Goal: Task Accomplishment & Management: Complete application form

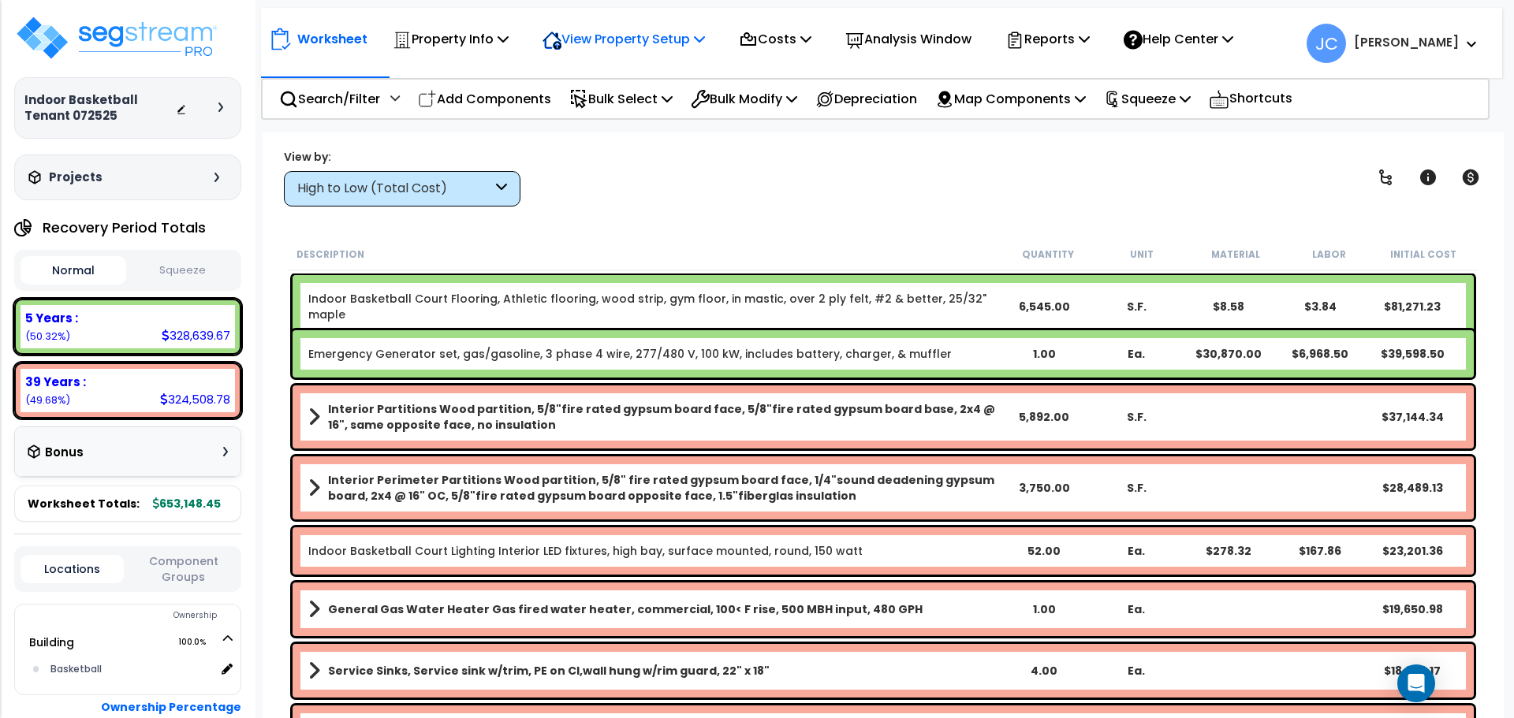
click at [634, 47] on p "View Property Setup" at bounding box center [624, 38] width 162 height 21
click at [645, 102] on link "View Questionnaire" at bounding box center [613, 108] width 156 height 32
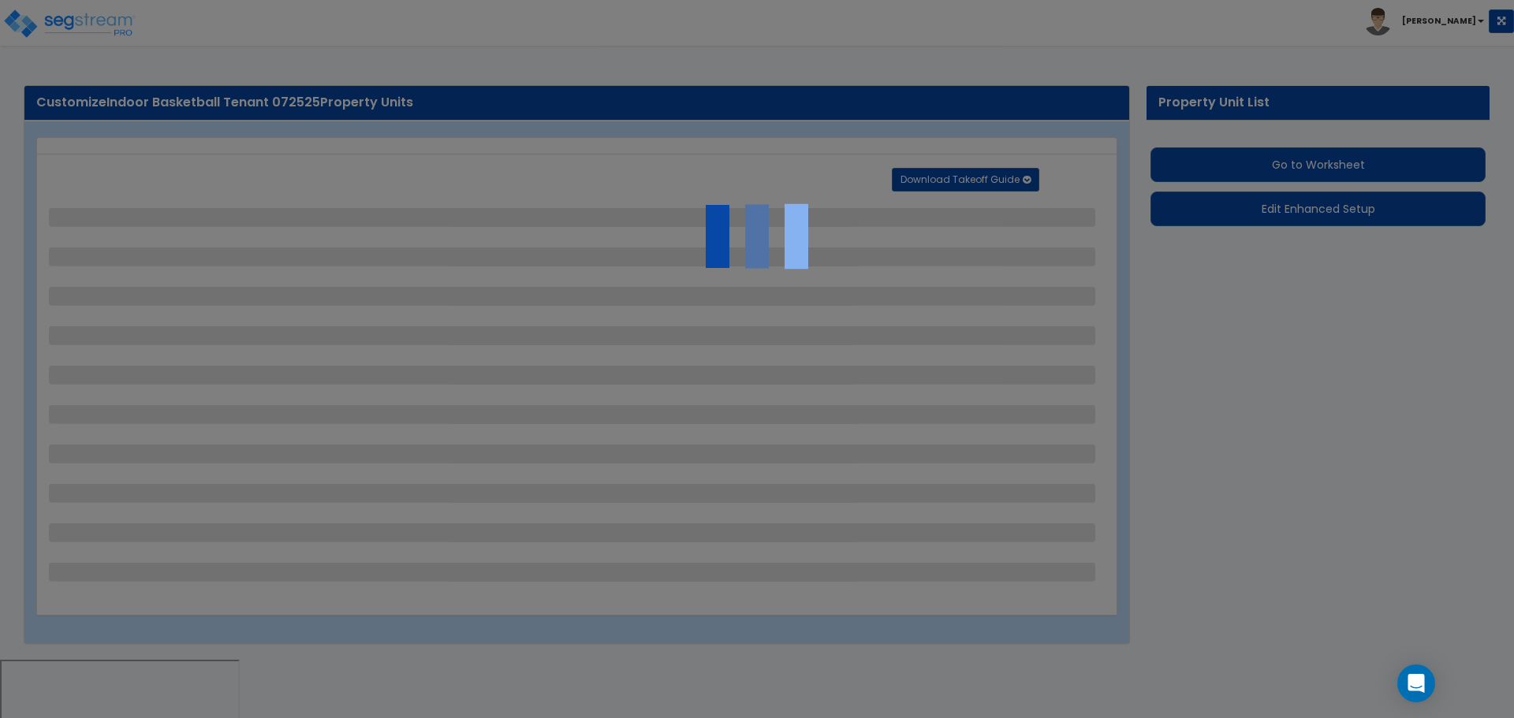
select select "2"
select select "3"
select select "1"
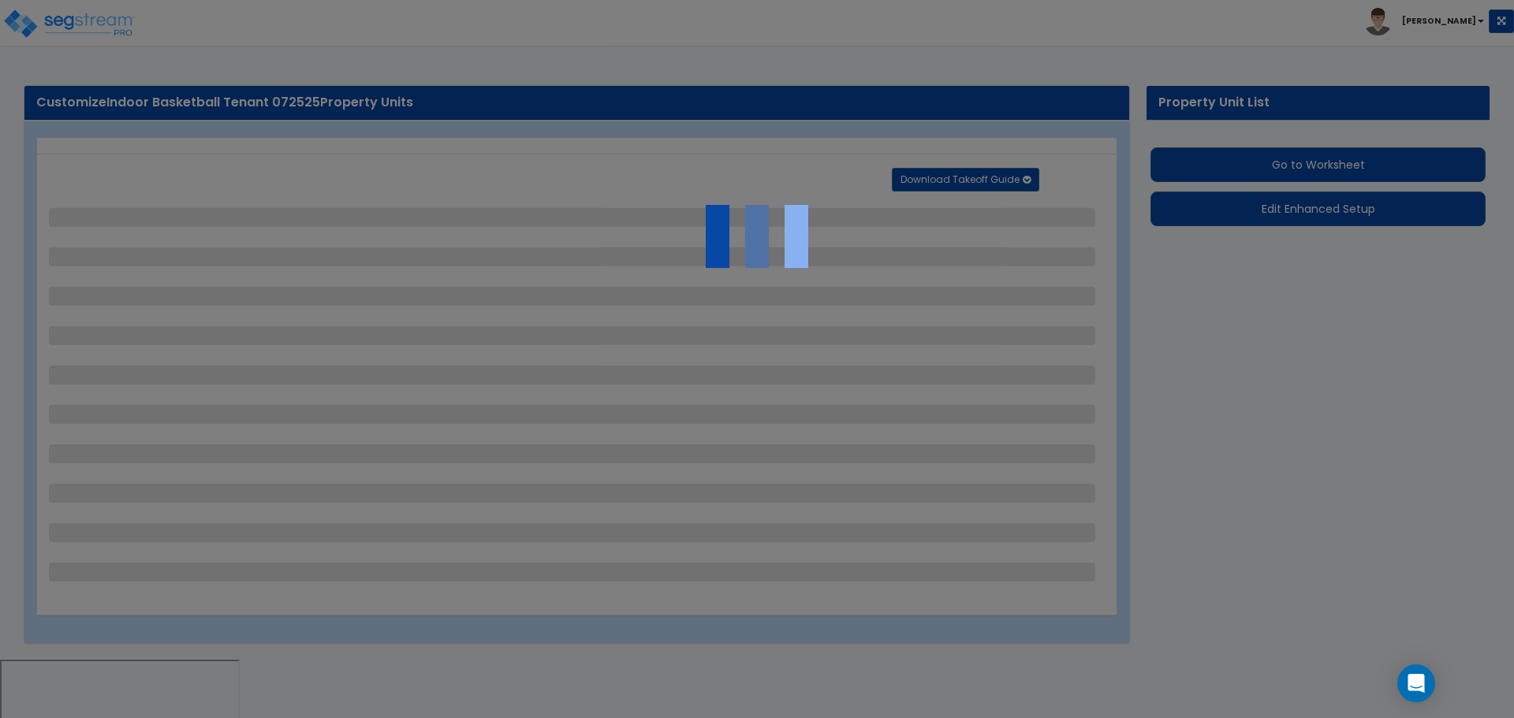
select select "1"
select select "3"
select select "1"
select select "2"
select select "1"
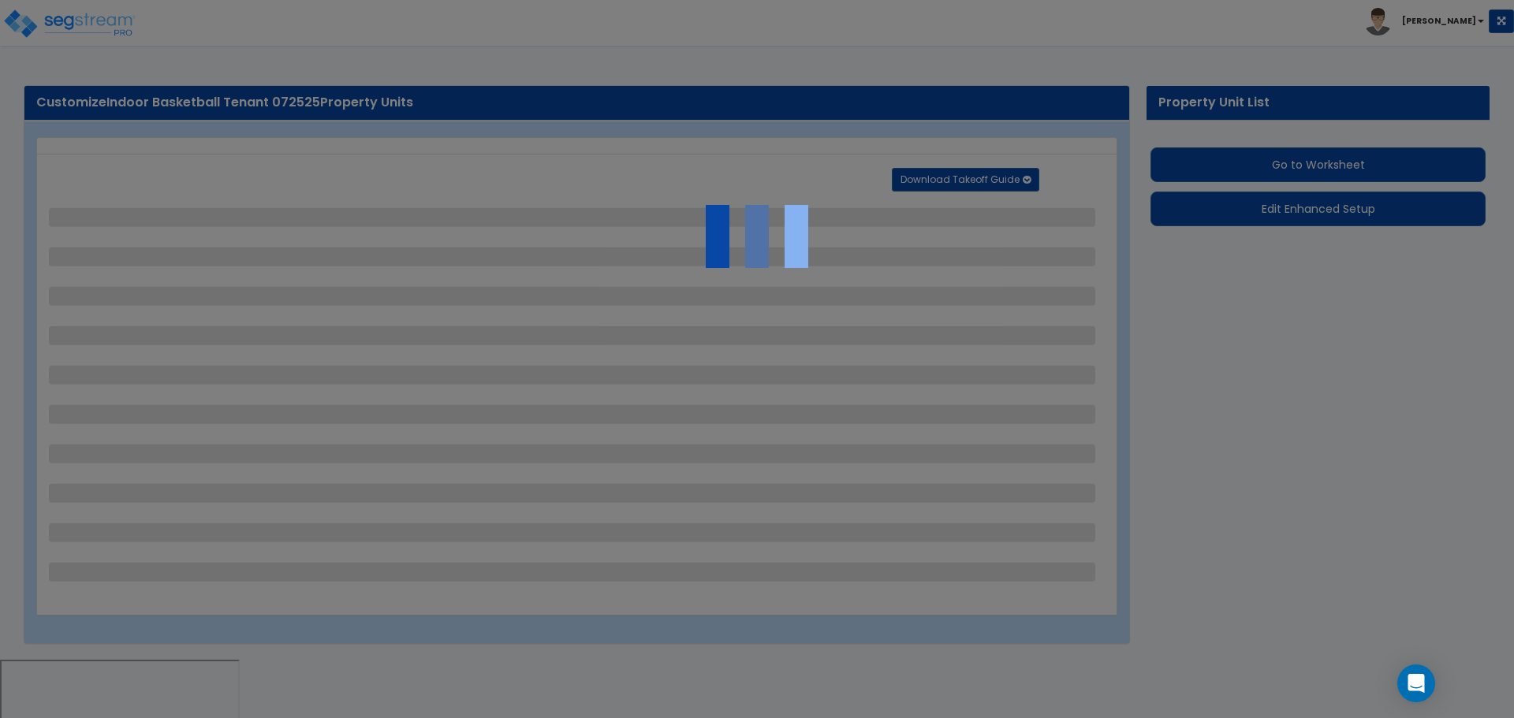
select select "2"
select select "1"
select select "2"
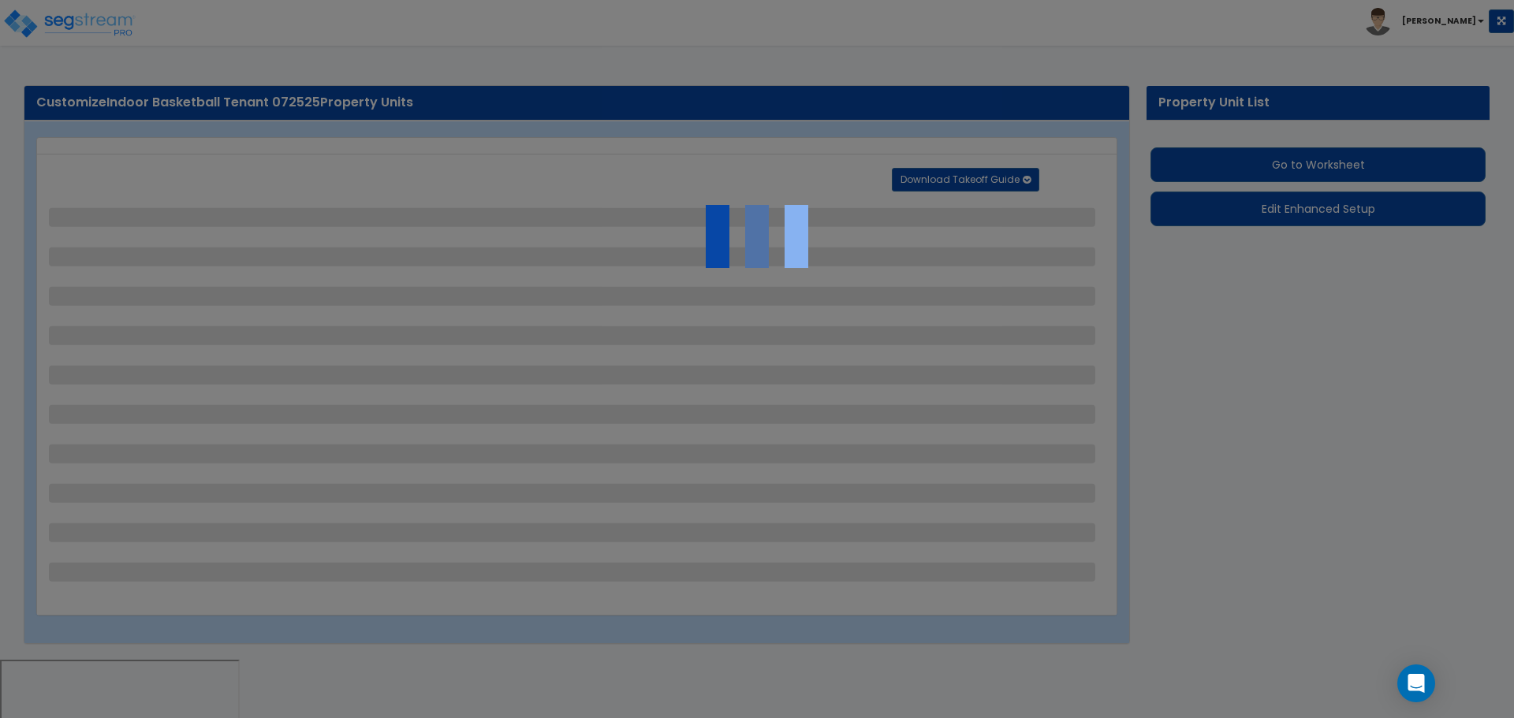
select select "1"
select select "3"
select select "2"
select select "3"
select select "1"
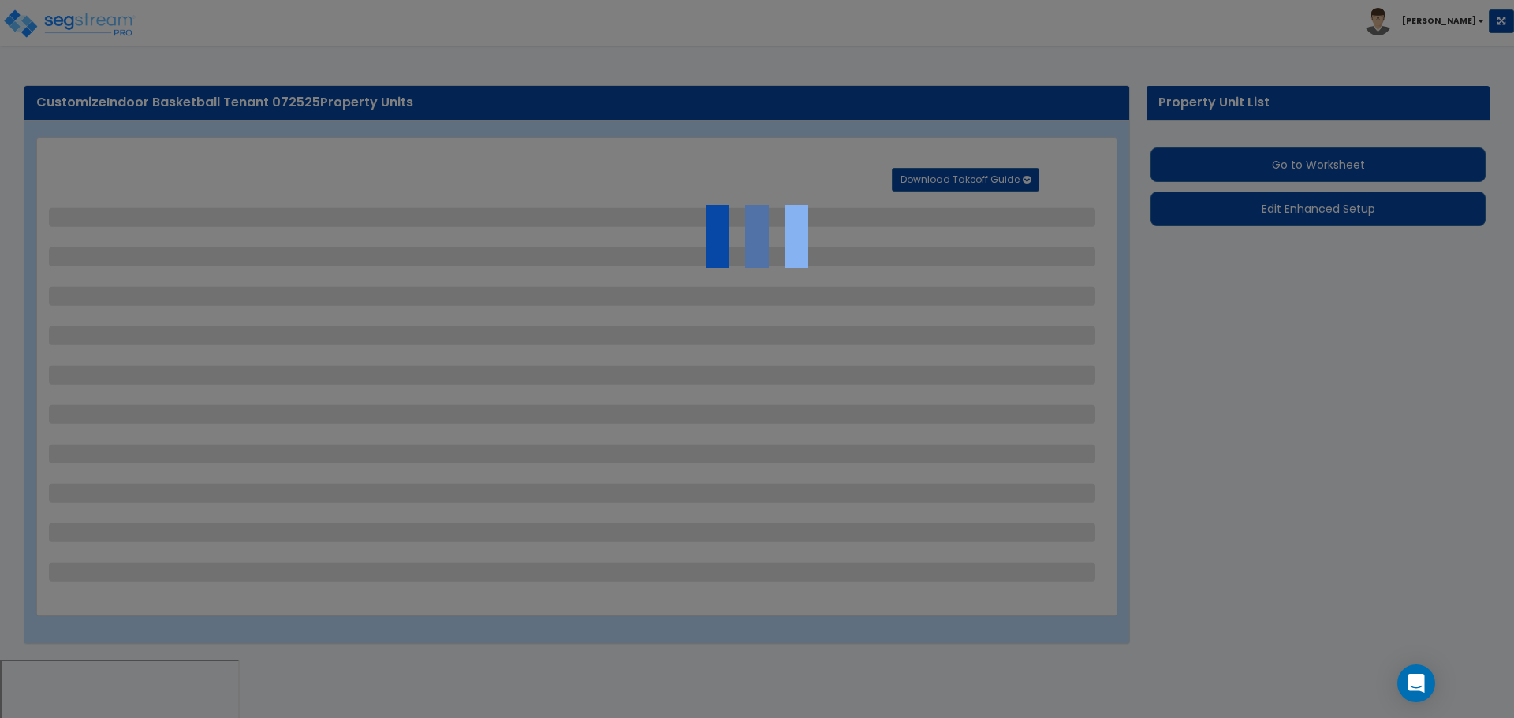
select select "1"
select select "4"
select select "2"
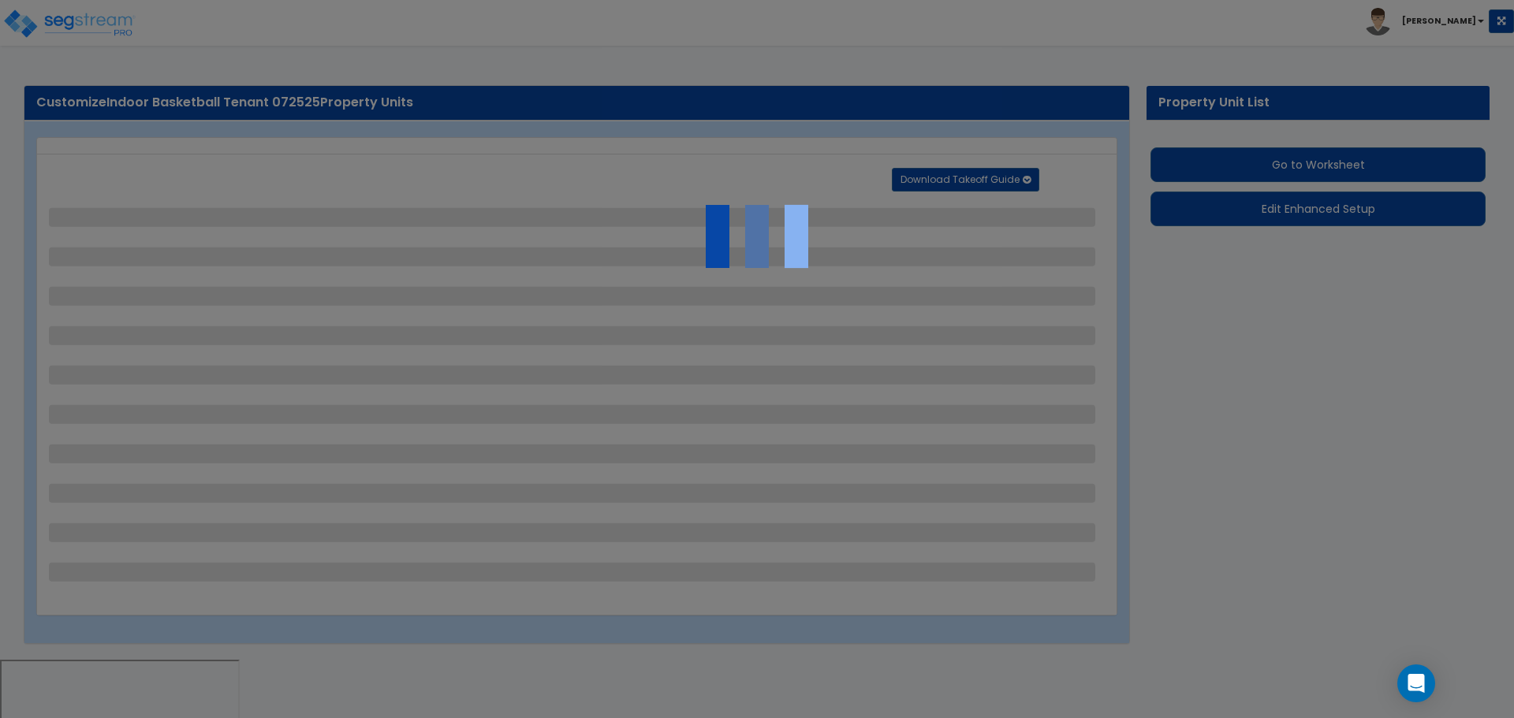
select select "3"
select select "7"
select select "2"
select select "5"
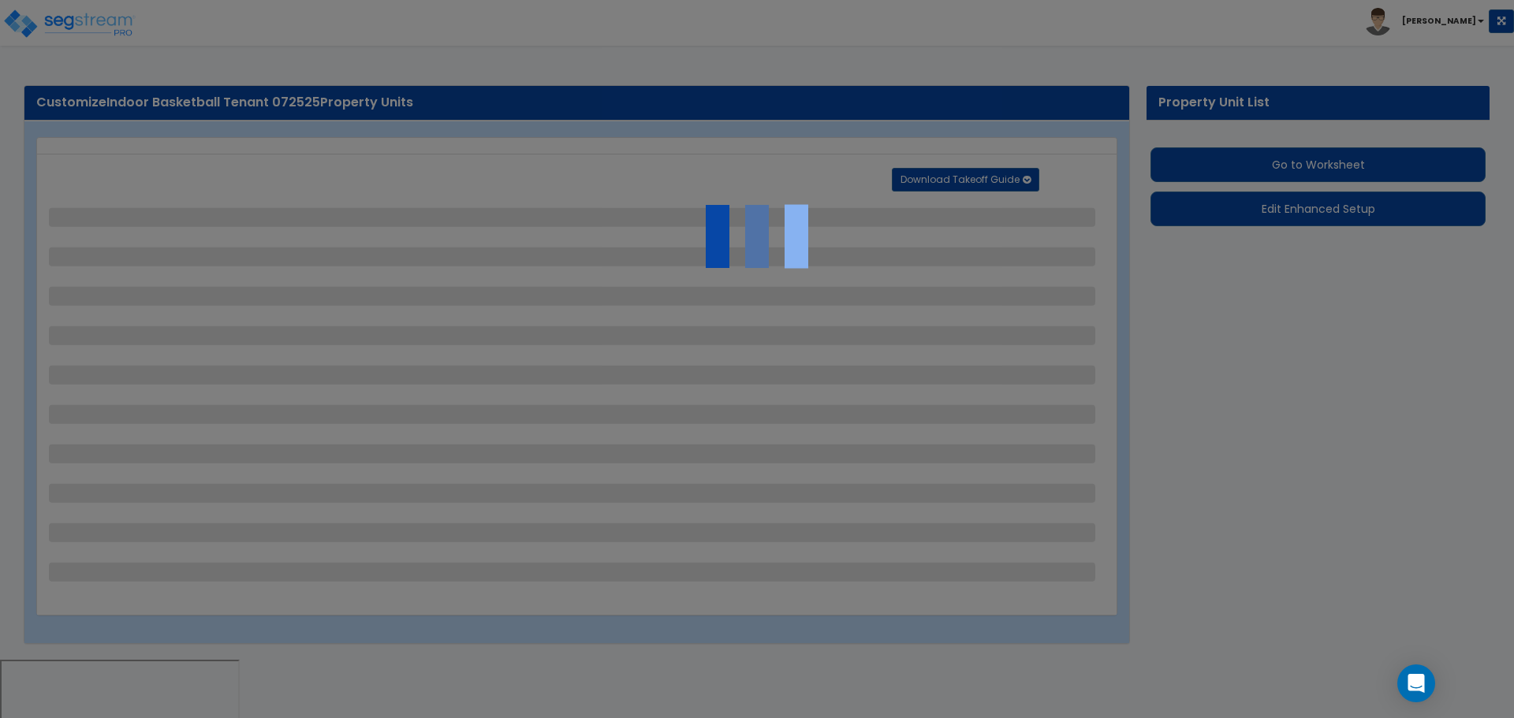
select select "1"
select select "7"
select select "1"
select select "2"
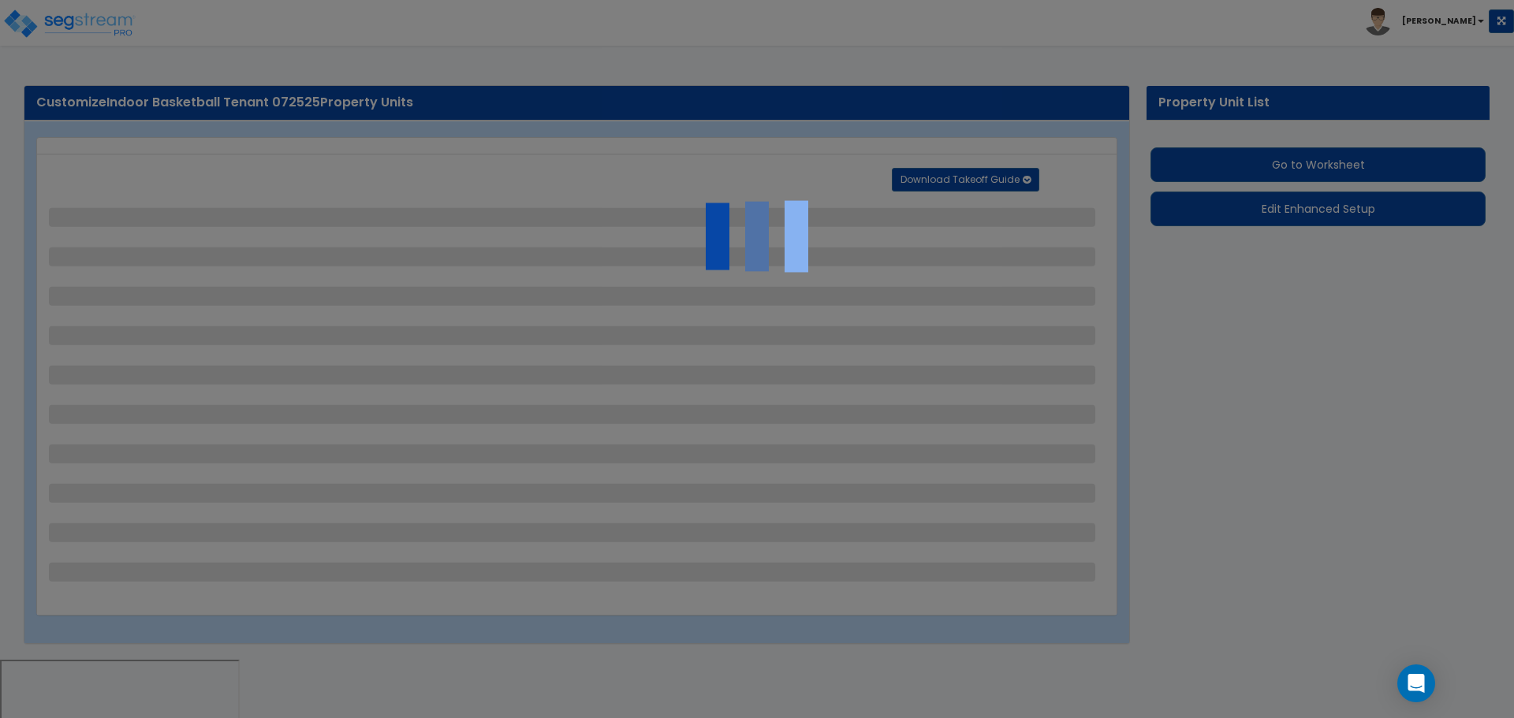
select select "3"
select select "1"
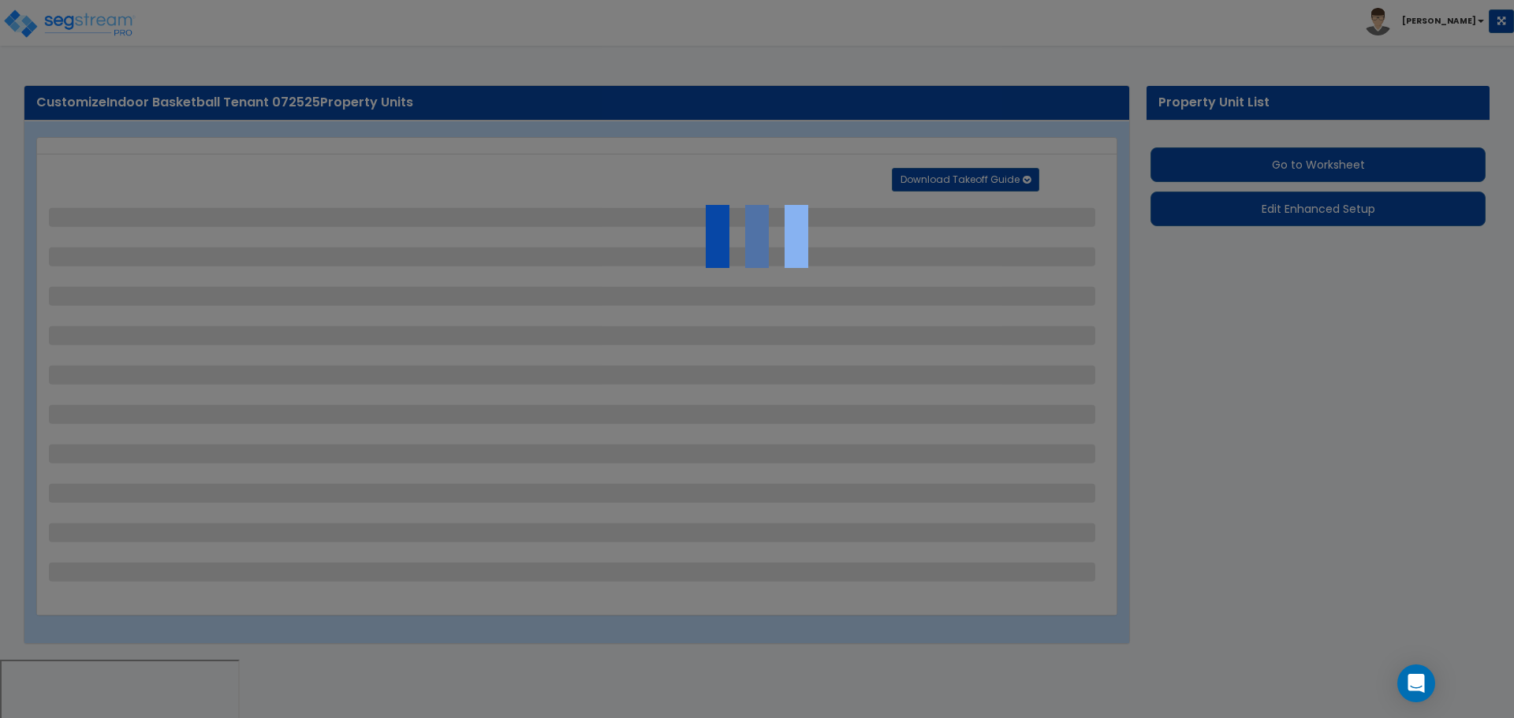
select select "7"
select select "1"
select select "2"
select select "1"
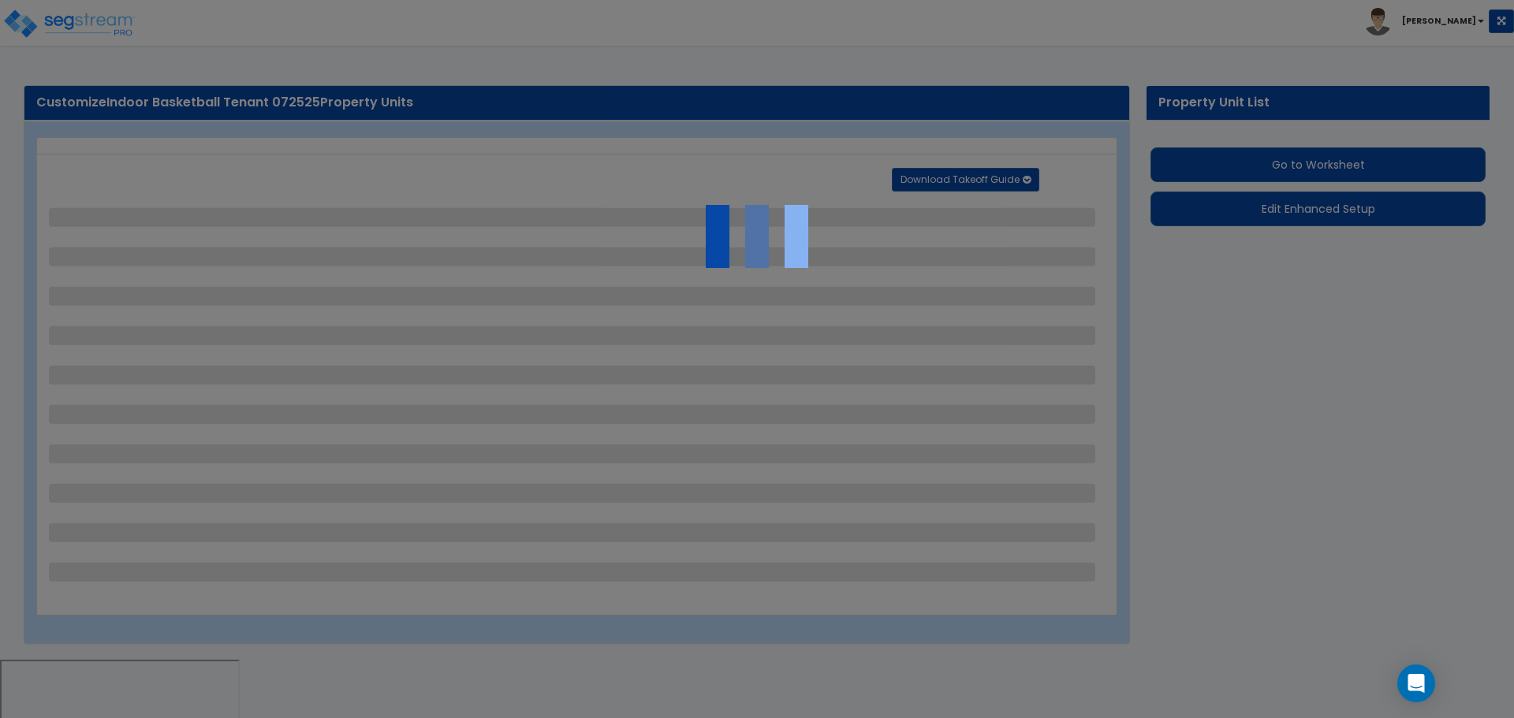
select select "1"
select select "4"
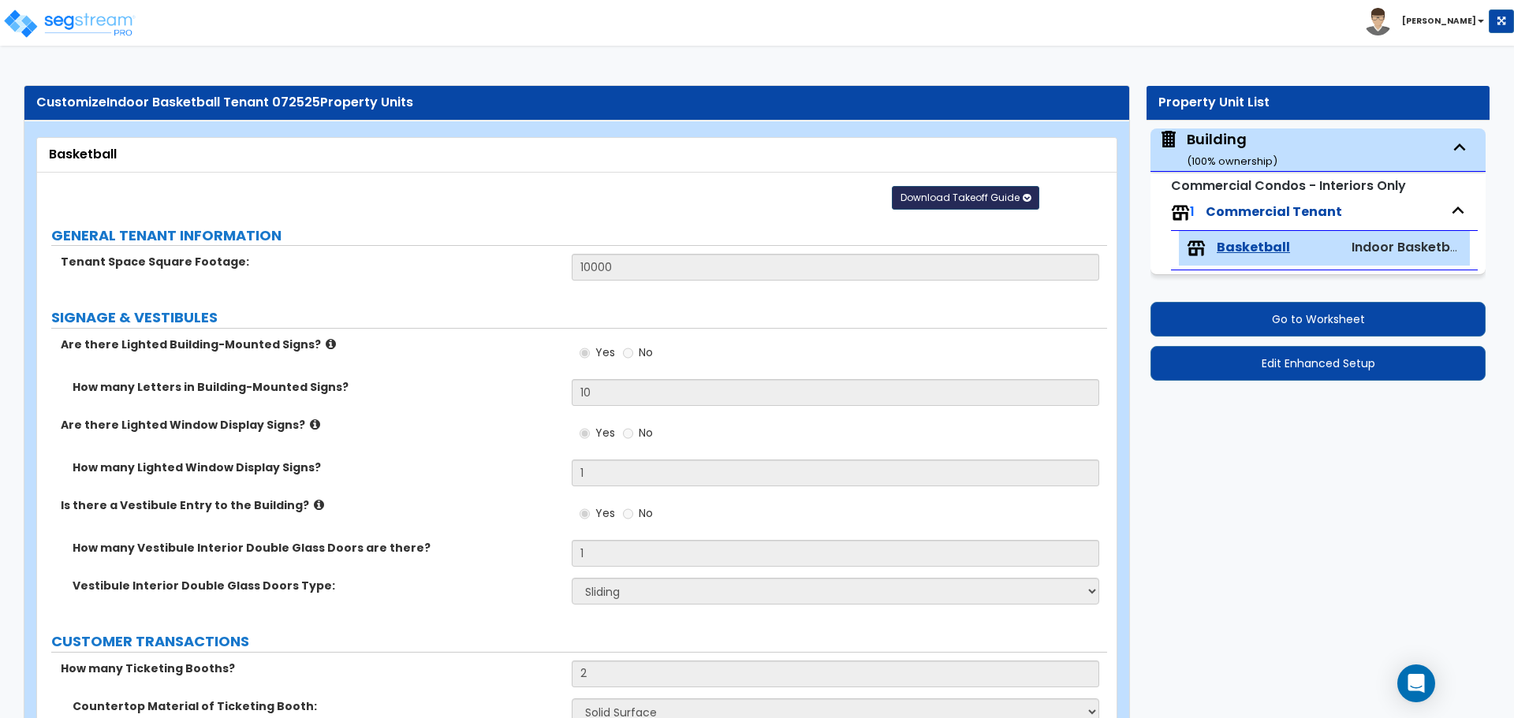
click at [995, 198] on span "Download Takeoff Guide" at bounding box center [960, 197] width 119 height 13
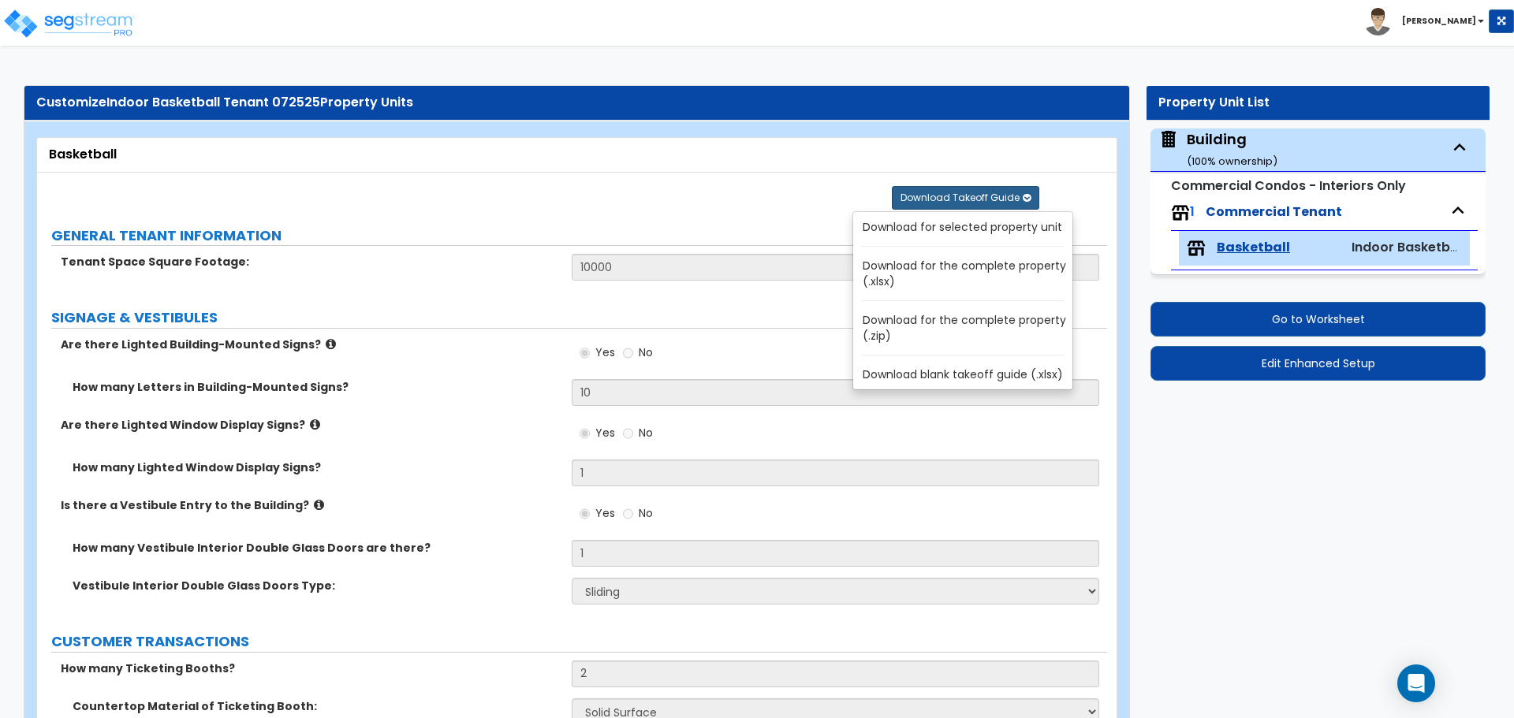
click at [986, 222] on link "Download for selected property unit" at bounding box center [966, 227] width 213 height 22
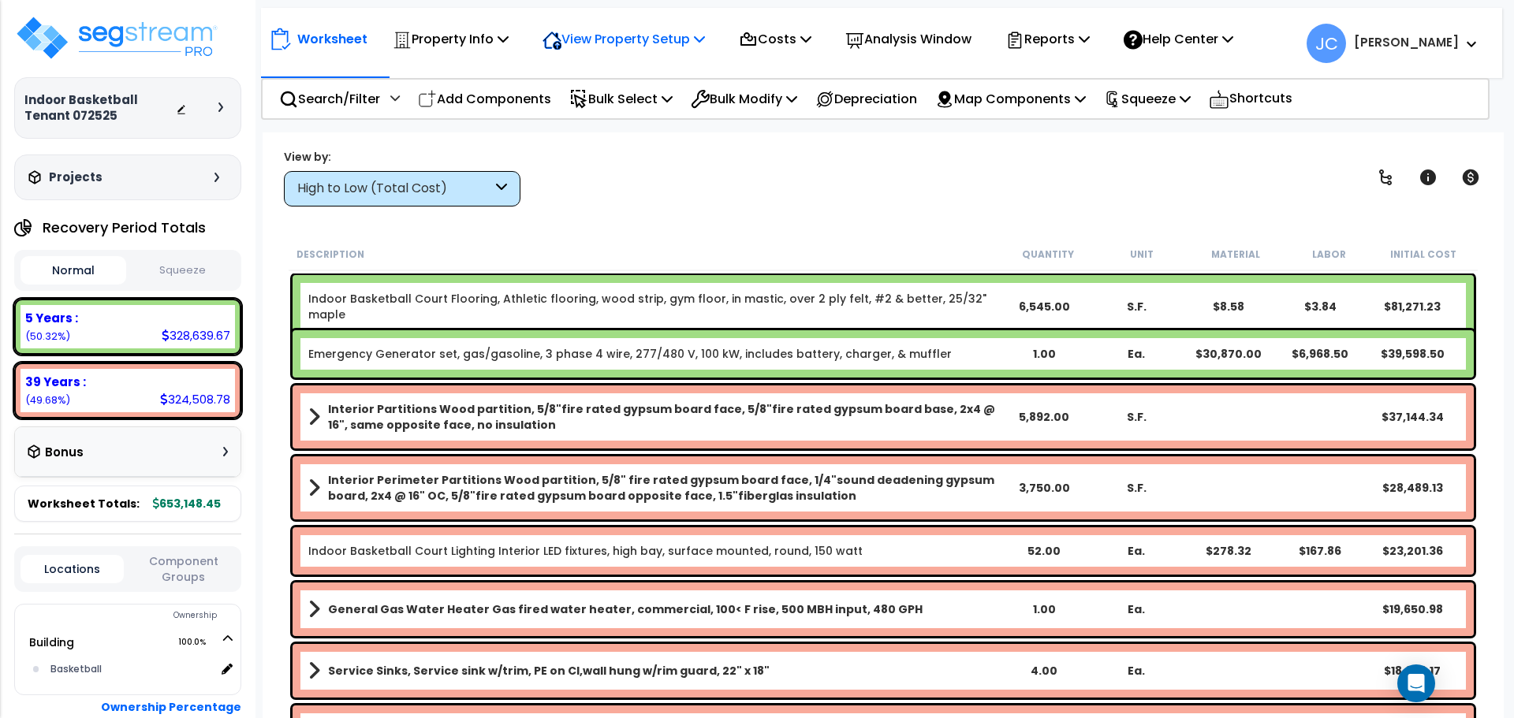
click at [613, 36] on p "View Property Setup" at bounding box center [624, 38] width 162 height 21
click at [647, 103] on link "View Questionnaire" at bounding box center [613, 108] width 156 height 32
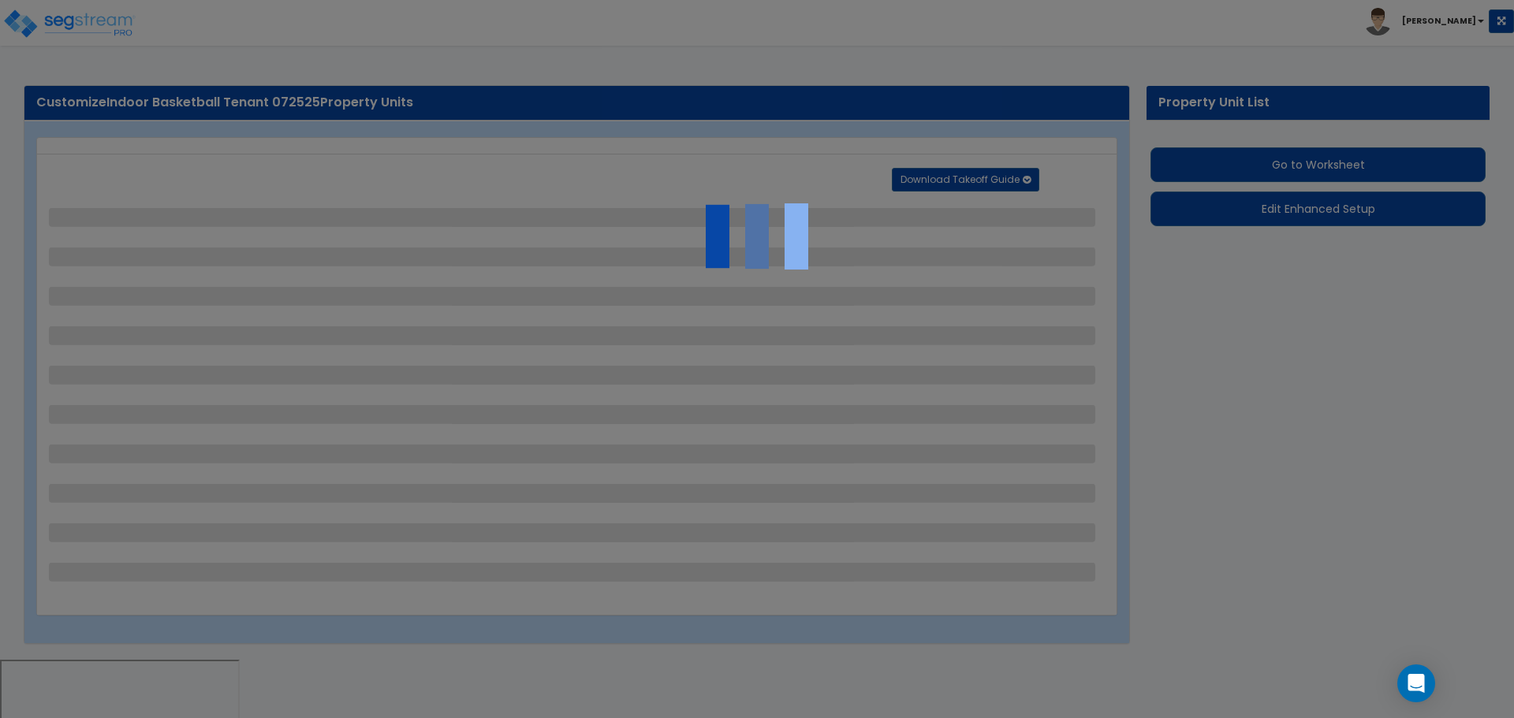
select select "2"
select select "3"
select select "1"
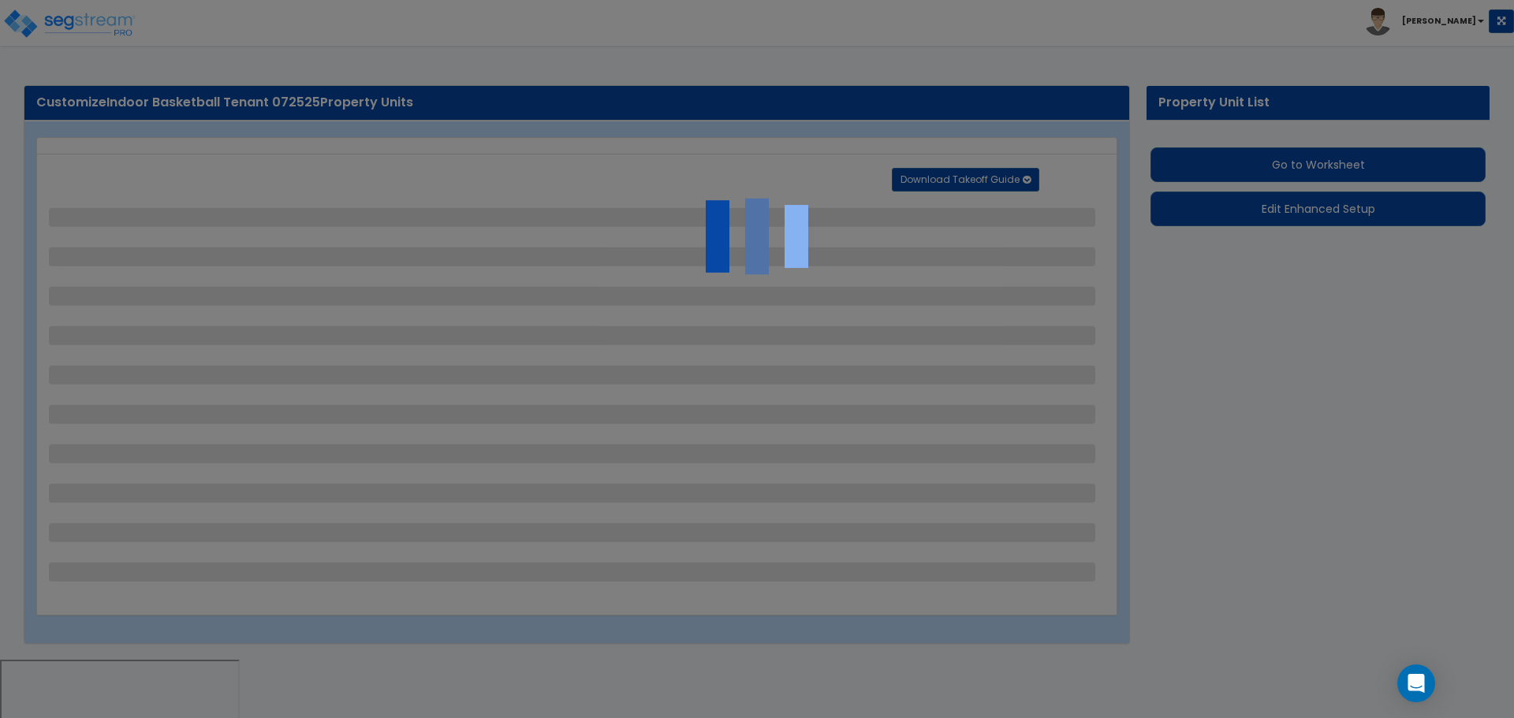
select select "1"
select select "3"
select select "1"
select select "2"
select select "1"
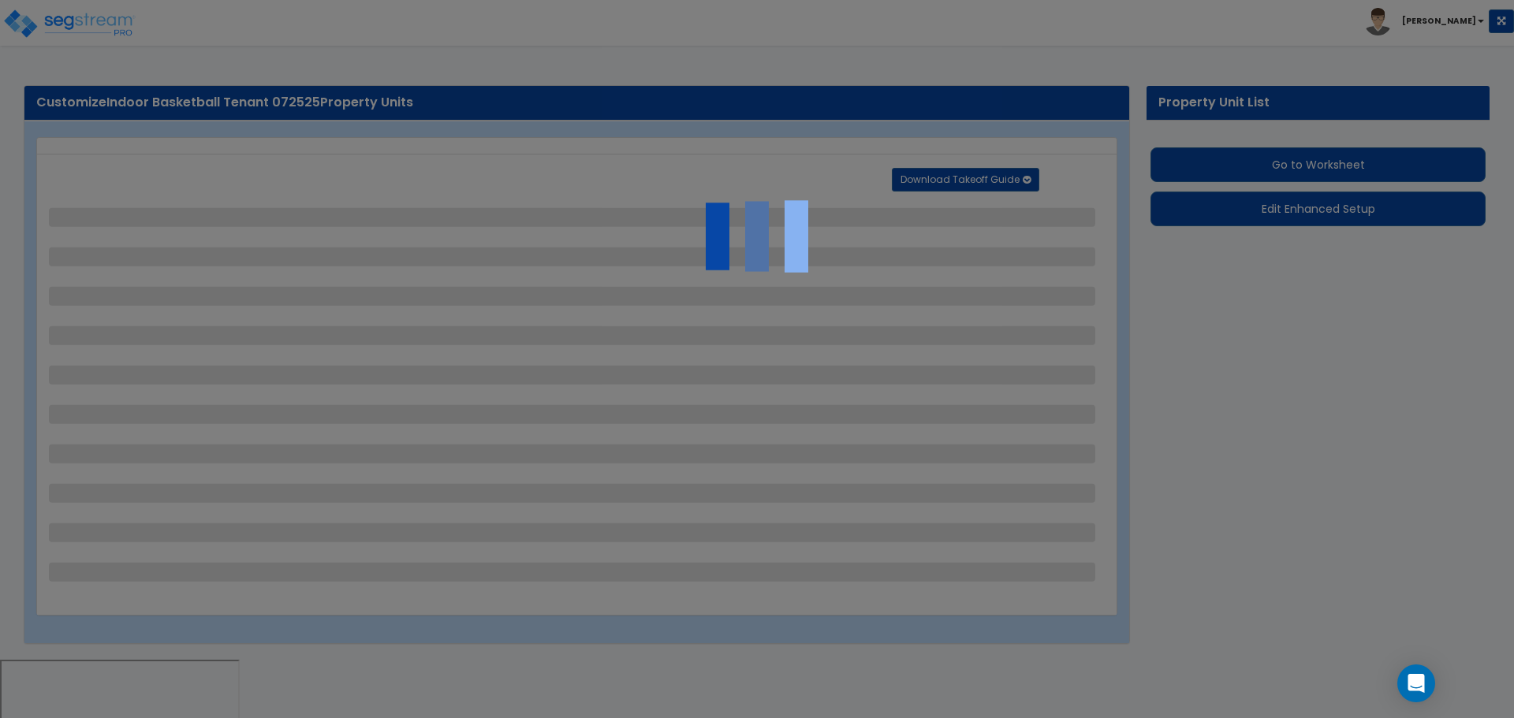
select select "2"
select select "1"
select select "2"
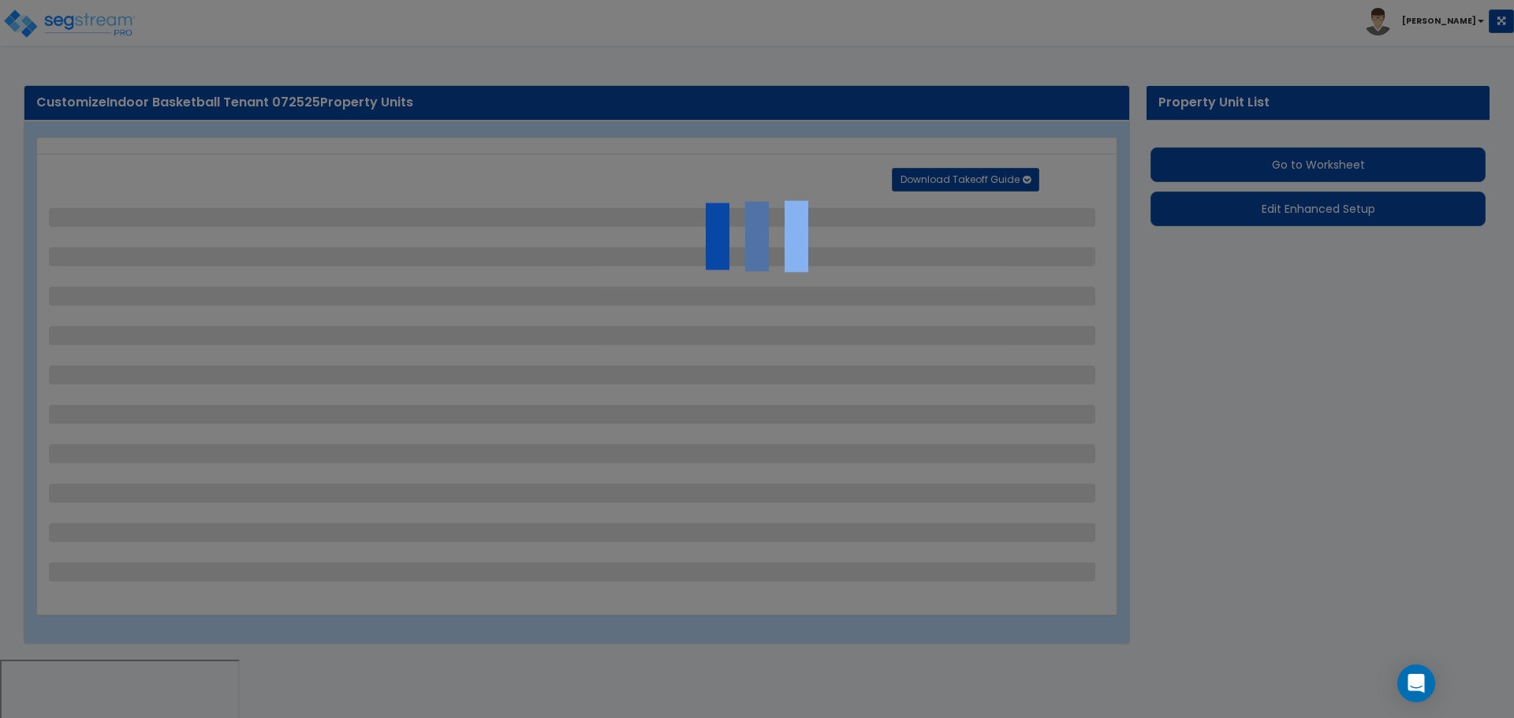
select select "1"
select select "3"
select select "2"
select select "3"
select select "1"
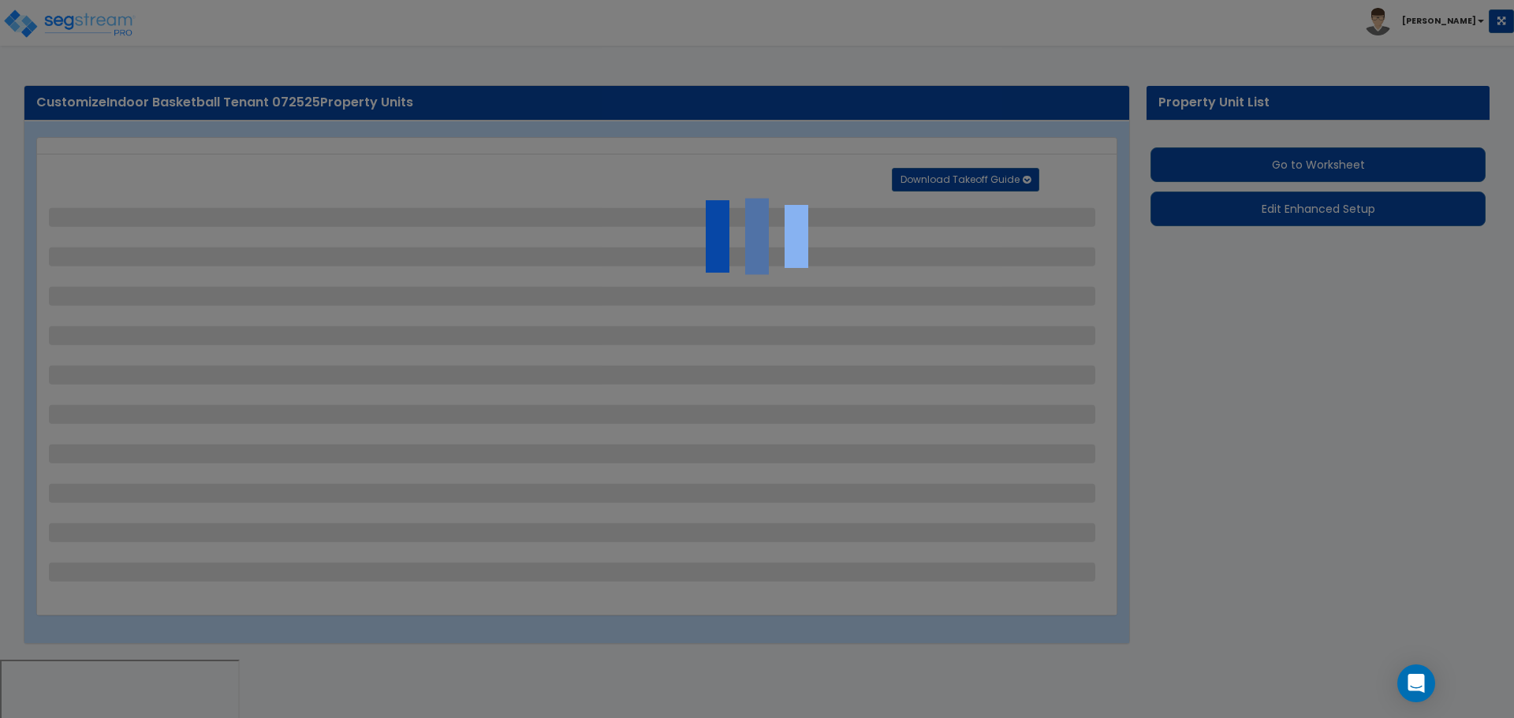
select select "1"
select select "4"
select select "2"
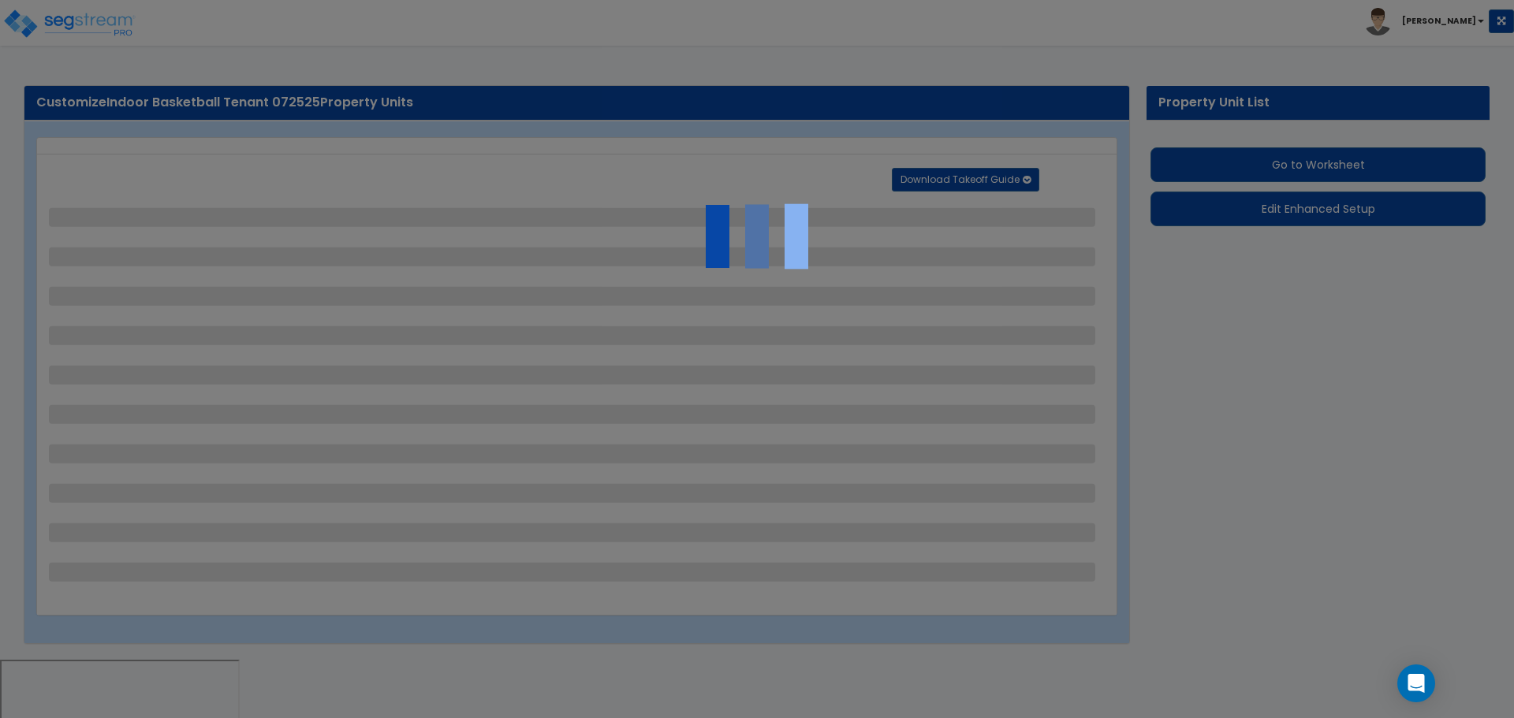
select select "3"
select select "7"
select select "2"
select select "5"
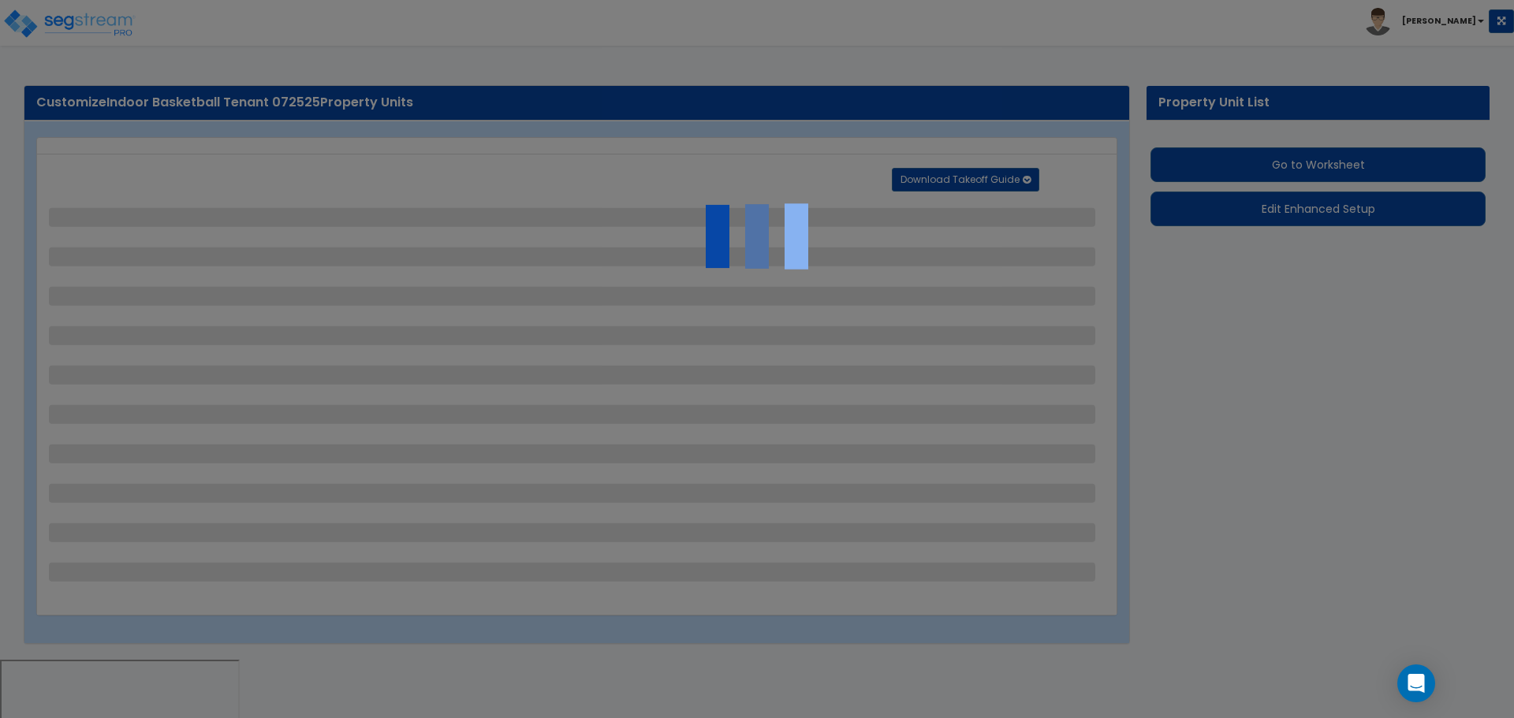
select select "1"
select select "7"
select select "1"
select select "2"
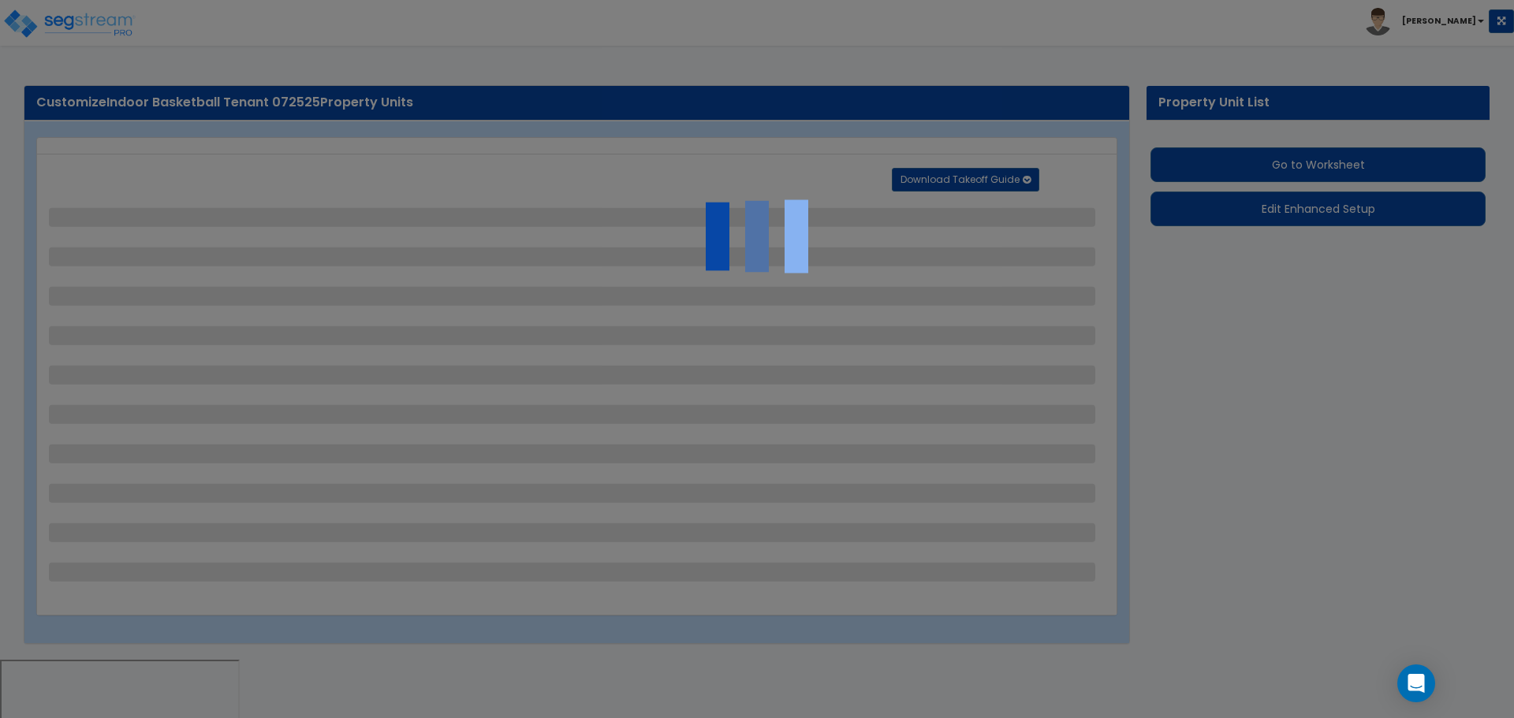
select select "3"
select select "1"
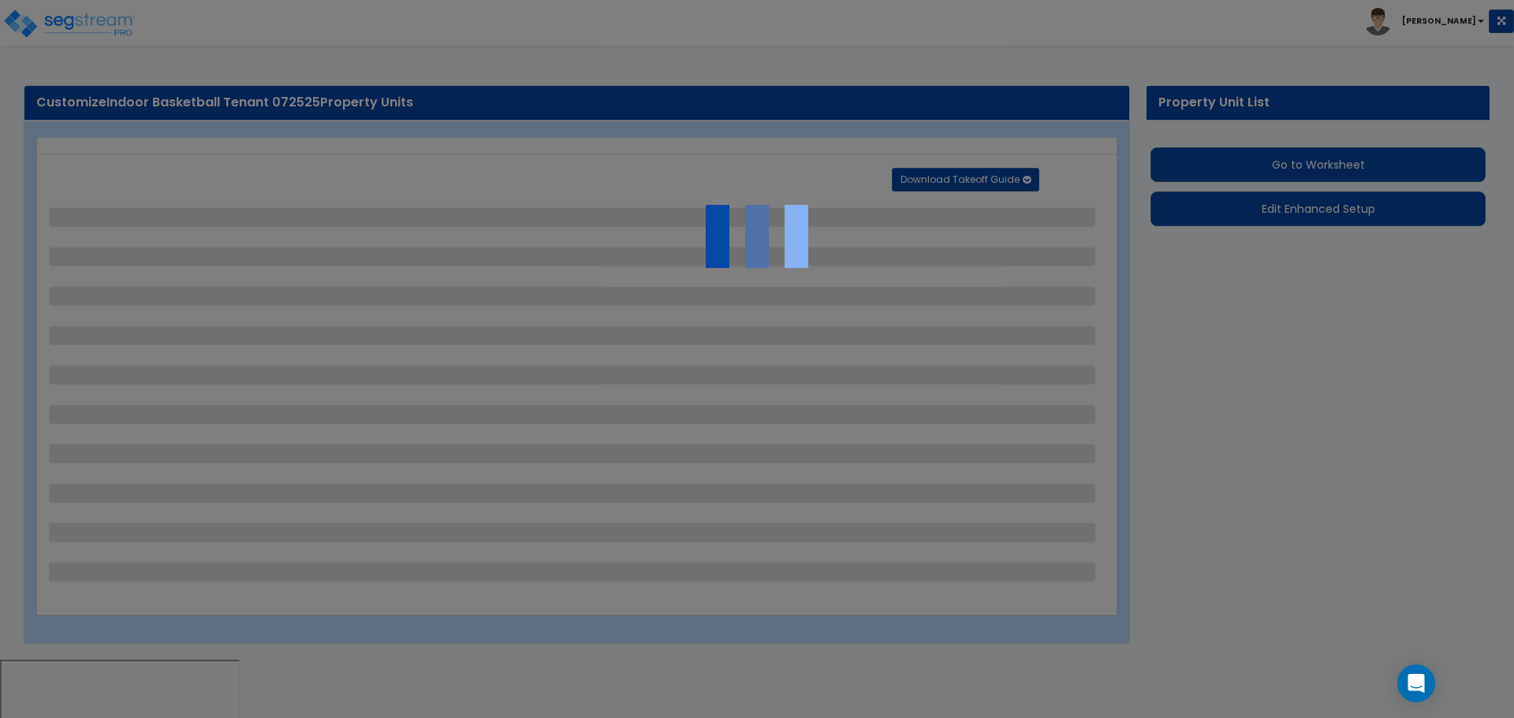
select select "7"
select select "1"
select select "2"
select select "1"
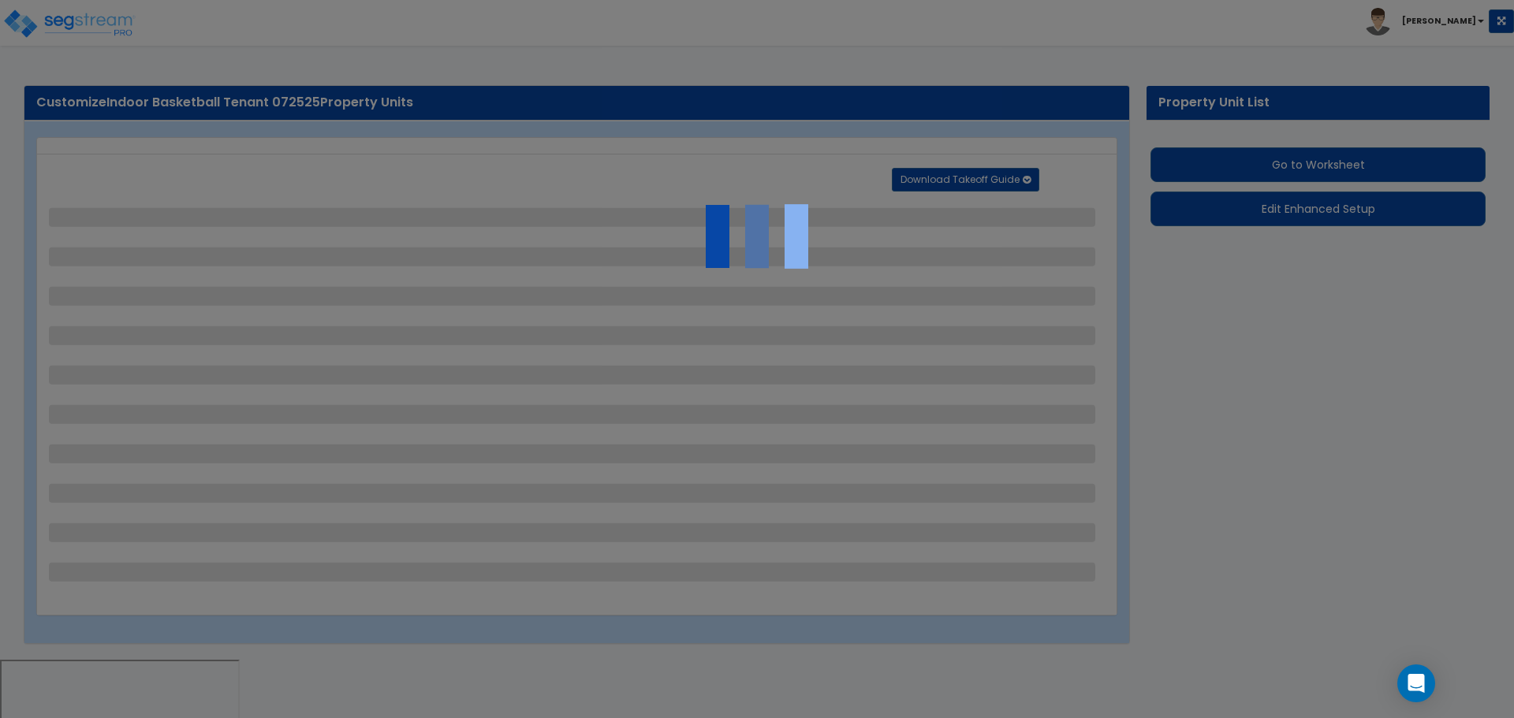
select select "1"
select select "4"
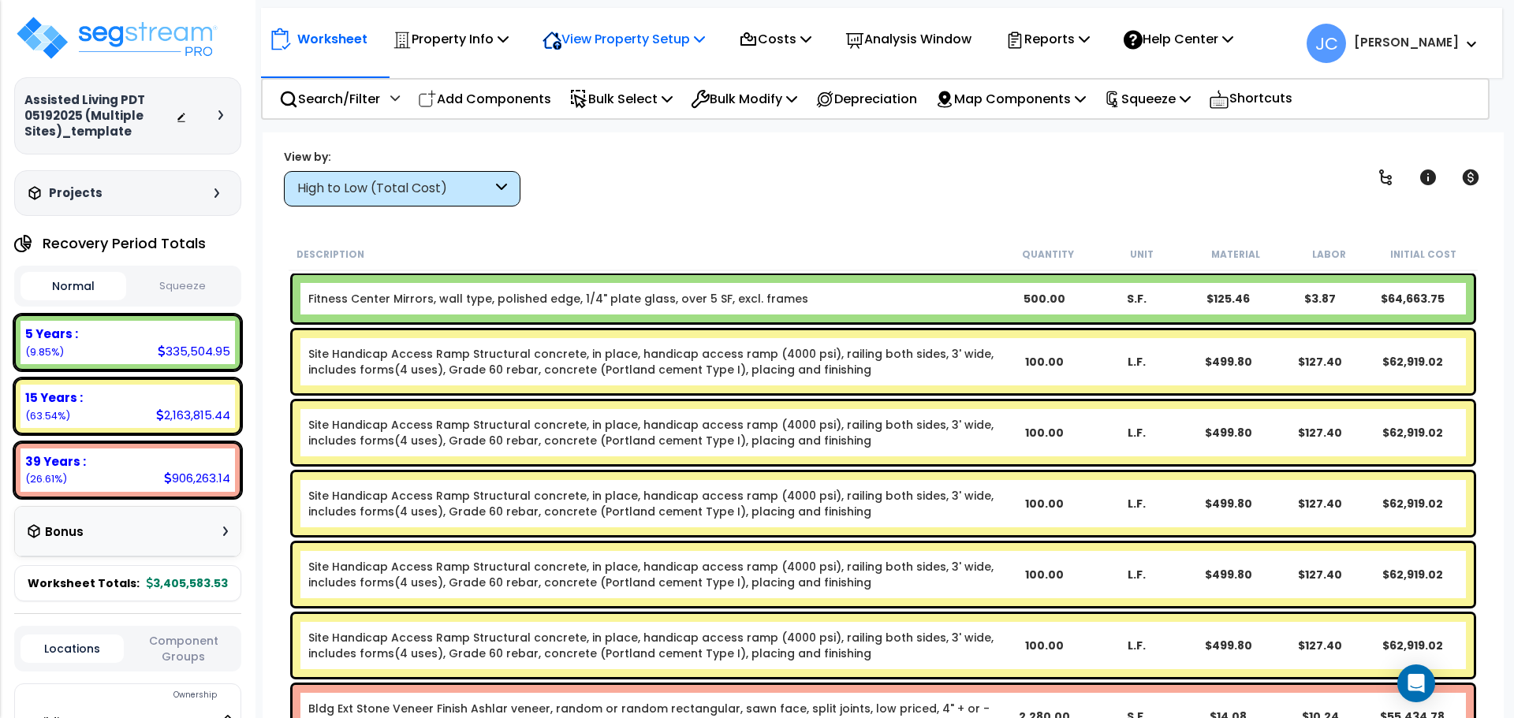
click at [633, 51] on div "View Property Setup" at bounding box center [624, 39] width 162 height 37
click at [637, 114] on link "View Questionnaire" at bounding box center [613, 108] width 156 height 32
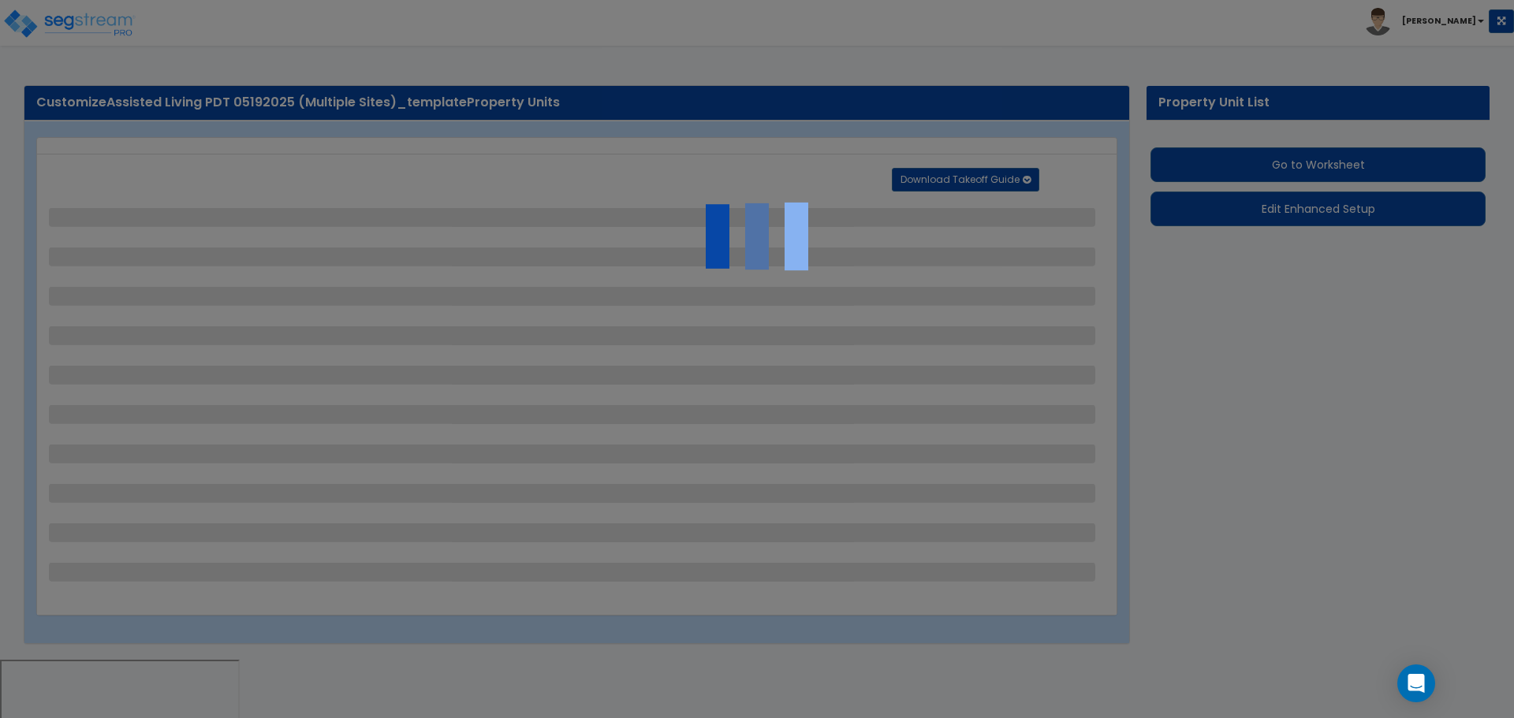
select select "2"
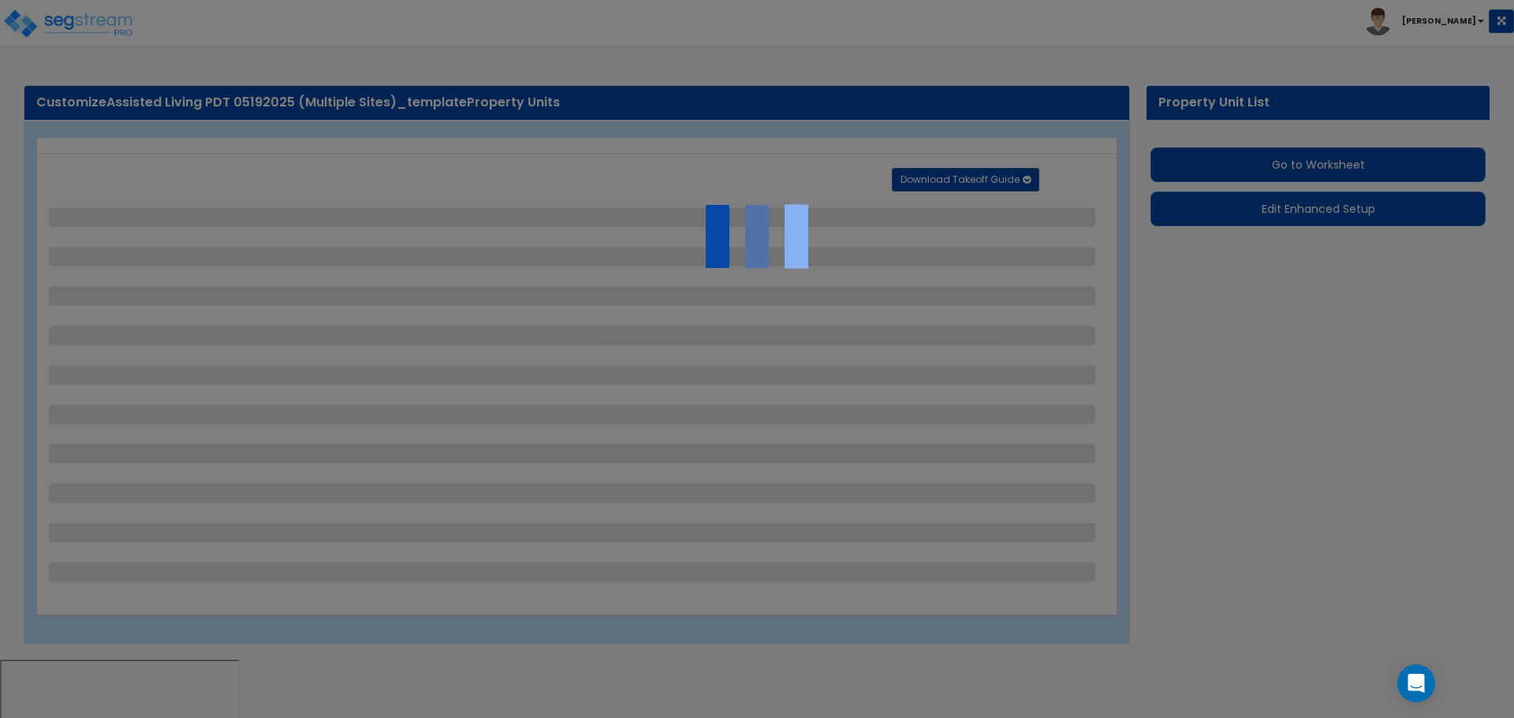
select select "1"
select select "2"
select select "1"
select select "2"
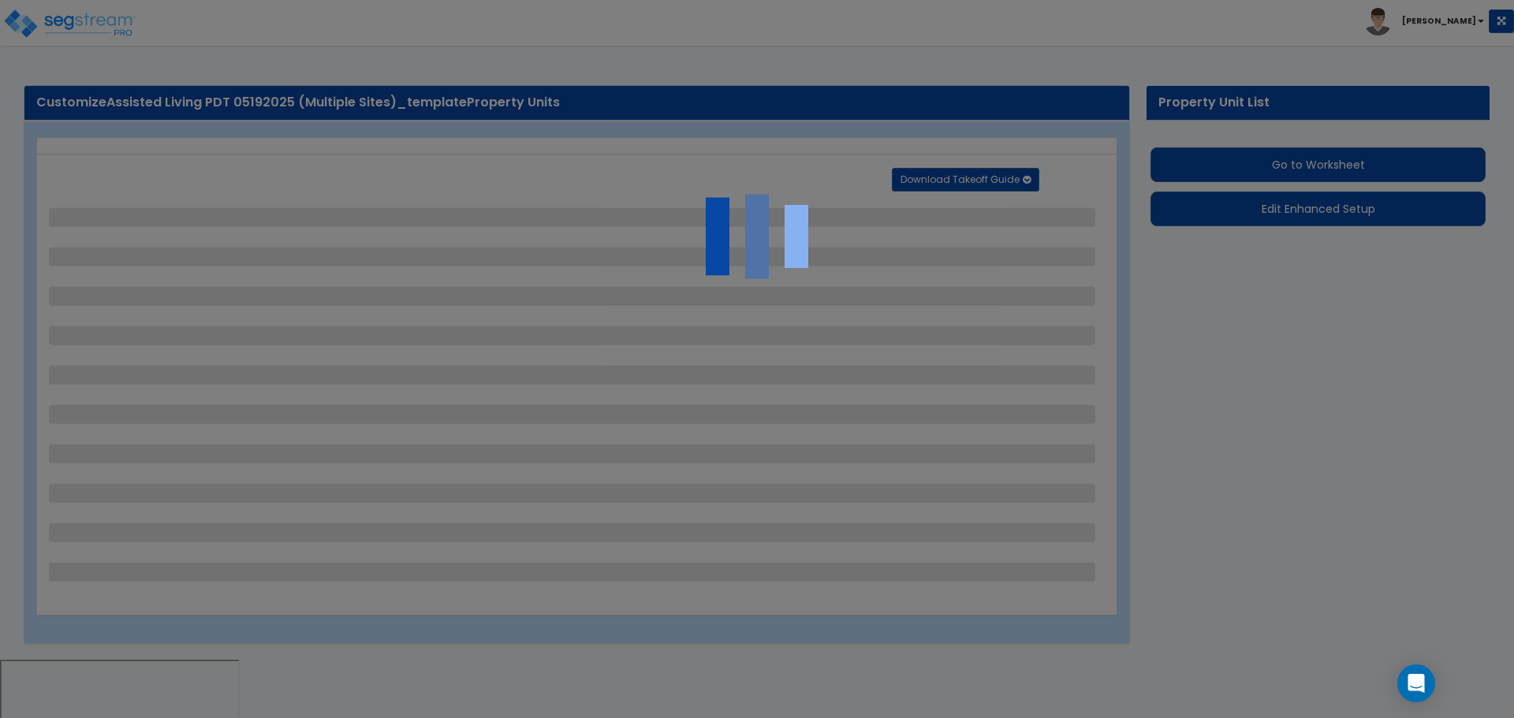
select select "2"
select select "1"
select select "2"
select select "1"
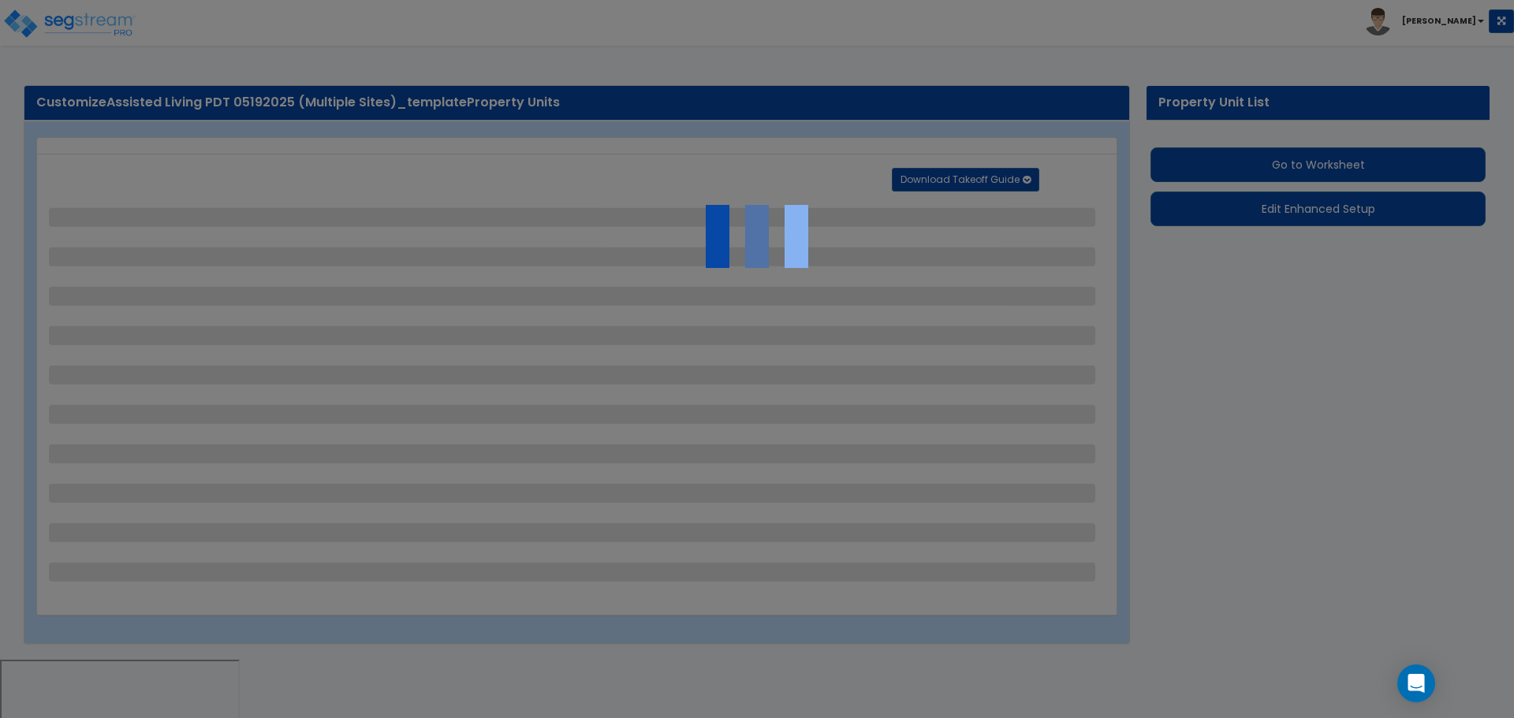
select select "2"
select select "1"
select select "2"
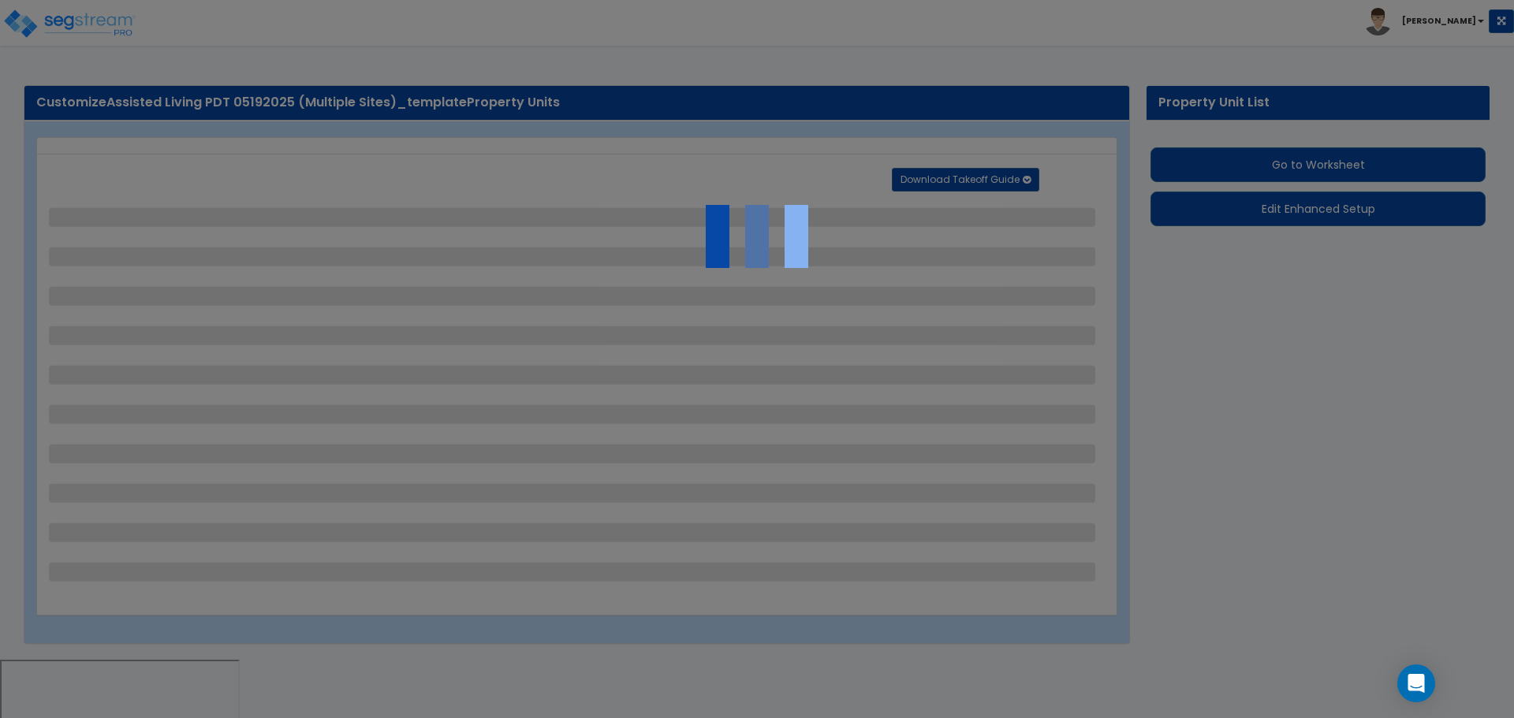
select select "3"
select select "2"
select select "3"
select select "2"
select select "1"
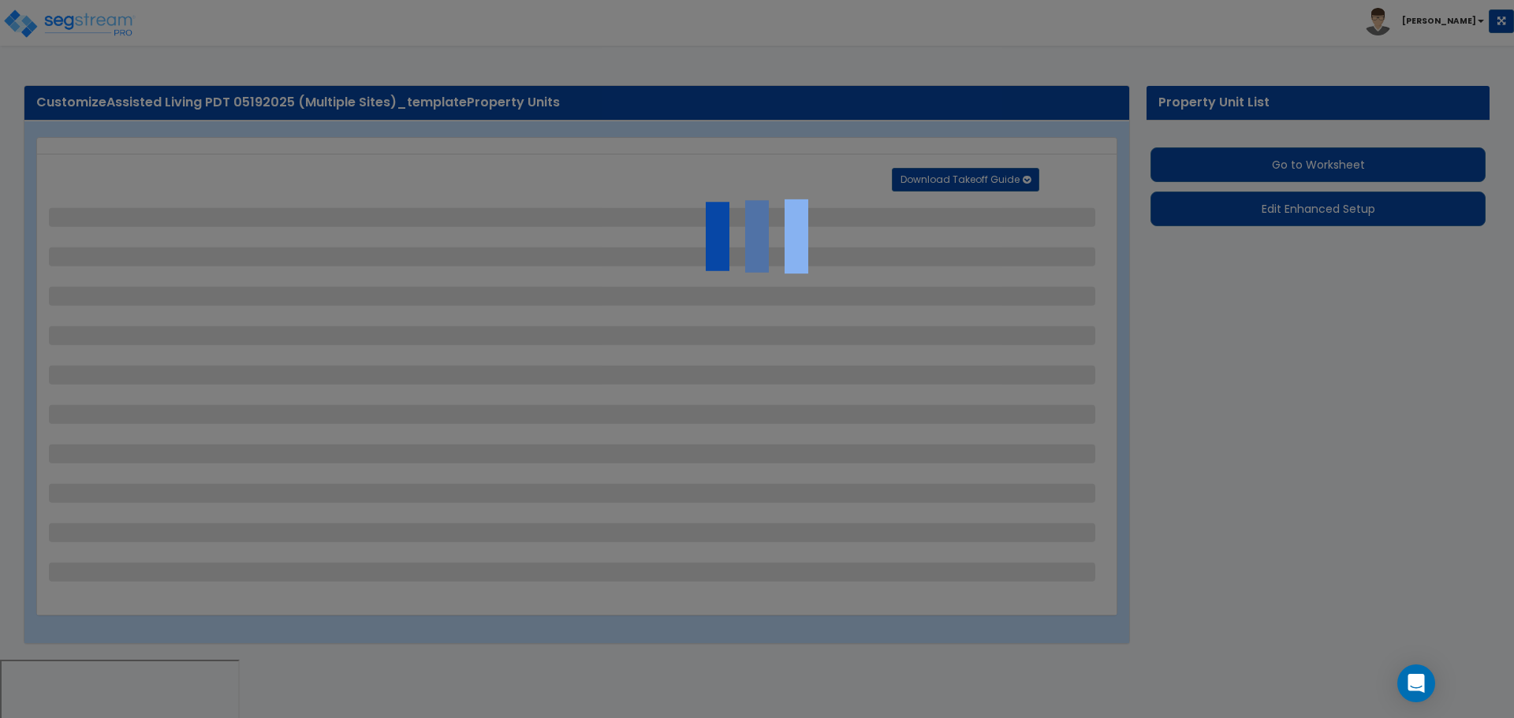
select select "1"
select select "3"
select select "1"
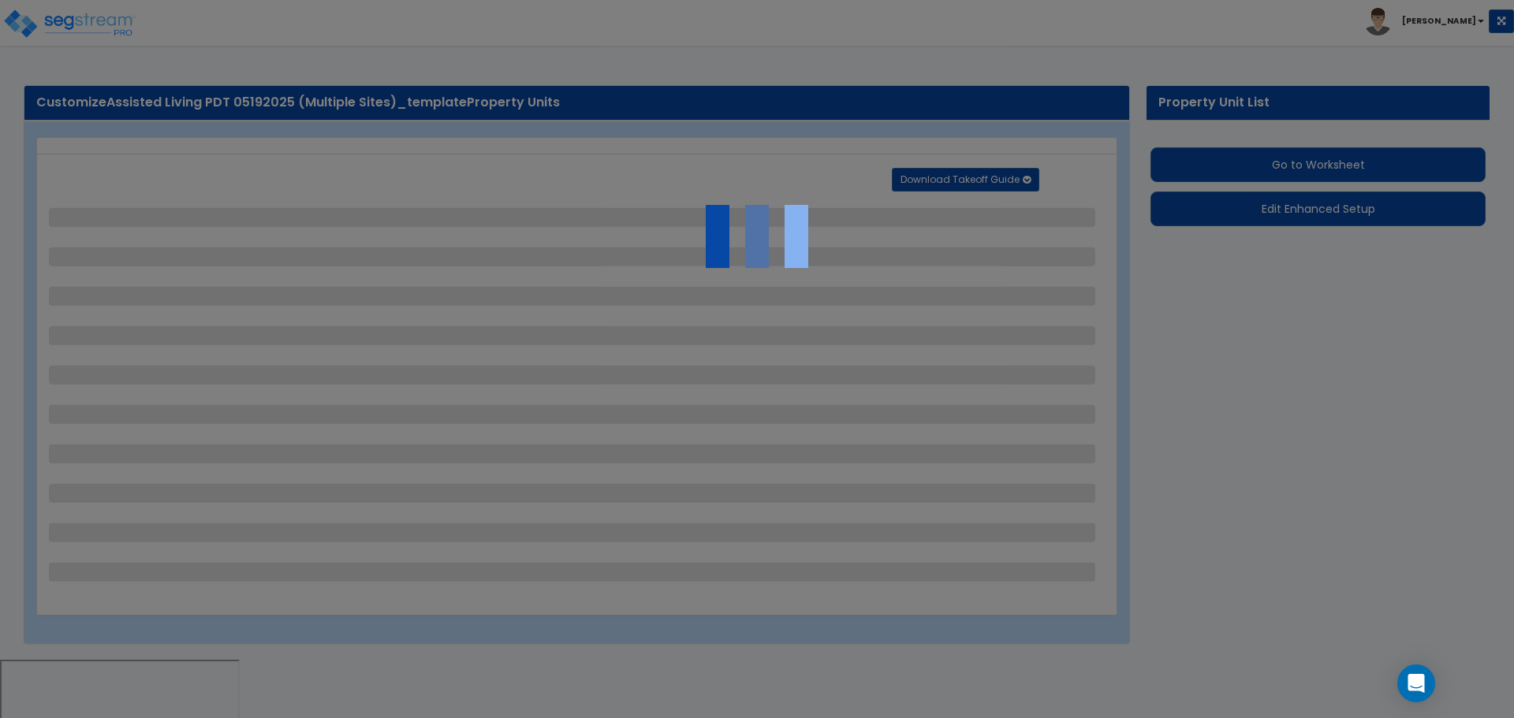
select select "1"
select select "2"
select select "1"
select select "4"
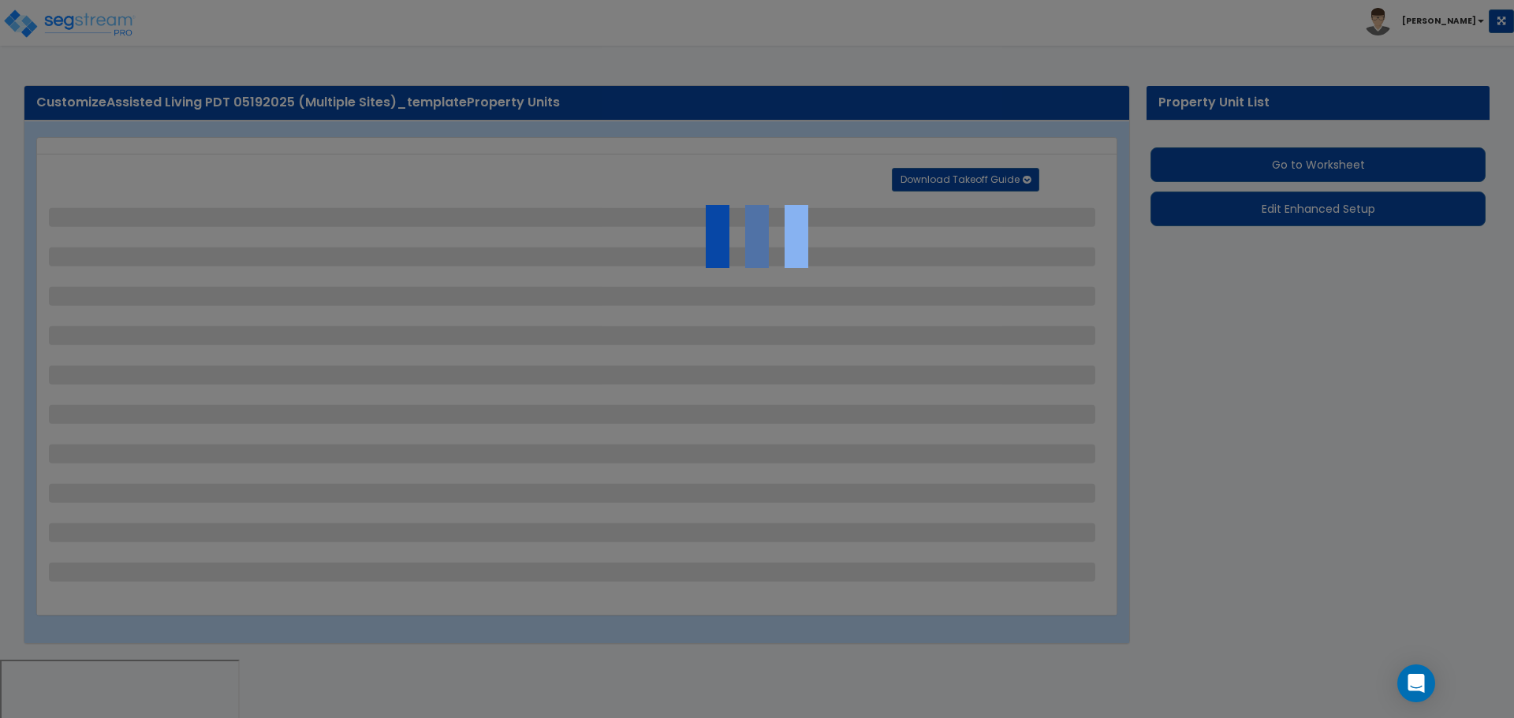
select select "4"
select select "1"
select select "2"
select select "6"
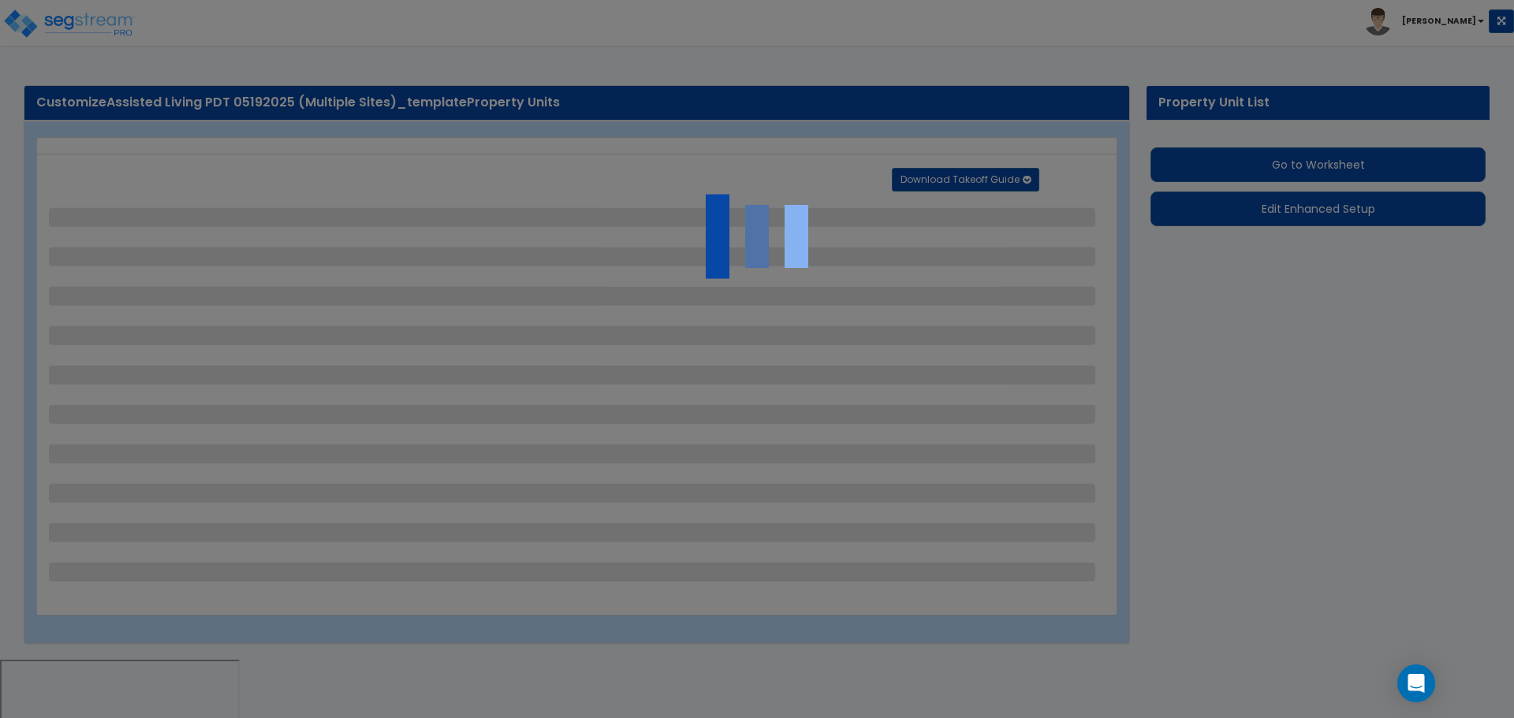
select select "11"
select select "2"
select select "3"
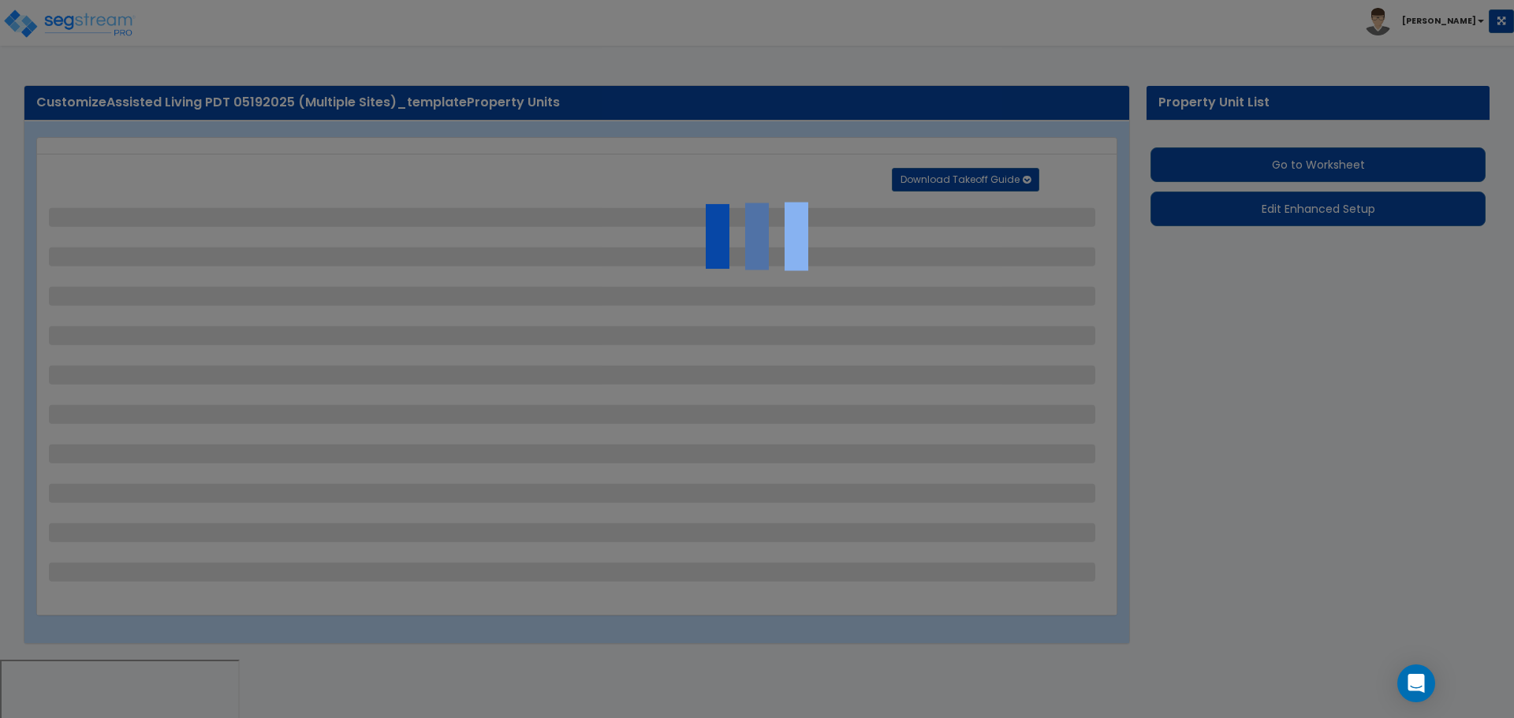
select select "2"
select select "1"
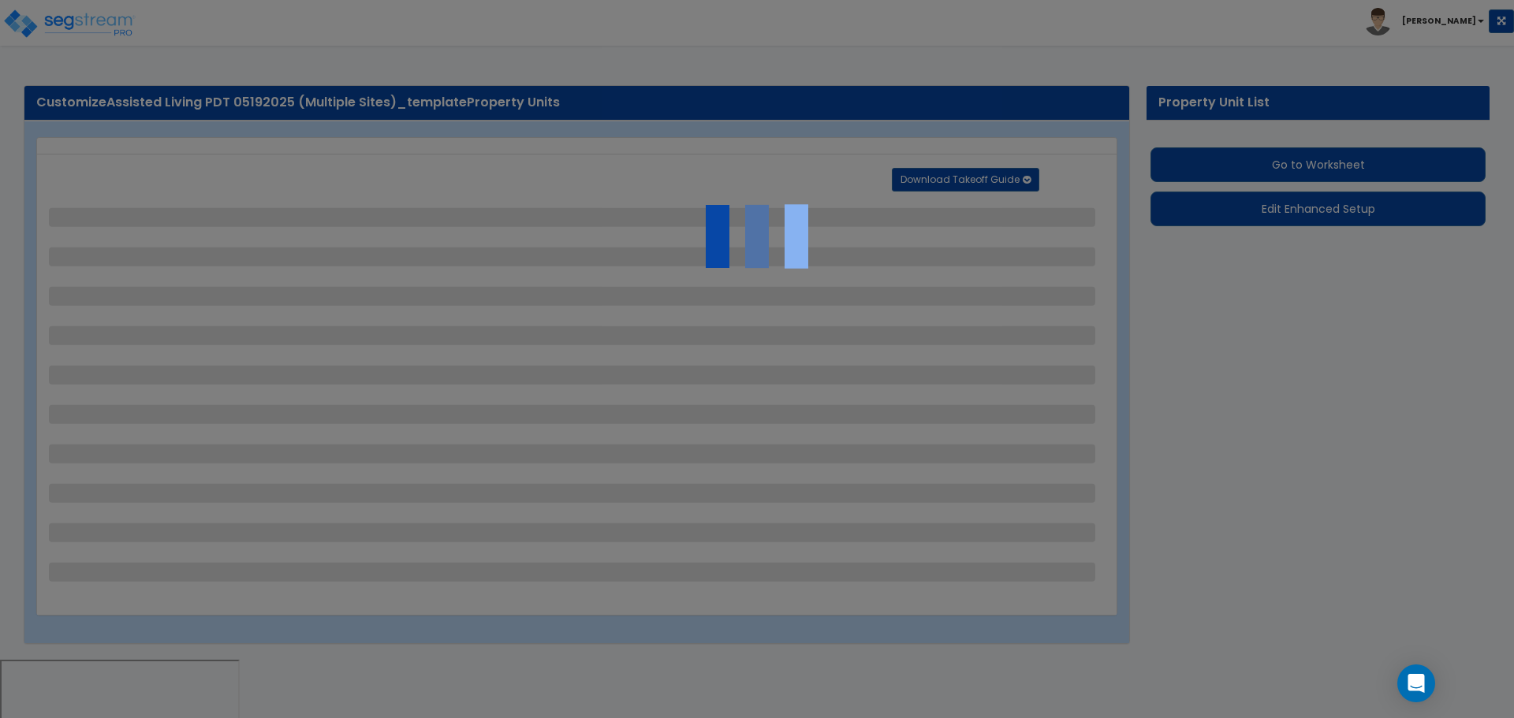
select select "1"
select select "7"
select select "2"
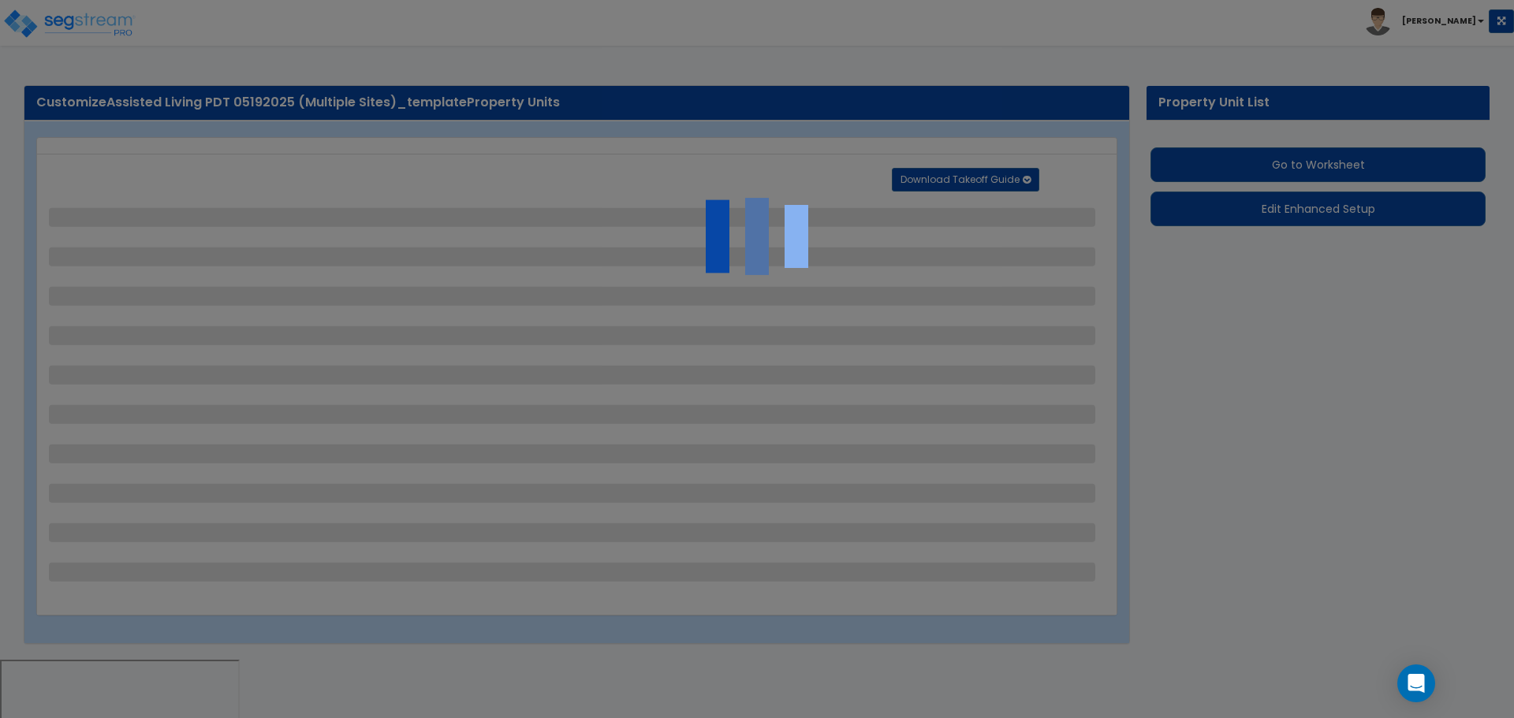
select select "1"
select select "20"
select select "2"
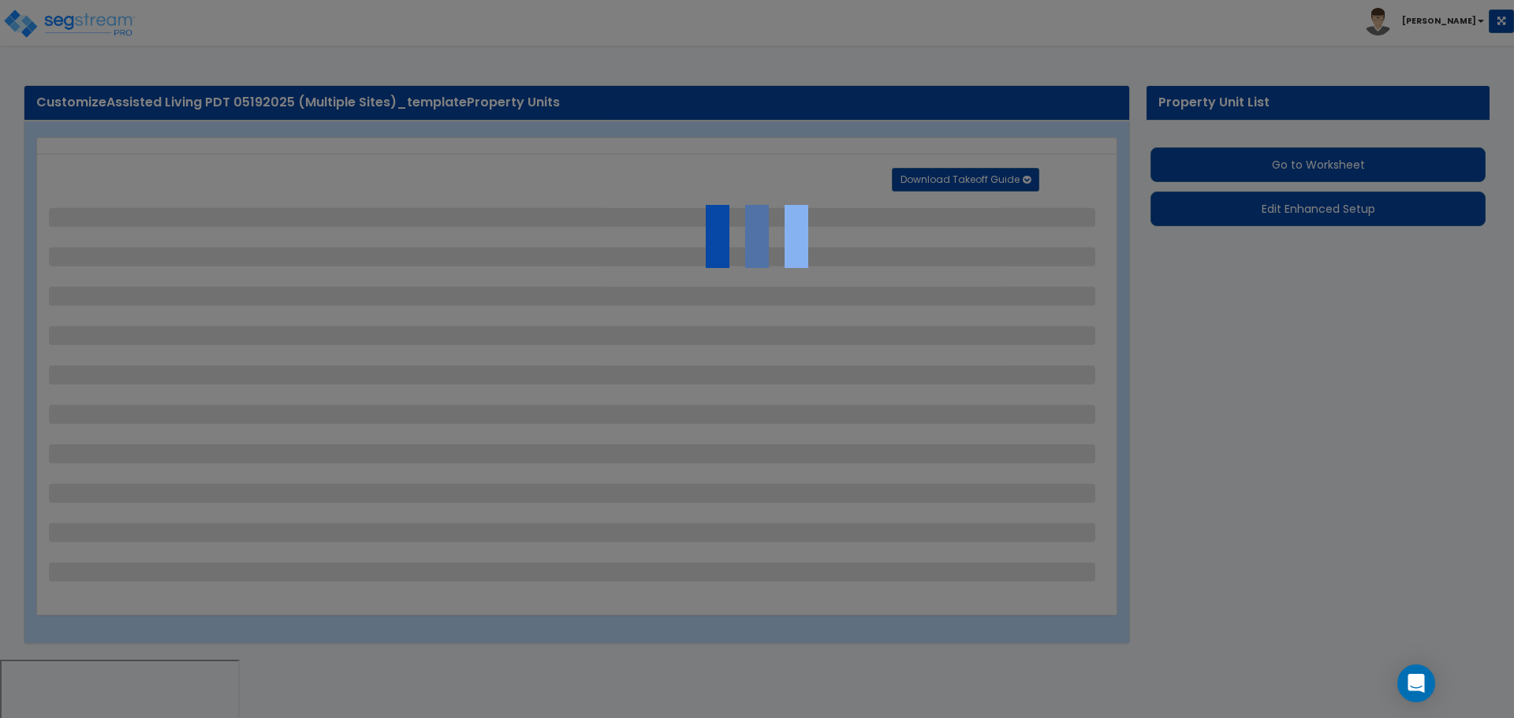
select select "1"
select select "2"
select select "1"
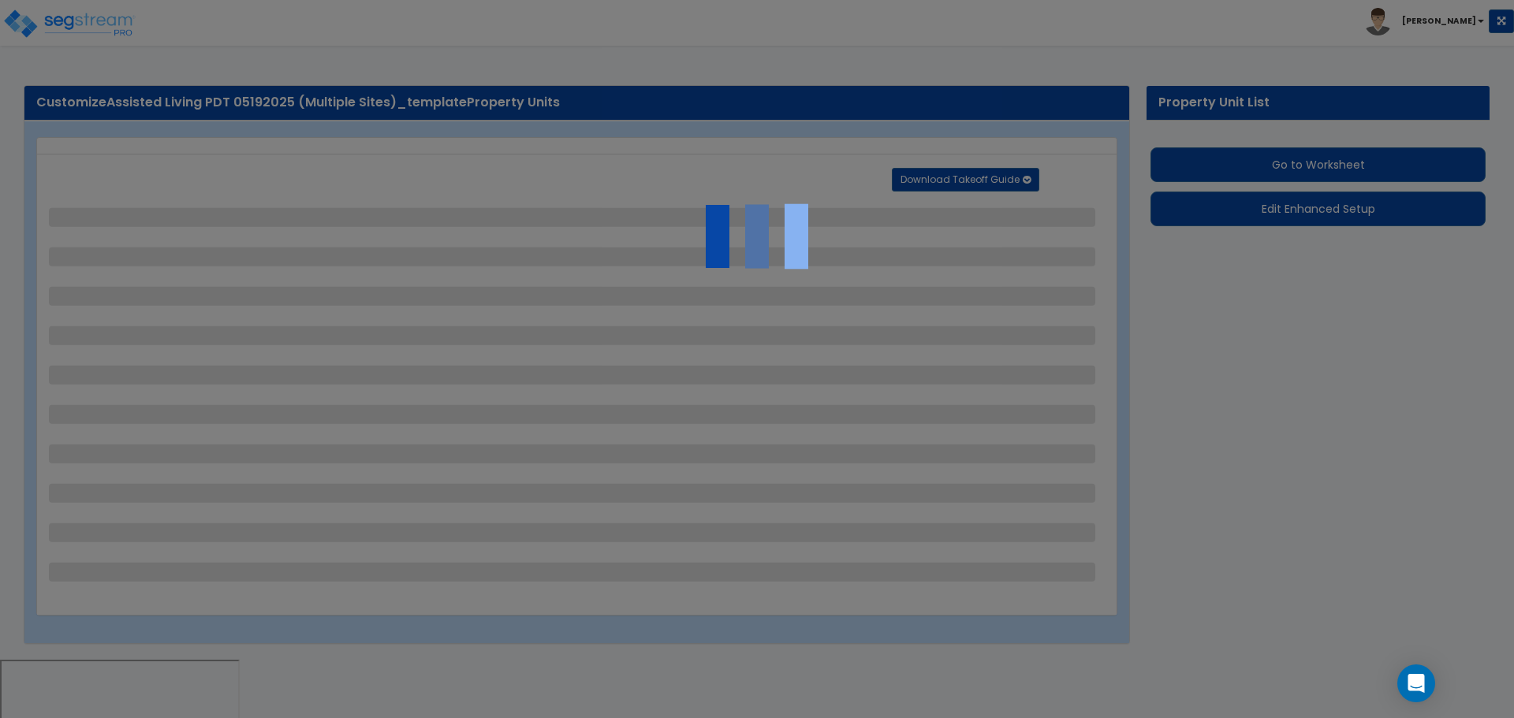
select select "2"
select select "4"
select select "3"
select select "2"
select select "1"
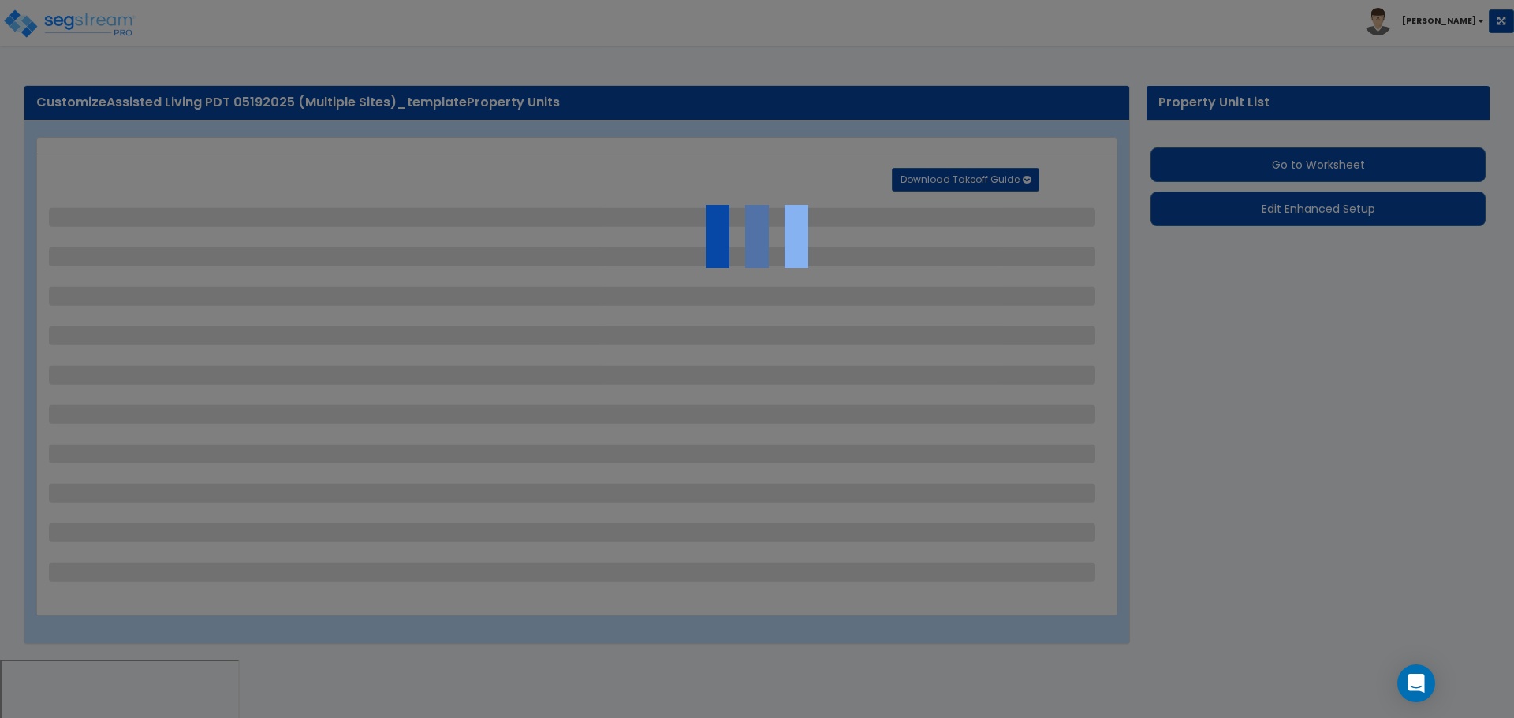
select select "1"
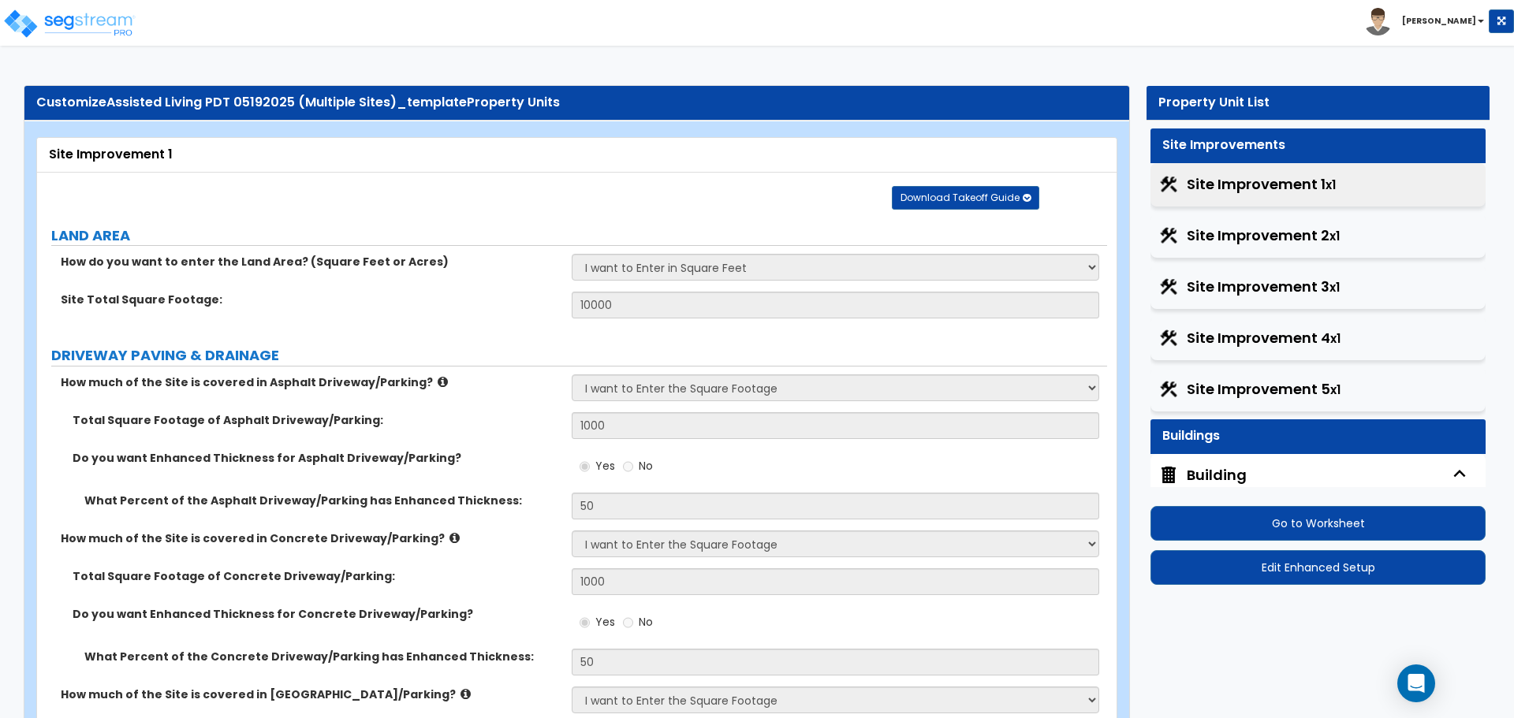
click at [1281, 226] on span "Site Improvement 2 x1" at bounding box center [1263, 236] width 153 height 21
select select "2"
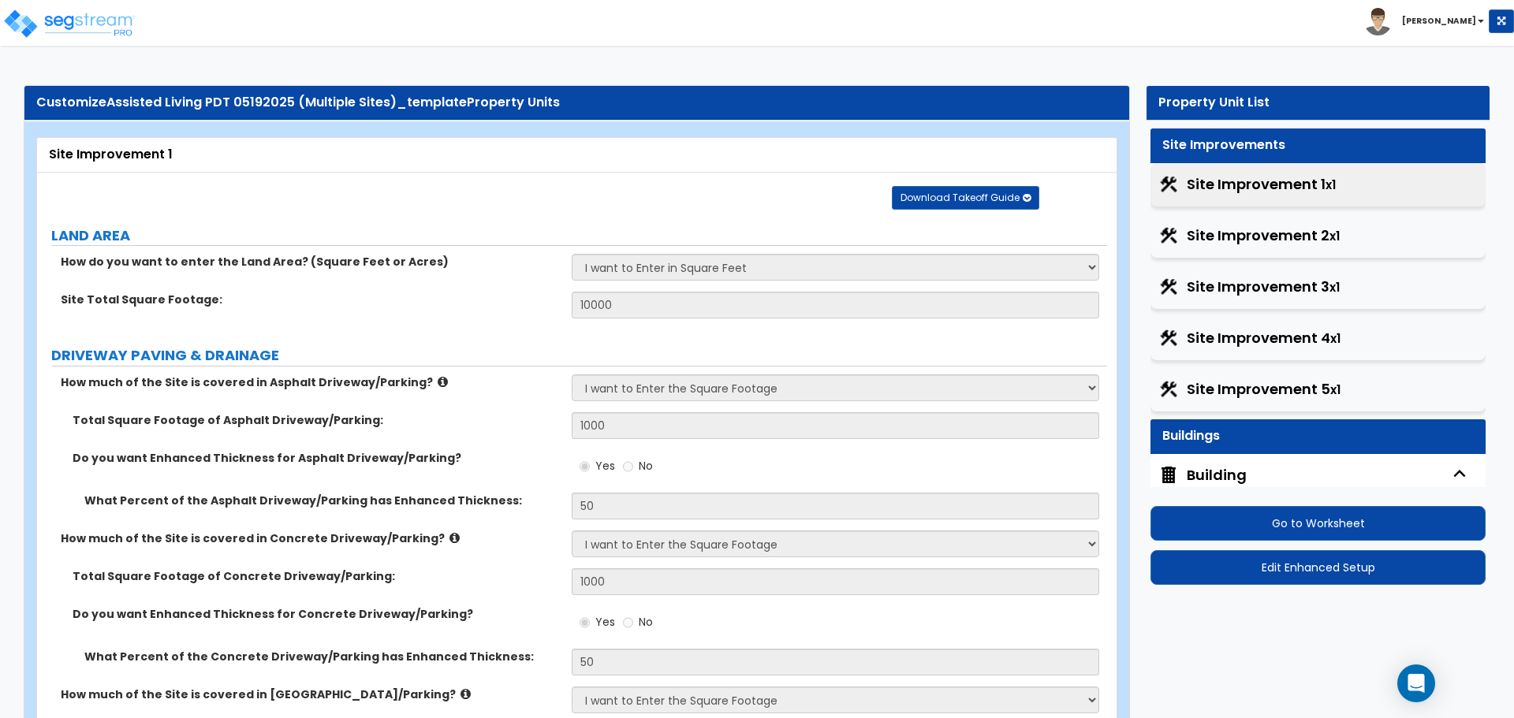
select select "2"
select select "1"
select select "2"
select select "1"
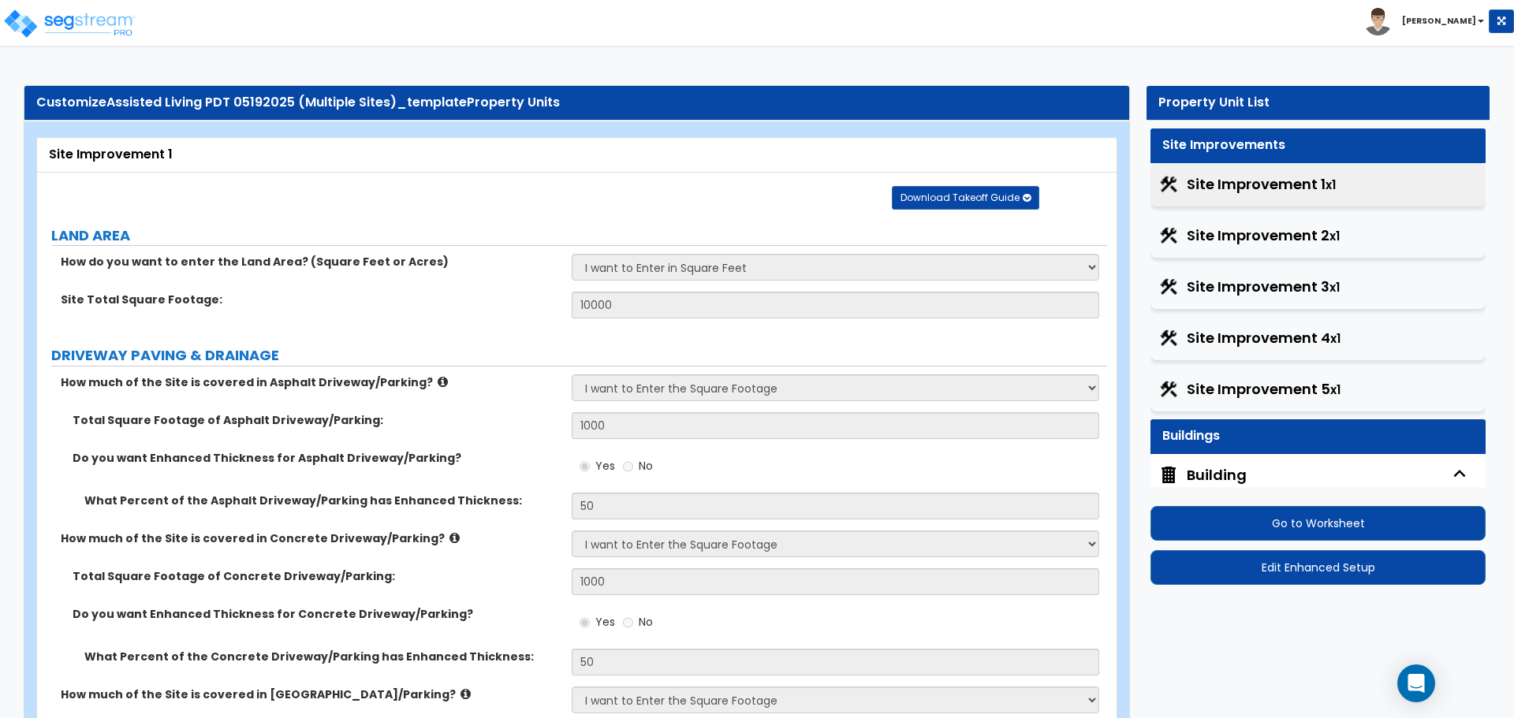
select select "2"
select select "3"
select select "1"
select select "2"
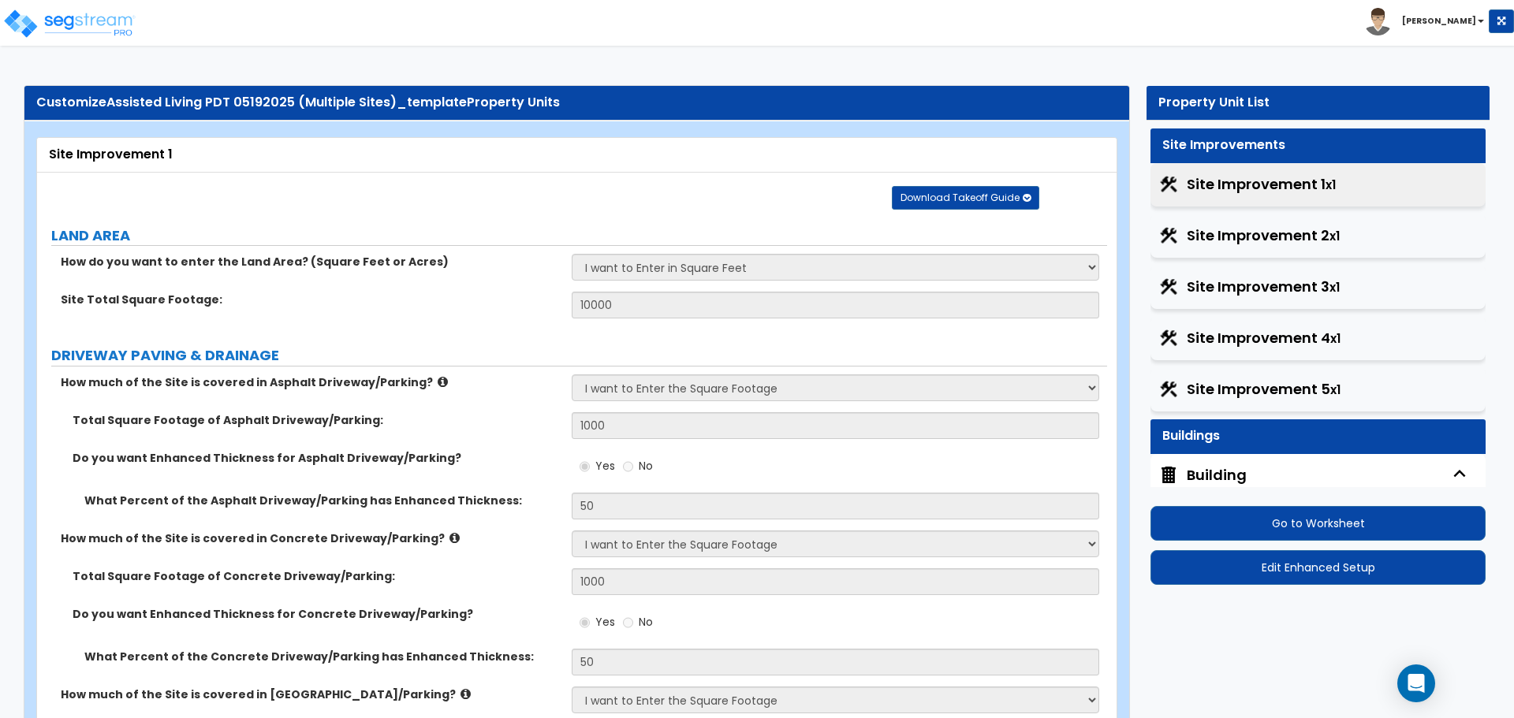
select select "2"
select select "3"
select select "2"
select select "1"
select select "9"
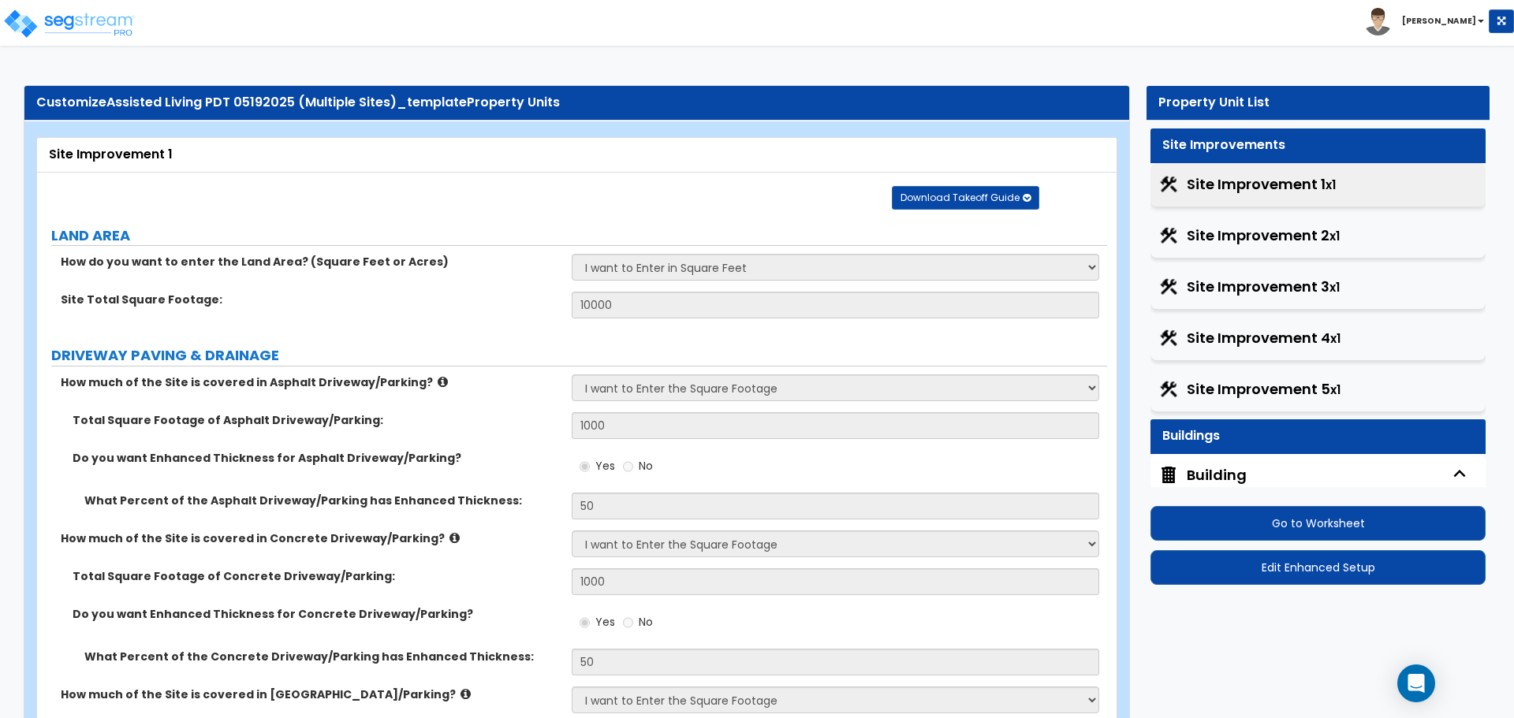
select select "4"
select select "1"
select select "4"
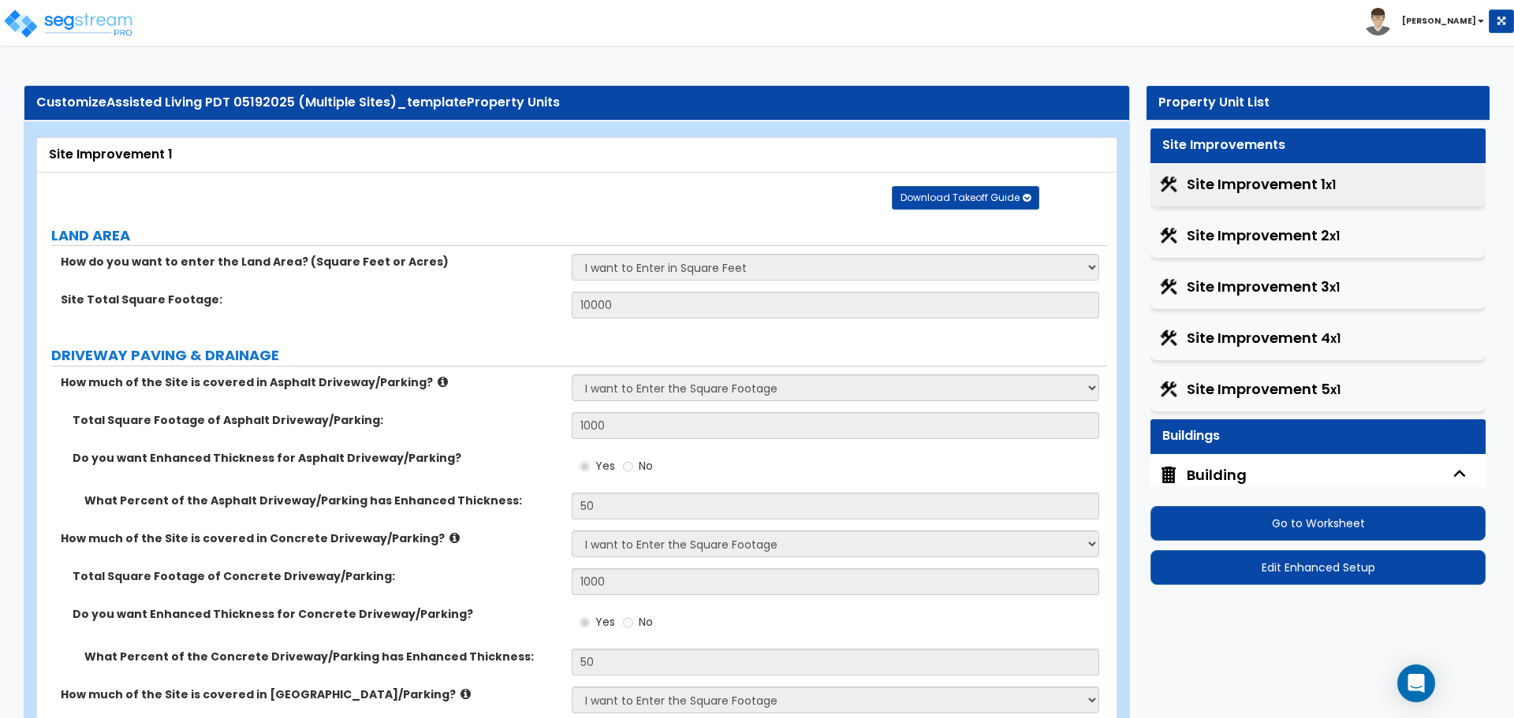
select select "4"
select select "1"
select select "2"
select select "6"
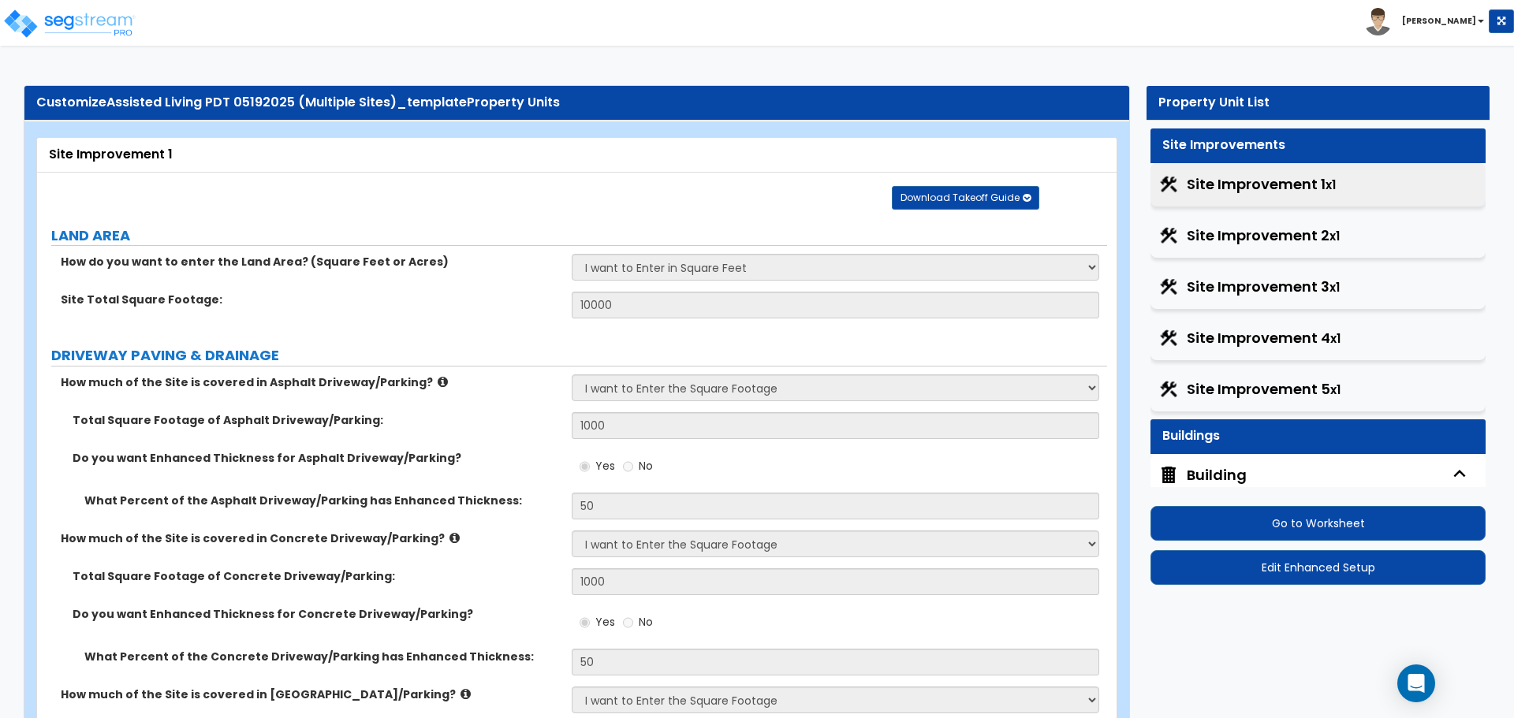
select select "11"
select select "2"
select select "3"
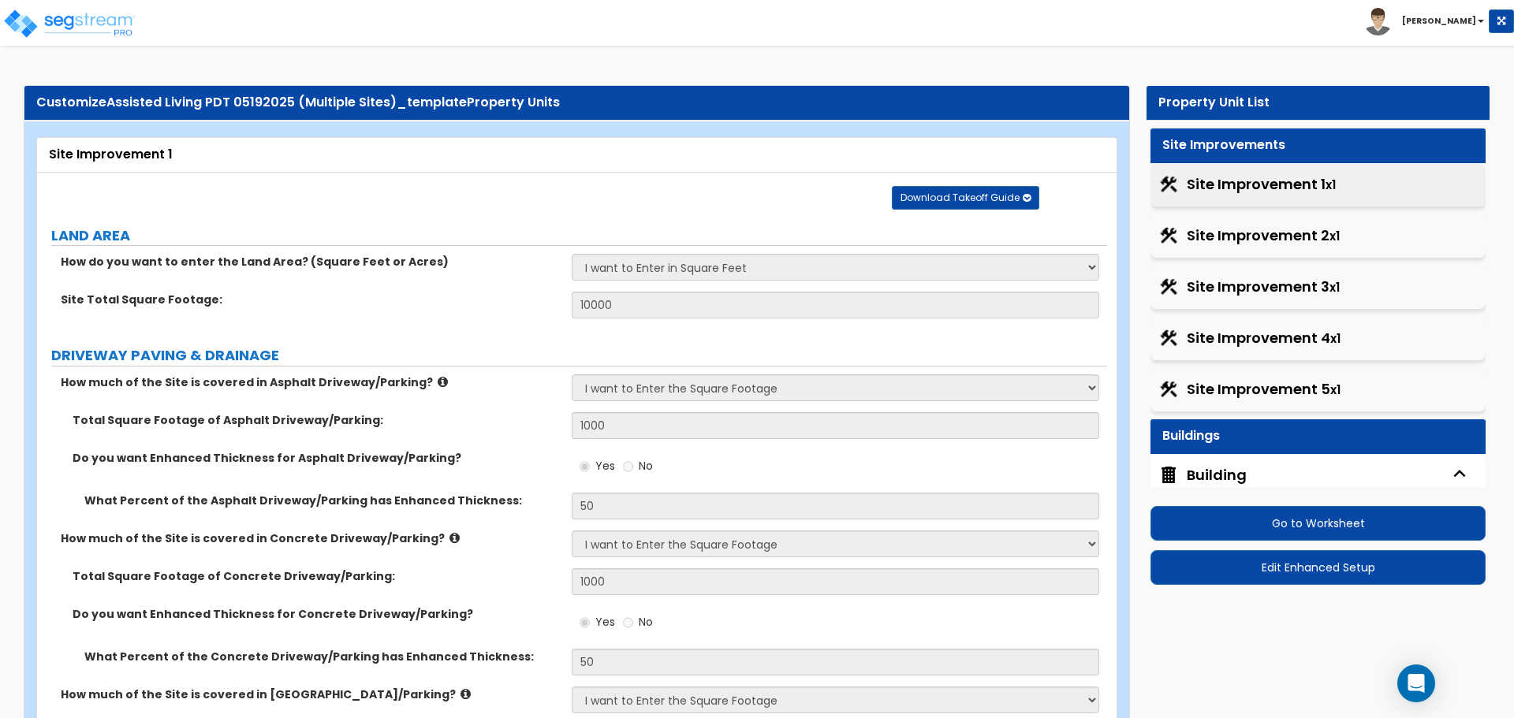
select select "1"
select select "2"
select select "8"
select select "2"
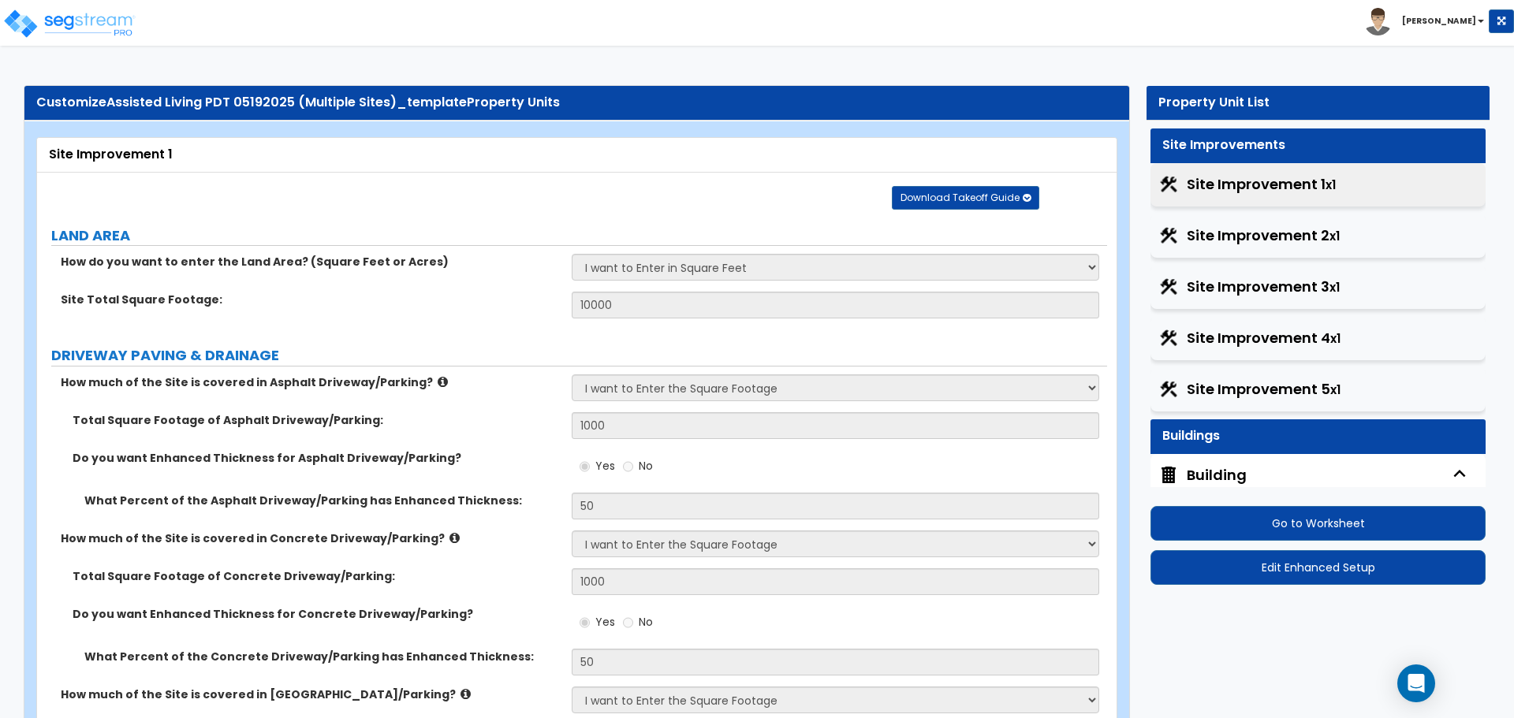
select select "2"
select select "4"
select select "1"
select select "20"
select select "2"
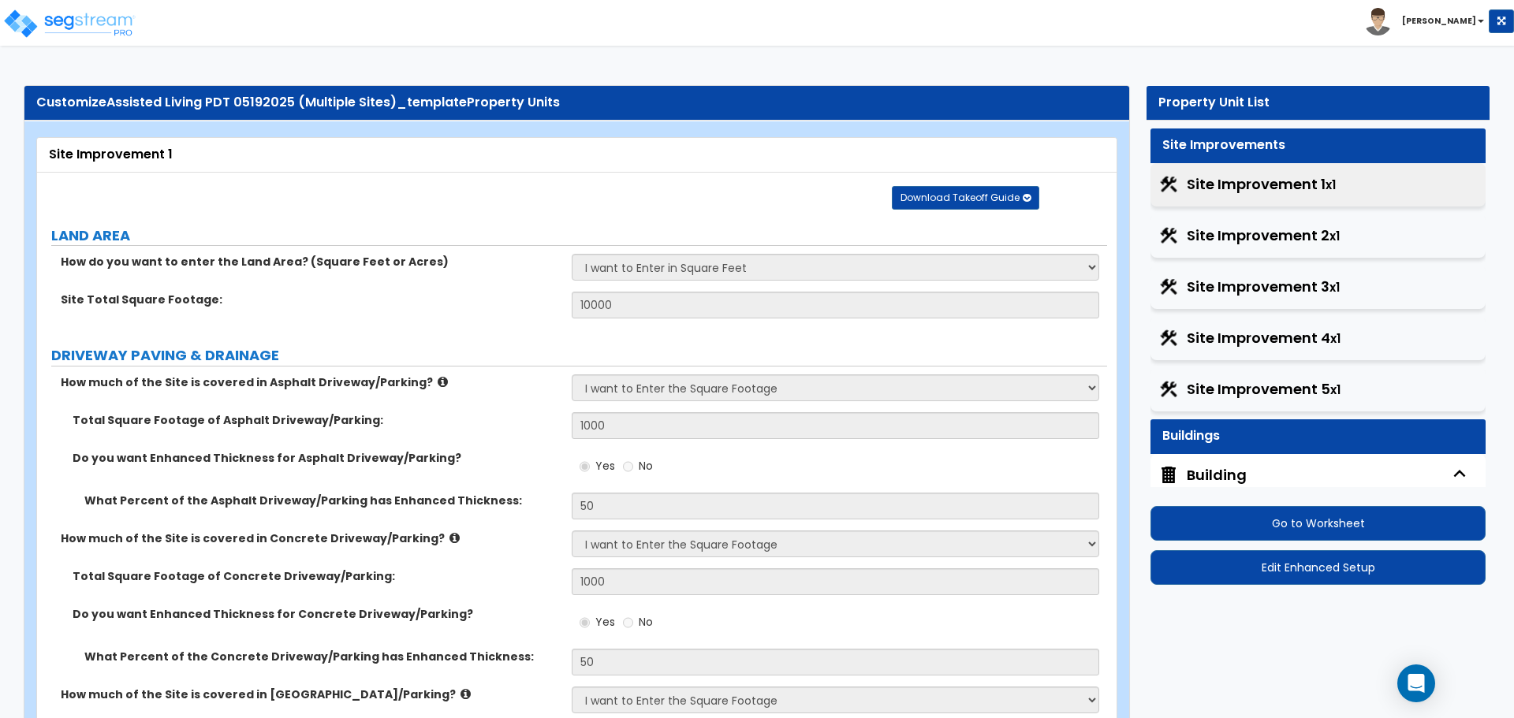
select select "1"
select select "2"
select select "1"
select select "2"
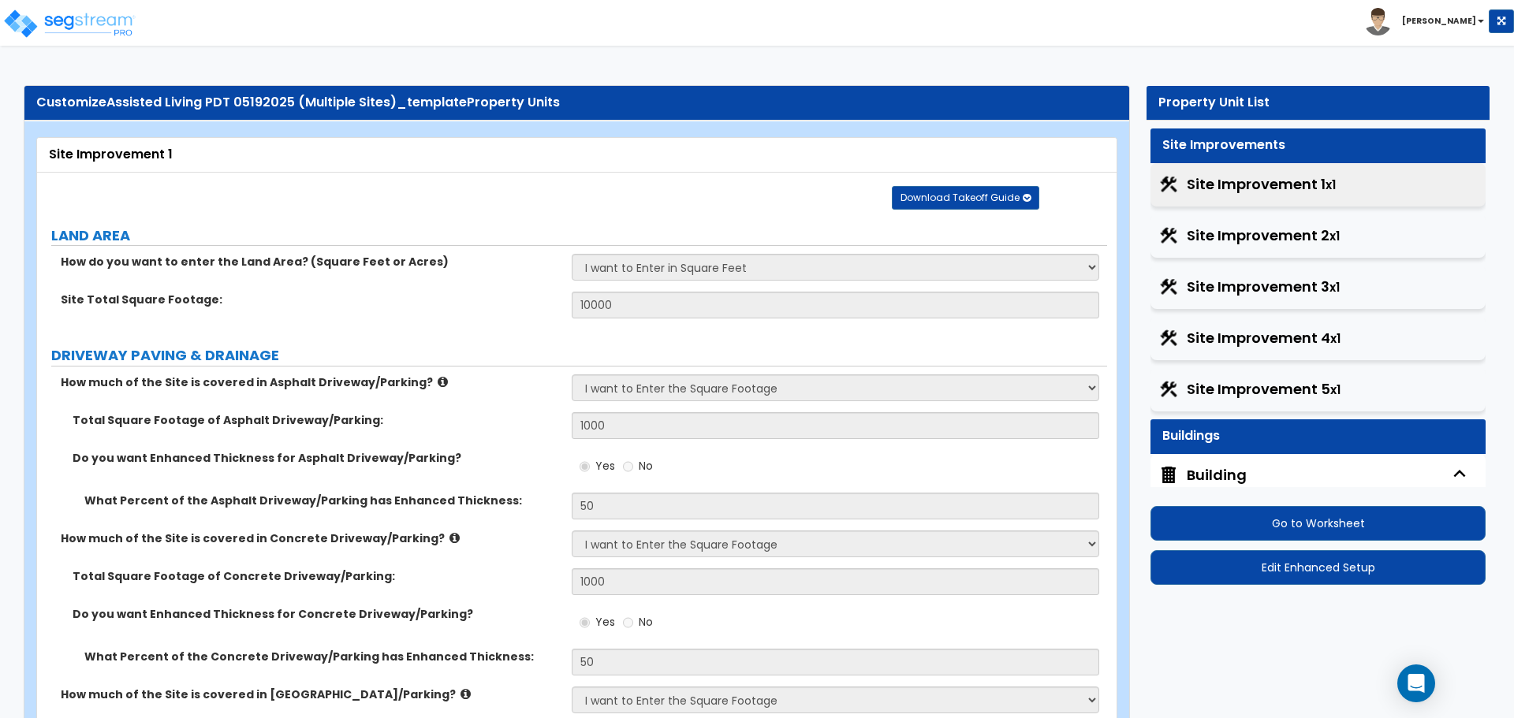
select select "3"
select select "1"
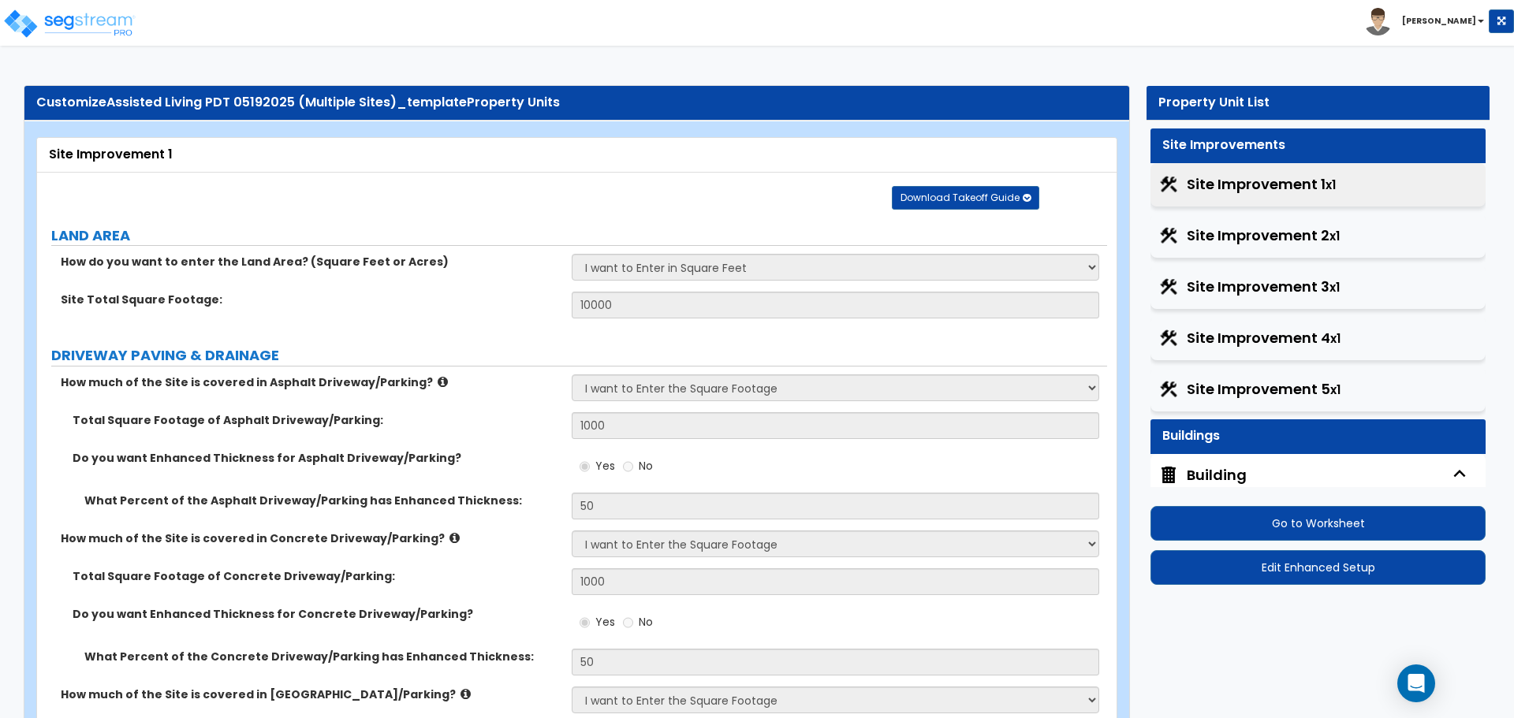
select select "4"
select select "1"
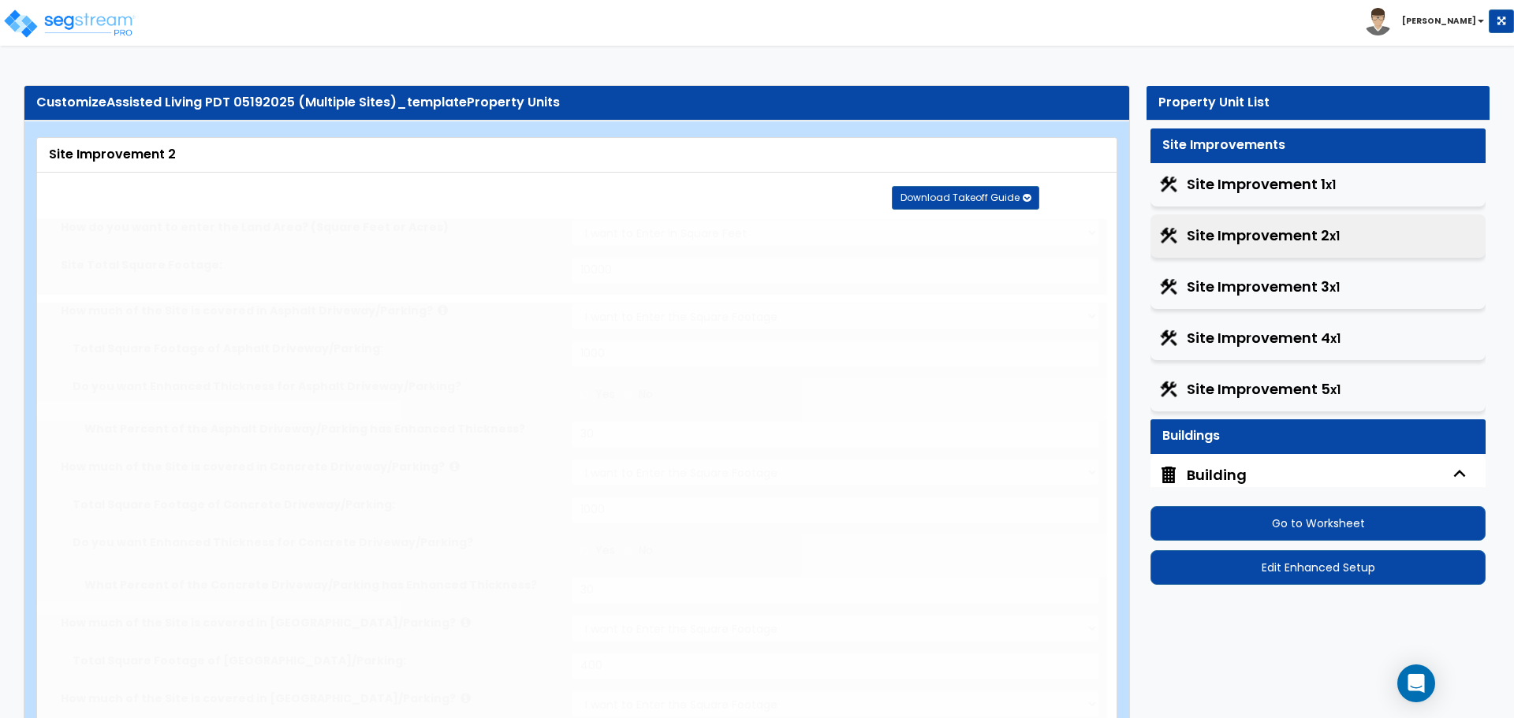
radio input "true"
select select "4"
select select "1"
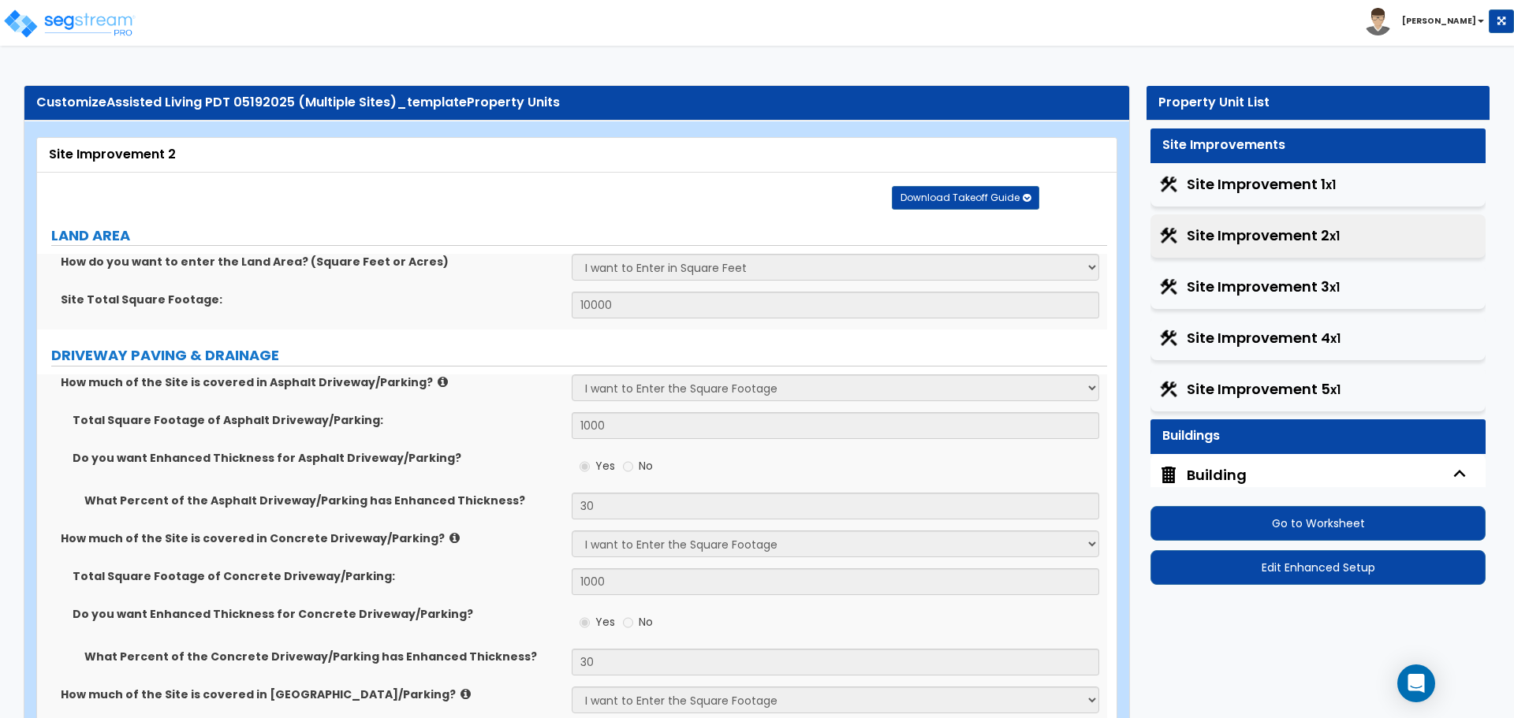
click at [1285, 277] on span "Site Improvement 3 x1" at bounding box center [1263, 287] width 153 height 21
select select "2"
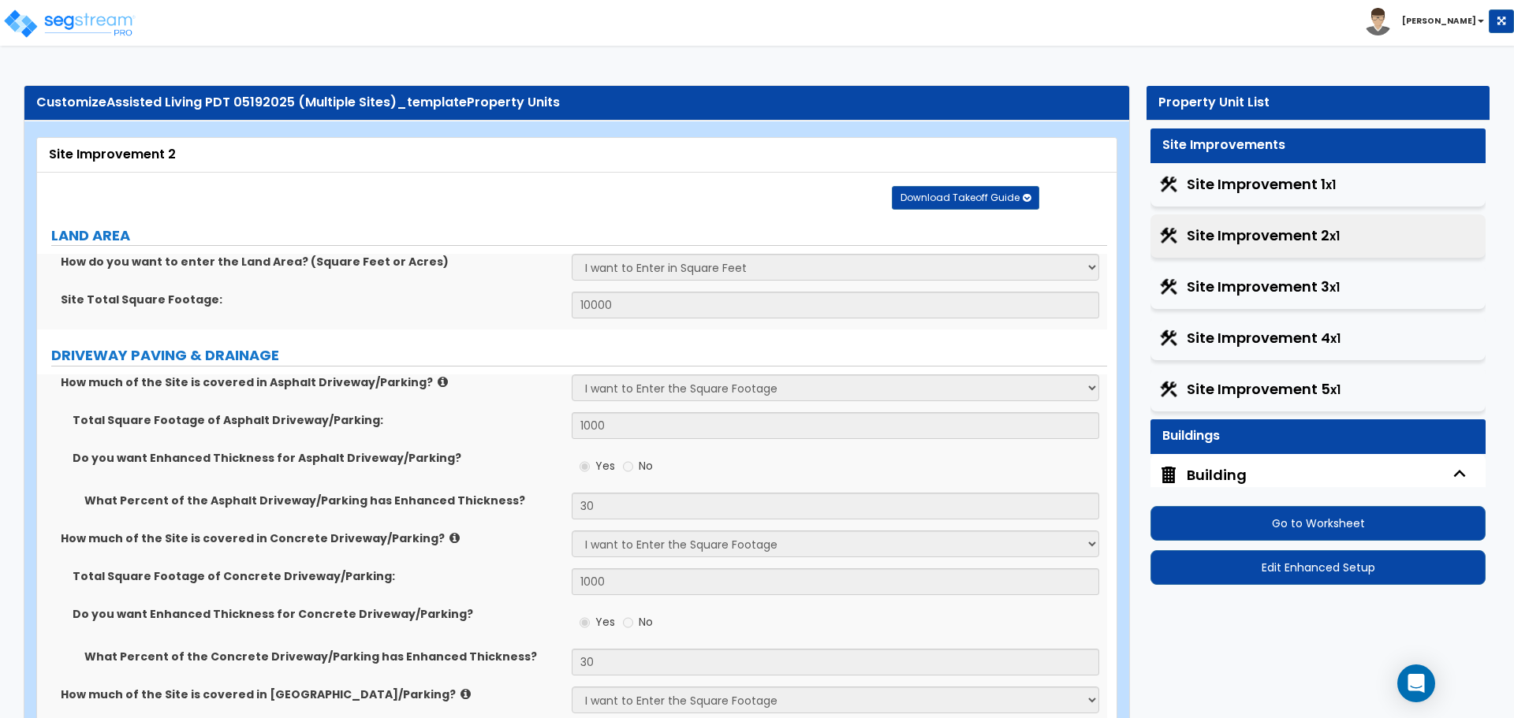
select select "2"
select select "1"
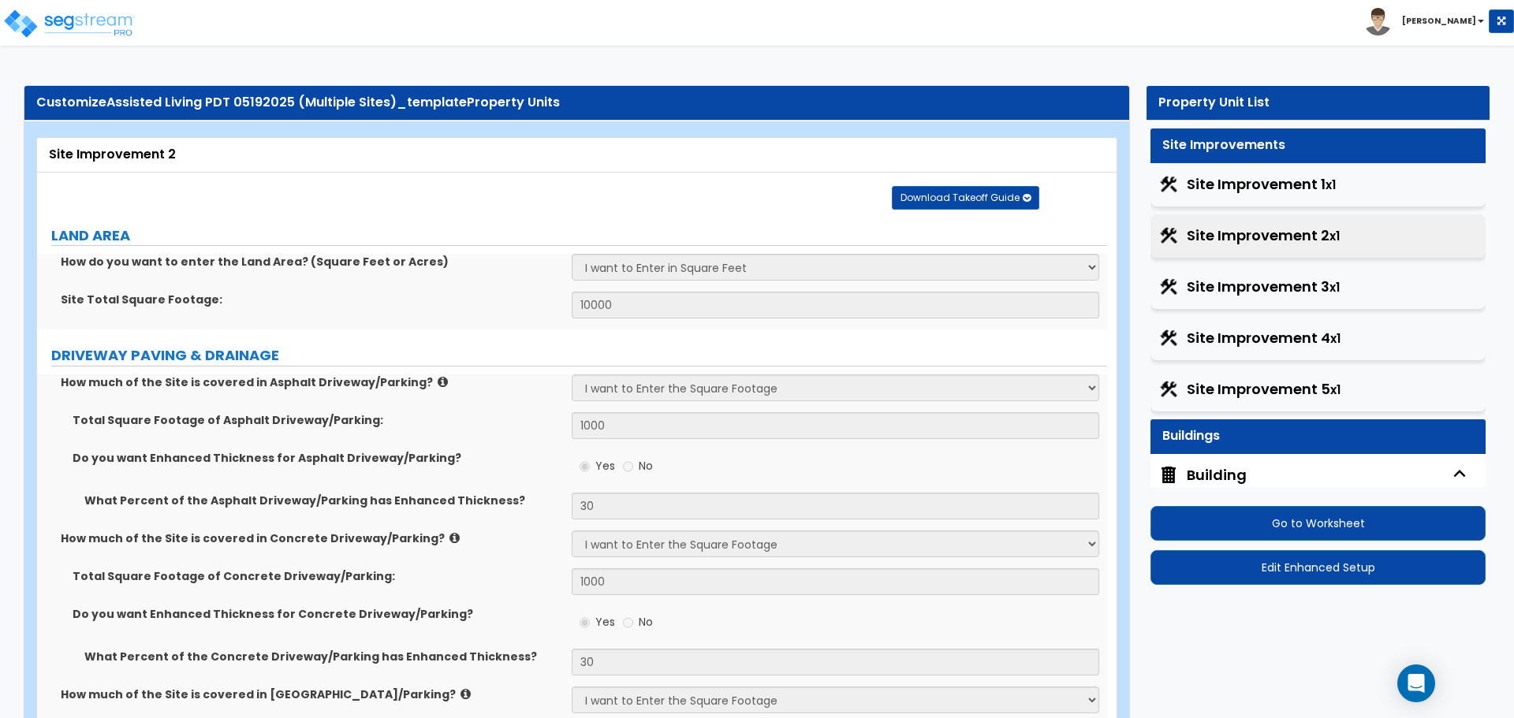
select select "2"
select select "1"
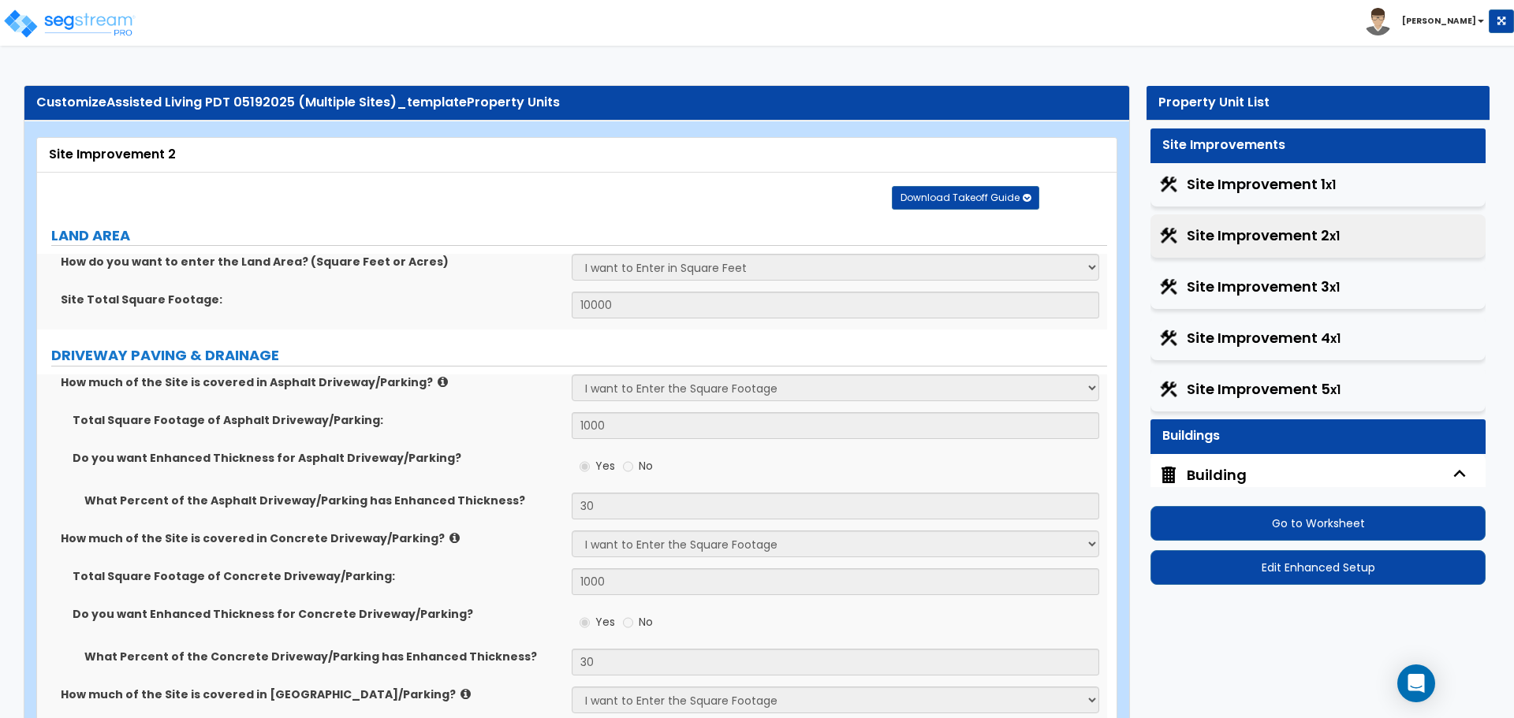
select select "2"
select select "1"
select select "2"
select select "1"
select select "6"
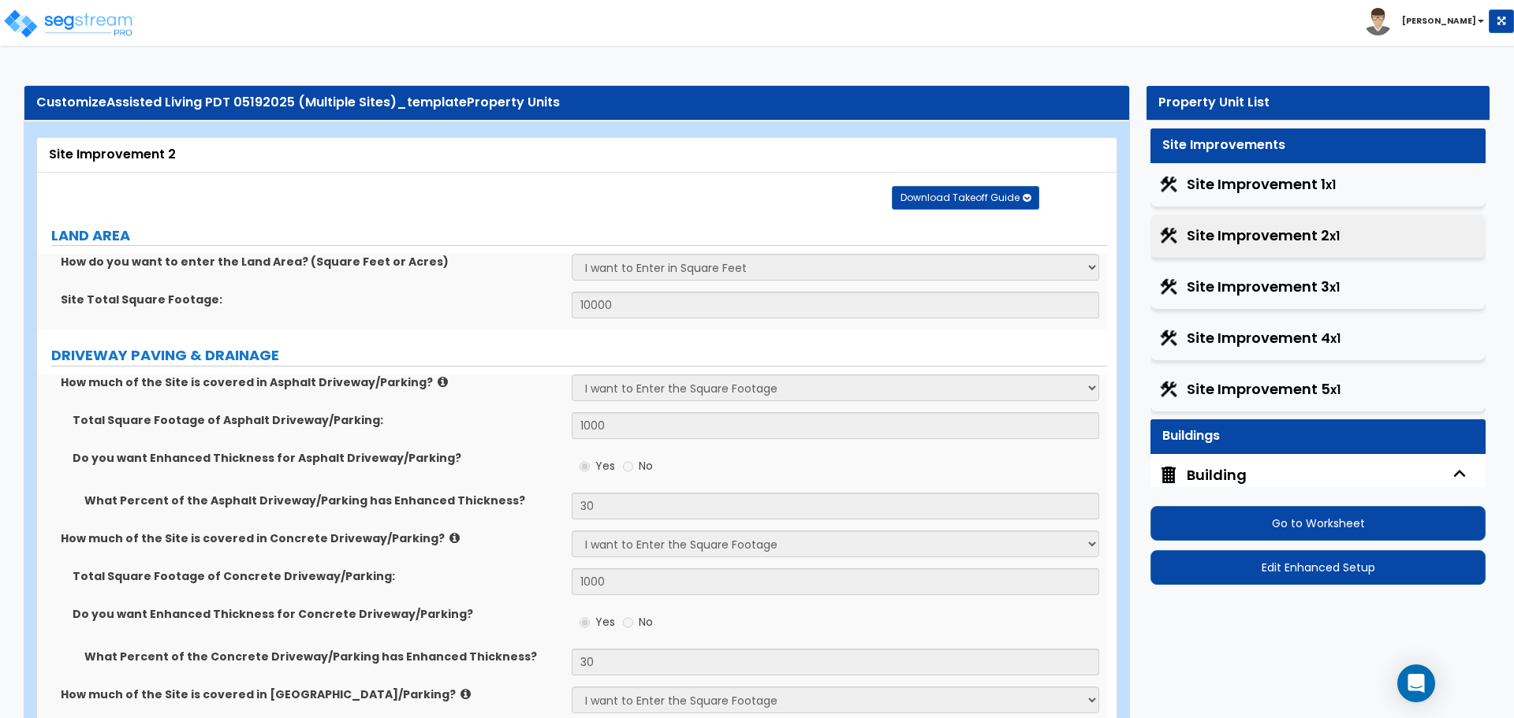
select select "5"
select select "3"
select select "2"
select select "1"
select select "4"
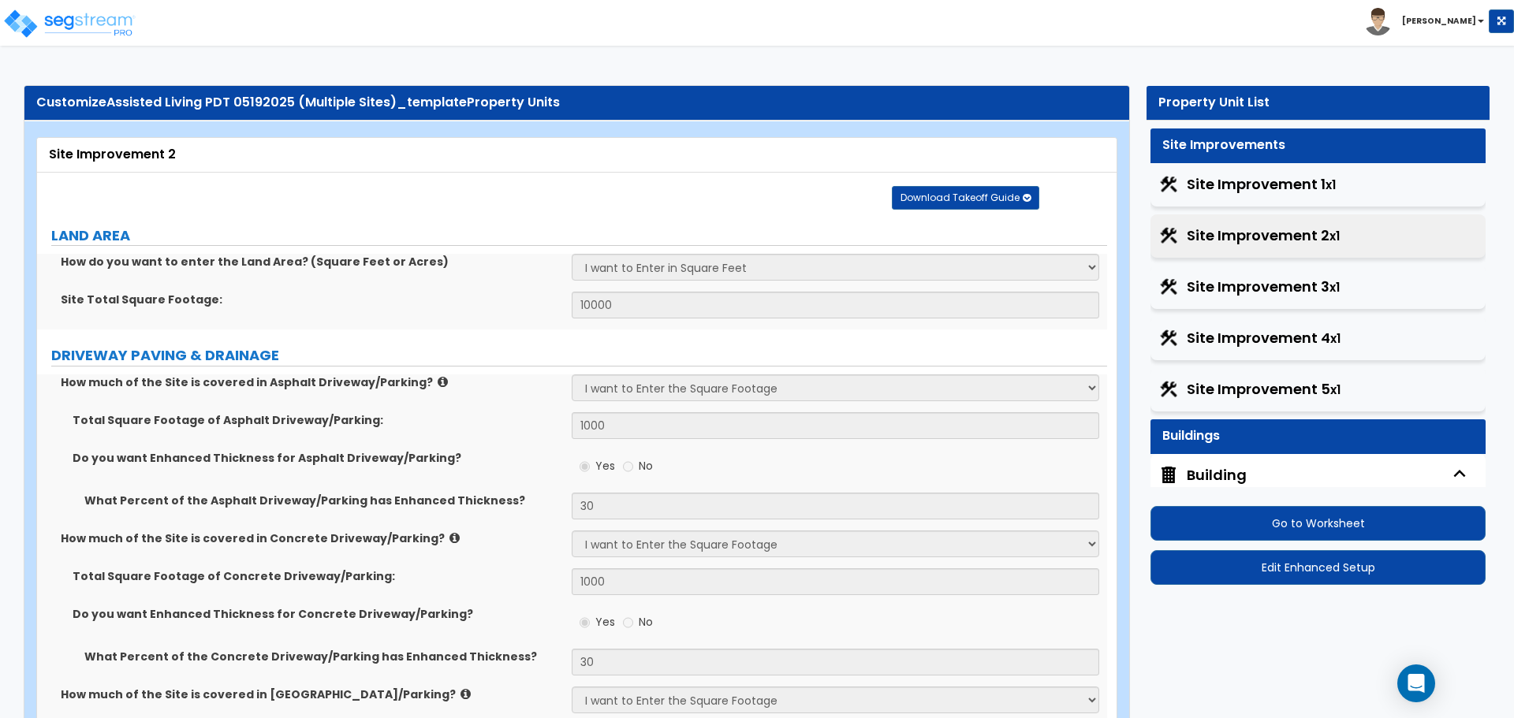
select select "4"
select select "1"
select select "2"
select select "6"
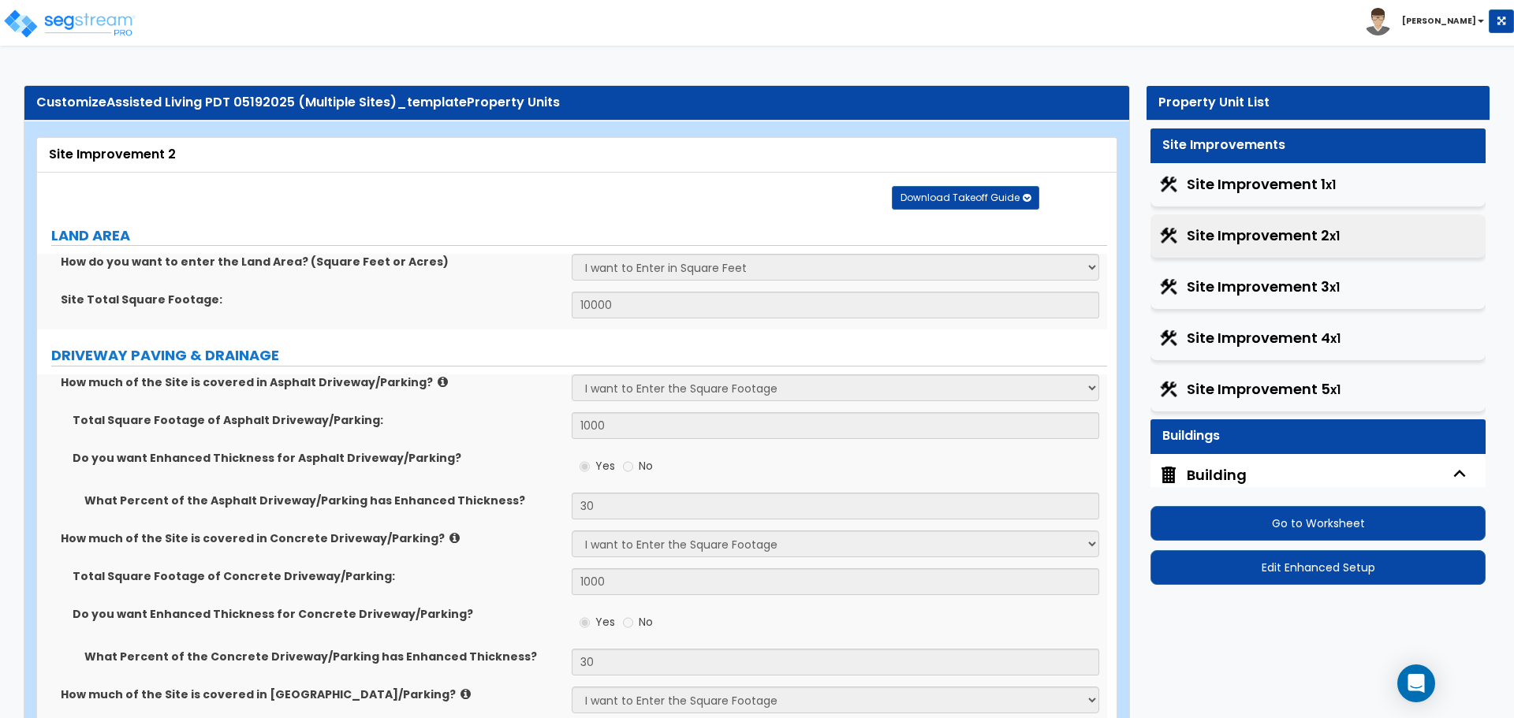
select select "11"
select select "2"
select select "3"
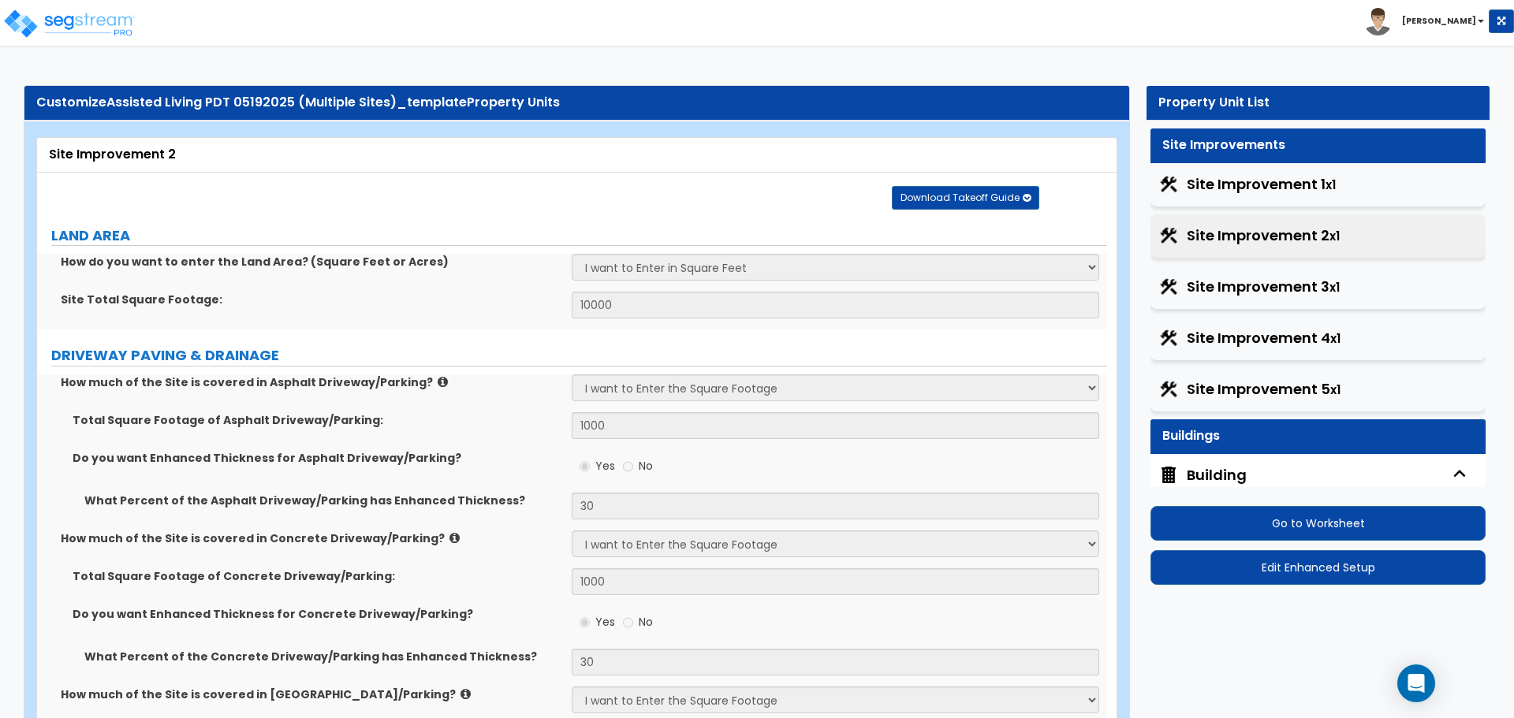
select select "2"
select select "1"
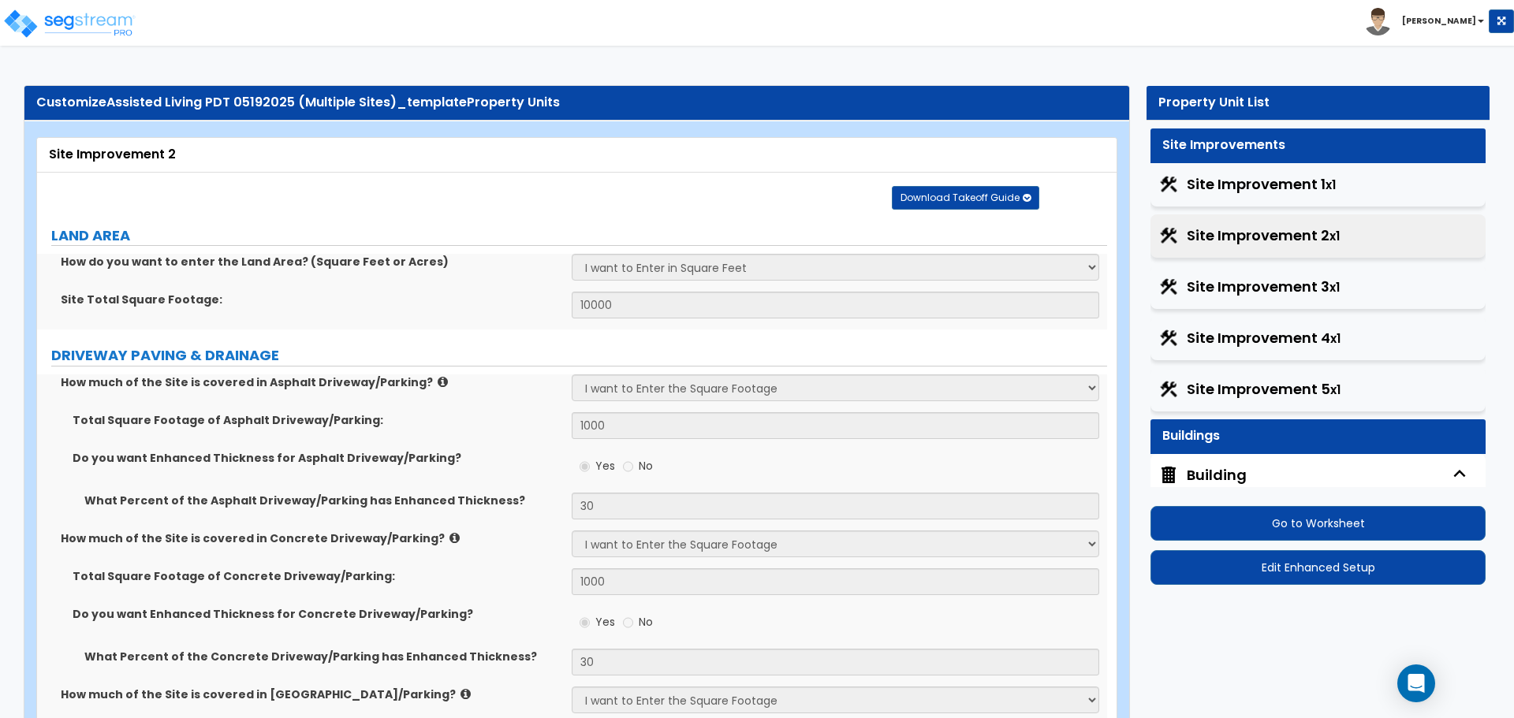
select select "7"
select select "2"
select select "1"
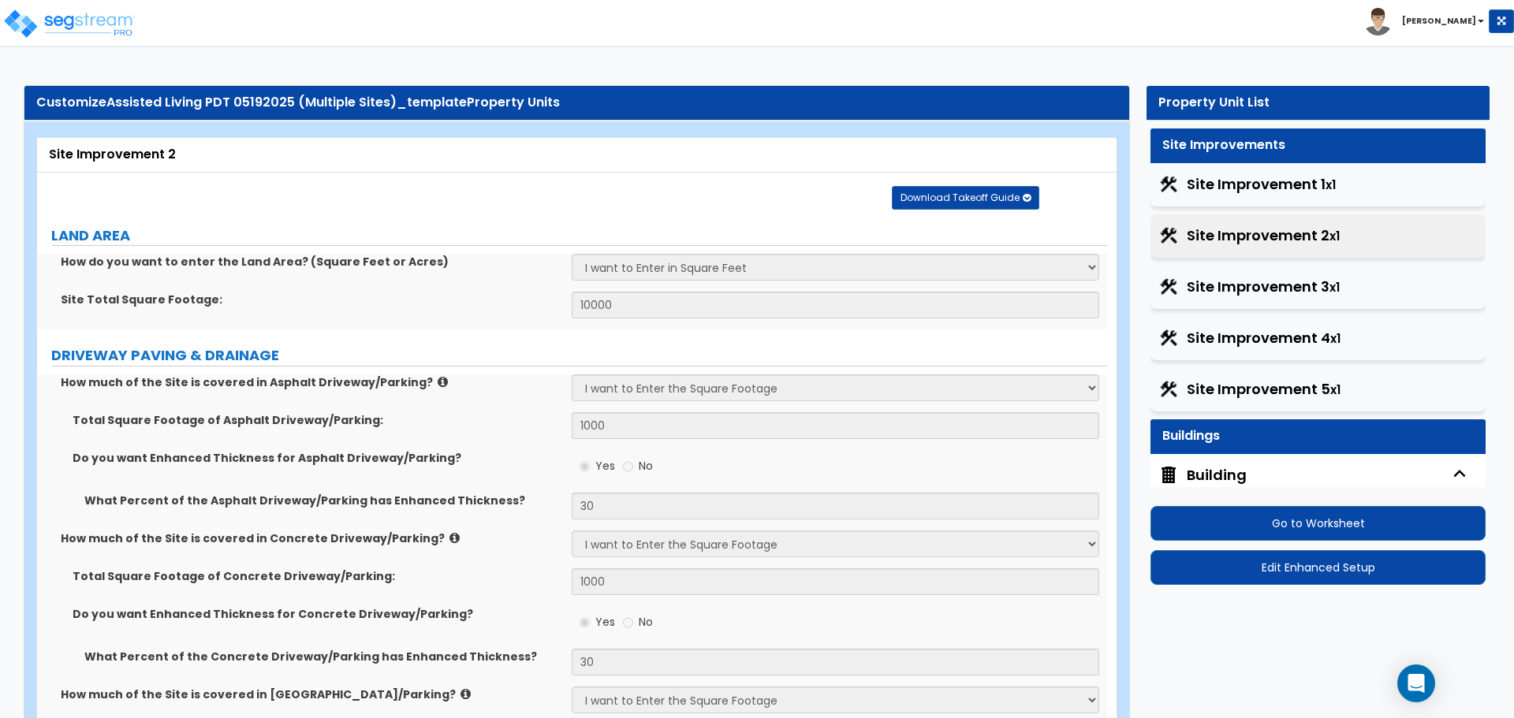
select select "20"
select select "2"
select select "3"
select select "1"
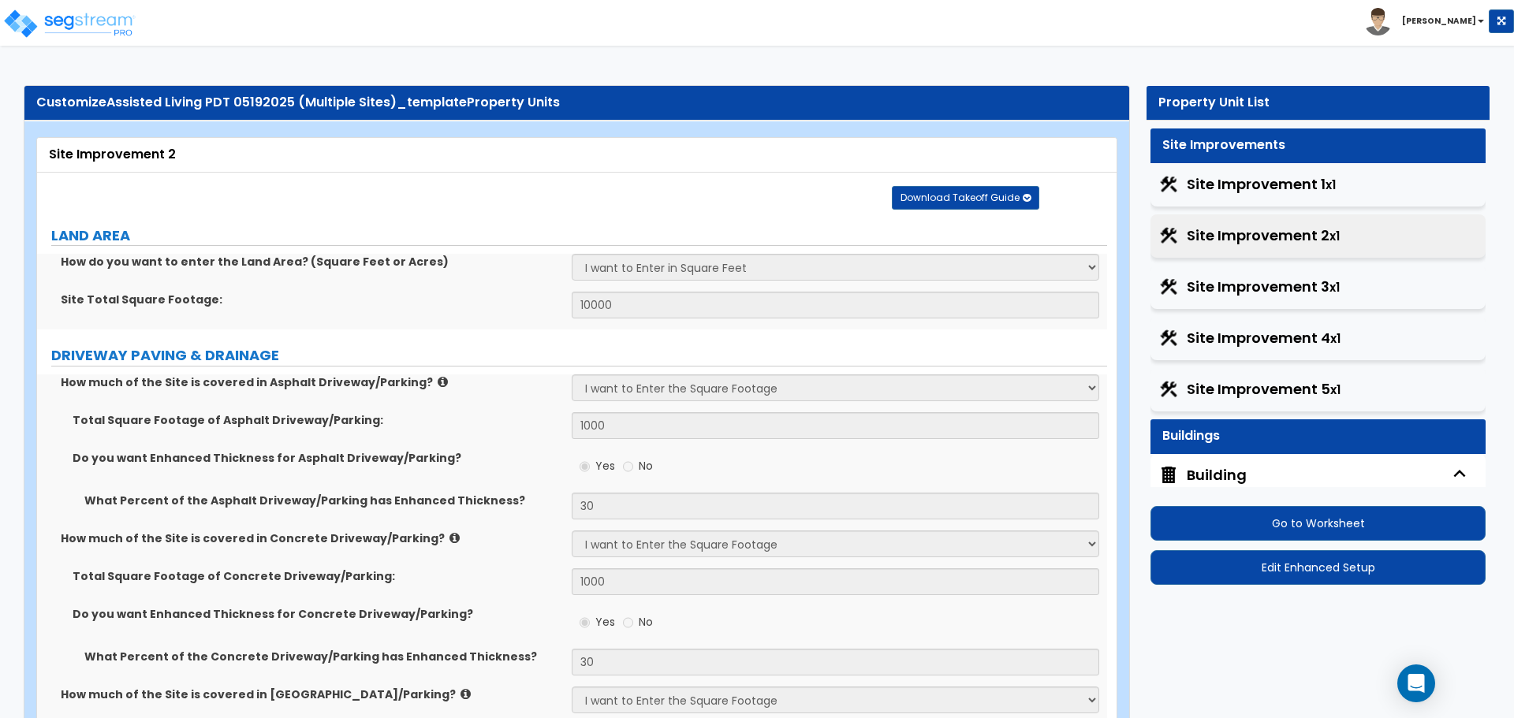
select select "2"
select select "3"
select select "1"
select select "3"
select select "2"
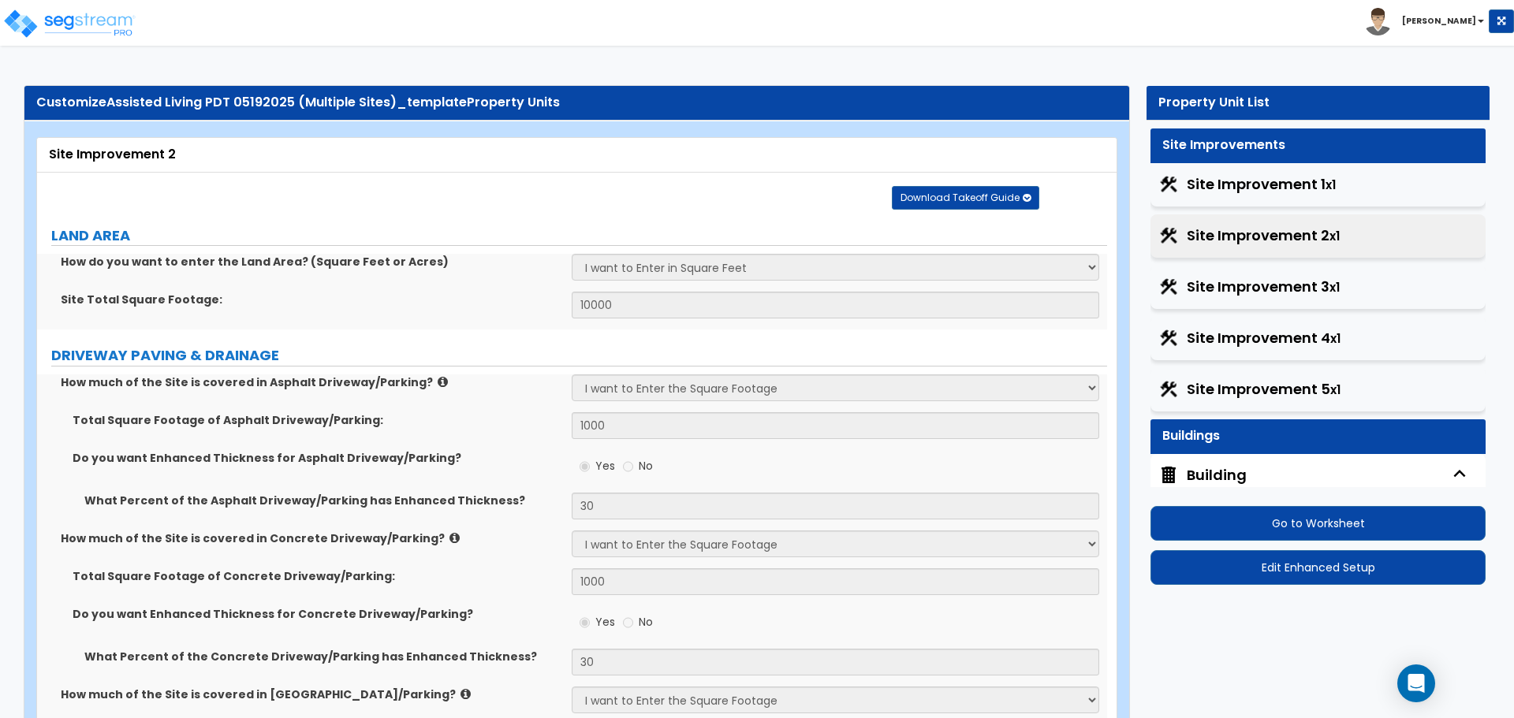
select select "1"
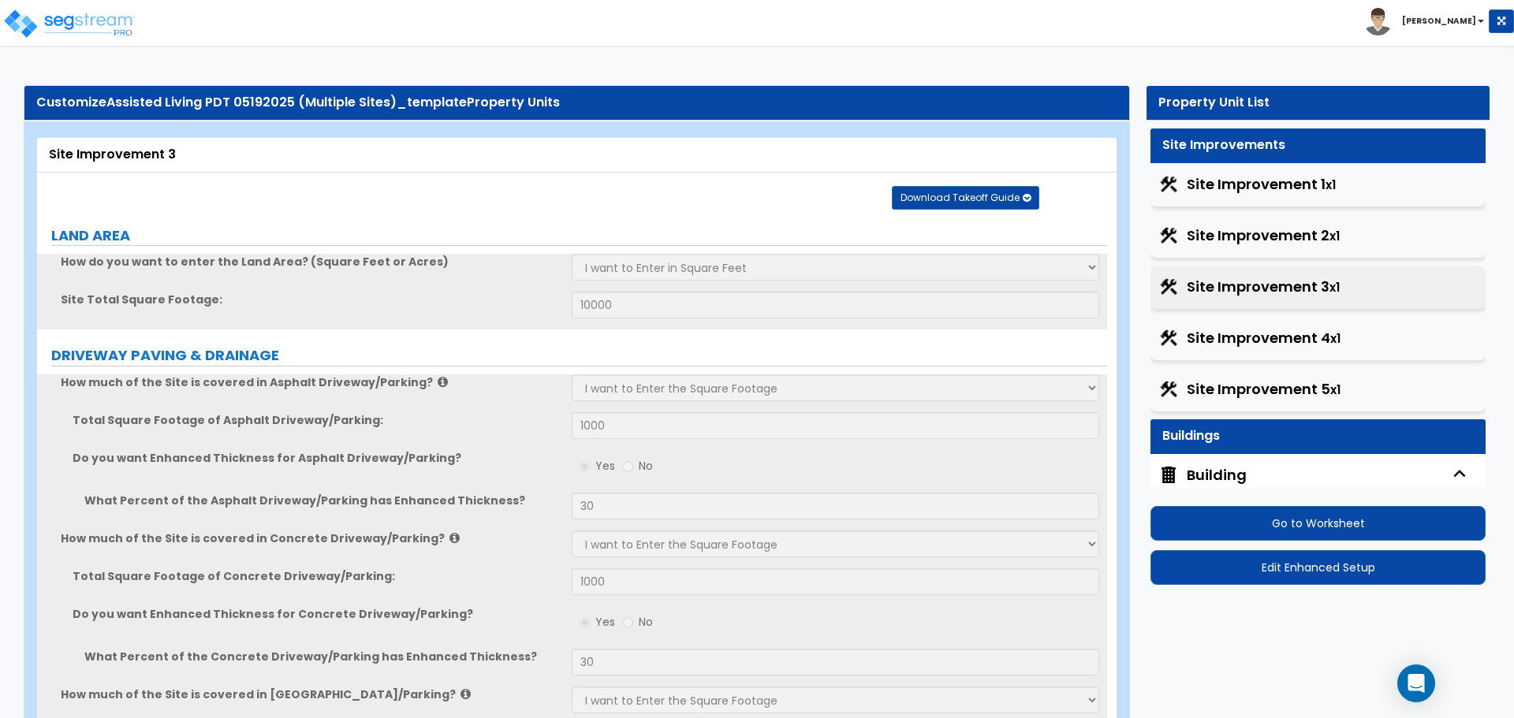
click at [1278, 330] on span "Site Improvement 4 x1" at bounding box center [1264, 338] width 154 height 21
select select "2"
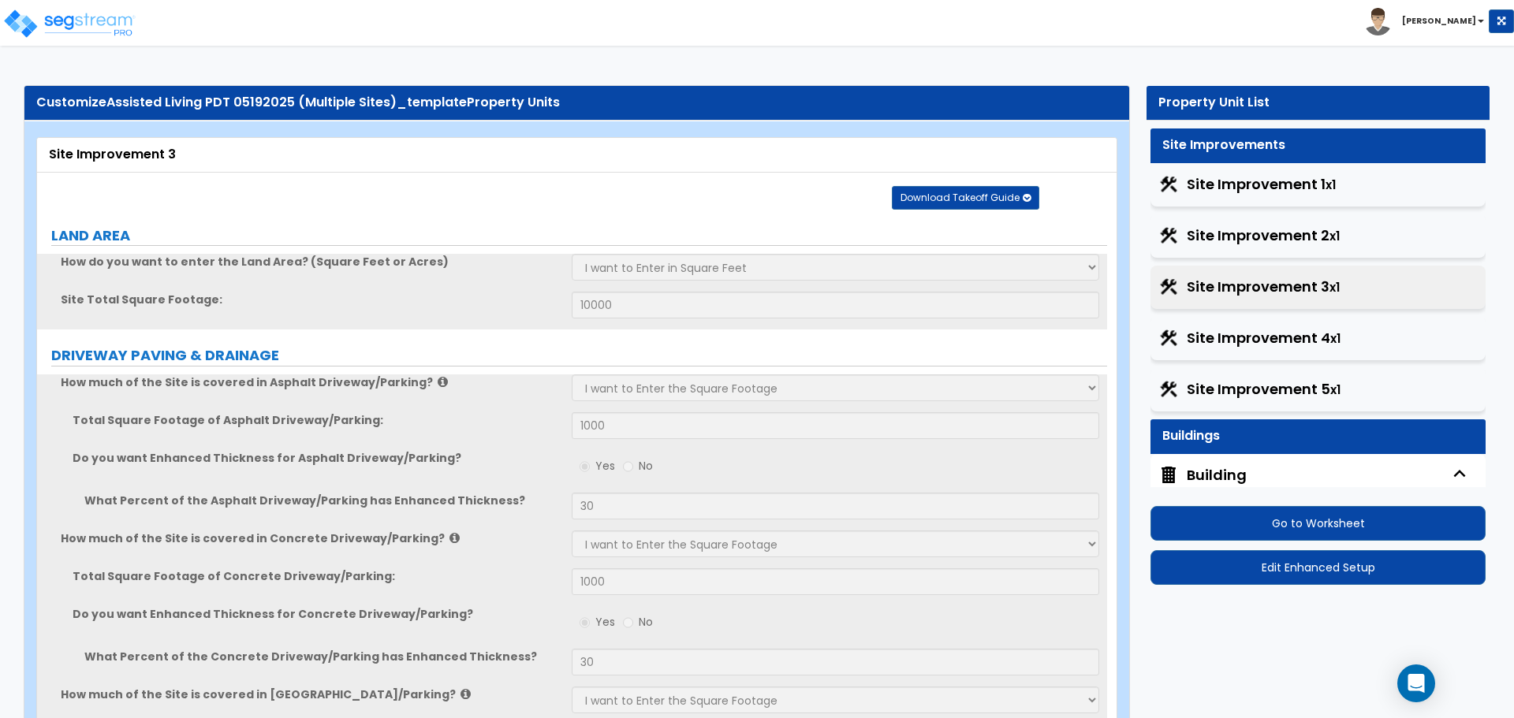
select select "2"
select select "1"
select select "2"
select select "1"
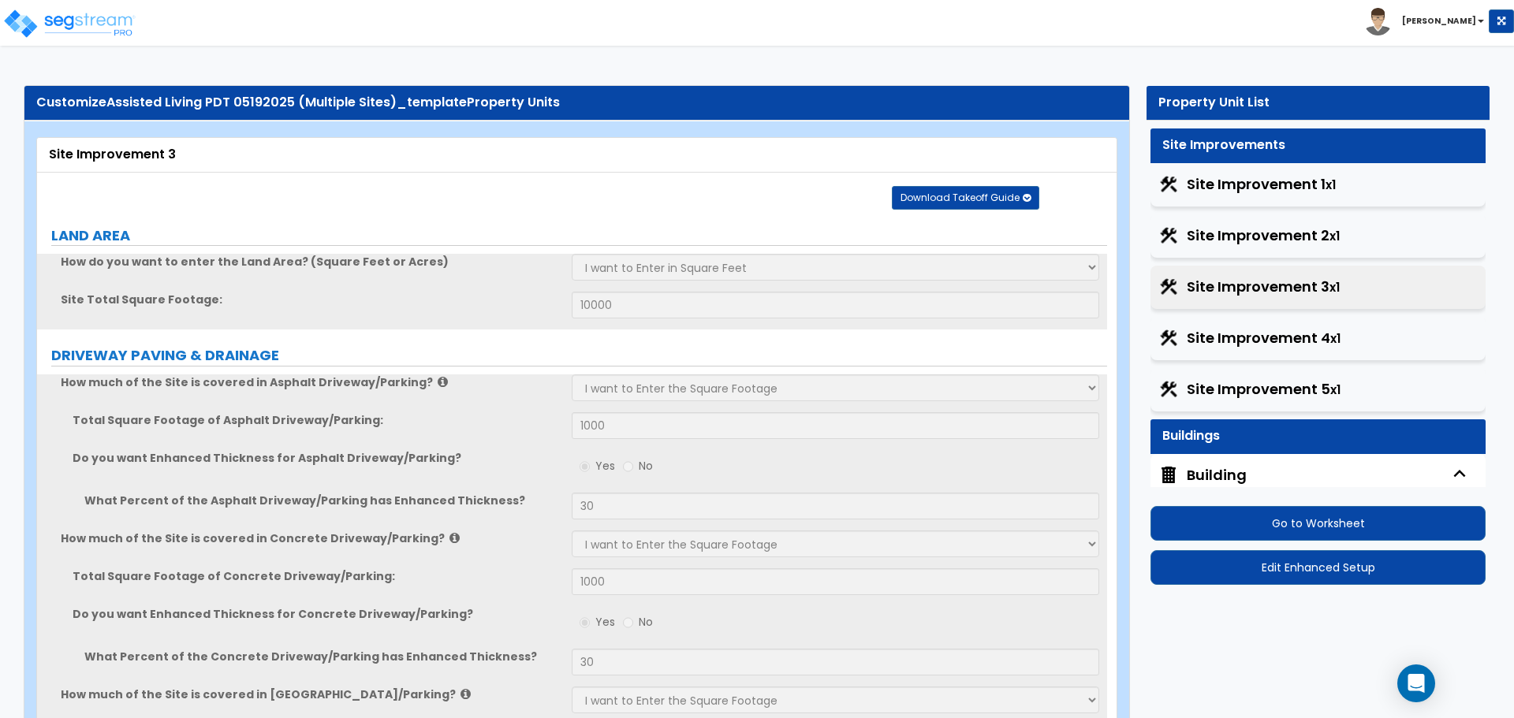
select select "1"
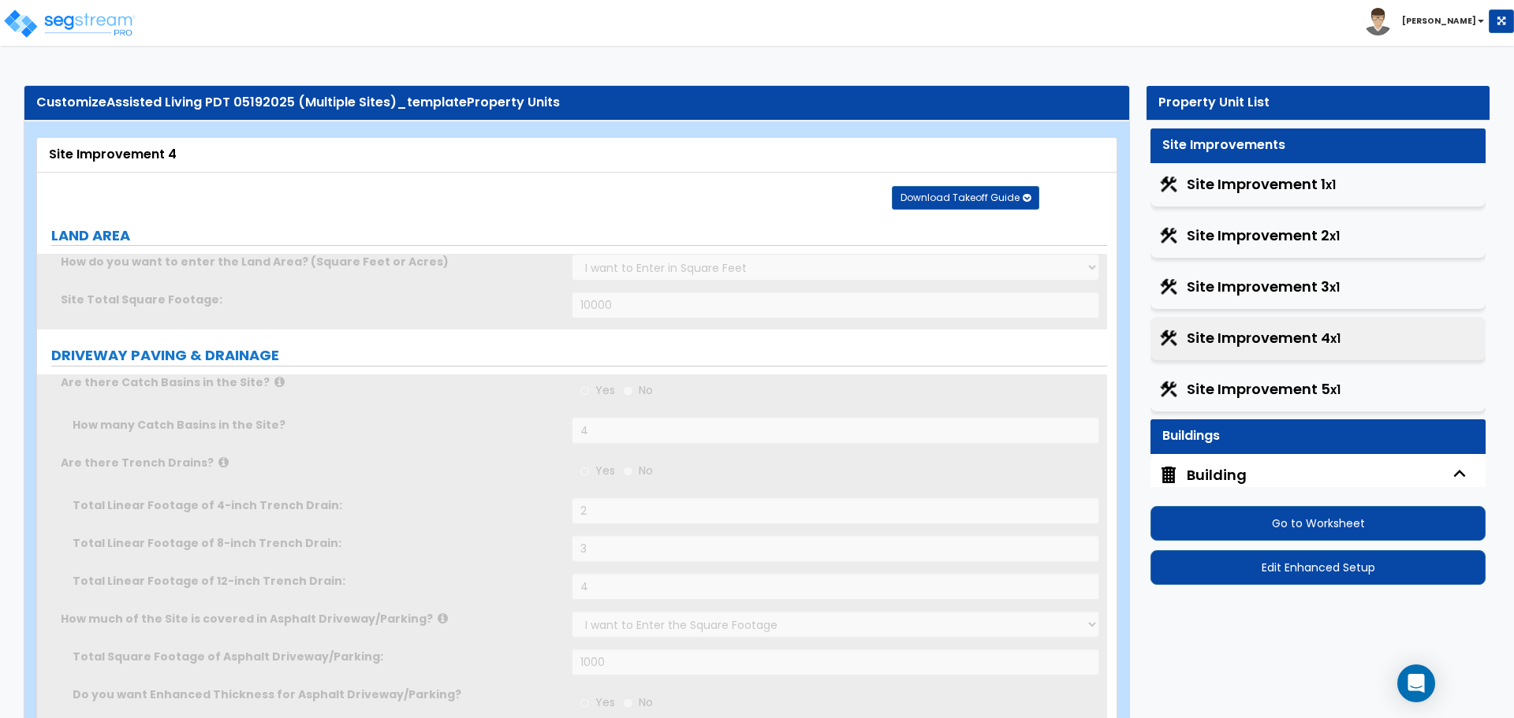
click at [1262, 232] on span "Site Improvement 2 x1" at bounding box center [1263, 236] width 153 height 21
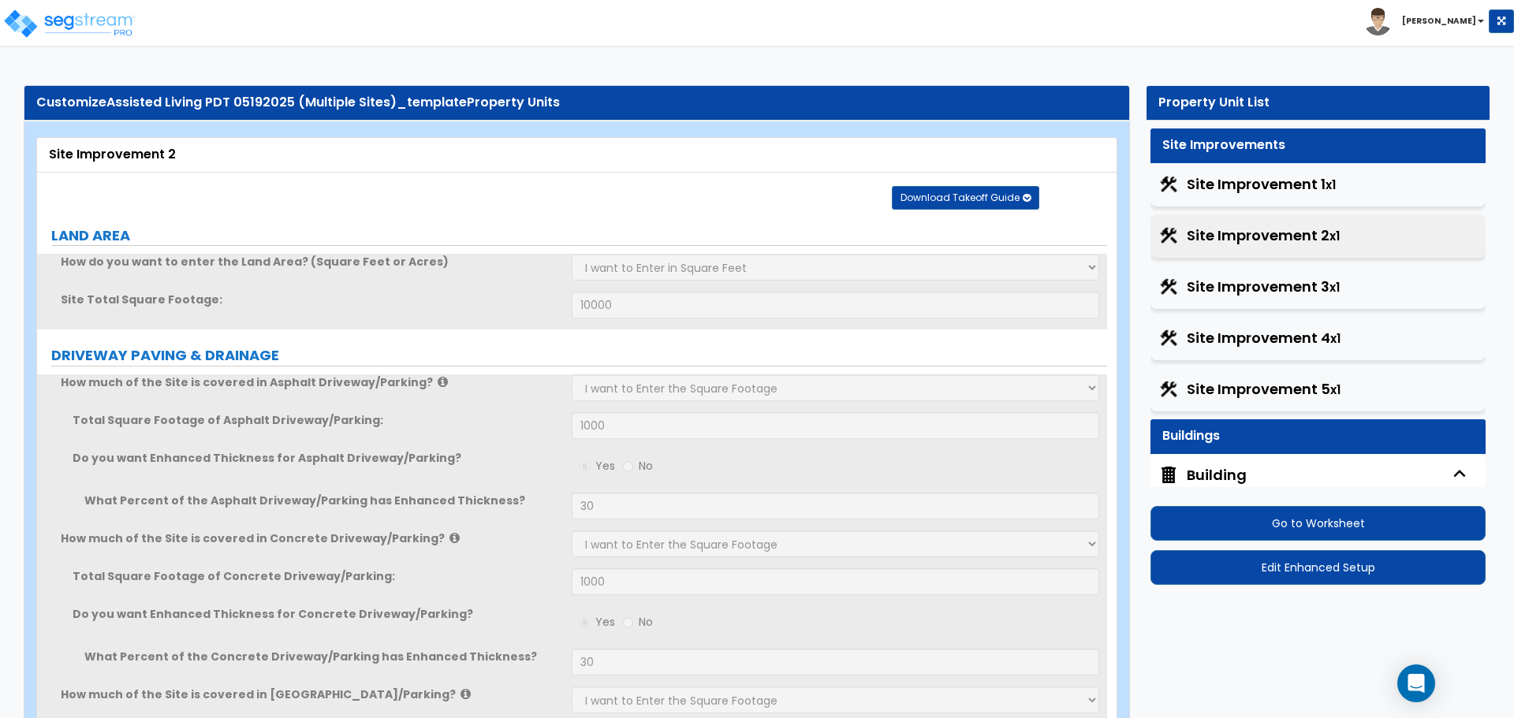
click at [1277, 274] on div "Site Improvement 3 x1" at bounding box center [1317, 287] width 335 height 43
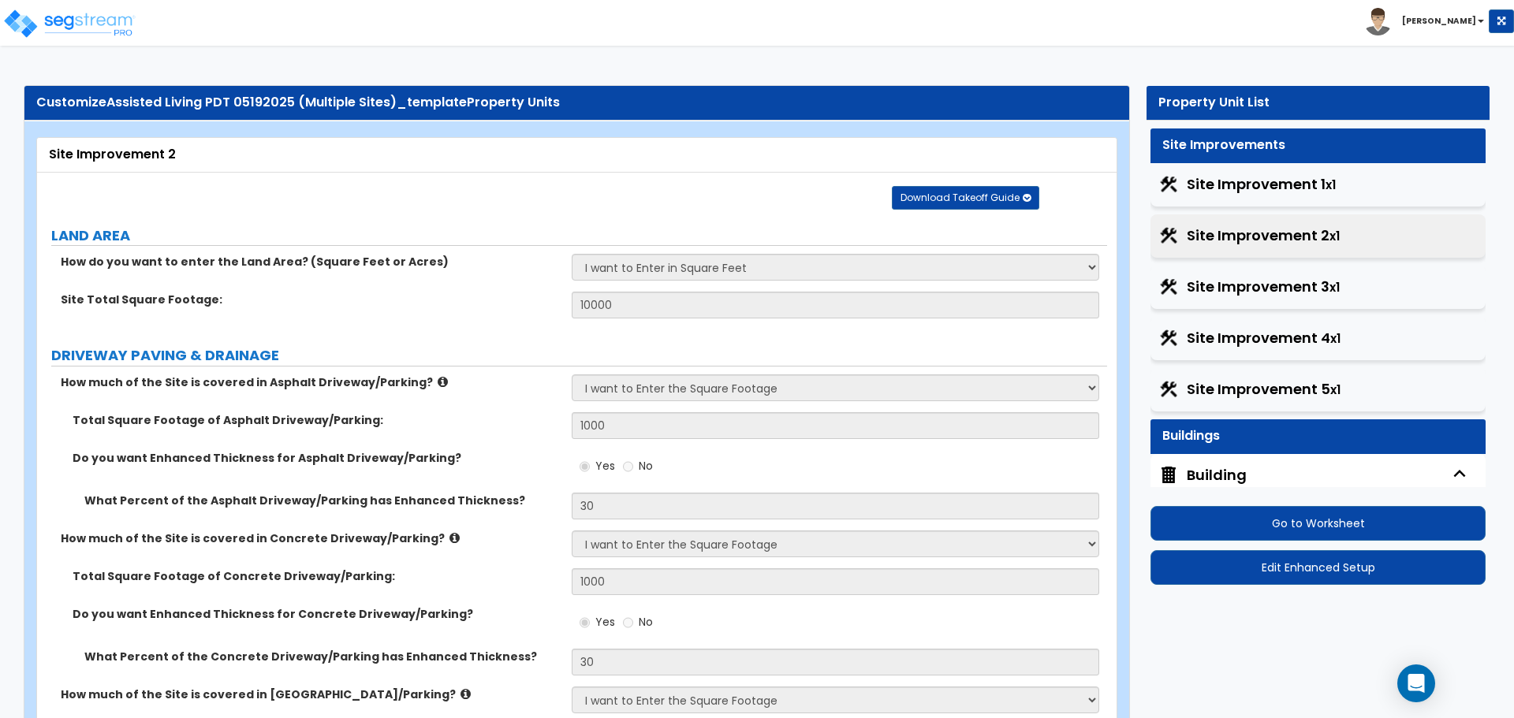
click at [1272, 286] on span "Site Improvement 3 x1" at bounding box center [1263, 287] width 153 height 21
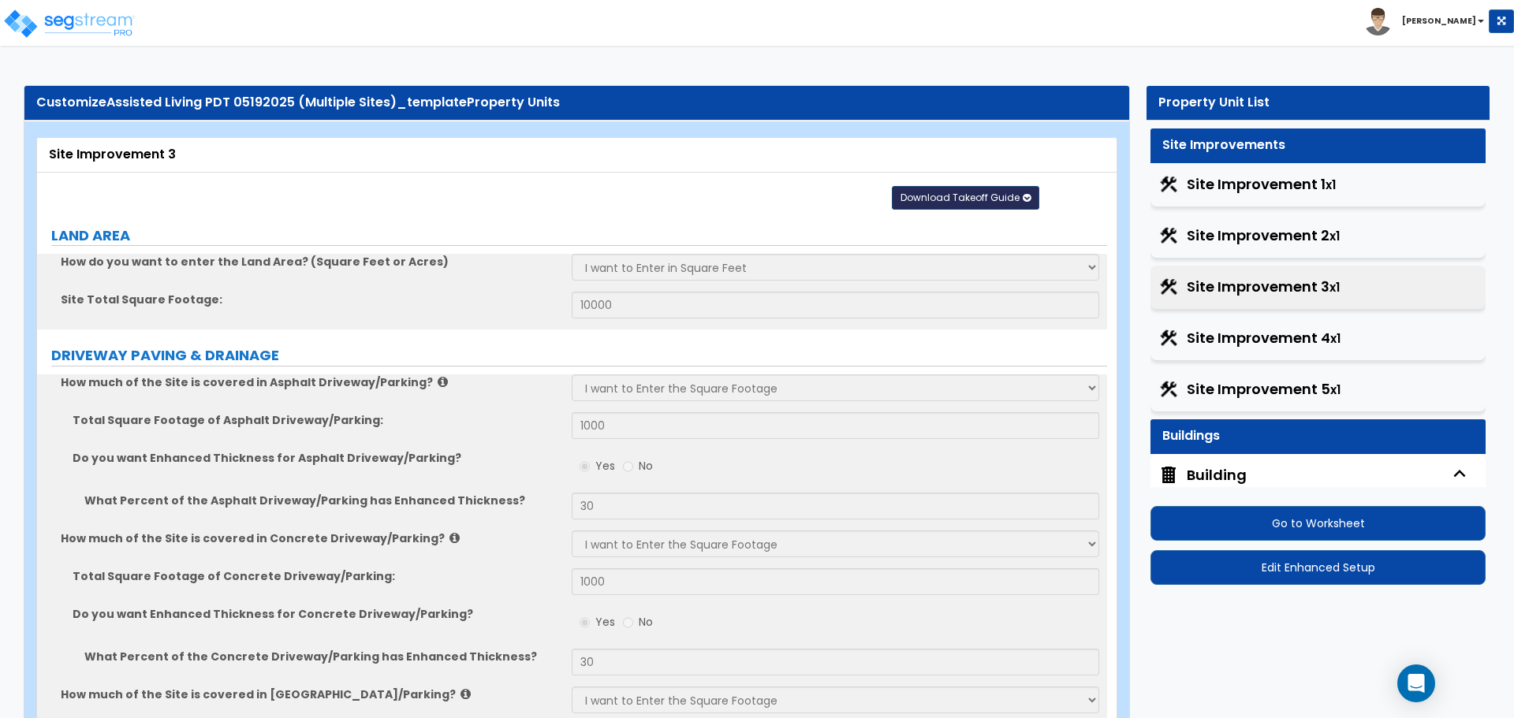
click at [992, 199] on span "Download Takeoff Guide" at bounding box center [960, 197] width 119 height 13
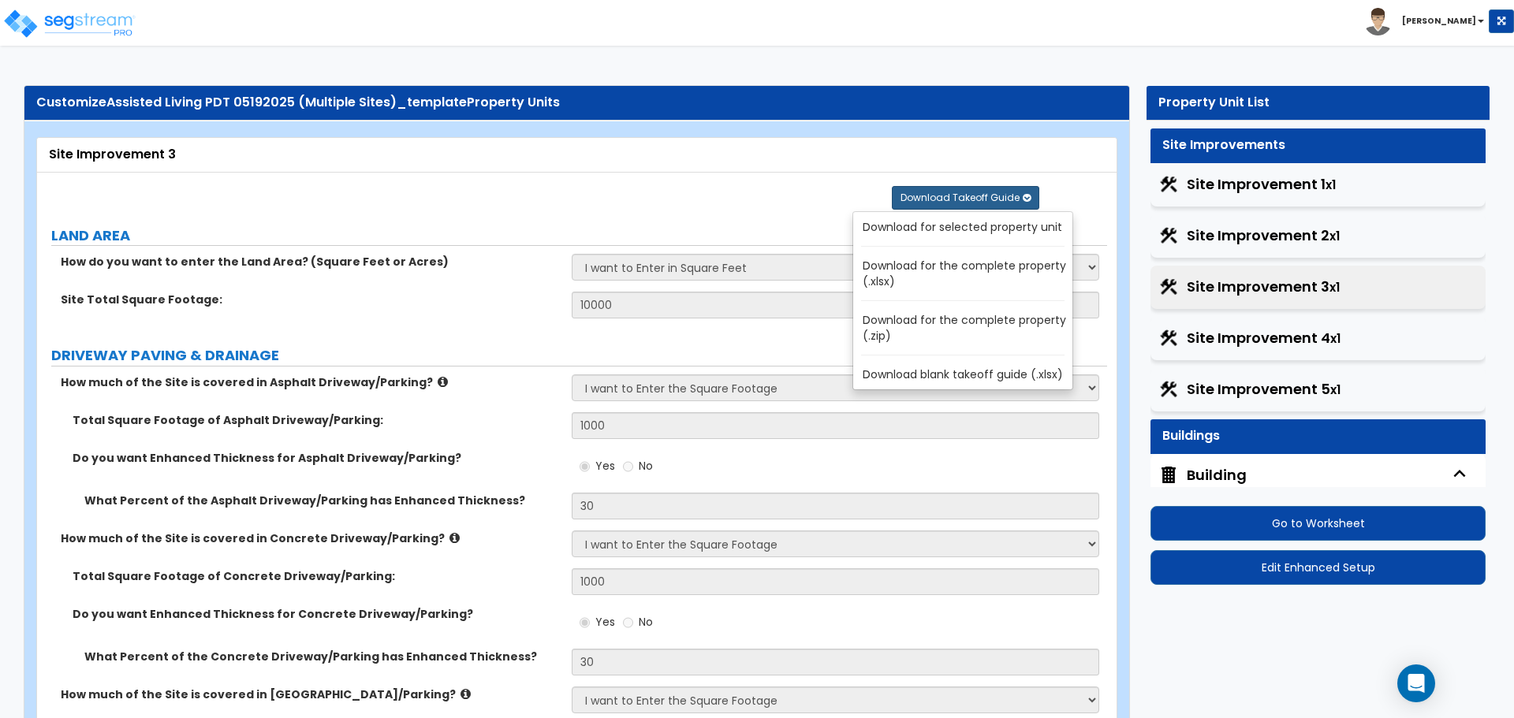
click at [944, 323] on link "Download for the complete property (.zip)" at bounding box center [966, 328] width 213 height 38
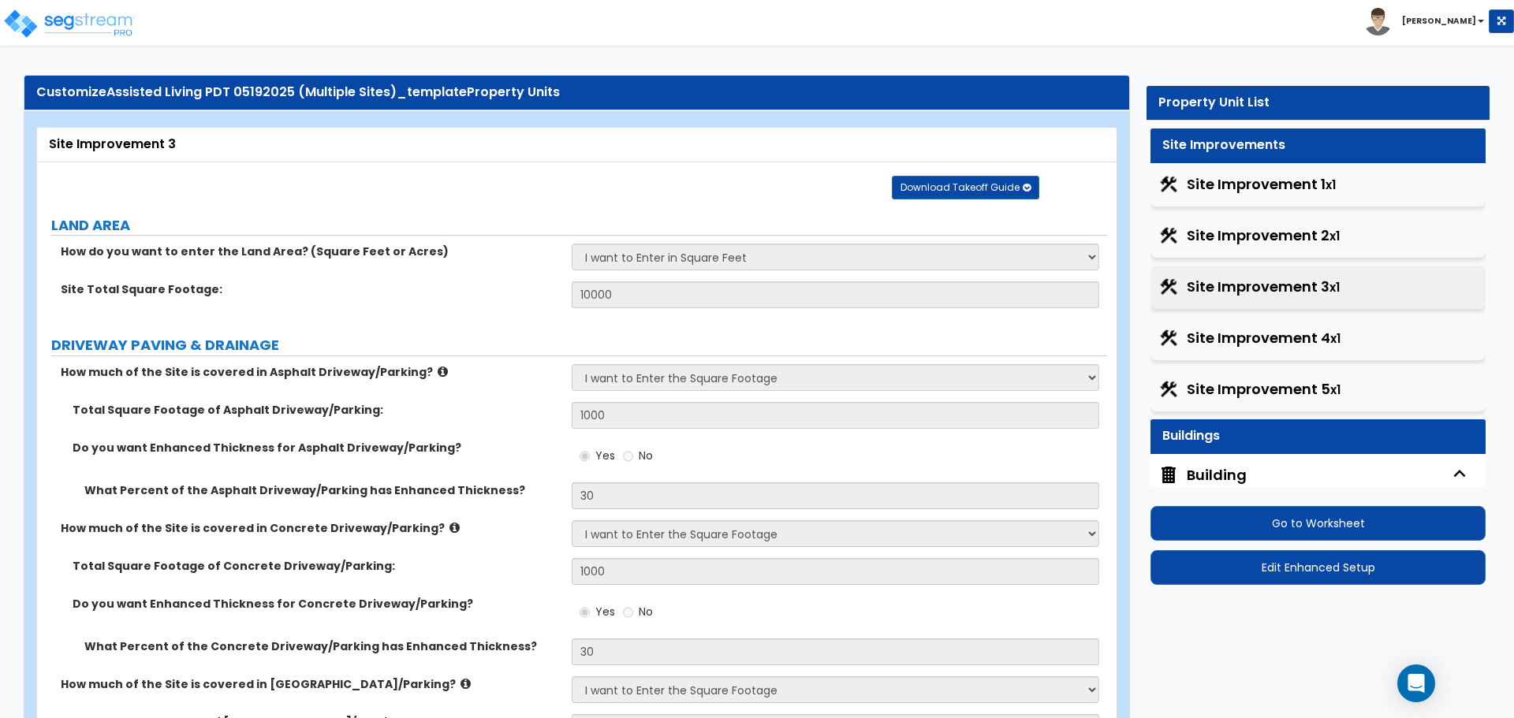
scroll to position [120, 0]
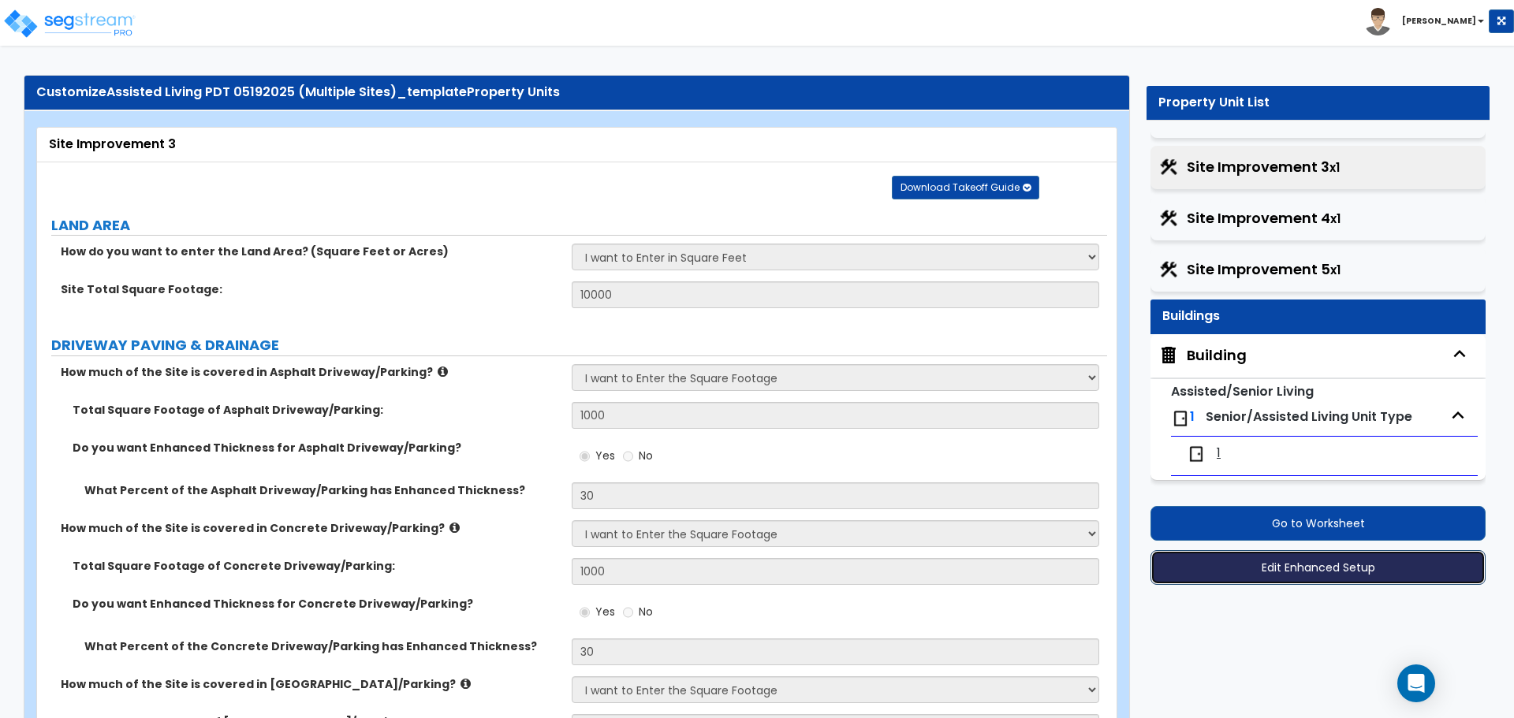
click at [1328, 566] on button "Edit Enhanced Setup" at bounding box center [1317, 567] width 335 height 35
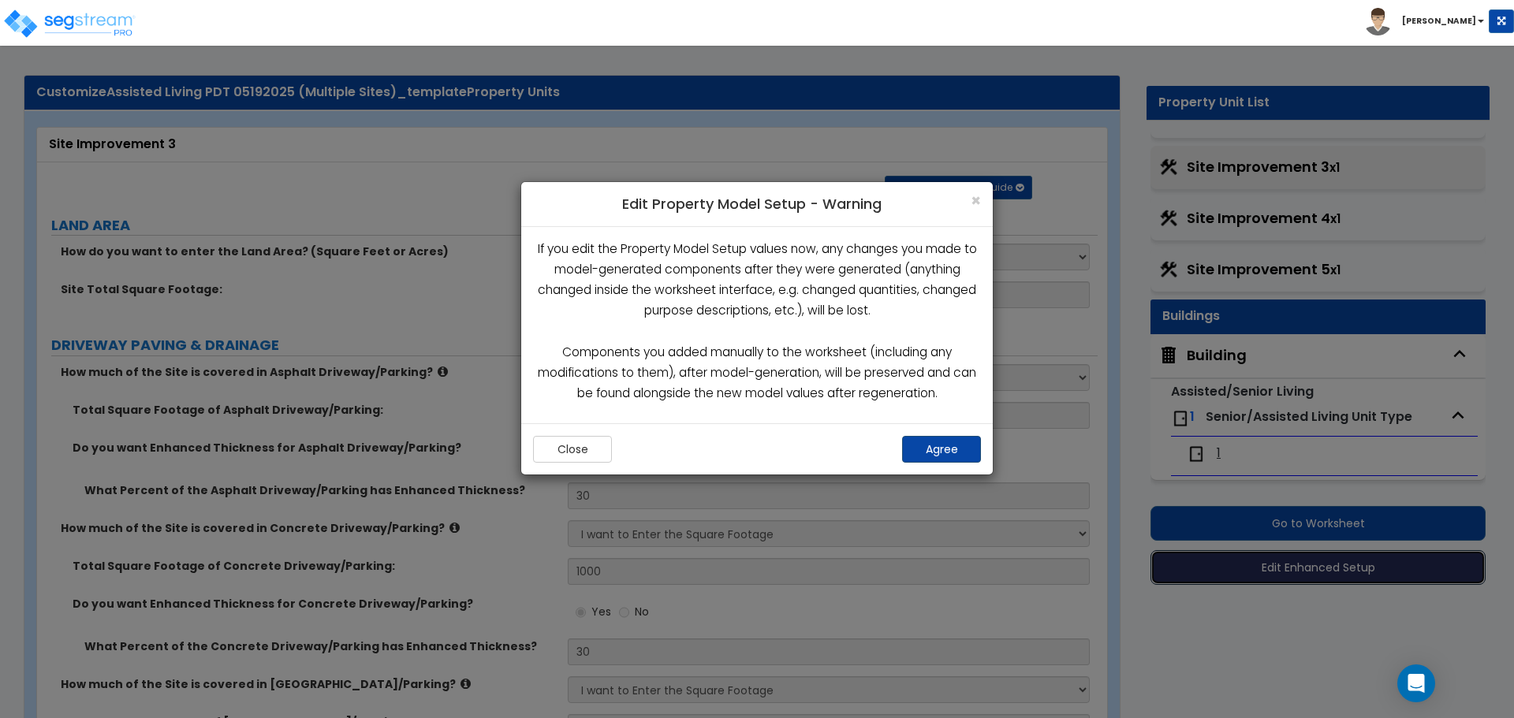
click at [967, 438] on button "Agree" at bounding box center [941, 449] width 79 height 27
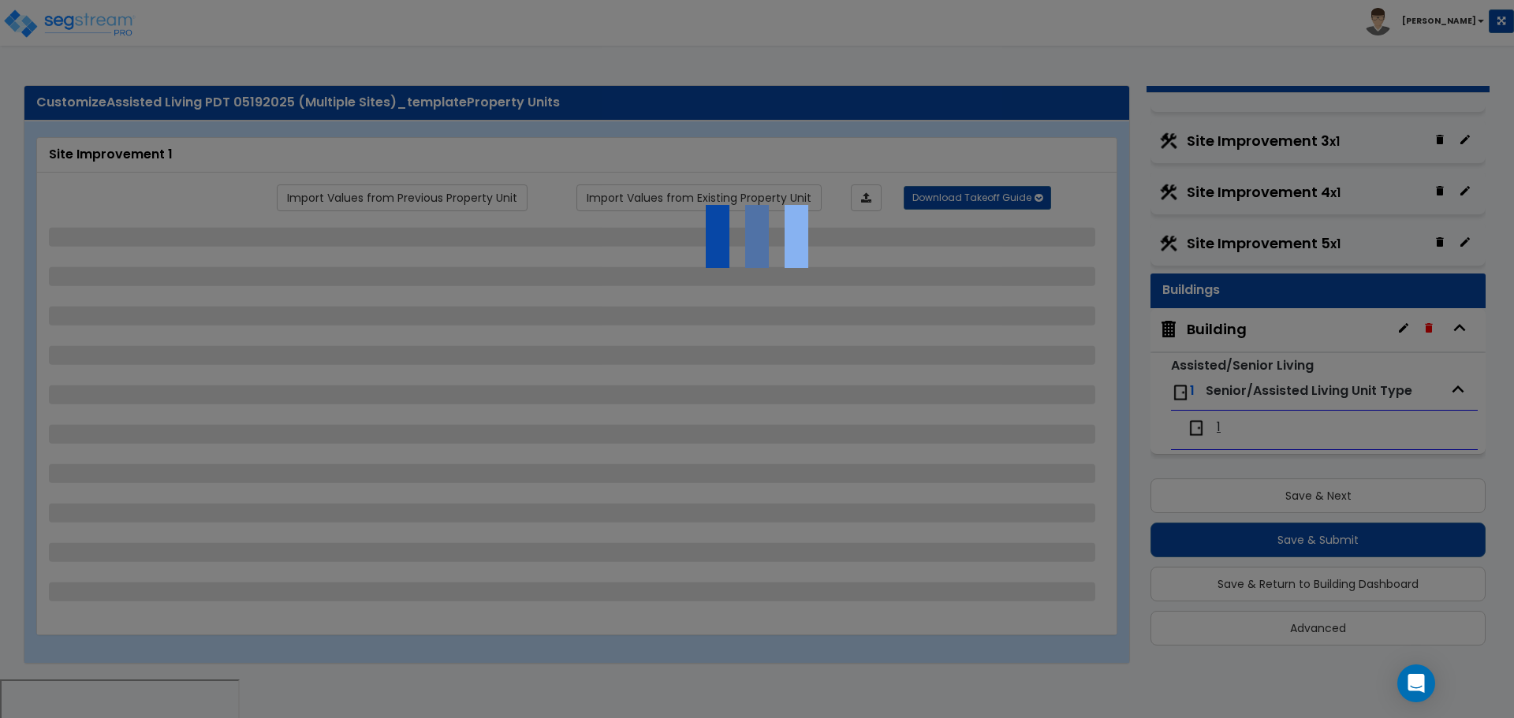
scroll to position [120, 0]
select select "2"
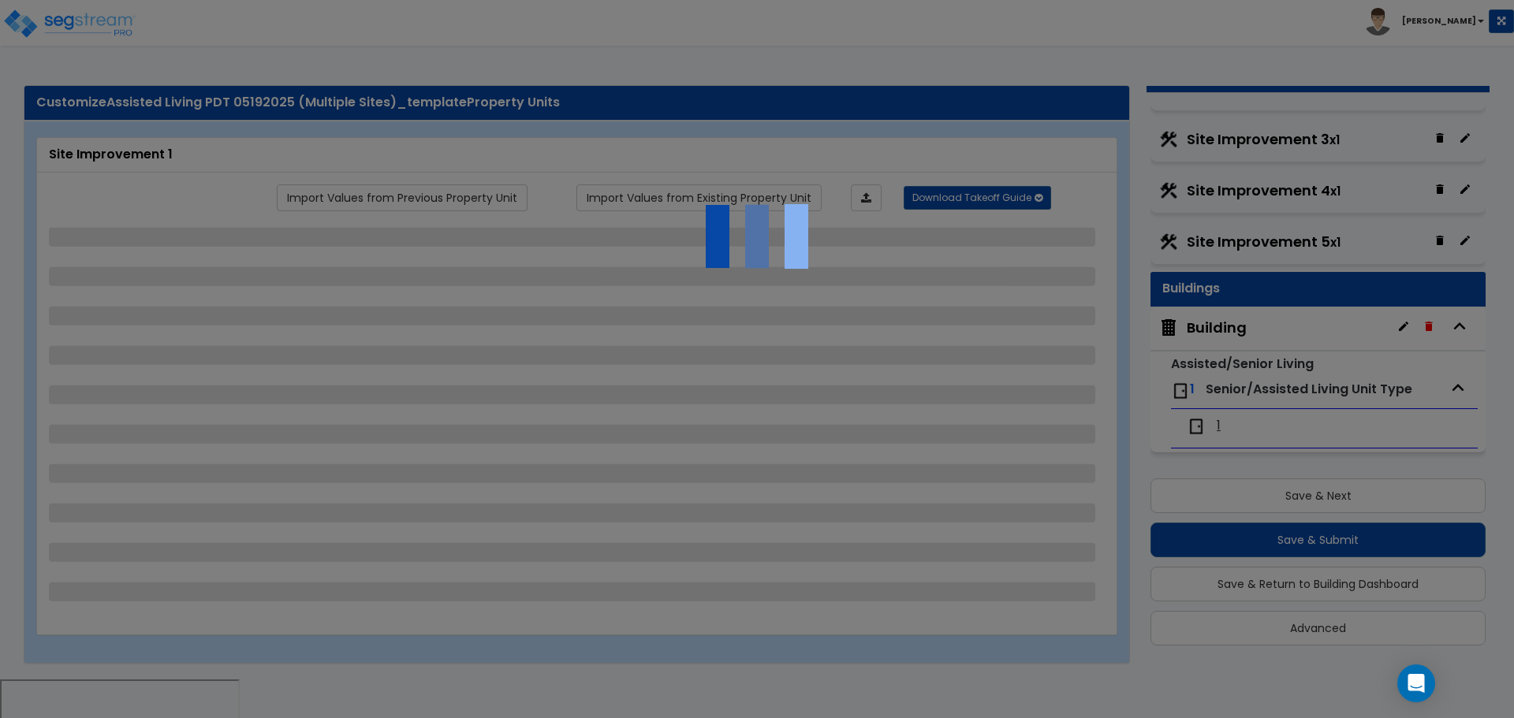
select select "2"
select select "1"
select select "2"
select select "1"
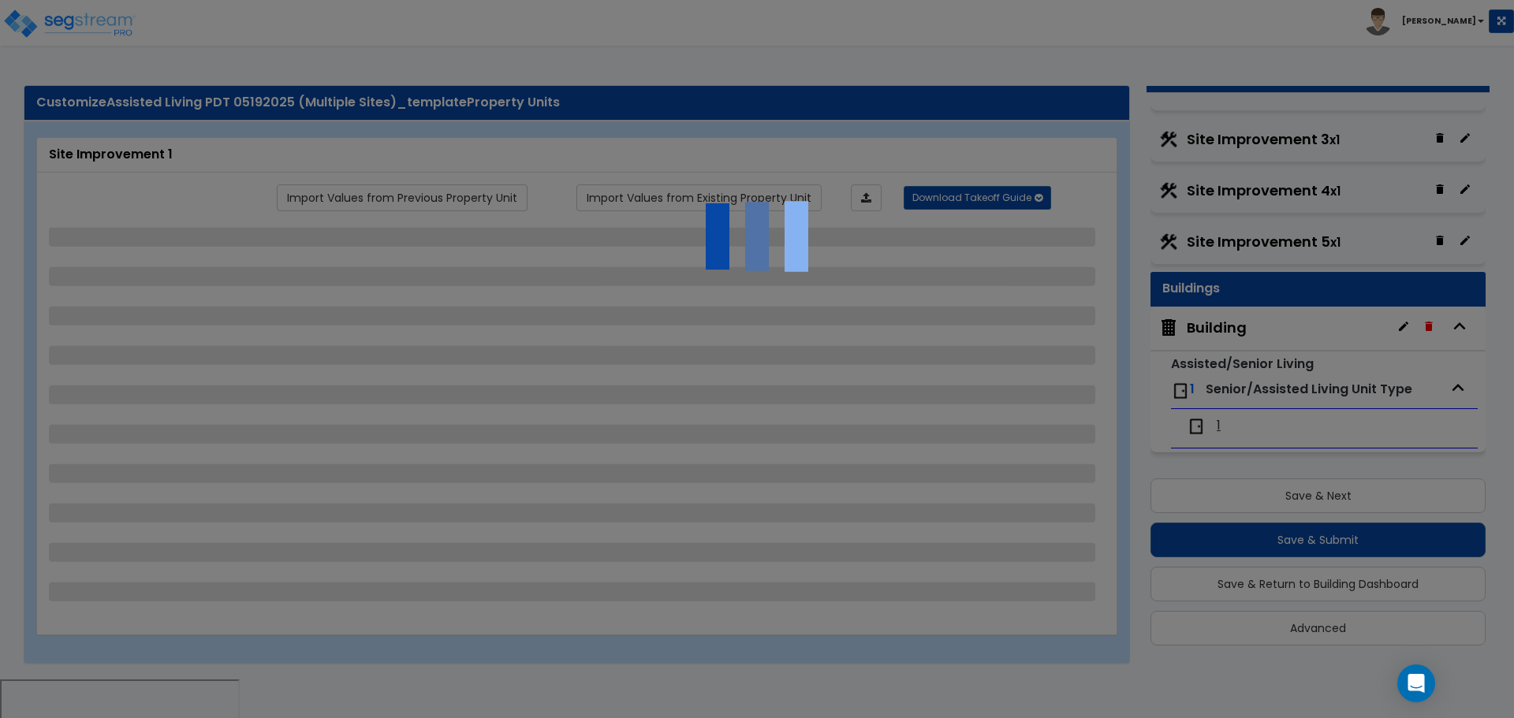
select select "2"
select select "1"
select select "2"
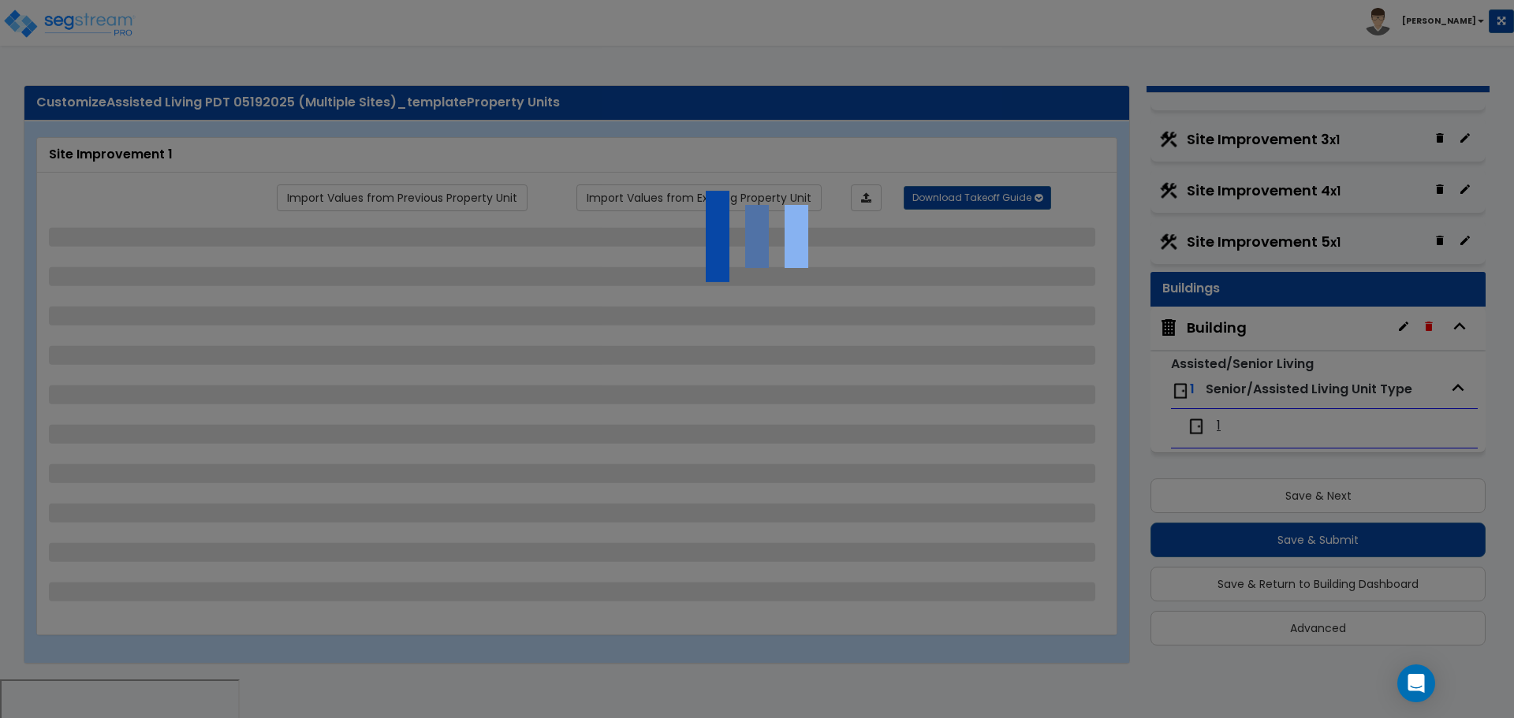
select select "1"
select select "2"
select select "1"
select select "2"
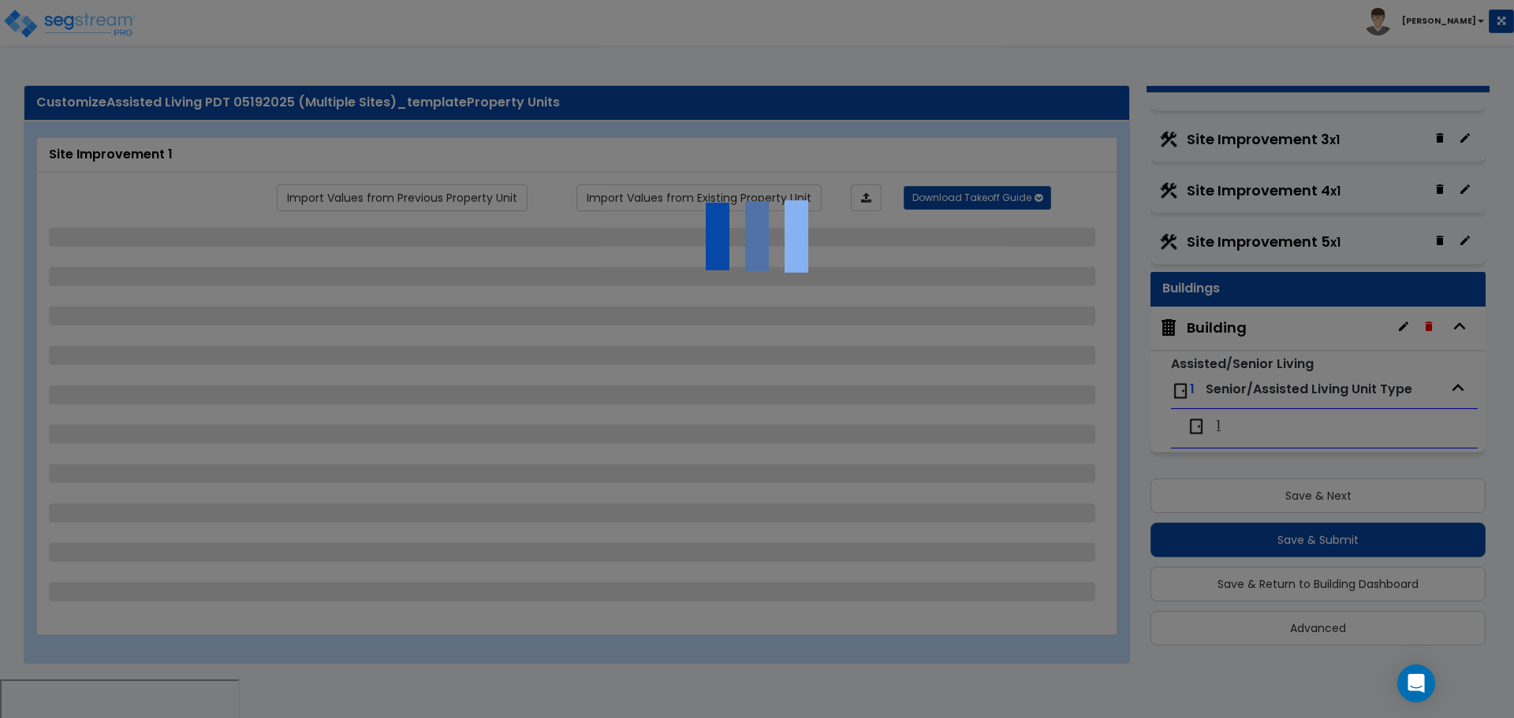
select select "2"
select select "3"
select select "2"
select select "3"
select select "2"
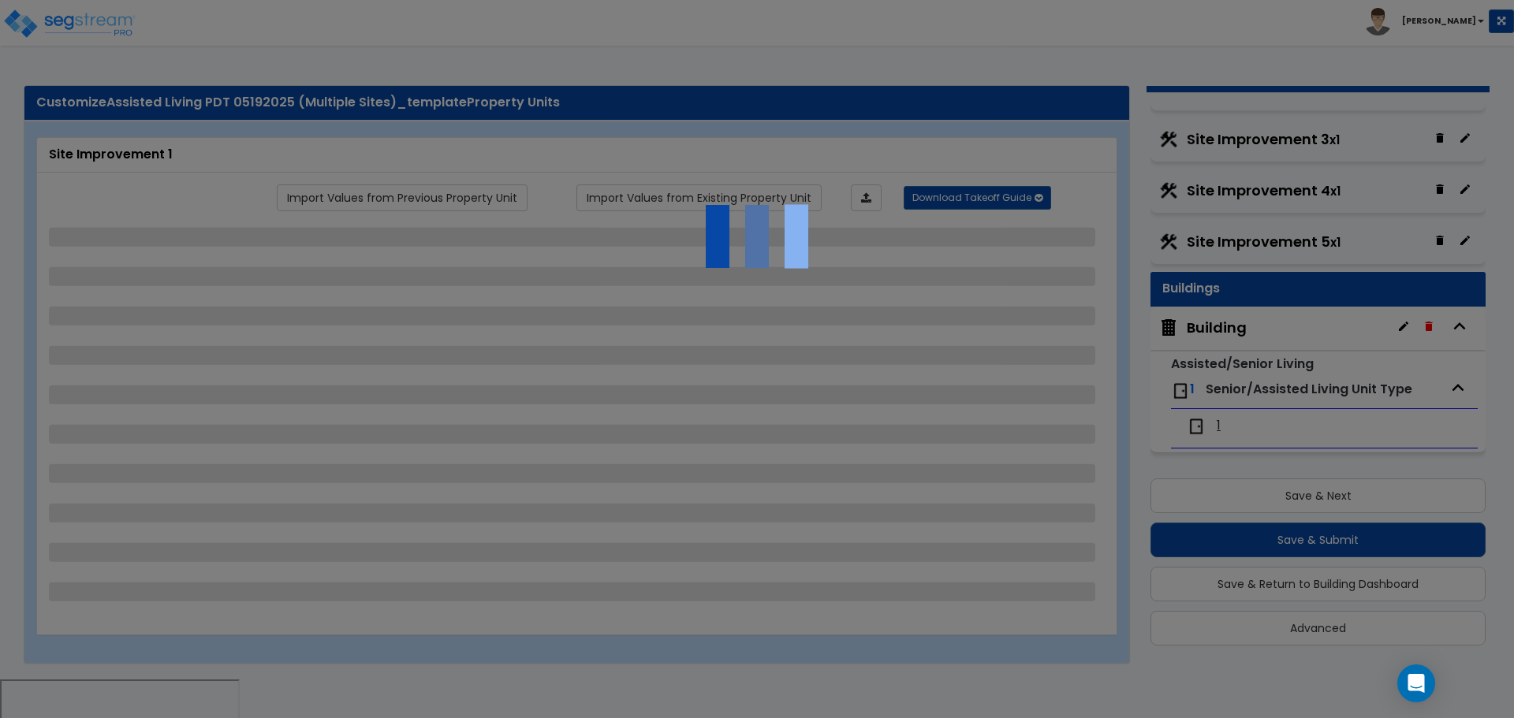
select select "1"
select select "3"
select select "1"
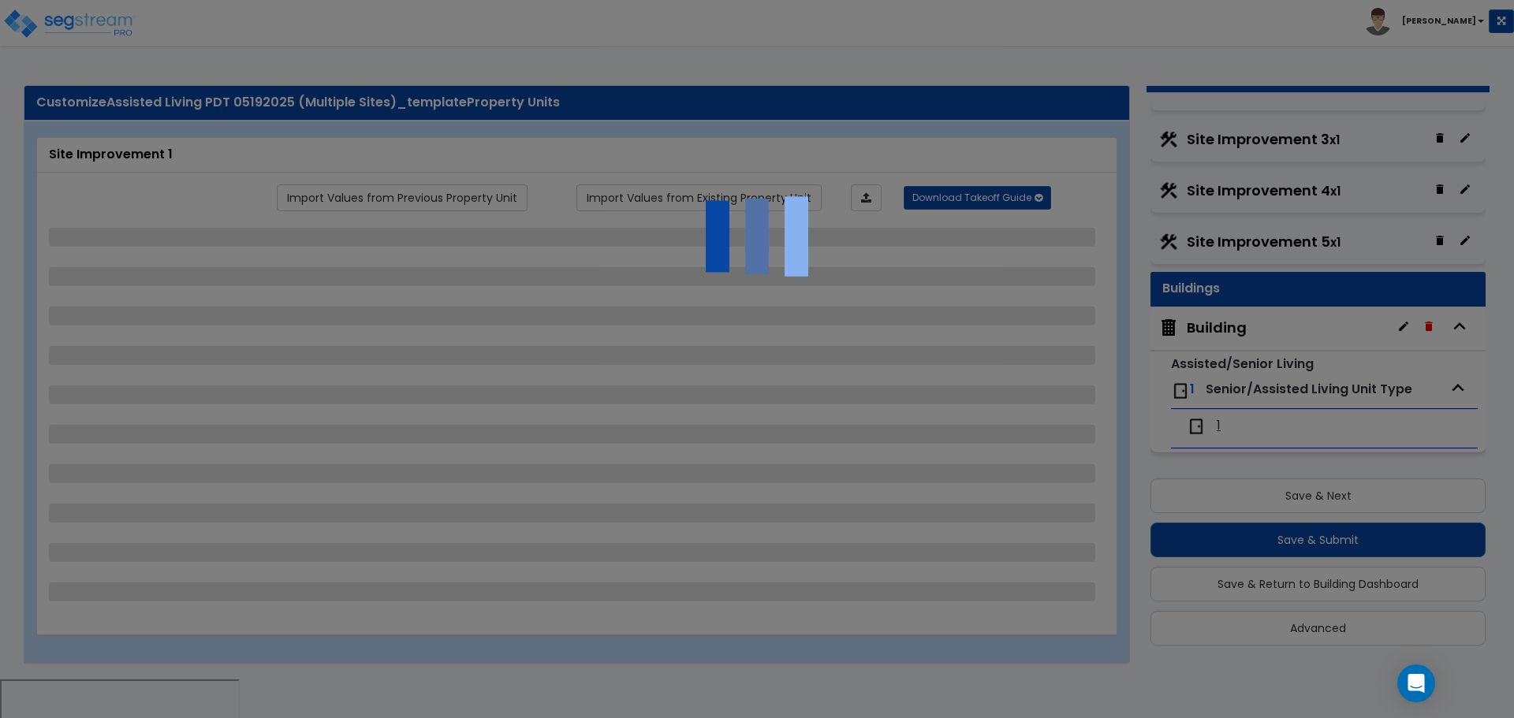
select select "1"
select select "2"
select select "1"
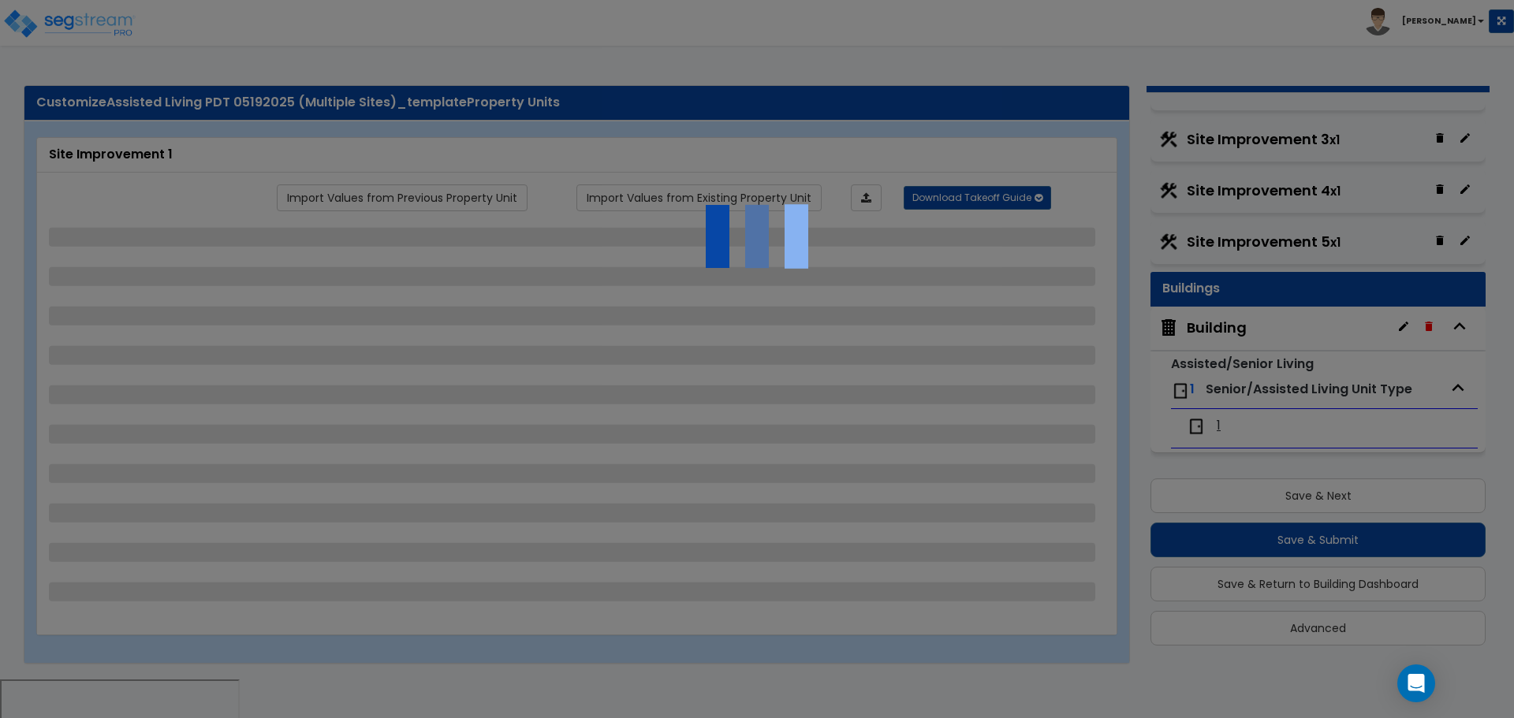
select select "4"
select select "1"
select select "2"
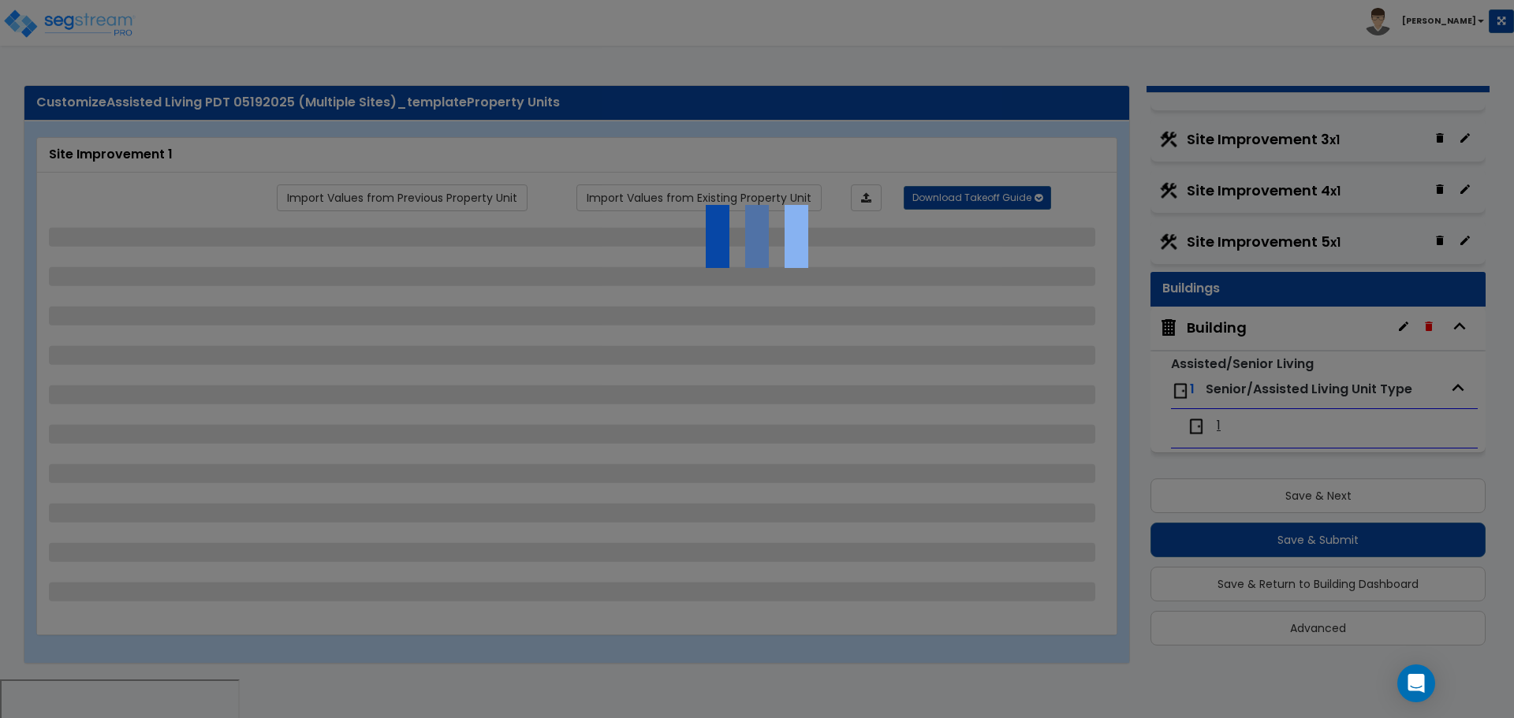
select select "6"
select select "11"
select select "2"
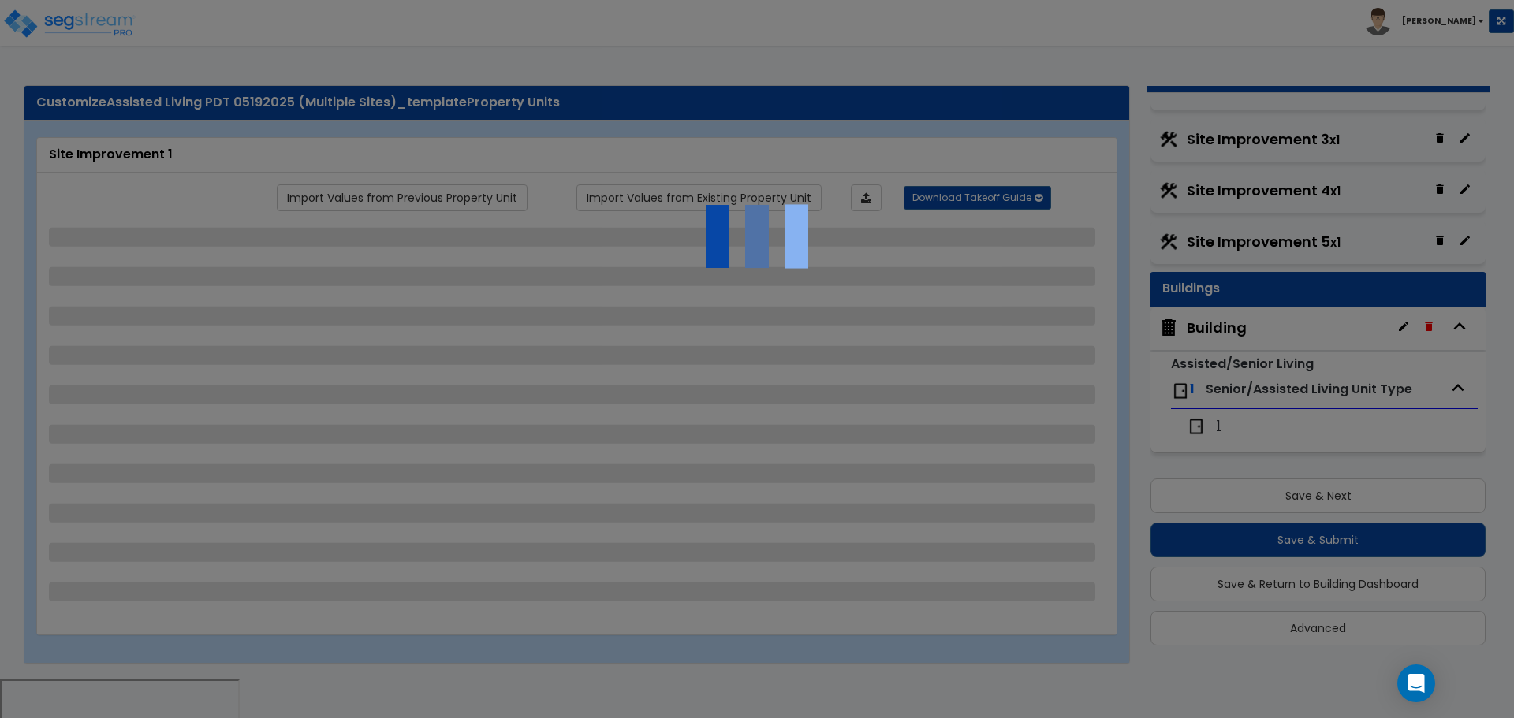
select select "3"
select select "2"
select select "1"
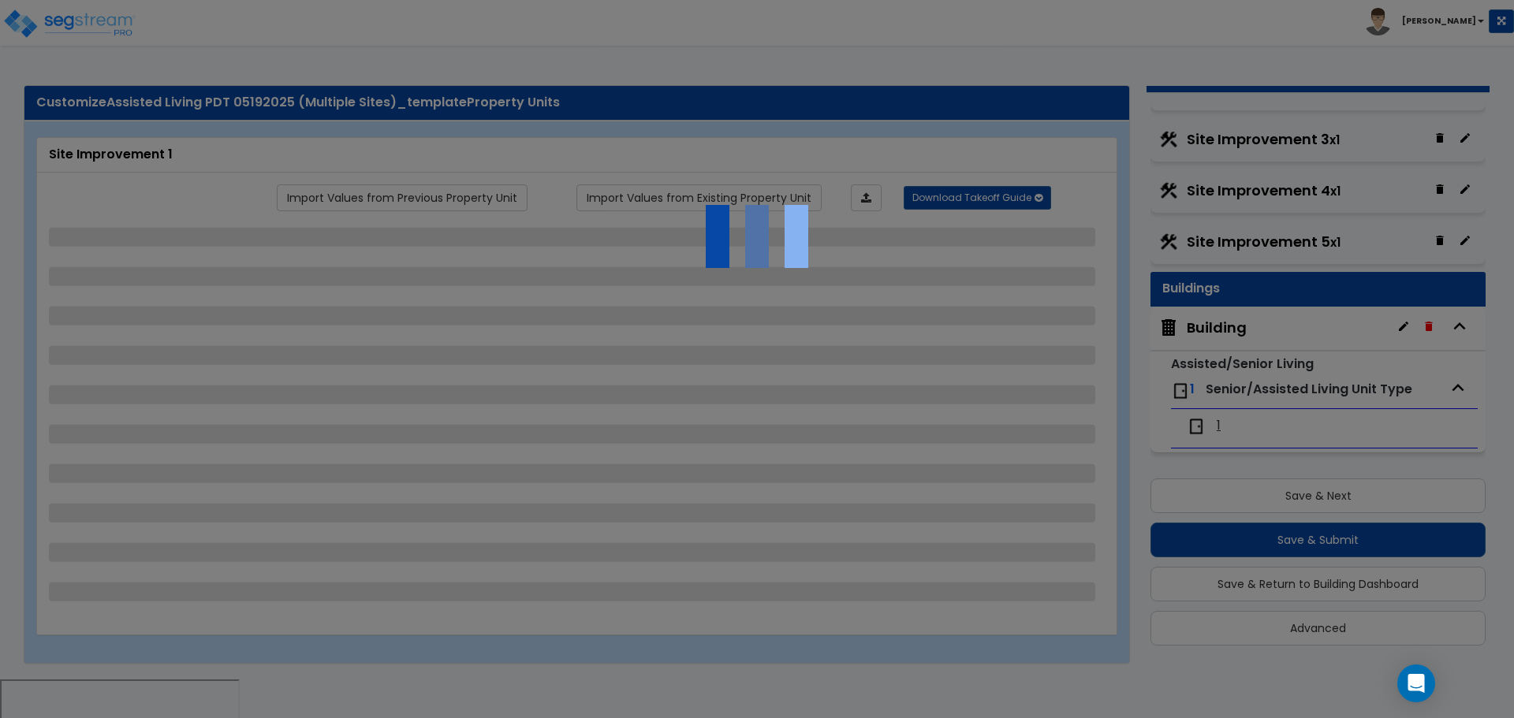
select select "1"
select select "7"
select select "2"
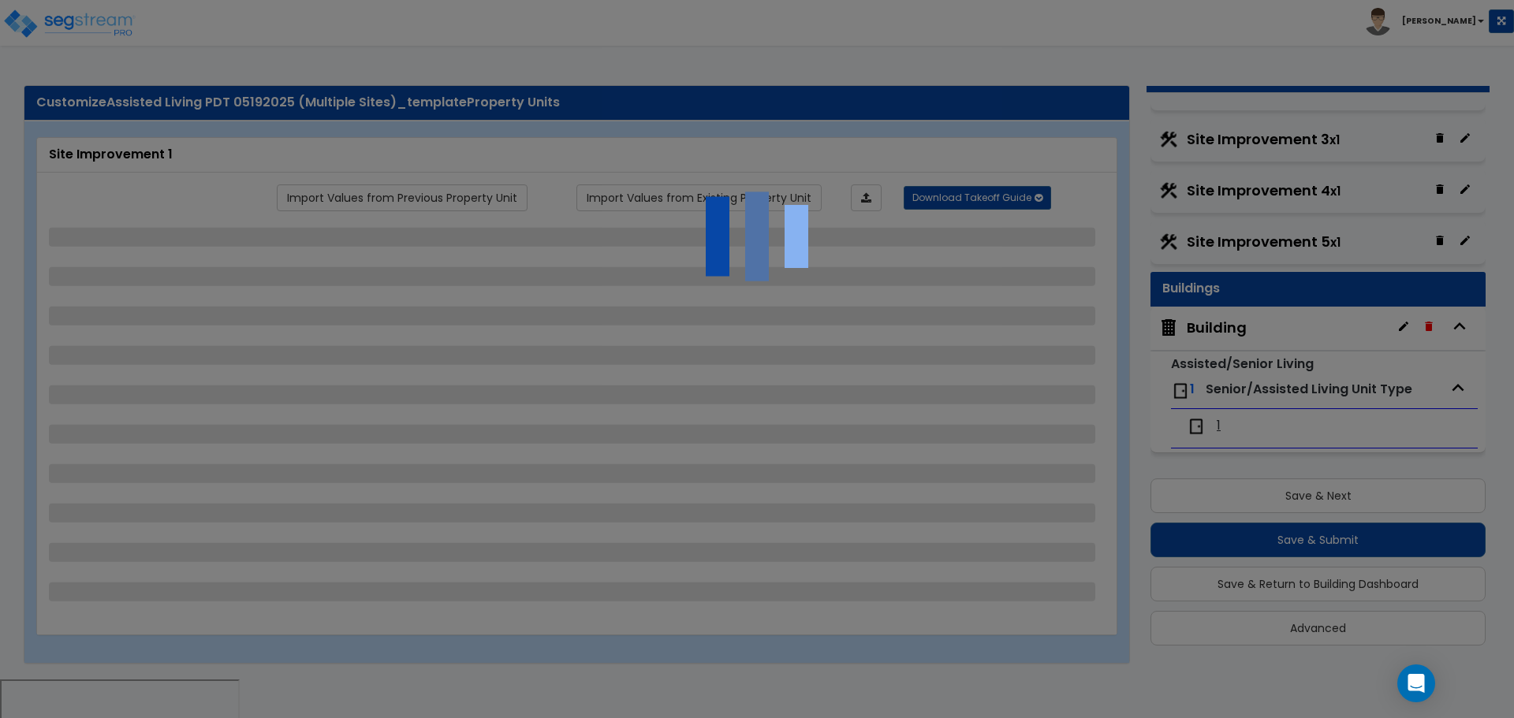
select select "2"
select select "1"
select select "20"
select select "2"
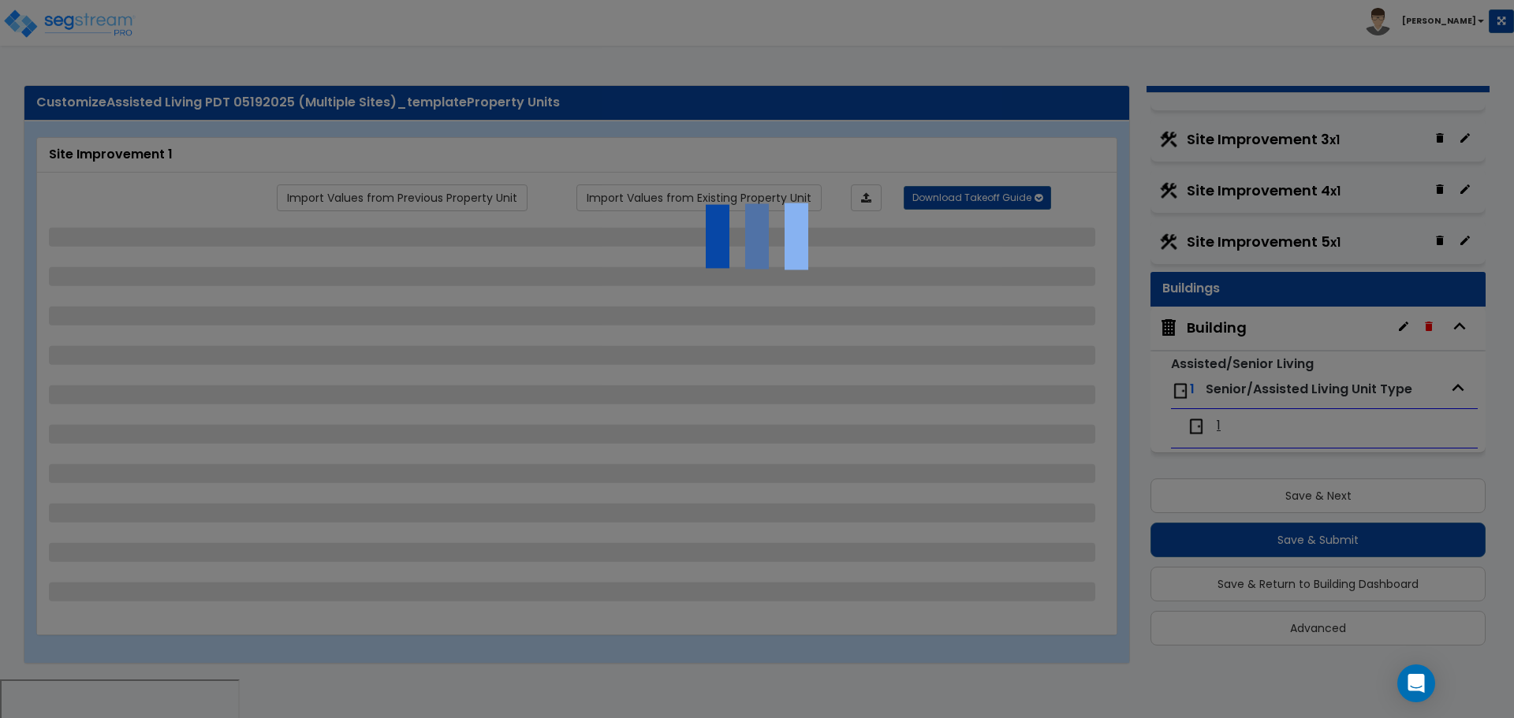
select select "2"
select select "1"
select select "2"
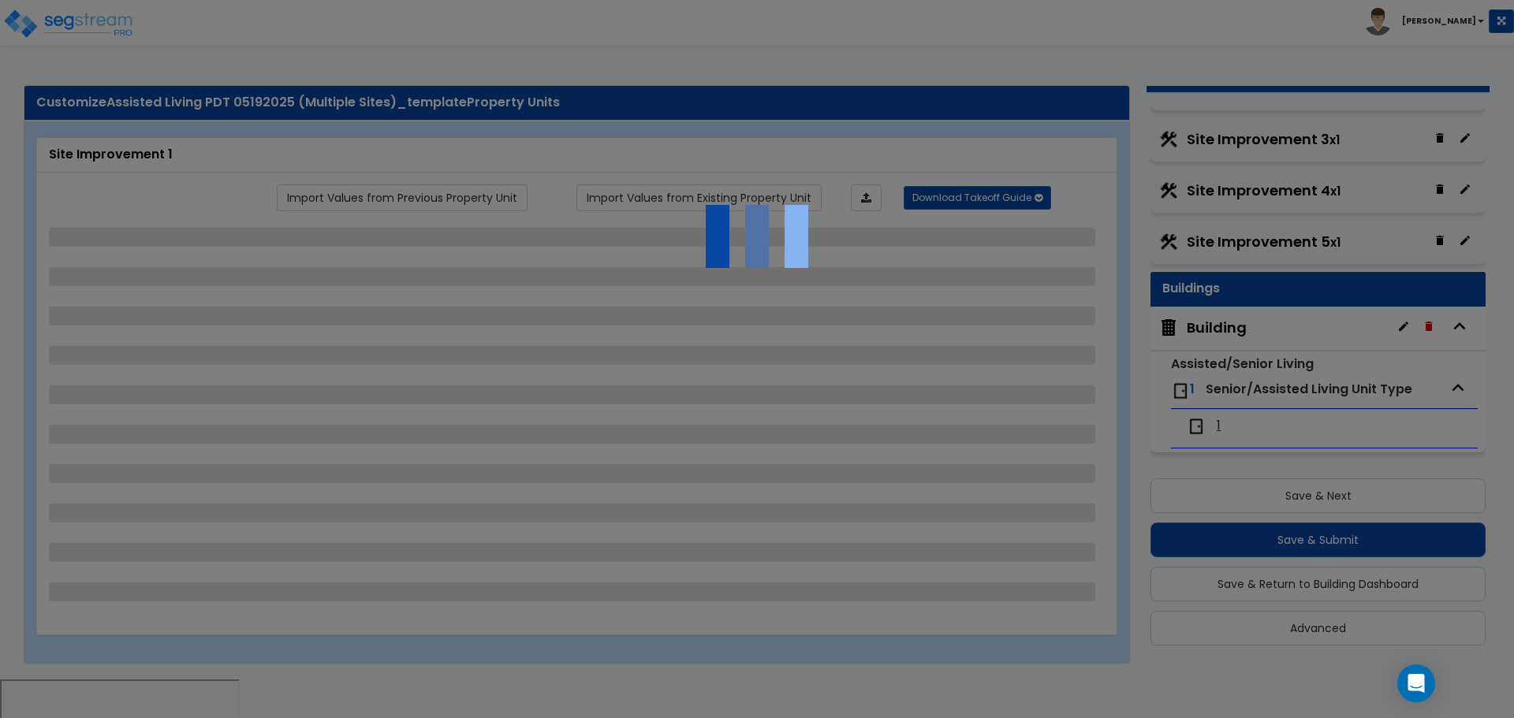
select select "1"
select select "2"
select select "4"
select select "3"
select select "2"
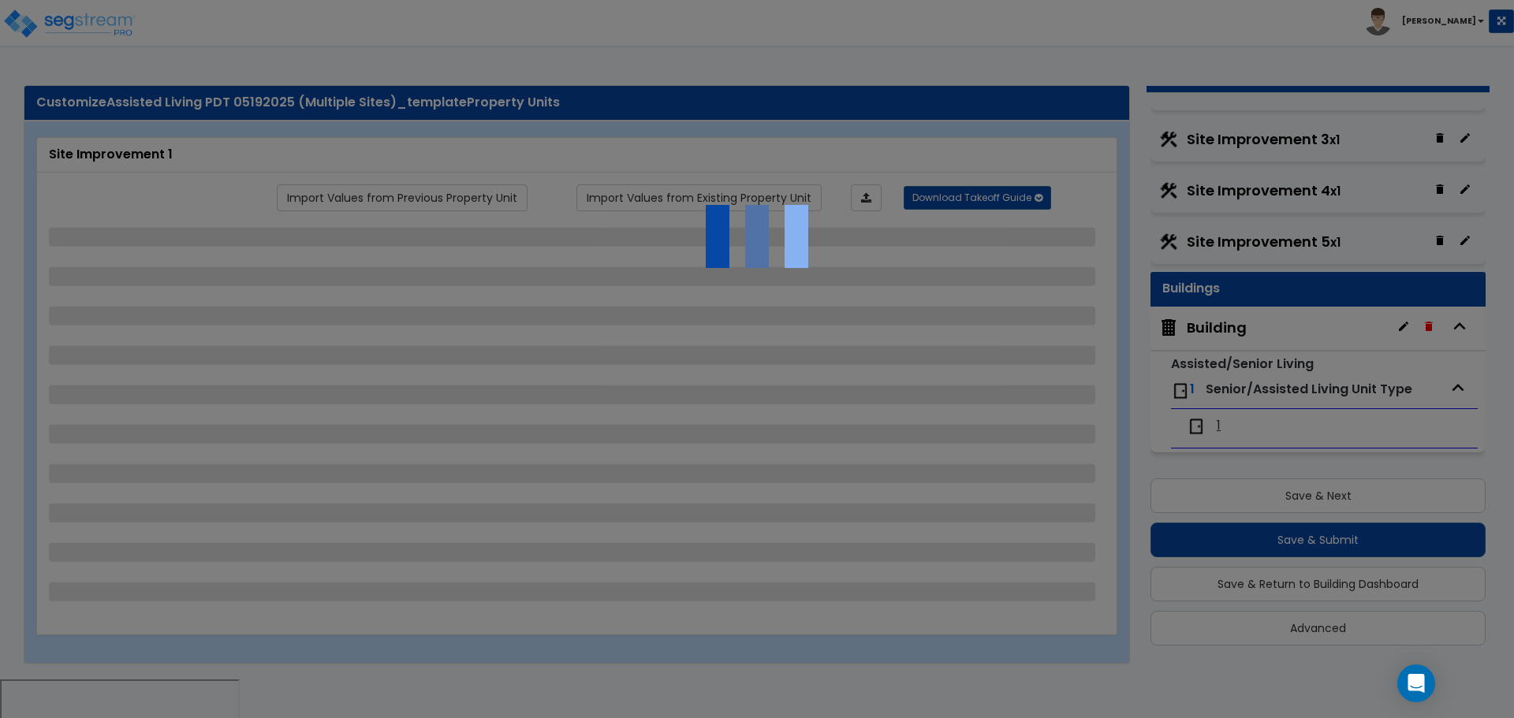
select select "1"
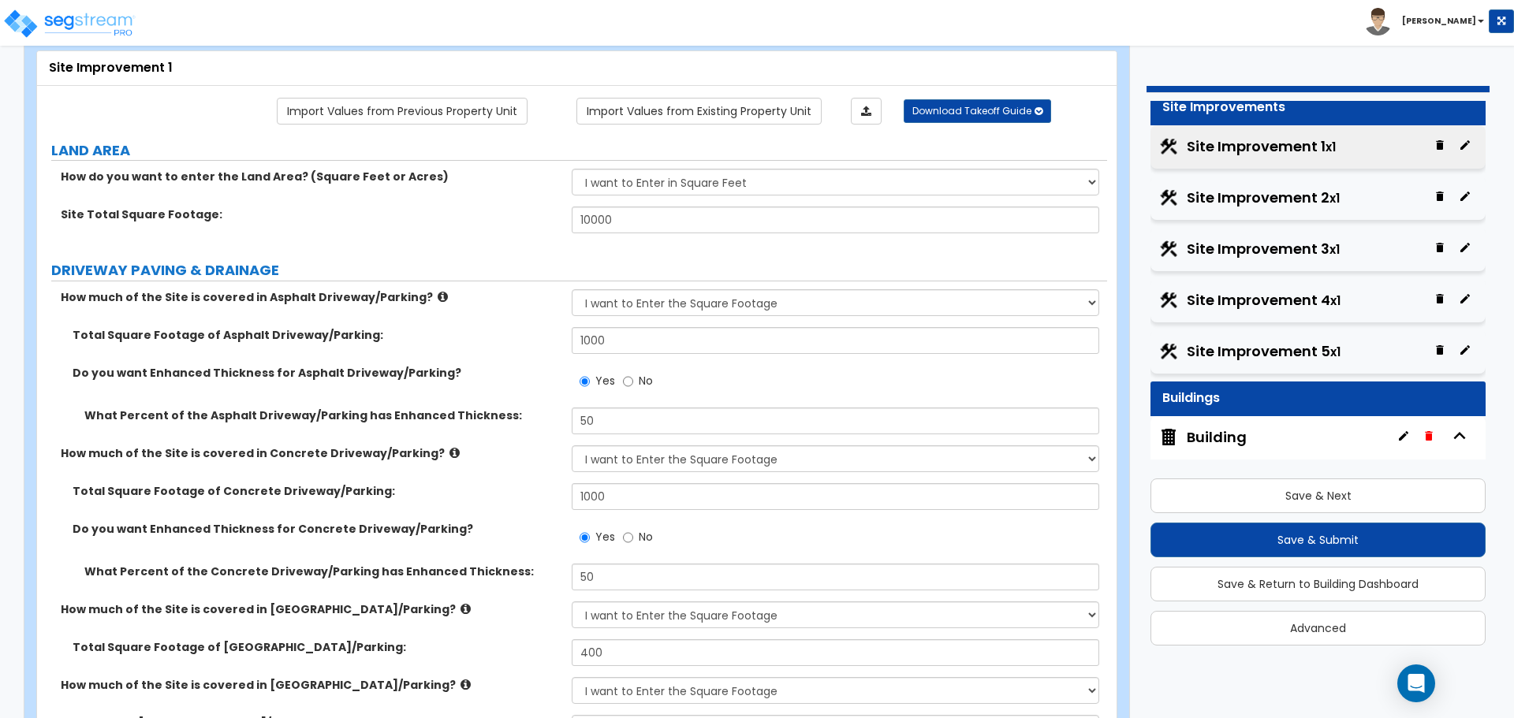
scroll to position [0, 0]
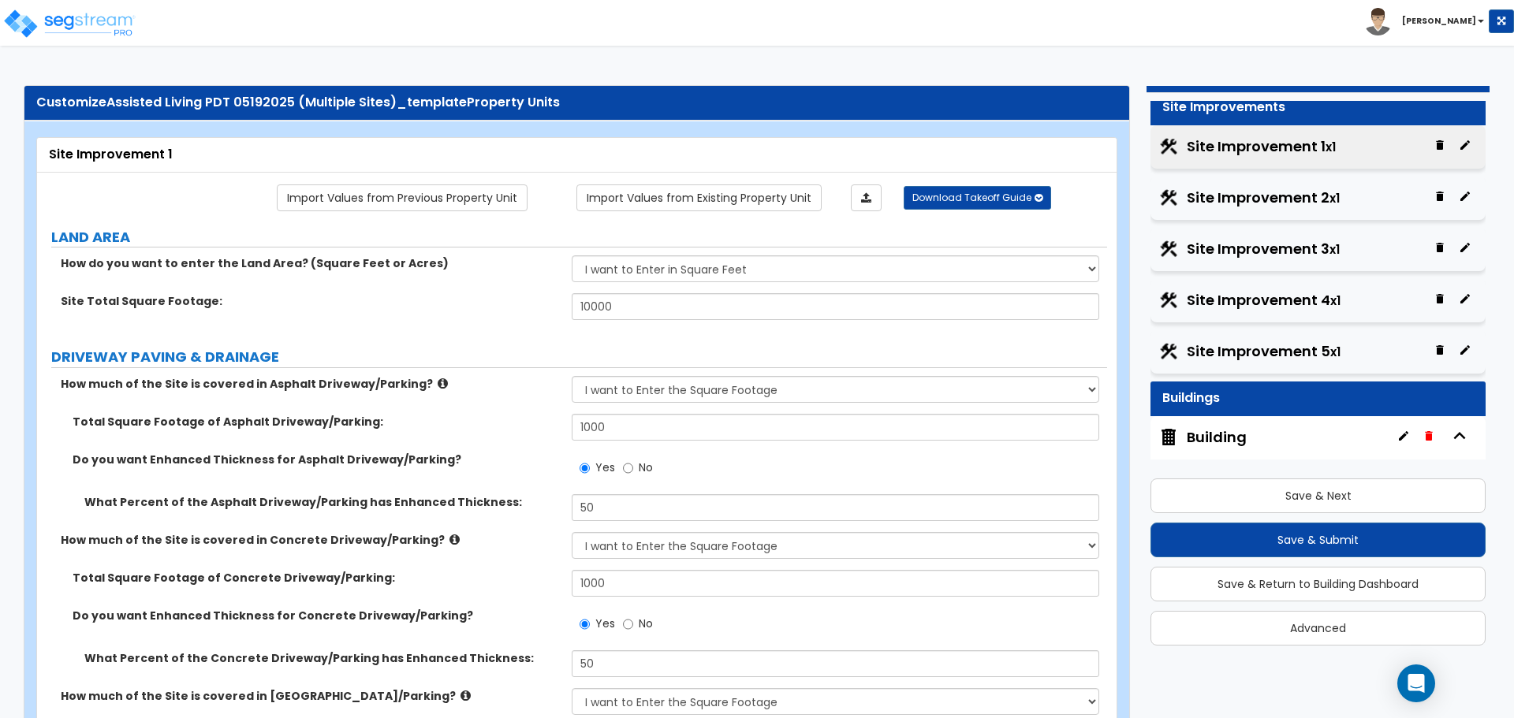
click at [1460, 144] on icon "button" at bounding box center [1464, 144] width 9 height 9
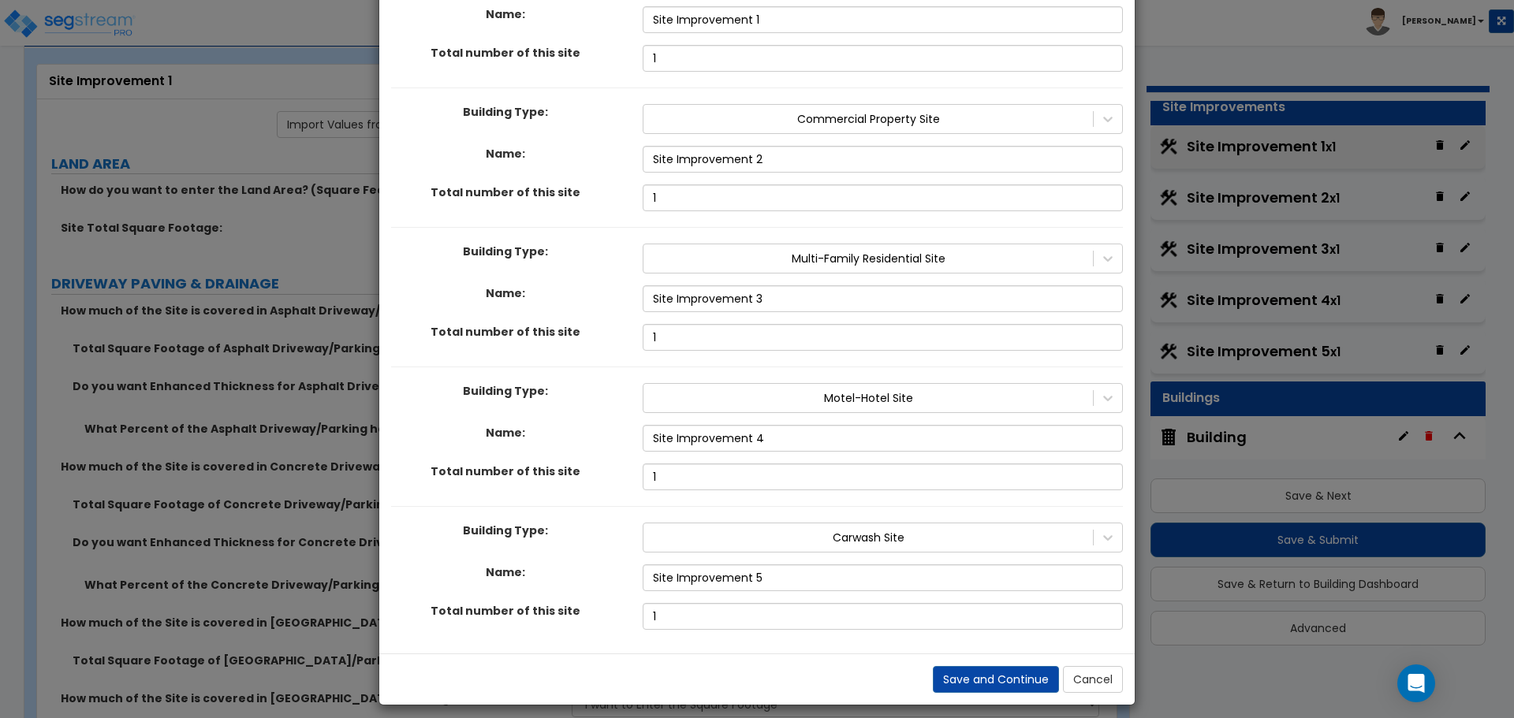
scroll to position [269, 0]
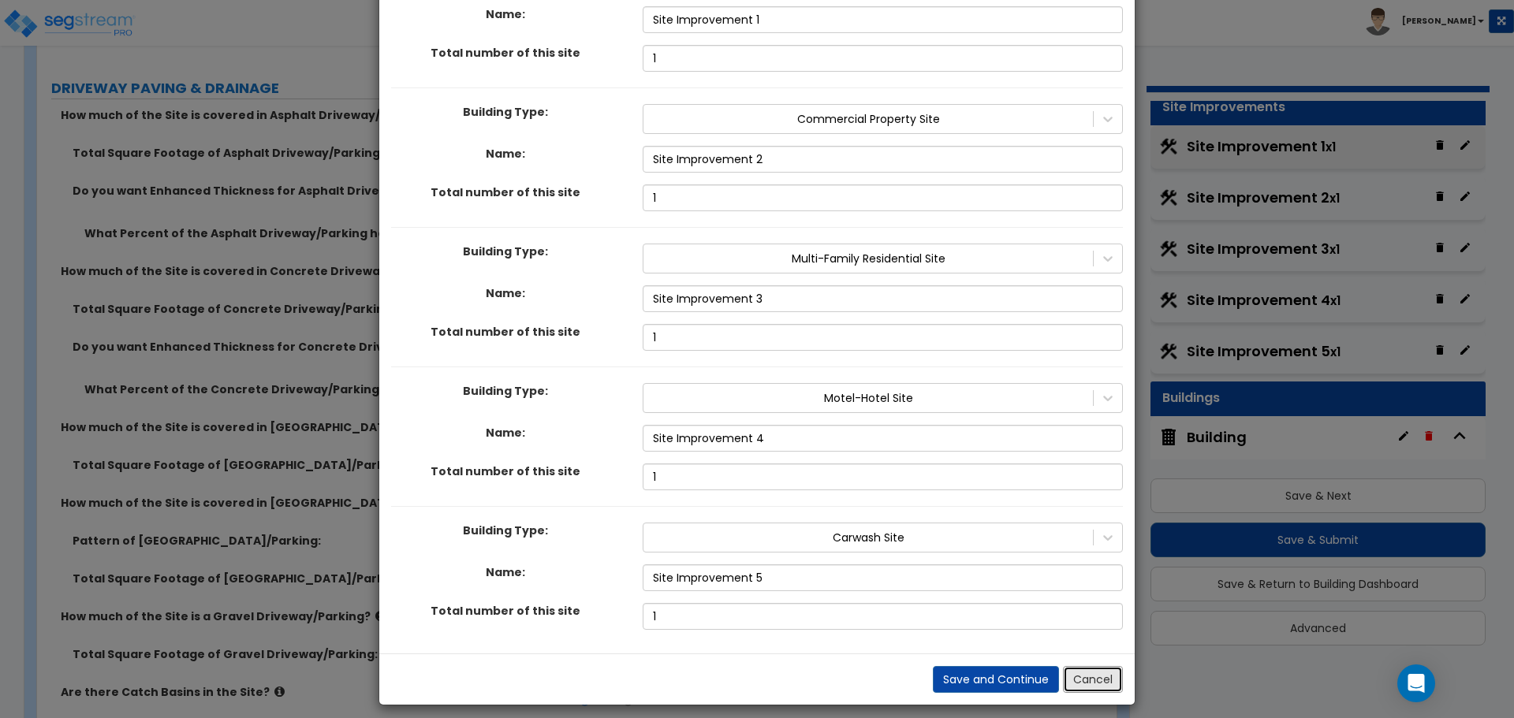
click at [1110, 677] on button "Cancel" at bounding box center [1093, 679] width 60 height 27
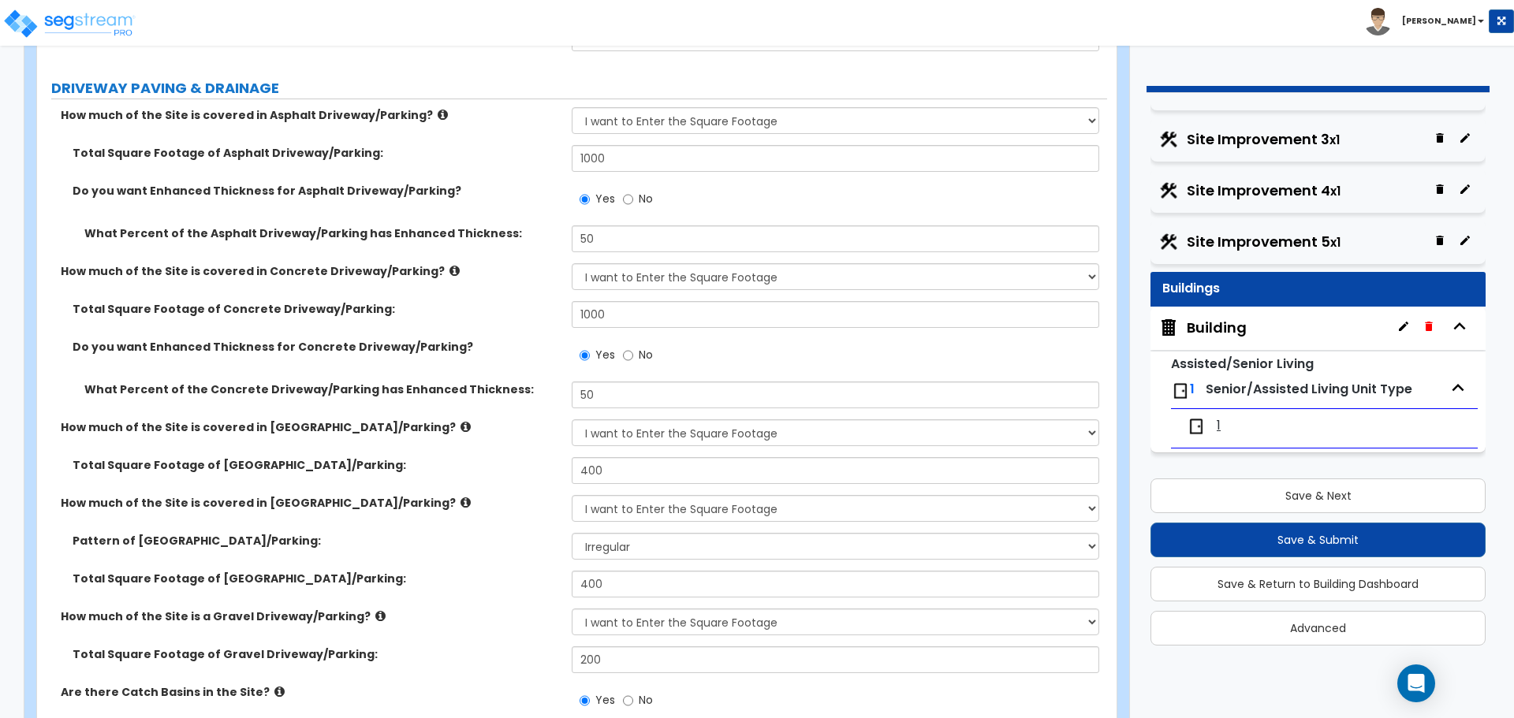
scroll to position [0, 0]
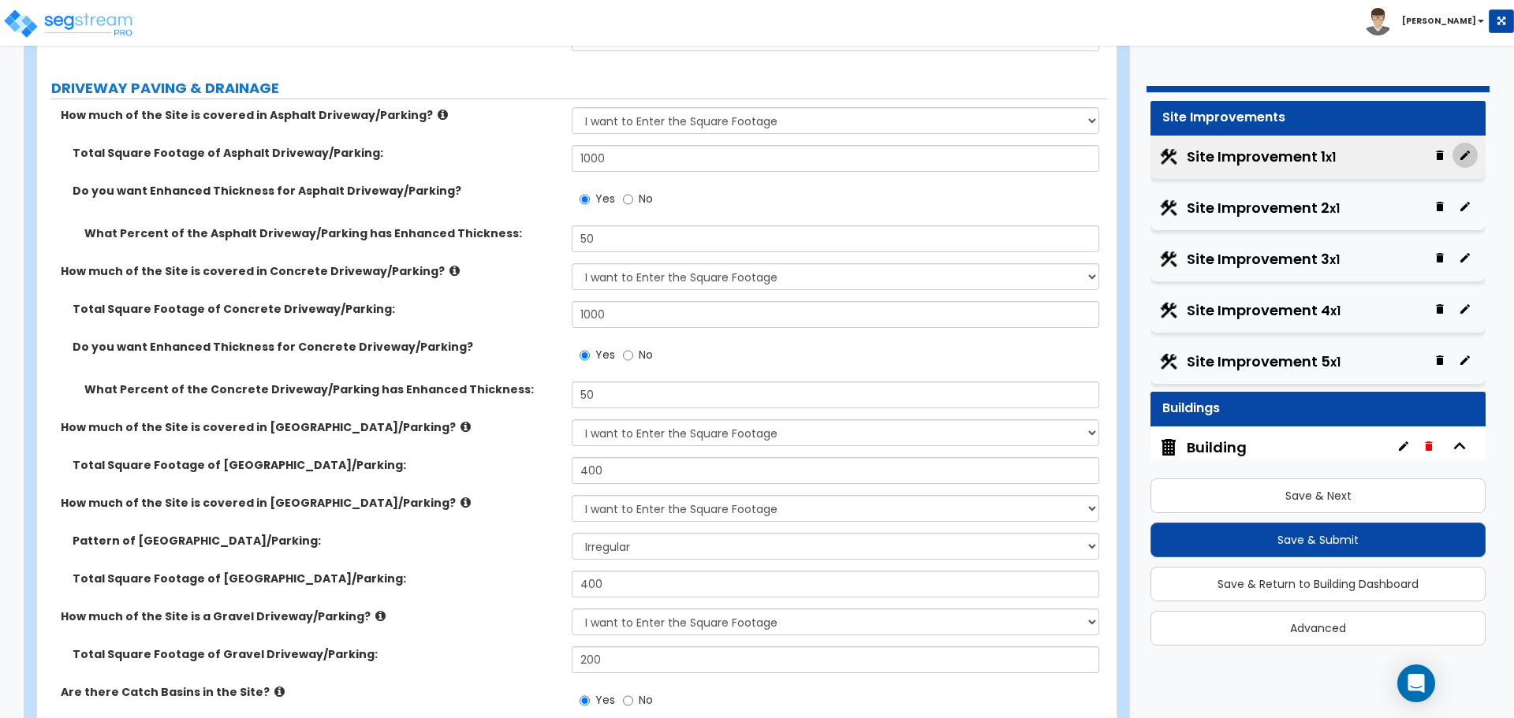
click at [1459, 158] on icon "button" at bounding box center [1465, 155] width 13 height 13
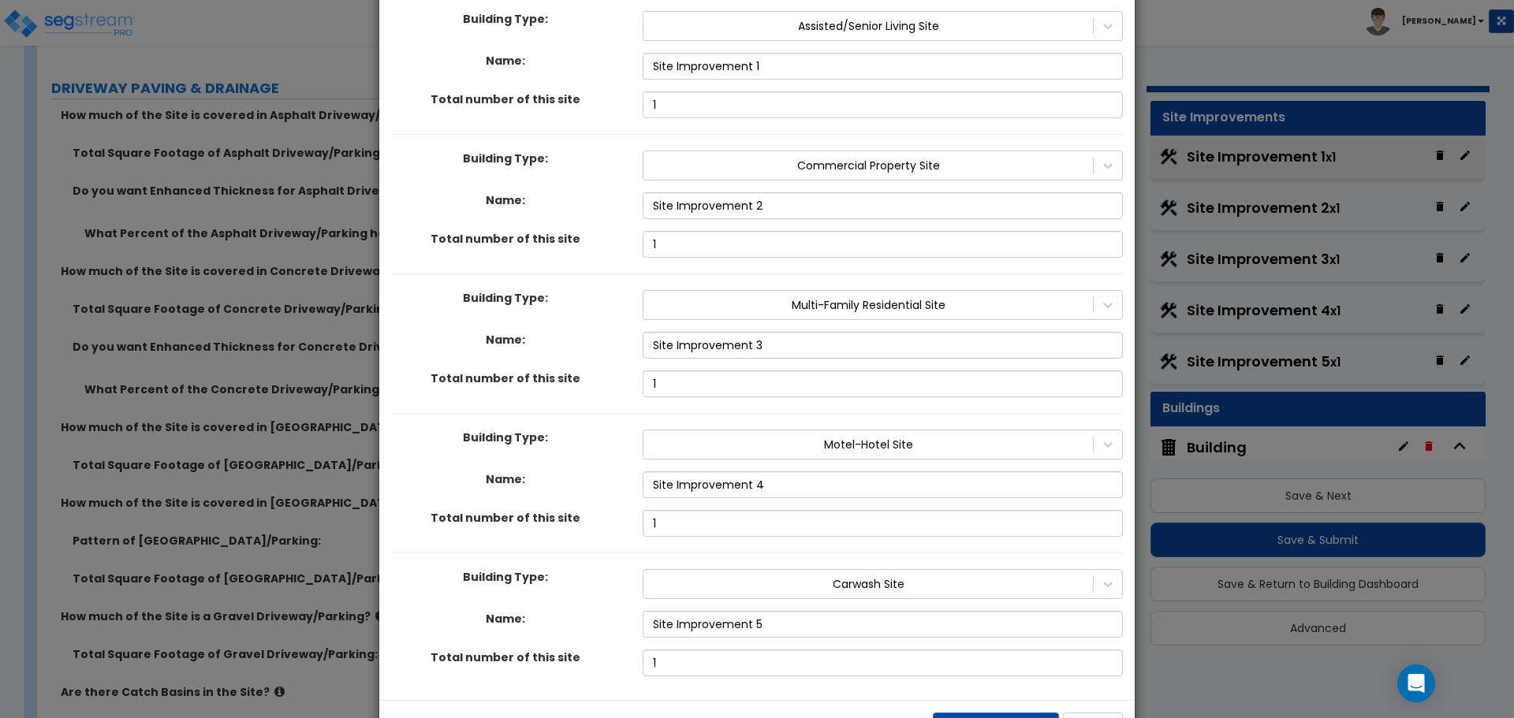
scroll to position [158, 0]
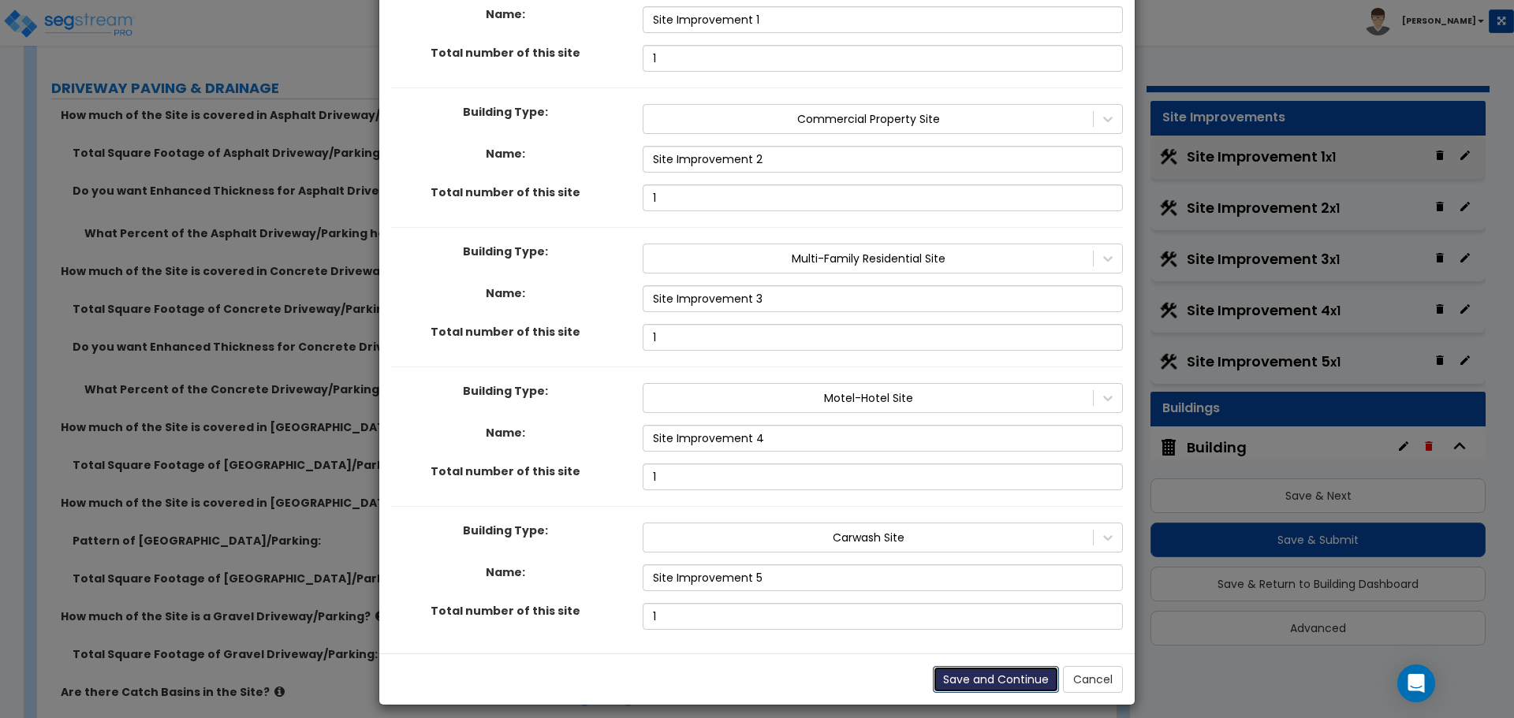
click at [1003, 666] on button "Save and Continue" at bounding box center [996, 679] width 126 height 27
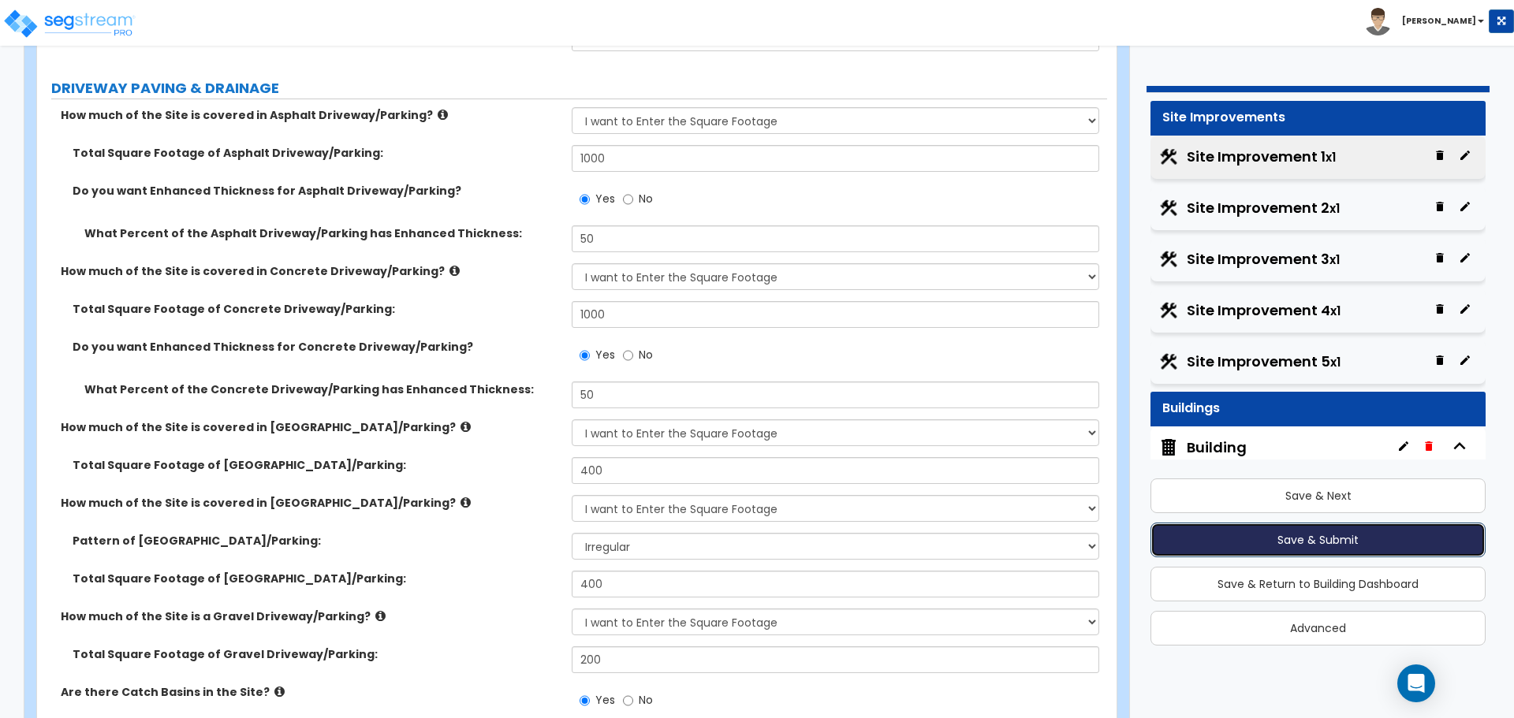
click at [1281, 531] on button "Save & Submit" at bounding box center [1317, 540] width 335 height 35
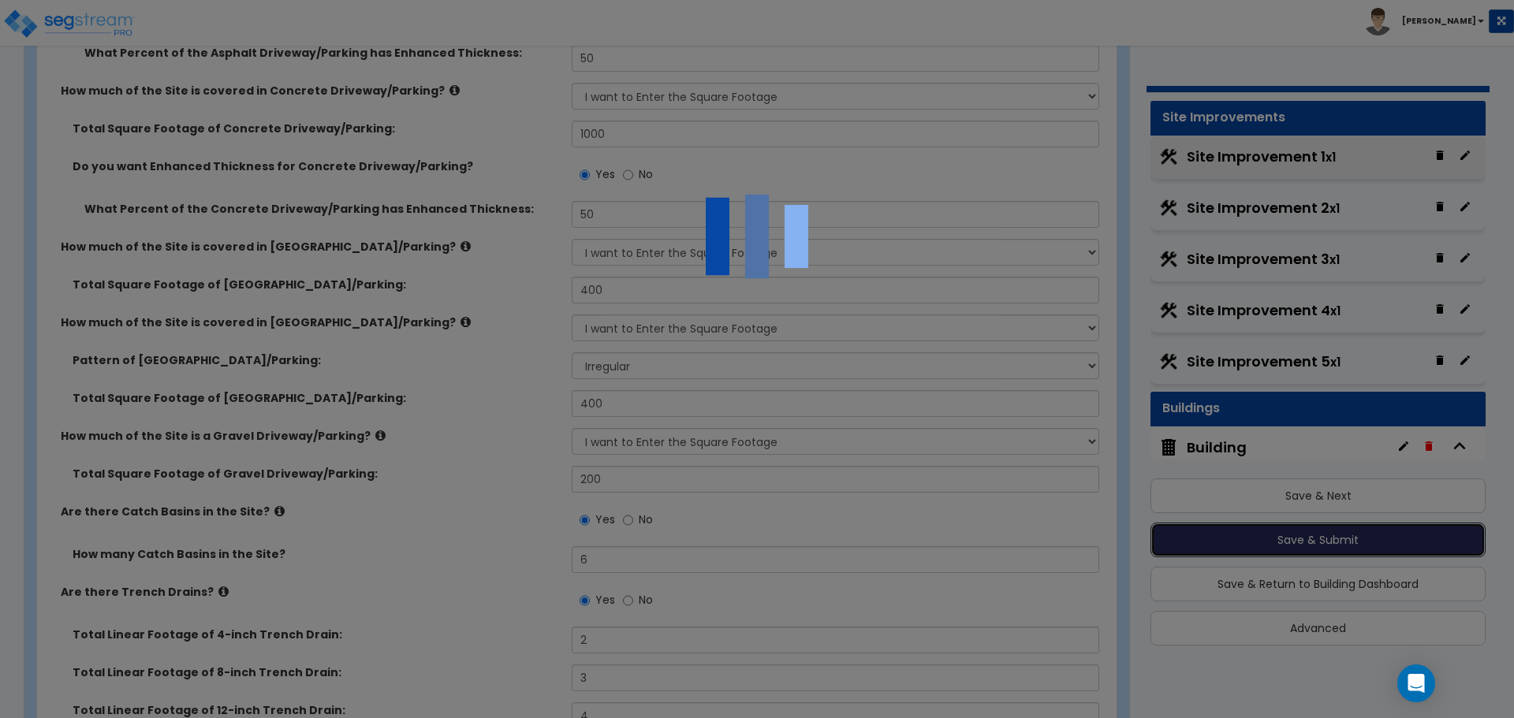
scroll to position [224, 0]
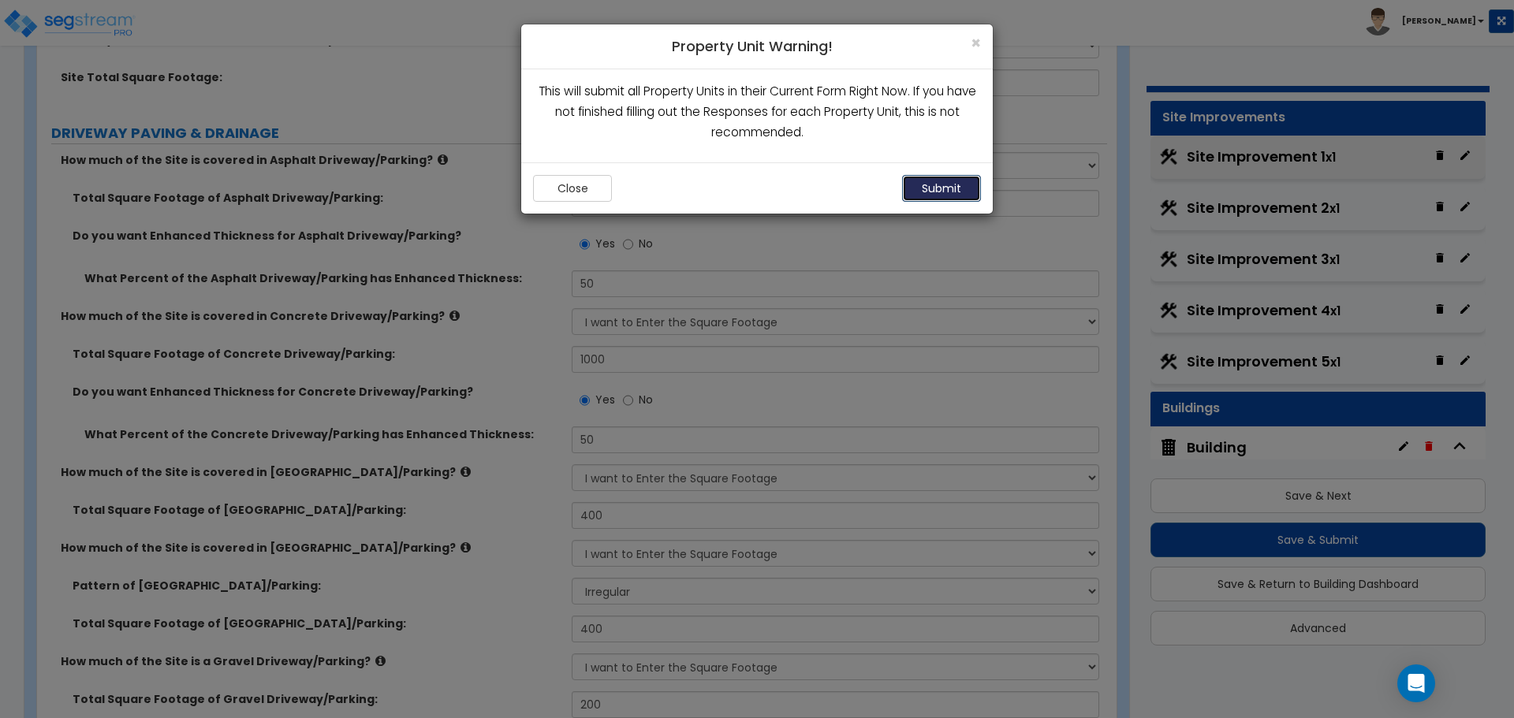
click at [929, 187] on button "Submit" at bounding box center [941, 188] width 79 height 27
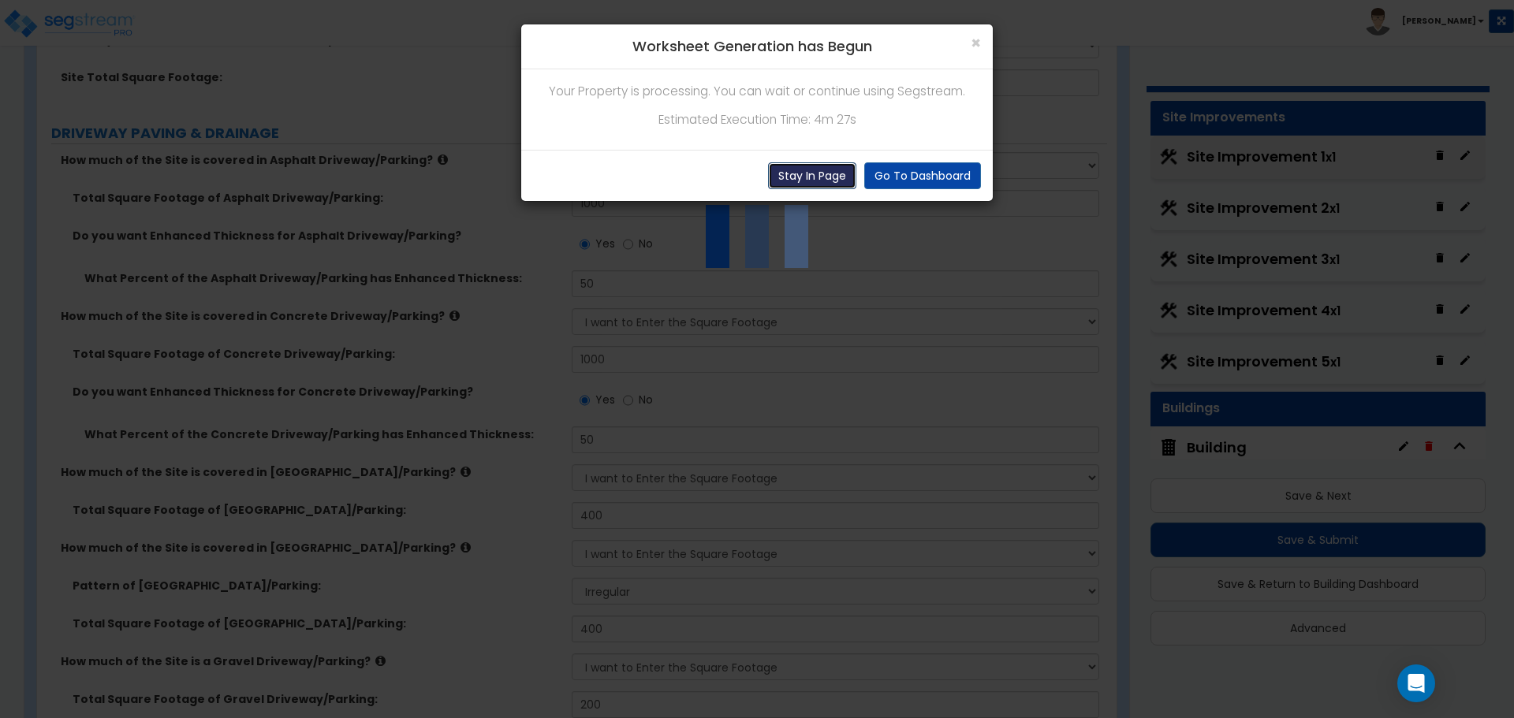
click at [806, 181] on button "Stay In Page" at bounding box center [812, 175] width 88 height 27
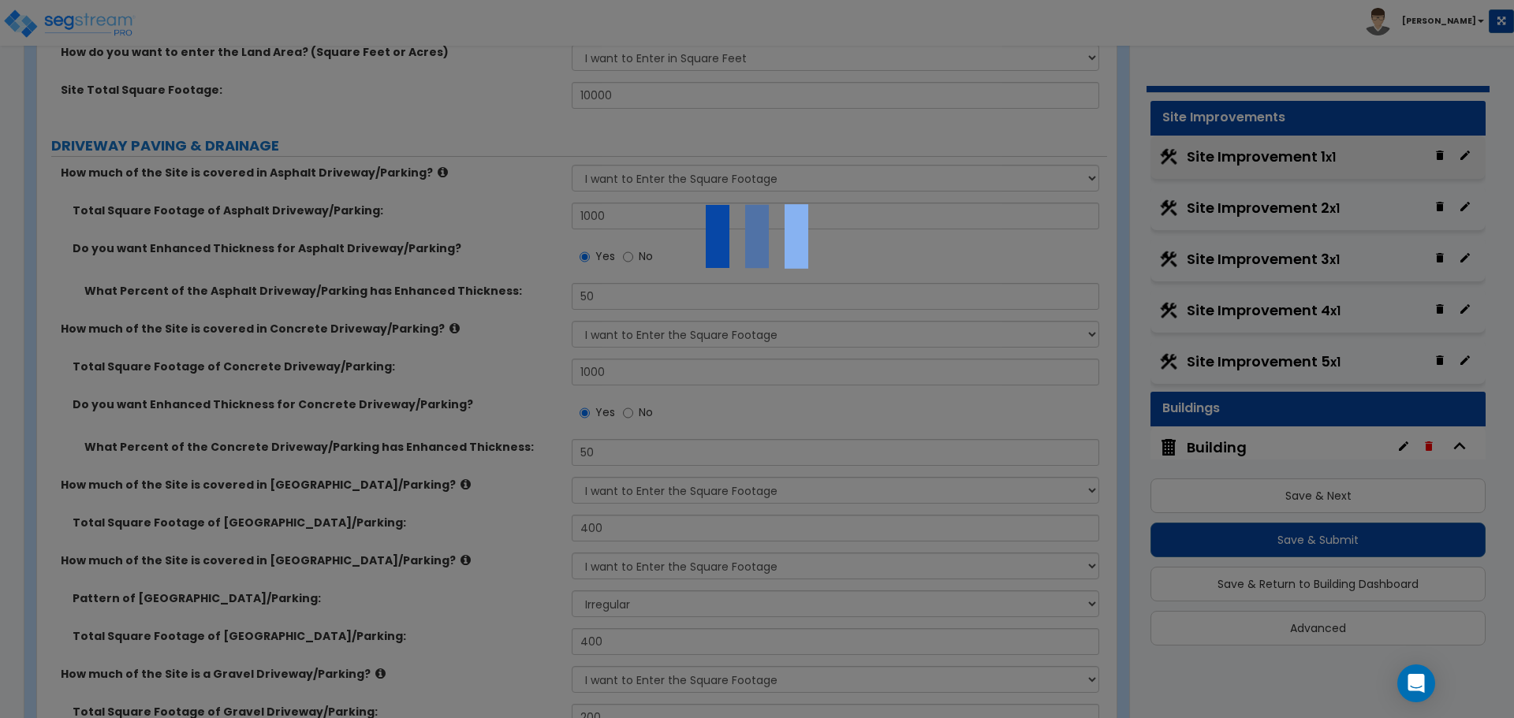
scroll to position [0, 0]
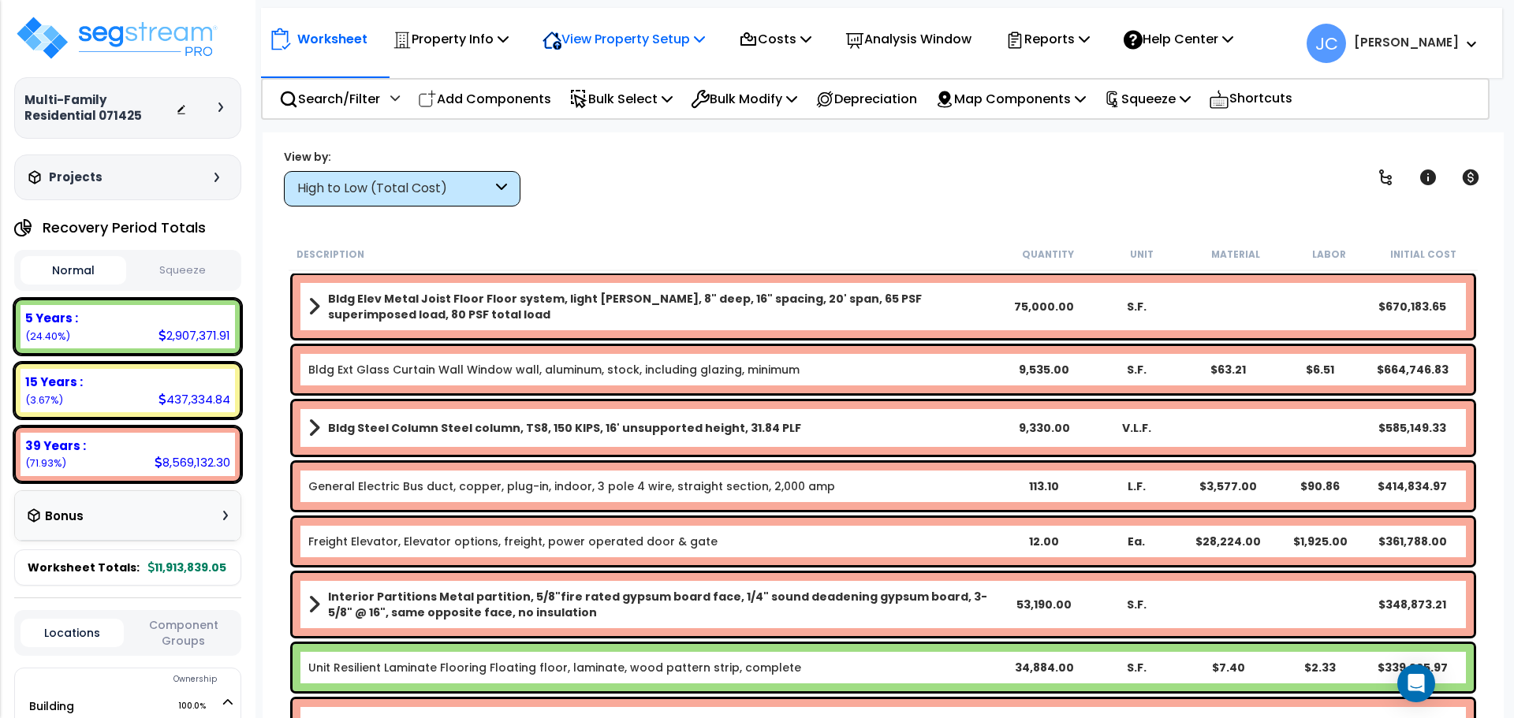
click at [700, 41] on p "View Property Setup" at bounding box center [624, 38] width 162 height 21
click at [676, 97] on link "View Questionnaire" at bounding box center [613, 108] width 156 height 32
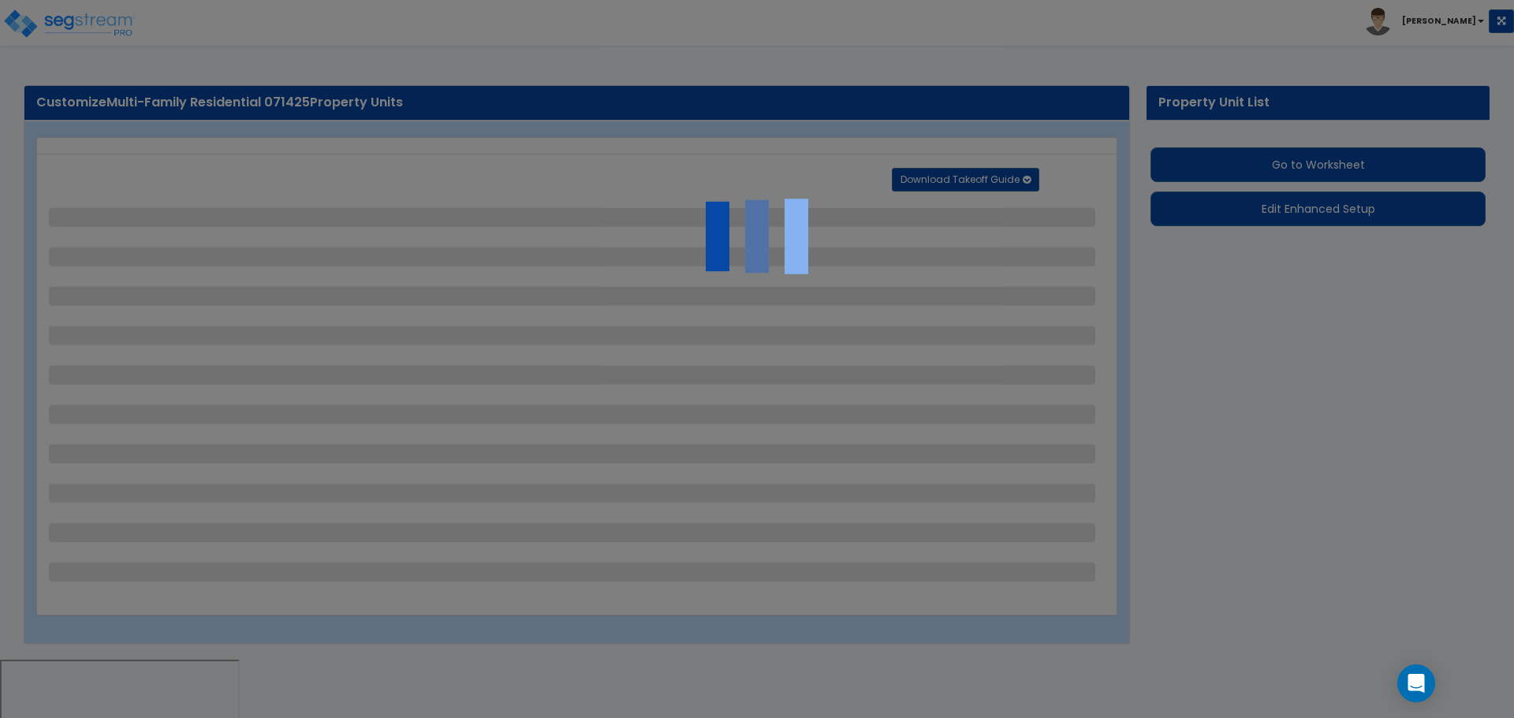
select select "2"
select select "1"
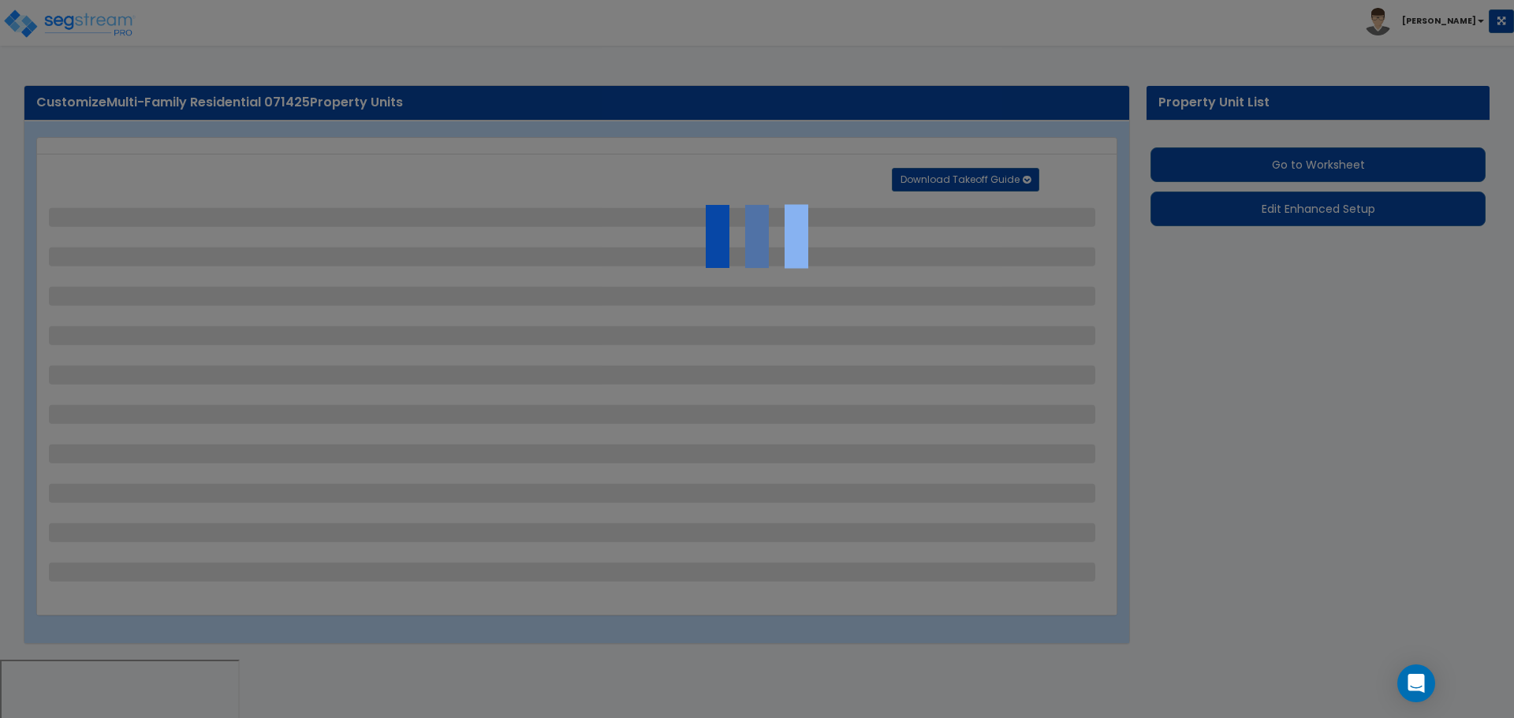
select select "1"
select select "2"
select select "3"
select select "1"
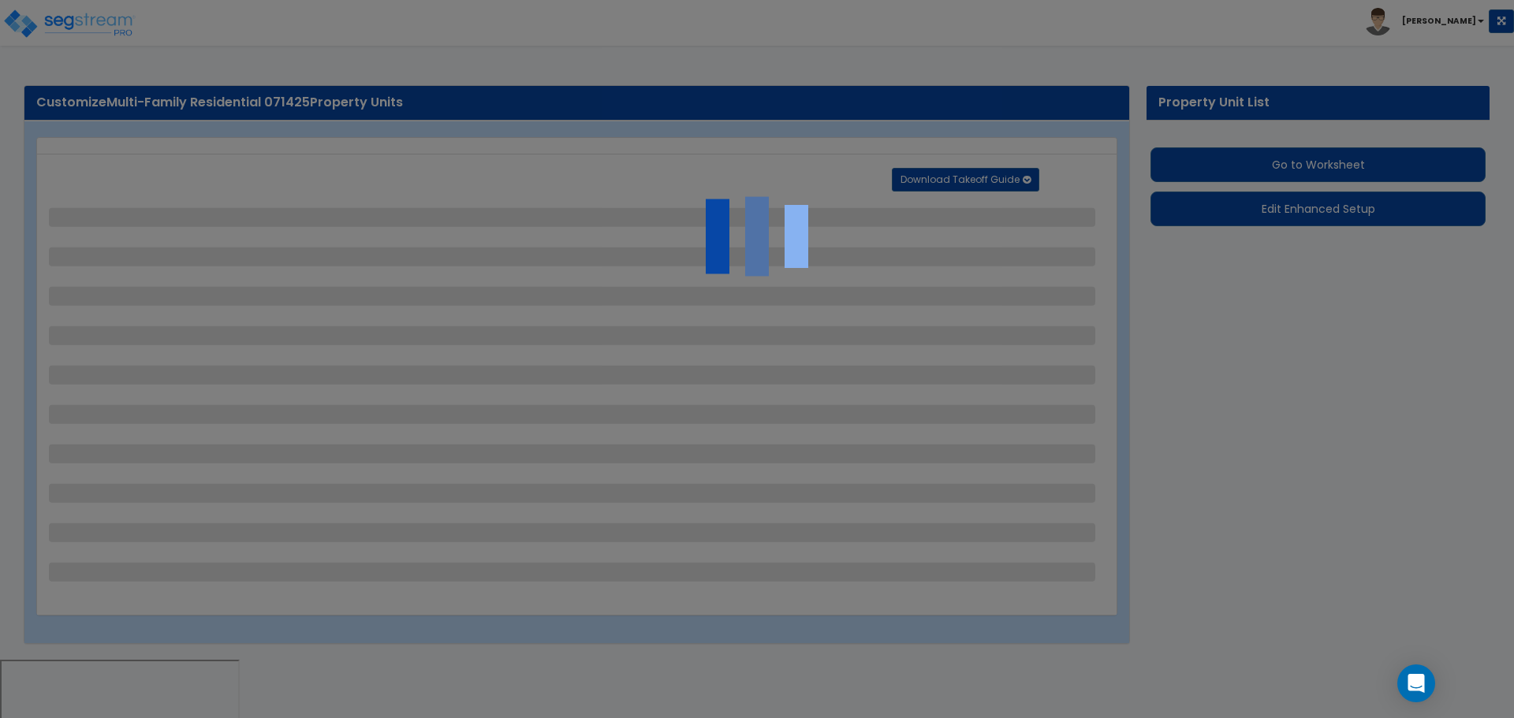
select select "1"
select select "2"
select select "4"
select select "2"
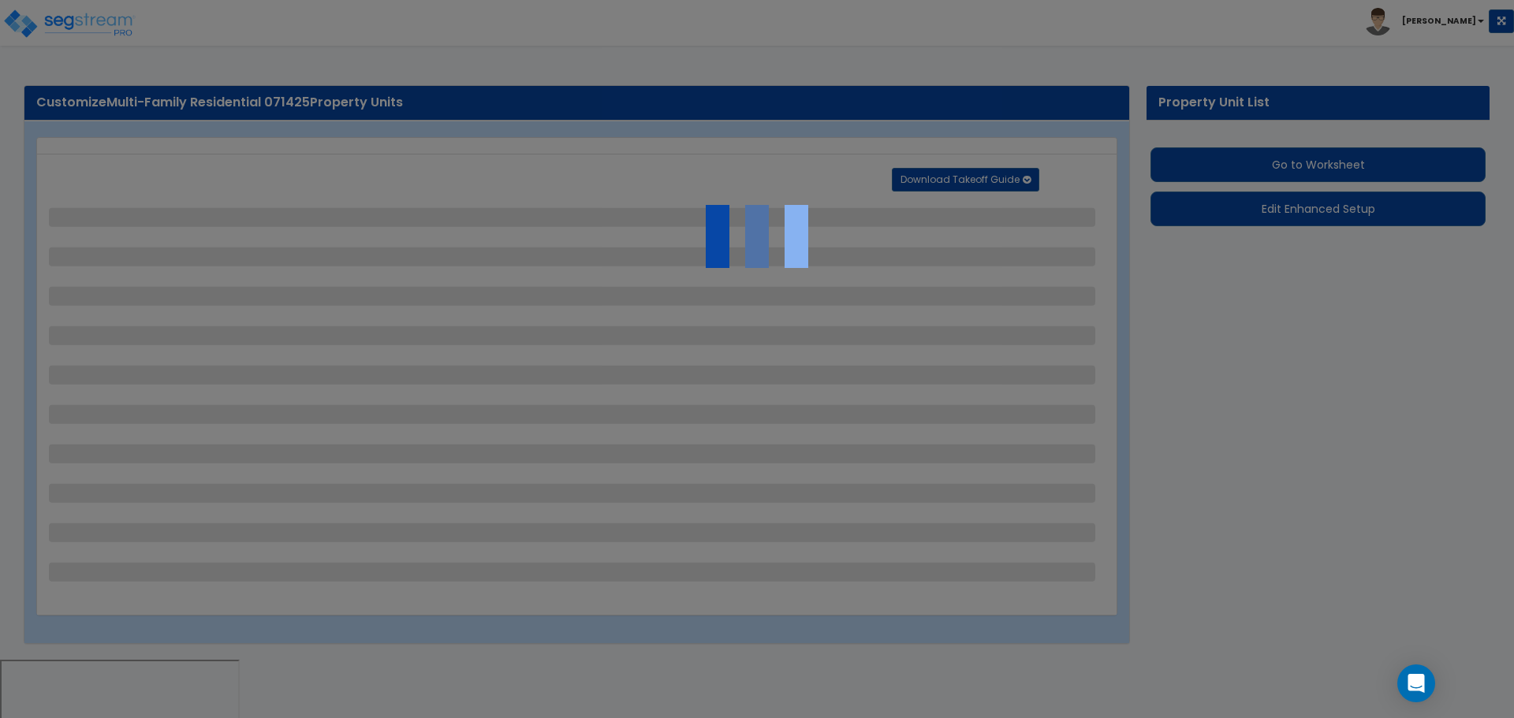
select select "1"
select select "2"
select select "3"
select select "1"
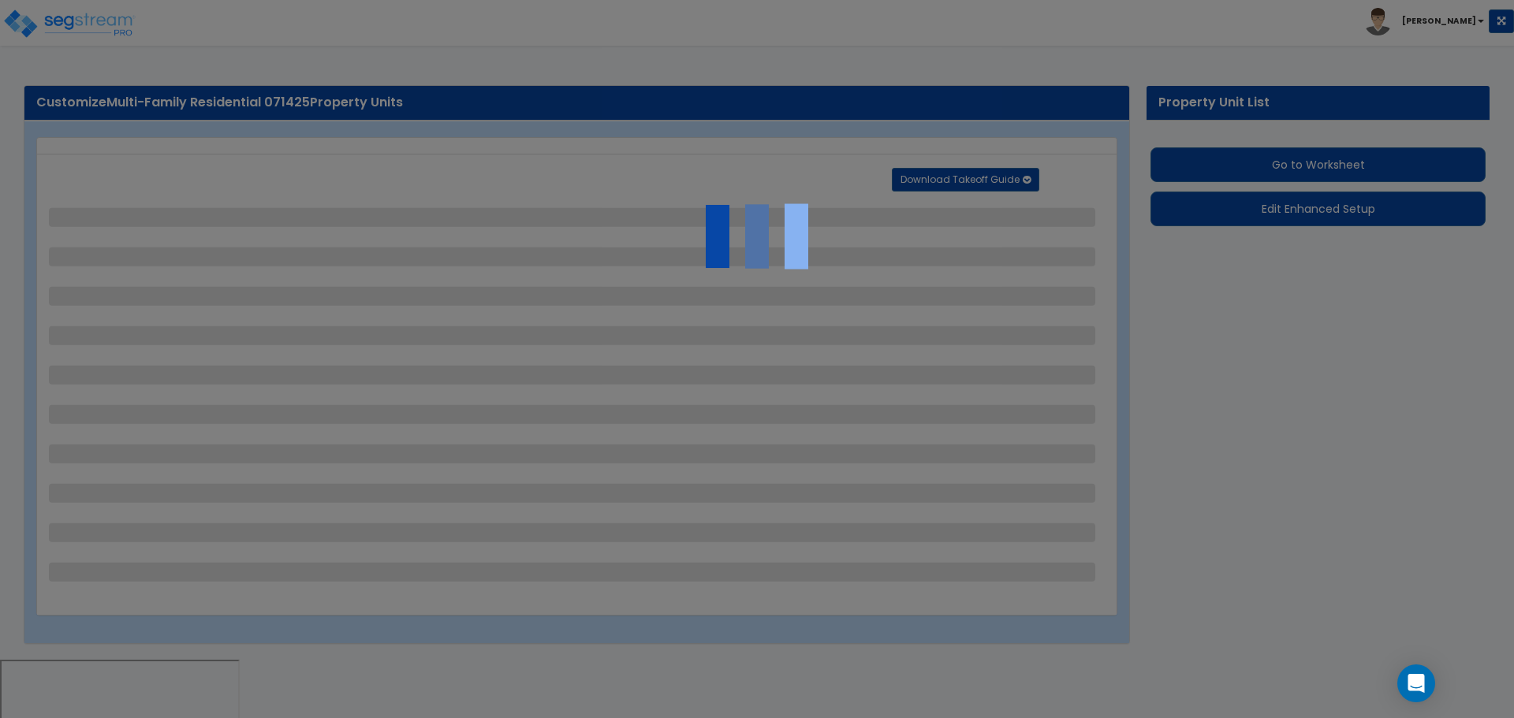
select select "1"
select select "11"
select select "2"
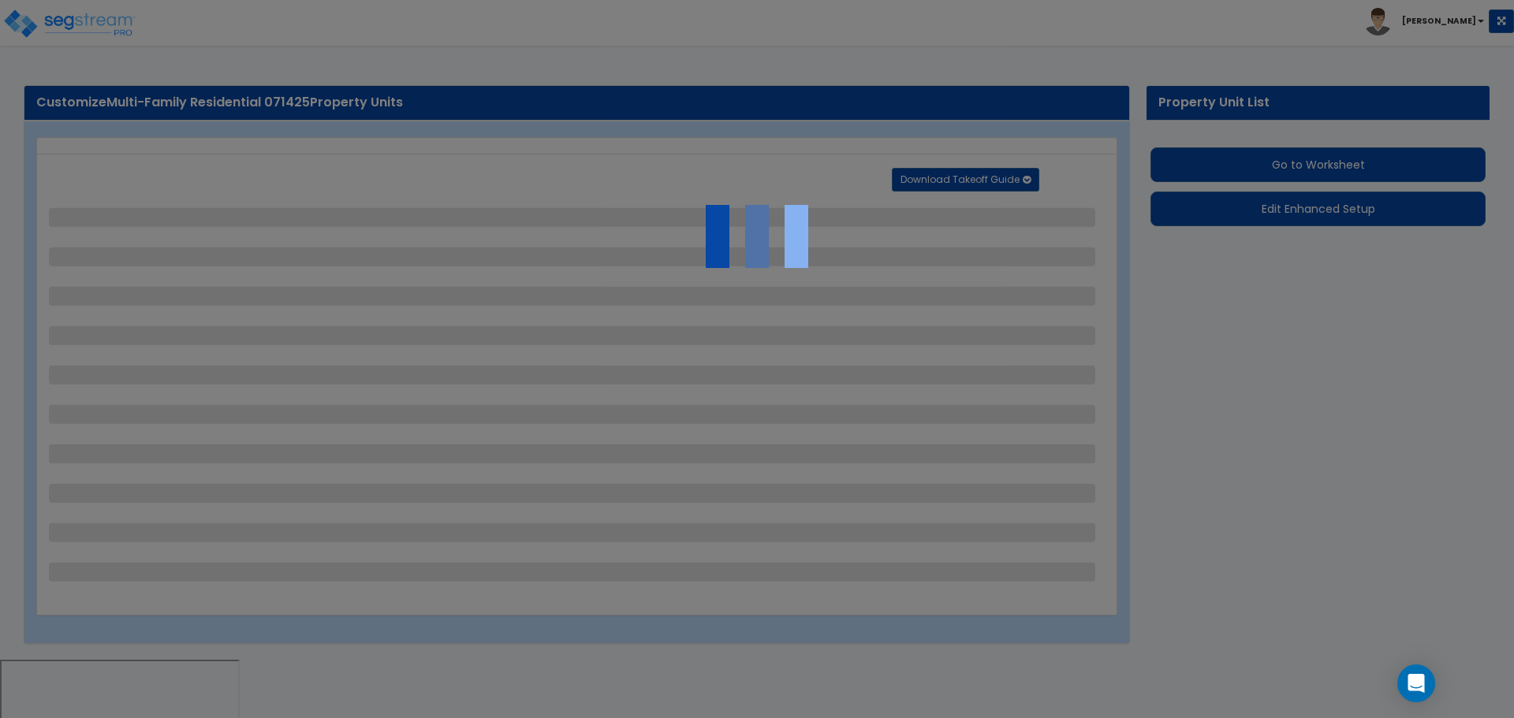
select select "2"
select select "3"
select select "1"
select select "2"
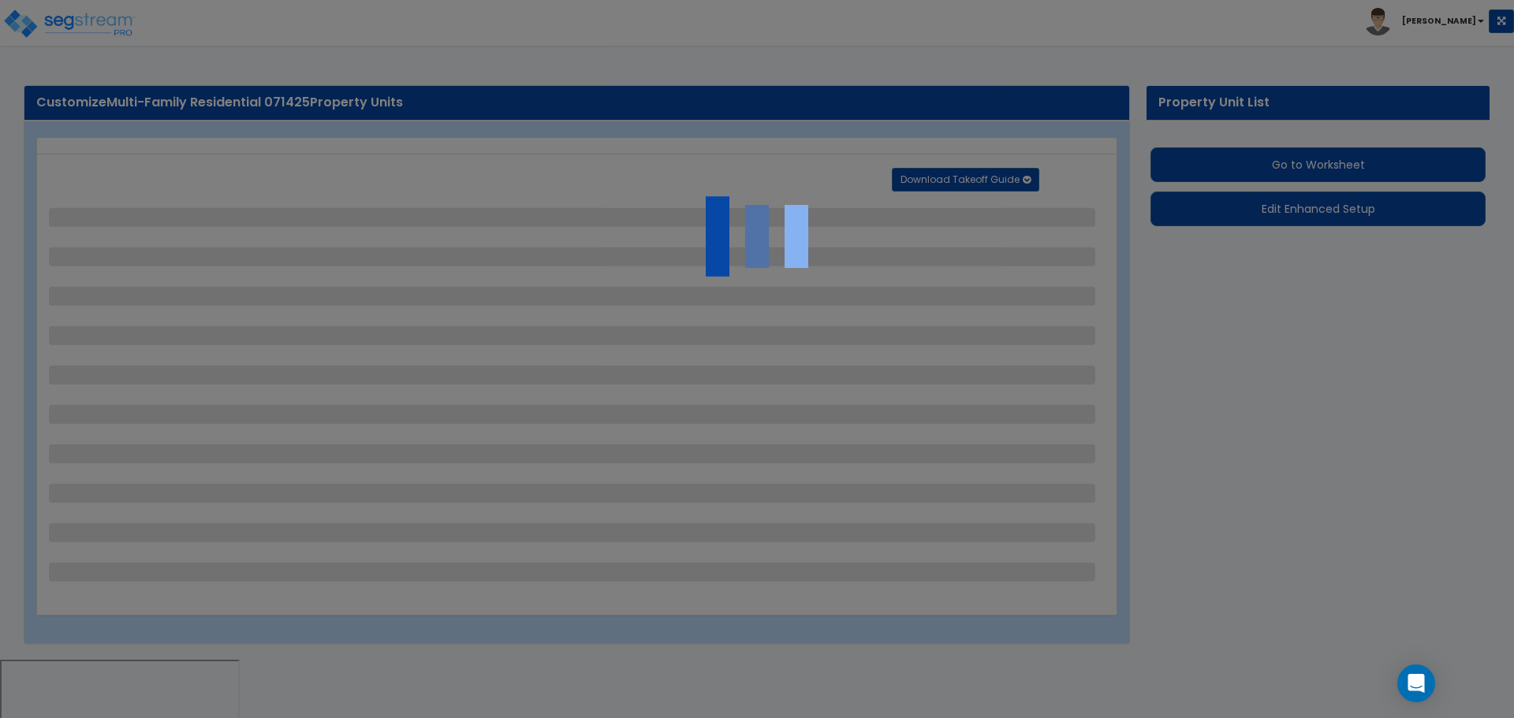
select select "2"
select select "7"
select select "2"
select select "1"
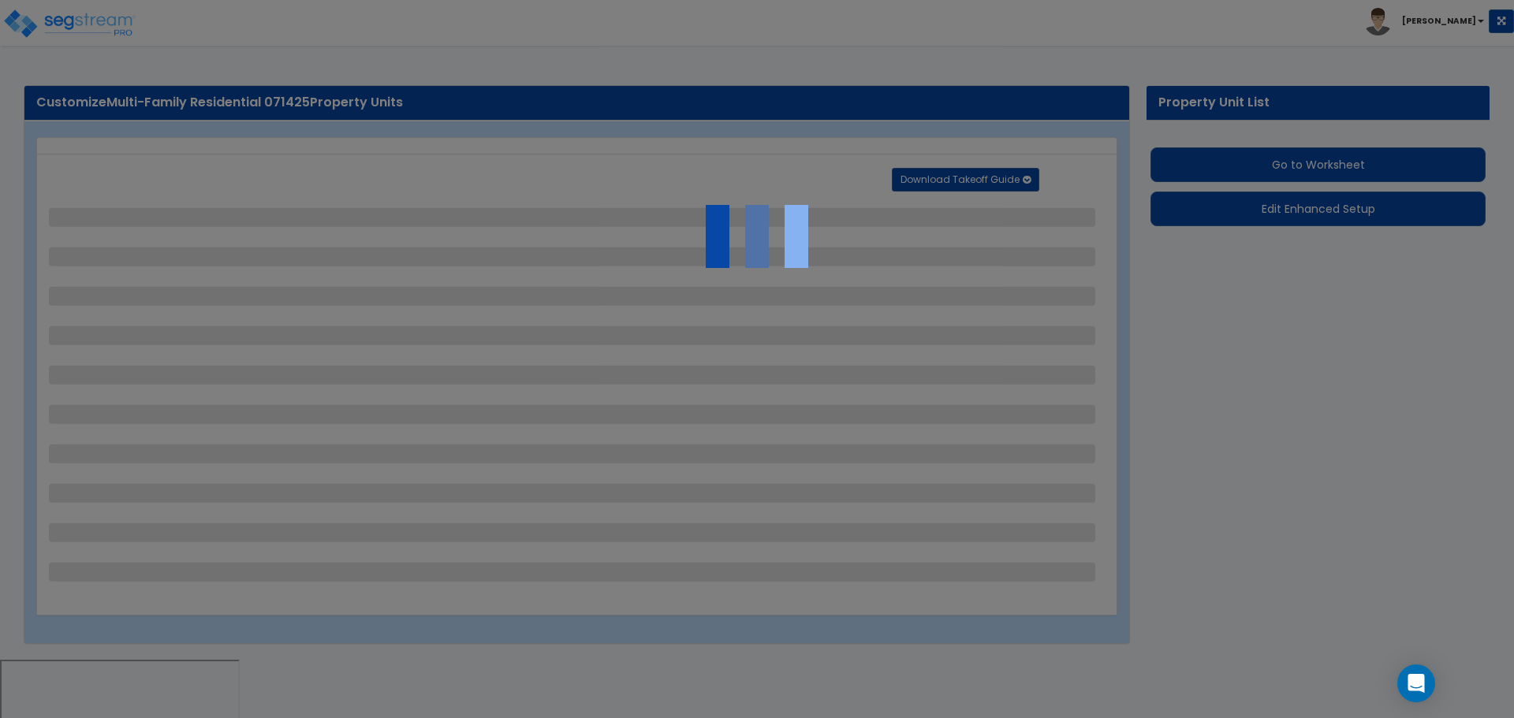
select select "1"
select select "16"
select select "1"
select select "5"
select select "2"
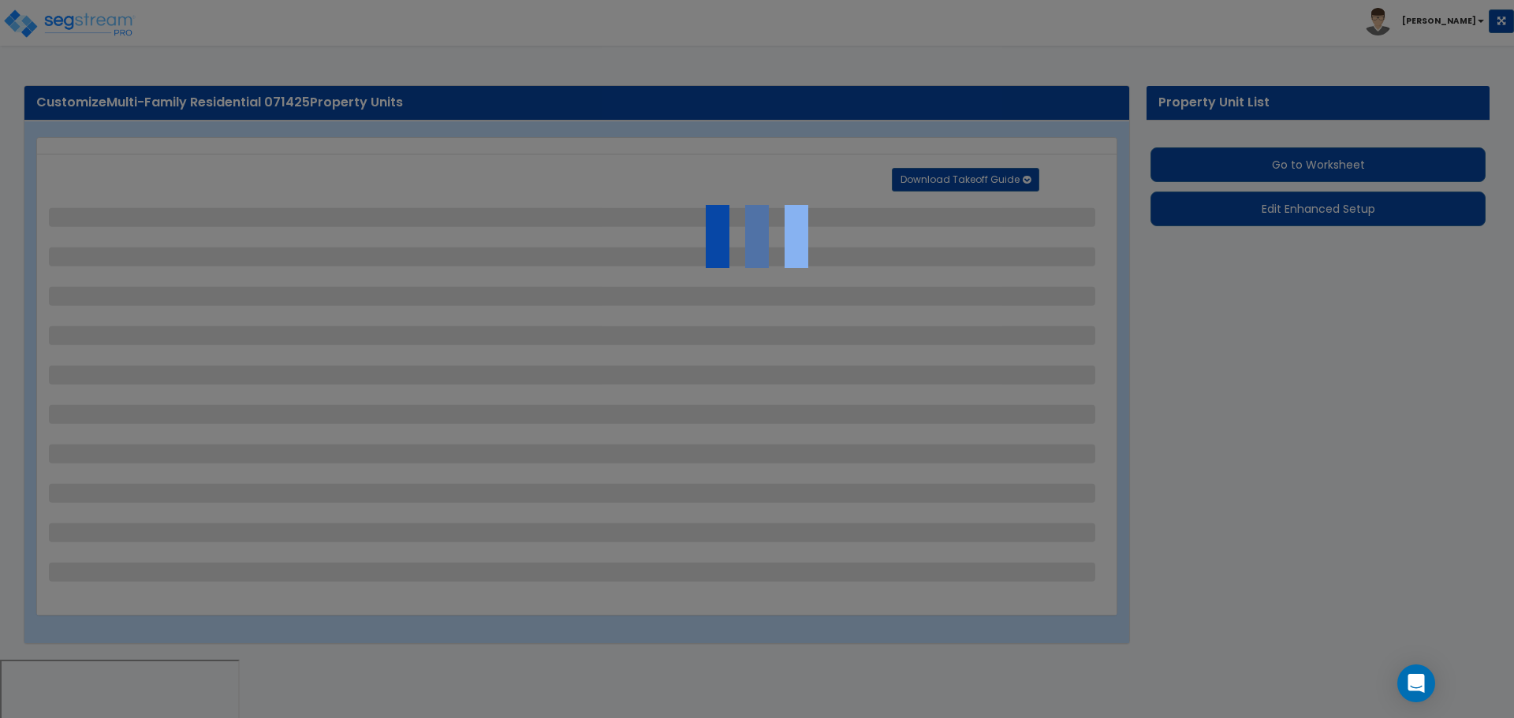
select select "2"
select select "1"
select select "3"
select select "6"
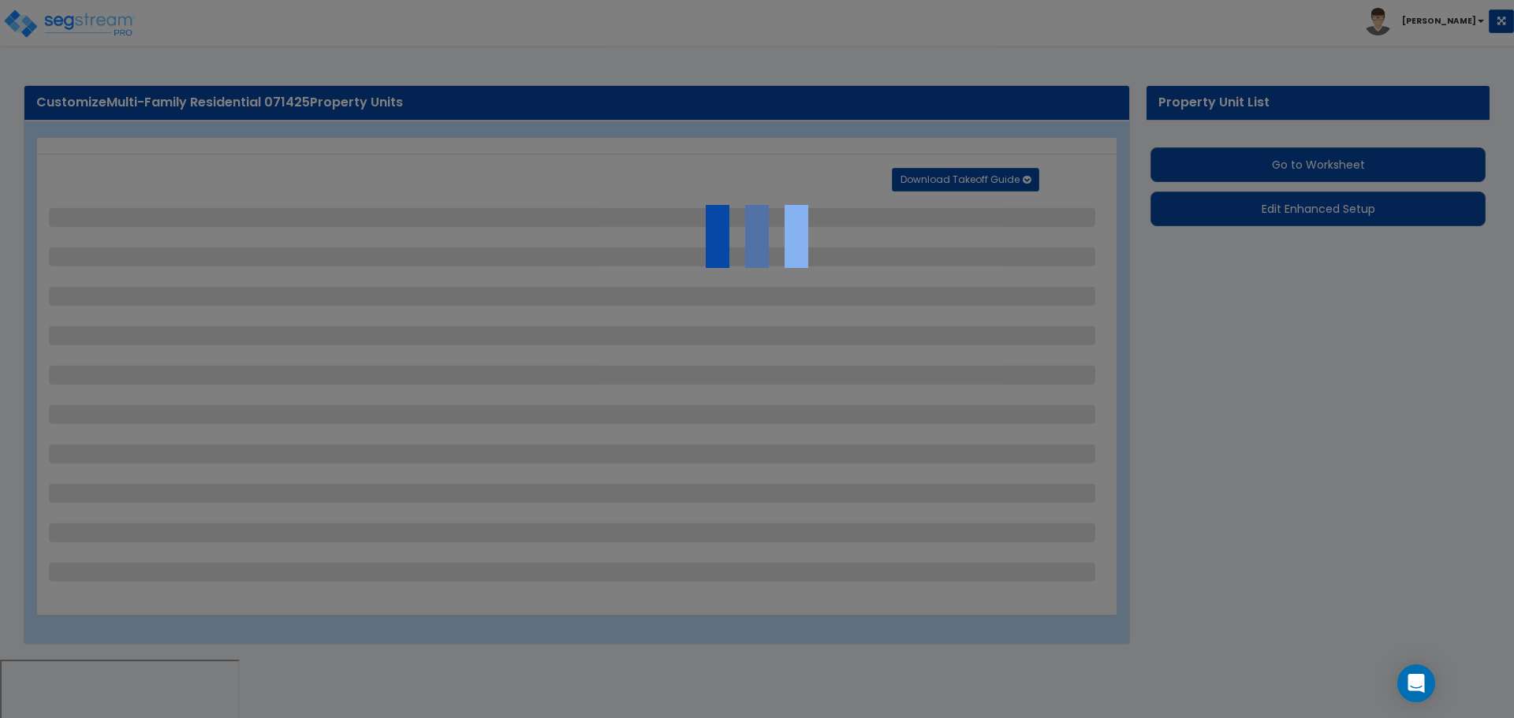
select select "1"
select select "2"
select select "1"
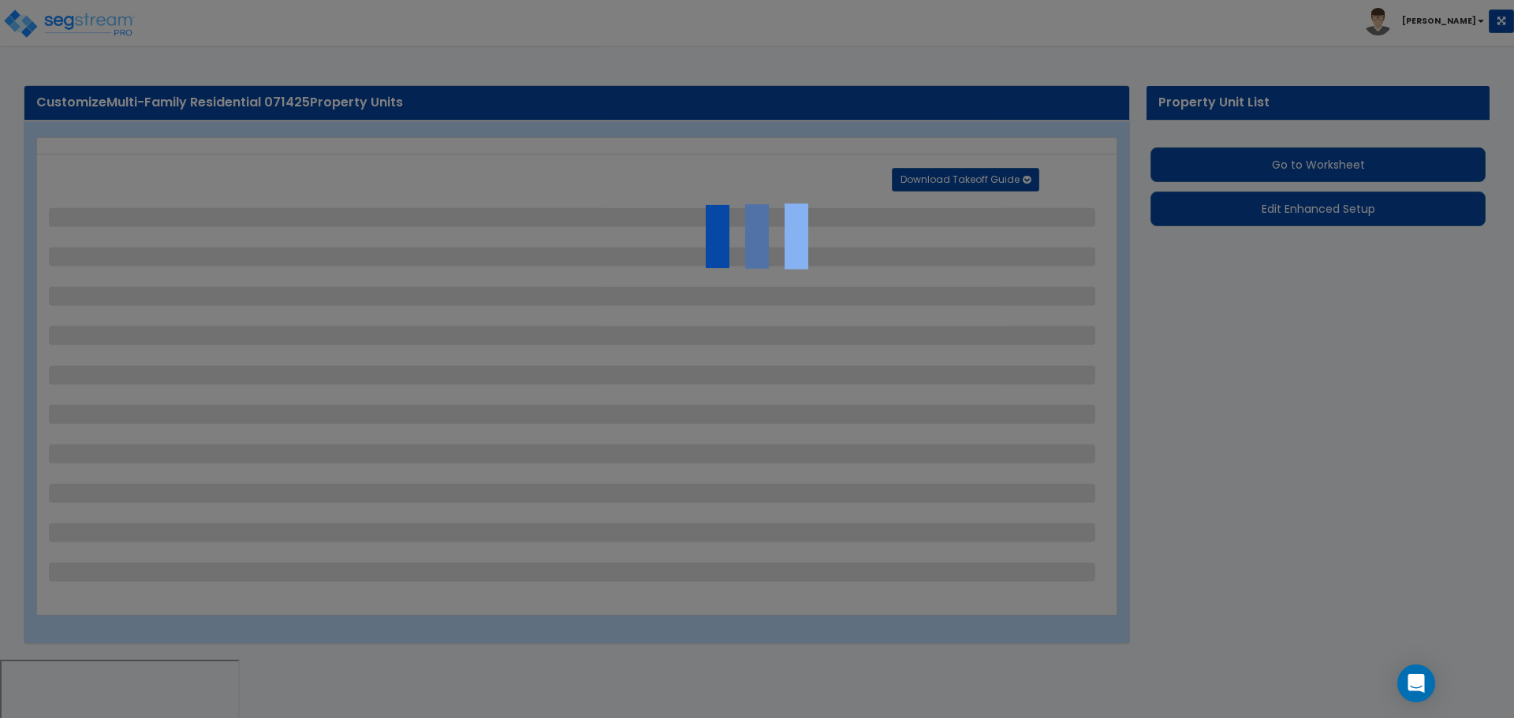
select select "1"
select select "4"
select select "1"
select select "2"
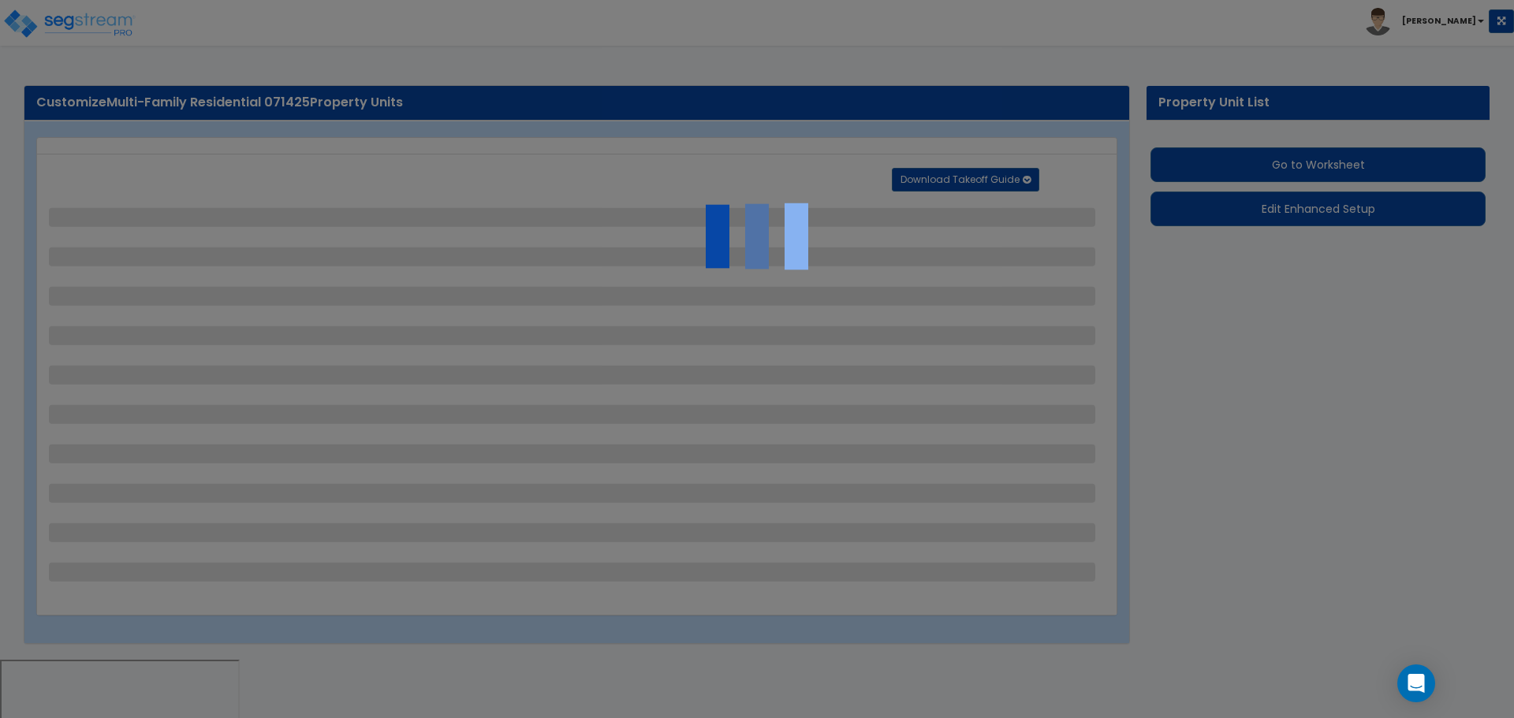
select select "1"
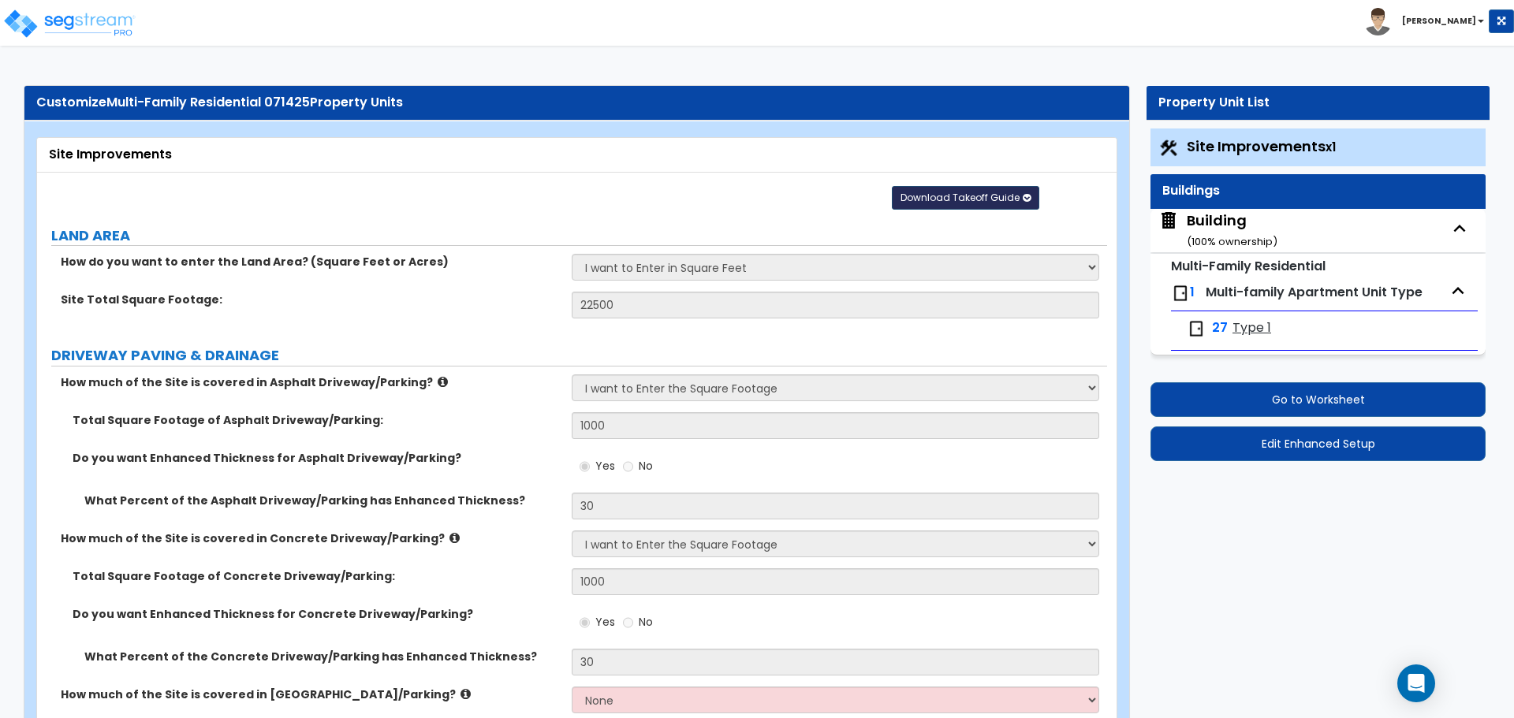
click at [919, 201] on span "Download Takeoff Guide" at bounding box center [960, 197] width 119 height 13
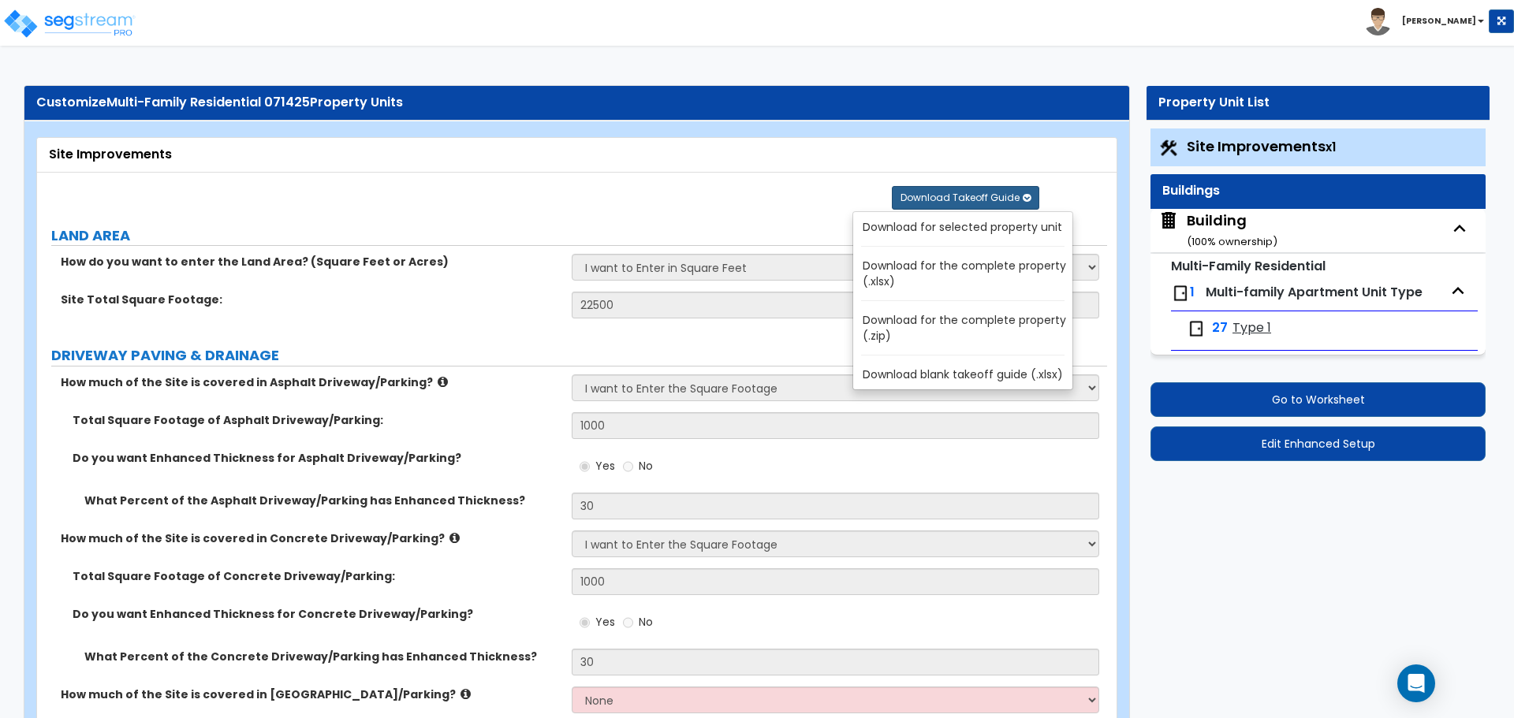
click at [953, 327] on link "Download for the complete property (.zip)" at bounding box center [966, 328] width 213 height 38
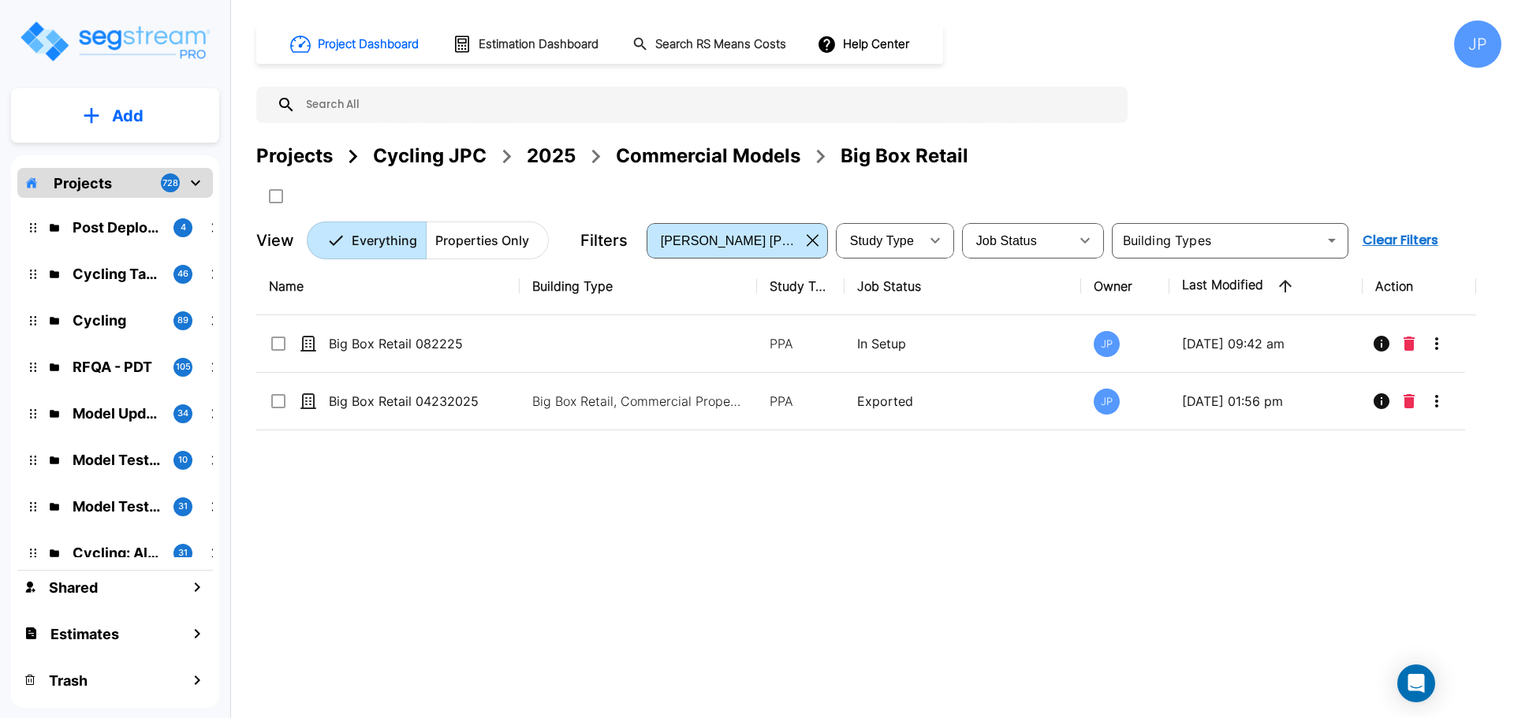
click at [727, 145] on div "Commercial Models" at bounding box center [708, 156] width 185 height 28
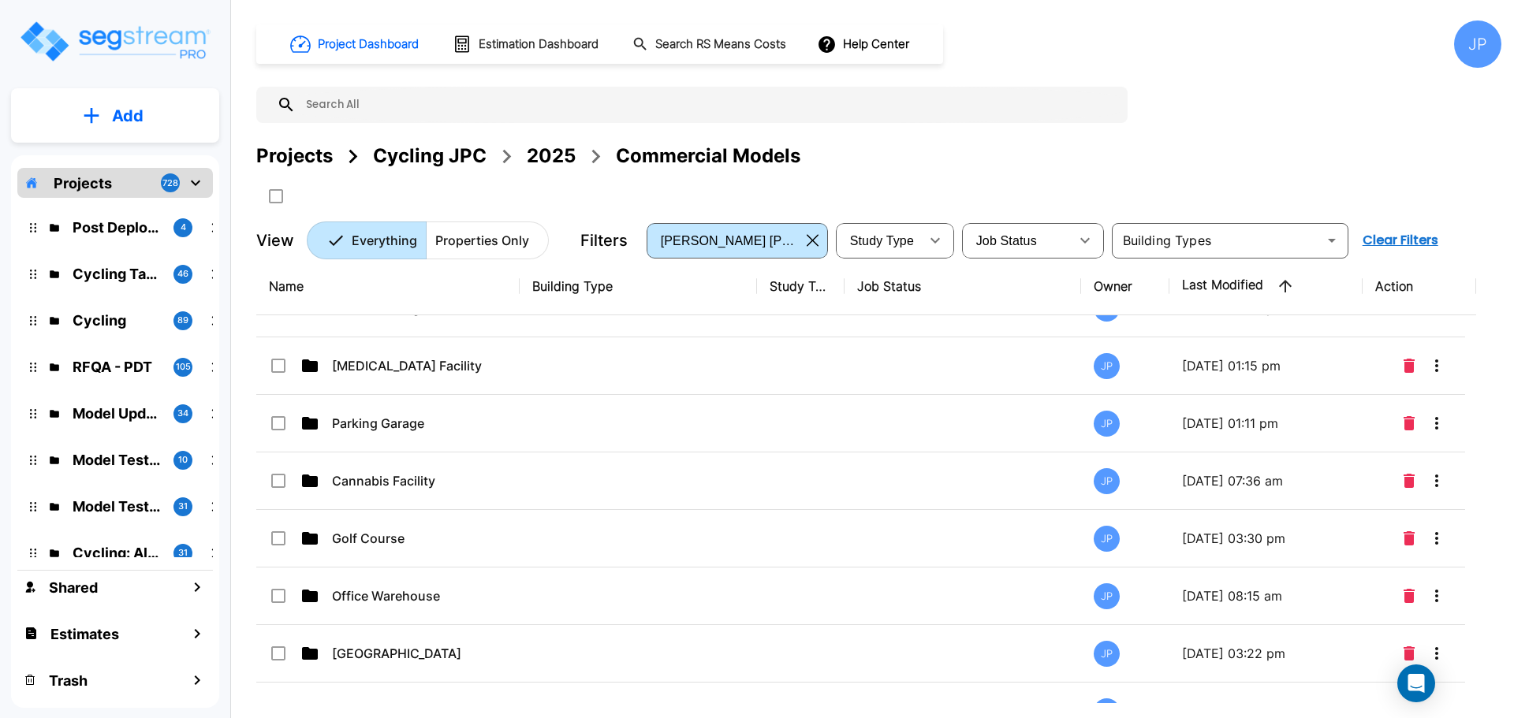
scroll to position [219, 0]
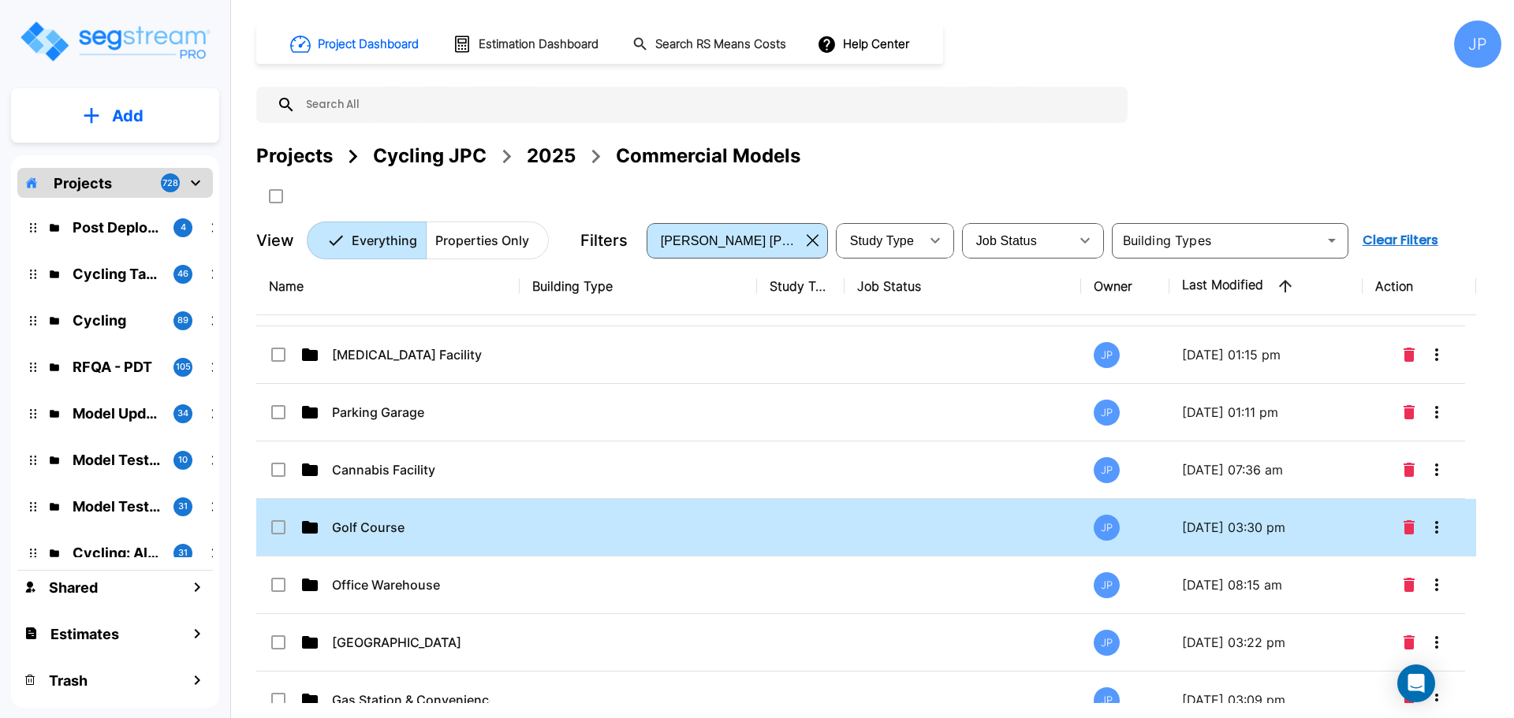
click at [529, 525] on td at bounding box center [638, 528] width 237 height 58
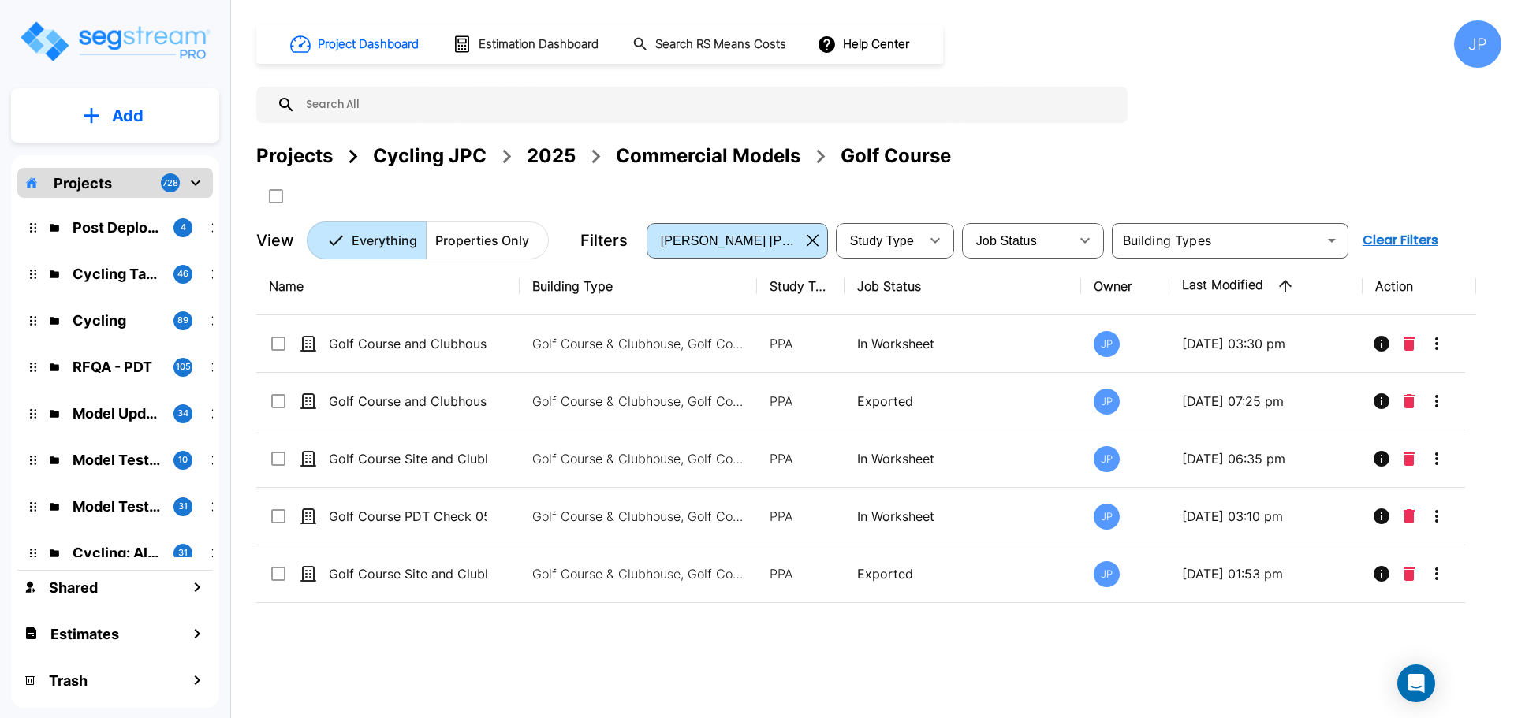
scroll to position [0, 0]
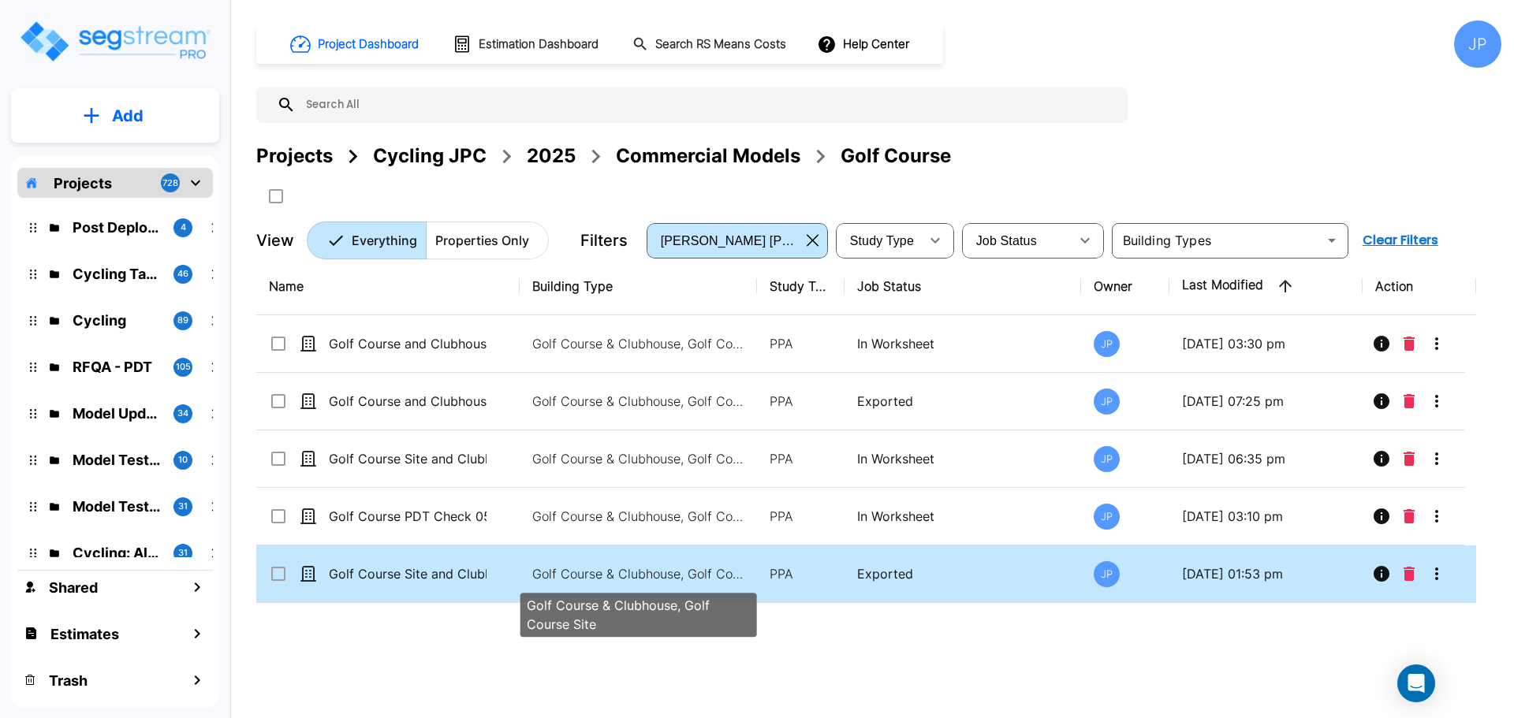
click at [739, 580] on p "Golf Course & Clubhouse, Golf Course Site" at bounding box center [638, 574] width 213 height 19
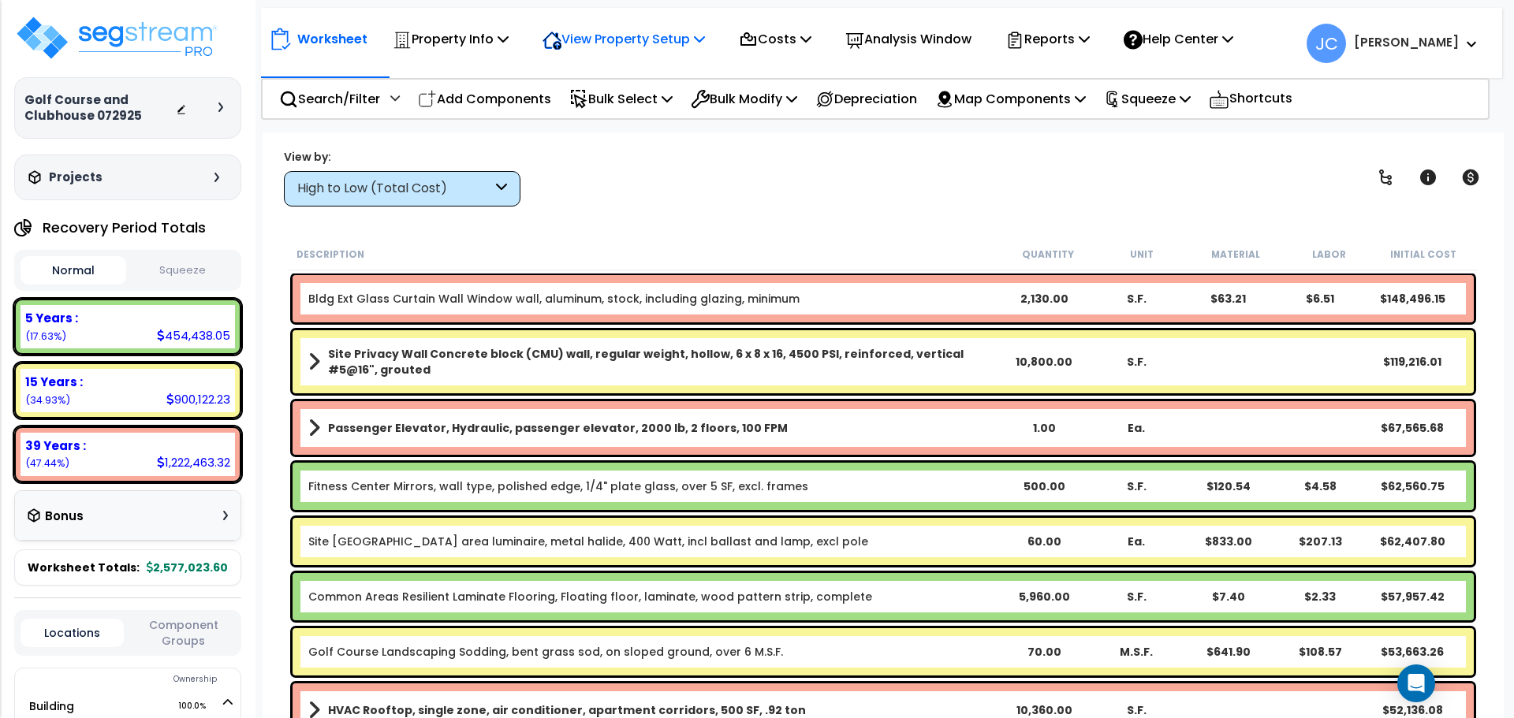
click at [669, 36] on p "View Property Setup" at bounding box center [624, 38] width 162 height 21
click at [662, 110] on link "View Questionnaire" at bounding box center [613, 108] width 156 height 32
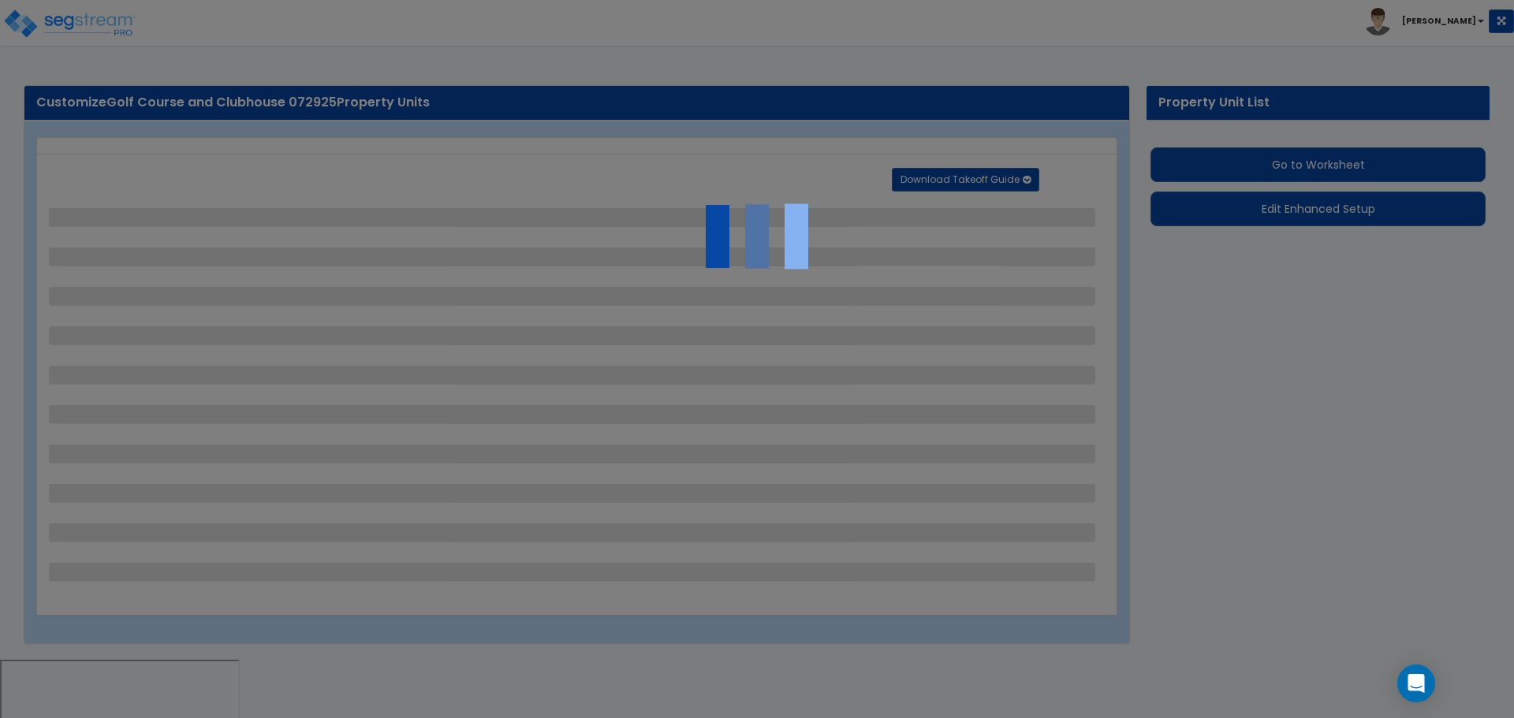
select select "2"
select select "3"
select select "1"
select select "2"
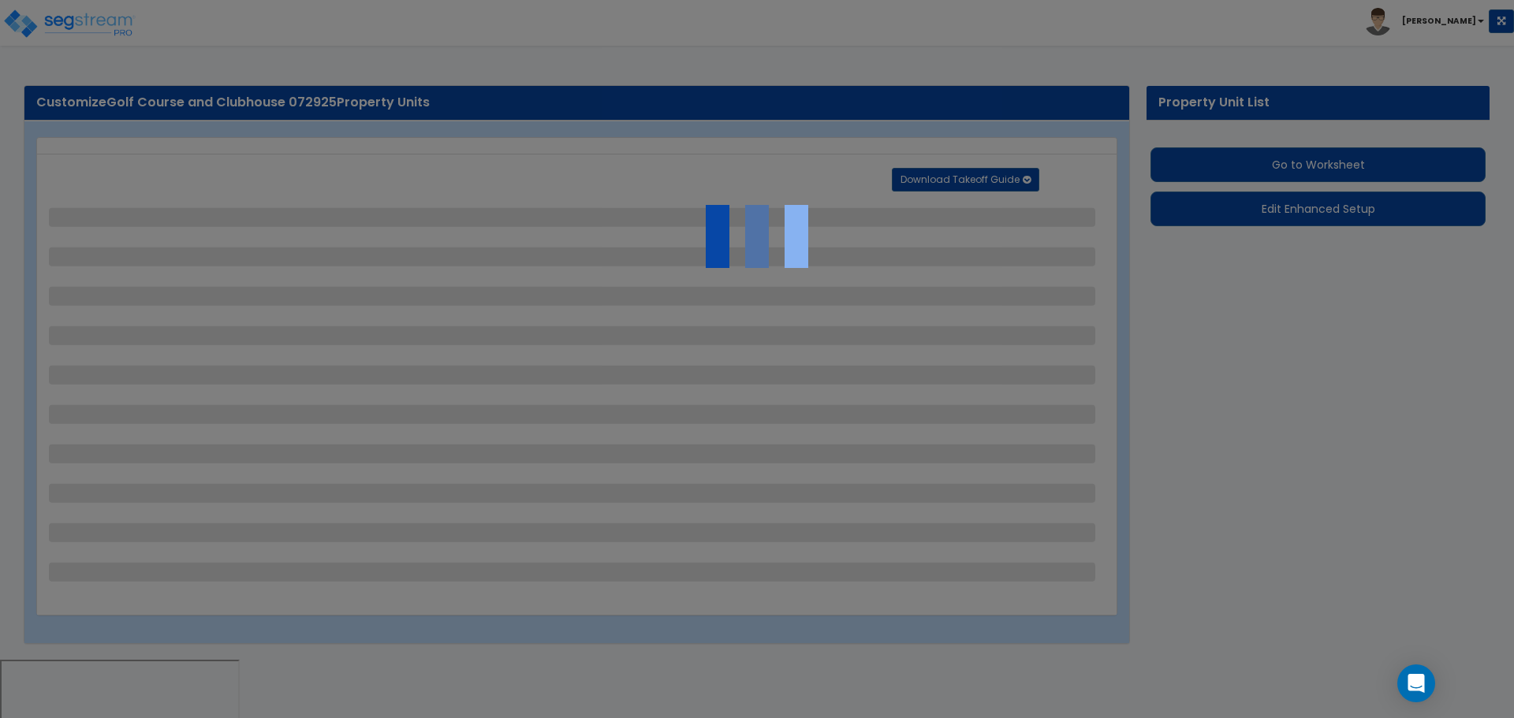
select select "2"
select select "1"
select select "2"
select select "4"
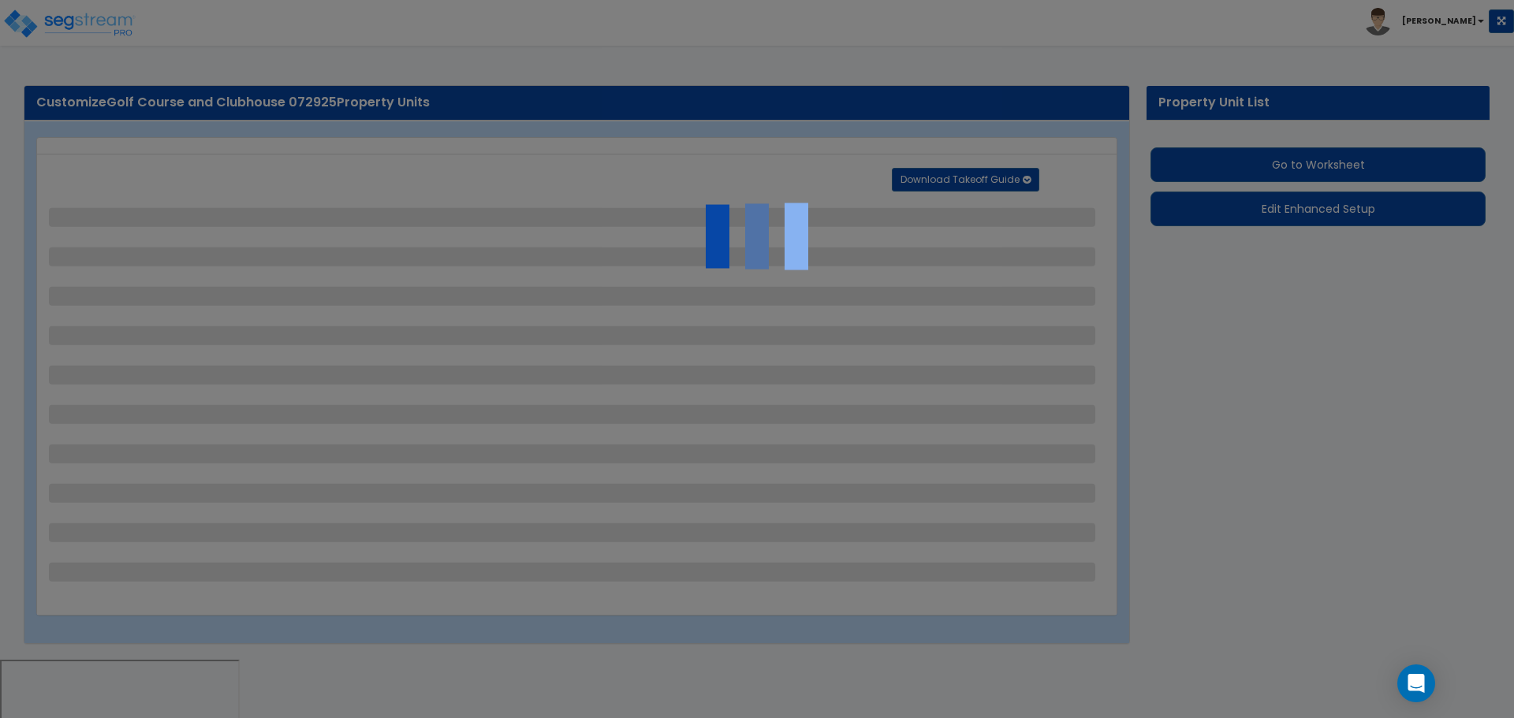
select select "2"
select select "1"
select select "2"
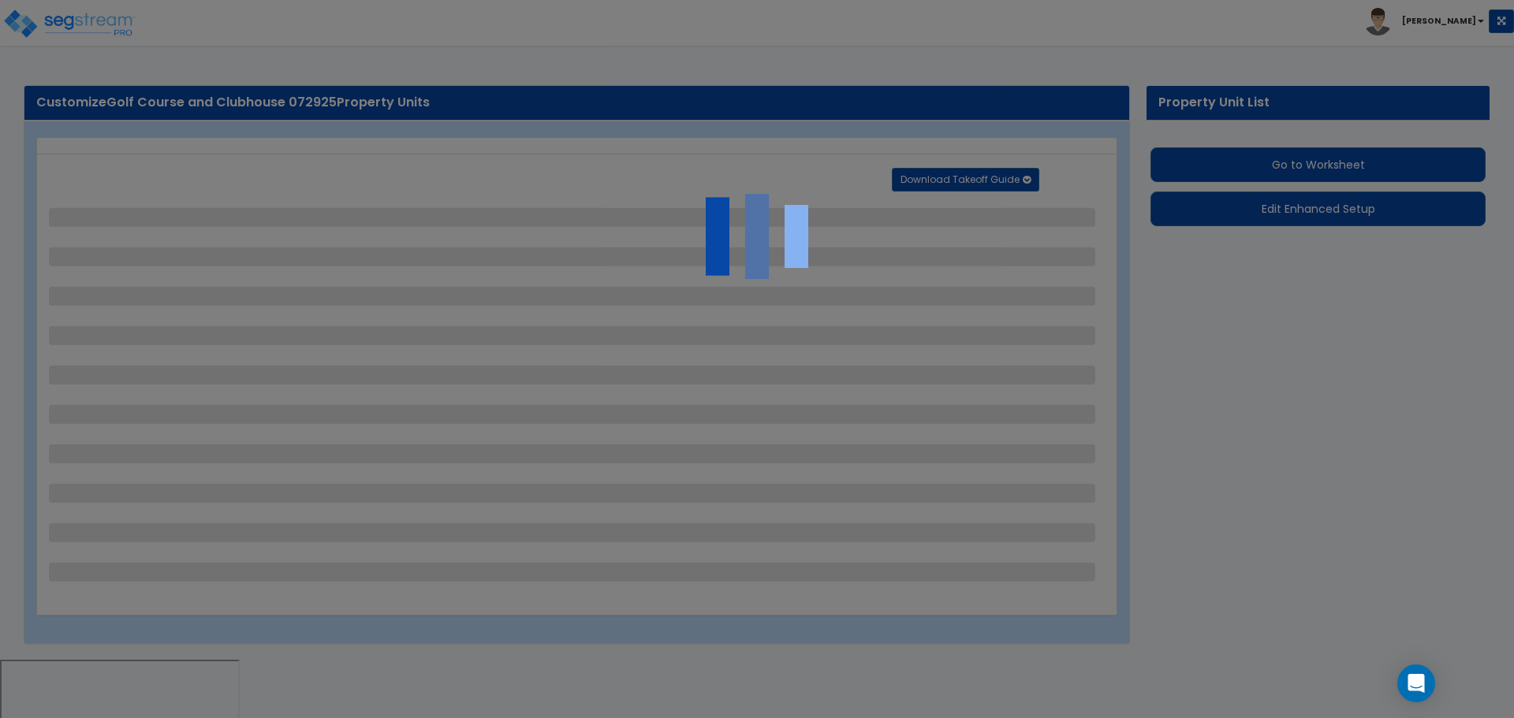
select select "1"
select select "2"
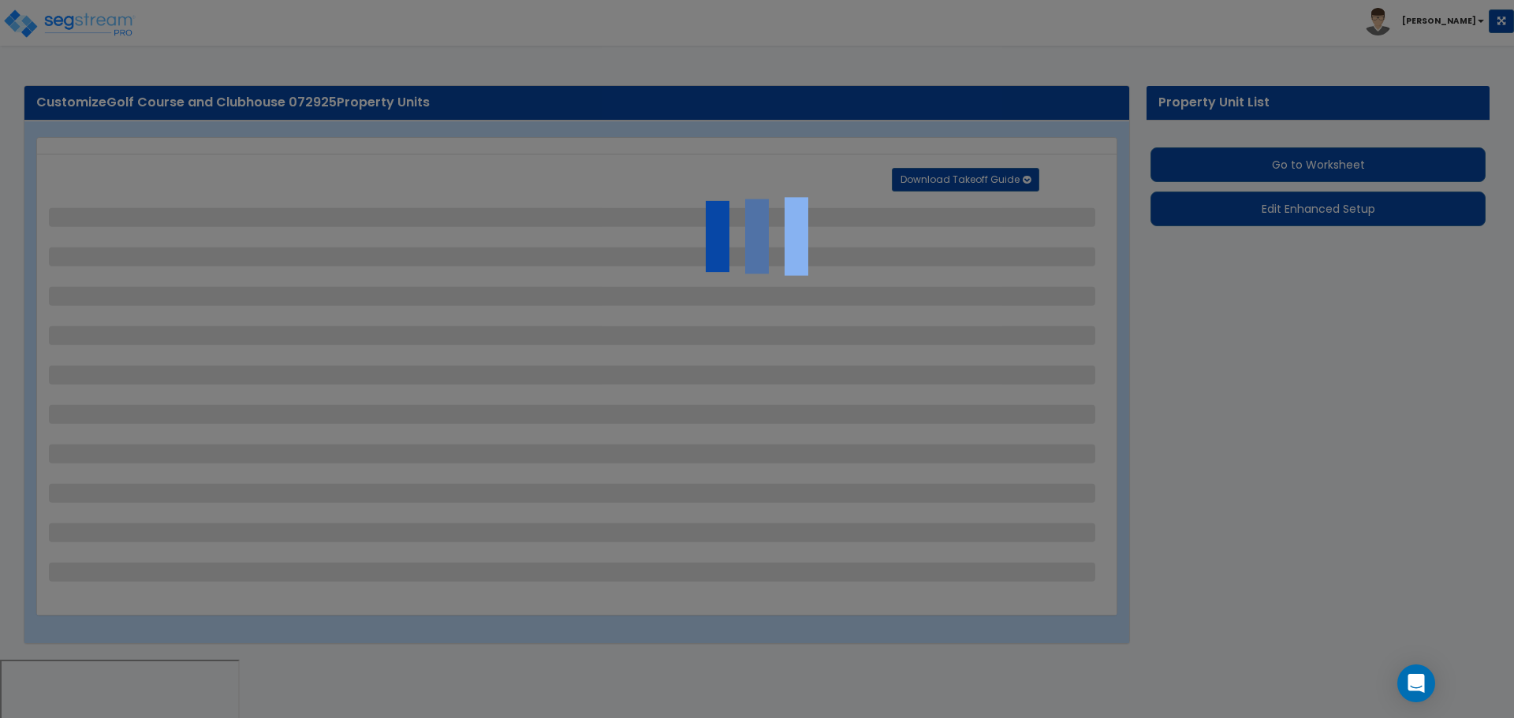
select select "2"
select select "3"
select select "2"
select select "6"
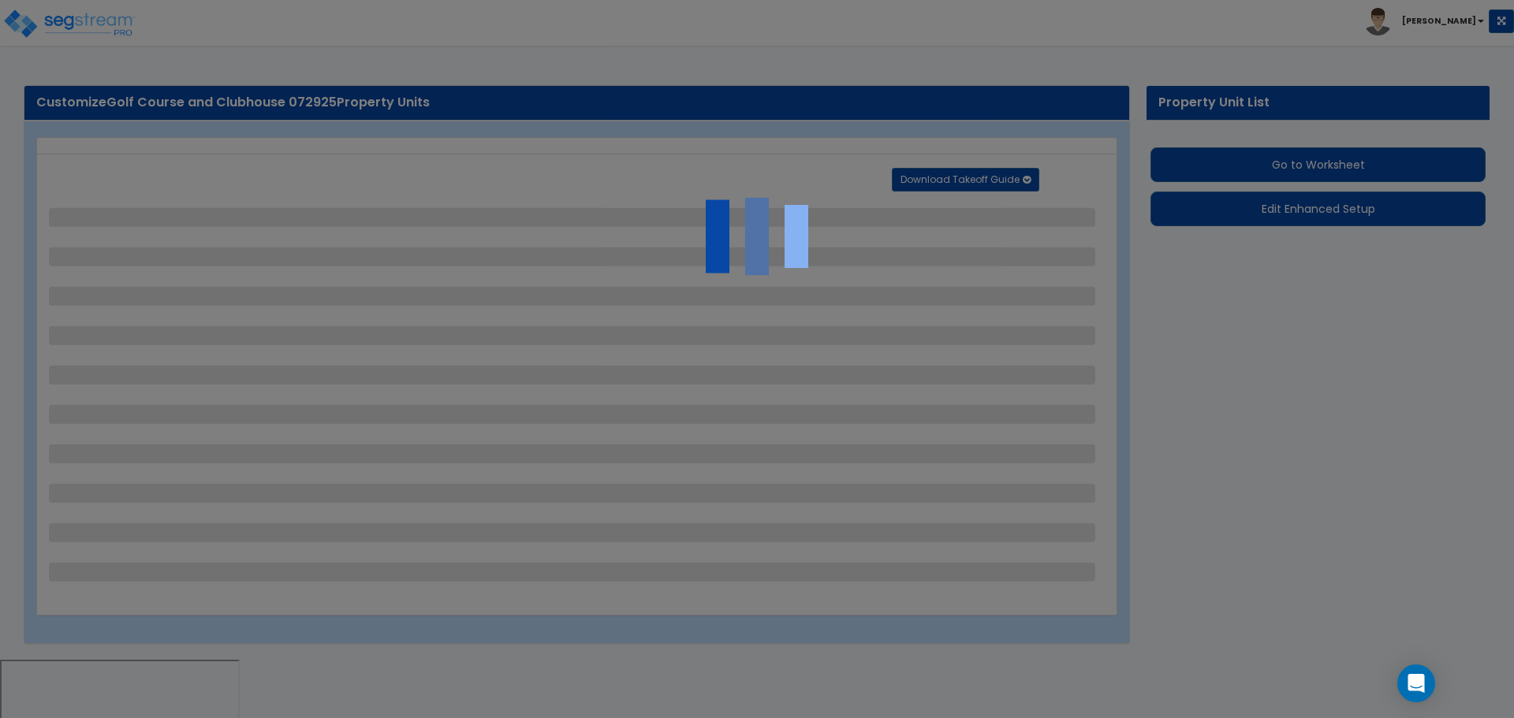
select select "11"
select select "2"
select select "3"
select select "2"
select select "3"
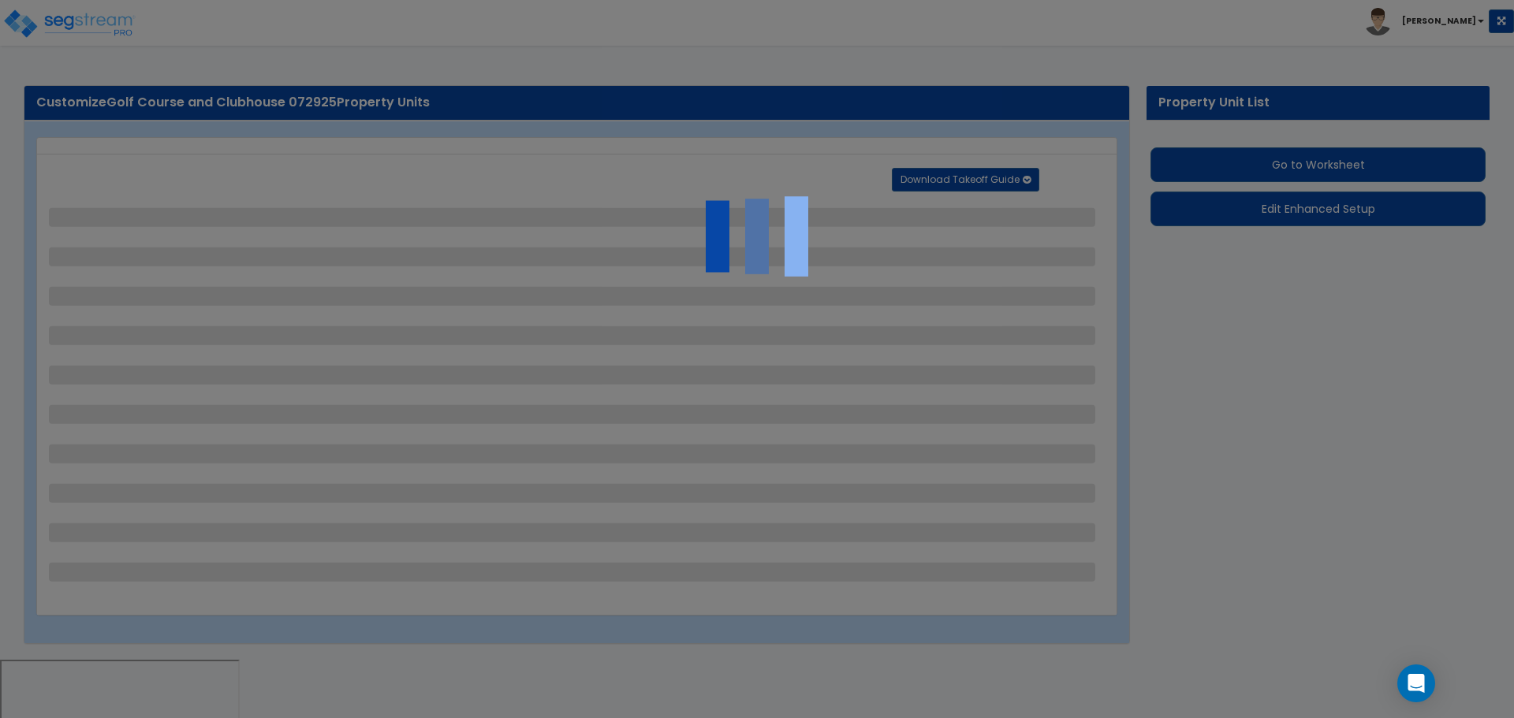
select select "2"
select select "1"
select select "2"
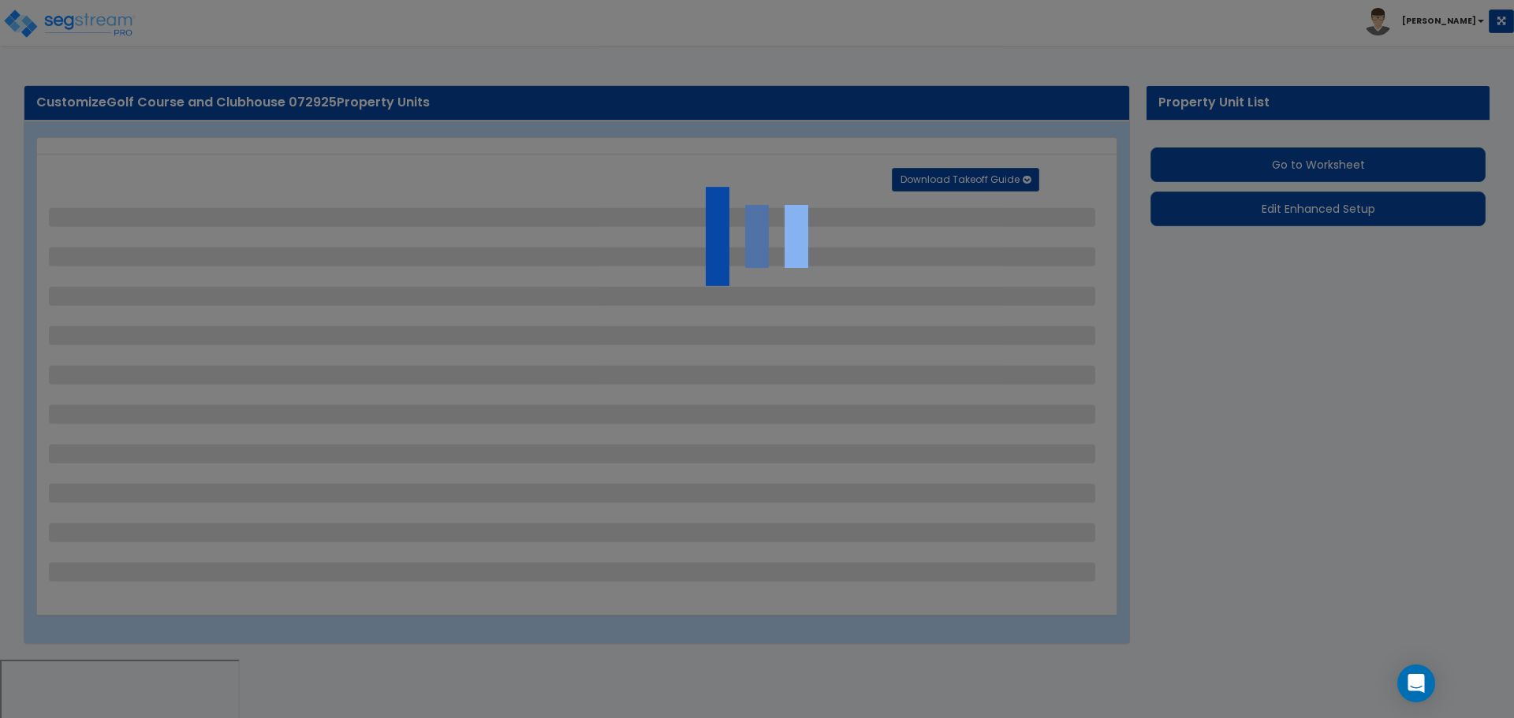
select select "2"
select select "1"
select select "2"
select select "7"
select select "2"
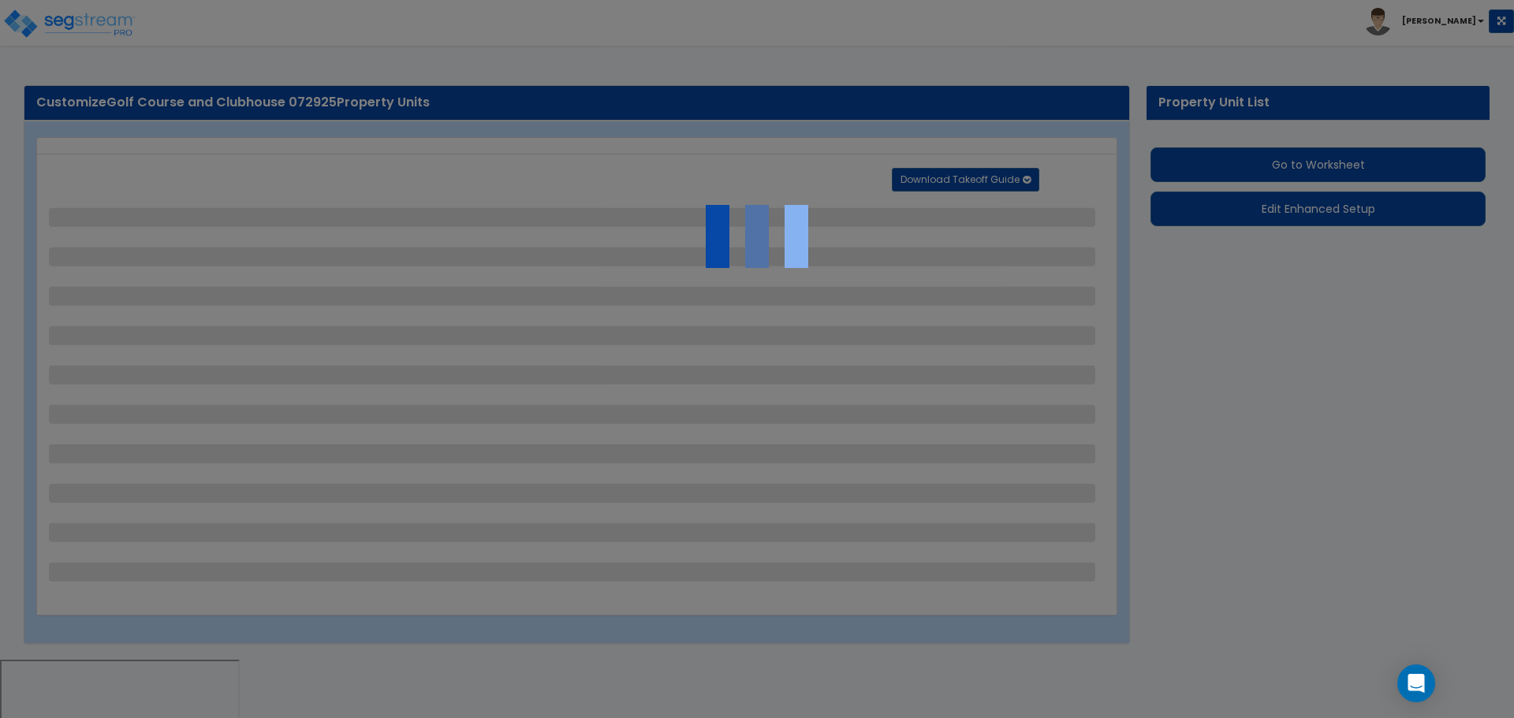
select select "2"
select select "3"
select select "1"
select select "20"
select select "2"
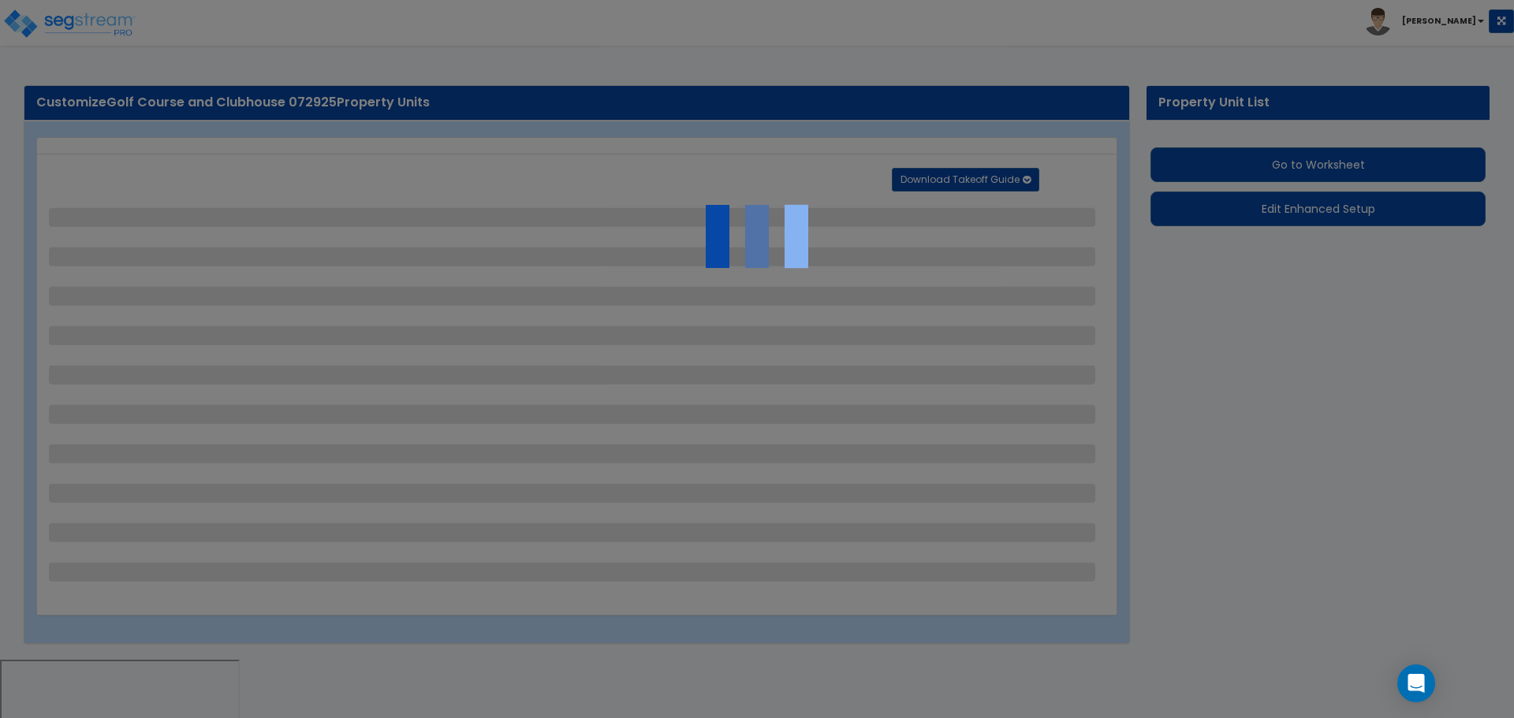
select select "5"
select select "7"
select select "1"
select select "3"
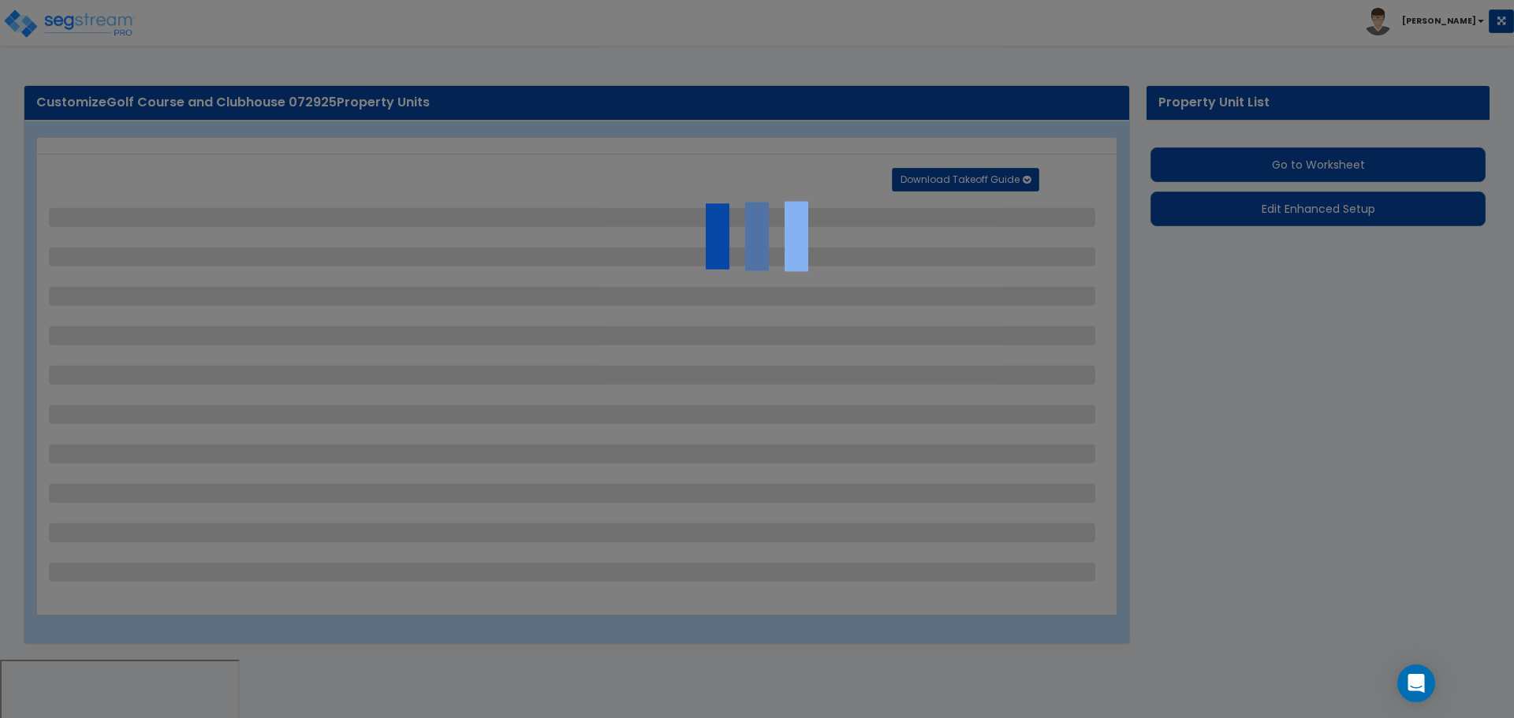
select select "1"
select select "2"
select select "3"
select select "2"
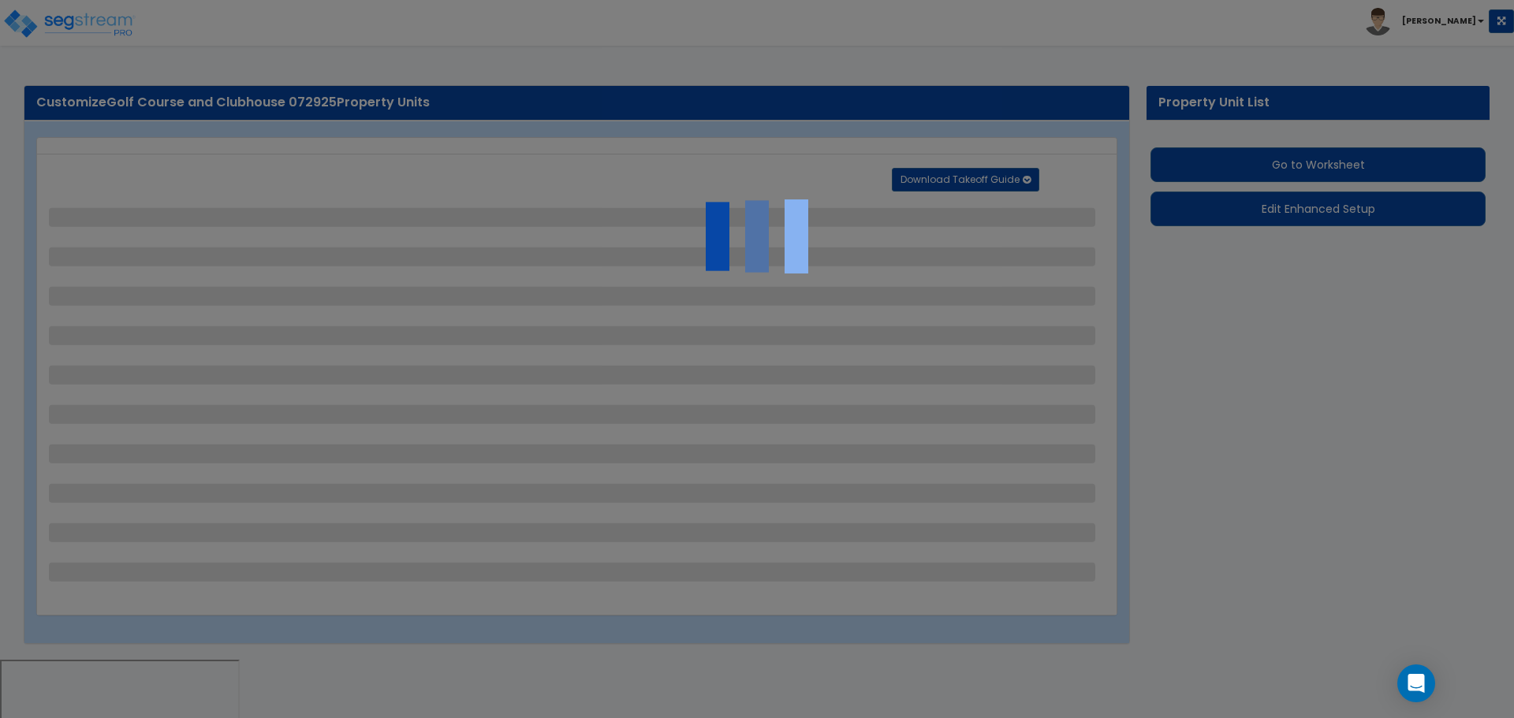
select select "1"
select select "2"
select select "1"
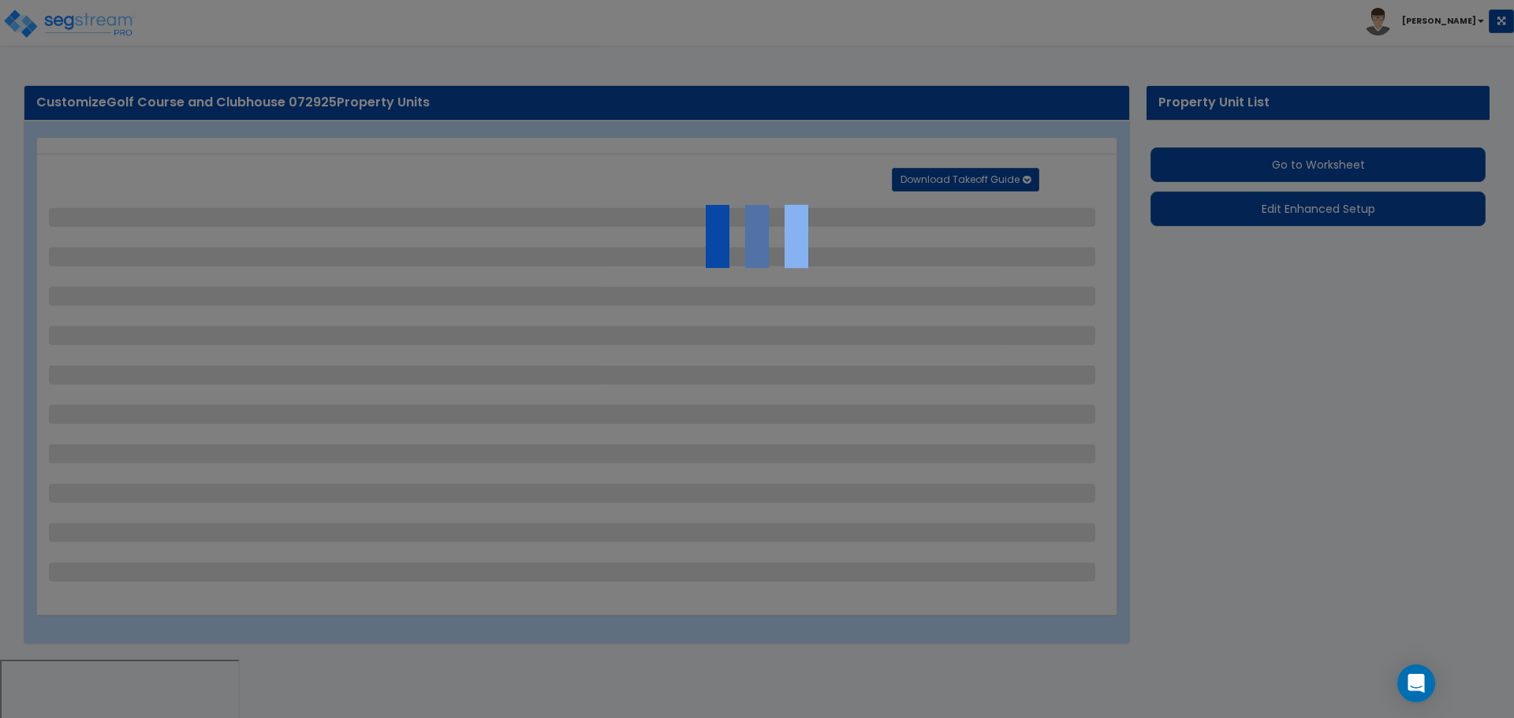
select select "2"
select select "1"
select select "7"
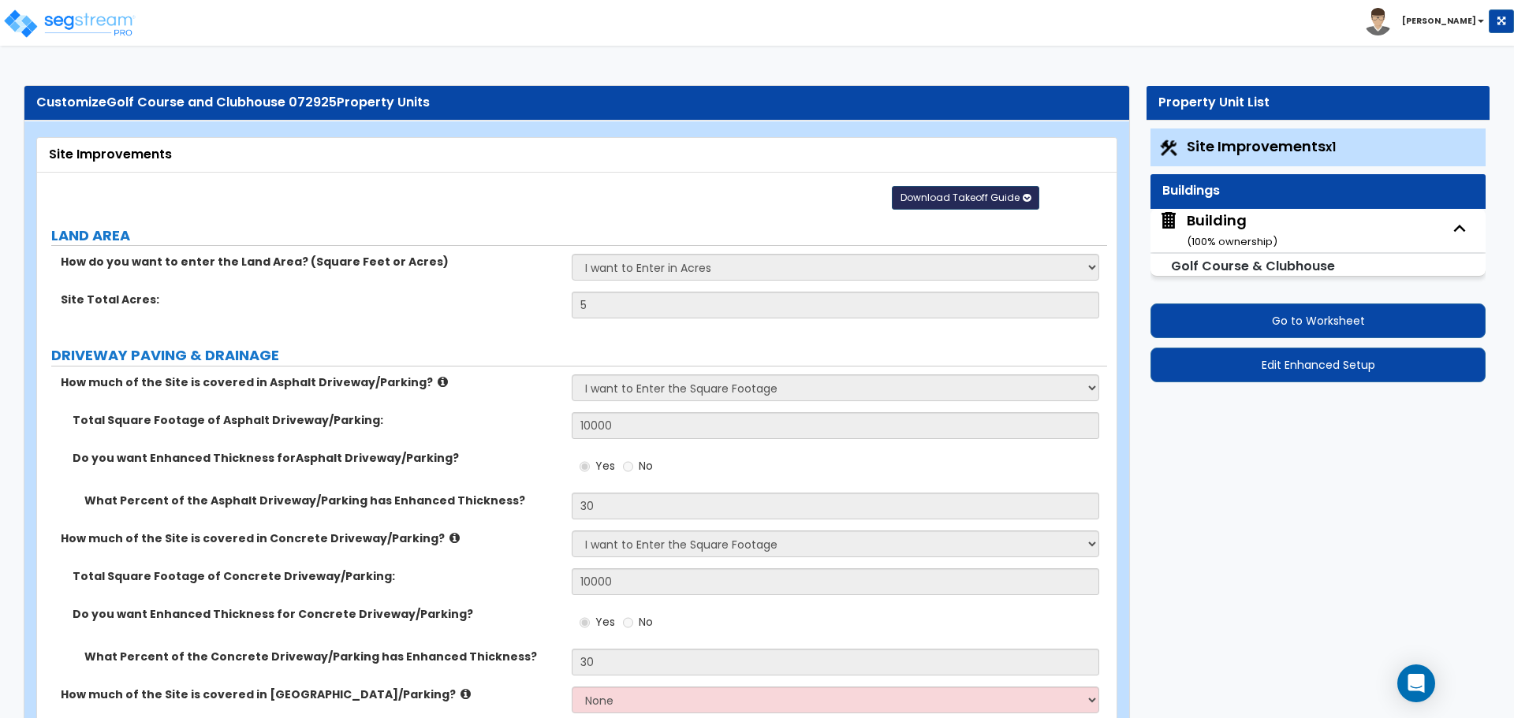
click at [956, 196] on span "Download Takeoff Guide" at bounding box center [960, 197] width 119 height 13
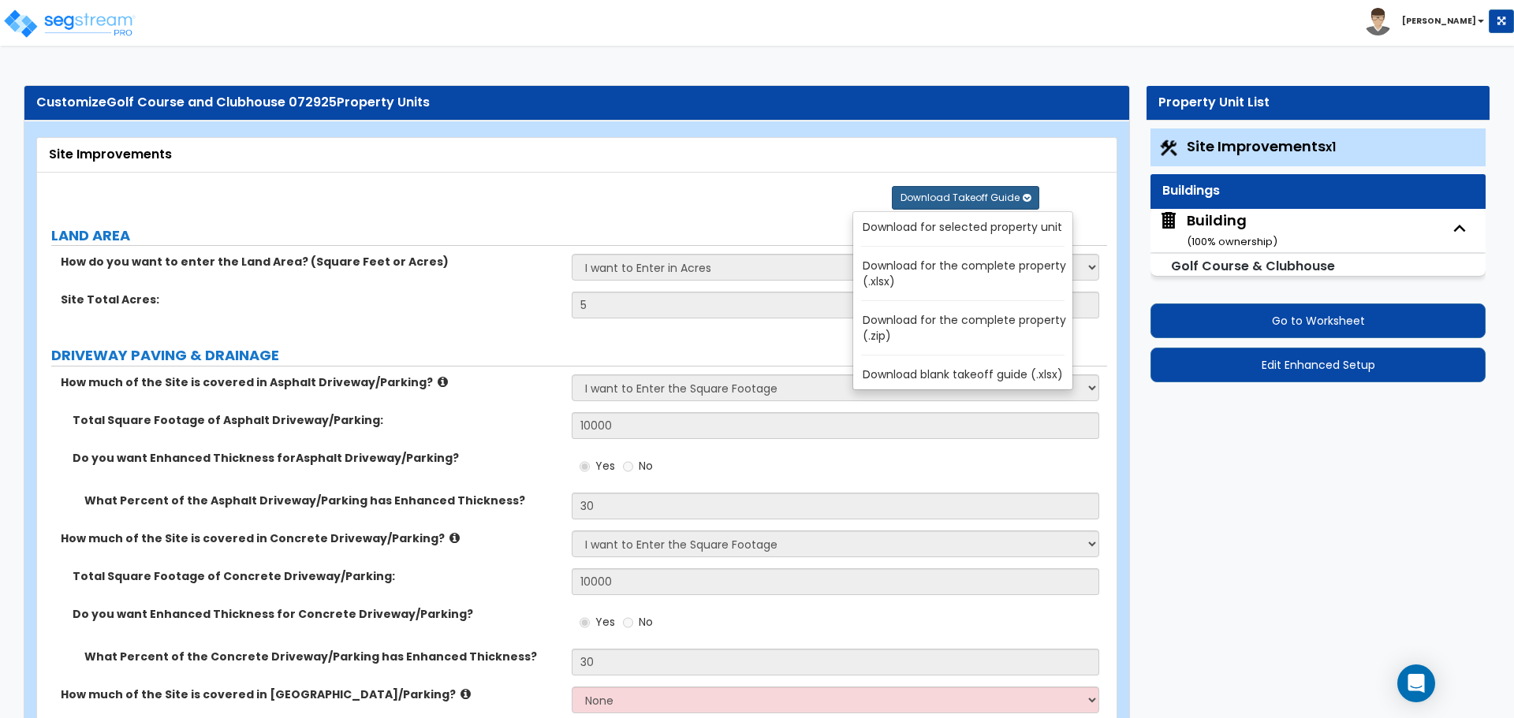
click at [951, 315] on link "Download for the complete property (.zip)" at bounding box center [966, 328] width 213 height 38
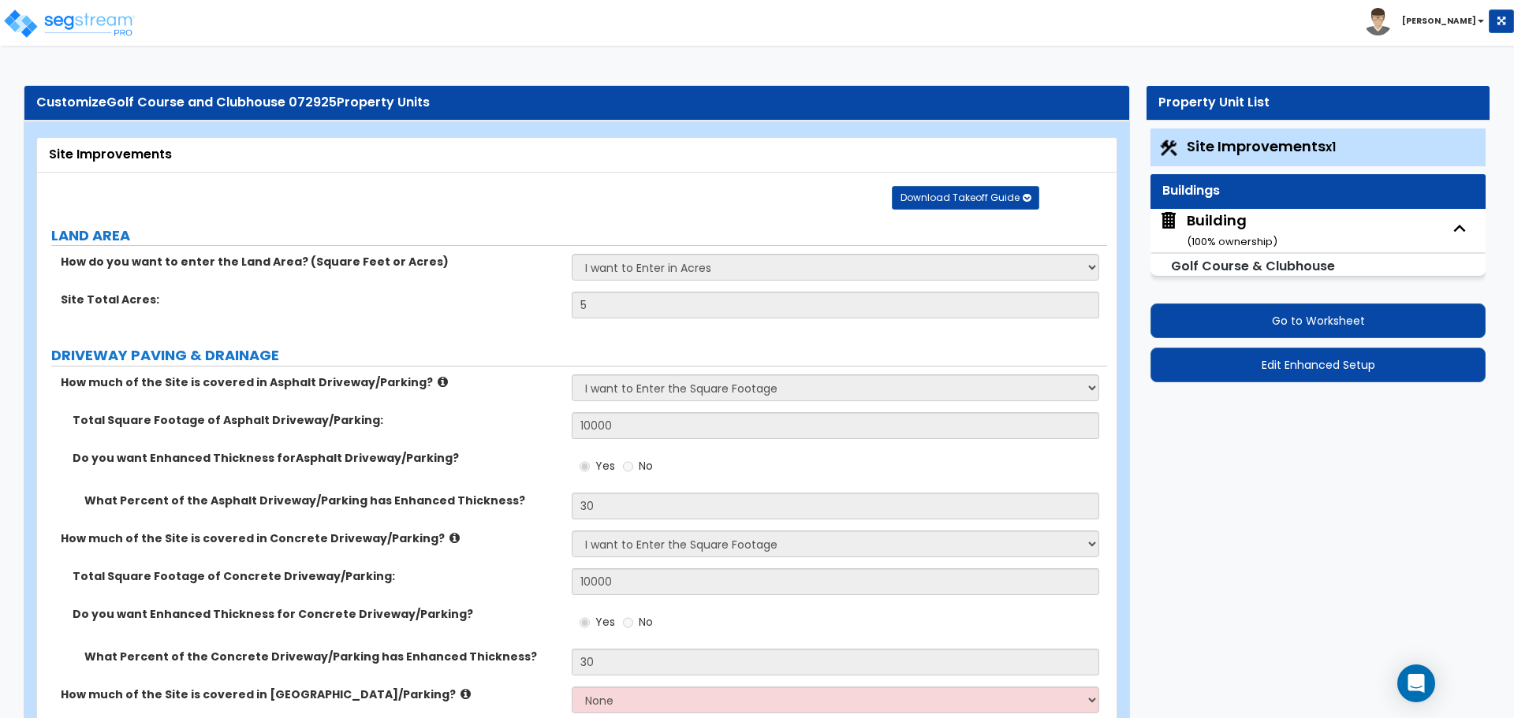
click at [850, 113] on div "Customize Golf Course and Clubhouse 072925 Property Units" at bounding box center [576, 103] width 1105 height 35
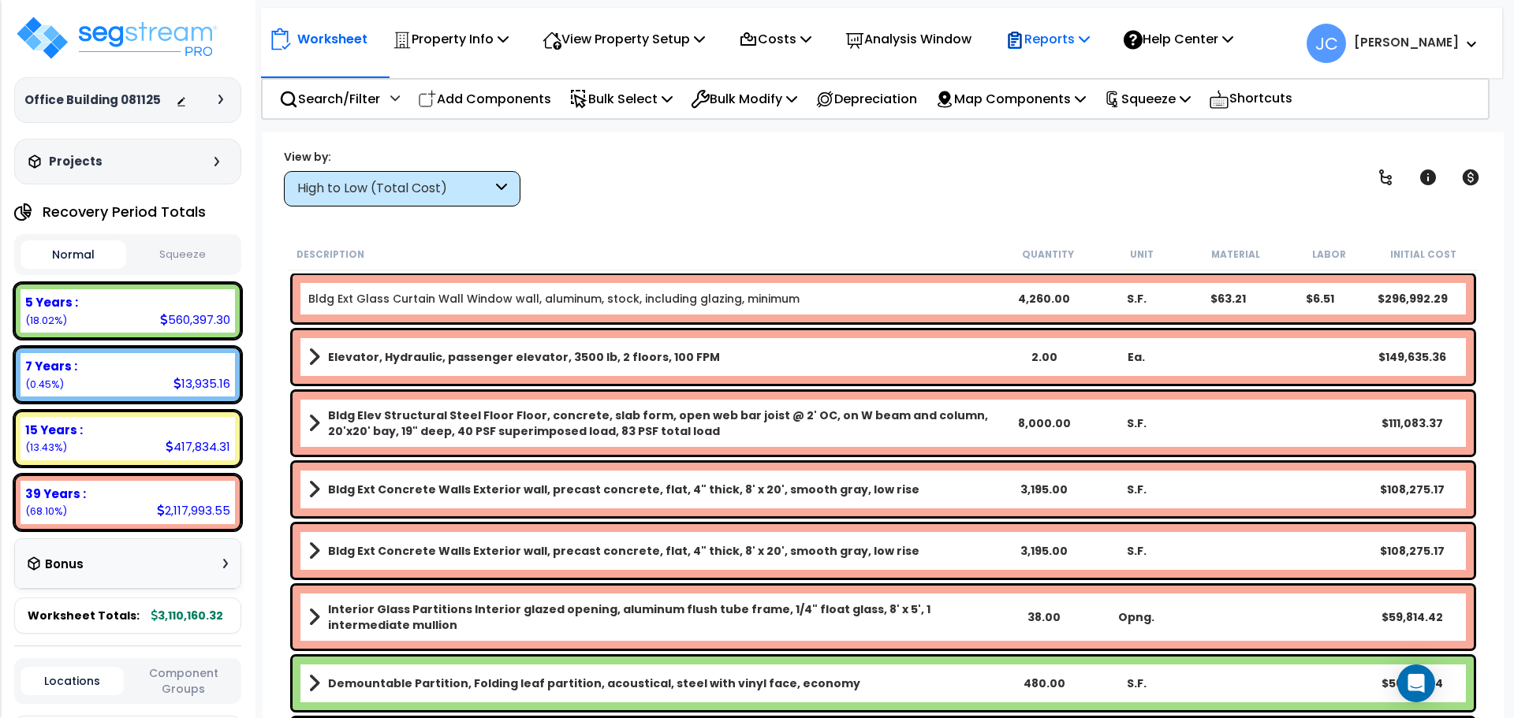
click at [1066, 34] on p "Reports" at bounding box center [1047, 38] width 84 height 21
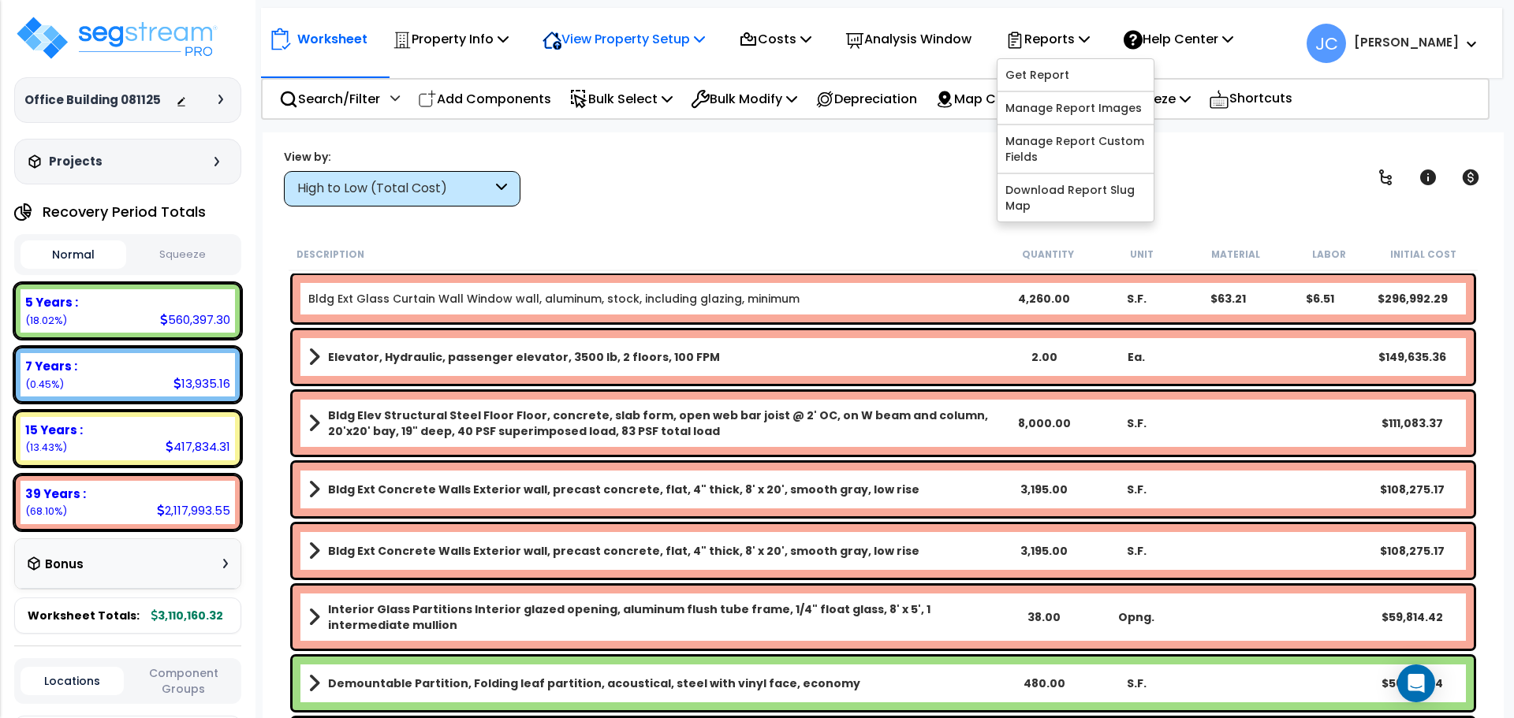
click at [651, 35] on p "View Property Setup" at bounding box center [624, 38] width 162 height 21
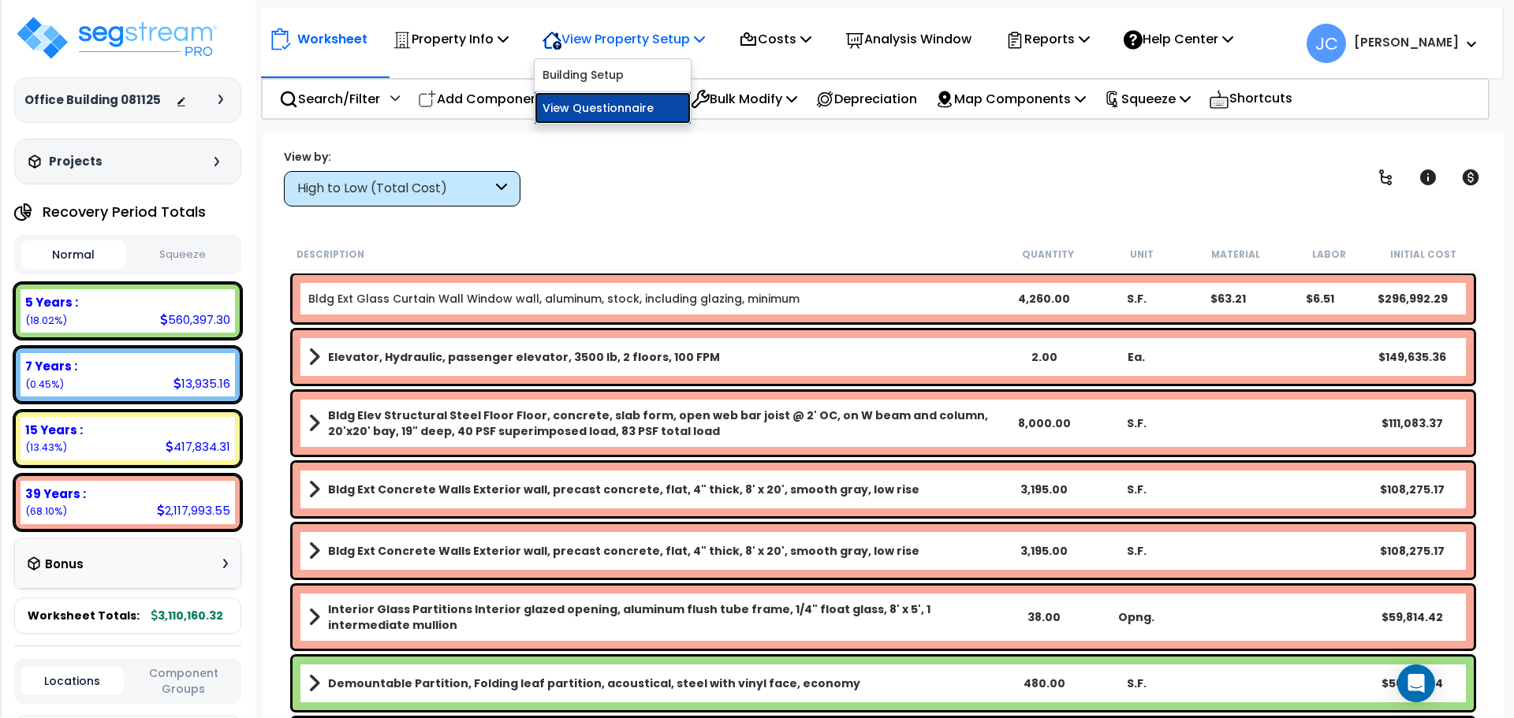
click at [662, 100] on link "View Questionnaire" at bounding box center [613, 108] width 156 height 32
click at [221, 95] on icon at bounding box center [220, 99] width 5 height 9
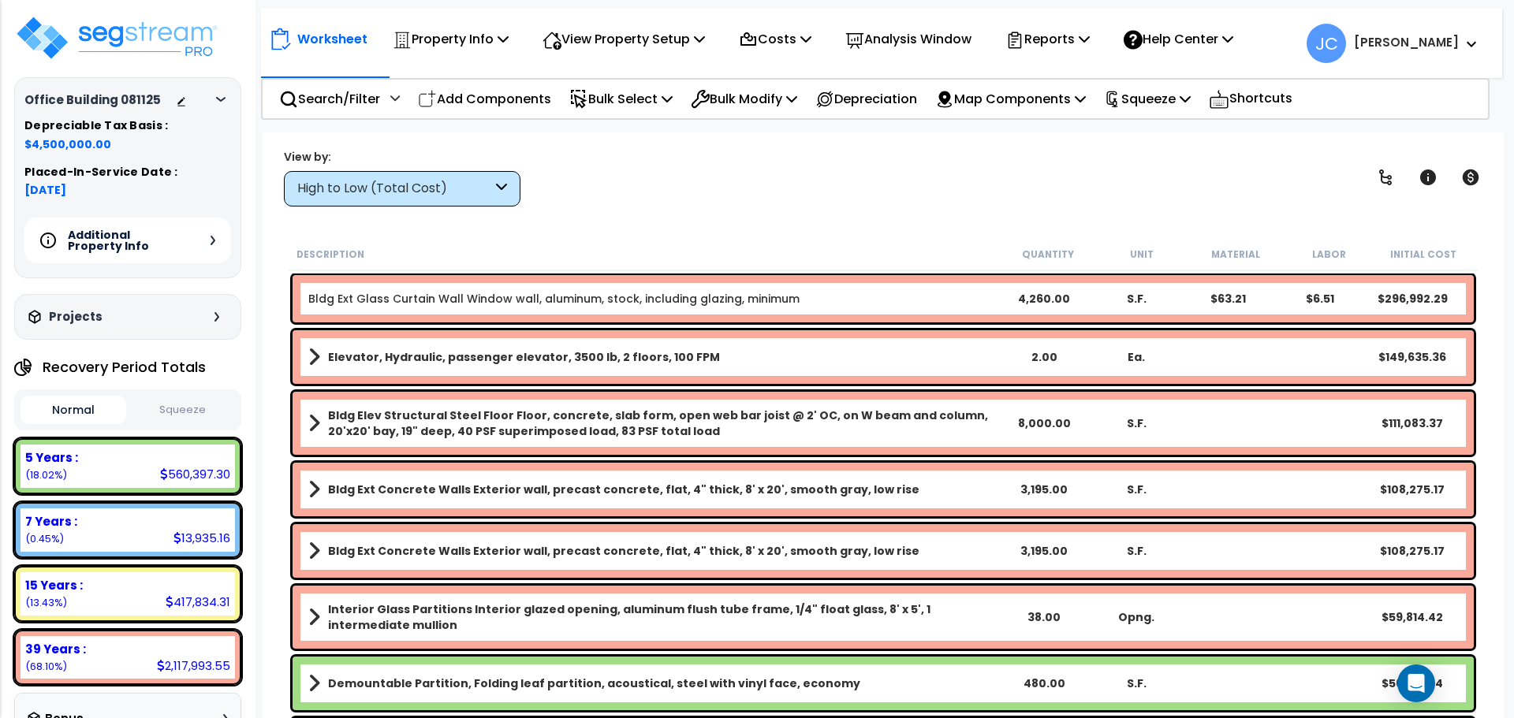
click at [487, 185] on div "High to Low (Total Cost)" at bounding box center [394, 189] width 195 height 18
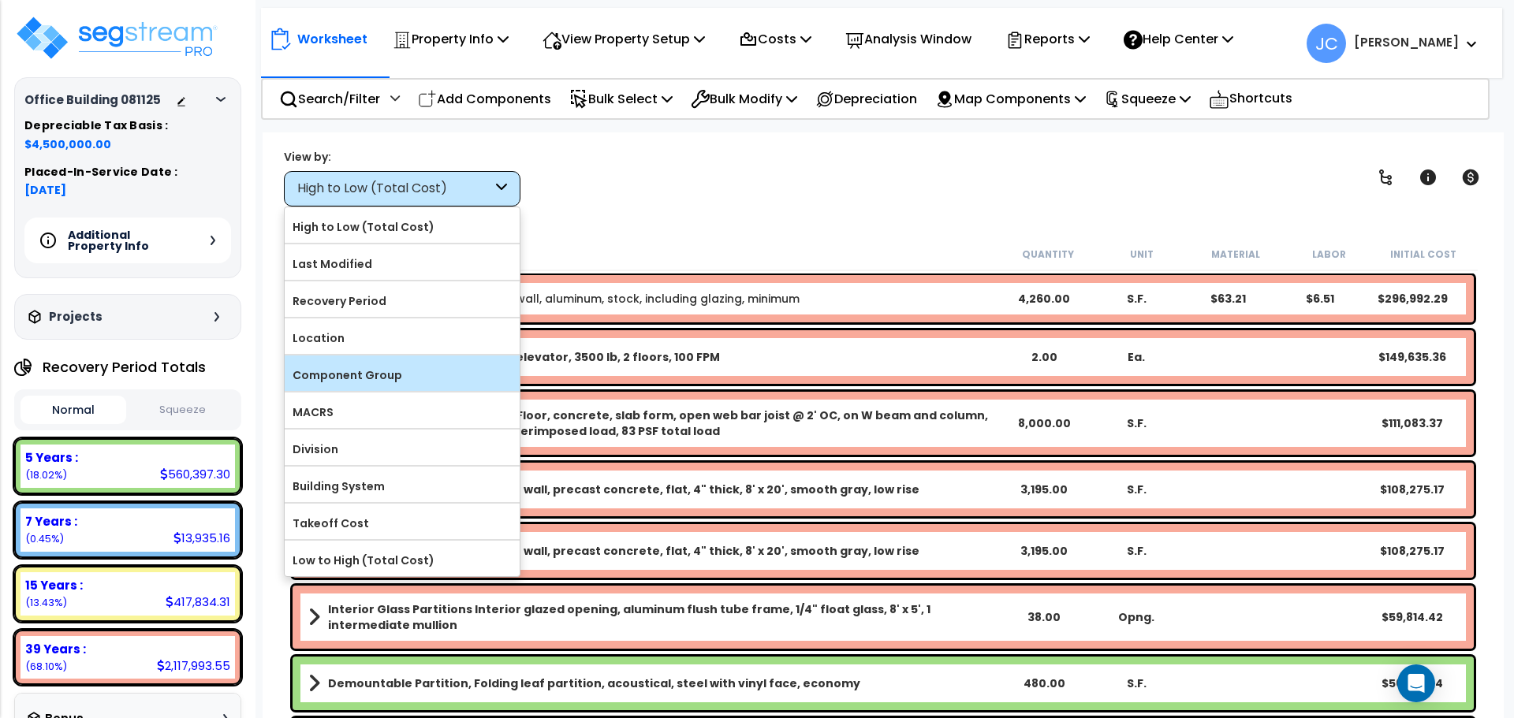
click at [449, 382] on label "Component Group" at bounding box center [402, 376] width 235 height 24
click at [0, 0] on input "Component Group" at bounding box center [0, 0] width 0 height 0
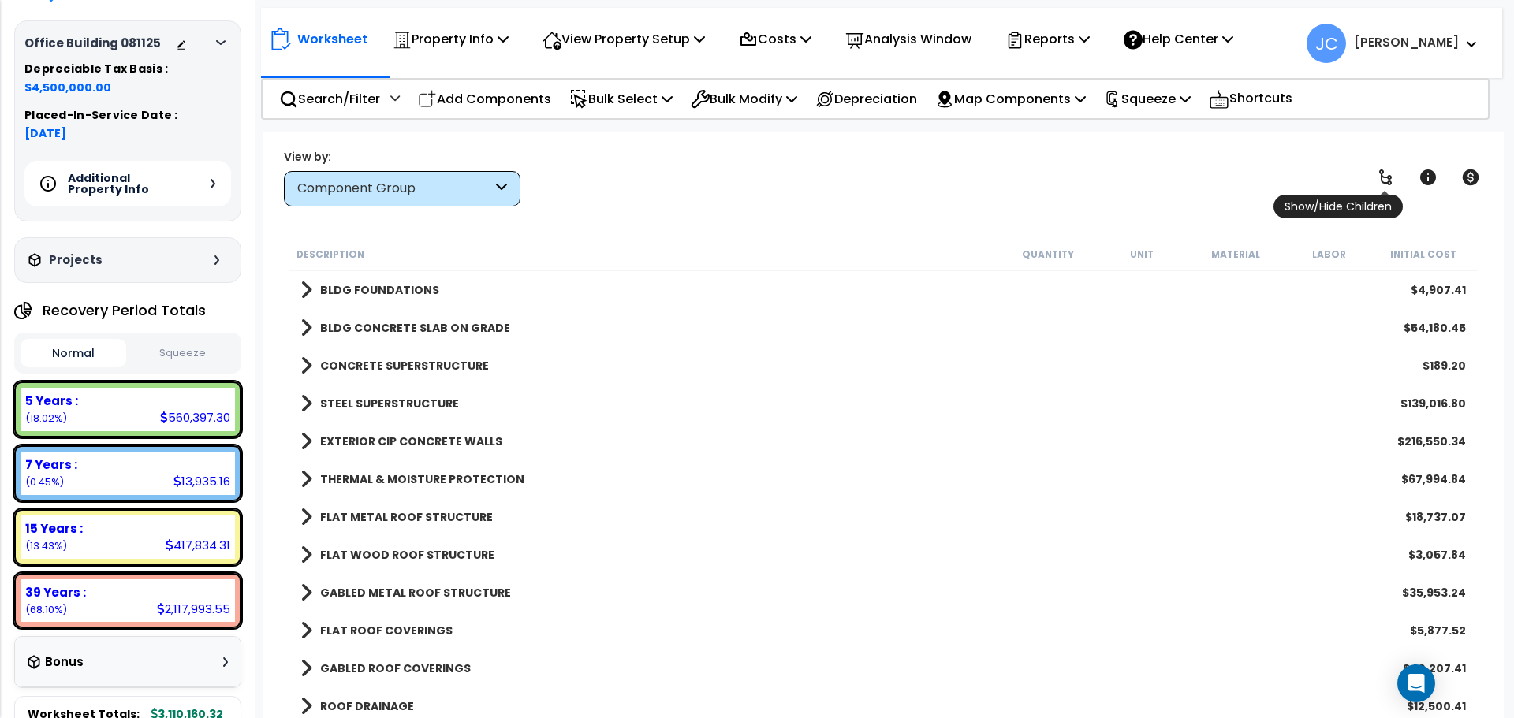
click at [1379, 177] on icon at bounding box center [1385, 177] width 19 height 19
click at [1397, 177] on link at bounding box center [1385, 177] width 35 height 35
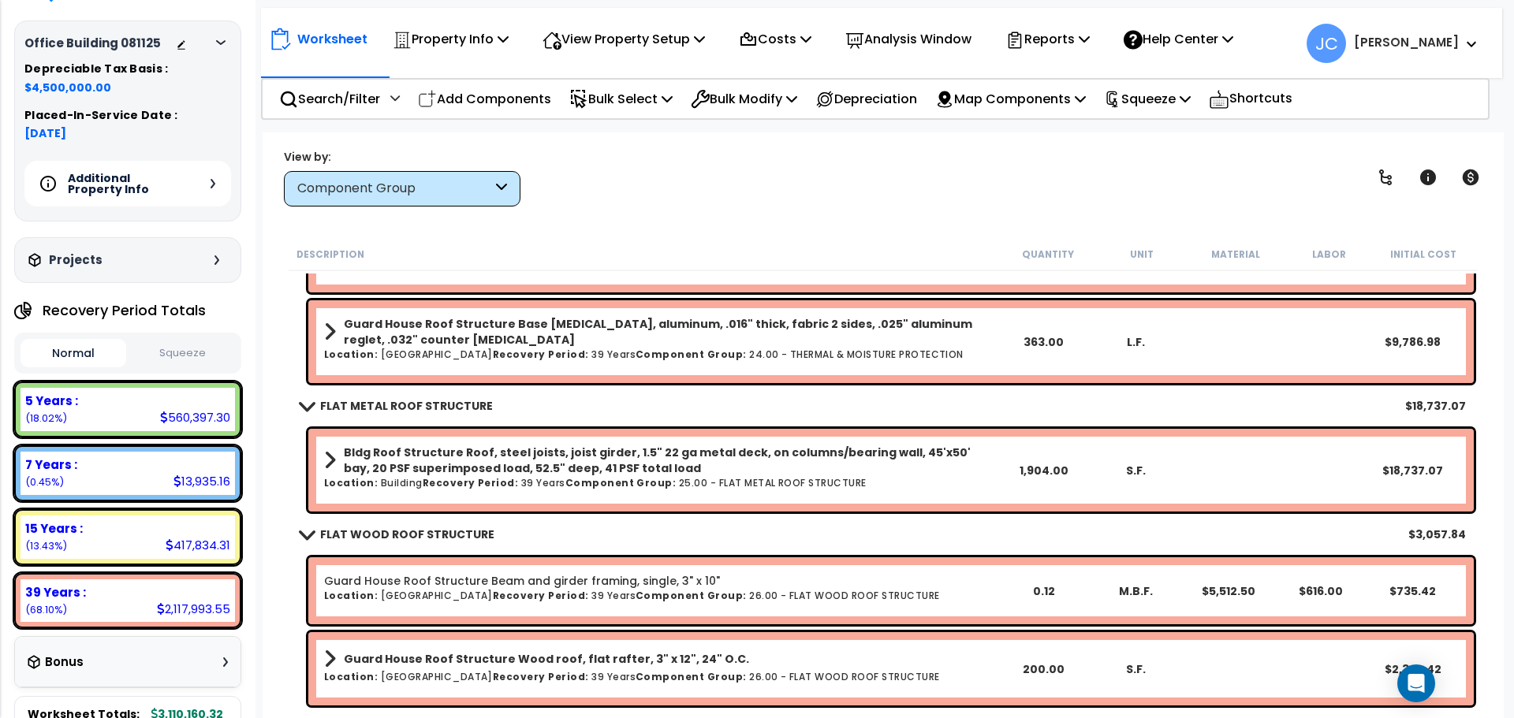
click at [216, 190] on div "Additional Property Info" at bounding box center [127, 184] width 207 height 46
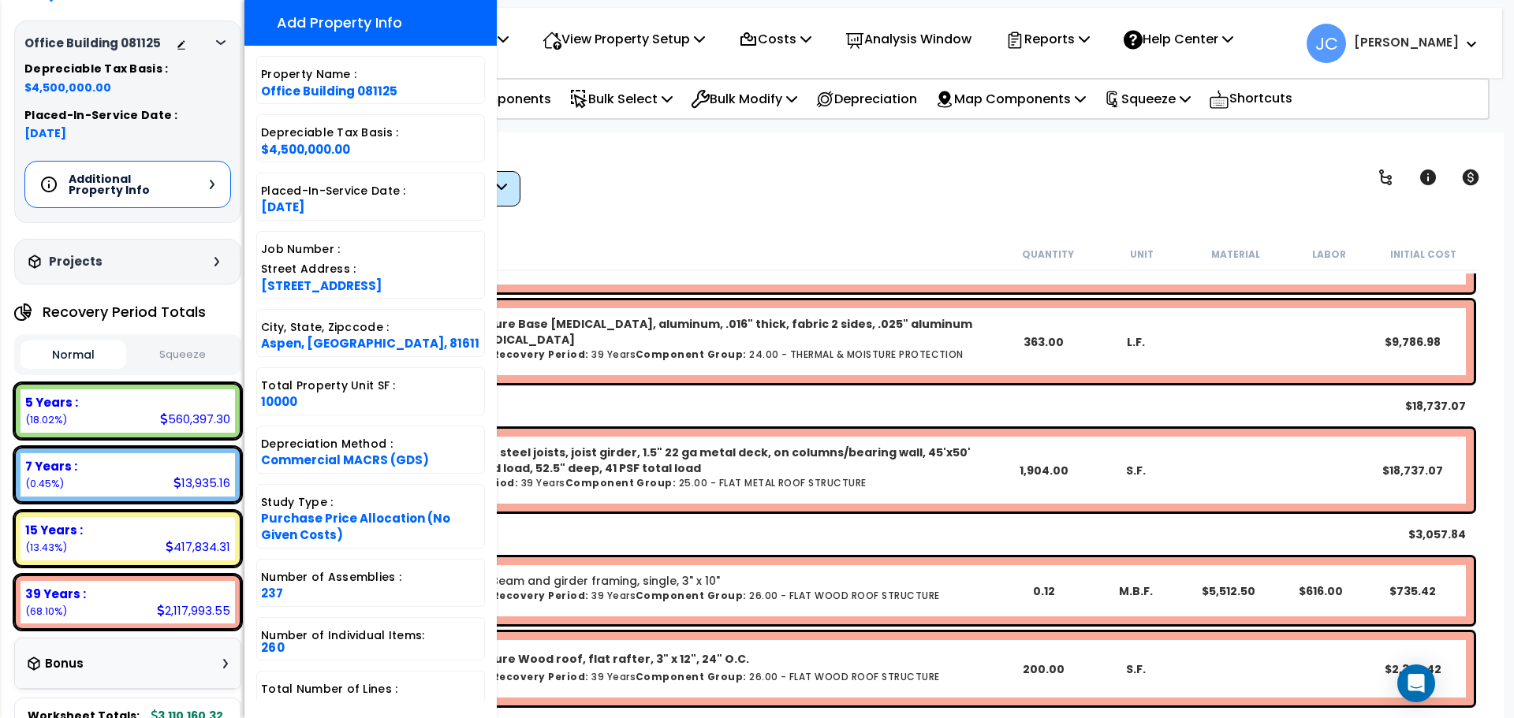
scroll to position [160, 0]
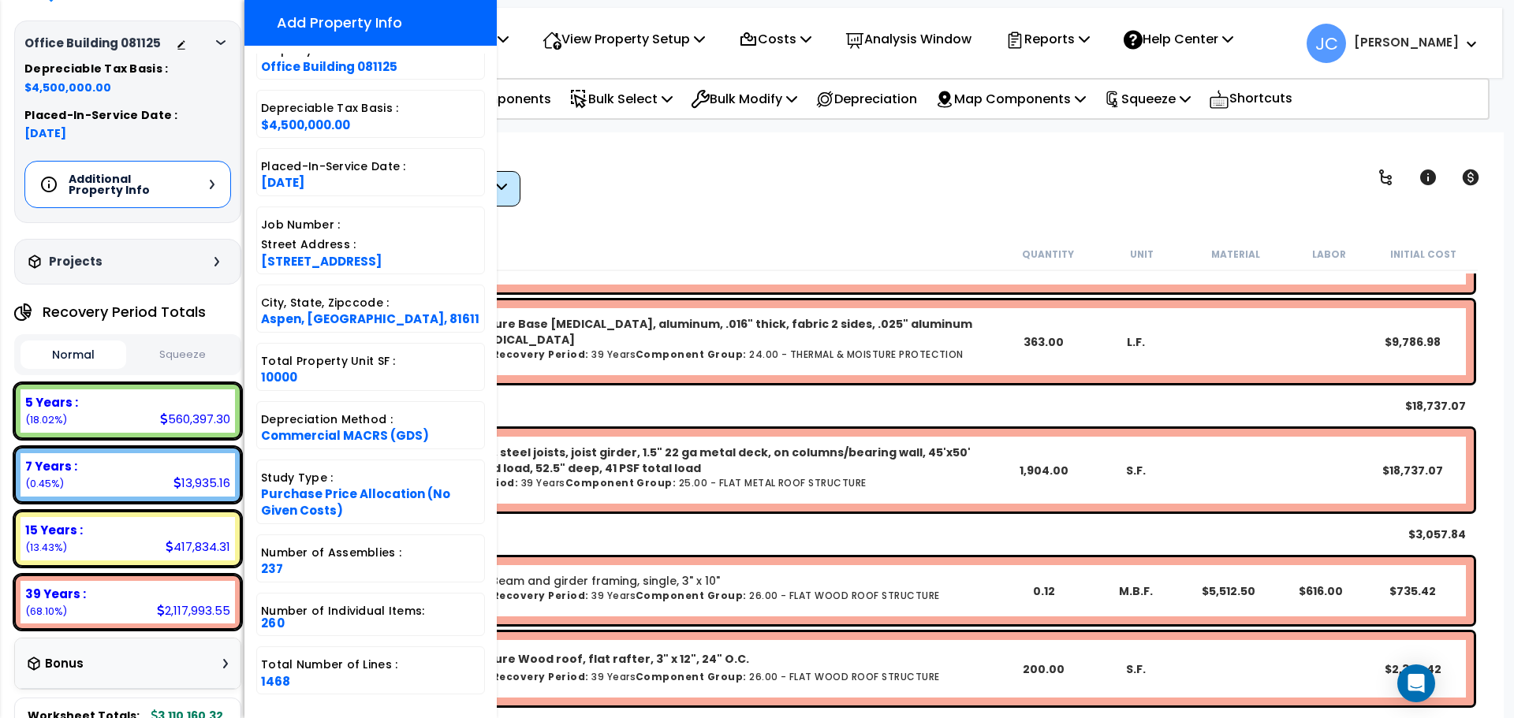
click at [757, 224] on div "Worksheet Property Info Property Setup Add Property Unit Template property Clon…" at bounding box center [883, 491] width 1241 height 718
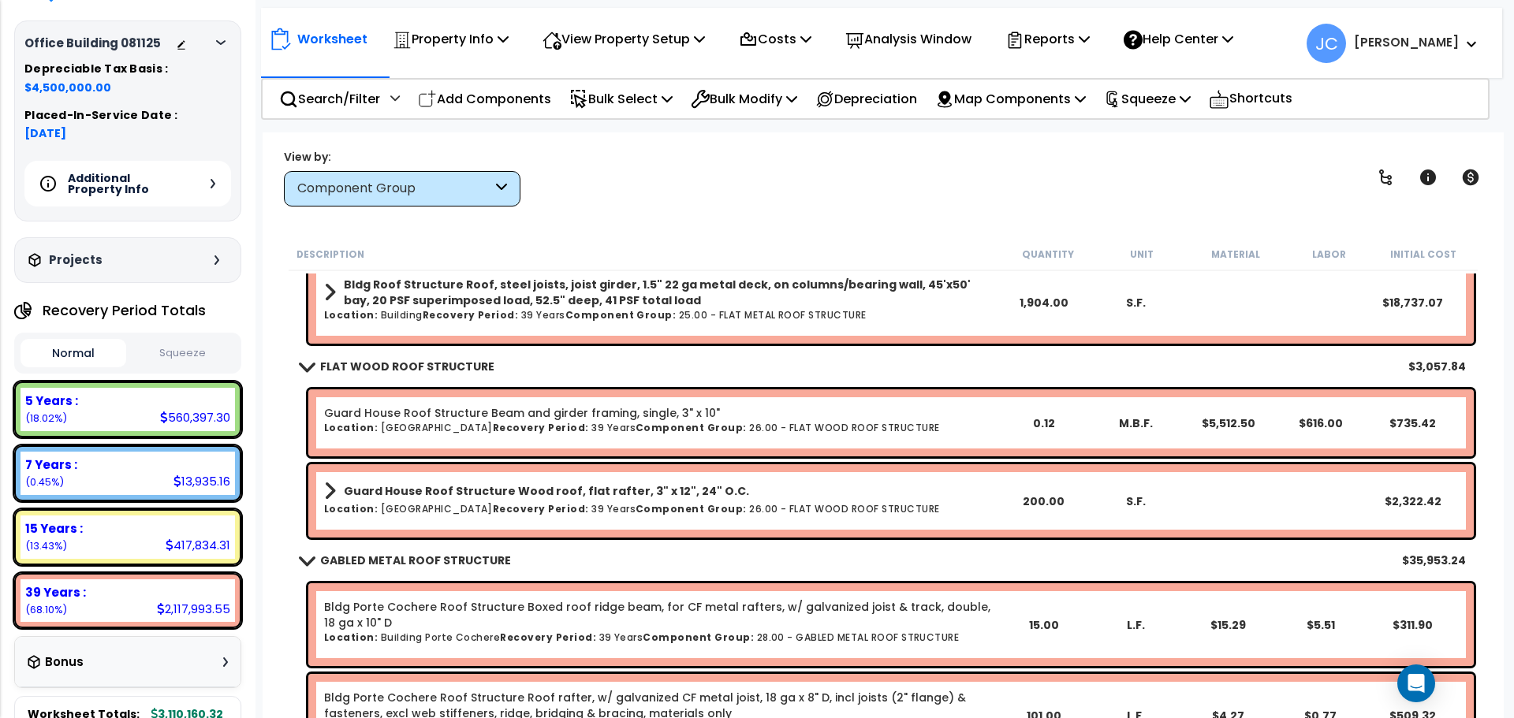
scroll to position [1997, 0]
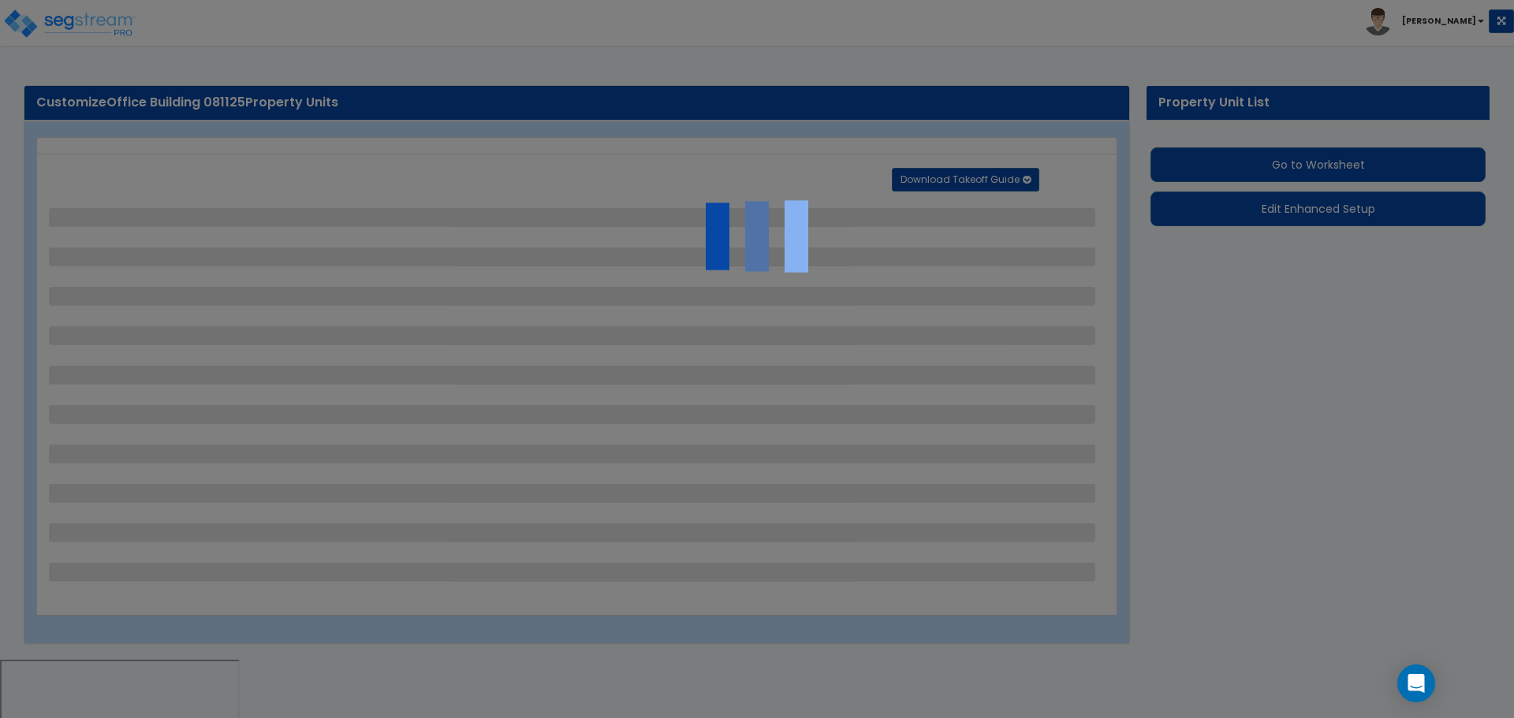
select select "2"
select select "1"
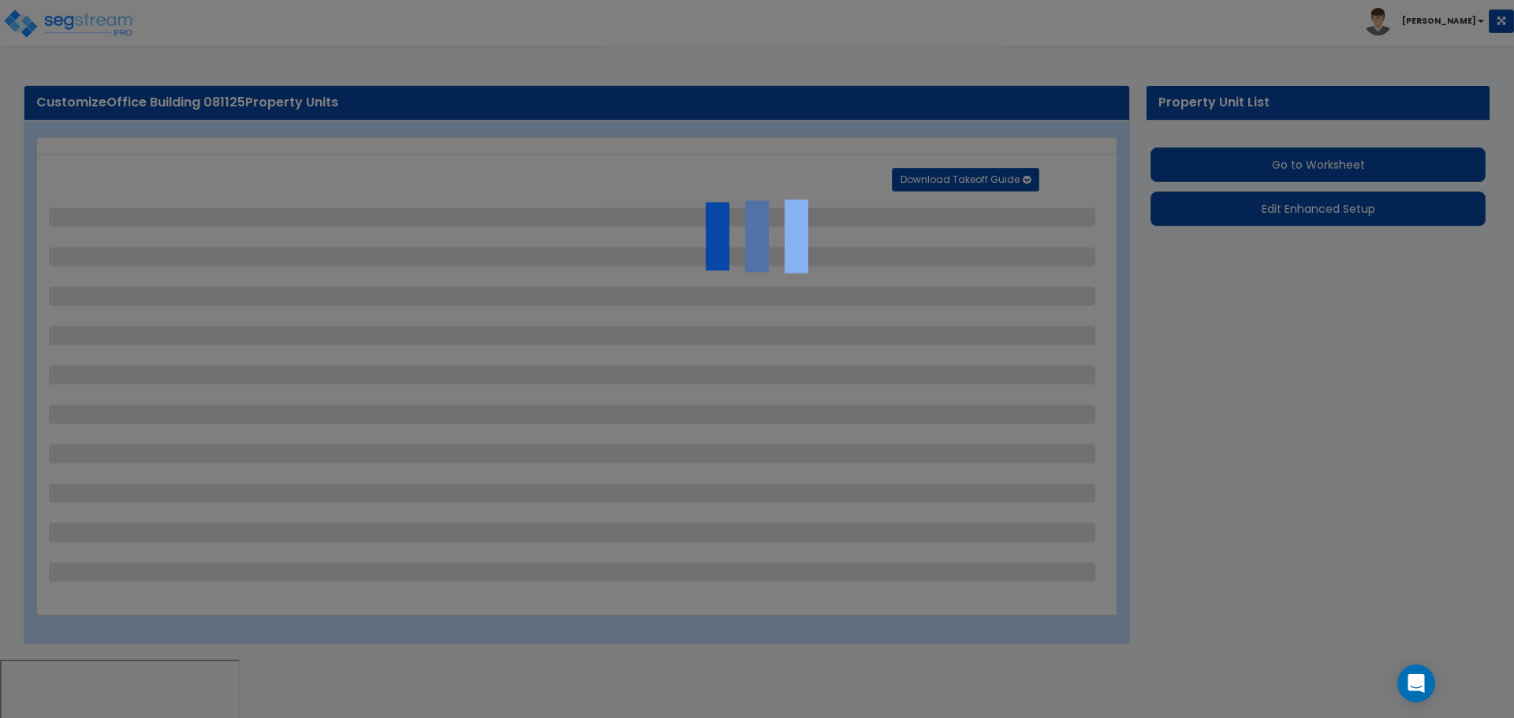
select select "2"
select select "1"
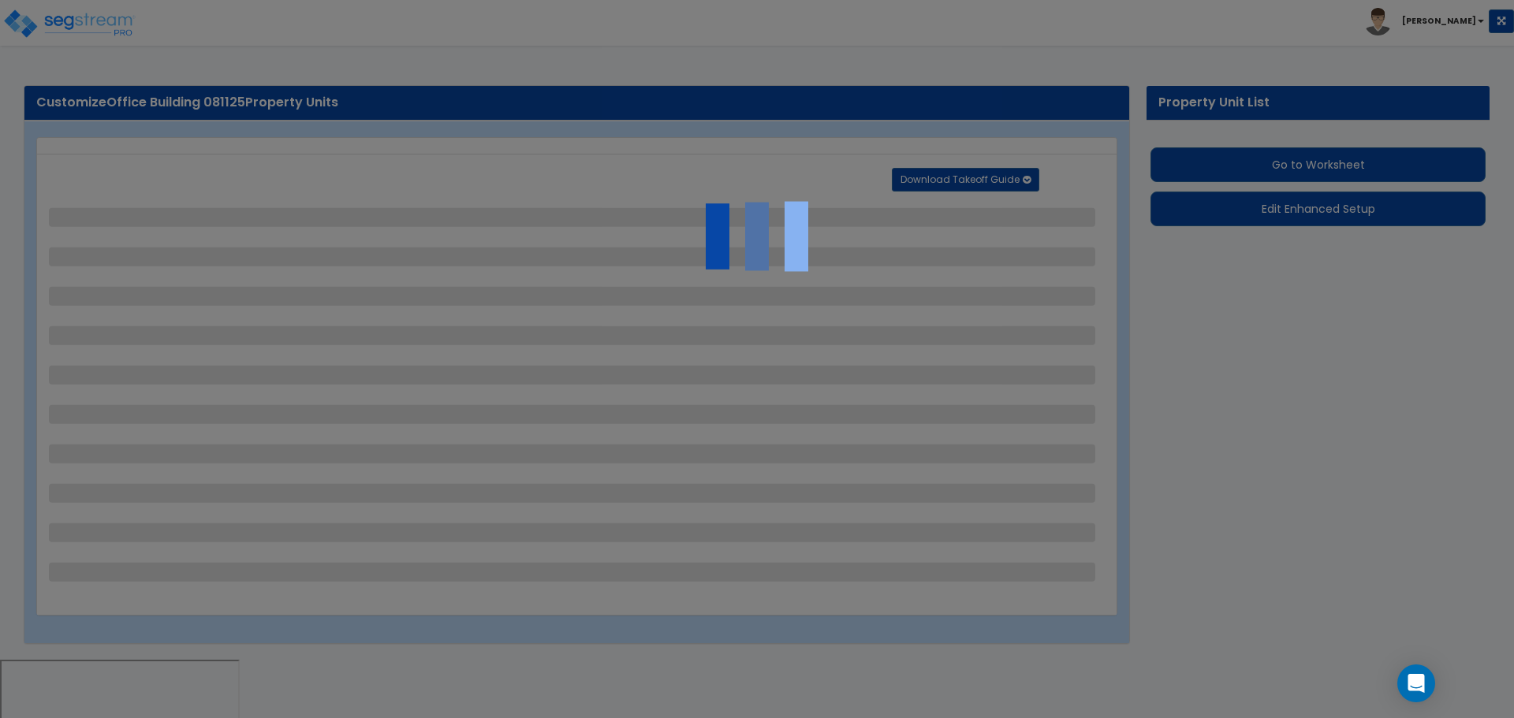
select select "2"
select select "1"
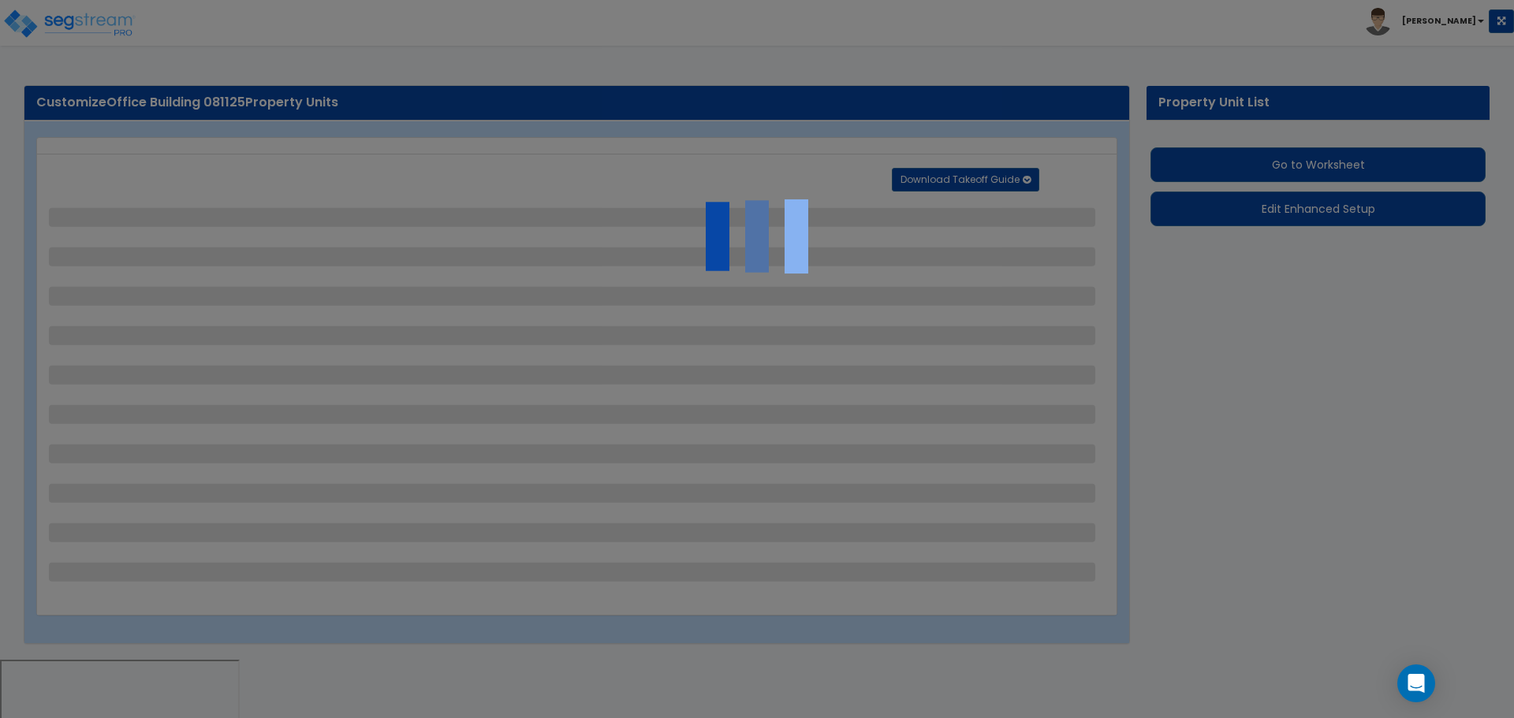
select select "2"
select select "1"
select select "2"
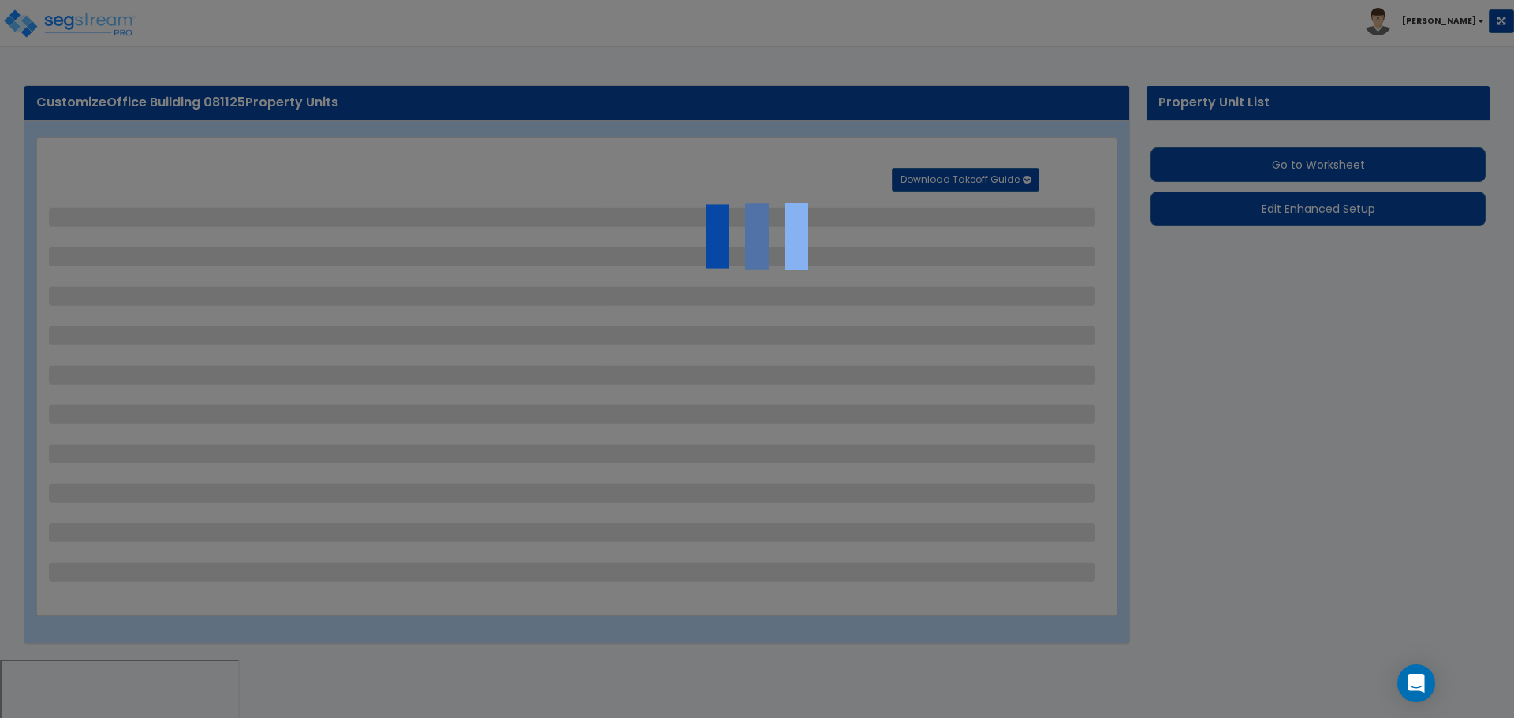
select select "6"
select select "11"
select select "2"
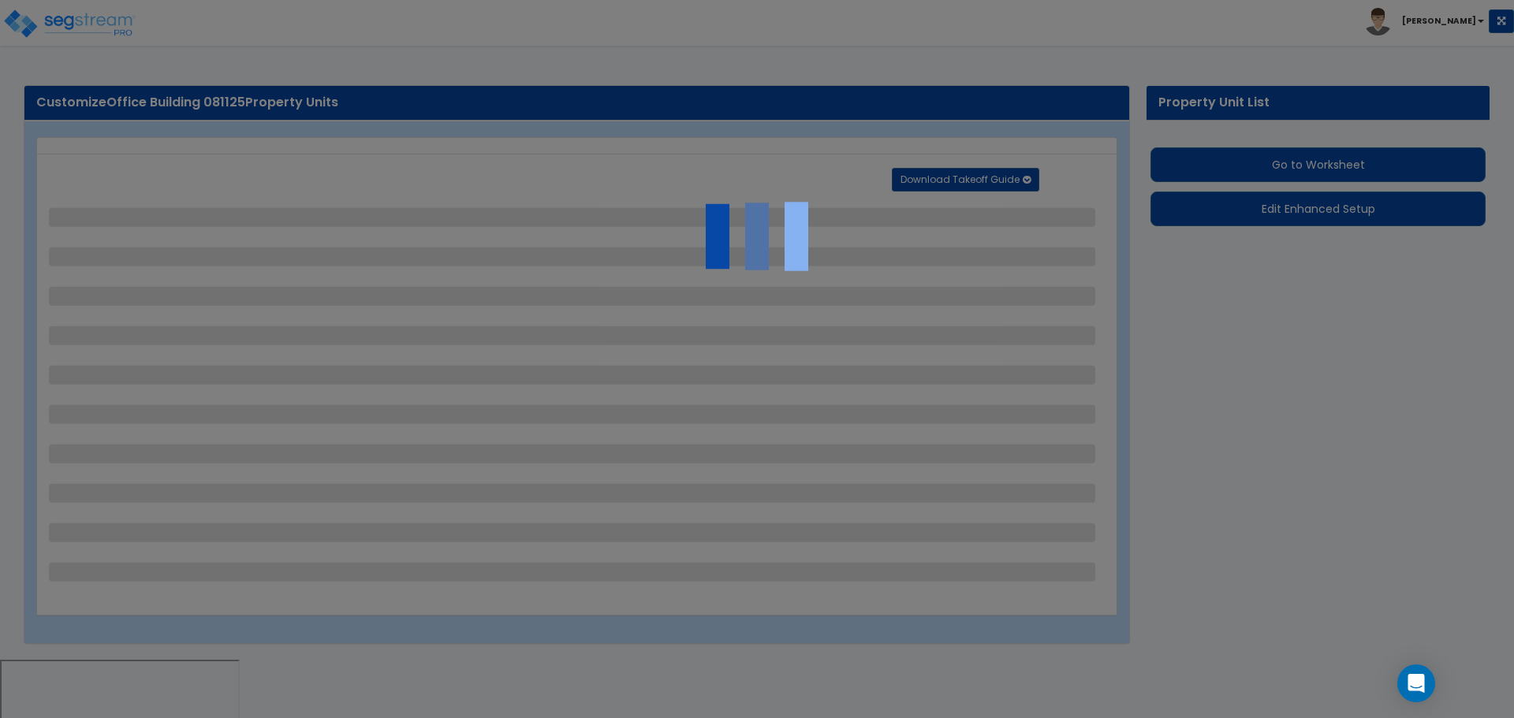
select select "3"
select select "2"
select select "1"
select select "2"
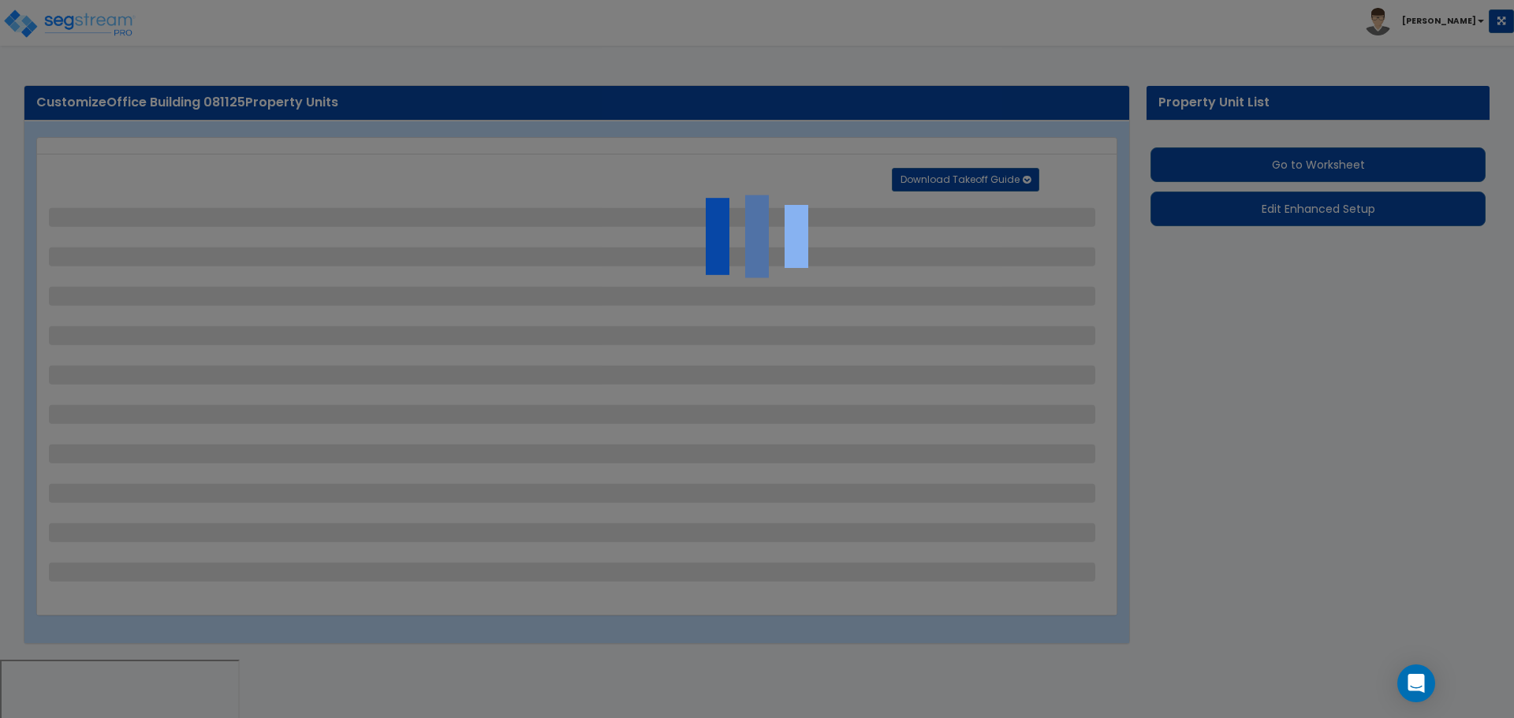
select select "7"
select select "2"
select select "1"
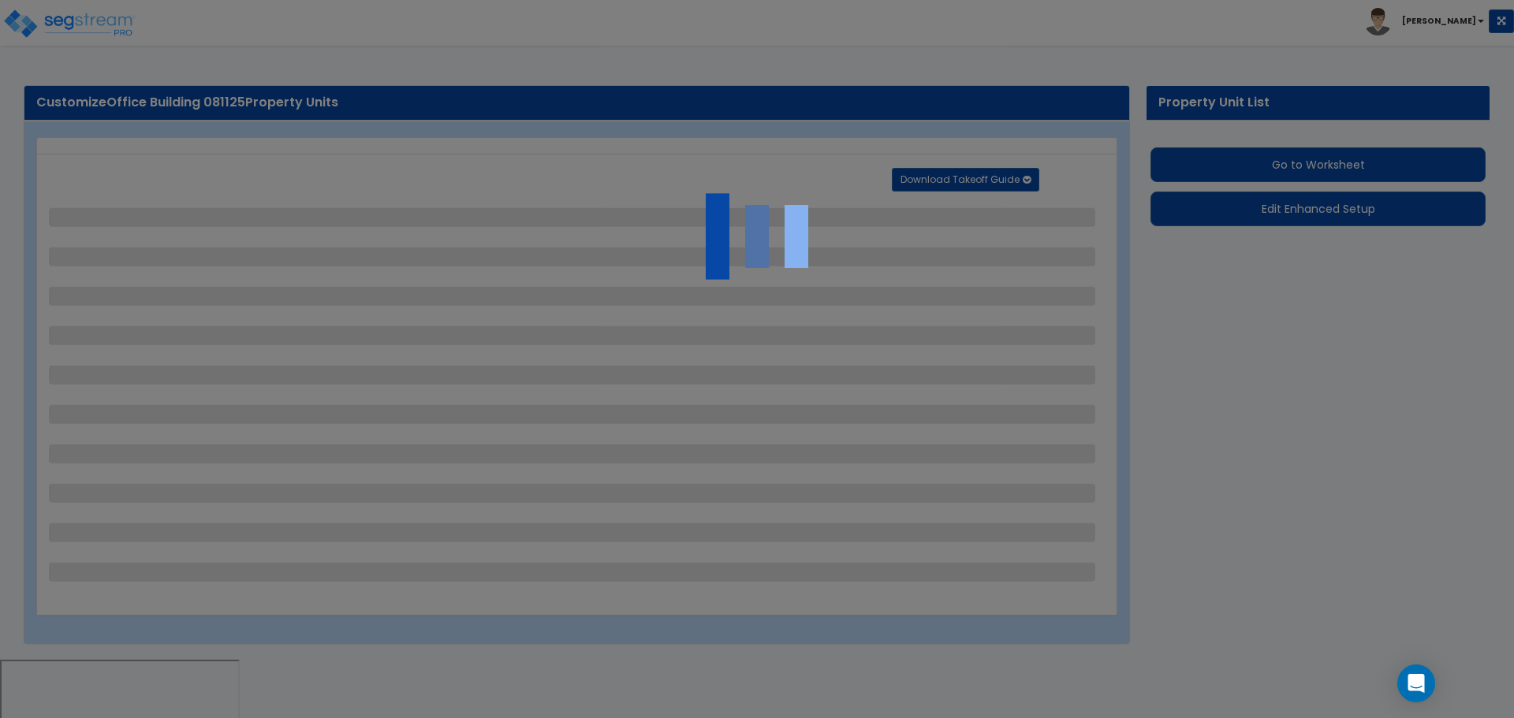
select select "20"
select select "1"
select select "2"
select select "4"
select select "1"
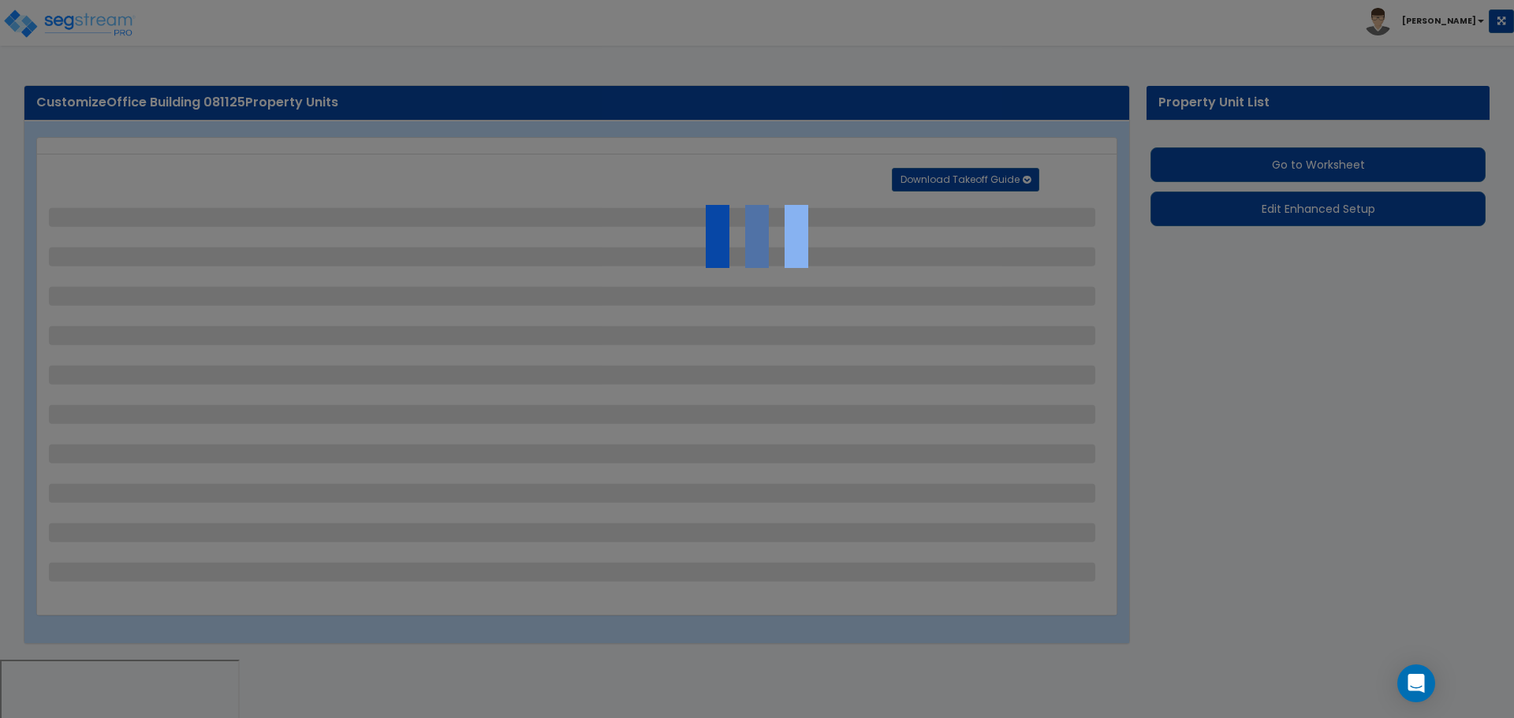
select select "1"
select select "2"
select select "4"
select select "3"
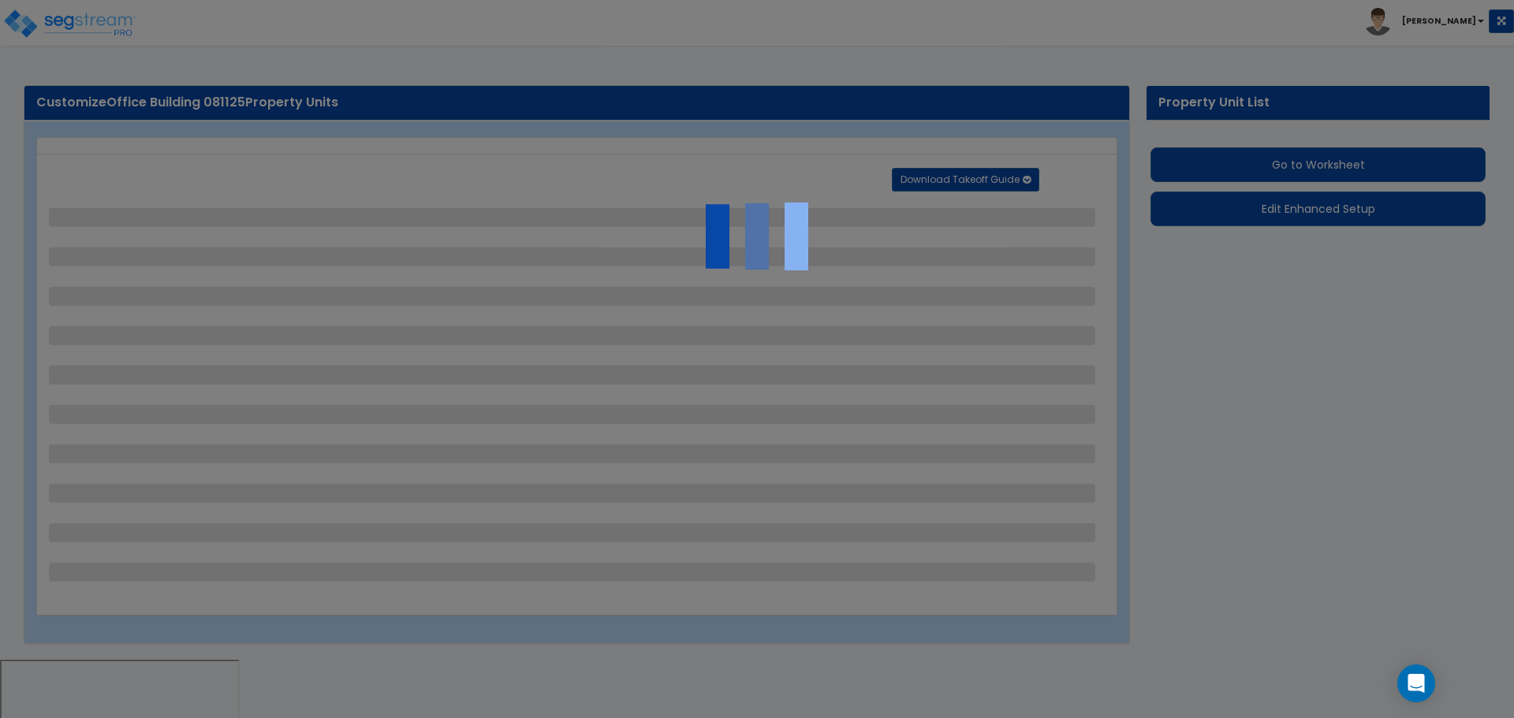
select select "2"
select select "1"
select select "2"
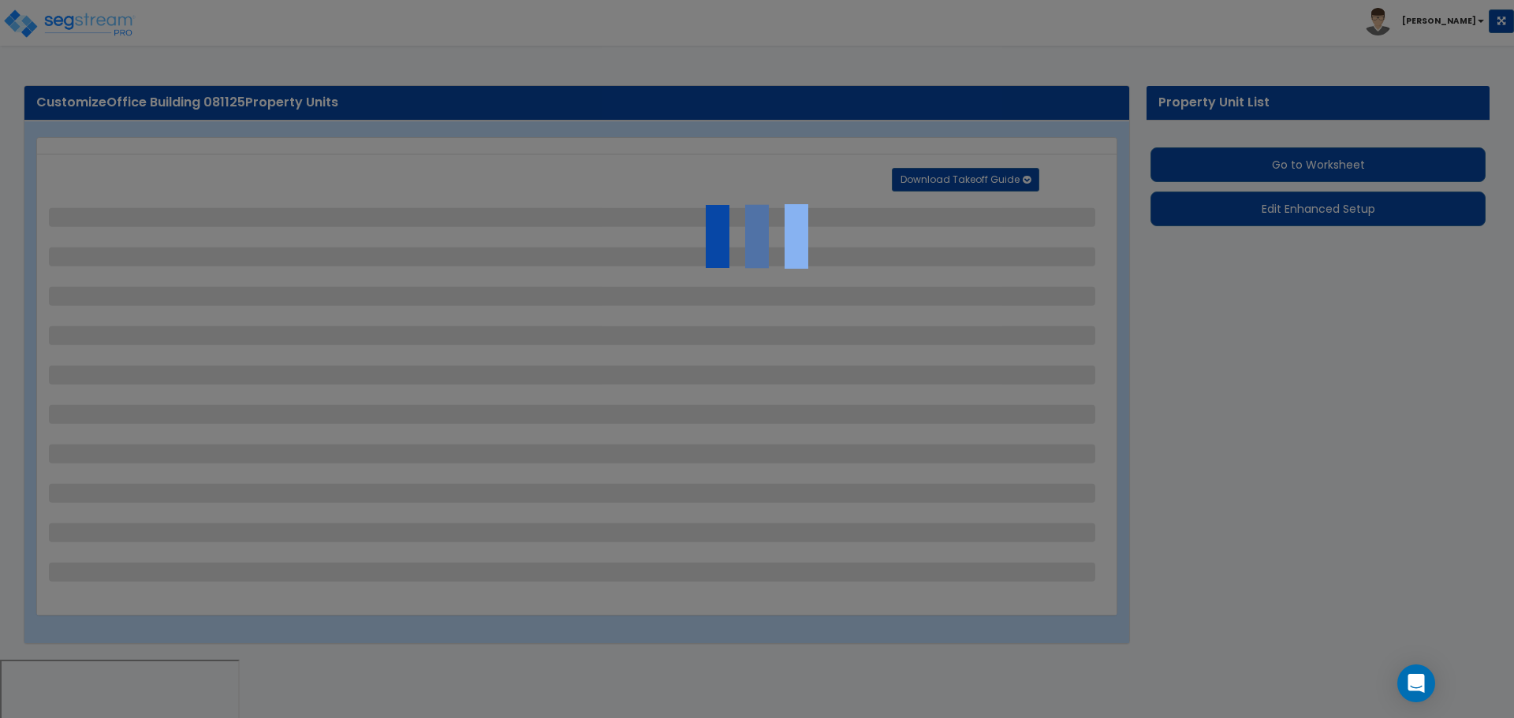
select select "1"
select select "2"
select select "1"
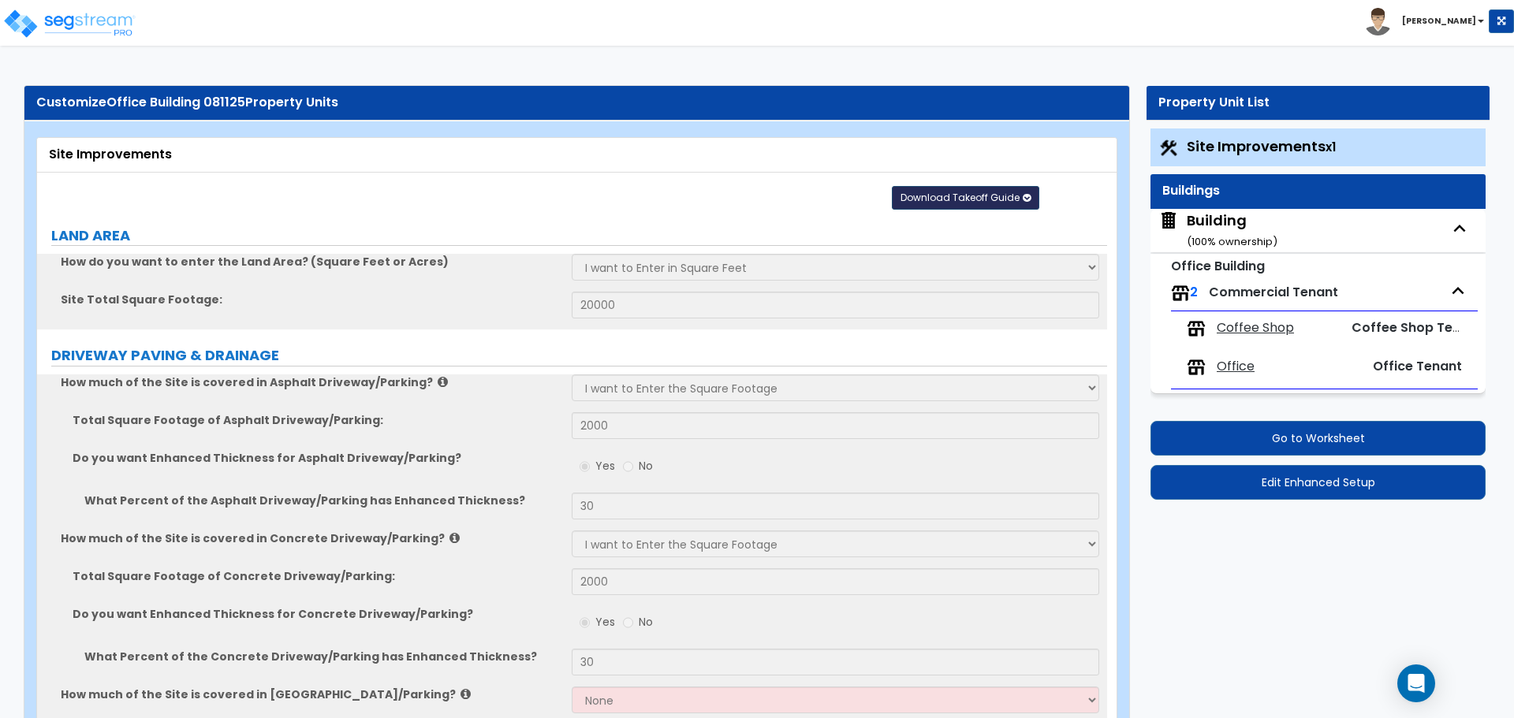
click at [948, 186] on button "Download Takeoff Guide" at bounding box center [965, 198] width 147 height 24
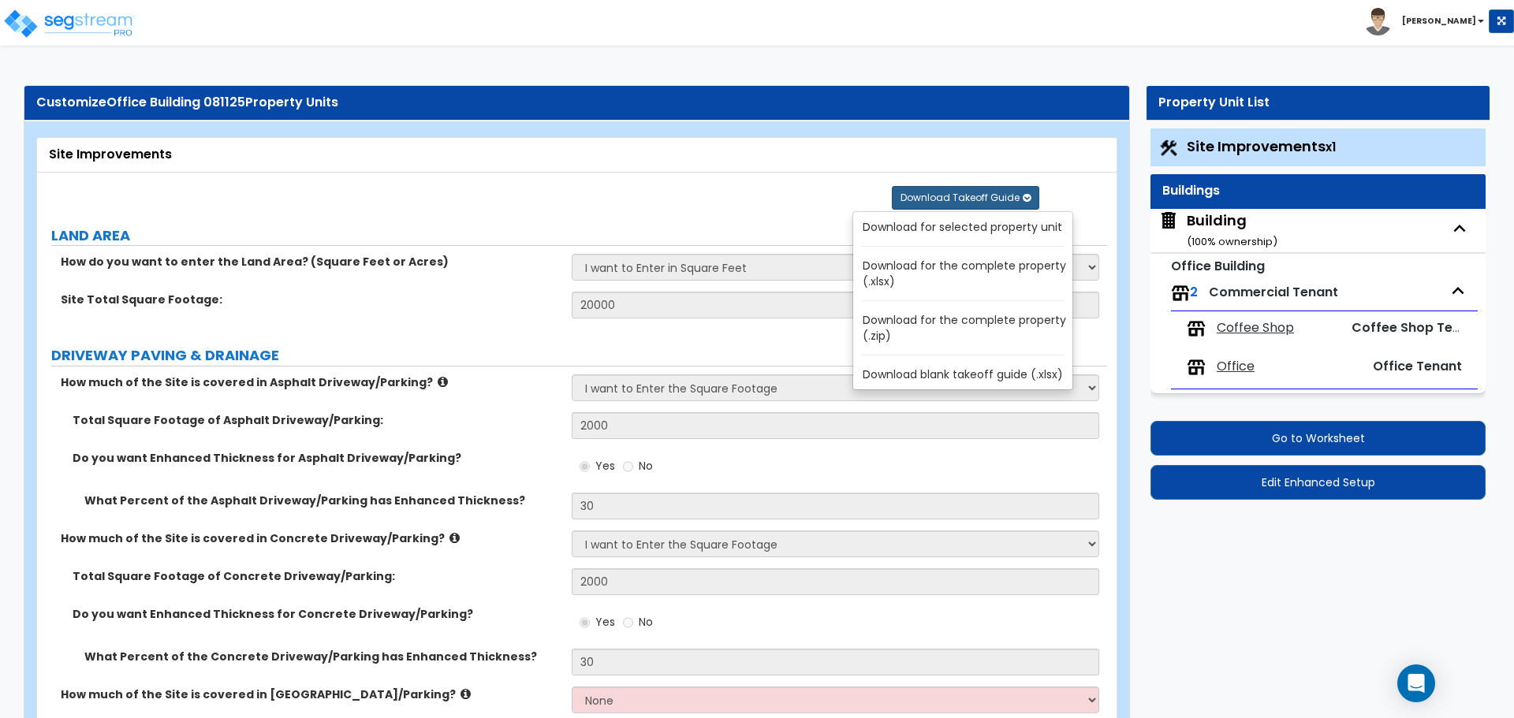
click at [927, 326] on link "Download for the complete property (.zip)" at bounding box center [966, 328] width 213 height 38
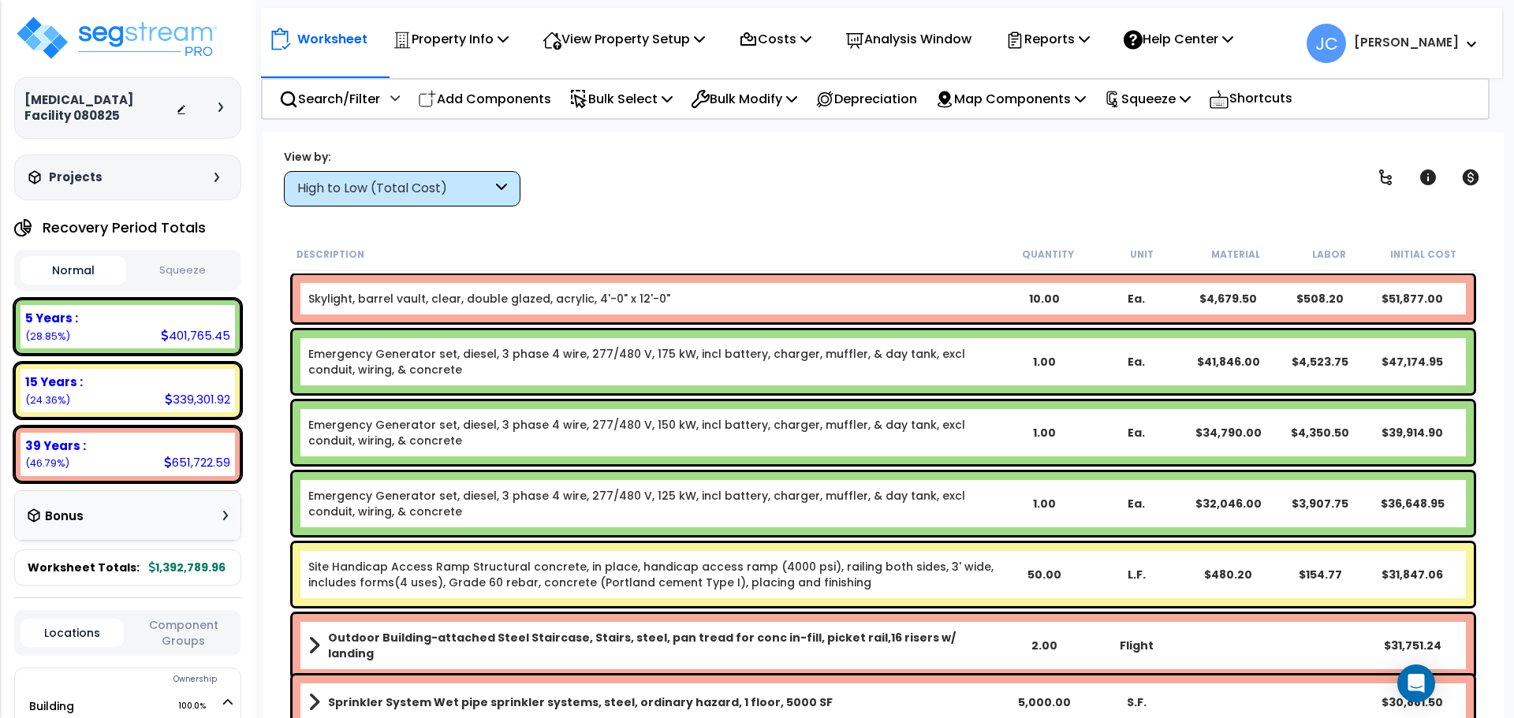
click at [230, 107] on div at bounding box center [224, 107] width 13 height 9
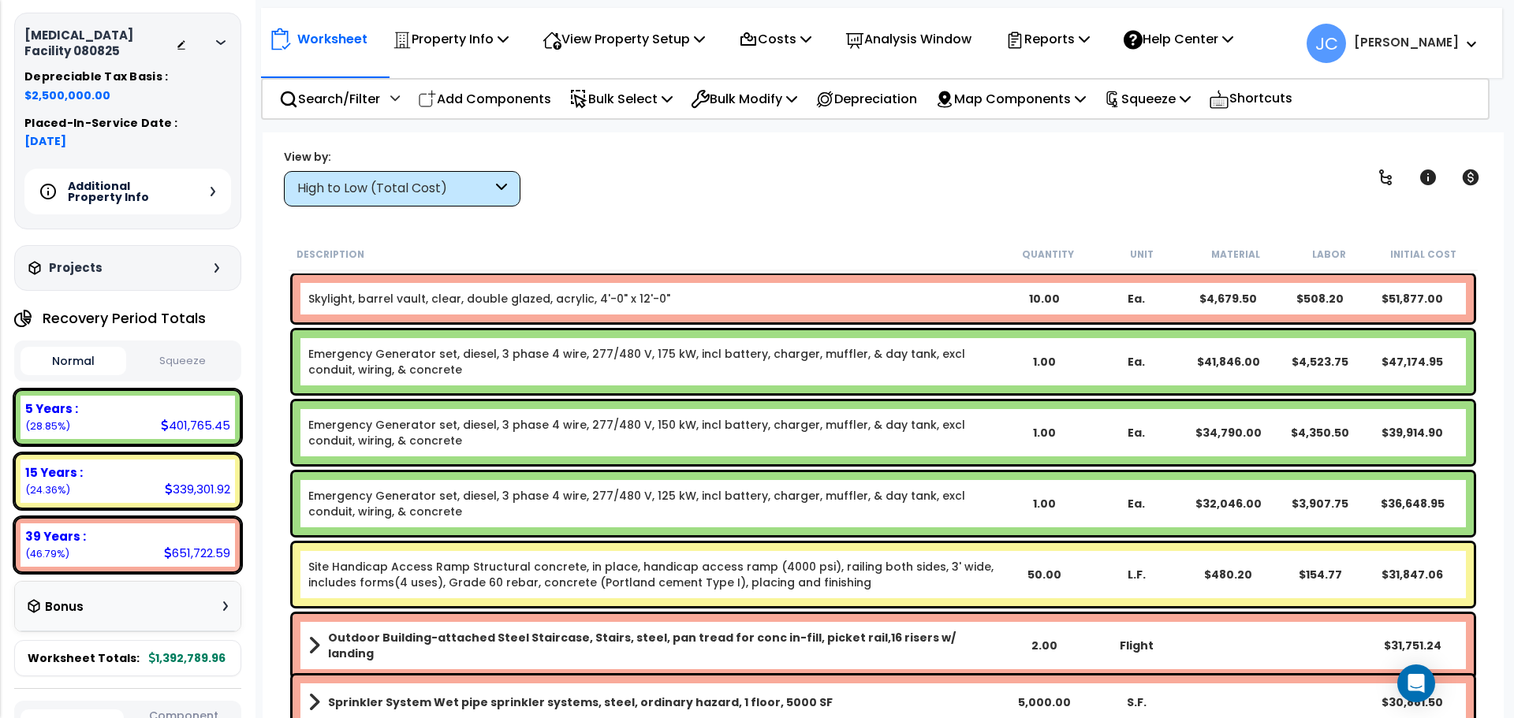
scroll to position [71, 0]
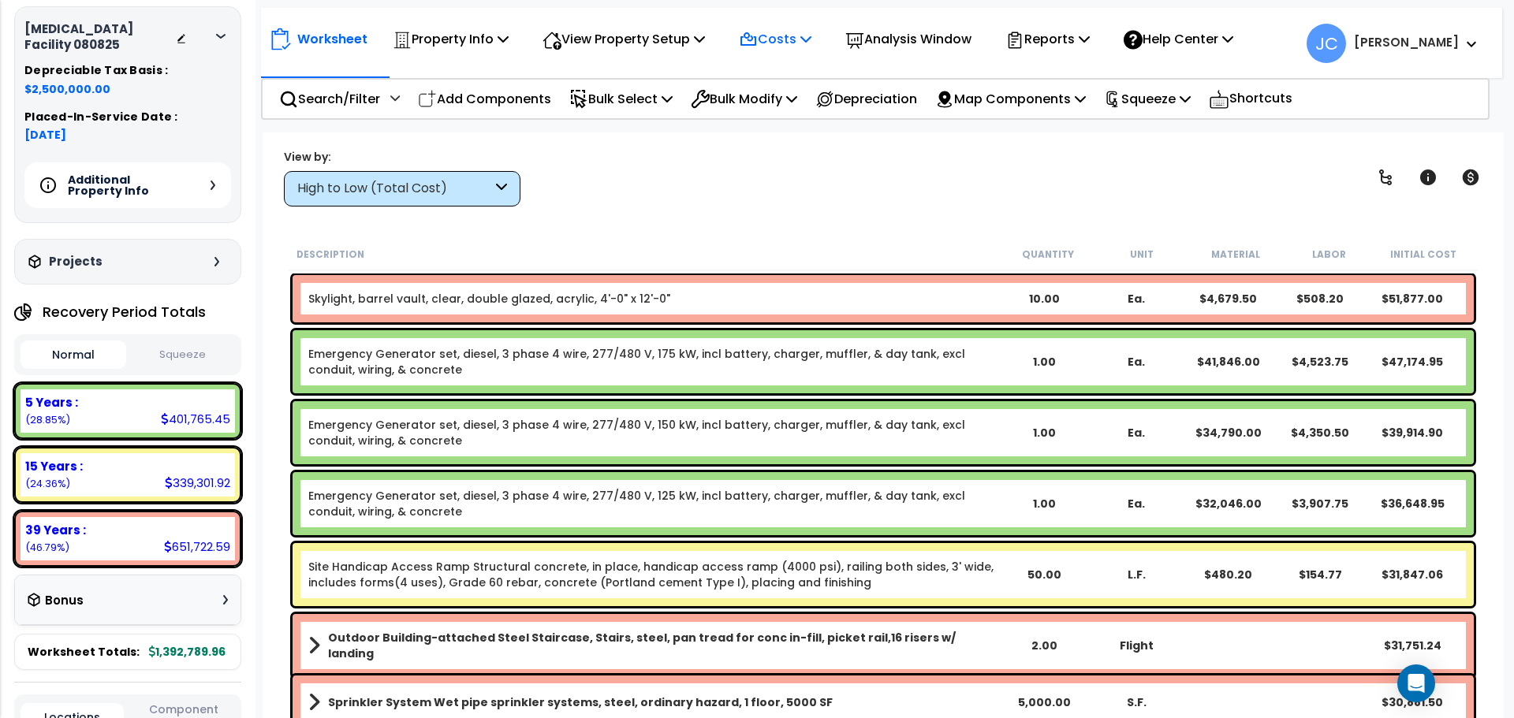
click at [779, 35] on p "Costs" at bounding box center [775, 38] width 73 height 21
click at [639, 49] on p "View Property Setup" at bounding box center [624, 38] width 162 height 21
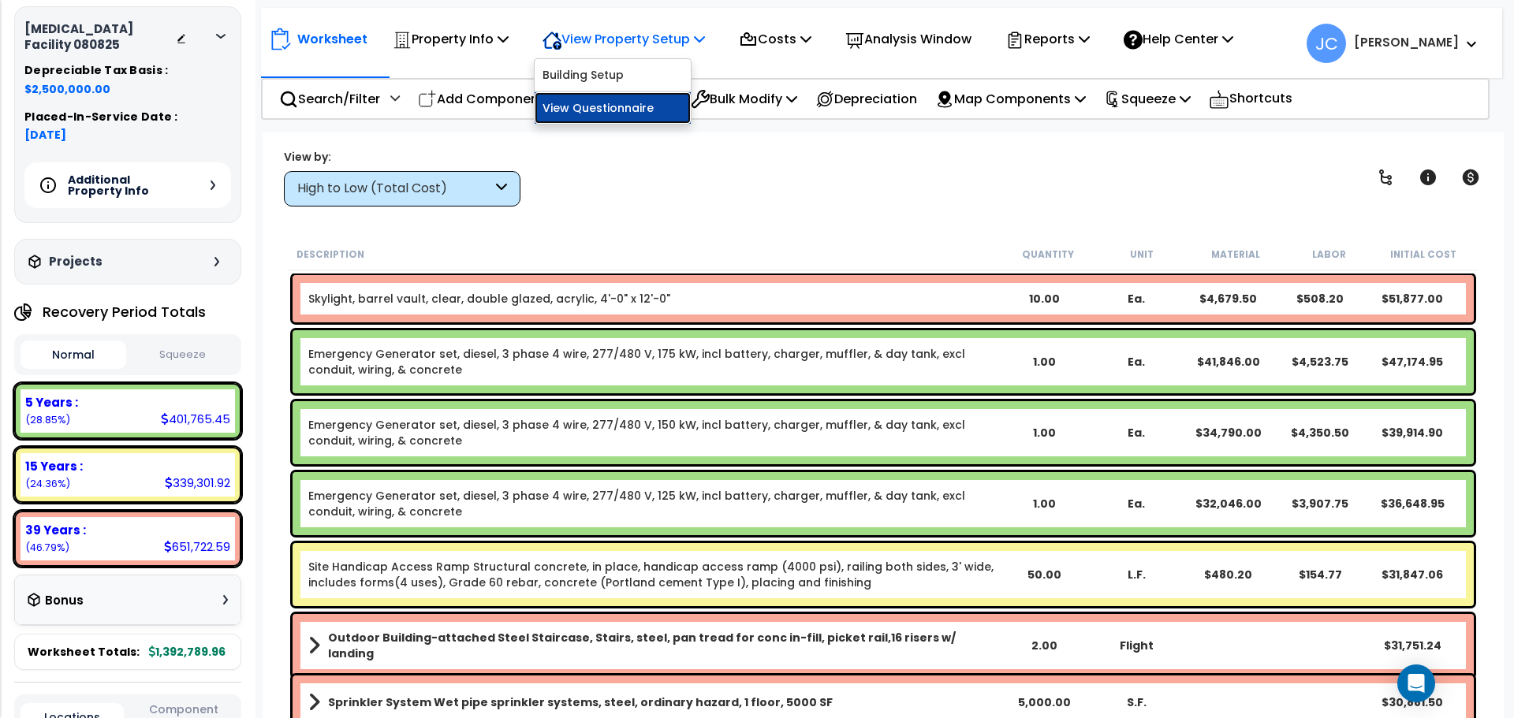
click at [640, 109] on link "View Questionnaire" at bounding box center [613, 108] width 156 height 32
click at [194, 181] on div "Additional Property Info" at bounding box center [127, 185] width 207 height 46
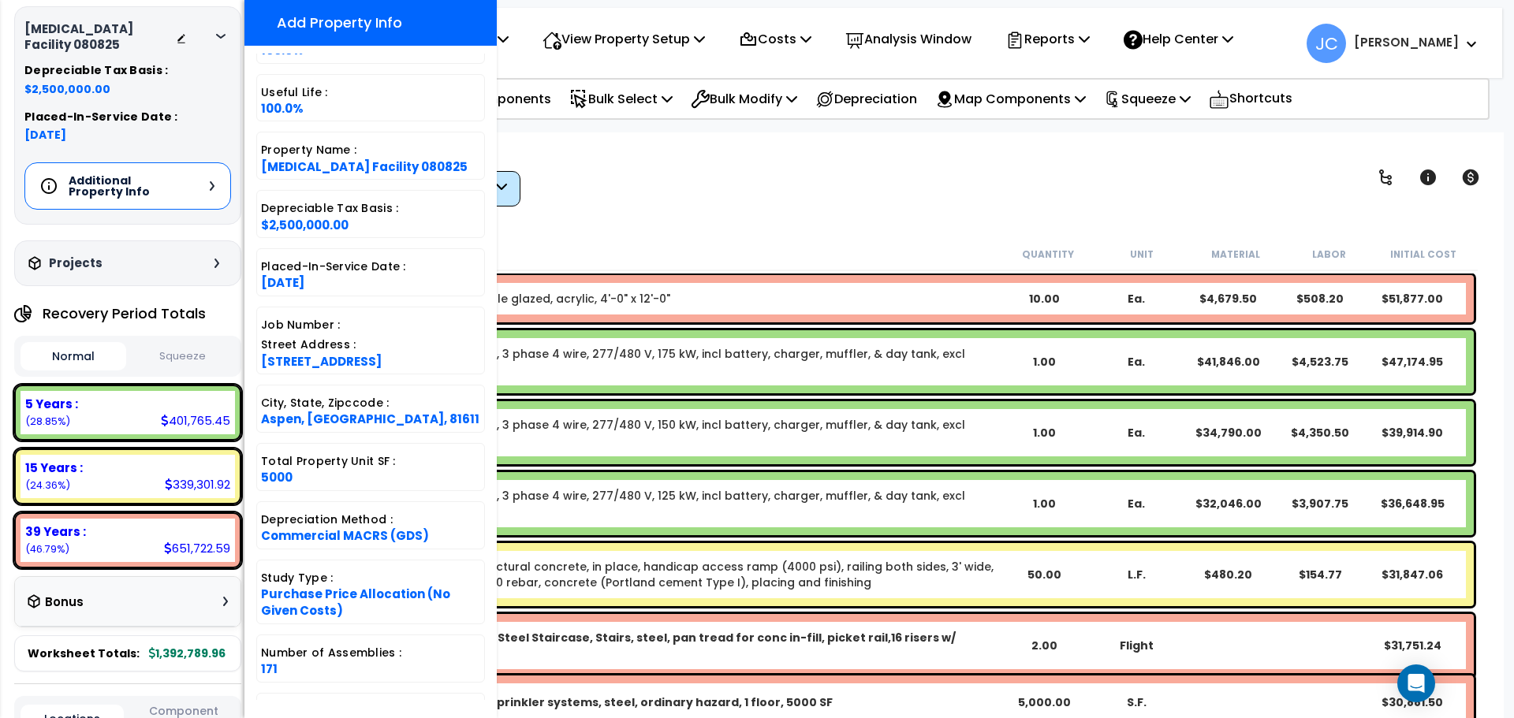
scroll to position [65, 0]
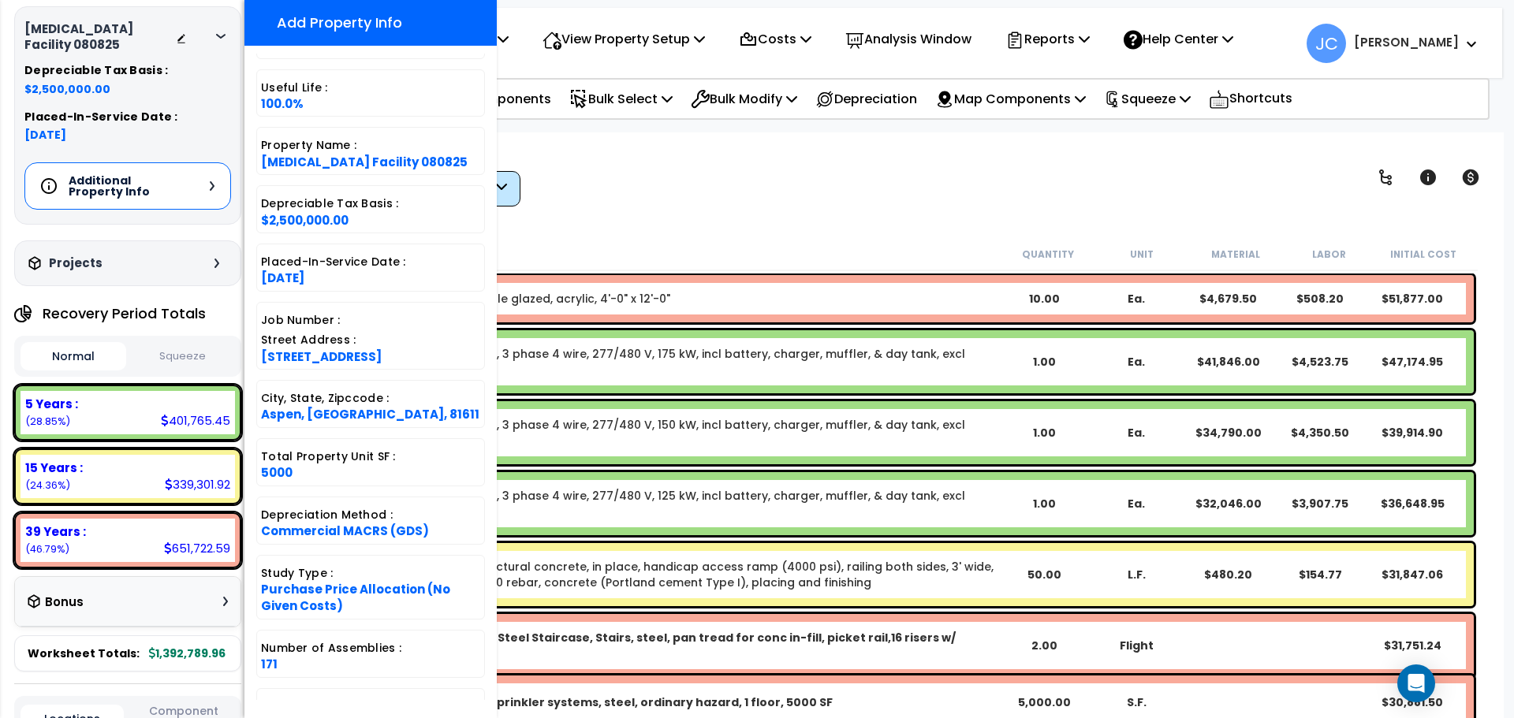
click at [209, 188] on div "Additional Property Info" at bounding box center [127, 185] width 207 height 47
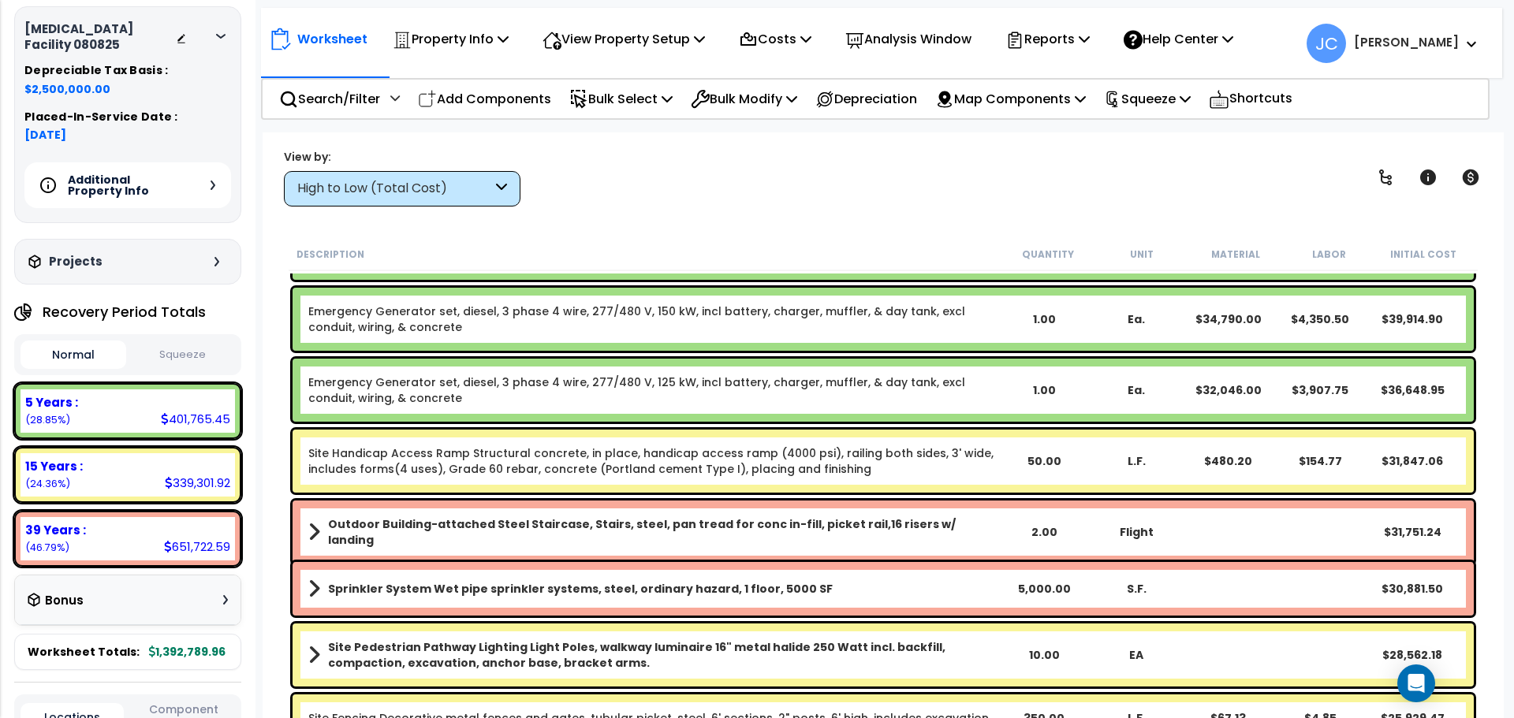
scroll to position [0, 0]
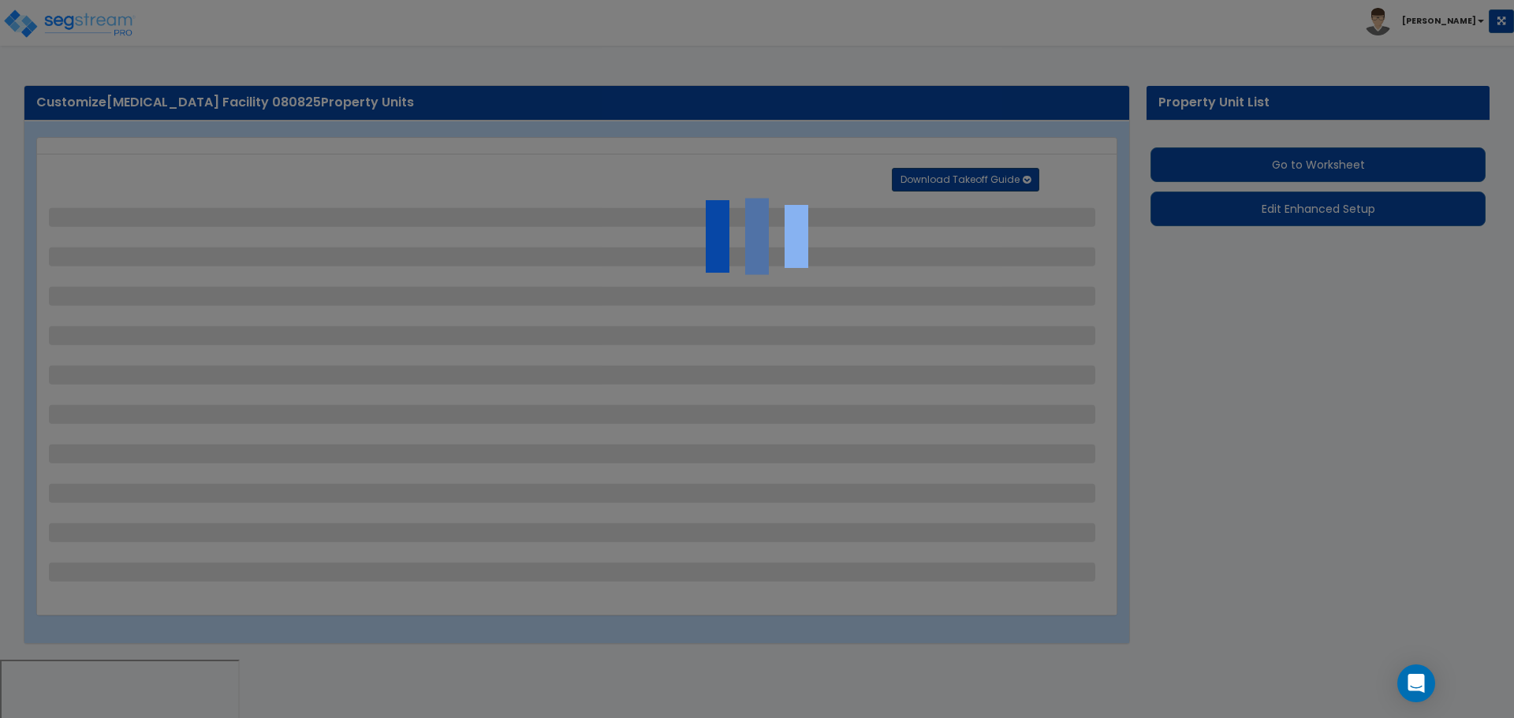
select select "2"
select select "3"
select select "1"
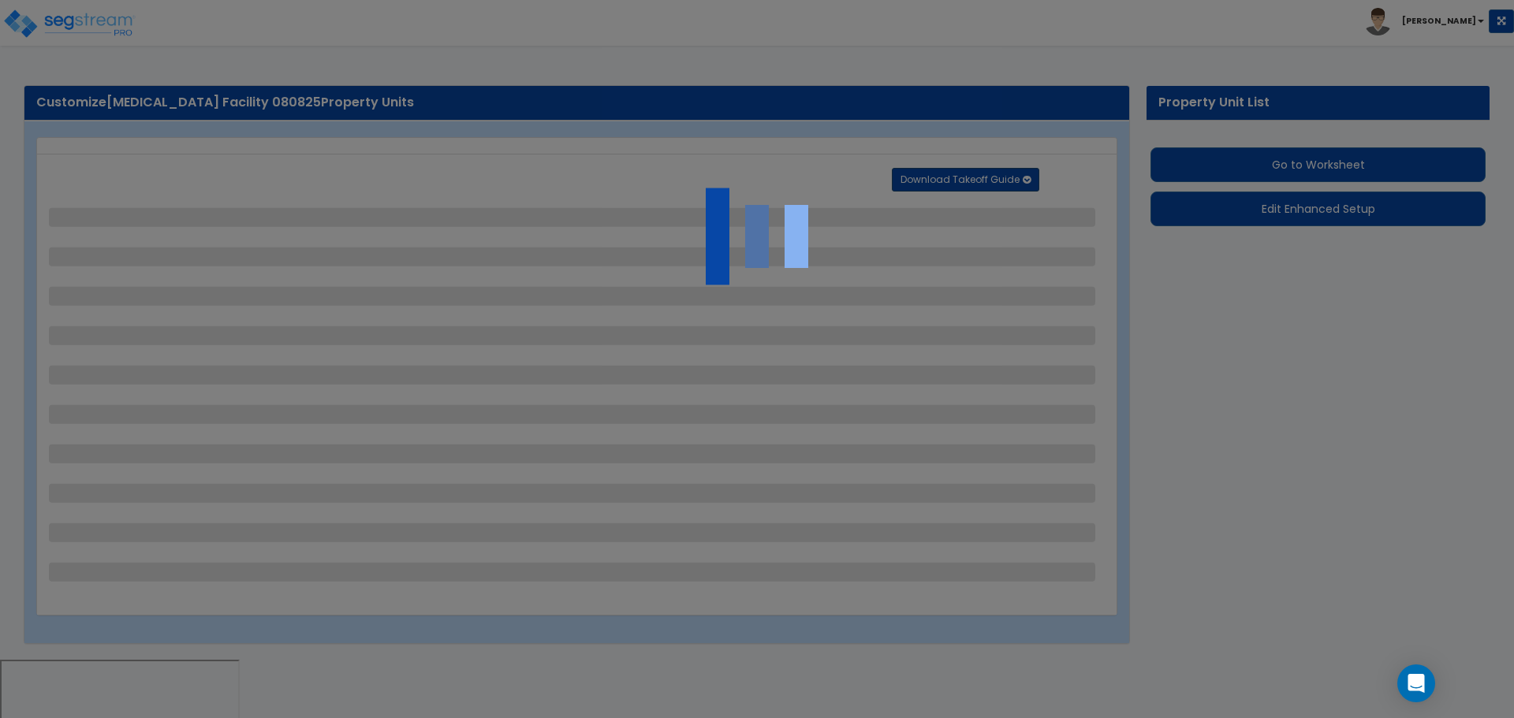
select select "2"
select select "3"
select select "1"
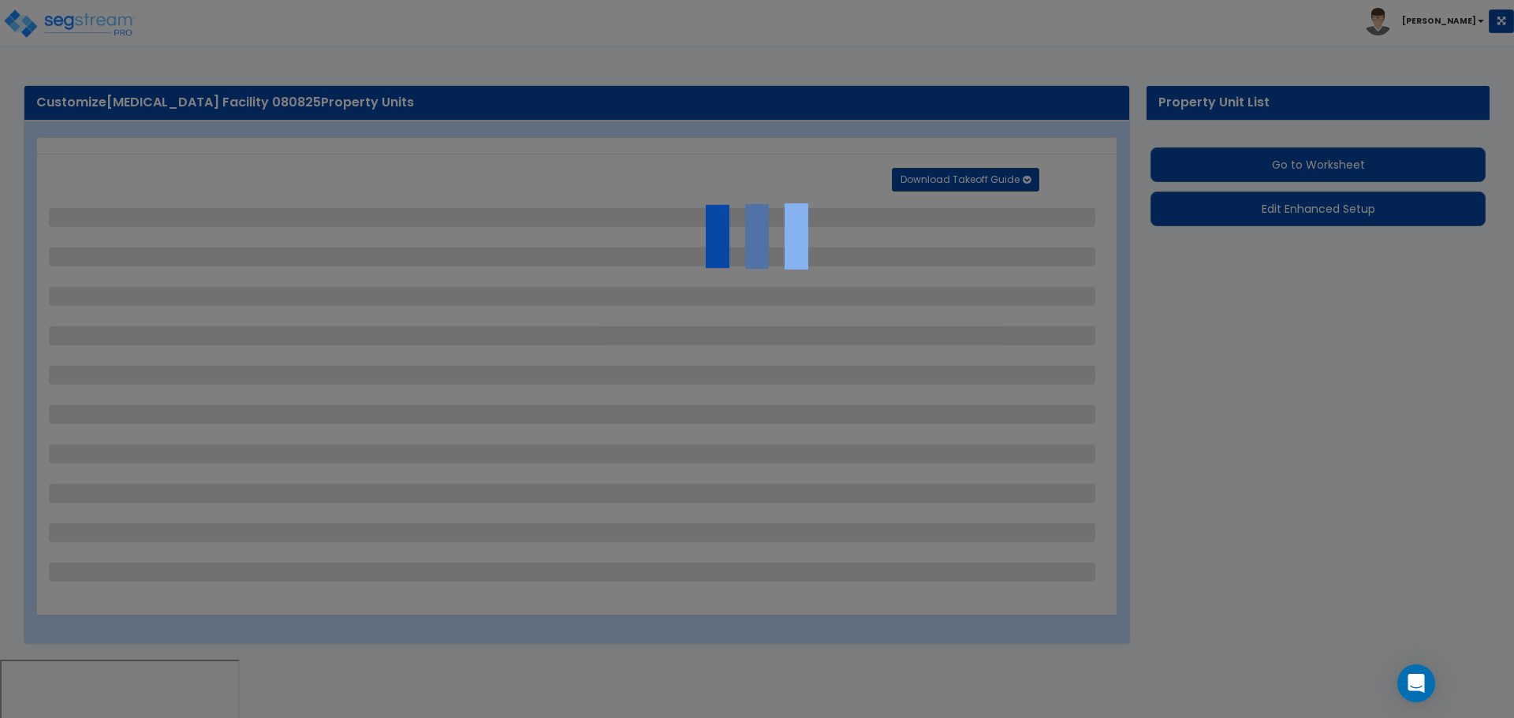
select select "2"
select select "3"
select select "2"
select select "1"
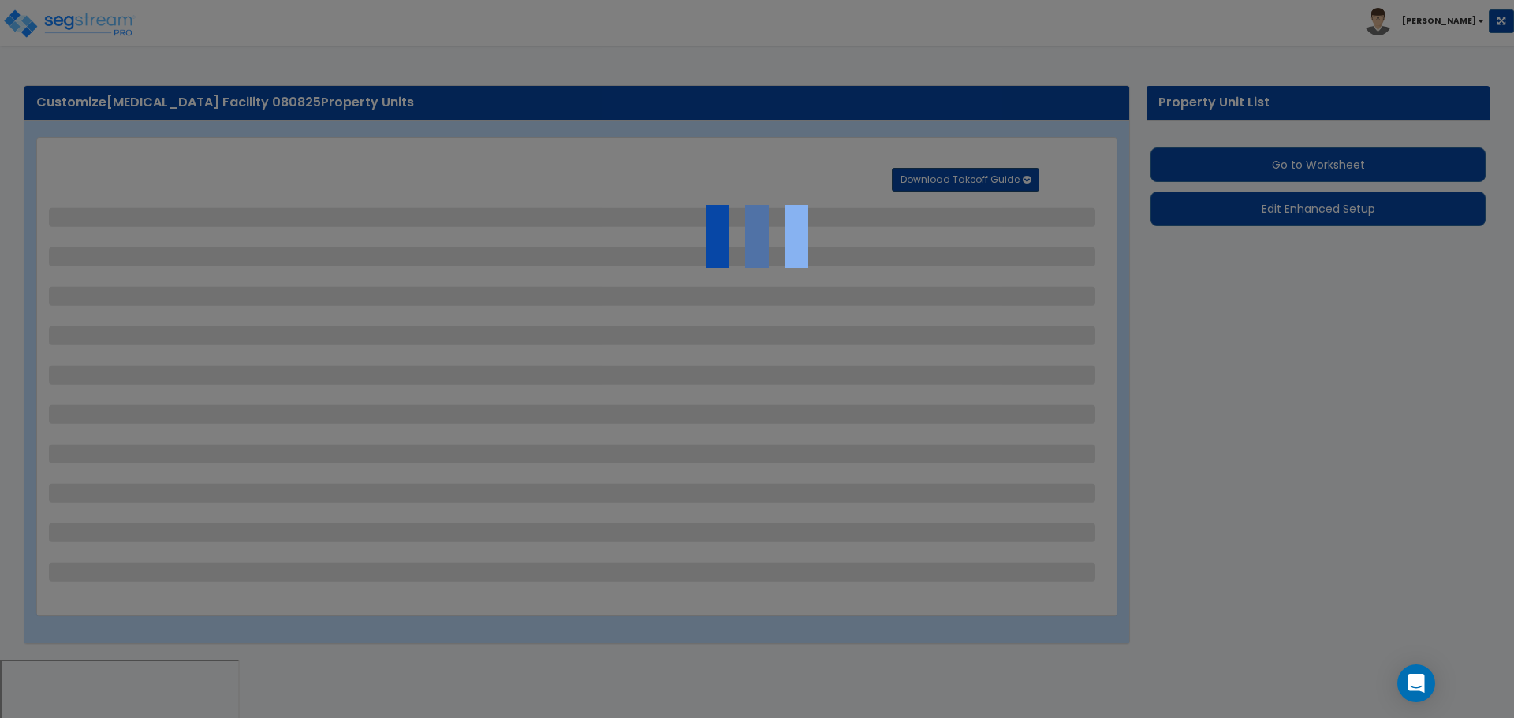
select select "1"
select select "2"
select select "1"
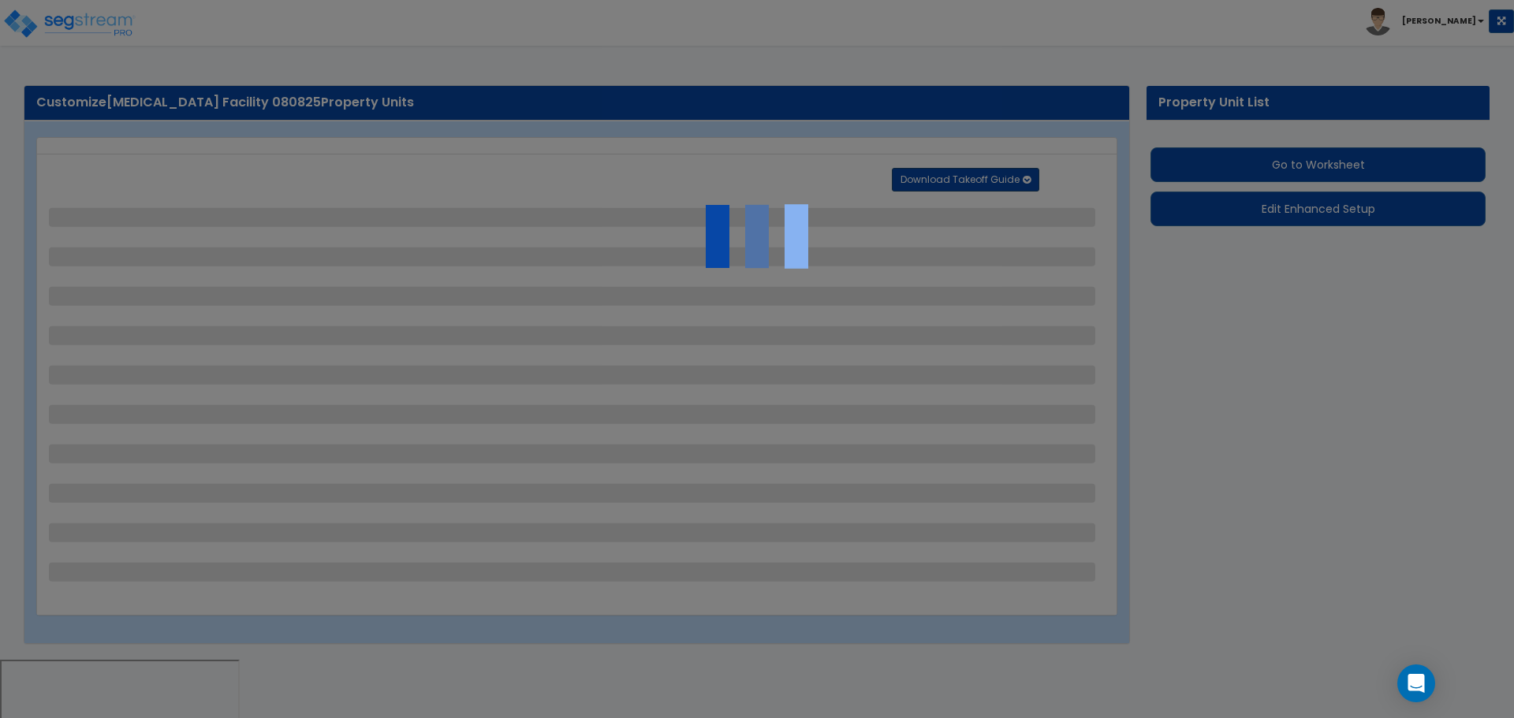
select select "1"
select select "11"
select select "2"
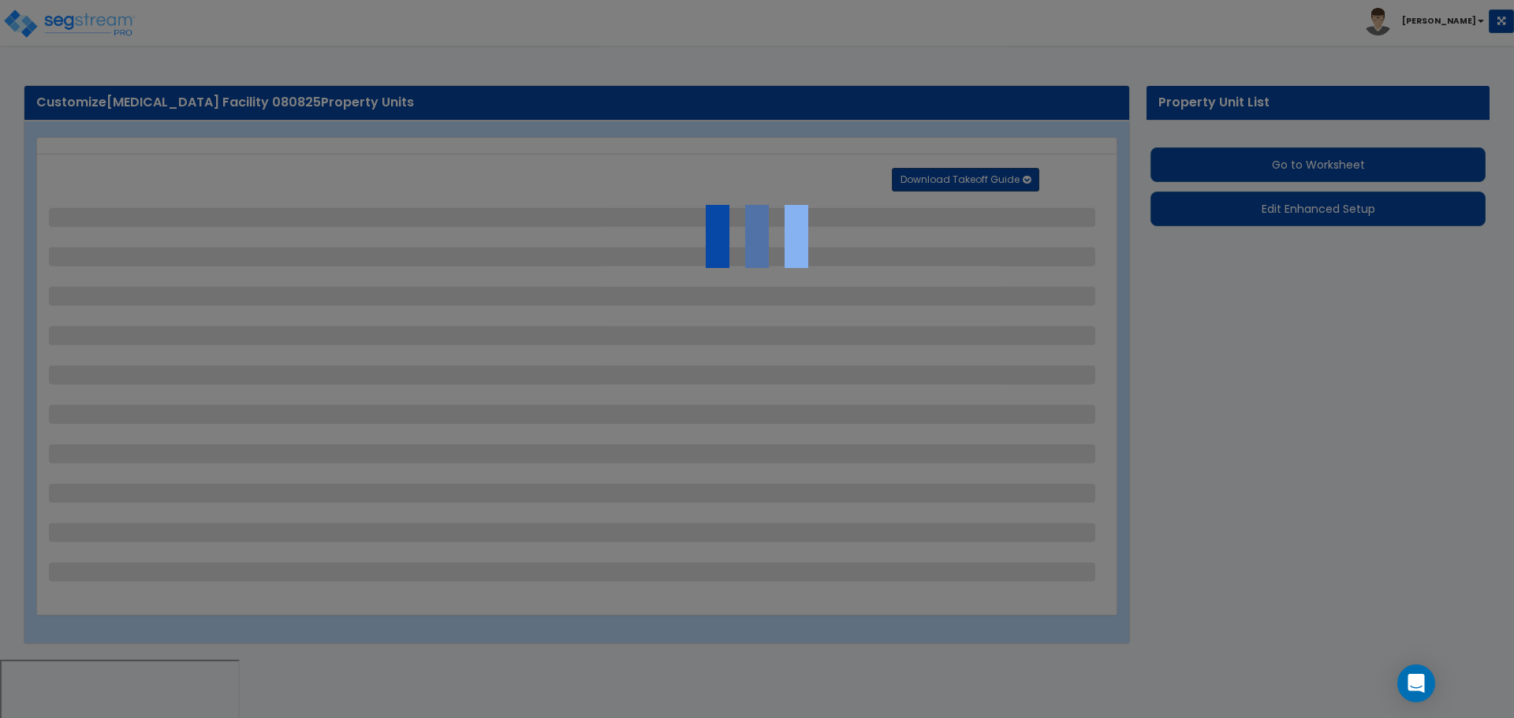
select select "3"
select select "2"
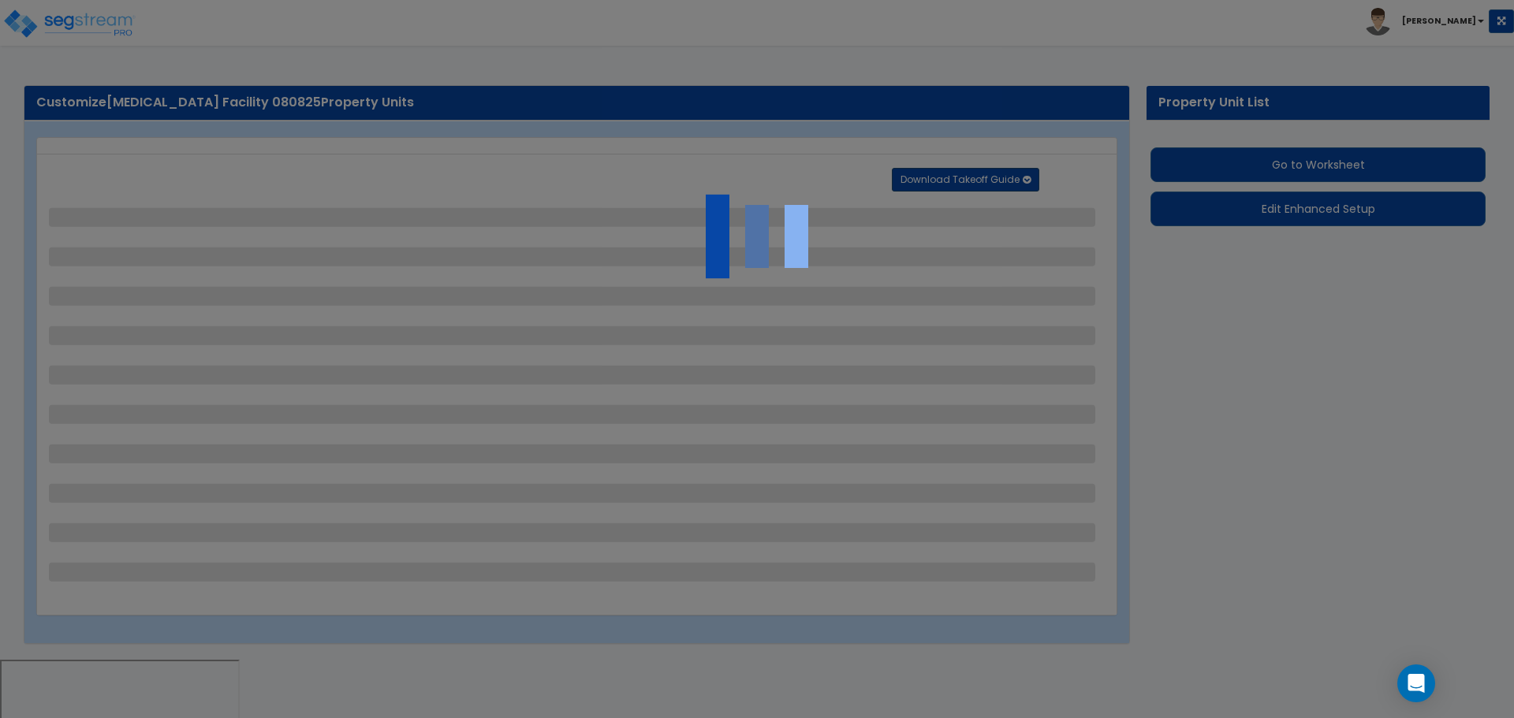
select select "7"
select select "2"
select select "1"
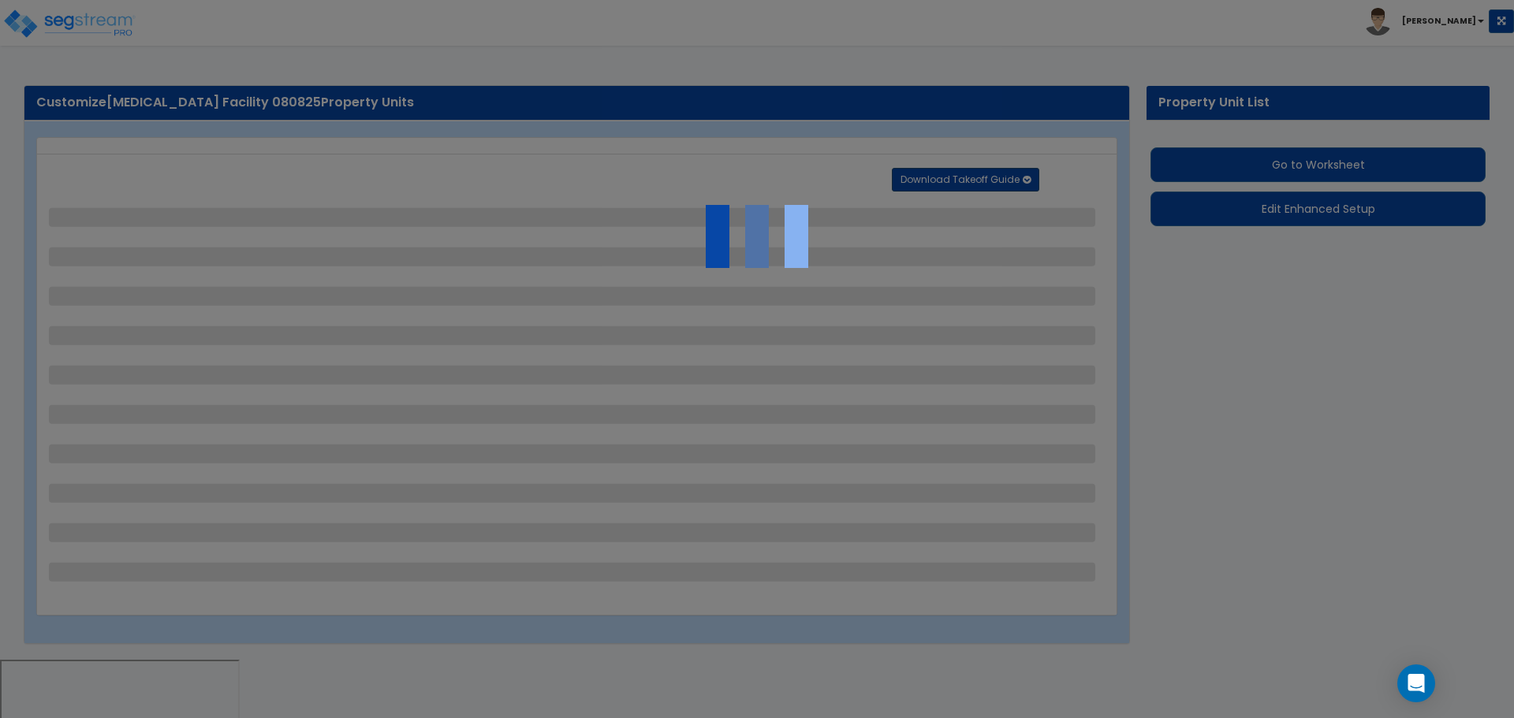
select select "20"
select select "2"
select select "5"
select select "4"
select select "1"
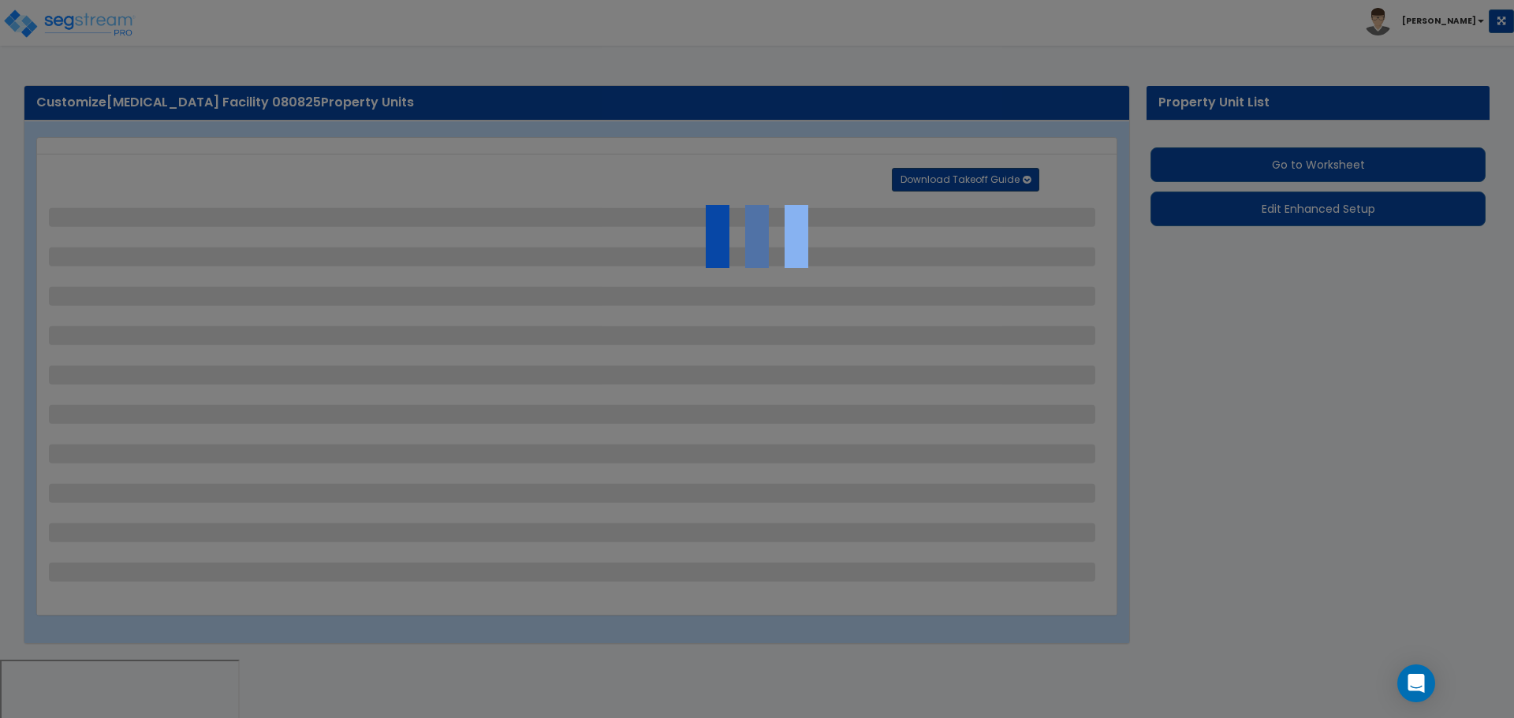
select select "4"
select select "1"
select select "2"
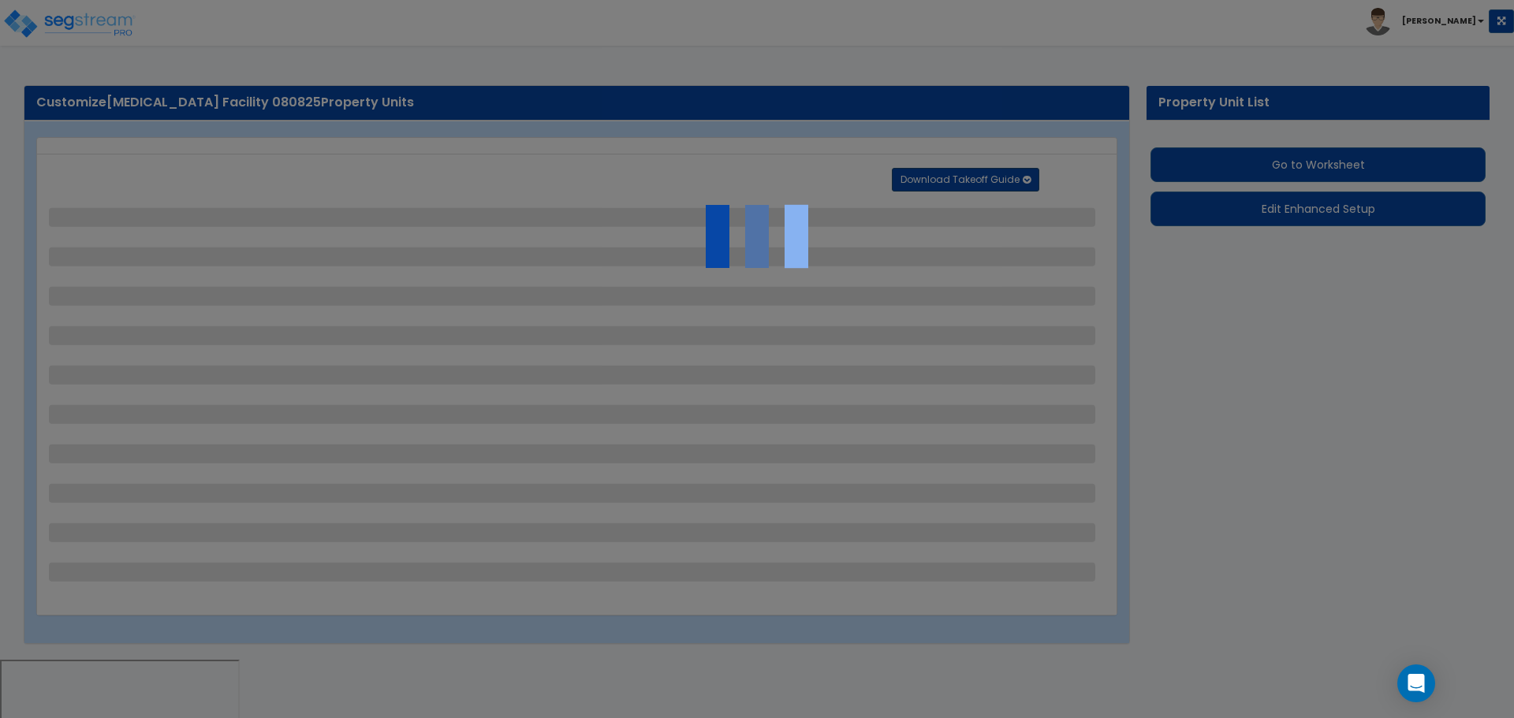
select select "1"
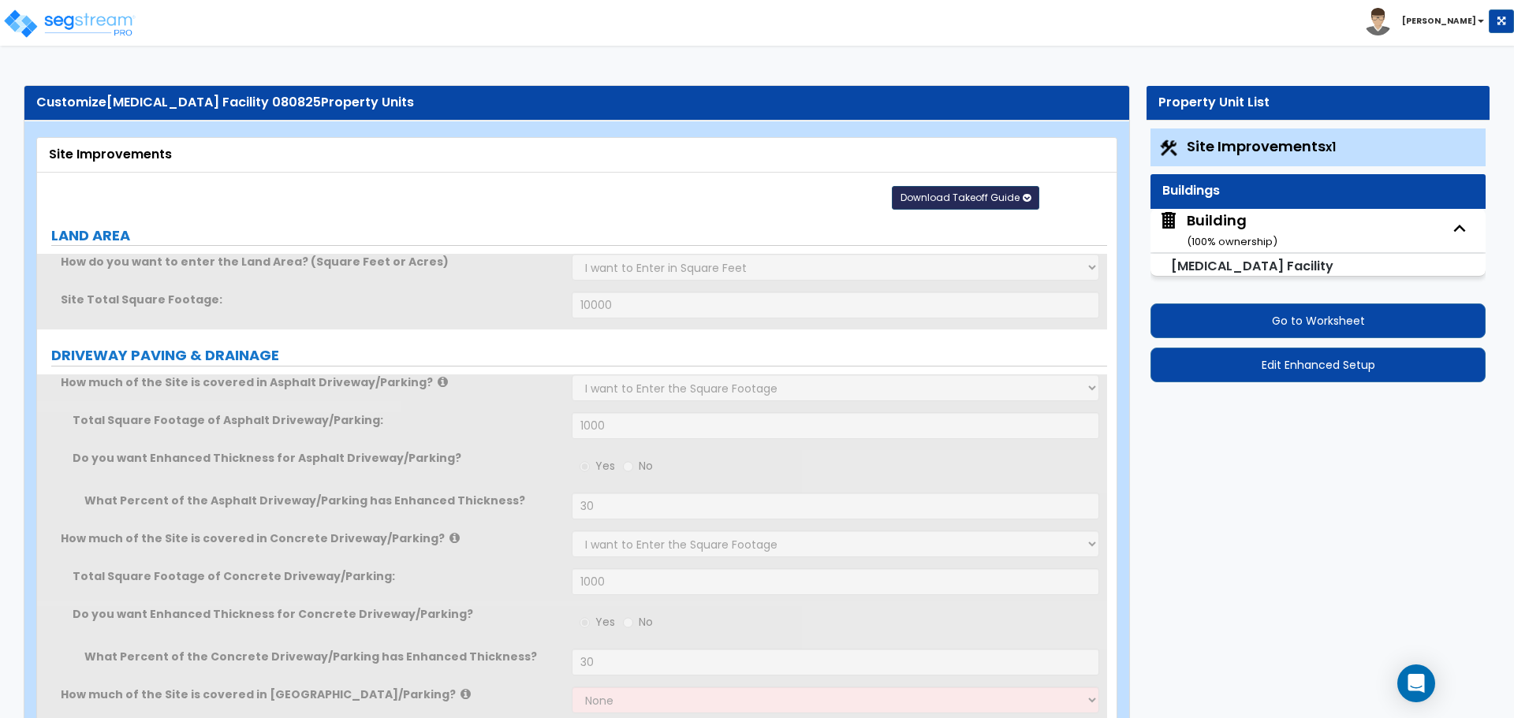
click at [972, 186] on button "Download Takeoff Guide" at bounding box center [965, 198] width 147 height 24
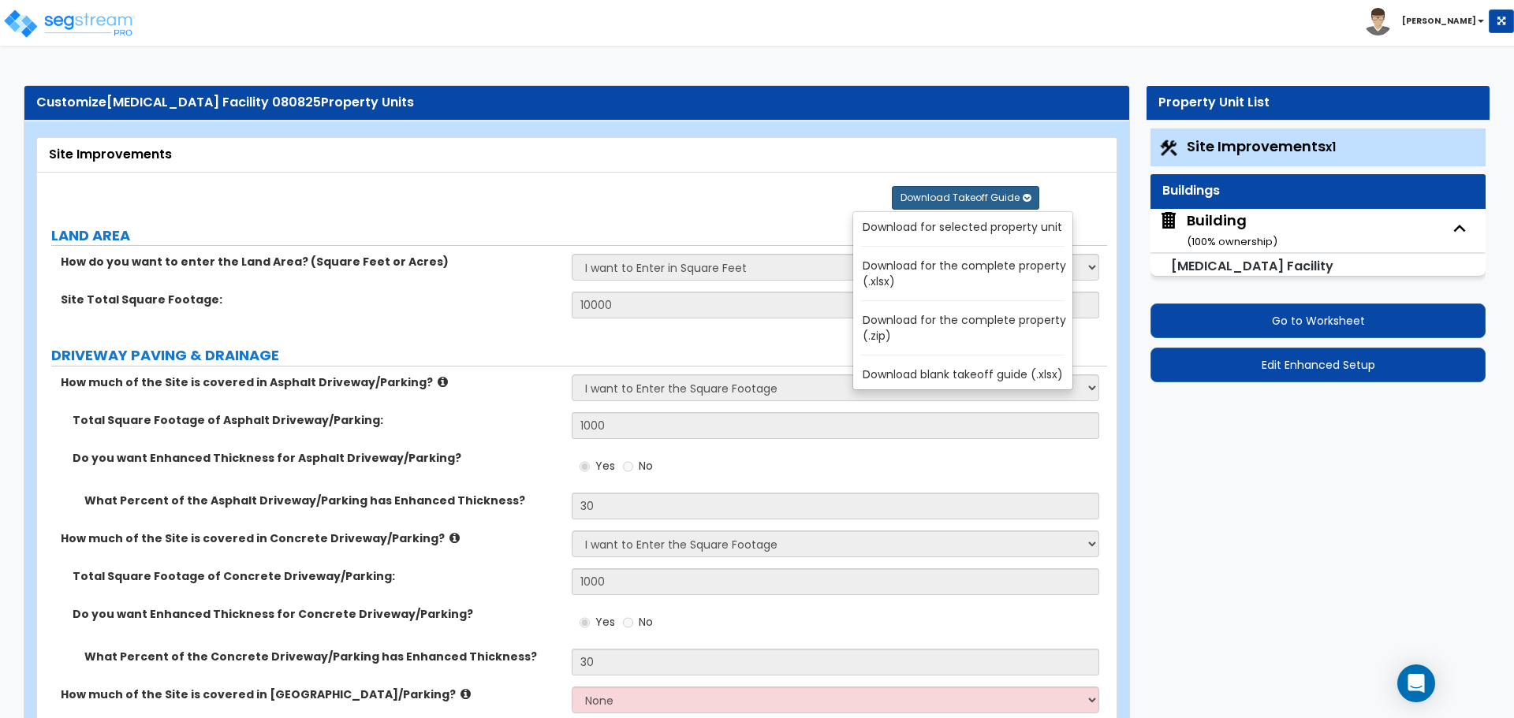
click at [937, 319] on link "Download for the complete property (.zip)" at bounding box center [966, 328] width 213 height 38
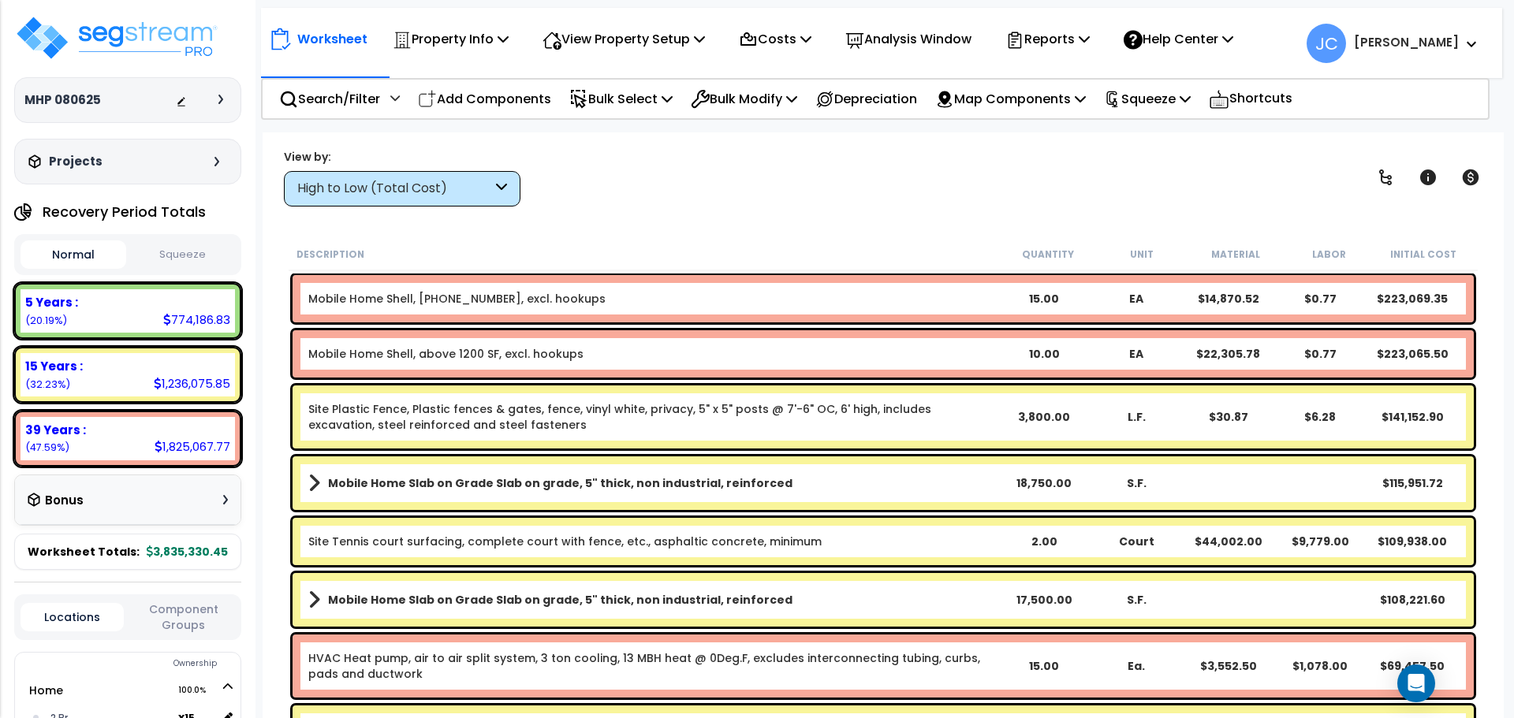
click at [229, 96] on div at bounding box center [224, 99] width 13 height 9
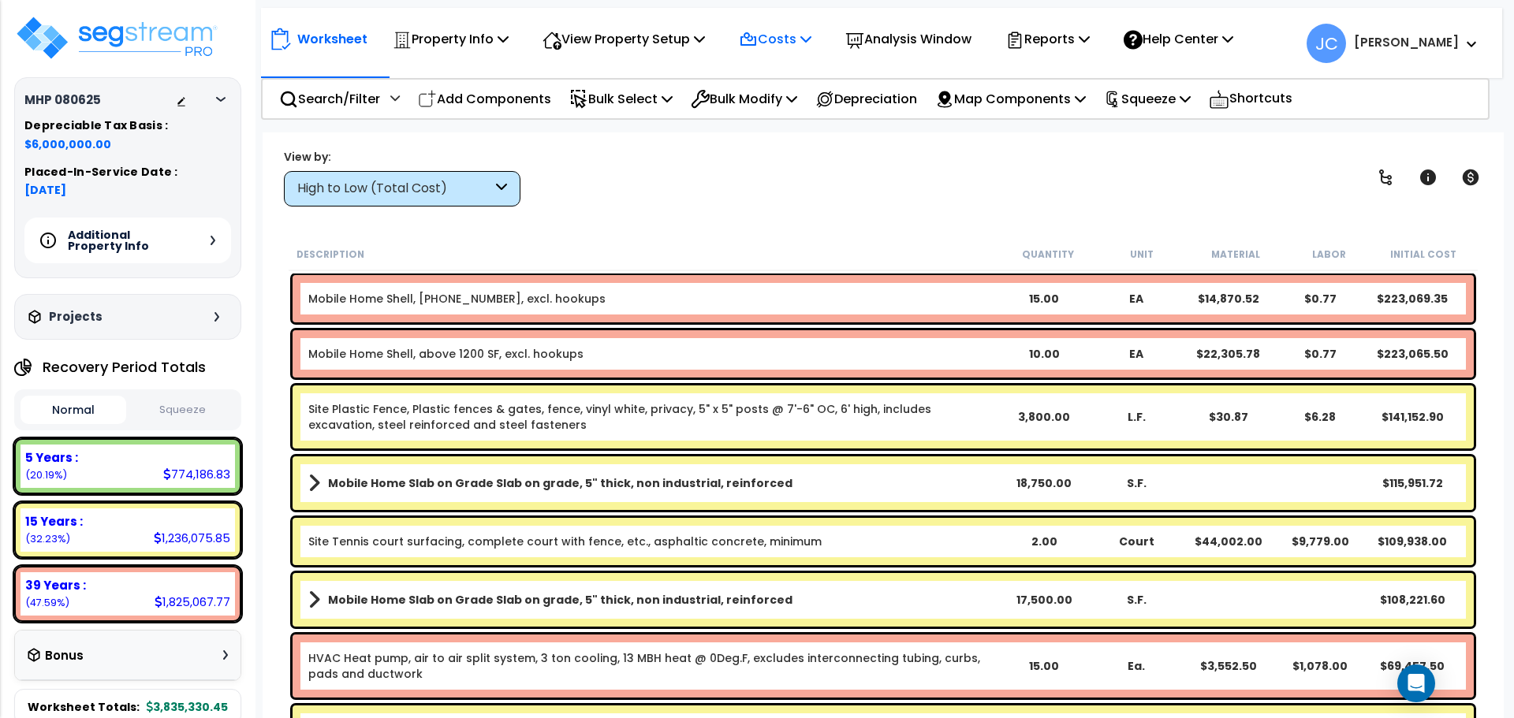
click at [785, 39] on p "Costs" at bounding box center [775, 38] width 73 height 21
click at [650, 53] on div "View Property Setup" at bounding box center [624, 39] width 162 height 37
click at [648, 105] on link "View Questionnaire" at bounding box center [613, 108] width 156 height 32
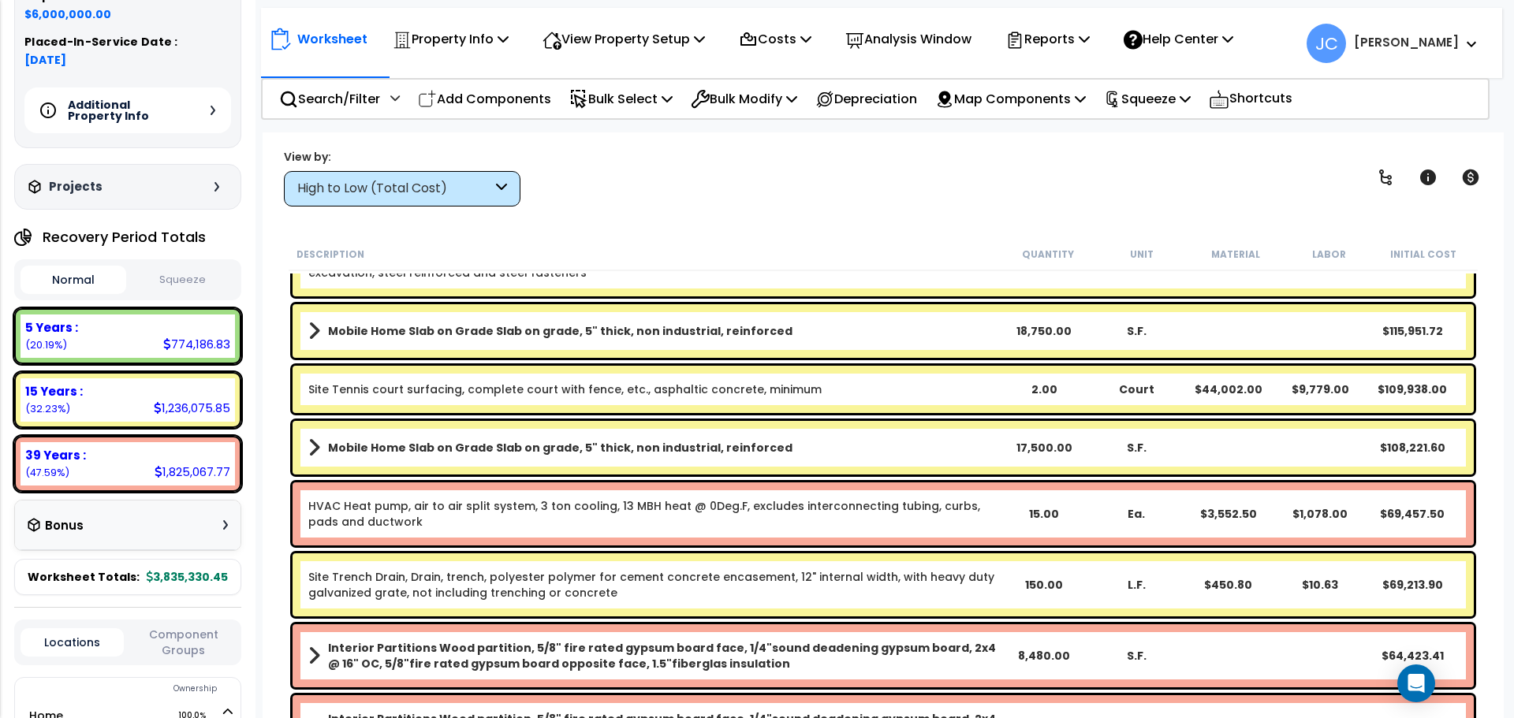
scroll to position [208, 0]
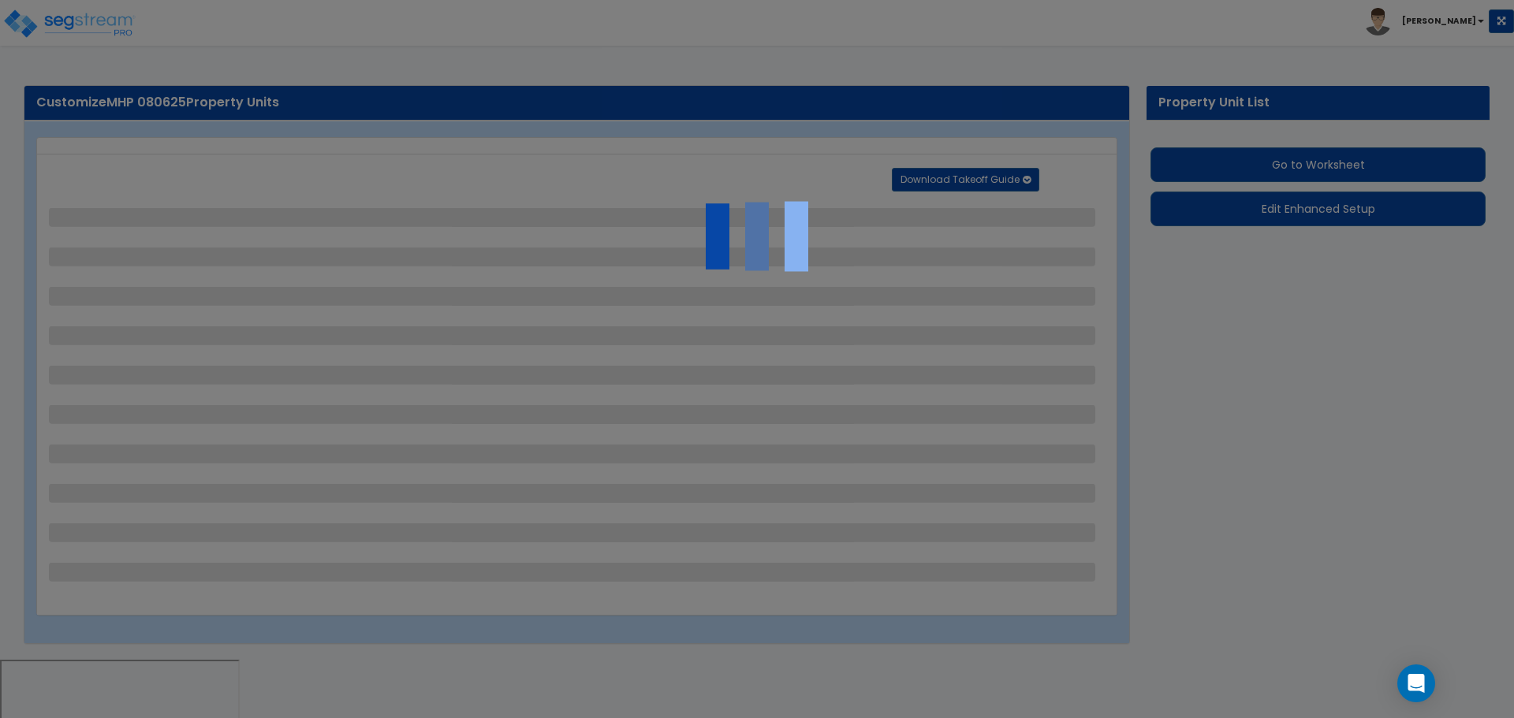
select select "2"
select select "1"
select select "2"
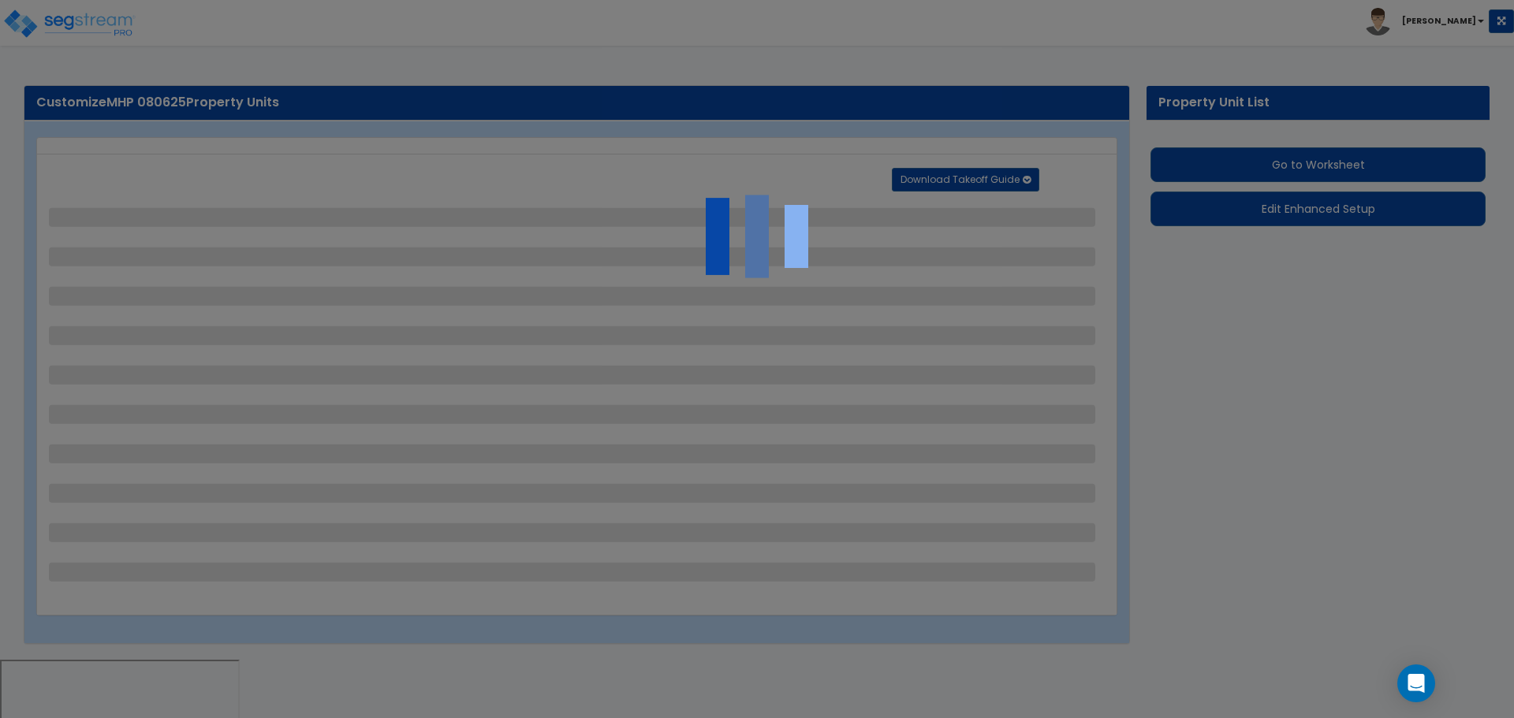
select select "1"
select select "2"
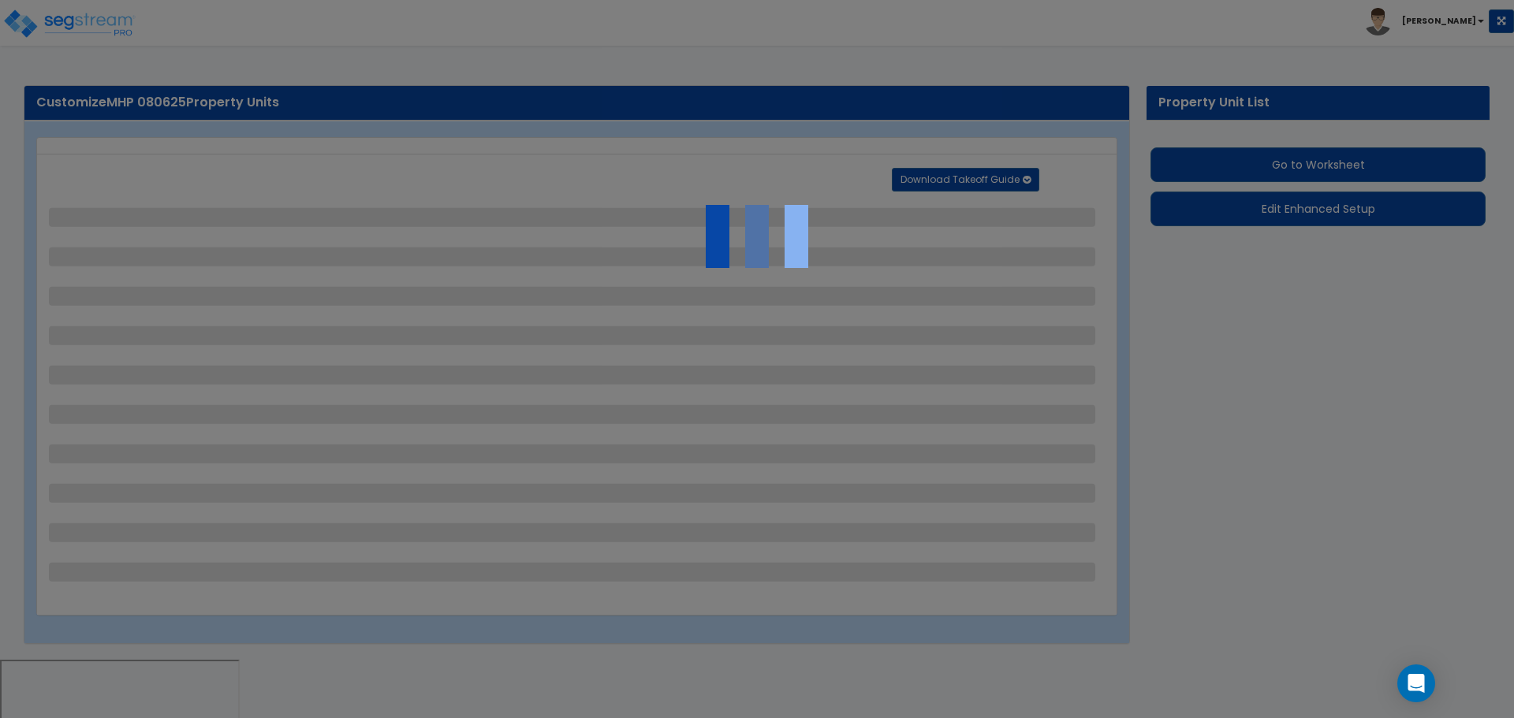
select select "1"
select select "2"
select select "1"
select select "3"
select select "2"
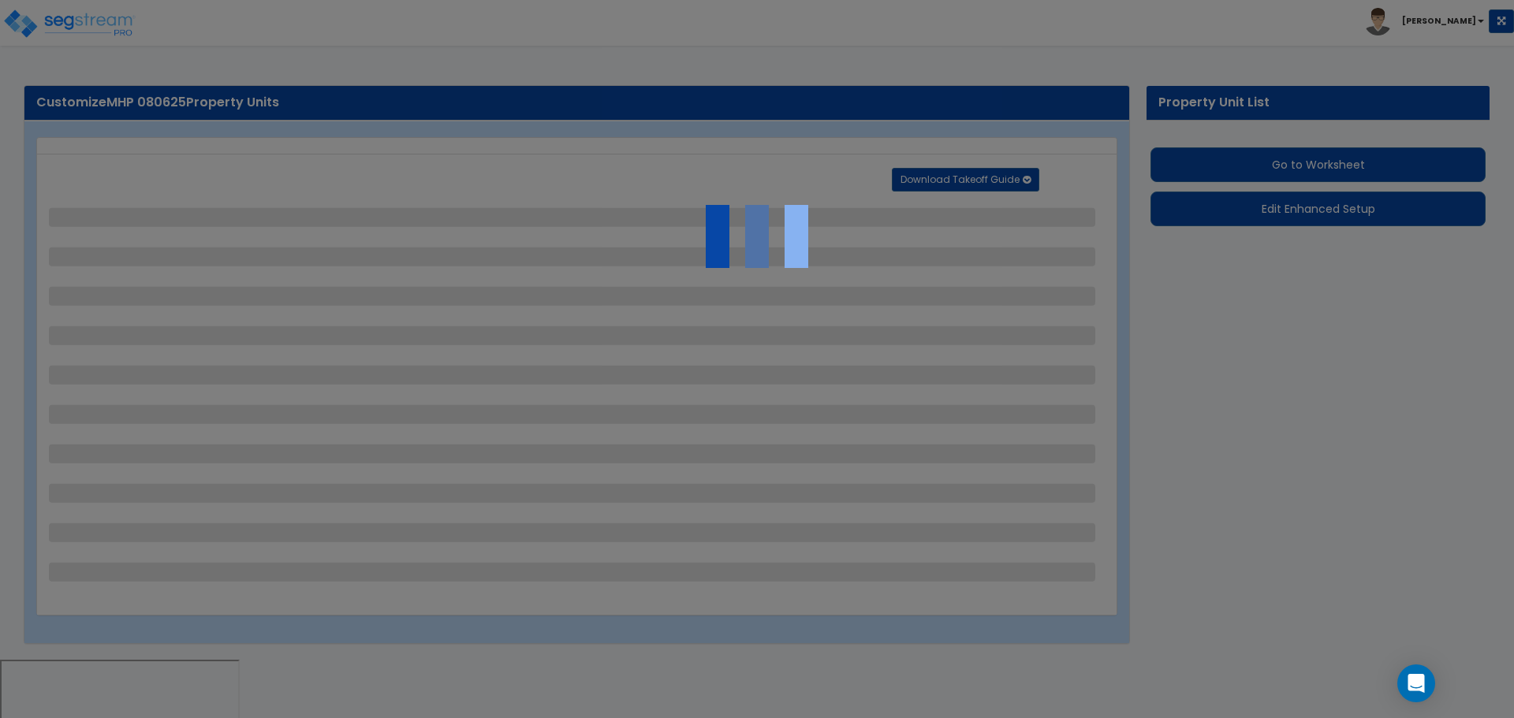
select select "2"
select select "1"
select select "2"
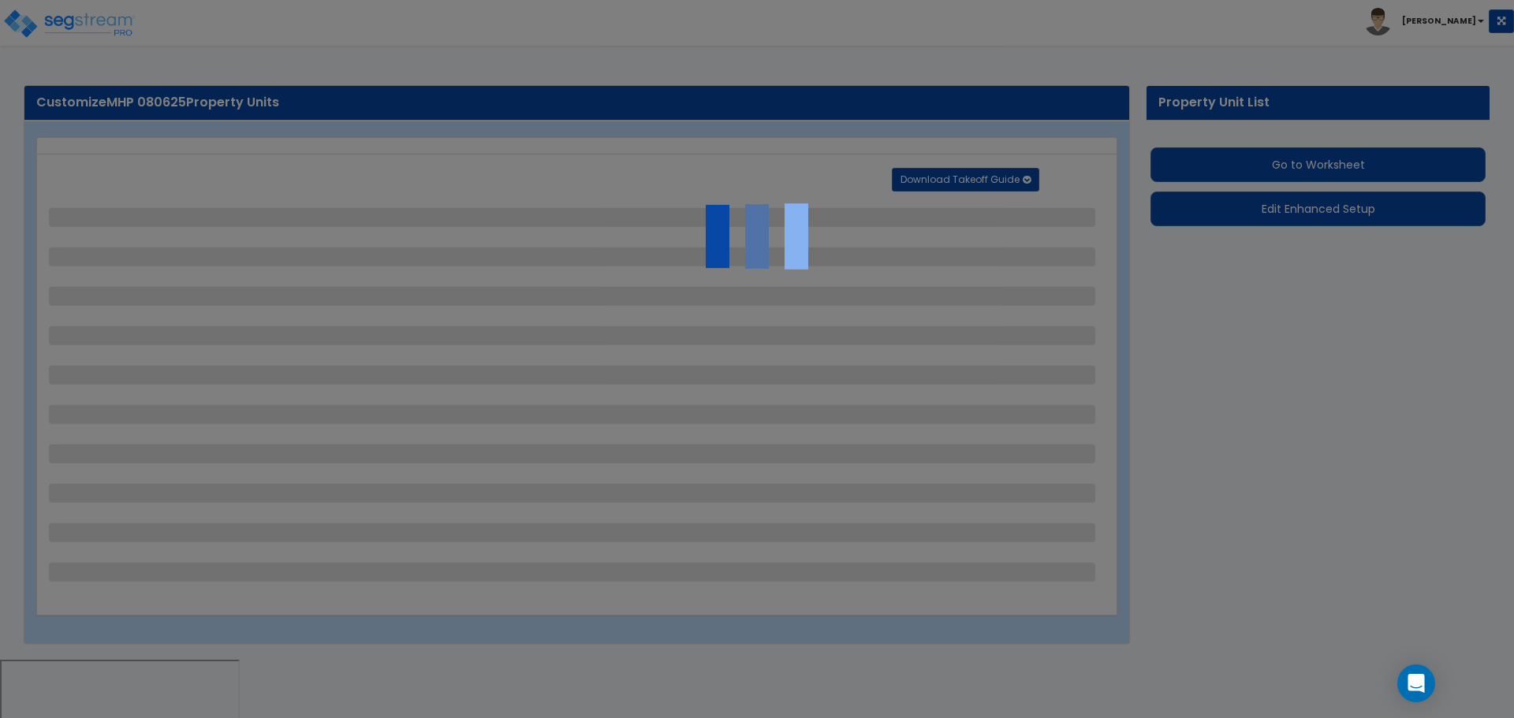
select select "4"
select select "2"
select select "1"
select select "2"
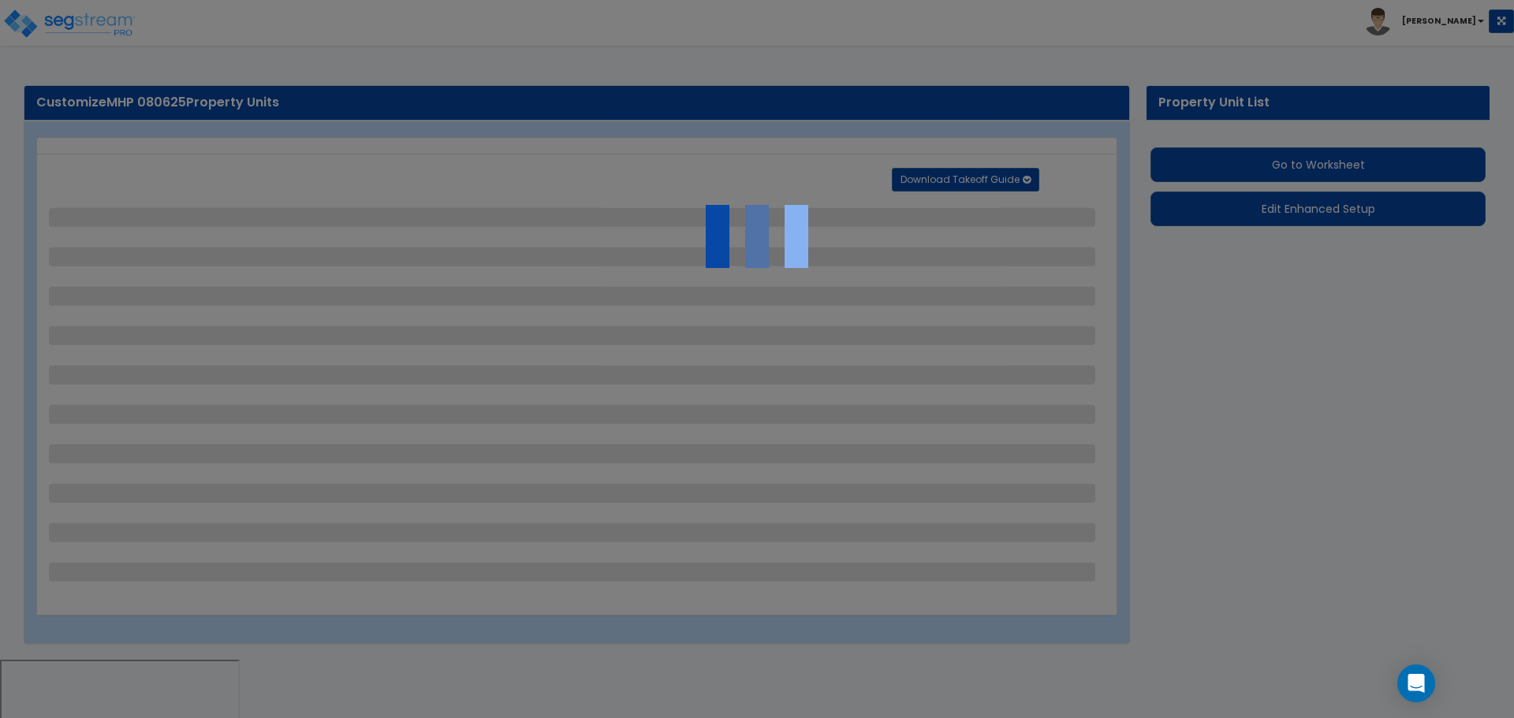
select select "2"
select select "1"
select select "4"
select select "2"
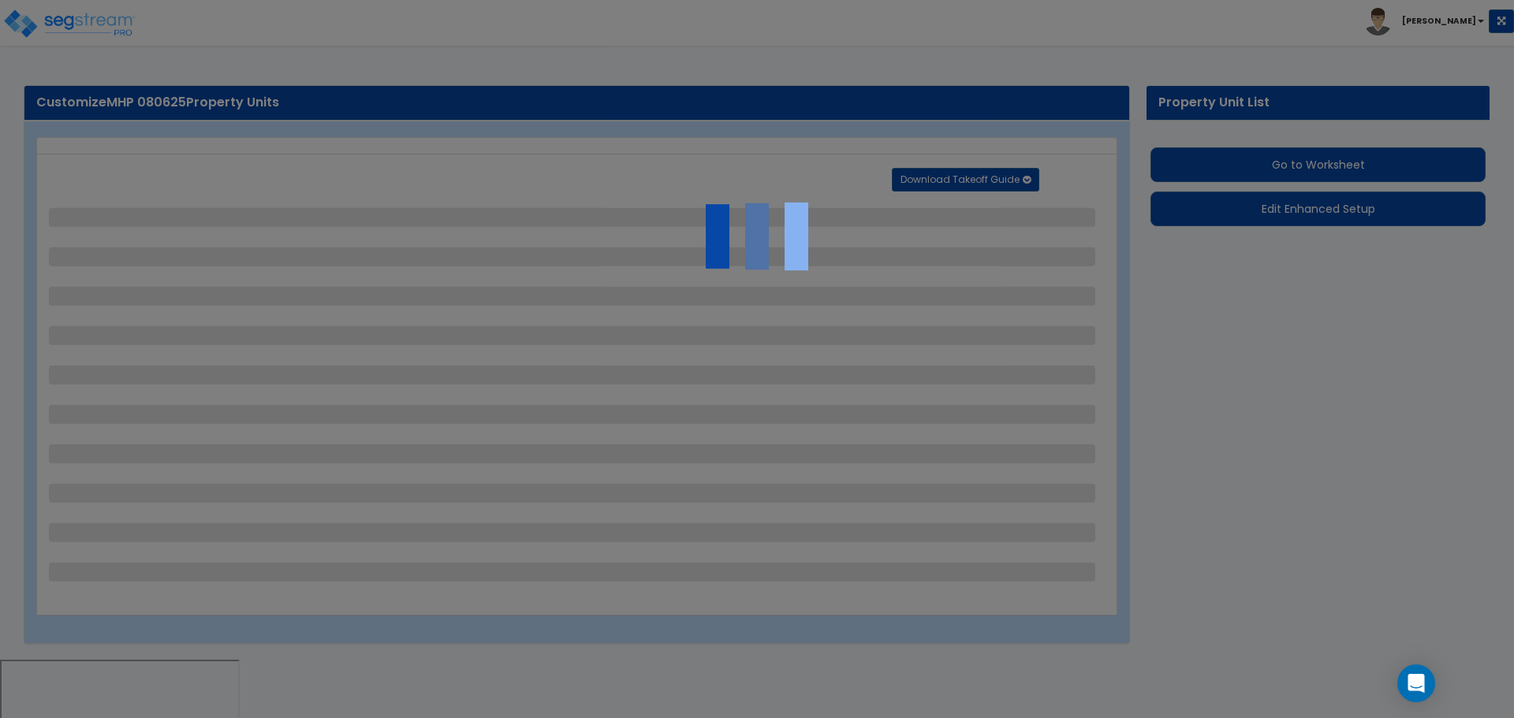
select select "2"
select select "3"
select select "1"
select select "11"
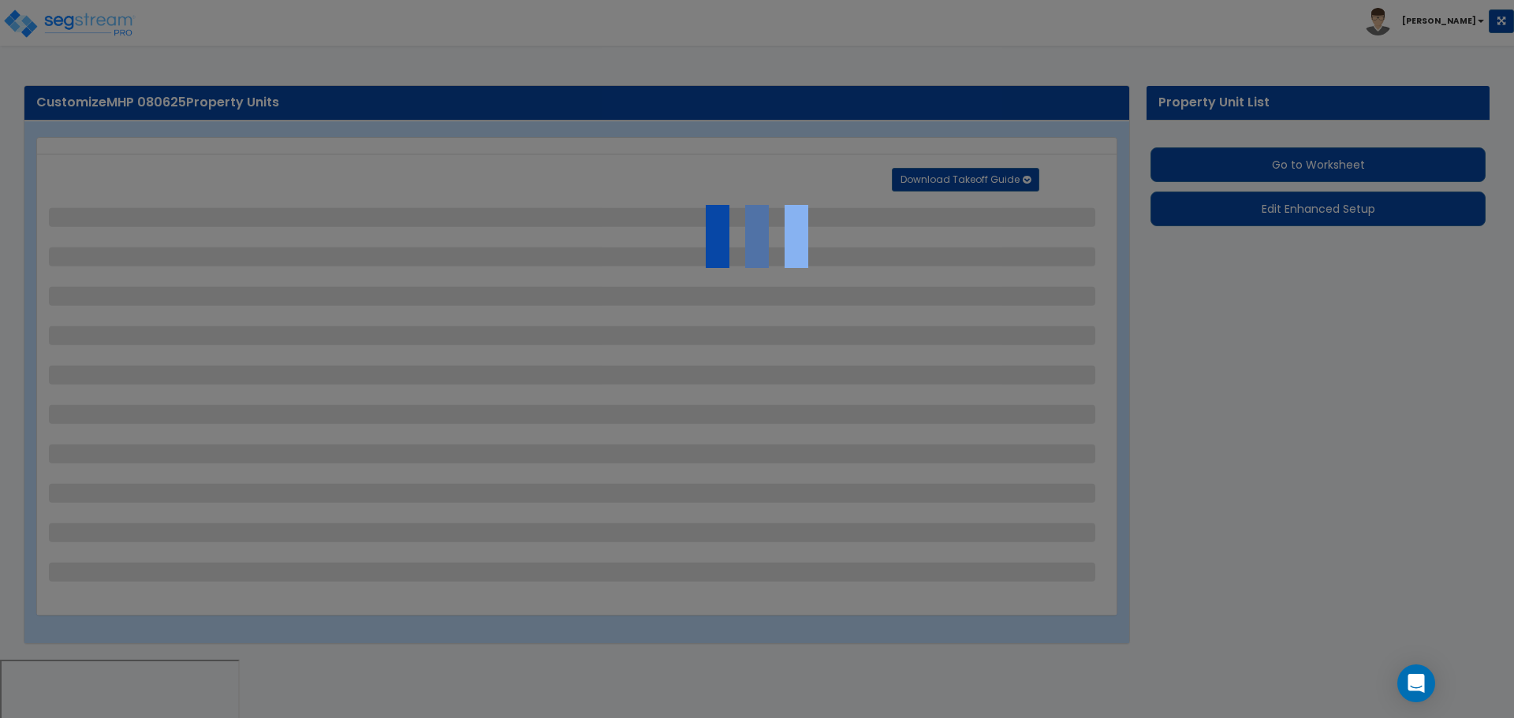
select select "2"
select select "3"
select select "2"
select select "1"
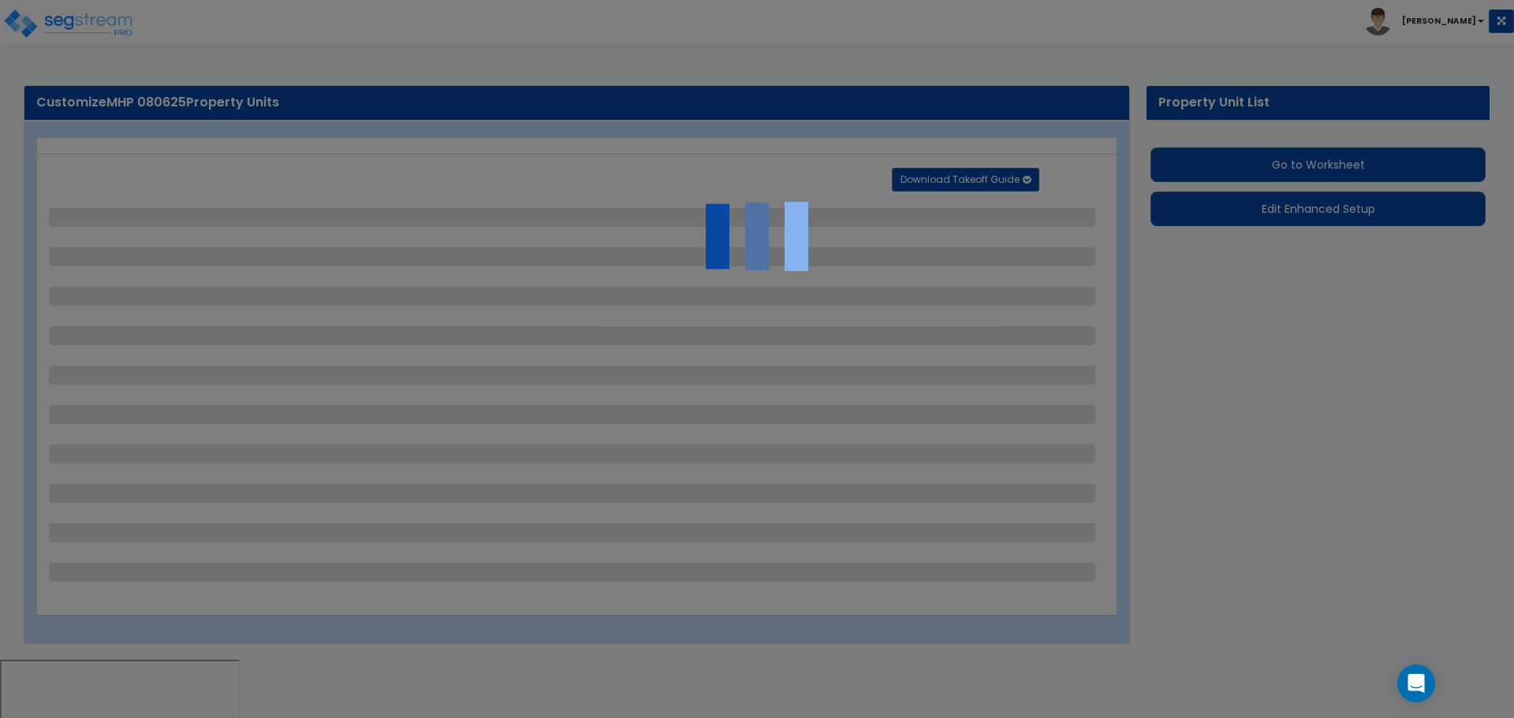
select select "2"
select select "7"
select select "2"
select select "1"
select select "2"
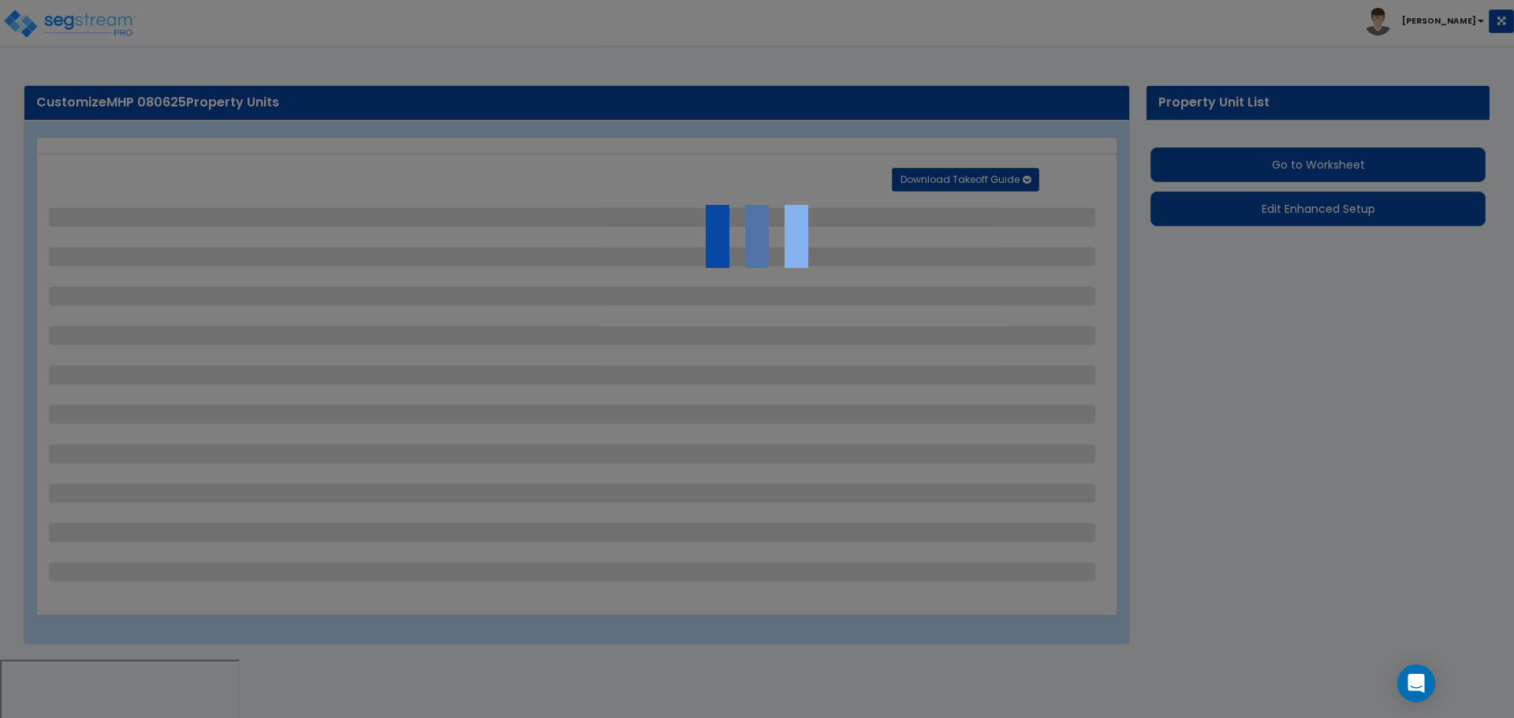
select select "1"
select select "20"
select select "1"
select select "5"
select select "4"
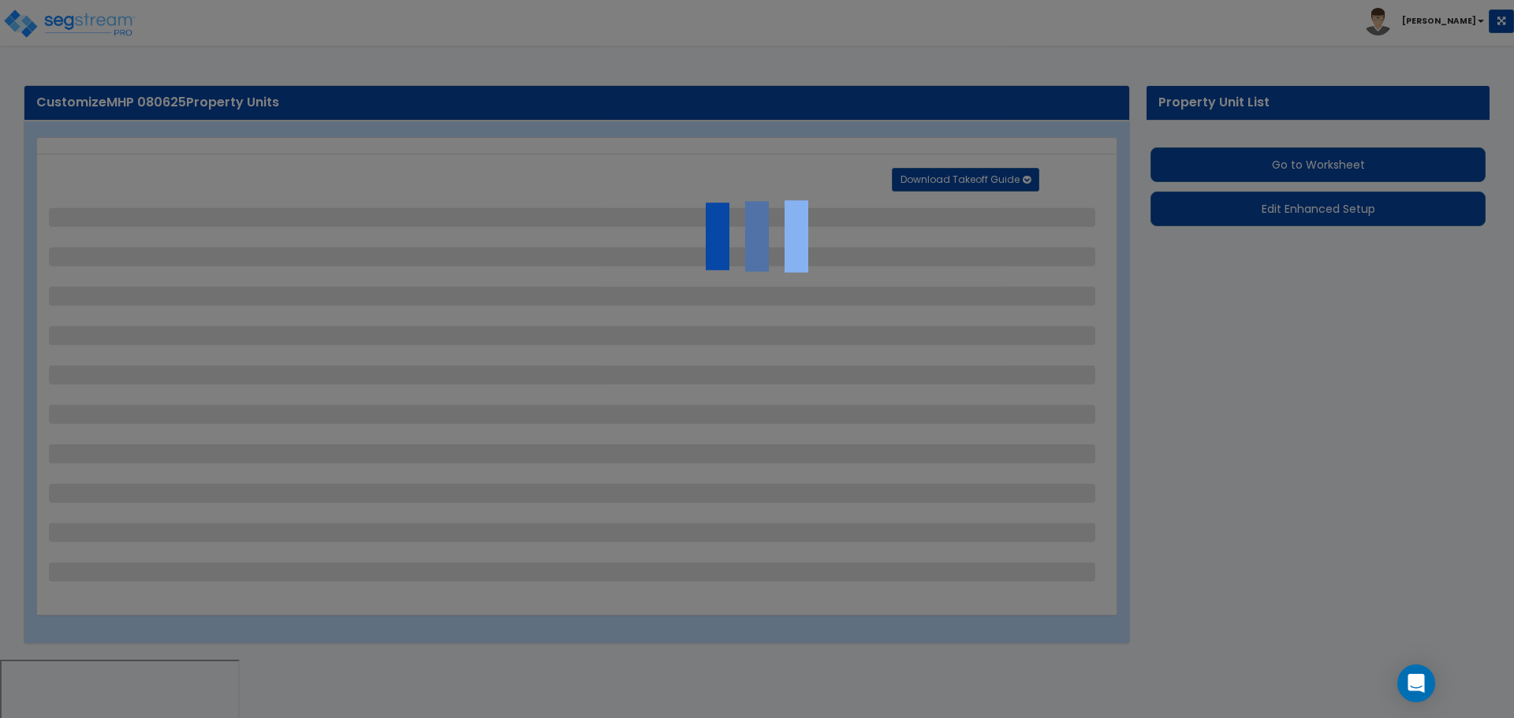
select select "3"
select select "1"
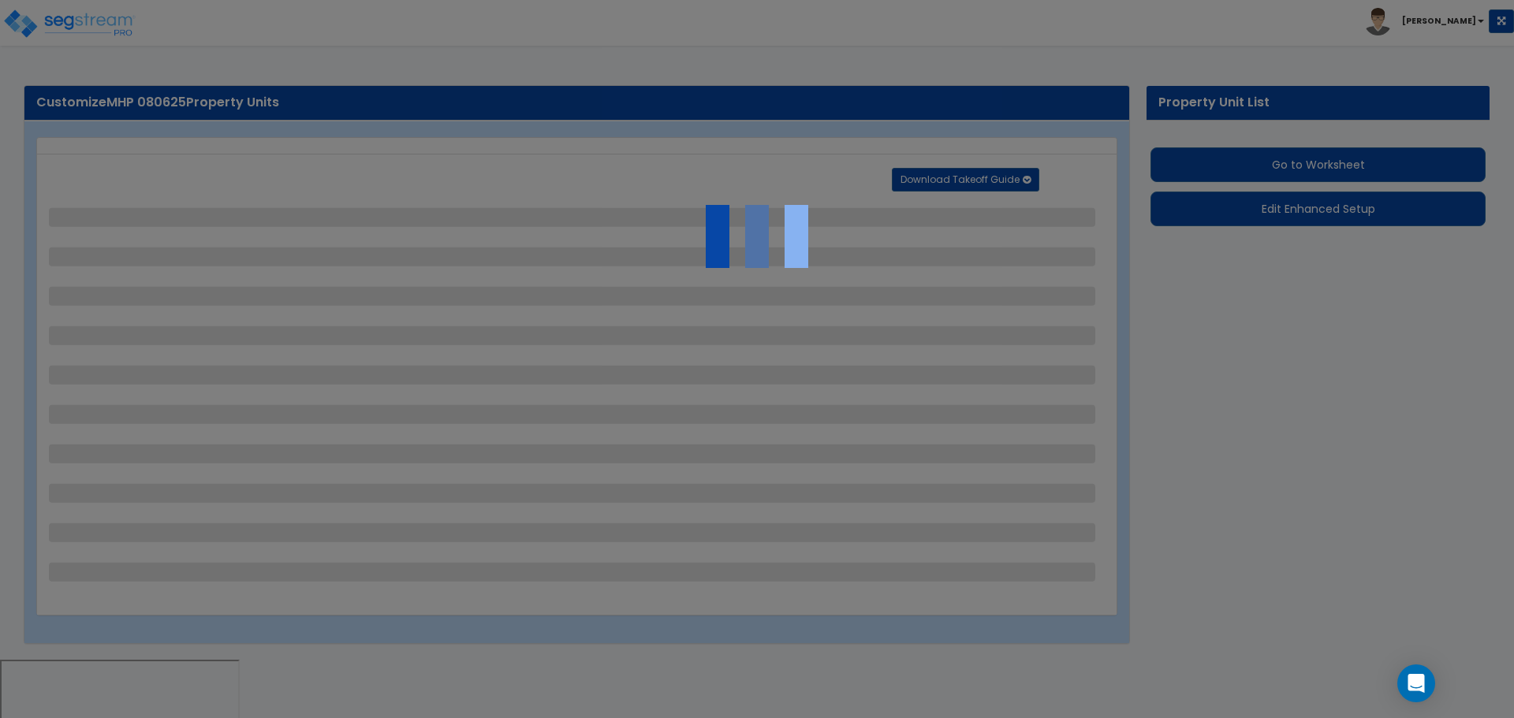
select select "2"
select select "1"
select select "2"
select select "4"
select select "3"
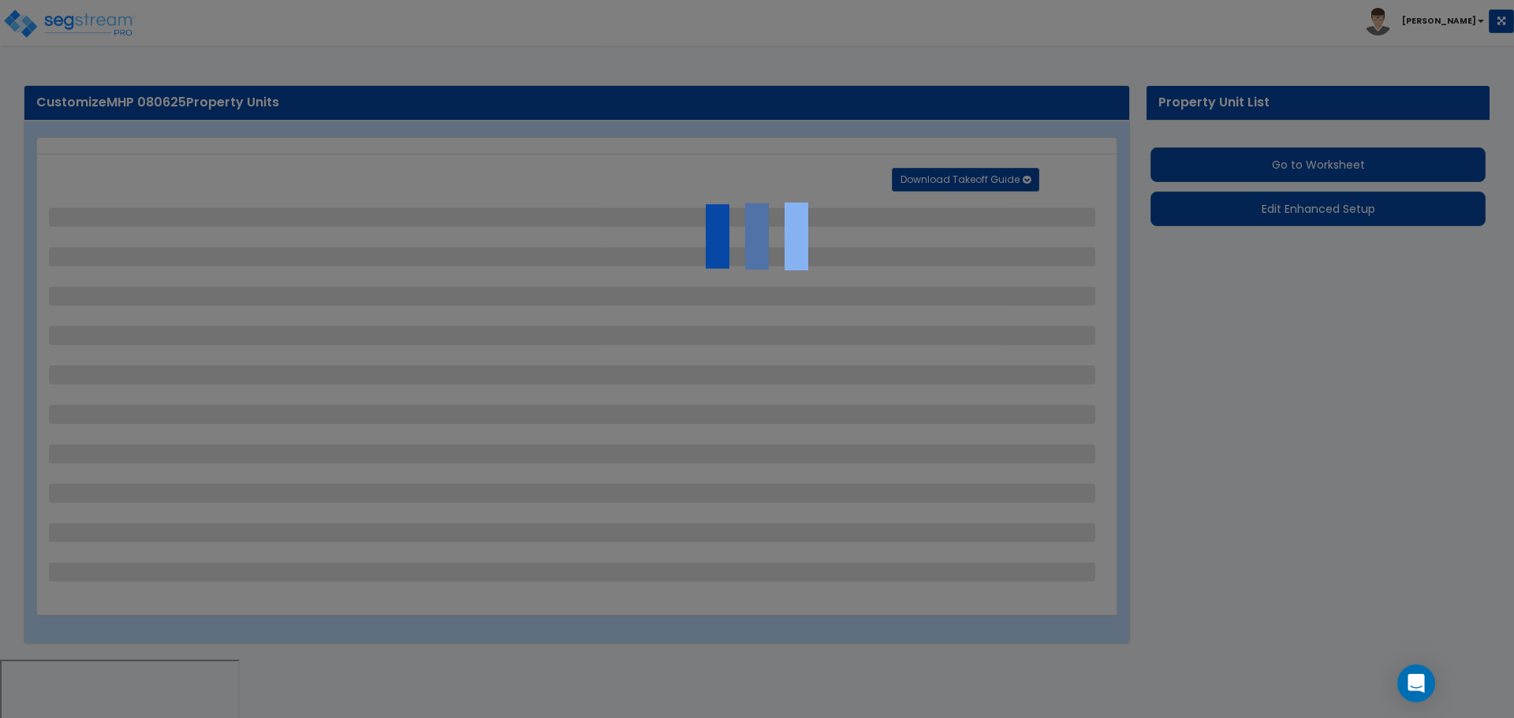
select select "1"
select select "2"
select select "3"
select select "1"
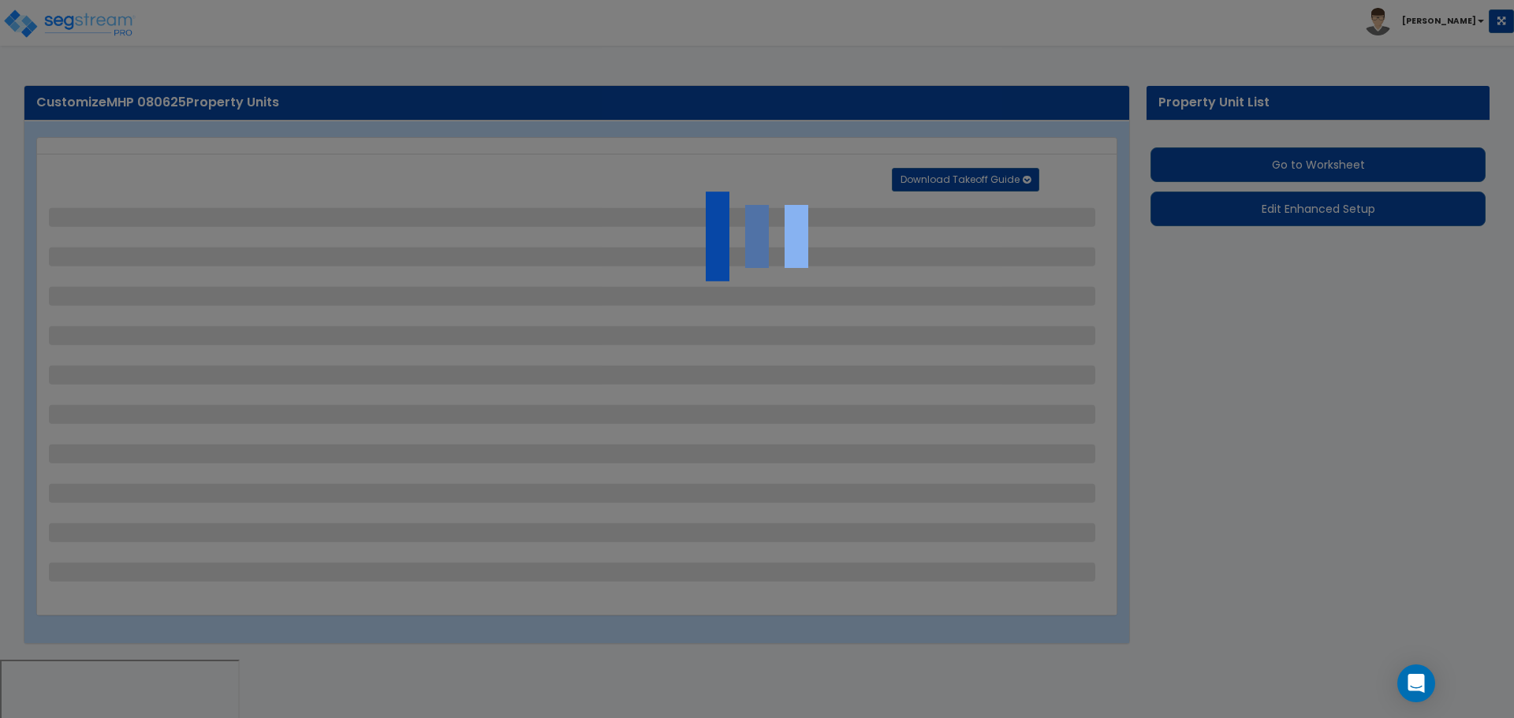
select select "1"
select select "2"
select select "1"
select select "2"
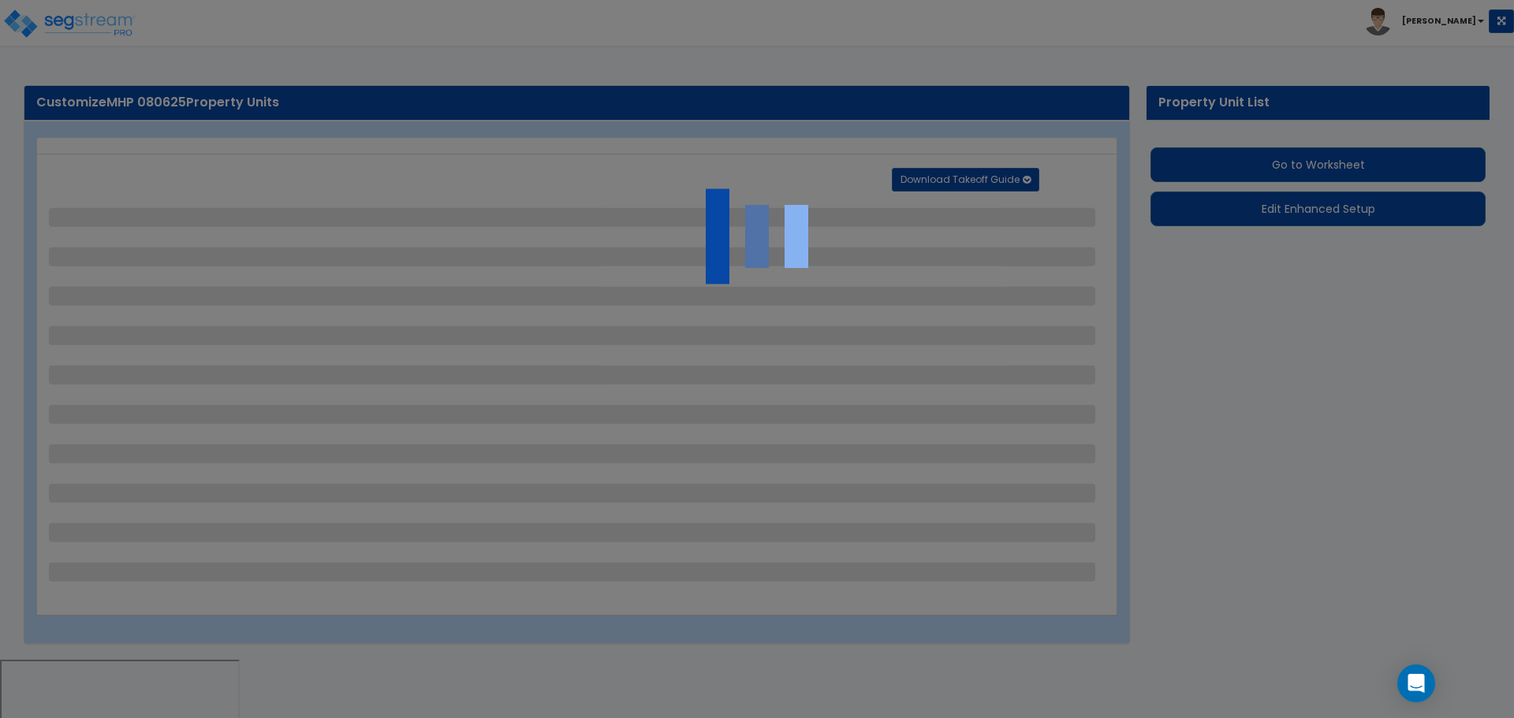
select select "1"
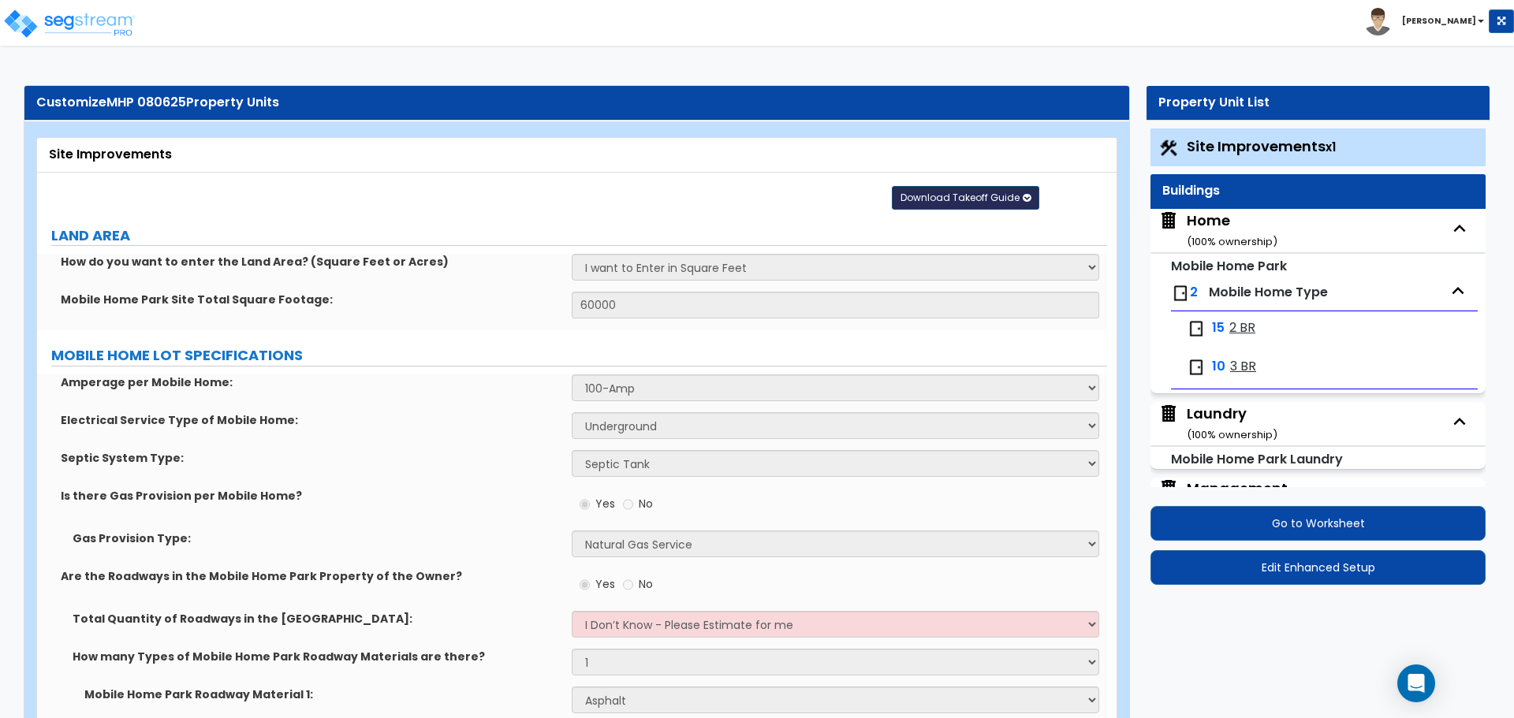
click at [1001, 198] on span "Download Takeoff Guide" at bounding box center [960, 197] width 119 height 13
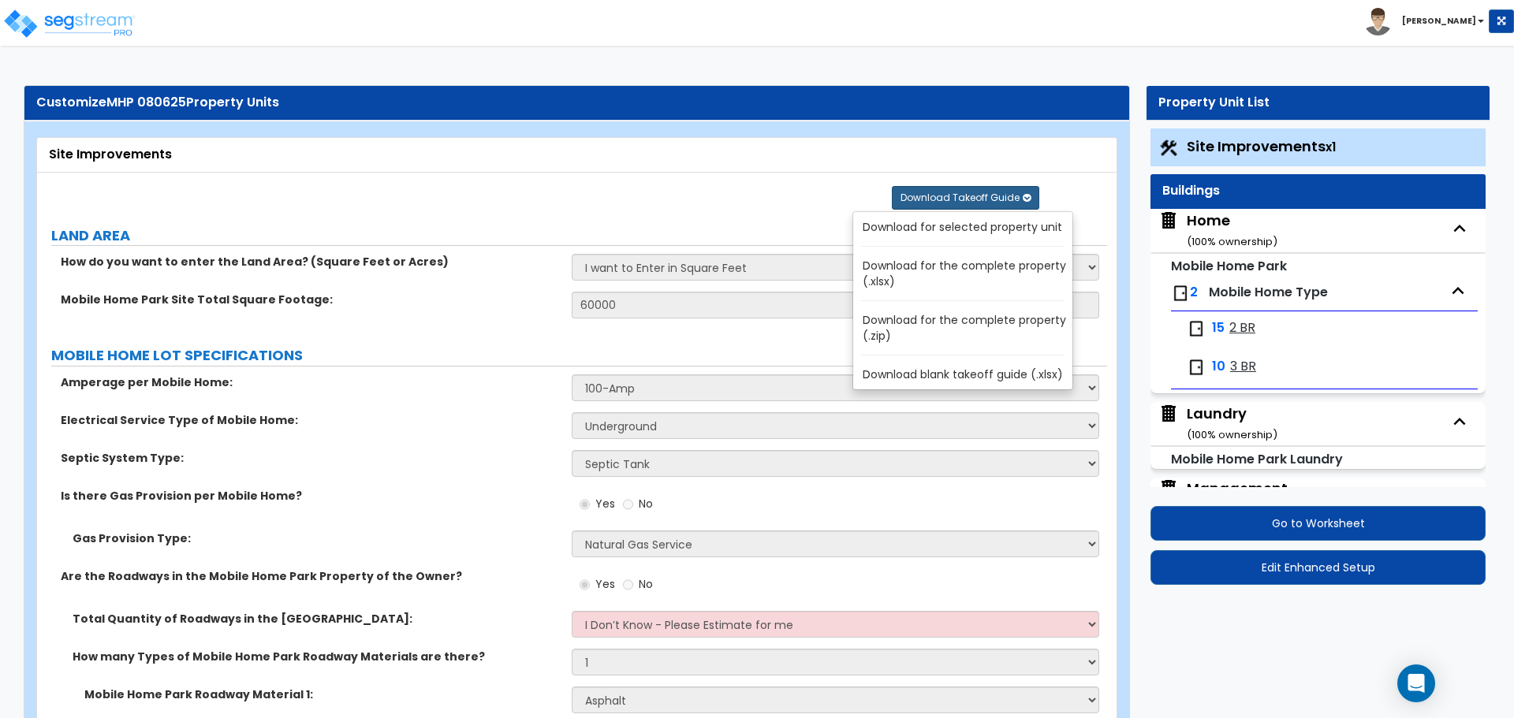
click at [992, 326] on link "Download for the complete property (.zip)" at bounding box center [966, 328] width 213 height 38
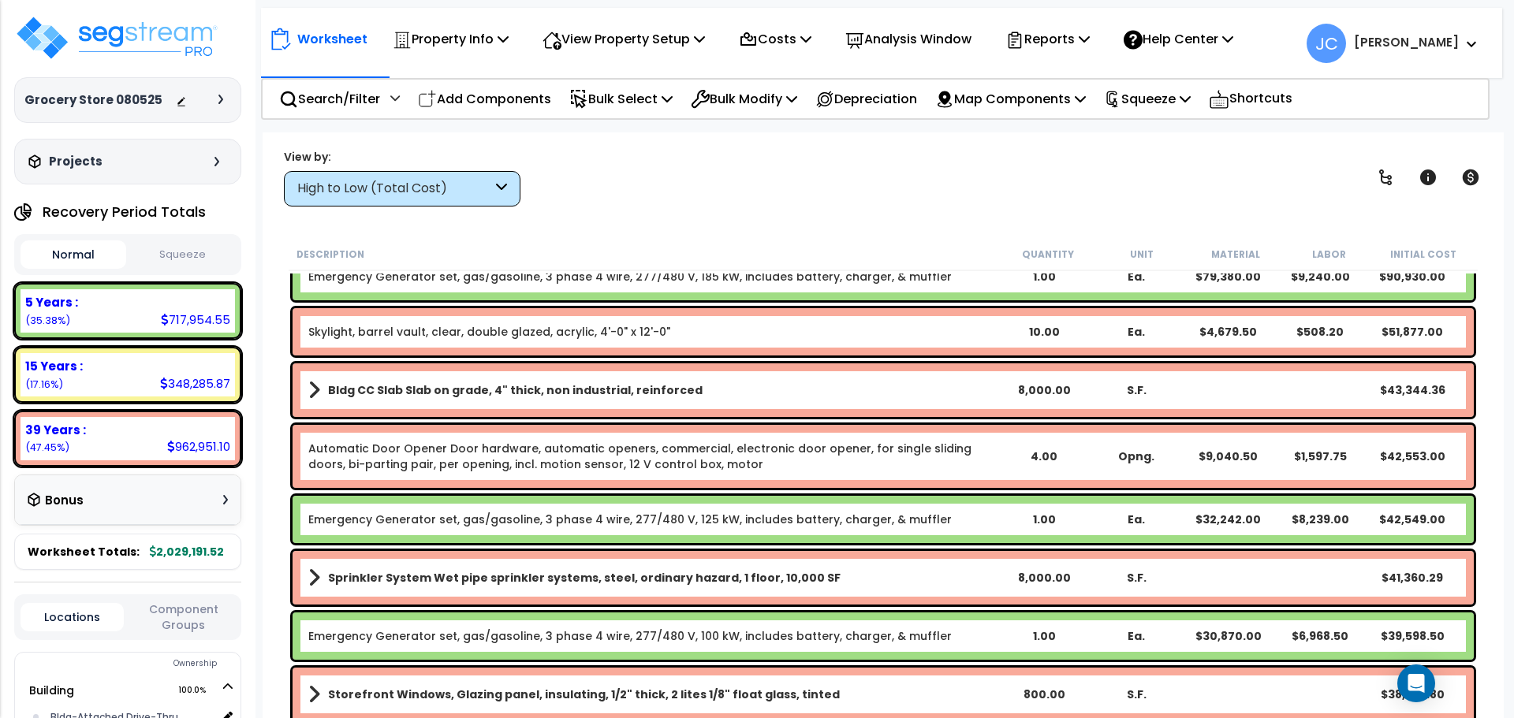
scroll to position [80, 0]
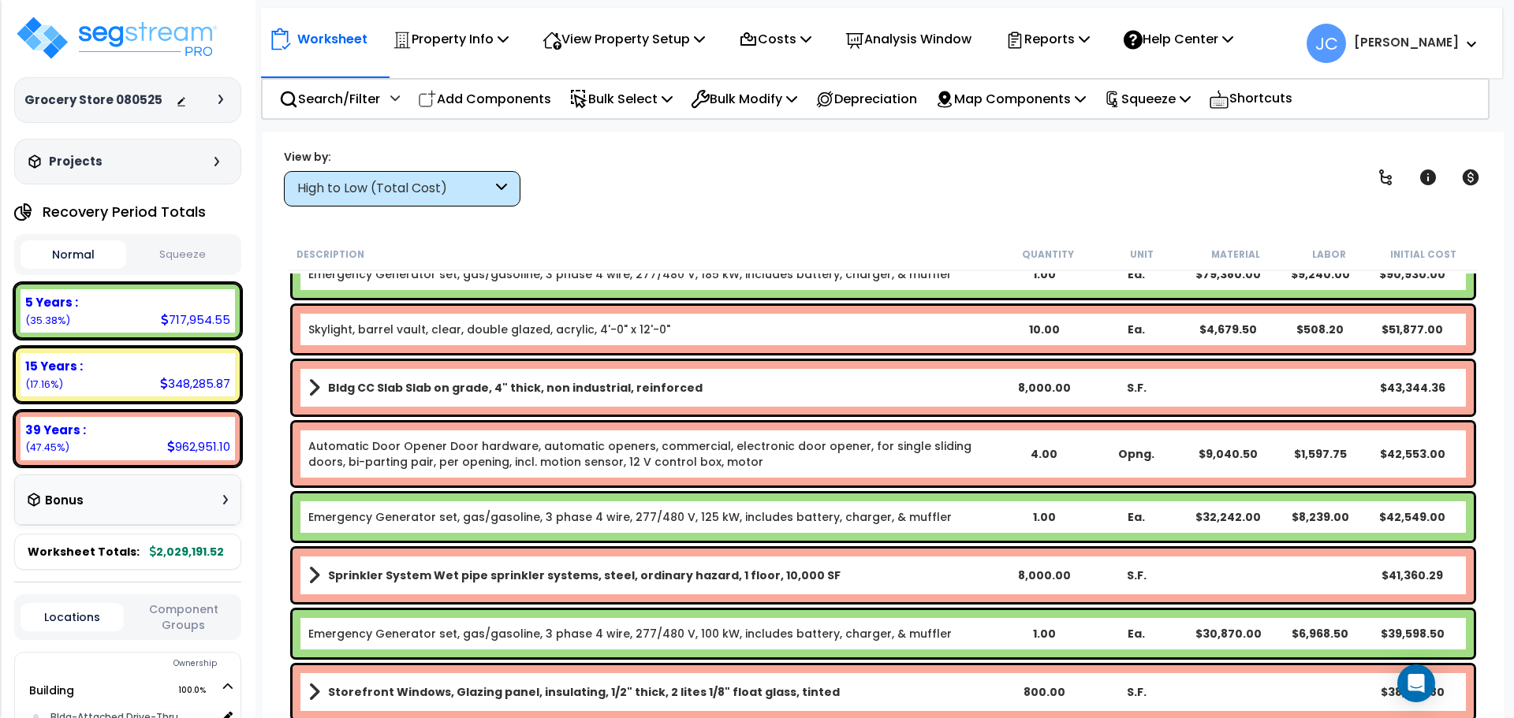
click at [225, 103] on div at bounding box center [224, 99] width 13 height 9
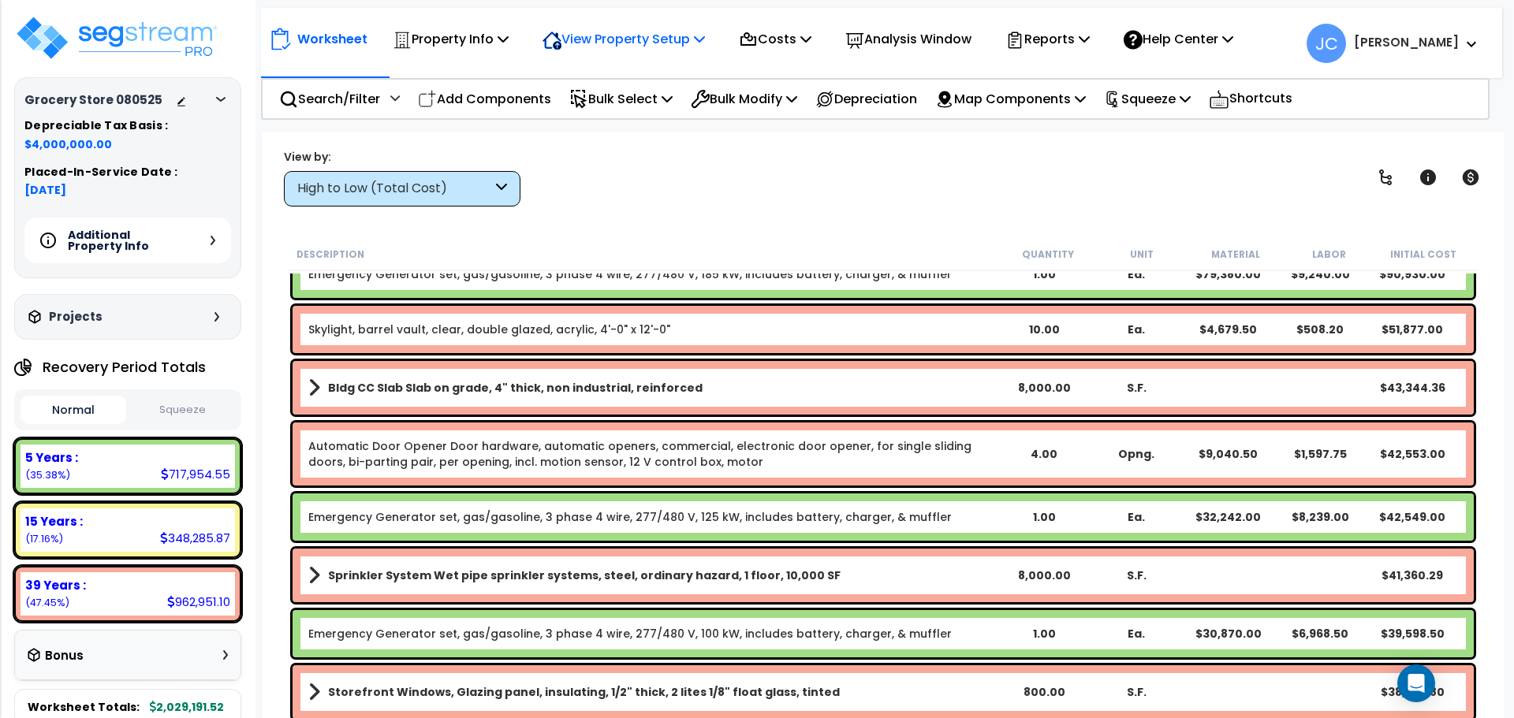
click at [644, 47] on p "View Property Setup" at bounding box center [624, 38] width 162 height 21
click at [616, 106] on link "View Questionnaire" at bounding box center [613, 108] width 156 height 32
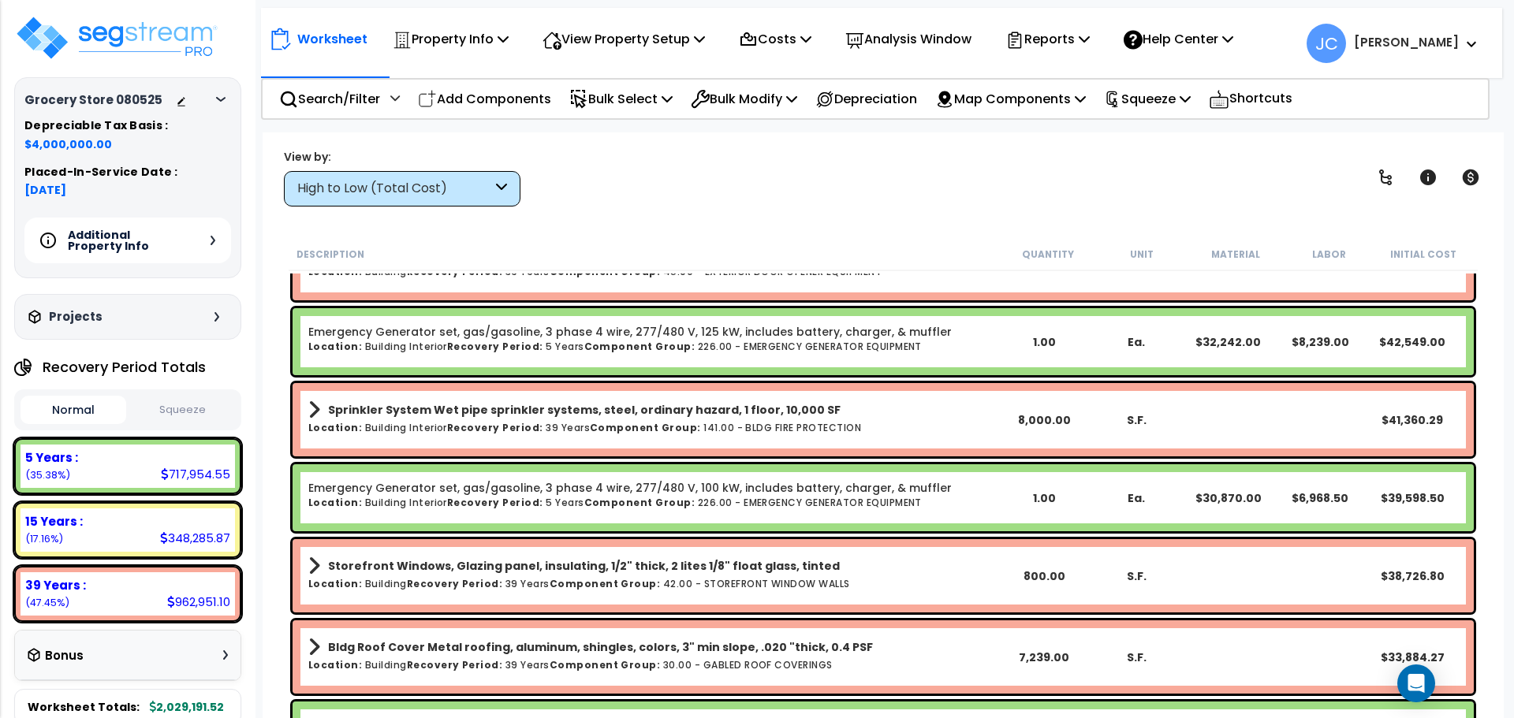
scroll to position [0, 0]
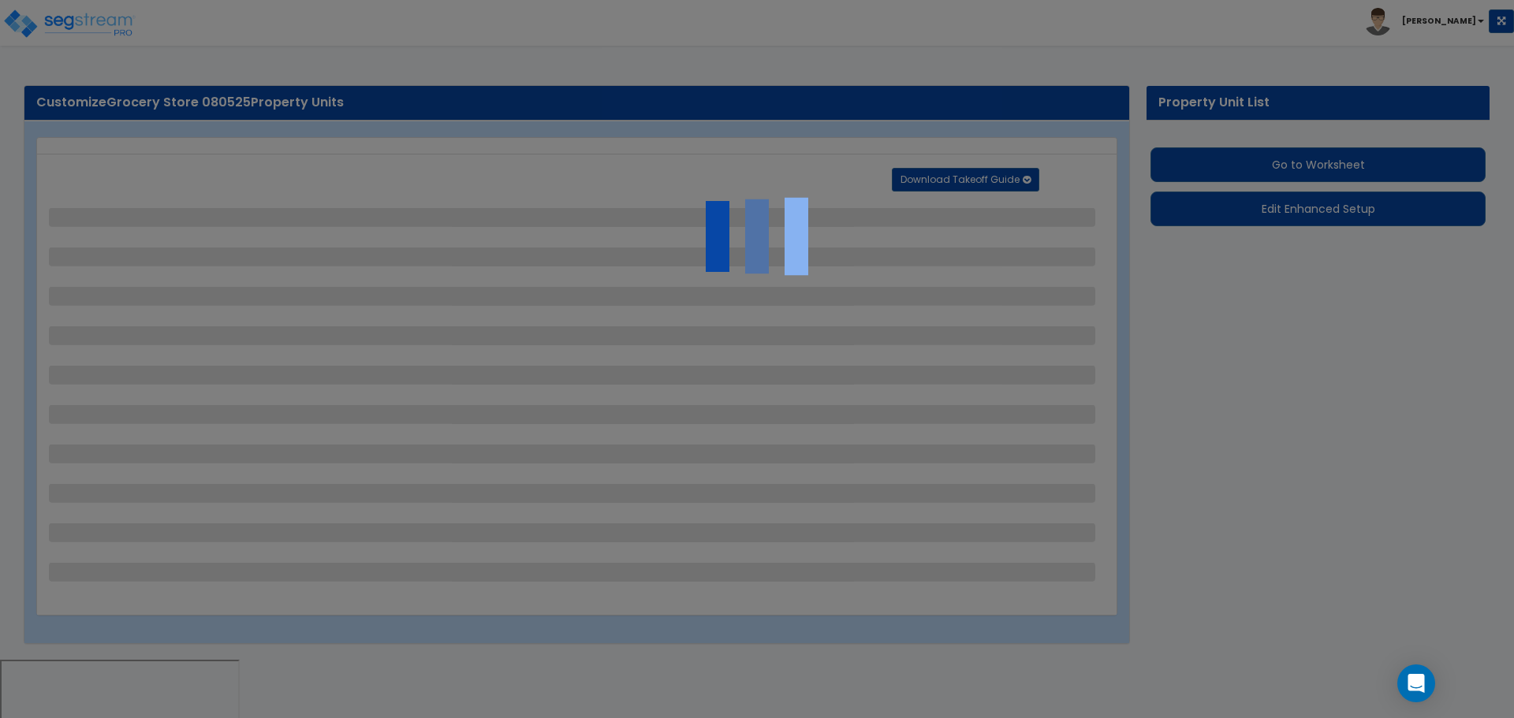
select select "2"
select select "1"
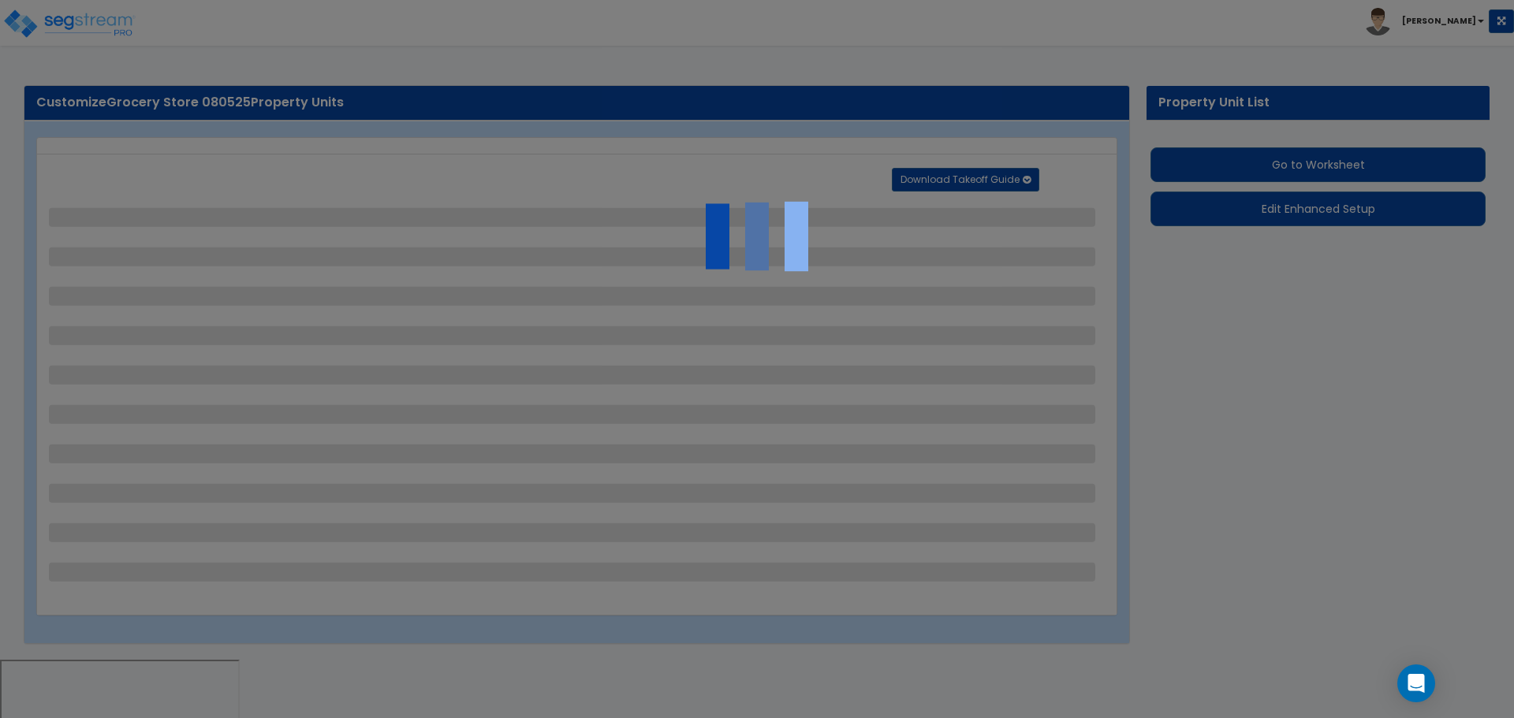
select select "2"
select select "3"
select select "1"
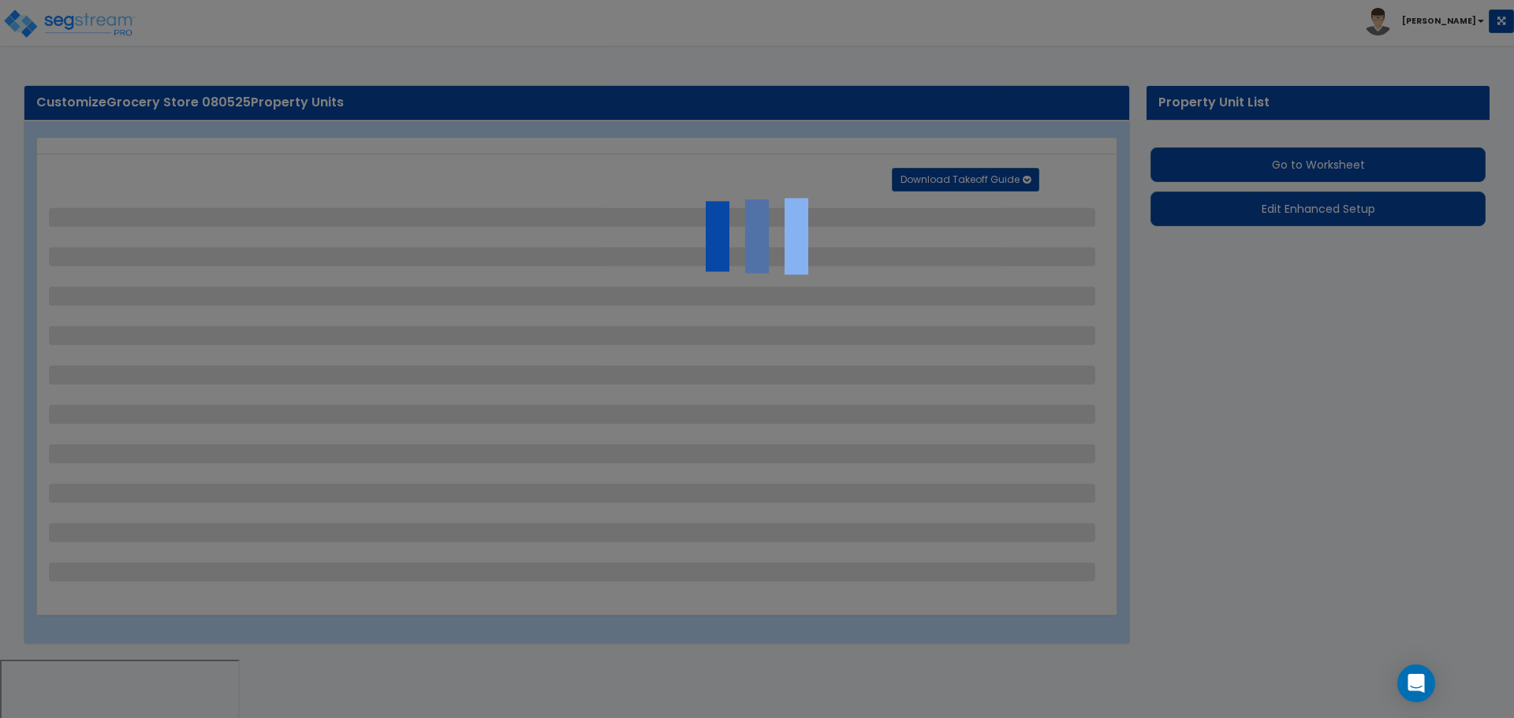
select select "2"
select select "1"
select select "2"
select select "1"
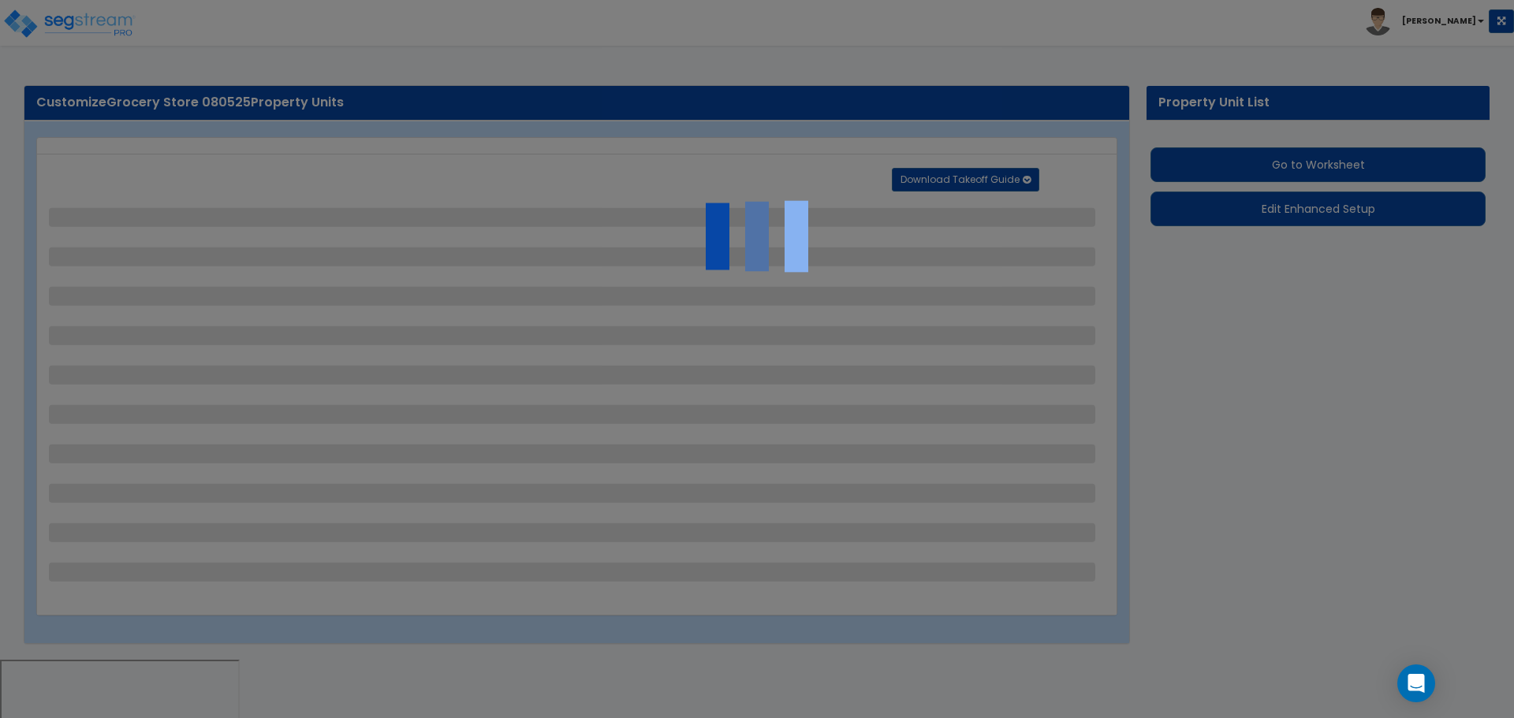
select select "2"
select select "1"
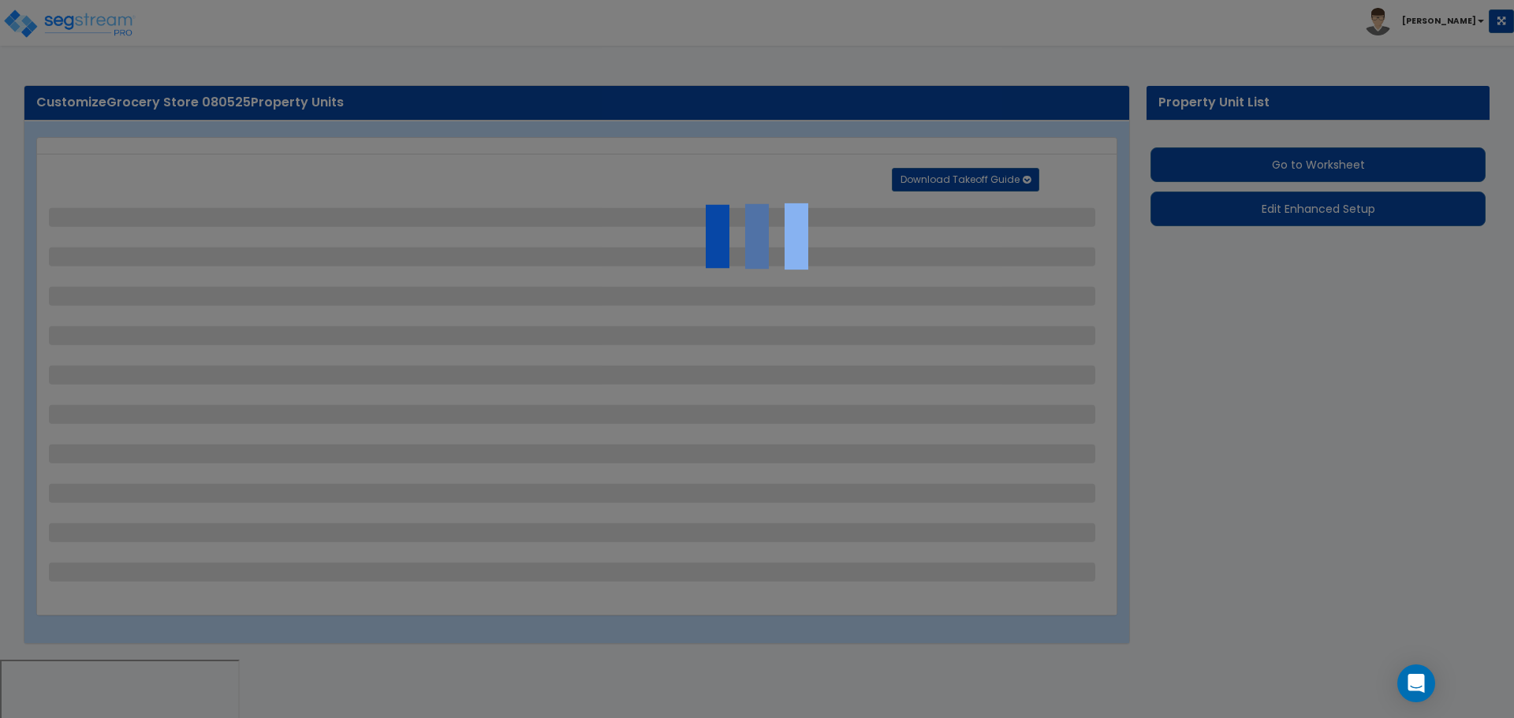
select select "6"
select select "2"
select select "3"
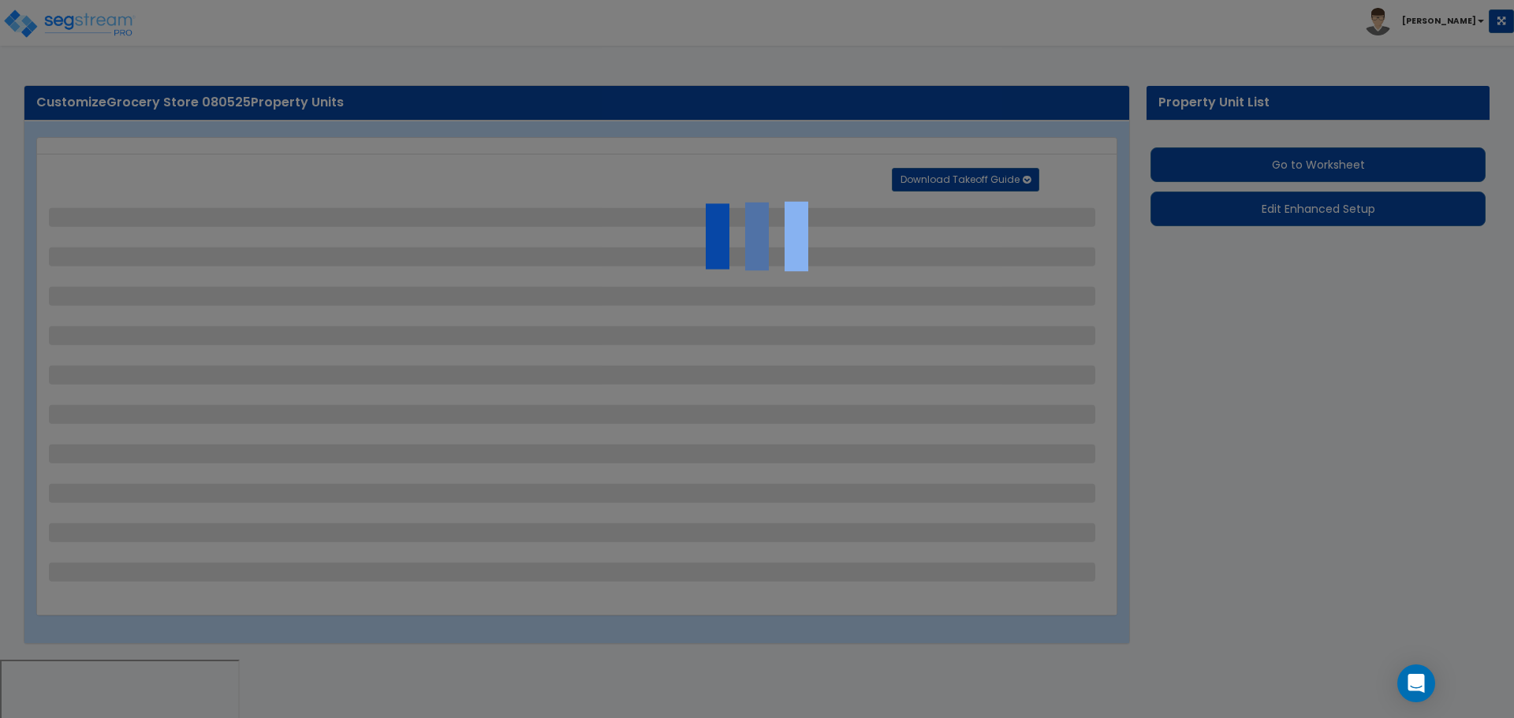
select select "2"
select select "1"
select select "2"
select select "7"
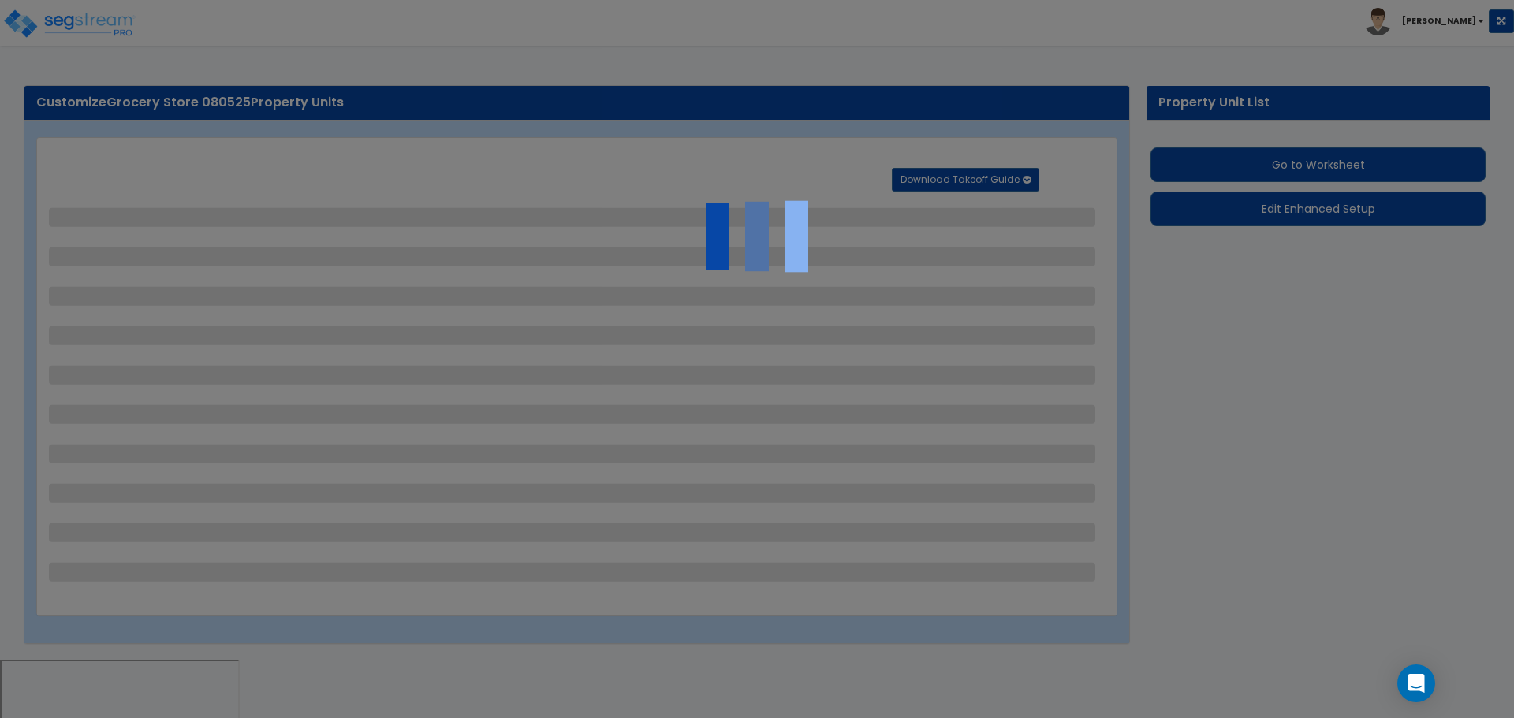
select select "2"
select select "3"
select select "1"
select select "20"
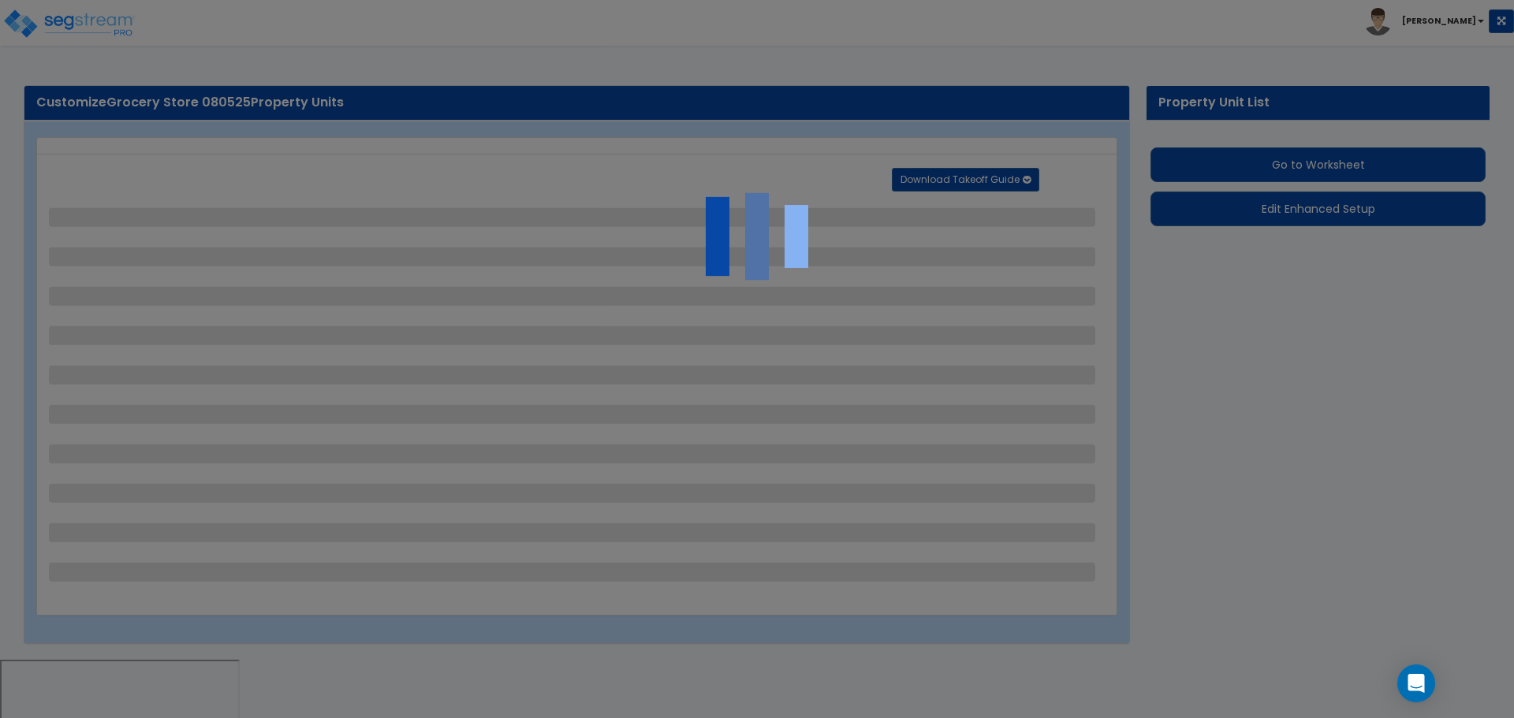
select select "2"
select select "4"
select select "1"
select select "4"
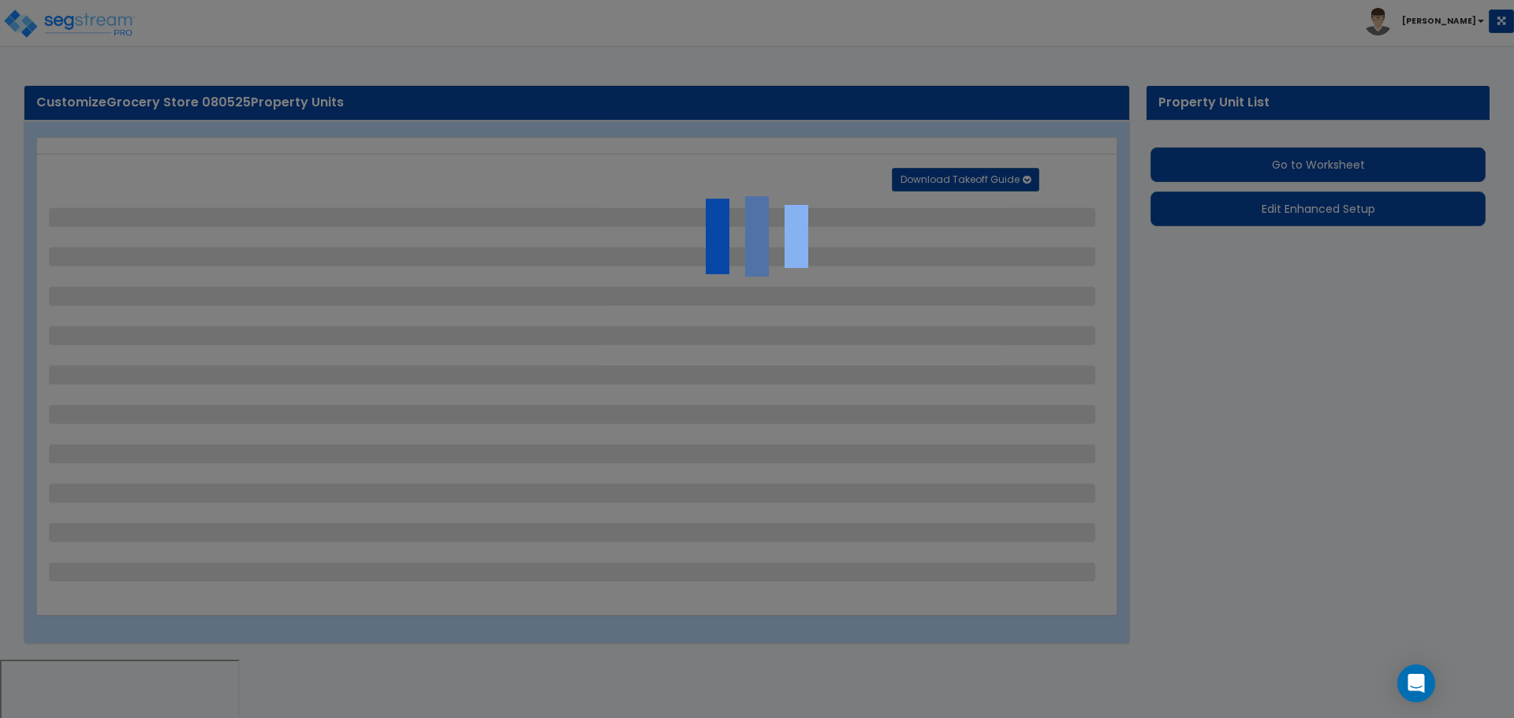
select select "1"
select select "2"
select select "3"
select select "1"
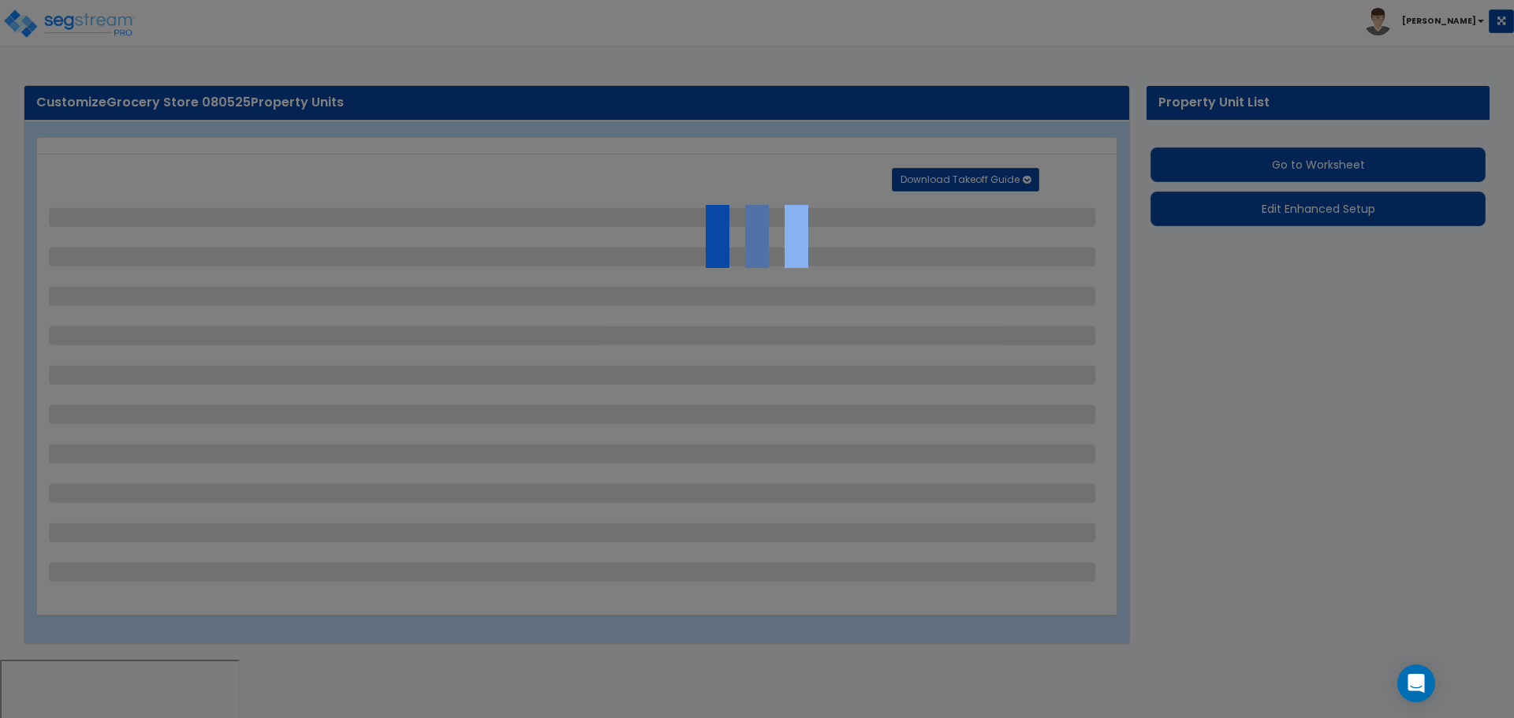
select select "1"
select select "2"
select select "1"
select select "2"
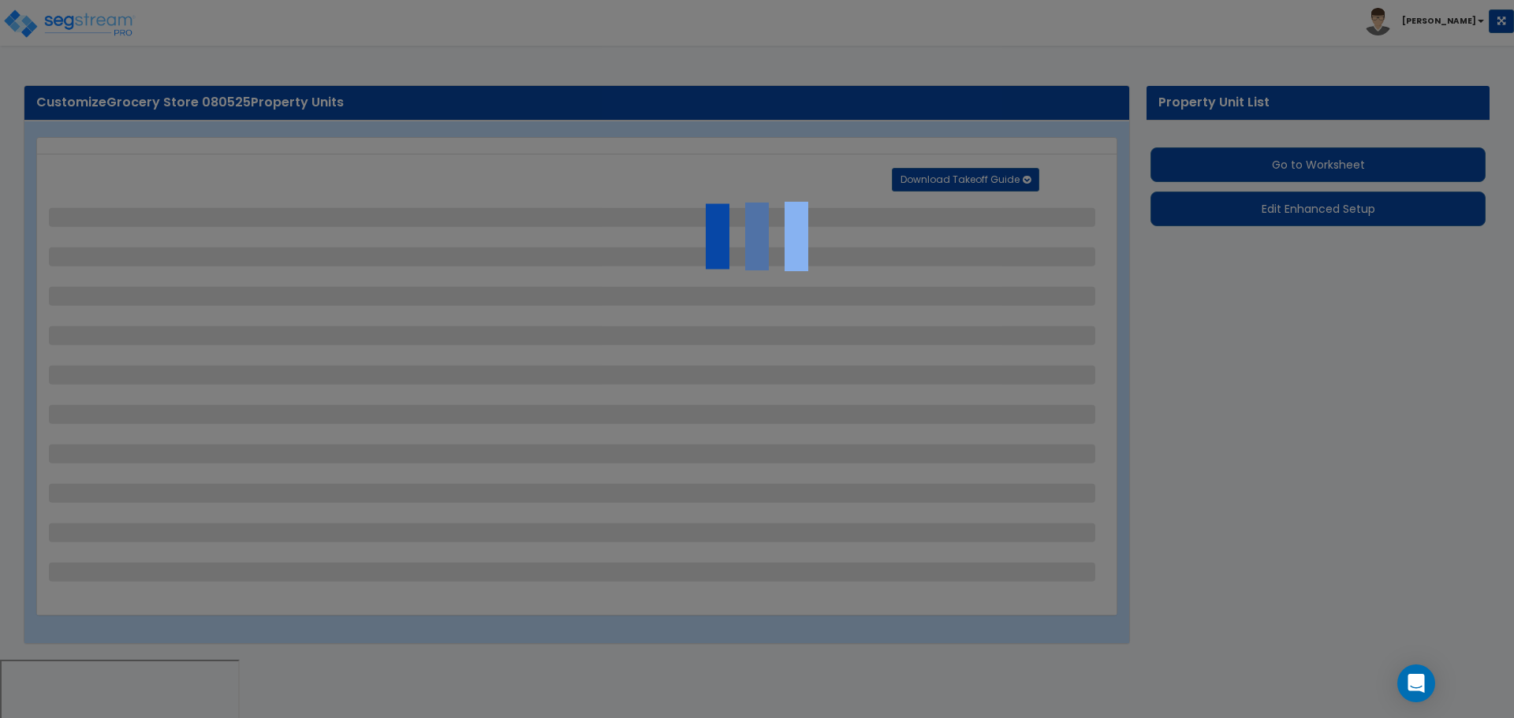
select select "1"
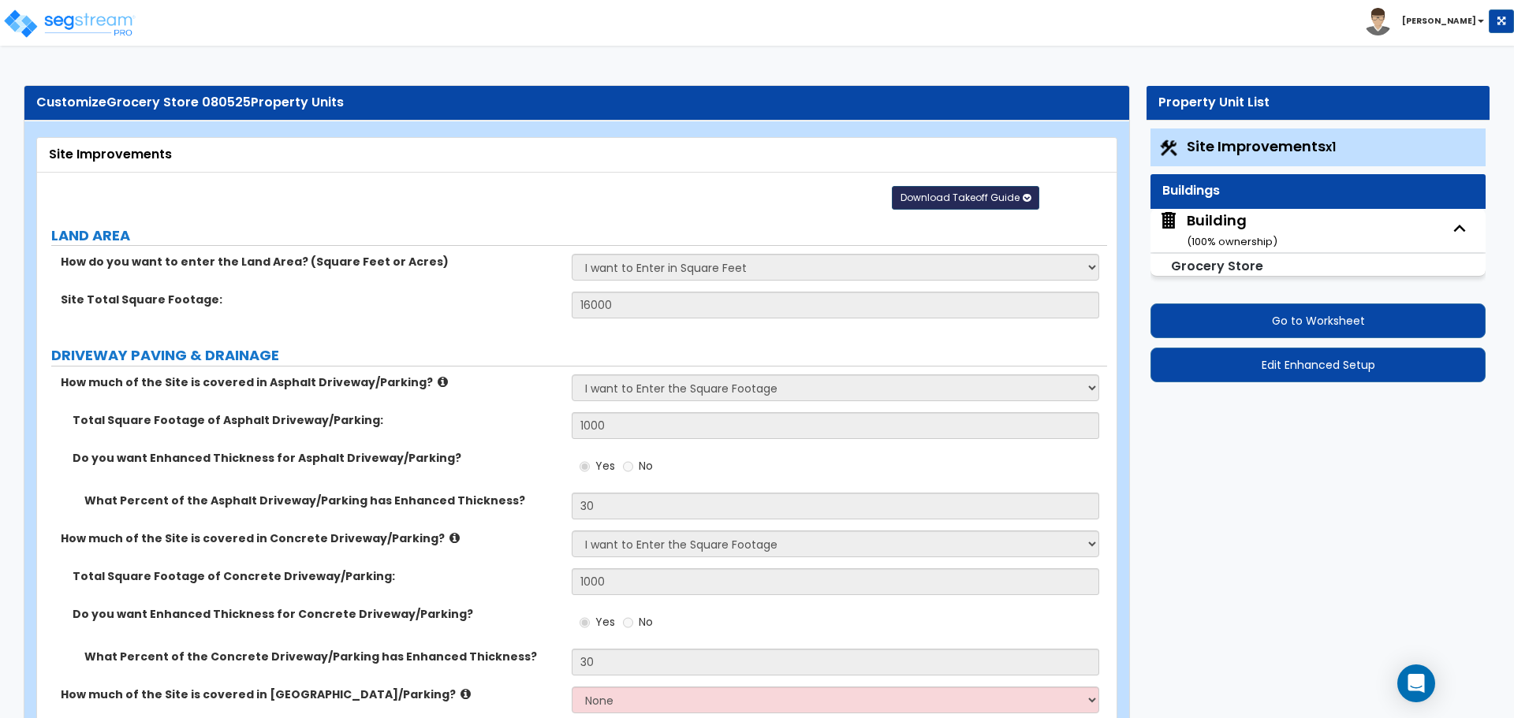
click at [930, 192] on span "Download Takeoff Guide" at bounding box center [960, 197] width 119 height 13
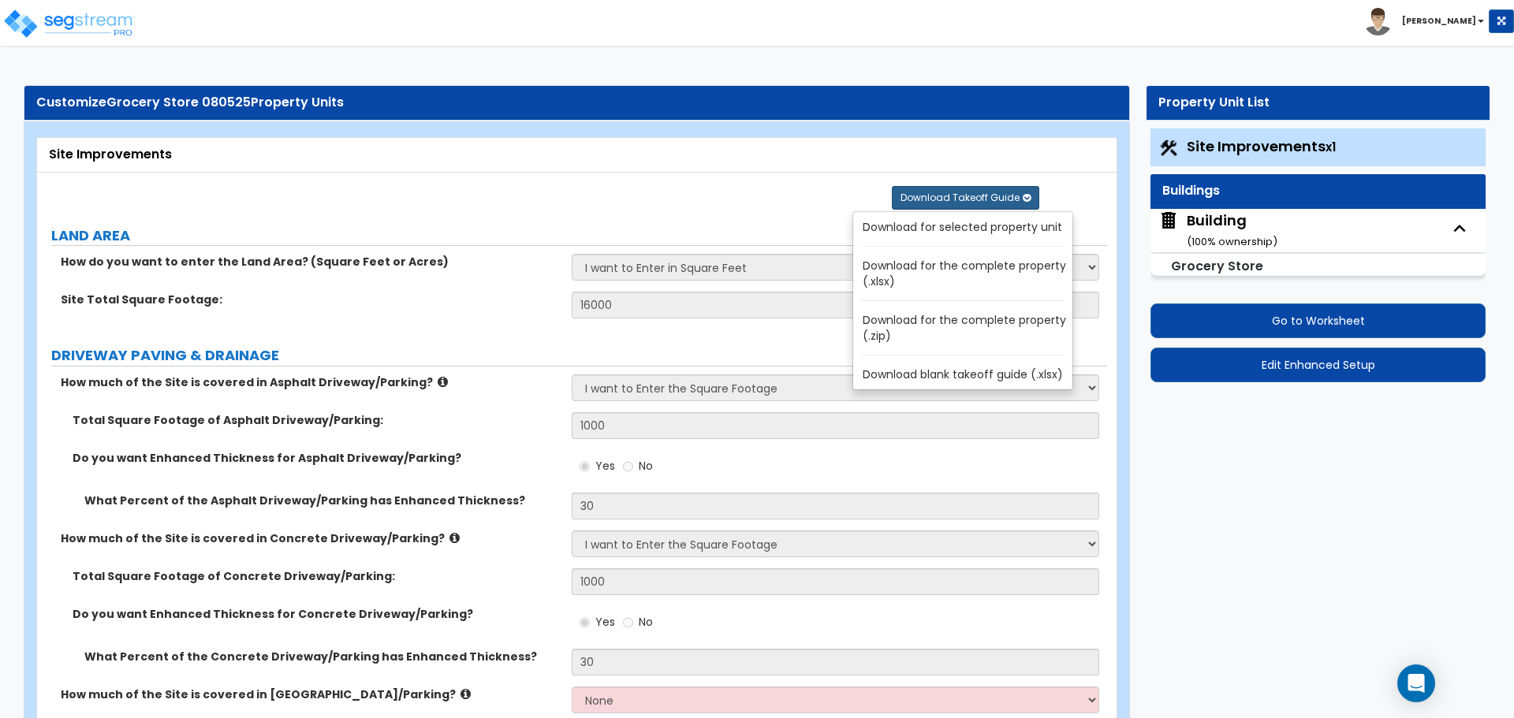
click at [913, 320] on link "Download for the complete property (.zip)" at bounding box center [966, 328] width 213 height 38
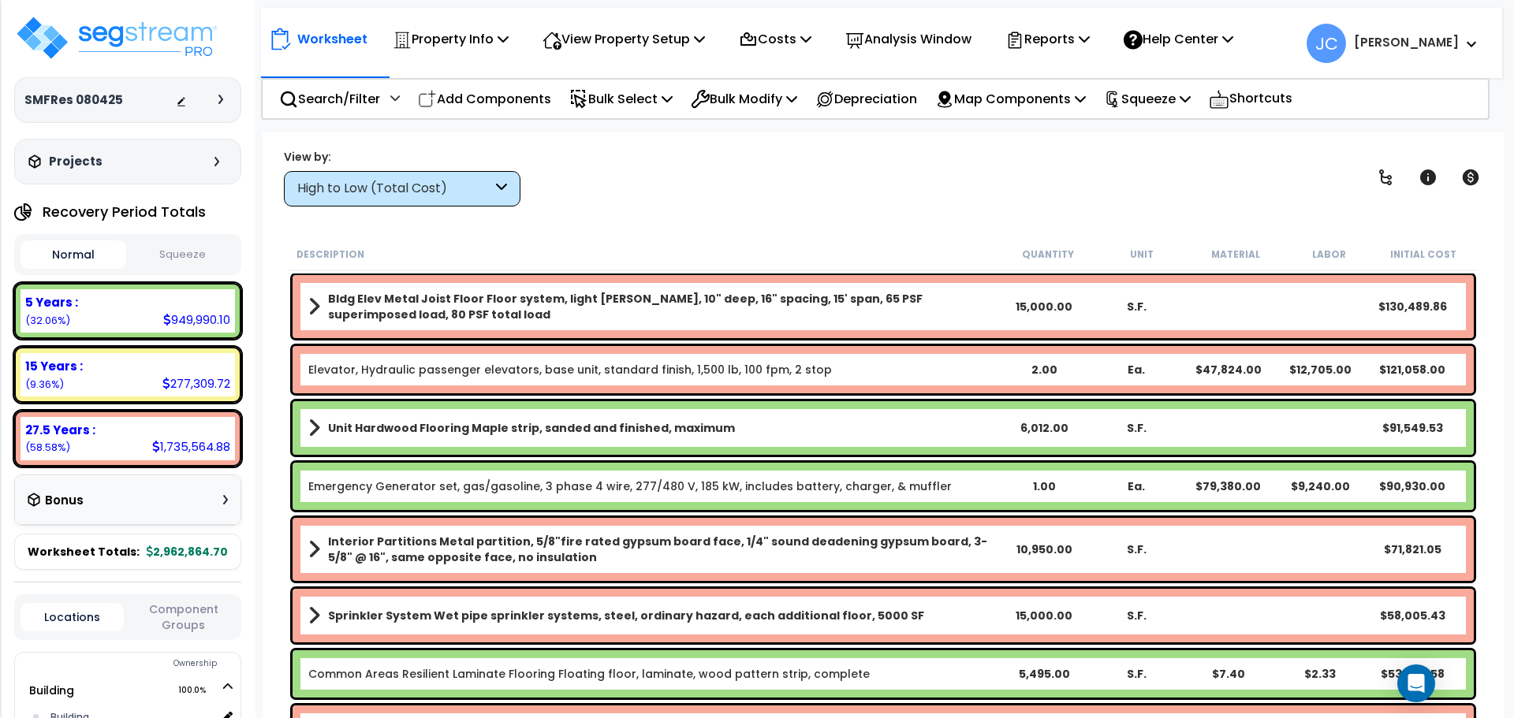
click at [228, 111] on div "SMFRes 080425 Depreciable Tax Basis : $5,000,000.00 Placed-In-Service Date : [D…" at bounding box center [127, 100] width 227 height 46
click at [595, 40] on p "View Property Setup" at bounding box center [624, 38] width 162 height 21
click at [587, 103] on link "View Questionnaire" at bounding box center [613, 108] width 156 height 32
click at [227, 106] on div at bounding box center [203, 100] width 55 height 16
click at [221, 104] on div at bounding box center [203, 100] width 55 height 16
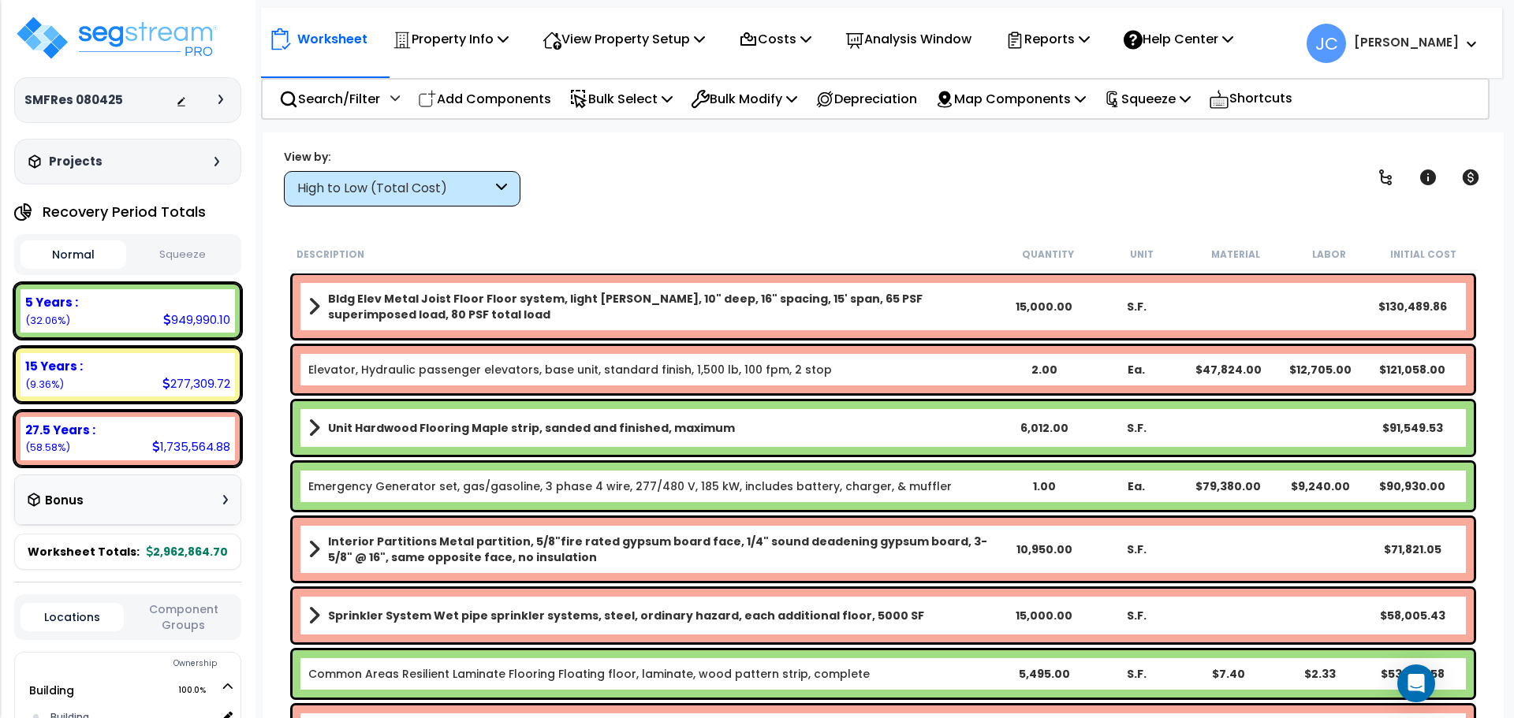
click at [221, 103] on icon at bounding box center [220, 99] width 5 height 9
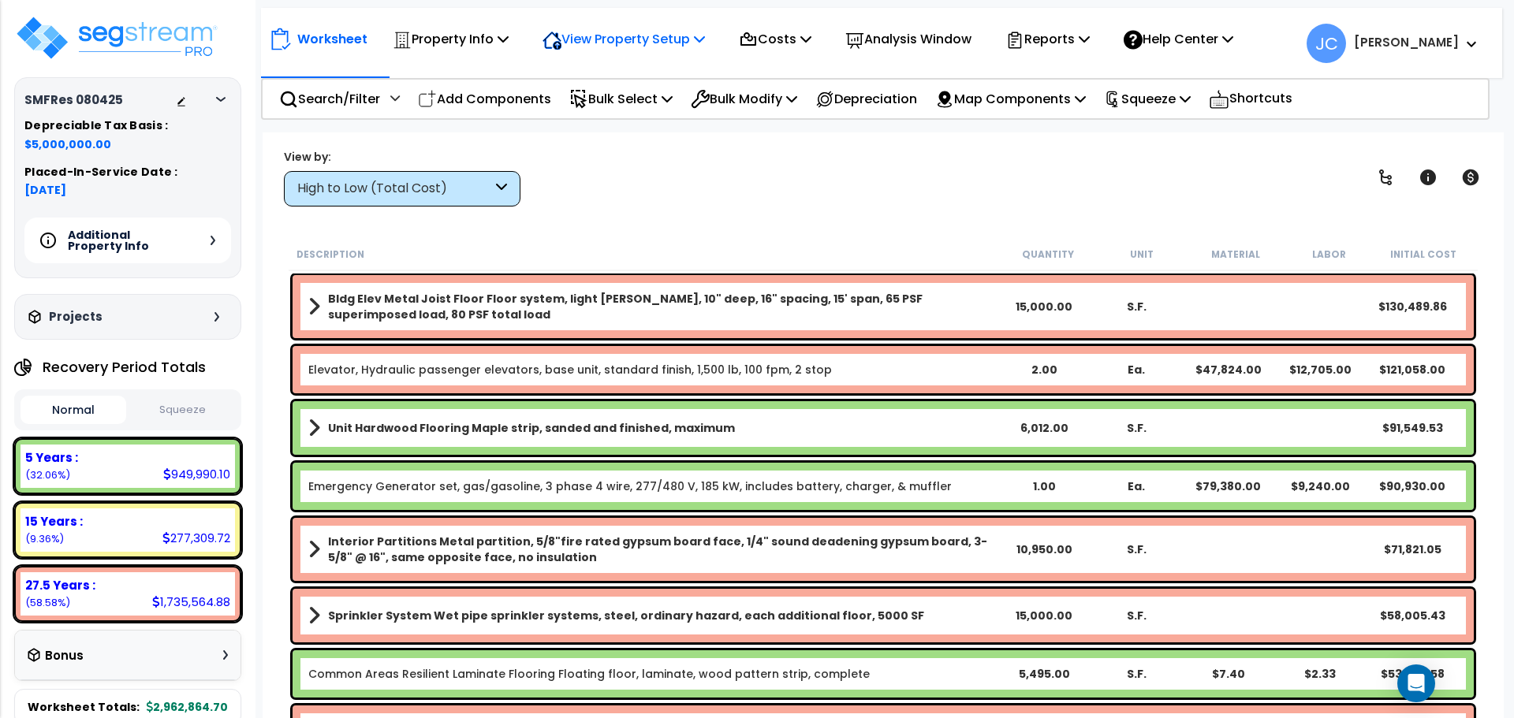
click at [669, 42] on p "View Property Setup" at bounding box center [624, 38] width 162 height 21
click at [664, 103] on link "View Questionnaire" at bounding box center [613, 108] width 156 height 32
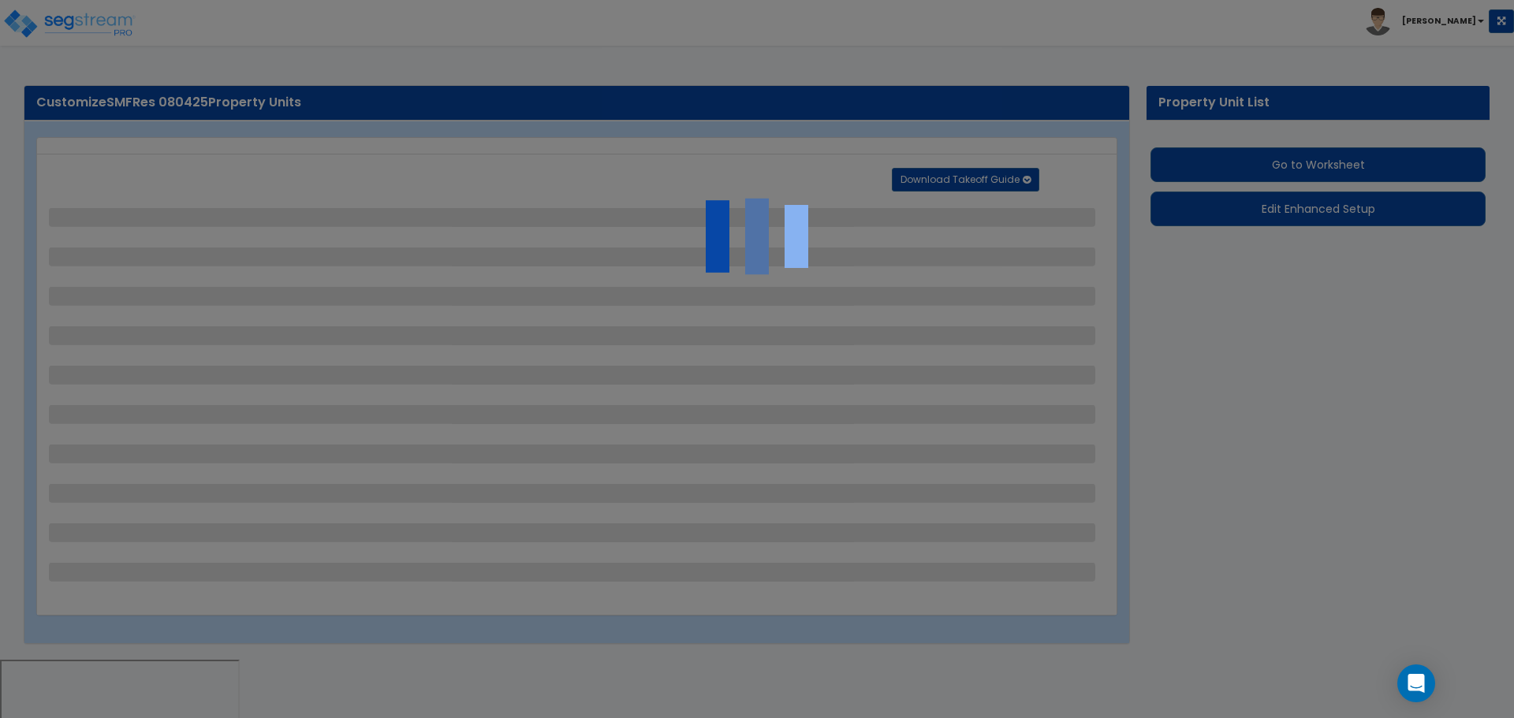
select select "2"
select select "1"
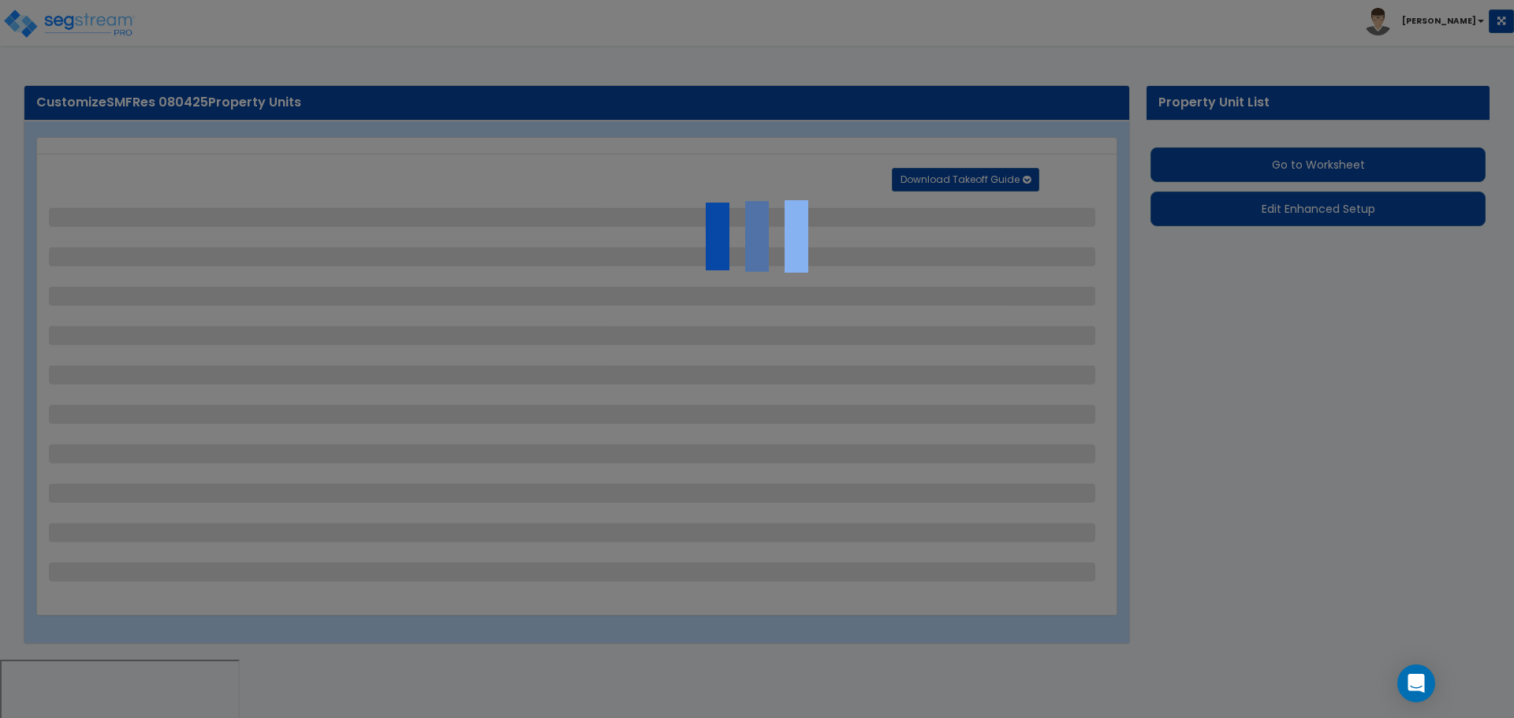
select select "2"
select select "1"
select select "5"
select select "1"
select select "2"
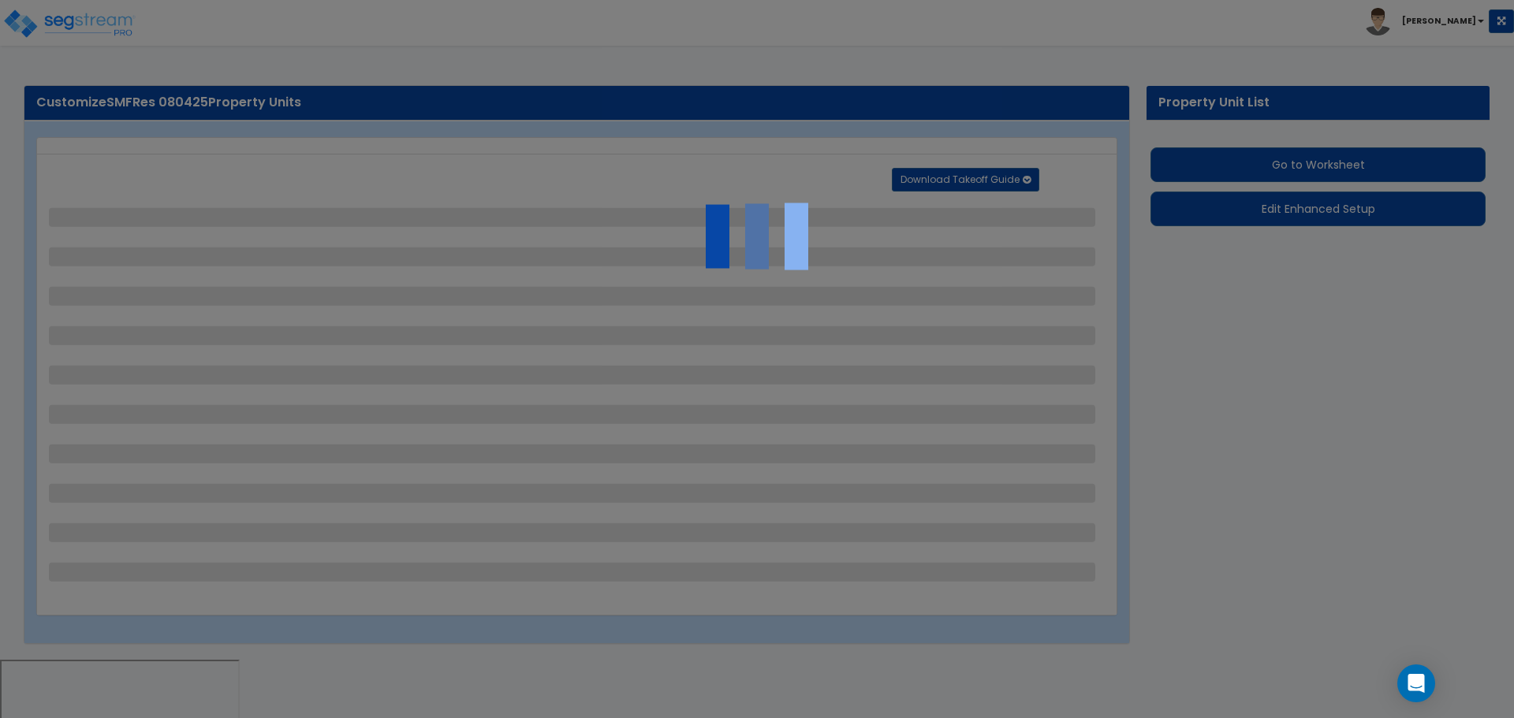
select select "2"
select select "1"
select select "2"
select select "1"
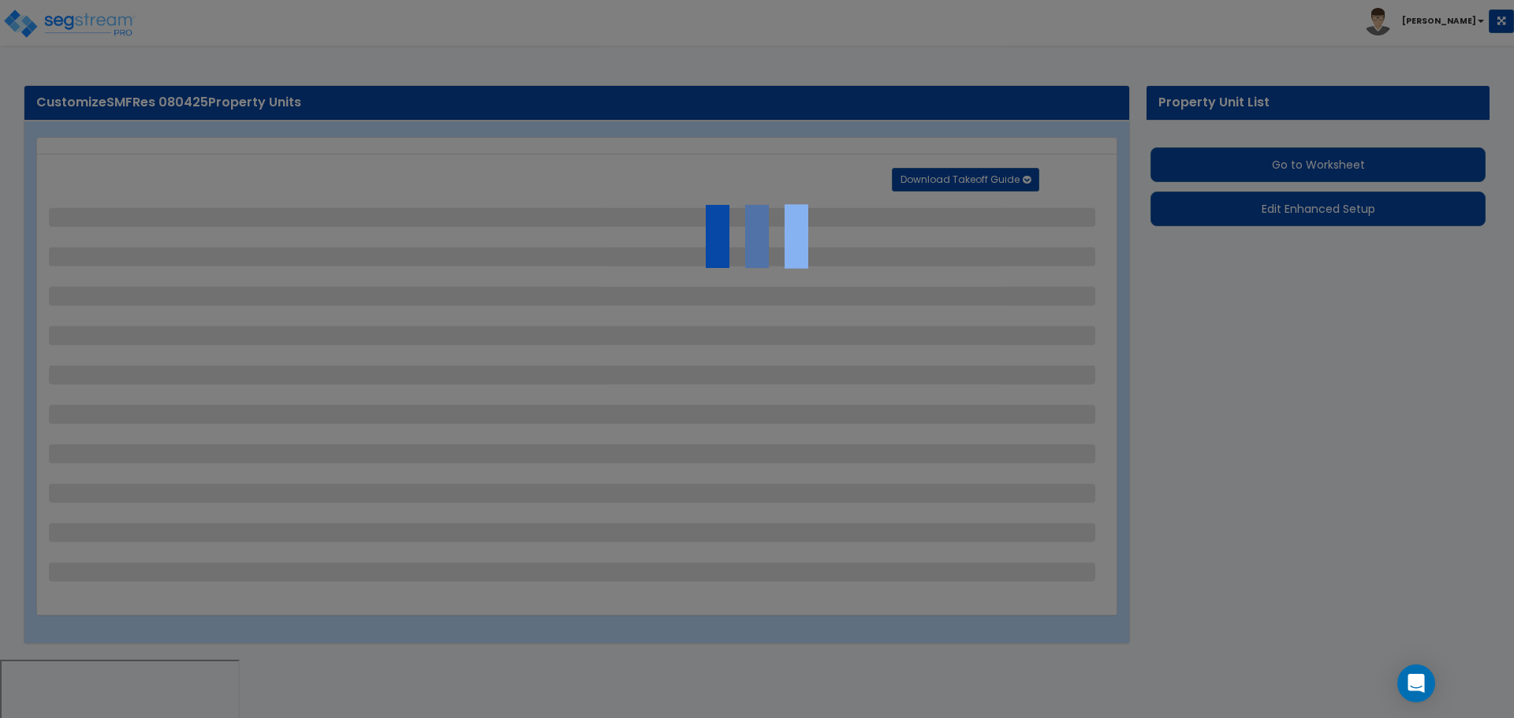
select select "1"
select select "6"
select select "2"
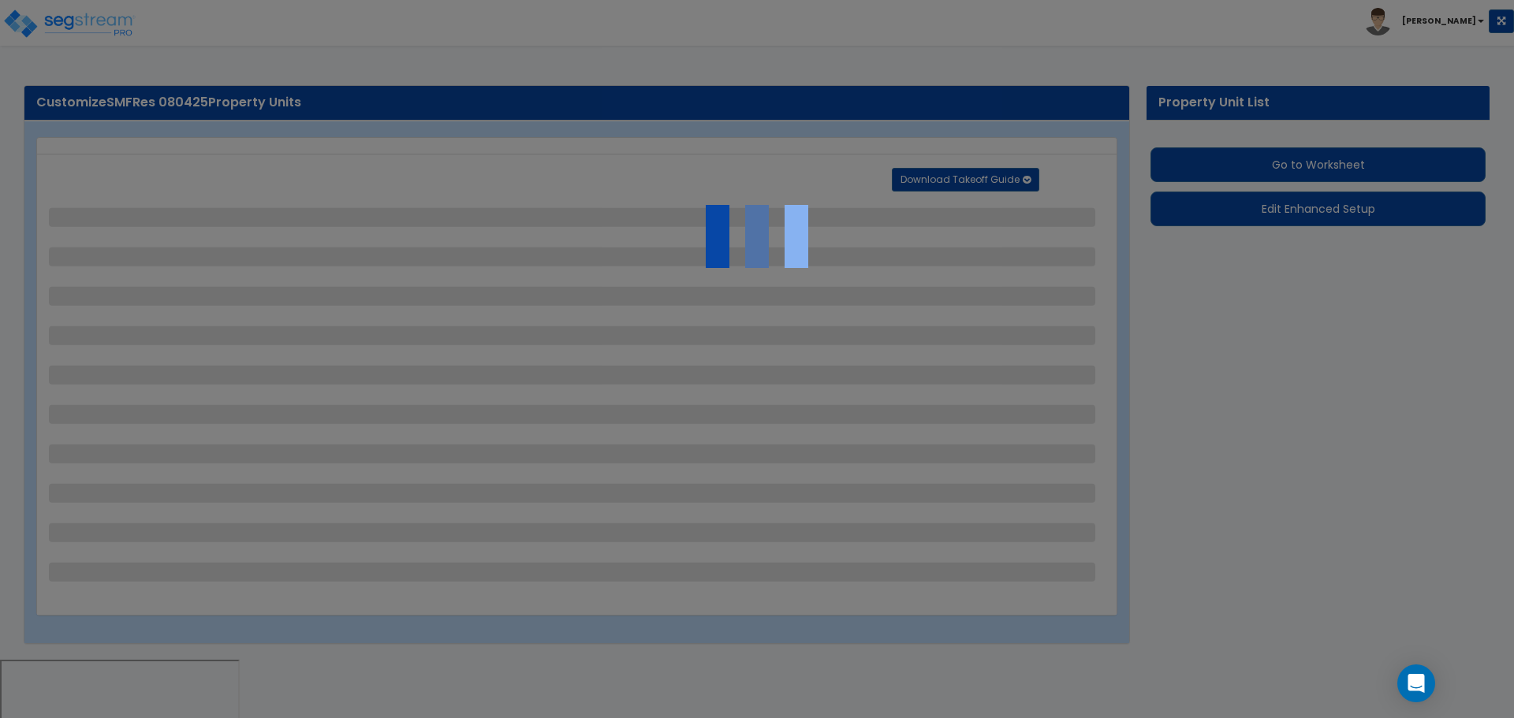
select select "3"
select select "2"
select select "7"
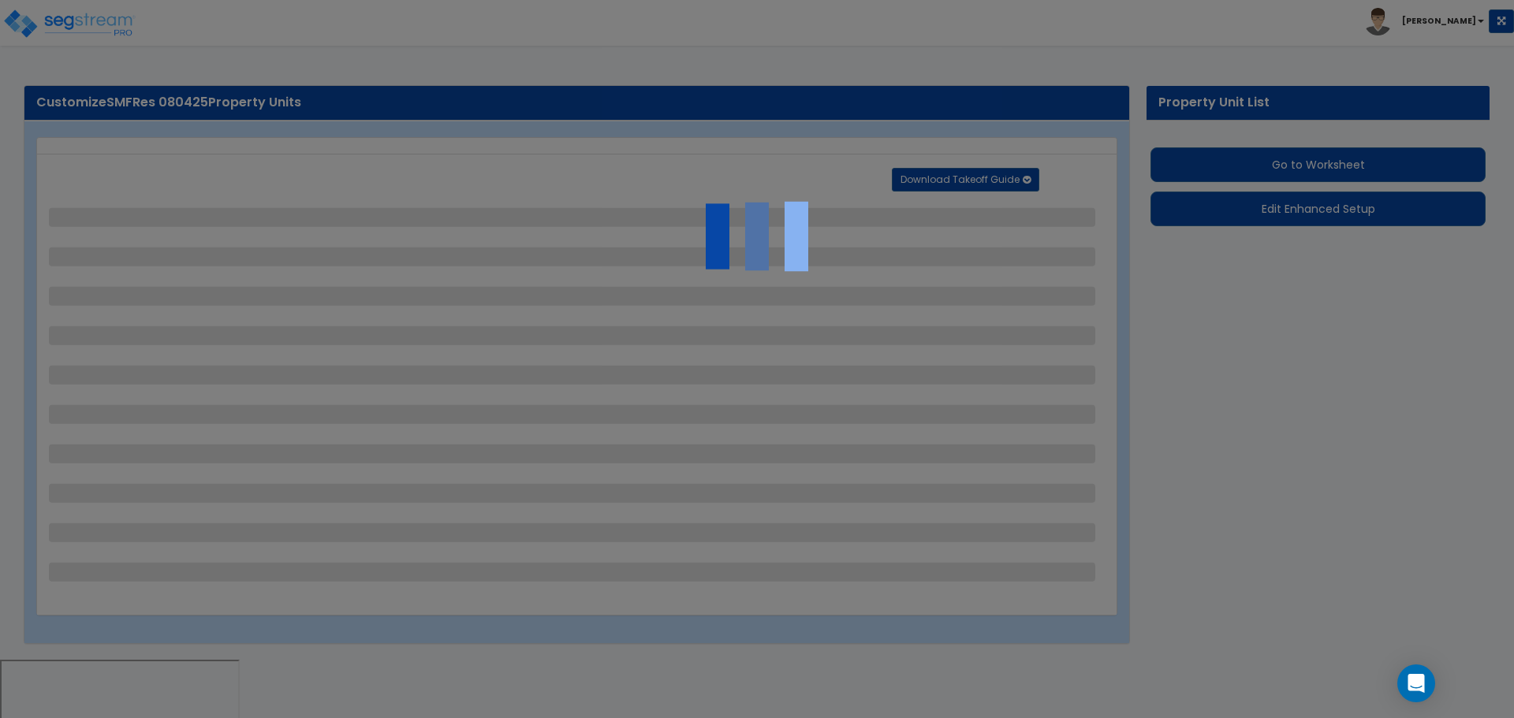
select select "2"
select select "3"
select select "1"
select select "20"
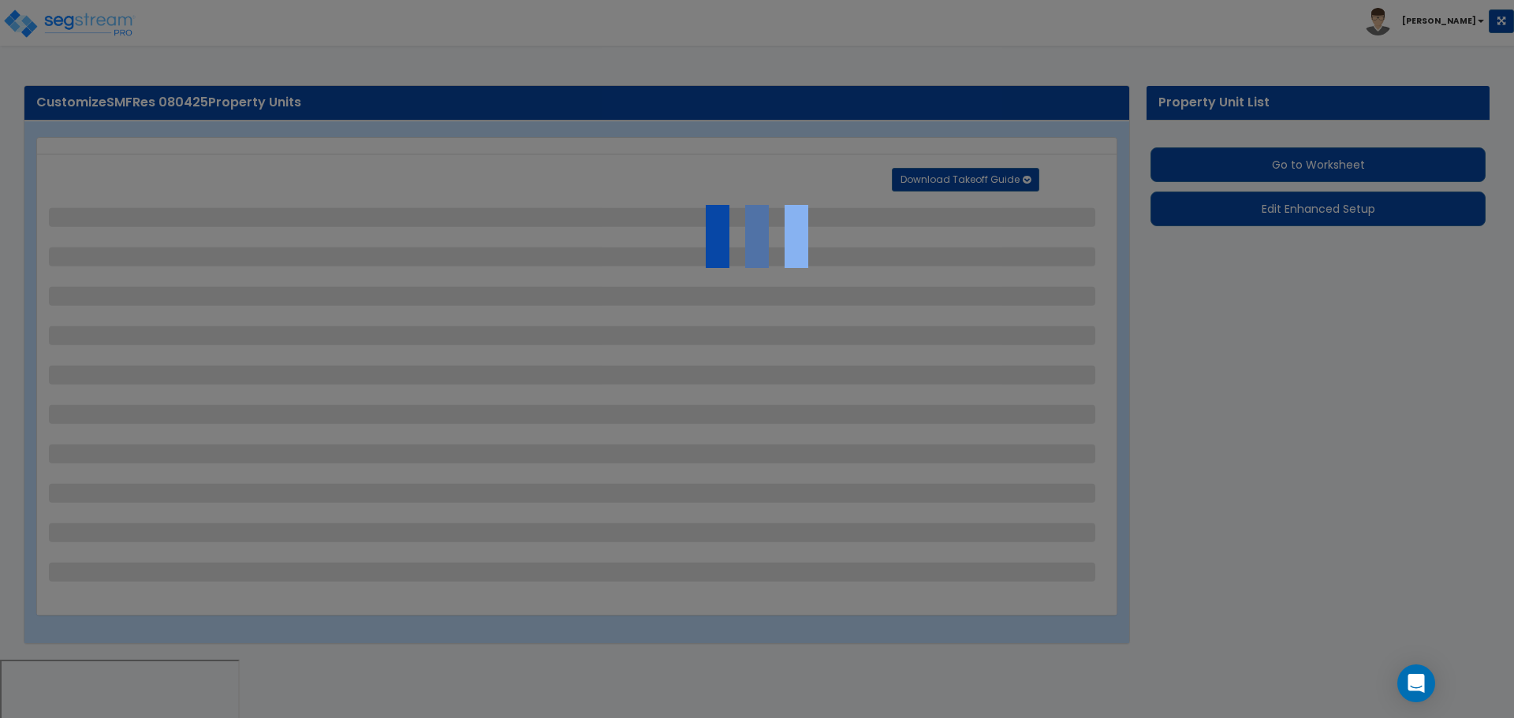
select select "1"
select select "5"
select select "1"
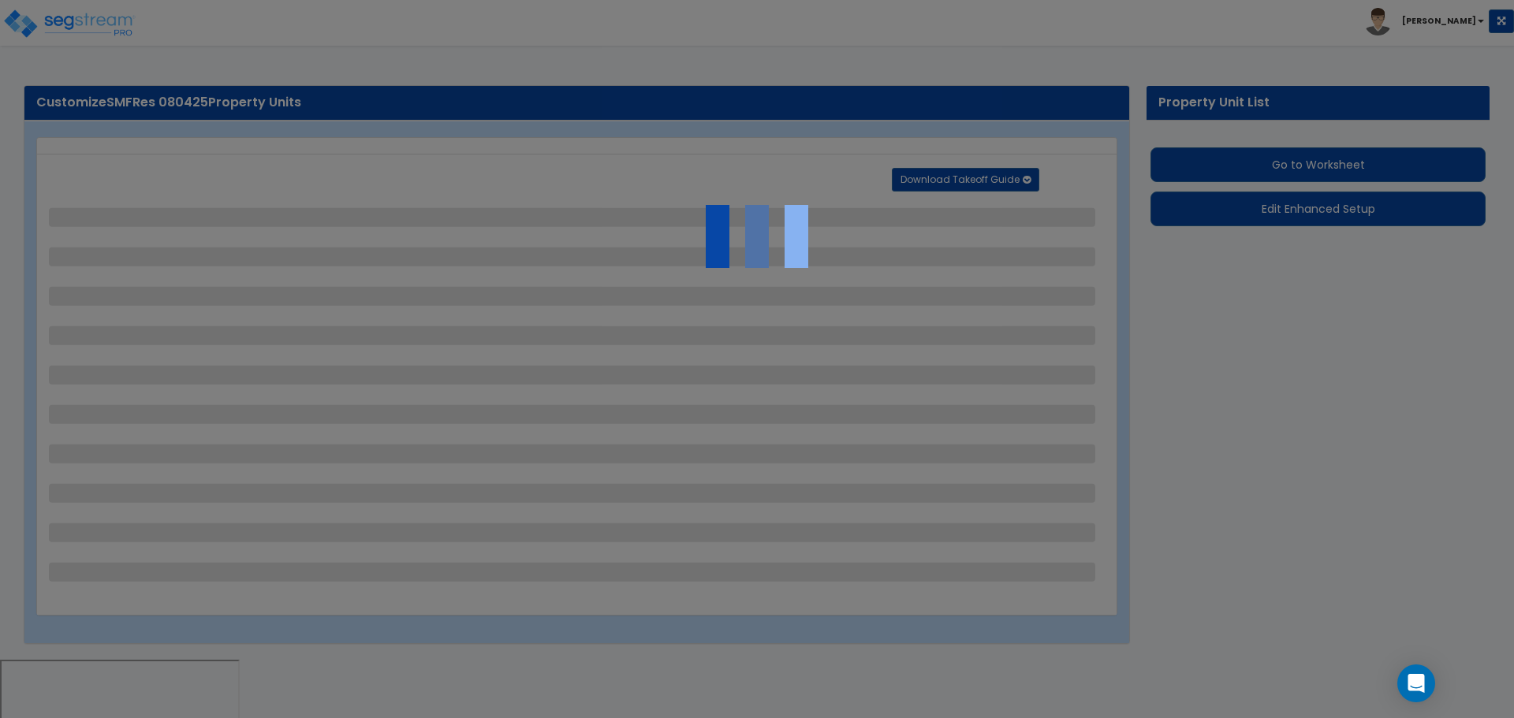
select select "4"
select select "1"
select select "2"
select select "4"
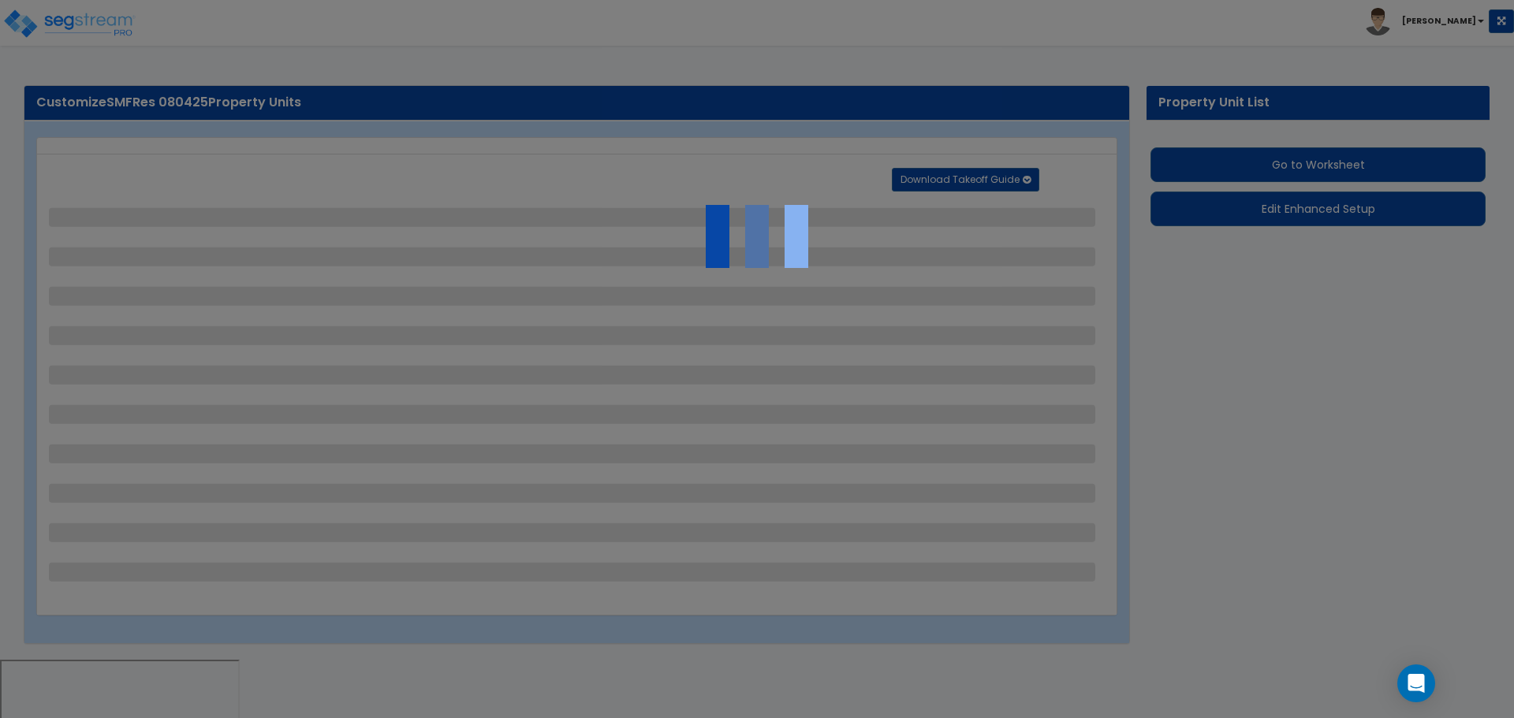
select select "4"
select select "1"
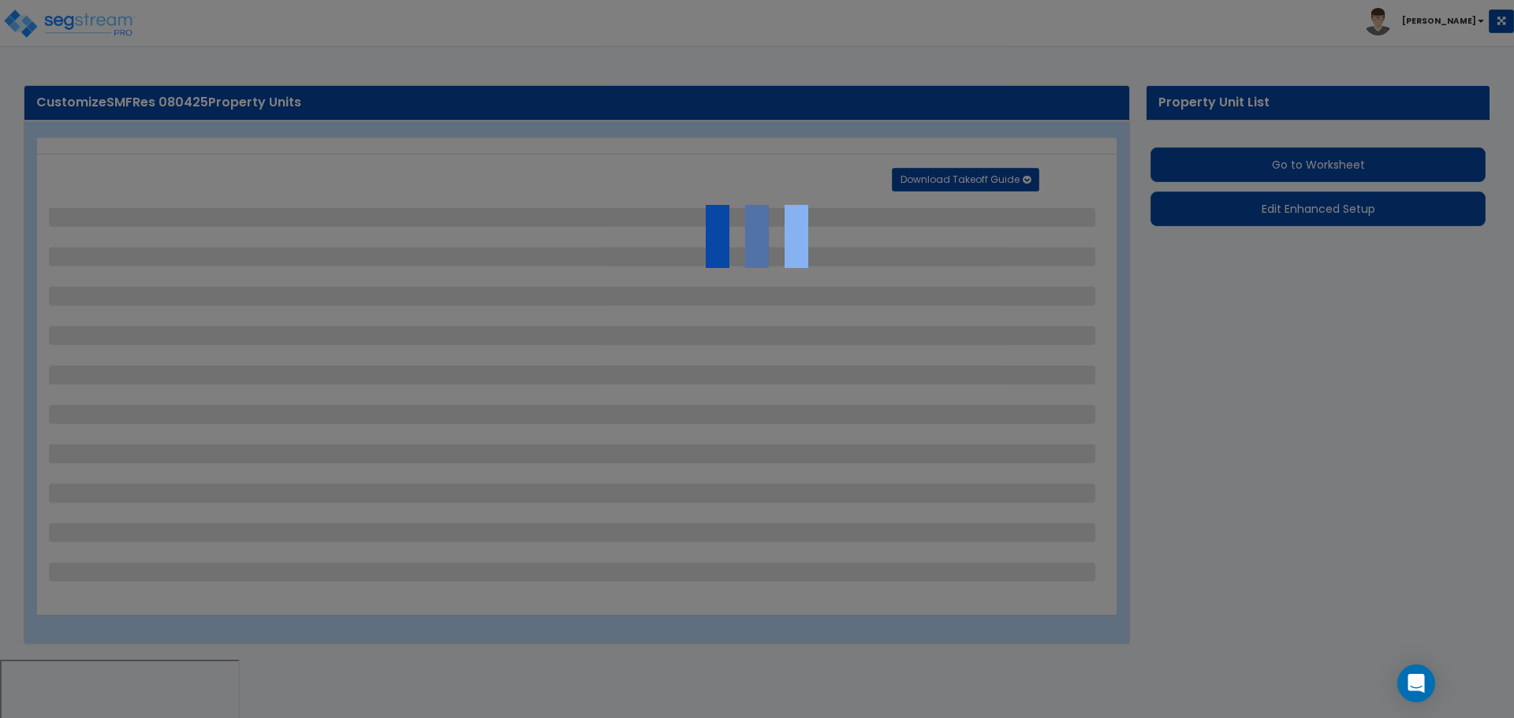
select select "2"
select select "1"
select select "2"
select select "1"
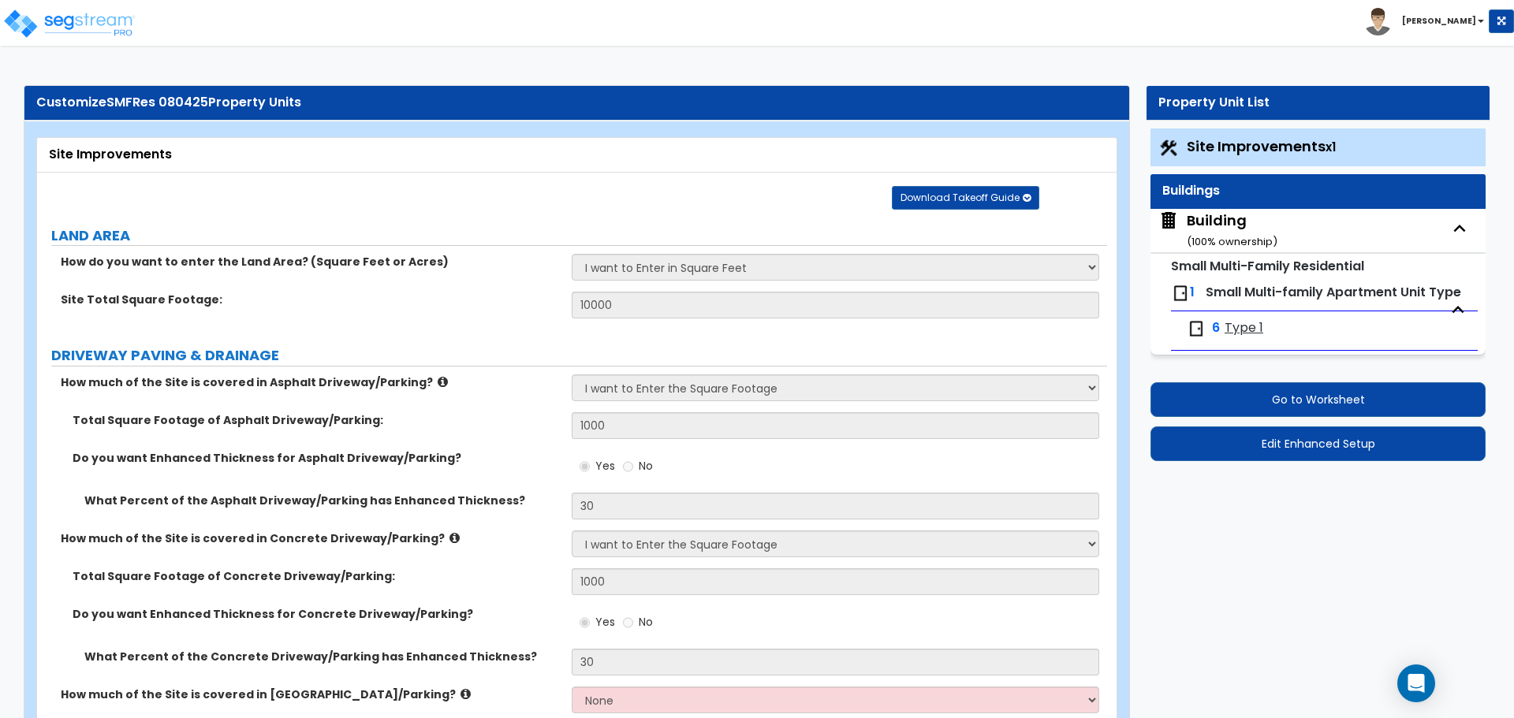
click at [953, 201] on span "Download Takeoff Guide" at bounding box center [960, 197] width 119 height 13
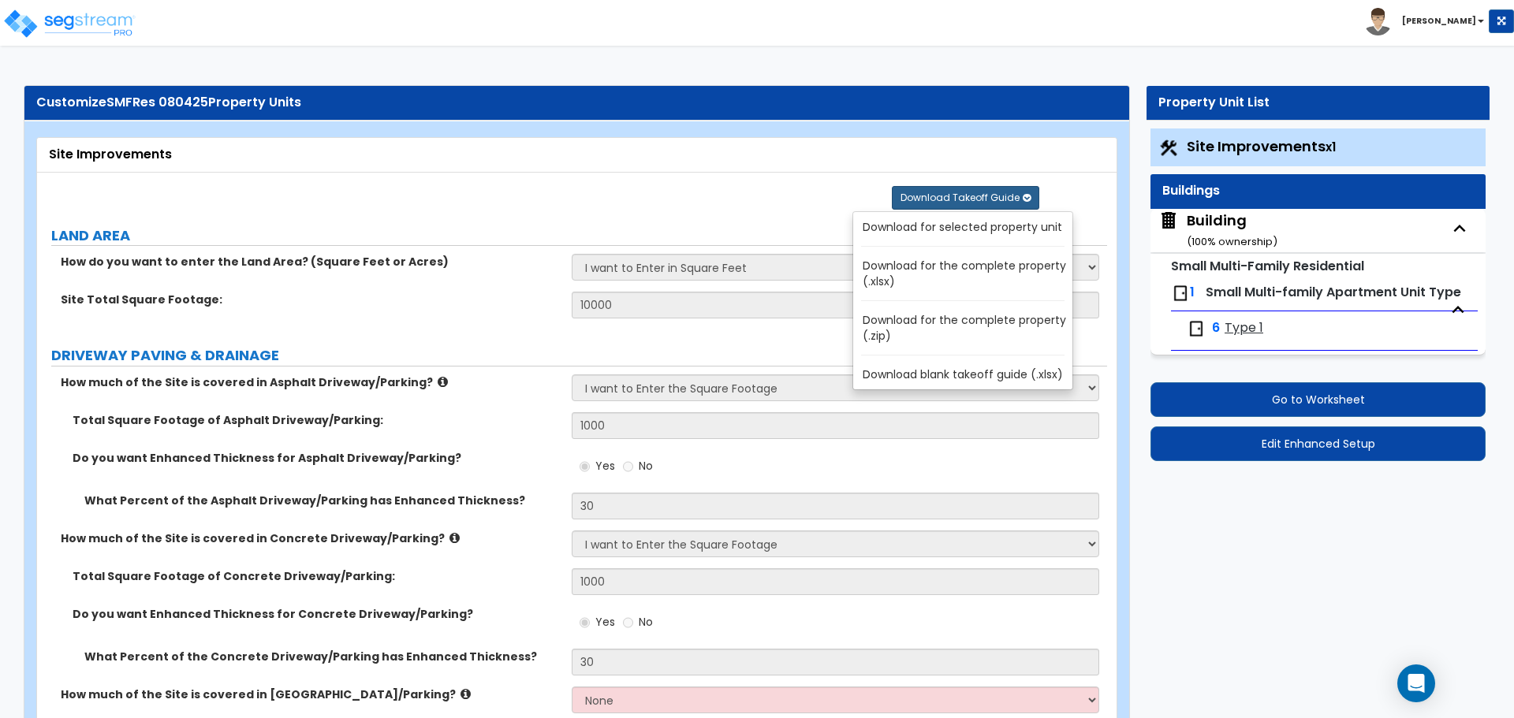
click at [964, 323] on link "Download for the complete property (.zip)" at bounding box center [966, 328] width 213 height 38
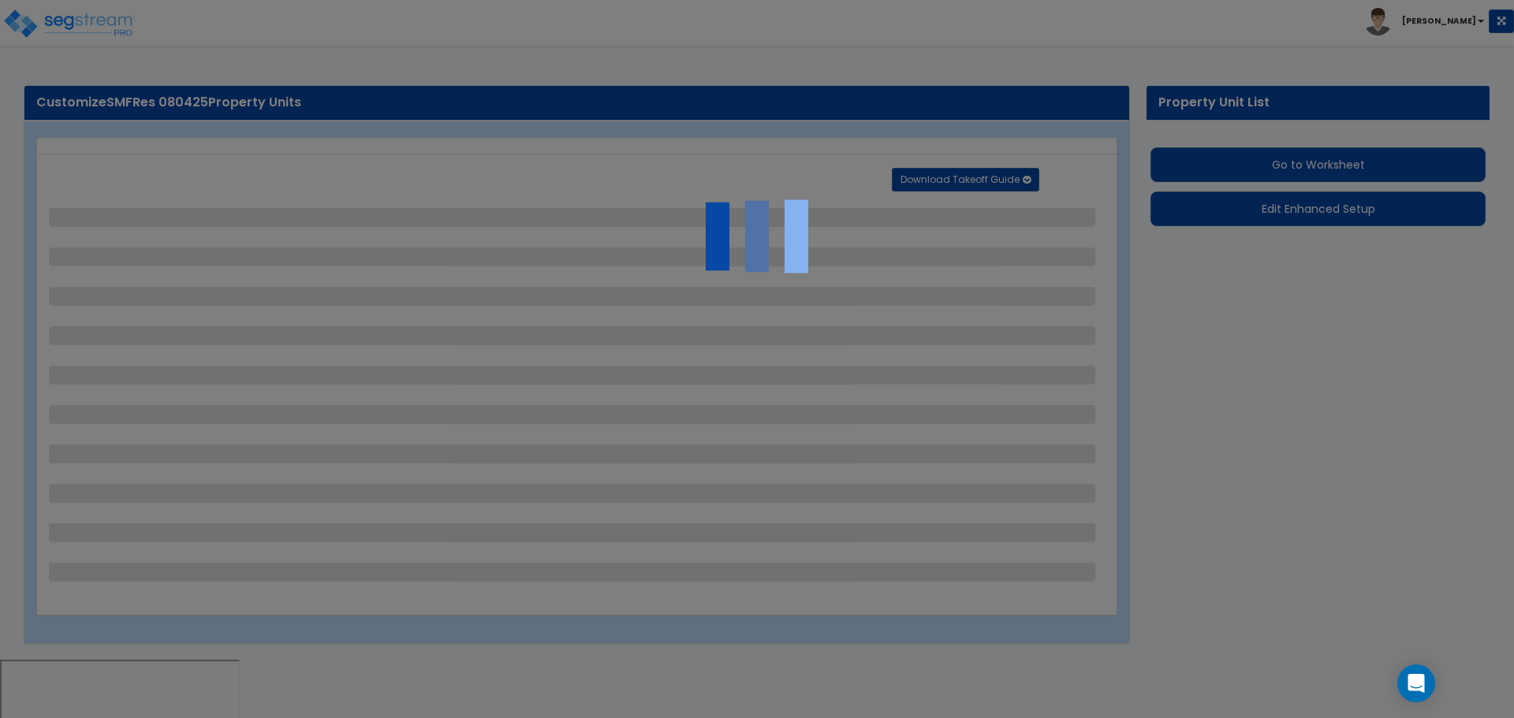
select select "2"
select select "1"
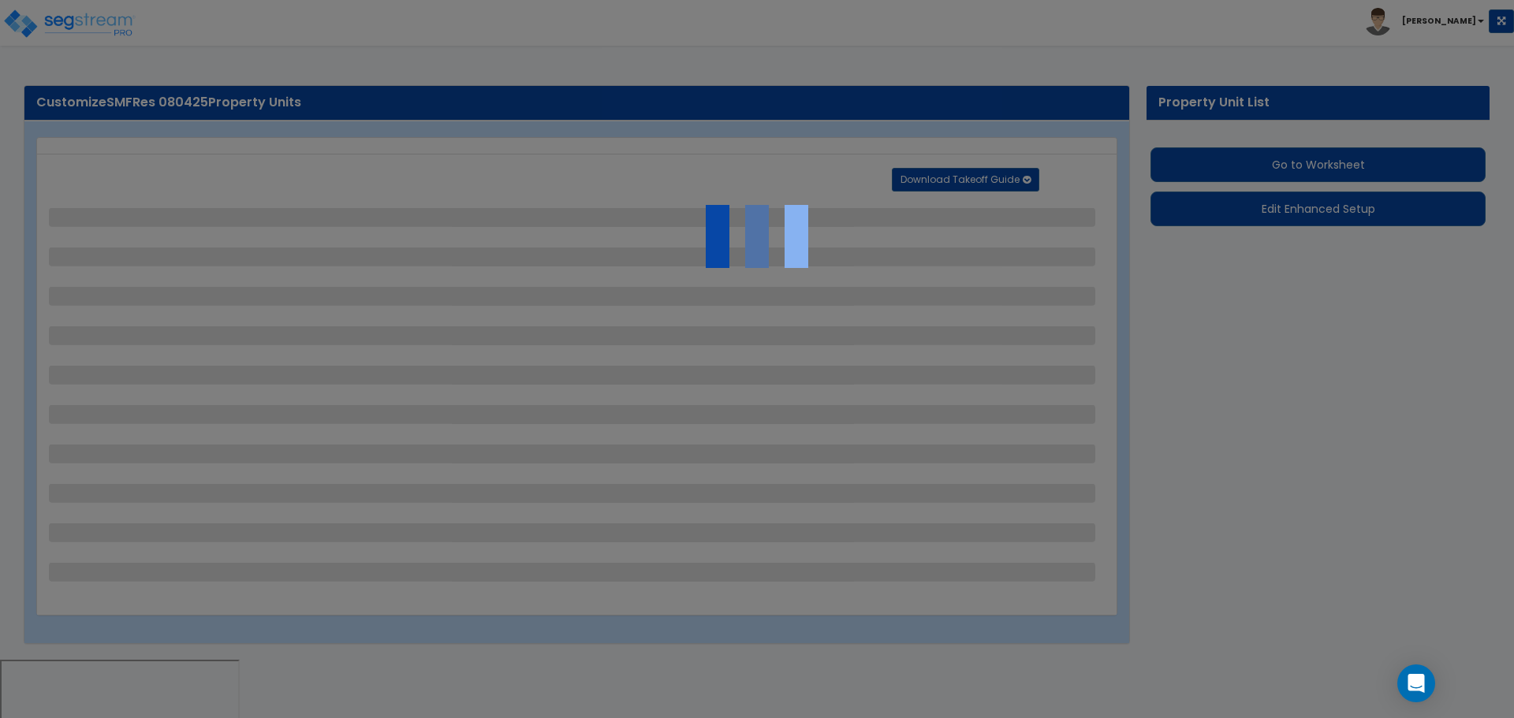
select select "2"
select select "1"
select select "5"
select select "1"
select select "2"
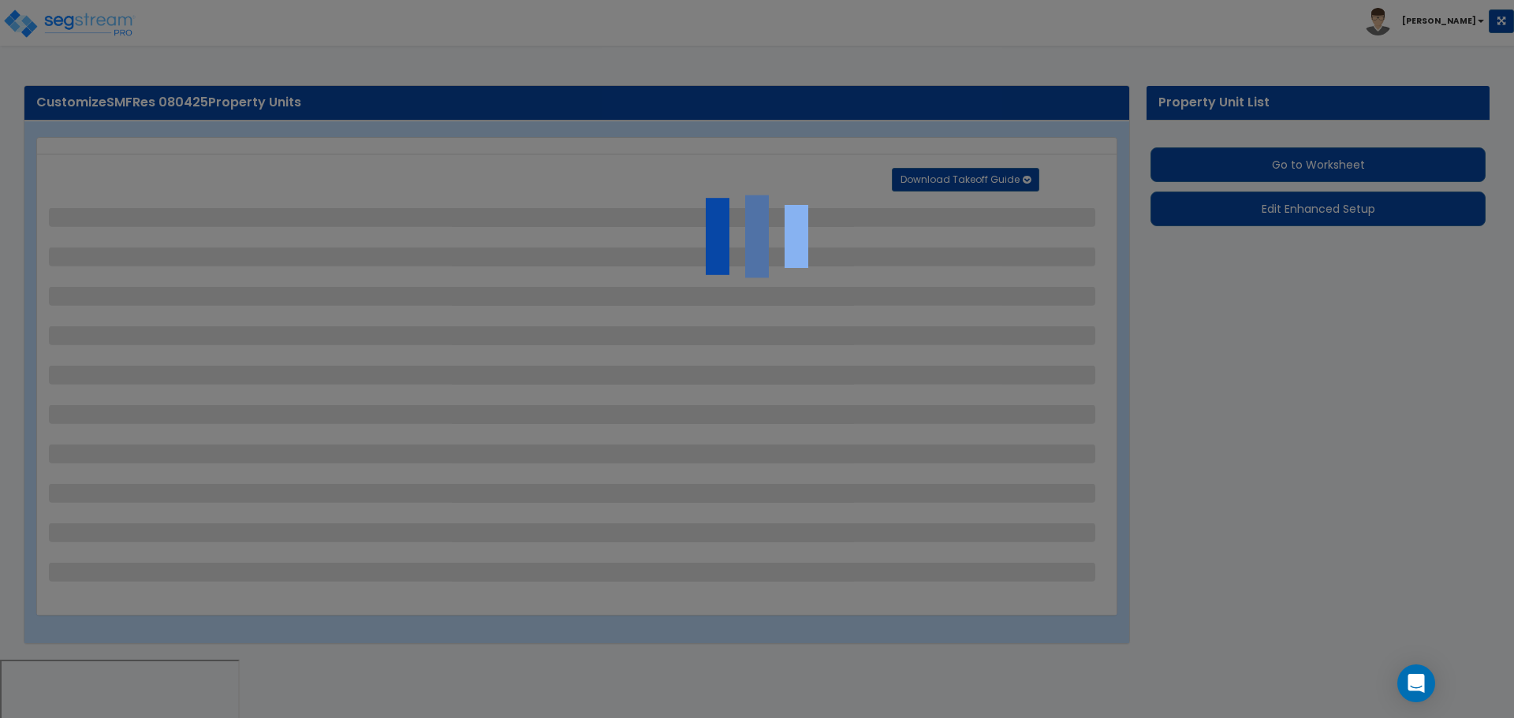
select select "2"
select select "1"
select select "2"
select select "1"
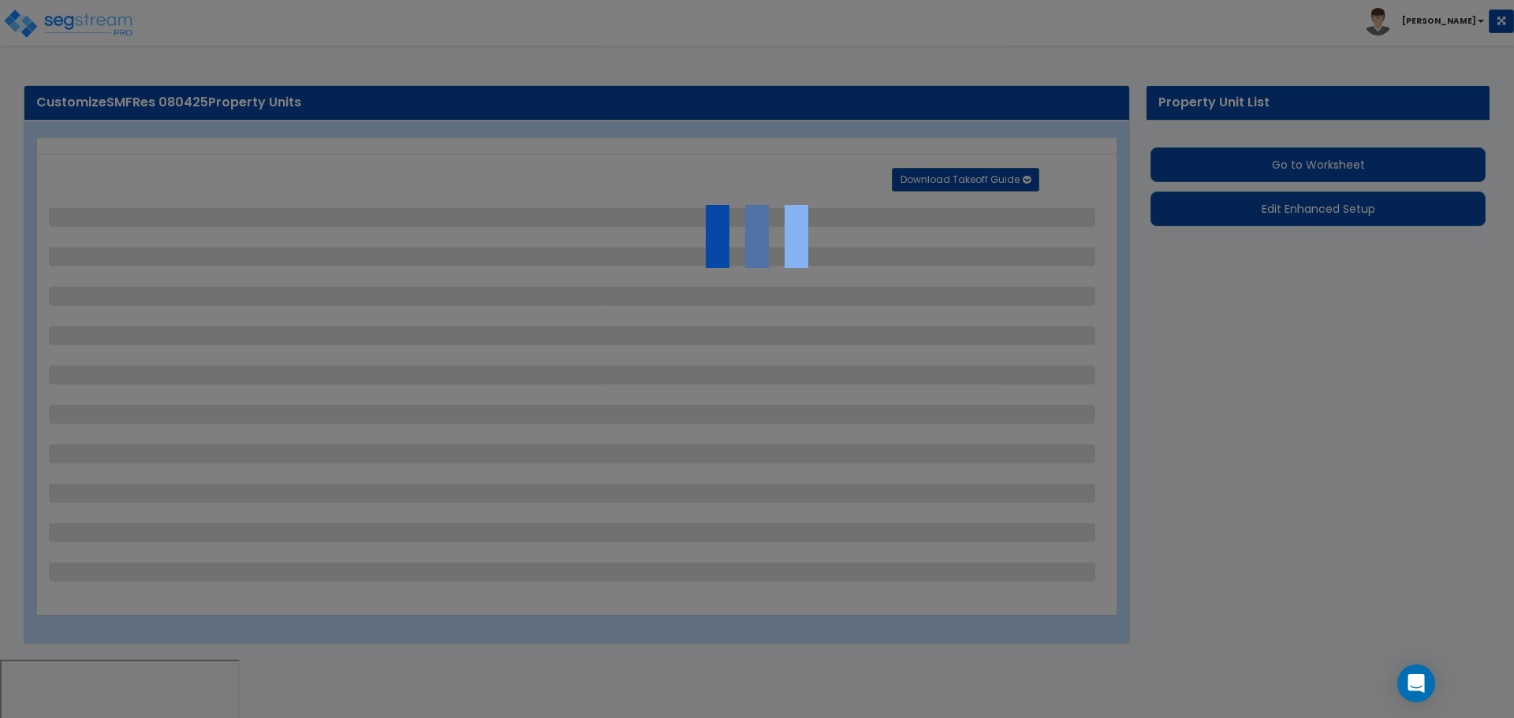
select select "1"
select select "6"
select select "2"
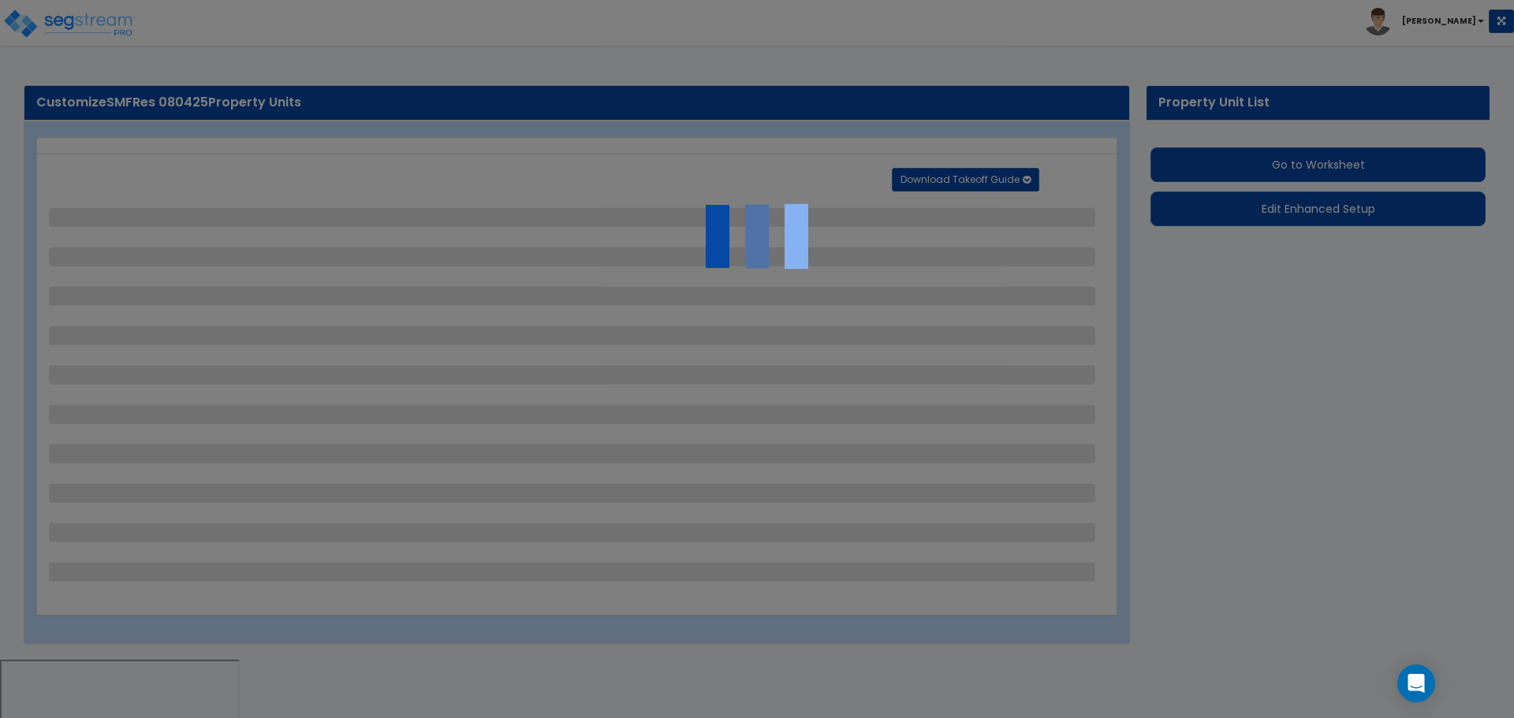
select select "3"
select select "2"
select select "7"
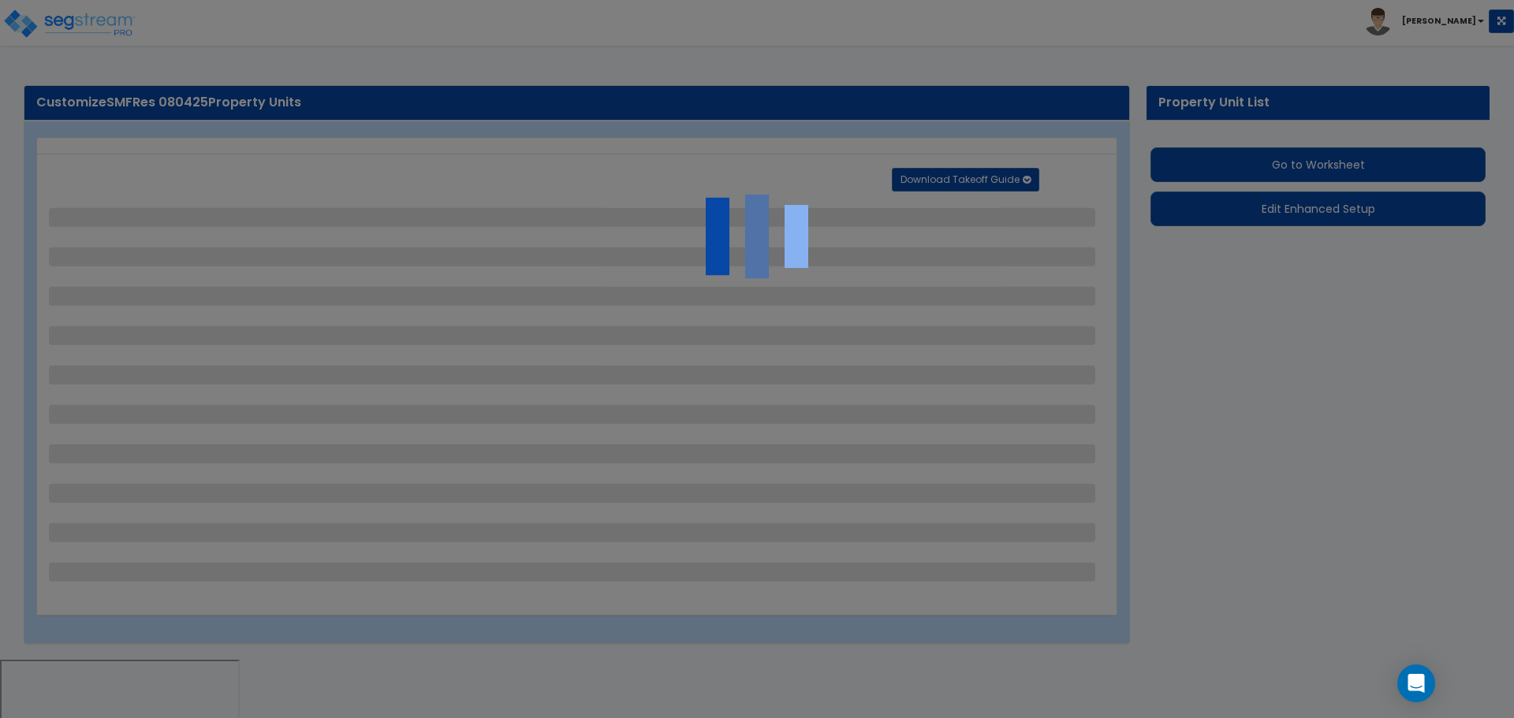
select select "2"
select select "3"
select select "1"
select select "20"
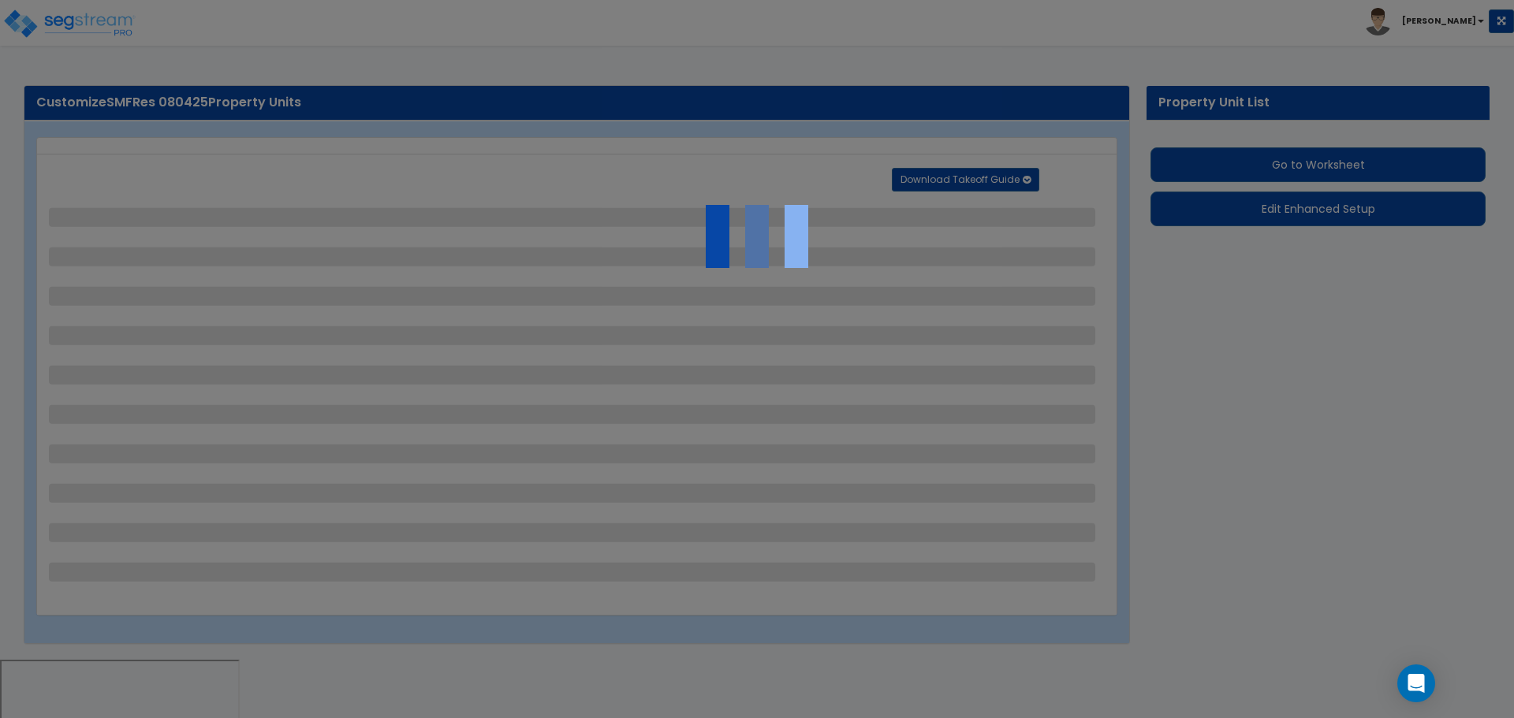
select select "1"
select select "5"
select select "1"
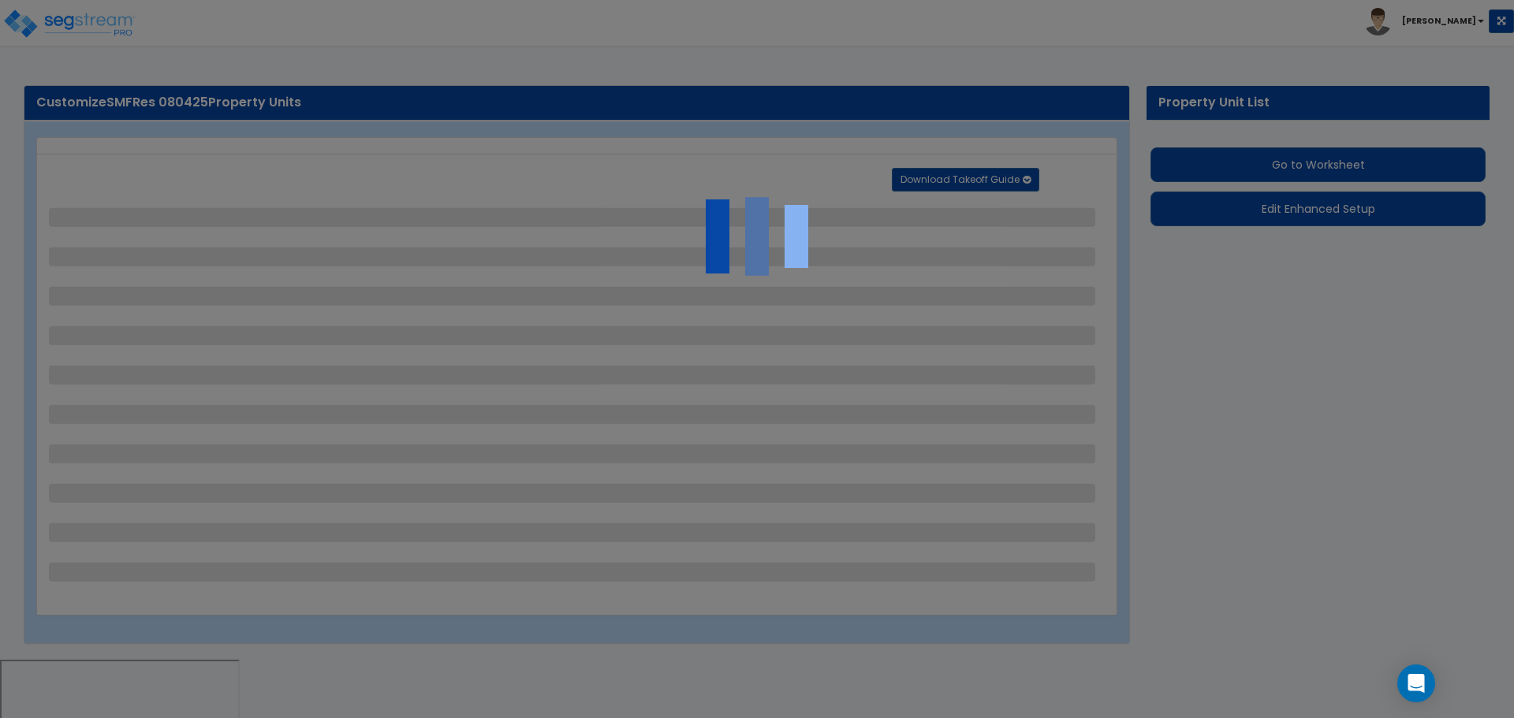
select select "4"
select select "1"
select select "2"
select select "4"
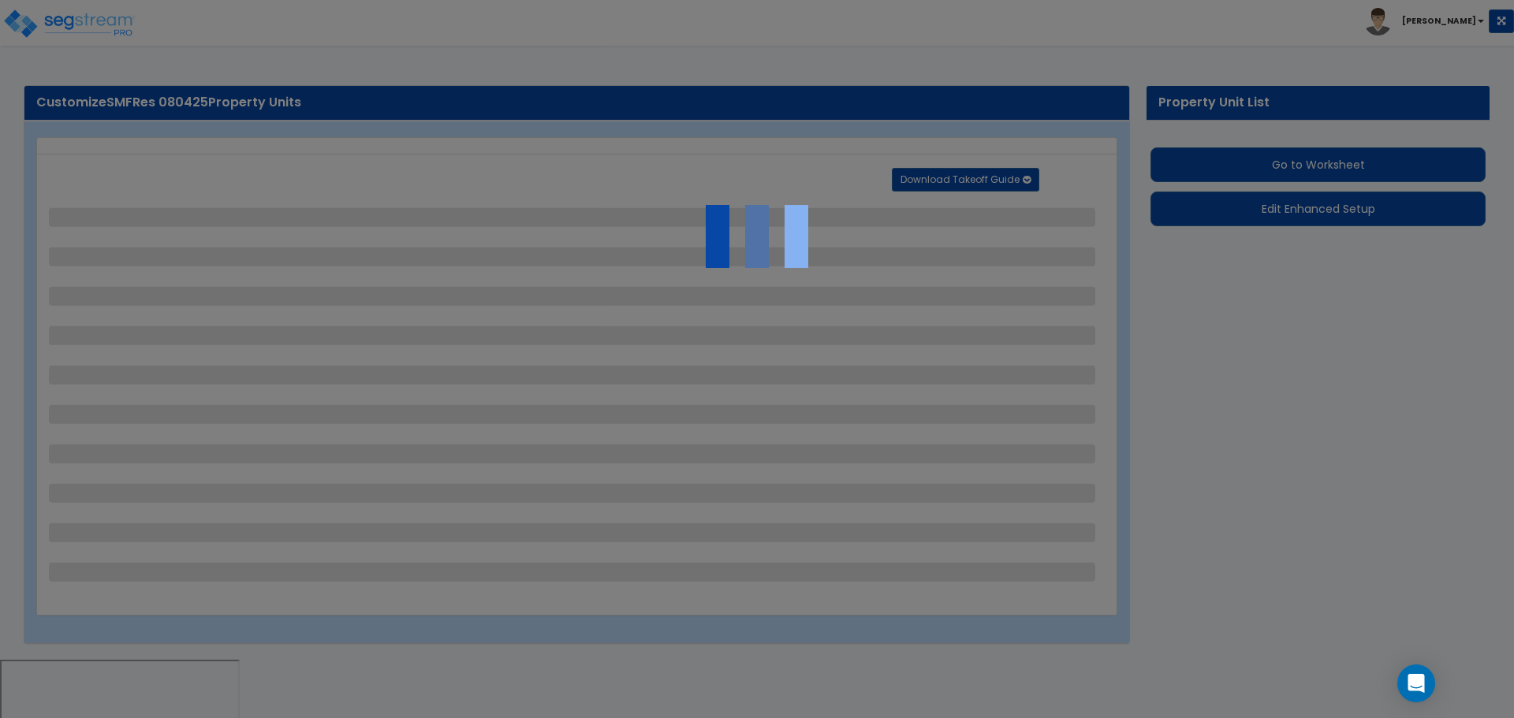
select select "4"
select select "1"
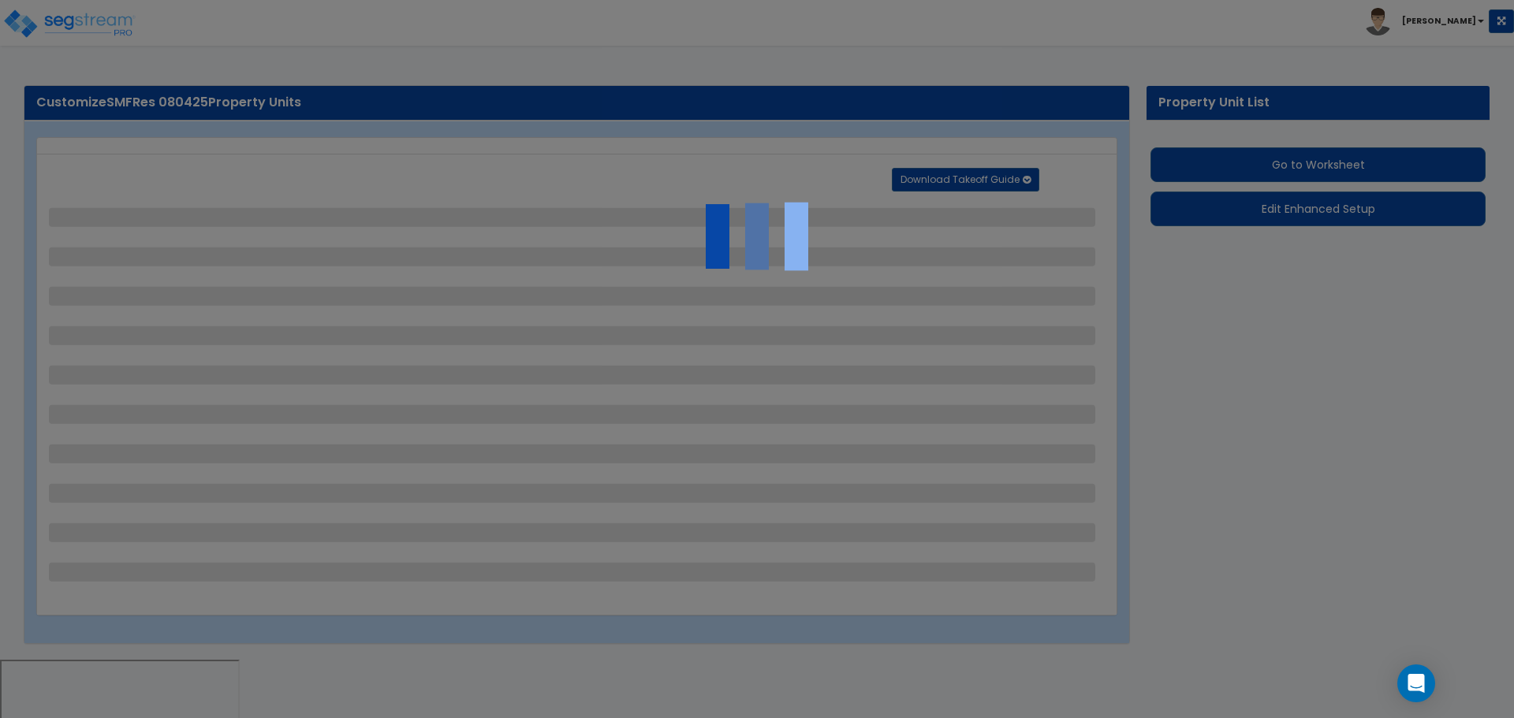
select select "2"
select select "1"
select select "2"
select select "1"
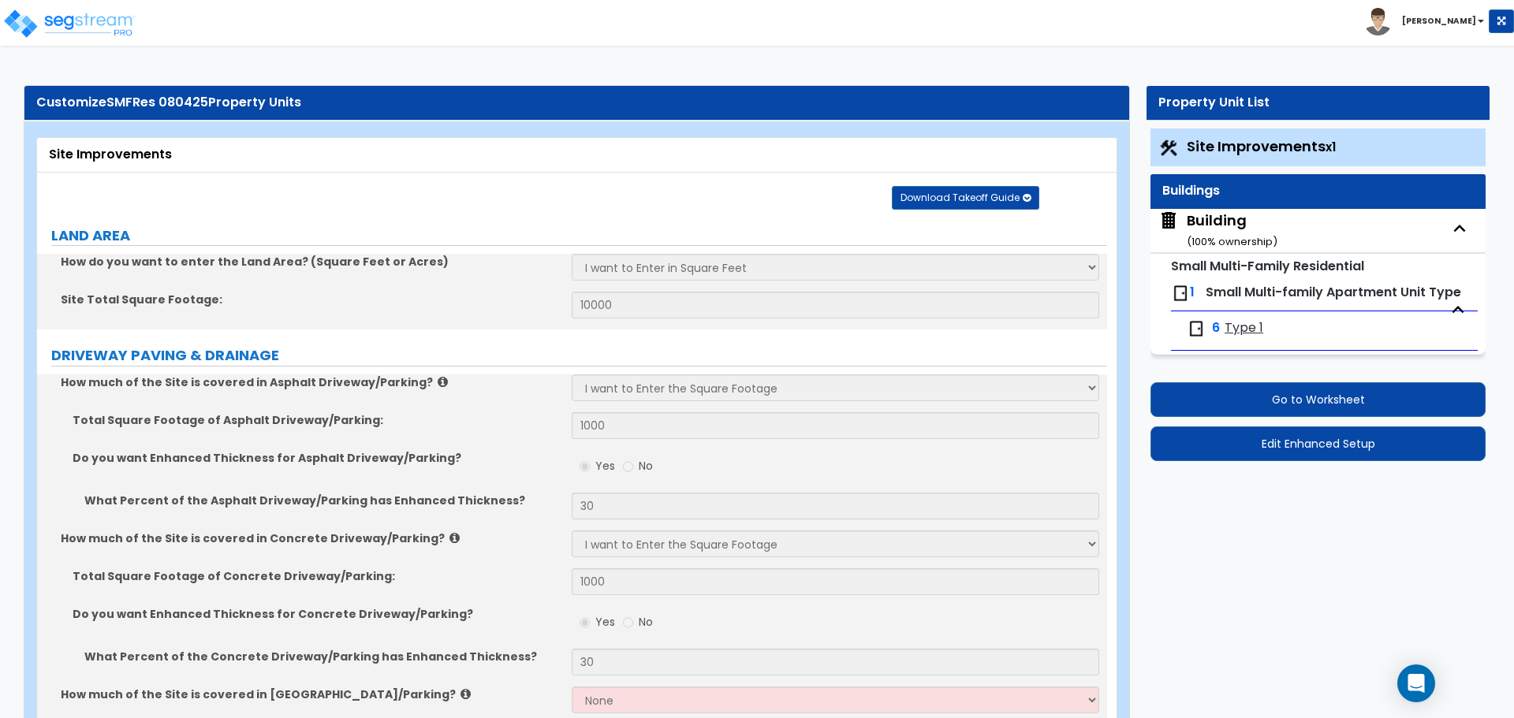
click at [1213, 225] on div "Building ( 100 % ownership)" at bounding box center [1232, 231] width 91 height 40
select select "4"
select select "8"
select select "2"
select select "3"
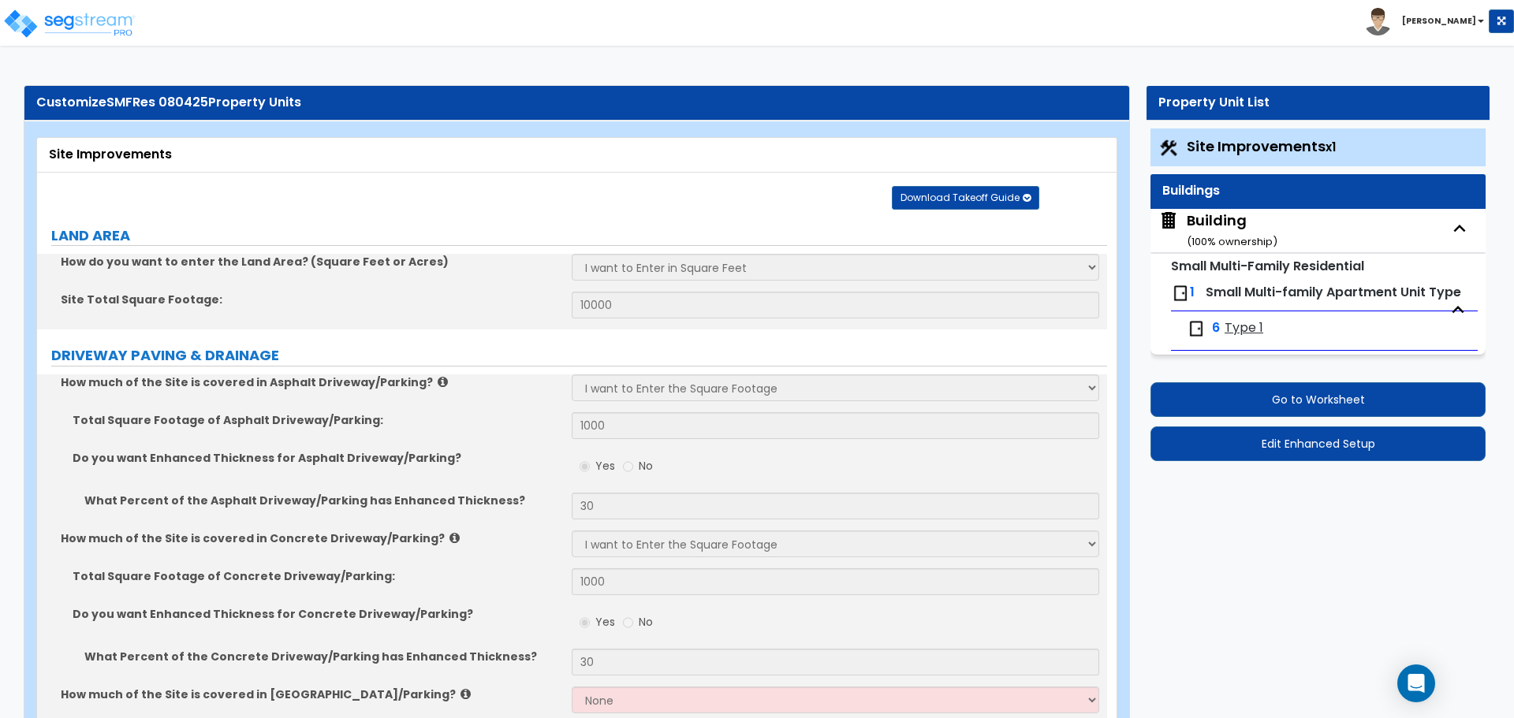
select select "9"
select select "5"
select select "7"
select select "3"
select select "1"
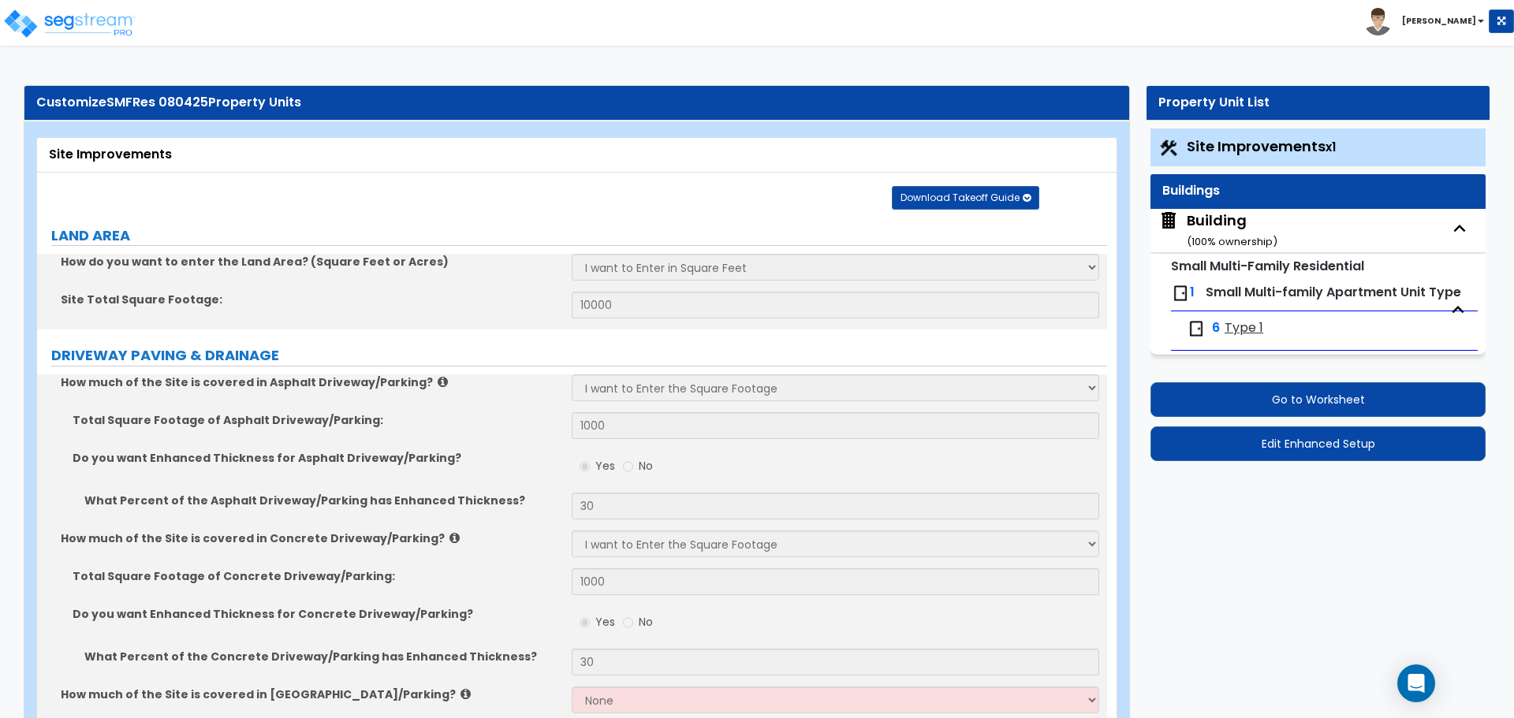
select select "2"
select select "1"
select select "3"
select select "2"
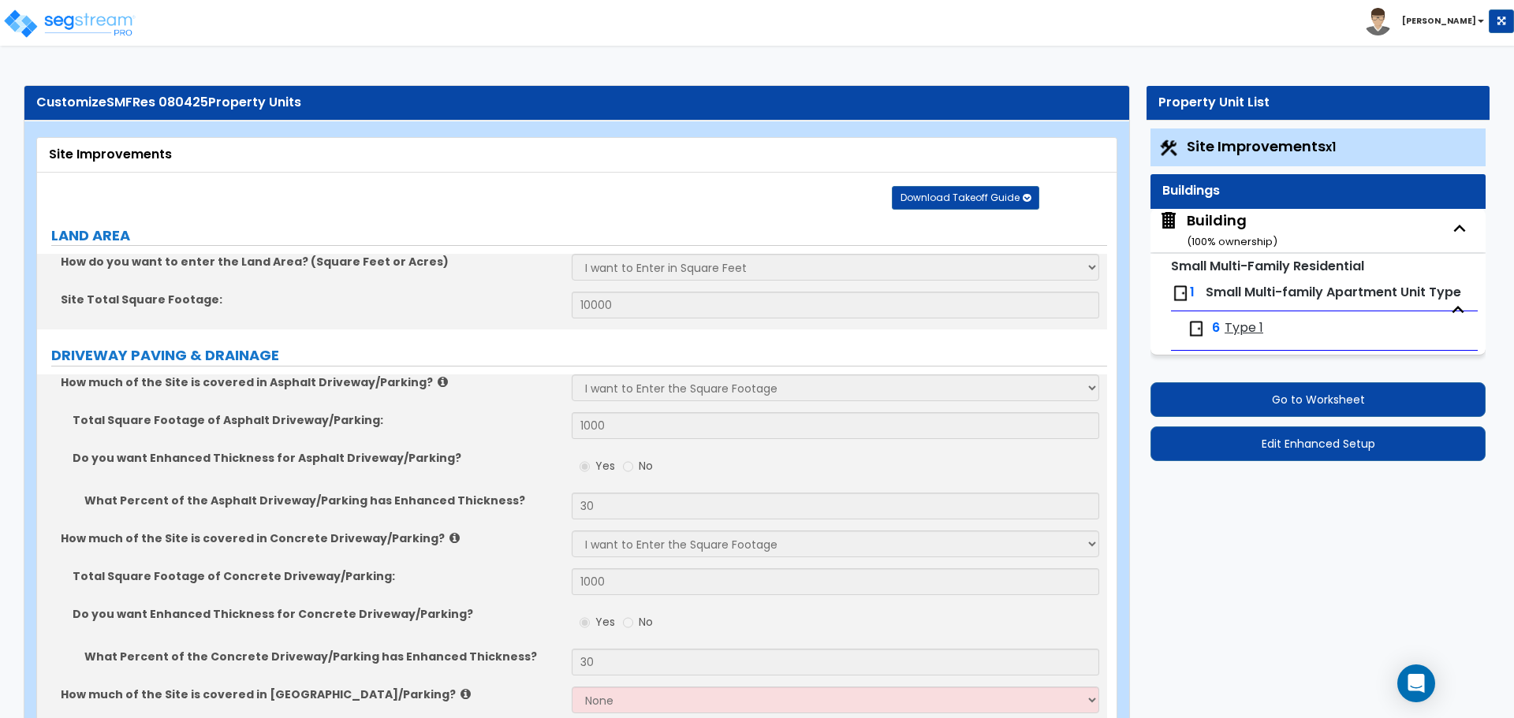
select select "3"
select select "1"
select select "4"
select select "1"
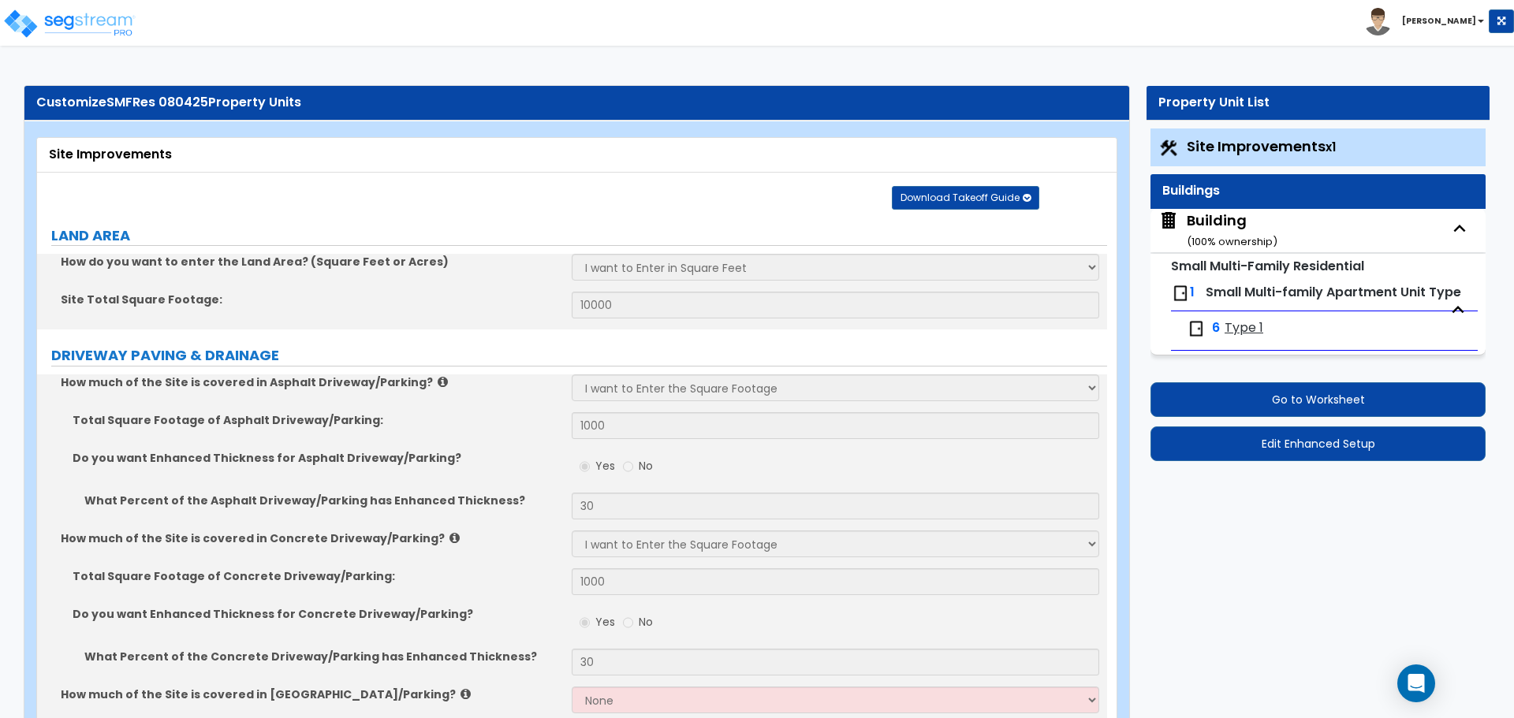
select select "2"
select select "3"
select select "6"
select select "4"
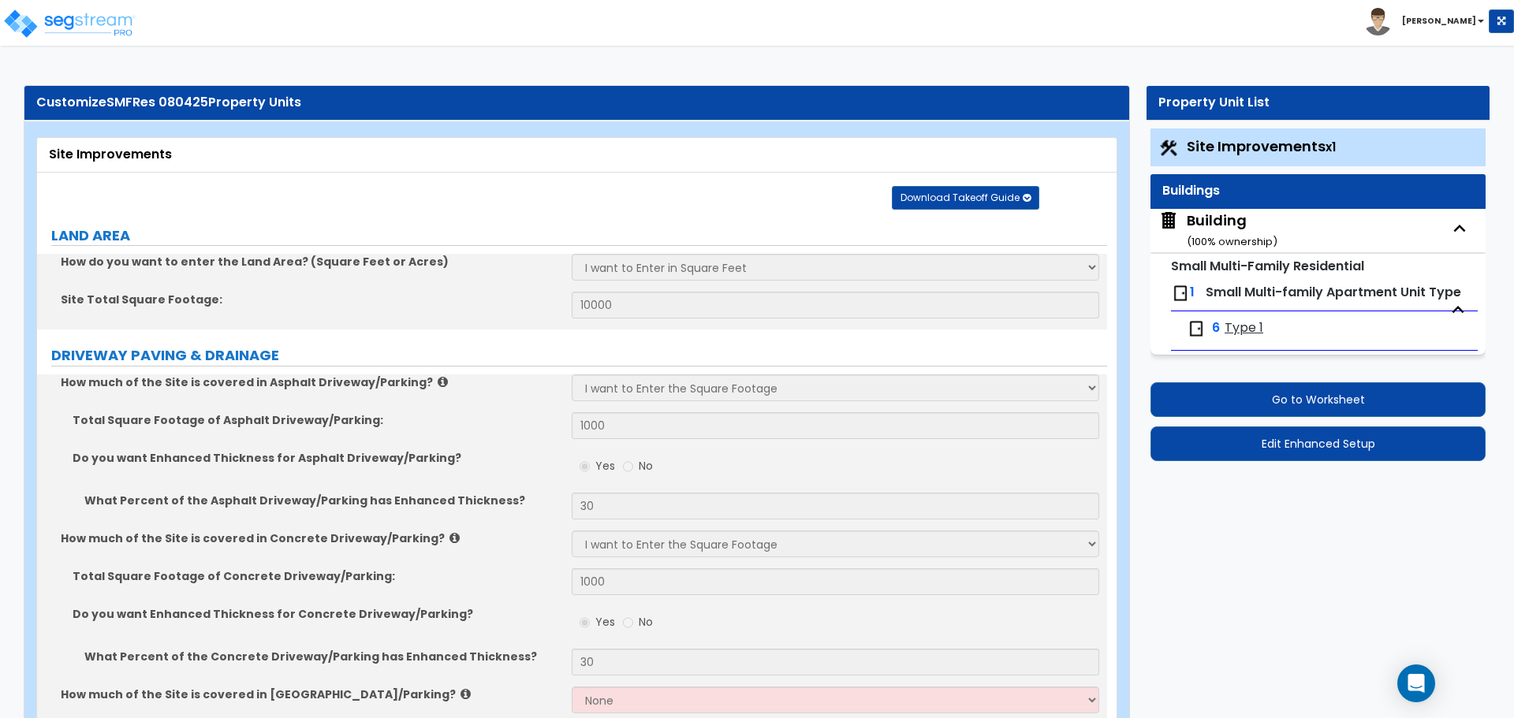
select select "2"
select select "1"
select select "3"
select select "2"
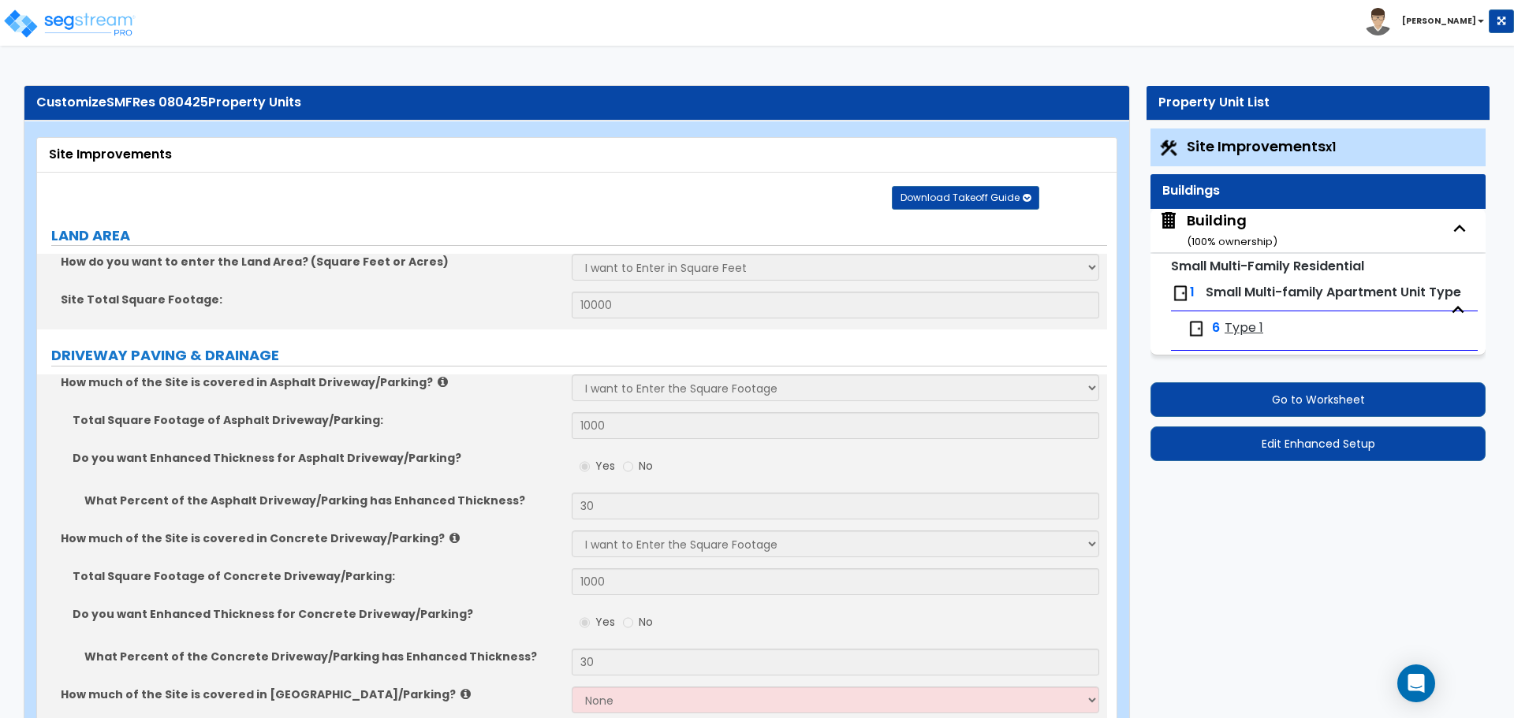
select select "2"
select select "1"
select select "3"
select select "2"
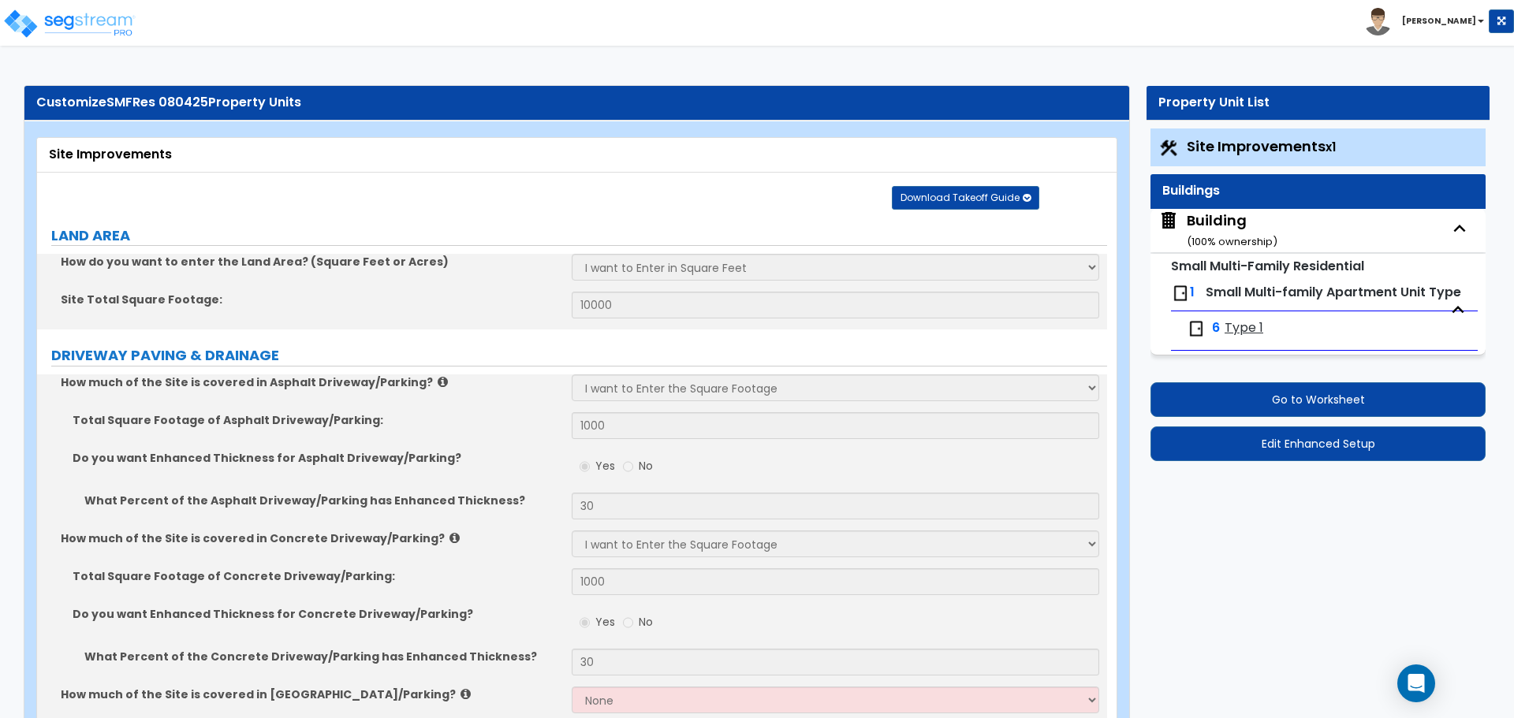
select select "3"
select select "4"
select select "2"
select select "5"
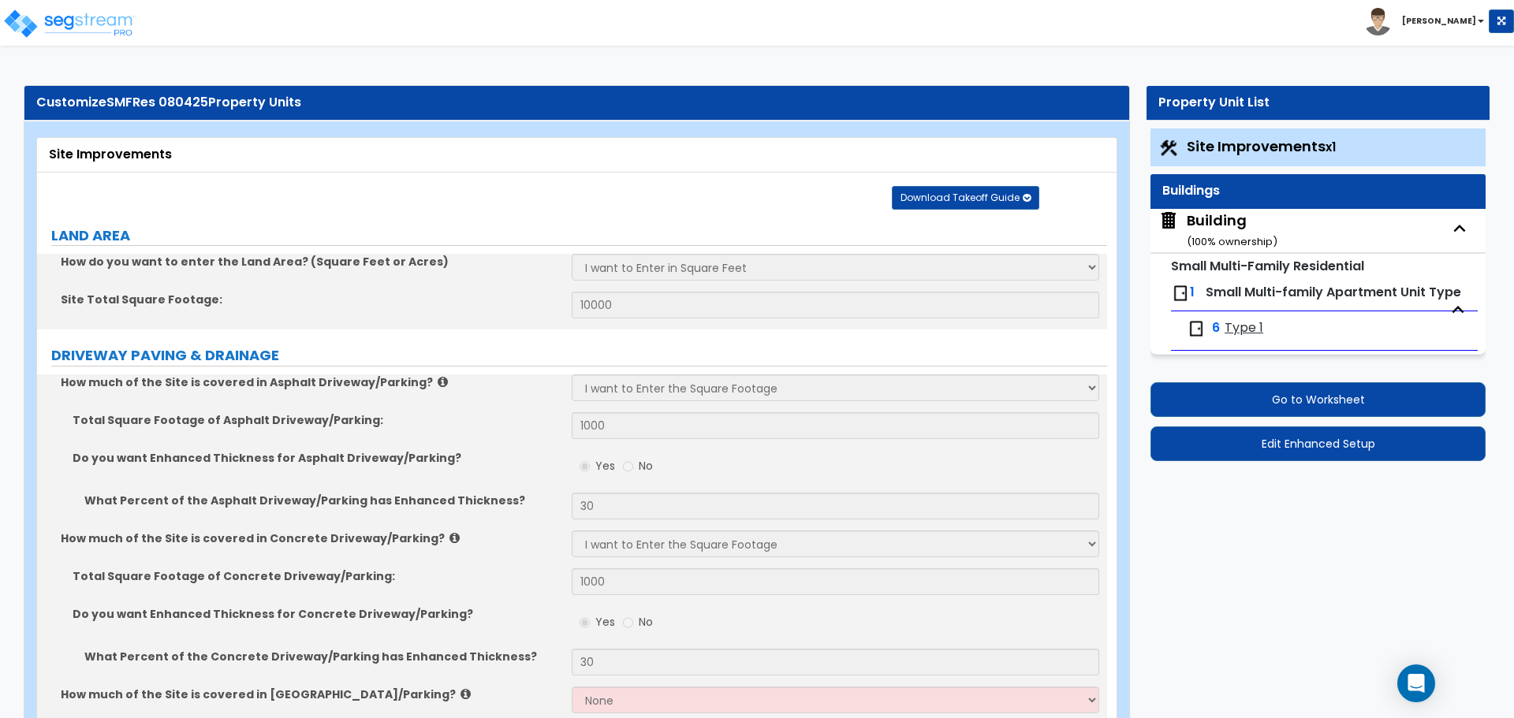
select select "2"
select select "7"
select select "1"
select select "3"
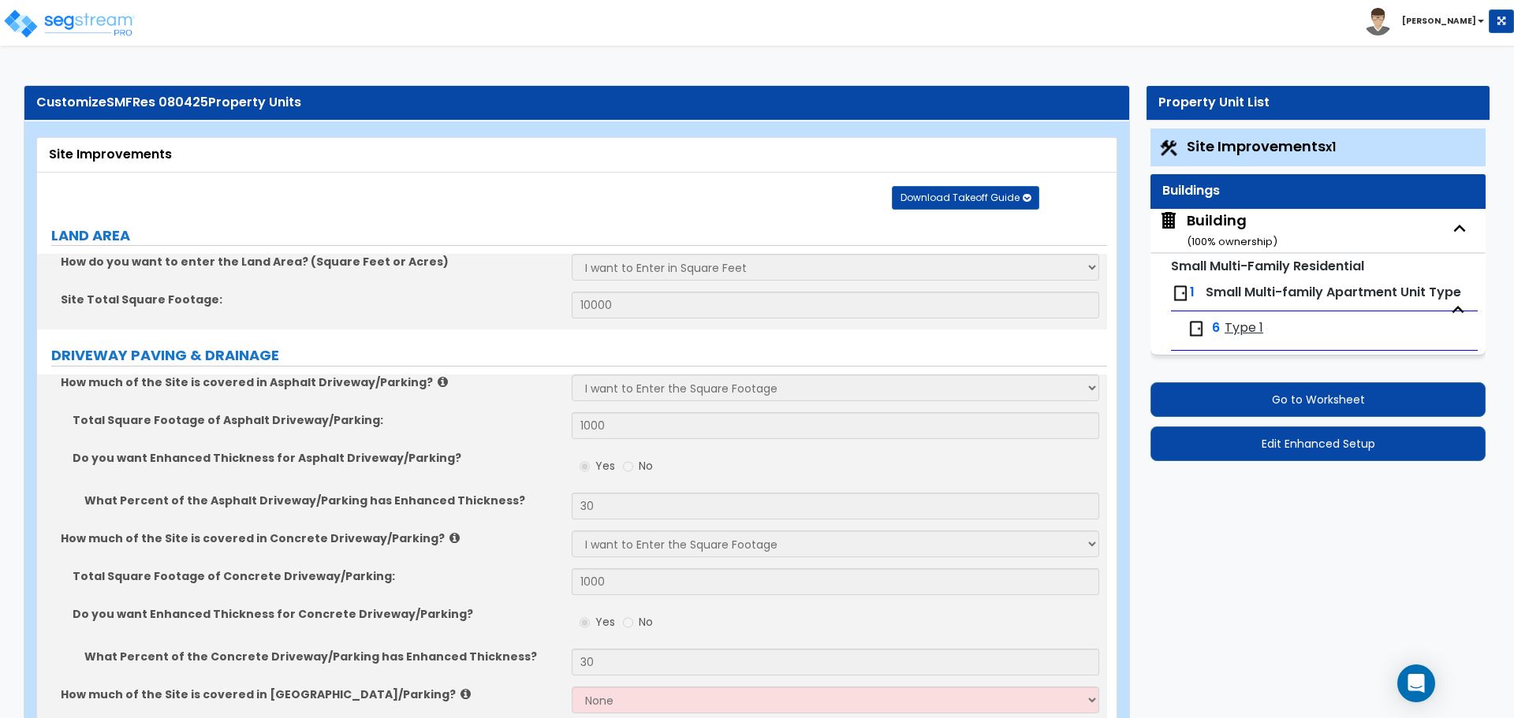
select select "3"
select select "1"
select select "3"
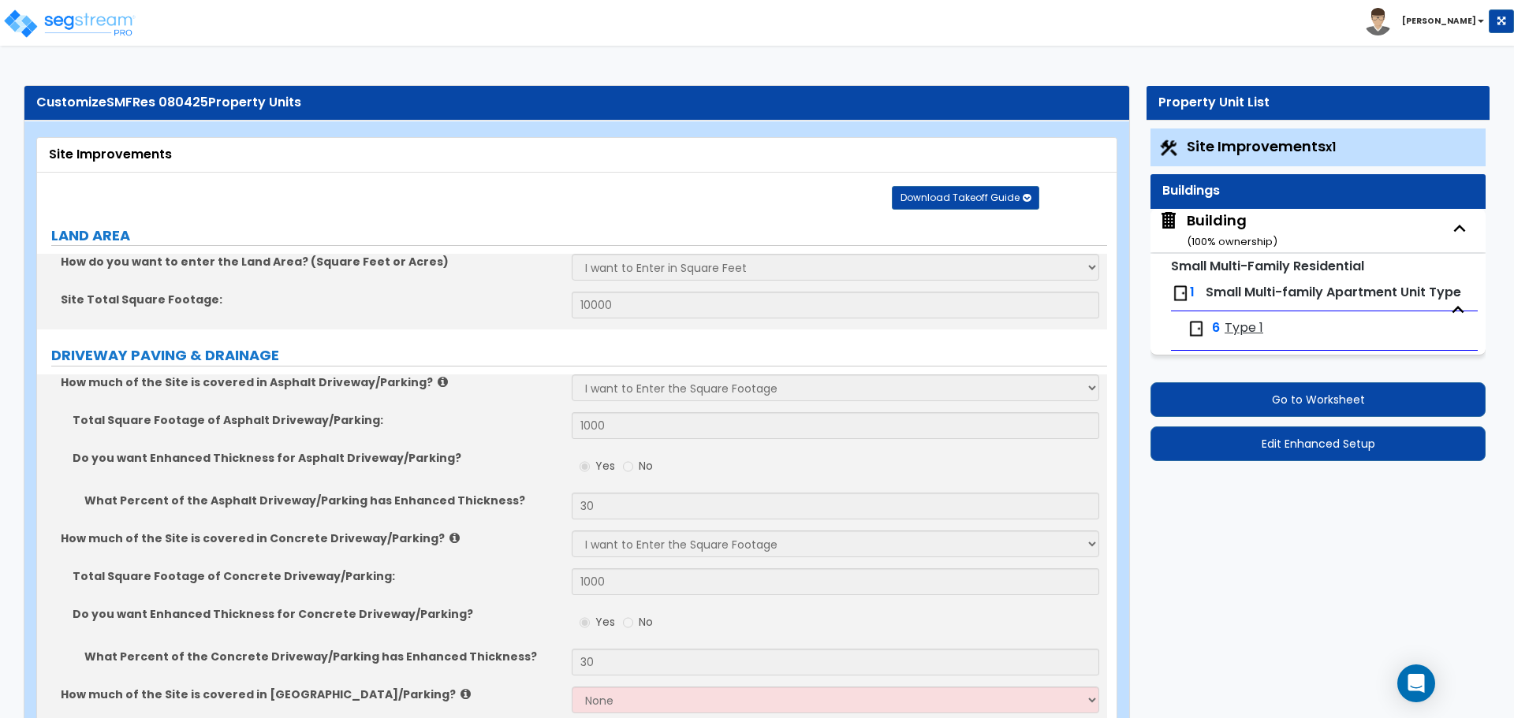
select select "1"
select select "2"
select select "1"
select select "3"
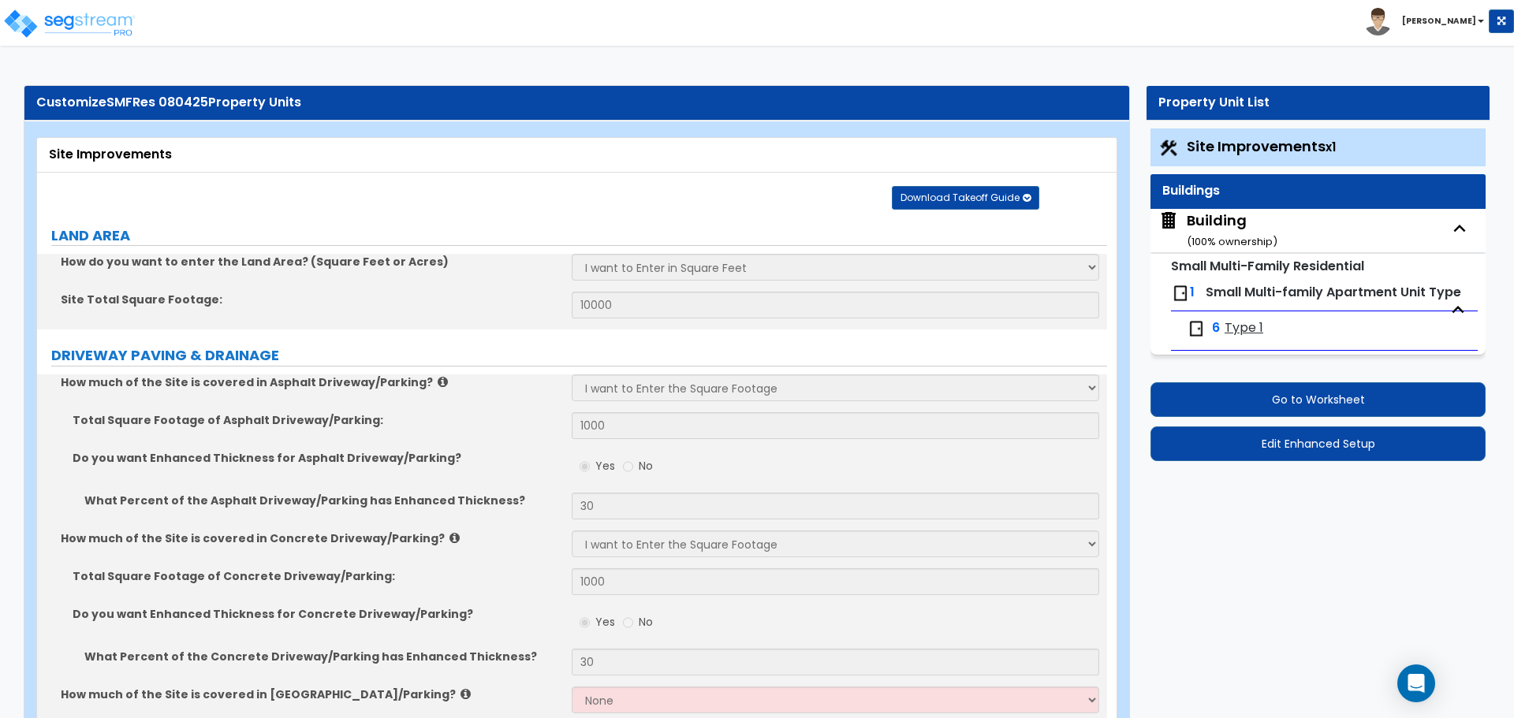
select select "4"
select select "5"
select select "6"
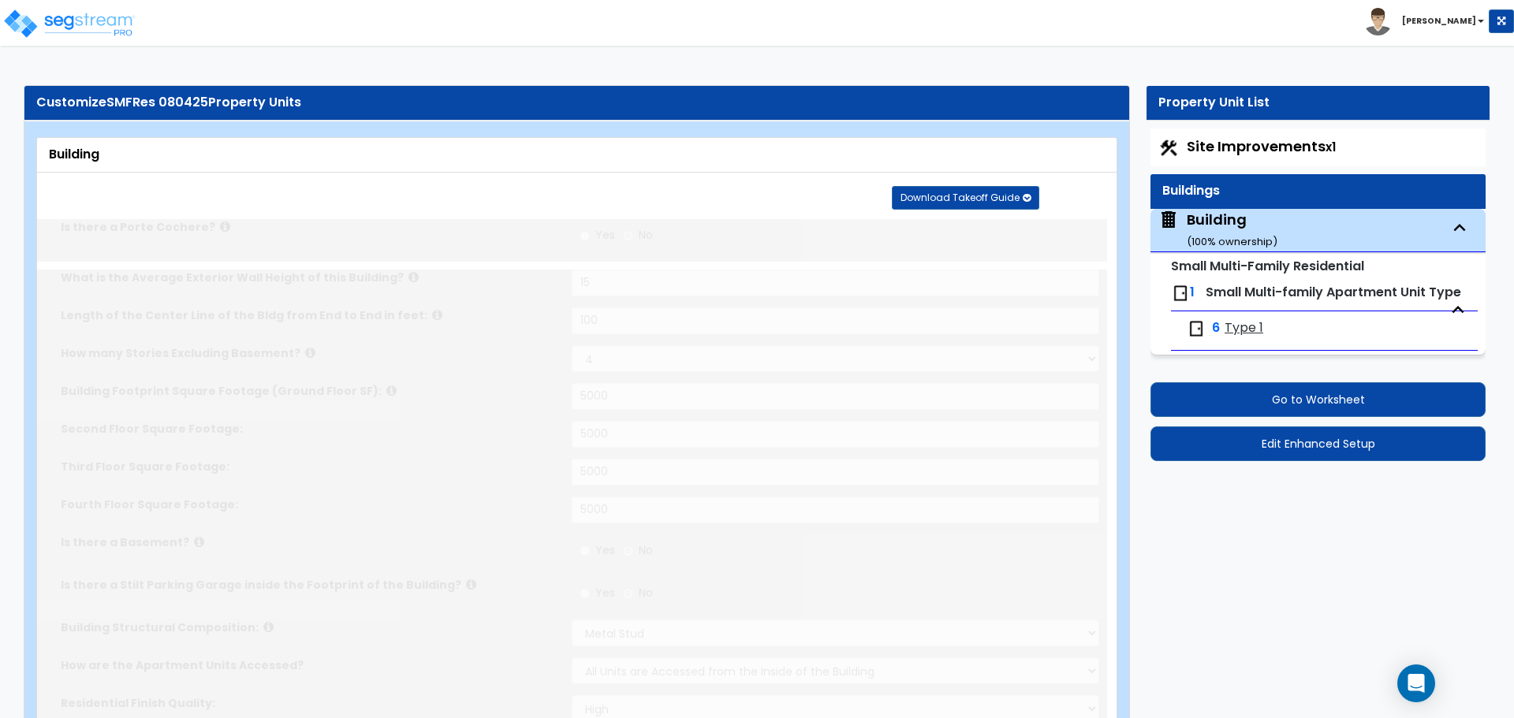
type input "1000"
radio input "true"
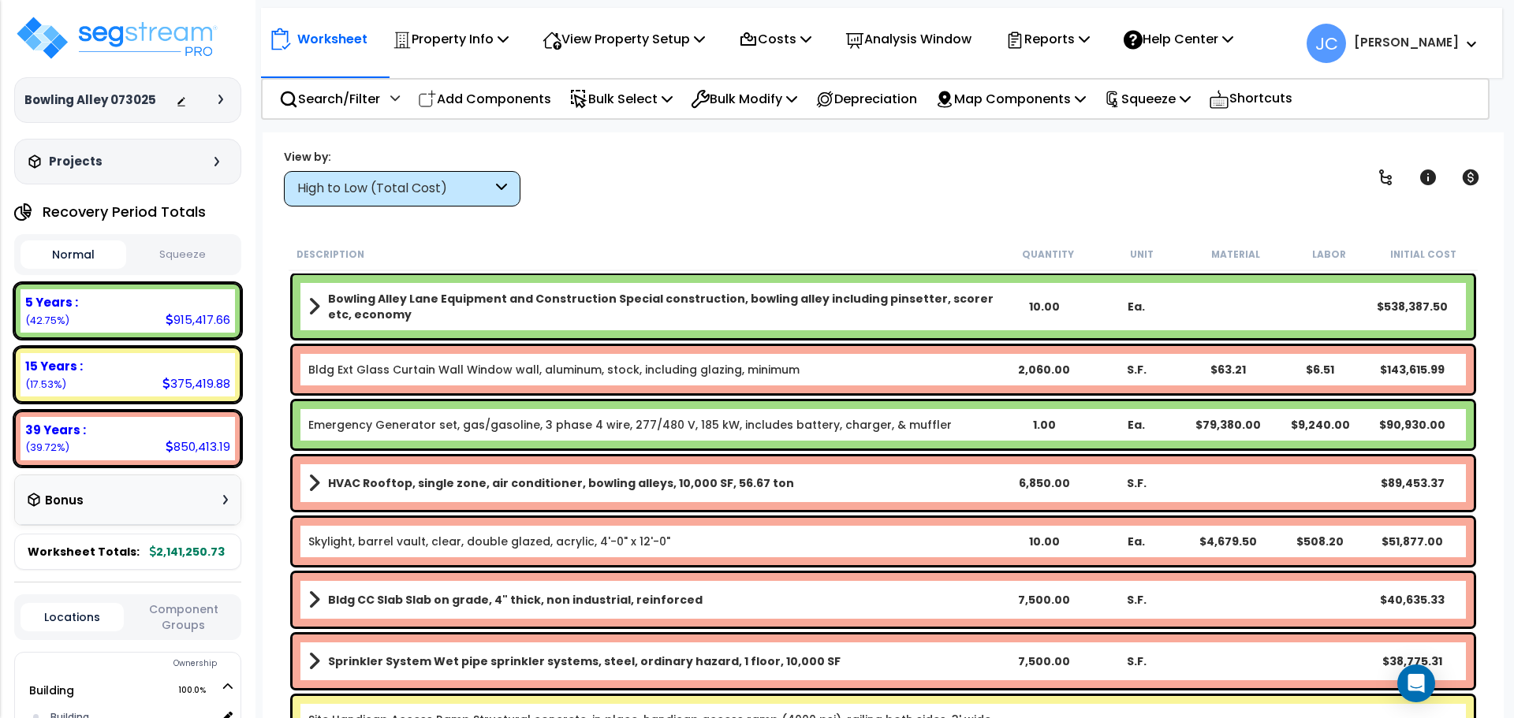
click at [218, 106] on div at bounding box center [203, 100] width 55 height 16
click at [219, 103] on icon at bounding box center [220, 99] width 5 height 9
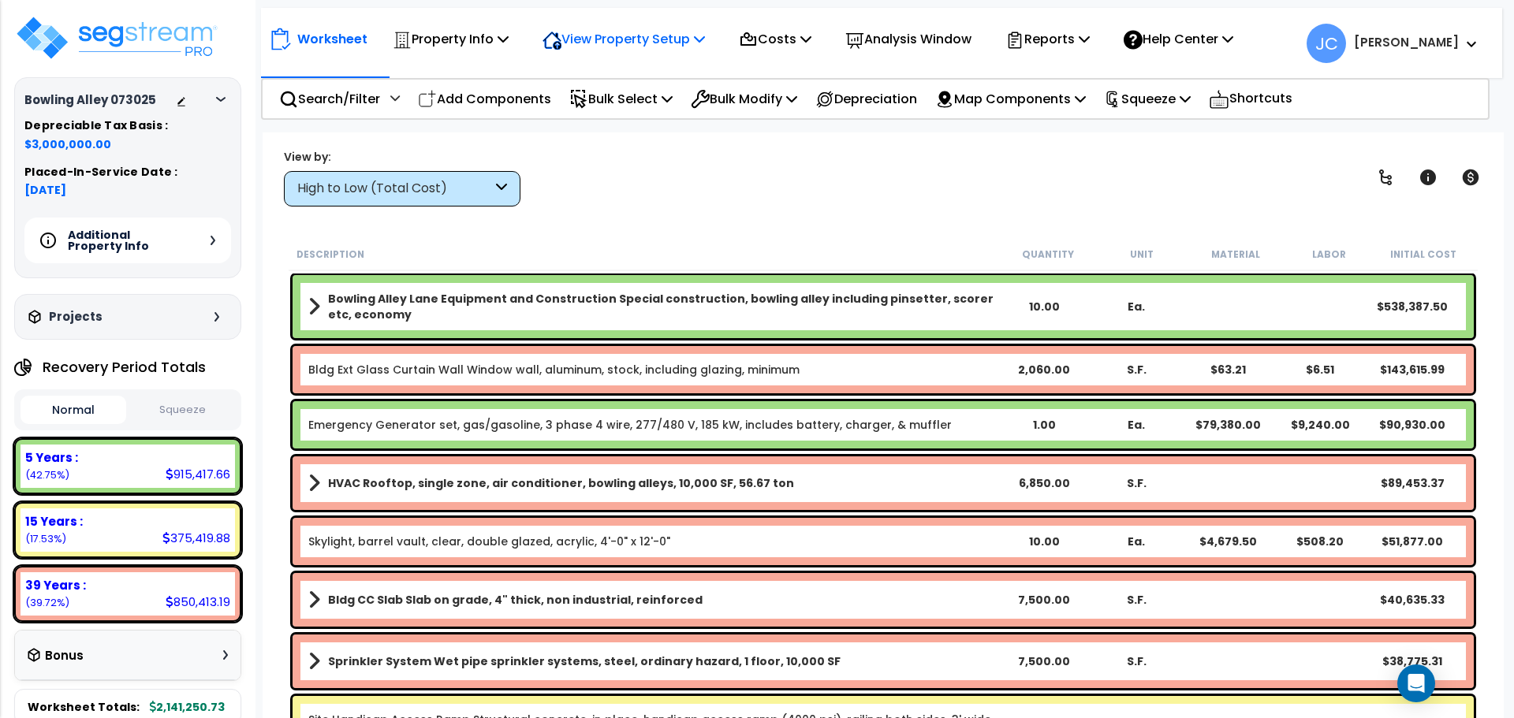
click at [703, 33] on icon at bounding box center [699, 38] width 11 height 13
click at [657, 104] on link "View Questionnaire" at bounding box center [613, 108] width 156 height 32
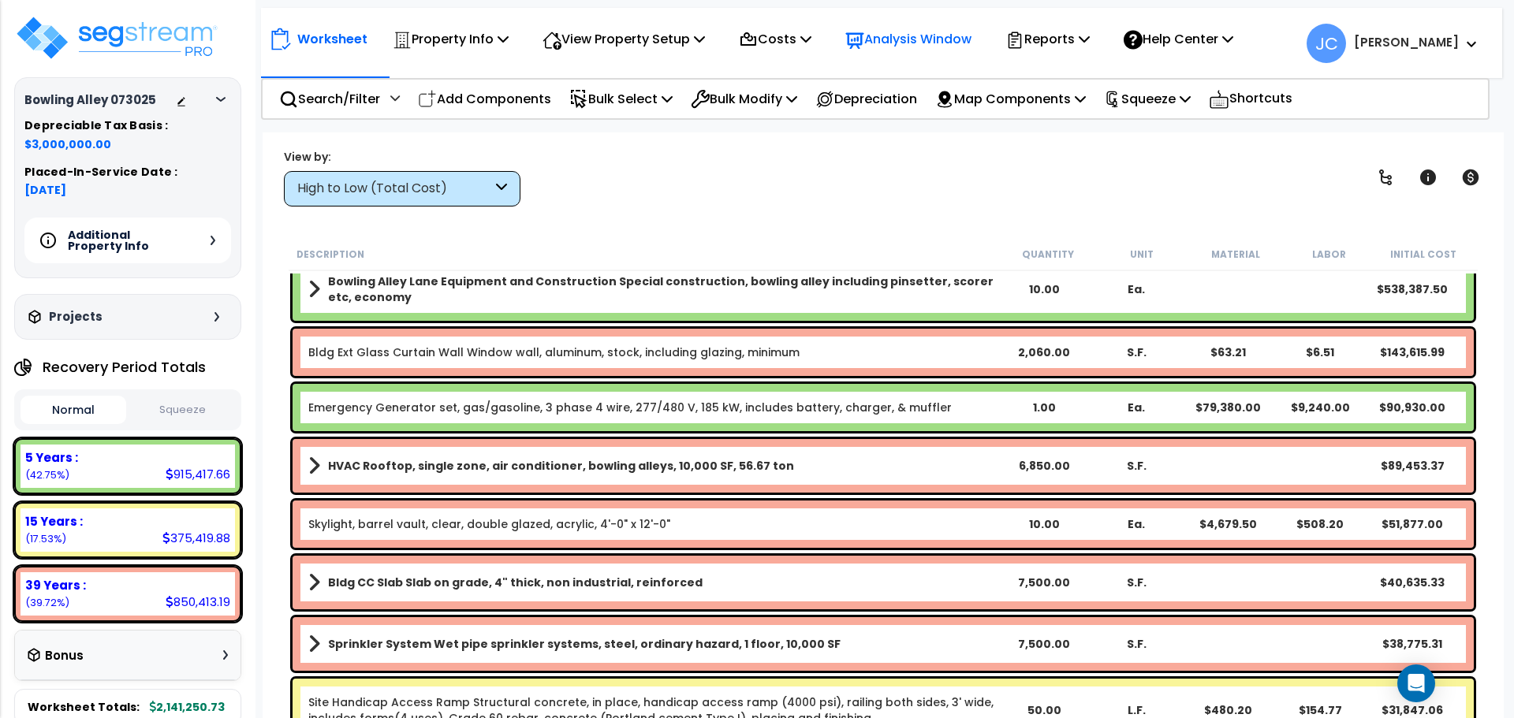
scroll to position [21, 0]
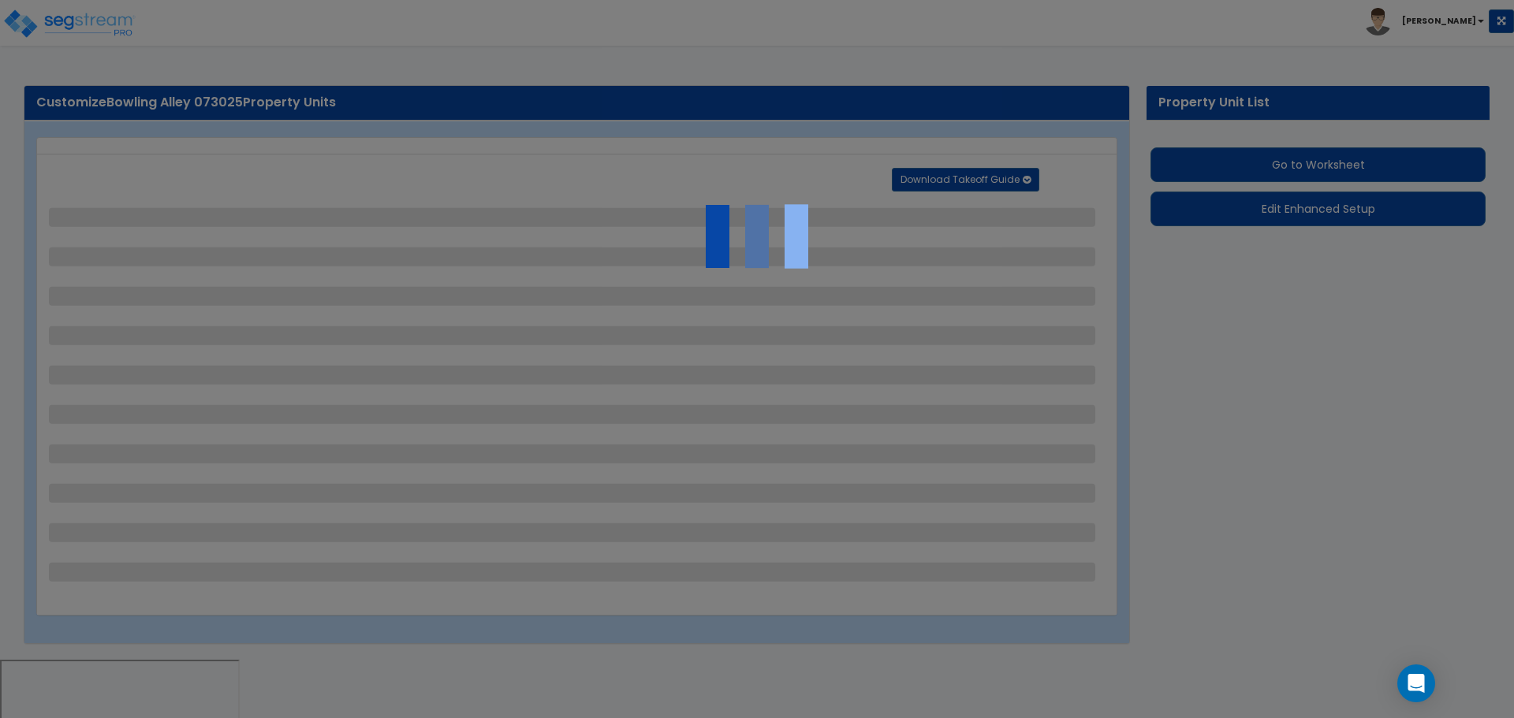
select select "2"
select select "3"
select select "1"
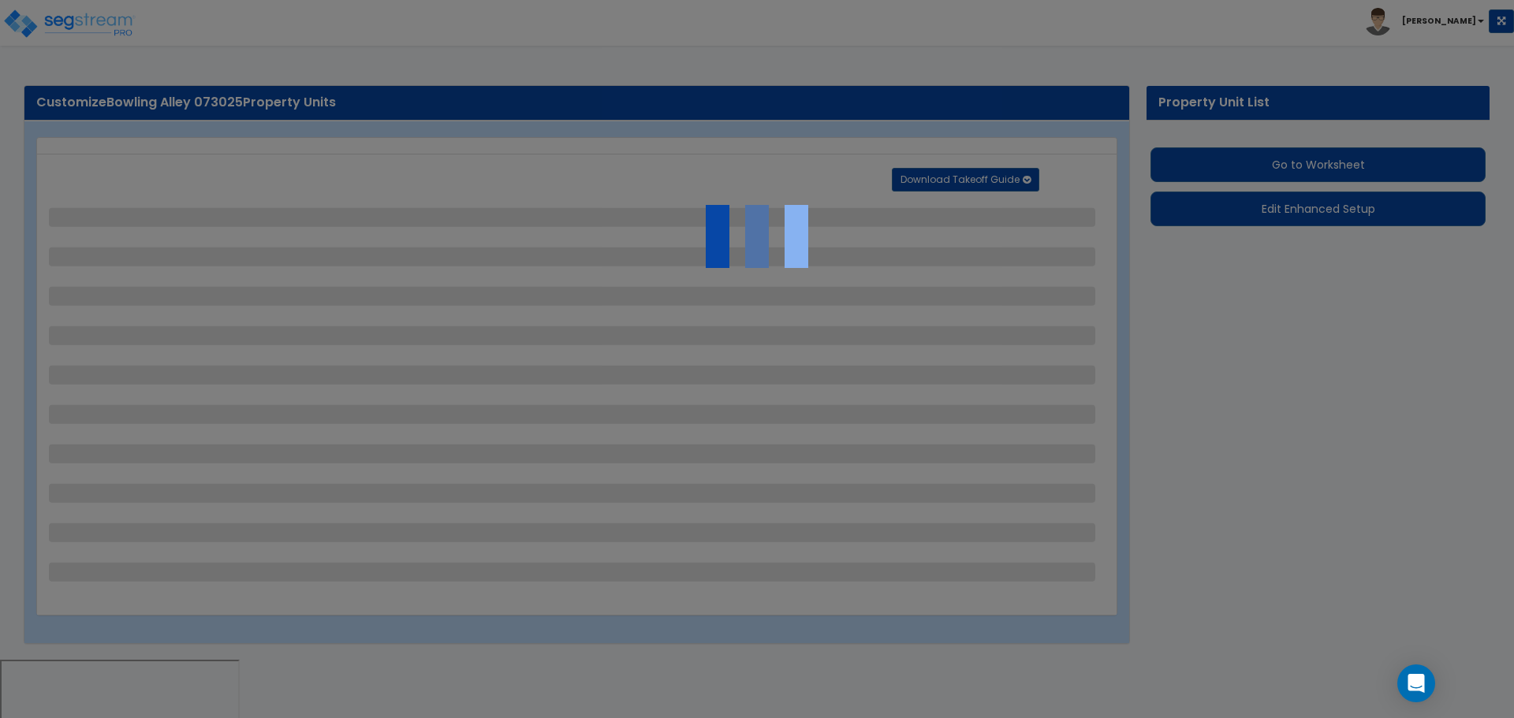
select select "2"
select select "3"
select select "1"
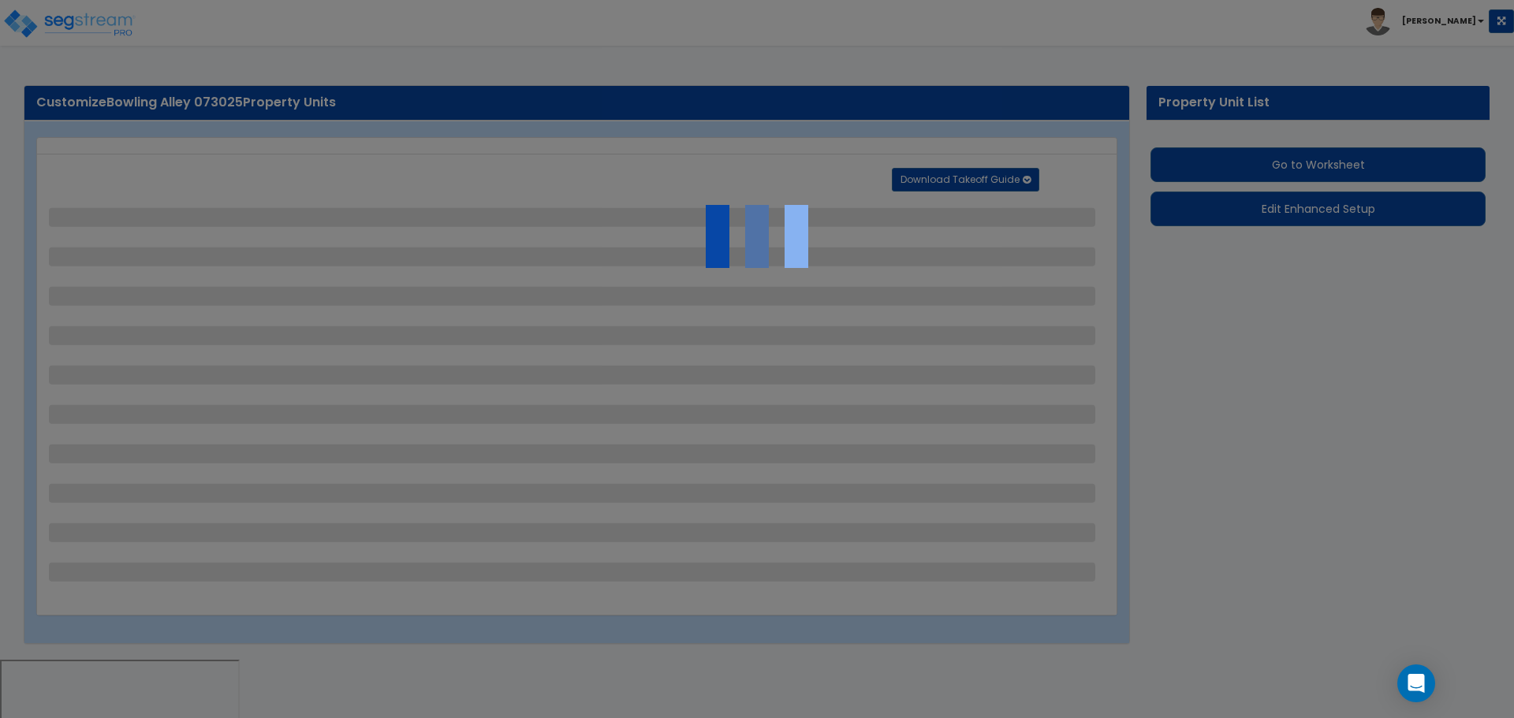
select select "2"
select select "4"
select select "2"
select select "1"
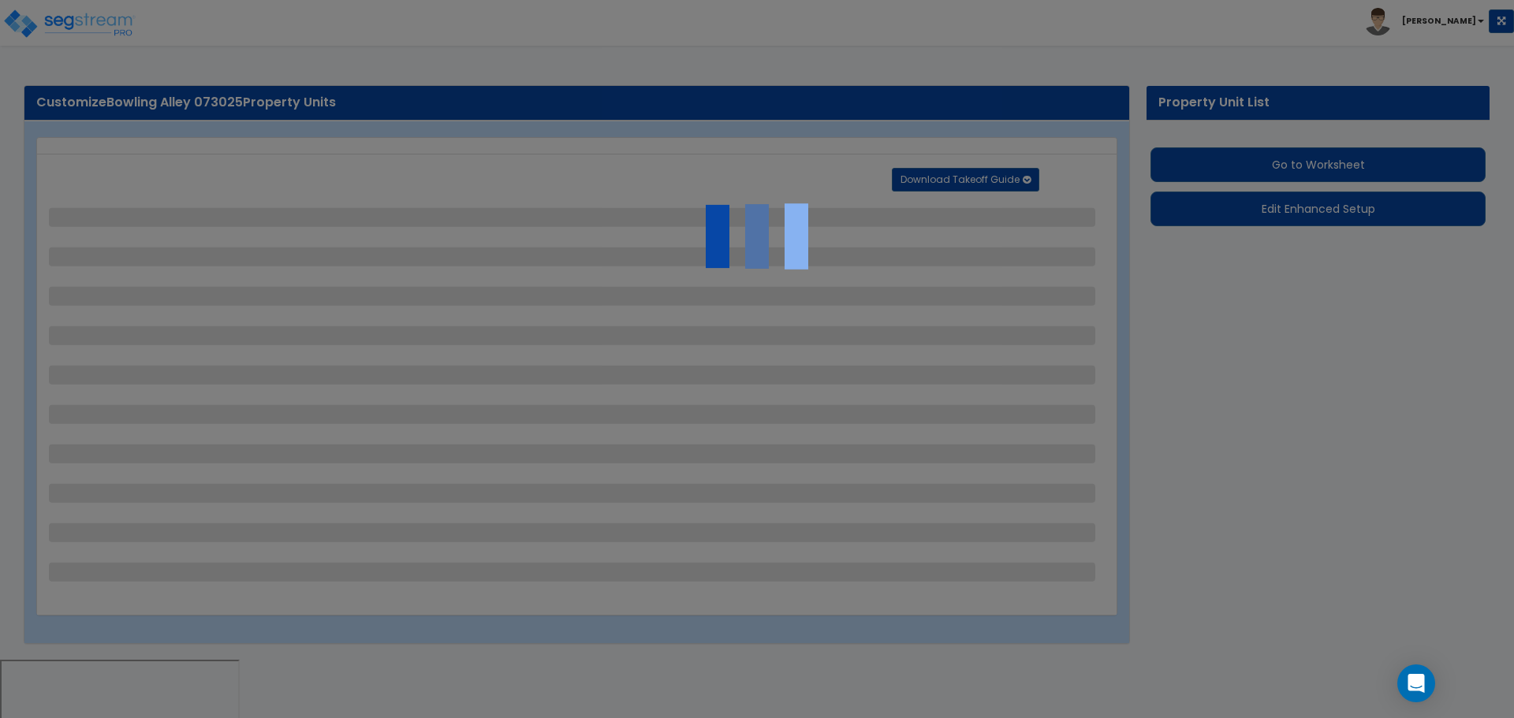
select select "2"
select select "1"
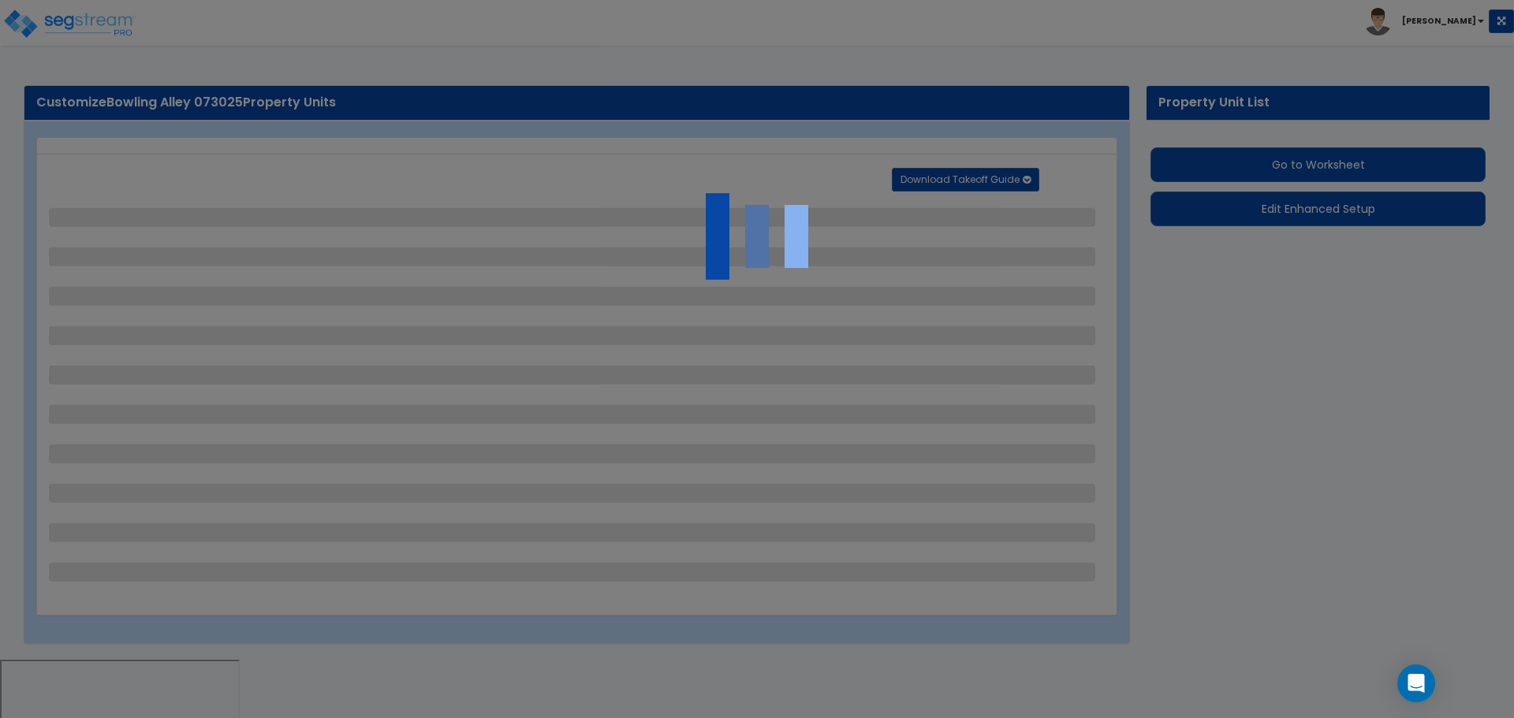
select select "11"
select select "2"
select select "3"
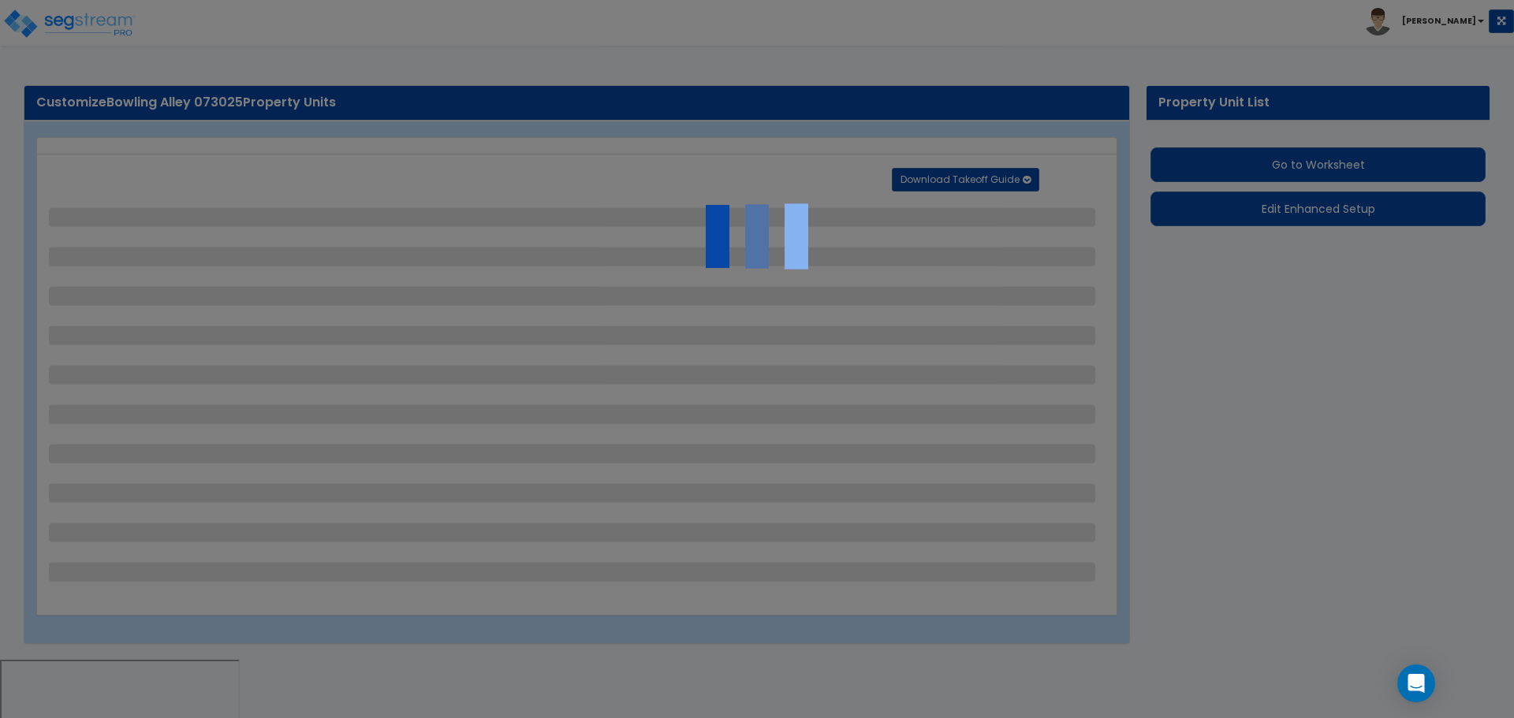
select select "2"
select select "1"
select select "2"
select select "7"
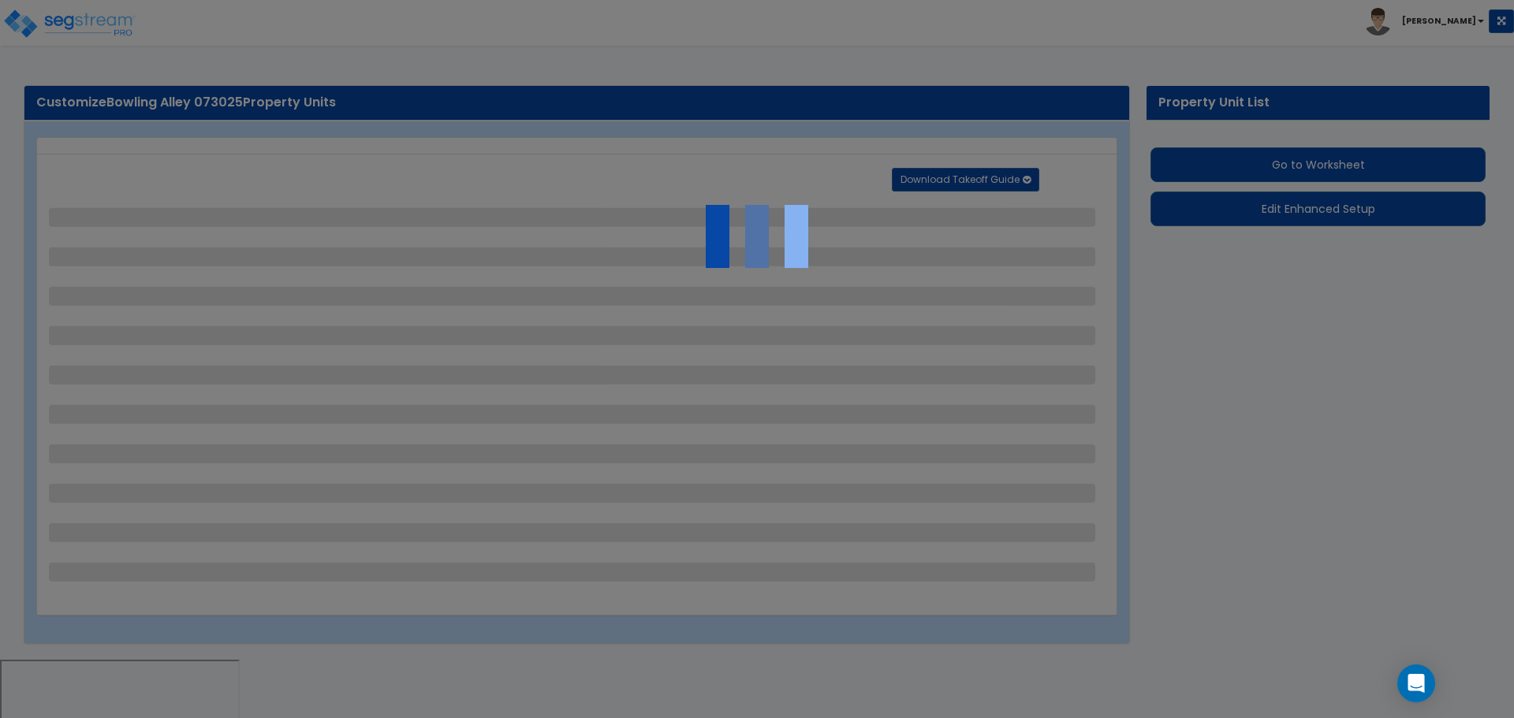
select select "2"
select select "1"
select select "16"
select select "2"
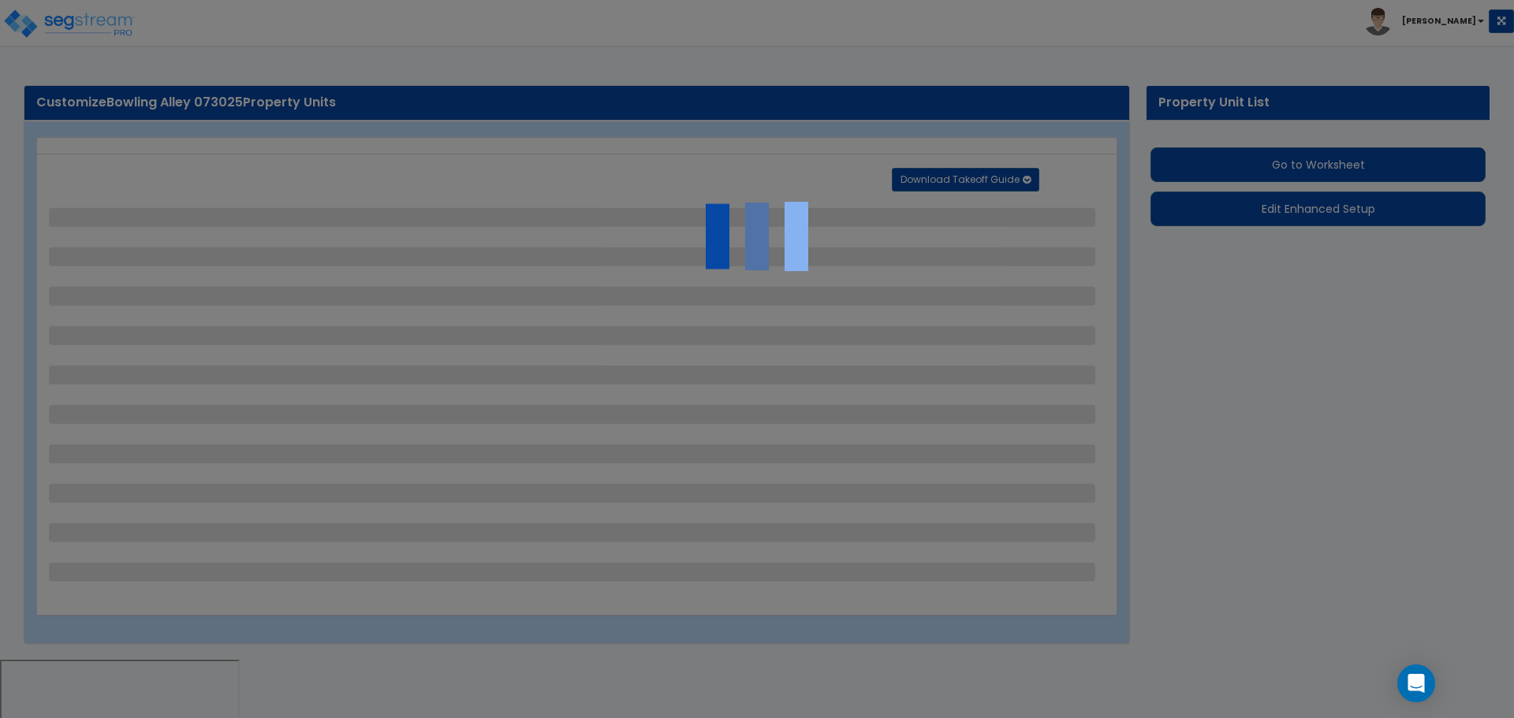
select select "5"
select select "4"
select select "1"
select select "4"
select select "1"
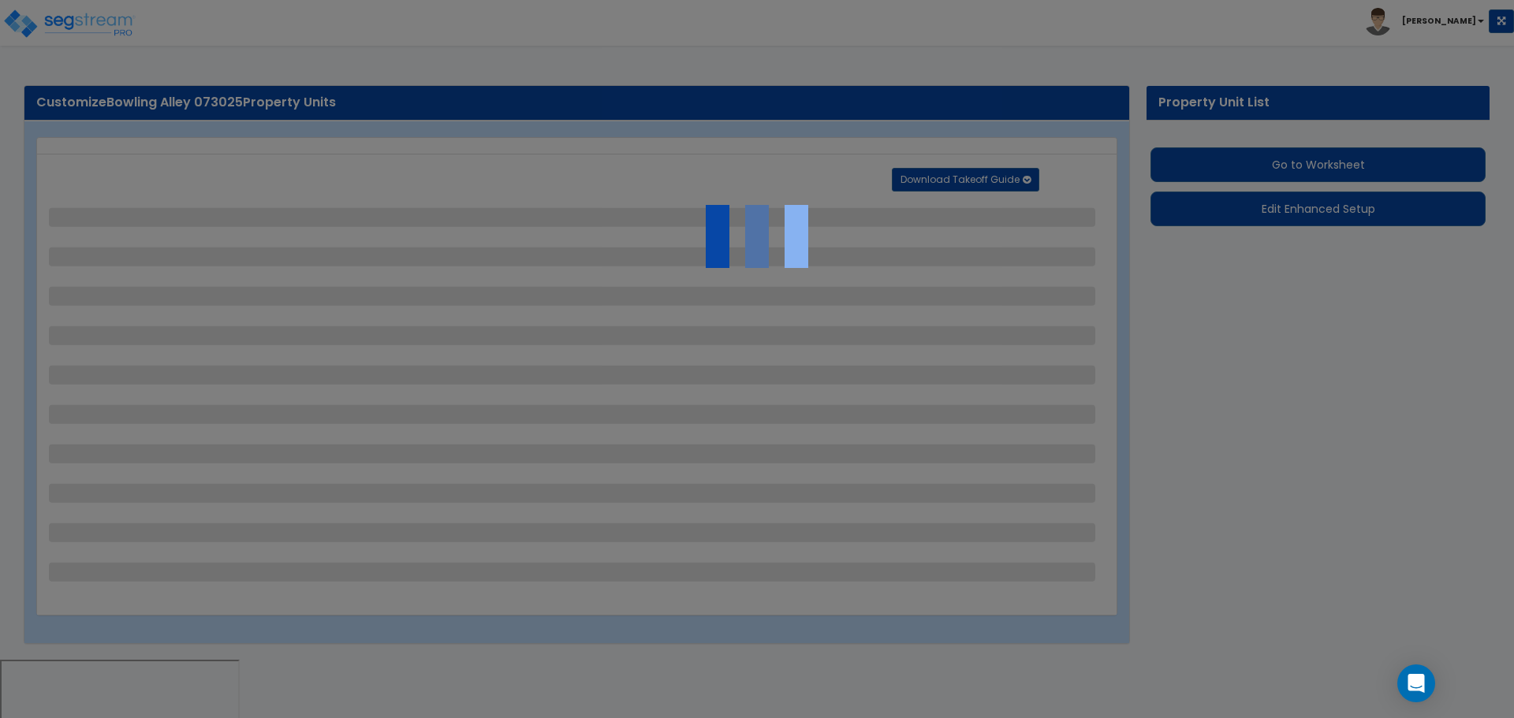
select select "1"
select select "4"
select select "1"
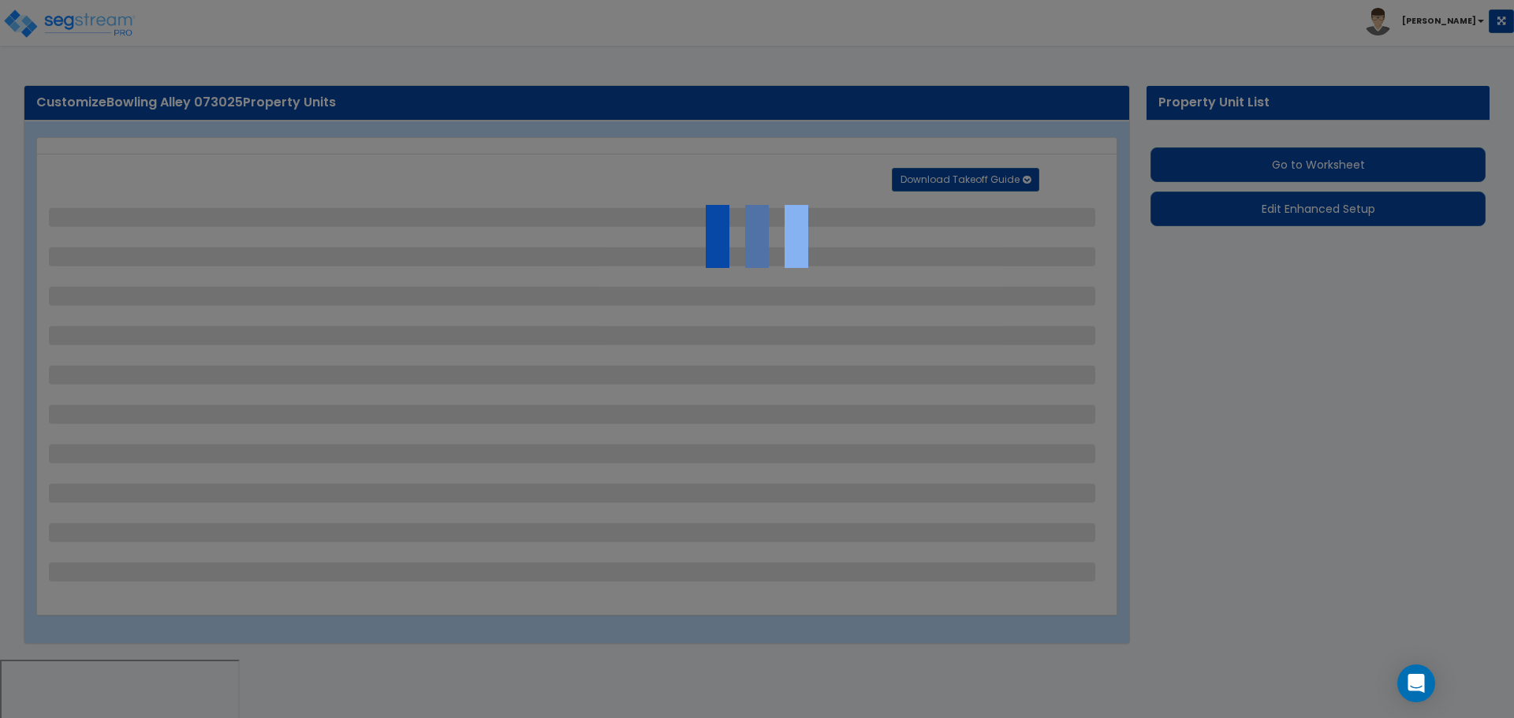
select select "1"
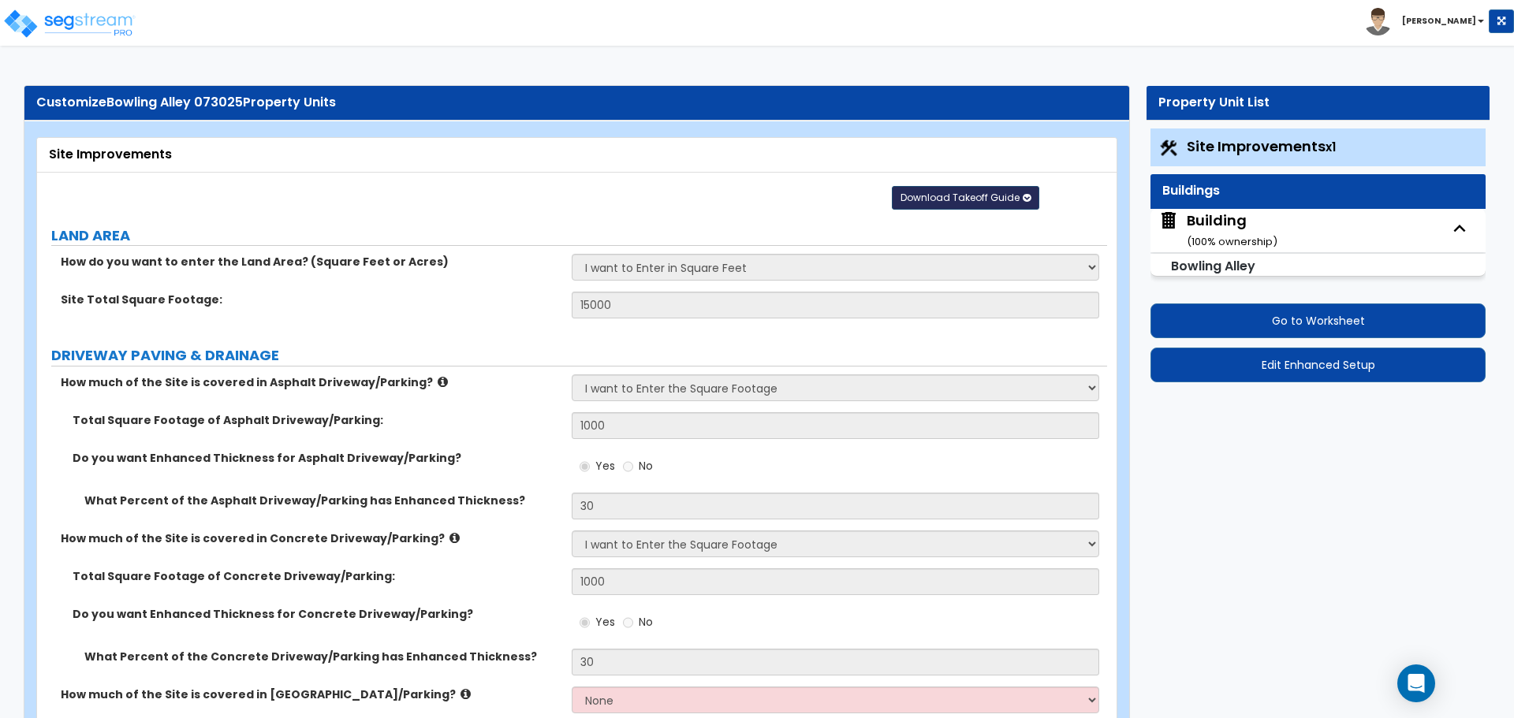
click at [994, 197] on span "Download Takeoff Guide" at bounding box center [960, 197] width 119 height 13
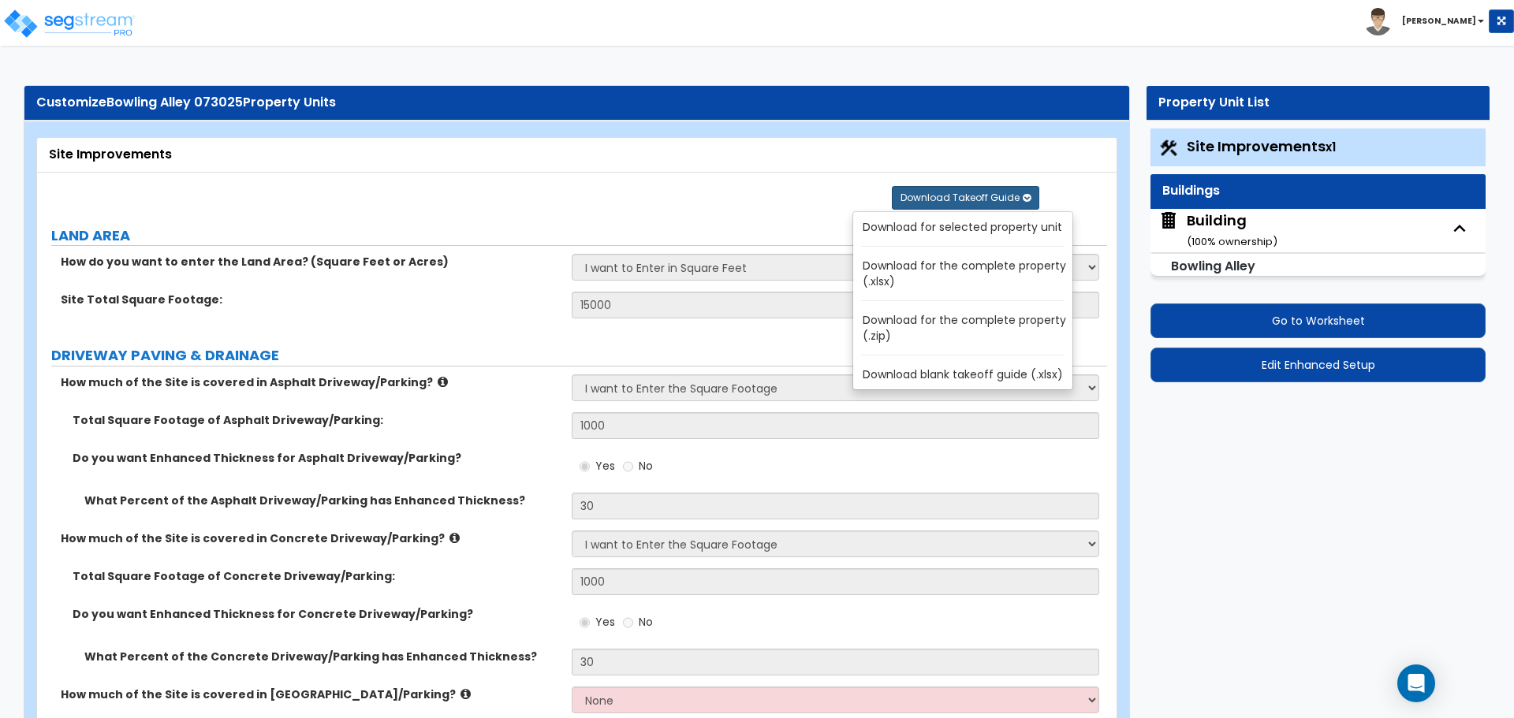
click at [923, 321] on link "Download for the complete property (.zip)" at bounding box center [966, 328] width 213 height 38
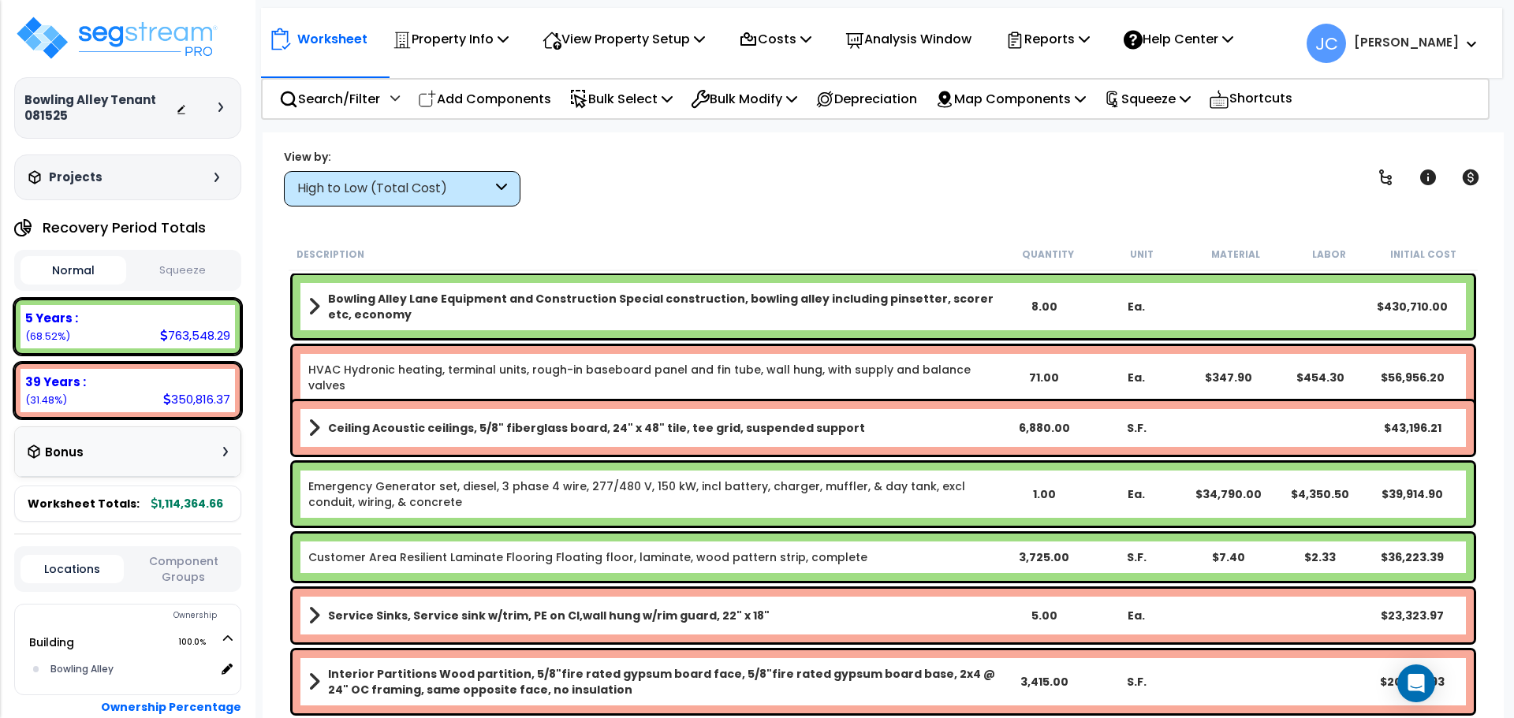
click at [224, 106] on div at bounding box center [224, 107] width 13 height 9
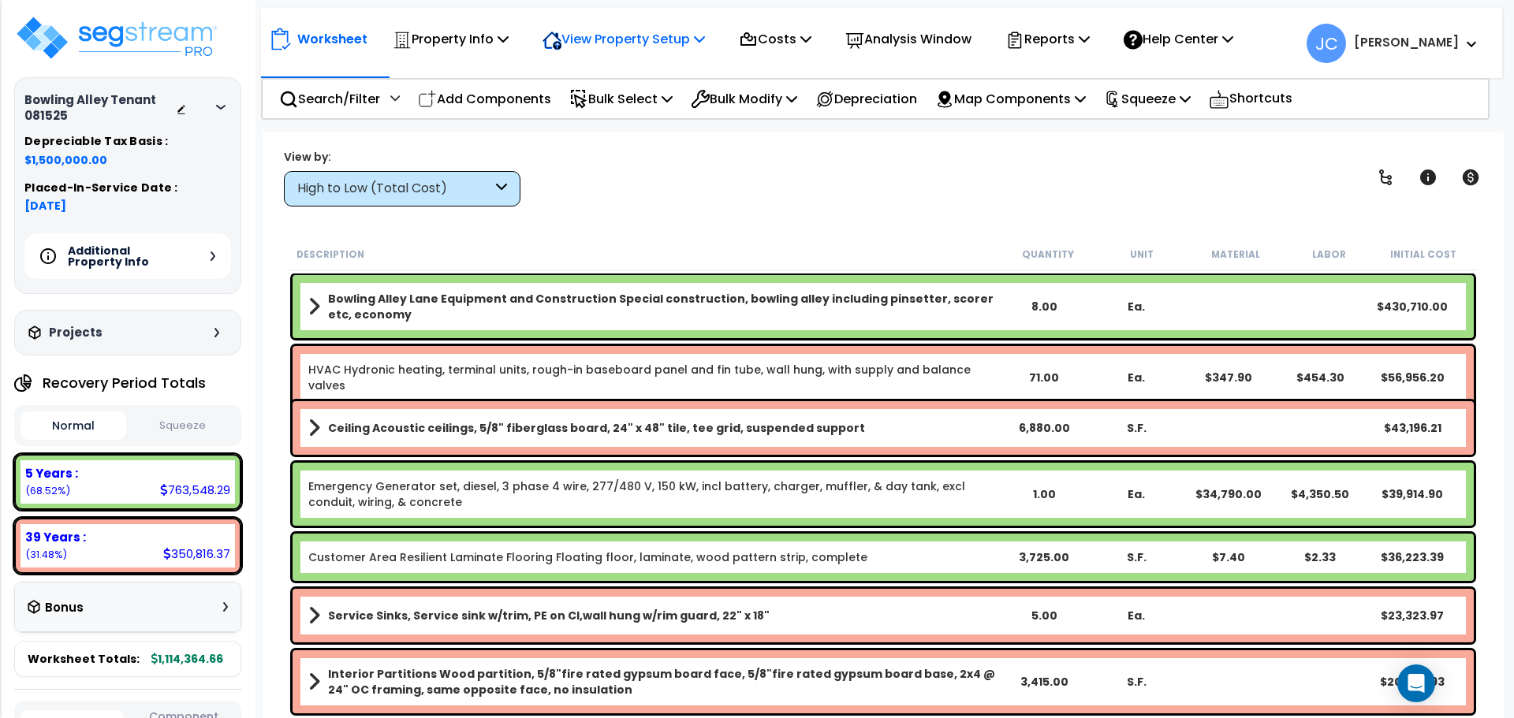
click at [635, 42] on p "View Property Setup" at bounding box center [624, 38] width 162 height 21
click at [632, 107] on link "View Questionnaire" at bounding box center [613, 108] width 156 height 32
click at [199, 254] on div "Additional Property Info" at bounding box center [127, 256] width 207 height 46
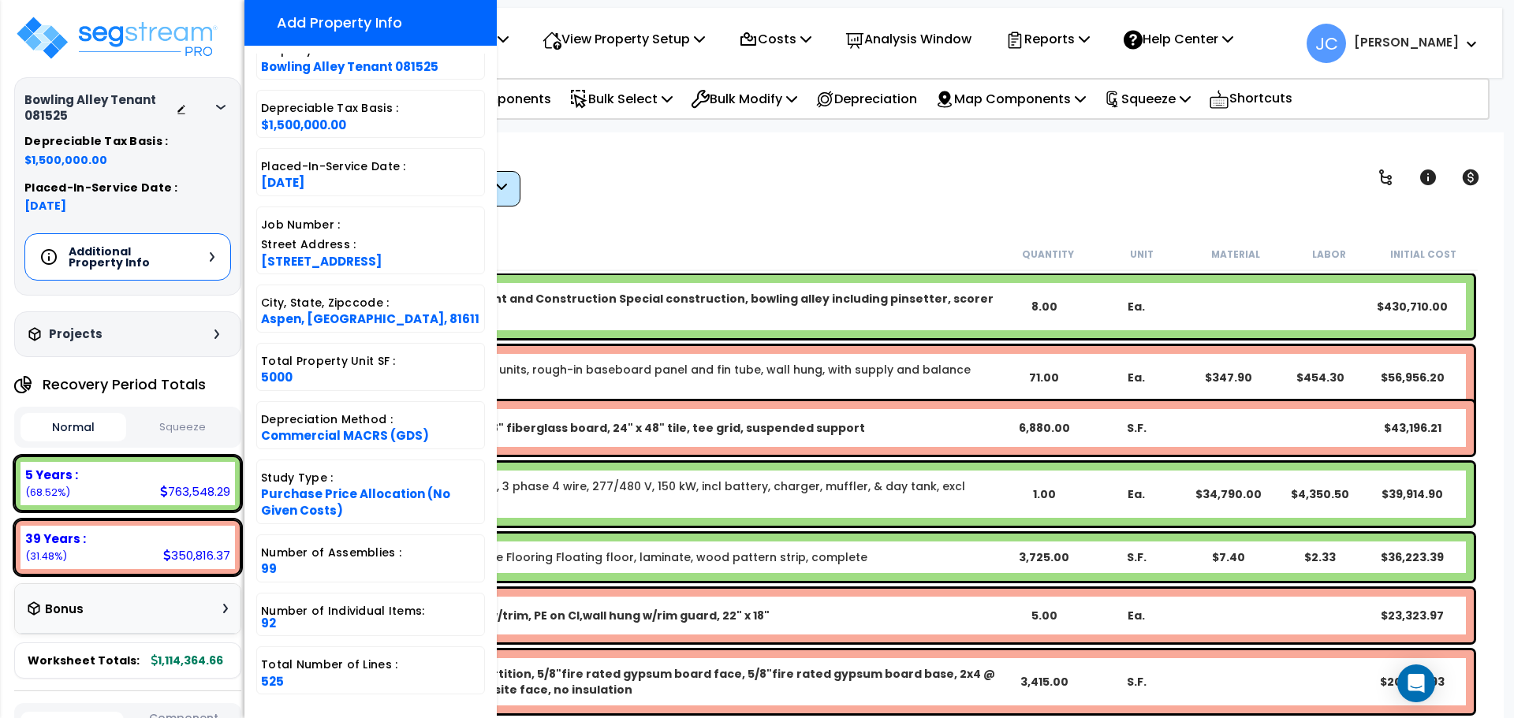
scroll to position [29, 0]
click at [681, 220] on div "Worksheet Property Info Property Setup Add Property Unit Template property Clon…" at bounding box center [883, 491] width 1241 height 718
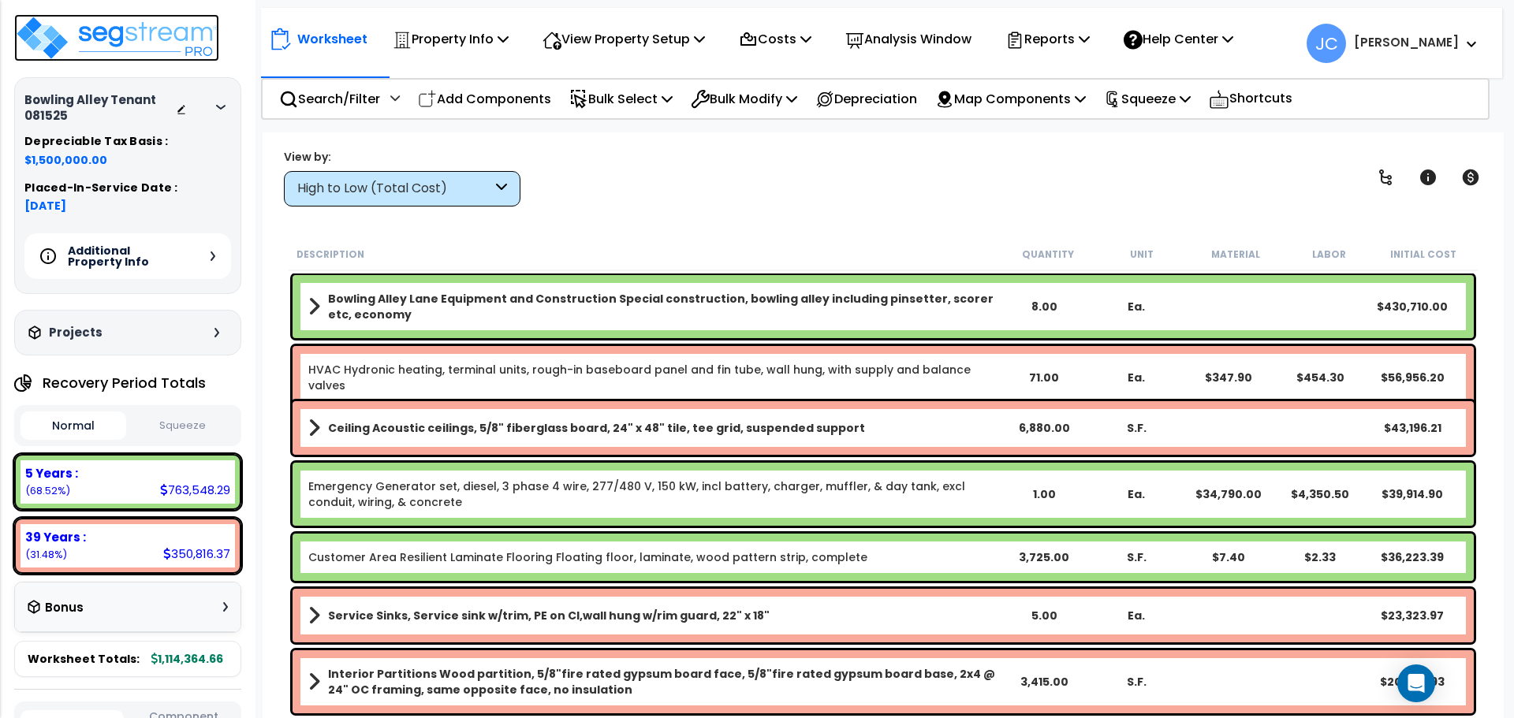
click at [155, 23] on img at bounding box center [116, 37] width 205 height 47
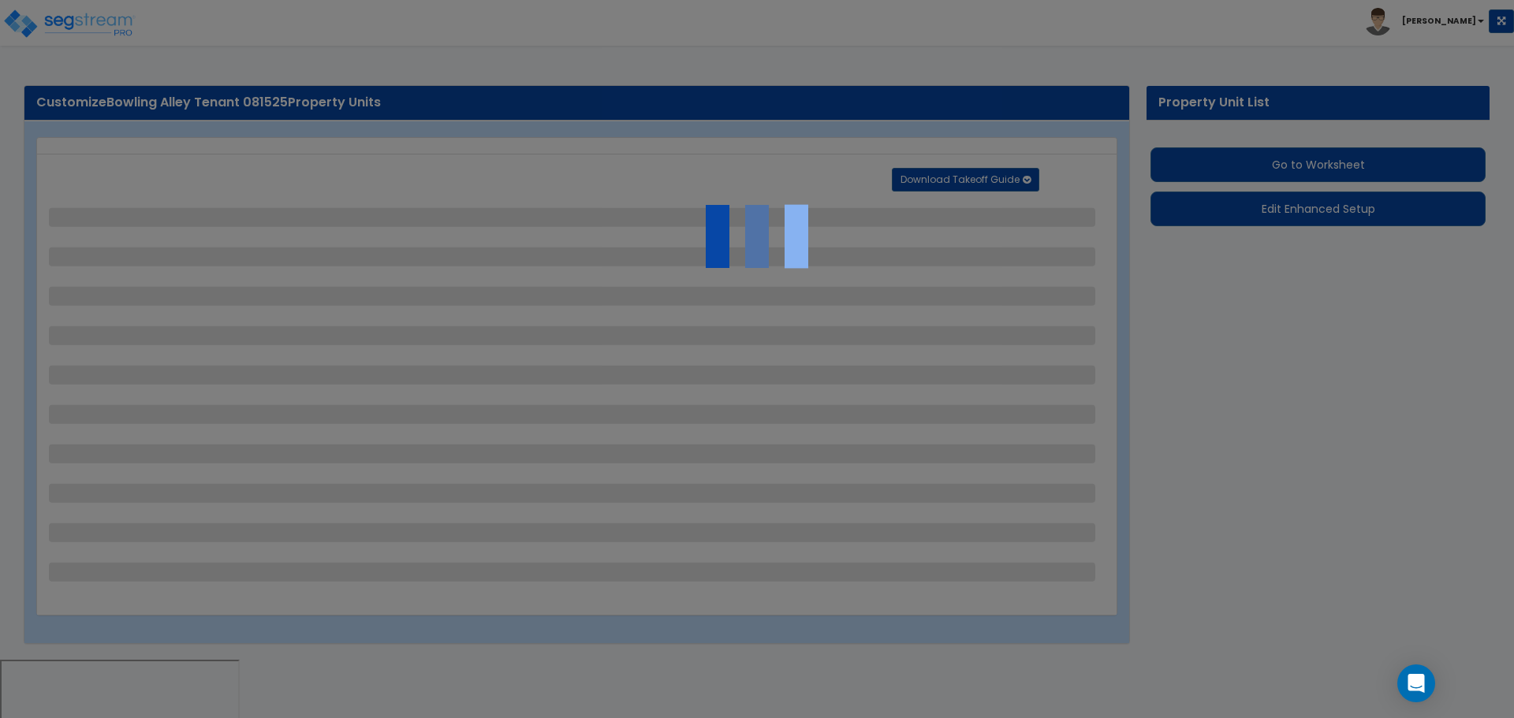
select select "2"
select select "4"
select select "1"
select select "3"
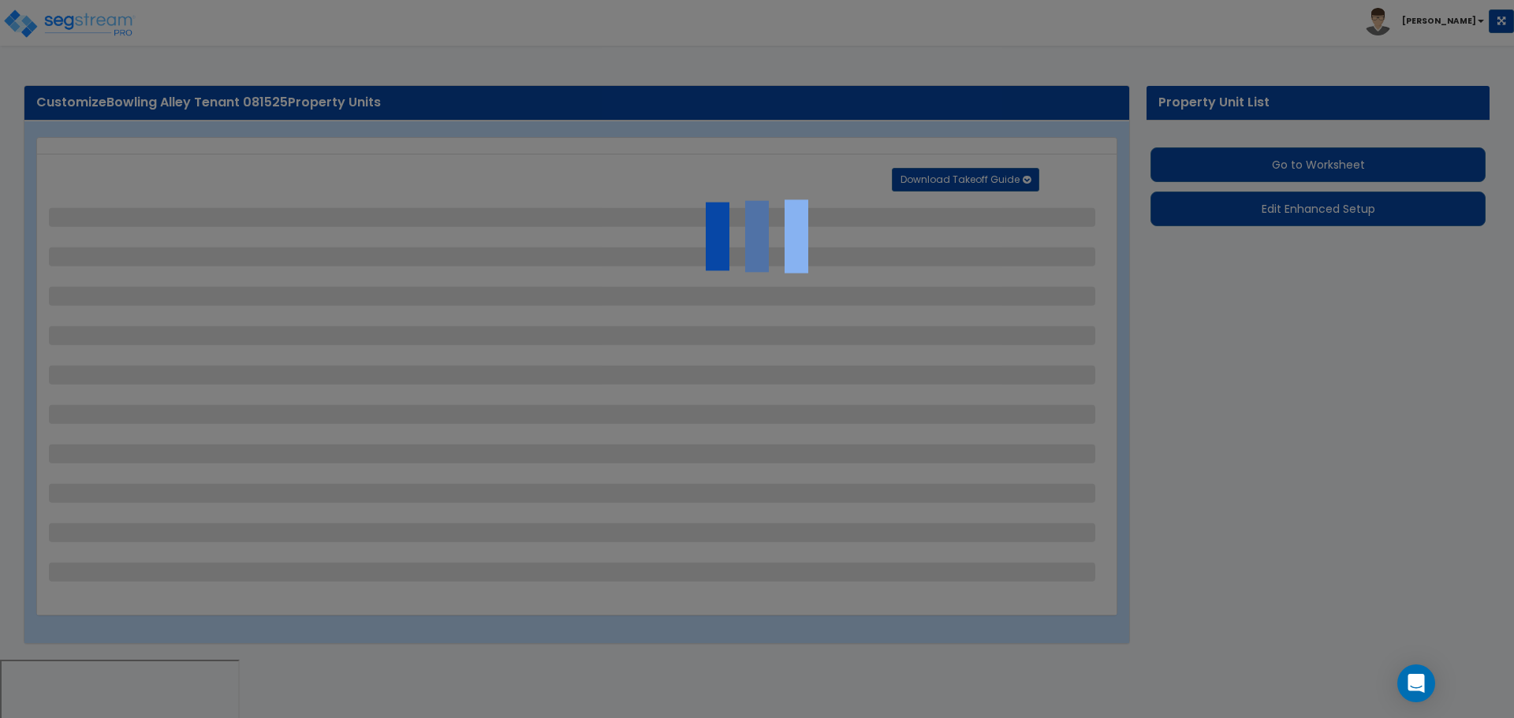
select select "4"
select select "2"
select select "1"
select select "2"
select select "1"
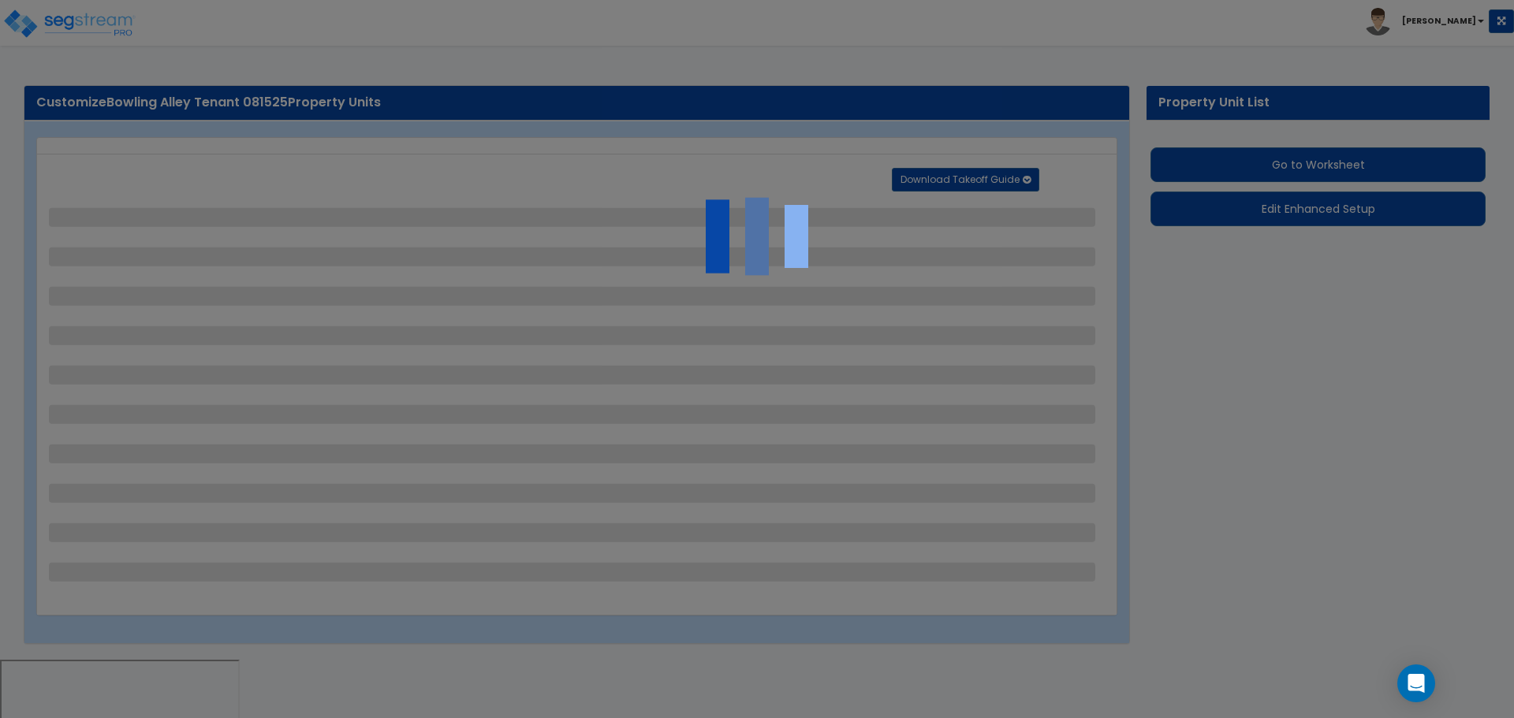
select select "1"
select select "2"
select select "1"
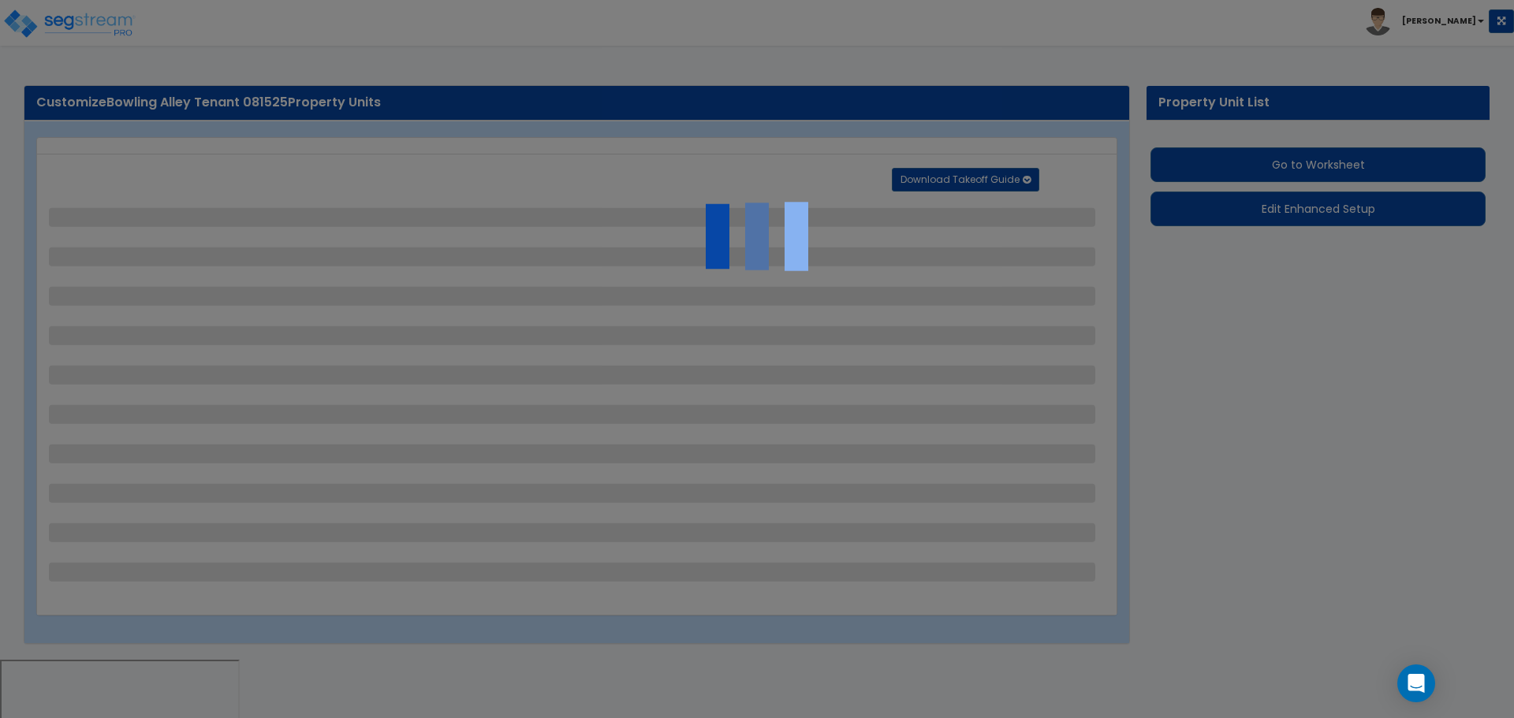
select select "2"
select select "3"
select select "2"
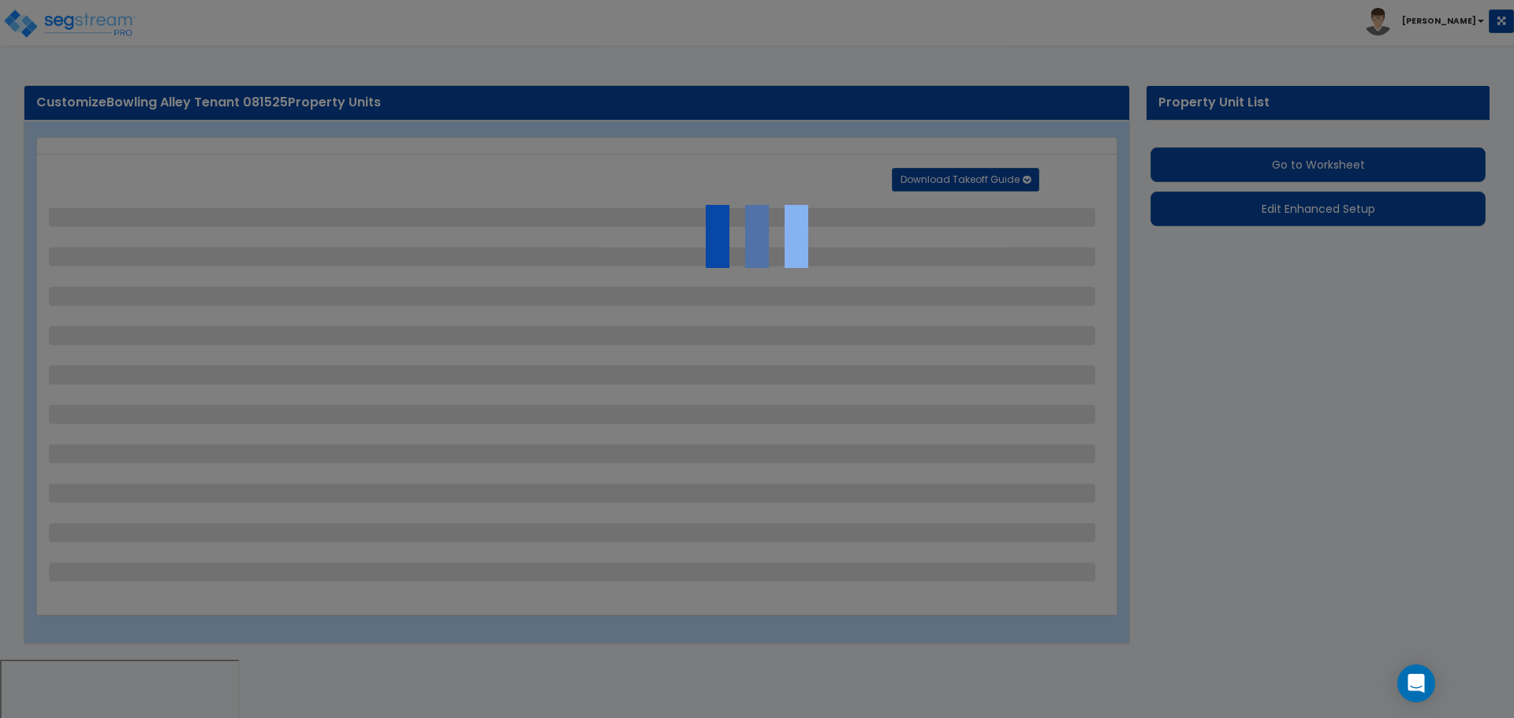
select select "3"
select select "7"
select select "2"
select select "3"
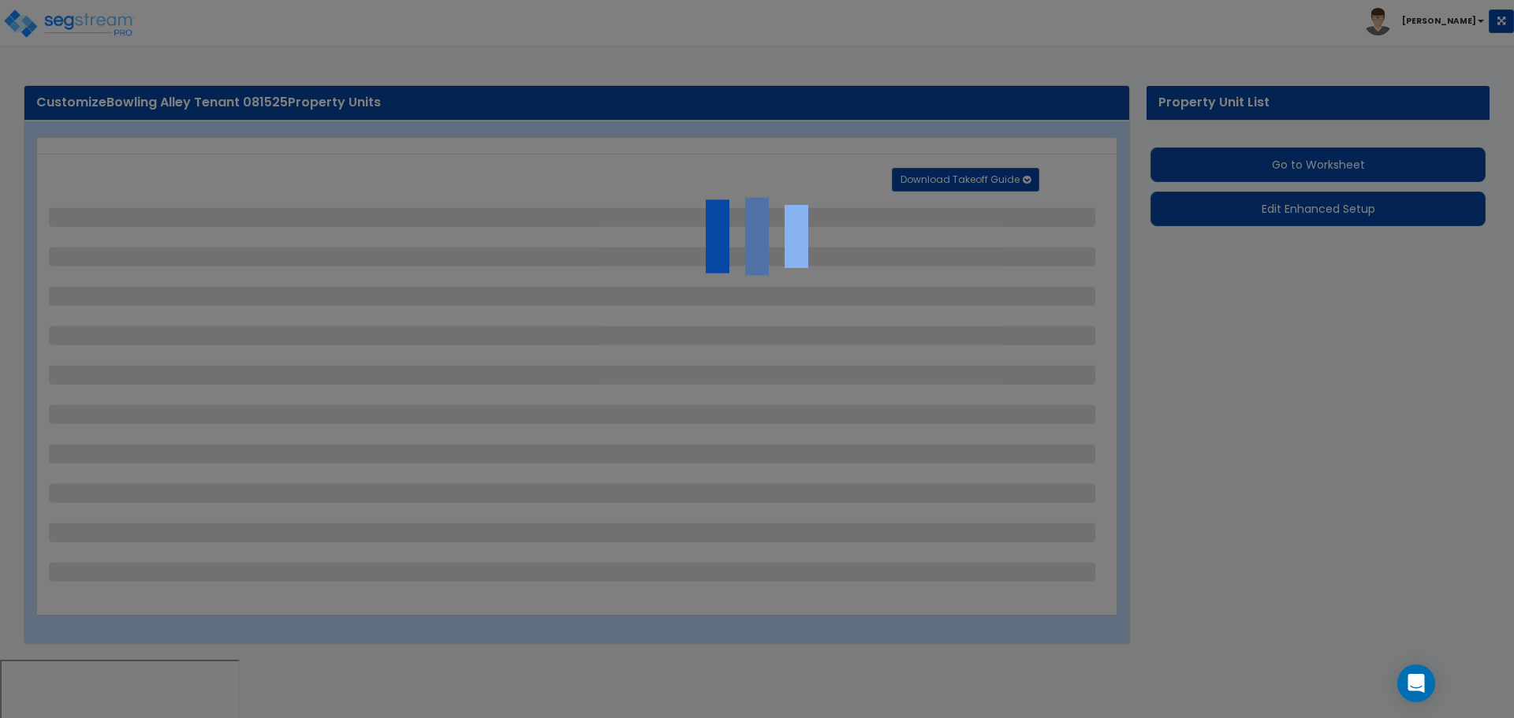
select select "4"
select select "2"
select select "5"
select select "2"
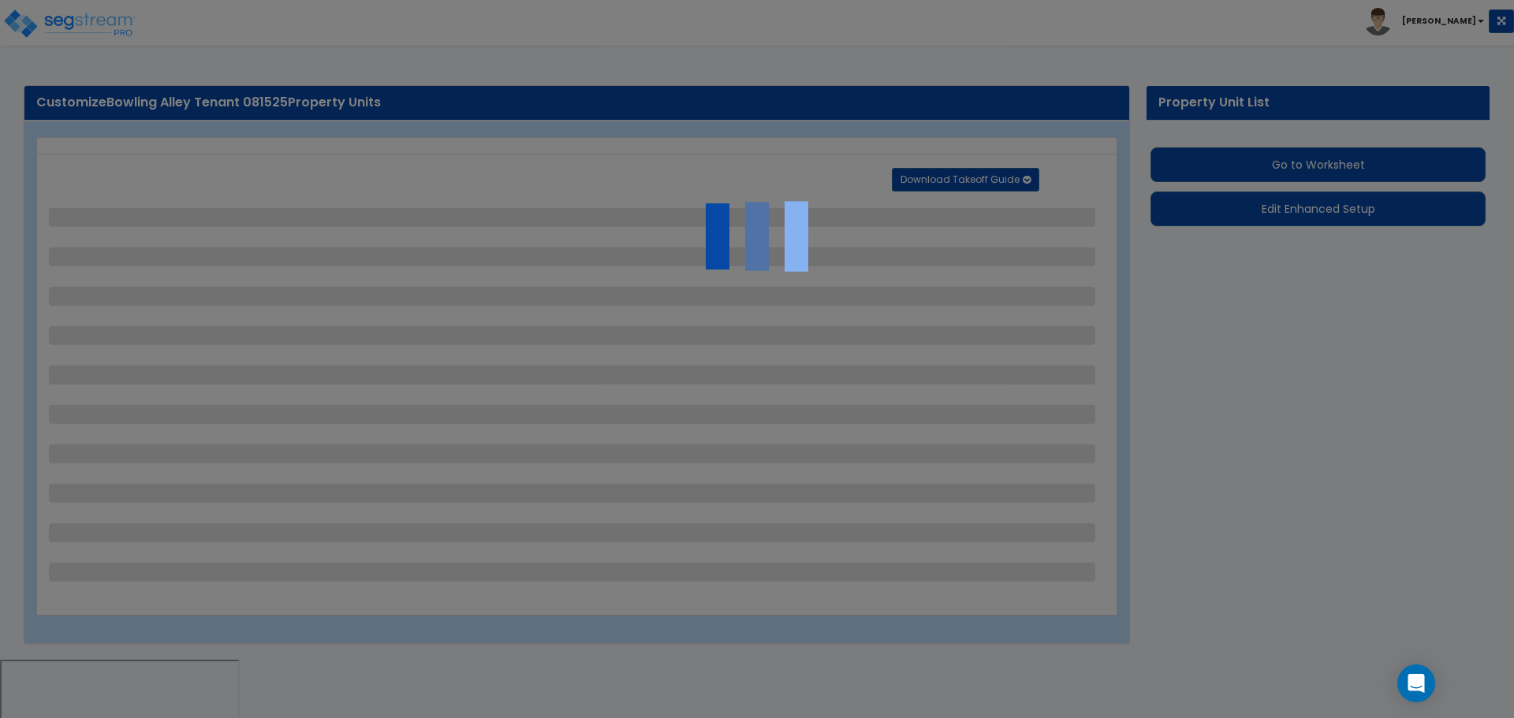
select select "1"
select select "8"
select select "1"
select select "2"
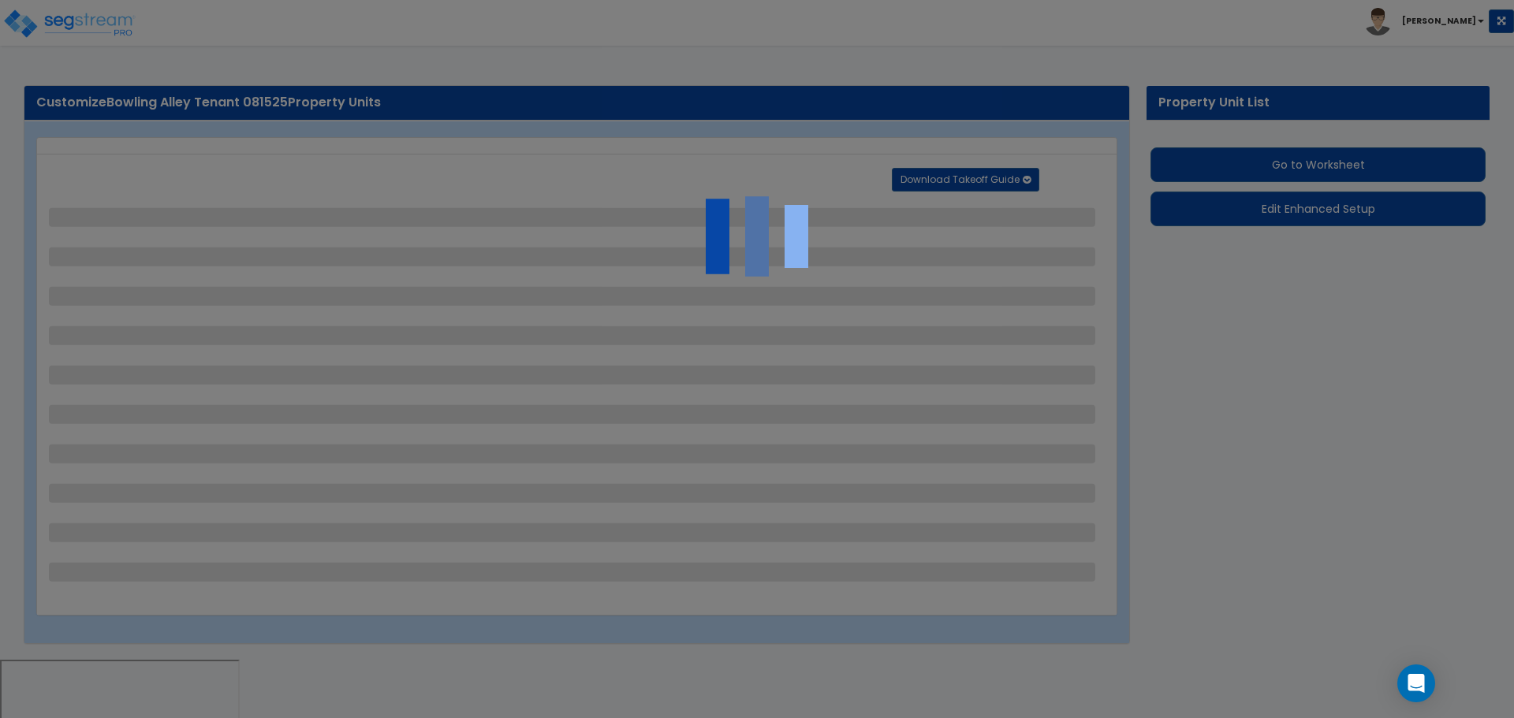
select select "2"
select select "1"
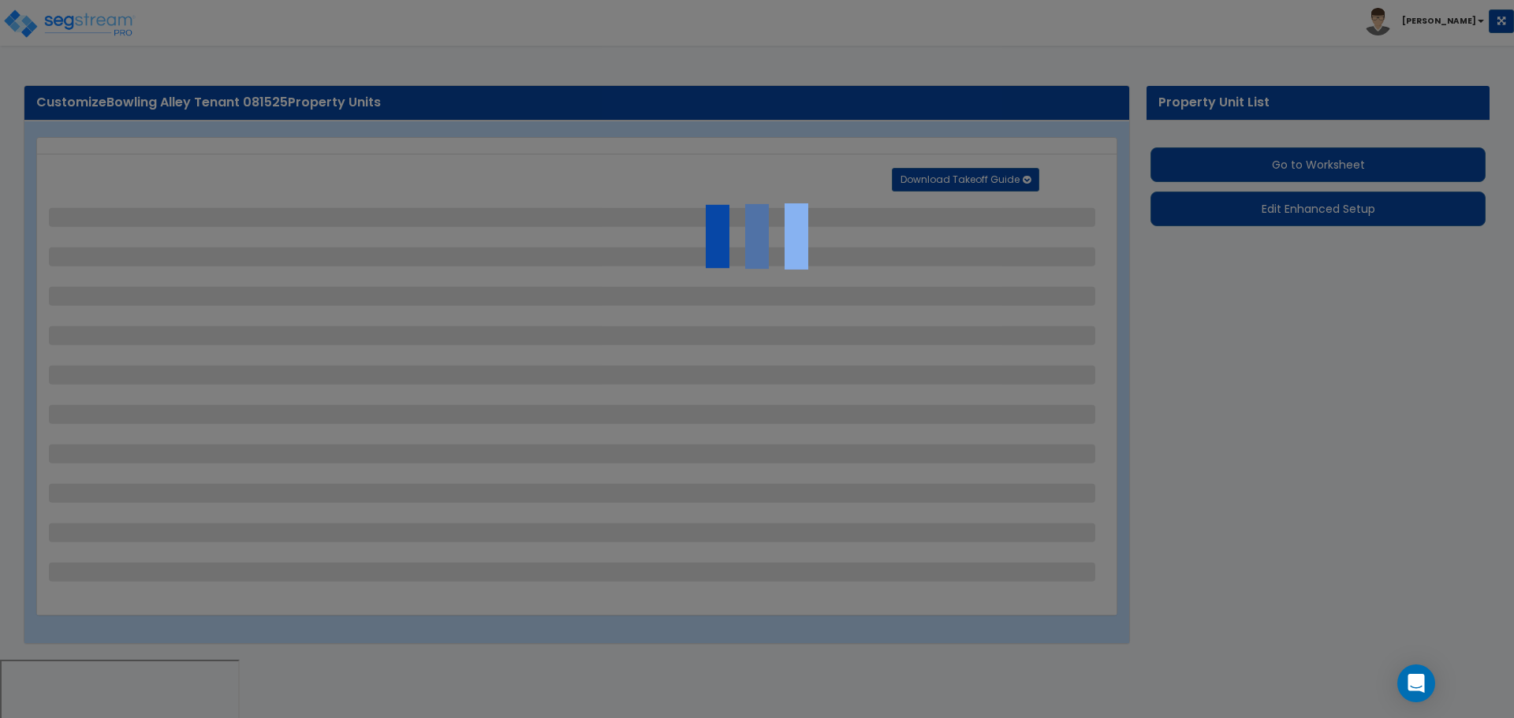
select select "1"
select select "3"
select select "2"
select select "1"
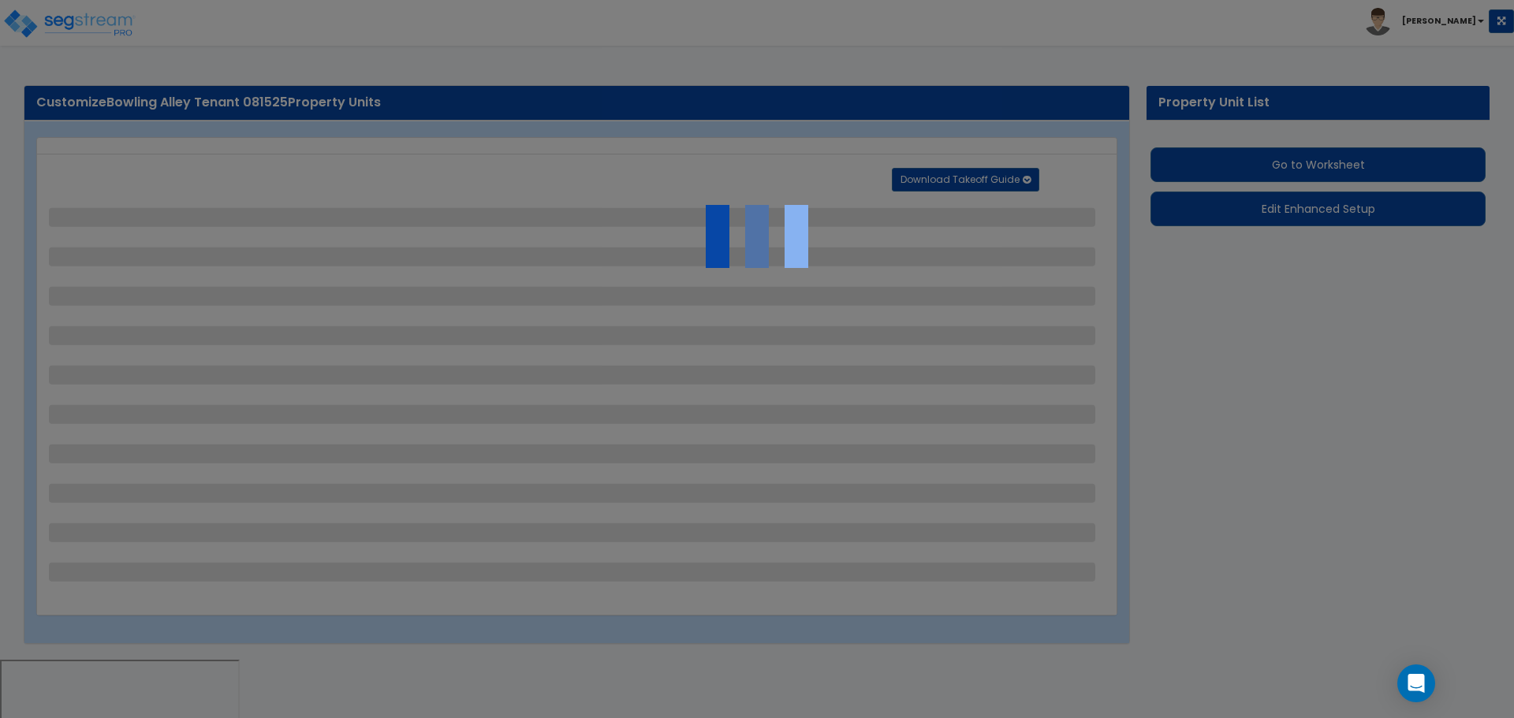
select select "2"
select select "1"
select select "6"
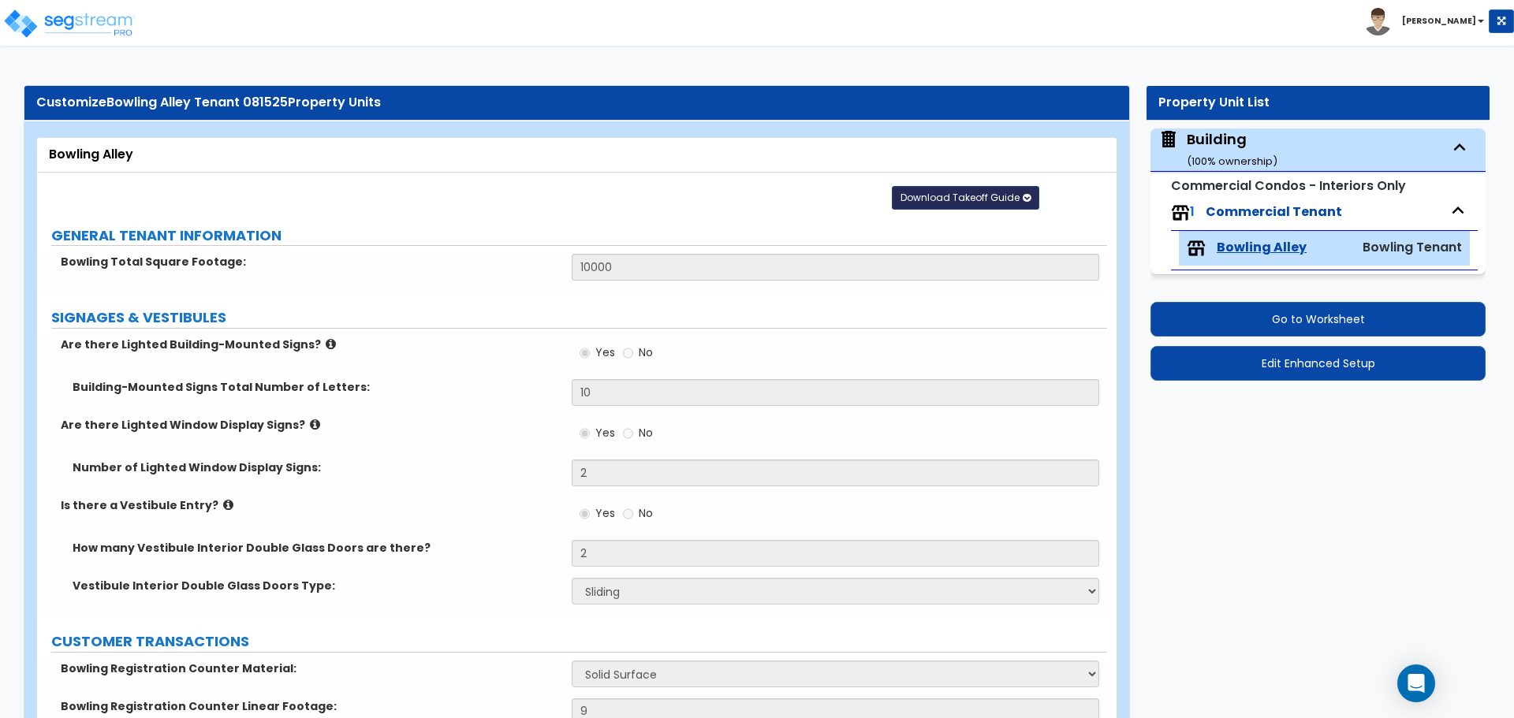
click at [989, 188] on button "Download Takeoff Guide" at bounding box center [965, 198] width 147 height 24
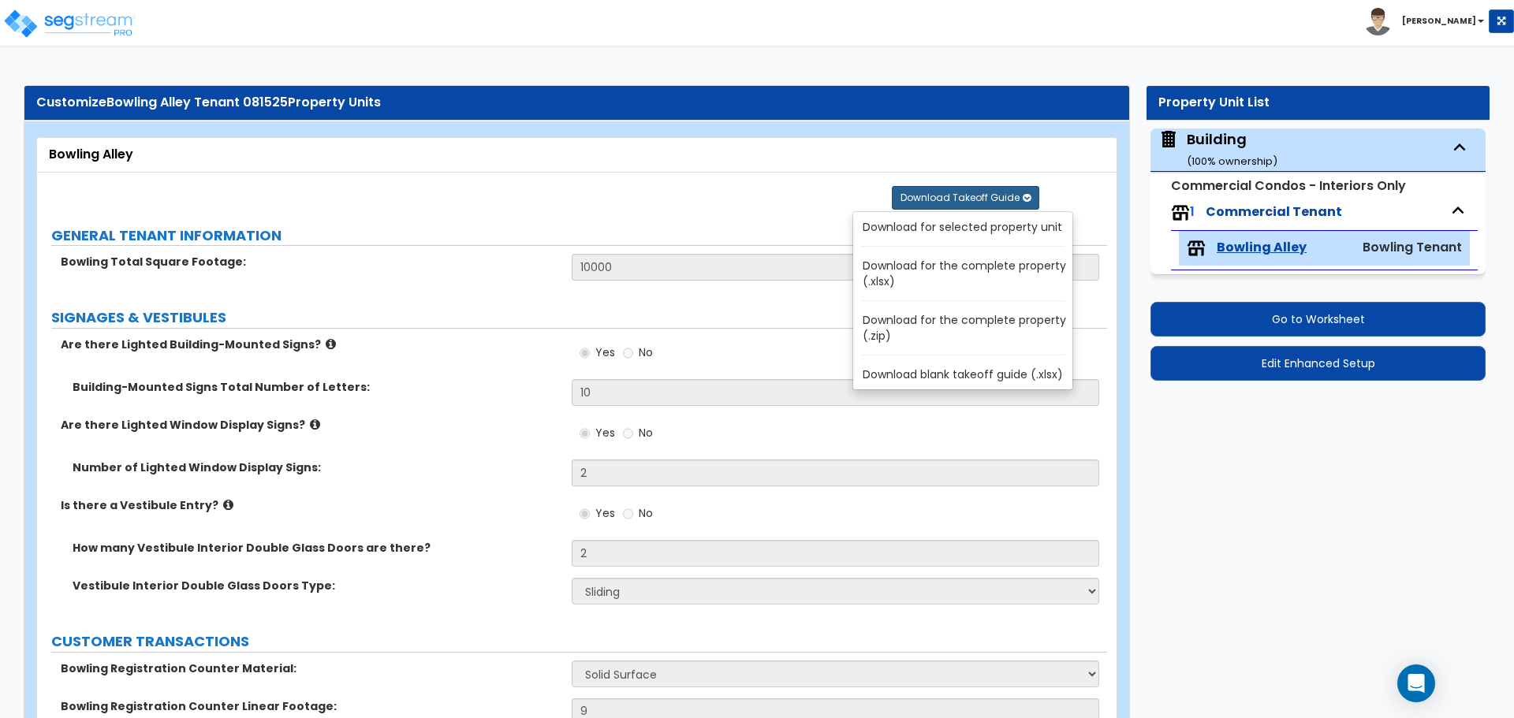
click at [968, 227] on link "Download for selected property unit" at bounding box center [966, 227] width 213 height 22
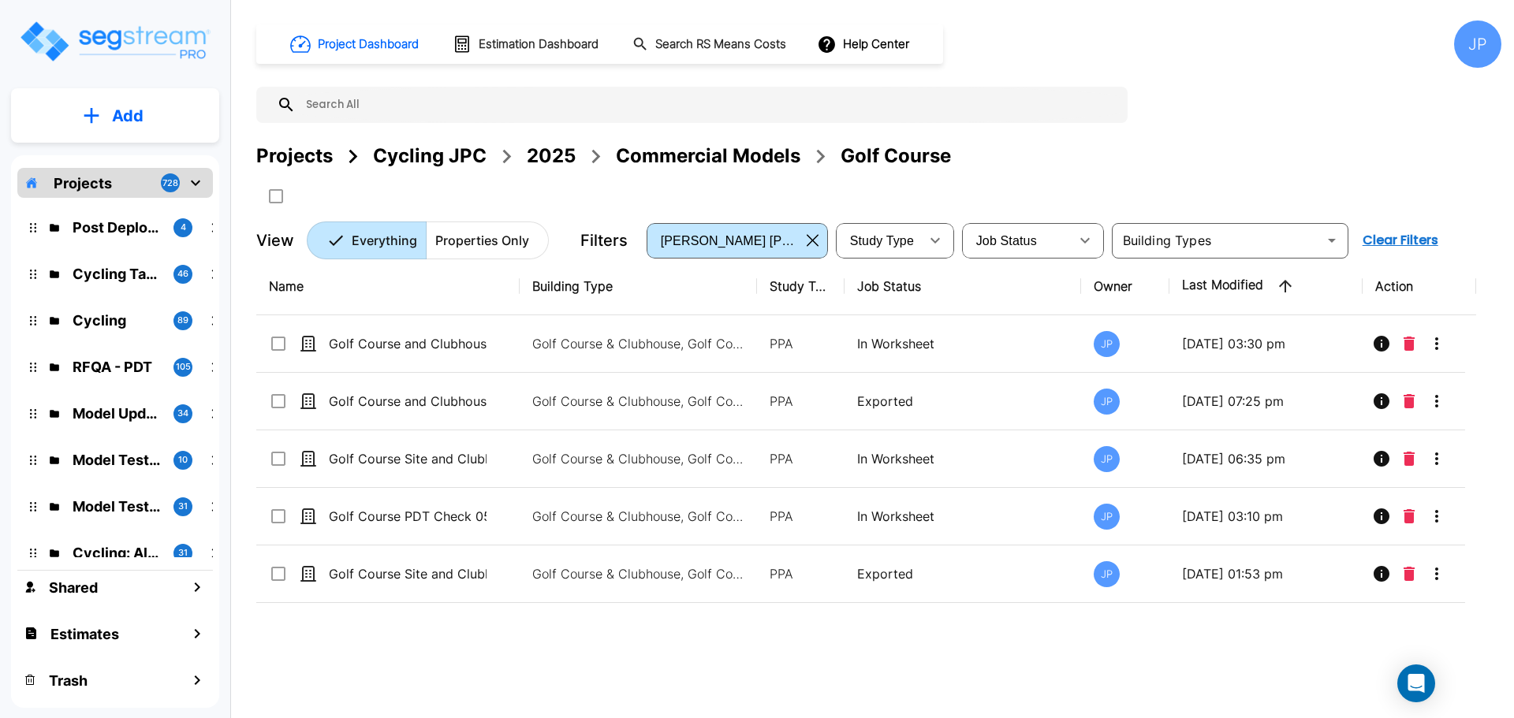
click at [690, 151] on div "Commercial Models" at bounding box center [708, 156] width 185 height 28
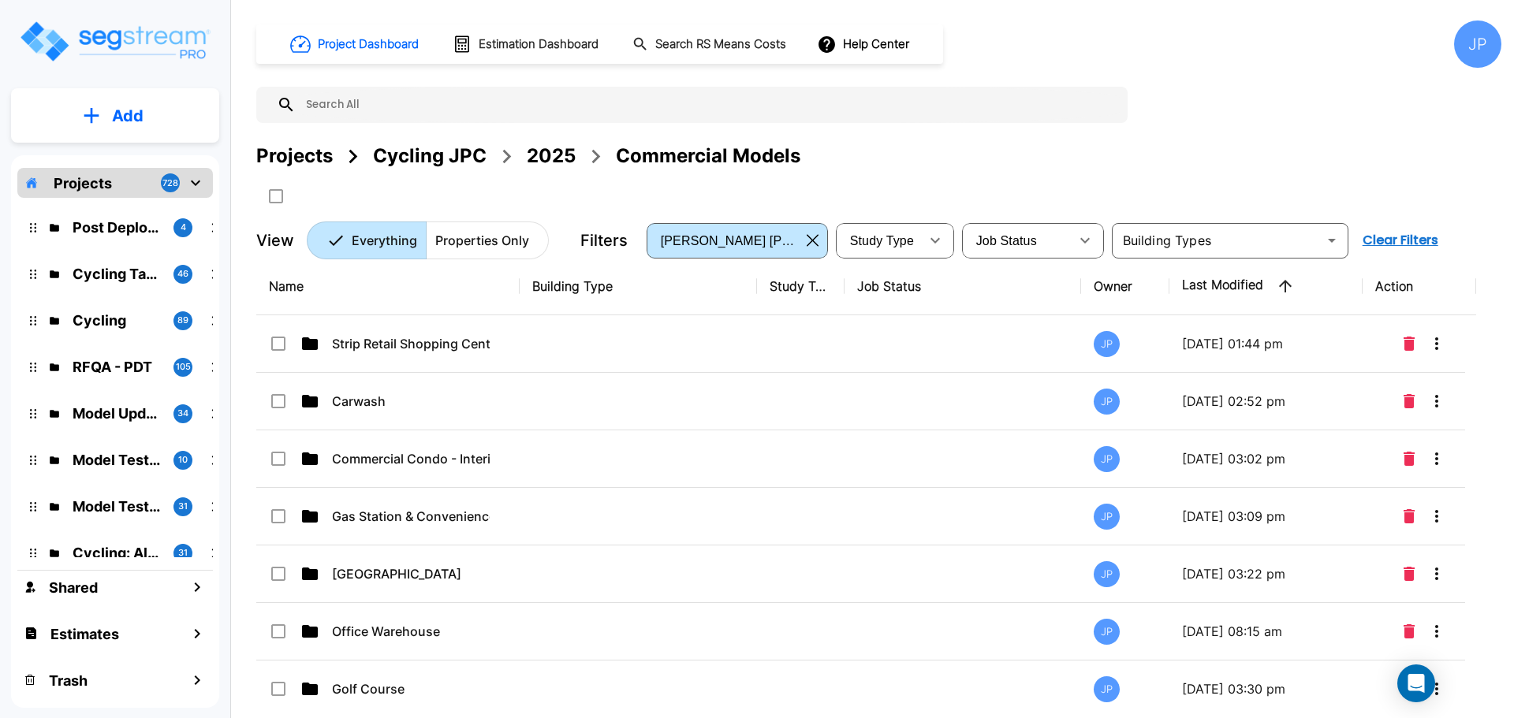
click at [1292, 283] on icon "button" at bounding box center [1285, 286] width 19 height 19
click at [1285, 289] on icon "button" at bounding box center [1285, 286] width 13 height 13
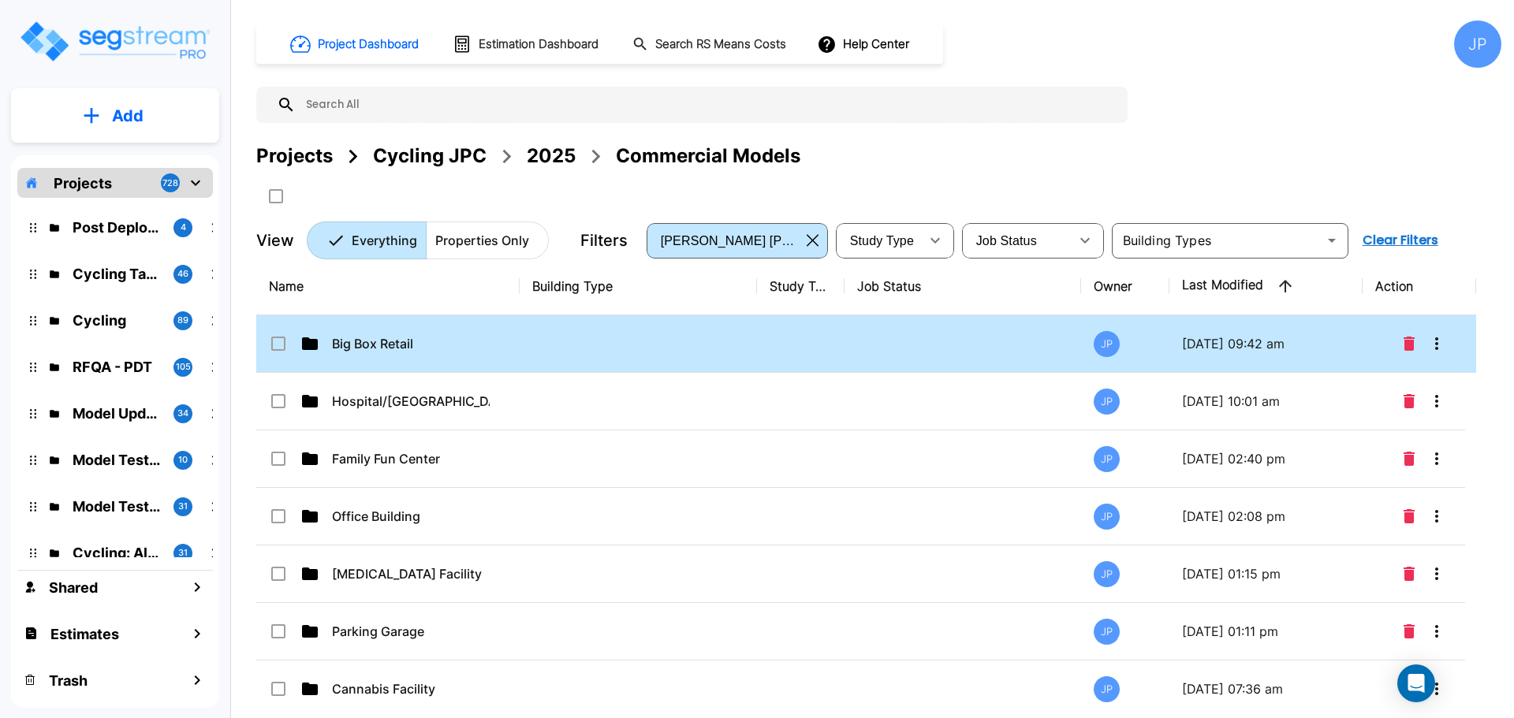
click at [725, 343] on td at bounding box center [638, 344] width 237 height 58
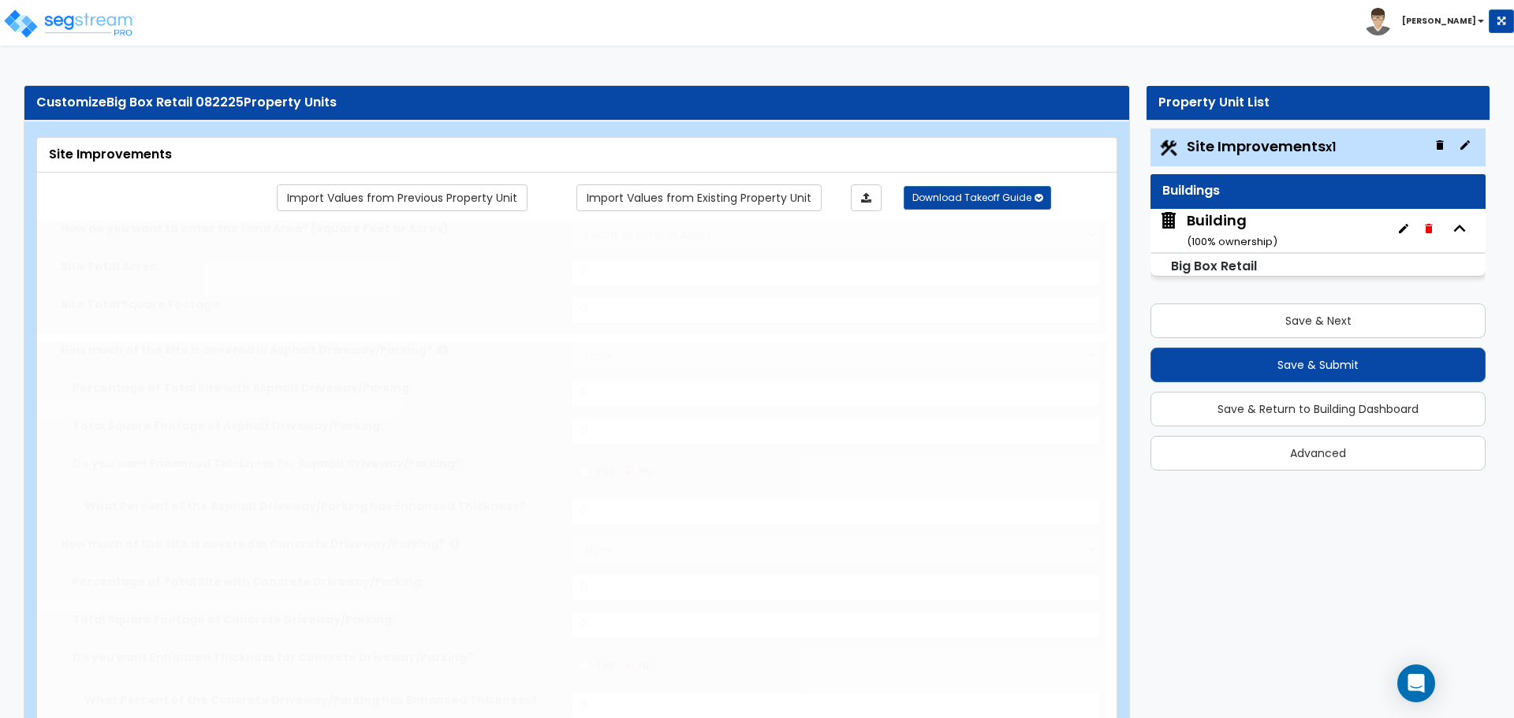
type input "1"
radio input "true"
select select "3"
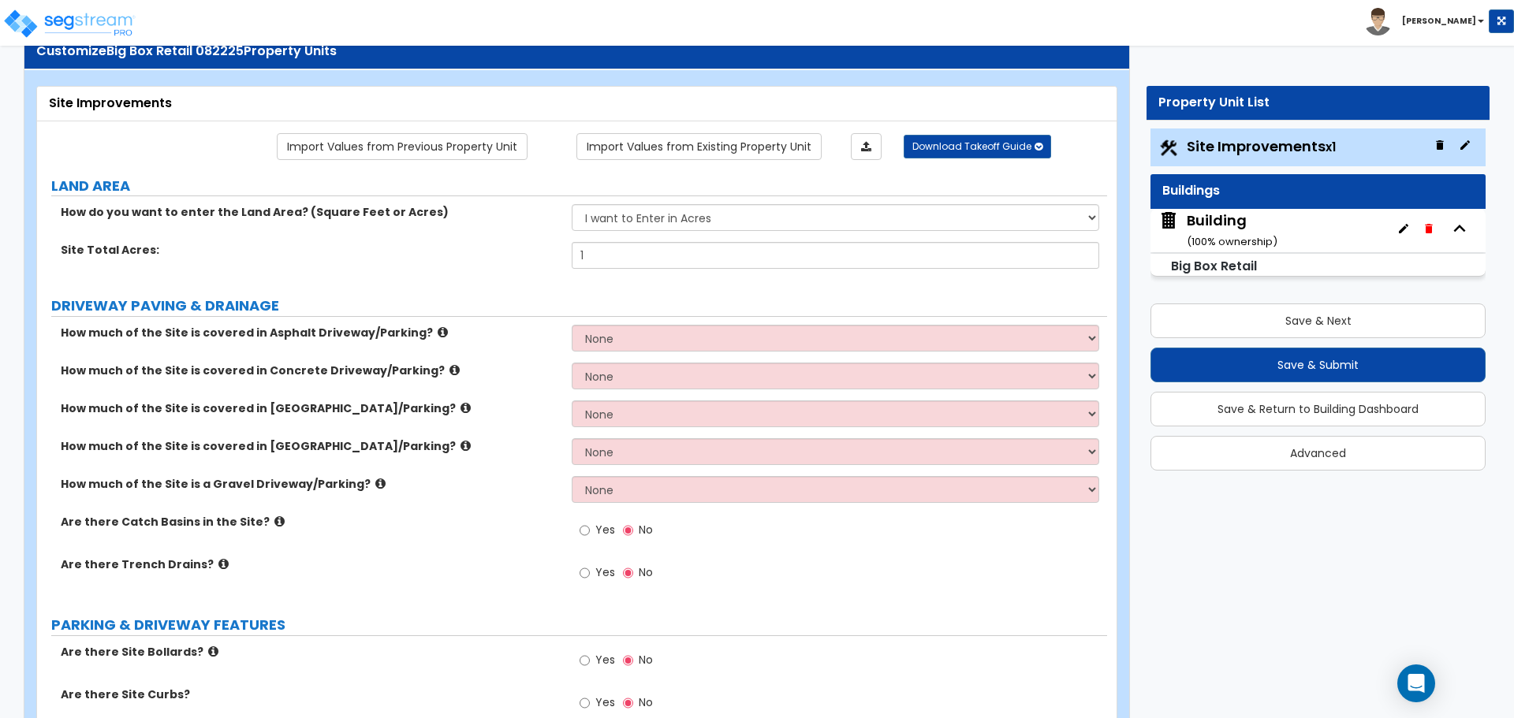
scroll to position [61, 0]
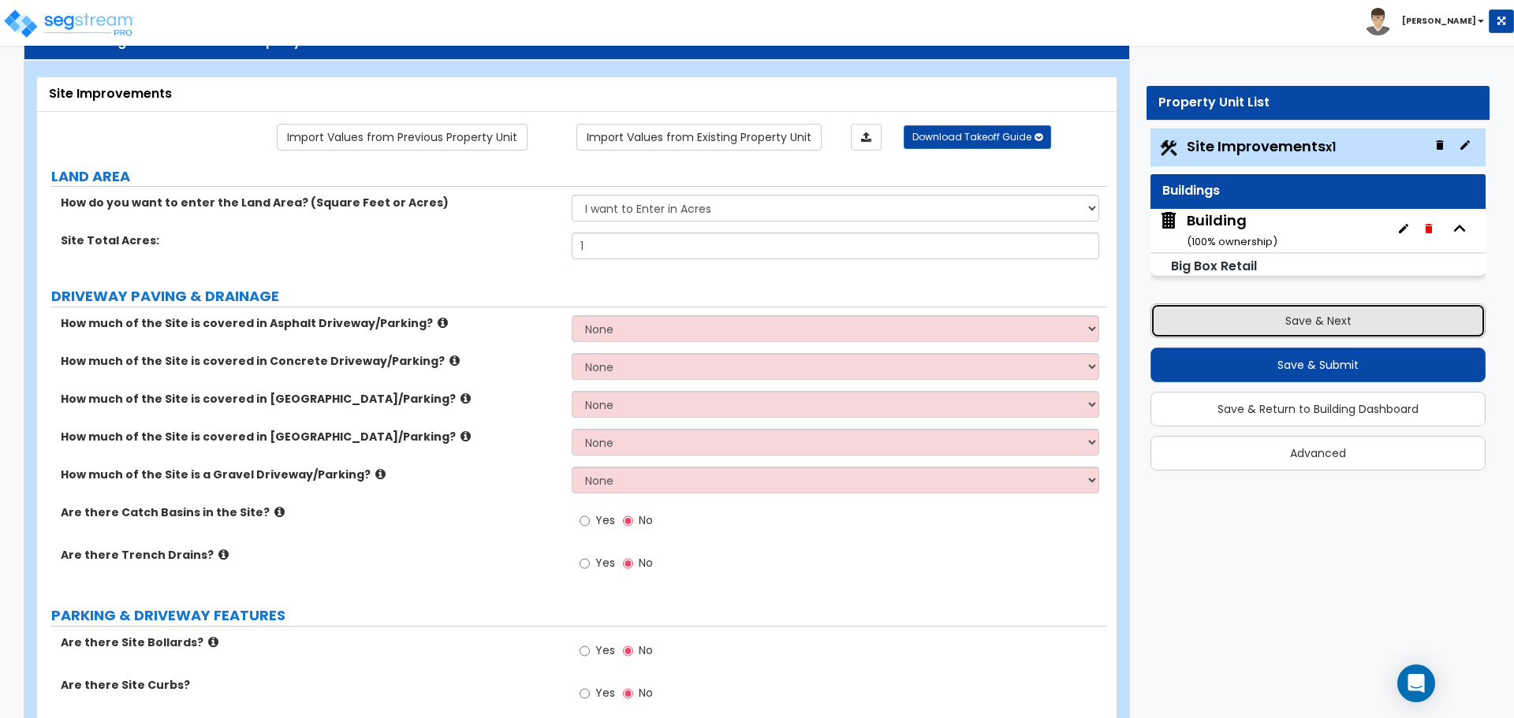
click at [1188, 326] on button "Save & Next" at bounding box center [1317, 321] width 335 height 35
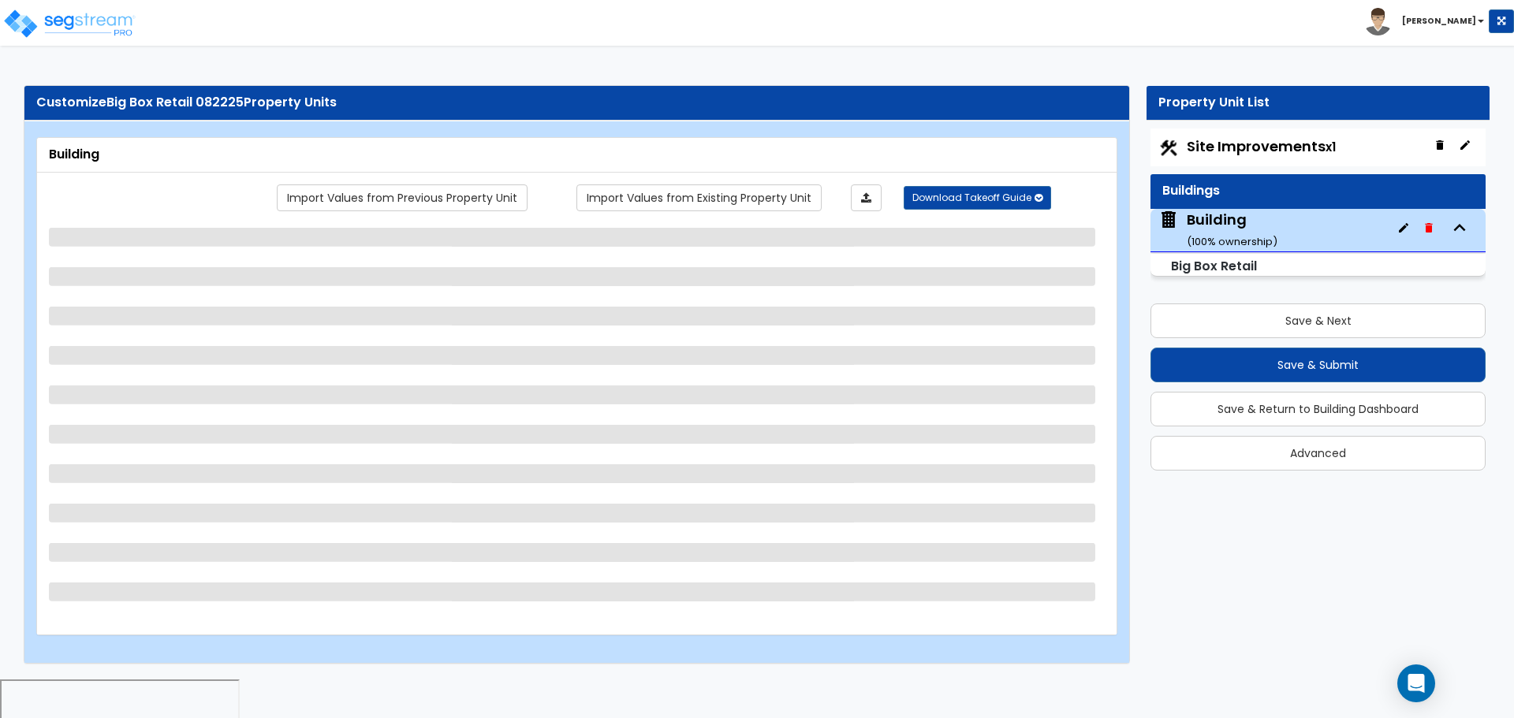
select select "4"
select select "3"
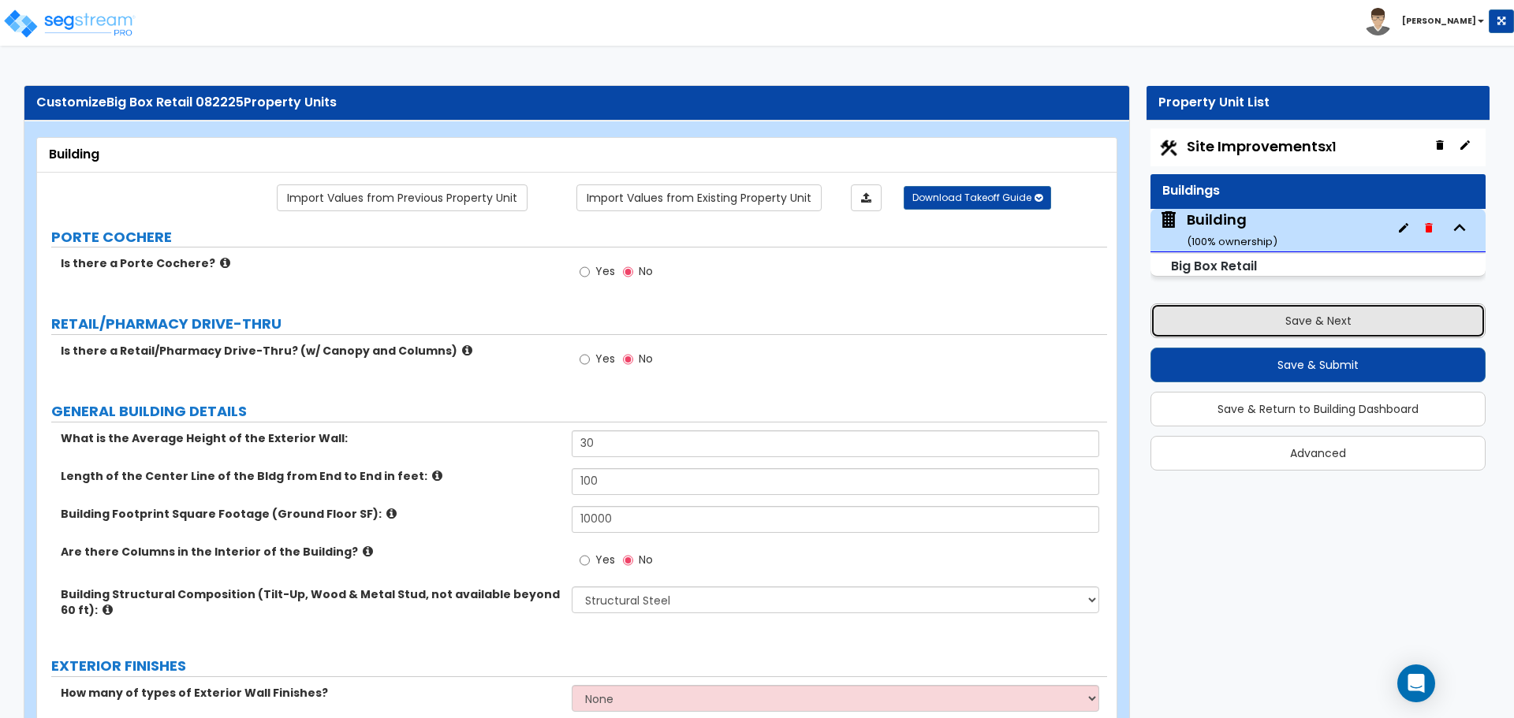
click at [1227, 309] on button "Save & Next" at bounding box center [1317, 321] width 335 height 35
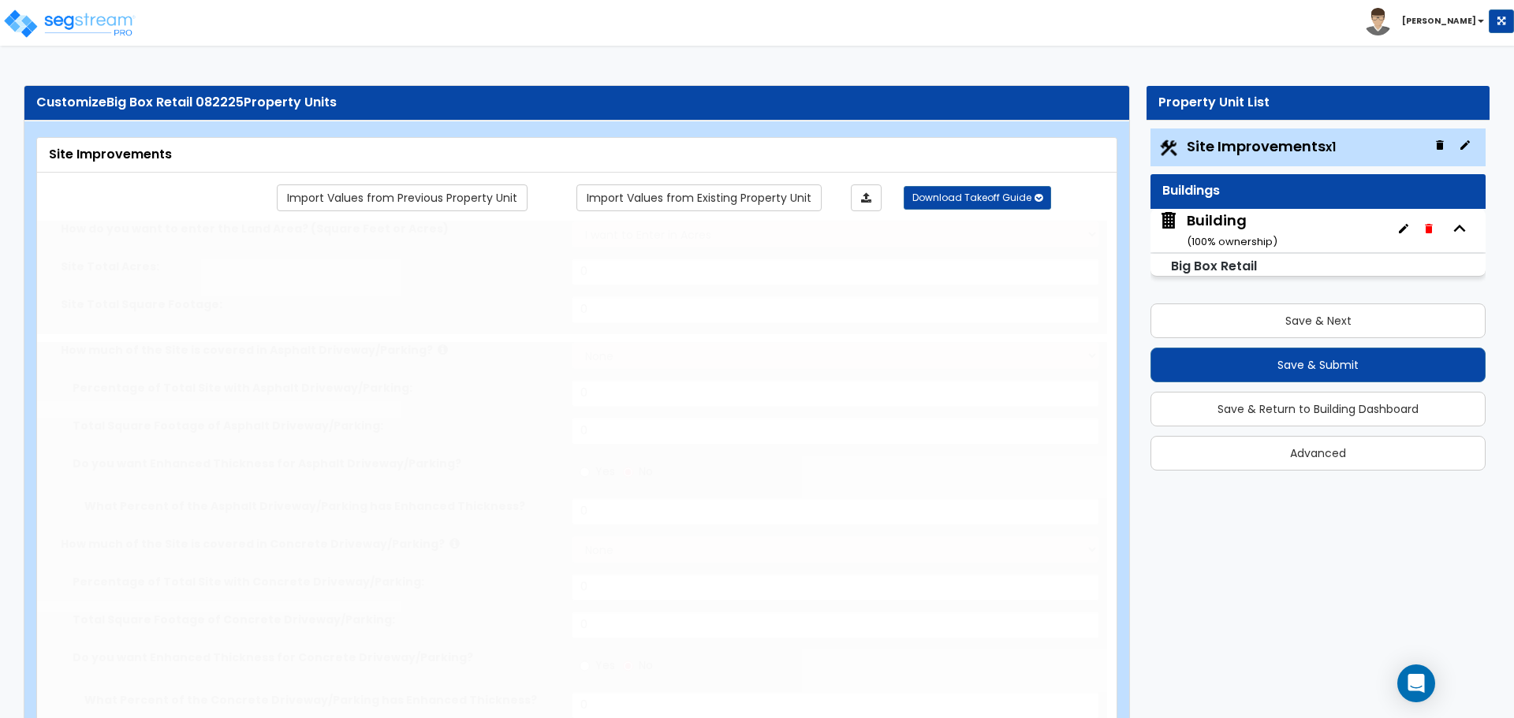
type input "1"
radio input "true"
select select "3"
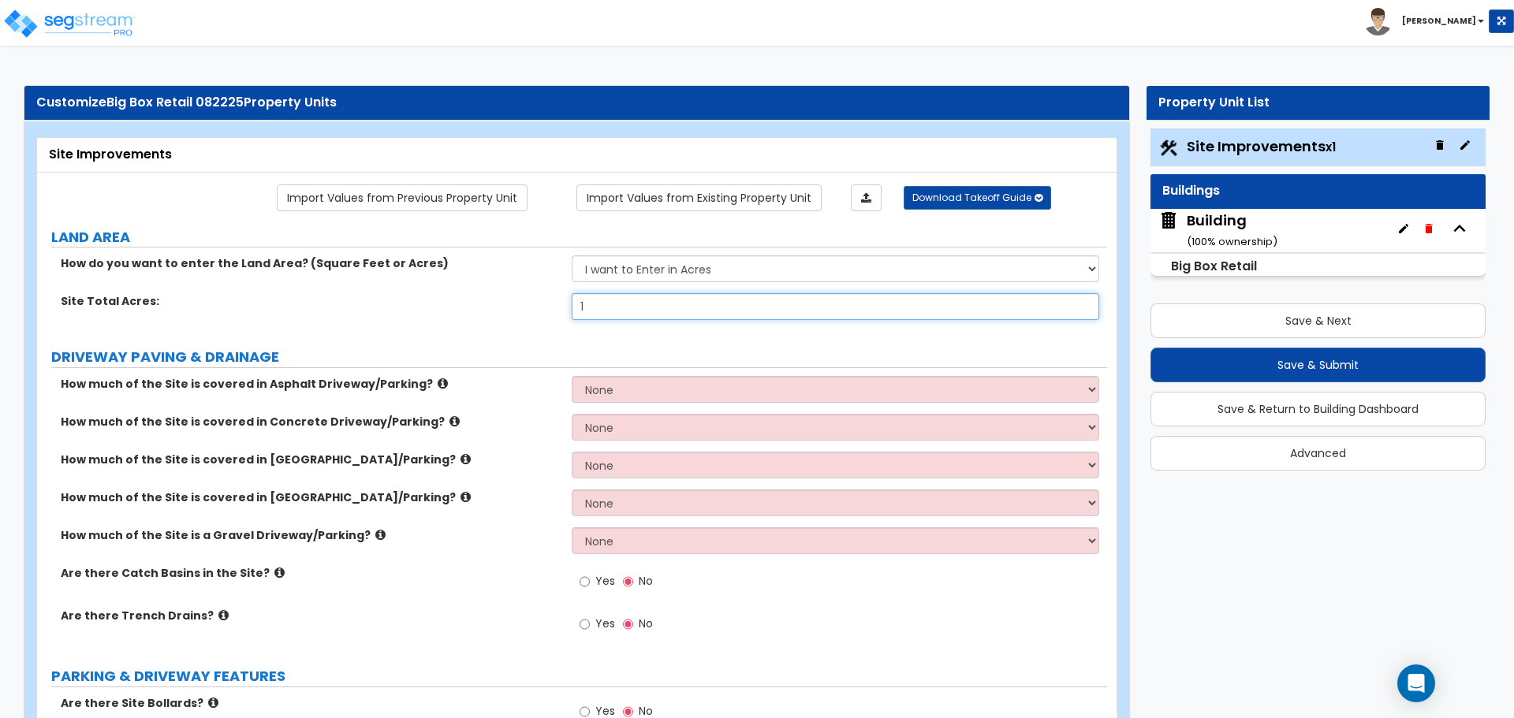
drag, startPoint x: 632, startPoint y: 292, endPoint x: 543, endPoint y: 291, distance: 88.3
click at [544, 293] on div "Site Total Acres: 1" at bounding box center [572, 312] width 1070 height 38
drag, startPoint x: 603, startPoint y: 307, endPoint x: 521, endPoint y: 299, distance: 82.4
click at [522, 300] on div "Site Total Acres: 1" at bounding box center [572, 312] width 1070 height 38
type input "1"
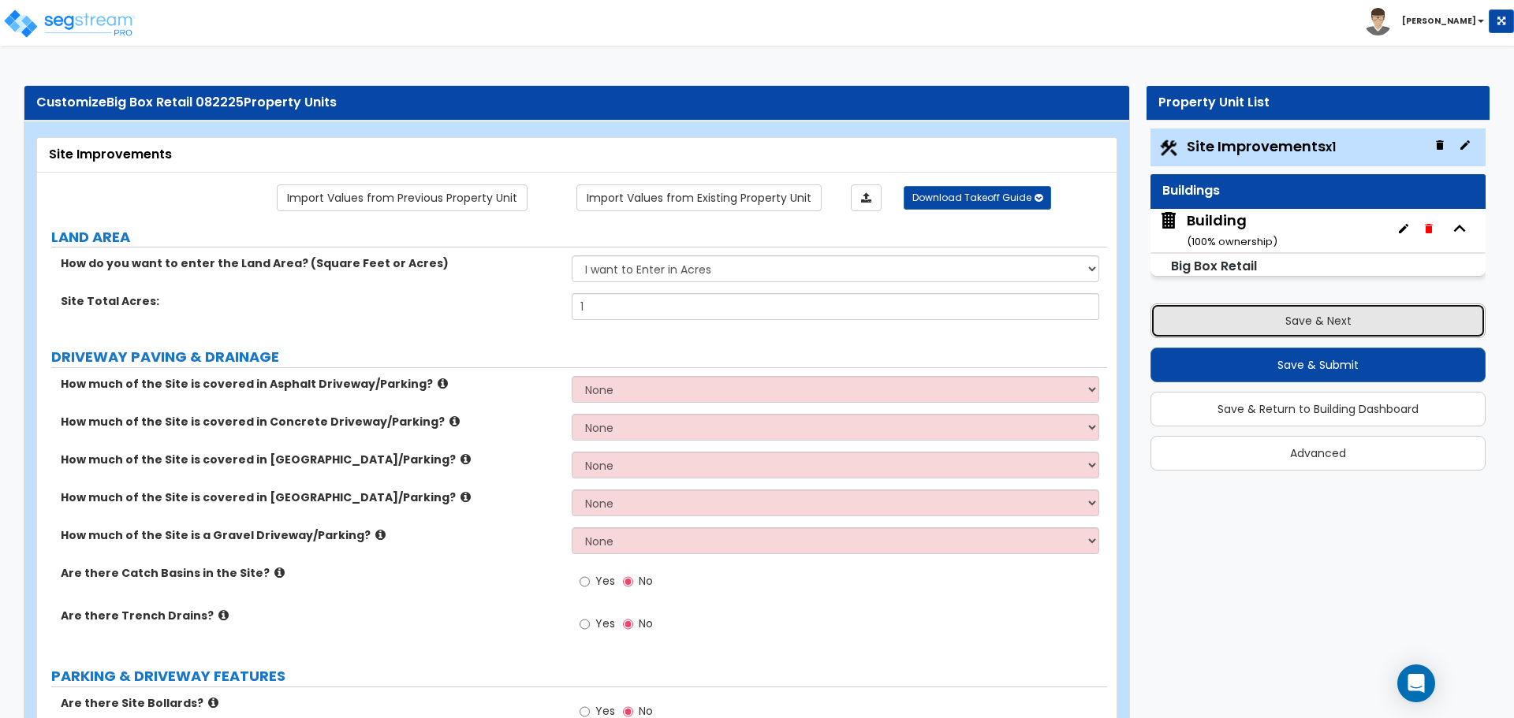
click at [1217, 330] on button "Save & Next" at bounding box center [1317, 321] width 335 height 35
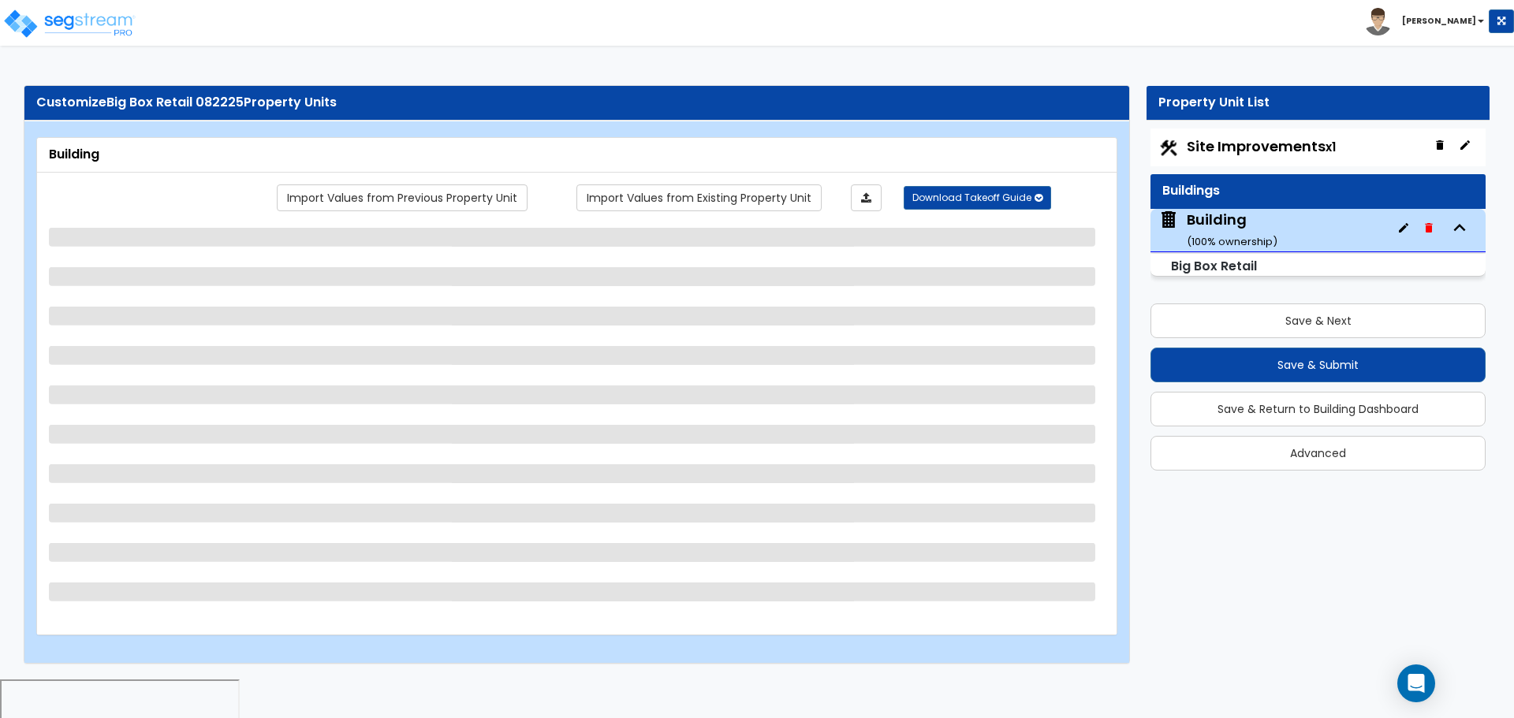
select select "4"
select select "3"
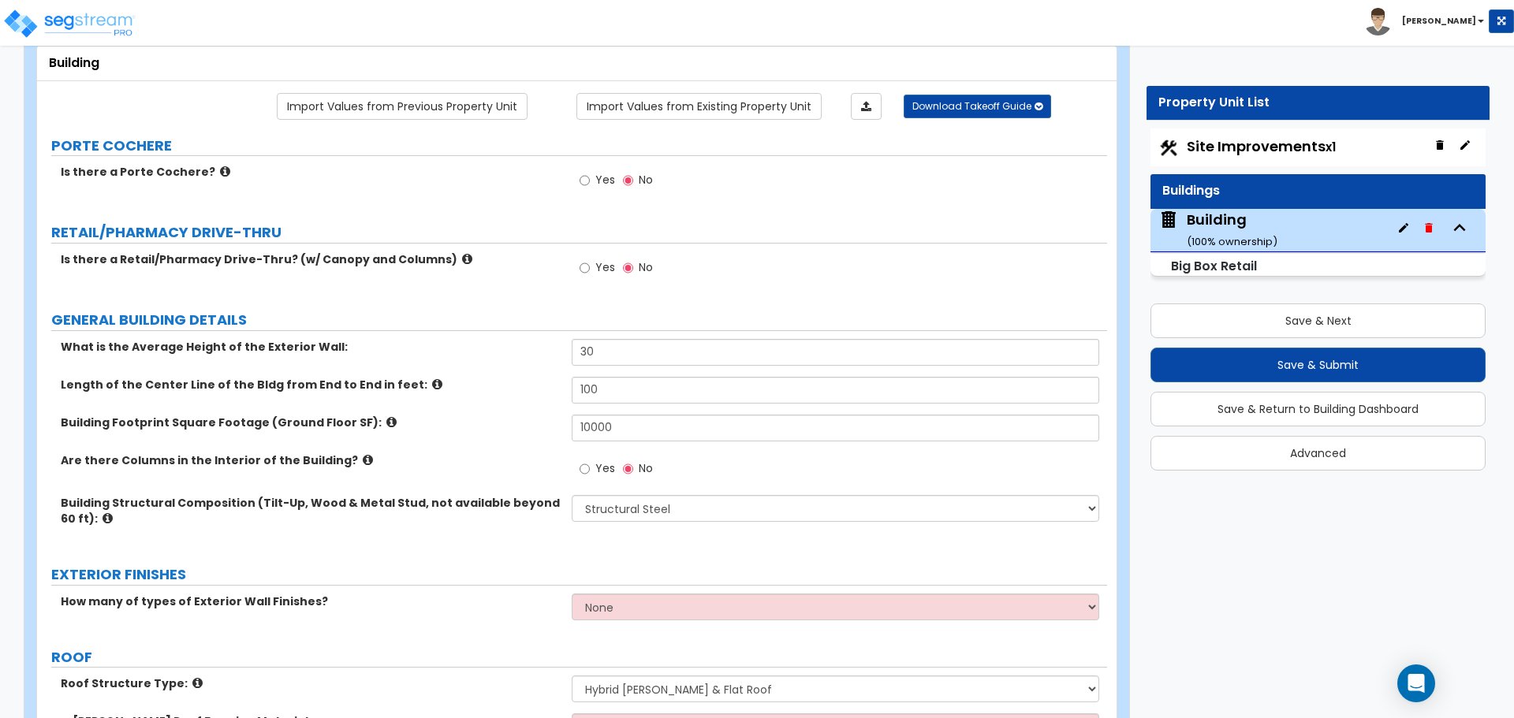
scroll to position [99, 0]
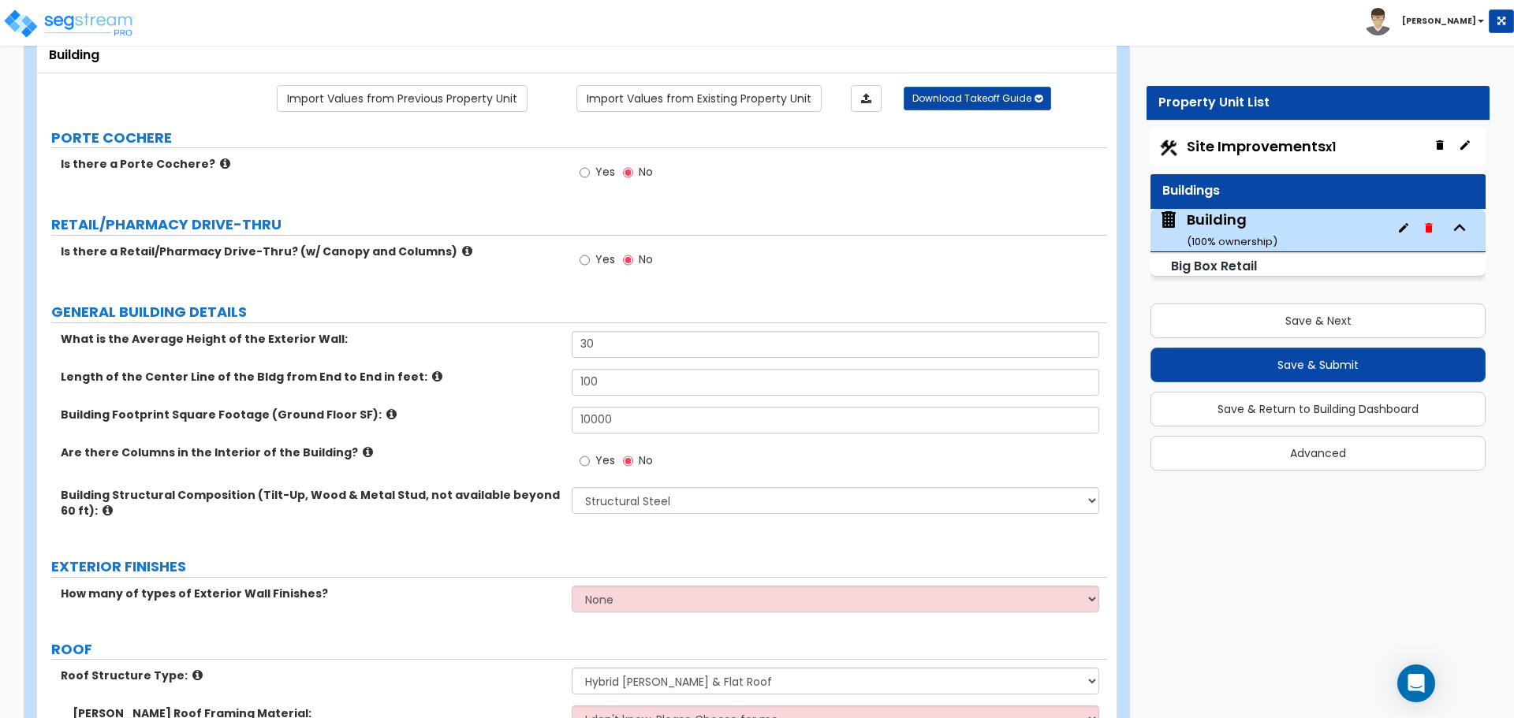
click at [597, 172] on span "Yes" at bounding box center [605, 172] width 20 height 16
click at [590, 172] on input "Yes" at bounding box center [585, 172] width 10 height 17
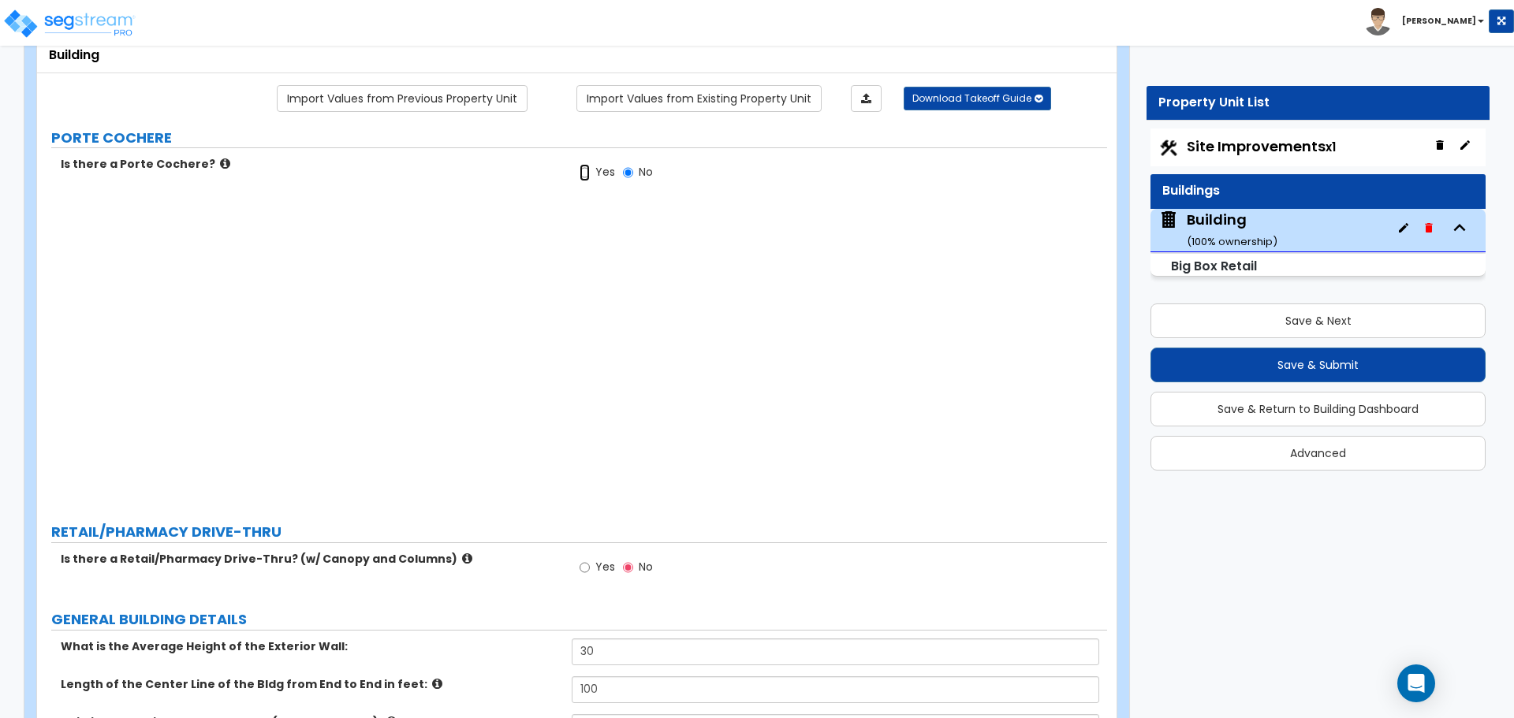
radio input "true"
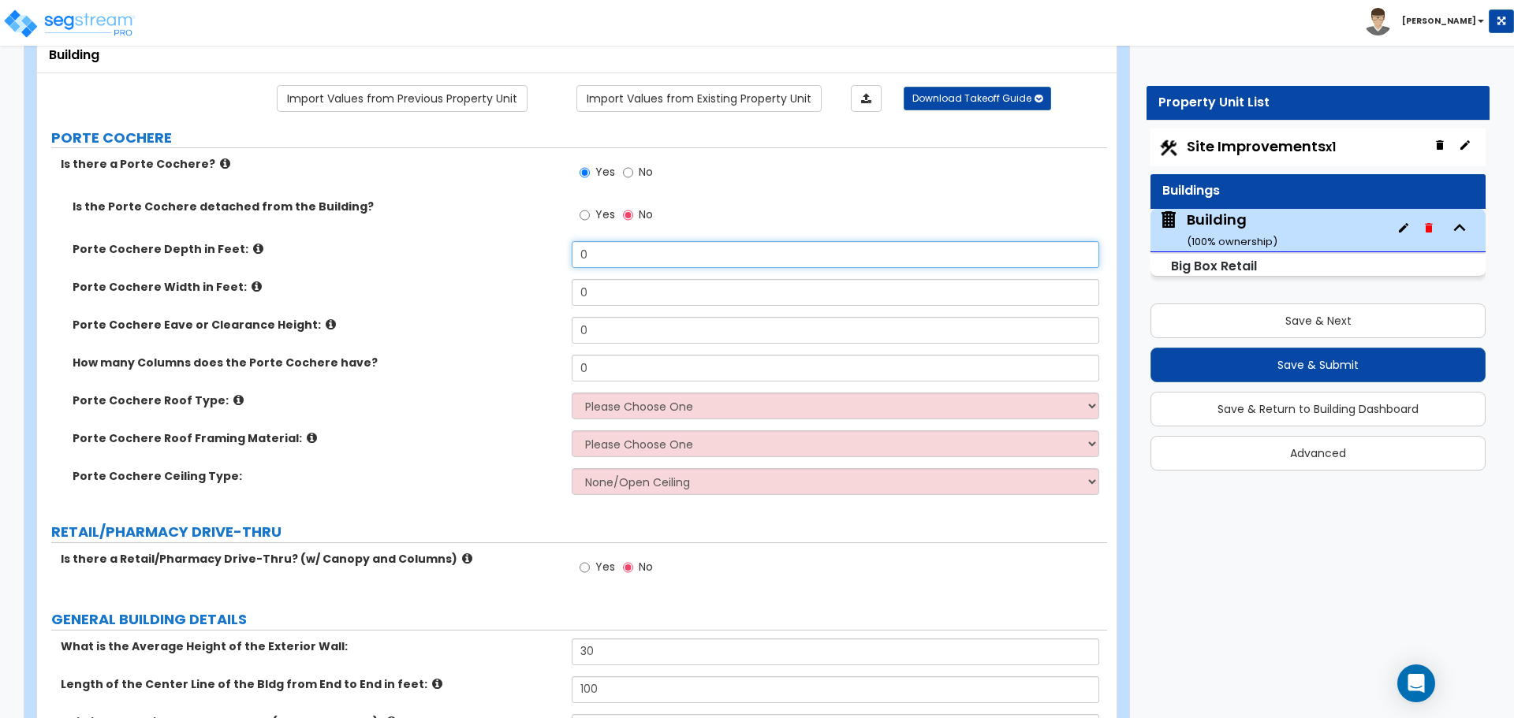
drag, startPoint x: 607, startPoint y: 254, endPoint x: 533, endPoint y: 246, distance: 74.5
click at [535, 247] on div "Porte Cochere Depth in Feet: 0" at bounding box center [572, 260] width 1070 height 38
type input "10"
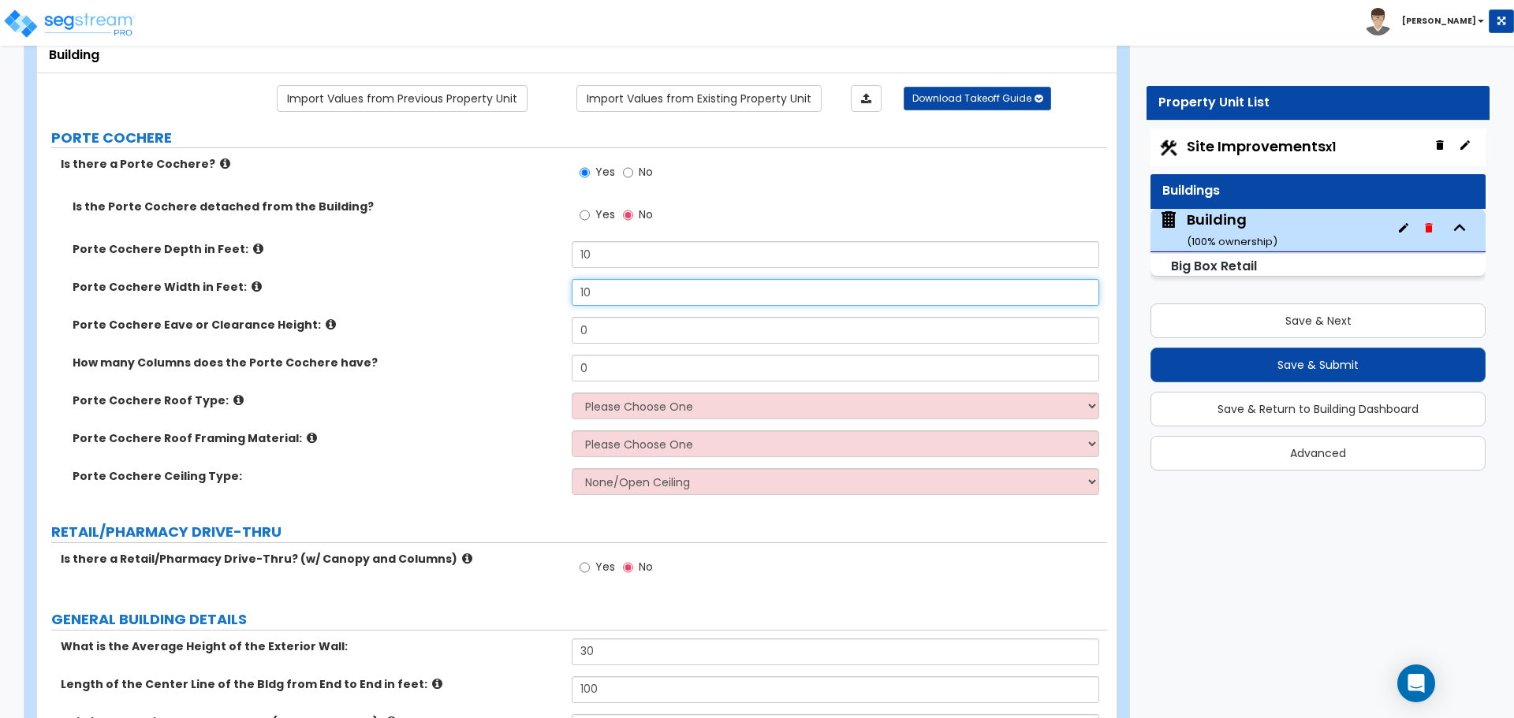
type input "10"
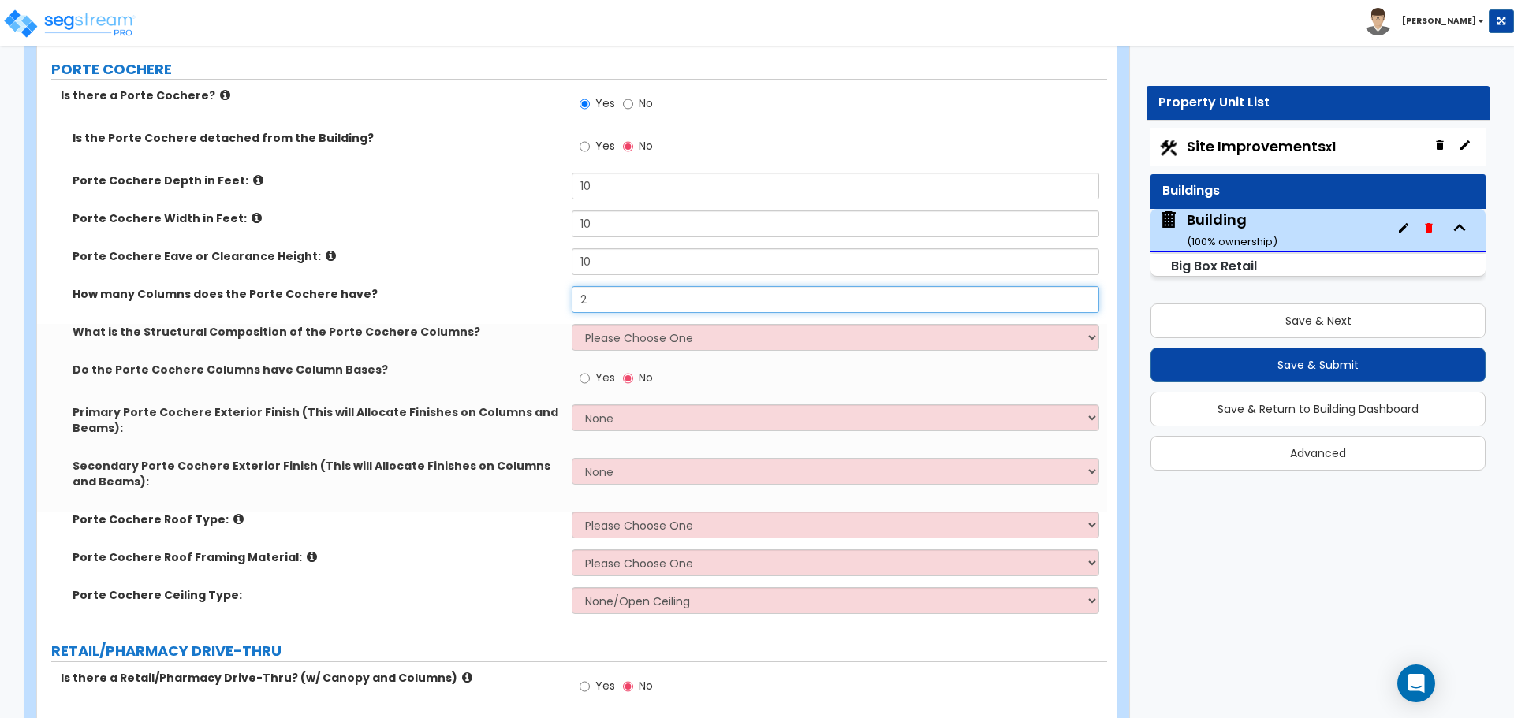
scroll to position [169, 0]
type input "2"
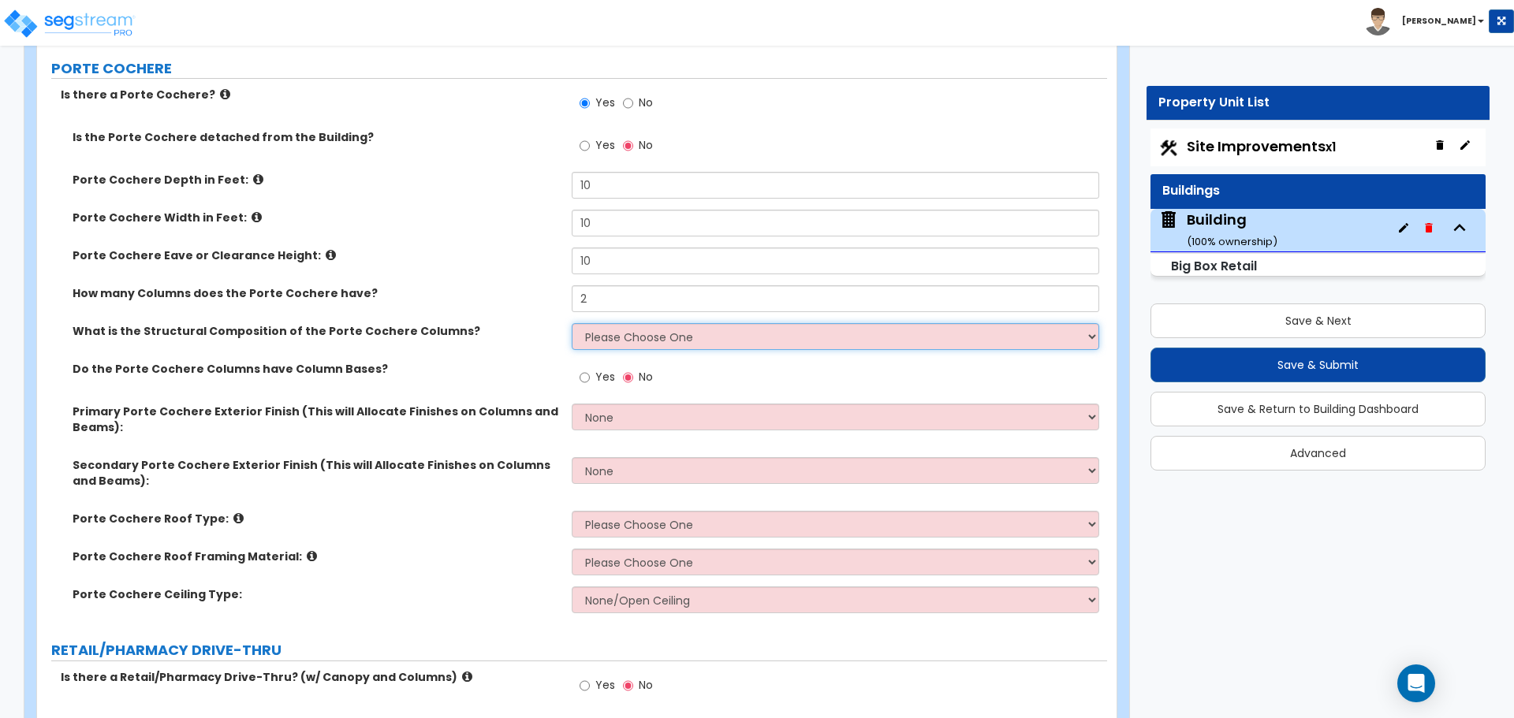
click at [655, 329] on select "Please Choose One Wood Steel Concrete" at bounding box center [835, 336] width 527 height 27
select select "2"
click at [572, 323] on select "Please Choose One Wood Steel Concrete" at bounding box center [835, 336] width 527 height 27
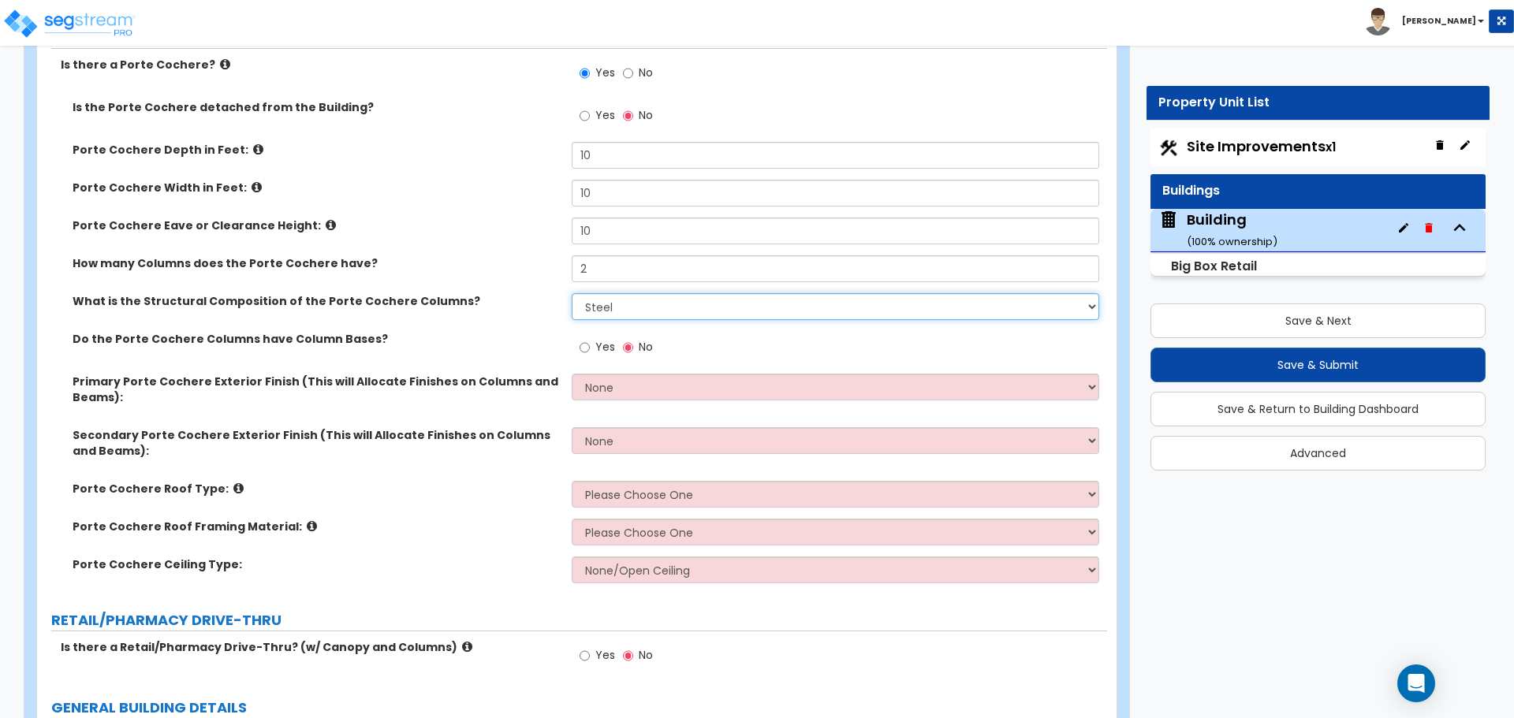
scroll to position [202, 0]
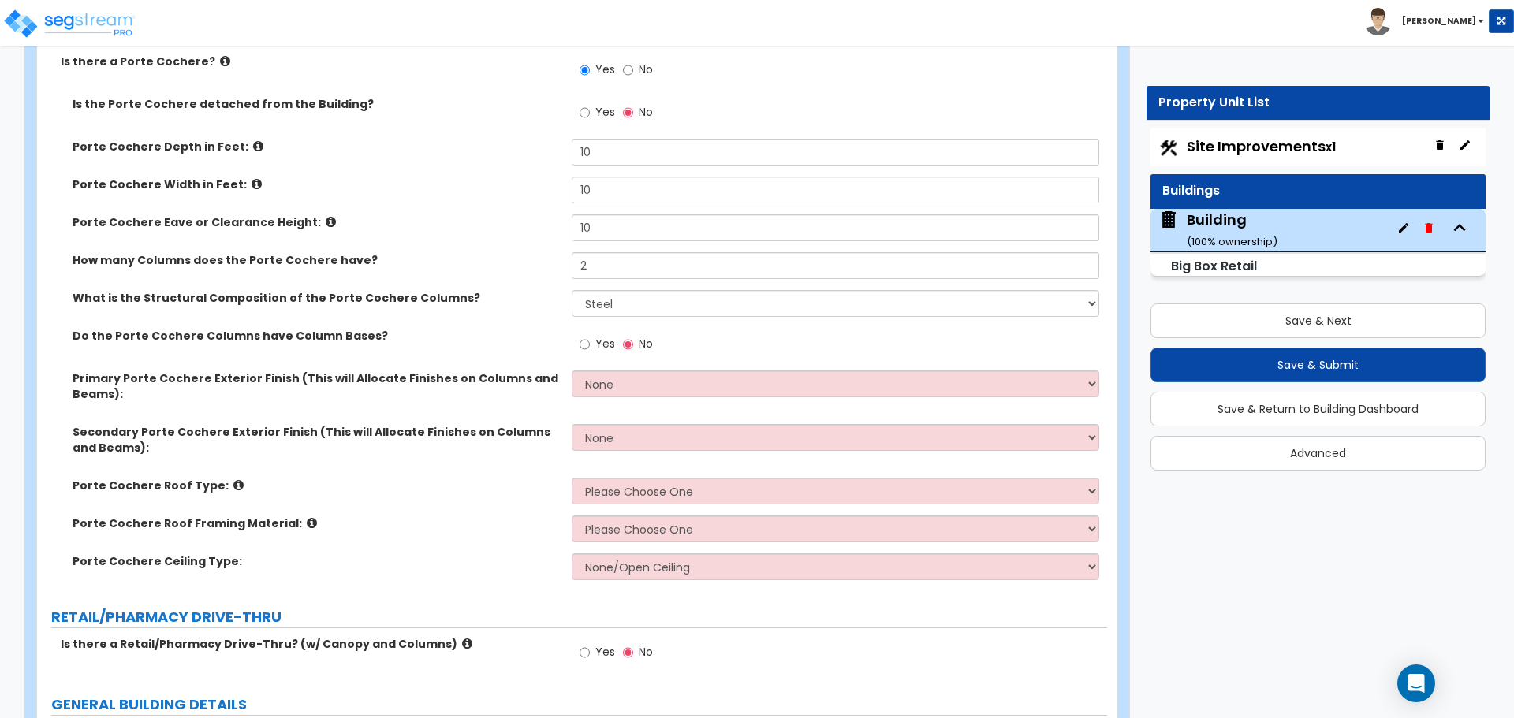
click at [595, 338] on span "Yes" at bounding box center [605, 344] width 20 height 16
click at [590, 338] on input "Yes" at bounding box center [585, 344] width 10 height 17
radio input "true"
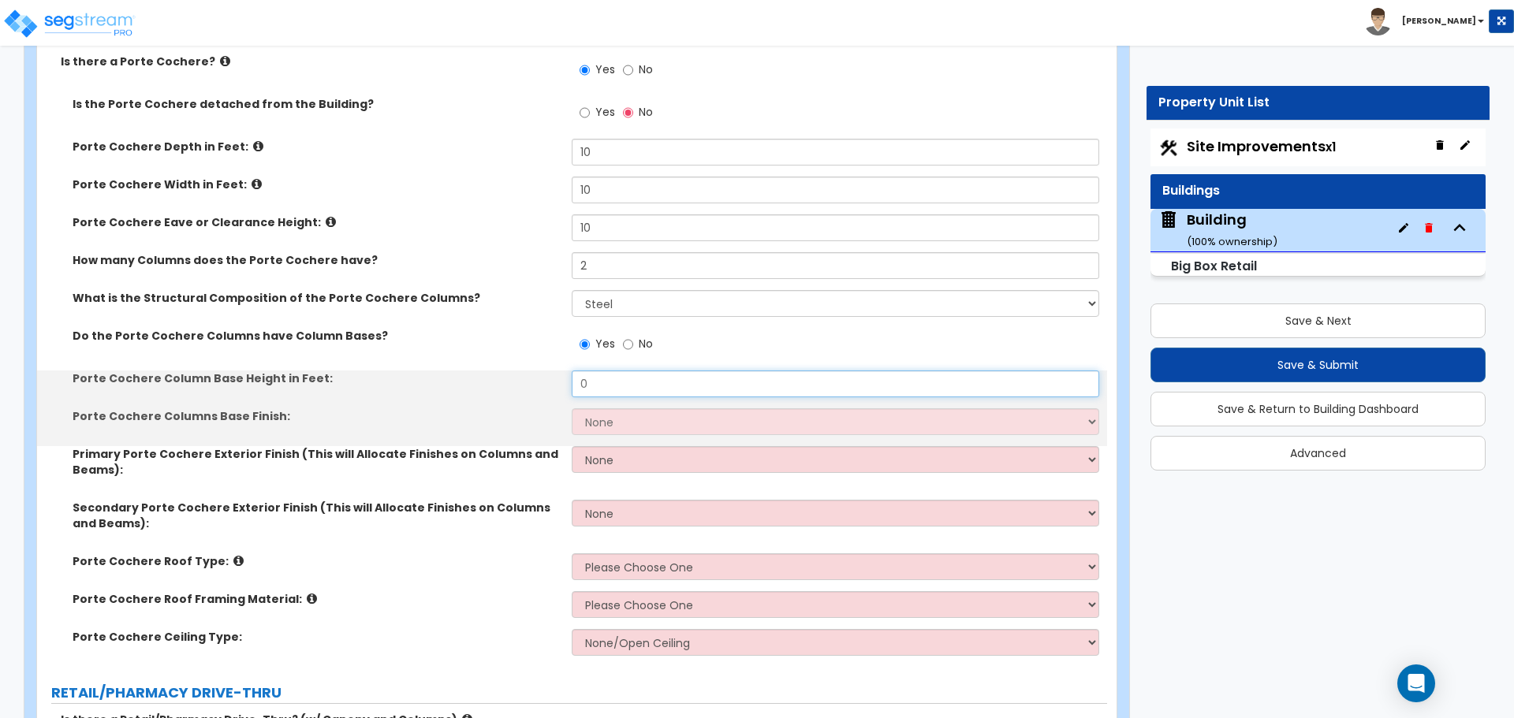
drag, startPoint x: 633, startPoint y: 385, endPoint x: 528, endPoint y: 373, distance: 106.3
click at [528, 373] on div "Porte Cochere Column Base Height in Feet: 0" at bounding box center [572, 390] width 1070 height 38
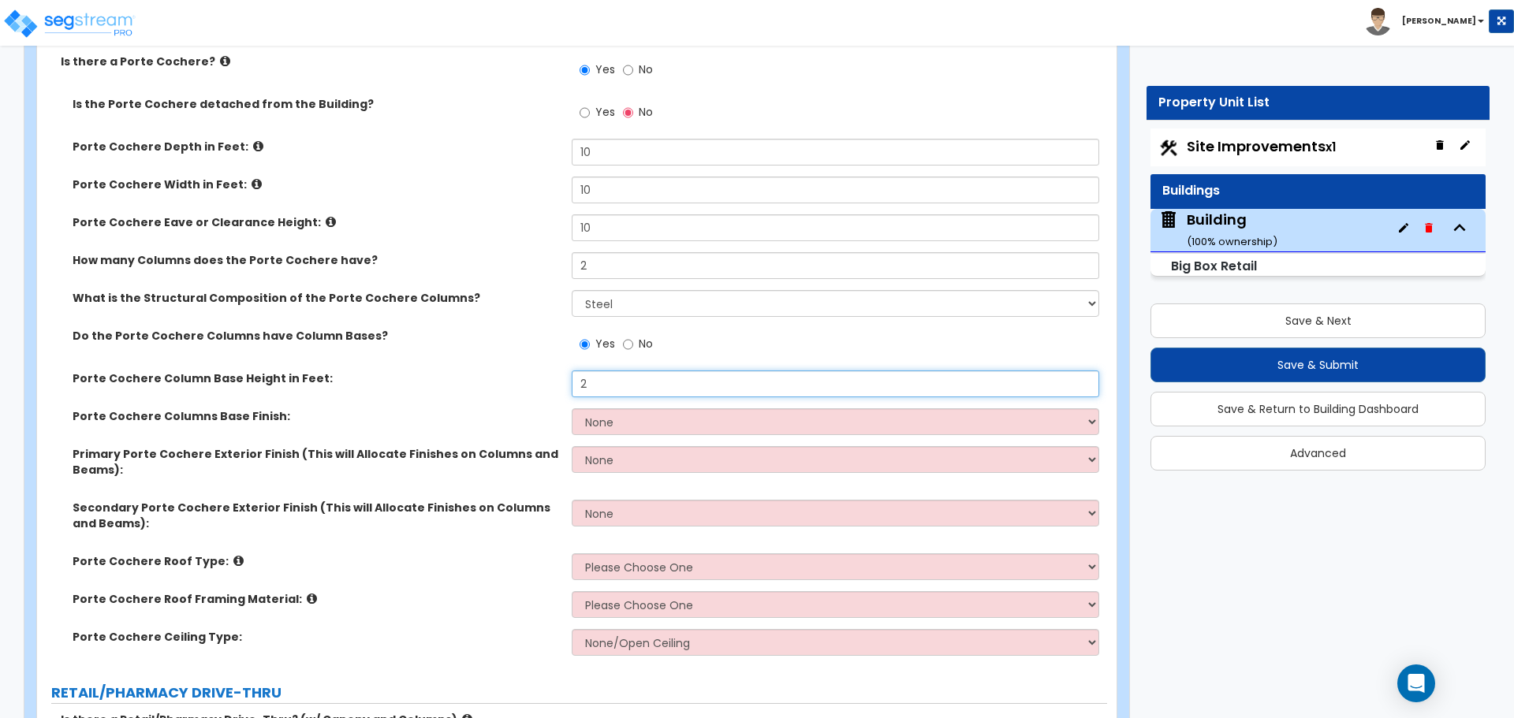
type input "2"
click at [613, 416] on select "None Paint Finish Stucco Finish Tile Finish Brick Veneer Stone Veneer Metal Com…" at bounding box center [835, 421] width 527 height 27
select select "4"
click at [572, 408] on select "None Paint Finish Stucco Finish Tile Finish Brick Veneer Stone Veneer Metal Com…" at bounding box center [835, 421] width 527 height 27
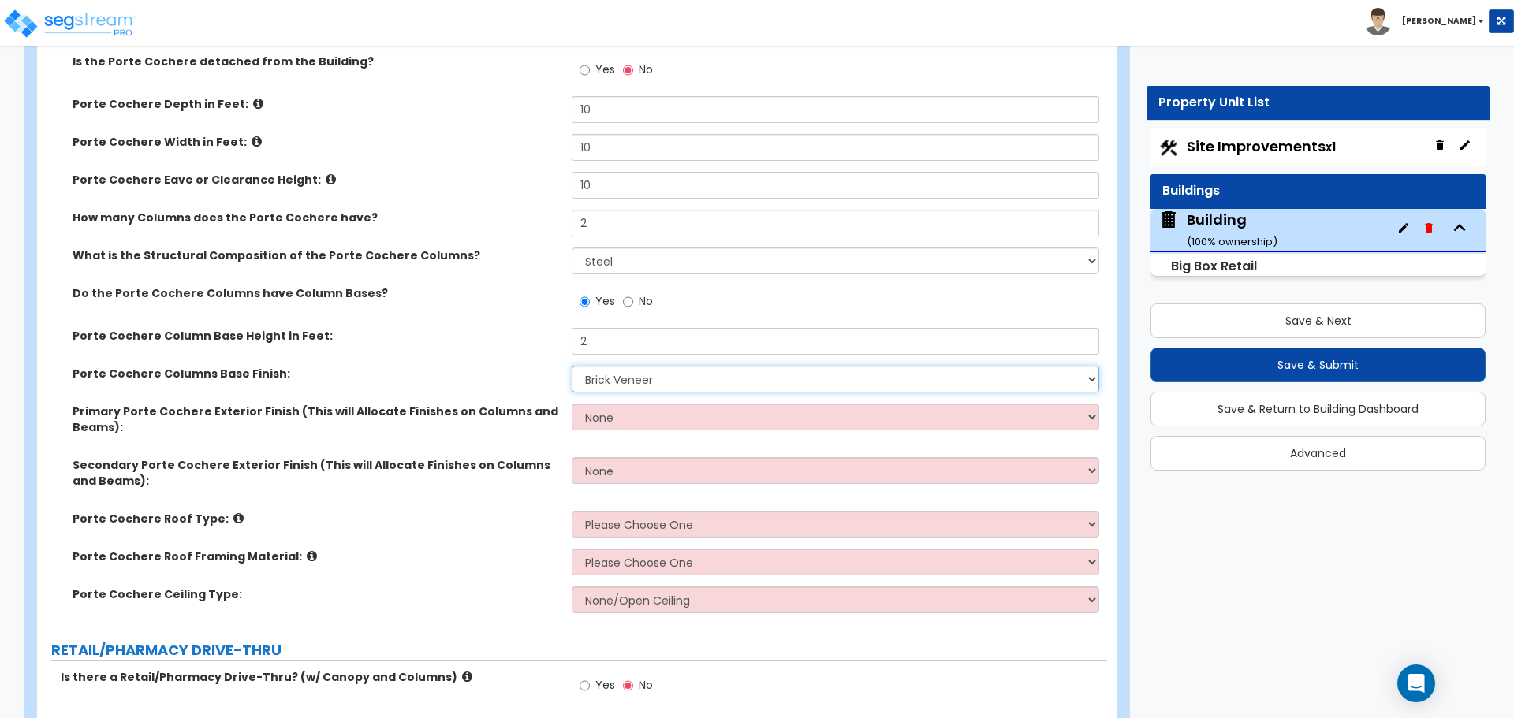
scroll to position [247, 0]
click at [607, 382] on select "None Paint Finish Stucco Finish Tile Finish Brick Veneer Stone Veneer Metal Com…" at bounding box center [835, 377] width 527 height 27
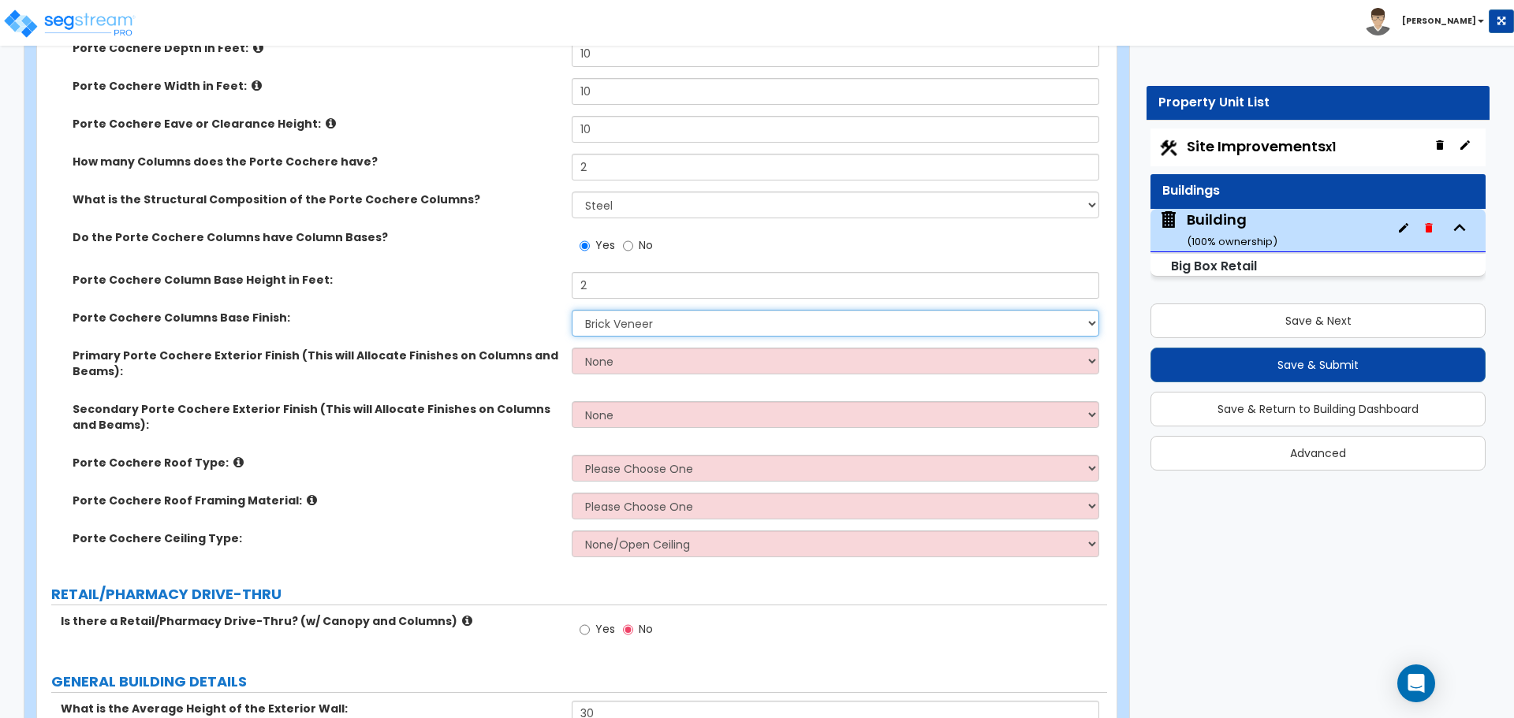
scroll to position [301, 0]
click at [647, 359] on select "None Paint Finish Stucco Finish Tile Finish Brick Veneer Stone Veneer Metal Com…" at bounding box center [835, 360] width 527 height 27
select select "2"
click at [572, 347] on select "None Paint Finish Stucco Finish Tile Finish Brick Veneer Stone Veneer Metal Com…" at bounding box center [835, 360] width 527 height 27
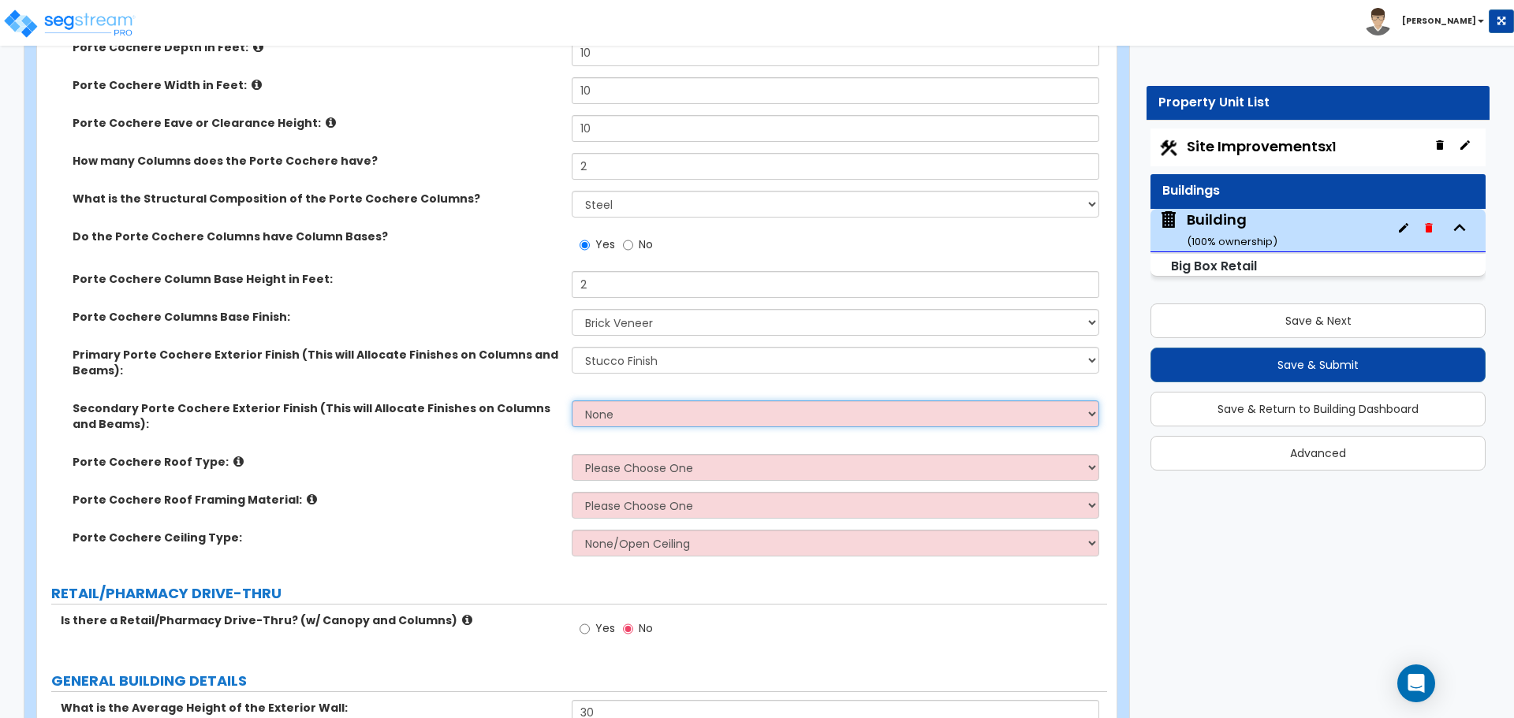
click at [669, 419] on select "None Paint Finish Stucco Finish Tile Finish Brick Veneer Stone Veneer Metal Com…" at bounding box center [835, 414] width 527 height 27
select select "2"
click at [572, 401] on select "None Paint Finish Stucco Finish Tile Finish Brick Veneer Stone Veneer Metal Com…" at bounding box center [835, 414] width 527 height 27
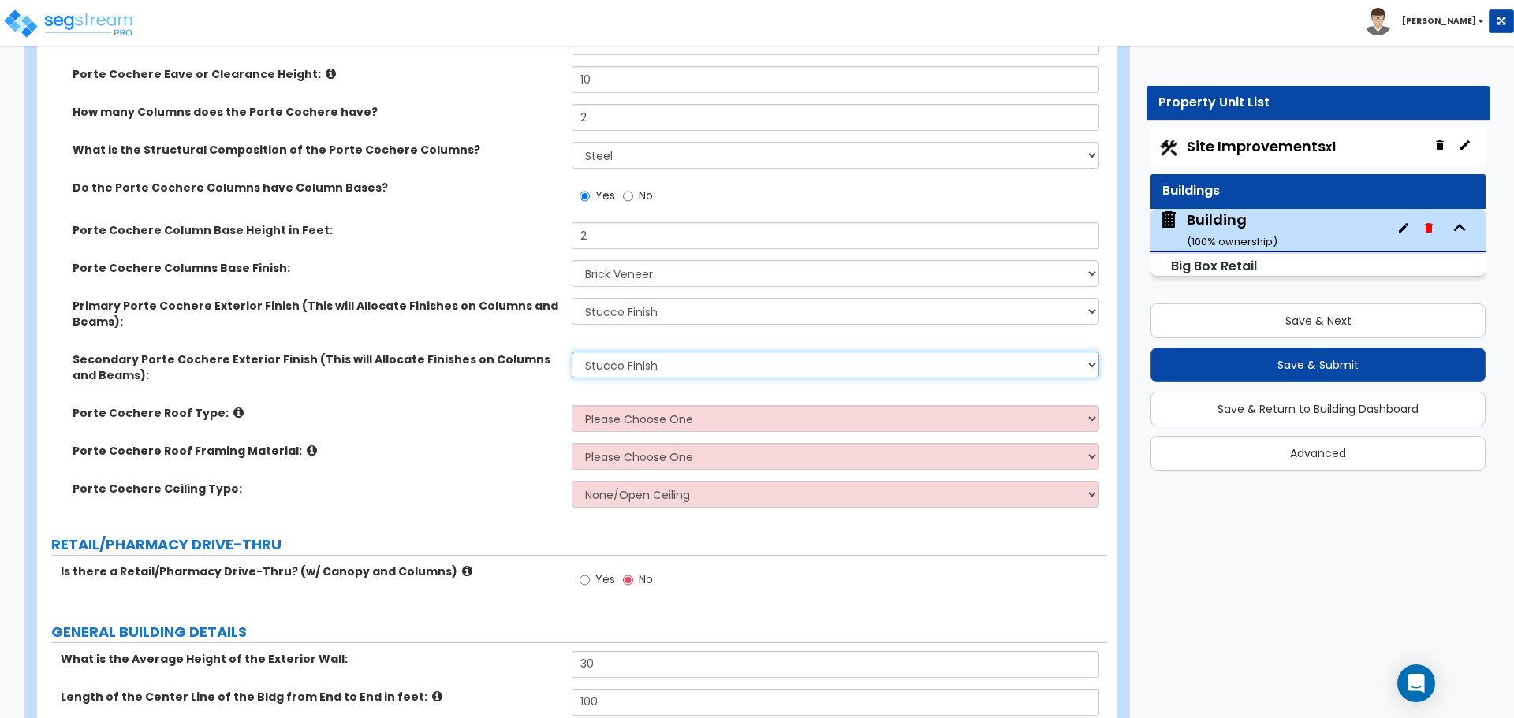
scroll to position [352, 0]
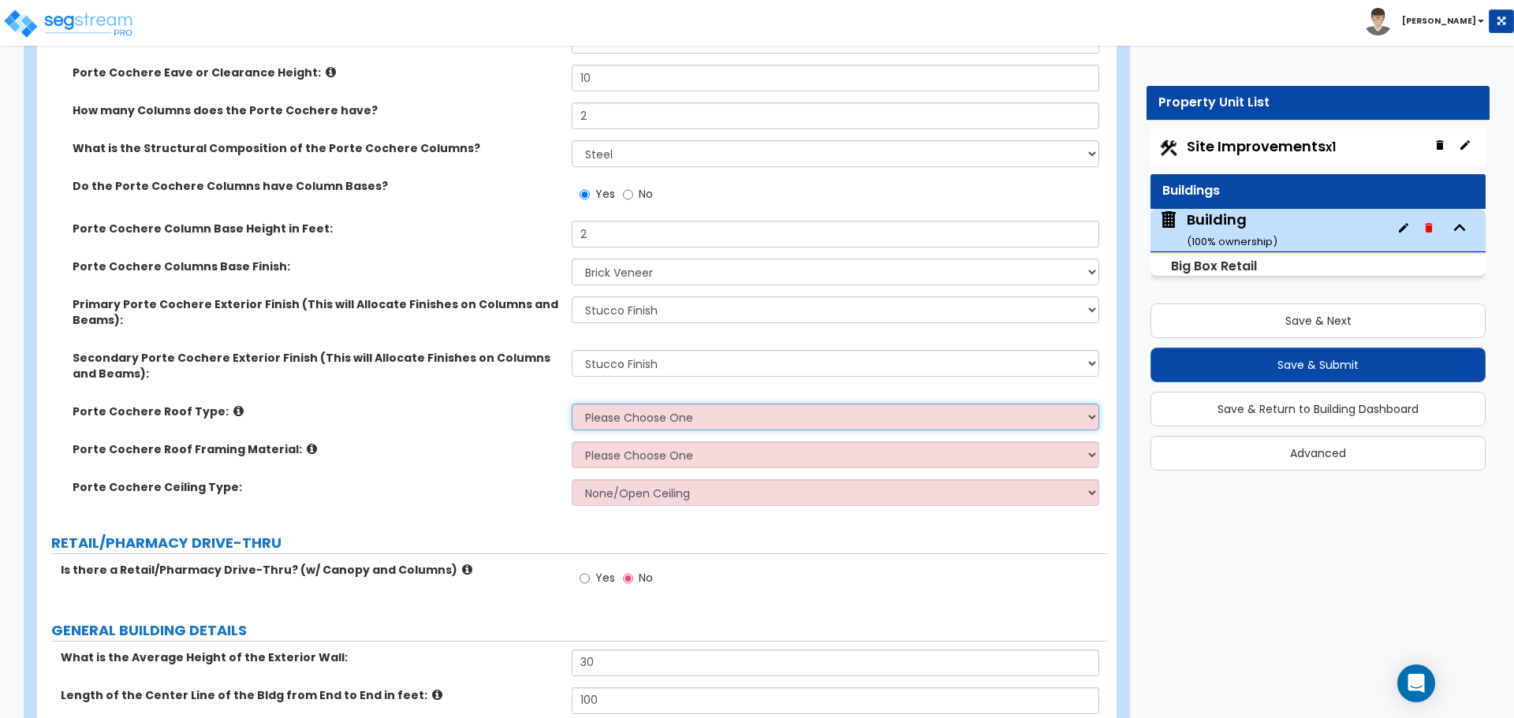
click at [653, 414] on select "Please Choose One Gabled Roof Flat Roof" at bounding box center [835, 417] width 527 height 27
select select "1"
click at [572, 404] on select "Please Choose One Gabled Roof Flat Roof" at bounding box center [835, 417] width 527 height 27
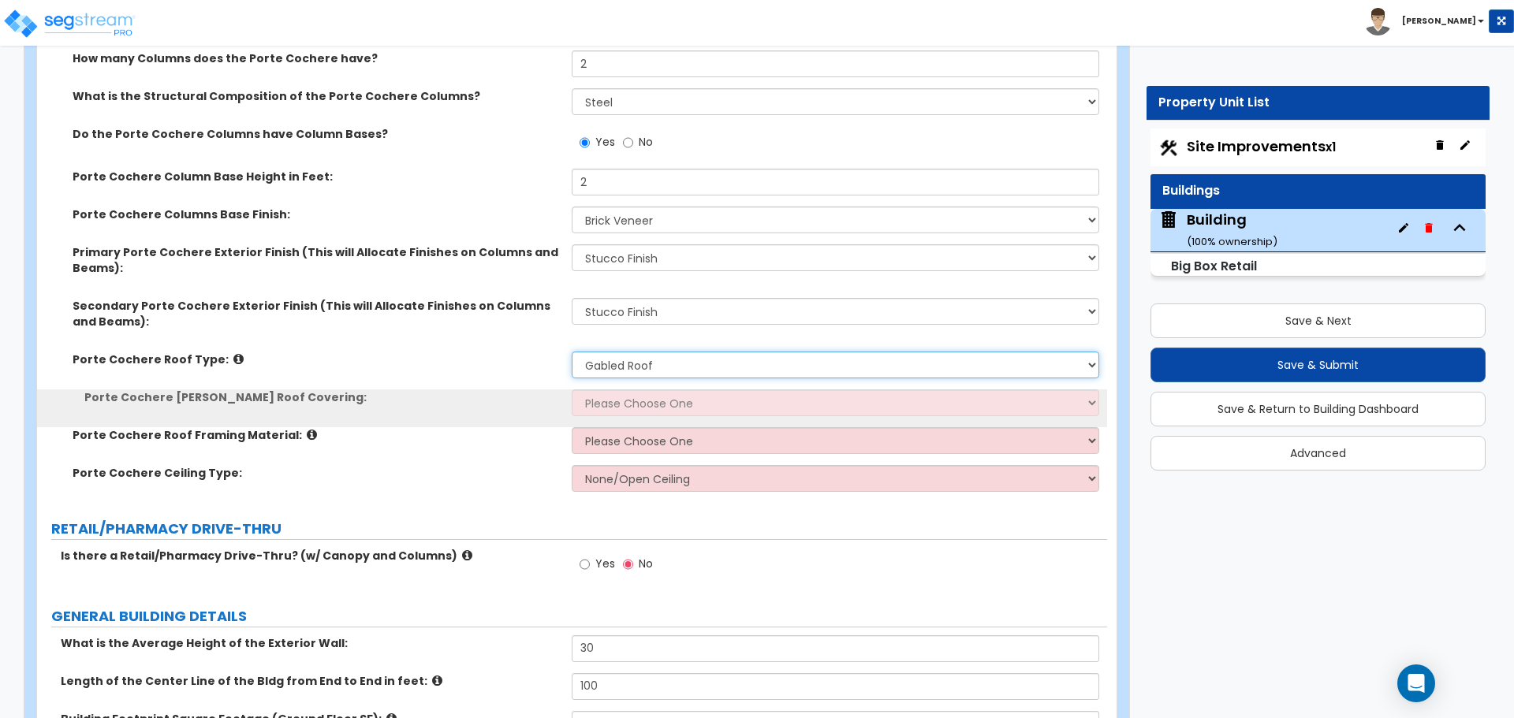
scroll to position [405, 0]
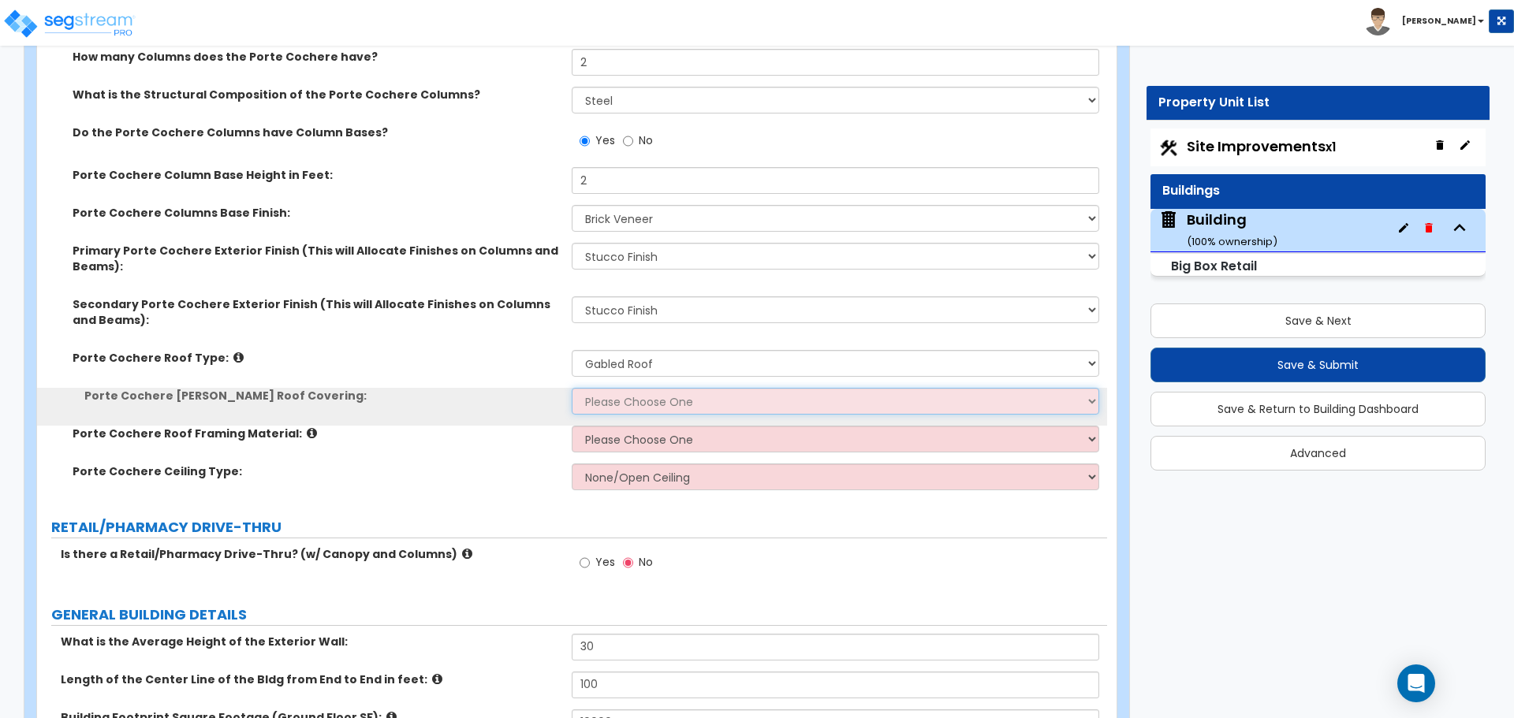
click at [644, 405] on select "Please Choose One Asphalt Shingle Clay Tile Wood Shingle Metal Shingle Standing…" at bounding box center [835, 401] width 527 height 27
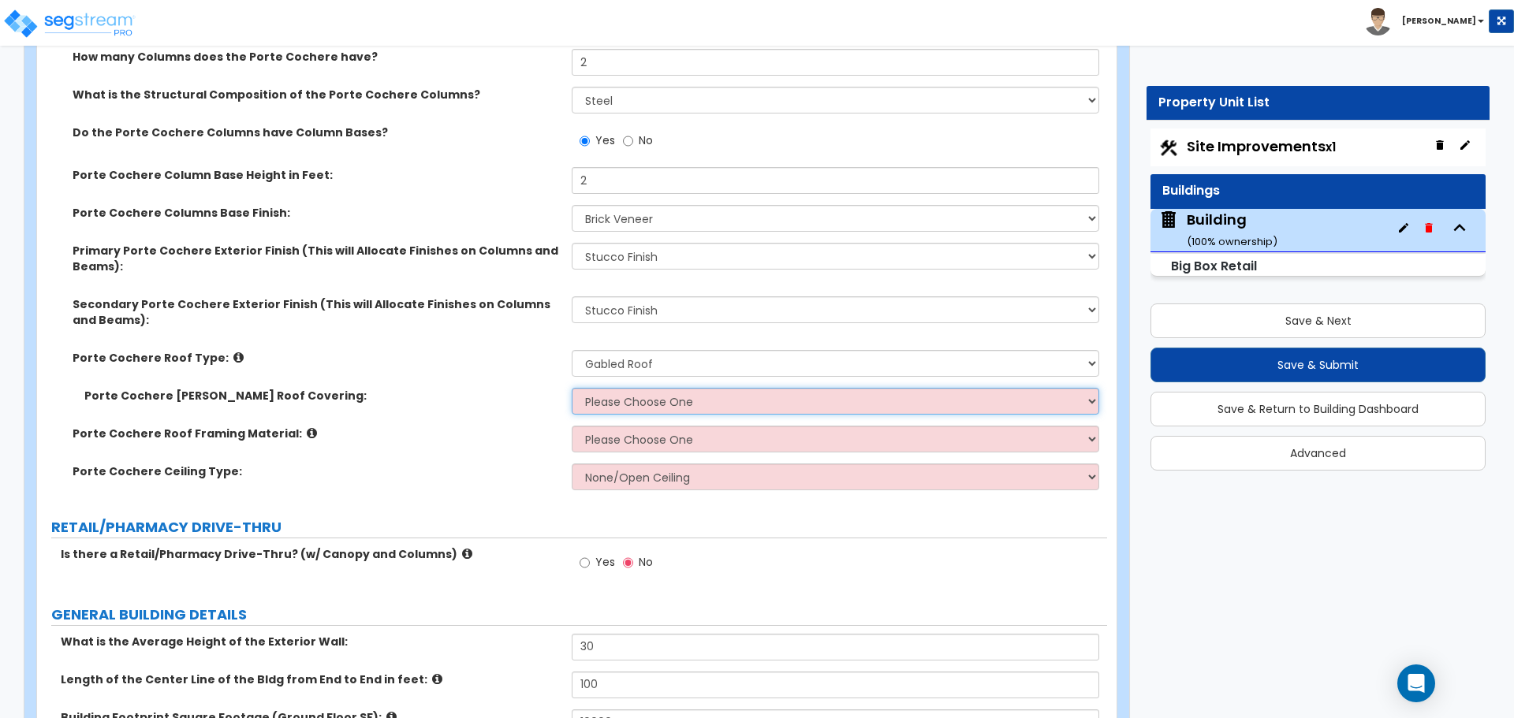
select select "4"
click at [572, 388] on select "Please Choose One Asphalt Shingle Clay Tile Wood Shingle Metal Shingle Standing…" at bounding box center [835, 401] width 527 height 27
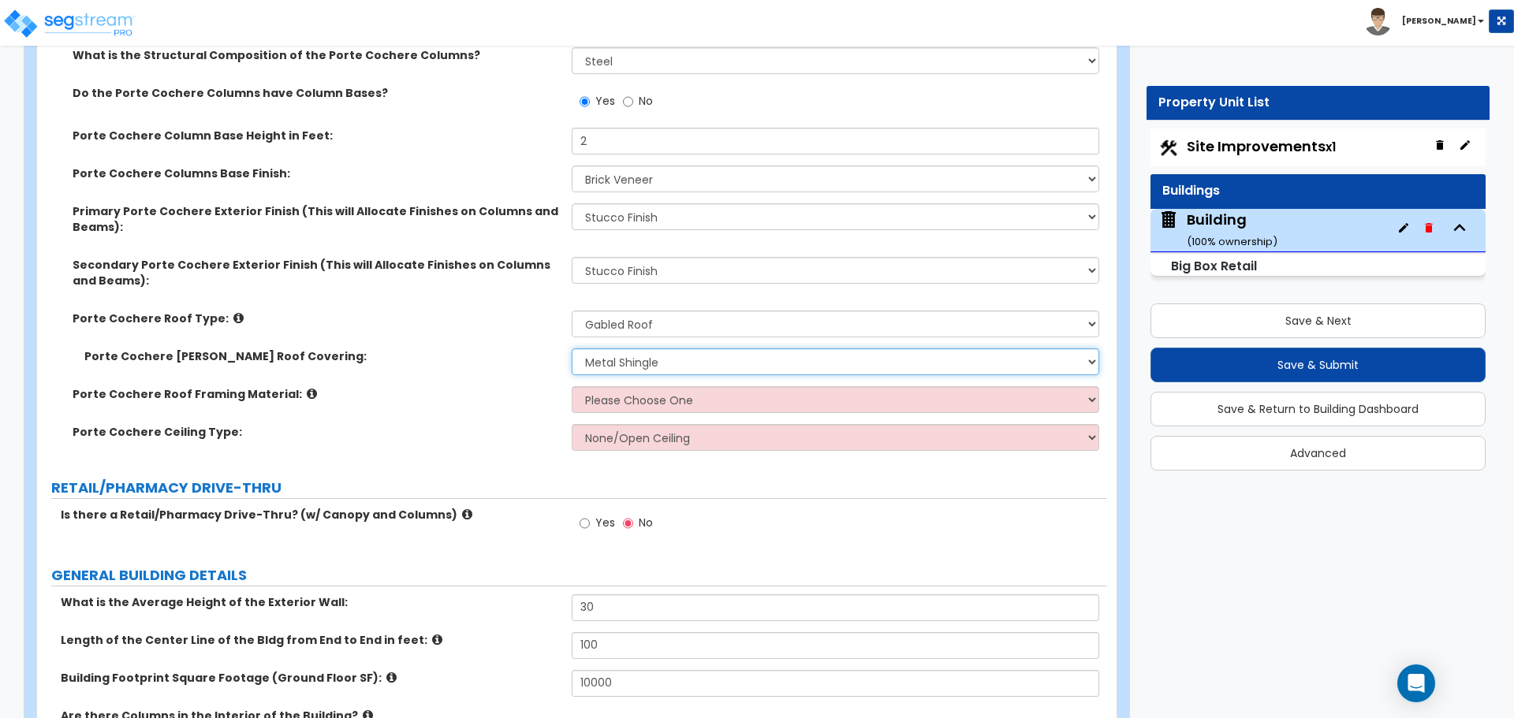
scroll to position [446, 0]
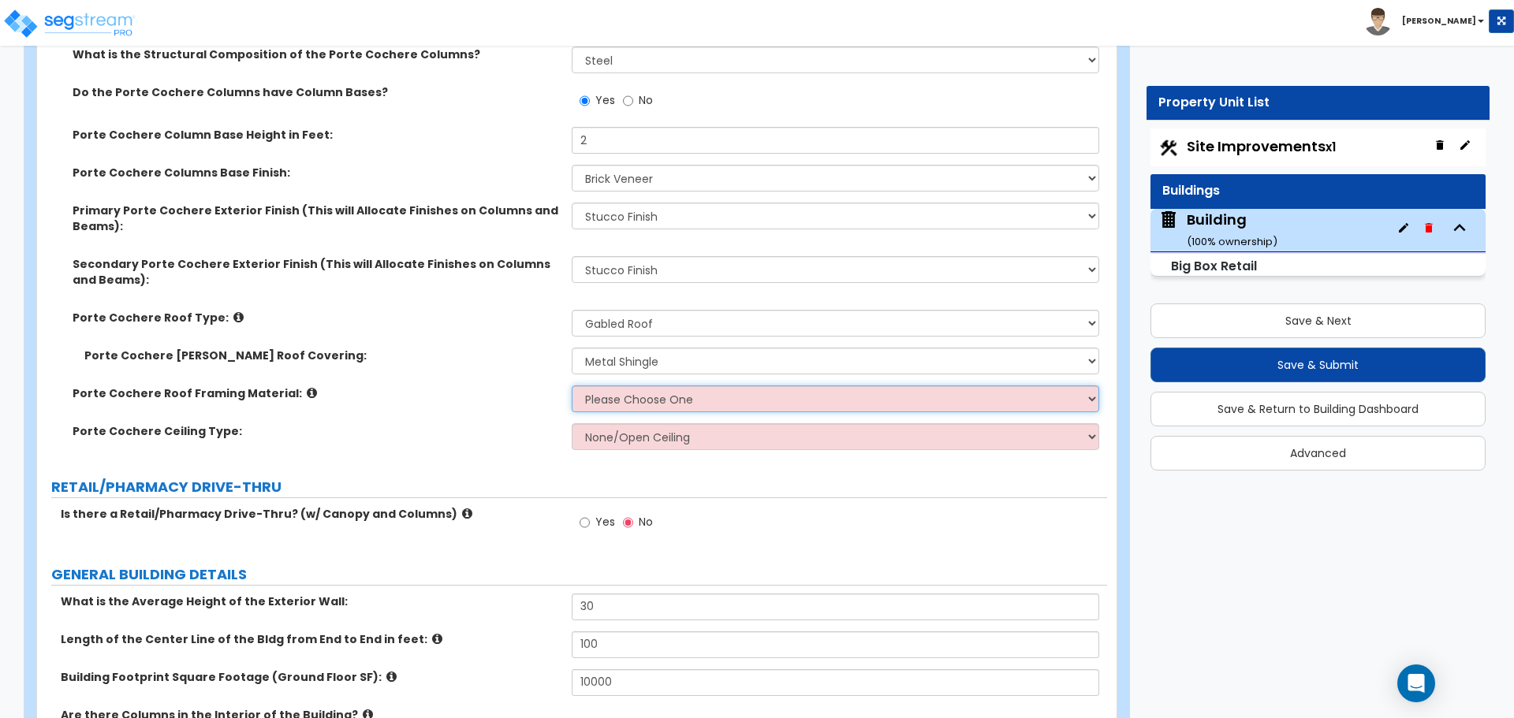
click at [651, 405] on select "Please Choose One Wood Metal" at bounding box center [835, 399] width 527 height 27
select select "2"
click at [572, 386] on select "Please Choose One Wood Metal" at bounding box center [835, 399] width 527 height 27
drag, startPoint x: 651, startPoint y: 405, endPoint x: 668, endPoint y: 436, distance: 36.0
click at [668, 436] on select "None/Open Ceiling Drywall Ceiling Suspended Metal Ceiling" at bounding box center [835, 436] width 527 height 27
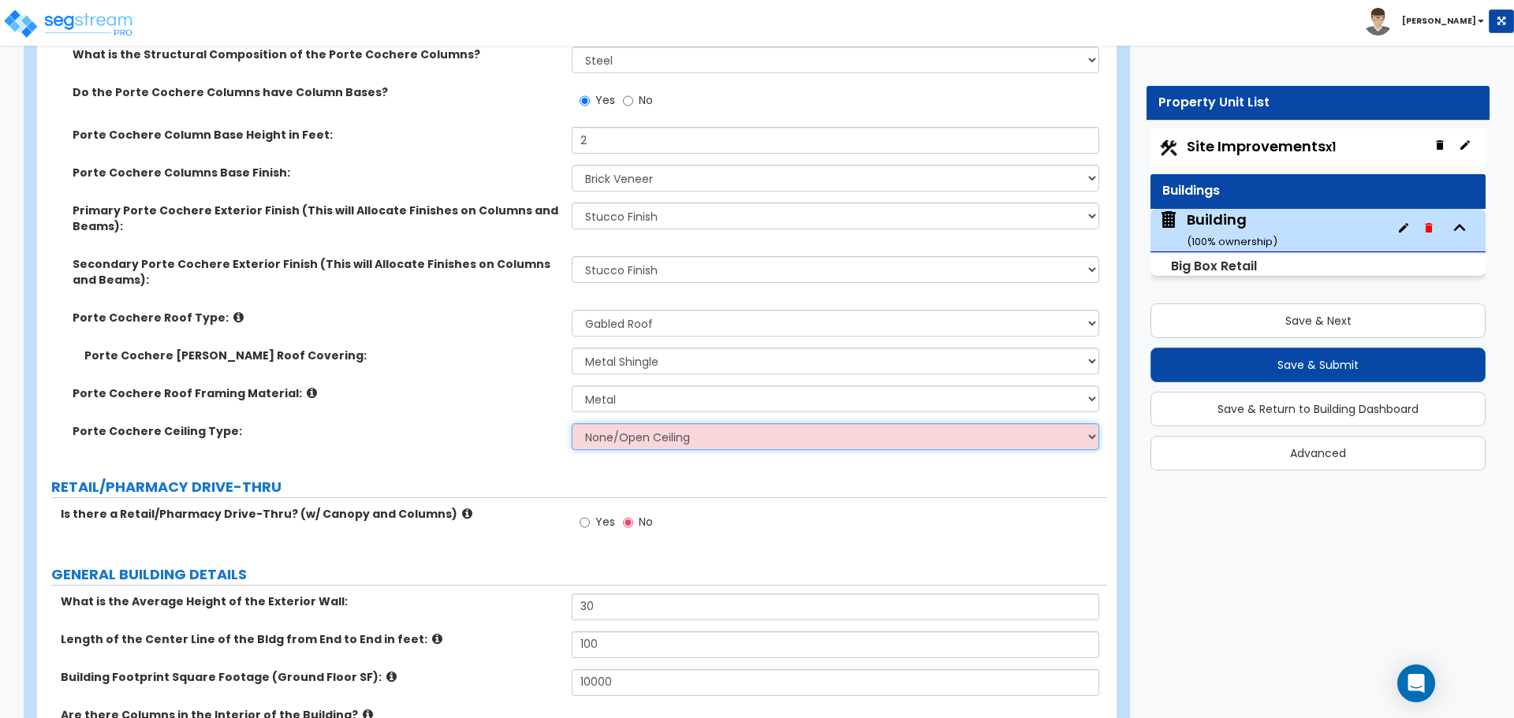
click at [644, 433] on select "None/Open Ceiling Drywall Ceiling Suspended Metal Ceiling" at bounding box center [835, 436] width 527 height 27
select select "2"
click at [572, 423] on select "None/Open Ceiling Drywall Ceiling Suspended Metal Ceiling" at bounding box center [835, 436] width 527 height 27
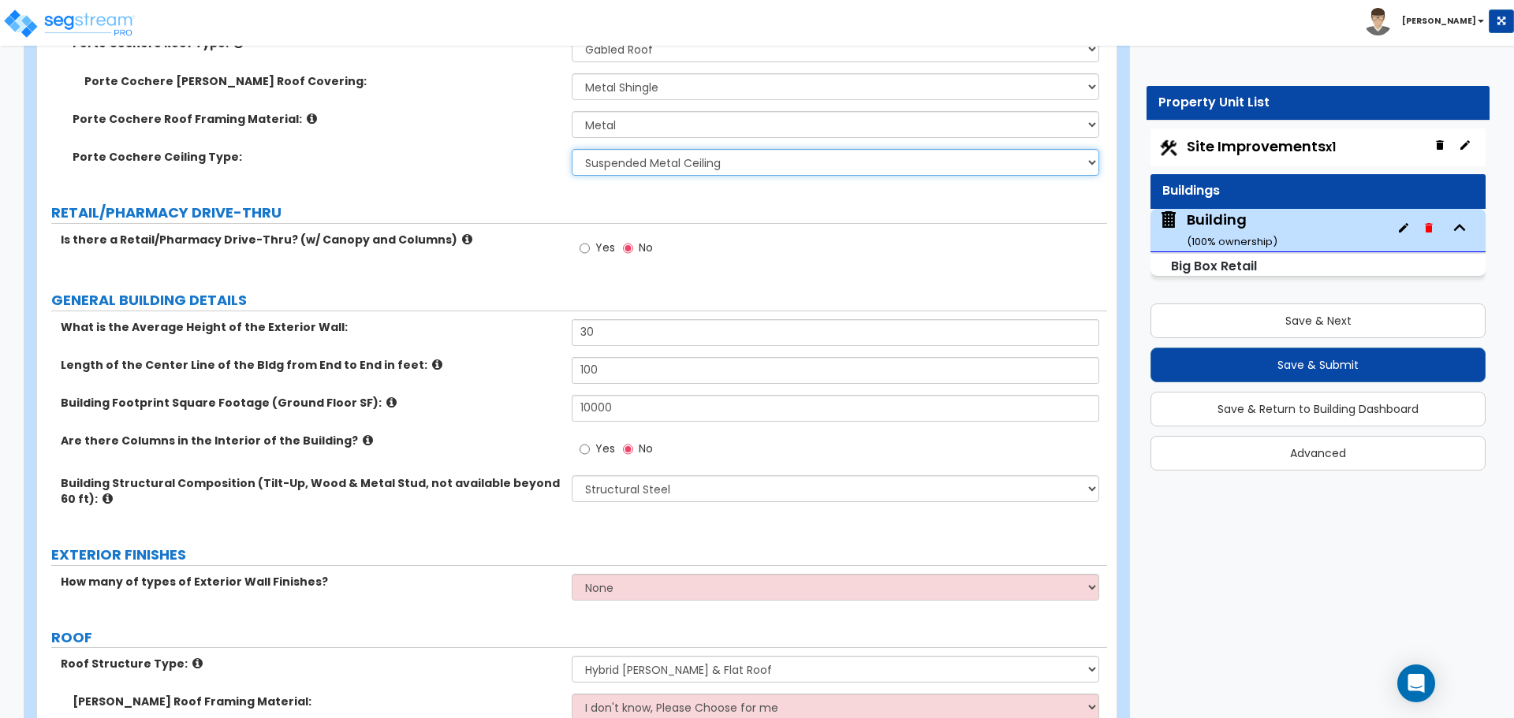
scroll to position [724, 0]
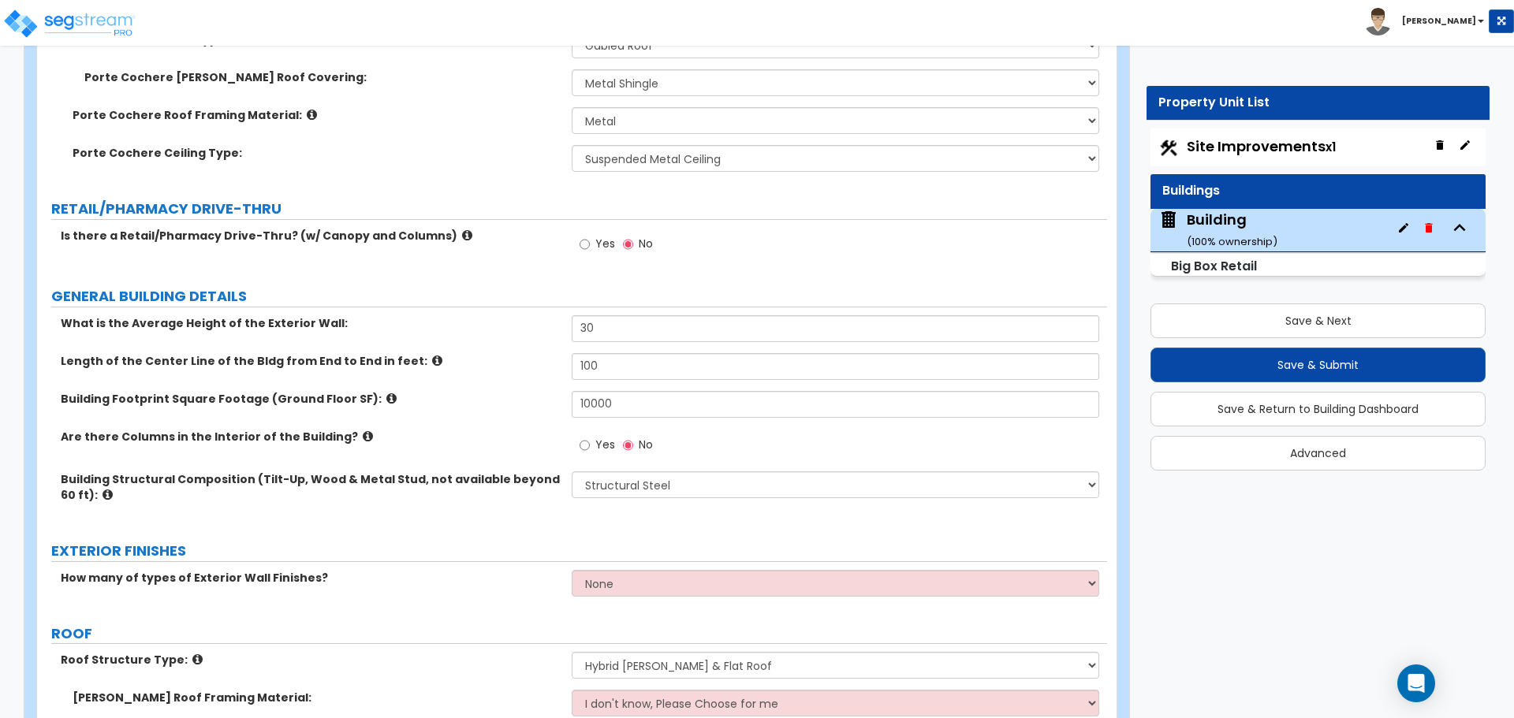
click at [462, 230] on icon at bounding box center [467, 235] width 10 height 12
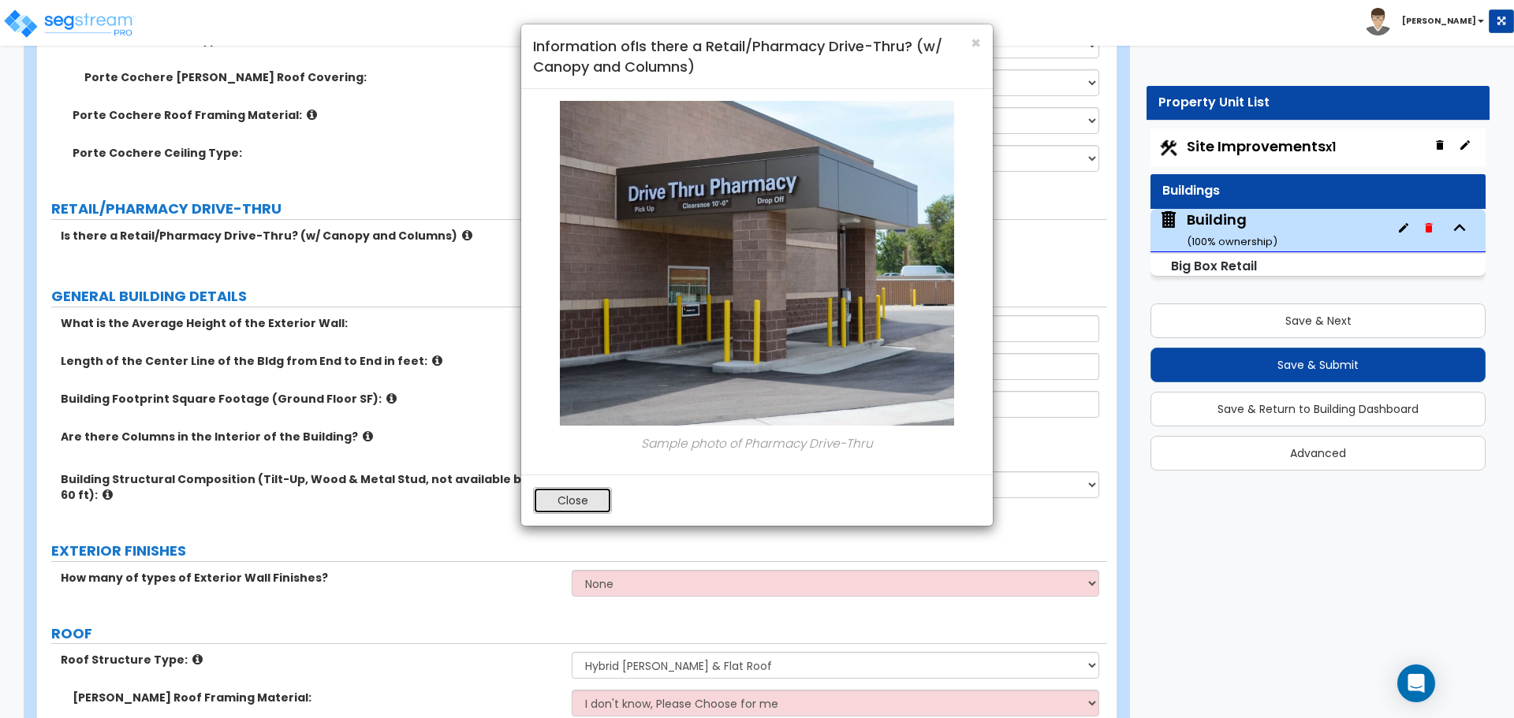
click at [587, 498] on button "Close" at bounding box center [572, 500] width 79 height 27
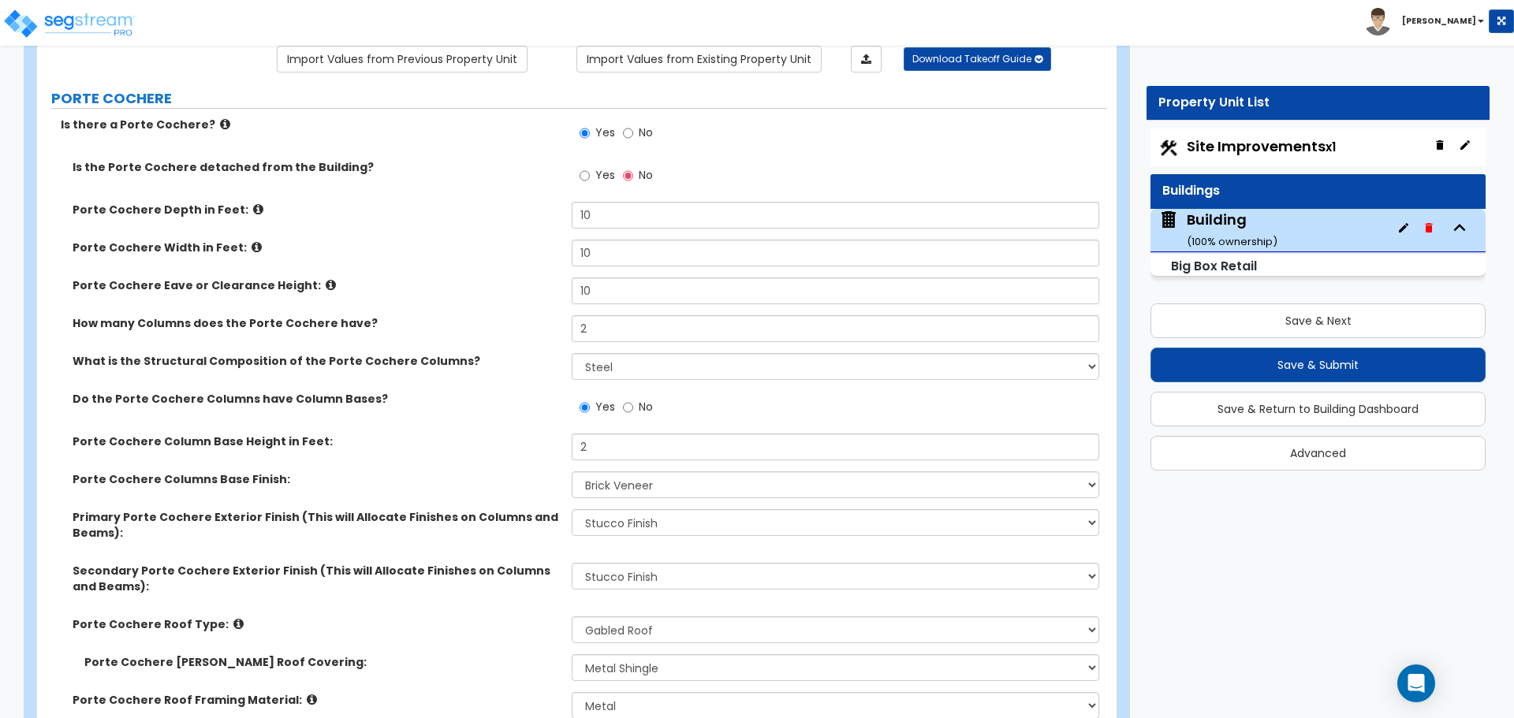
scroll to position [132, 0]
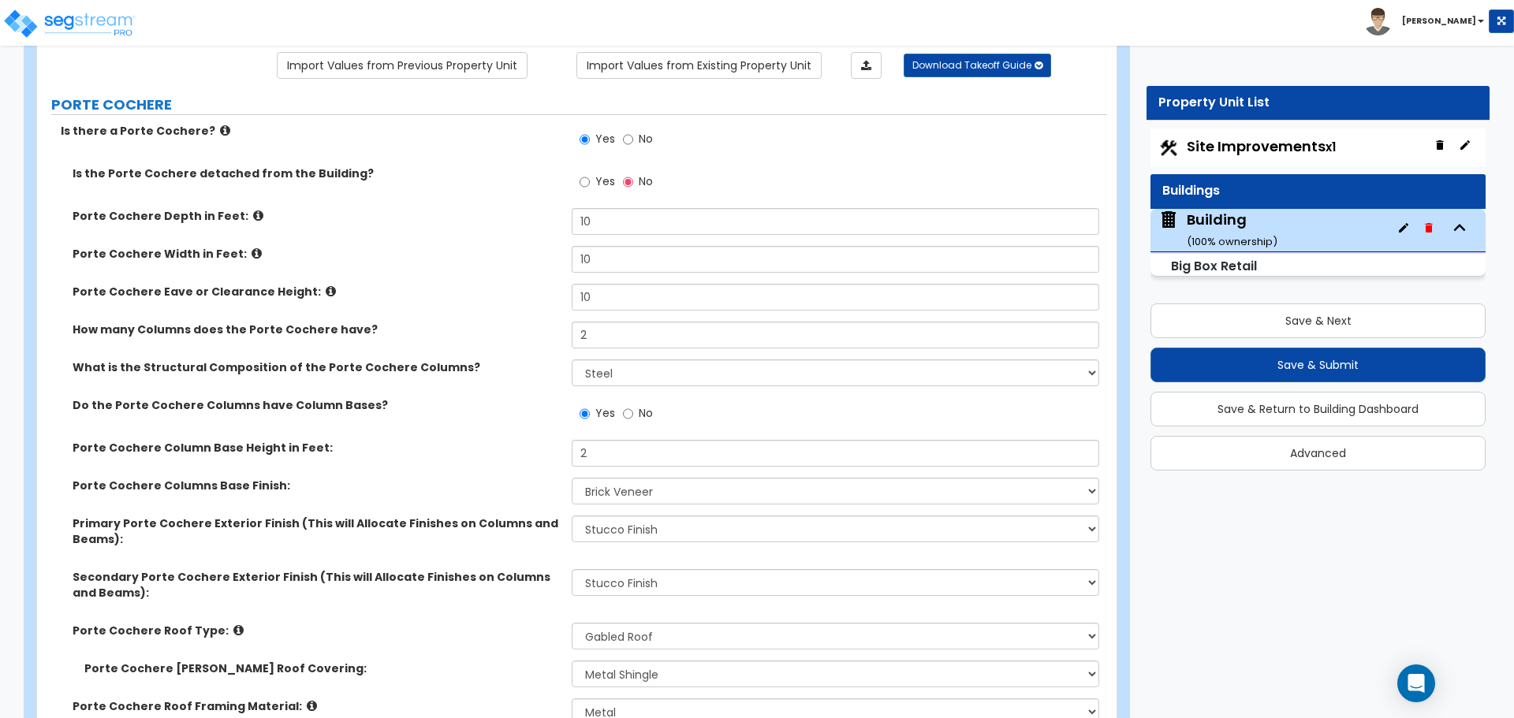
click at [220, 131] on icon at bounding box center [225, 131] width 10 height 12
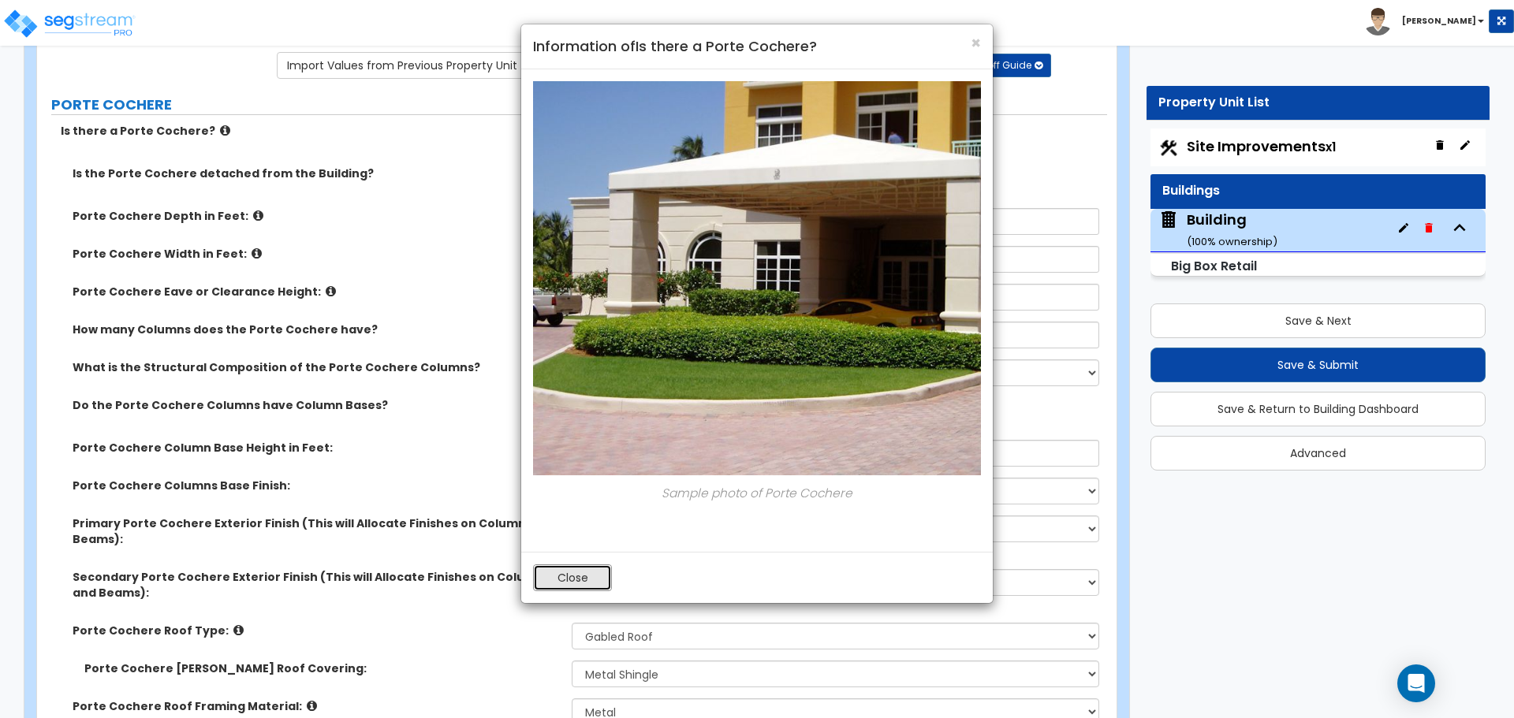
click at [583, 587] on button "Close" at bounding box center [572, 578] width 79 height 27
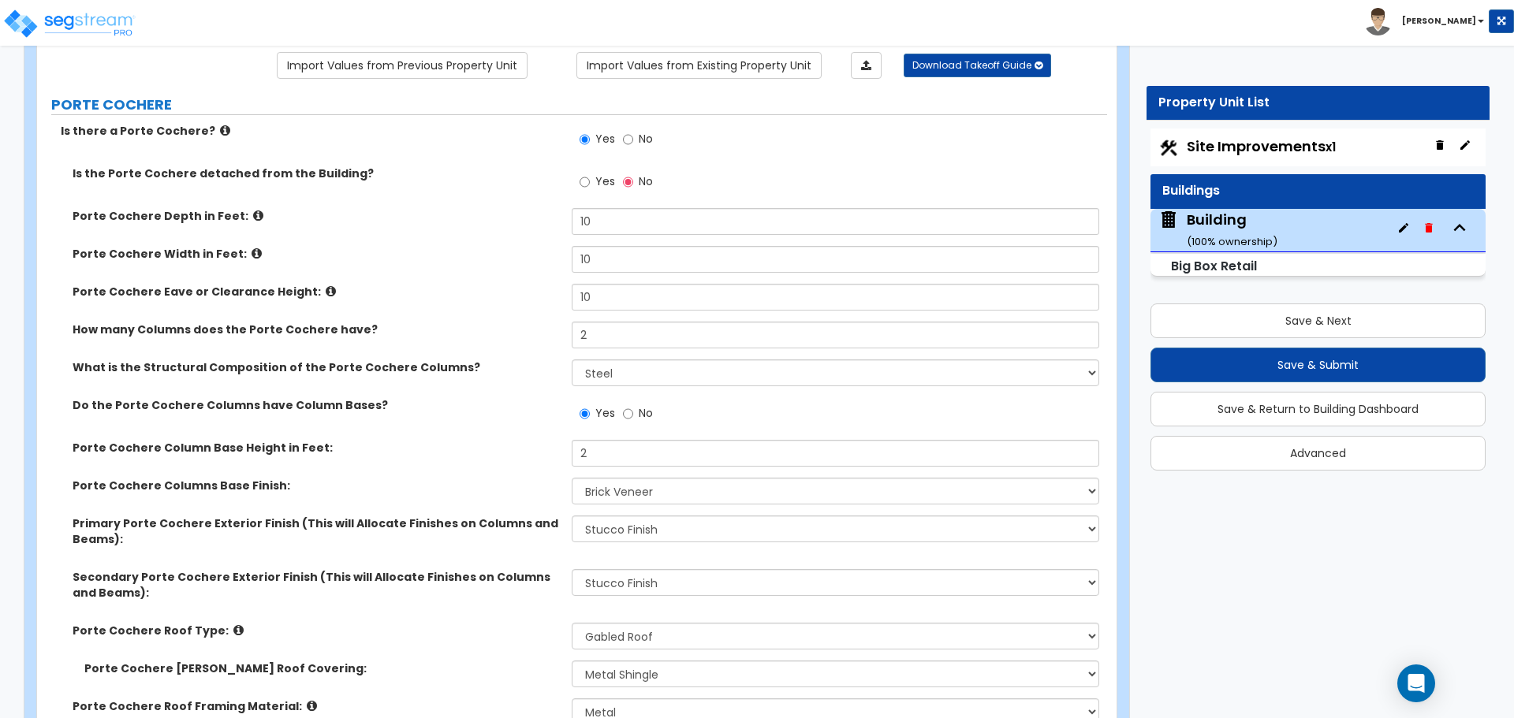
click at [240, 208] on label "Porte Cochere Depth in Feet:" at bounding box center [316, 216] width 487 height 16
click at [253, 213] on icon at bounding box center [258, 216] width 10 height 12
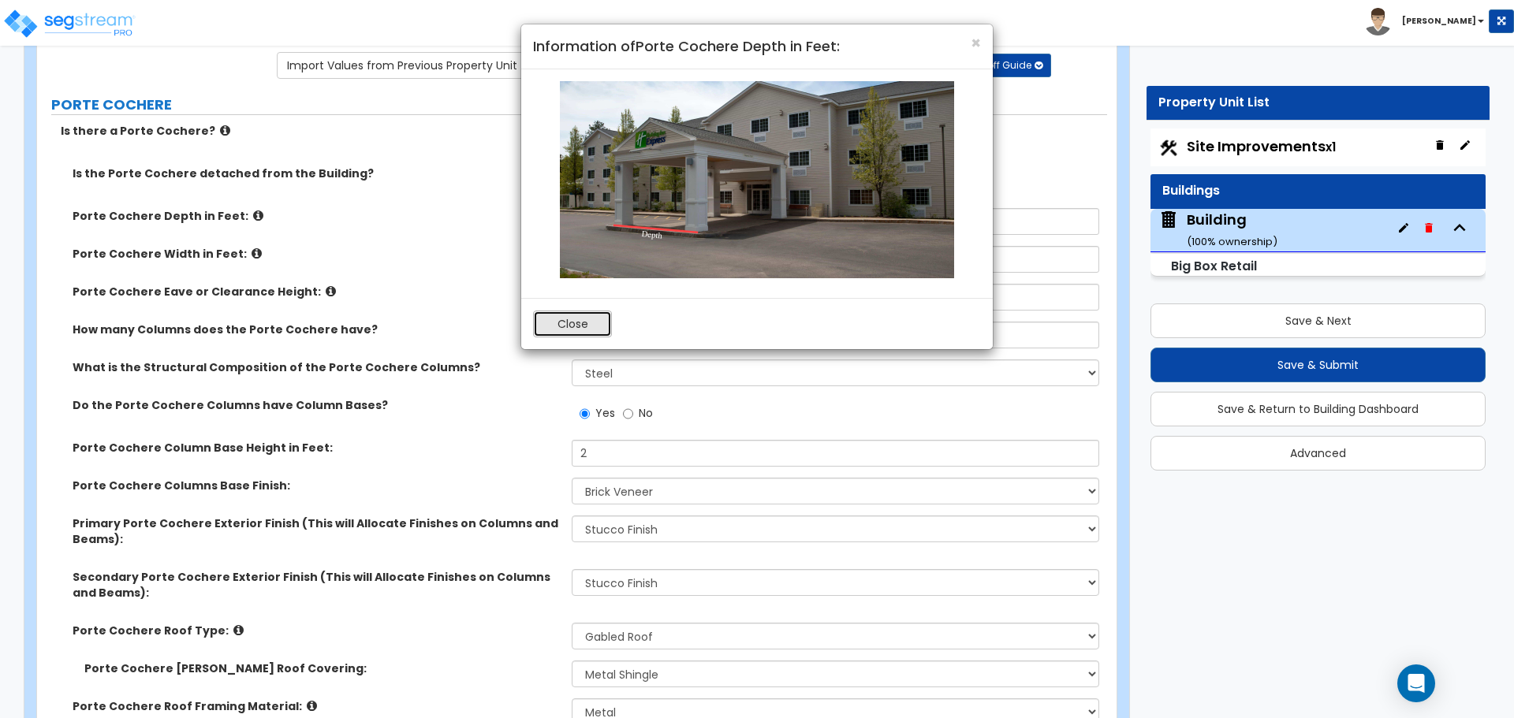
click at [583, 333] on button "Close" at bounding box center [572, 324] width 79 height 27
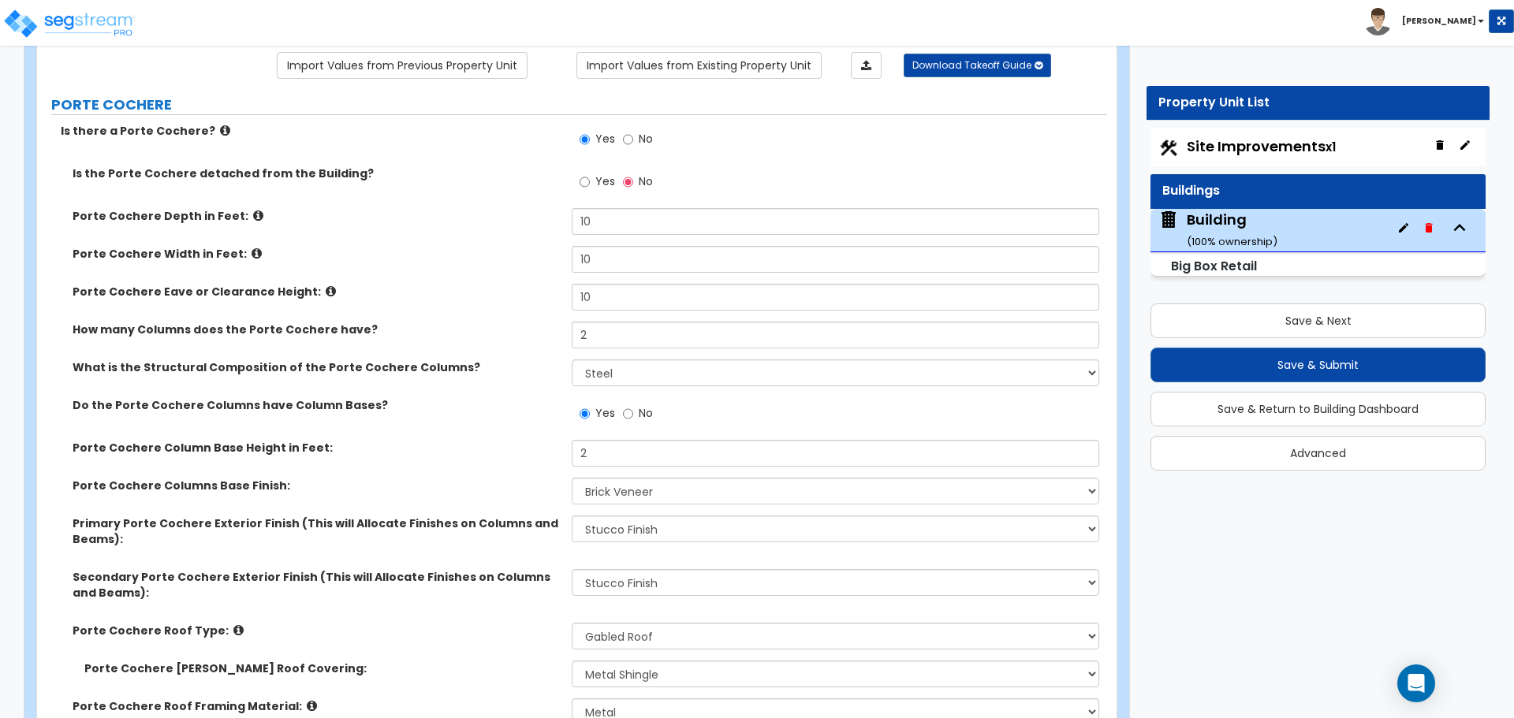
click at [252, 248] on icon at bounding box center [257, 254] width 10 height 12
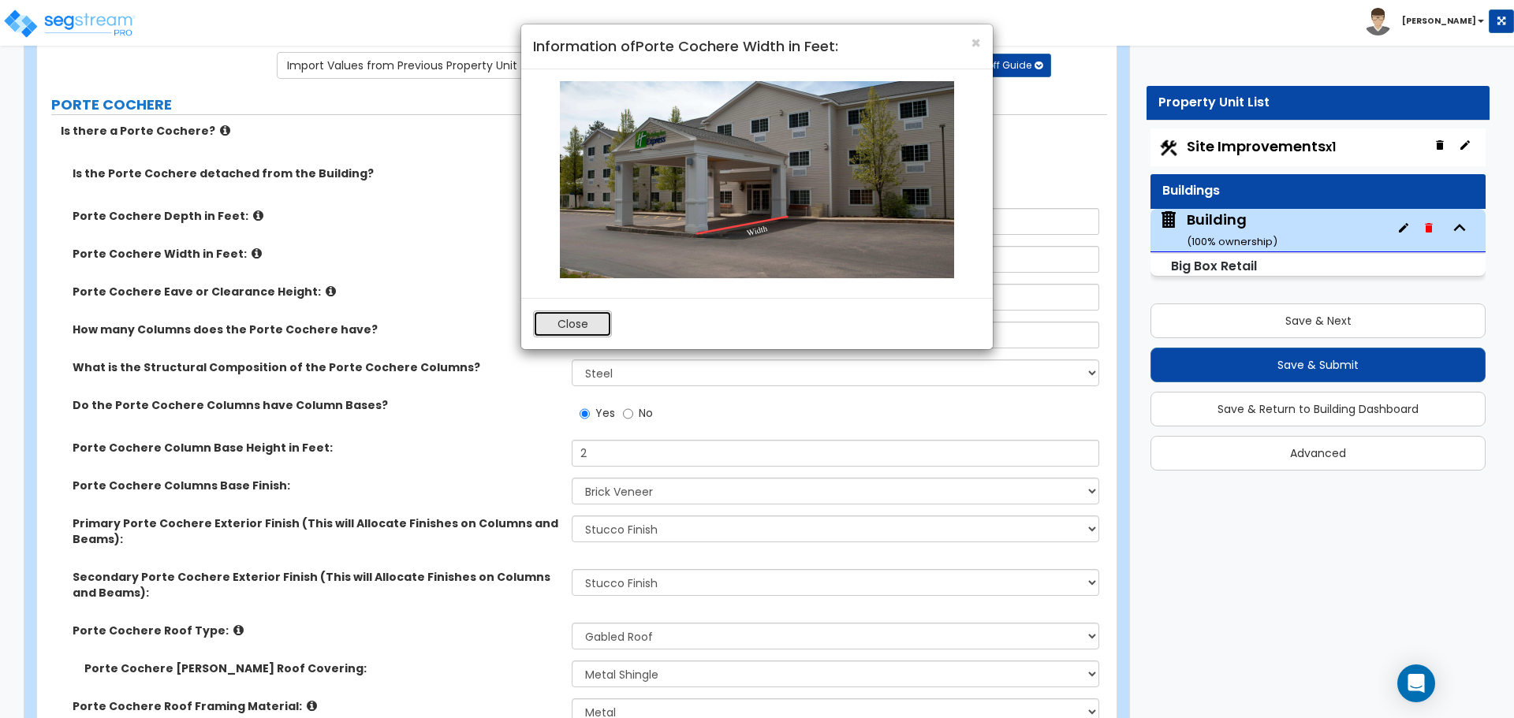
click at [558, 325] on button "Close" at bounding box center [572, 324] width 79 height 27
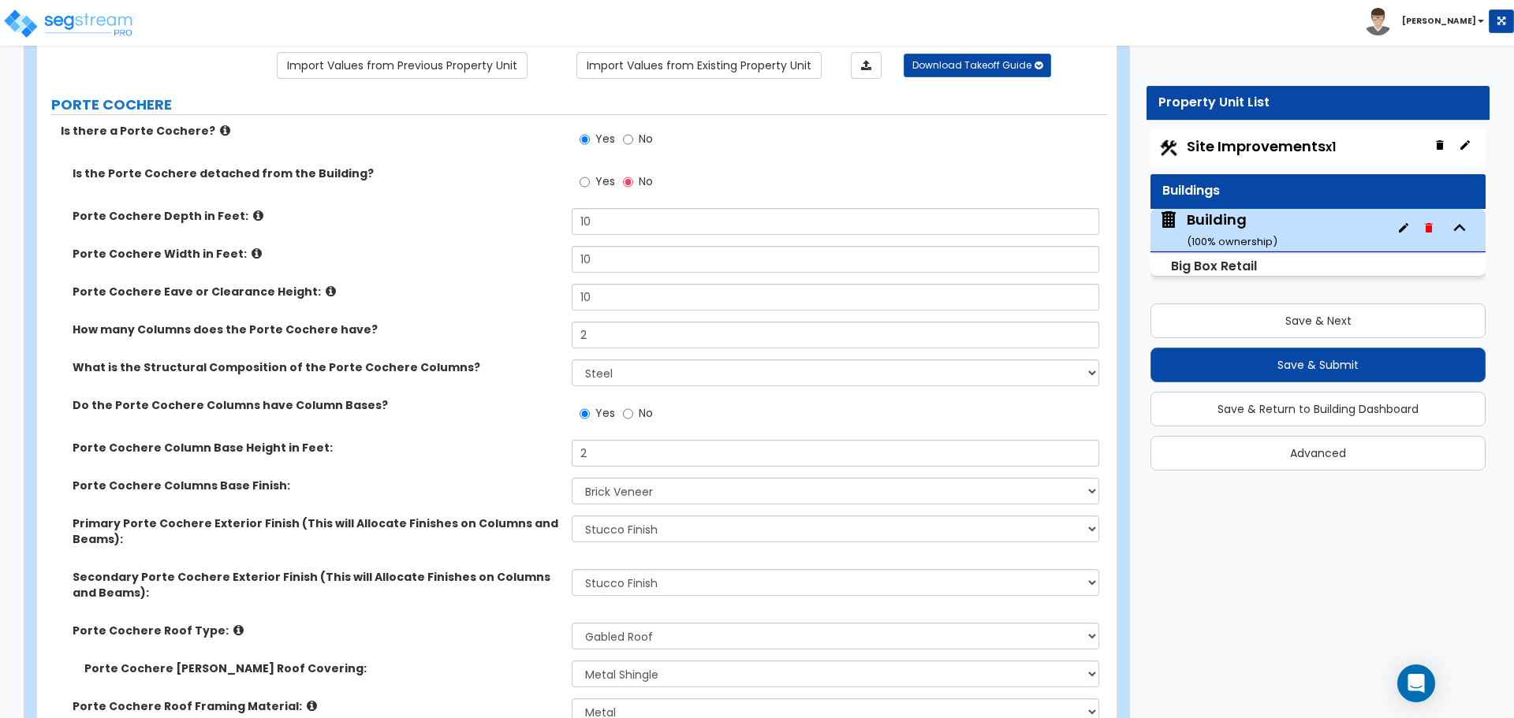
click at [326, 292] on icon at bounding box center [331, 291] width 10 height 12
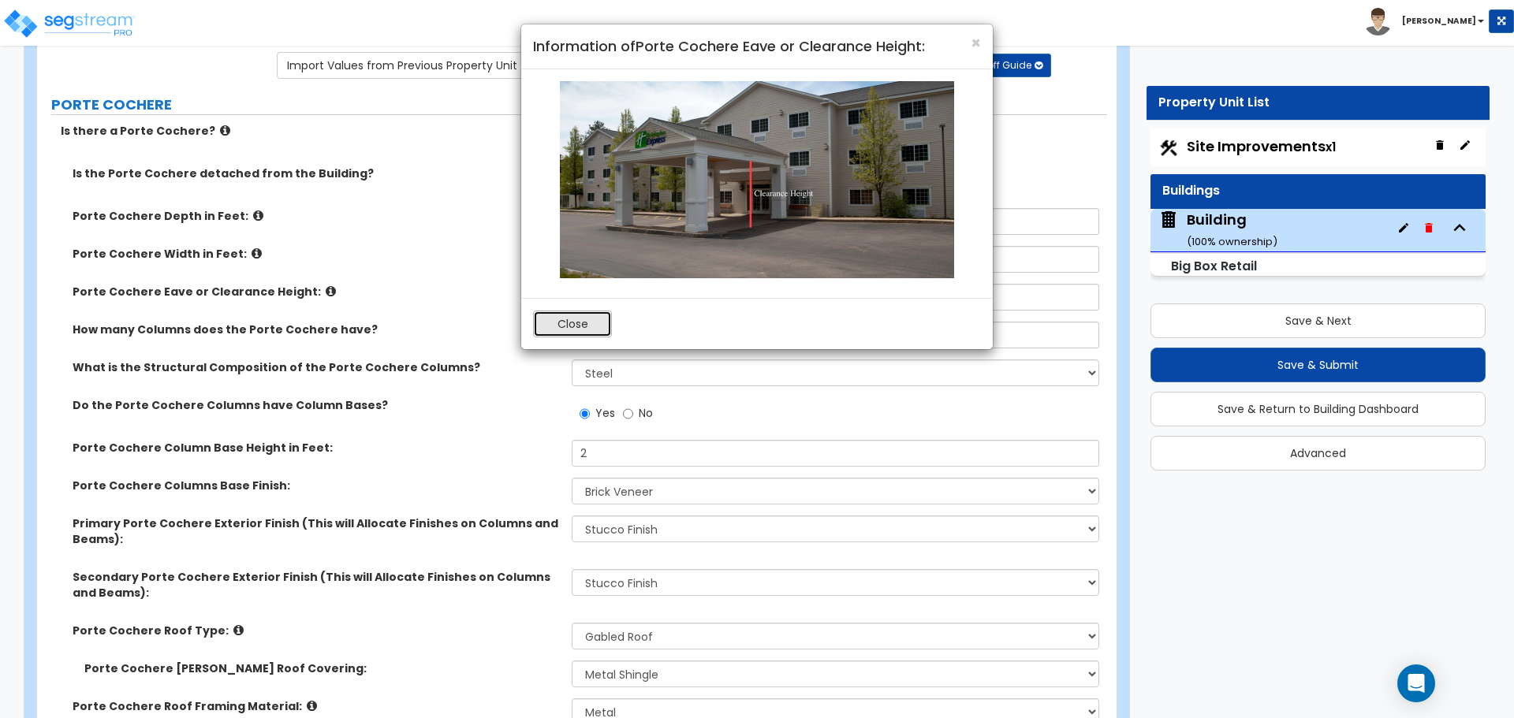
click at [566, 319] on button "Close" at bounding box center [572, 324] width 79 height 27
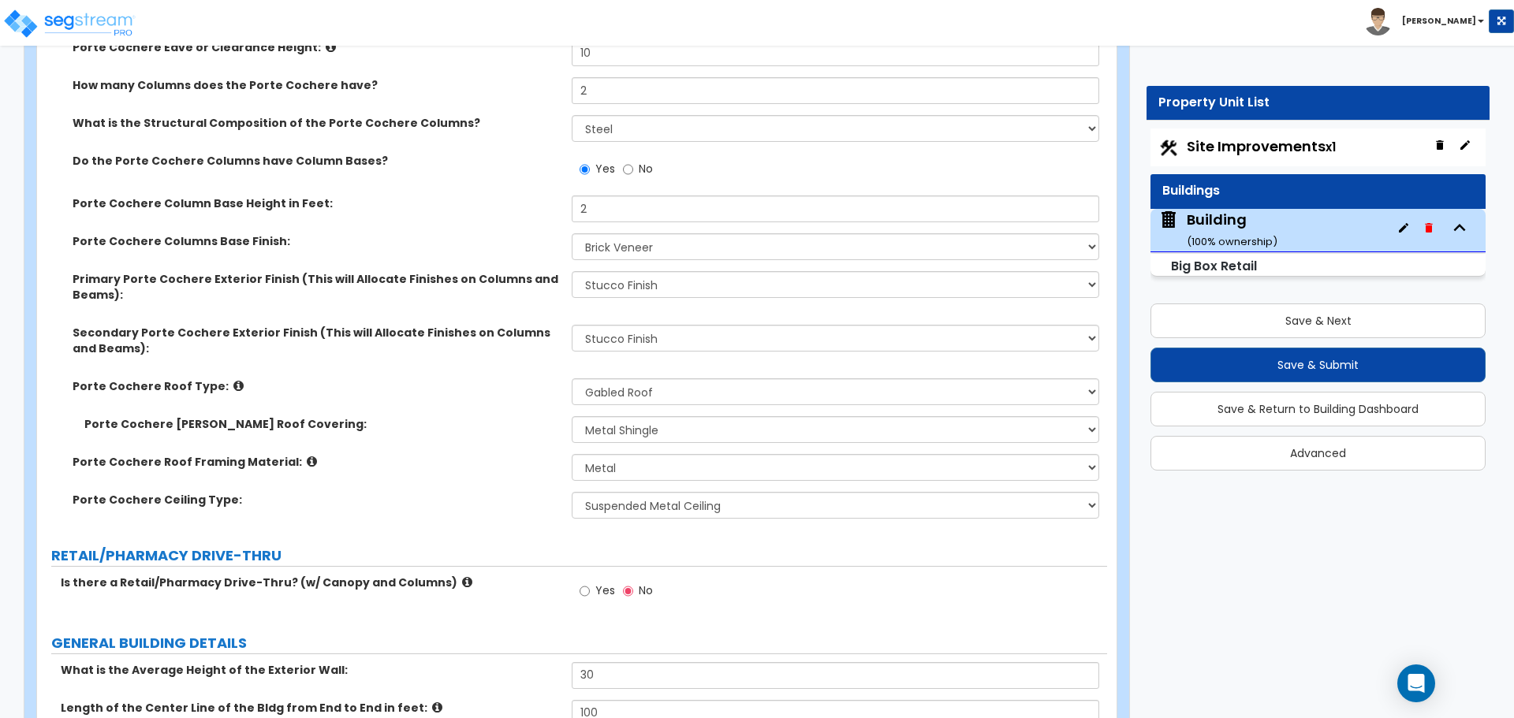
scroll to position [382, 0]
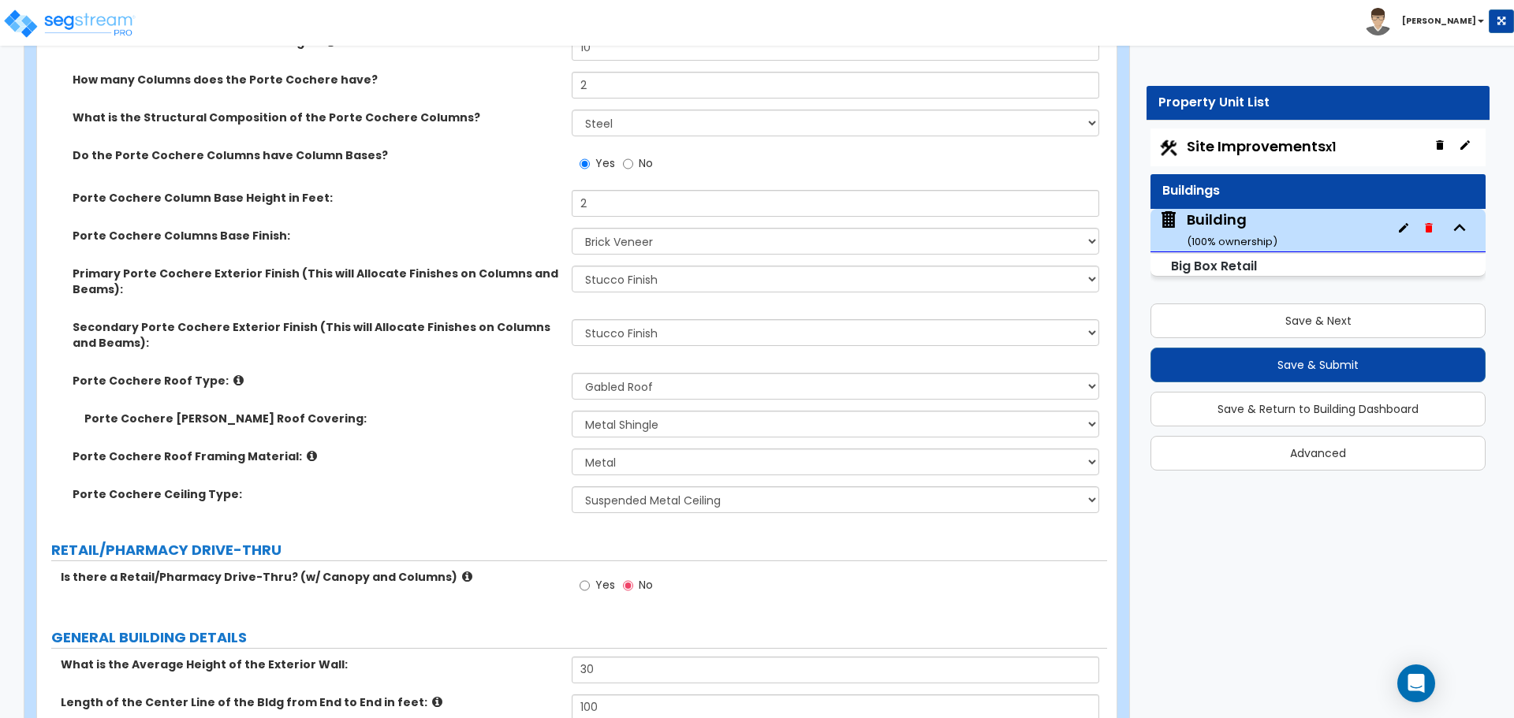
click at [233, 376] on icon at bounding box center [238, 381] width 10 height 12
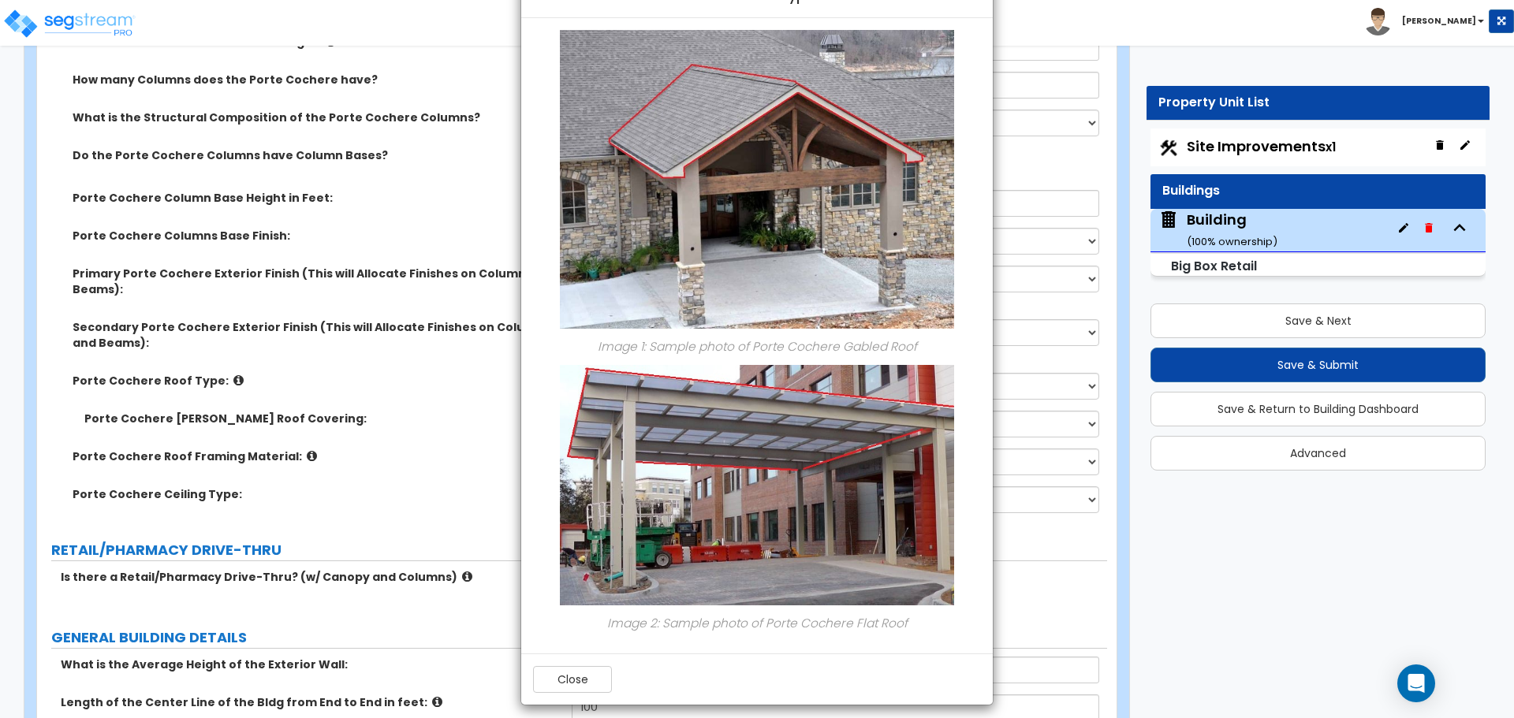
scroll to position [61, 0]
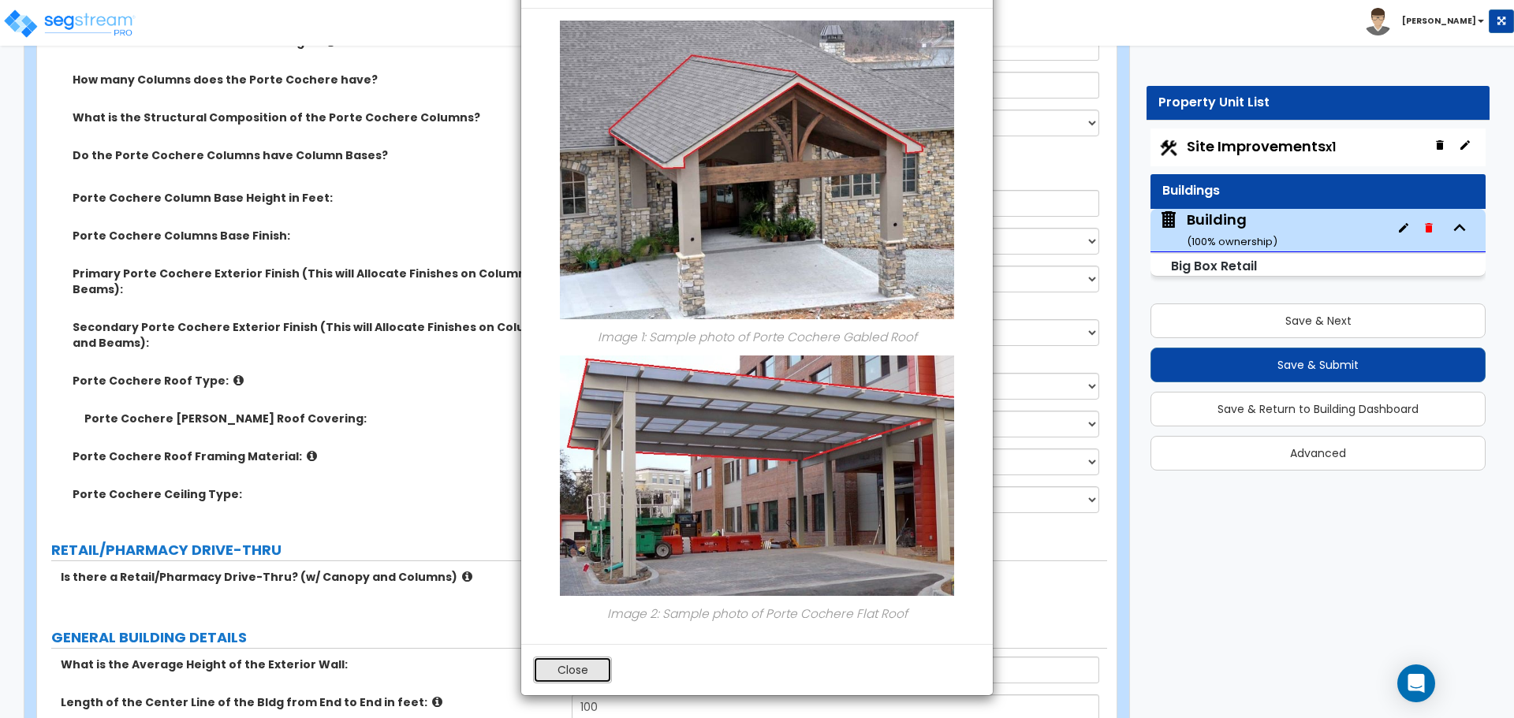
click at [571, 662] on button "Close" at bounding box center [572, 670] width 79 height 27
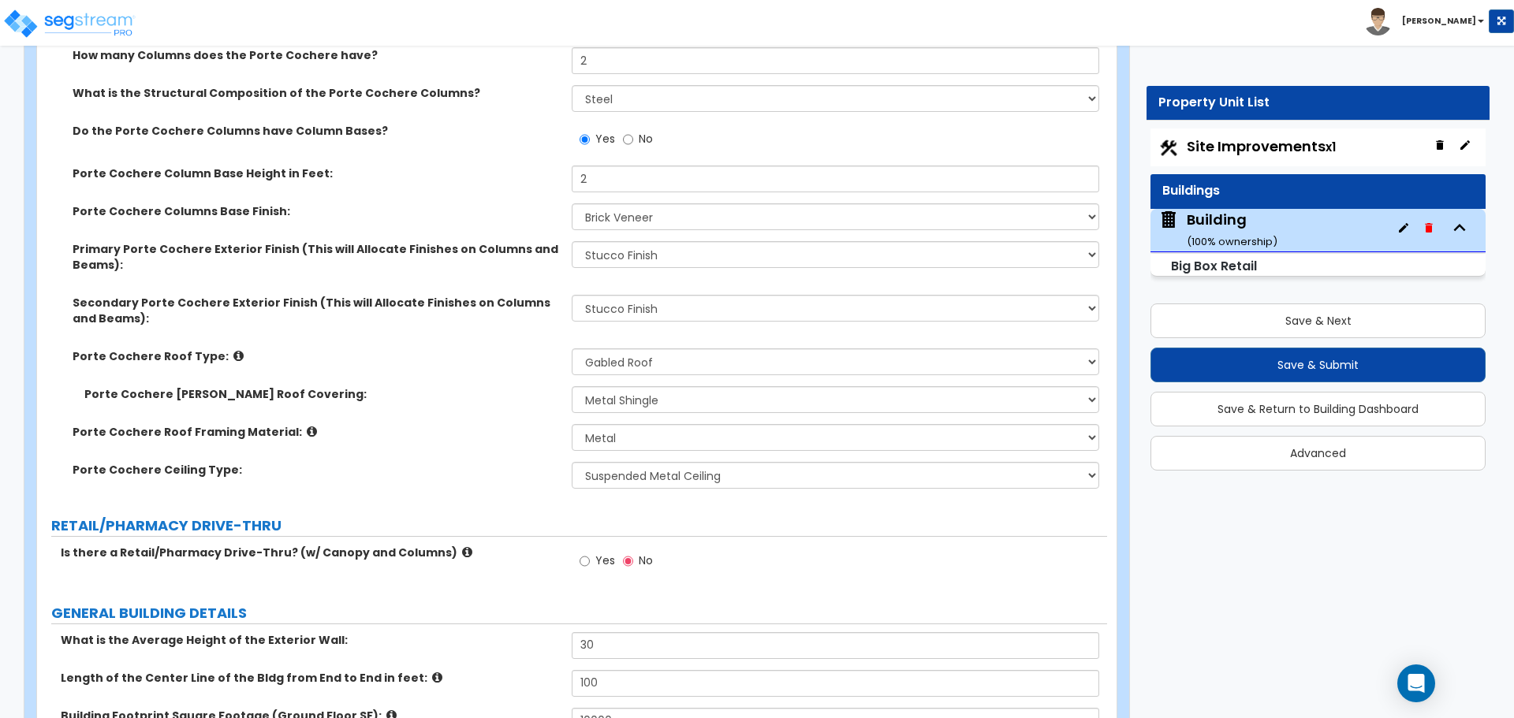
scroll to position [417, 0]
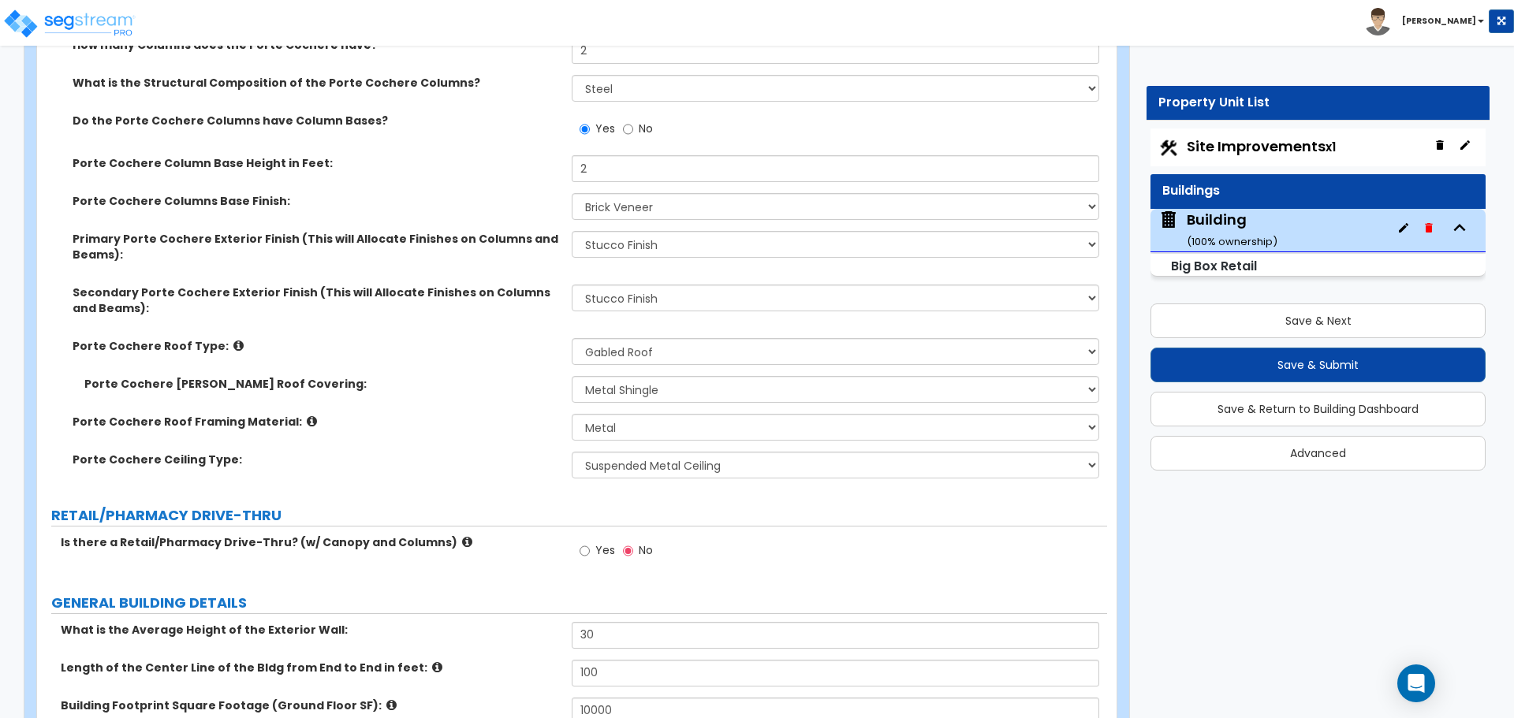
click at [307, 416] on icon at bounding box center [312, 422] width 10 height 12
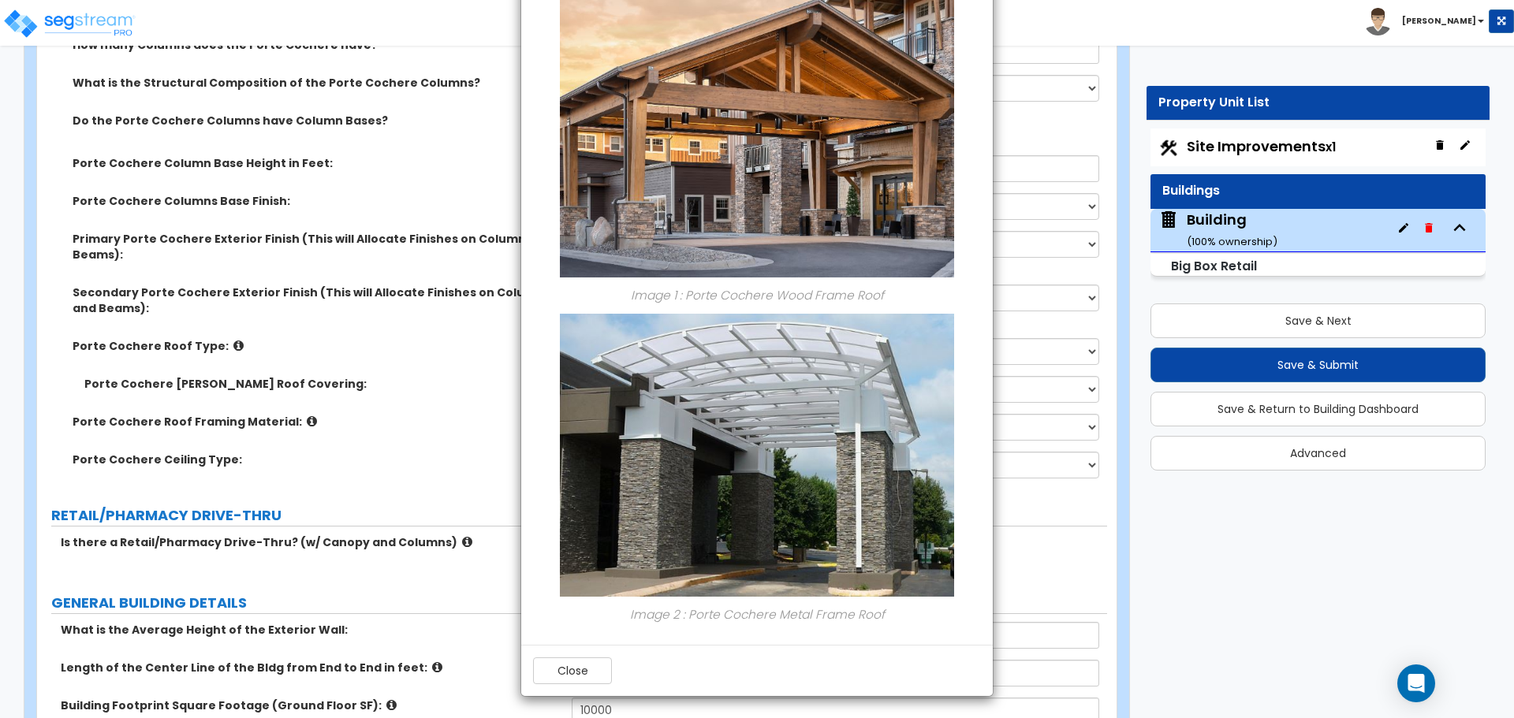
scroll to position [110, 0]
click at [587, 662] on button "Close" at bounding box center [572, 670] width 79 height 27
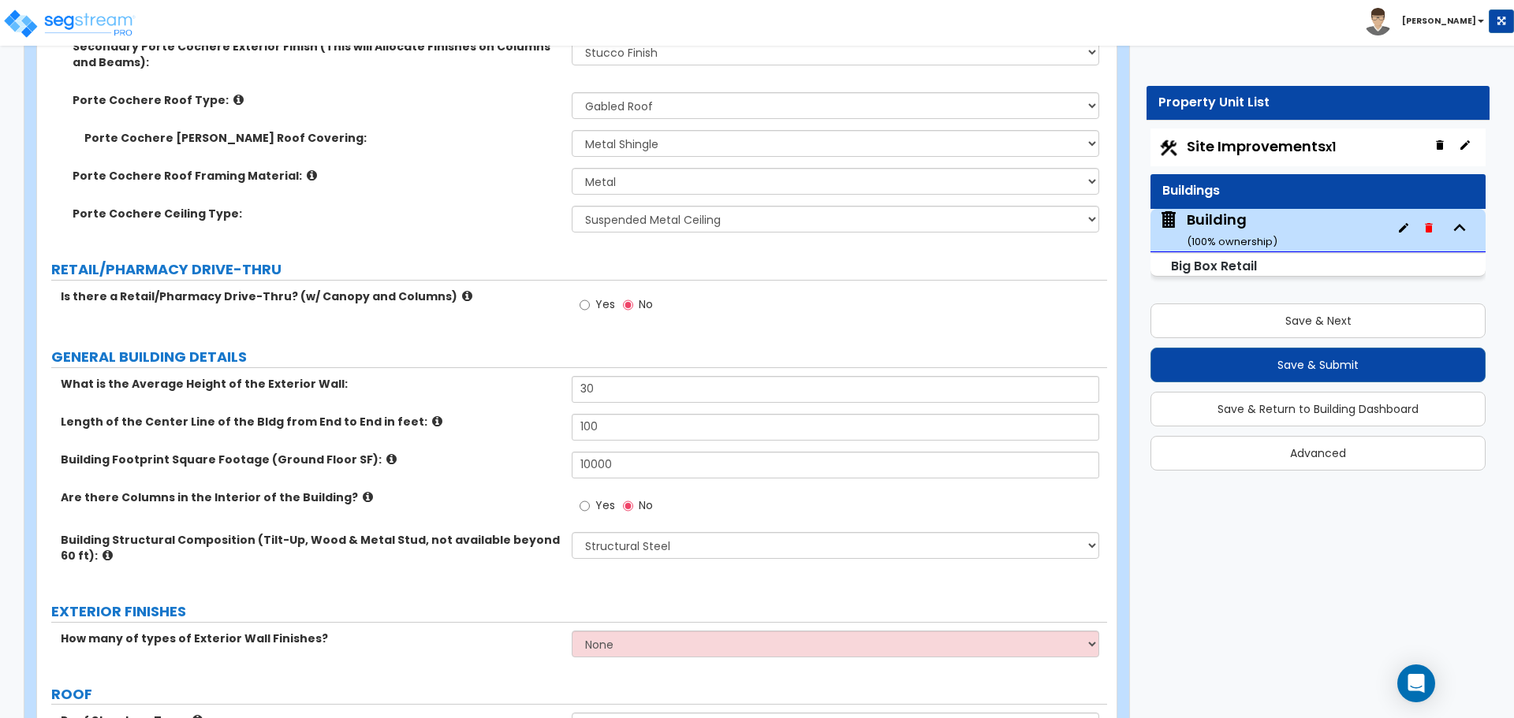
scroll to position [675, 0]
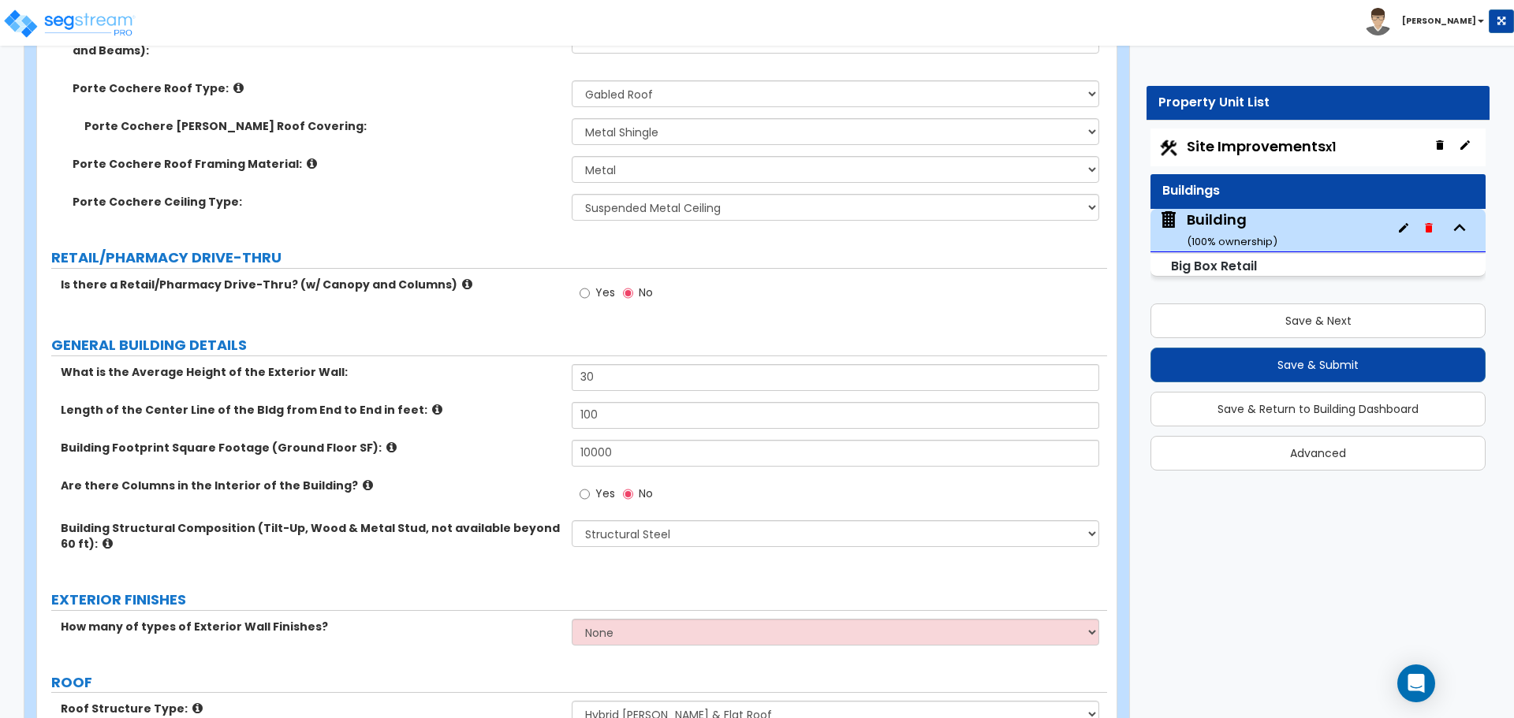
click at [462, 278] on icon at bounding box center [467, 284] width 10 height 12
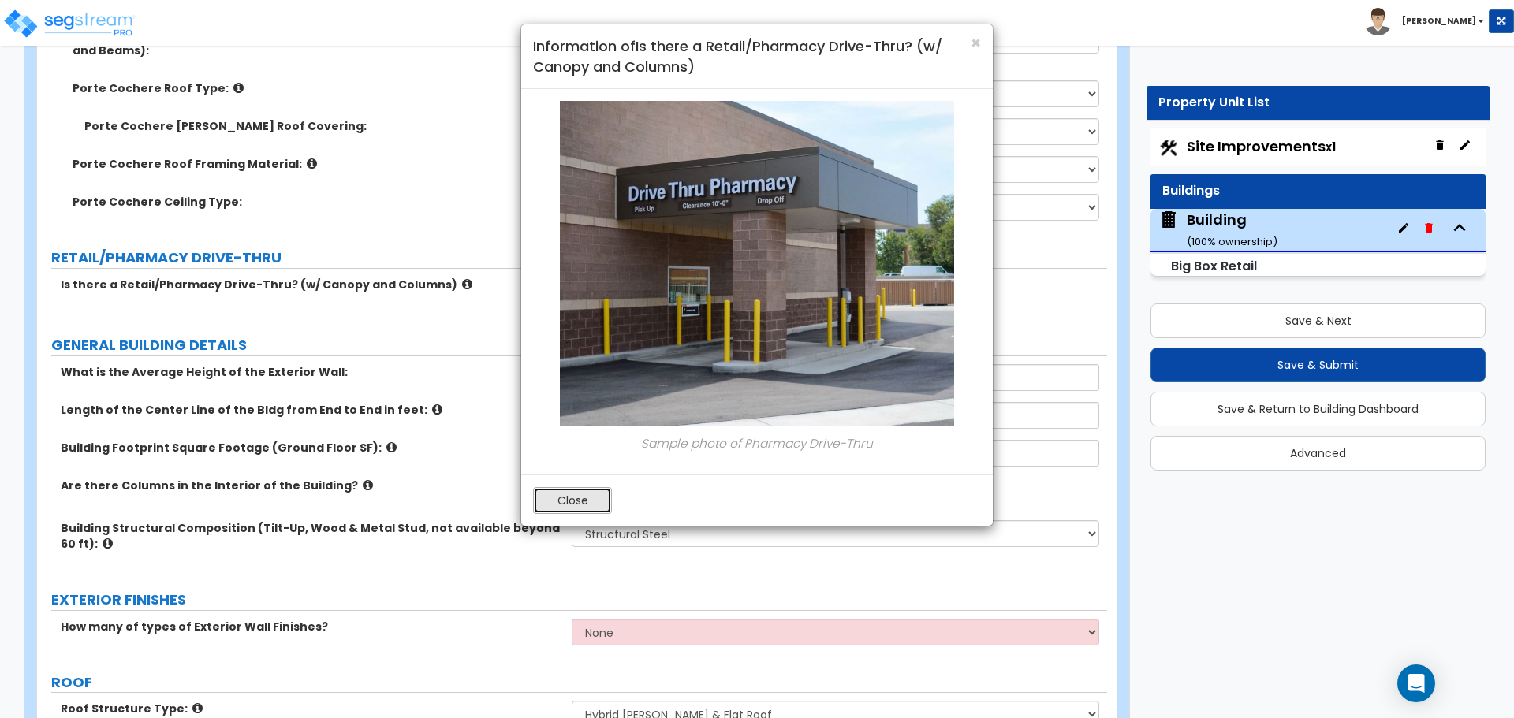
click at [599, 495] on button "Close" at bounding box center [572, 500] width 79 height 27
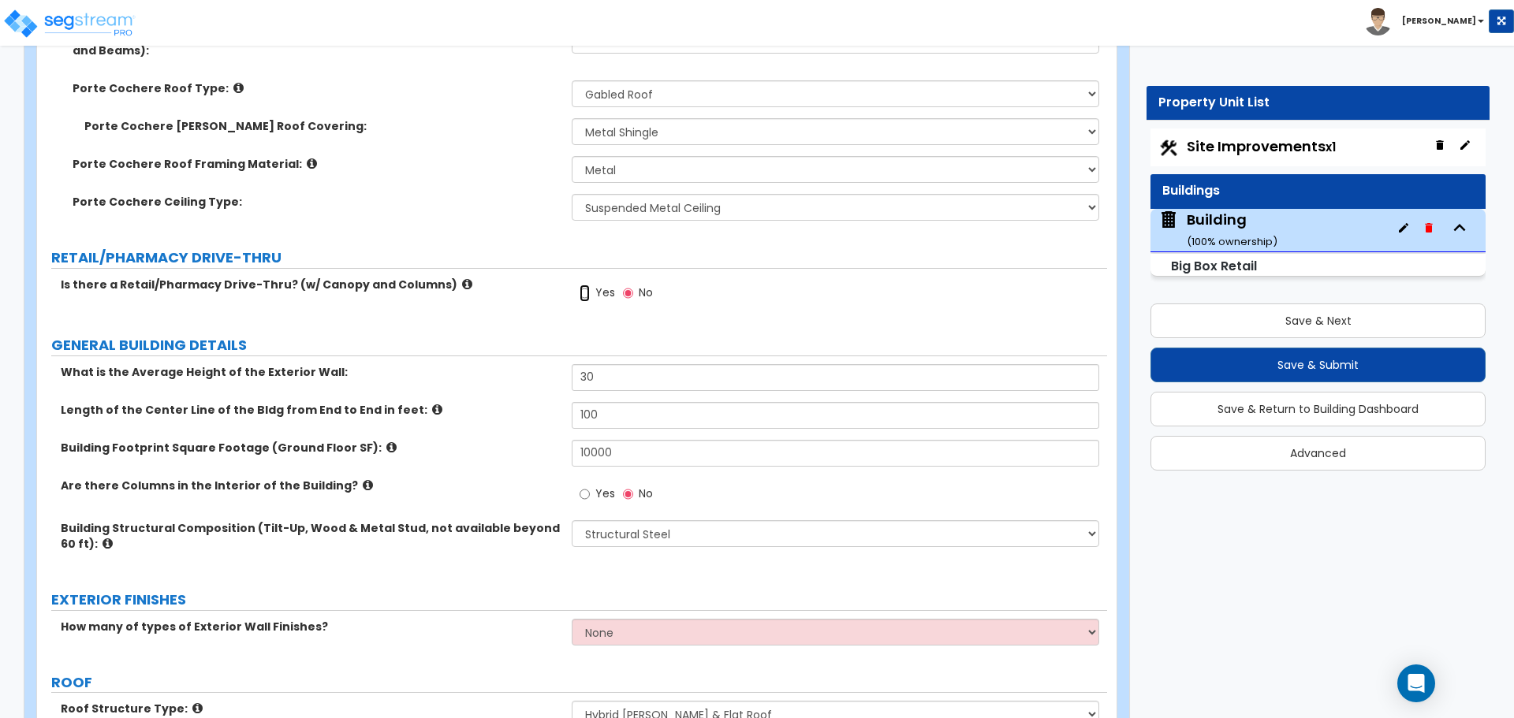
click at [584, 288] on input "Yes" at bounding box center [585, 293] width 10 height 17
radio input "true"
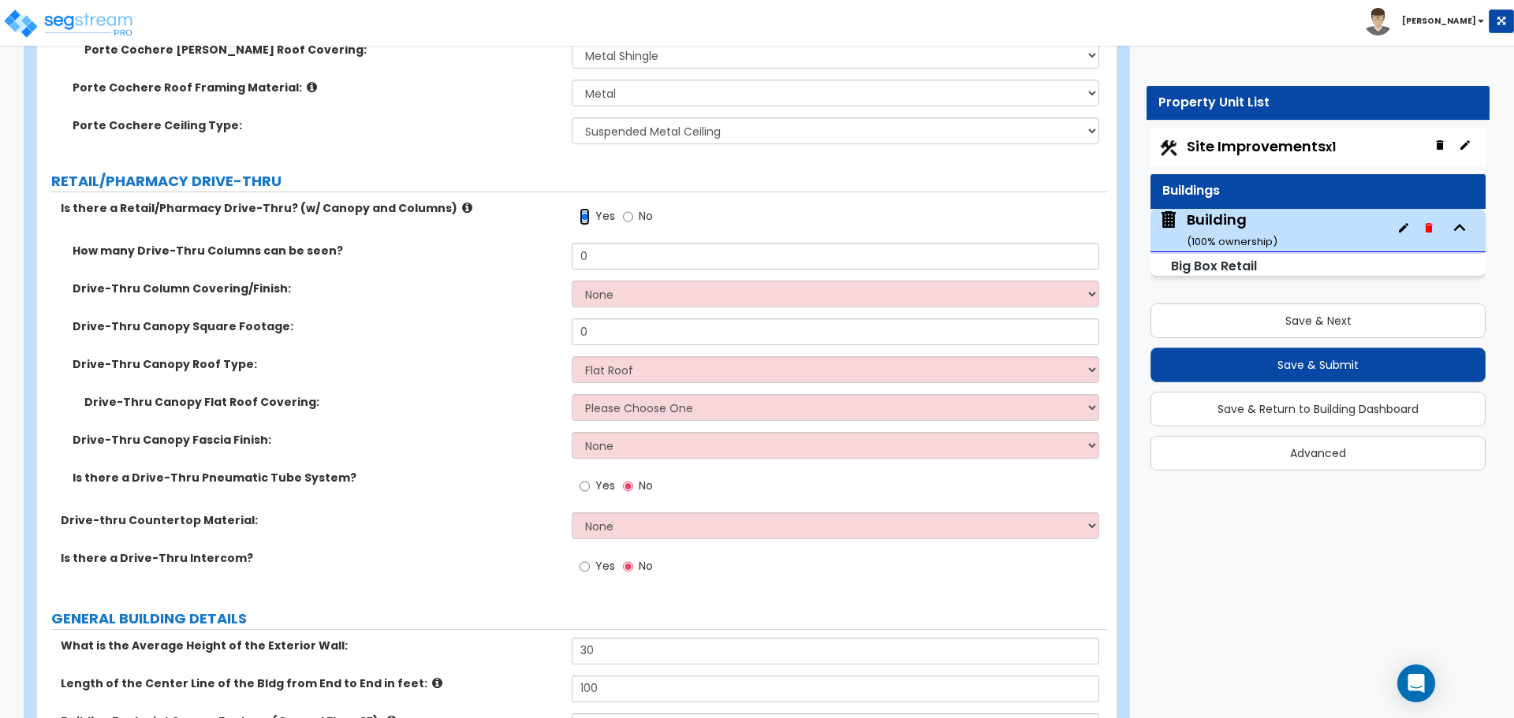
scroll to position [729, 0]
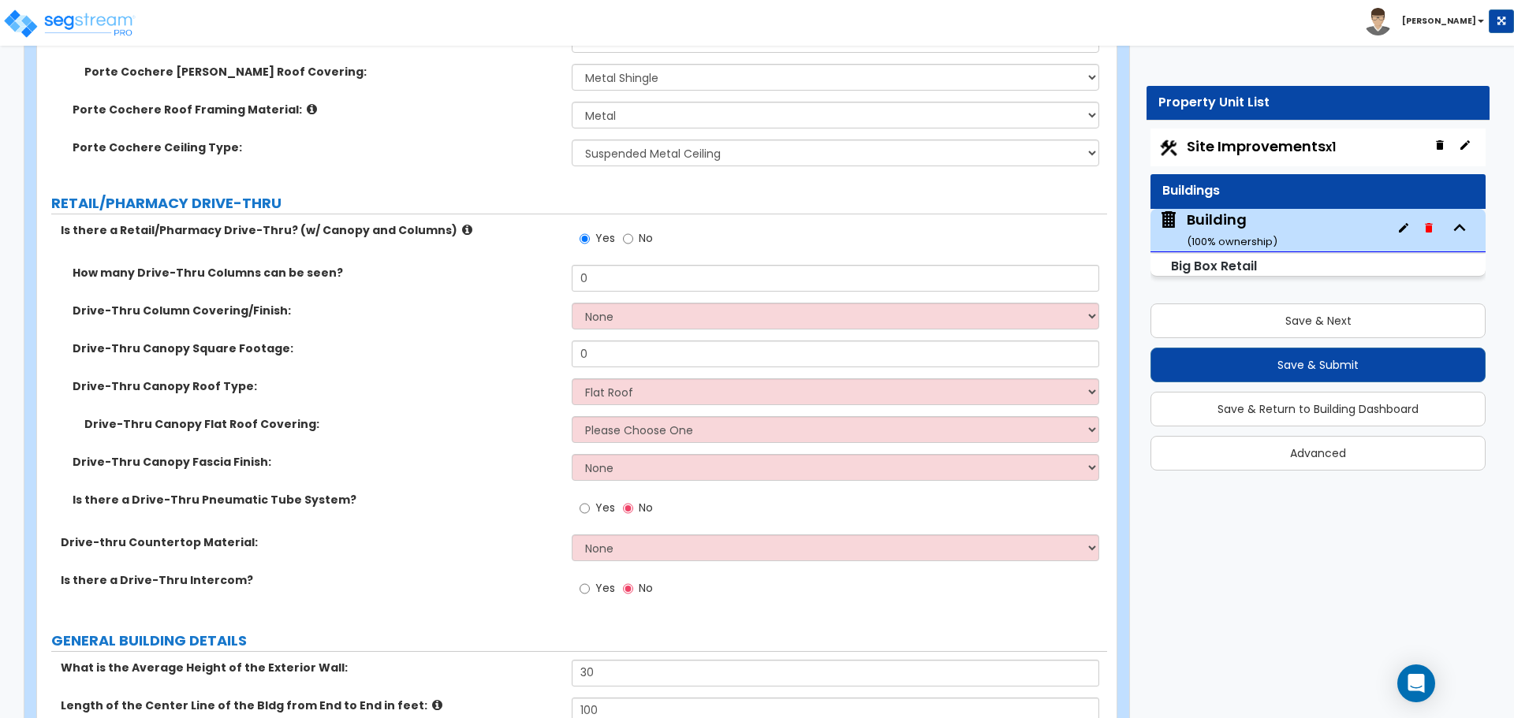
click at [462, 228] on icon at bounding box center [467, 230] width 10 height 12
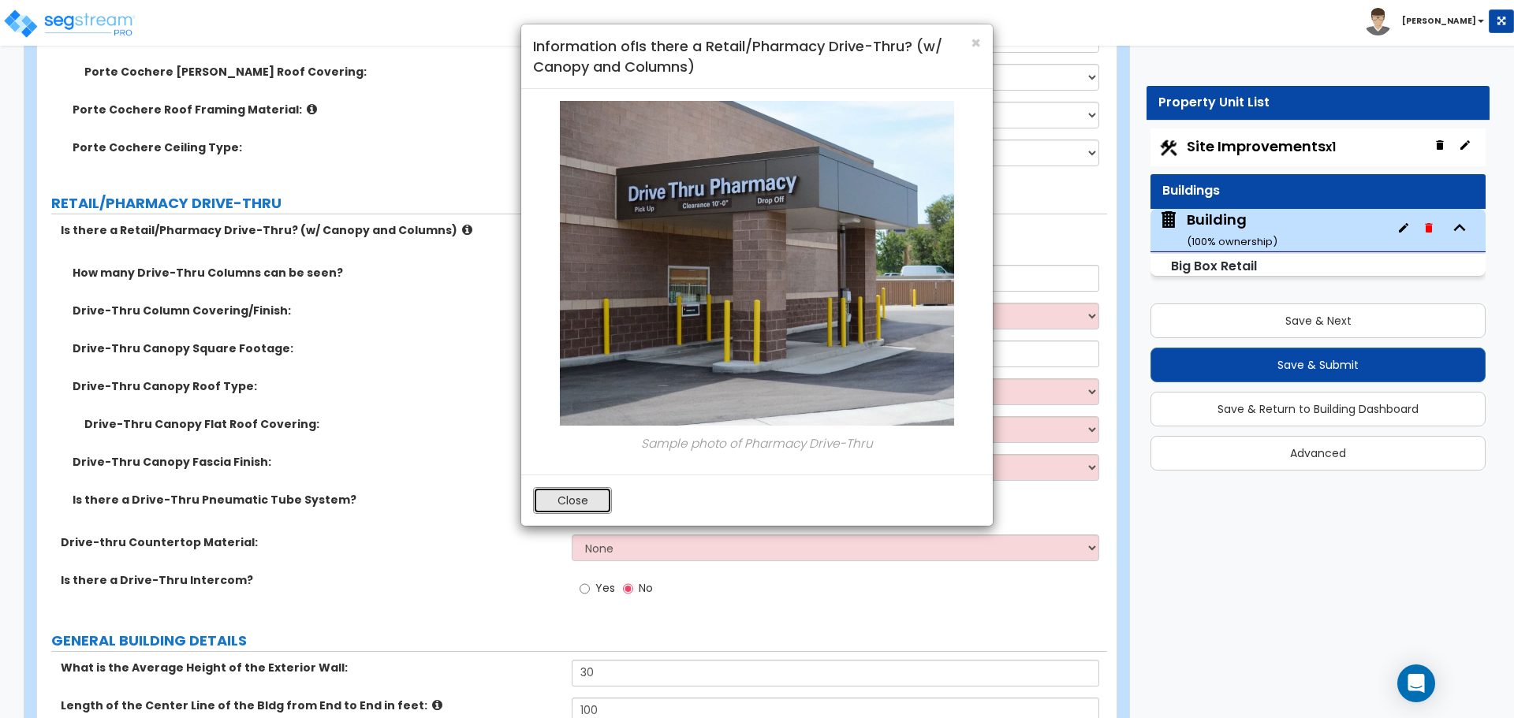
click at [606, 500] on button "Close" at bounding box center [572, 500] width 79 height 27
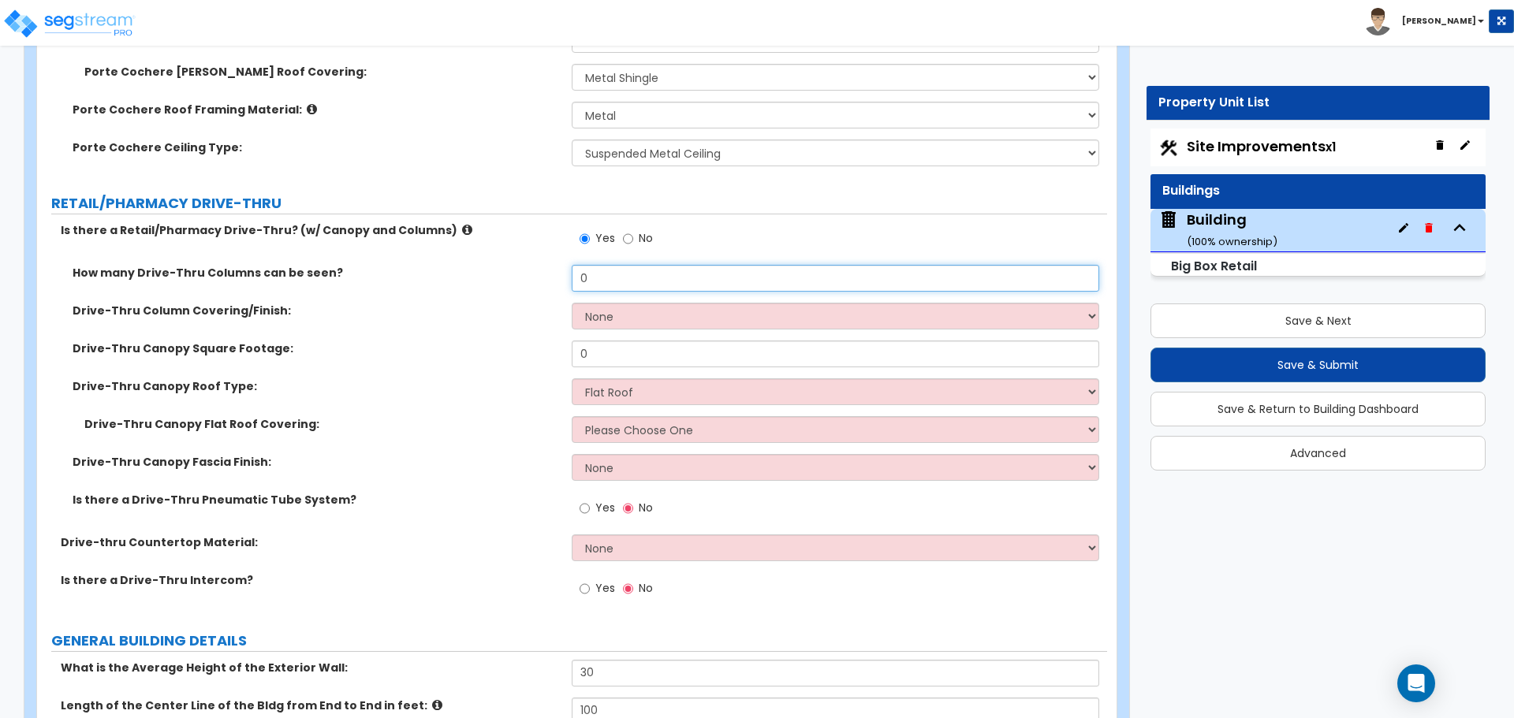
drag, startPoint x: 681, startPoint y: 278, endPoint x: 541, endPoint y: 252, distance: 142.0
click at [541, 252] on div "Is there a Retail/Pharmacy Drive-Thru? (w/ Canopy and Columns) Yes No How many …" at bounding box center [572, 418] width 1046 height 393
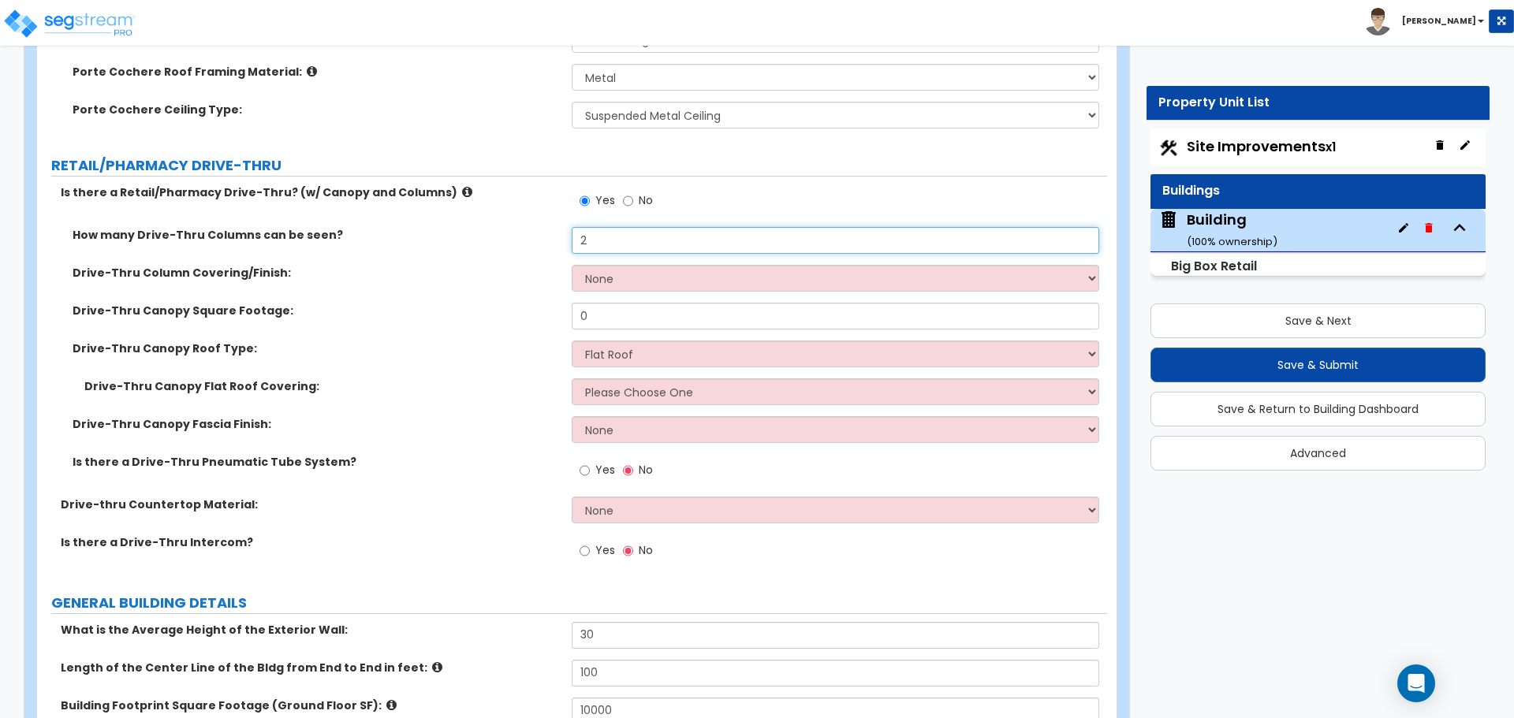
scroll to position [780, 0]
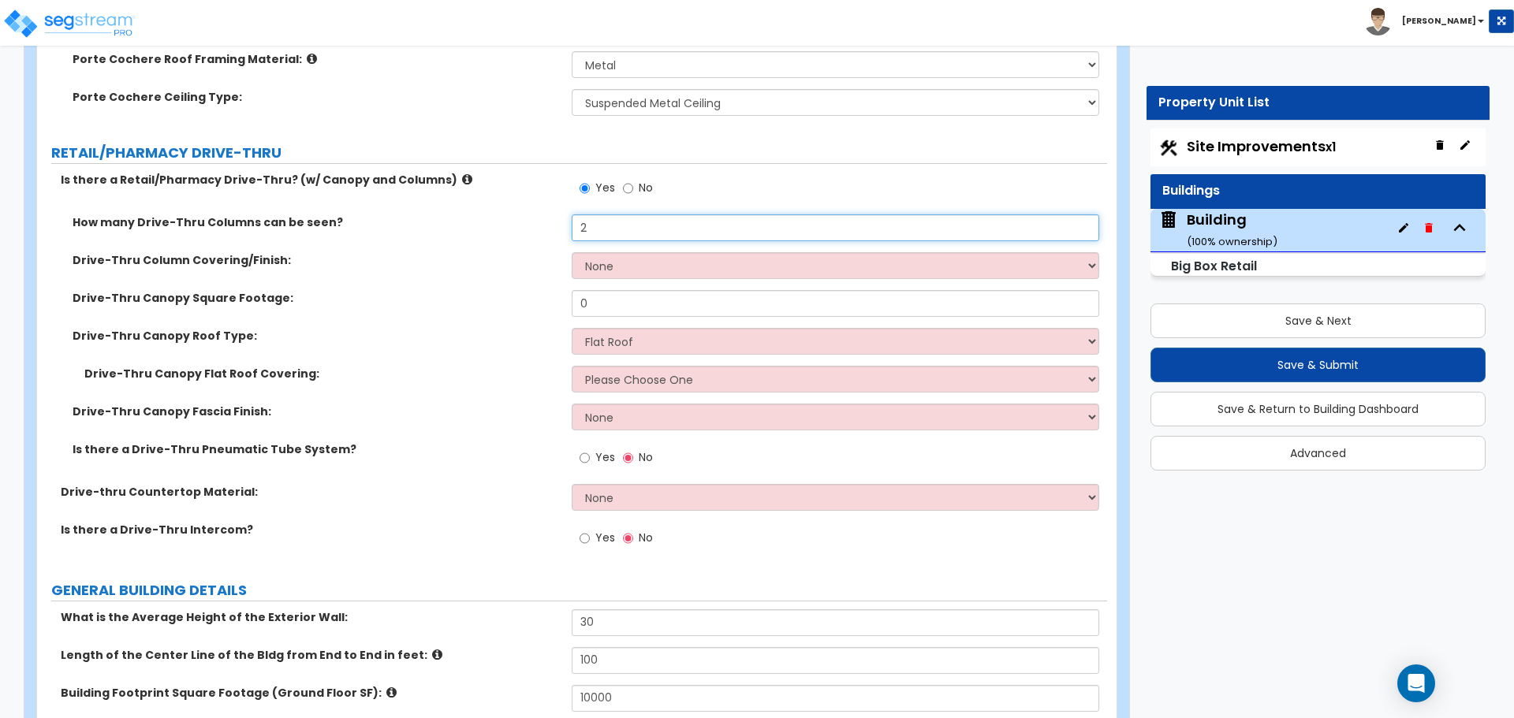
type input "2"
click at [753, 259] on select "None Paint only Stucco Brick Veneer Stone Veneer Metal Composite Siding Vinyl C…" at bounding box center [835, 265] width 527 height 27
select select "5"
click at [572, 252] on select "None Paint only Stucco Brick Veneer Stone Veneer Metal Composite Siding Vinyl C…" at bounding box center [835, 265] width 527 height 27
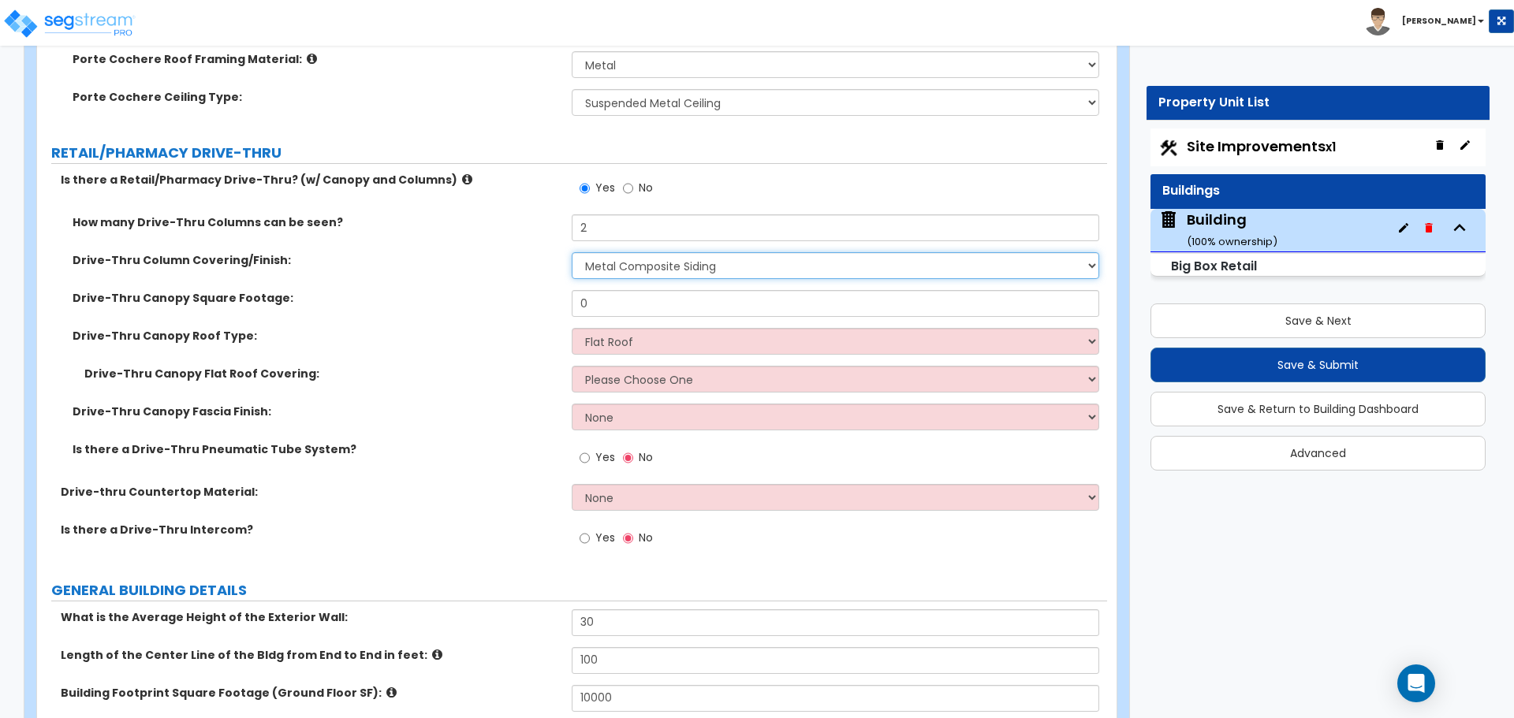
scroll to position [804, 0]
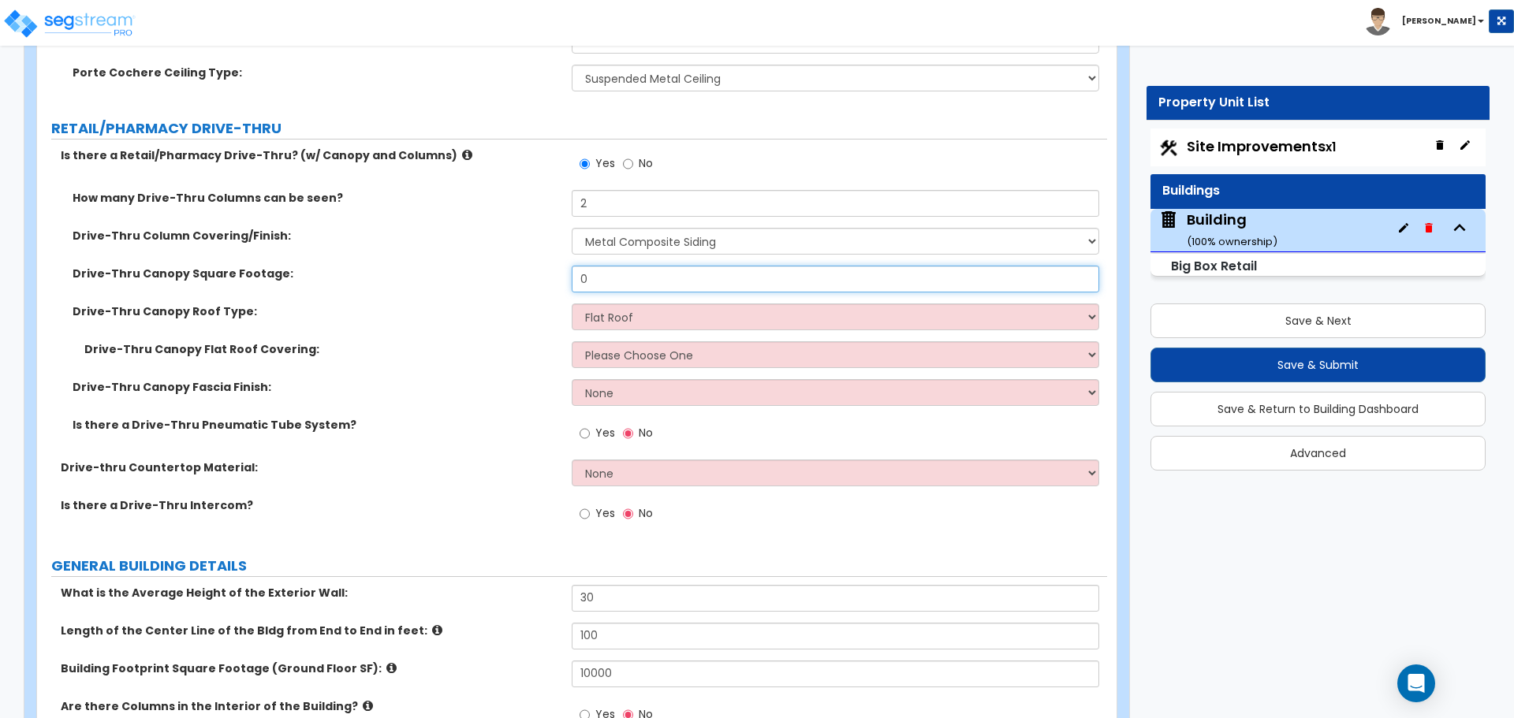
drag, startPoint x: 694, startPoint y: 283, endPoint x: 569, endPoint y: 260, distance: 126.7
click at [569, 260] on div "How many Drive-Thru Columns can be seen? 2 Drive-Thru Column Covering/Finish: N…" at bounding box center [572, 325] width 1046 height 270
type input "2"
type input "4"
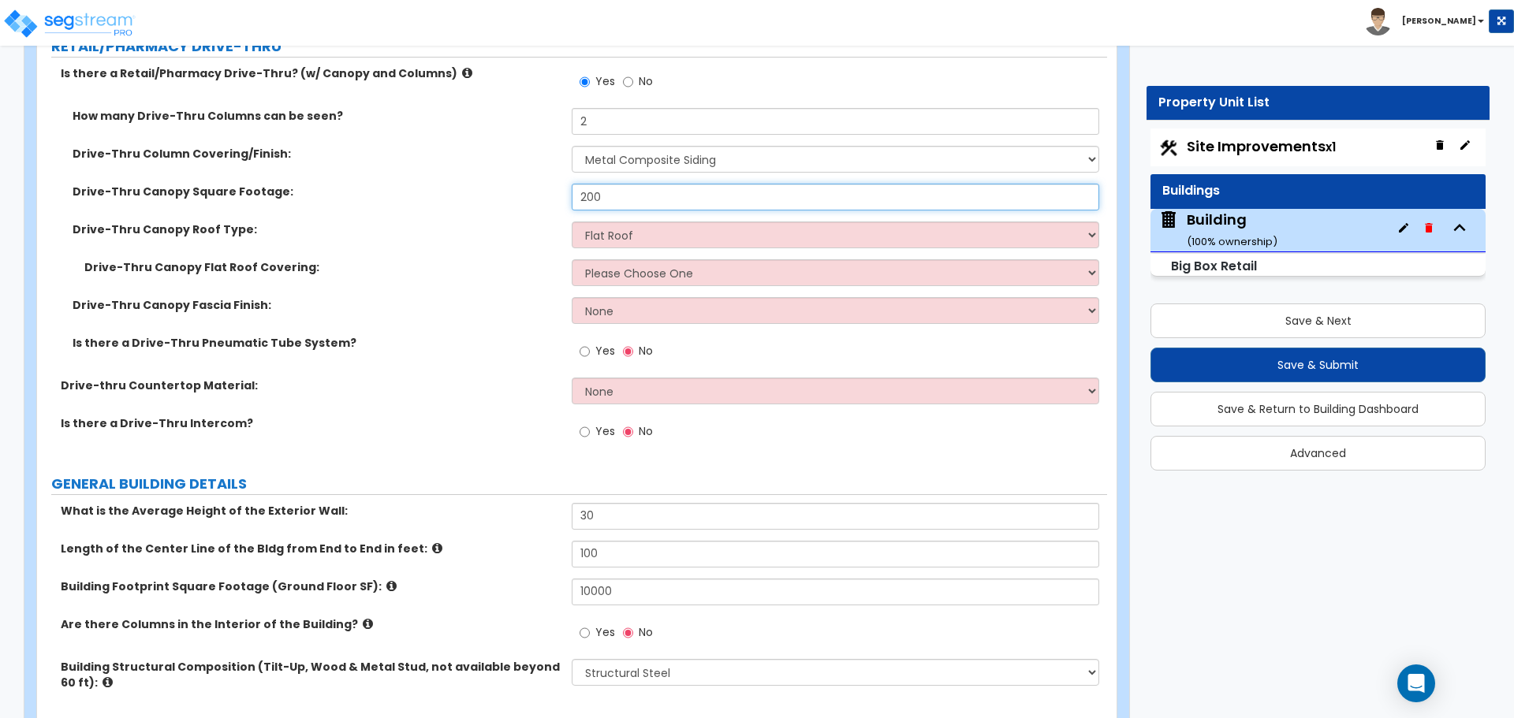
scroll to position [888, 0]
type input "200"
click at [686, 230] on select "Flat Roof Gable Roof" at bounding box center [835, 233] width 527 height 27
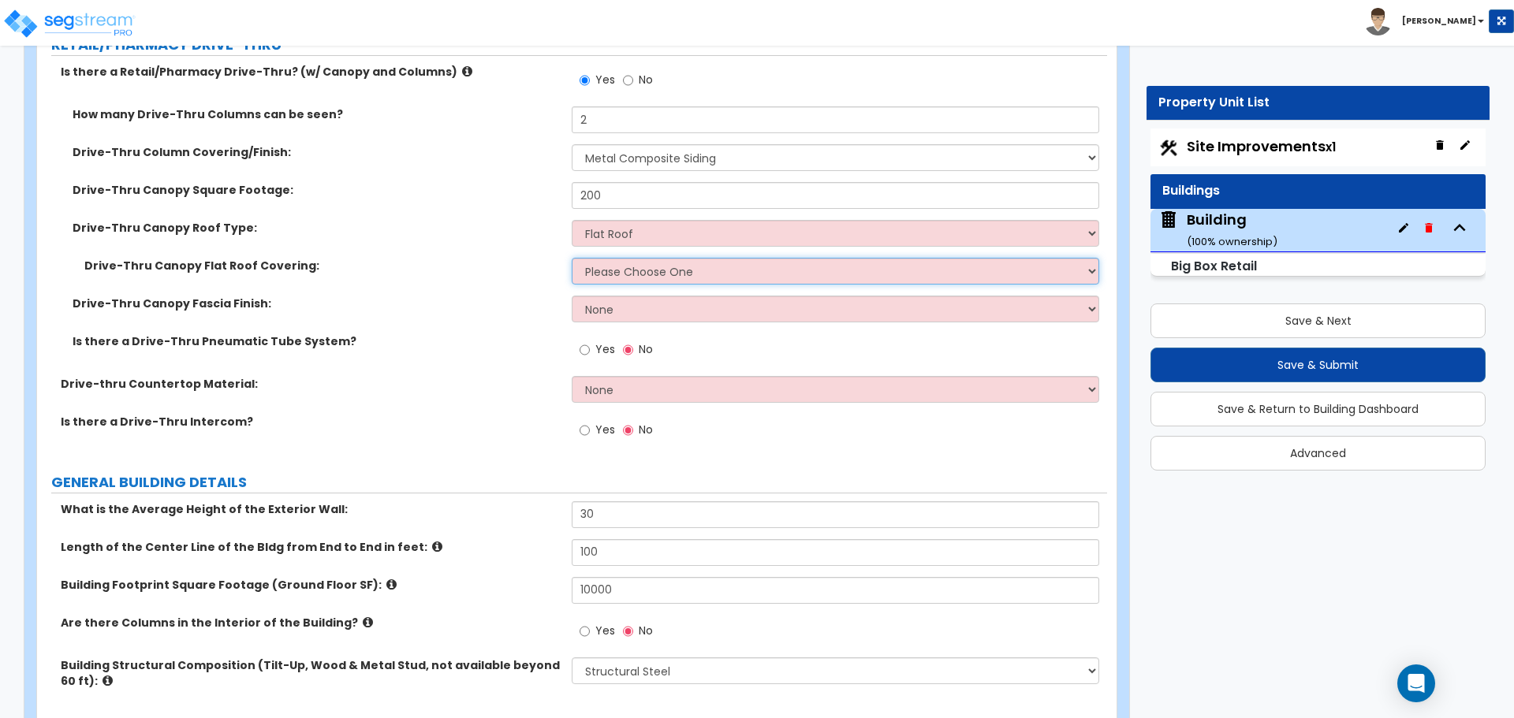
click at [613, 261] on select "Please Choose One Bitumen Membrane EPDM Membrane Plastic Membrane Asphalt Flood…" at bounding box center [835, 271] width 527 height 27
click at [572, 258] on select "Please Choose One Bitumen Membrane EPDM Membrane Plastic Membrane Asphalt Flood…" at bounding box center [835, 271] width 527 height 27
click at [608, 264] on select "Please Choose One Bitumen Membrane EPDM Membrane Plastic Membrane Asphalt Flood…" at bounding box center [835, 271] width 527 height 27
click at [572, 258] on select "Please Choose One Bitumen Membrane EPDM Membrane Plastic Membrane Asphalt Flood…" at bounding box center [835, 271] width 527 height 27
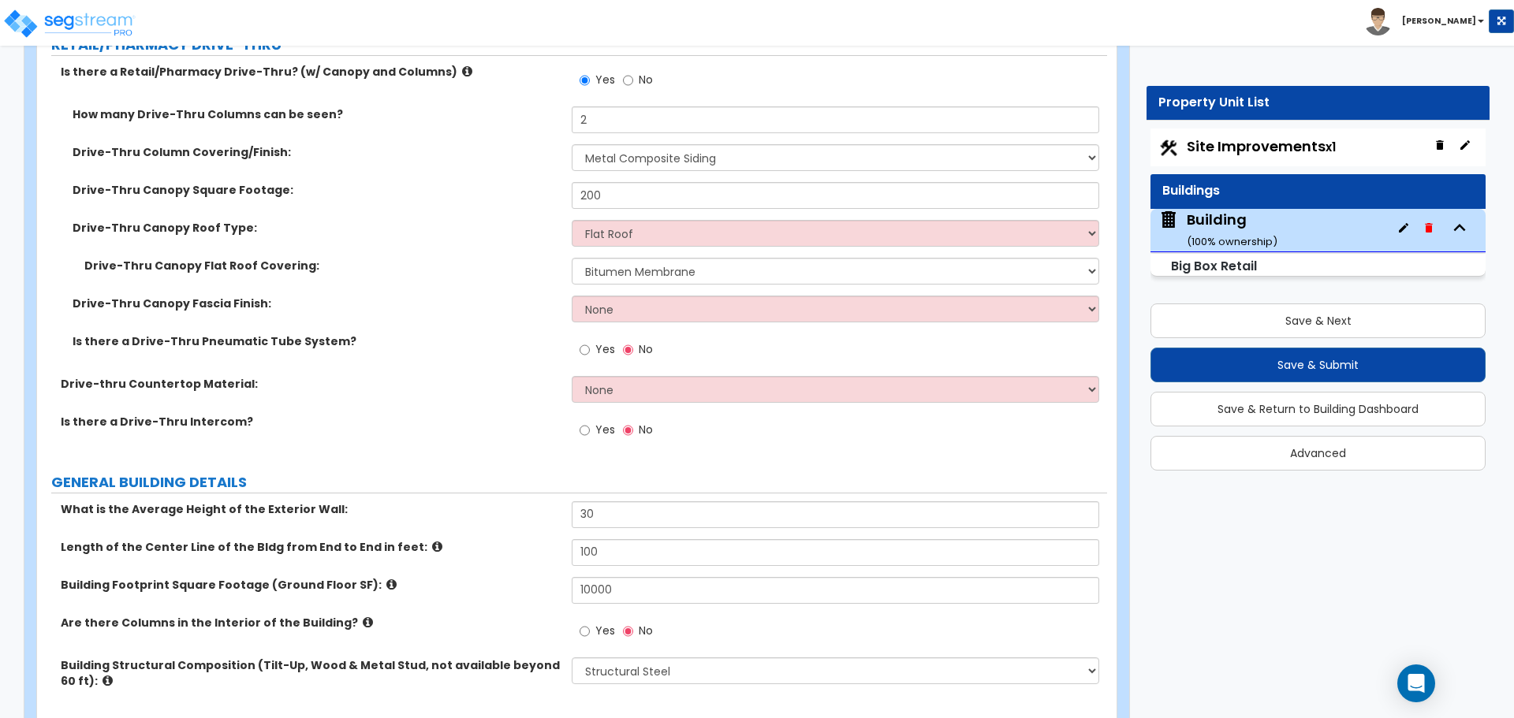
click at [641, 283] on div "Drive-Thru Canopy Flat Roof Covering: Please Choose One Bitumen Membrane EPDM M…" at bounding box center [572, 277] width 1070 height 38
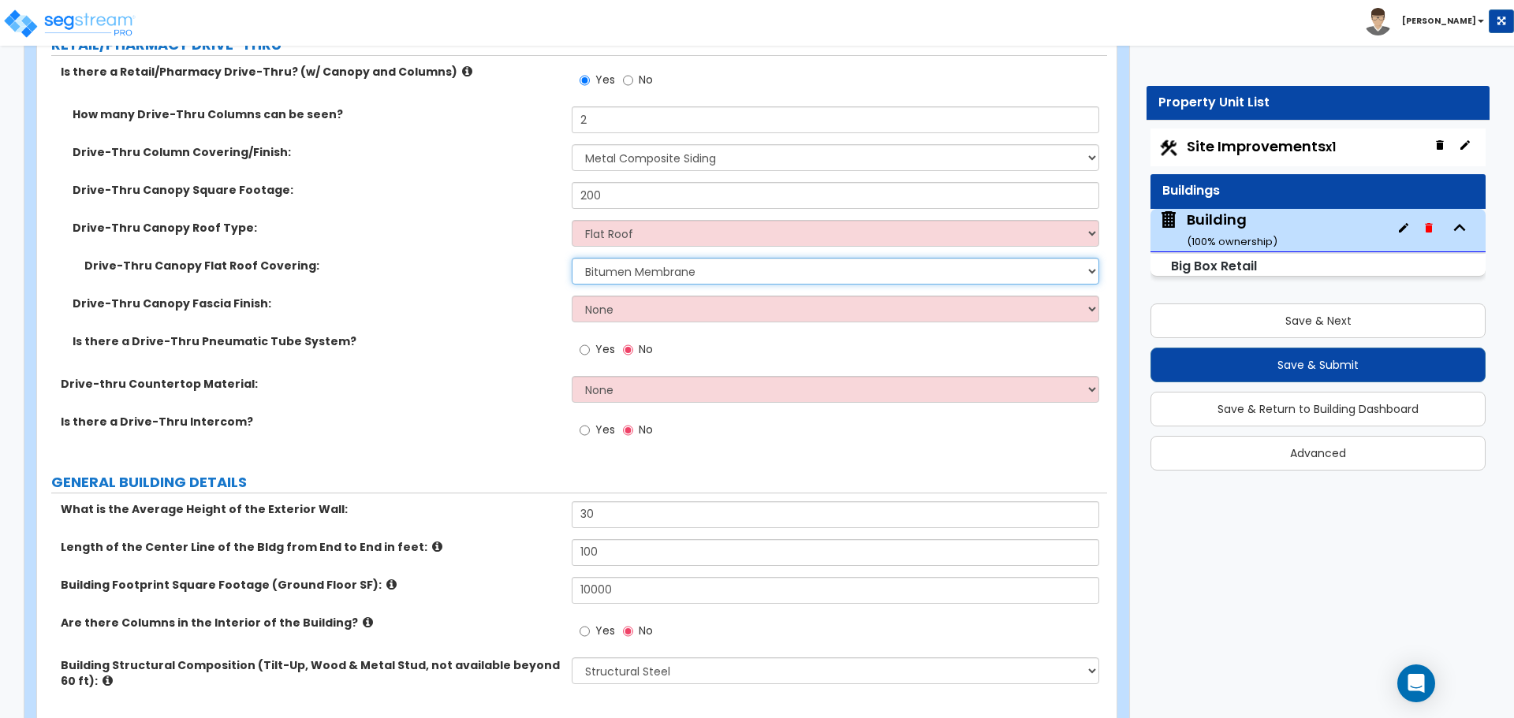
click at [637, 276] on select "Please Choose One Bitumen Membrane EPDM Membrane Plastic Membrane Asphalt Flood…" at bounding box center [835, 271] width 527 height 27
click at [572, 258] on select "Please Choose One Bitumen Membrane EPDM Membrane Plastic Membrane Asphalt Flood…" at bounding box center [835, 271] width 527 height 27
click at [661, 271] on select "Please Choose One Bitumen Membrane EPDM Membrane Plastic Membrane Asphalt Flood…" at bounding box center [835, 271] width 527 height 27
click at [572, 258] on select "Please Choose One Bitumen Membrane EPDM Membrane Plastic Membrane Asphalt Flood…" at bounding box center [835, 271] width 527 height 27
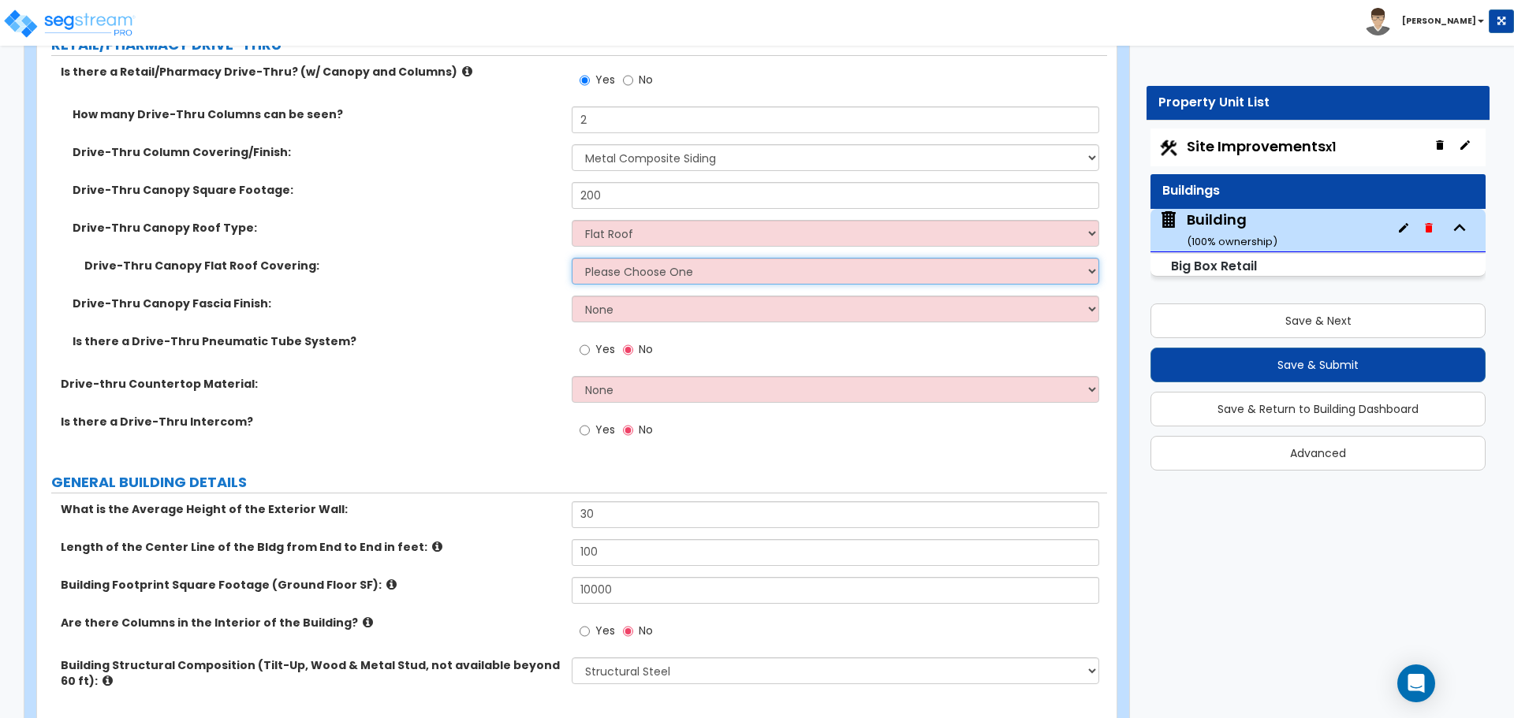
click at [628, 259] on select "Please Choose One Bitumen Membrane EPDM Membrane Plastic Membrane Asphalt Flood…" at bounding box center [835, 271] width 527 height 27
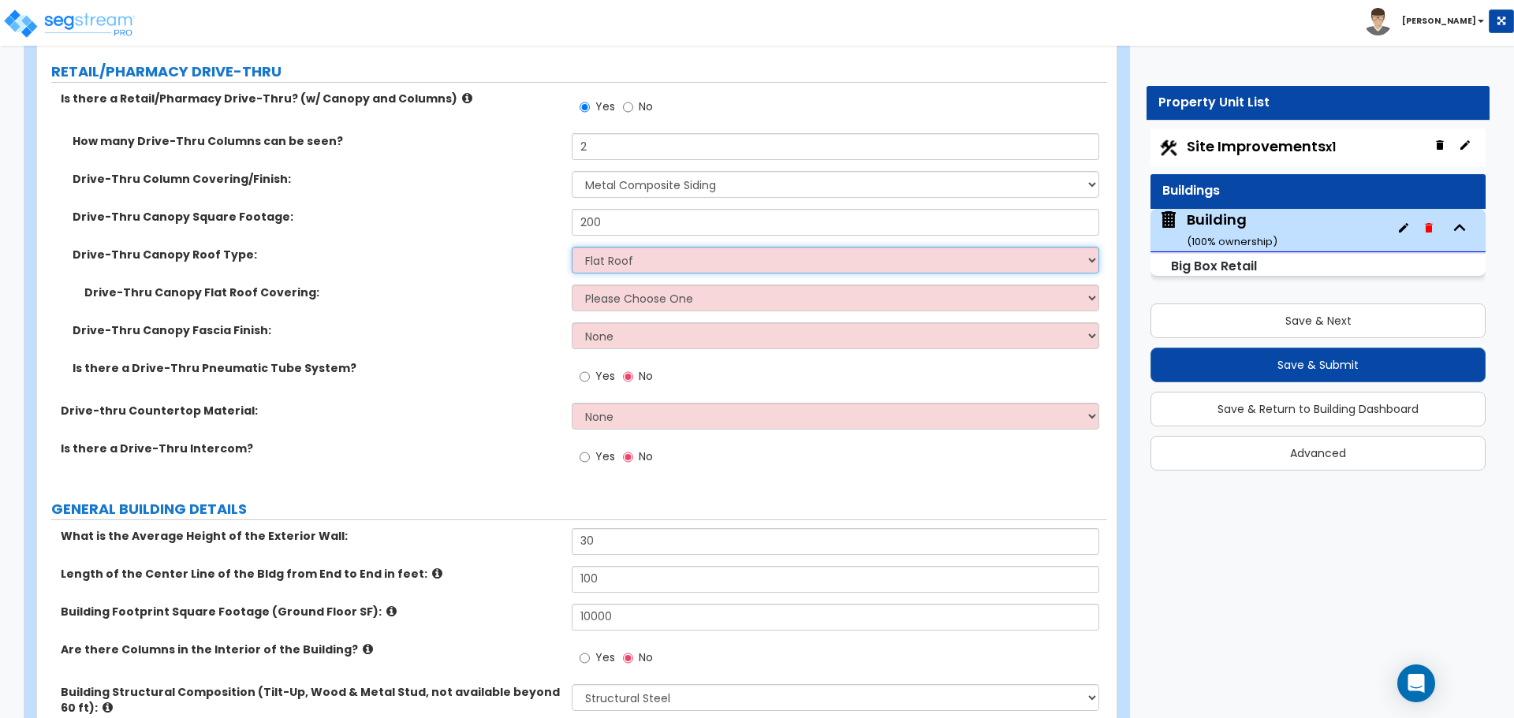
click at [672, 256] on select "Flat Roof Gable Roof" at bounding box center [835, 260] width 527 height 27
click at [633, 296] on select "Please Choose One Bitumen Membrane EPDM Membrane Plastic Membrane Asphalt Flood…" at bounding box center [835, 298] width 527 height 27
click at [572, 285] on select "Please Choose One Bitumen Membrane EPDM Membrane Plastic Membrane Asphalt Flood…" at bounding box center [835, 298] width 527 height 27
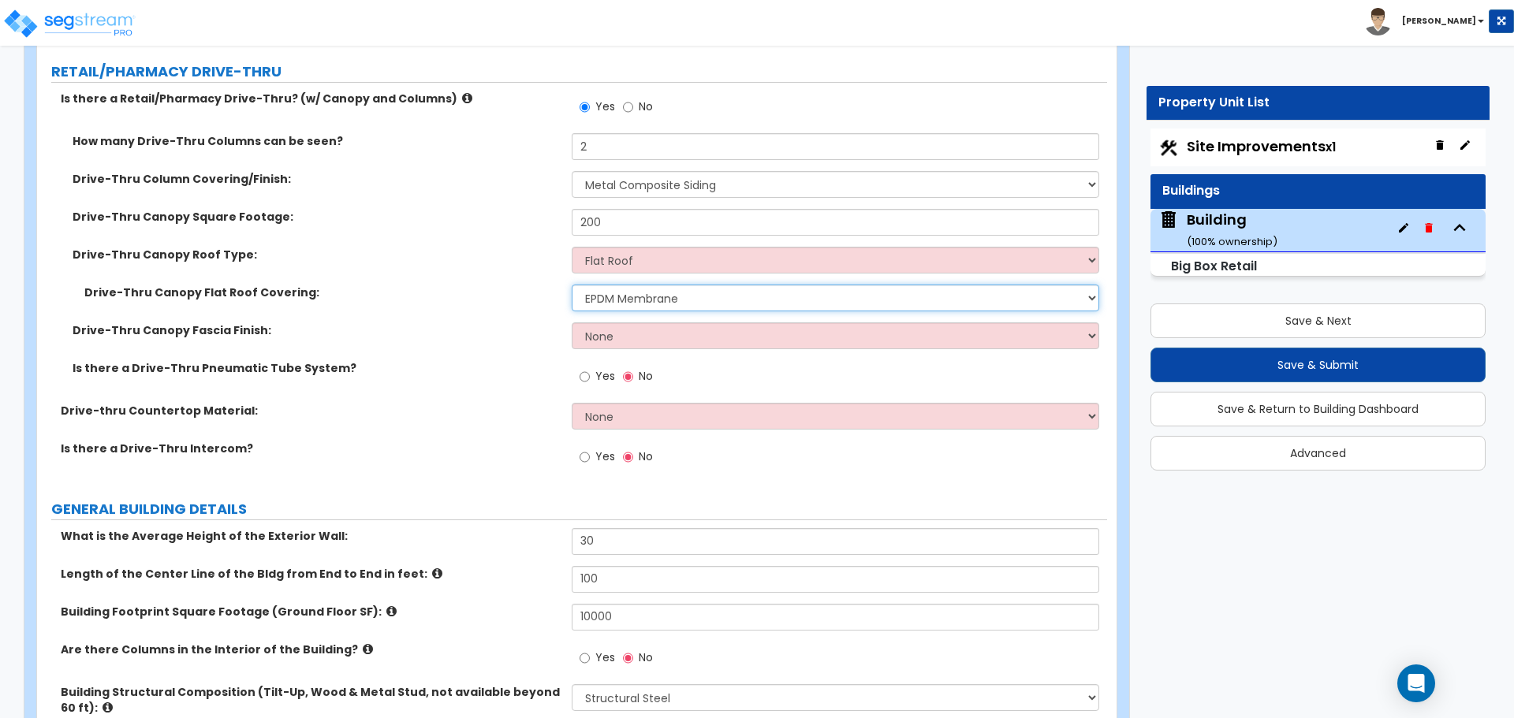
click at [663, 299] on select "Please Choose One Bitumen Membrane EPDM Membrane Plastic Membrane Asphalt Flood…" at bounding box center [835, 298] width 527 height 27
click at [572, 285] on select "Please Choose One Bitumen Membrane EPDM Membrane Plastic Membrane Asphalt Flood…" at bounding box center [835, 298] width 527 height 27
click at [703, 296] on select "Please Choose One Bitumen Membrane EPDM Membrane Plastic Membrane Asphalt Flood…" at bounding box center [835, 298] width 527 height 27
select select "1"
click at [572, 285] on select "Please Choose One Bitumen Membrane EPDM Membrane Plastic Membrane Asphalt Flood…" at bounding box center [835, 298] width 527 height 27
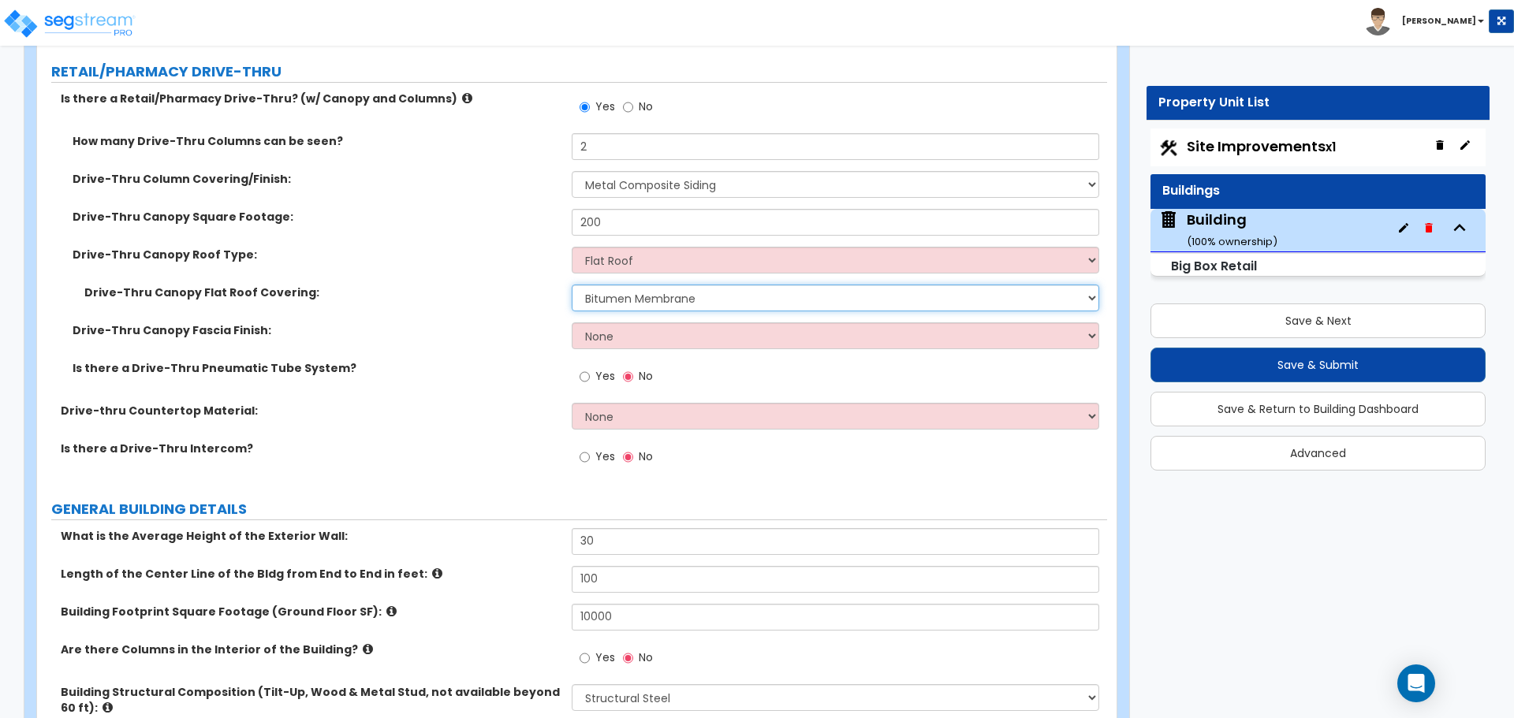
click at [649, 295] on select "Please Choose One Bitumen Membrane EPDM Membrane Plastic Membrane Asphalt Flood…" at bounding box center [835, 298] width 527 height 27
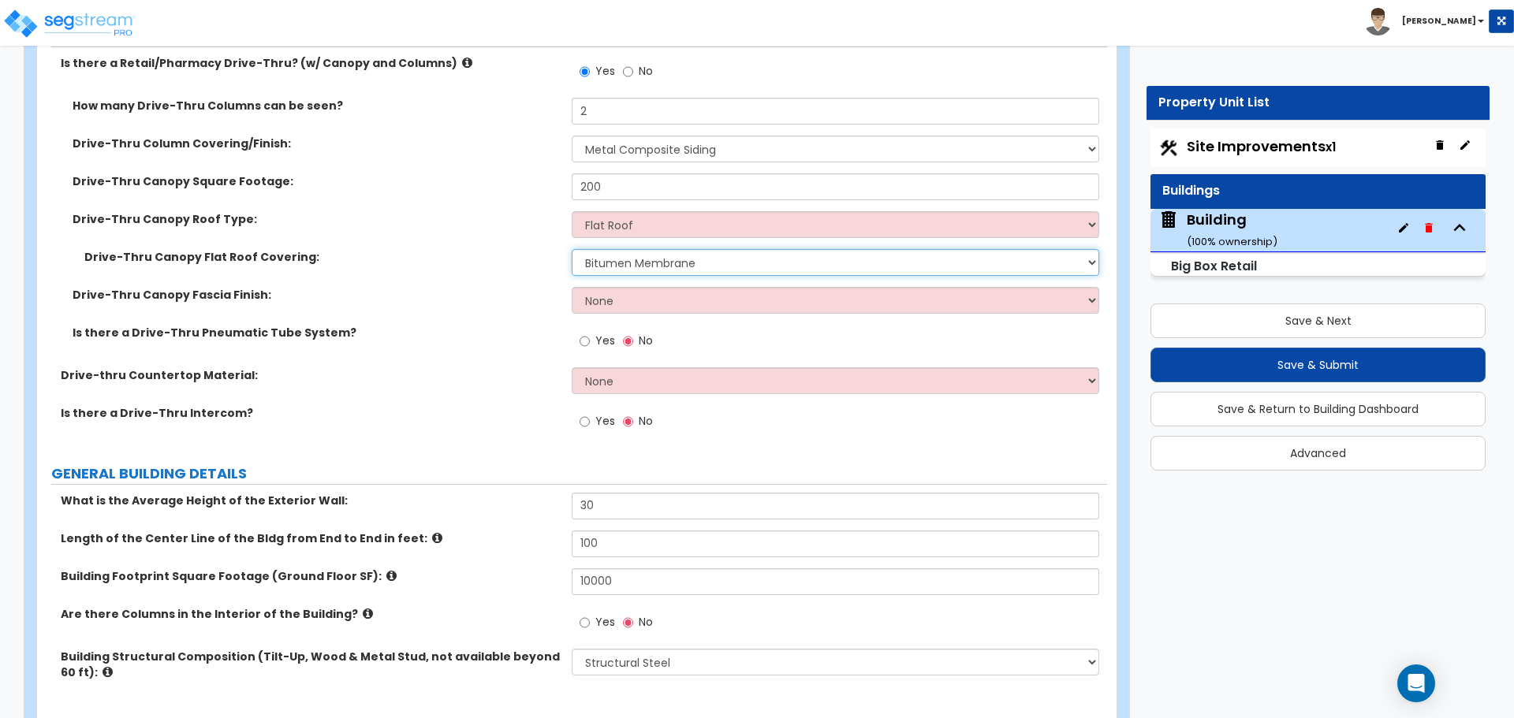
scroll to position [902, 0]
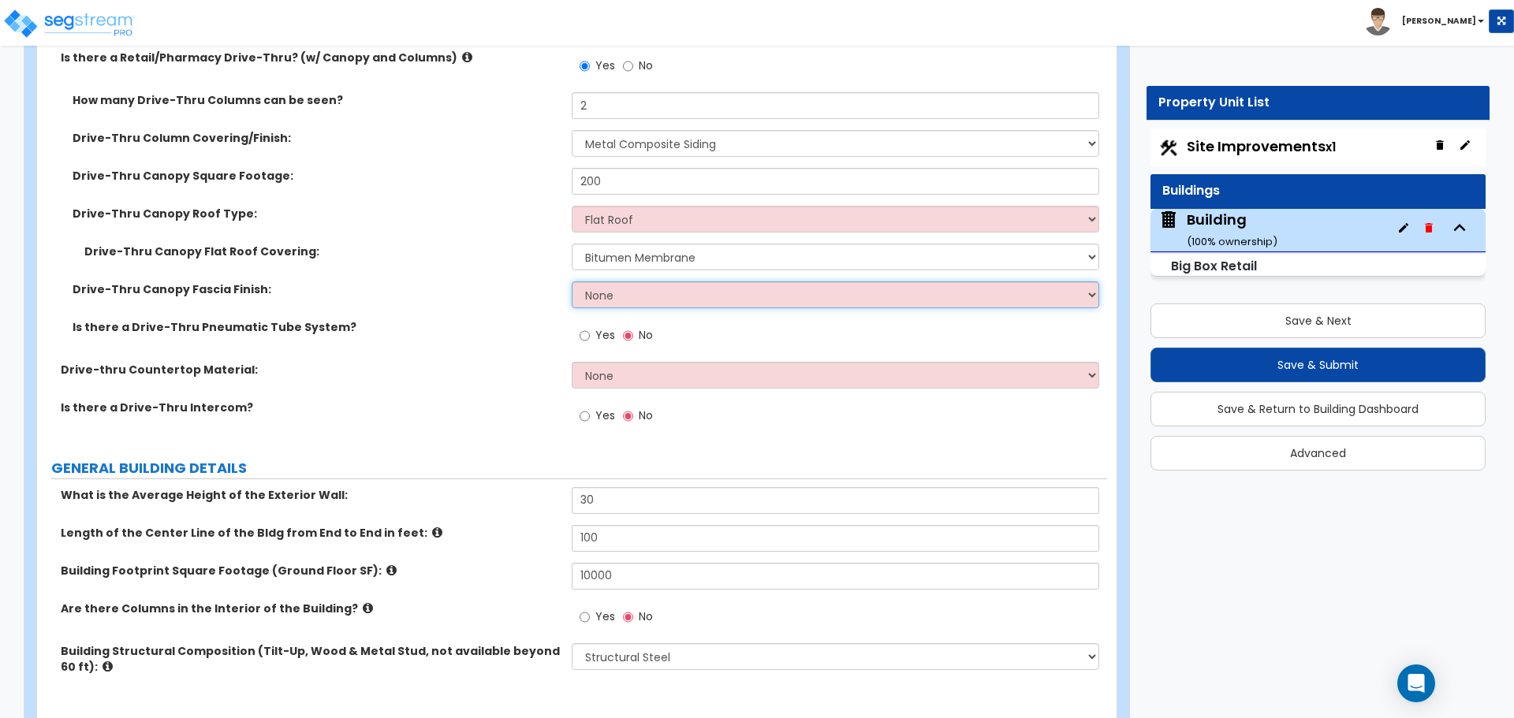
click at [653, 286] on select "None Paint only Stucco Brick Veneer Stone Veneer Metal Composite Siding Vinyl C…" at bounding box center [835, 295] width 527 height 27
select select "1"
click at [572, 282] on select "None Paint only Stucco Brick Veneer Stone Veneer Metal Composite Siding Vinyl C…" at bounding box center [835, 295] width 527 height 27
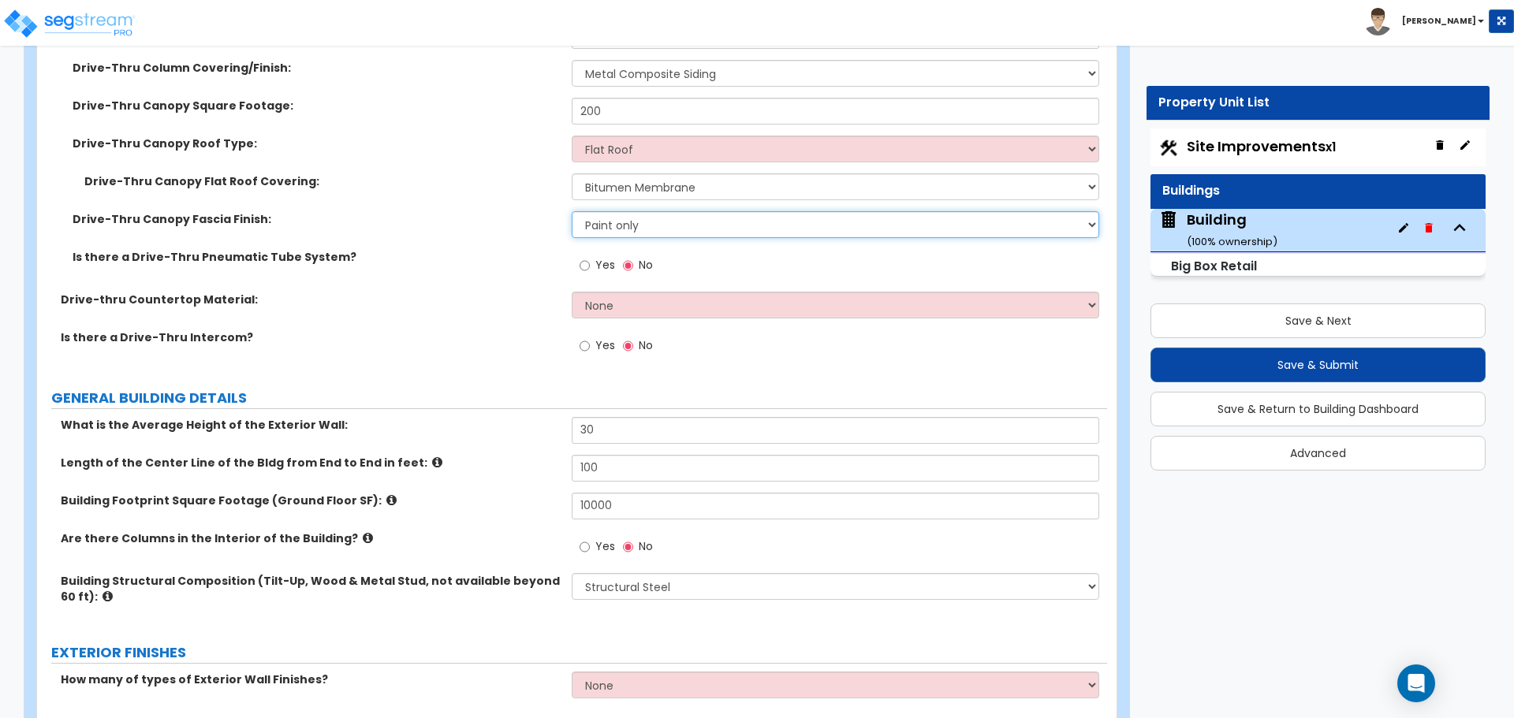
scroll to position [975, 0]
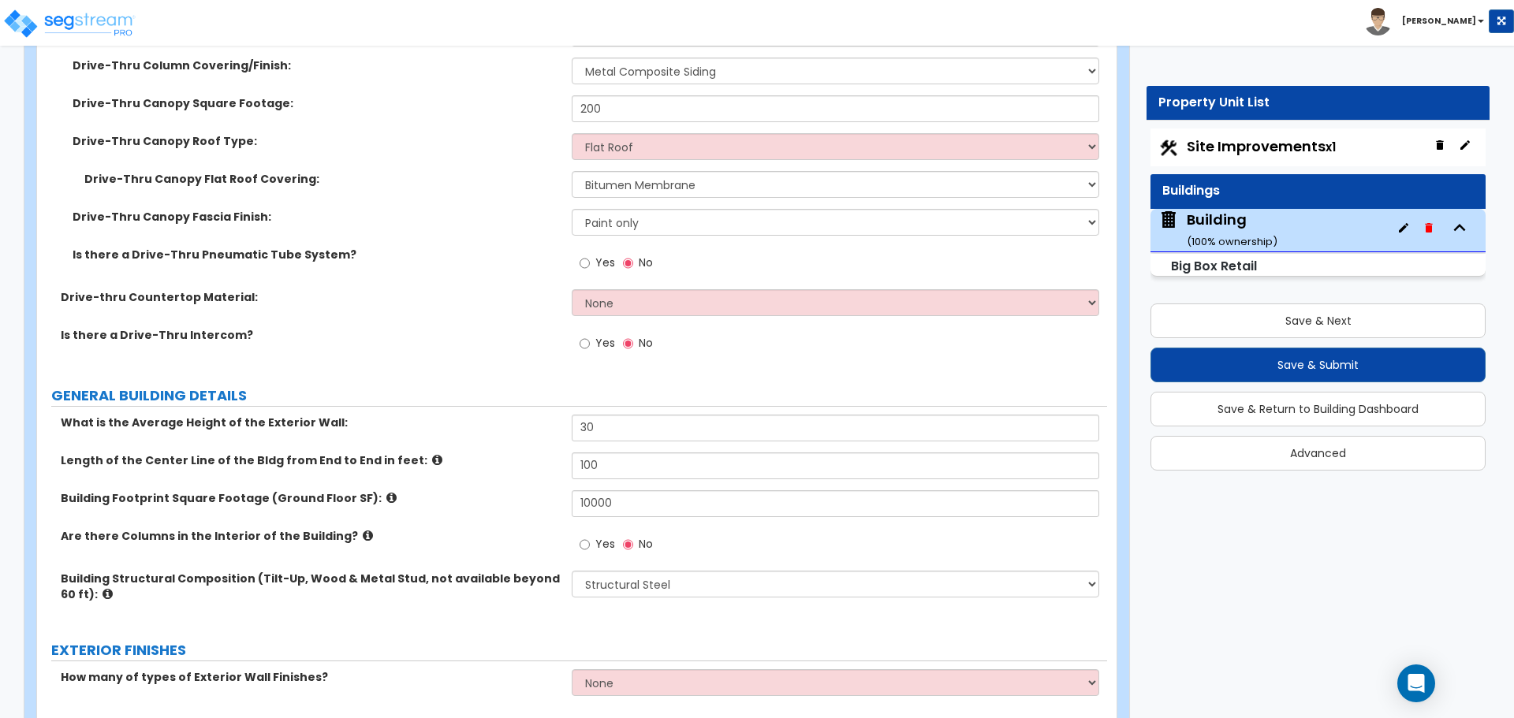
click at [597, 263] on span "Yes" at bounding box center [605, 263] width 20 height 16
click at [590, 263] on input "Yes" at bounding box center [585, 263] width 10 height 17
radio input "true"
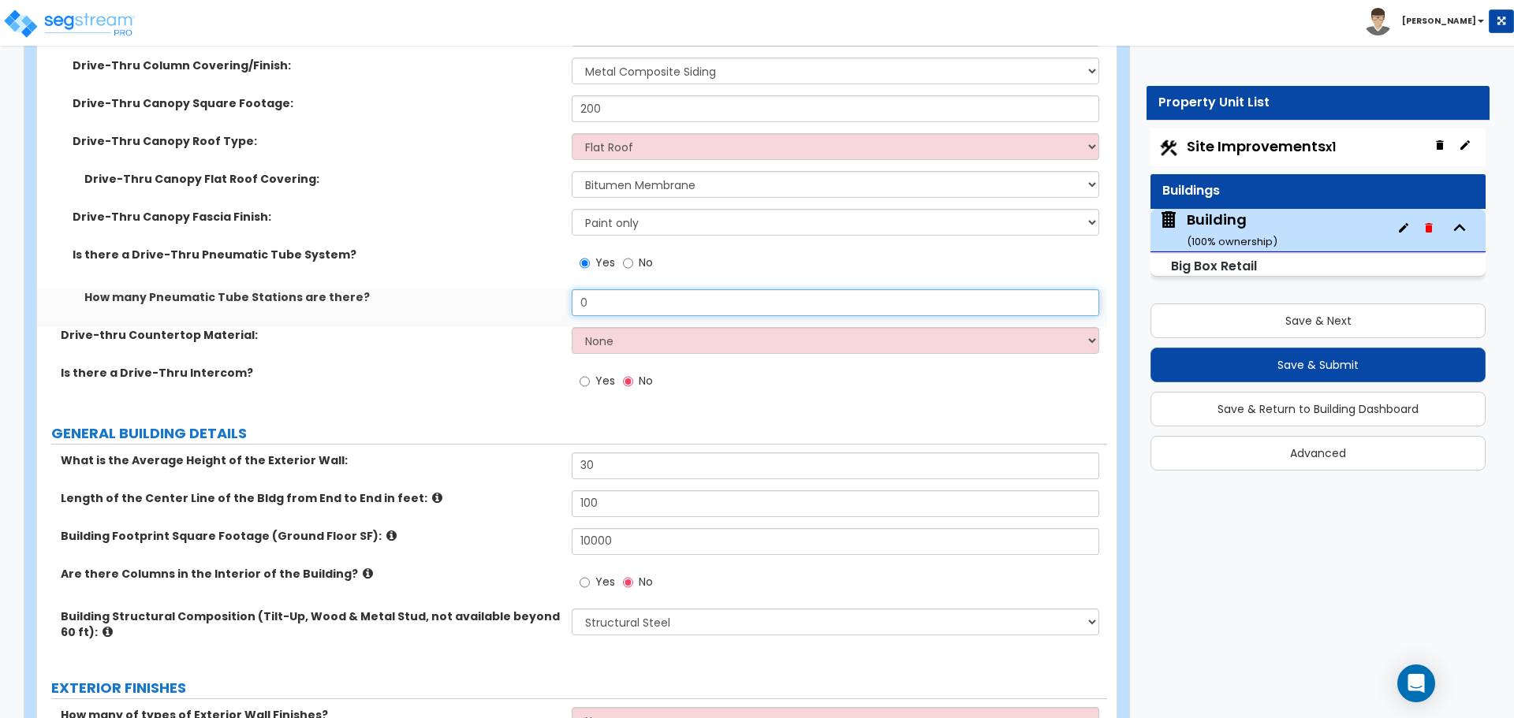
click at [625, 312] on input "0" at bounding box center [835, 302] width 527 height 27
type input "2"
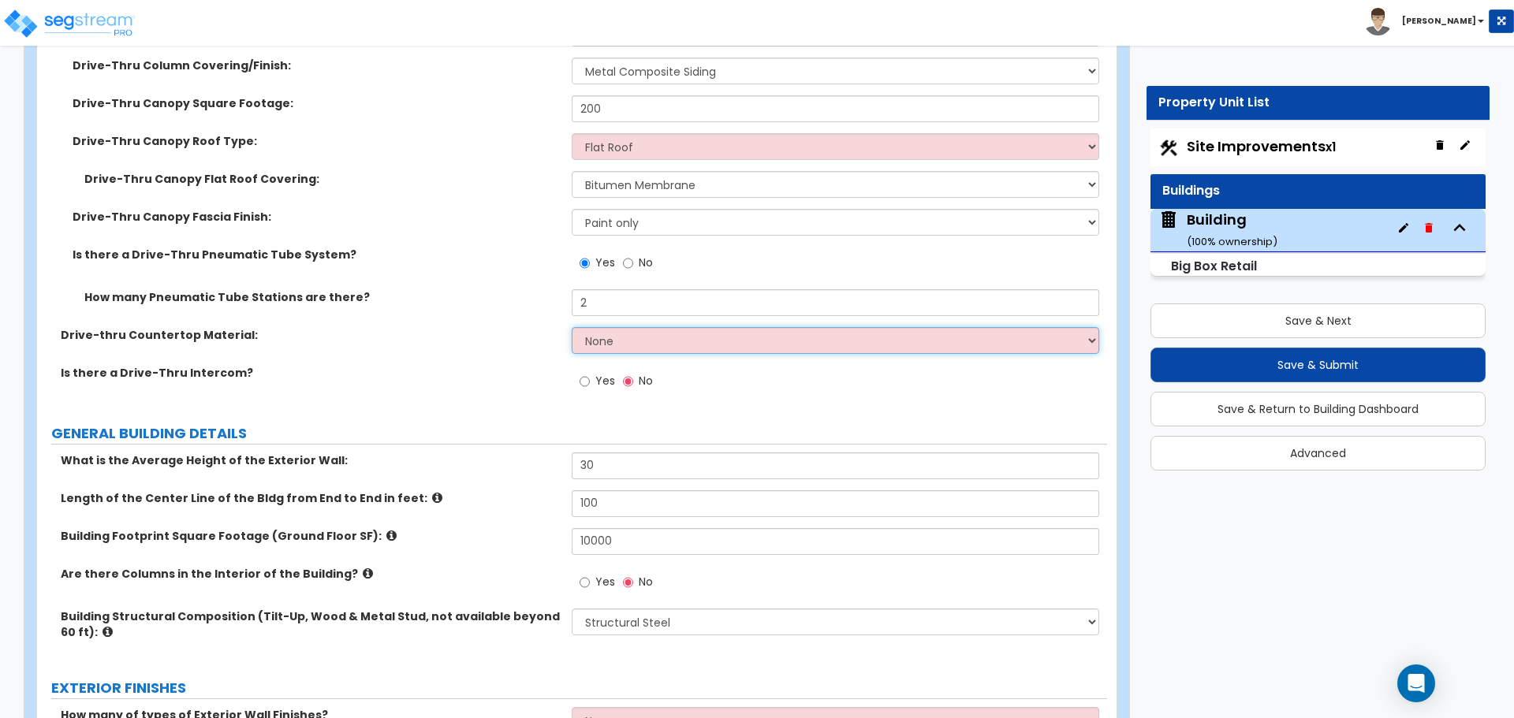
click at [640, 330] on select "None Plastic Laminate Solid Surface Stone Quartz Marble Tile Wood Stainless Ste…" at bounding box center [835, 340] width 527 height 27
select select "2"
click at [572, 327] on select "None Plastic Laminate Solid Surface Stone Quartz Marble Tile Wood Stainless Ste…" at bounding box center [835, 340] width 527 height 27
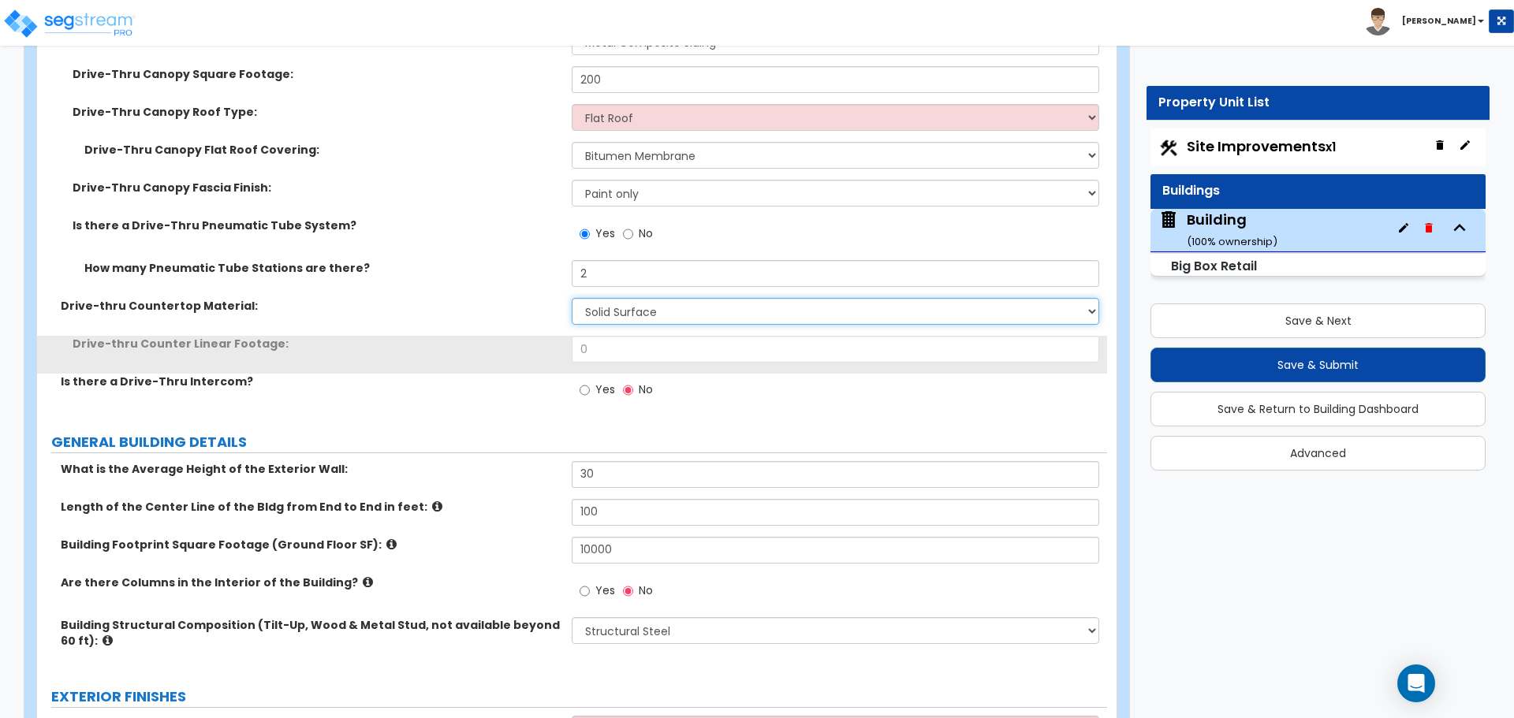
scroll to position [1005, 0]
click at [598, 381] on span "Yes" at bounding box center [605, 389] width 20 height 16
click at [590, 381] on input "Yes" at bounding box center [585, 389] width 10 height 17
radio input "true"
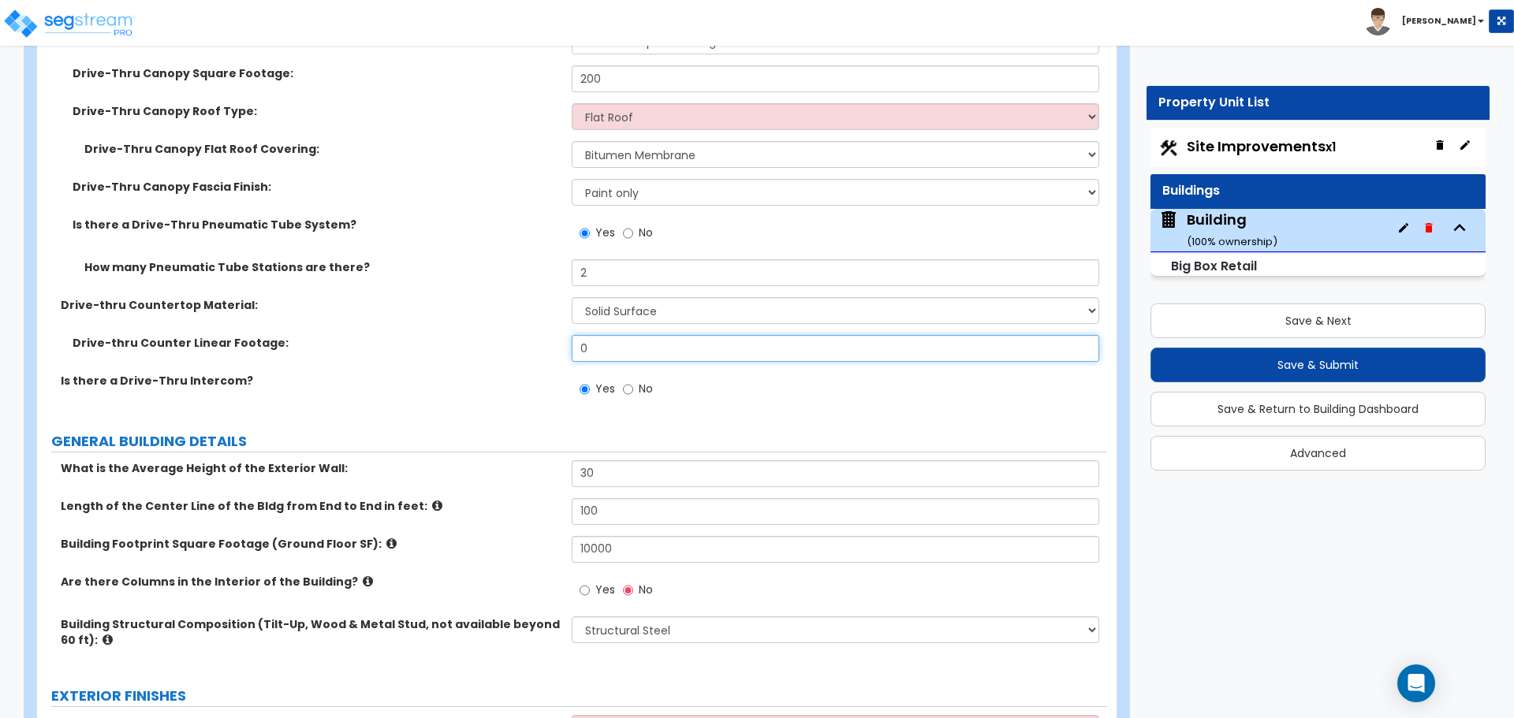
click at [607, 351] on input "0" at bounding box center [835, 348] width 527 height 27
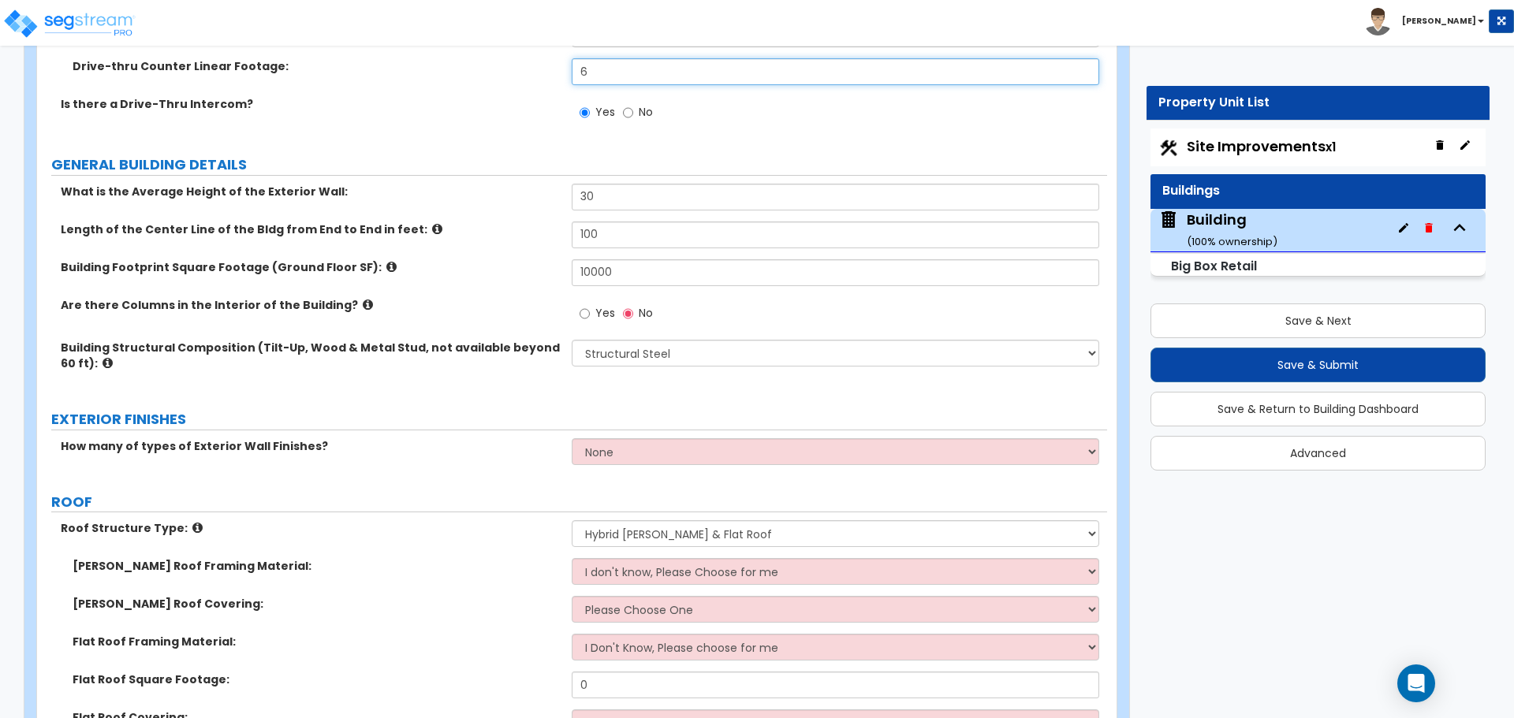
scroll to position [1290, 0]
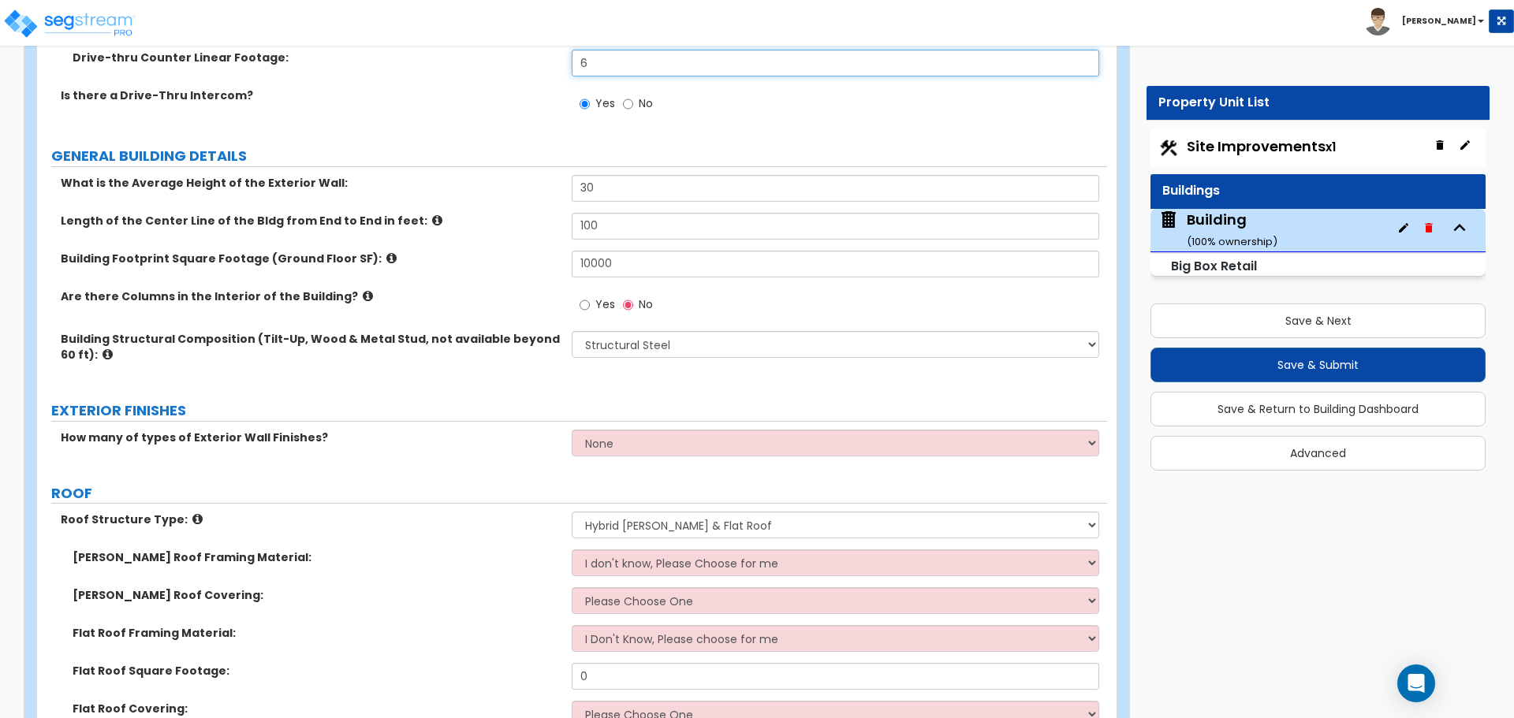
type input "6"
click at [622, 263] on input "10000" at bounding box center [835, 264] width 527 height 27
type input "1"
type input "50,000"
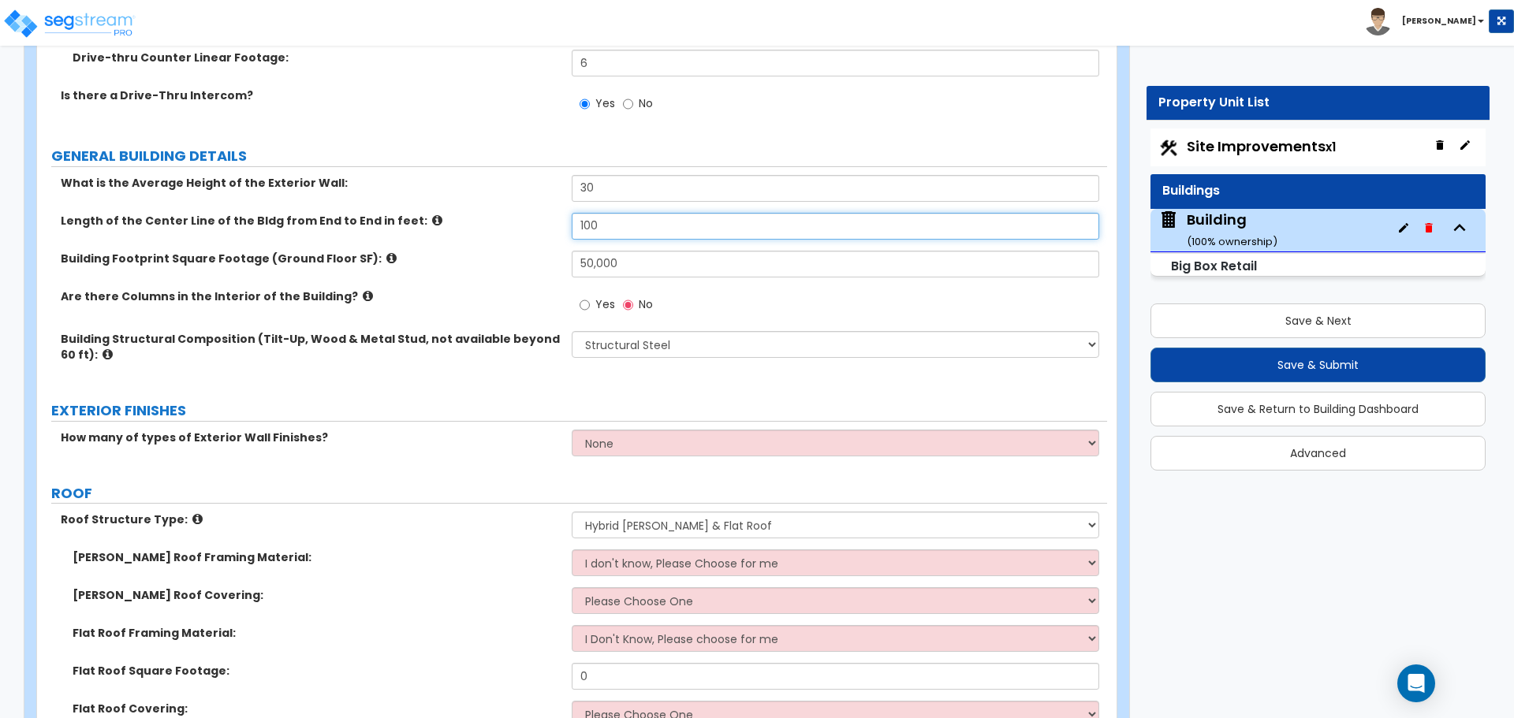
click at [611, 230] on input "100" at bounding box center [835, 226] width 527 height 27
type input "1"
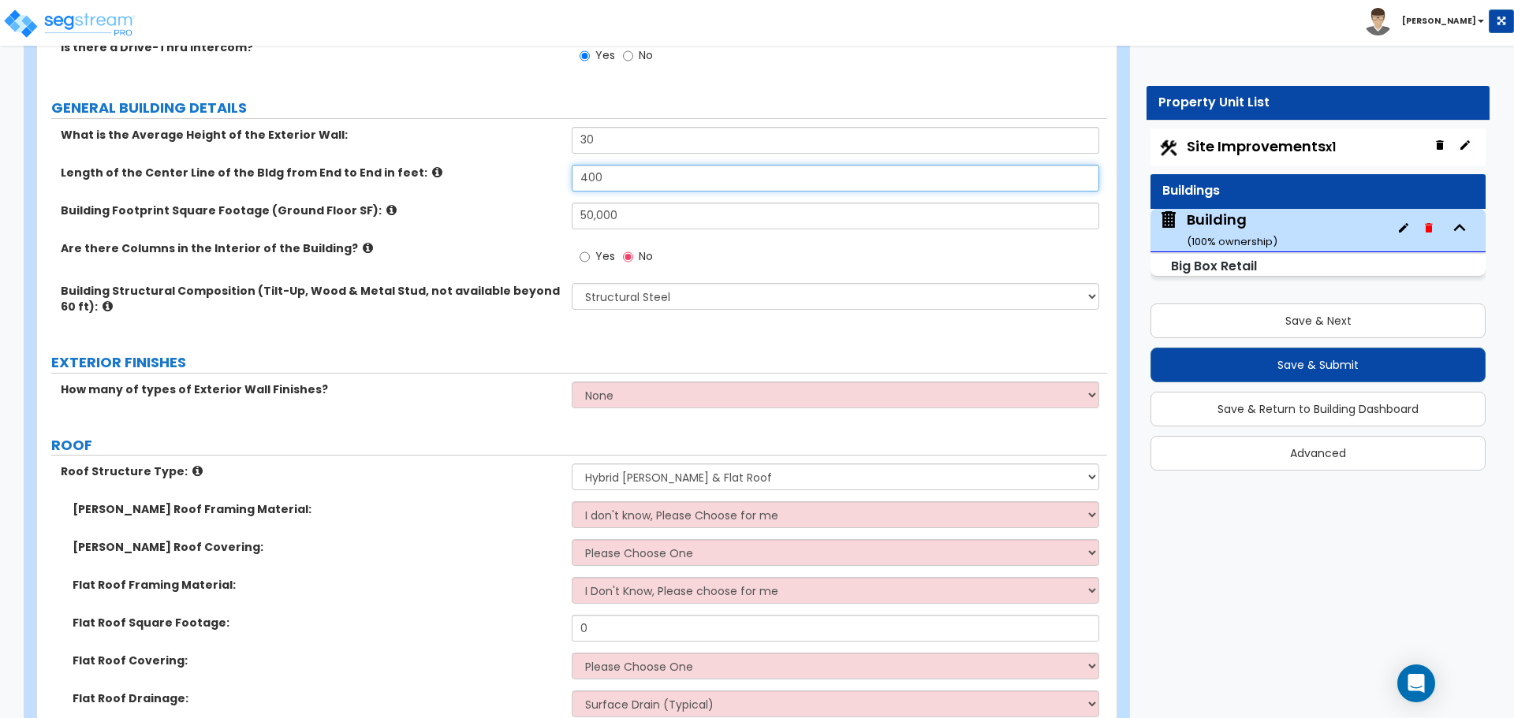
scroll to position [1341, 0]
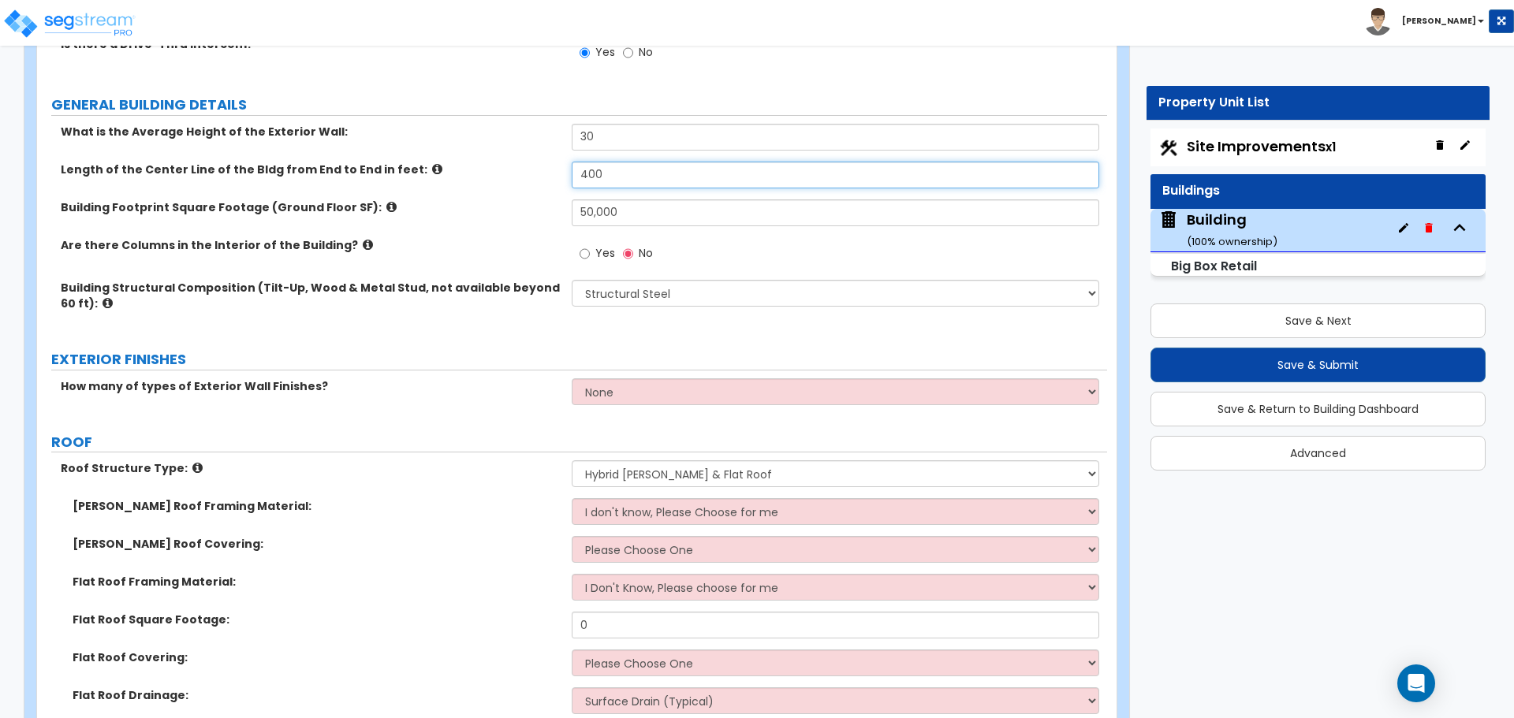
type input "400"
click at [596, 262] on label "Yes" at bounding box center [597, 255] width 35 height 27
click at [590, 262] on input "Yes" at bounding box center [585, 253] width 10 height 17
click at [630, 245] on input "No" at bounding box center [628, 253] width 10 height 17
radio input "false"
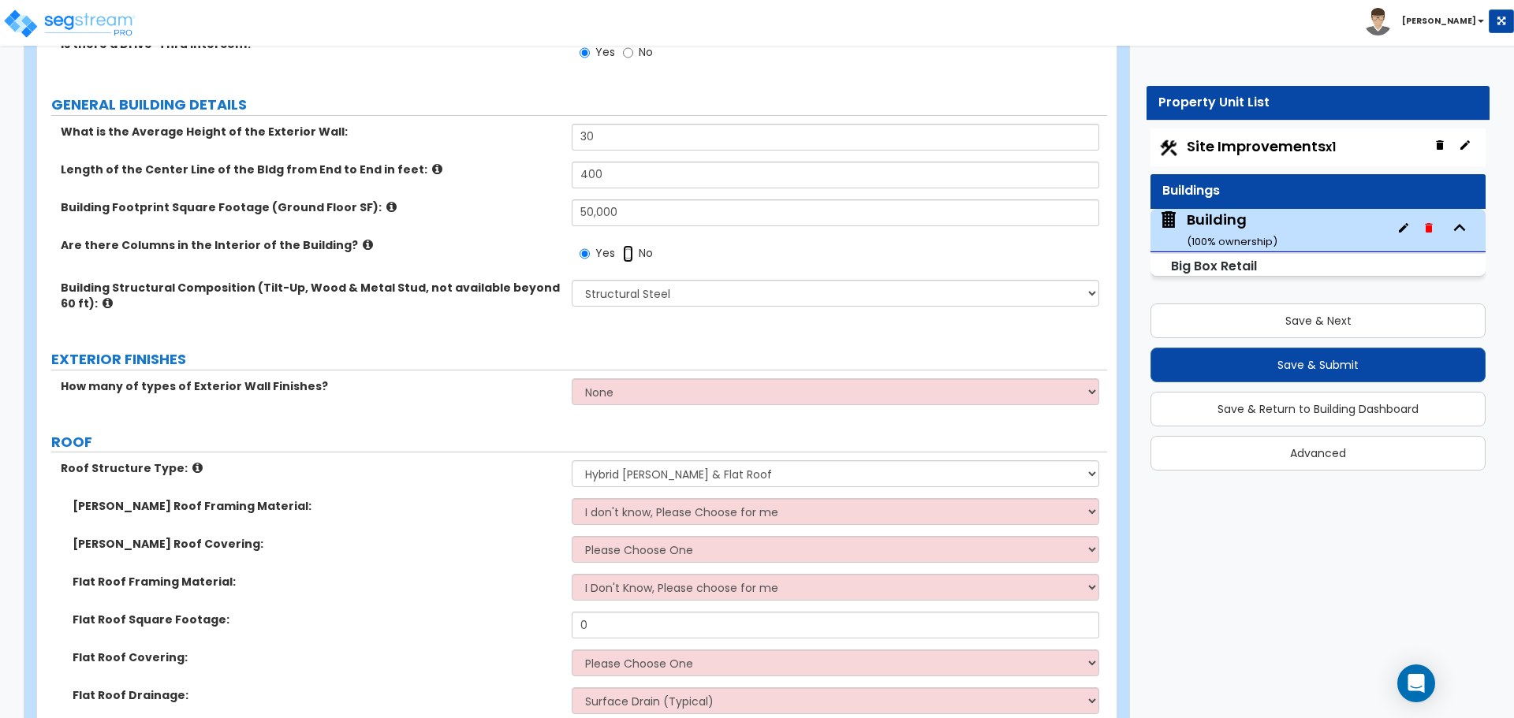
radio input "true"
click at [587, 255] on input "Yes" at bounding box center [585, 253] width 10 height 17
click at [666, 247] on div "Yes No" at bounding box center [839, 258] width 535 height 43
click at [647, 249] on span "No" at bounding box center [646, 253] width 14 height 16
click at [633, 249] on input "No" at bounding box center [628, 253] width 10 height 17
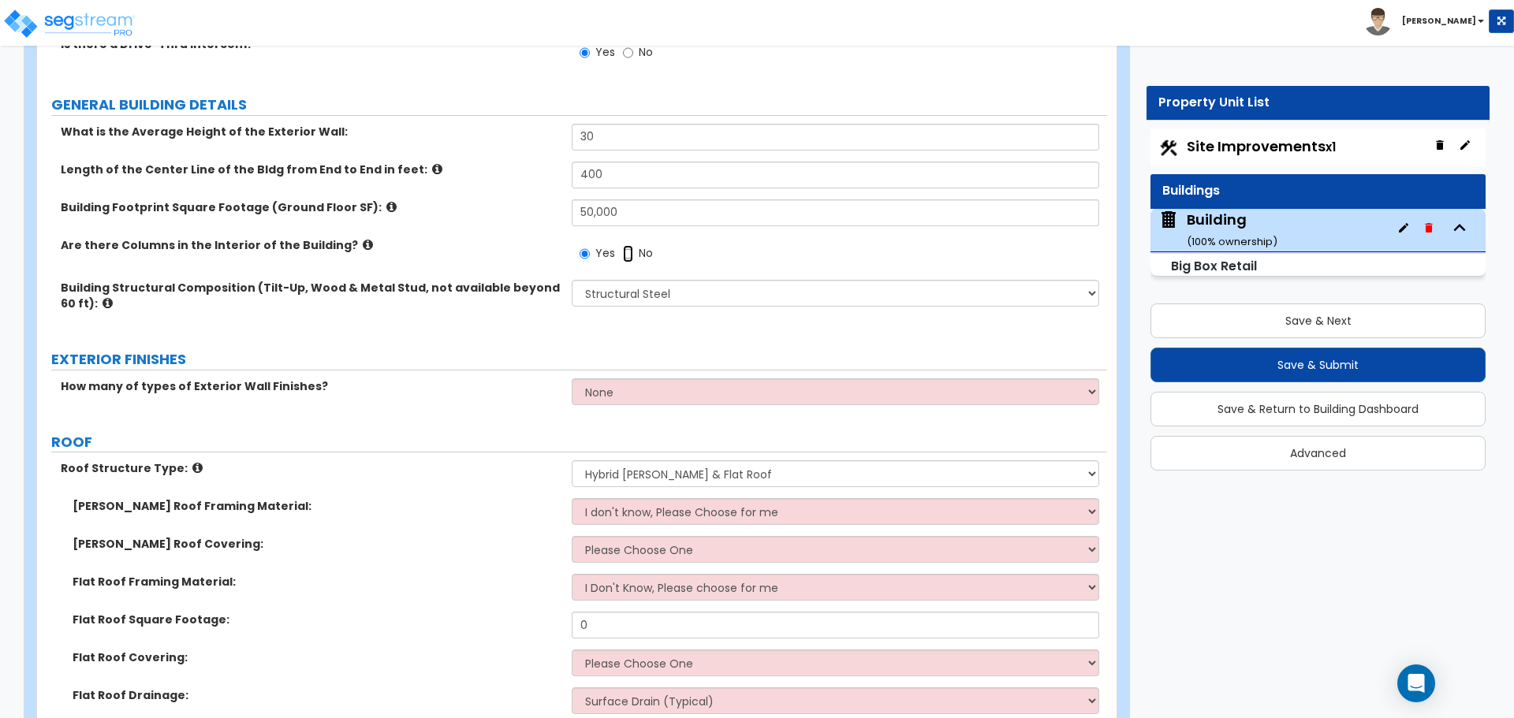
radio input "false"
radio input "true"
click at [609, 248] on span "Yes" at bounding box center [605, 253] width 20 height 16
click at [590, 248] on input "Yes" at bounding box center [585, 253] width 10 height 17
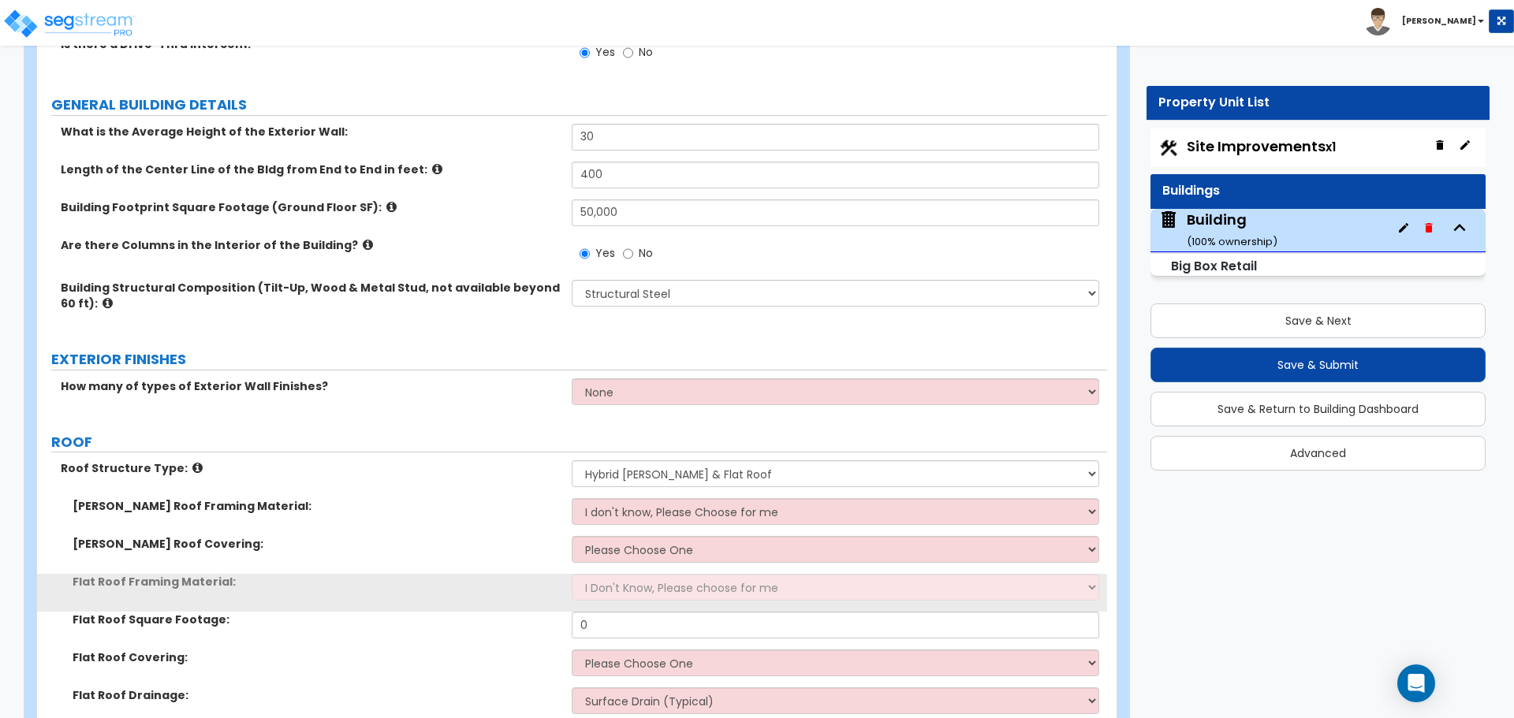
click at [641, 248] on span "No" at bounding box center [646, 253] width 14 height 16
click at [633, 248] on input "No" at bounding box center [628, 253] width 10 height 17
radio input "false"
radio input "true"
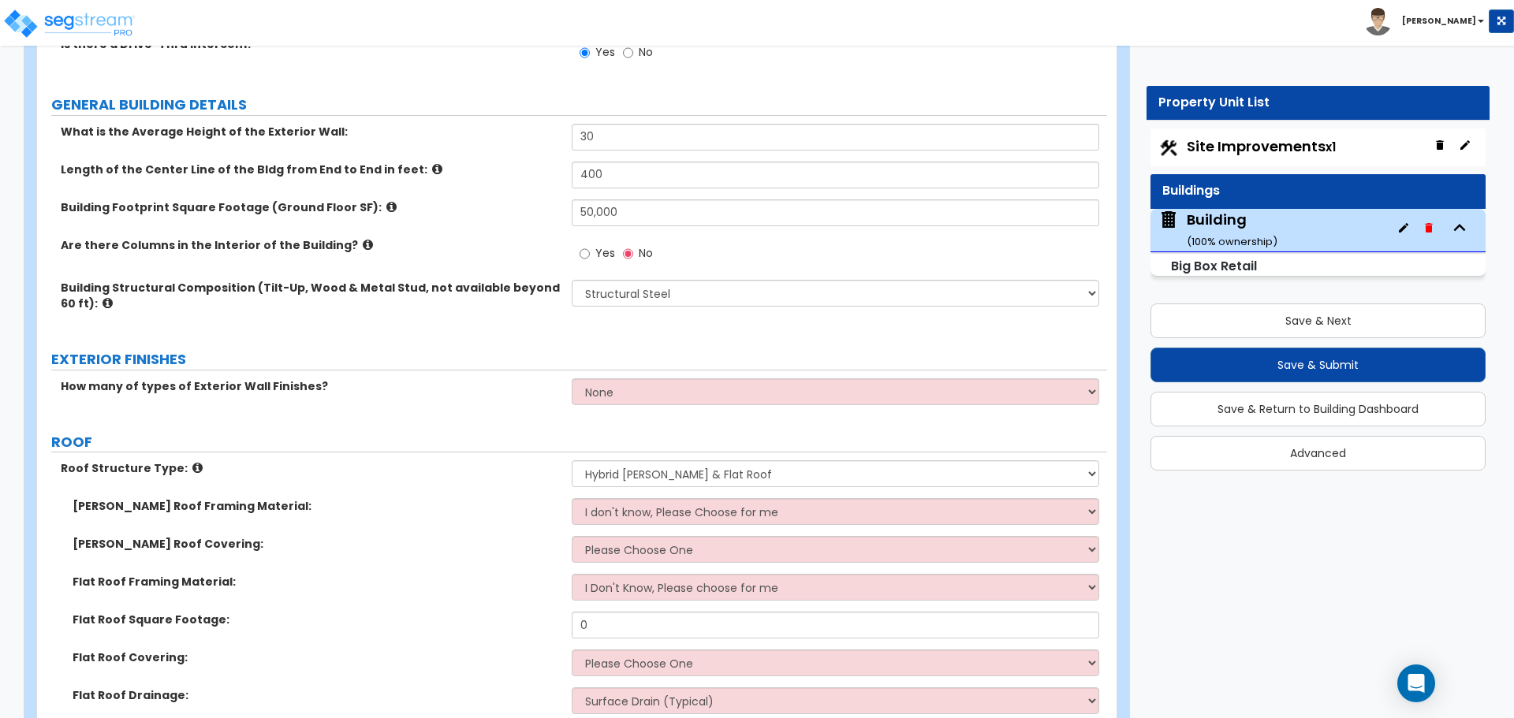
click at [363, 242] on icon at bounding box center [368, 245] width 10 height 12
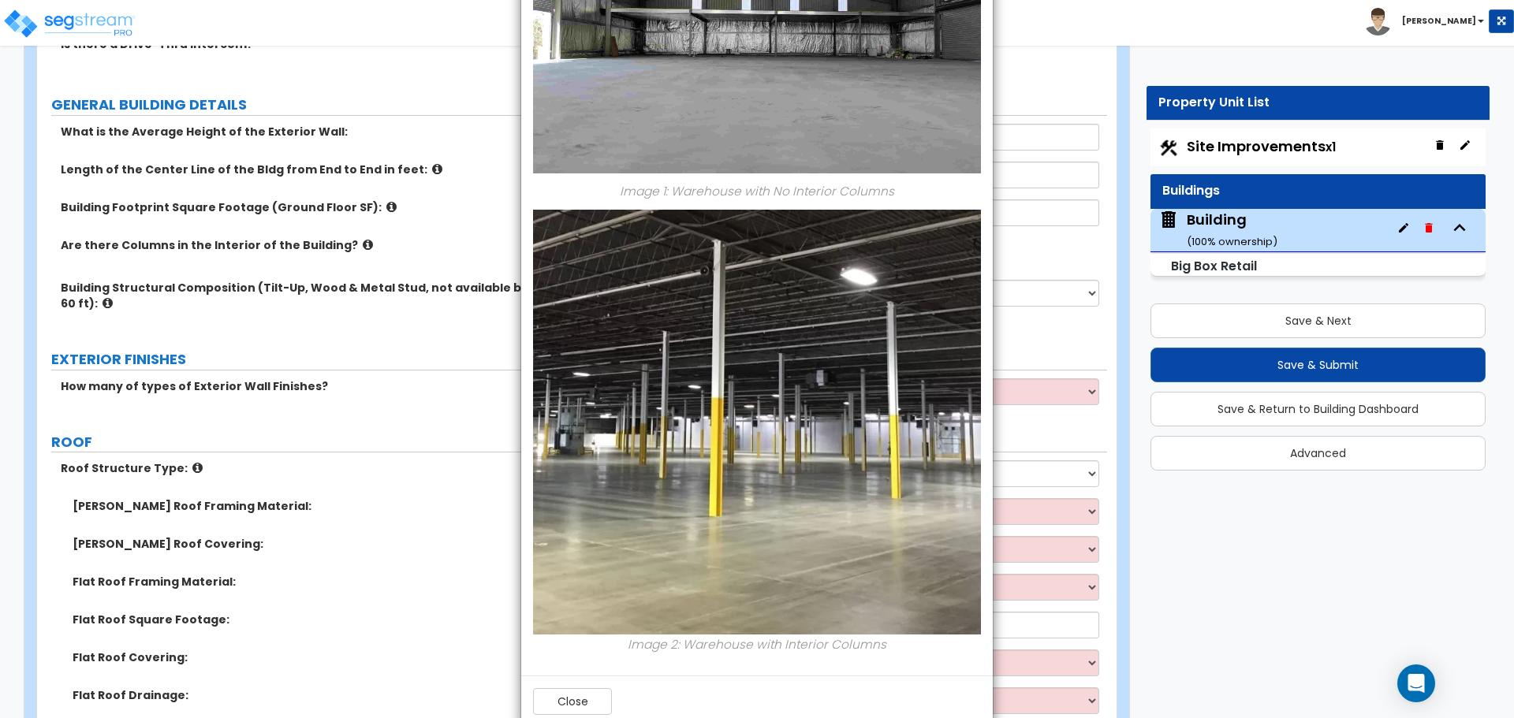
scroll to position [287, 0]
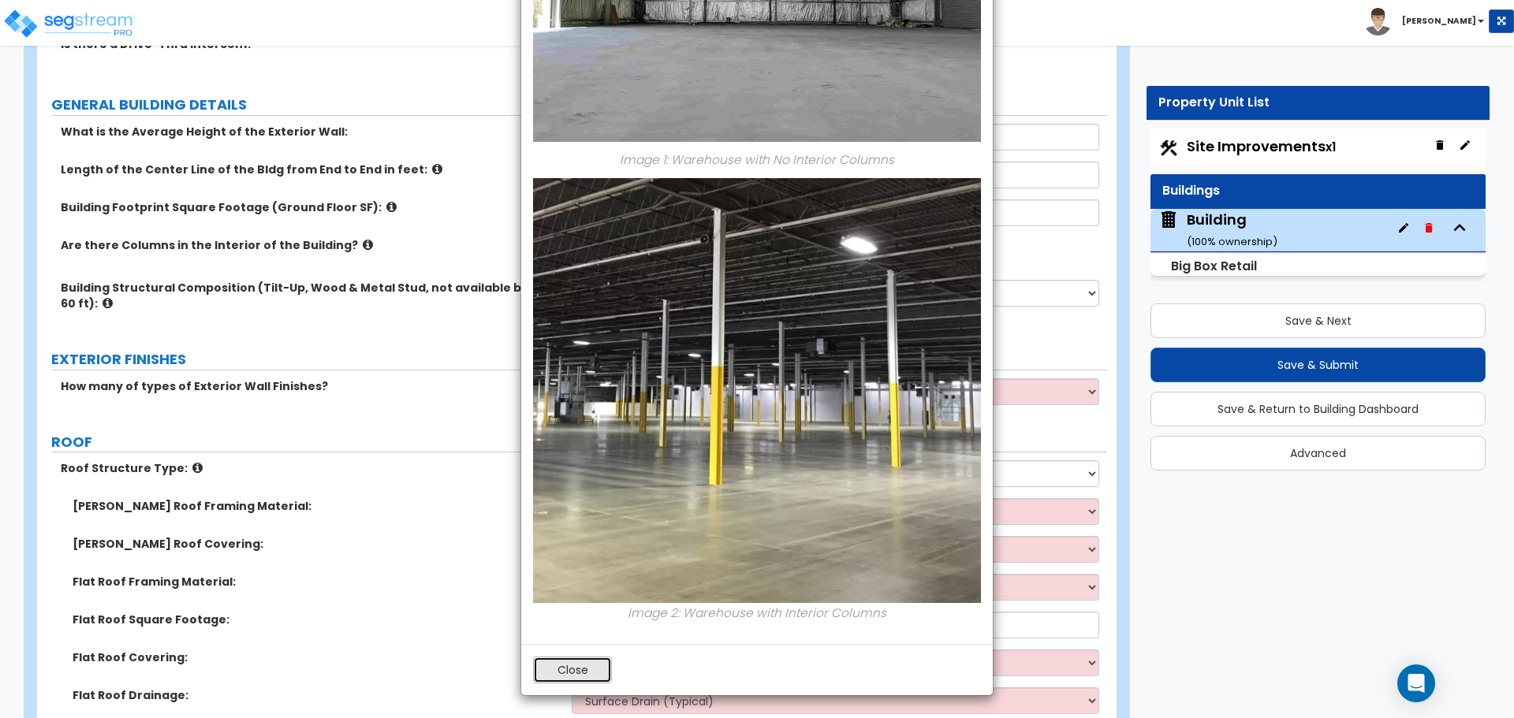
click at [550, 667] on button "Close" at bounding box center [572, 670] width 79 height 27
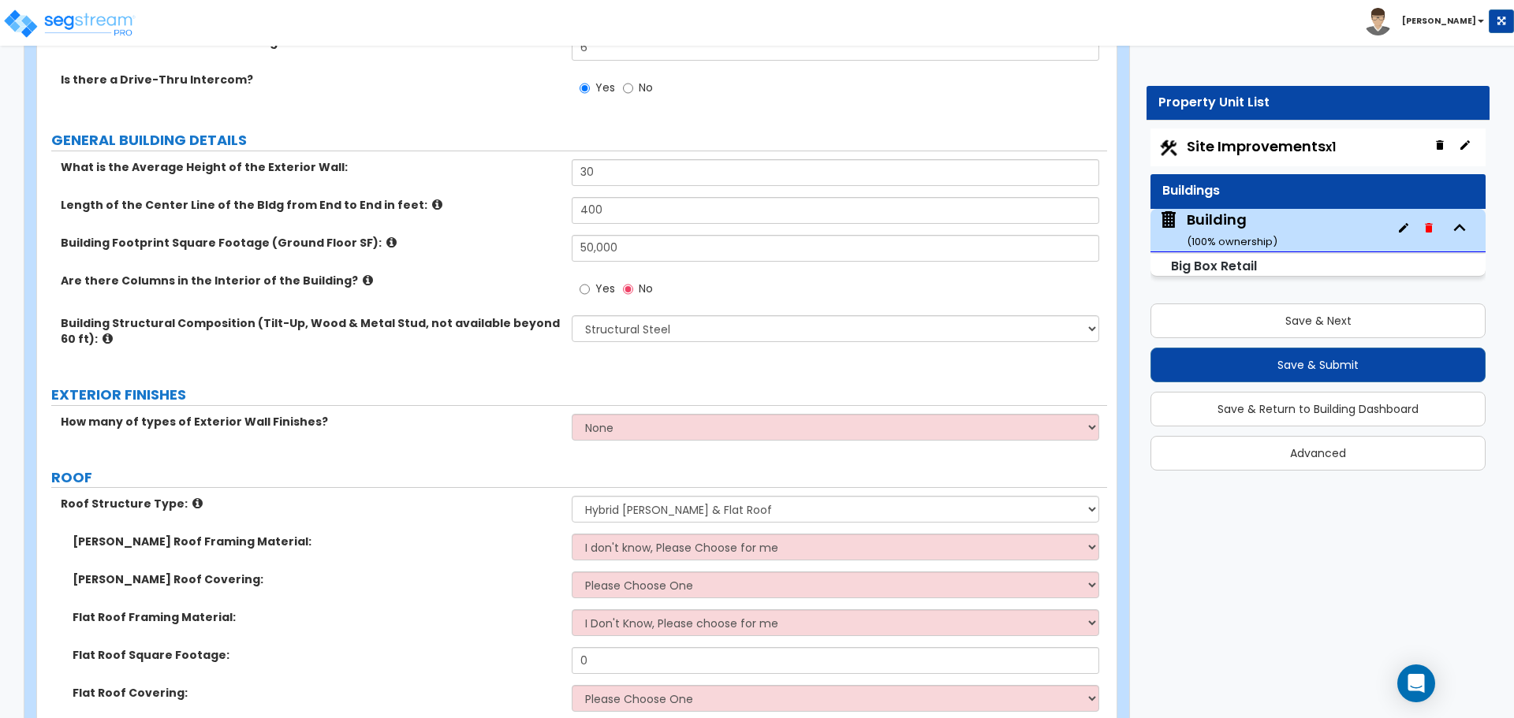
scroll to position [1331, 0]
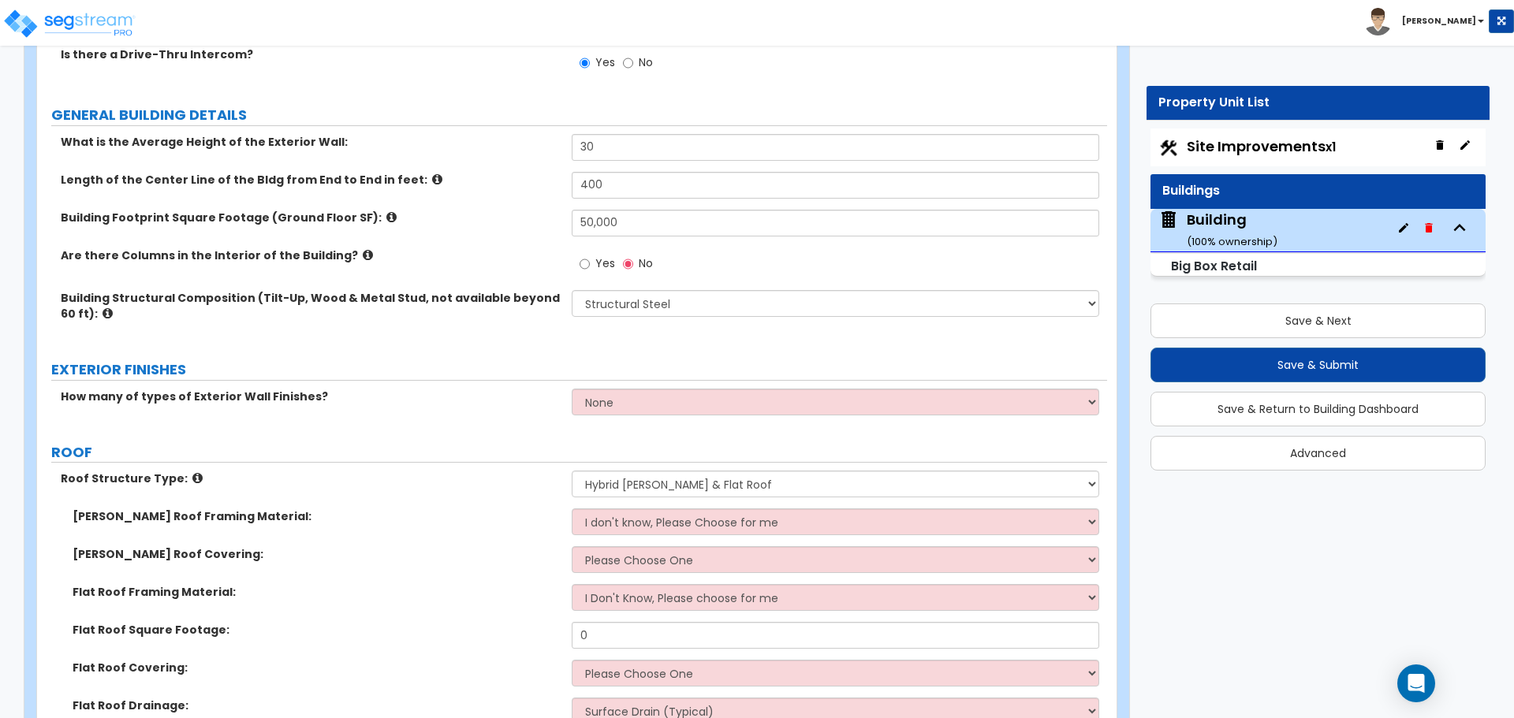
click at [593, 260] on label "Yes" at bounding box center [597, 265] width 35 height 27
click at [590, 260] on input "Yes" at bounding box center [585, 263] width 10 height 17
radio input "true"
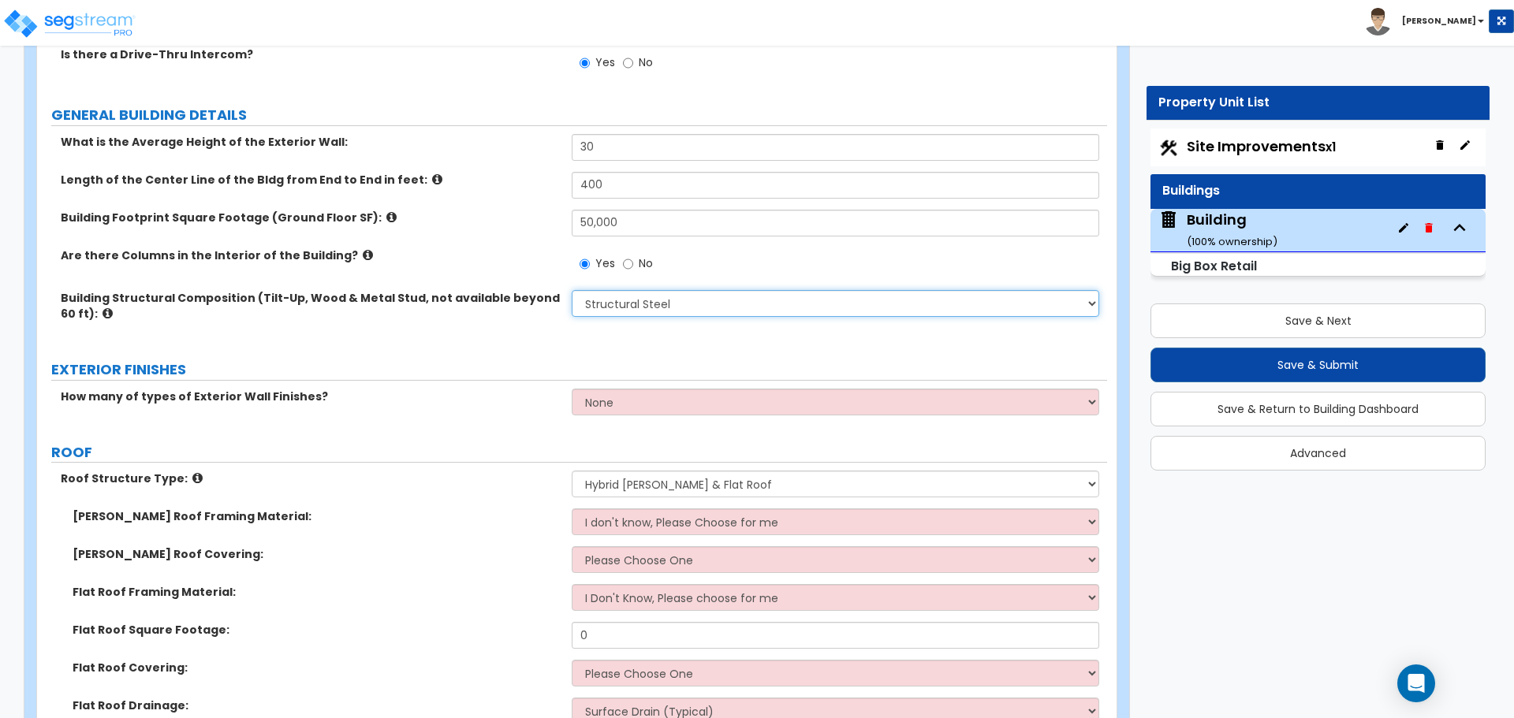
click at [623, 295] on select "Please Choose One Pre-Engineered Metal Building Tilt-up Wall Construction Reinf…" at bounding box center [835, 303] width 527 height 27
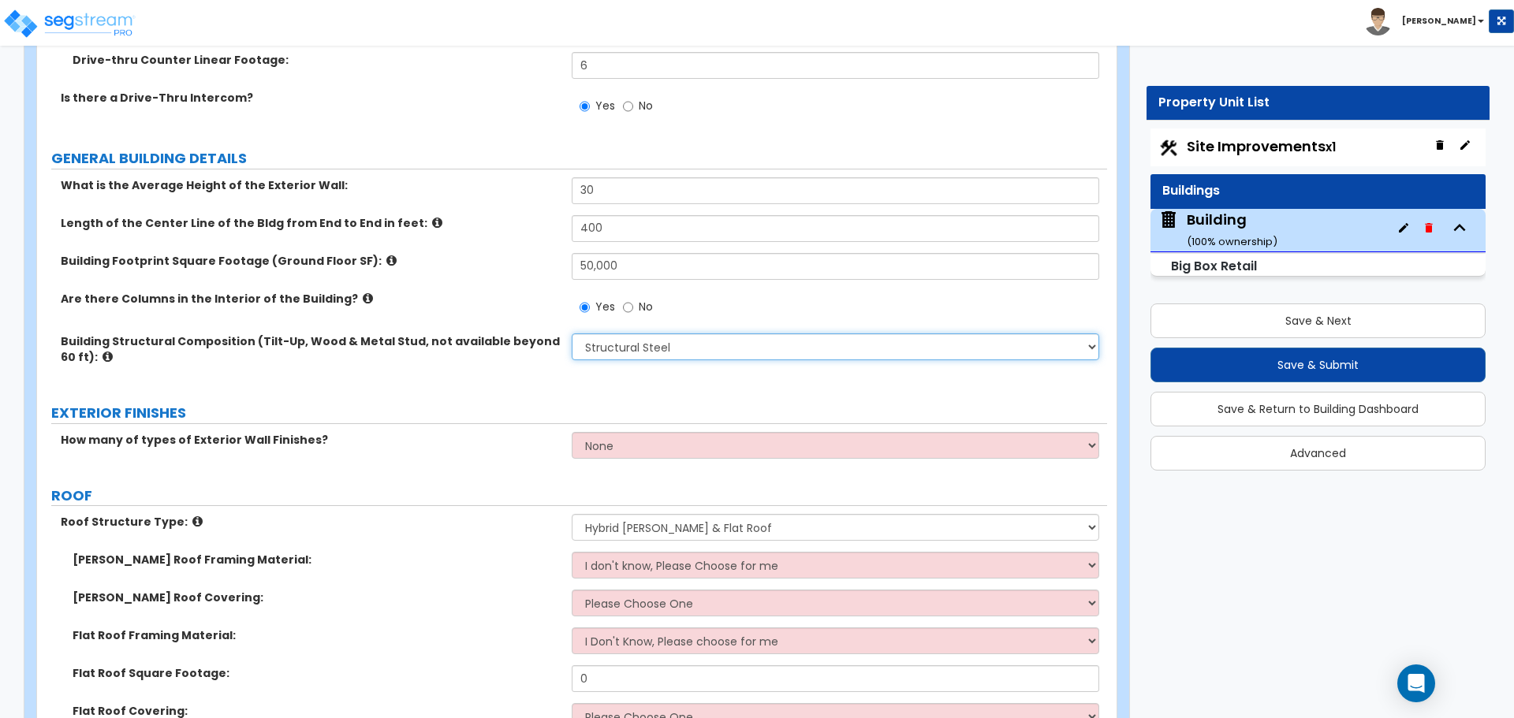
scroll to position [1353, 0]
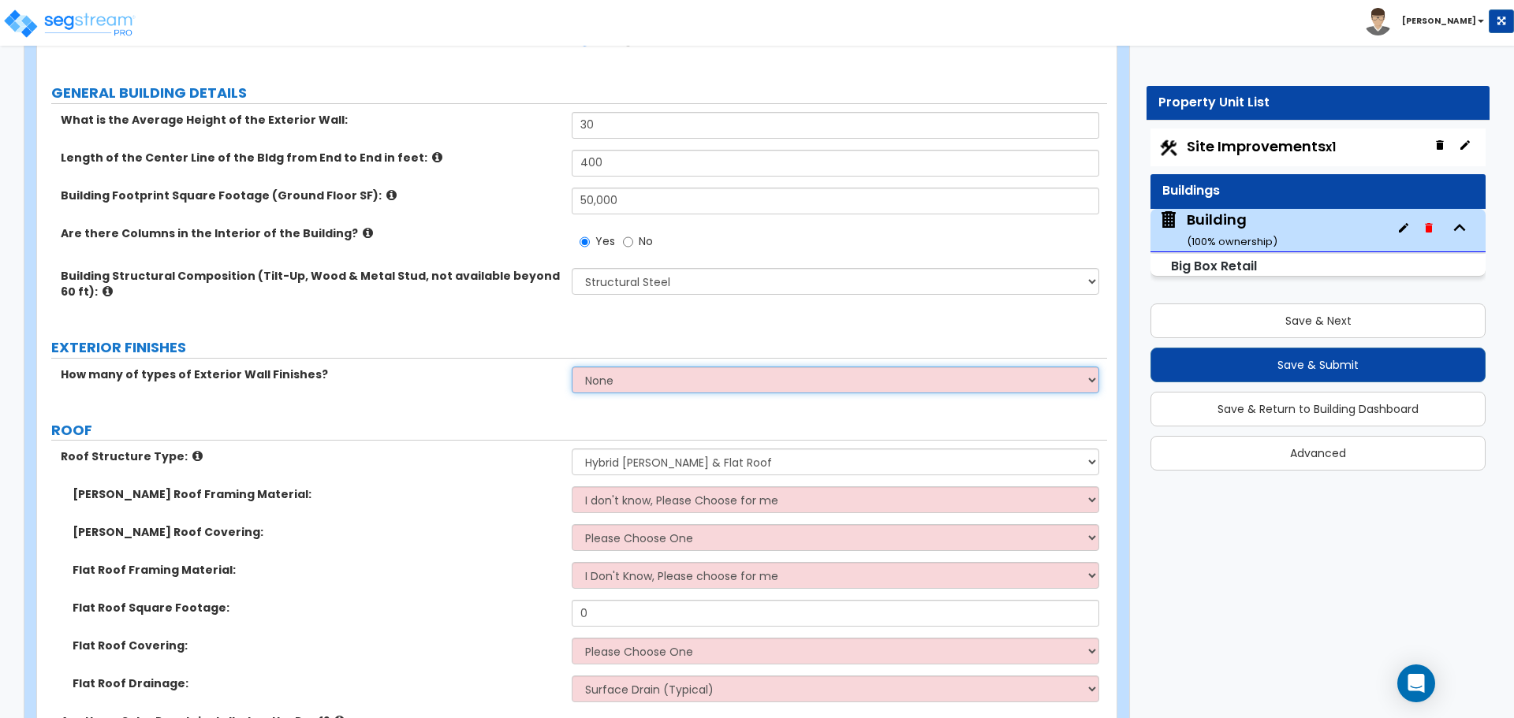
click at [636, 378] on select "None 1 2 3" at bounding box center [835, 380] width 527 height 27
select select "3"
click at [572, 367] on select "None 1 2 3" at bounding box center [835, 380] width 527 height 27
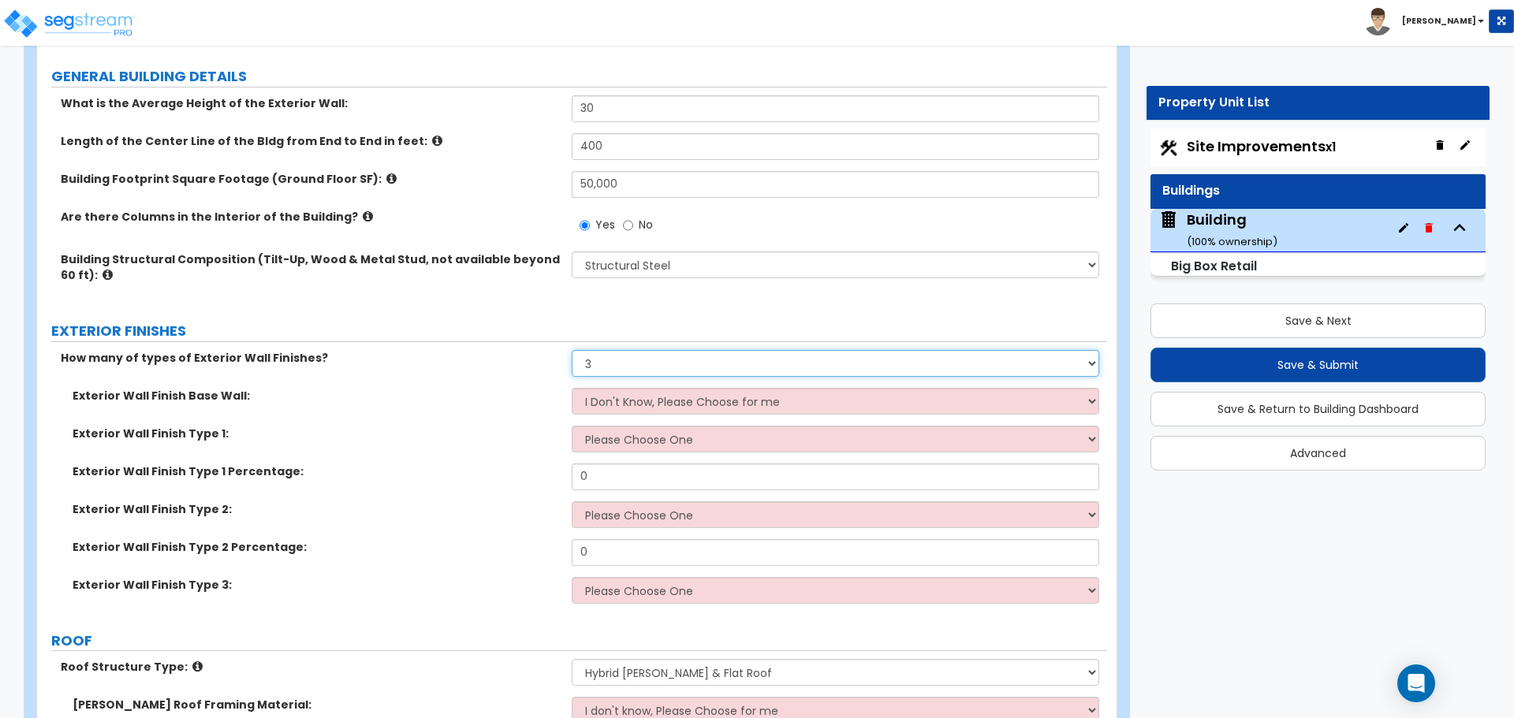
scroll to position [1388, 0]
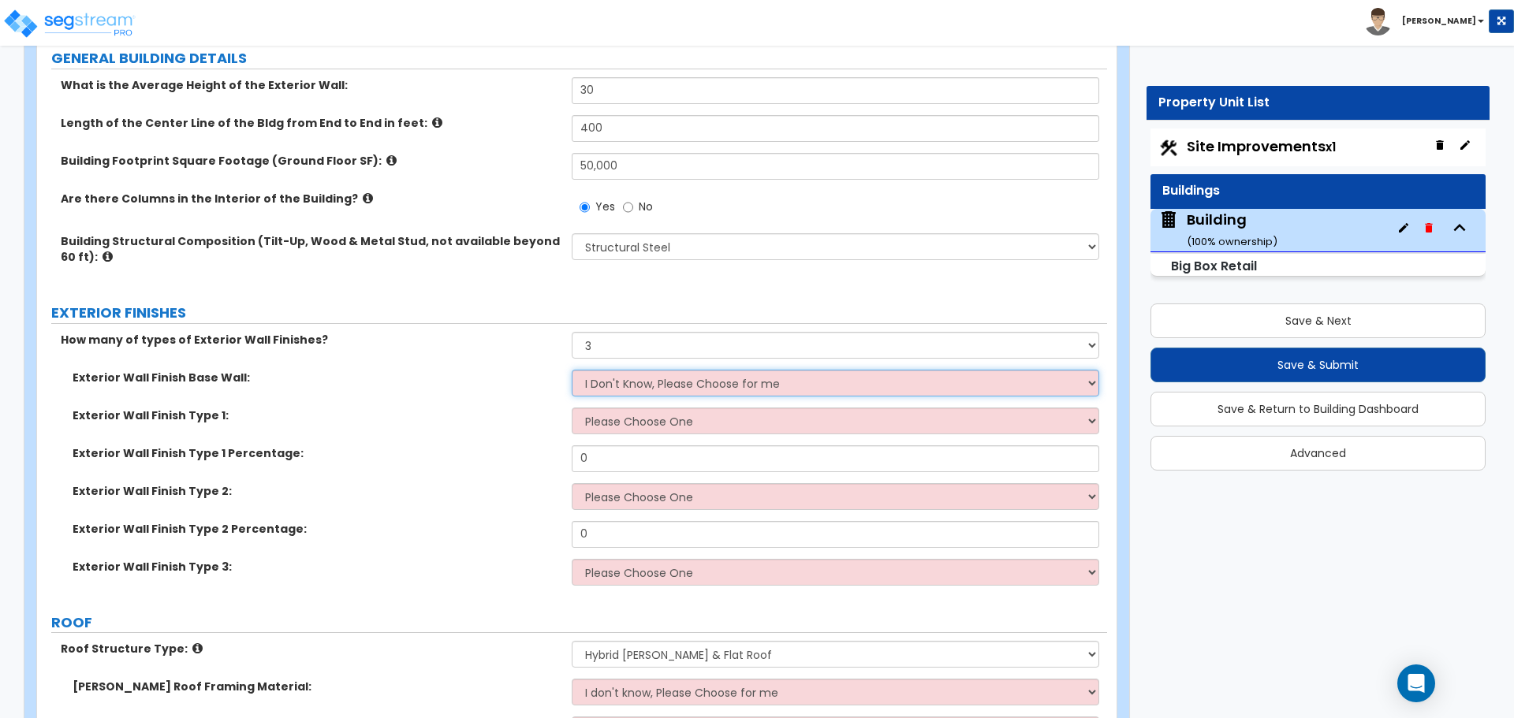
click at [626, 389] on select "I Don't Know, Please Choose for me Concrete Masonry Units (CMU) Cast-in-Place C…" at bounding box center [835, 383] width 527 height 27
click at [631, 377] on select "I Don't Know, Please Choose for me Concrete Masonry Units (CMU) Cast-in-Place C…" at bounding box center [835, 383] width 527 height 27
select select "5"
click at [572, 370] on select "I Don't Know, Please Choose for me Concrete Masonry Units (CMU) Cast-in-Place C…" at bounding box center [835, 383] width 527 height 27
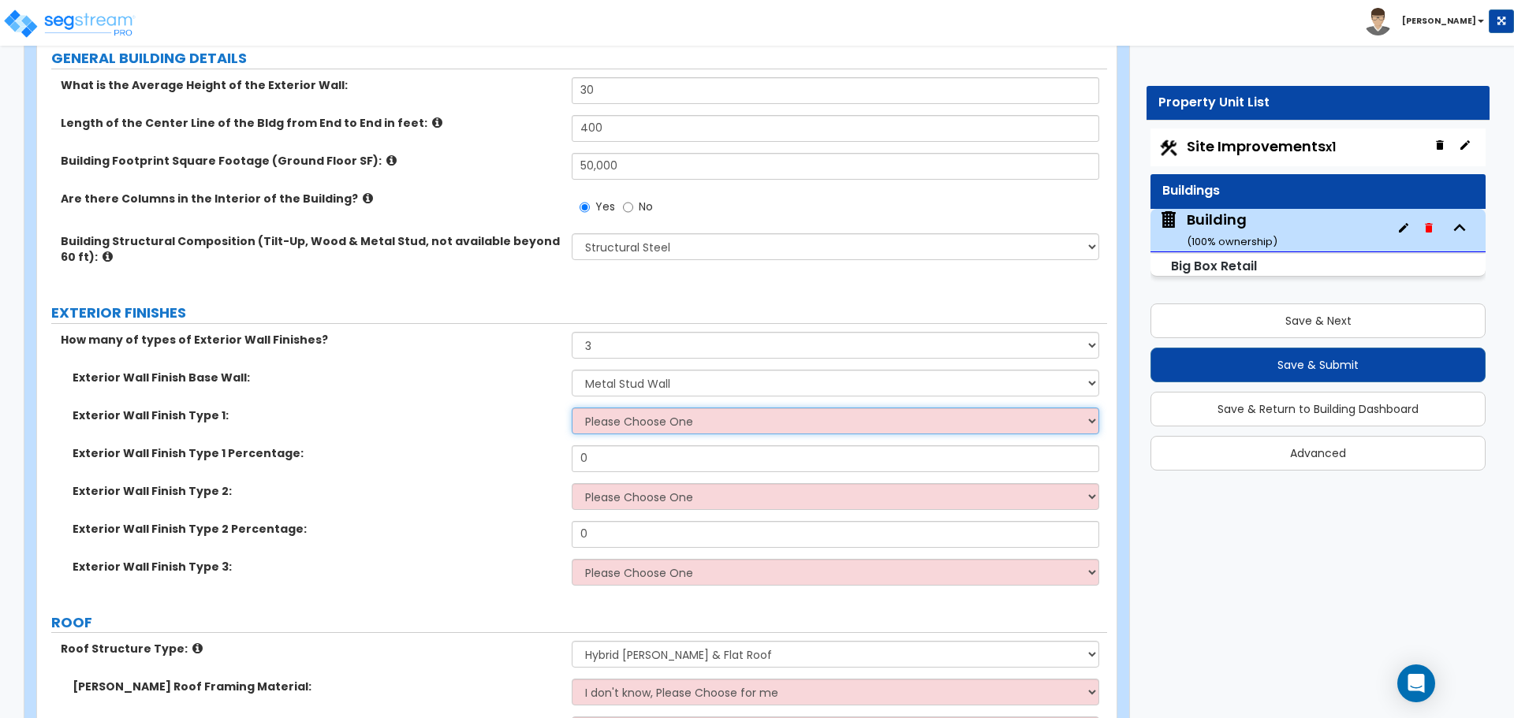
click at [640, 420] on select "Please Choose One No Finish/Shared Wall No Wall Brick Veneer Stone Veneer Wood …" at bounding box center [835, 421] width 527 height 27
select select "13"
click at [572, 408] on select "Please Choose One No Finish/Shared Wall No Wall Brick Veneer Stone Veneer Wood …" at bounding box center [835, 421] width 527 height 27
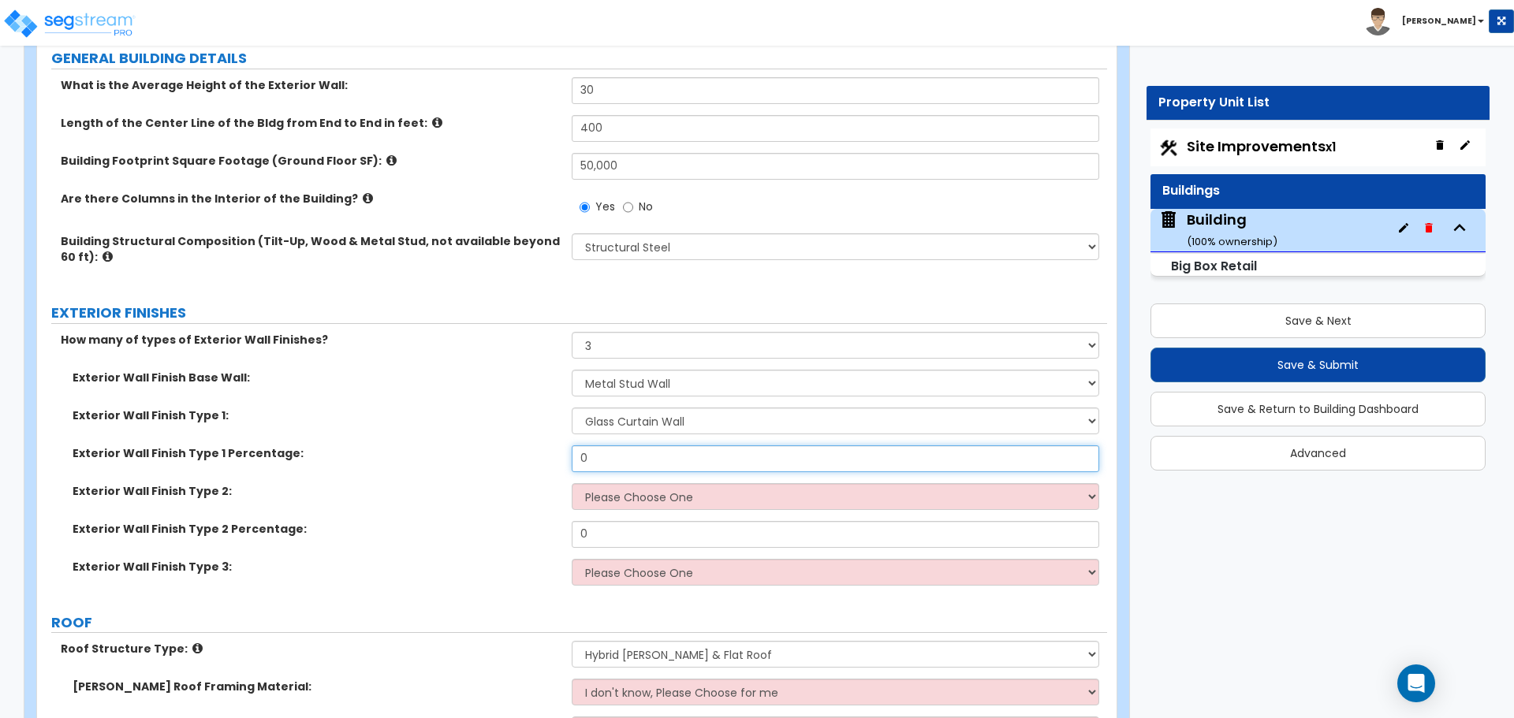
click at [608, 456] on input "0" at bounding box center [835, 459] width 527 height 27
type input "30"
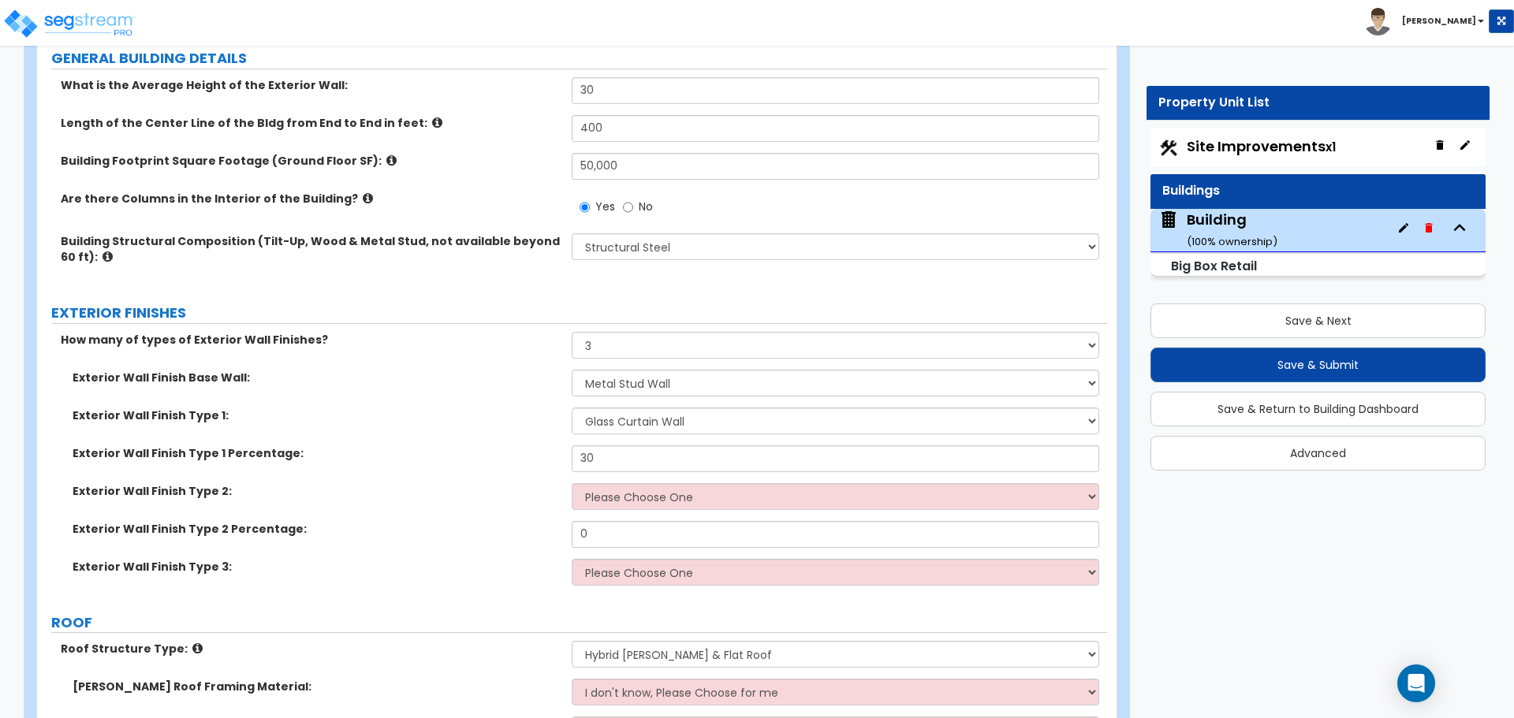
click at [669, 473] on div "Exterior Wall Finish Type 1 Percentage: 30" at bounding box center [572, 465] width 1070 height 38
click at [654, 487] on select "Please Choose One No Finish/Shared Wall No Wall Brick Veneer Stone Veneer Wood …" at bounding box center [835, 496] width 527 height 27
click at [641, 483] on select "Please Choose One No Finish/Shared Wall No Wall Brick Veneer Stone Veneer Wood …" at bounding box center [835, 496] width 527 height 27
select select "7"
click at [572, 483] on select "Please Choose One No Finish/Shared Wall No Wall Brick Veneer Stone Veneer Wood …" at bounding box center [835, 496] width 527 height 27
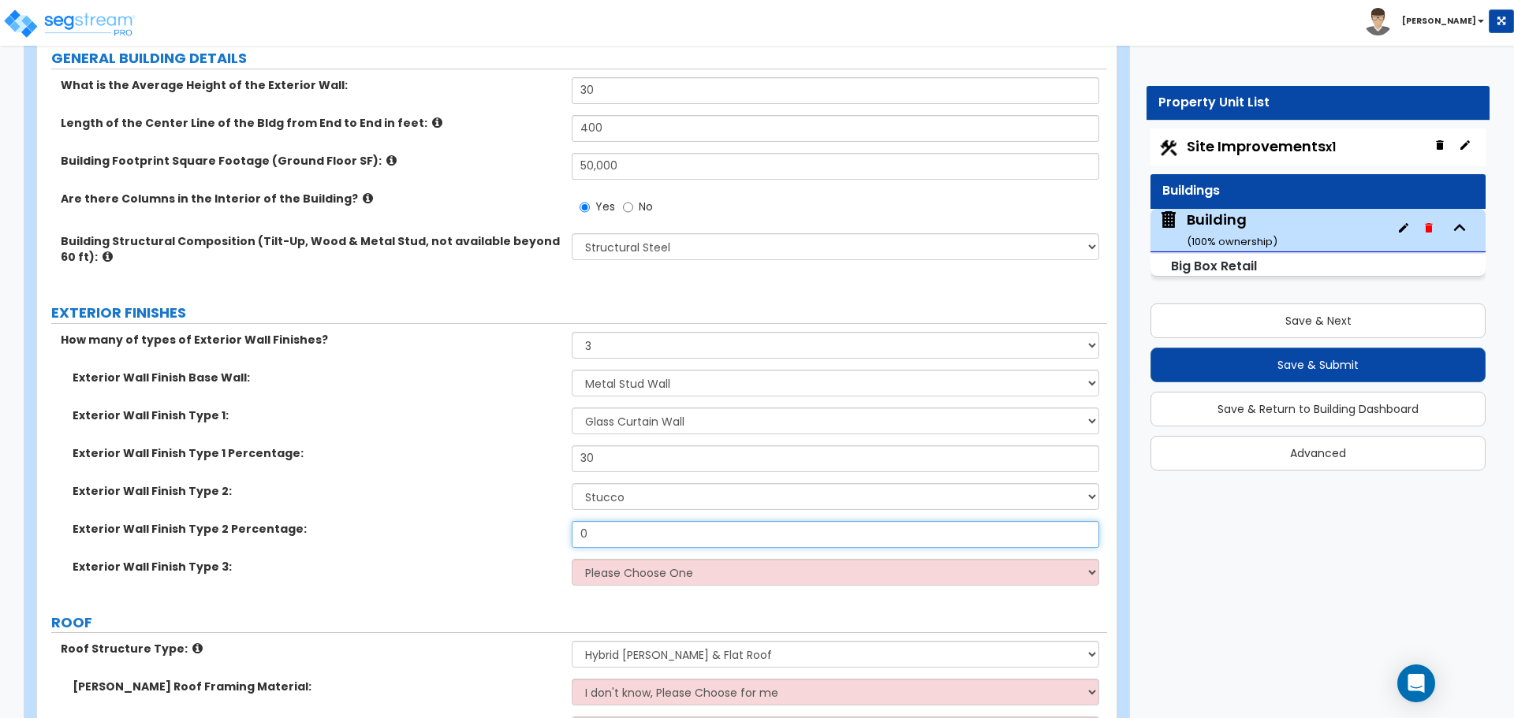
click at [608, 531] on input "0" at bounding box center [835, 534] width 527 height 27
type input "50"
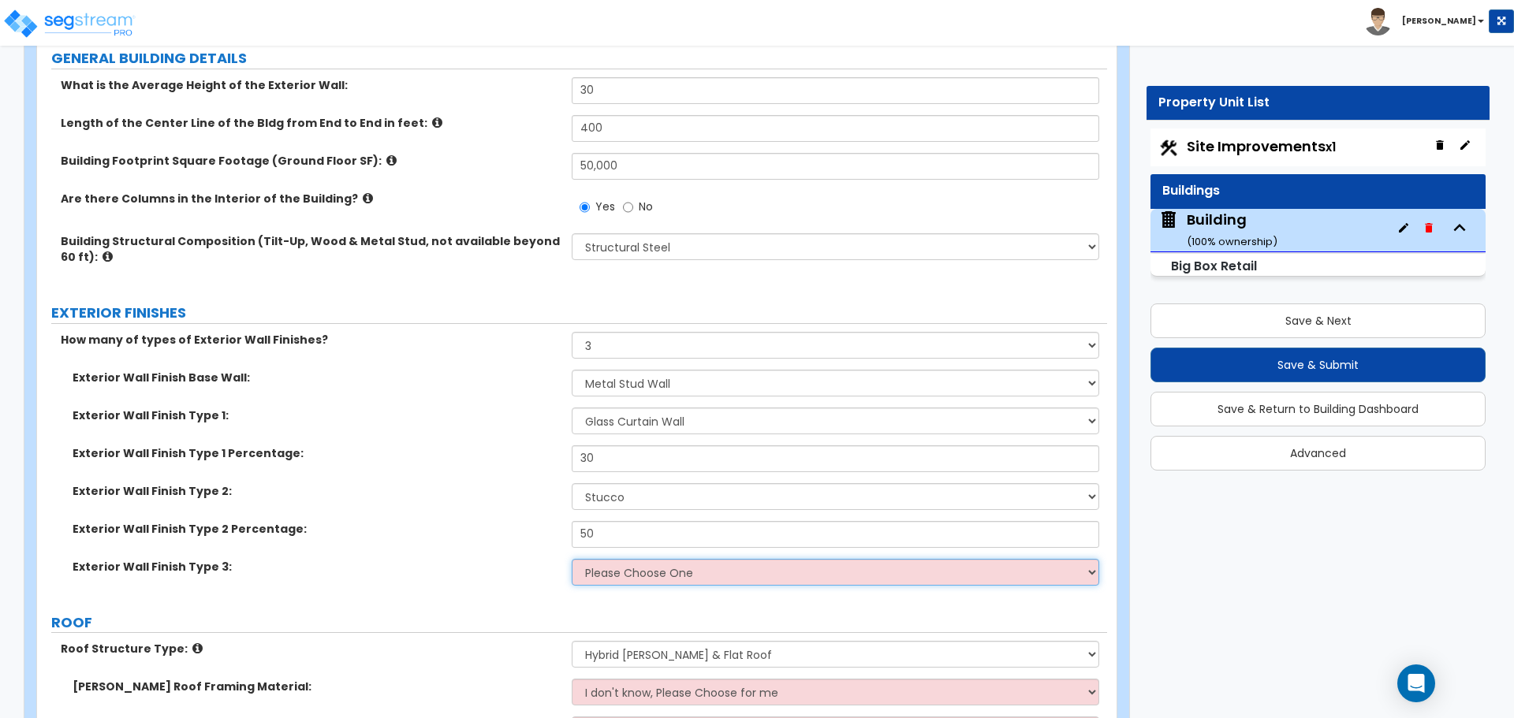
click at [673, 580] on select "Please Choose One No Finish/Shared Wall No Wall Brick Veneer Stone Veneer Wood …" at bounding box center [835, 572] width 527 height 27
select select "9"
click at [572, 559] on select "Please Choose One No Finish/Shared Wall No Wall Brick Veneer Stone Veneer Wood …" at bounding box center [835, 572] width 527 height 27
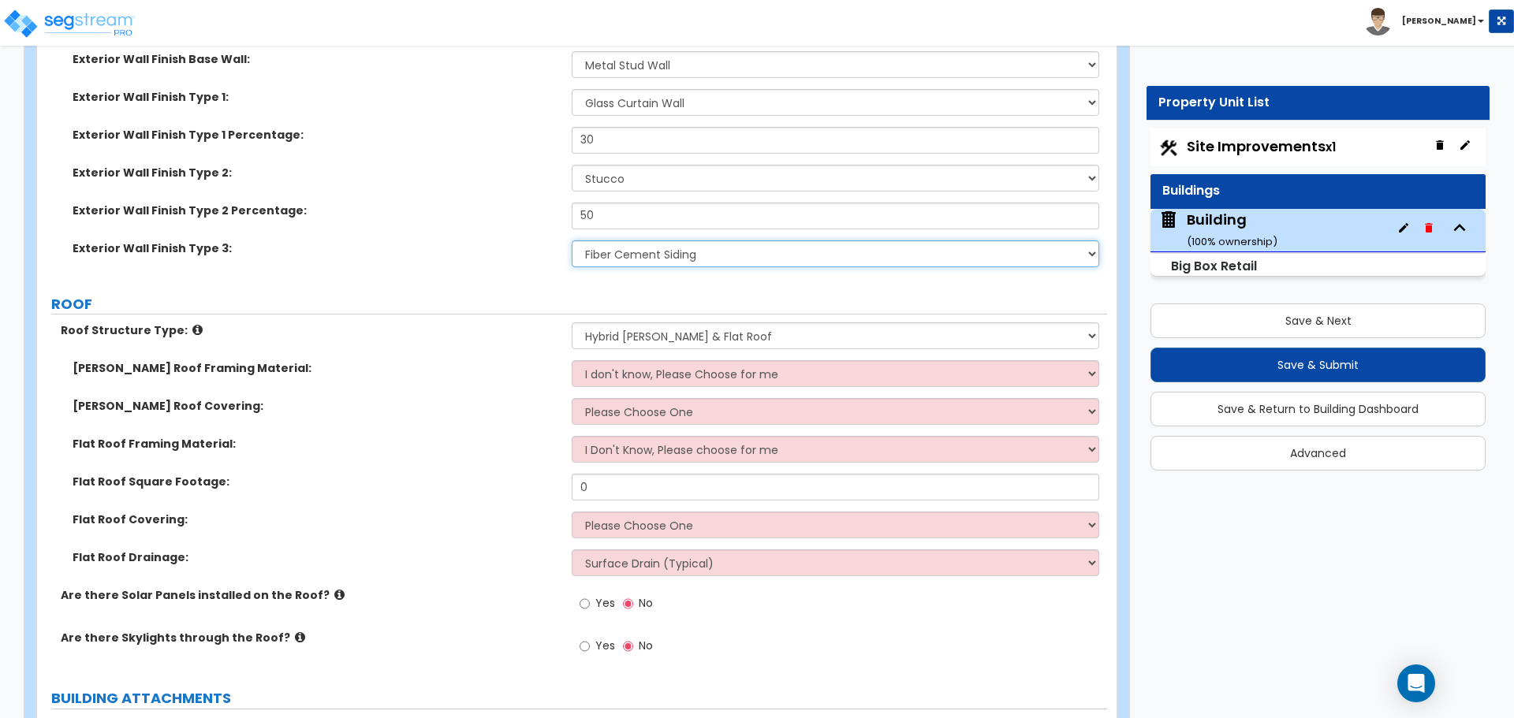
scroll to position [1708, 0]
click at [680, 368] on select "I don't know, Please Choose for me Metal Wood" at bounding box center [835, 372] width 527 height 27
select select "1"
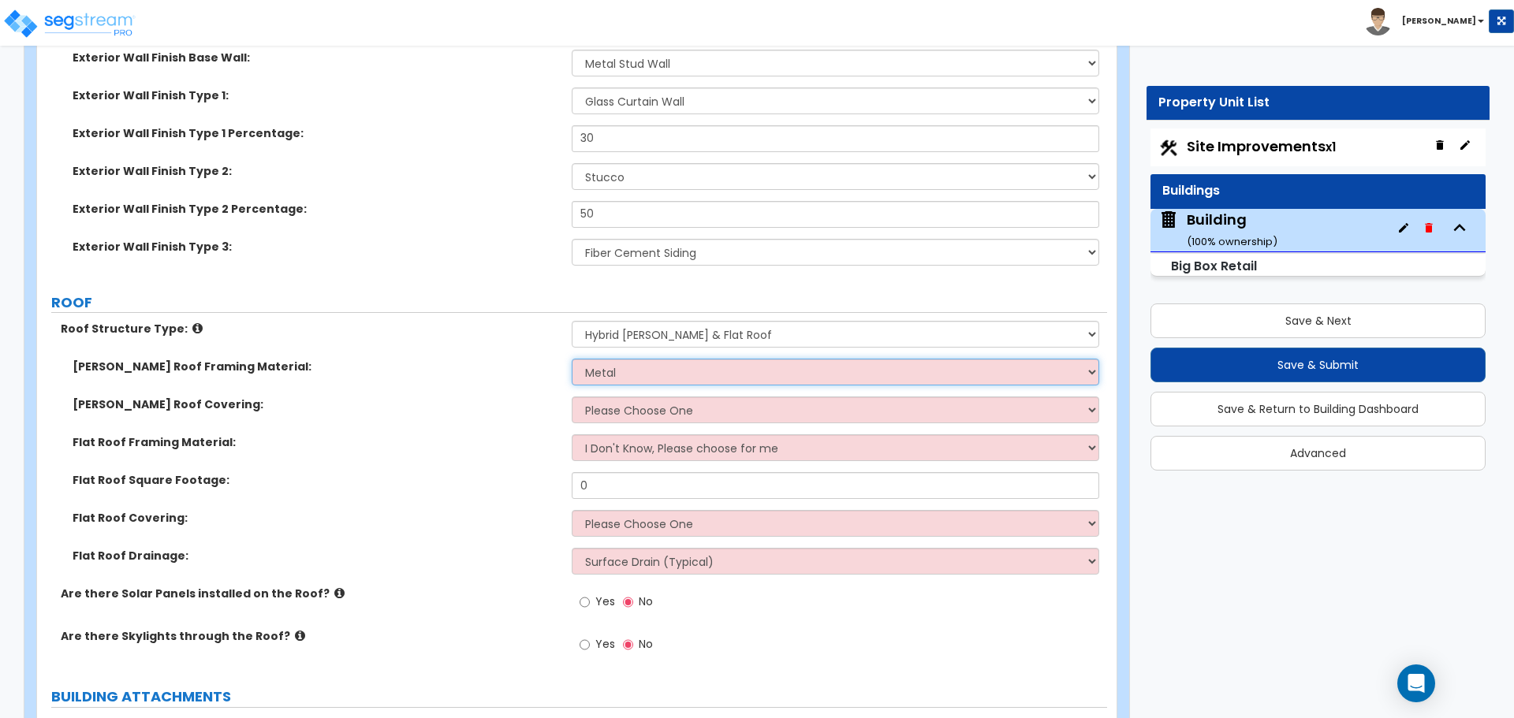
click at [572, 359] on select "I don't know, Please Choose for me Metal Wood" at bounding box center [835, 372] width 527 height 27
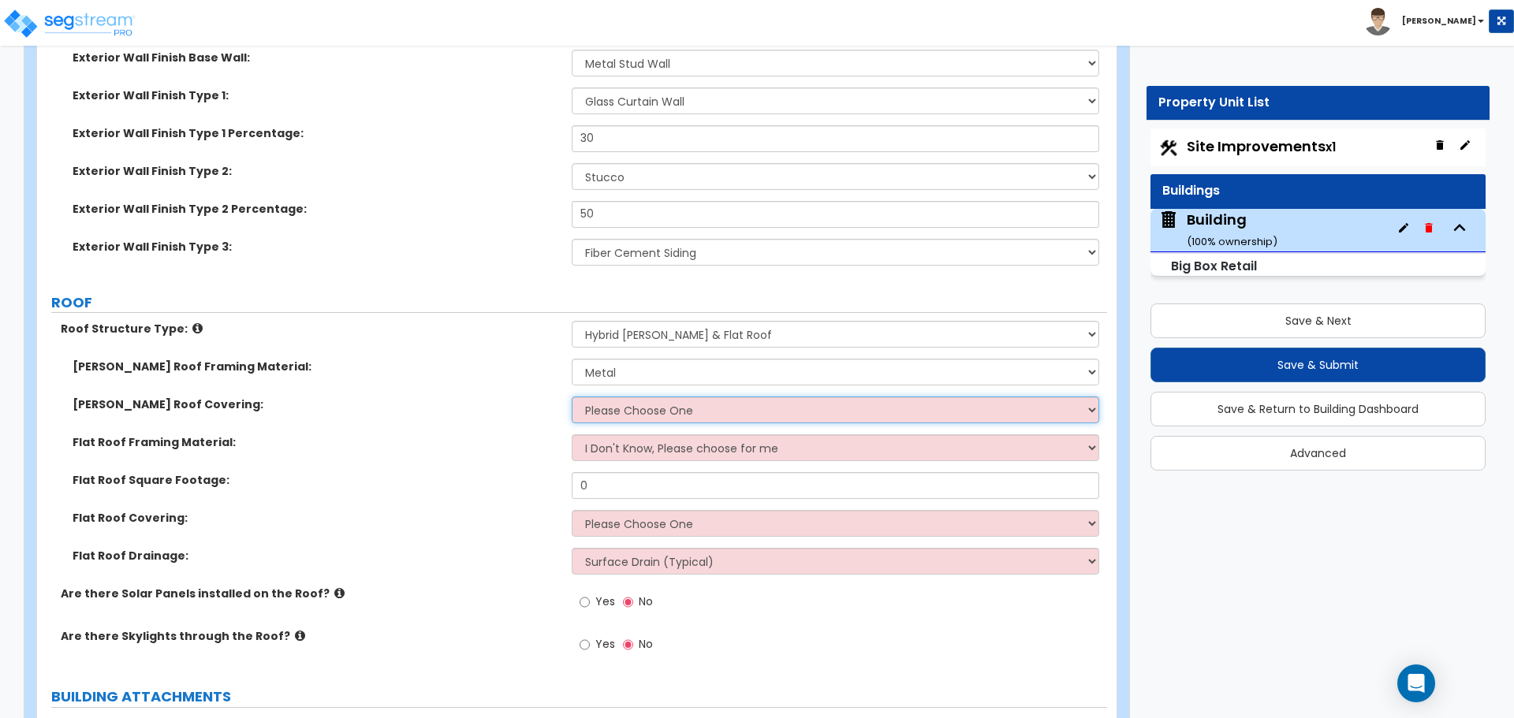
click at [703, 397] on select "Please Choose One Asphalt Shingle Clay Tile Wood Shingle Metal Shingle Standing…" at bounding box center [835, 410] width 527 height 27
click at [192, 324] on icon at bounding box center [197, 329] width 10 height 12
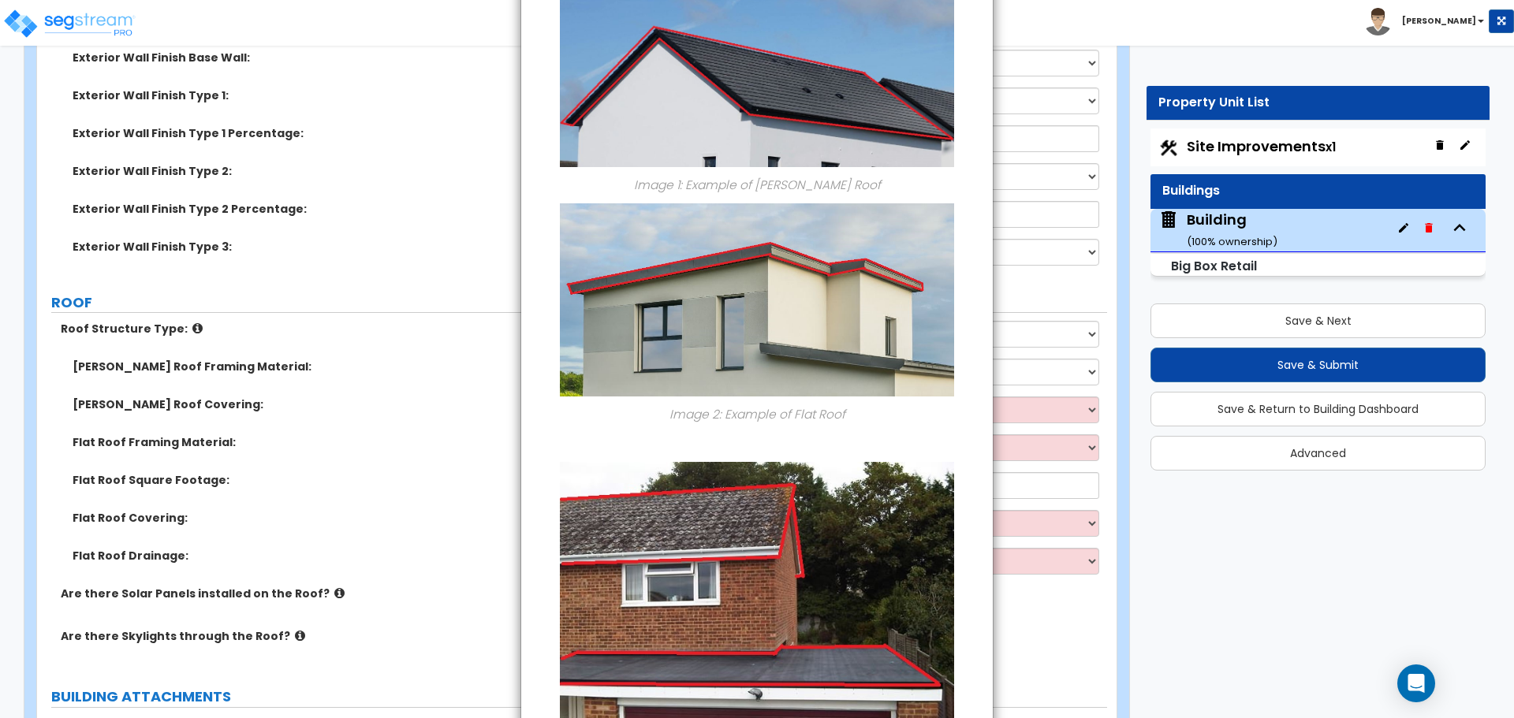
scroll to position [246, 0]
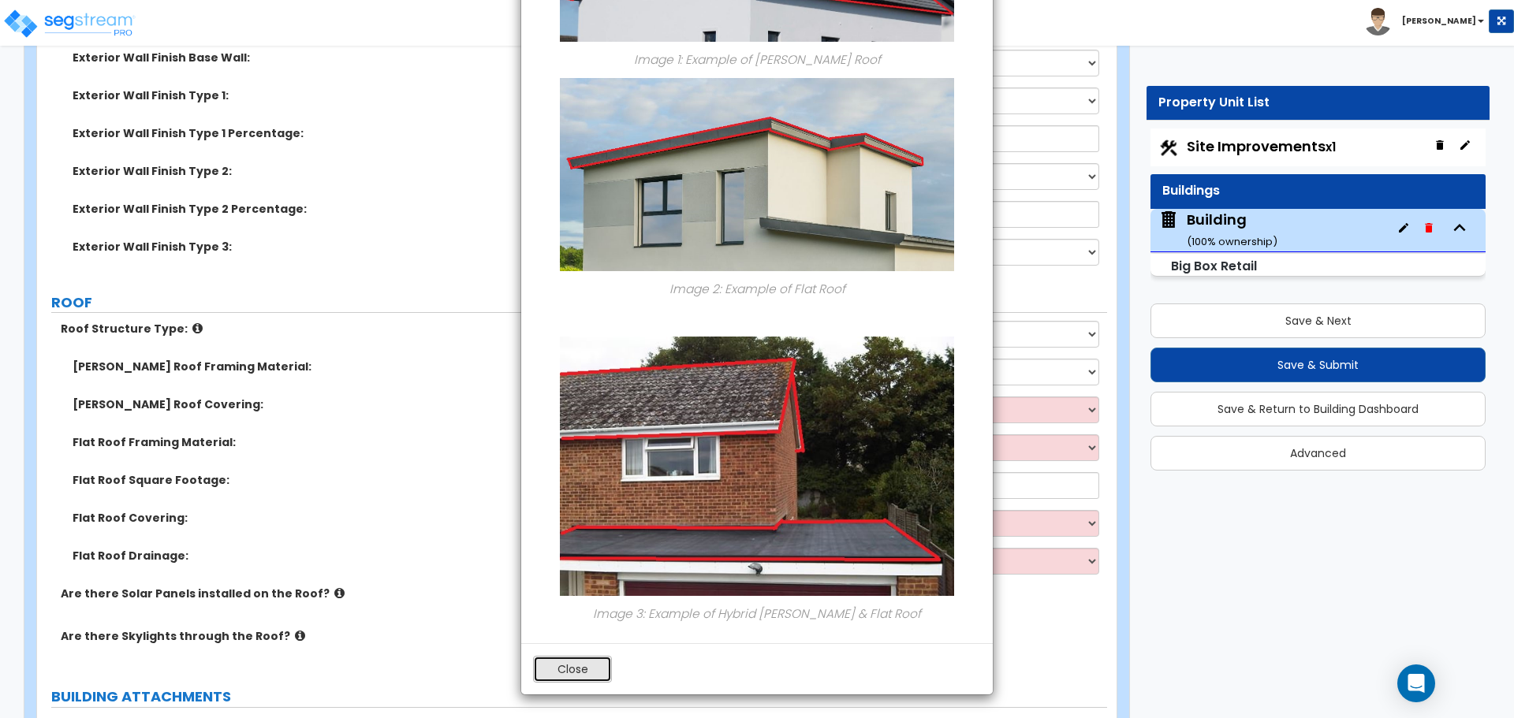
click at [577, 656] on button "Close" at bounding box center [572, 669] width 79 height 27
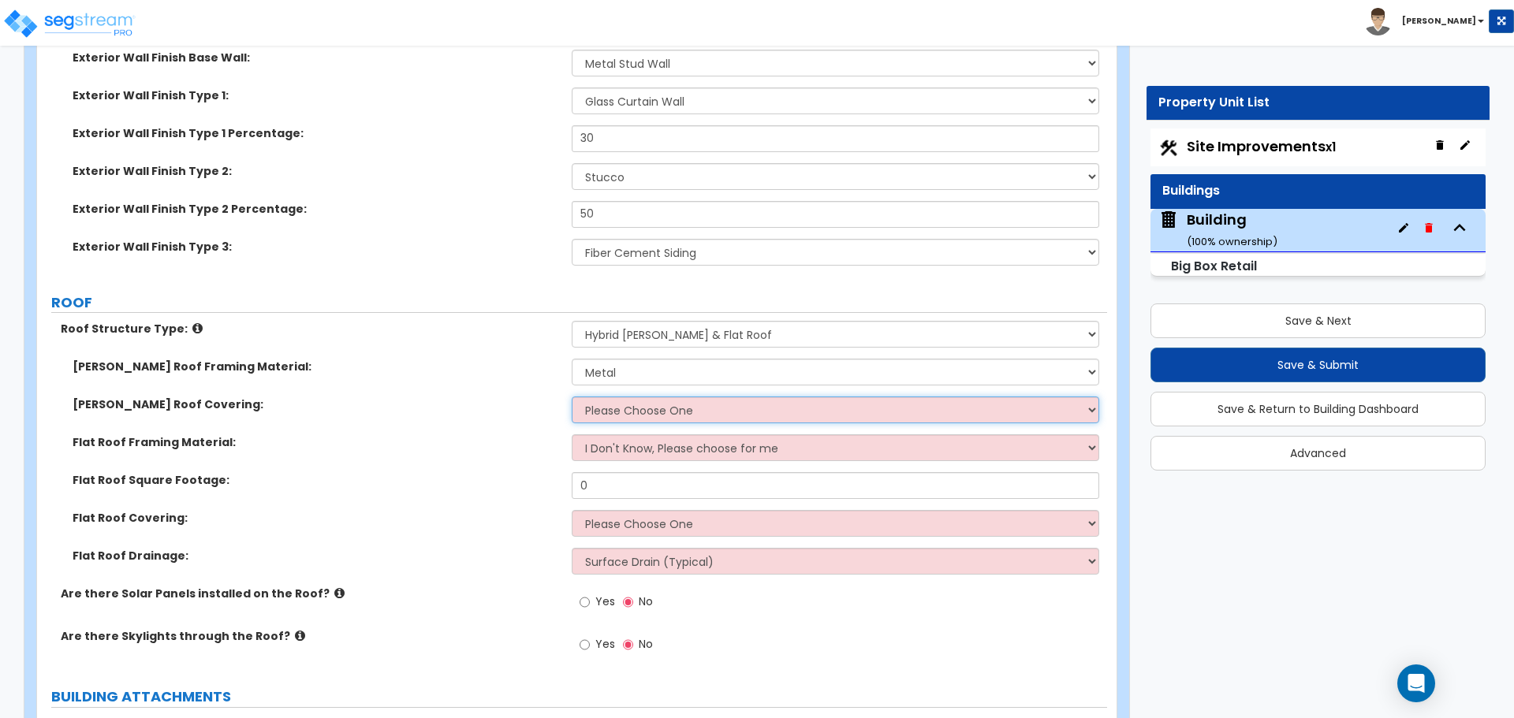
click at [658, 408] on select "Please Choose One Asphalt Shingle Clay Tile Wood Shingle Metal Shingle Standing…" at bounding box center [835, 410] width 527 height 27
click at [572, 397] on select "Please Choose One Asphalt Shingle Clay Tile Wood Shingle Metal Shingle Standing…" at bounding box center [835, 410] width 527 height 27
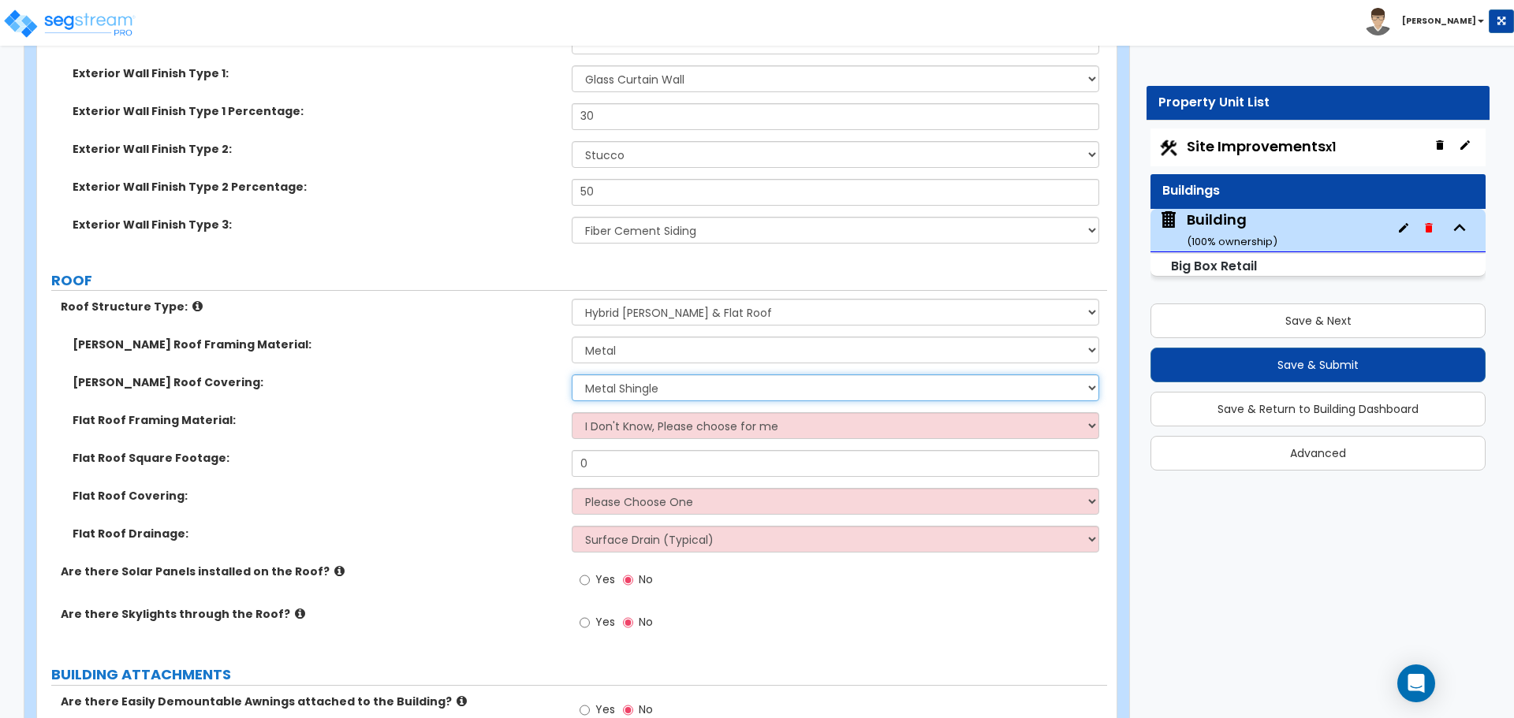
scroll to position [1732, 0]
click at [641, 380] on select "Please Choose One Asphalt Shingle Clay Tile Wood Shingle Metal Shingle Standing…" at bounding box center [835, 385] width 527 height 27
select select "2"
click at [572, 372] on select "Please Choose One Asphalt Shingle Clay Tile Wood Shingle Metal Shingle Standing…" at bounding box center [835, 385] width 527 height 27
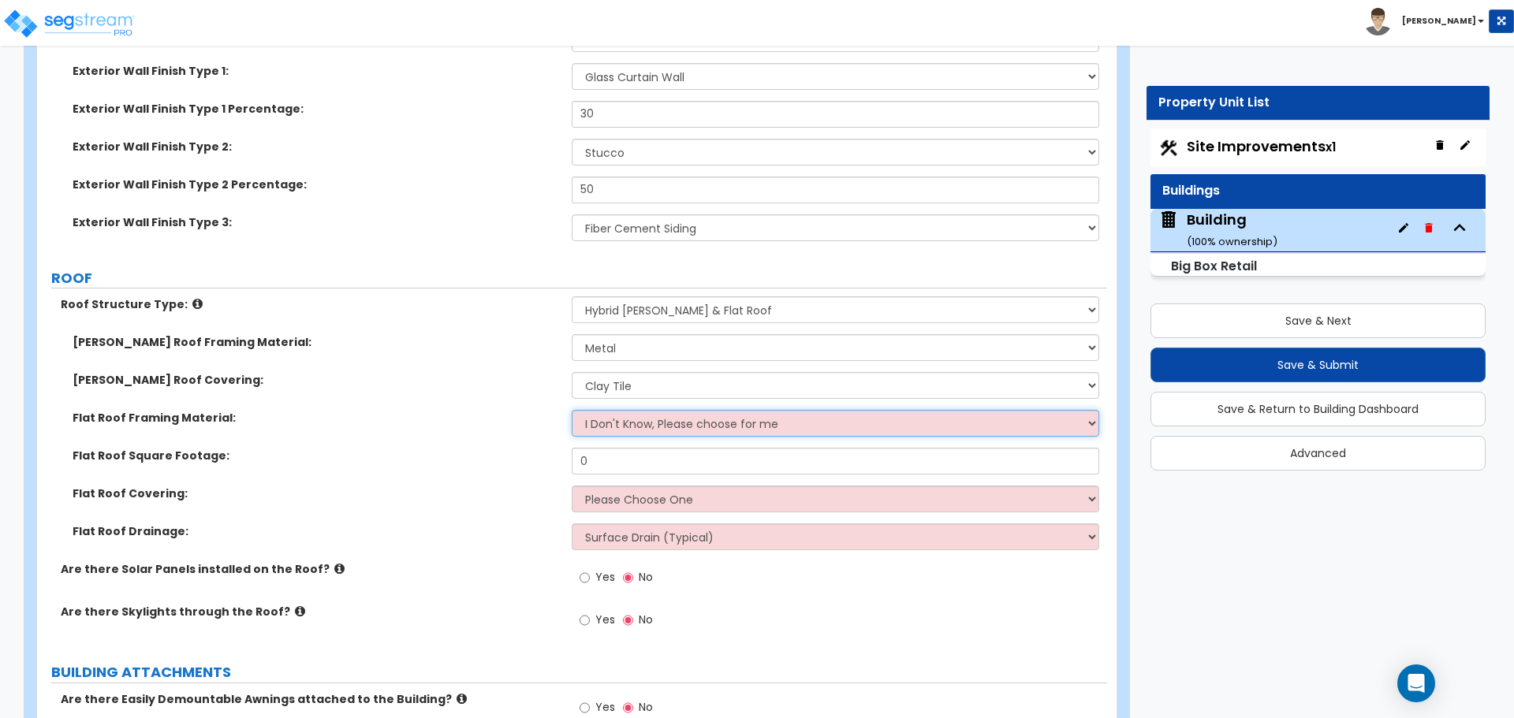
click at [732, 420] on select "I Don't Know, Please choose for me Metal Wood Concrete" at bounding box center [835, 423] width 527 height 27
select select "1"
click at [572, 410] on select "I Don't Know, Please choose for me Metal Wood Concrete" at bounding box center [835, 423] width 527 height 27
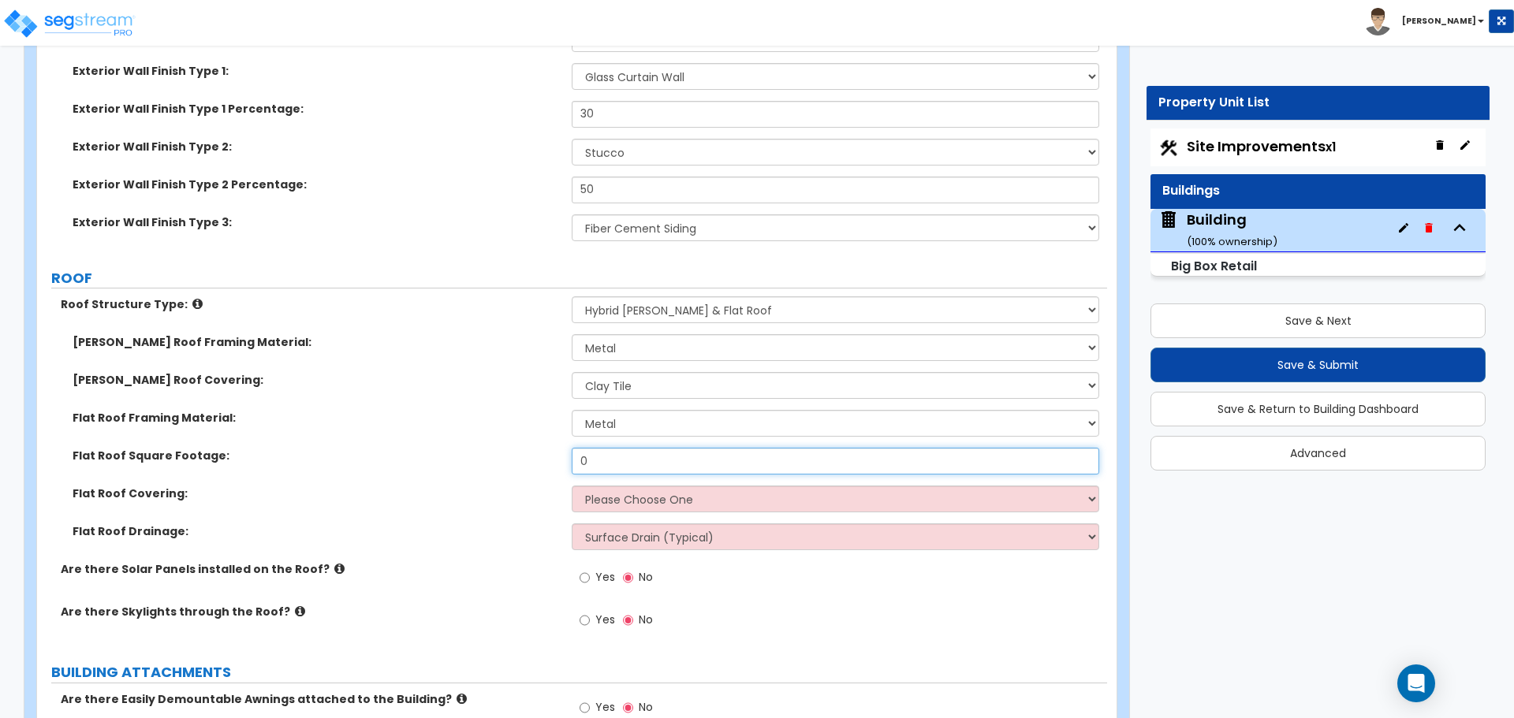
click at [649, 464] on input "0" at bounding box center [835, 461] width 527 height 27
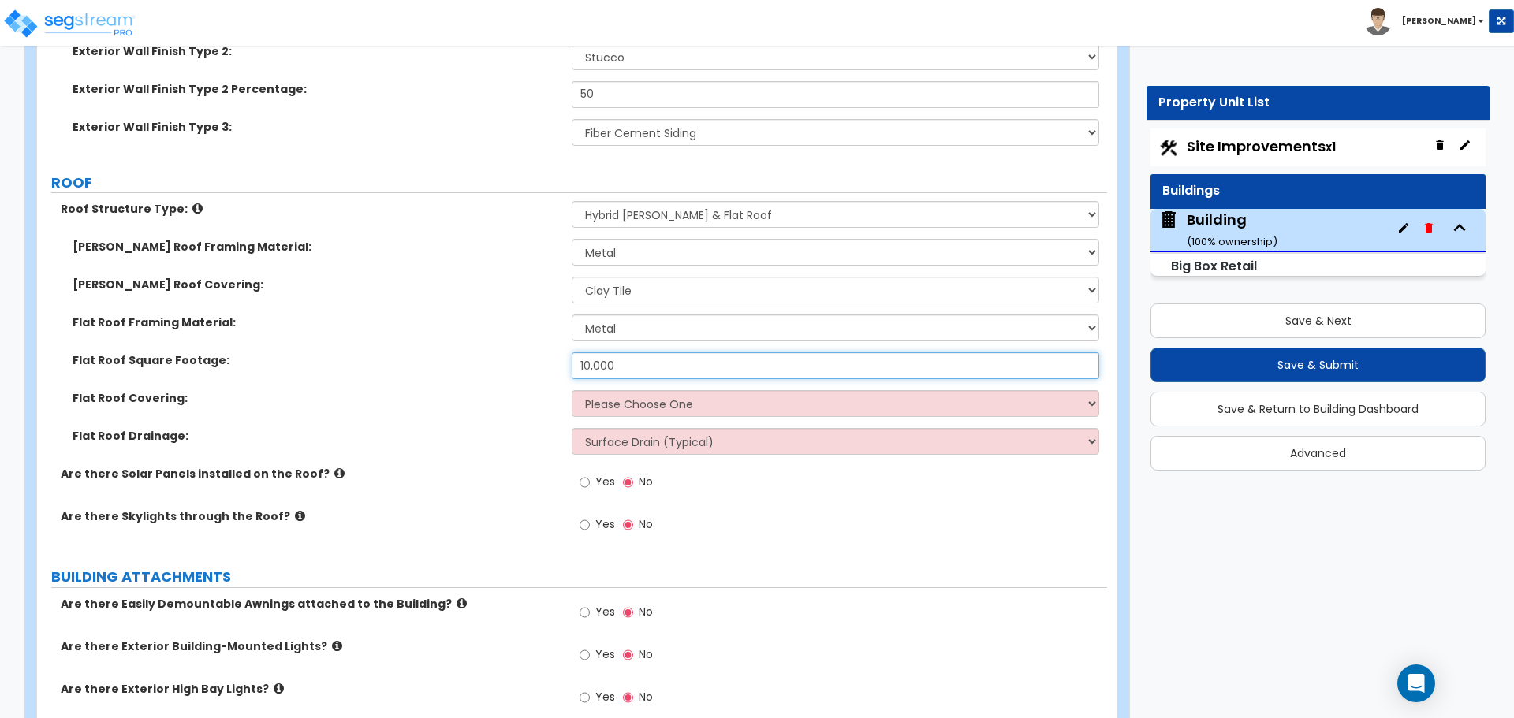
scroll to position [1840, 0]
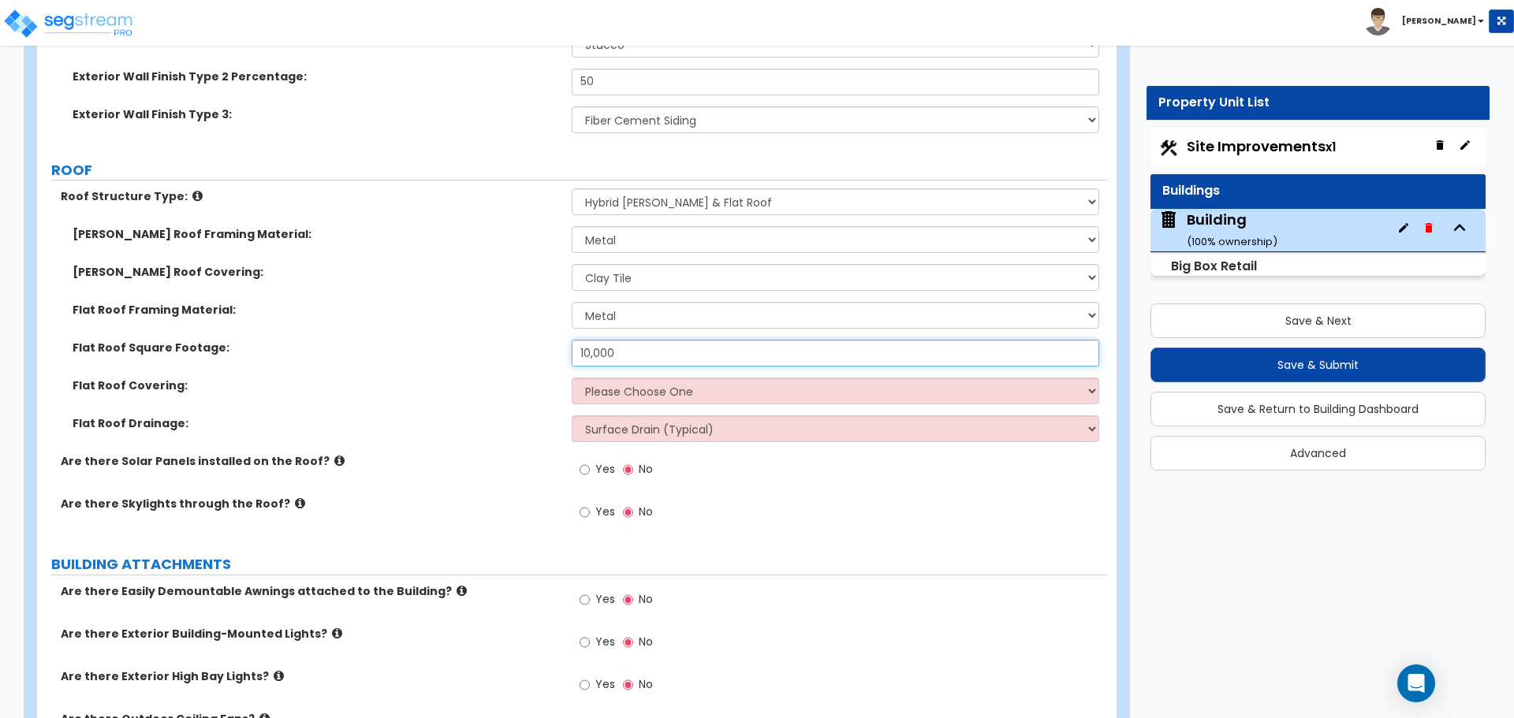
type input "10,000"
click at [681, 386] on select "Please Choose One Rolled Asphalt PVC Membrane Plastic (EPDM) Membrane Asphalt F…" at bounding box center [835, 391] width 527 height 27
select select "3"
click at [572, 378] on select "Please Choose One Rolled Asphalt PVC Membrane Plastic (EPDM) Membrane Asphalt F…" at bounding box center [835, 391] width 527 height 27
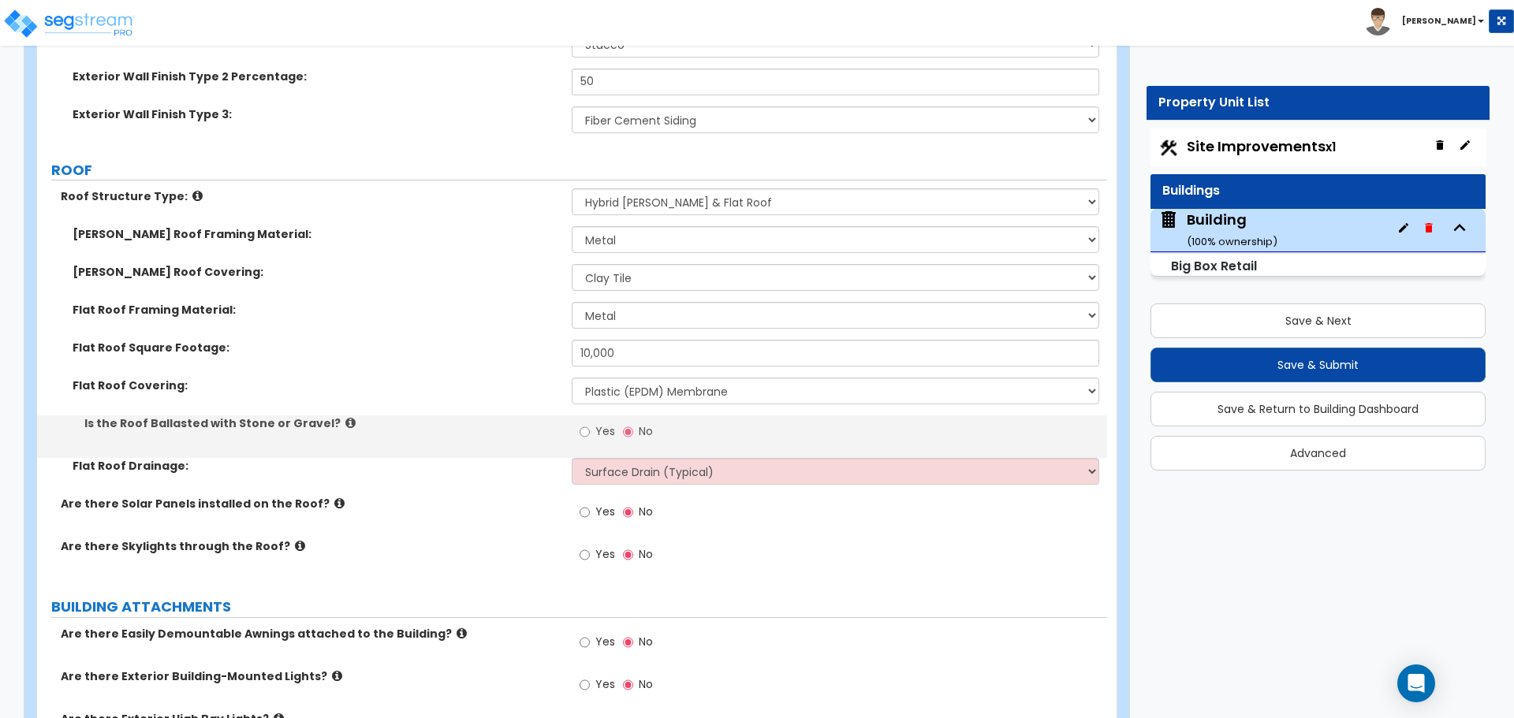
click at [597, 427] on span "Yes" at bounding box center [605, 431] width 20 height 16
click at [590, 427] on input "Yes" at bounding box center [585, 431] width 10 height 17
radio input "true"
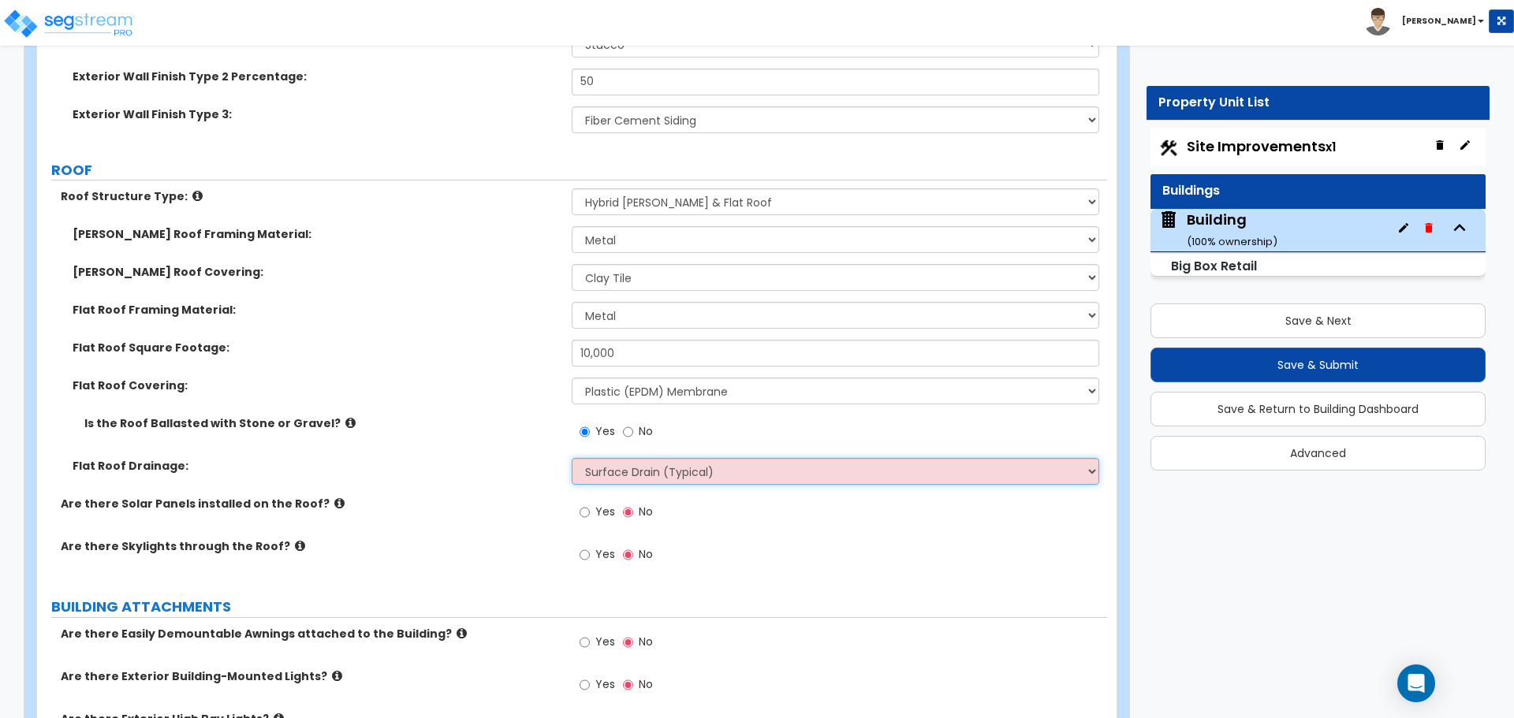
click at [644, 468] on select "Surface Drain (Typical) Gutters Downspout Only" at bounding box center [835, 471] width 527 height 27
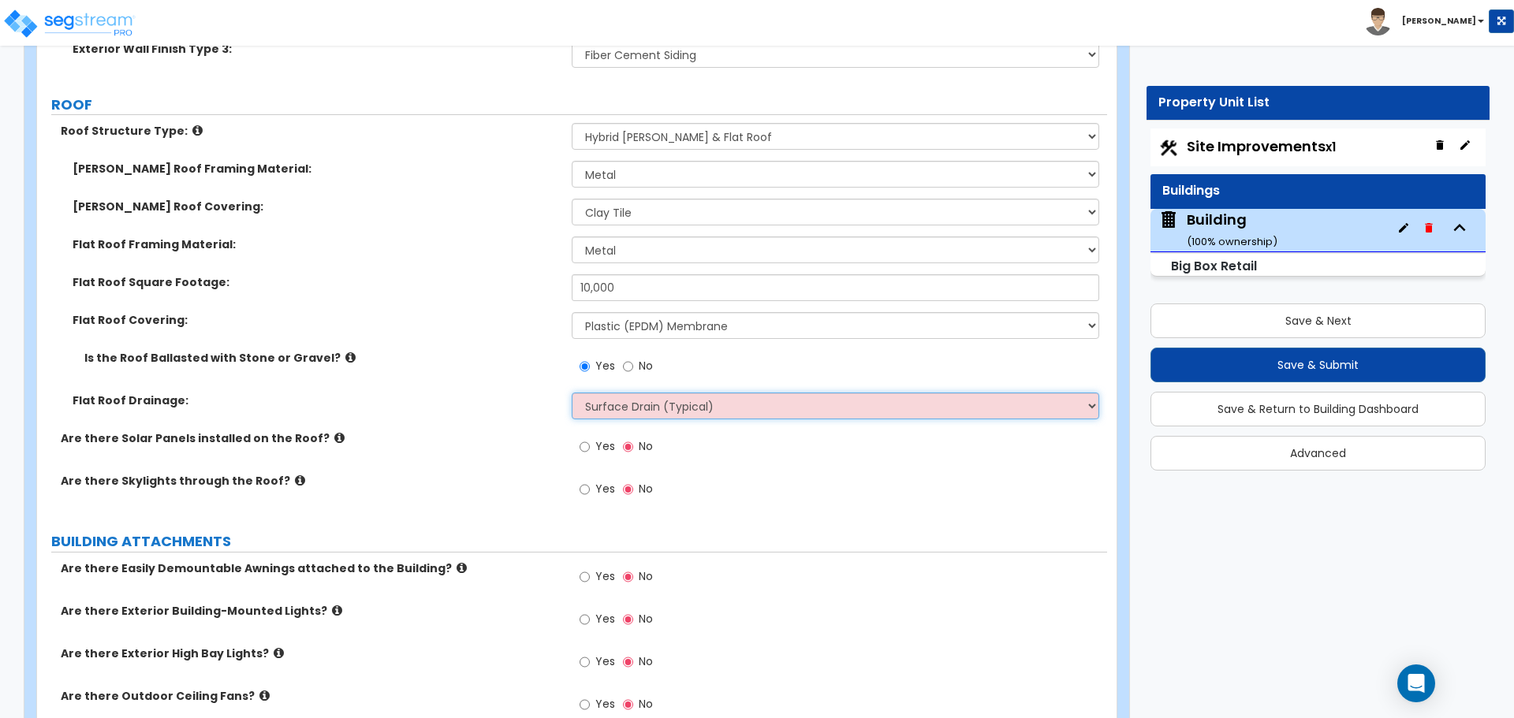
scroll to position [1908, 0]
click at [334, 431] on icon at bounding box center [339, 436] width 10 height 12
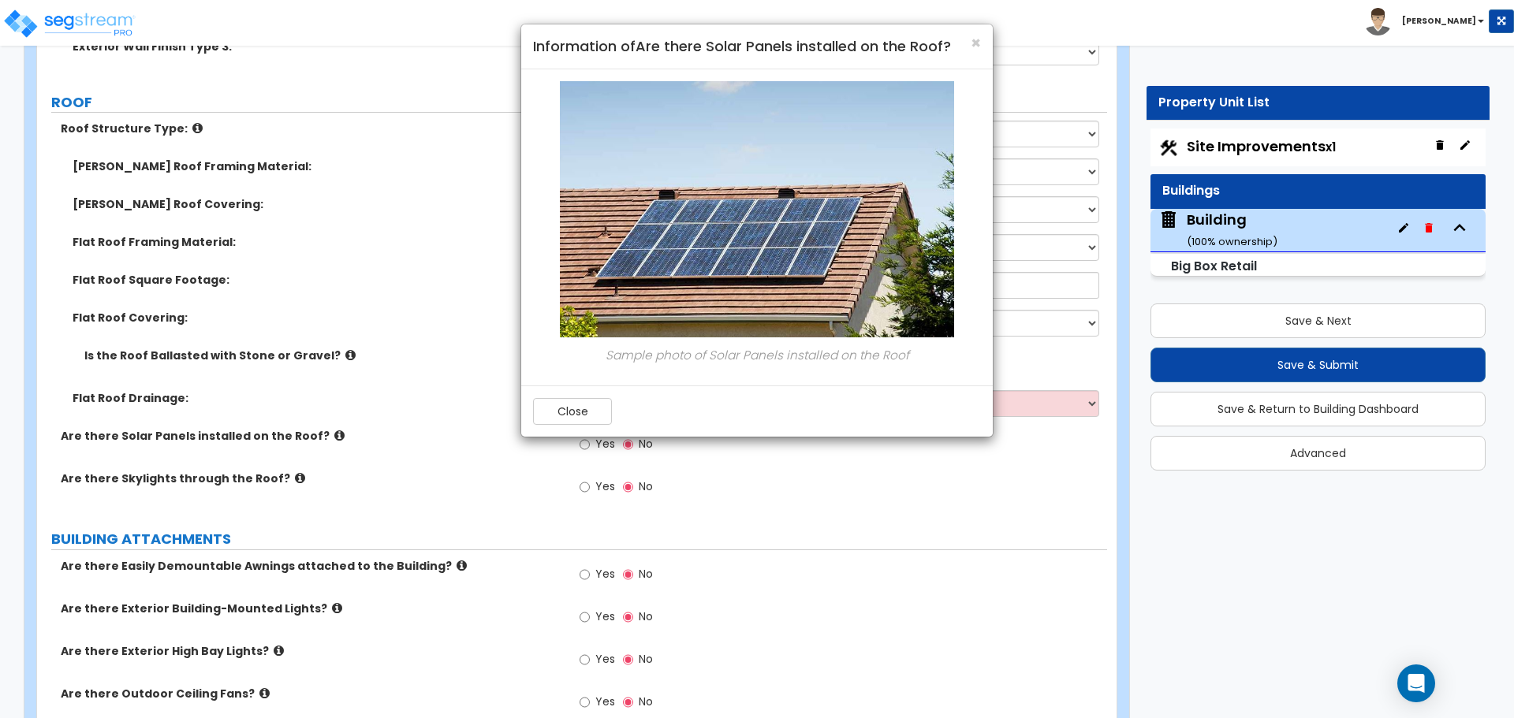
click at [611, 392] on div "Close" at bounding box center [757, 411] width 472 height 51
click at [601, 392] on div "Close" at bounding box center [757, 411] width 472 height 51
click at [583, 401] on button "Close" at bounding box center [572, 411] width 79 height 27
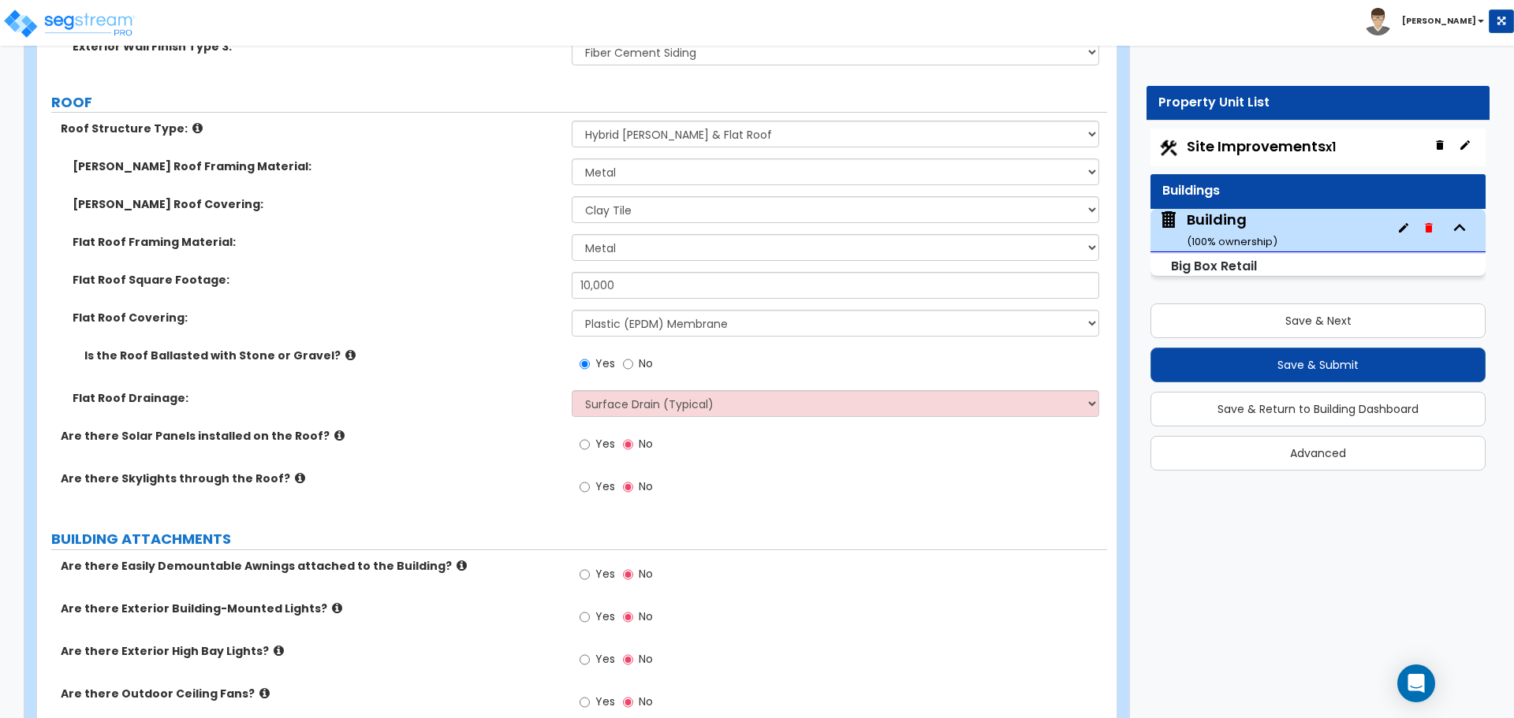
click at [603, 448] on span "Yes" at bounding box center [605, 444] width 20 height 16
click at [590, 448] on input "Yes" at bounding box center [585, 444] width 10 height 17
radio input "true"
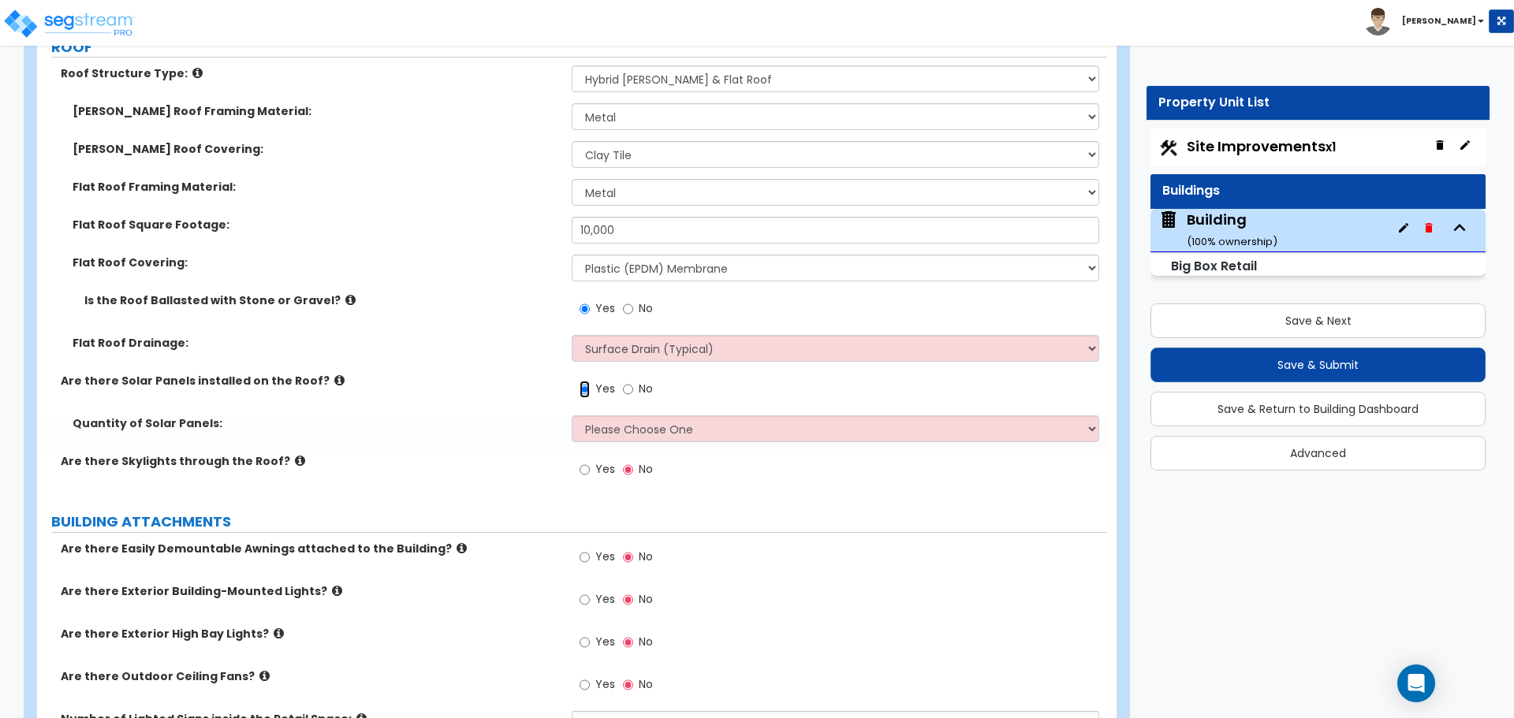
scroll to position [1965, 0]
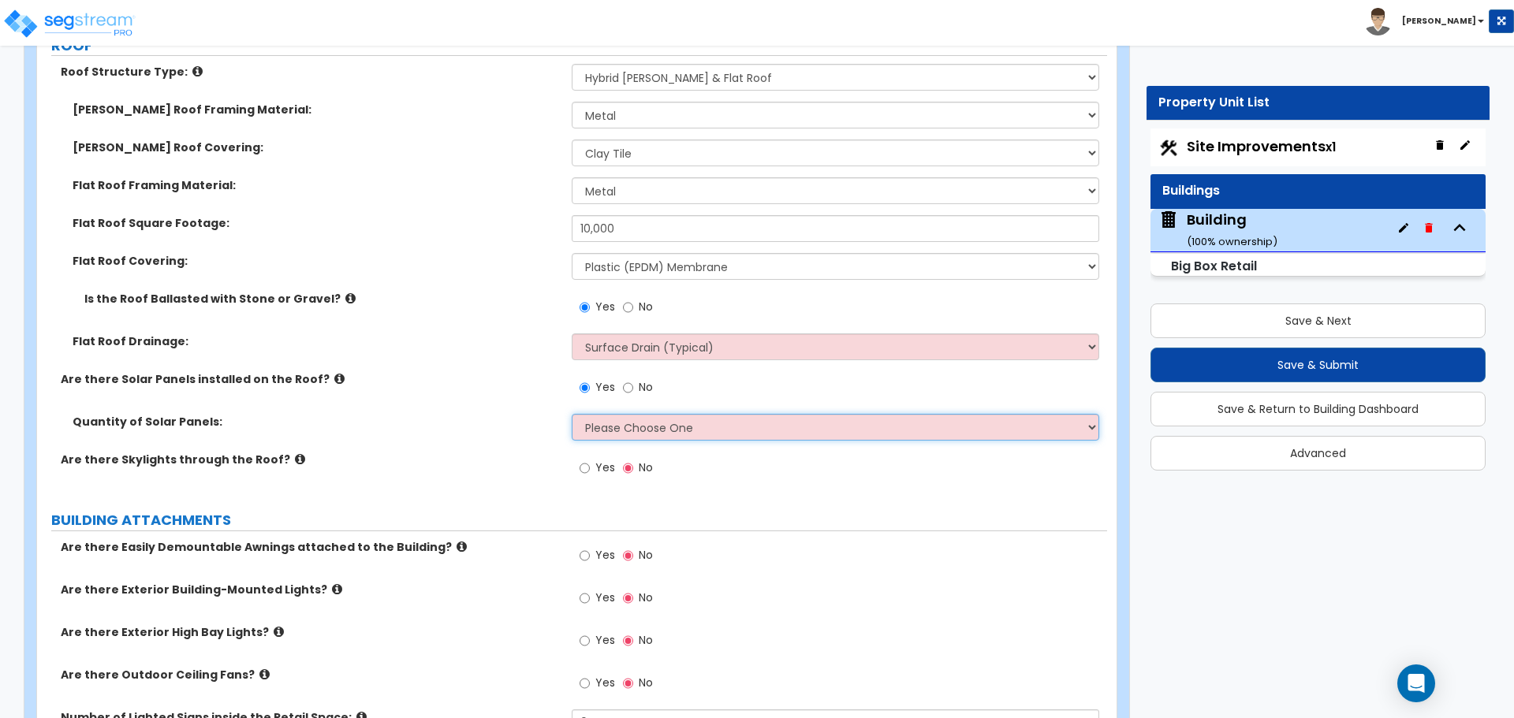
click at [680, 429] on select "Please Choose One Enter the Percentage of Roof Covered by Solar Panels Enter th…" at bounding box center [835, 427] width 527 height 27
click at [572, 414] on select "Please Choose One Enter the Percentage of Roof Covered by Solar Panels Enter th…" at bounding box center [835, 427] width 527 height 27
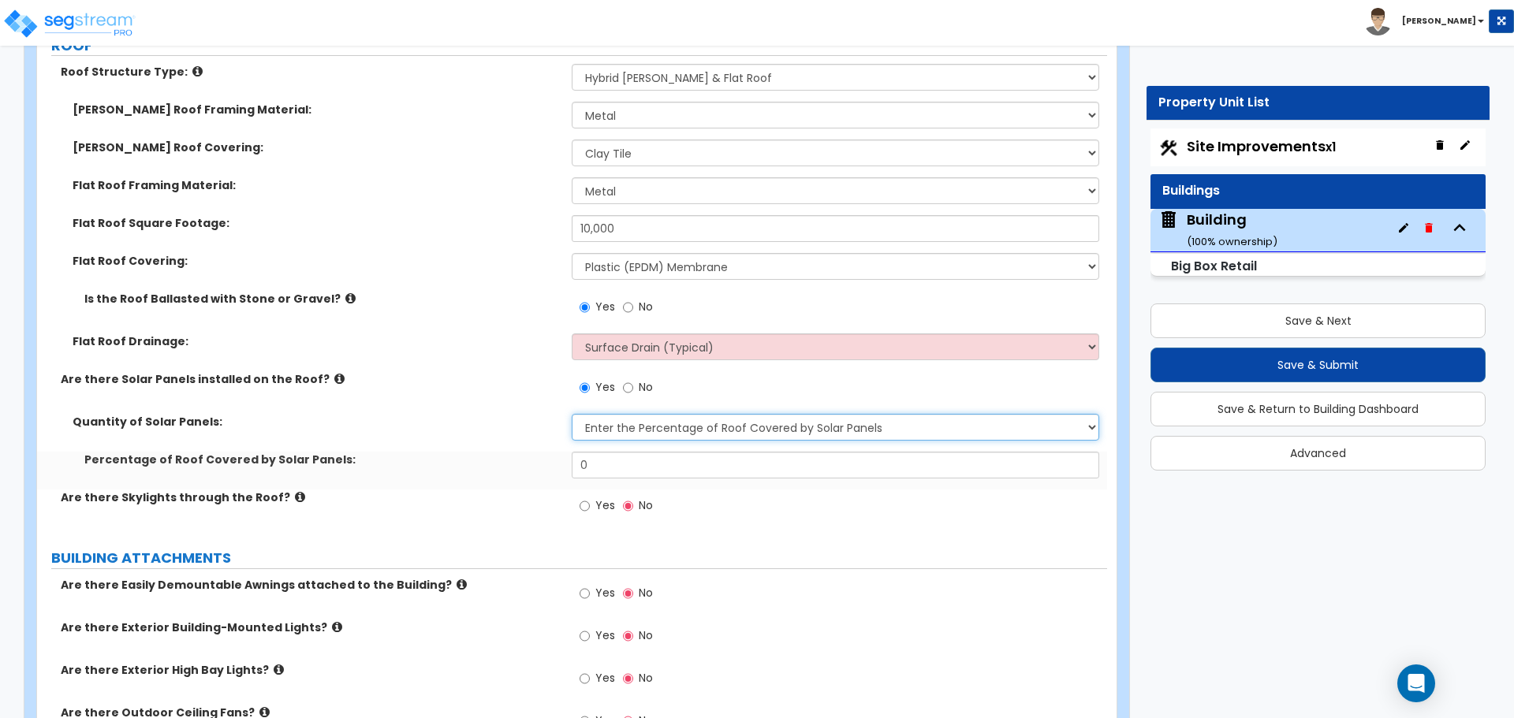
click at [658, 423] on select "Please Choose One Enter the Percentage of Roof Covered by Solar Panels Enter th…" at bounding box center [835, 427] width 527 height 27
select select "2"
click at [572, 414] on select "Please Choose One Enter the Percentage of Roof Covered by Solar Panels Enter th…" at bounding box center [835, 427] width 527 height 27
click at [643, 425] on select "Please Choose One Enter the Percentage of Roof Covered by Solar Panels Enter th…" at bounding box center [835, 427] width 527 height 27
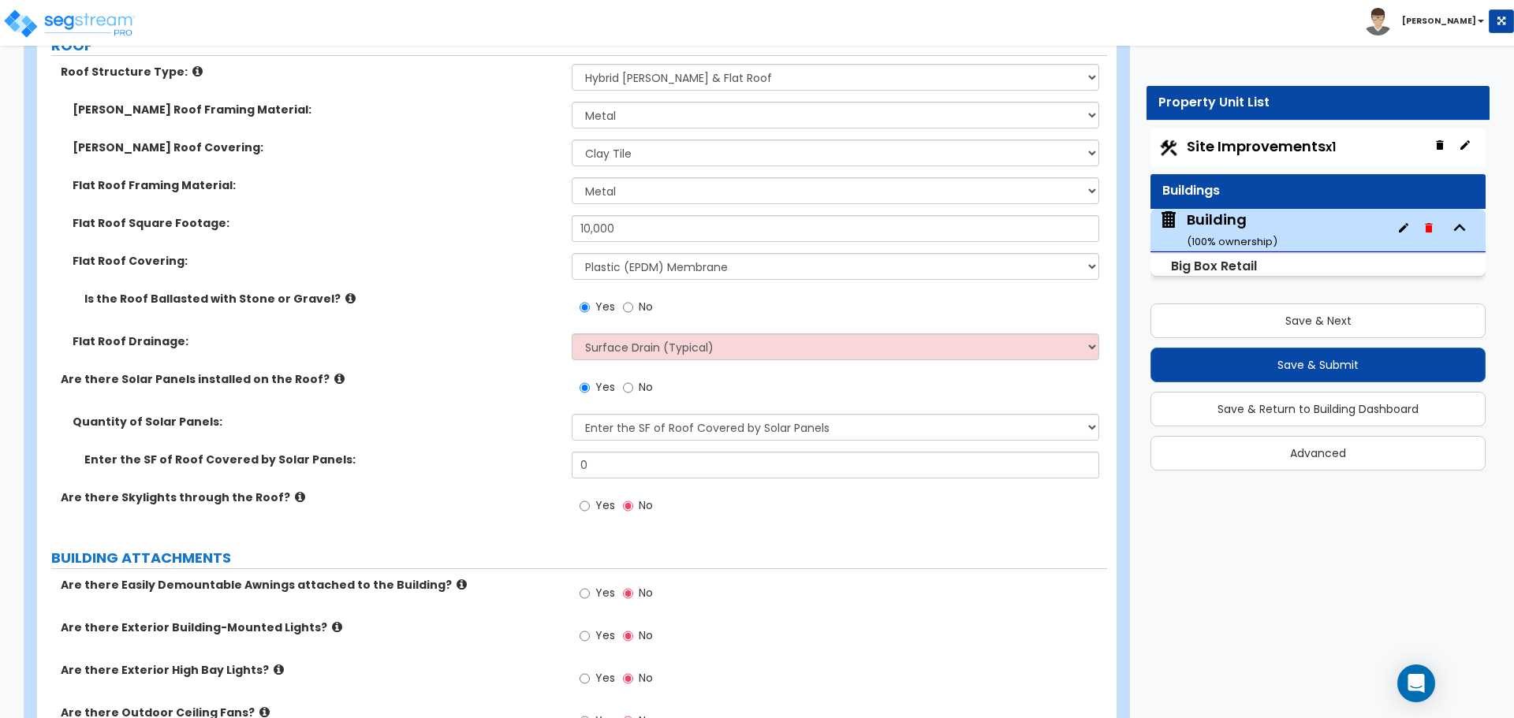
click at [633, 390] on label "No" at bounding box center [638, 389] width 30 height 27
click at [633, 390] on input "No" at bounding box center [628, 387] width 10 height 17
radio input "false"
radio input "true"
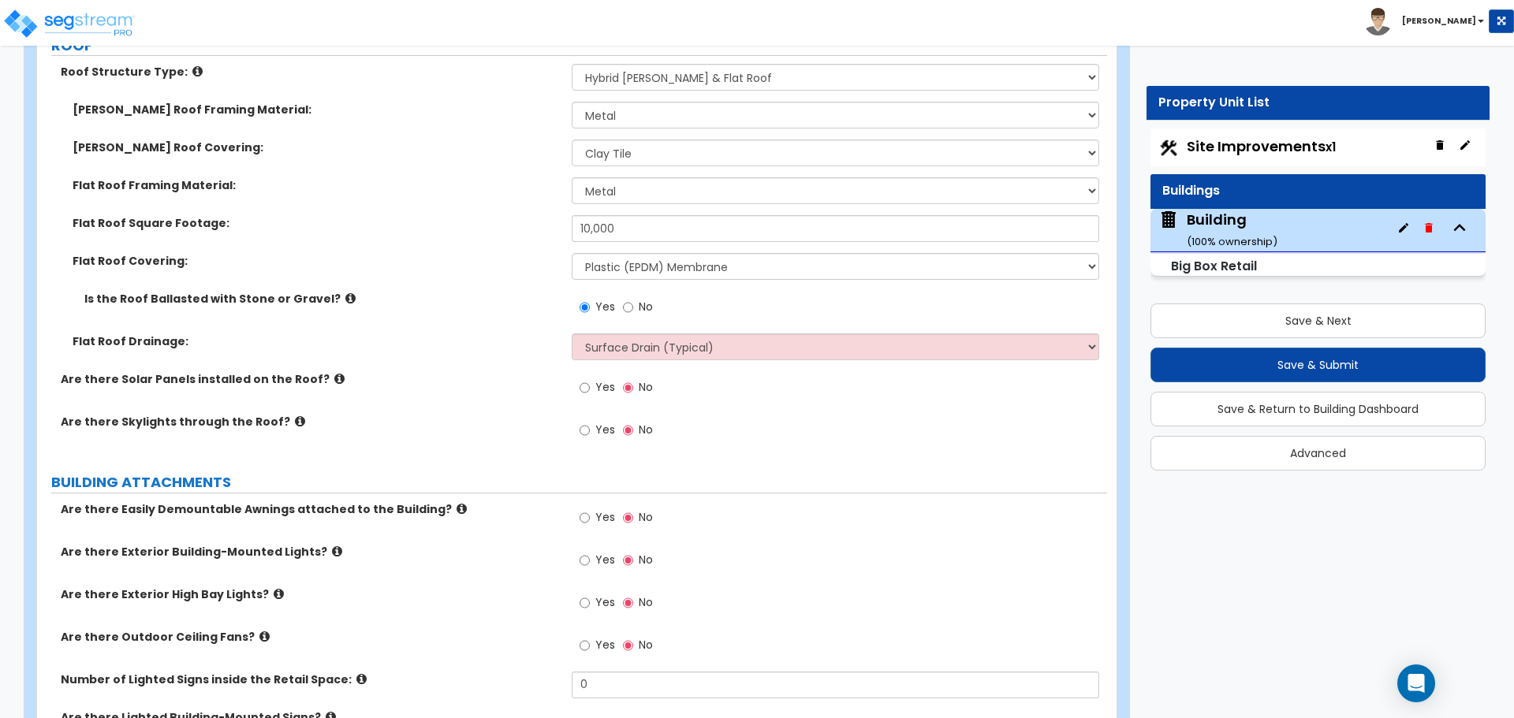
click at [608, 422] on span "Yes" at bounding box center [605, 430] width 20 height 16
click at [590, 422] on input "Yes" at bounding box center [585, 430] width 10 height 17
radio input "true"
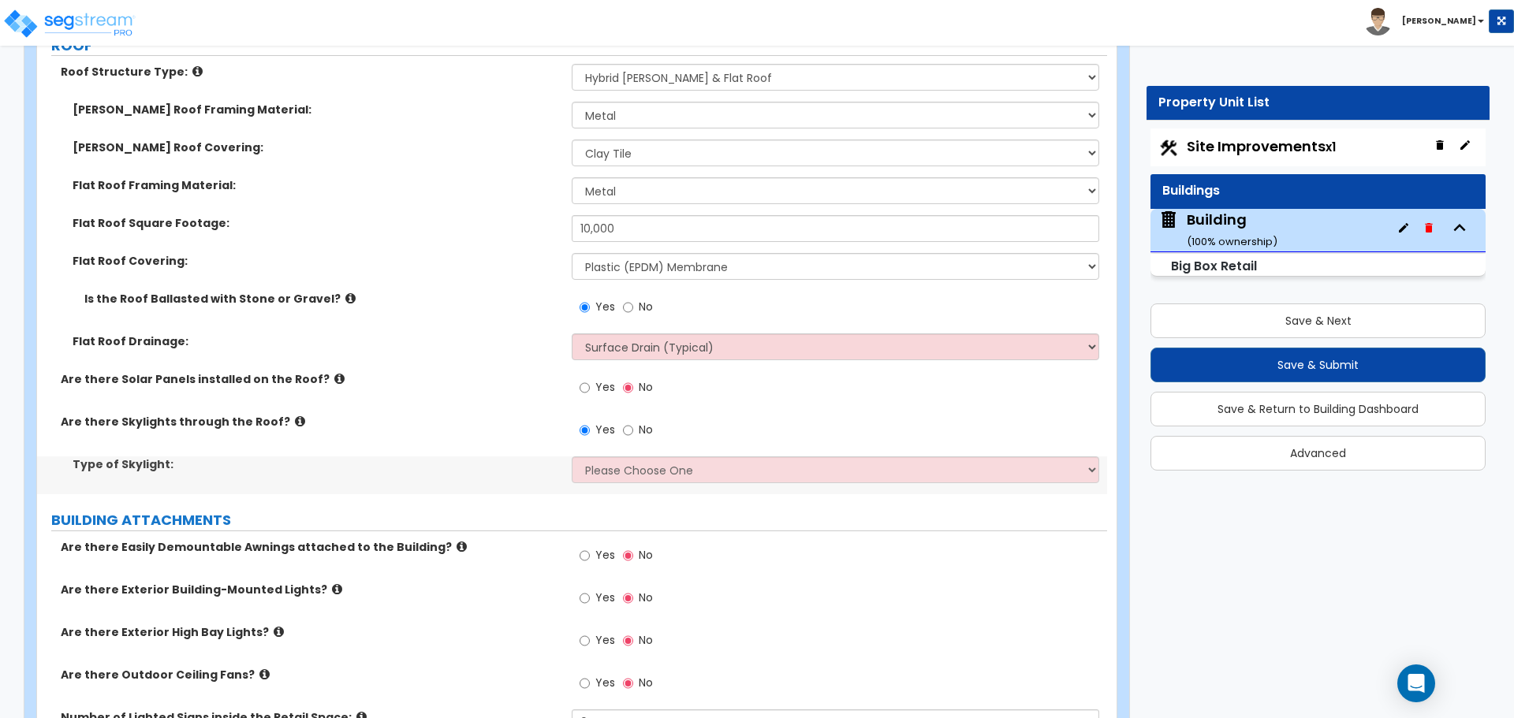
click at [295, 416] on icon at bounding box center [300, 422] width 10 height 12
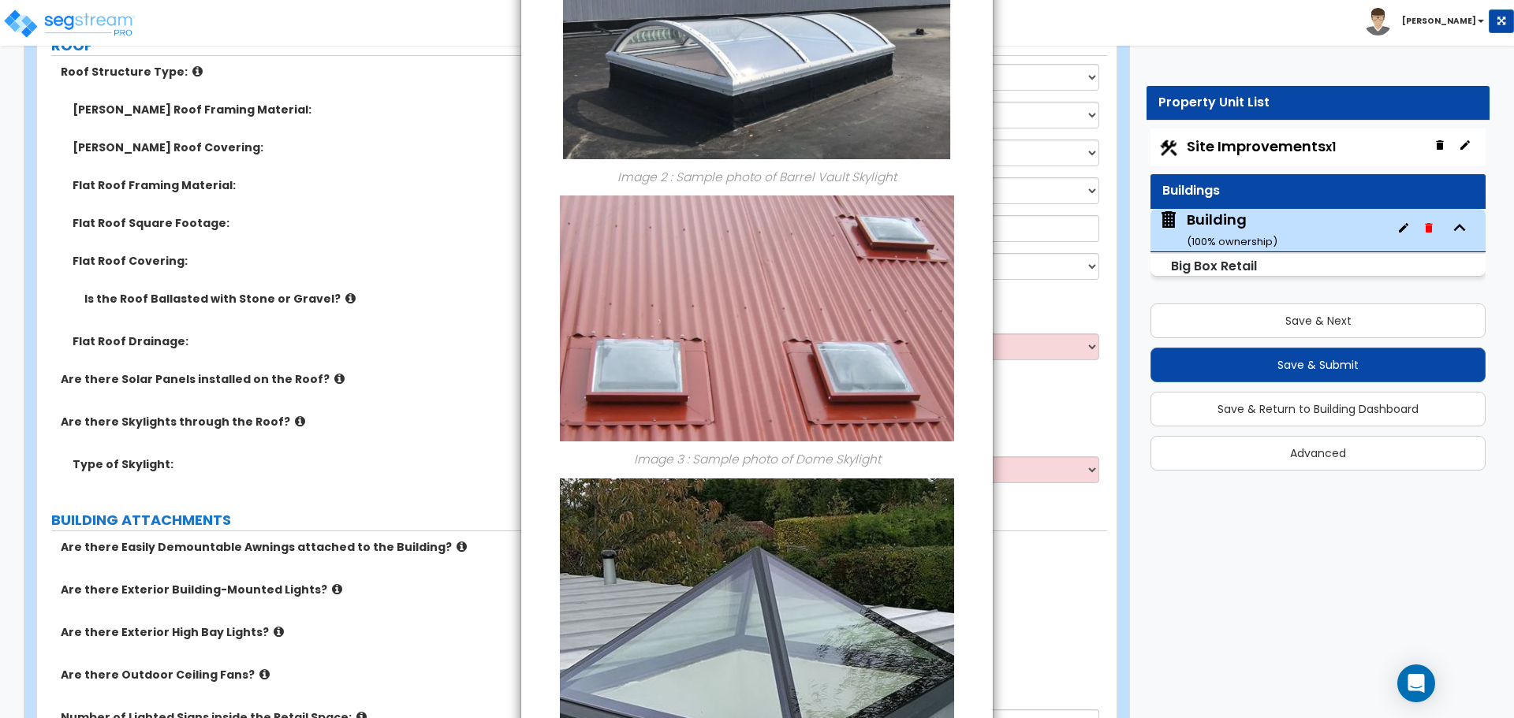
scroll to position [834, 0]
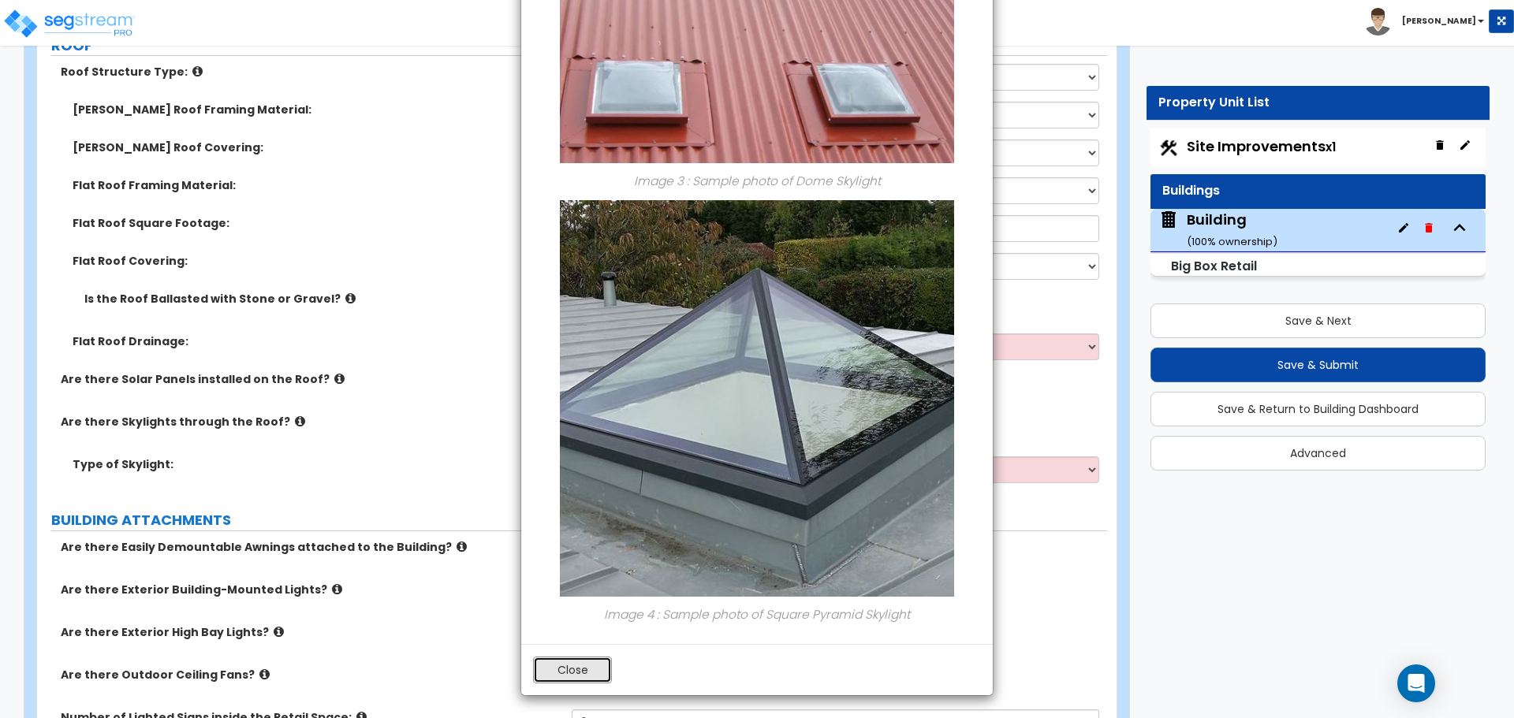
click at [580, 668] on button "Close" at bounding box center [572, 670] width 79 height 27
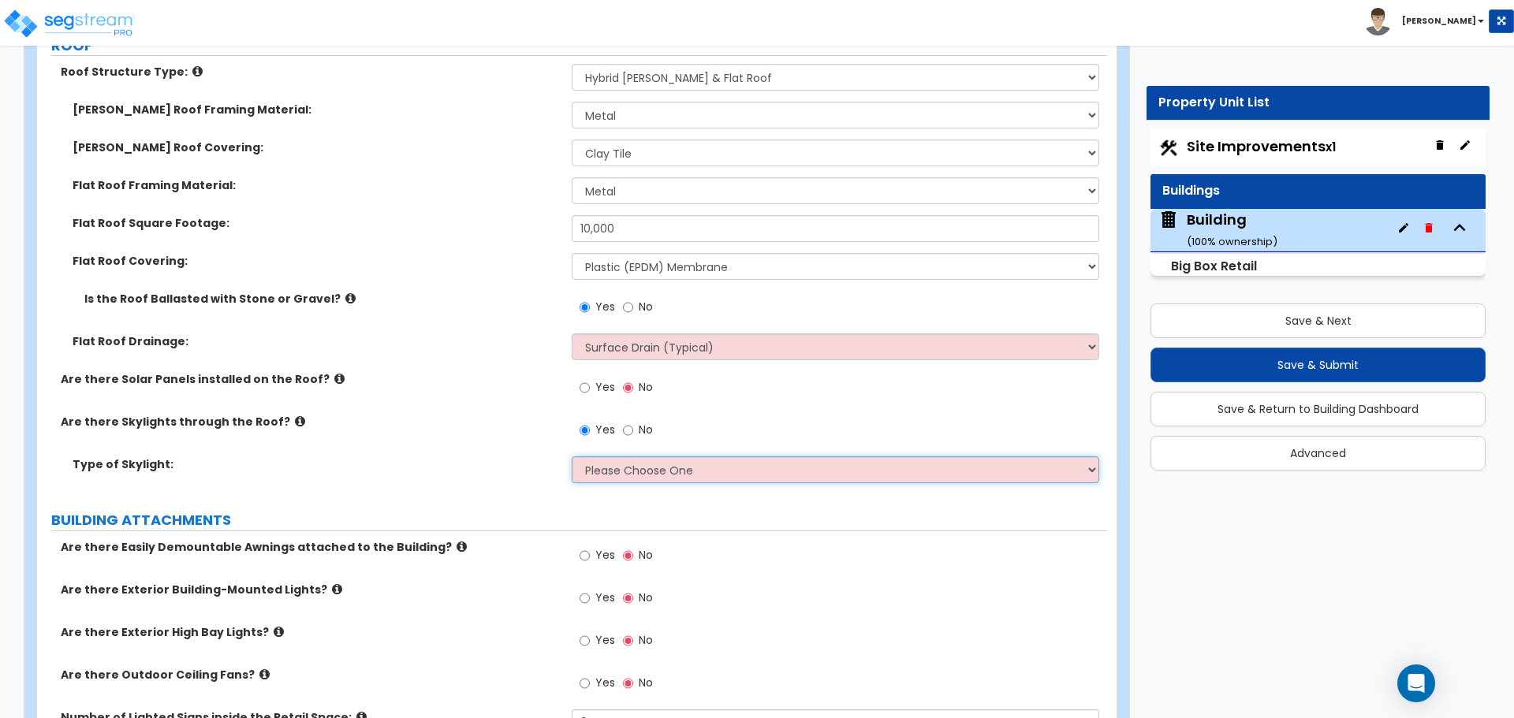
click at [642, 464] on select "Please Choose One Sandwich Panels Fixed Rectangular Glass Barrel Vault Dome Squ…" at bounding box center [835, 470] width 527 height 27
select select "3"
click at [572, 457] on select "Please Choose One Sandwich Panels Fixed Rectangular Glass Barrel Vault Dome Squ…" at bounding box center [835, 470] width 527 height 27
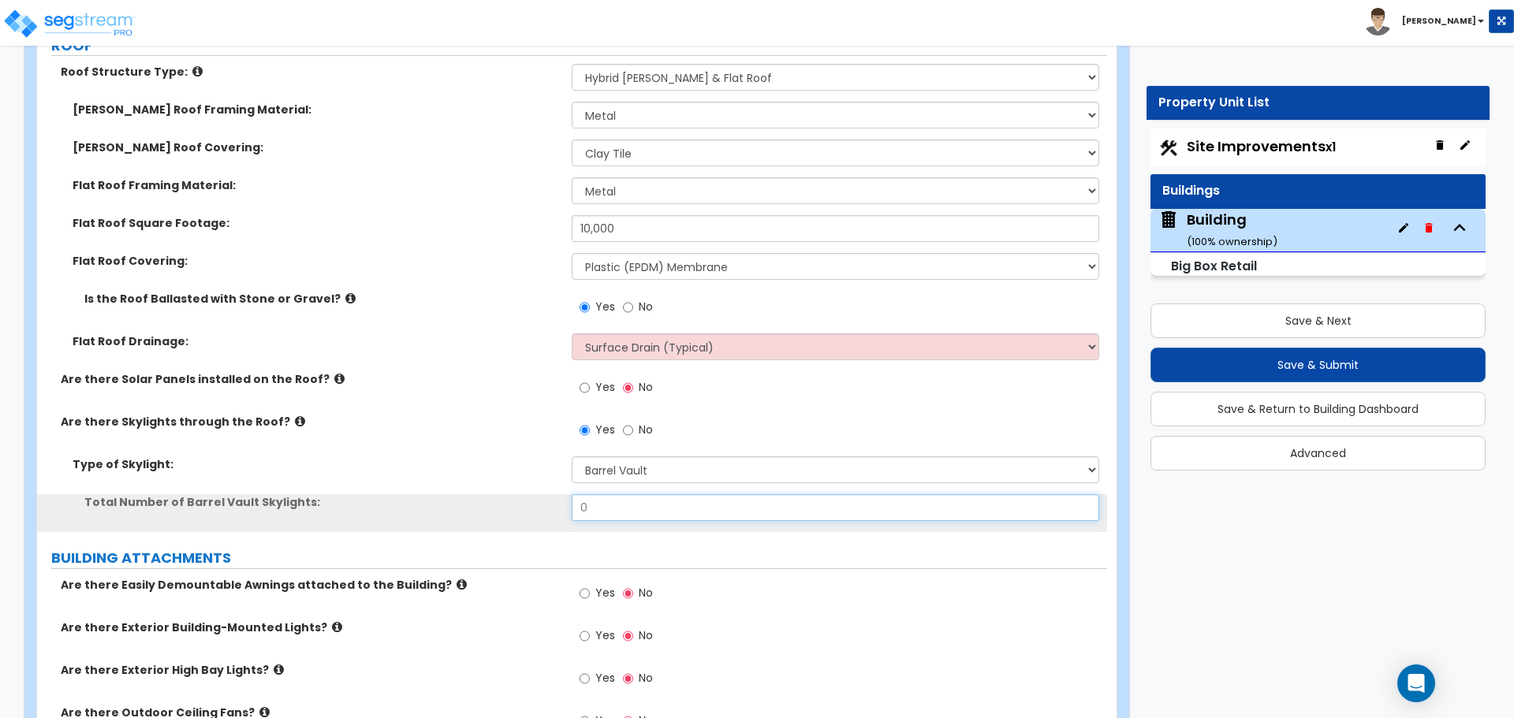
click at [612, 496] on input "0" at bounding box center [835, 507] width 527 height 27
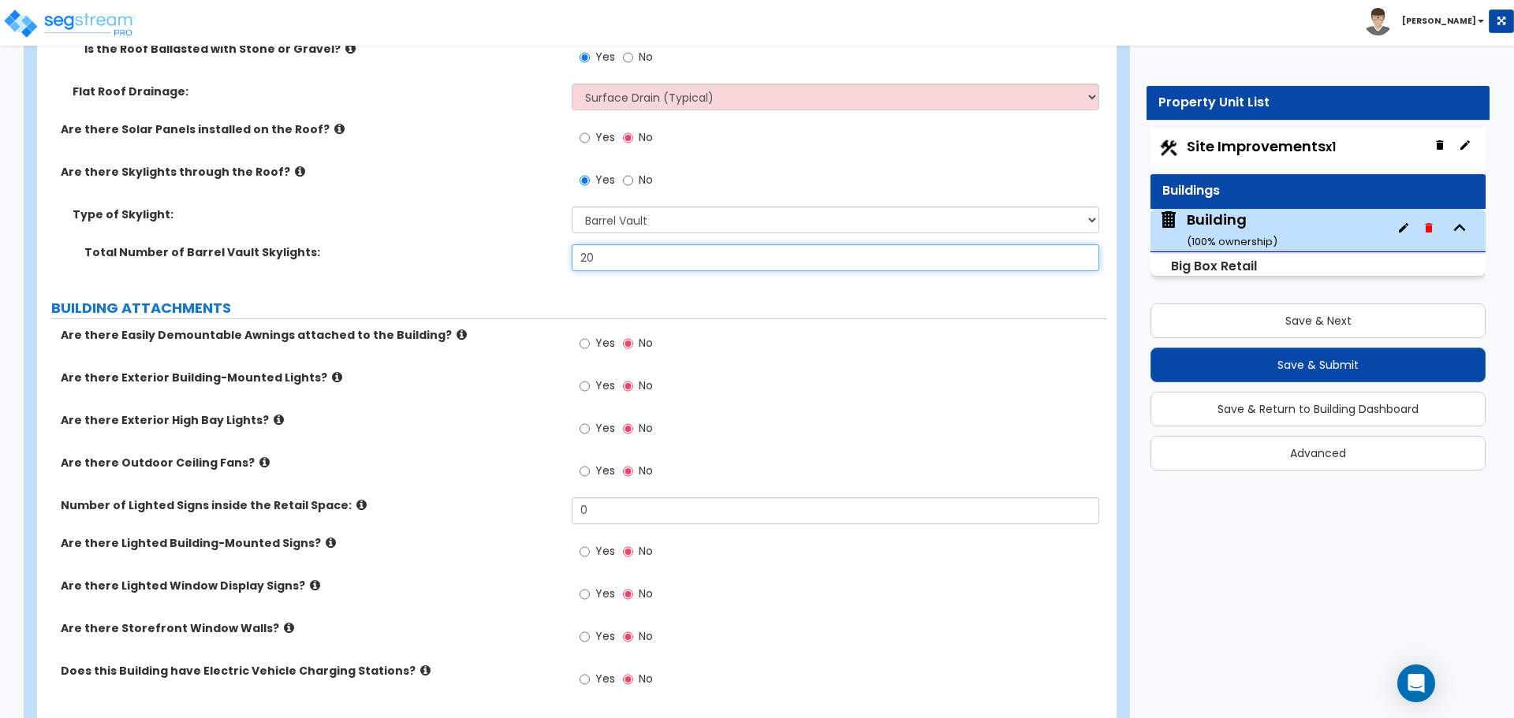
scroll to position [2217, 0]
type input "20"
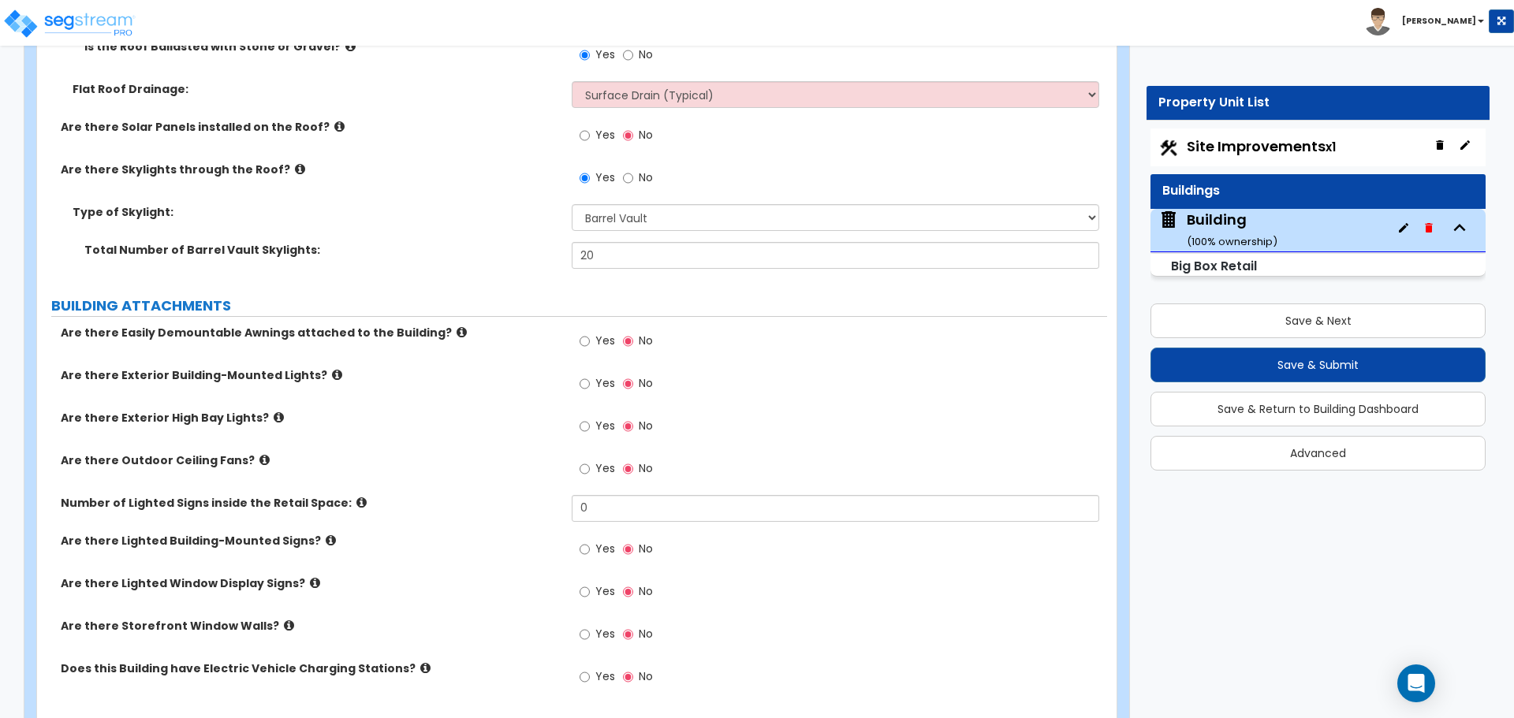
click at [588, 330] on label "Yes" at bounding box center [597, 343] width 35 height 27
click at [588, 333] on input "Yes" at bounding box center [585, 341] width 10 height 17
radio input "true"
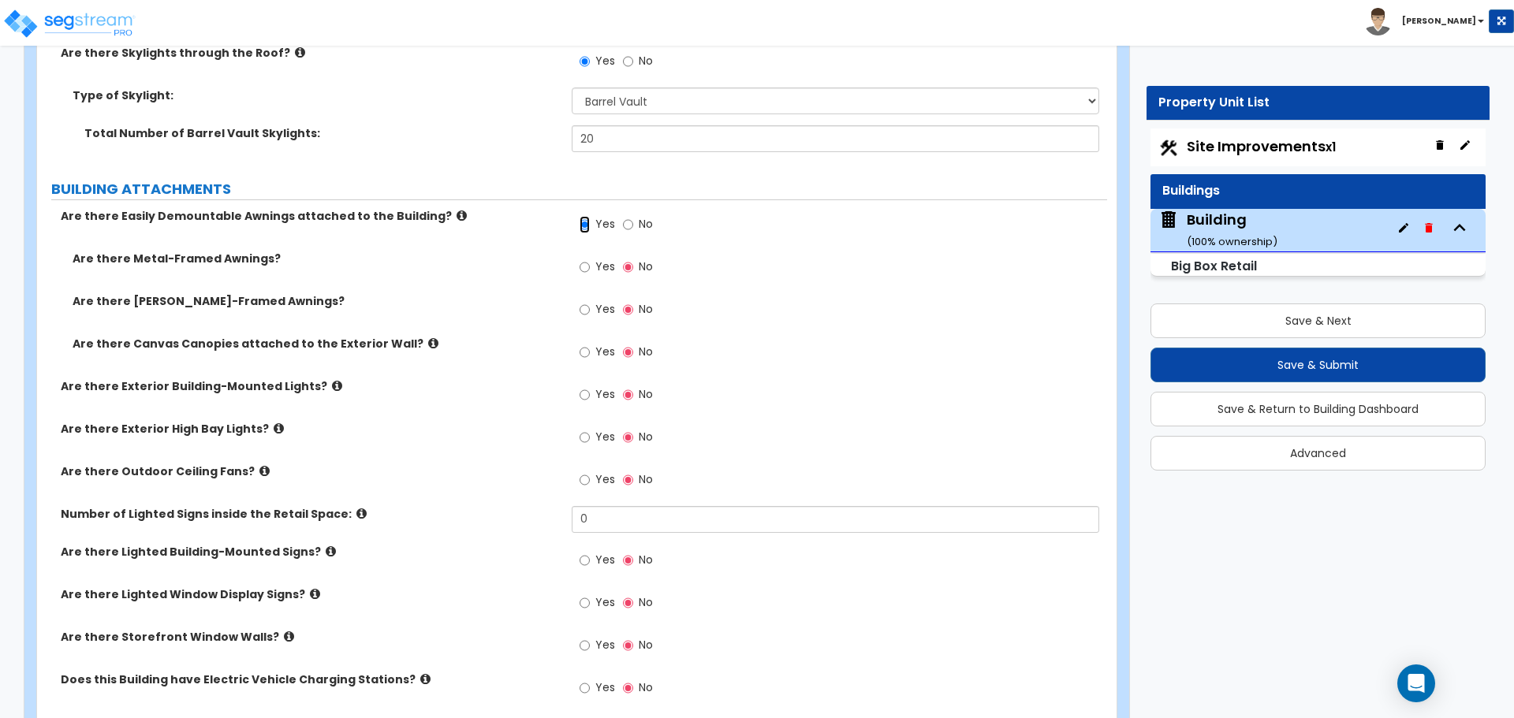
scroll to position [2338, 0]
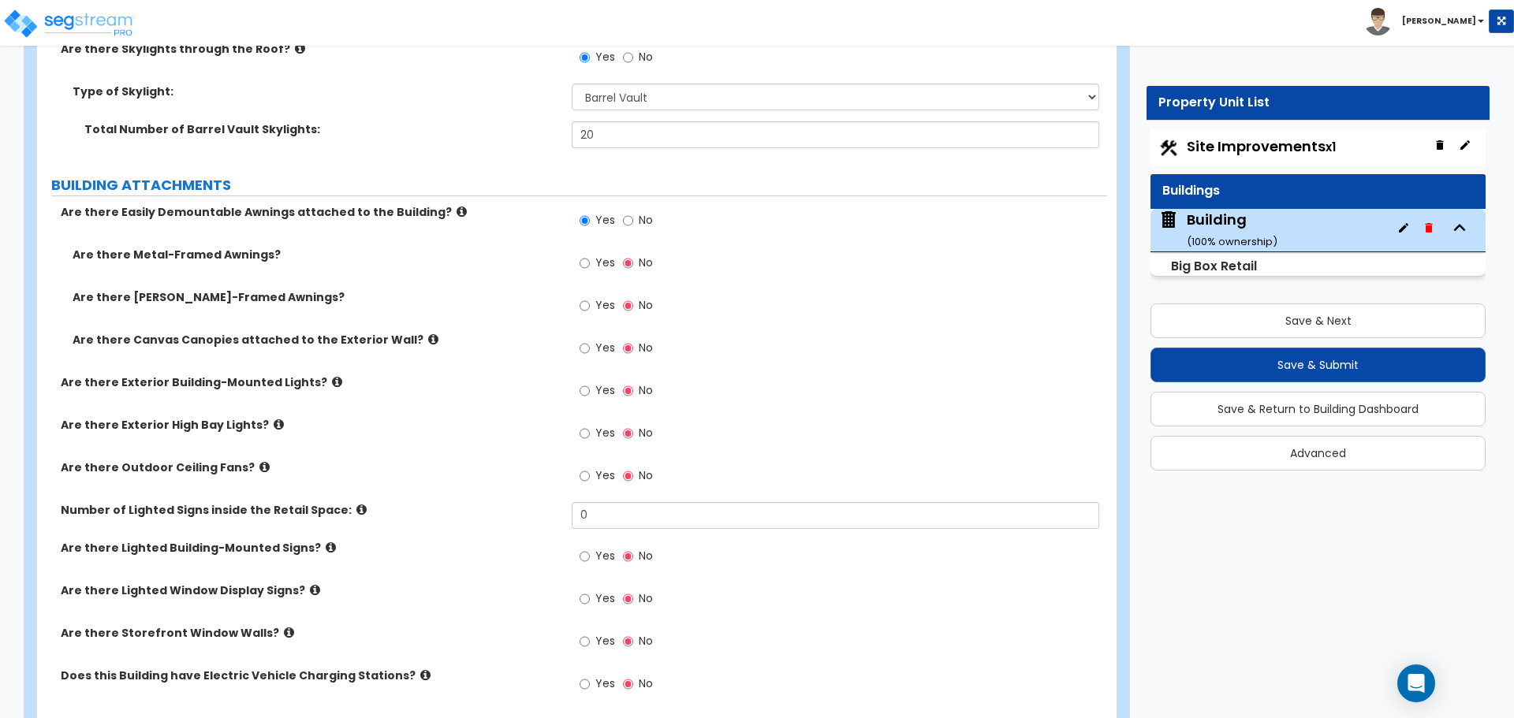
click at [457, 210] on icon at bounding box center [462, 212] width 10 height 12
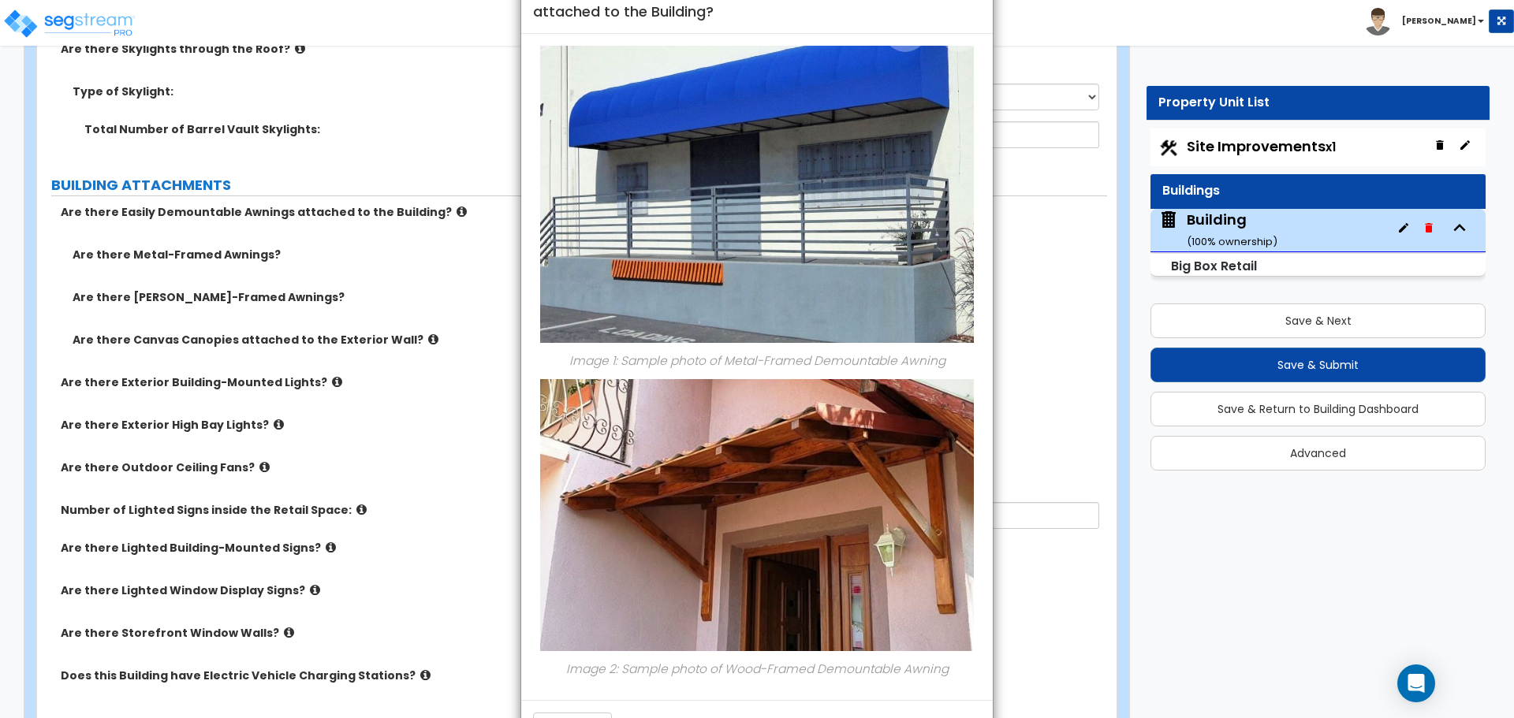
scroll to position [111, 0]
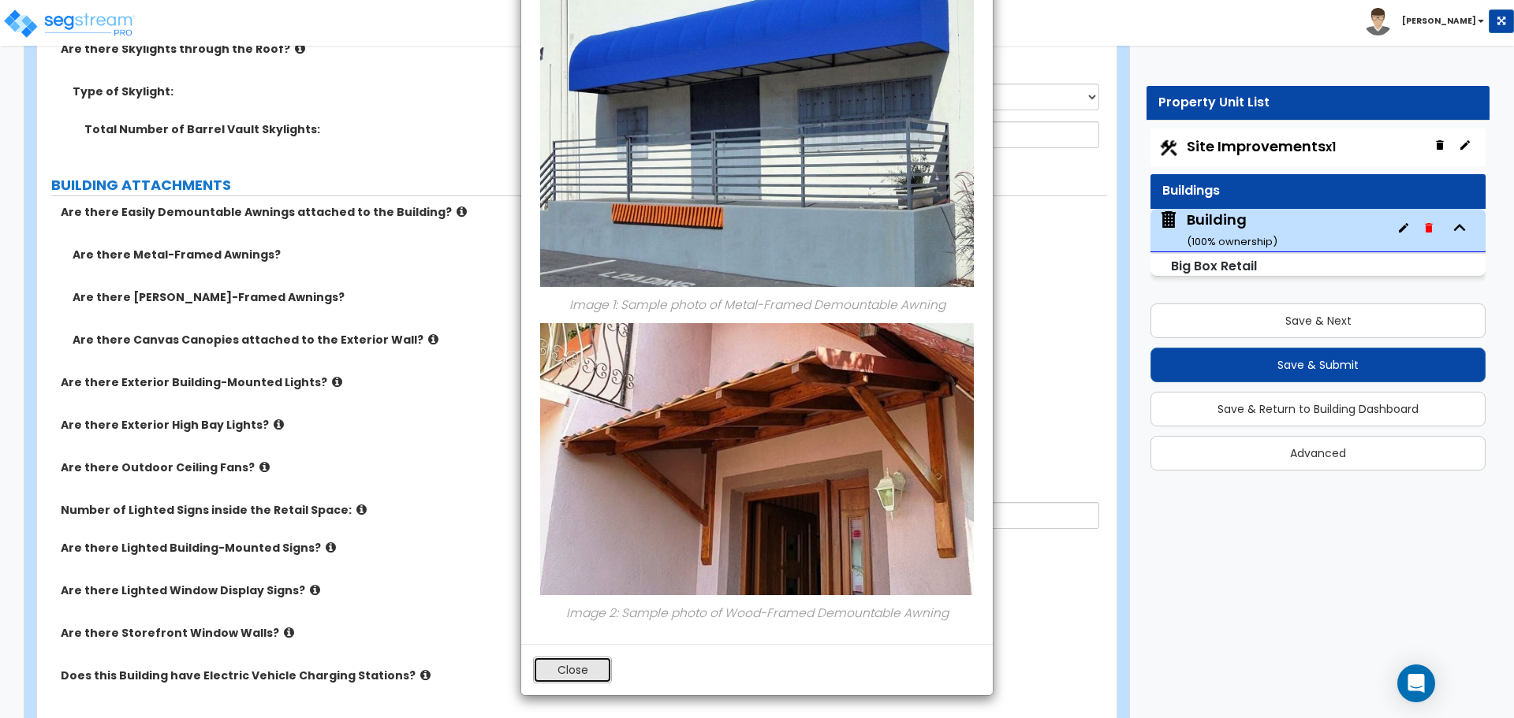
click at [591, 660] on button "Close" at bounding box center [572, 670] width 79 height 27
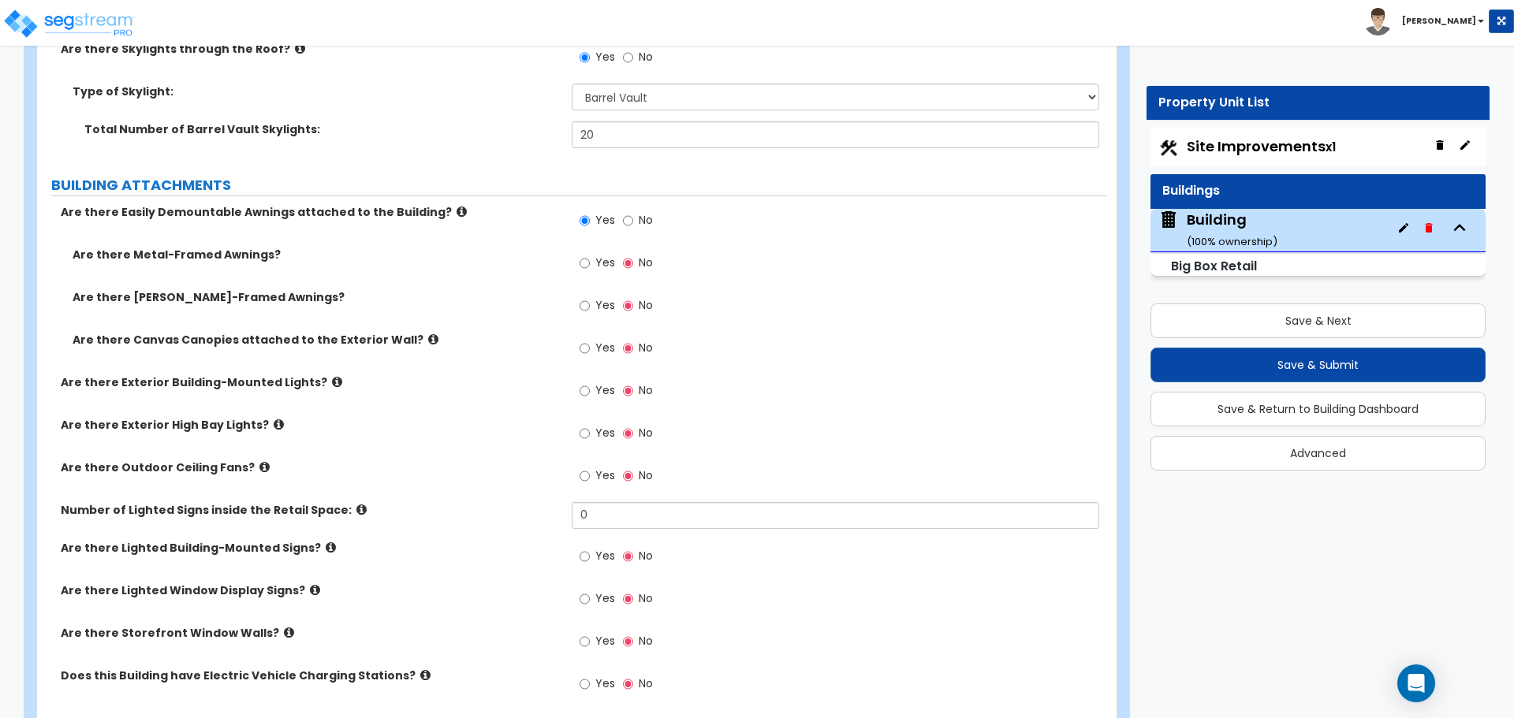
click at [428, 337] on icon at bounding box center [433, 340] width 10 height 12
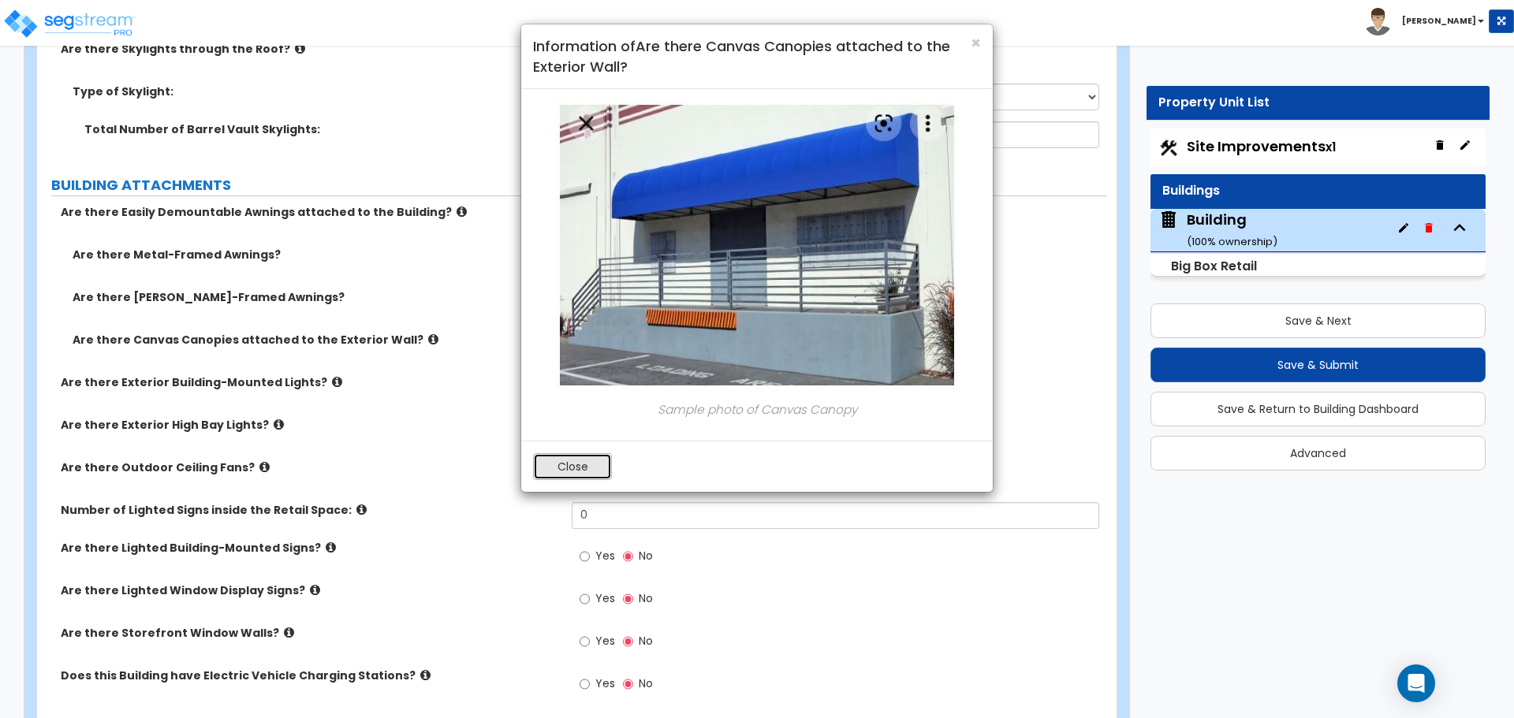
click at [554, 472] on button "Close" at bounding box center [572, 466] width 79 height 27
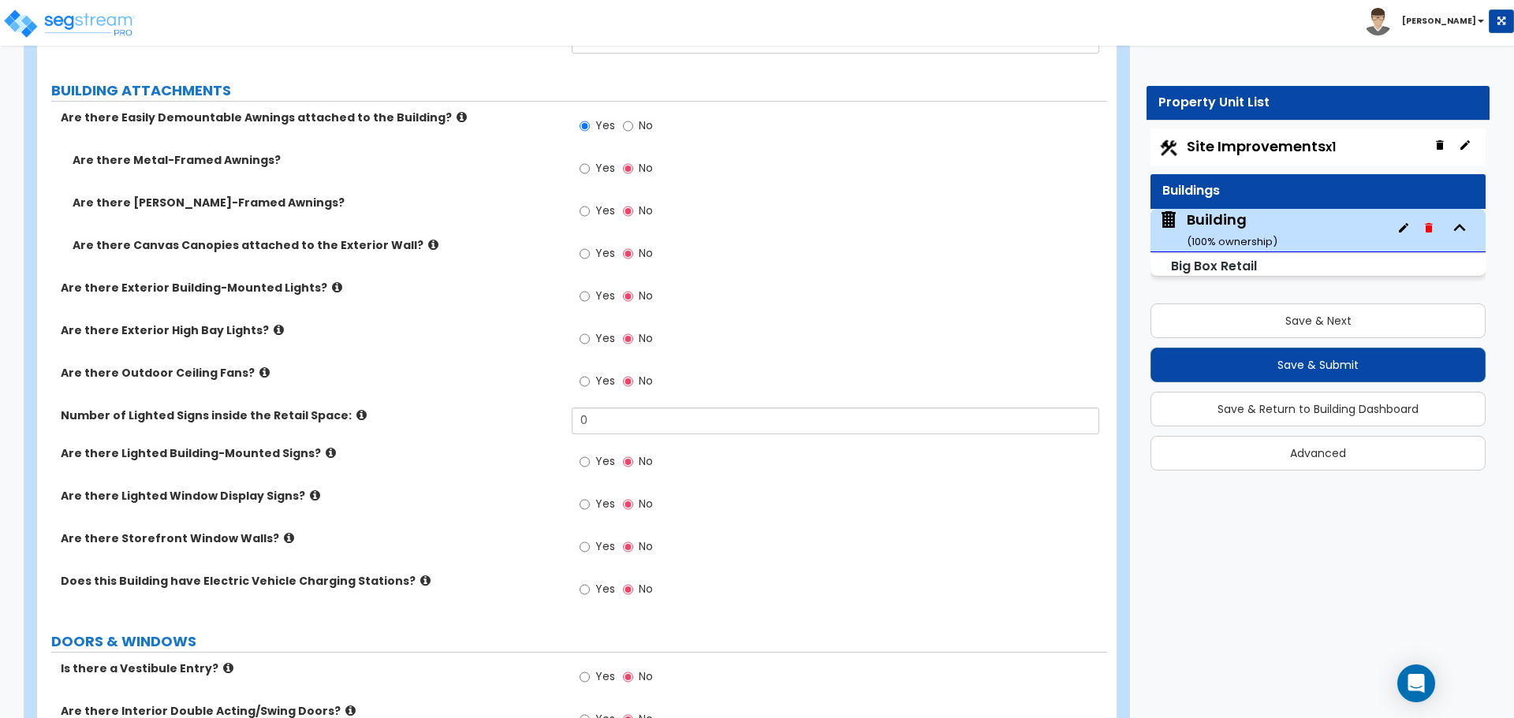
scroll to position [2438, 0]
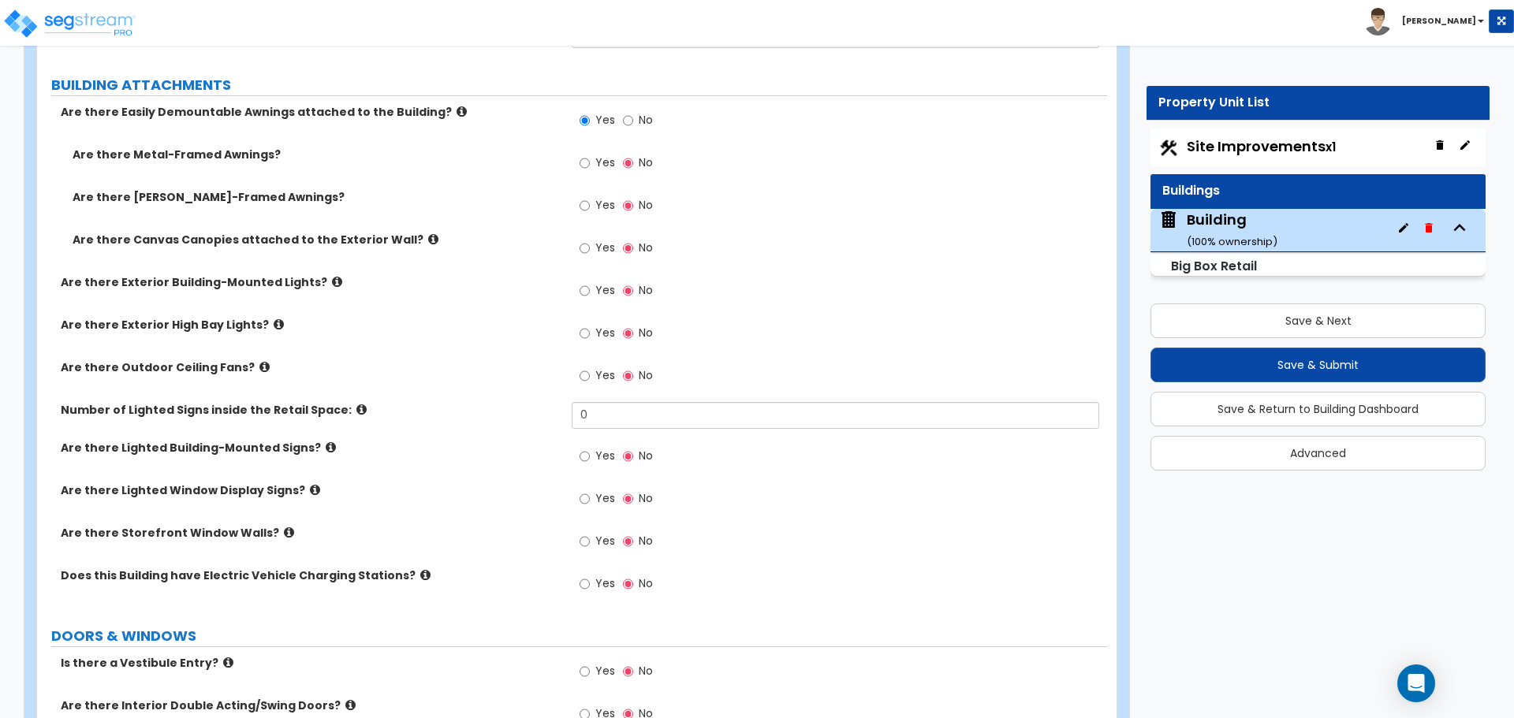
click at [457, 106] on icon at bounding box center [462, 112] width 10 height 12
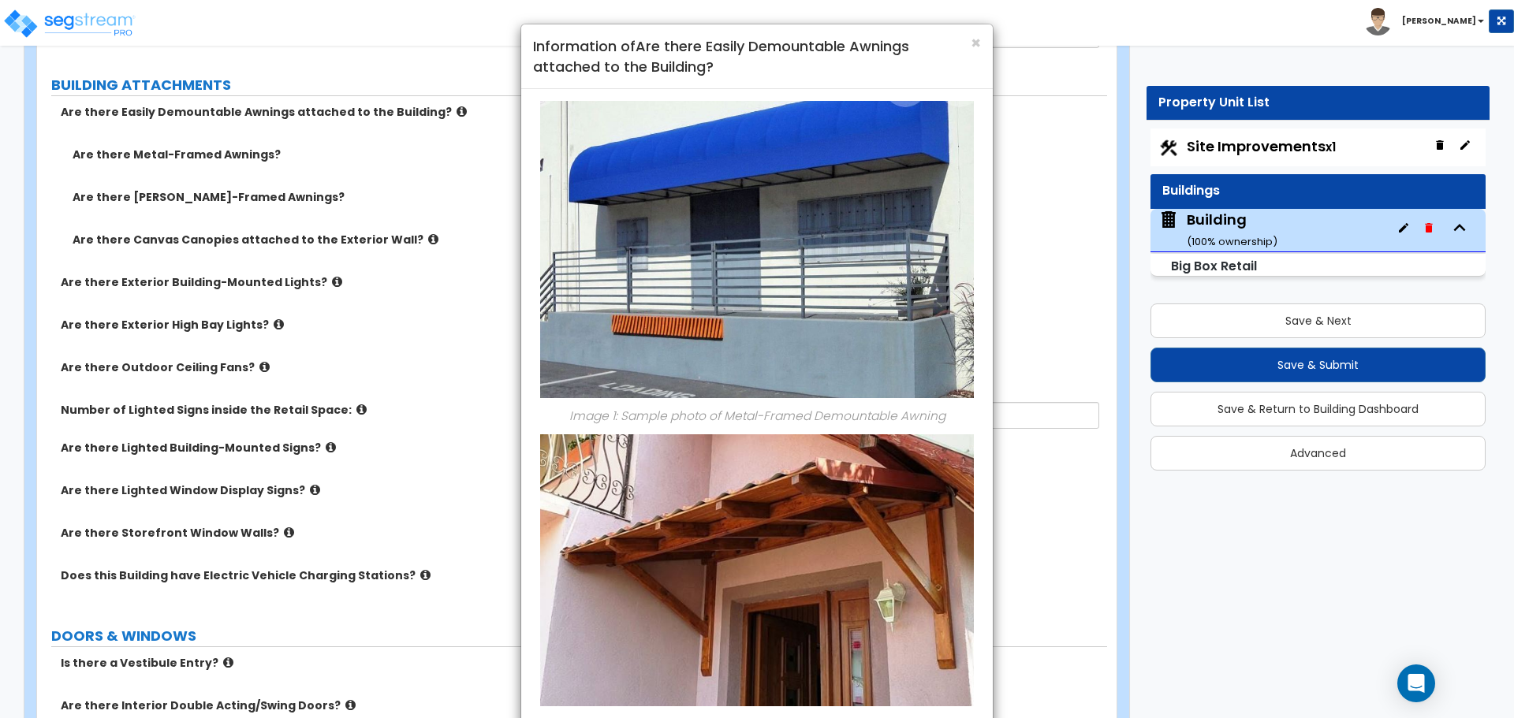
scroll to position [111, 0]
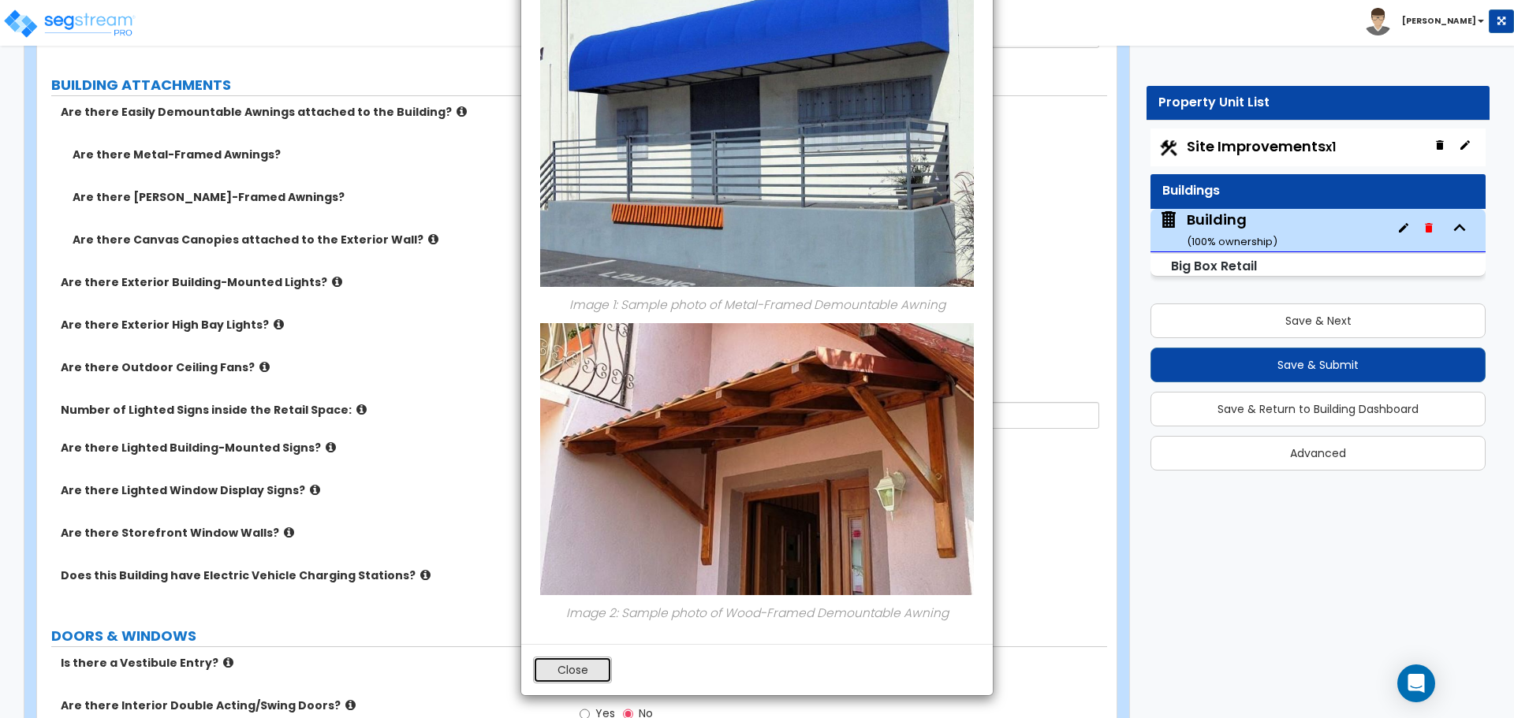
click at [606, 662] on button "Close" at bounding box center [572, 670] width 79 height 27
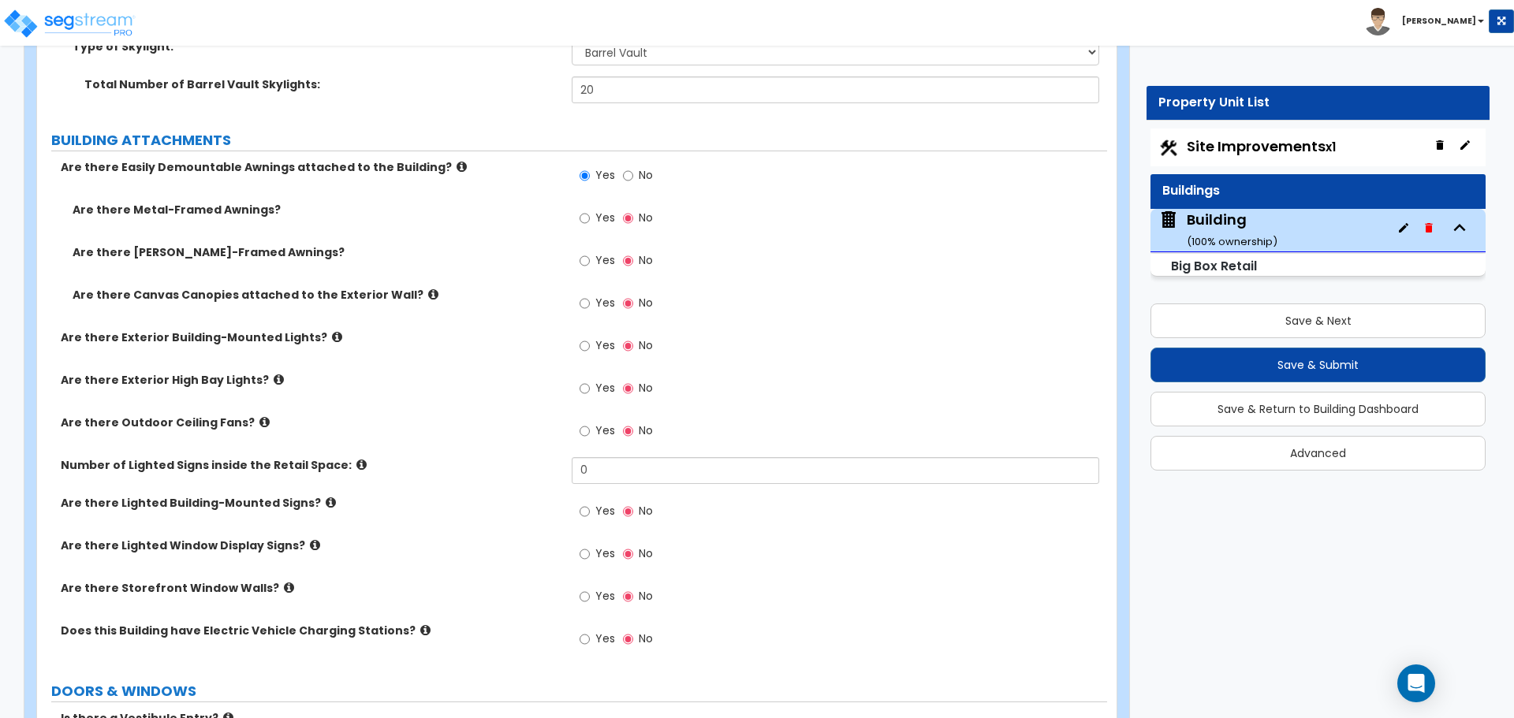
scroll to position [2385, 0]
click at [457, 165] on icon at bounding box center [462, 164] width 10 height 12
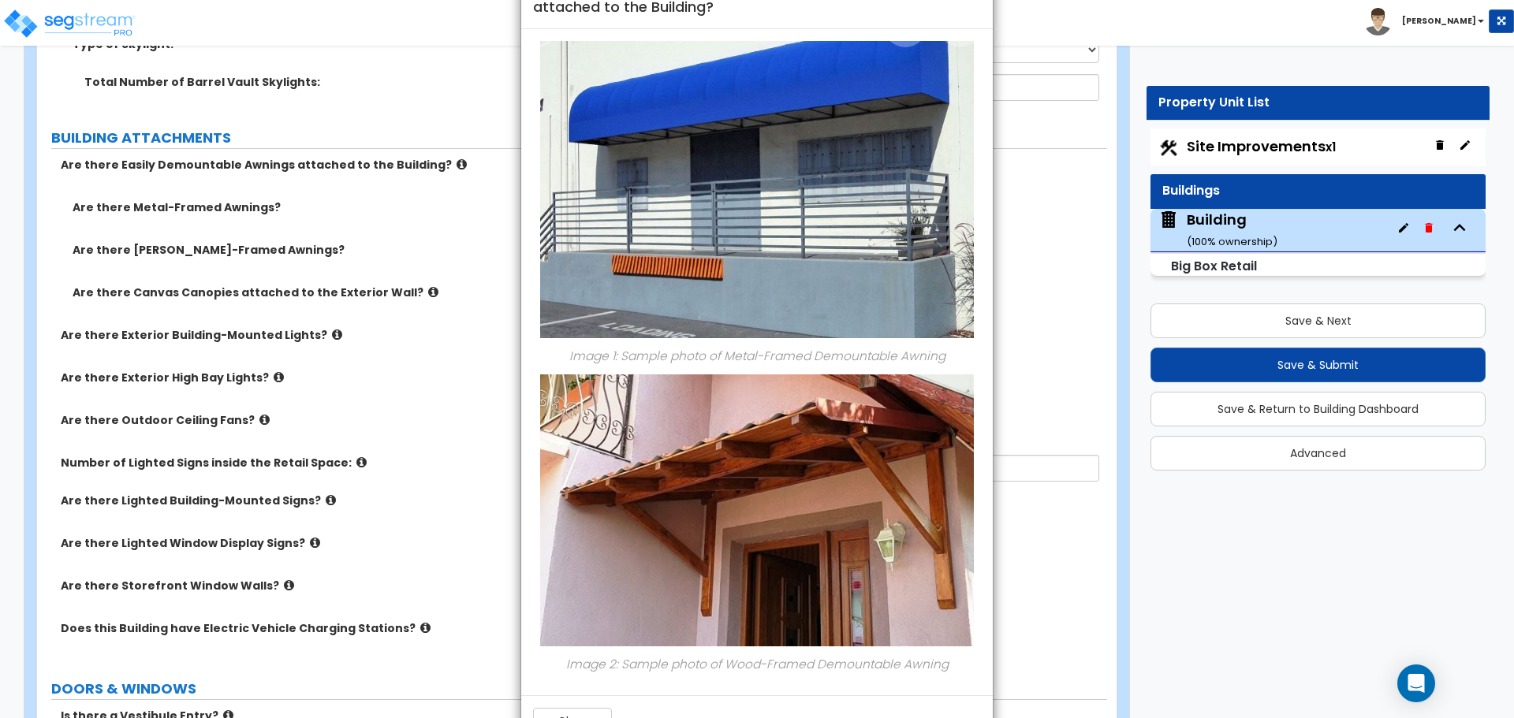
scroll to position [111, 0]
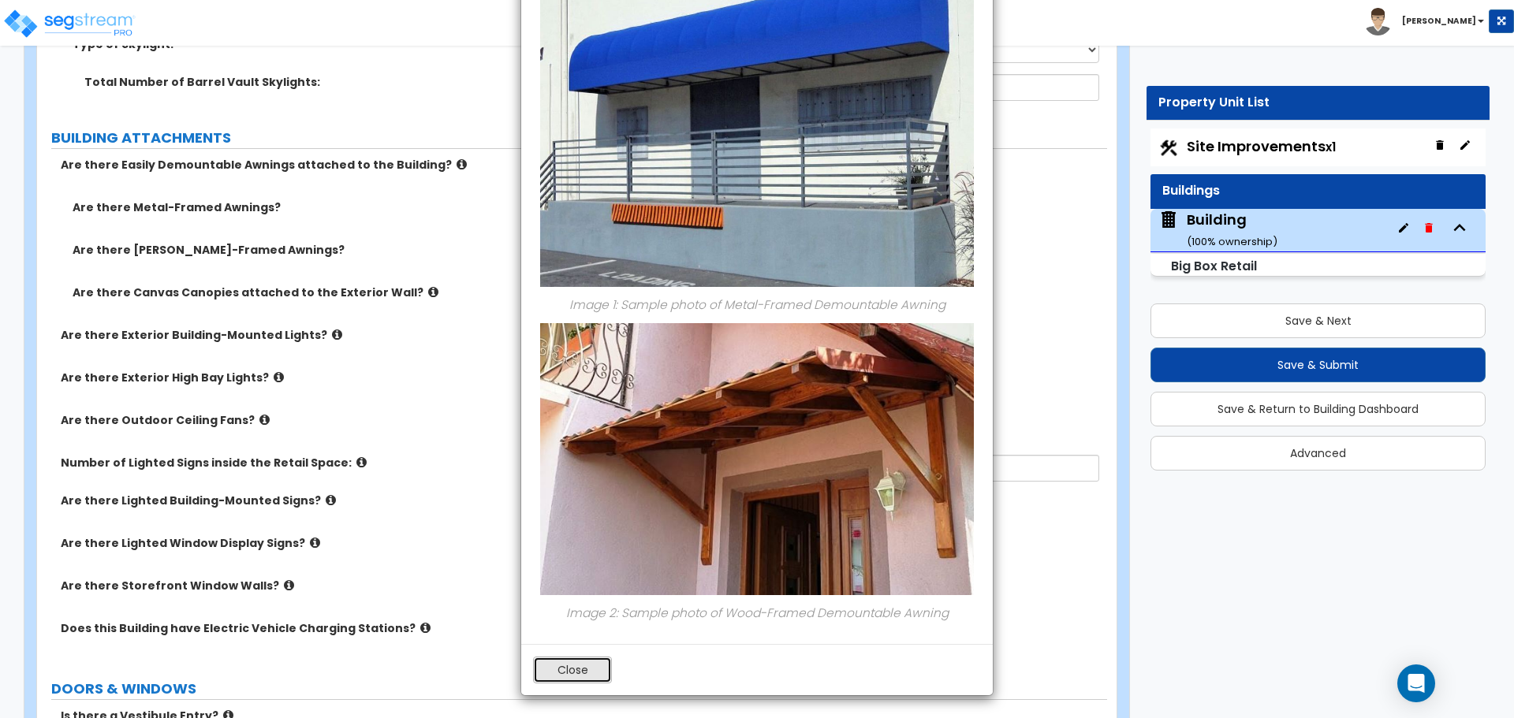
click at [562, 657] on button "Close" at bounding box center [572, 670] width 79 height 27
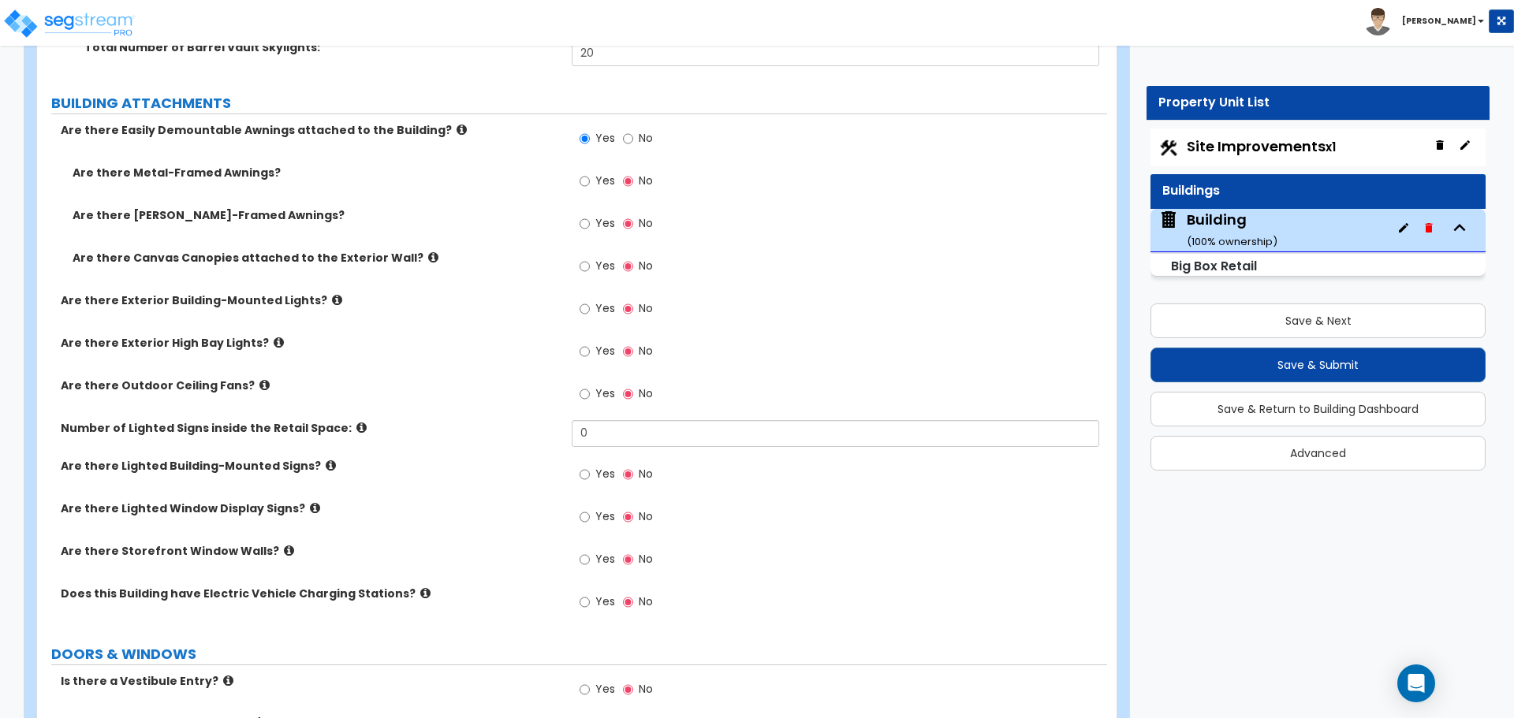
scroll to position [2438, 0]
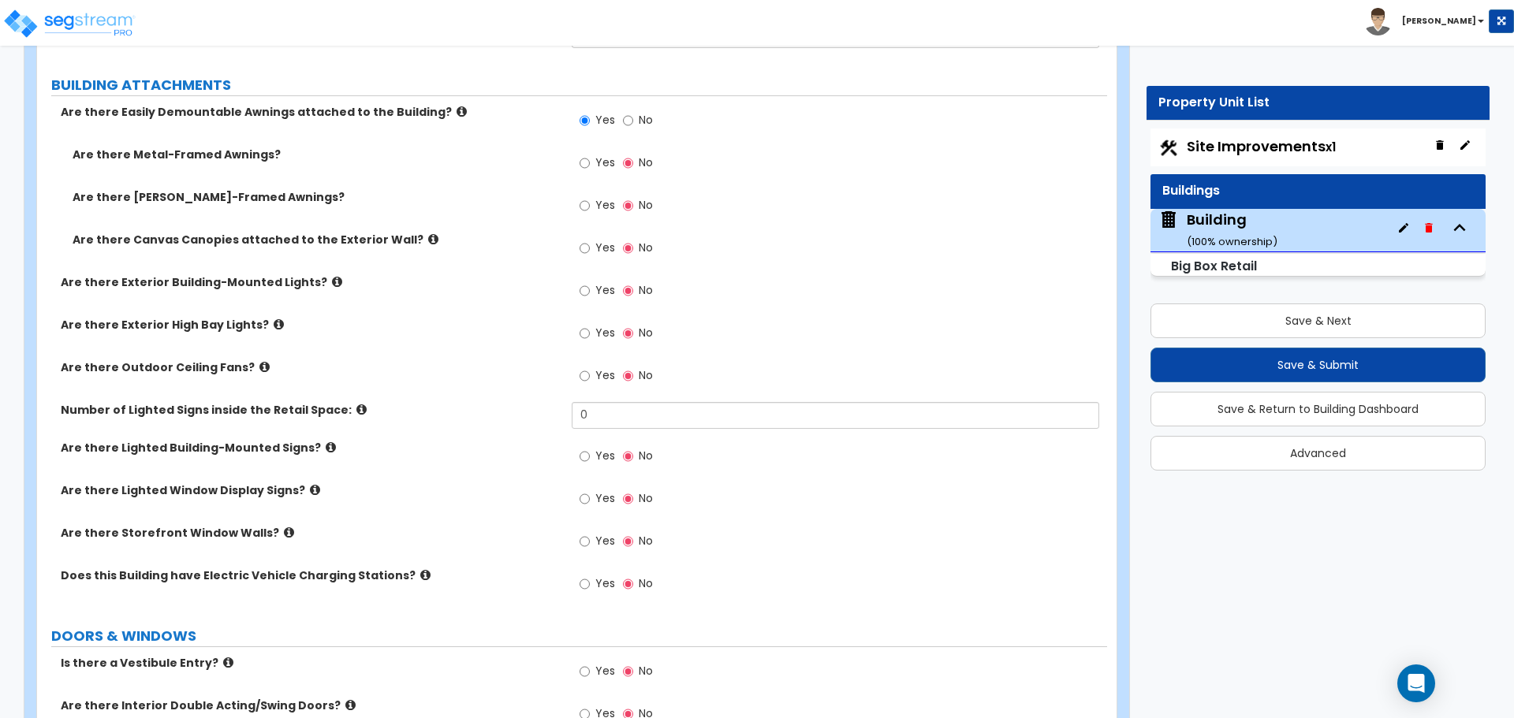
click at [468, 207] on div "Are there Wood-Framed Awnings? Yes No" at bounding box center [572, 210] width 1070 height 43
click at [496, 203] on div "Are there Wood-Framed Awnings? Yes No" at bounding box center [572, 210] width 1070 height 43
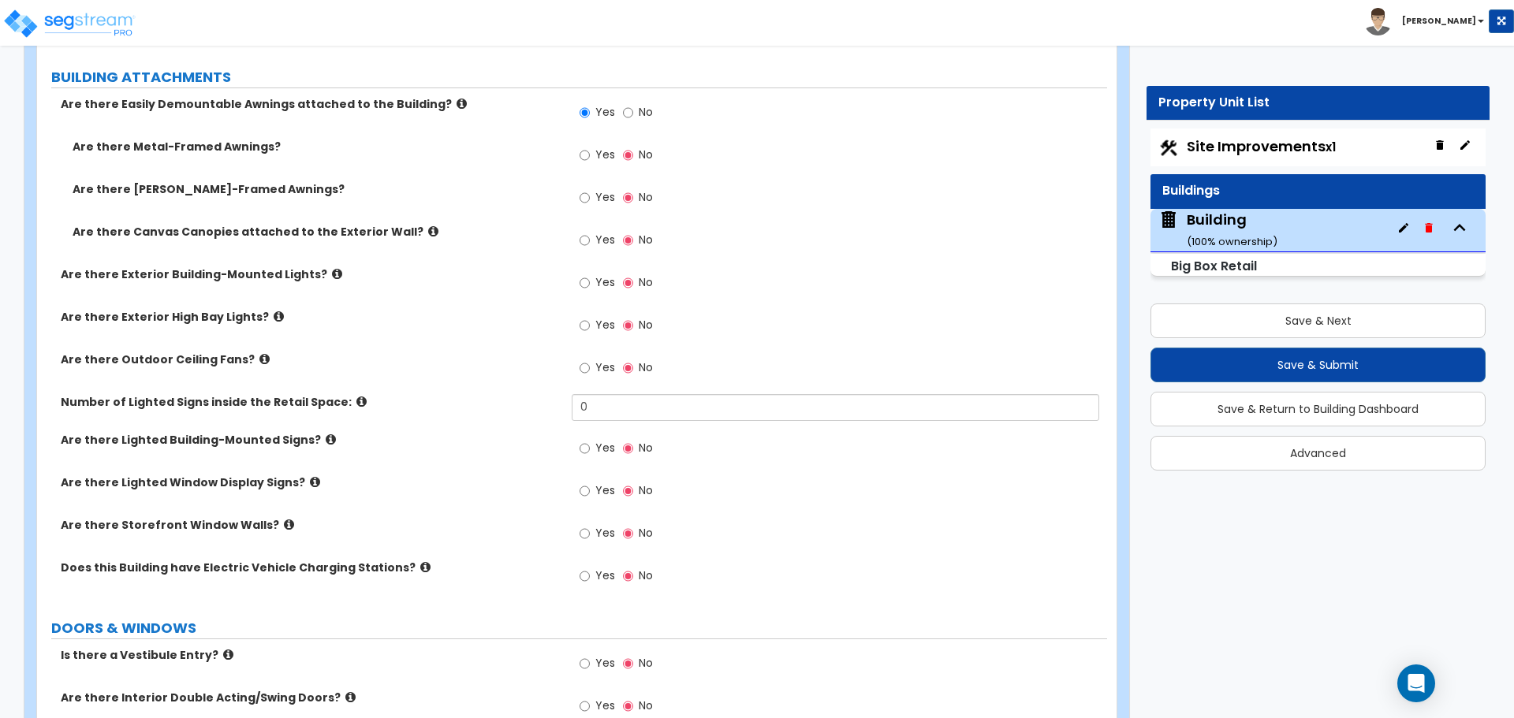
scroll to position [2448, 0]
click at [457, 98] on icon at bounding box center [462, 102] width 10 height 12
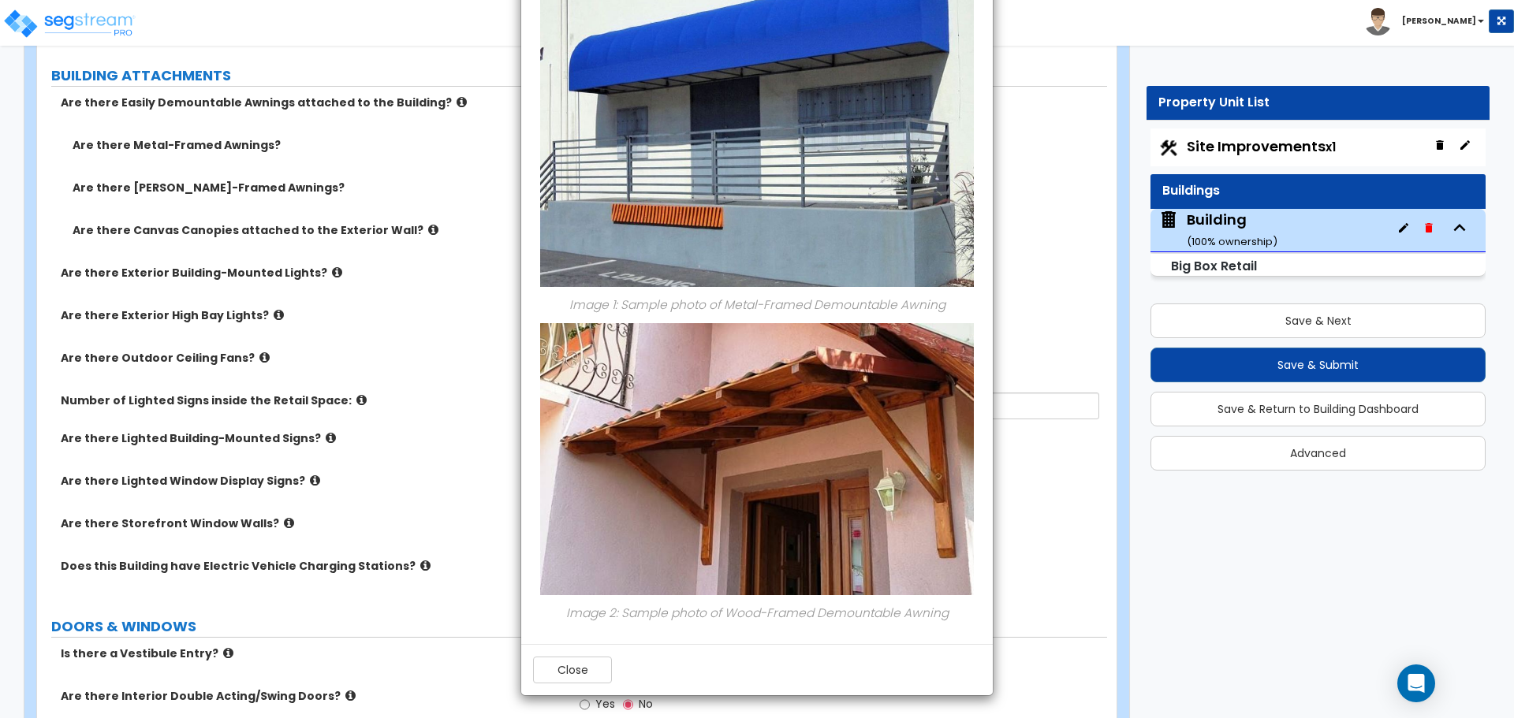
scroll to position [0, 0]
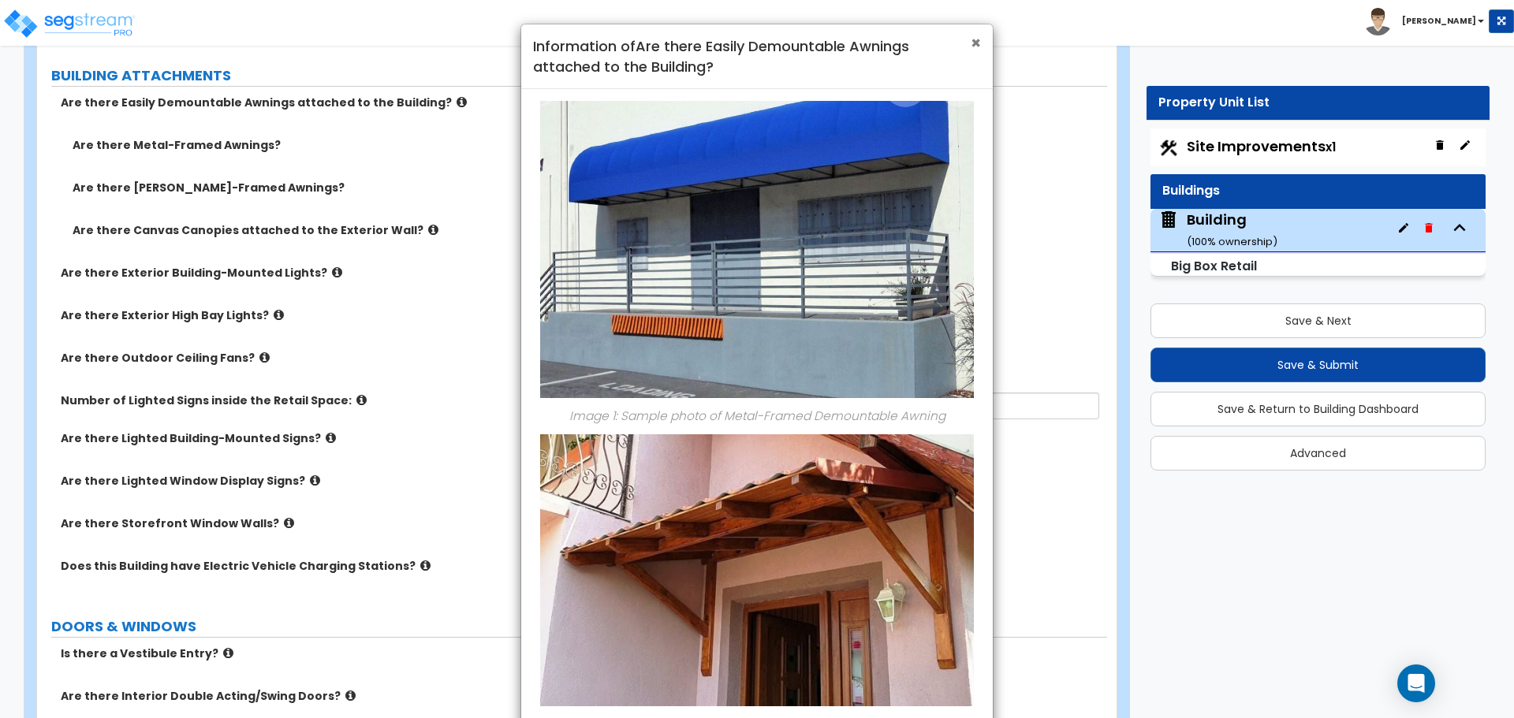
click at [975, 40] on span "×" at bounding box center [976, 43] width 10 height 23
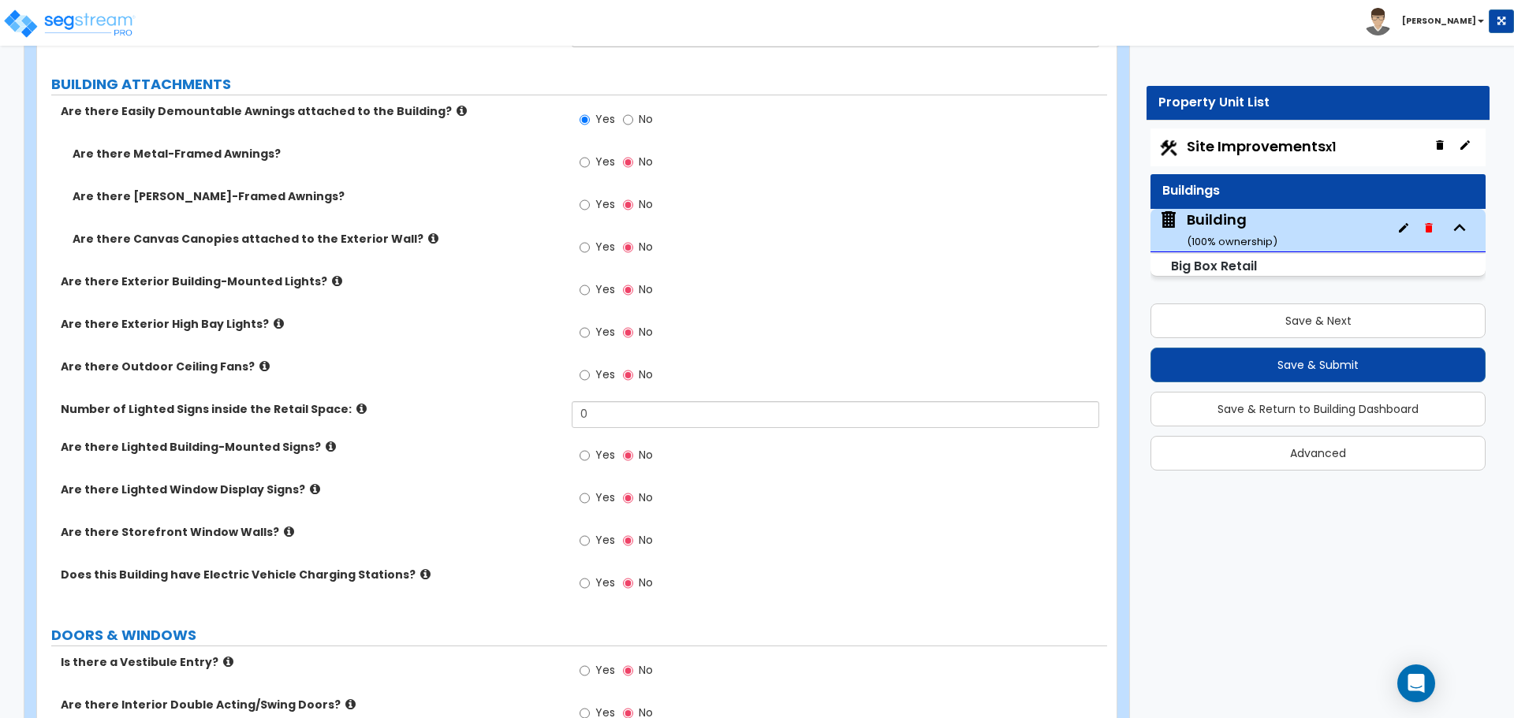
scroll to position [2437, 0]
click at [428, 106] on label "Are there Easily Demountable Awnings attached to the Building?" at bounding box center [310, 114] width 499 height 16
click at [457, 107] on icon at bounding box center [462, 113] width 10 height 12
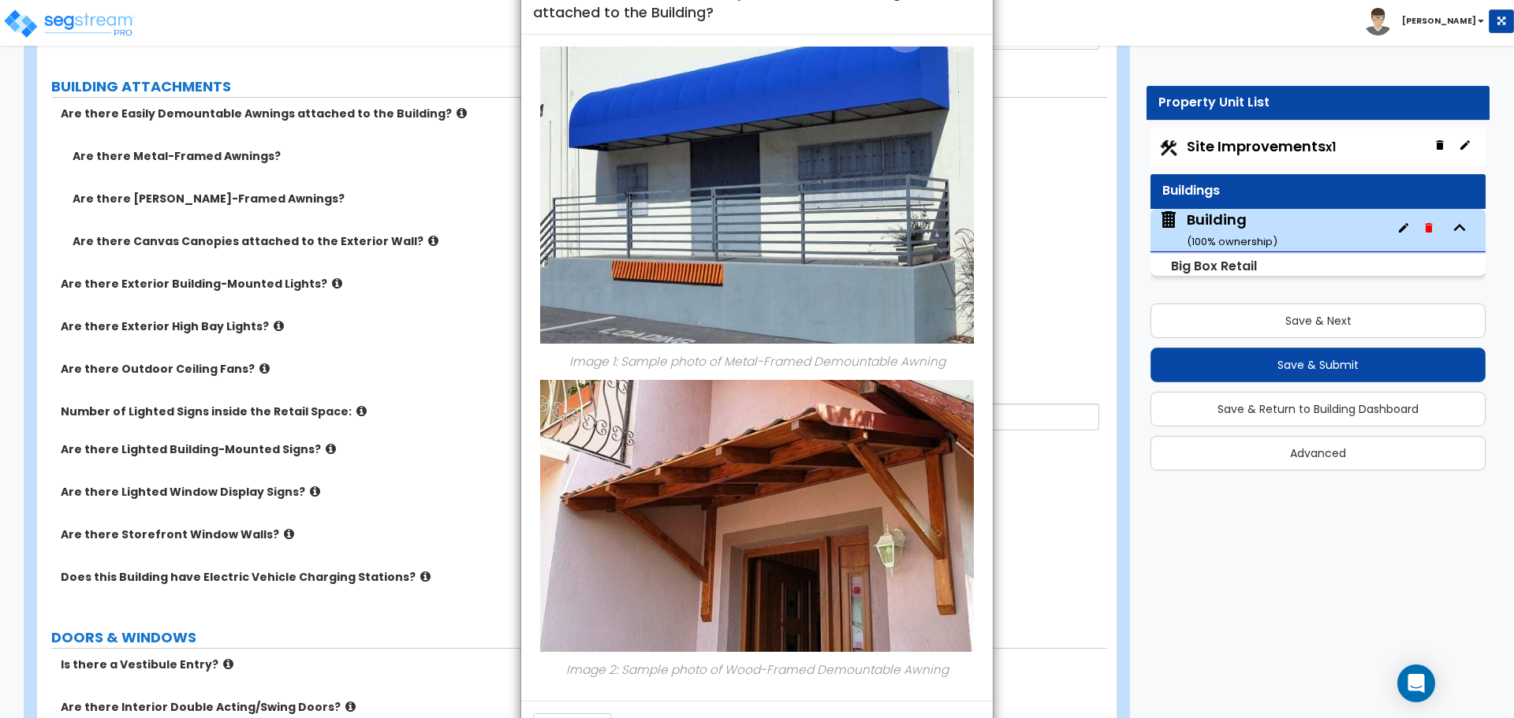
scroll to position [0, 0]
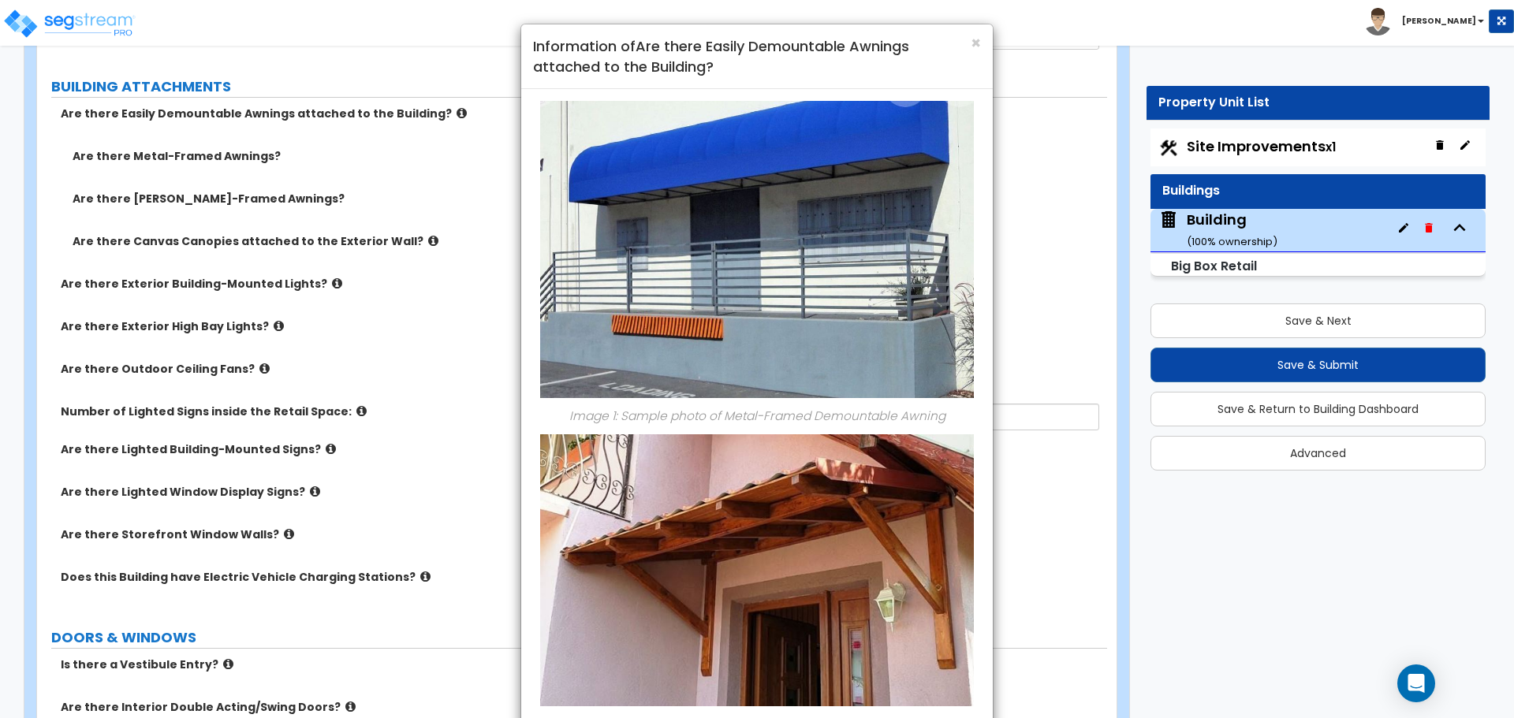
click at [481, 91] on div "× Information of Are there Easily Demountable Awnings attached to the Building?…" at bounding box center [757, 359] width 1514 height 718
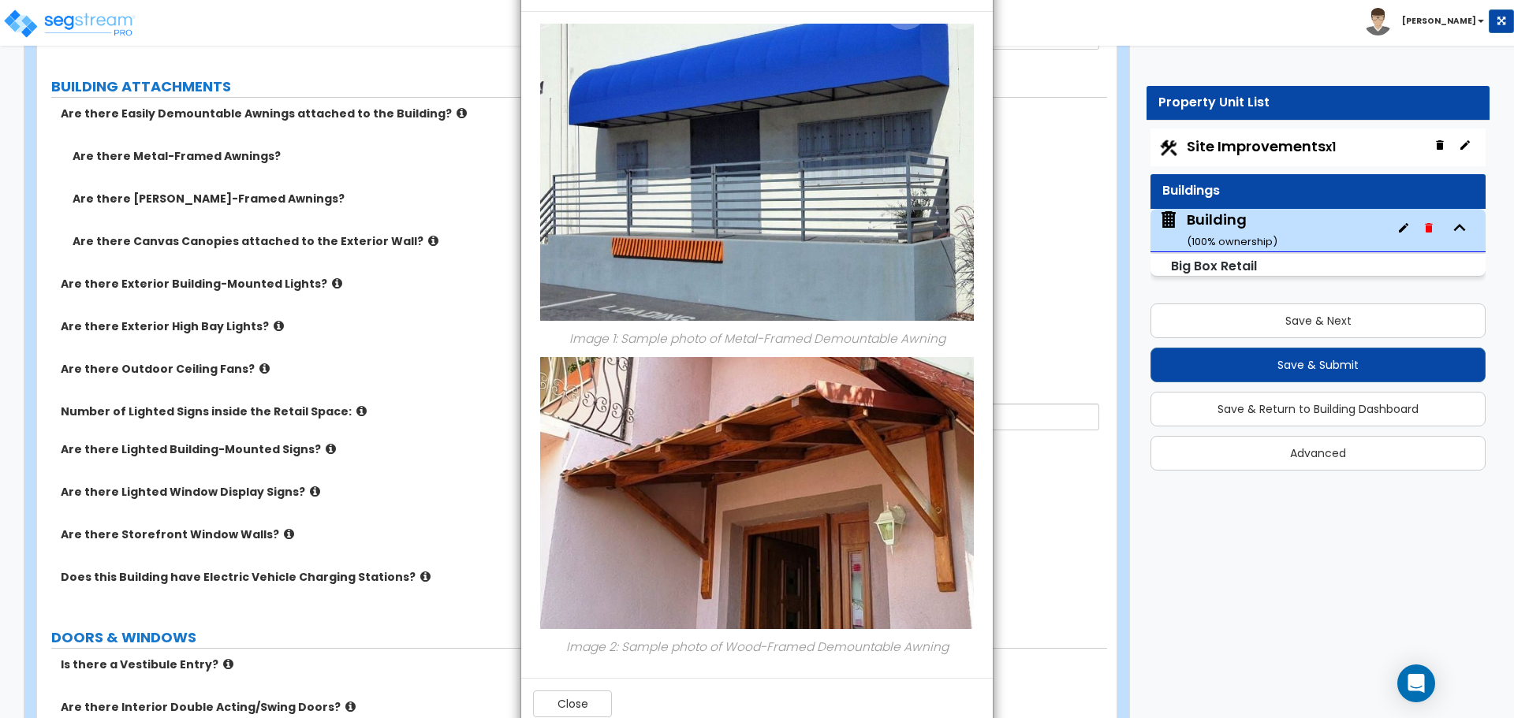
scroll to position [111, 0]
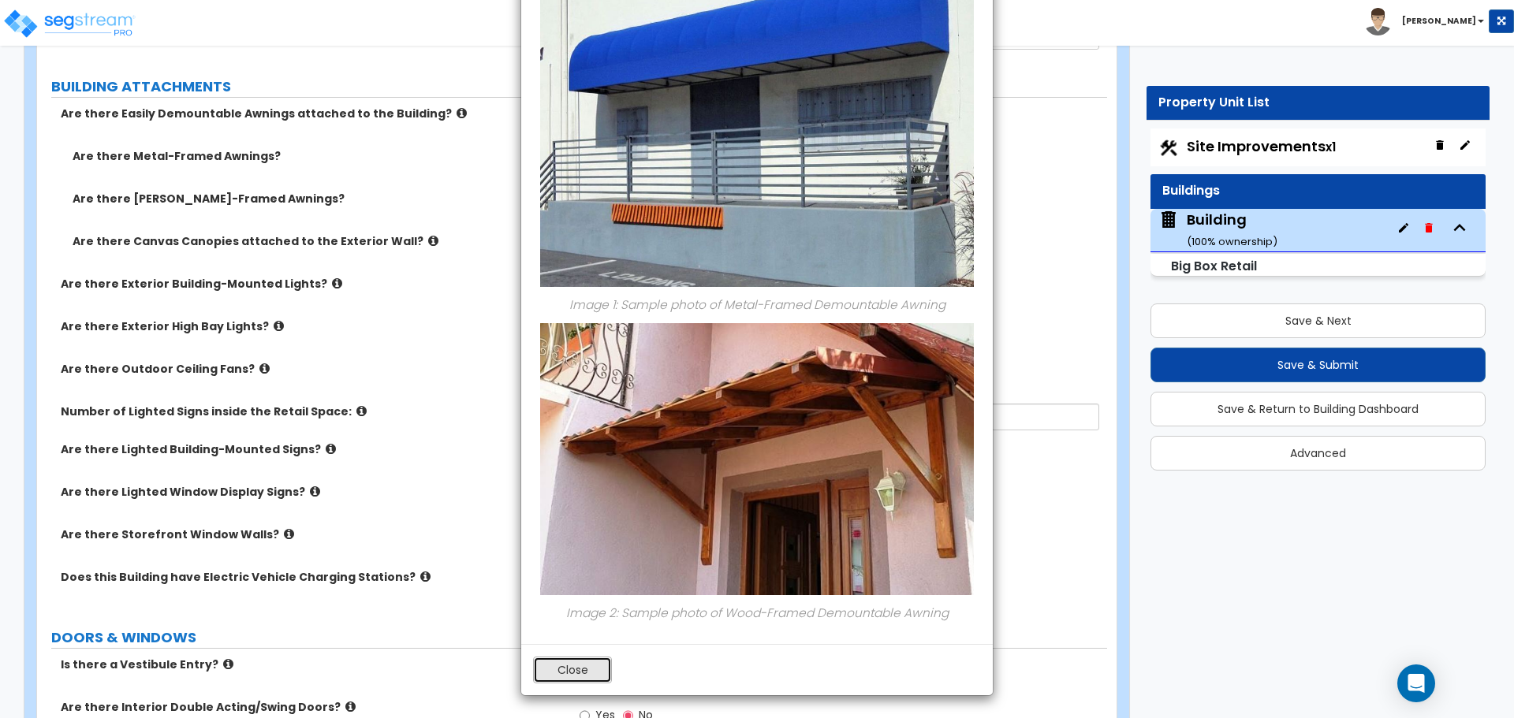
click at [586, 673] on button "Close" at bounding box center [572, 670] width 79 height 27
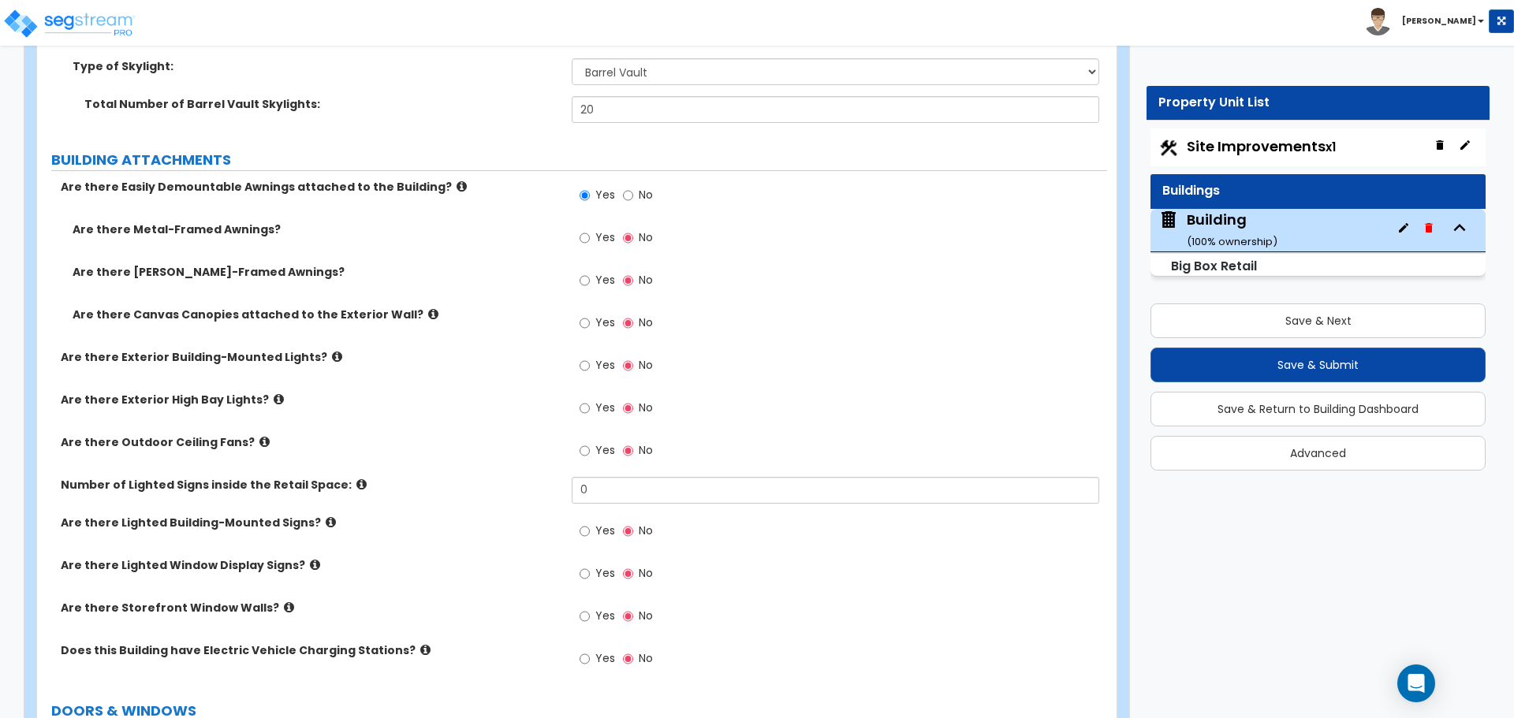
scroll to position [2364, 0]
click at [607, 315] on span "Yes" at bounding box center [605, 322] width 20 height 16
click at [590, 315] on input "Yes" at bounding box center [585, 322] width 10 height 17
radio input "true"
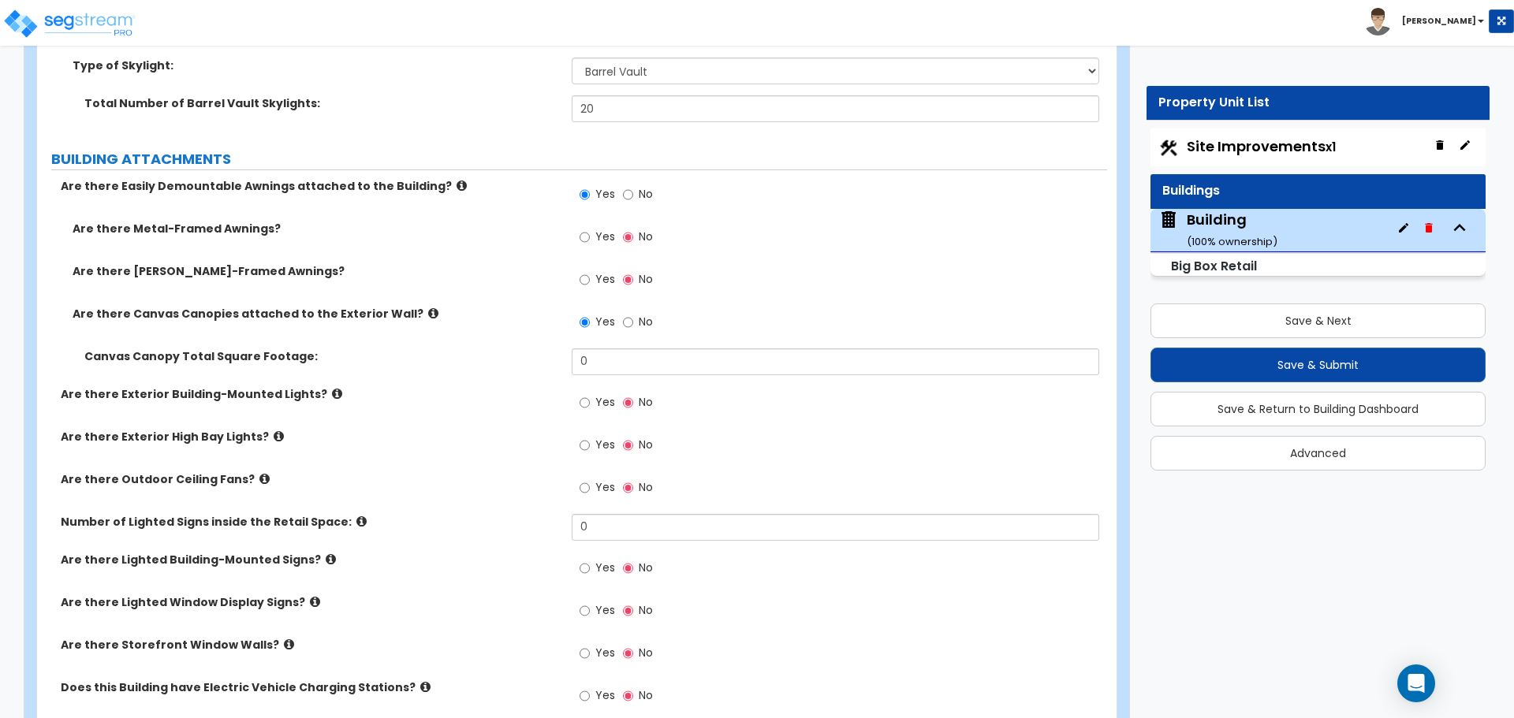
click at [428, 308] on icon at bounding box center [433, 314] width 10 height 12
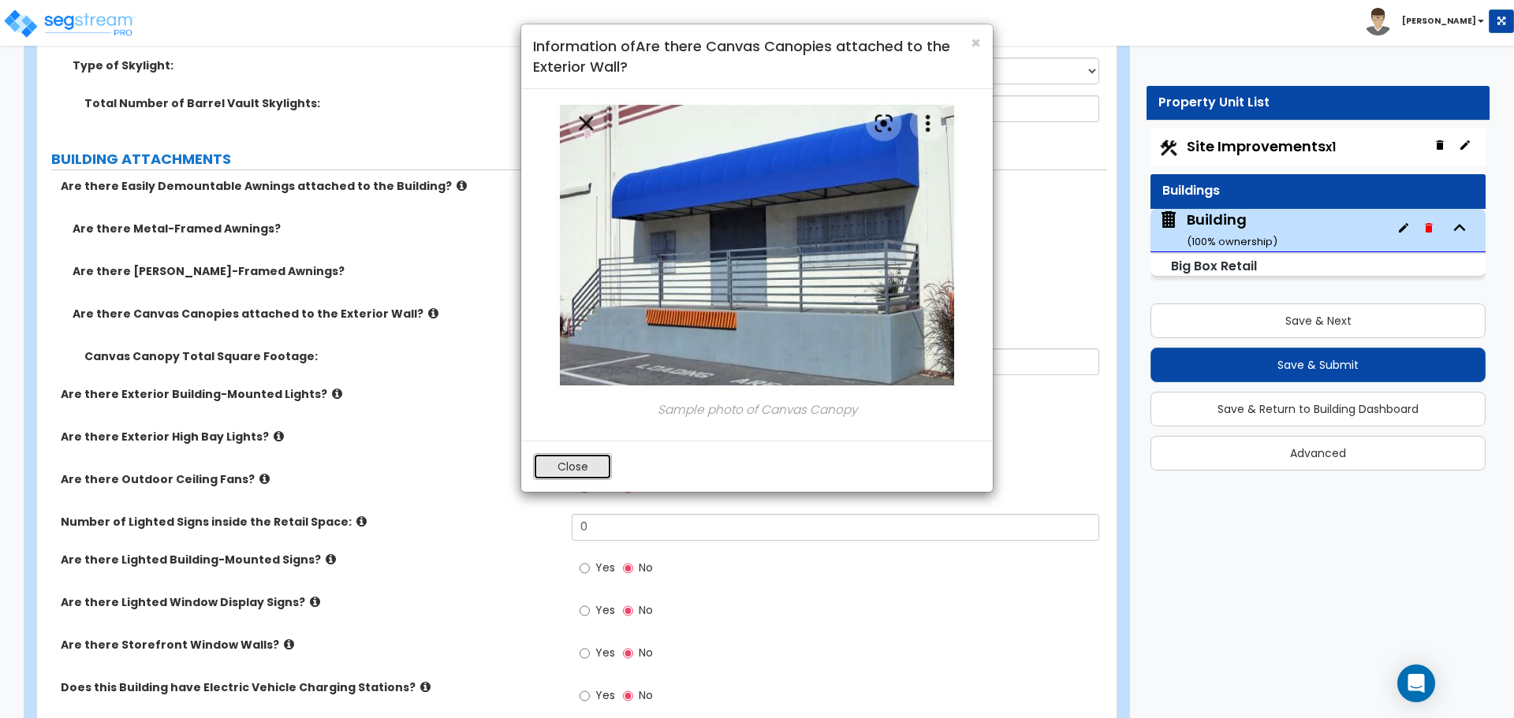
click at [546, 462] on button "Close" at bounding box center [572, 466] width 79 height 27
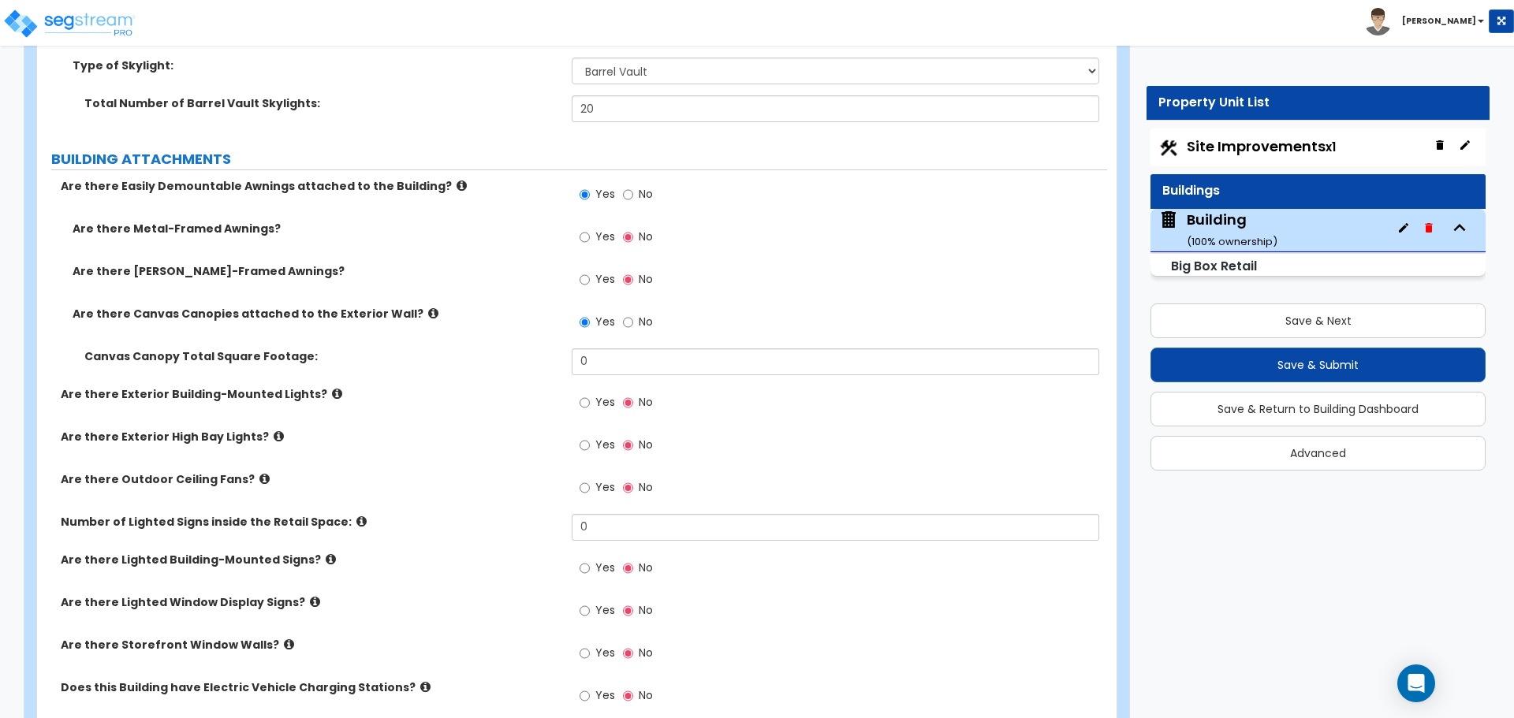
click at [594, 234] on label "Yes" at bounding box center [597, 239] width 35 height 27
click at [590, 234] on input "Yes" at bounding box center [585, 237] width 10 height 17
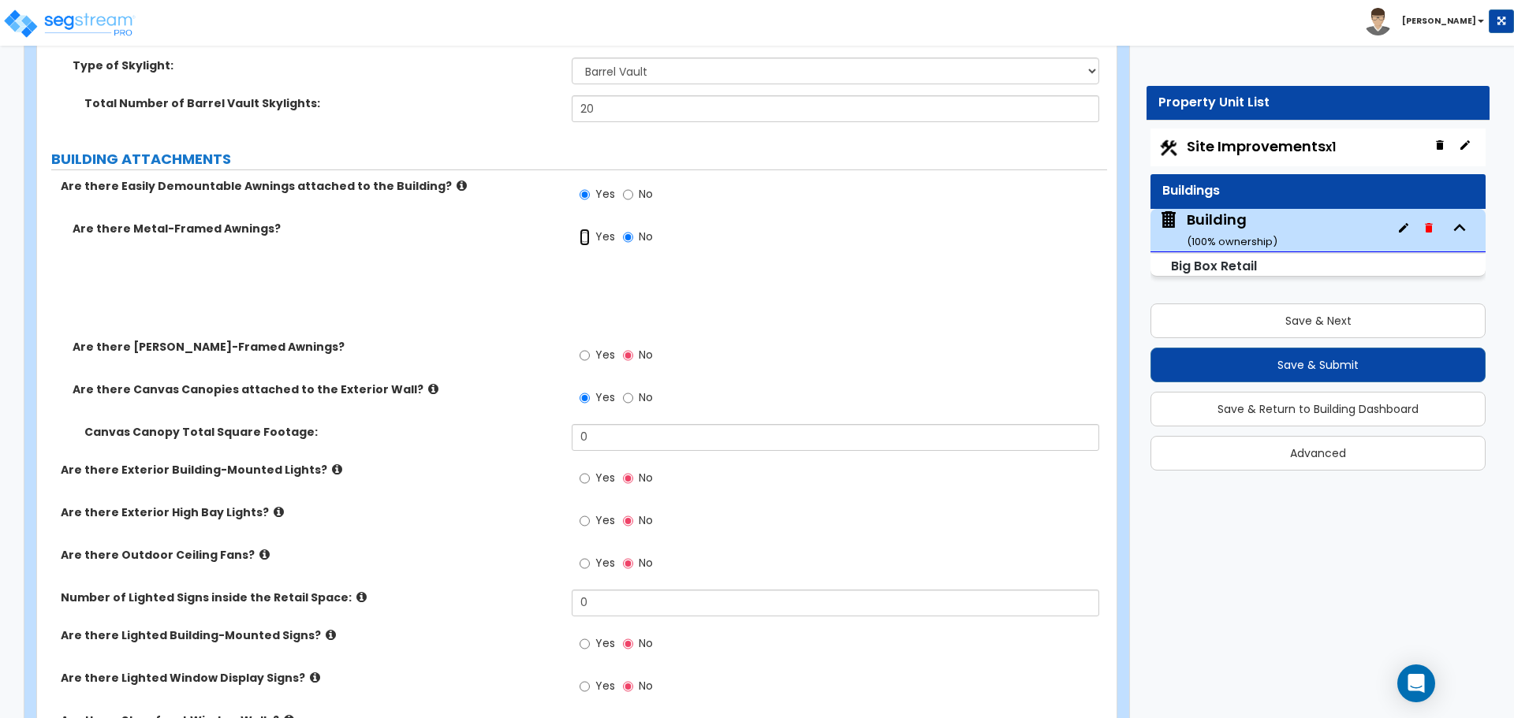
radio input "true"
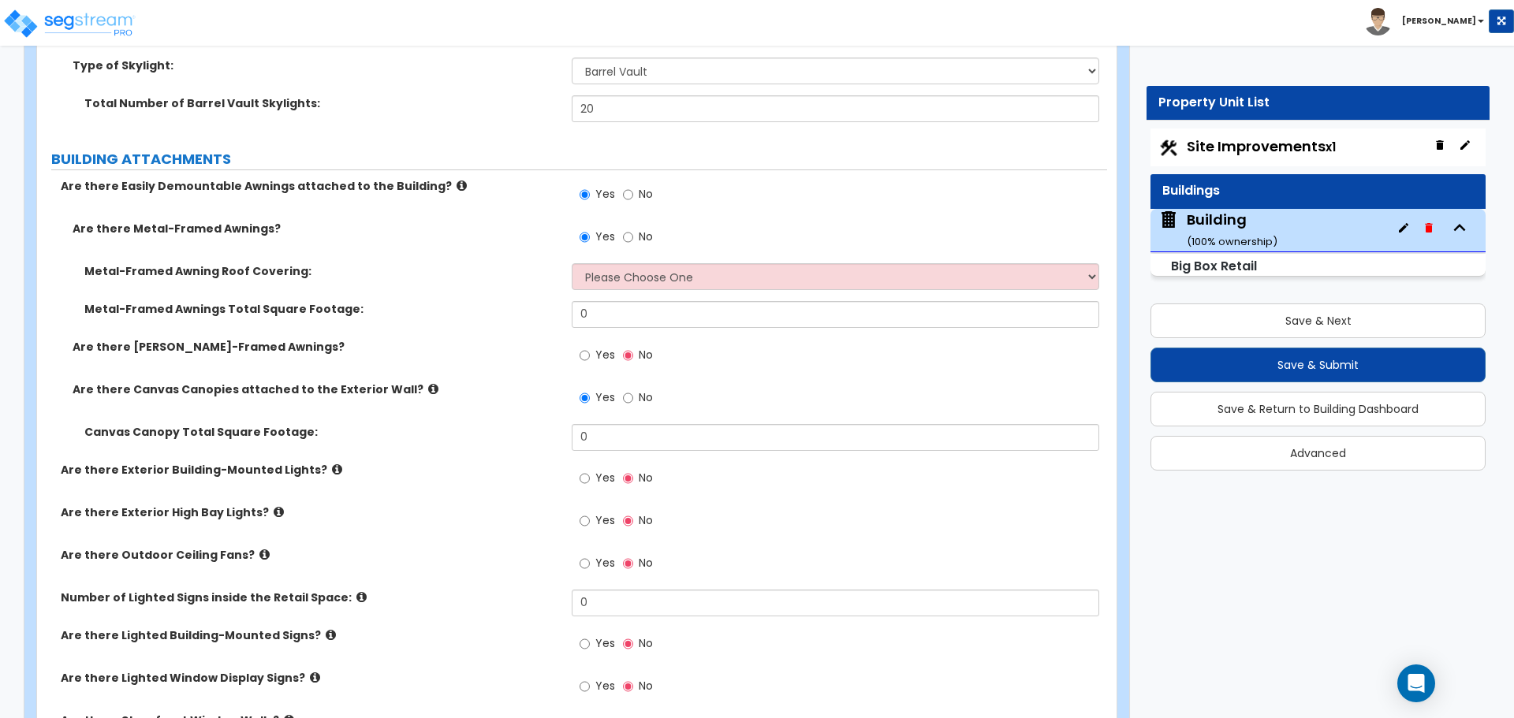
click at [602, 347] on span "Yes" at bounding box center [605, 355] width 20 height 16
click at [590, 347] on input "Yes" at bounding box center [585, 355] width 10 height 17
radio input "true"
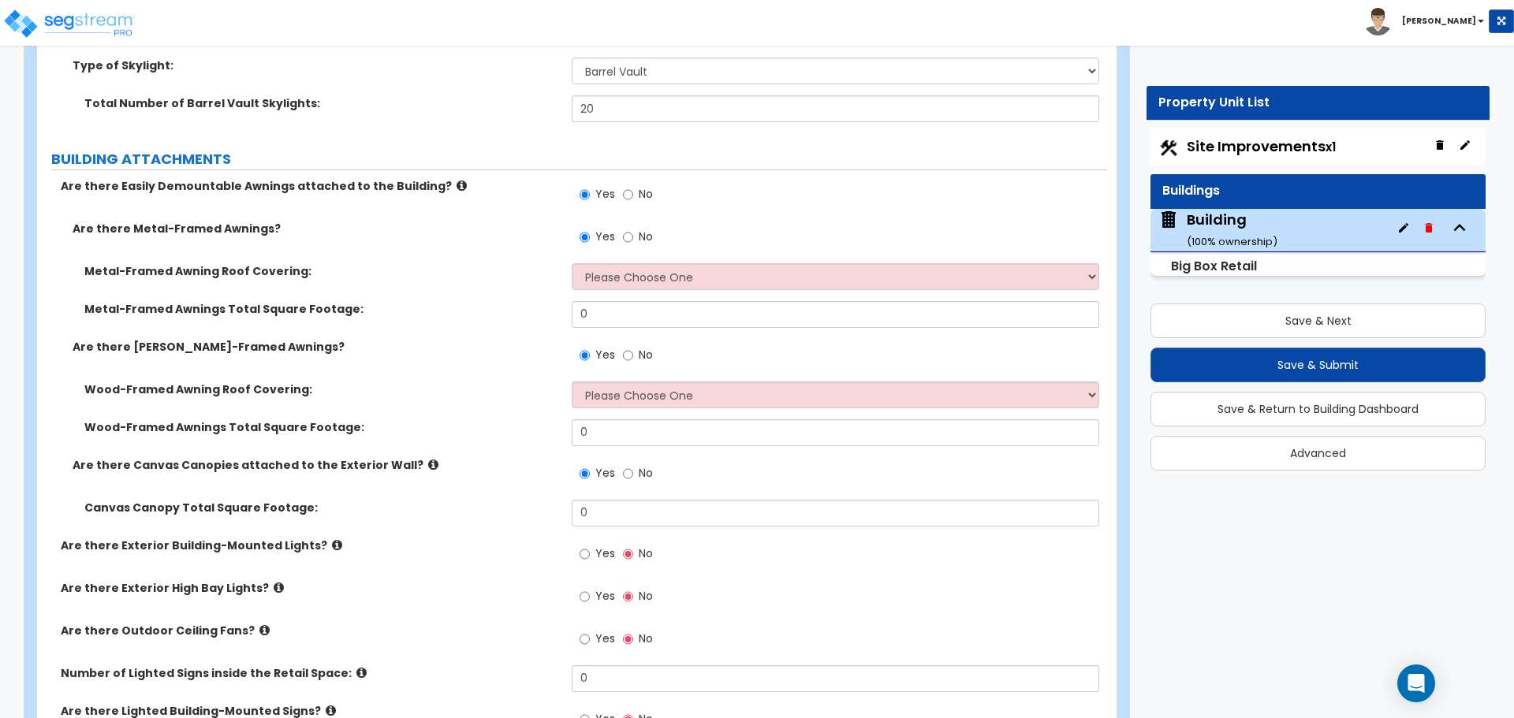
click at [643, 229] on span "No" at bounding box center [646, 237] width 14 height 16
click at [633, 229] on input "No" at bounding box center [628, 237] width 10 height 17
radio input "false"
radio input "true"
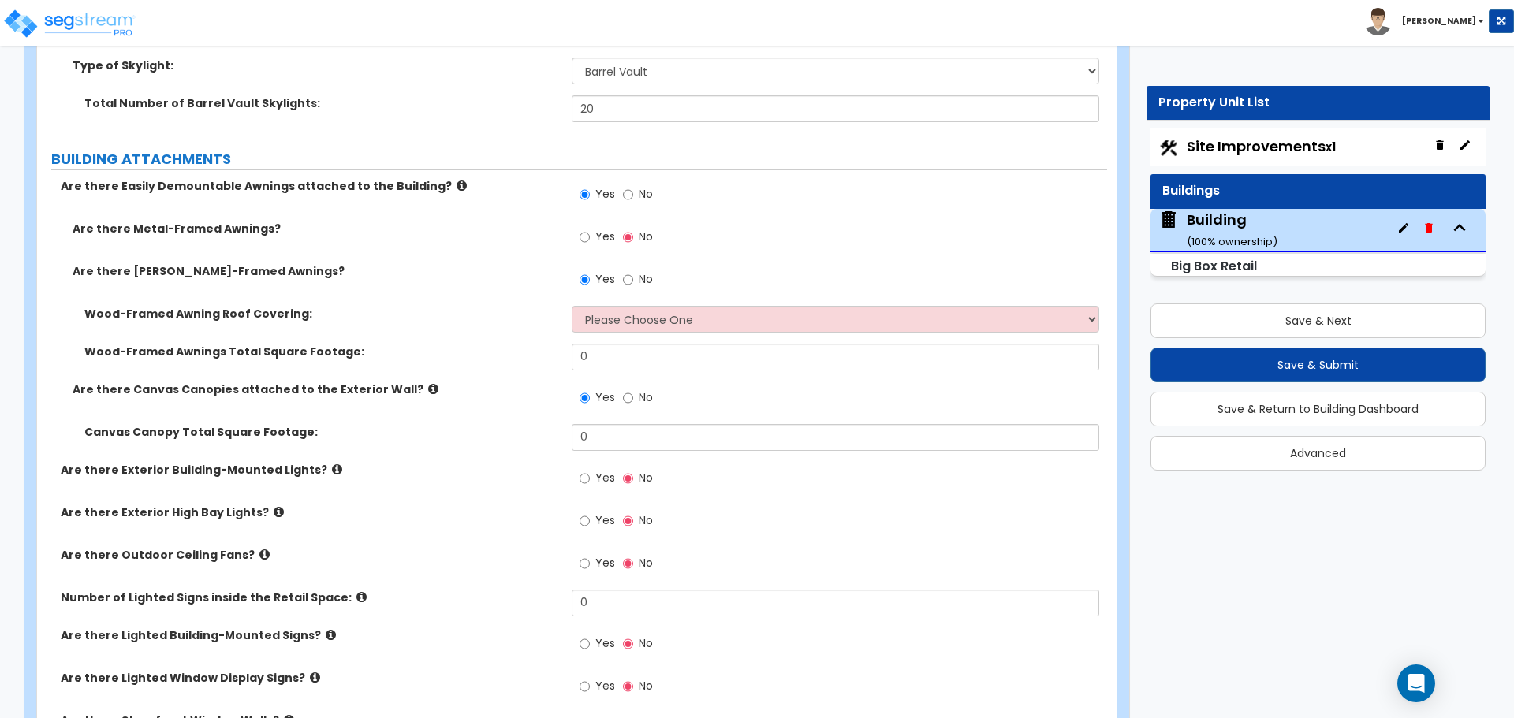
click at [646, 285] on label "No" at bounding box center [638, 281] width 30 height 27
click at [633, 285] on input "No" at bounding box center [628, 279] width 10 height 17
radio input "false"
radio input "true"
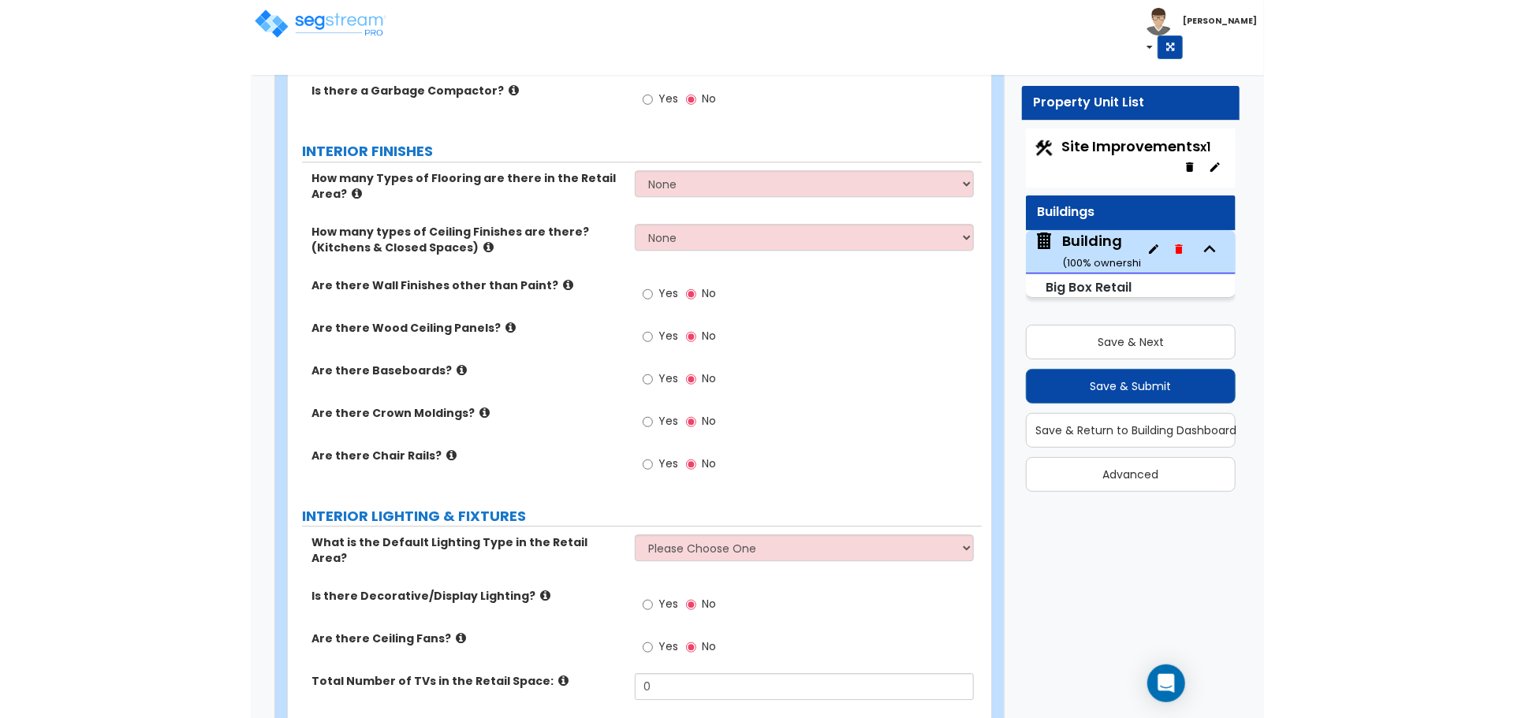
scroll to position [4963, 0]
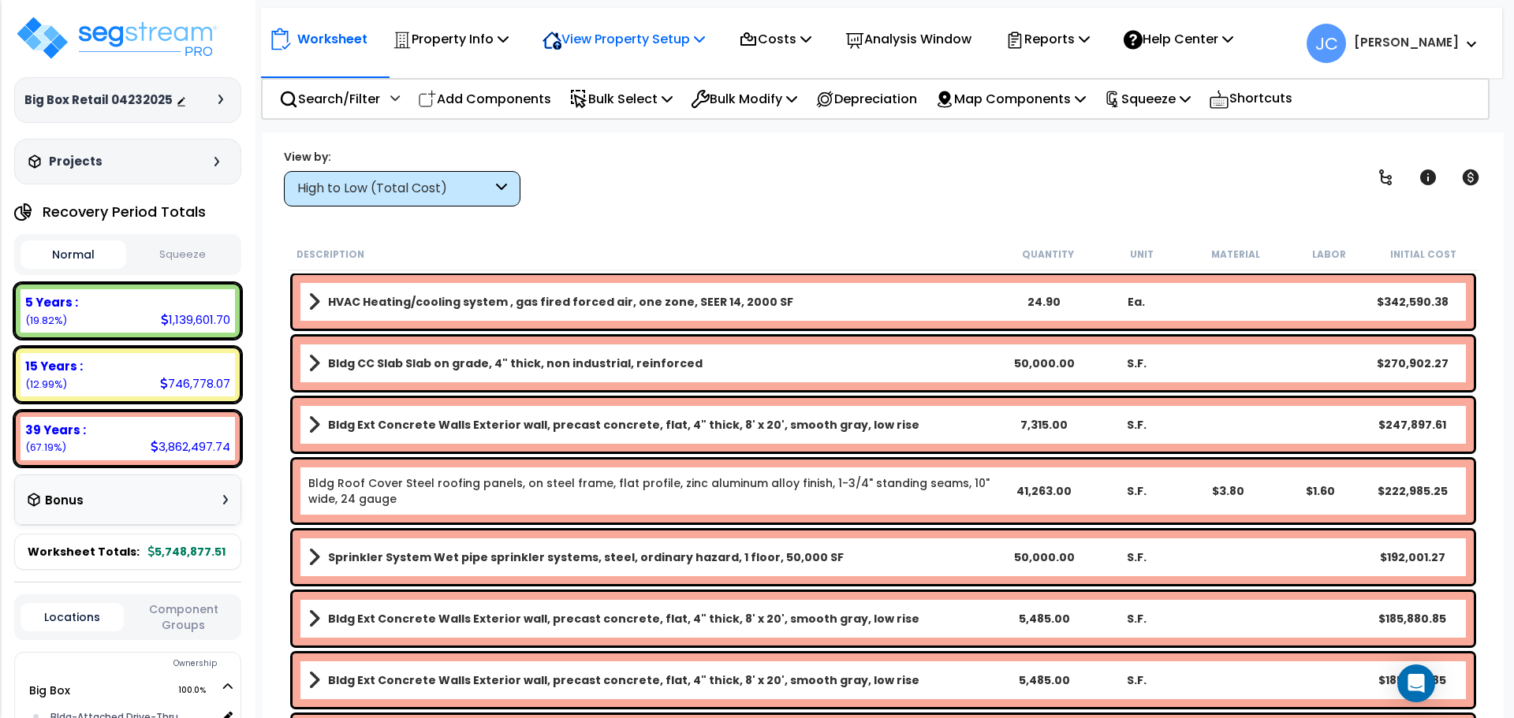
click at [669, 39] on p "View Property Setup" at bounding box center [624, 38] width 162 height 21
click at [628, 113] on link "View Questionnaire" at bounding box center [613, 108] width 156 height 32
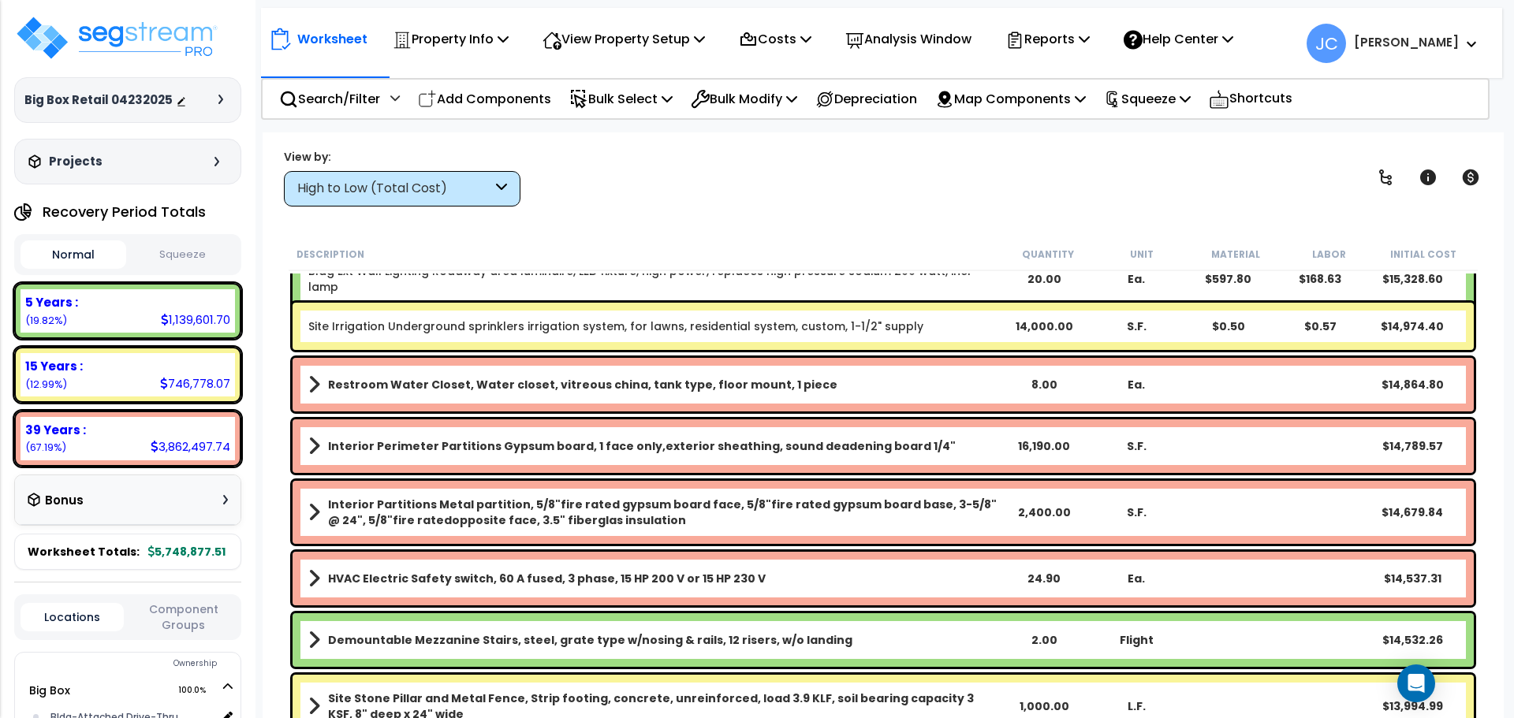
scroll to position [4815, 0]
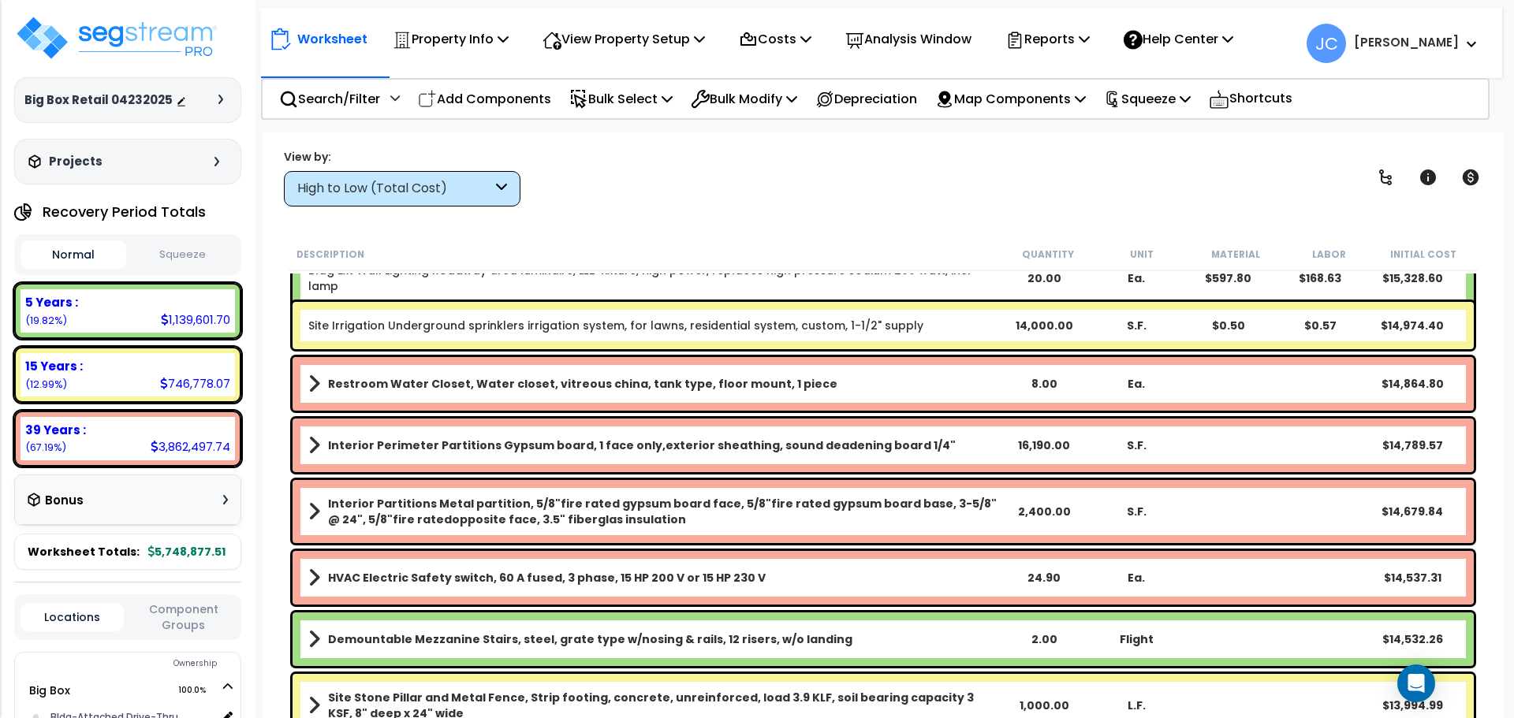
click at [499, 194] on icon at bounding box center [501, 189] width 11 height 18
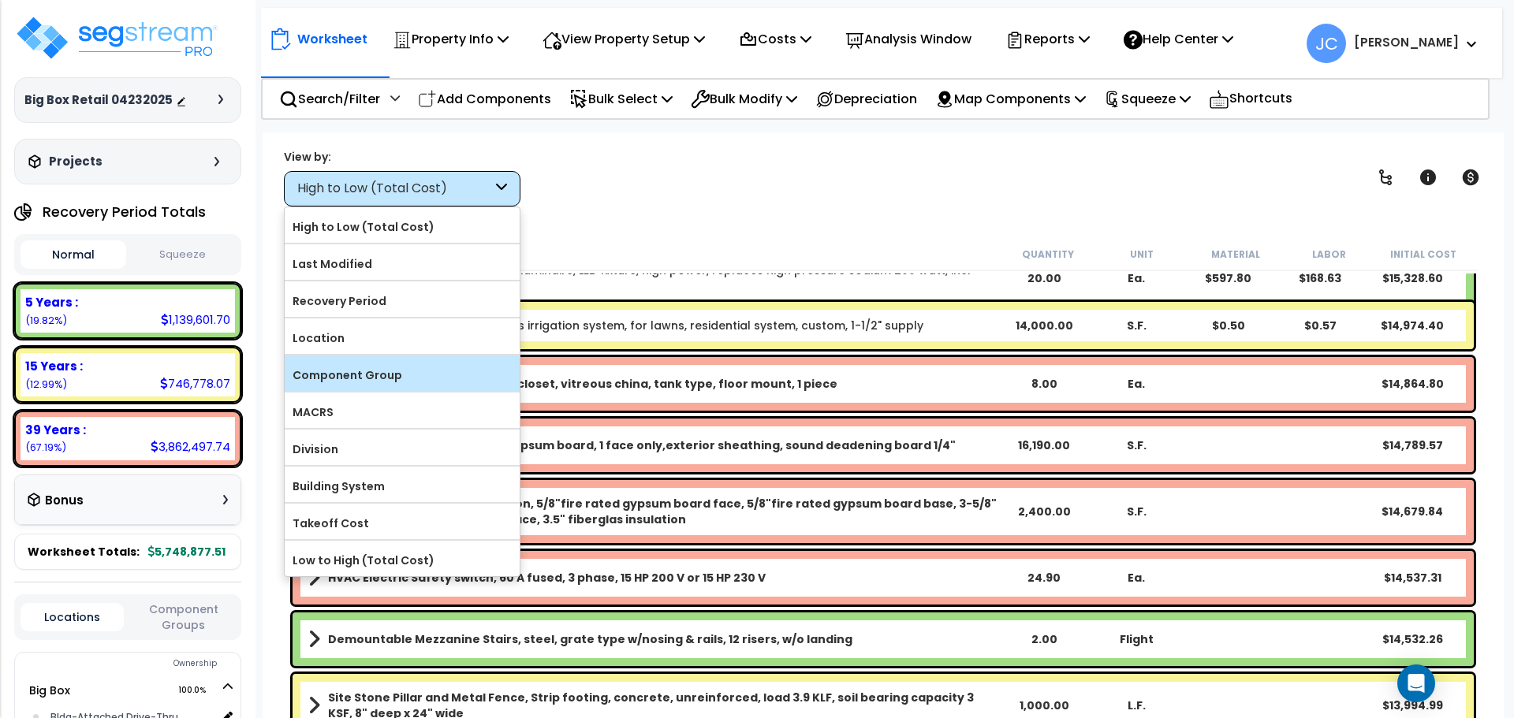
click at [474, 385] on div "Component Group" at bounding box center [402, 373] width 235 height 35
click at [483, 367] on label "Component Group" at bounding box center [402, 376] width 235 height 24
click at [0, 0] on input "Component Group" at bounding box center [0, 0] width 0 height 0
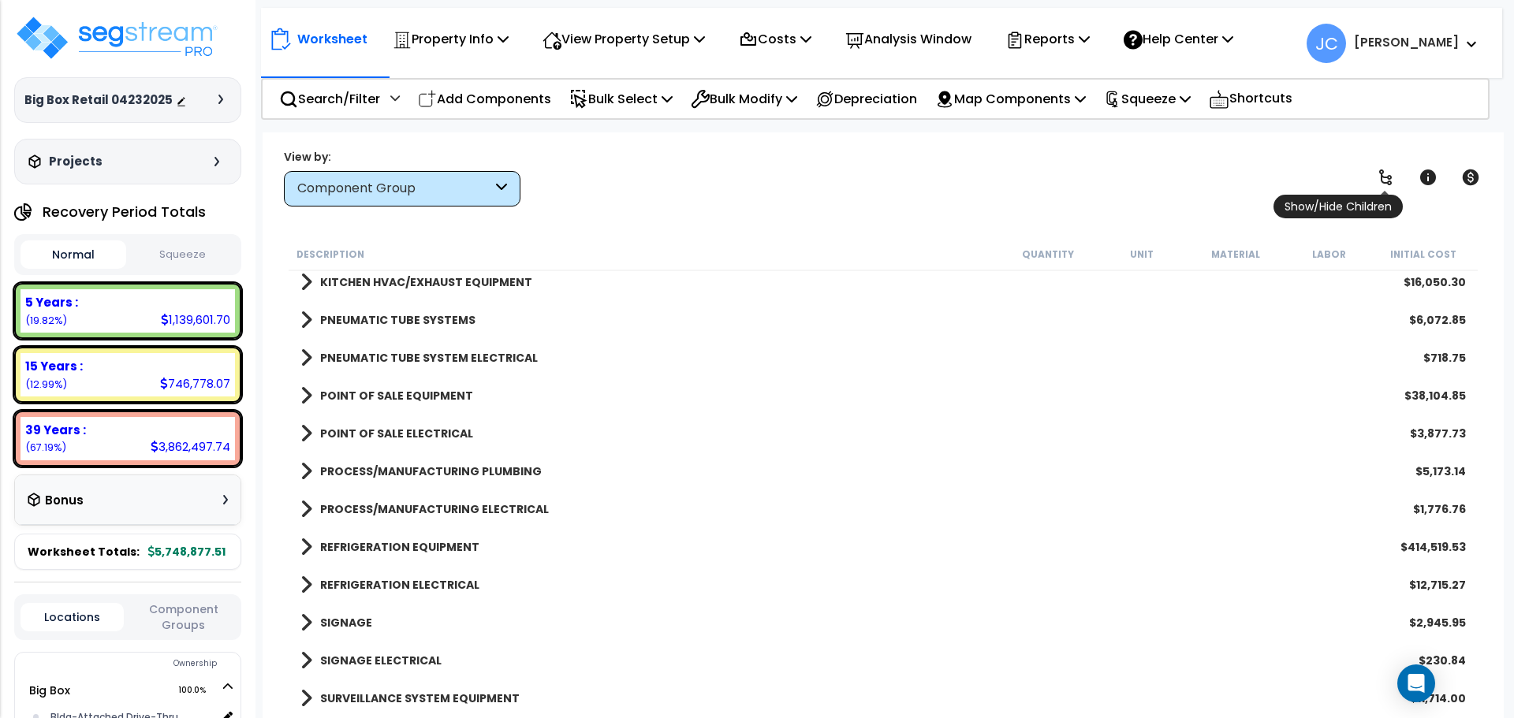
click at [1385, 176] on icon at bounding box center [1385, 177] width 19 height 19
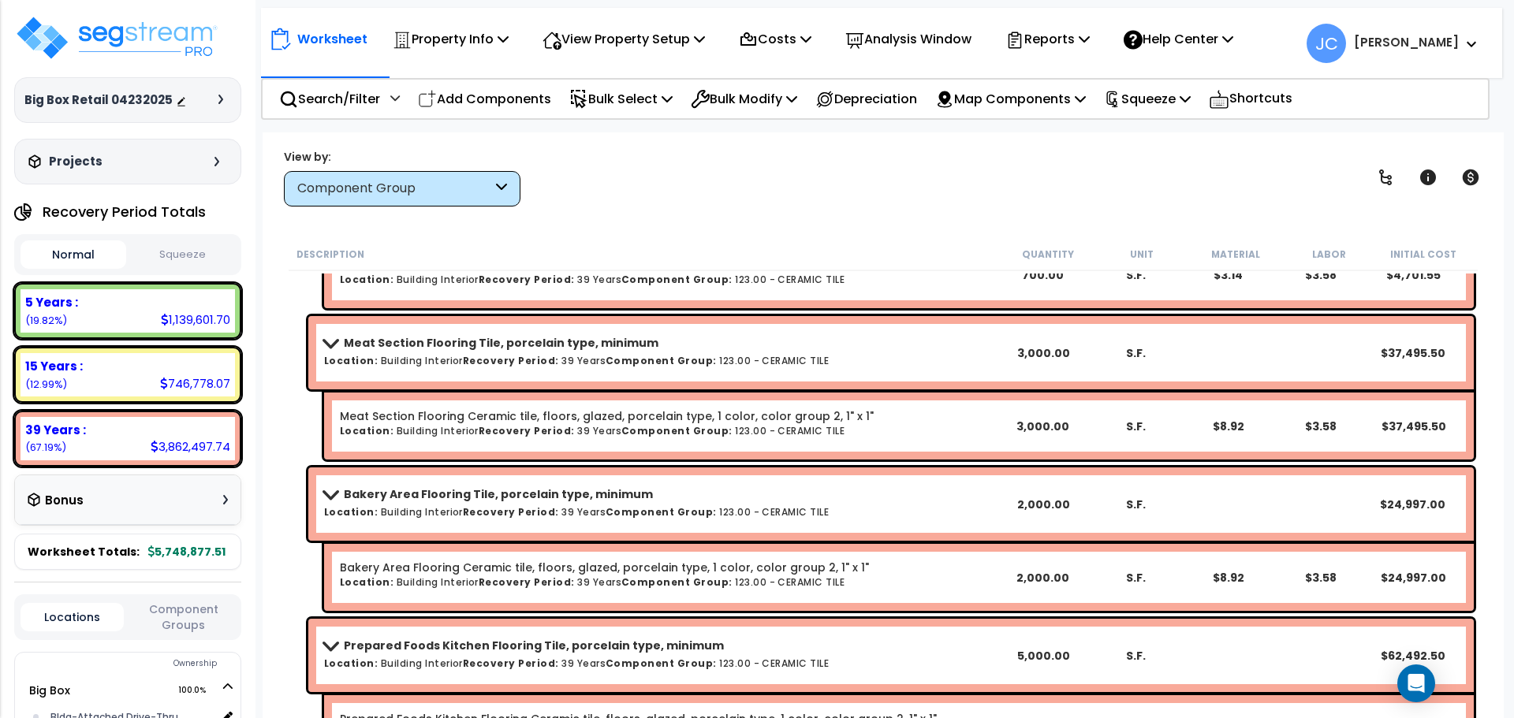
scroll to position [21203, 0]
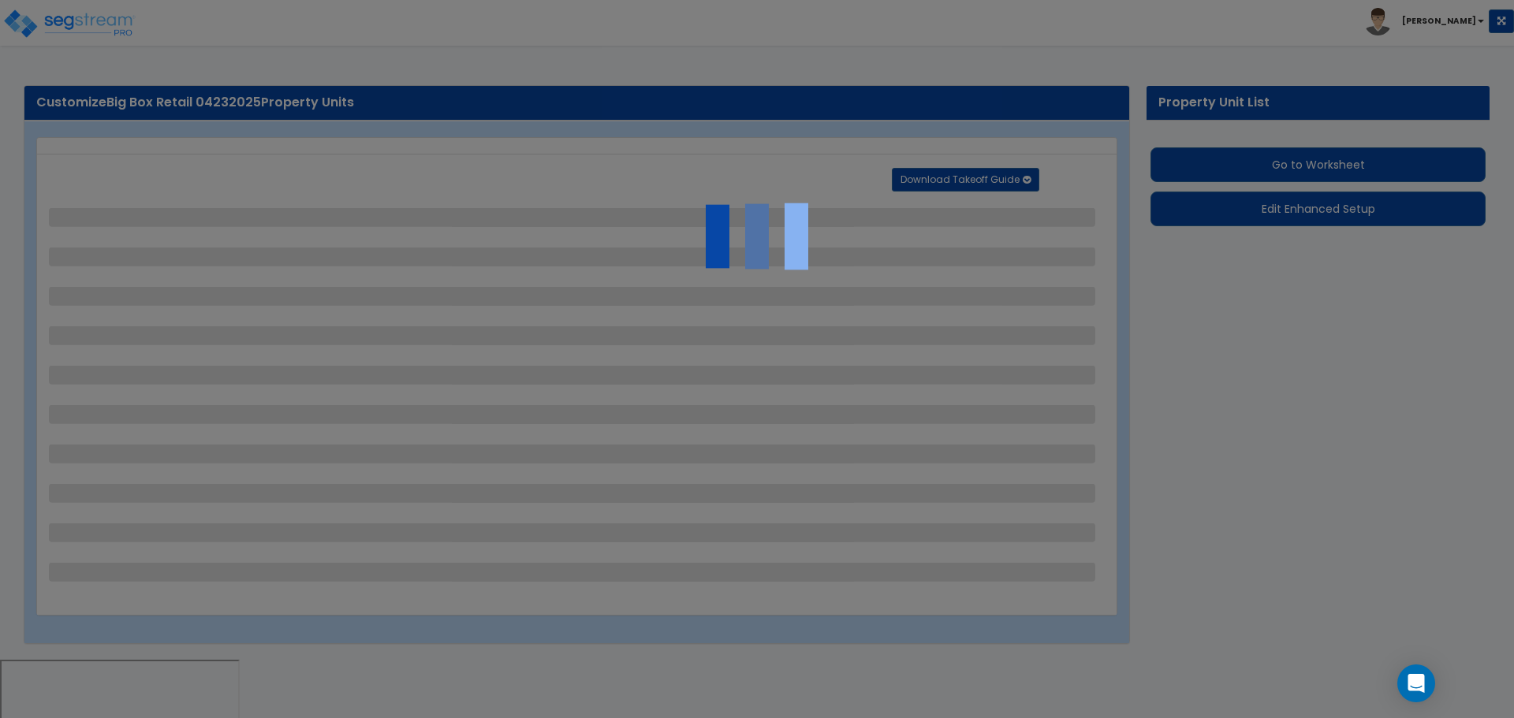
select select "2"
select select "1"
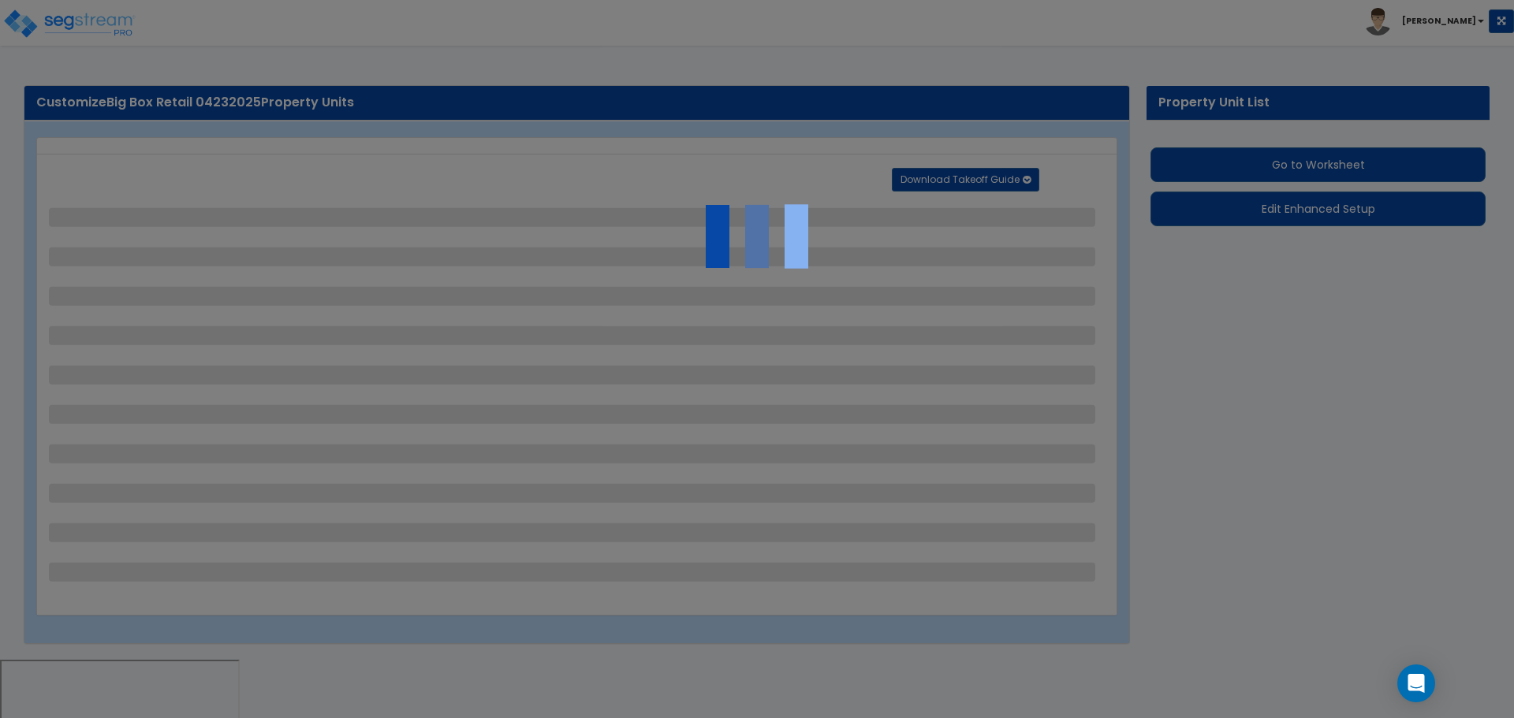
select select "2"
select select "3"
select select "1"
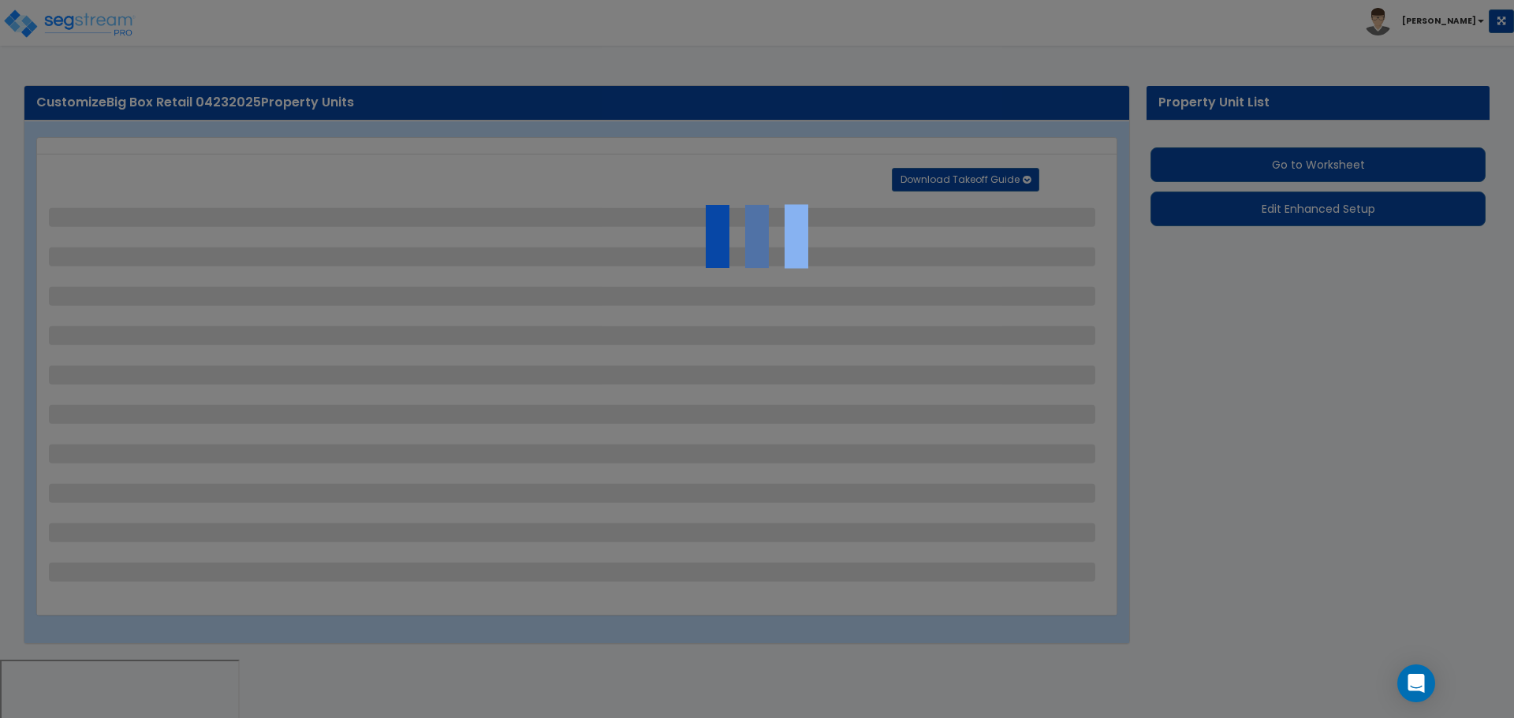
select select "1"
select select "2"
select select "3"
select select "2"
select select "1"
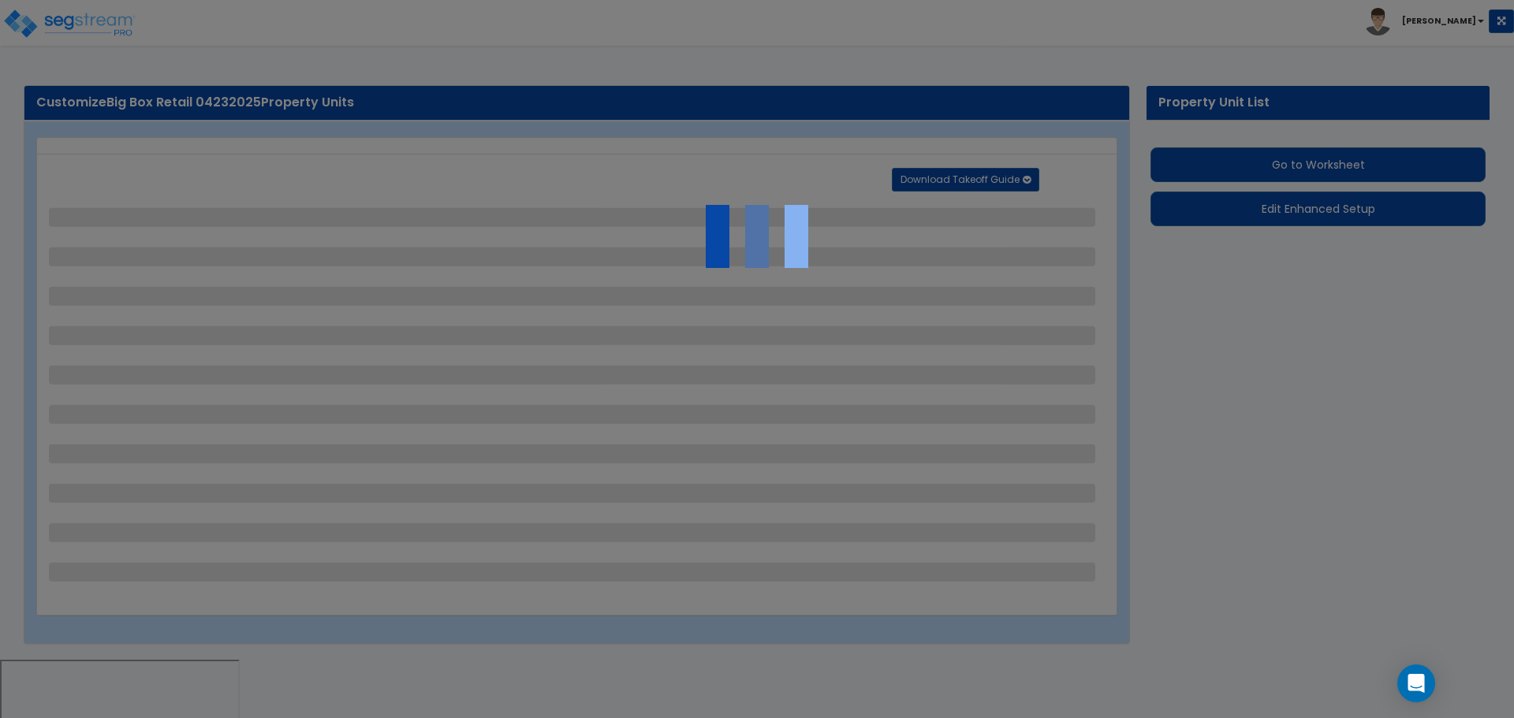
select select "2"
select select "4"
select select "2"
select select "1"
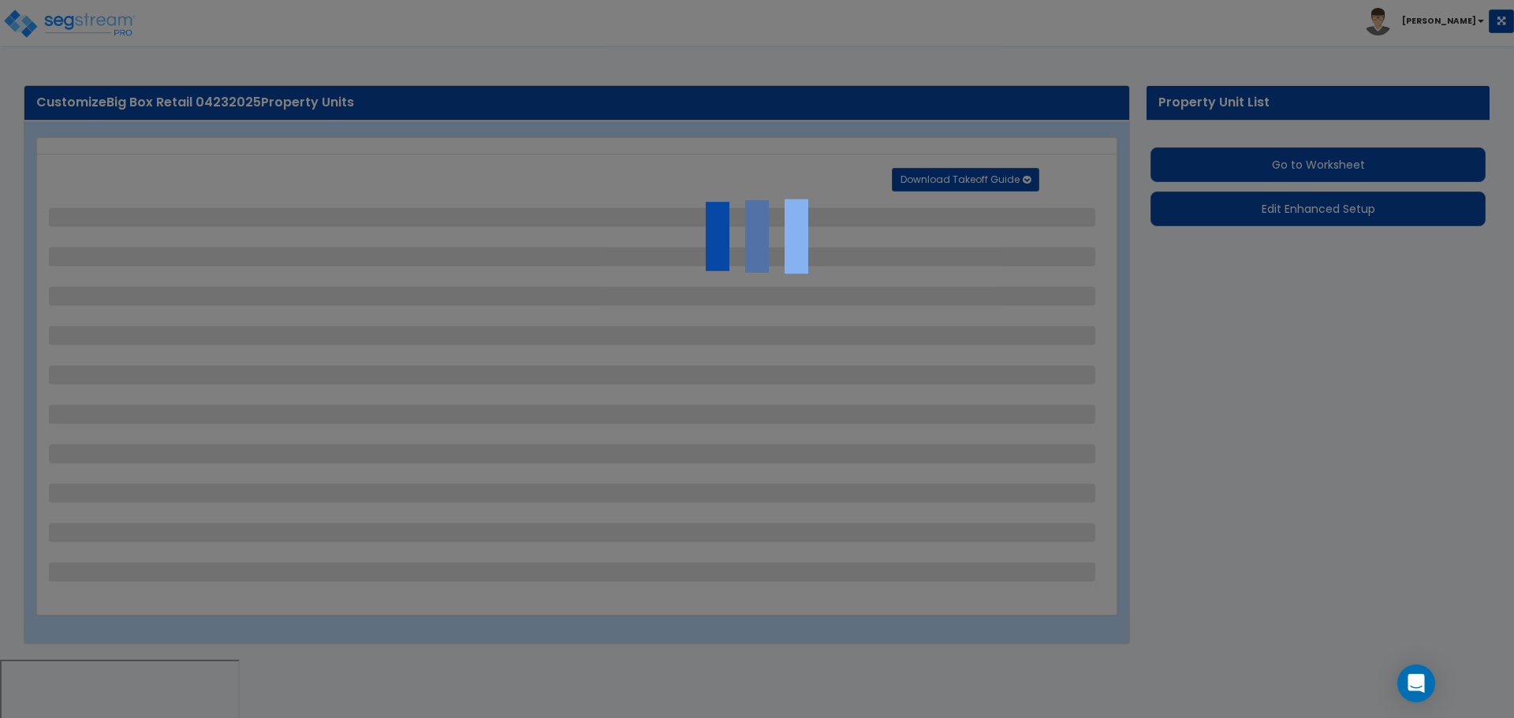
select select "1"
select select "3"
select select "1"
select select "3"
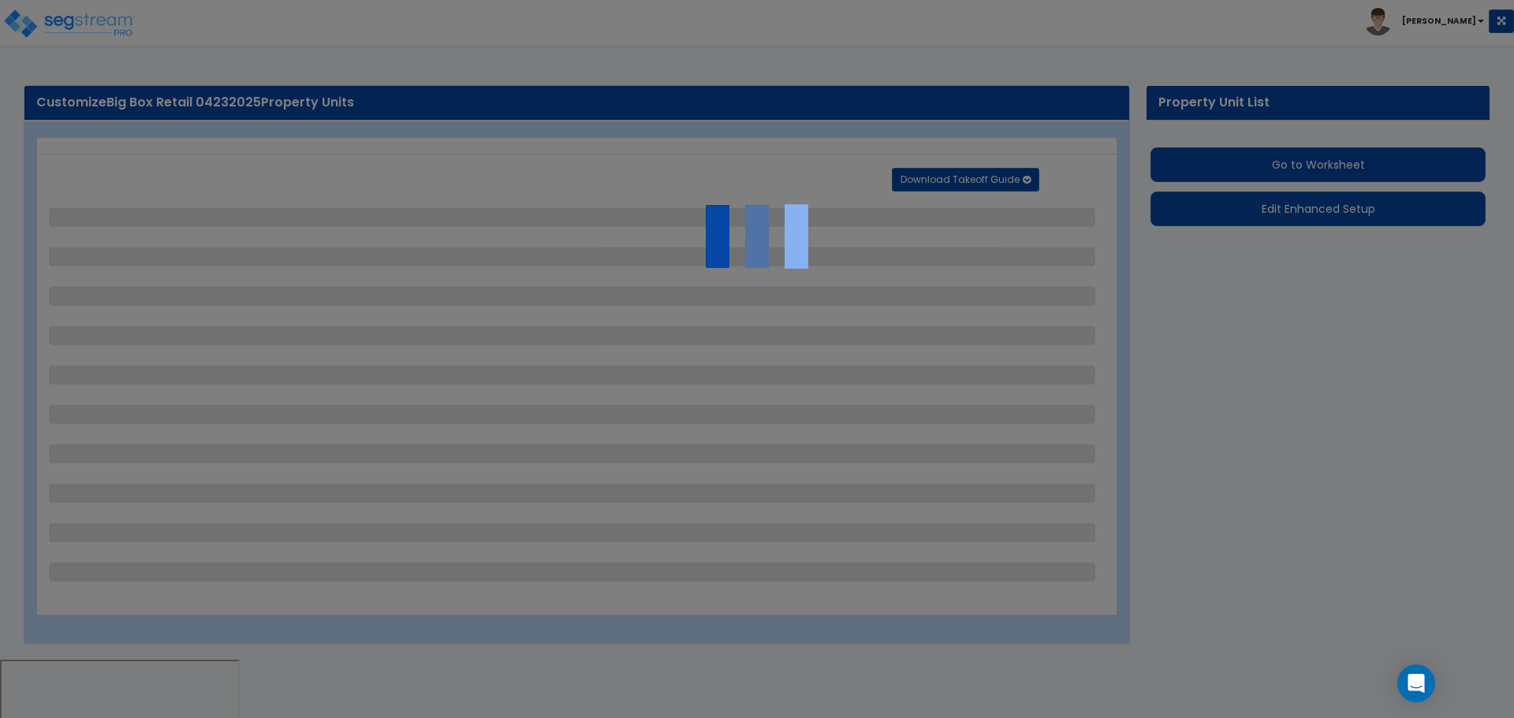
select select "1"
select select "2"
select select "6"
select select "2"
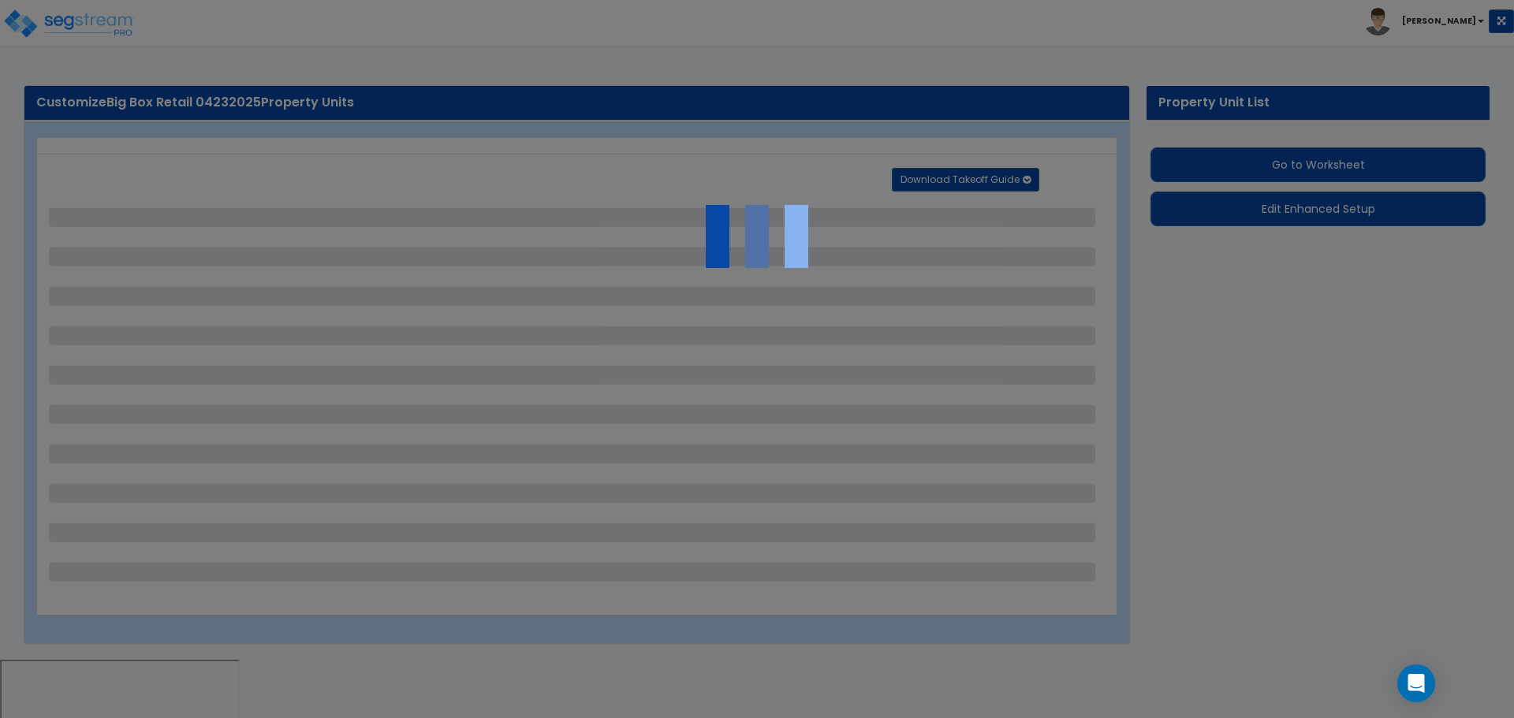
select select "1"
select select "16"
select select "7"
select select "1"
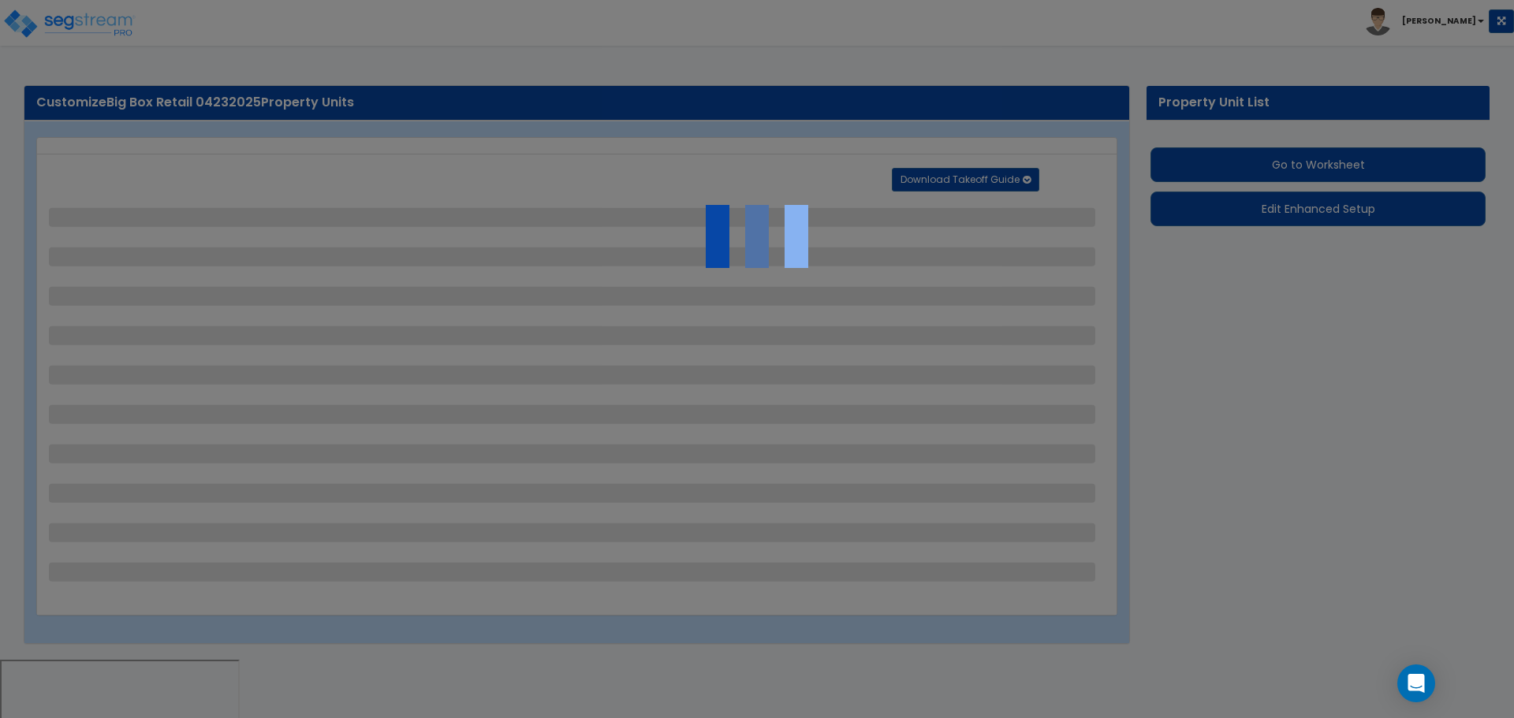
select select "5"
select select "2"
select select "3"
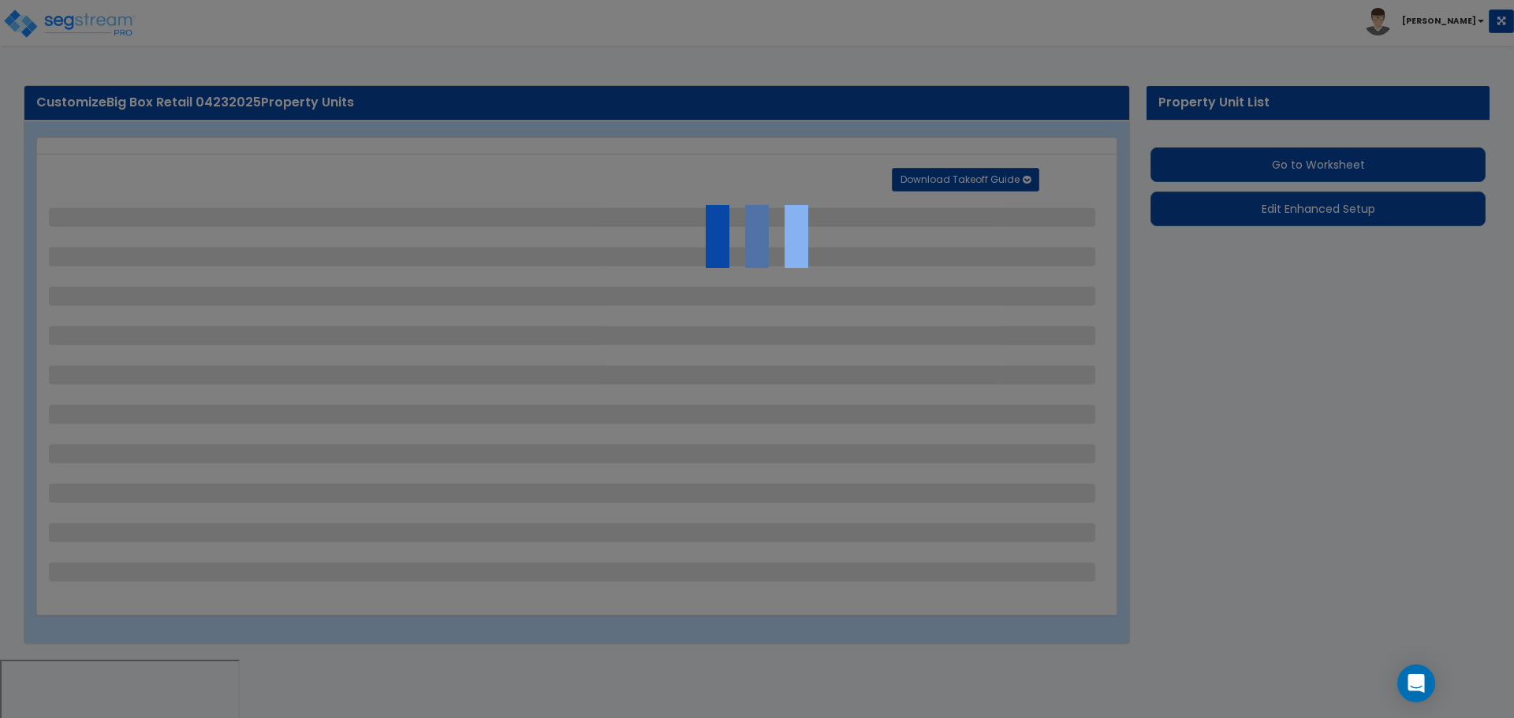
select select "2"
select select "1"
select select "3"
select select "4"
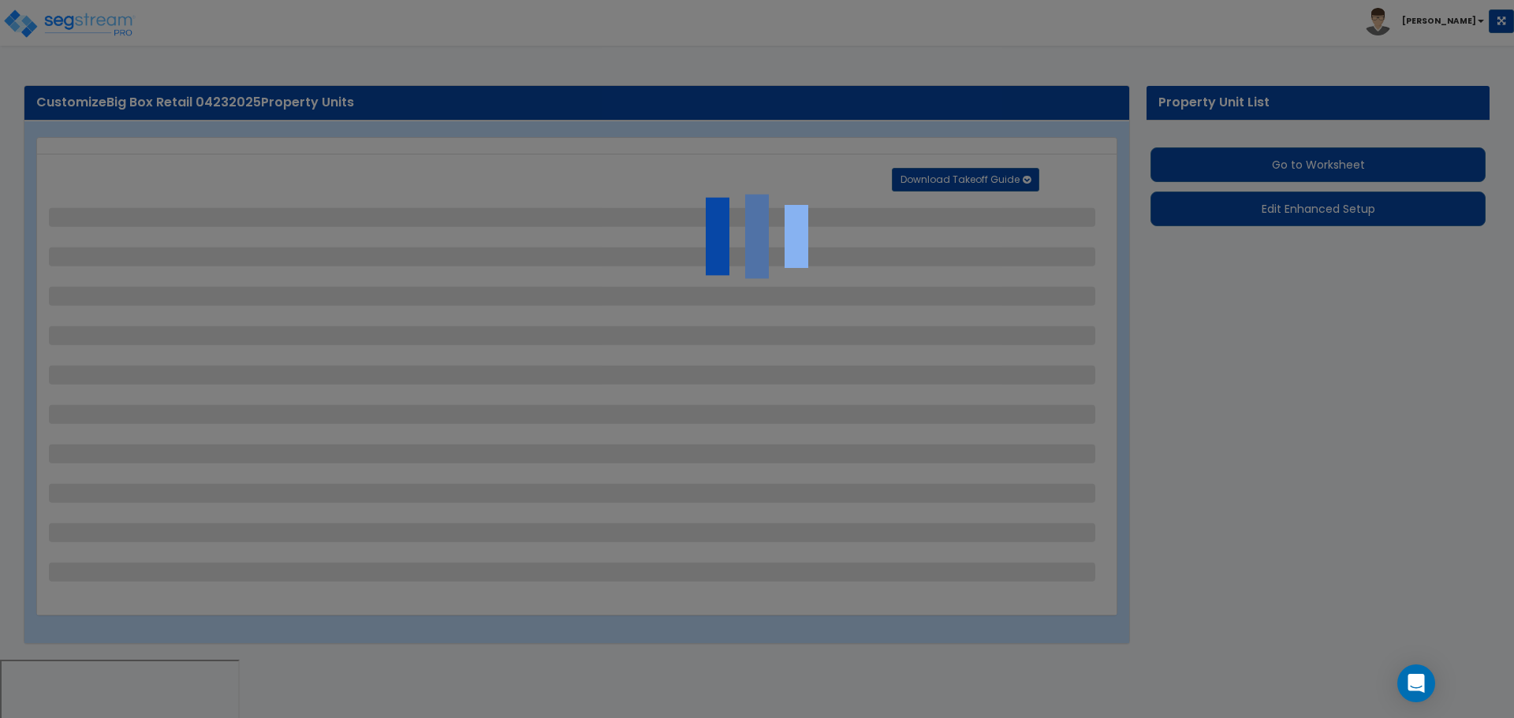
select select "4"
select select "2"
select select "1"
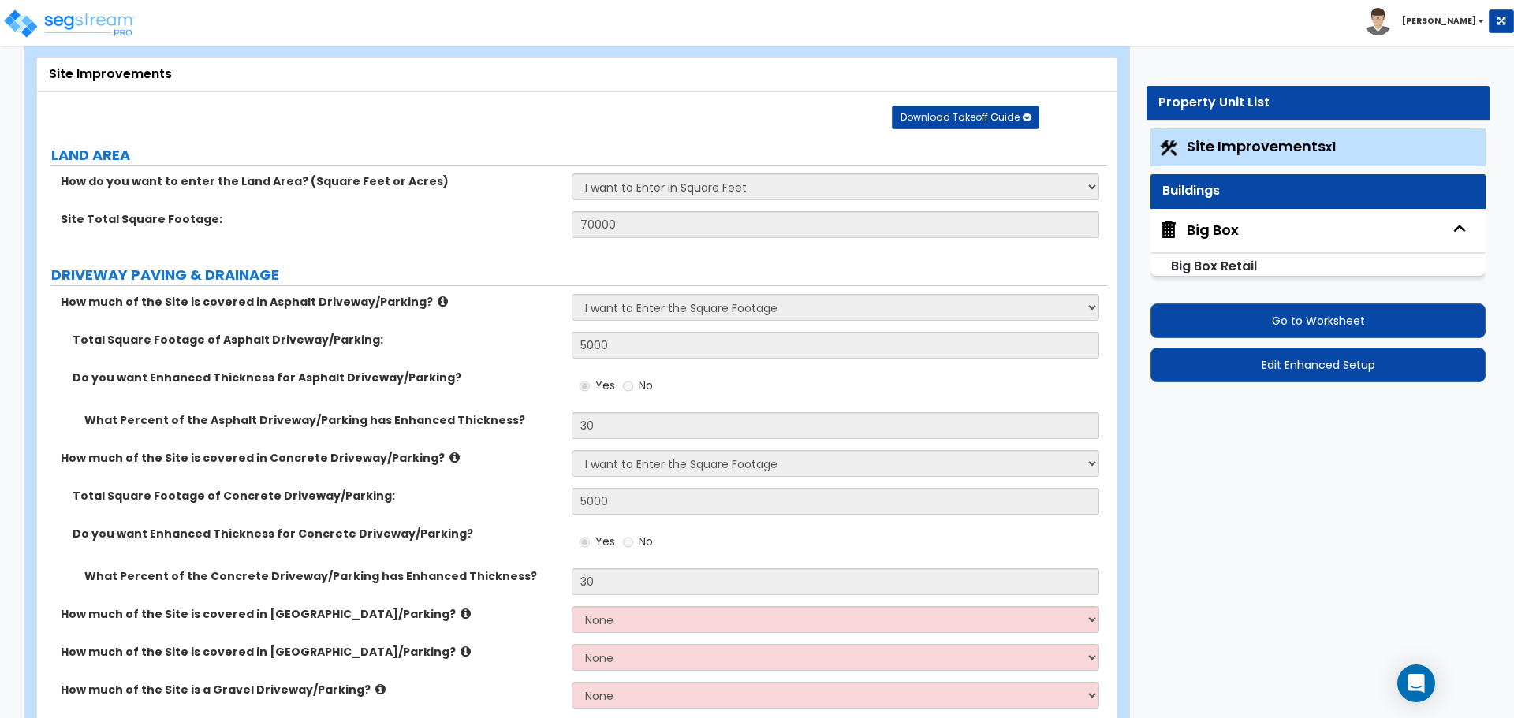
scroll to position [96, 0]
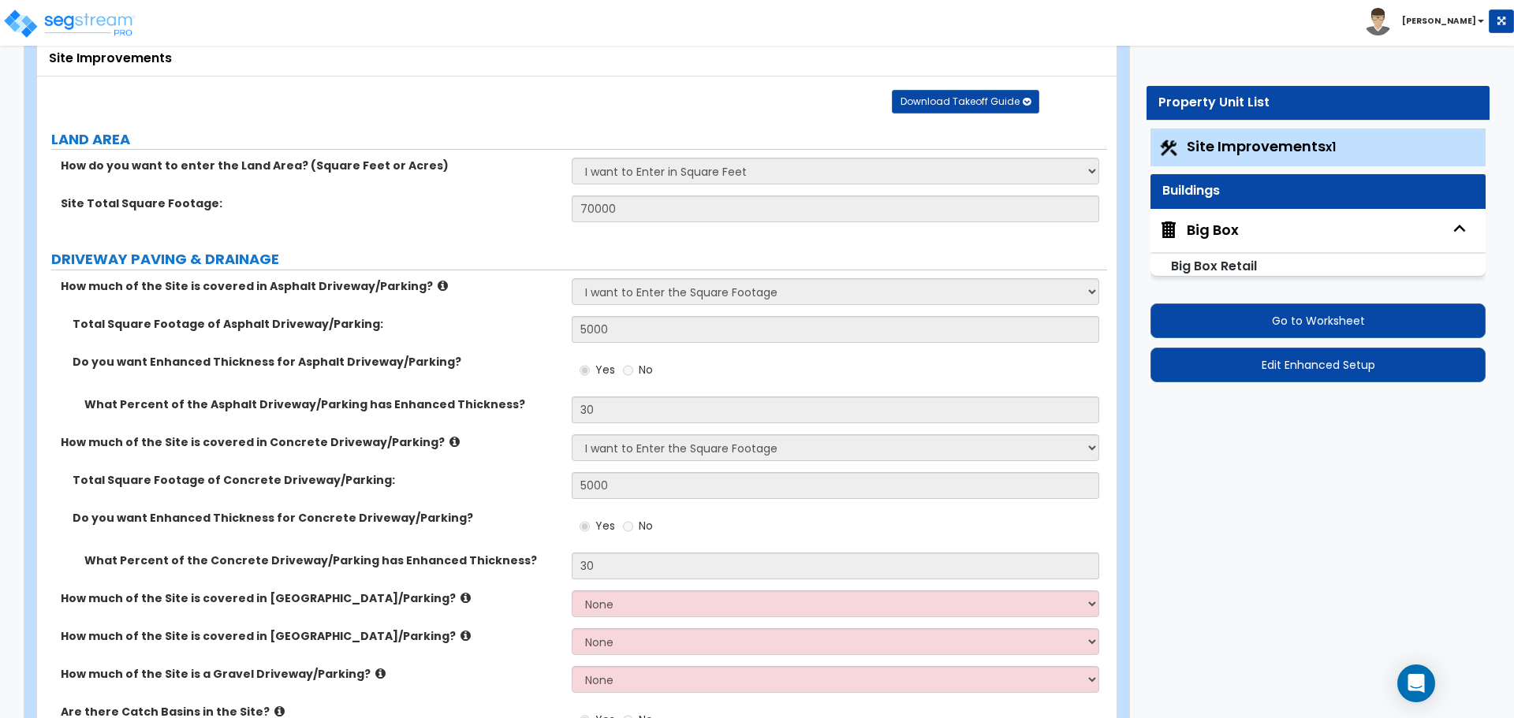
click at [1212, 214] on div "Big Box" at bounding box center [1317, 230] width 335 height 43
click at [1211, 219] on div "Big Box" at bounding box center [1317, 230] width 335 height 43
click at [1212, 227] on div "Big Box" at bounding box center [1213, 230] width 52 height 21
select select "3"
select select "4"
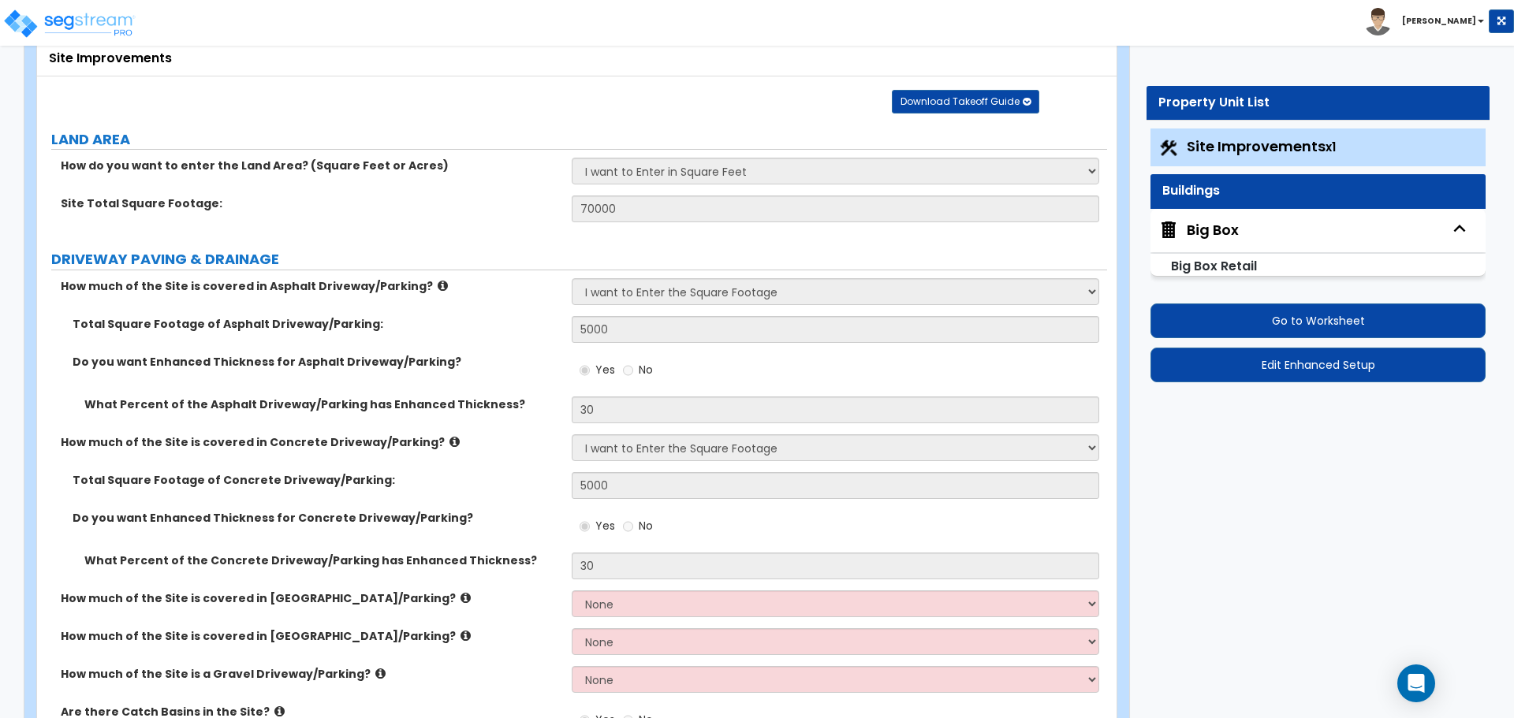
select select "5"
select select "4"
select select "3"
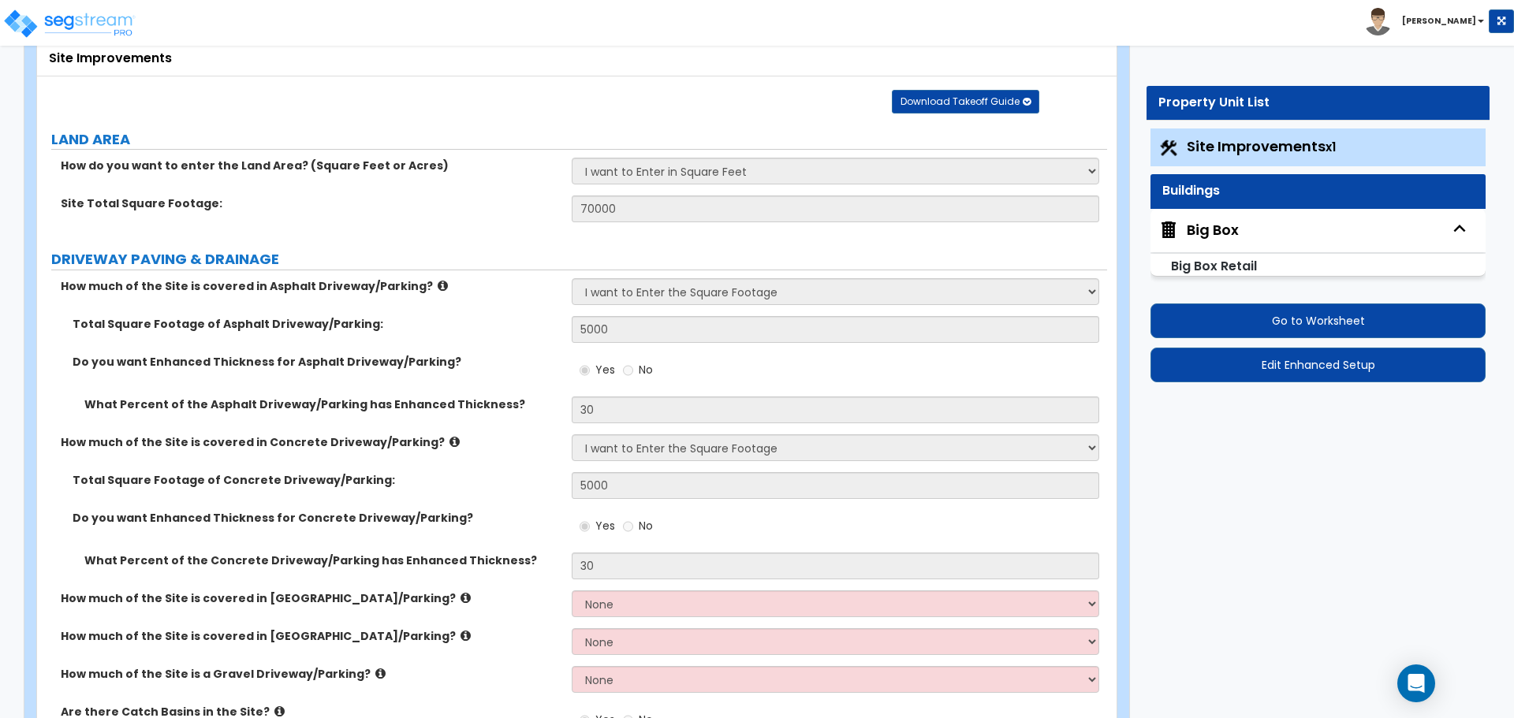
select select "7"
select select "10"
select select "3"
select select "5"
select select "4"
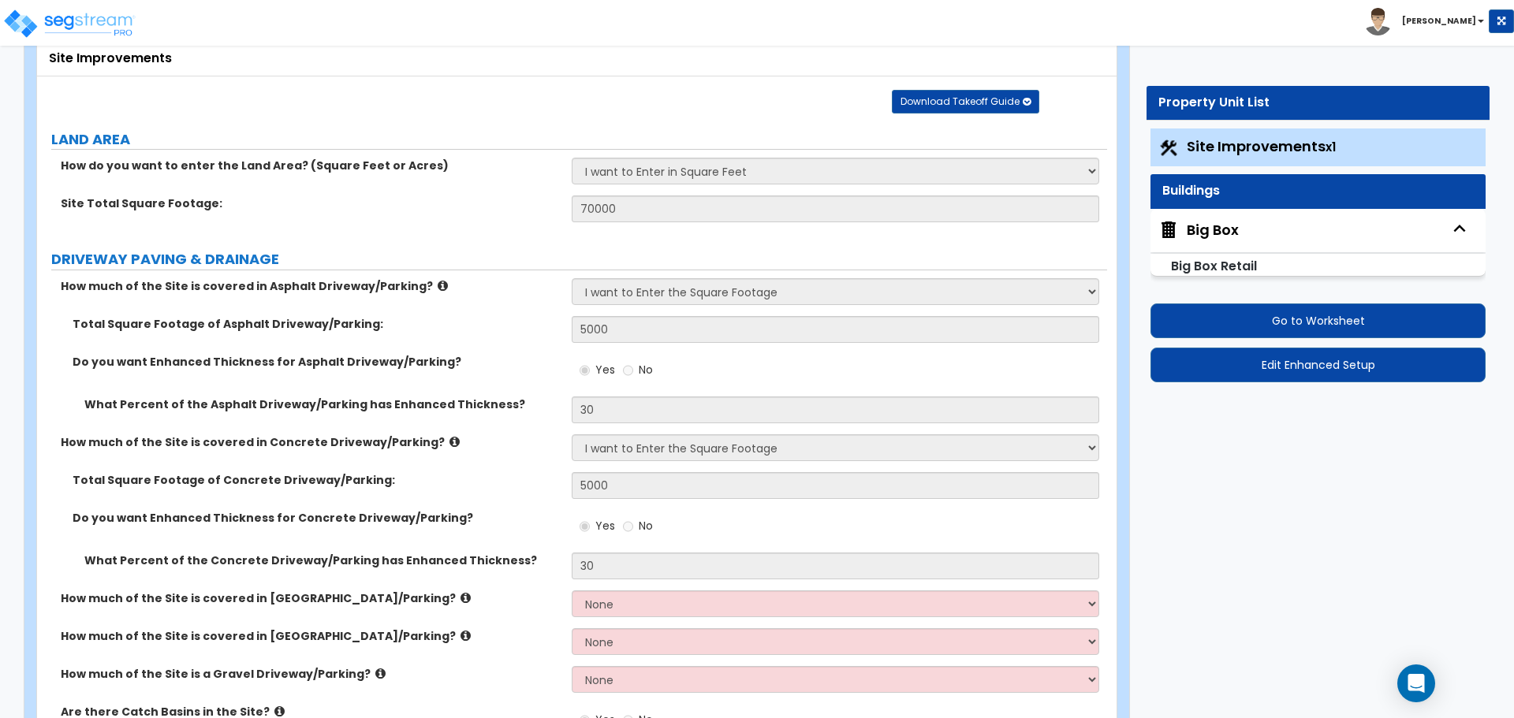
select select "1"
select select "2"
select select "4"
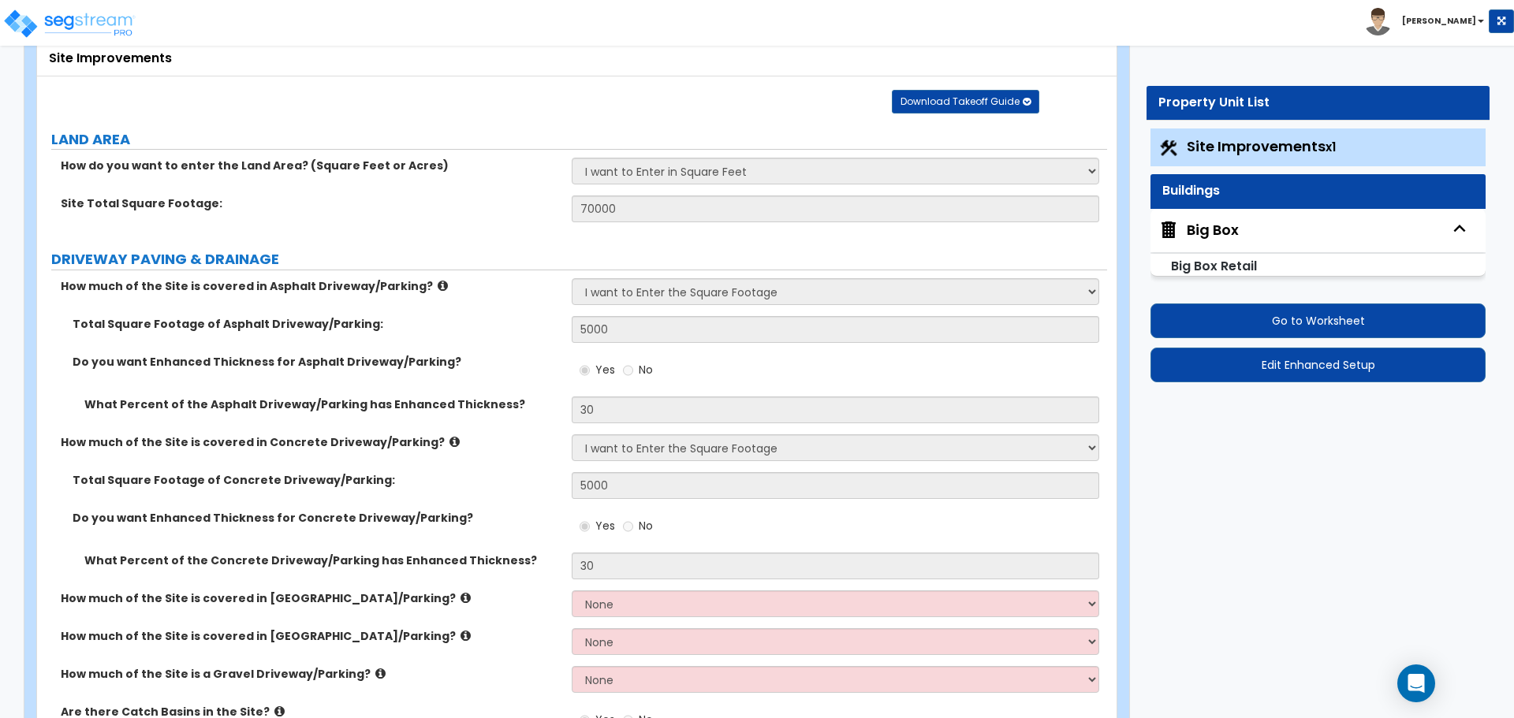
select select "2"
select select "1"
select select "2"
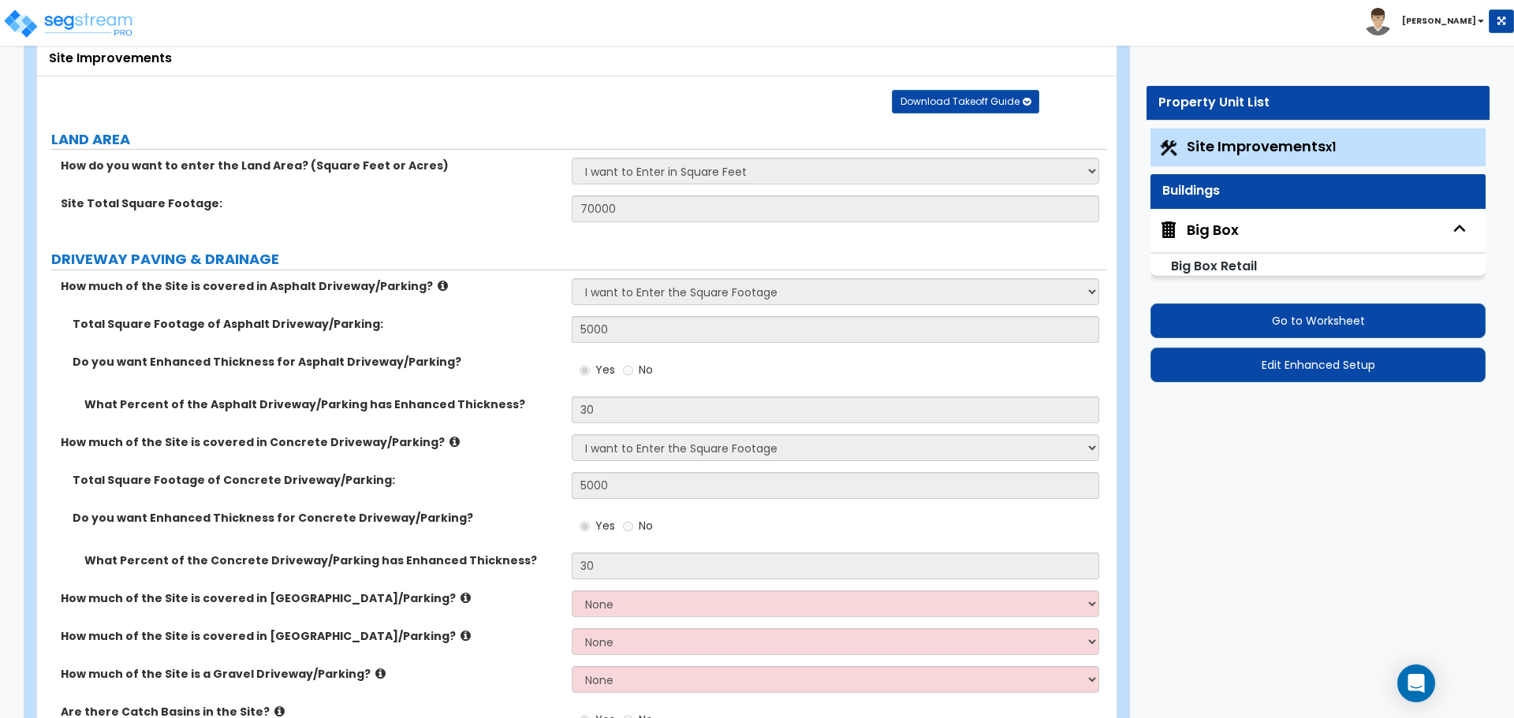
select select "1"
select select "2"
select select "1"
select select "3"
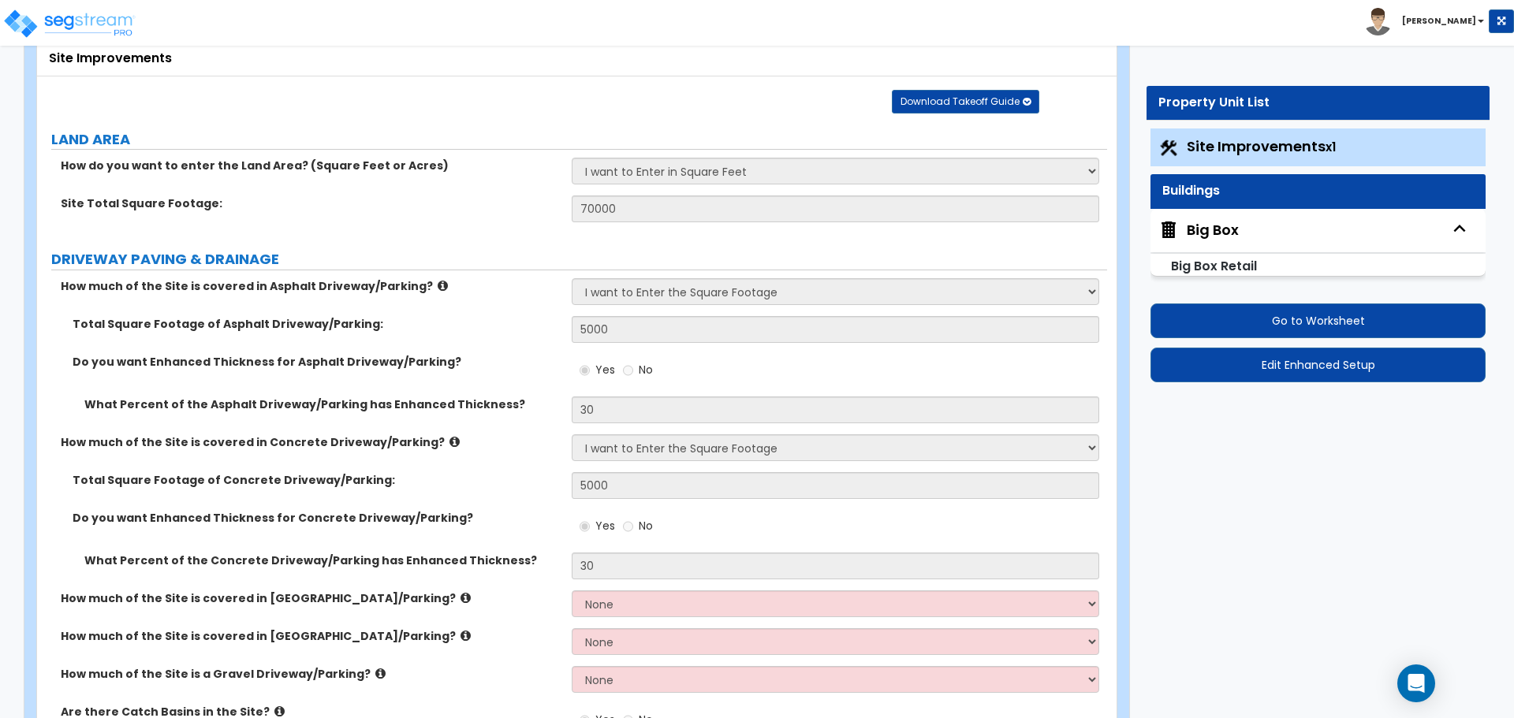
select select "2"
select select "1"
select select "3"
select select "4"
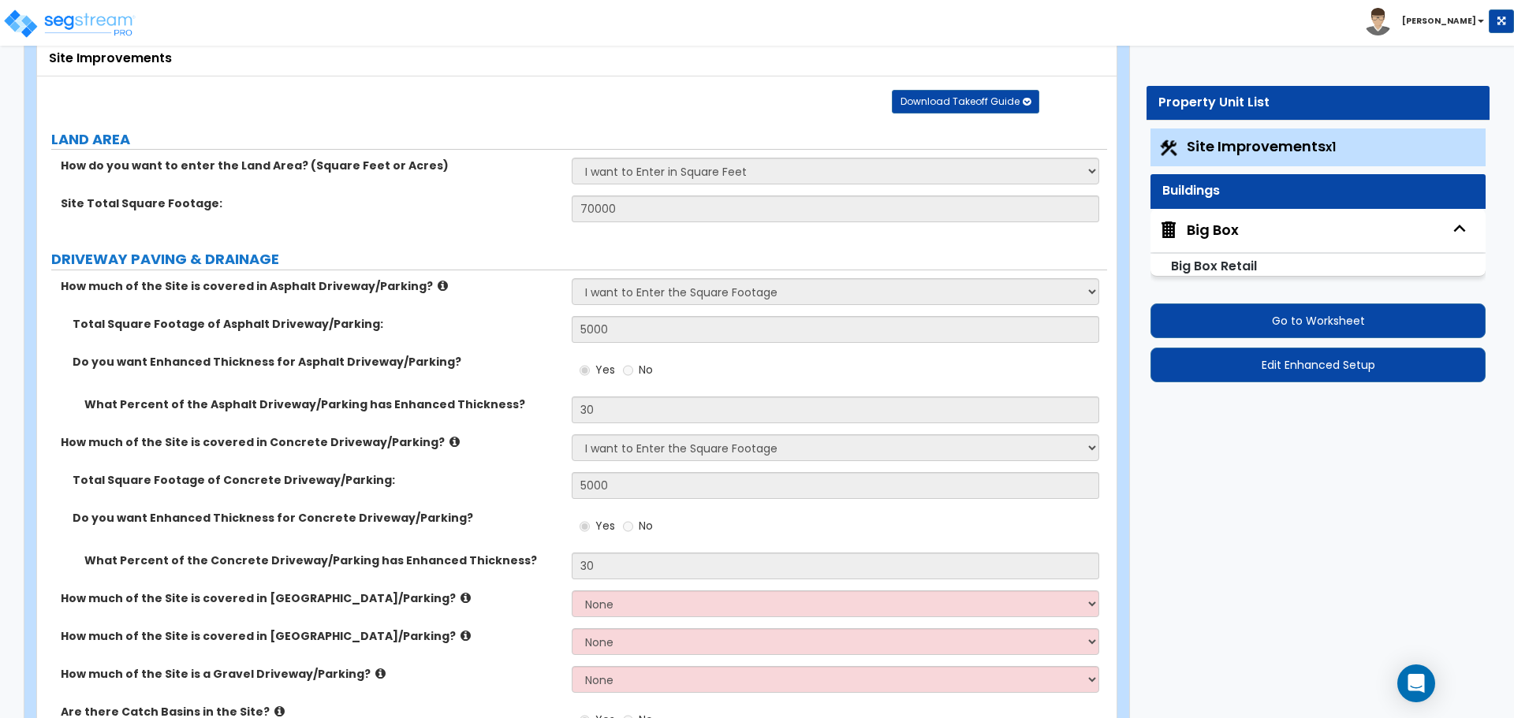
select select "1"
select select "3"
select select "1"
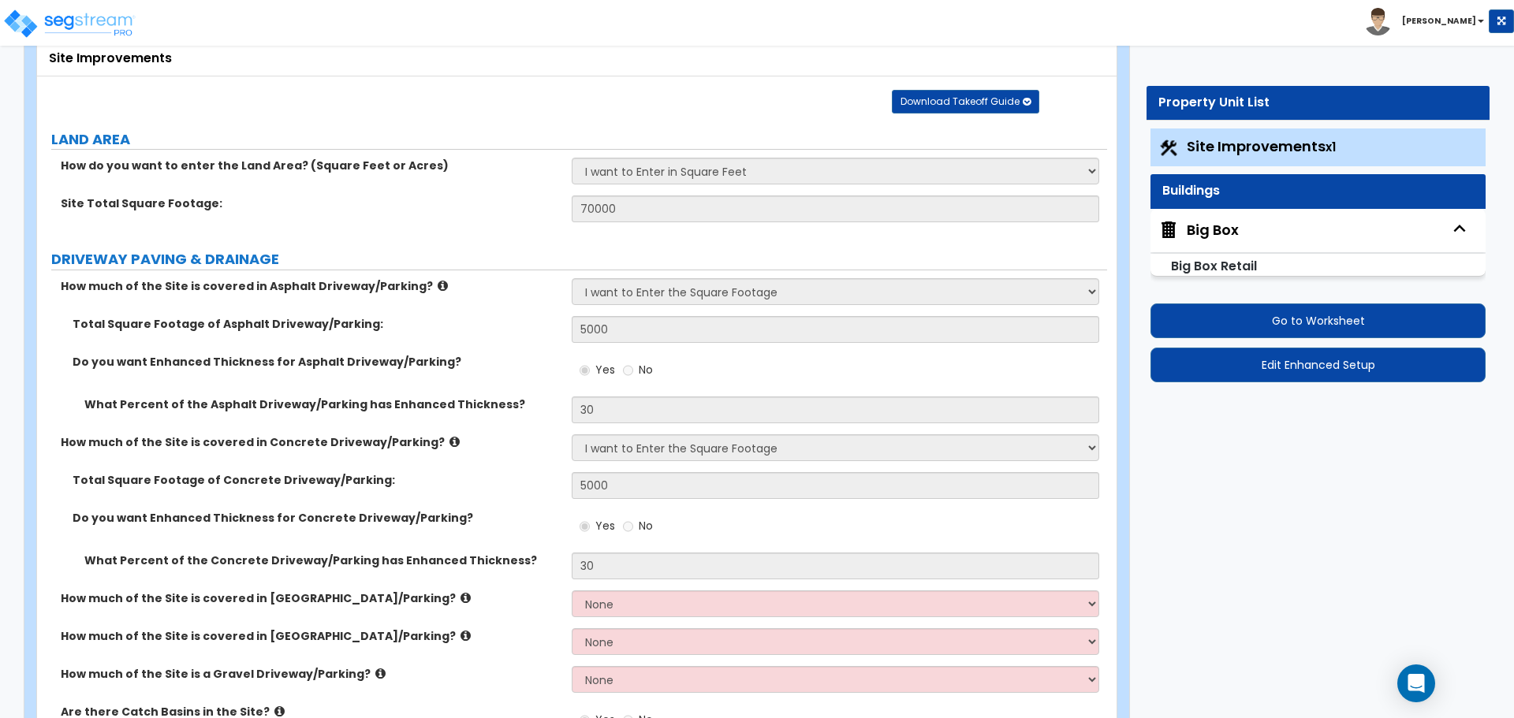
select select "2"
select select "3"
select select "2"
select select "1"
select select "3"
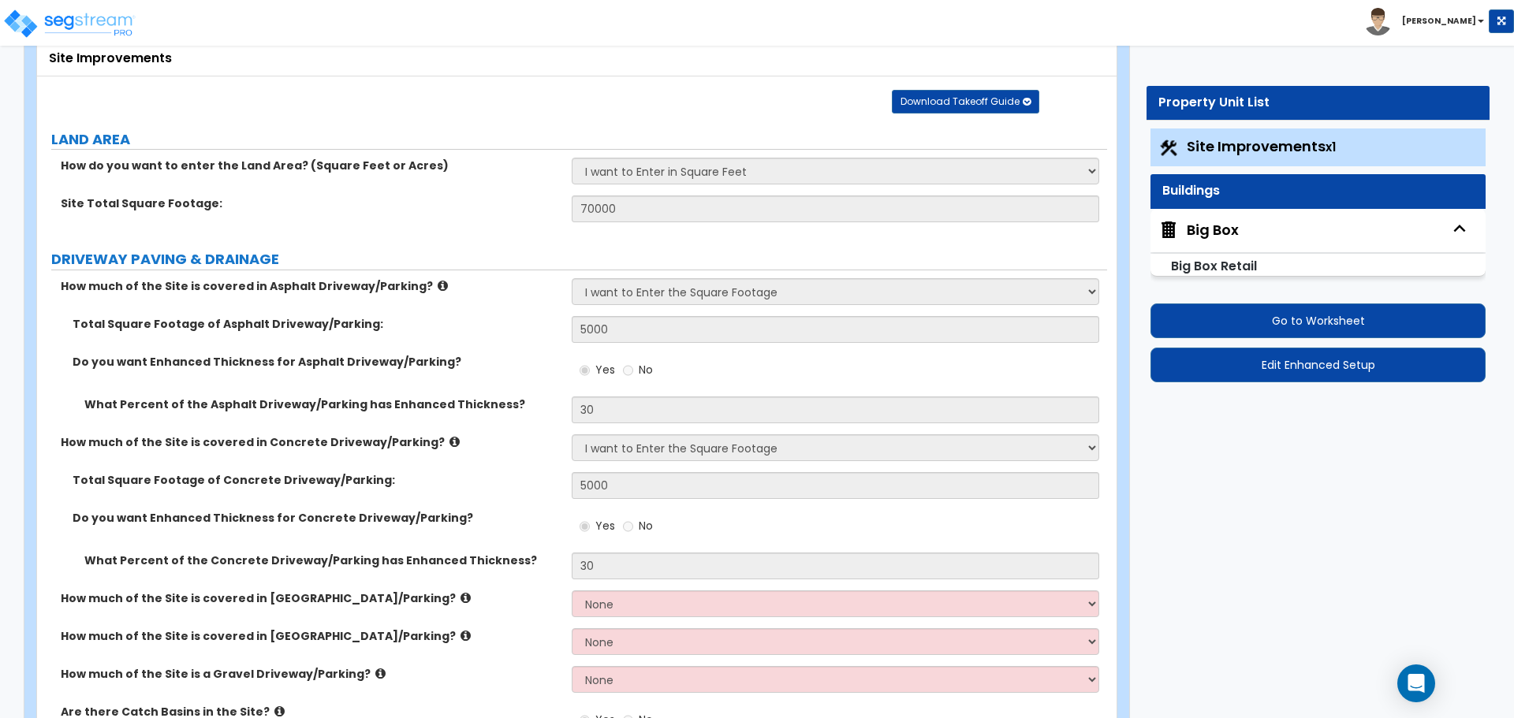
select select "2"
select select "3"
select select "1"
select select "2"
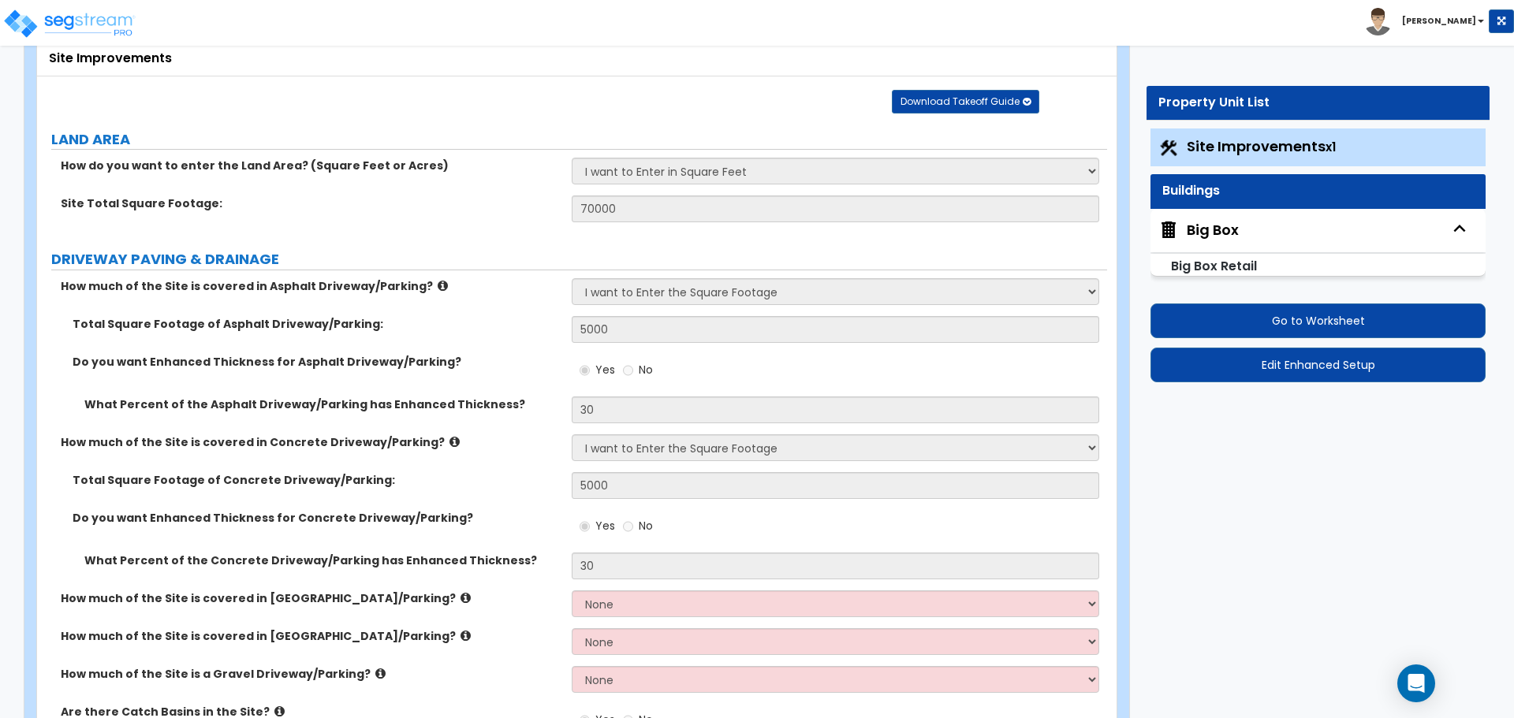
select select "1"
select select "2"
select select "1"
select select "2"
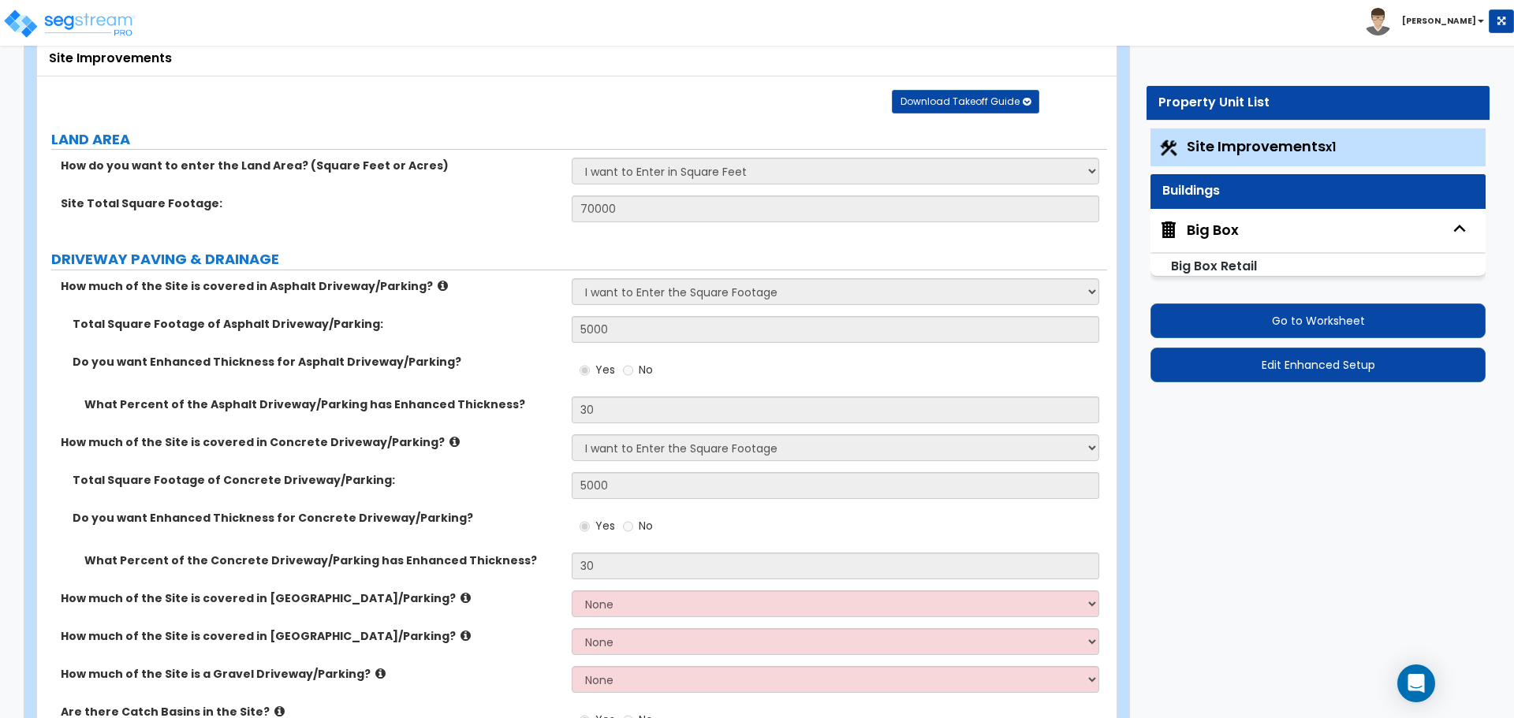
select select "3"
select select "2"
select select "1"
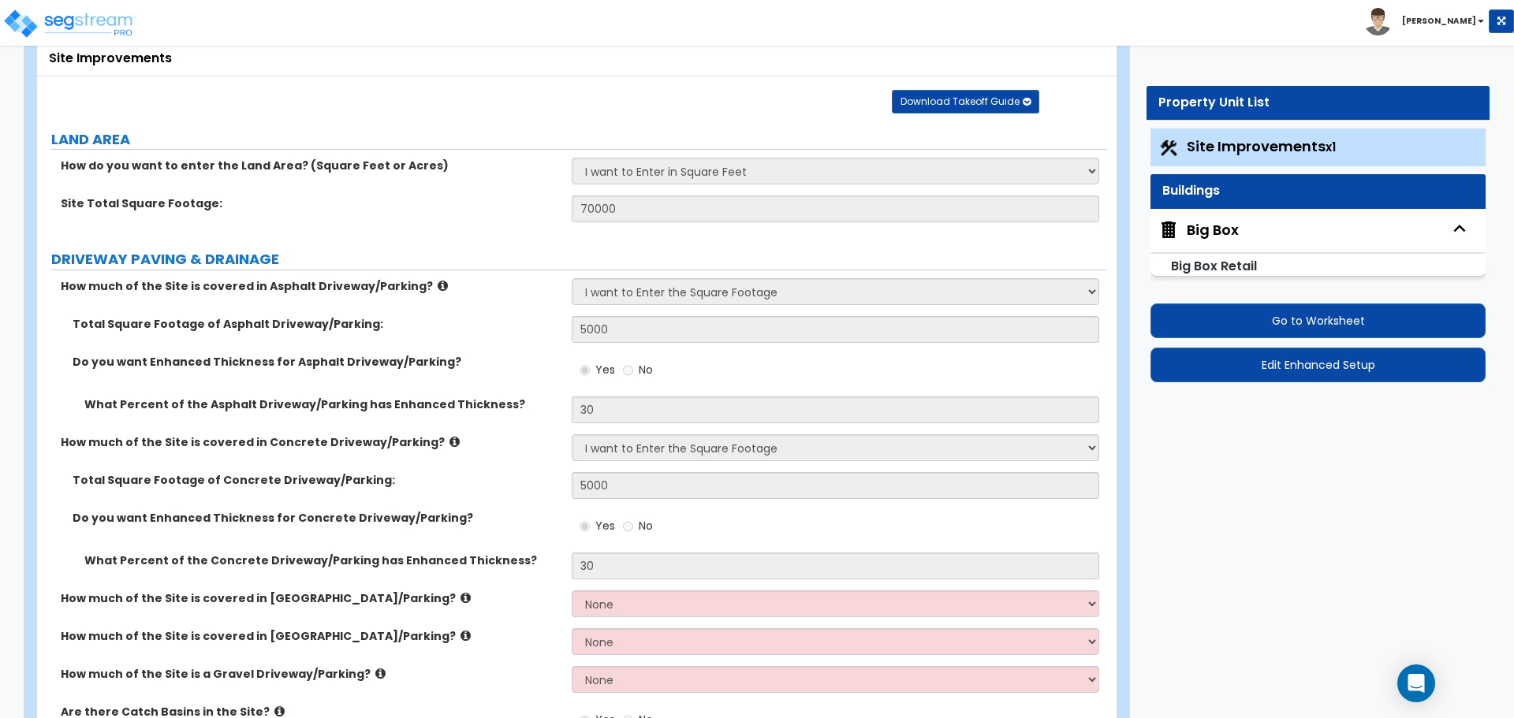
select select "2"
select select "6"
select select "4"
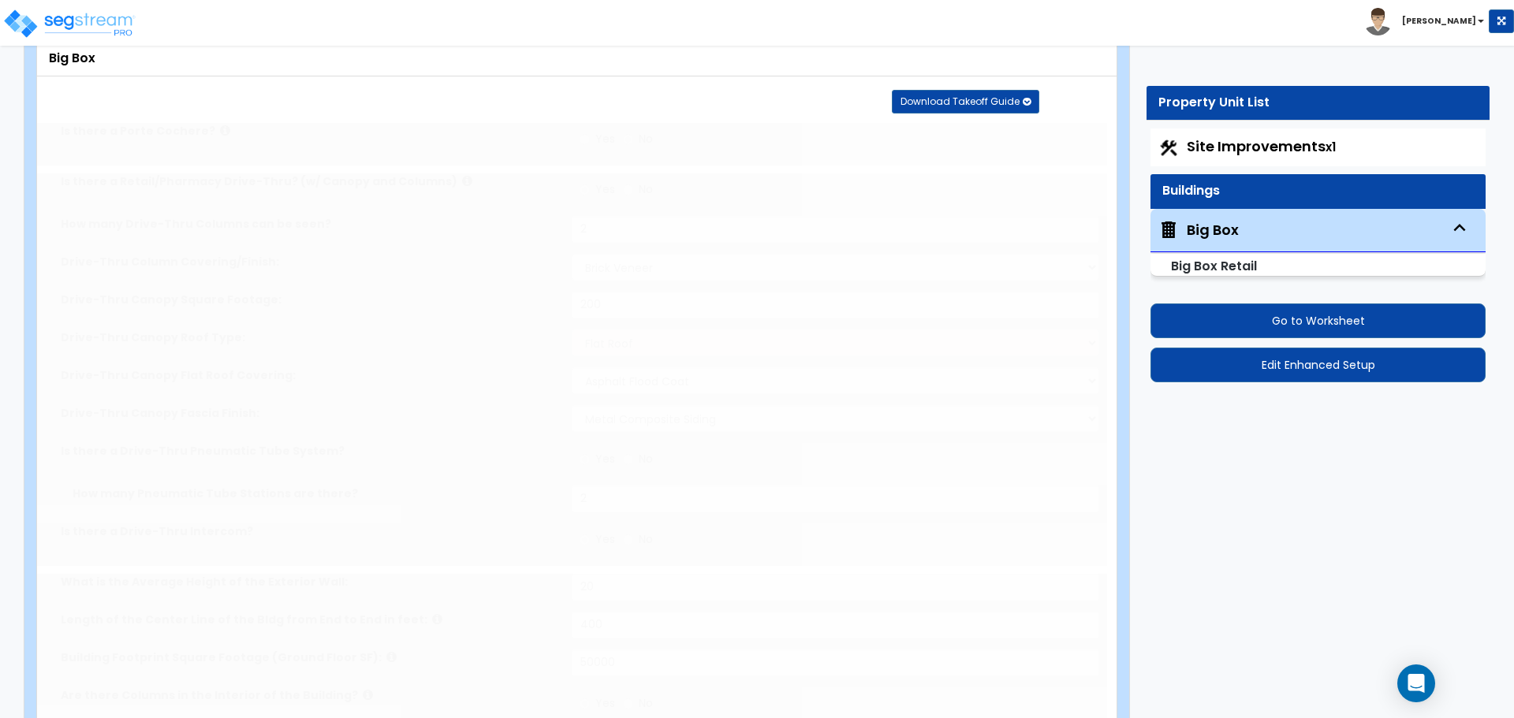
type input "10000"
radio input "true"
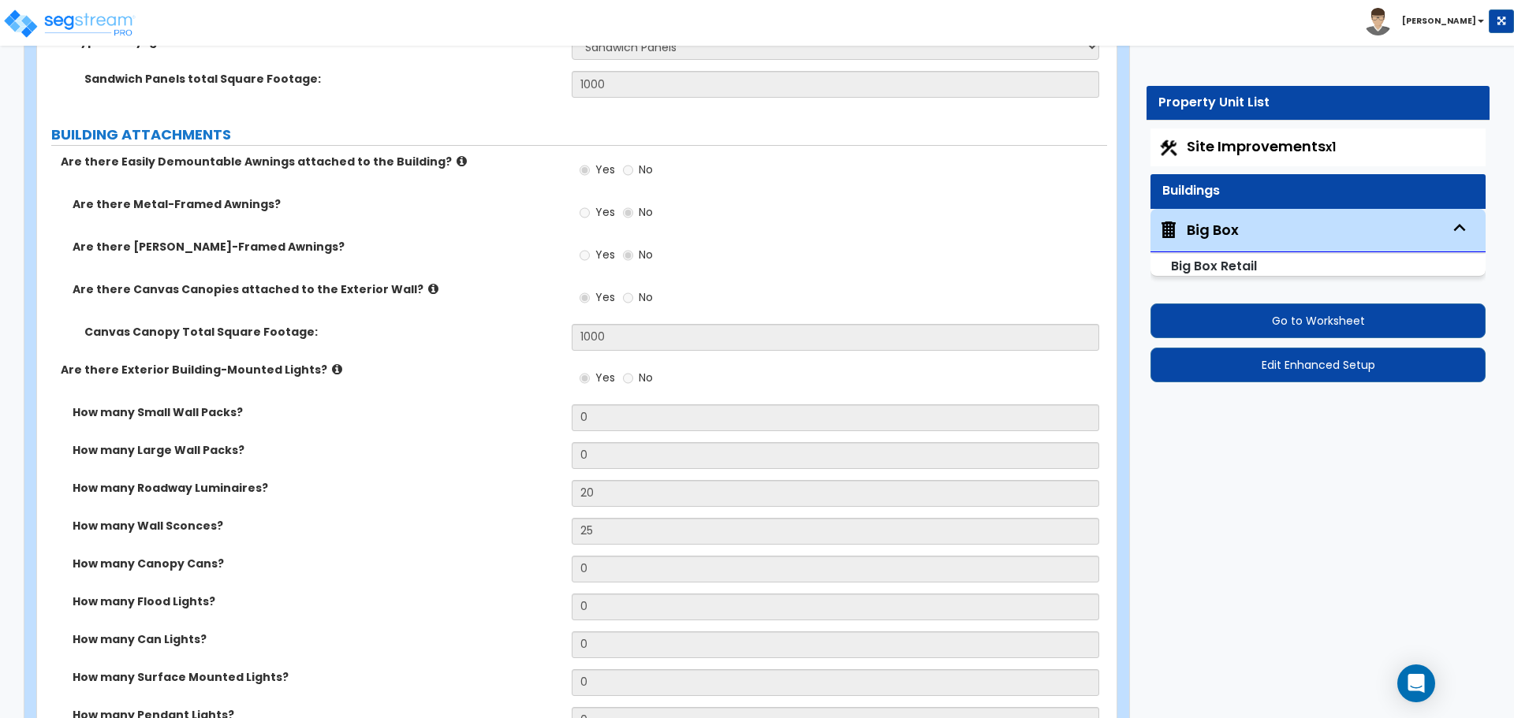
scroll to position [1653, 0]
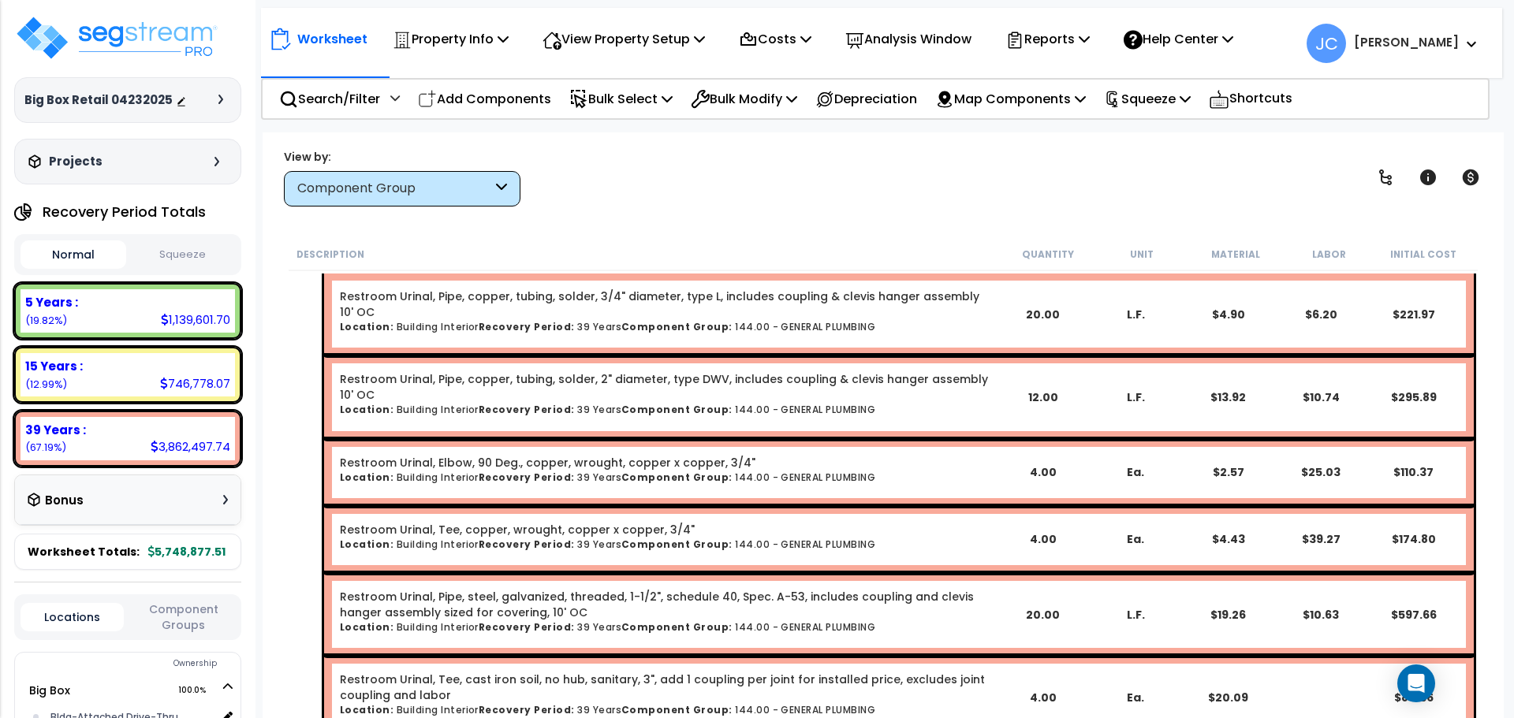
scroll to position [28193, 0]
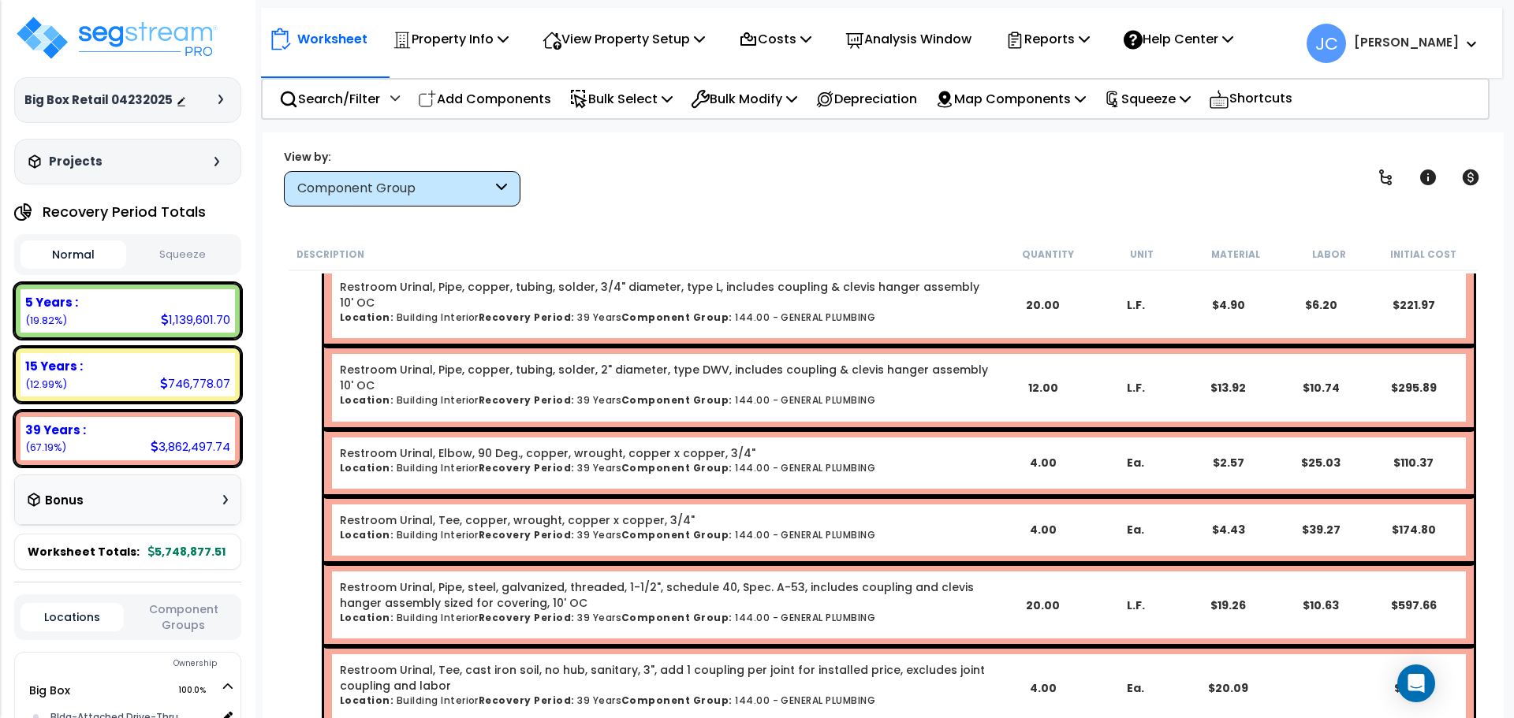
click at [935, 169] on div "View by: Component Group High to Low (Total Cost)" at bounding box center [883, 177] width 1210 height 58
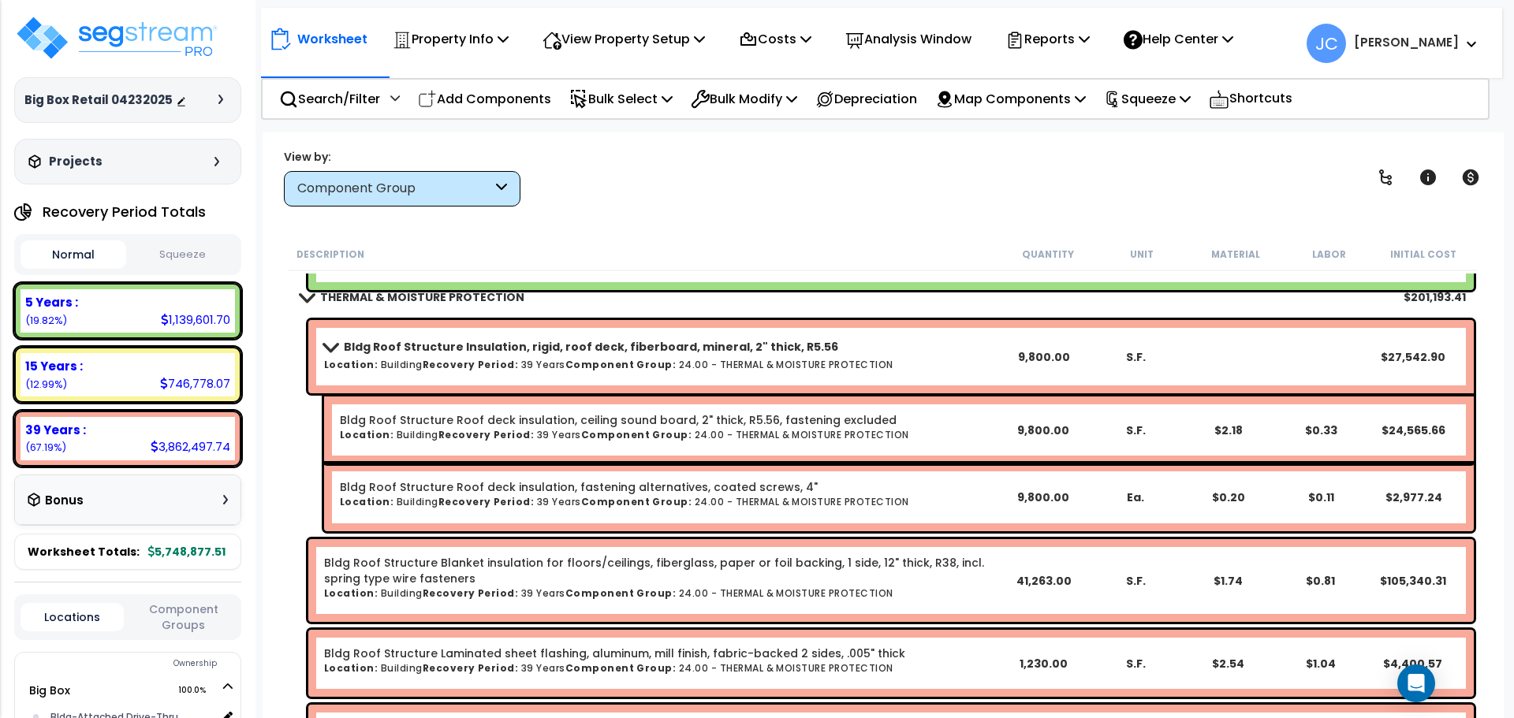
scroll to position [4857, 0]
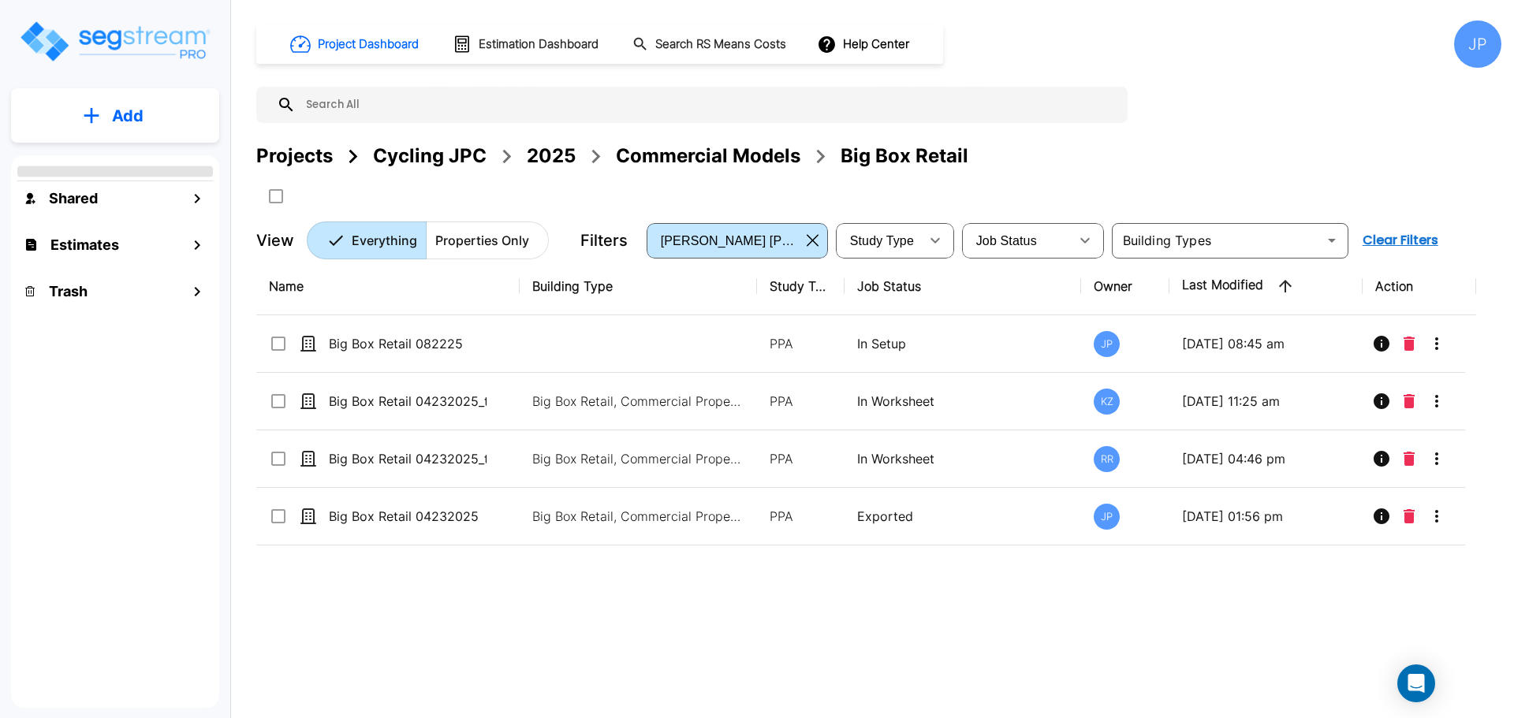
click at [681, 148] on div "Commercial Models" at bounding box center [708, 156] width 185 height 28
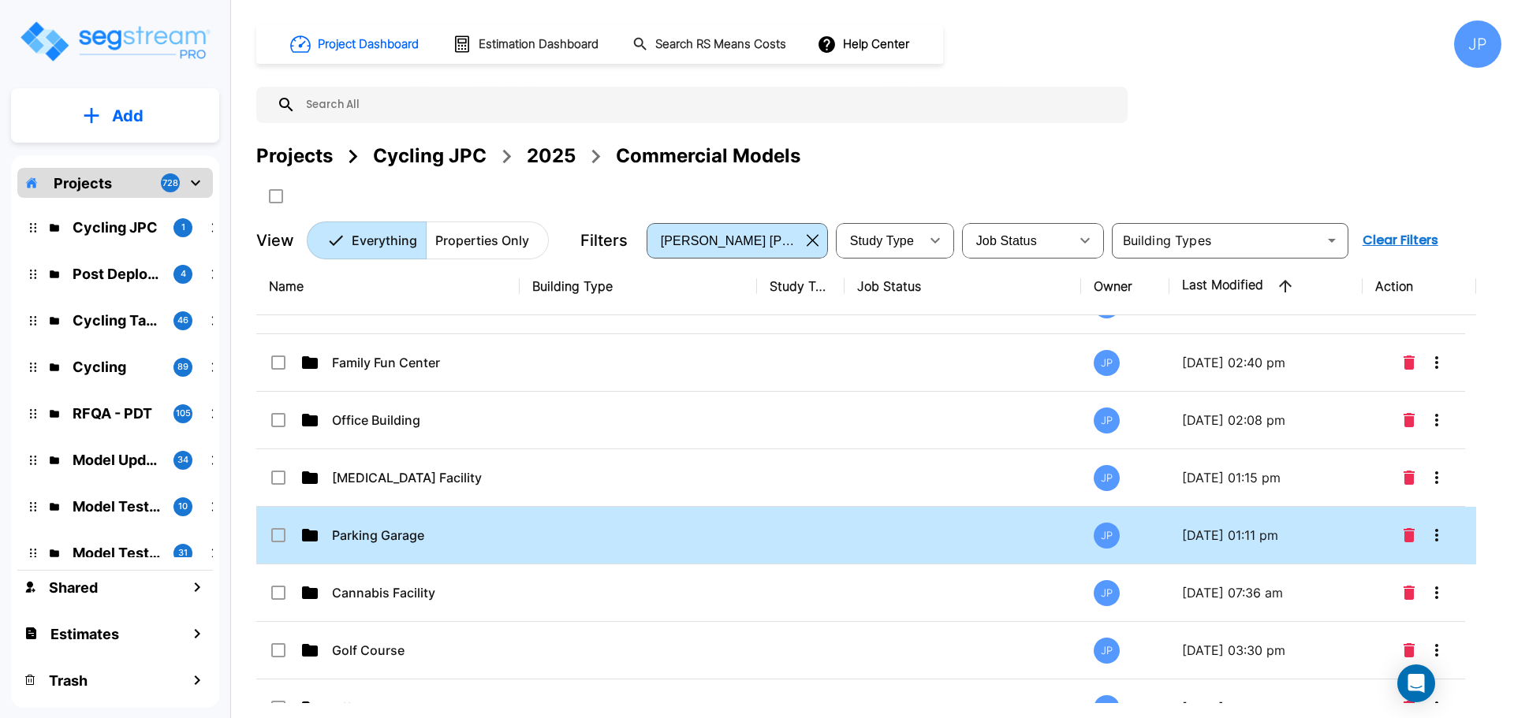
scroll to position [414, 0]
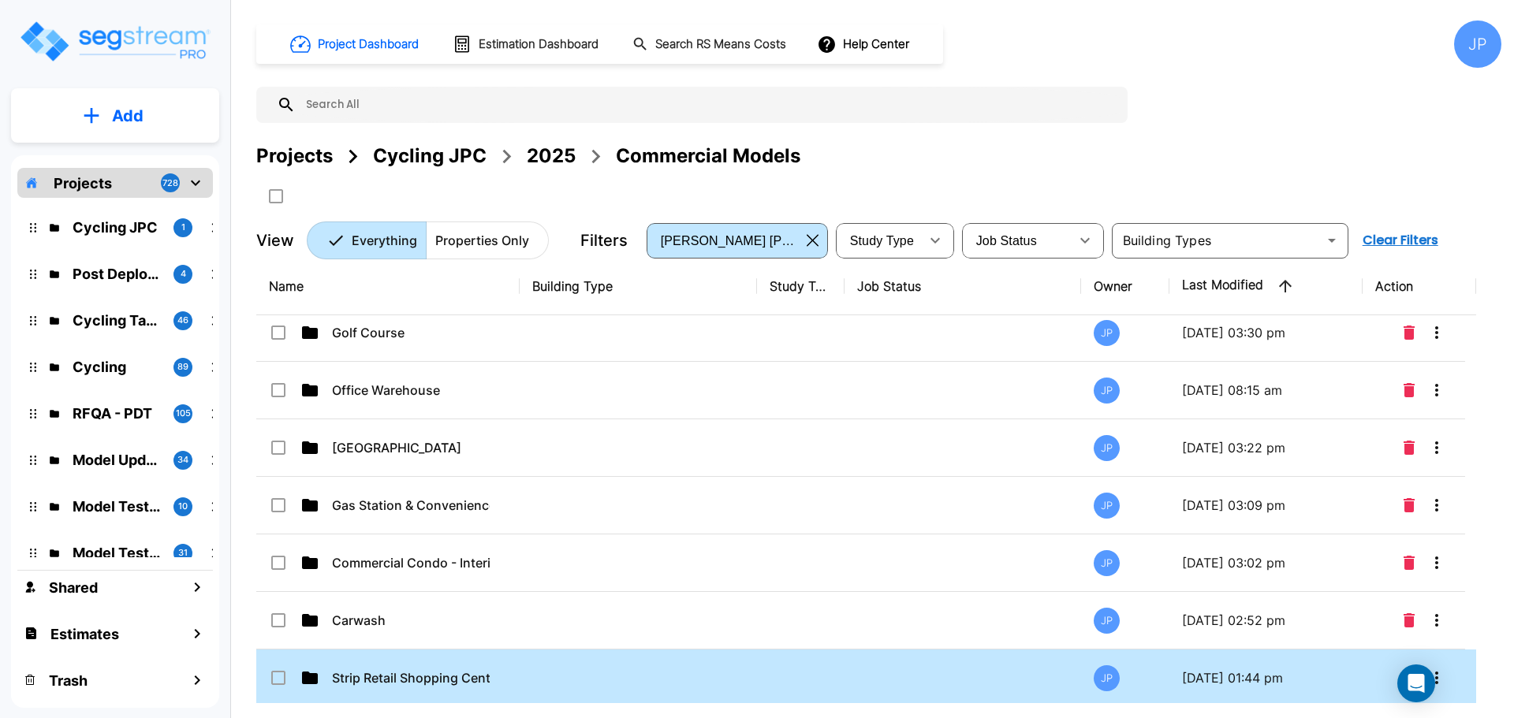
click at [502, 669] on div "Strip Retail Shopping Center" at bounding box center [387, 678] width 237 height 19
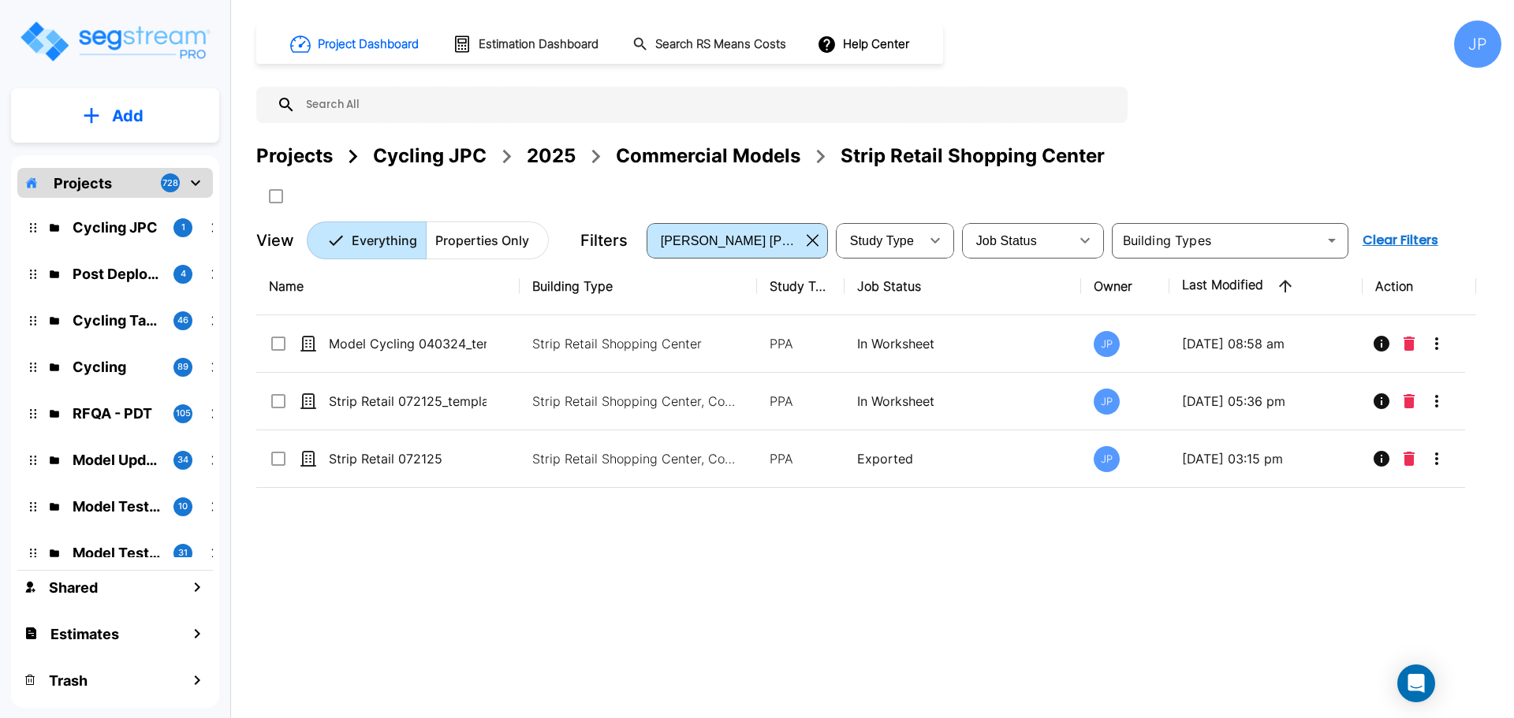
scroll to position [0, 0]
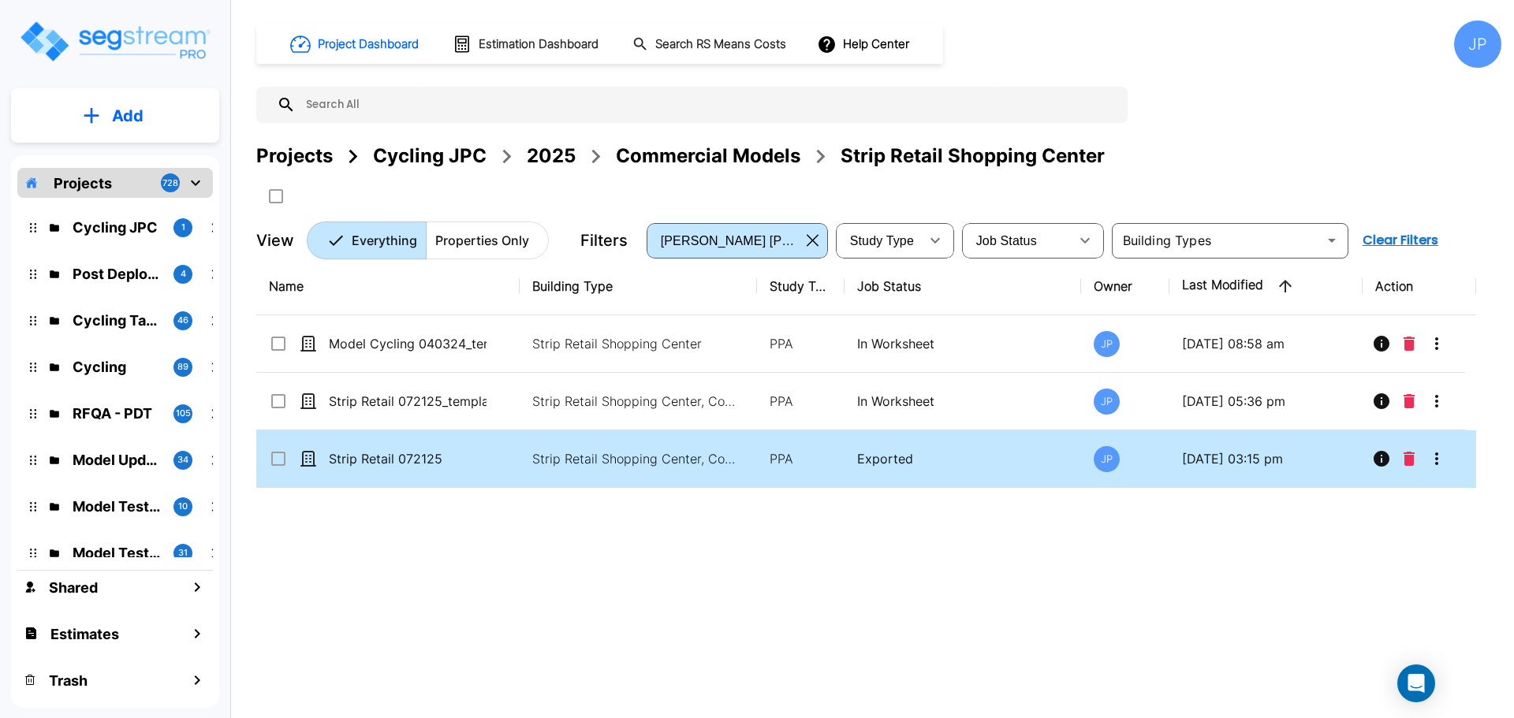
click at [772, 443] on td "PPA" at bounding box center [801, 460] width 88 height 58
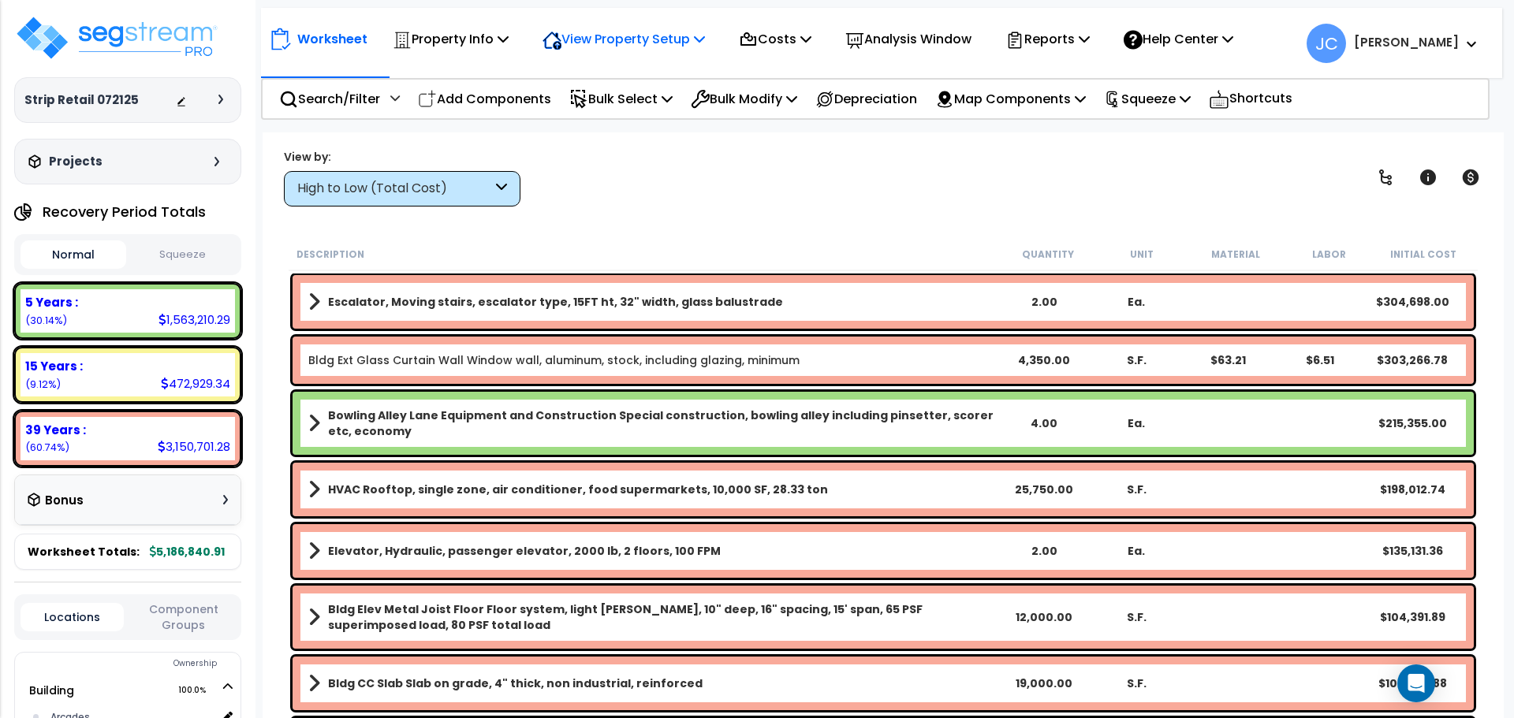
click at [672, 39] on p "View Property Setup" at bounding box center [624, 38] width 162 height 21
click at [464, 42] on p "Property Info" at bounding box center [451, 38] width 116 height 21
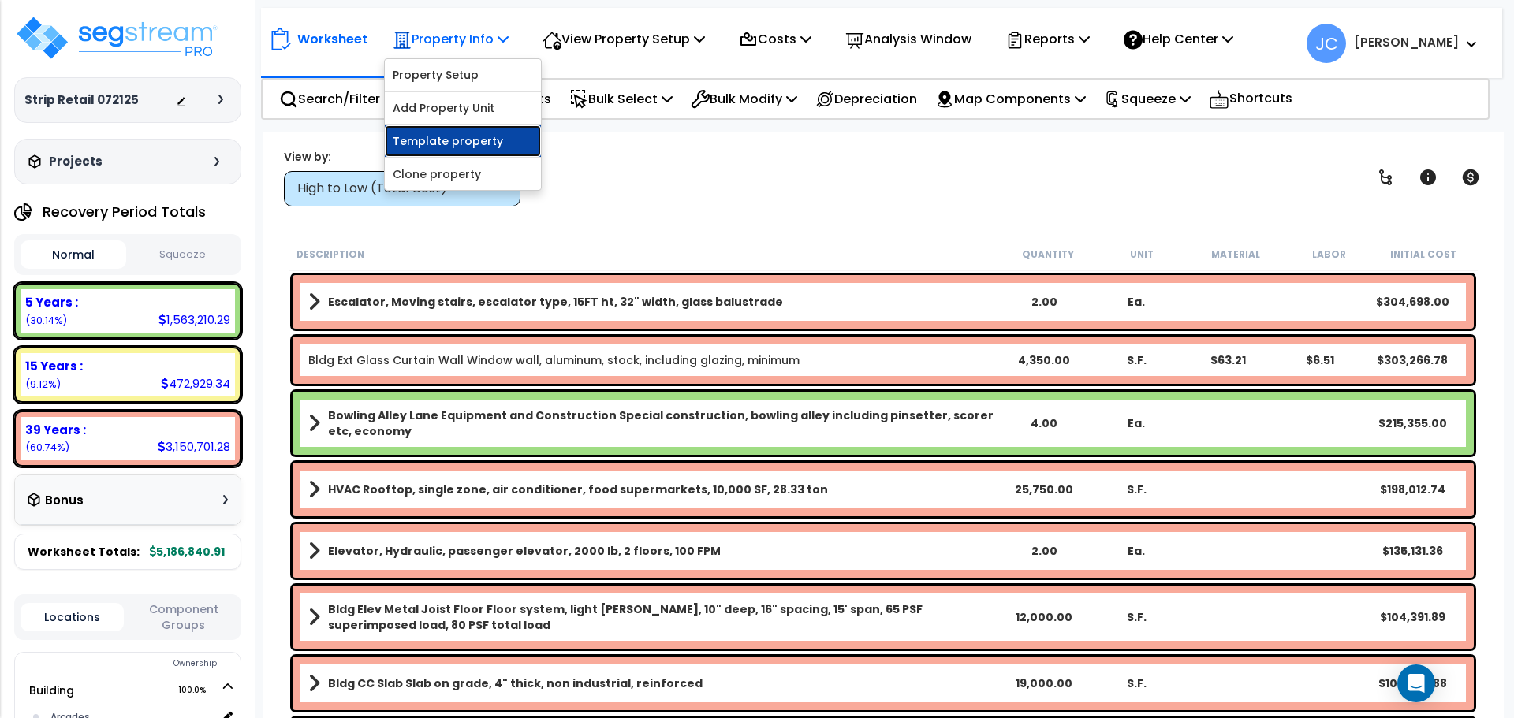
click at [468, 132] on link "Template property" at bounding box center [463, 141] width 156 height 32
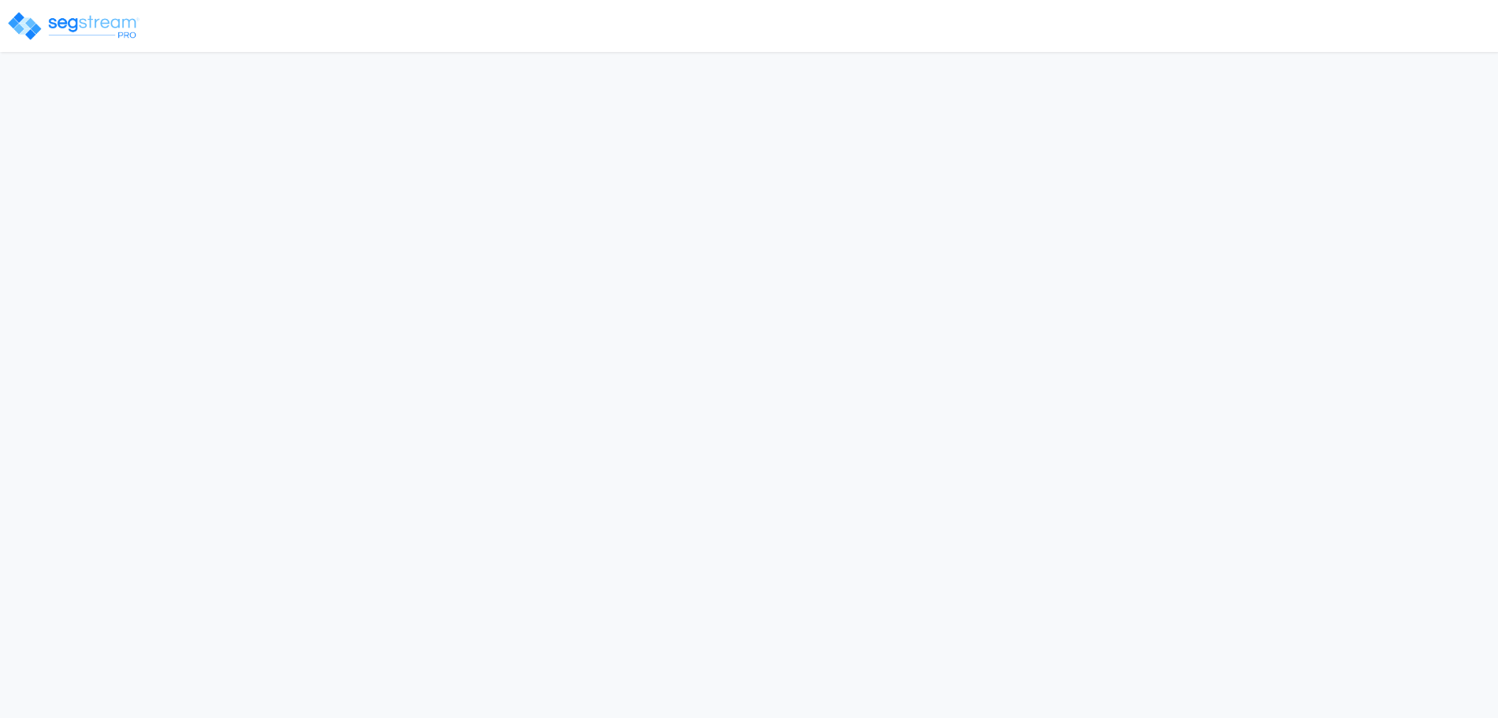
select select "2025"
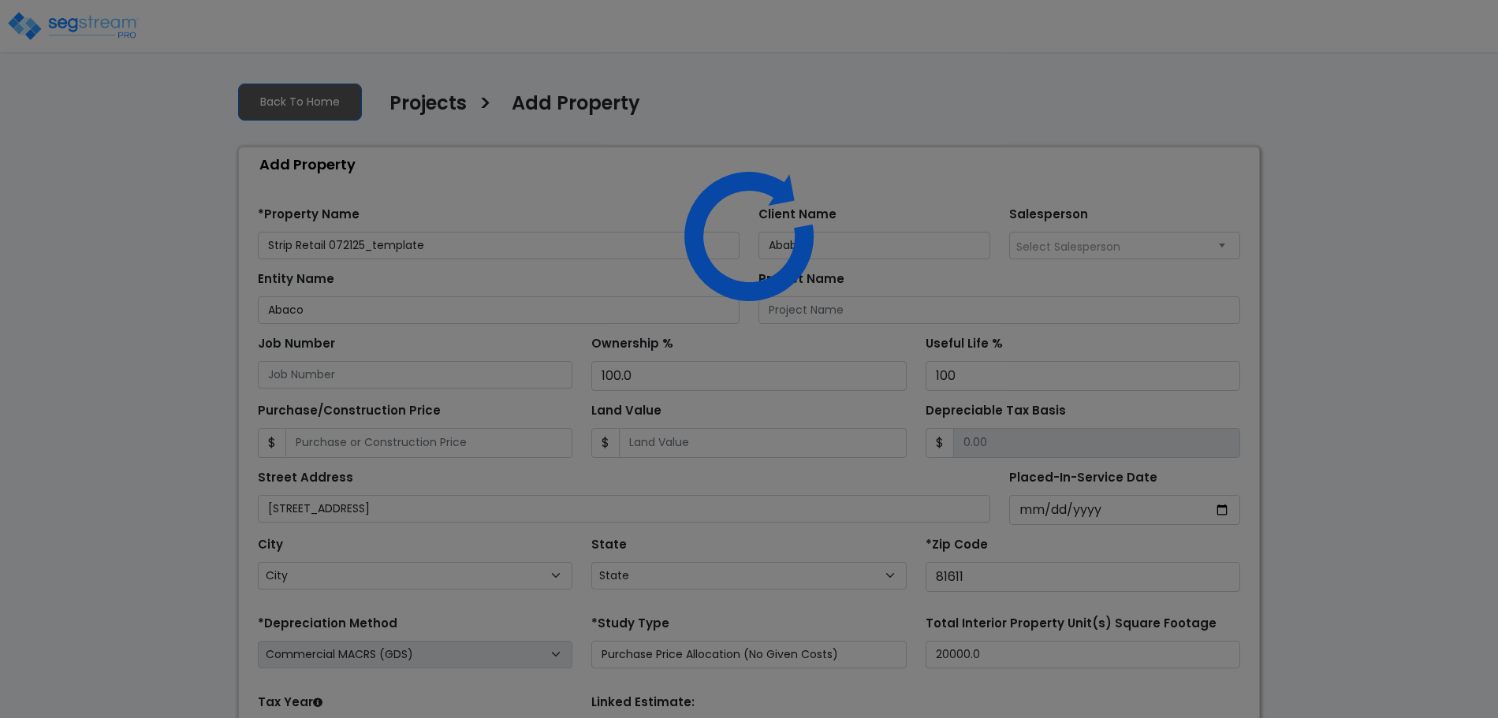
select select "CO"
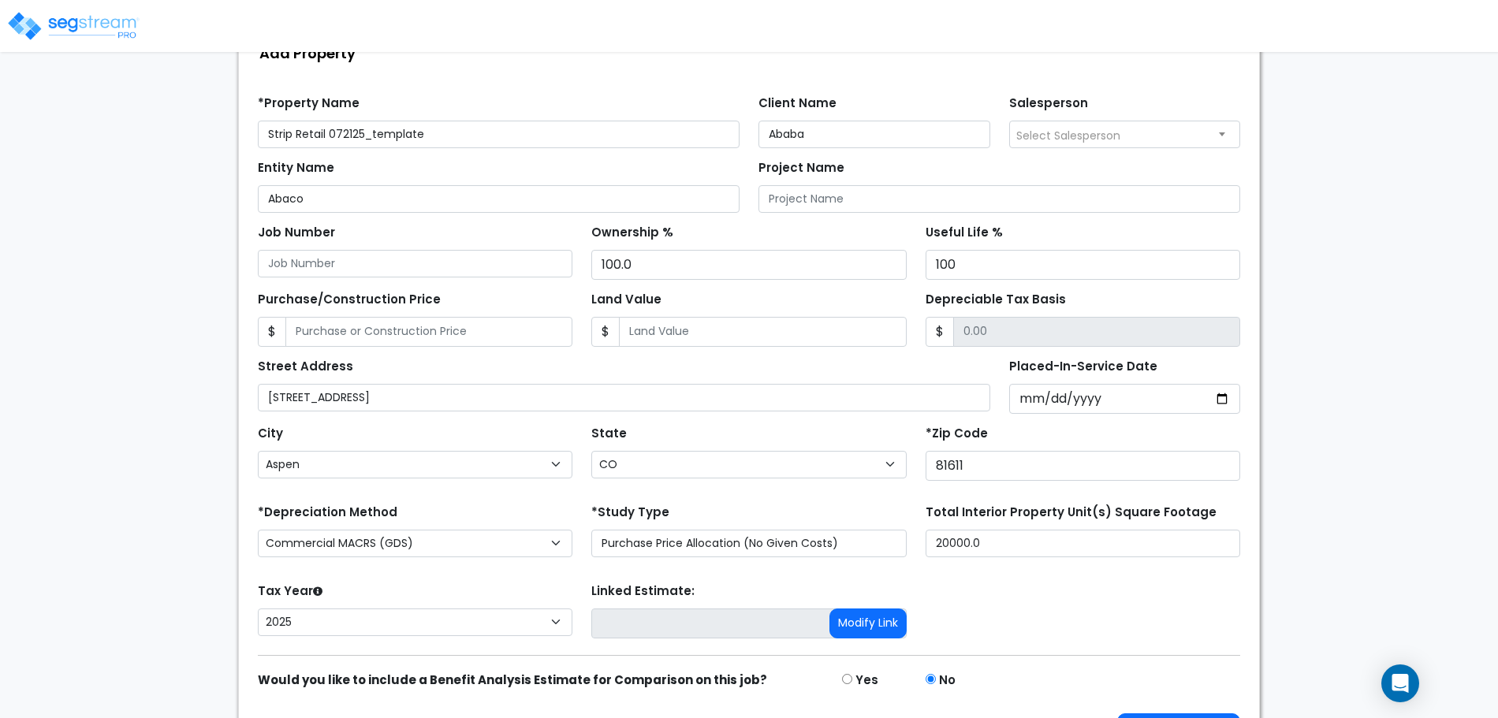
scroll to position [155, 0]
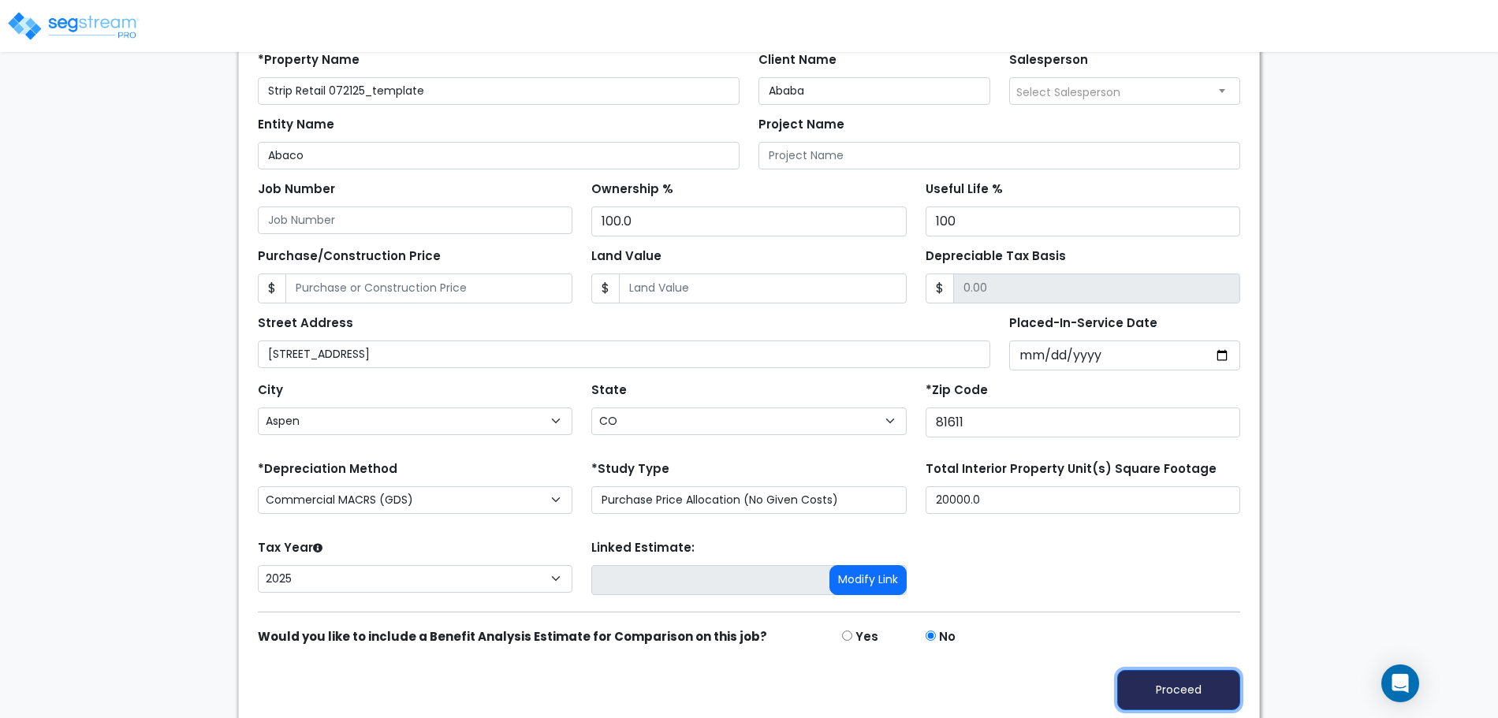
click at [1200, 674] on button "Proceed" at bounding box center [1178, 690] width 123 height 40
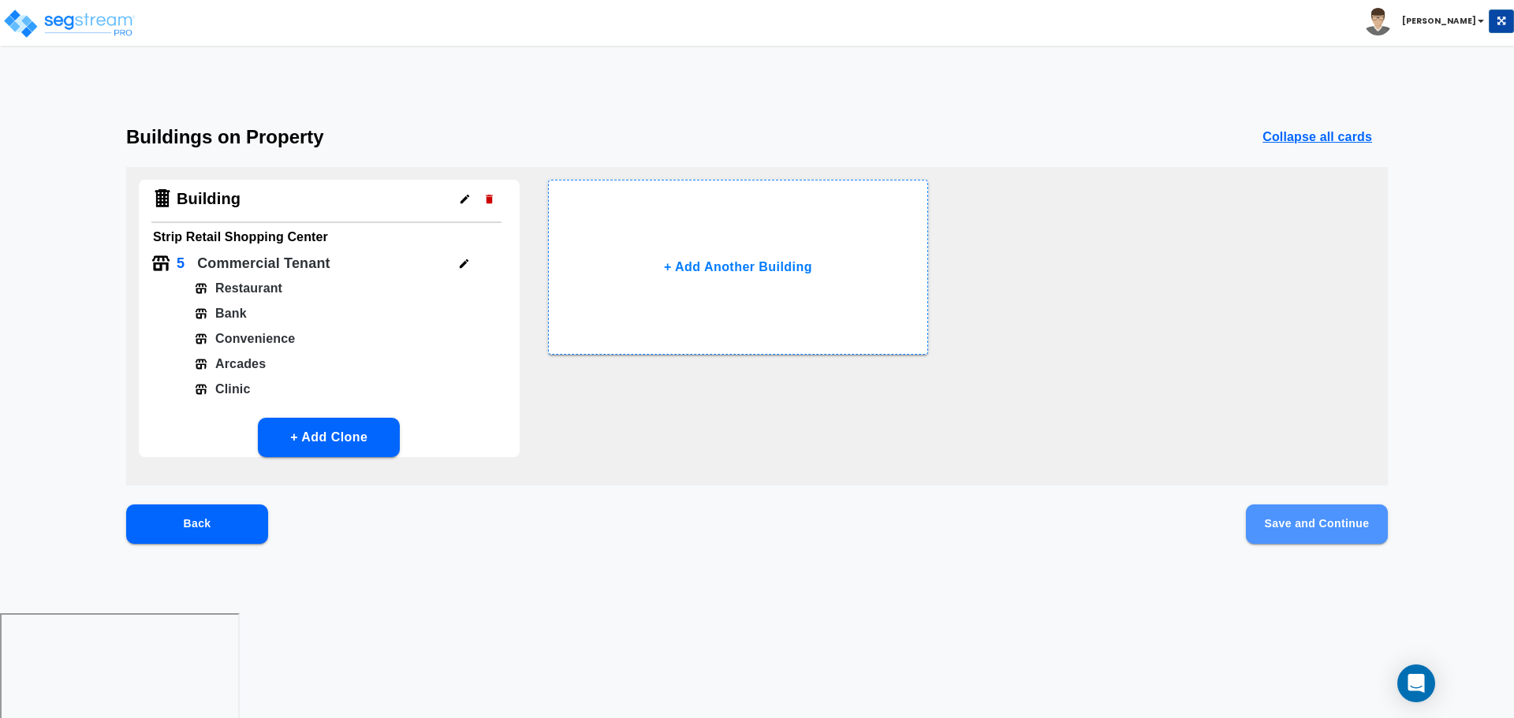
click at [1296, 516] on button "Save and Continue" at bounding box center [1317, 524] width 142 height 39
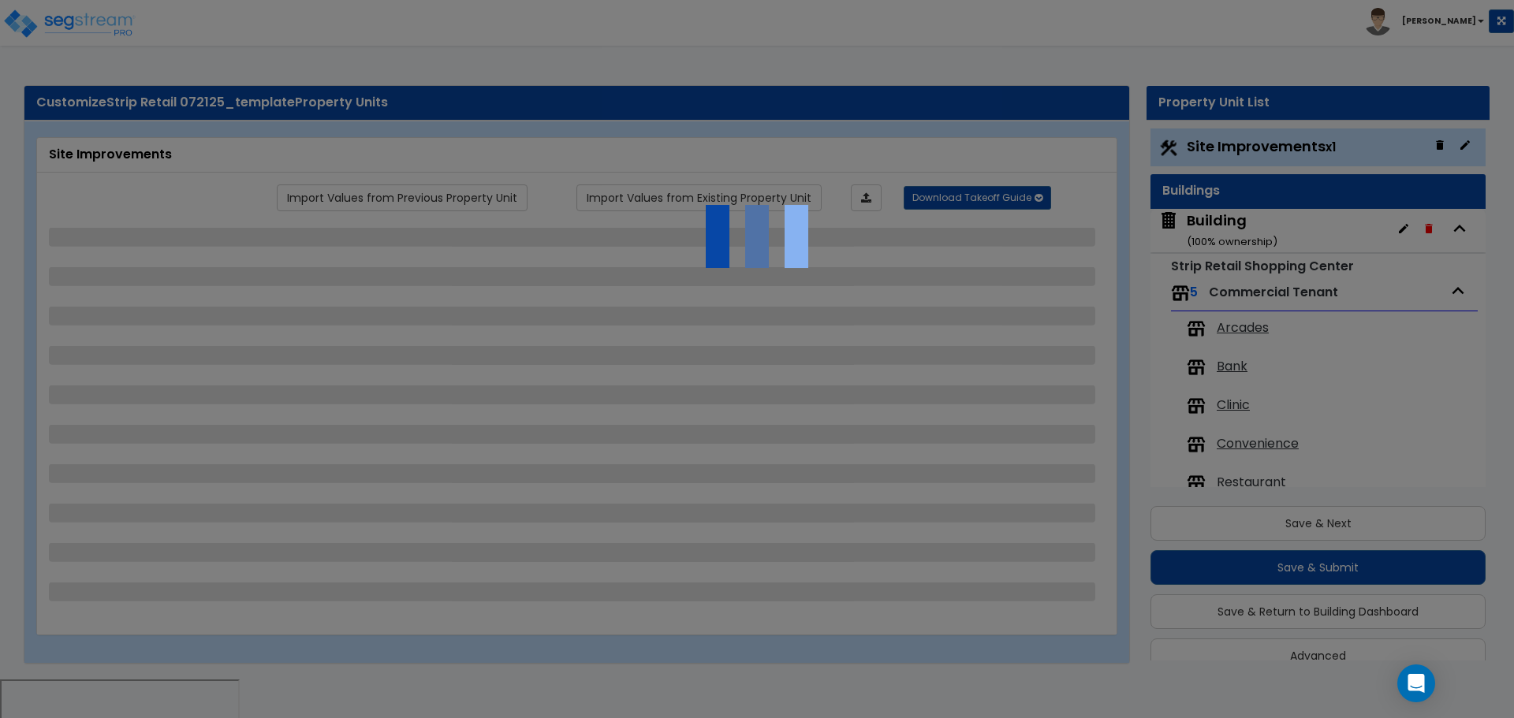
scroll to position [28, 0]
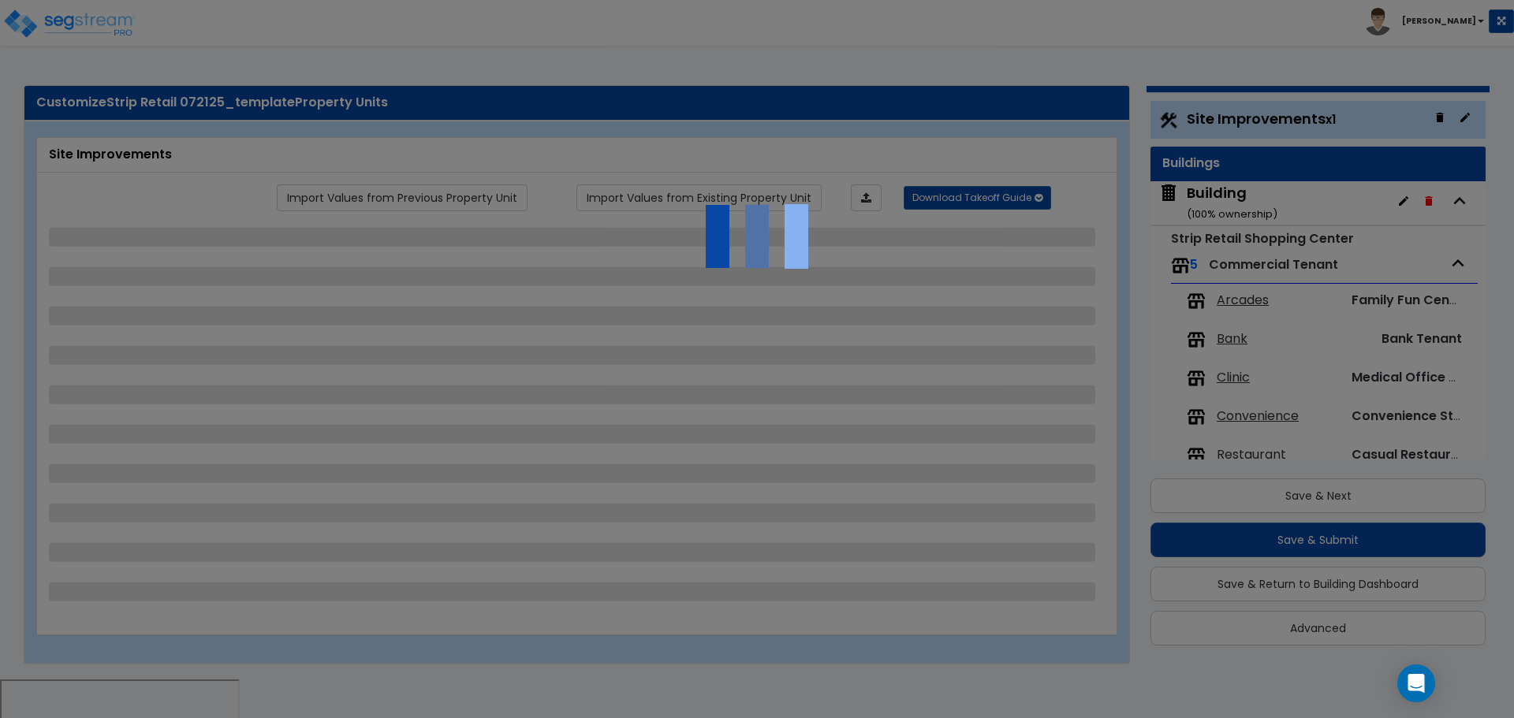
select select "2"
select select "1"
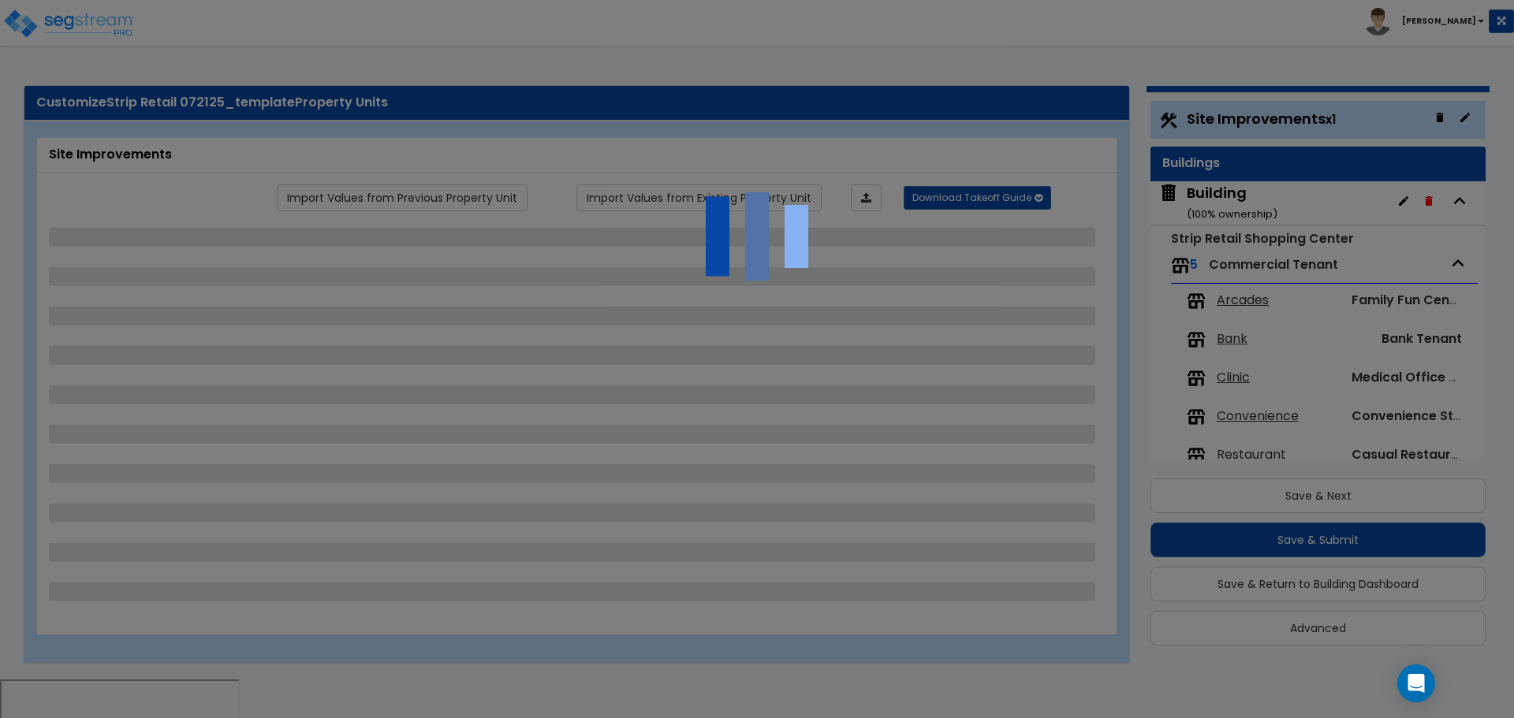
select select "2"
select select "1"
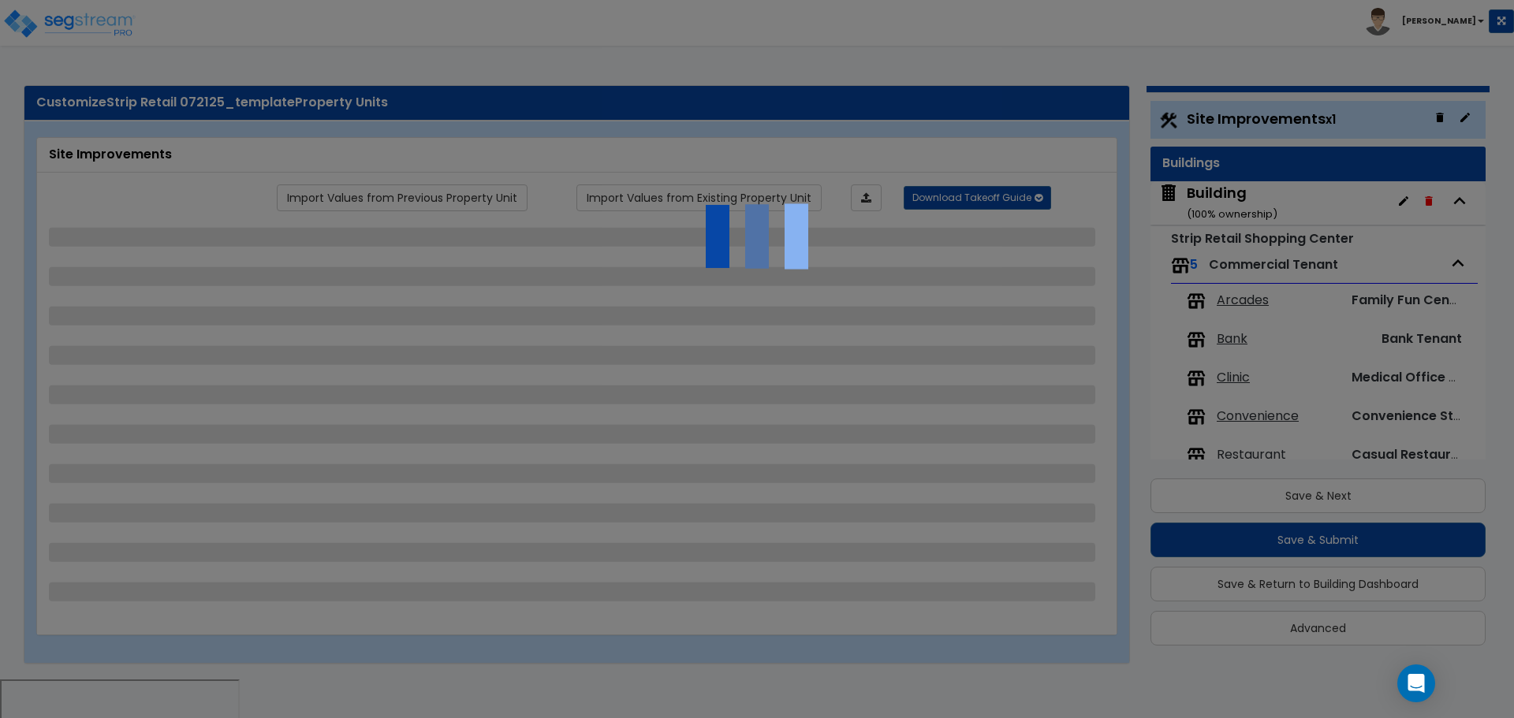
select select "2"
select select "4"
select select "2"
select select "1"
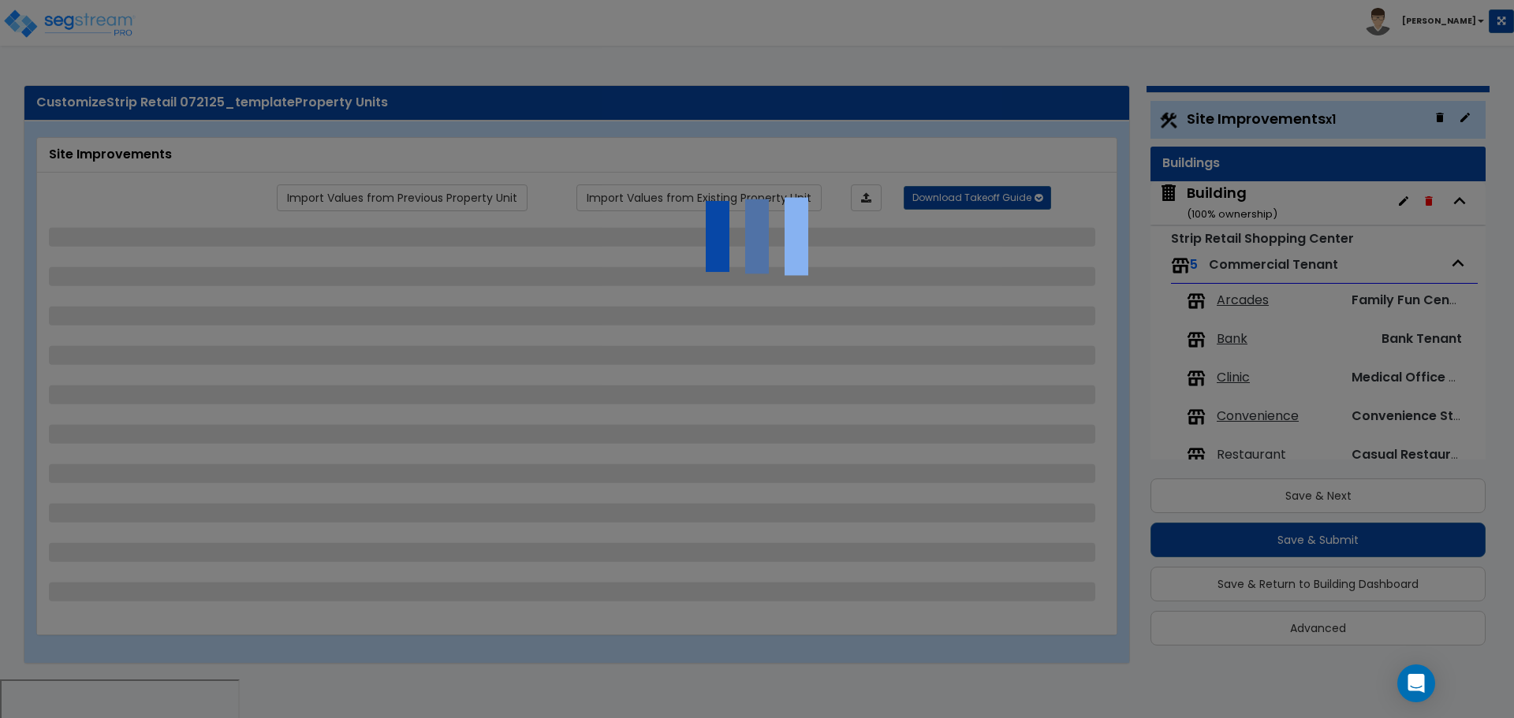
select select "1"
select select "2"
select select "1"
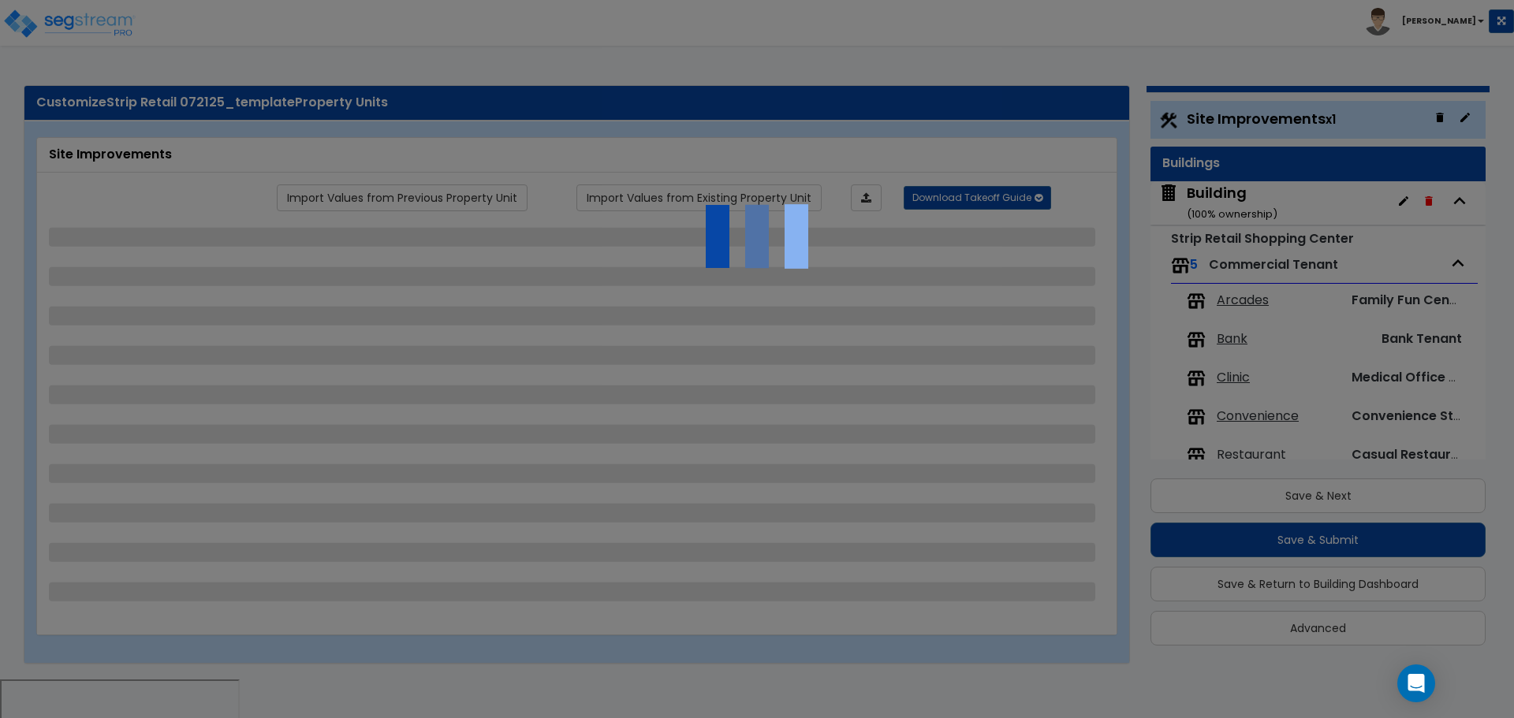
select select "1"
select select "6"
select select "2"
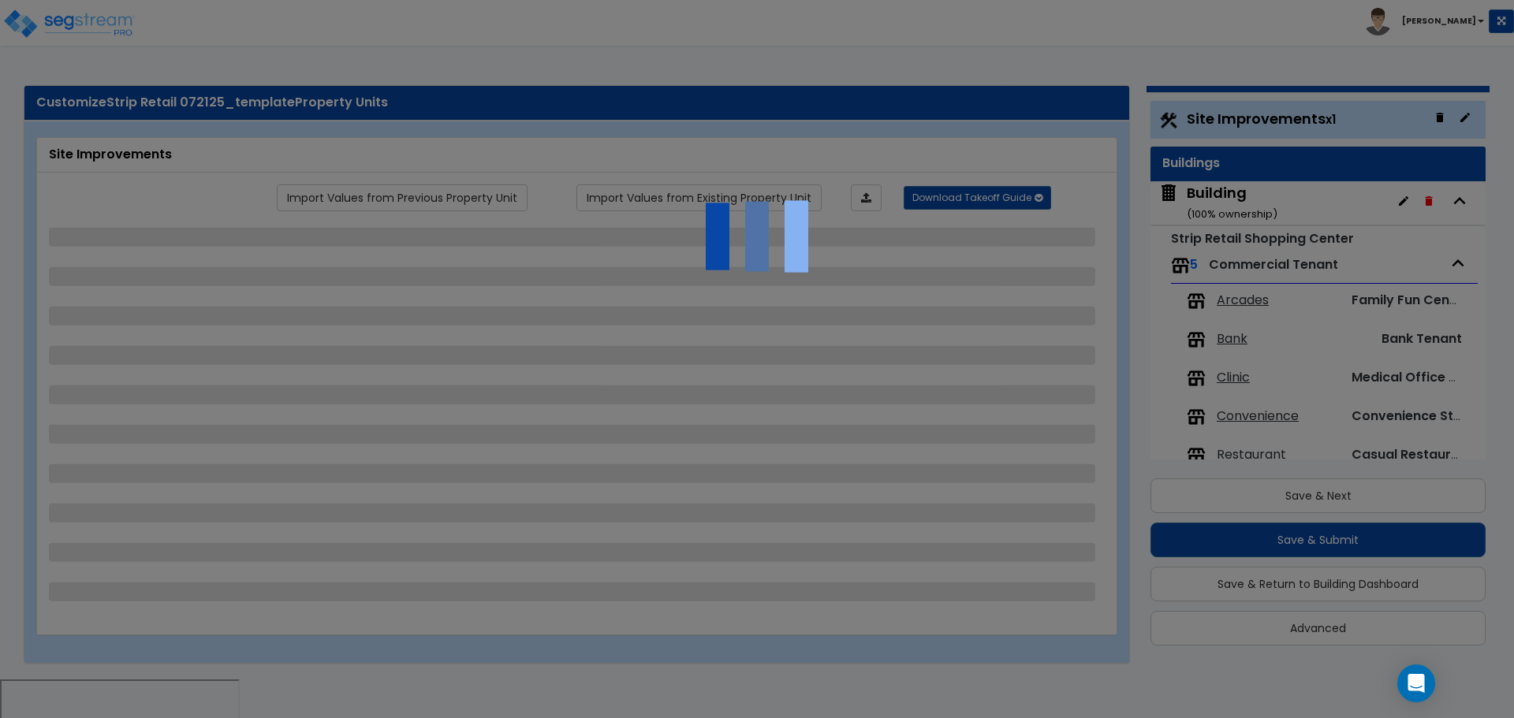
select select "3"
select select "1"
select select "4"
select select "3"
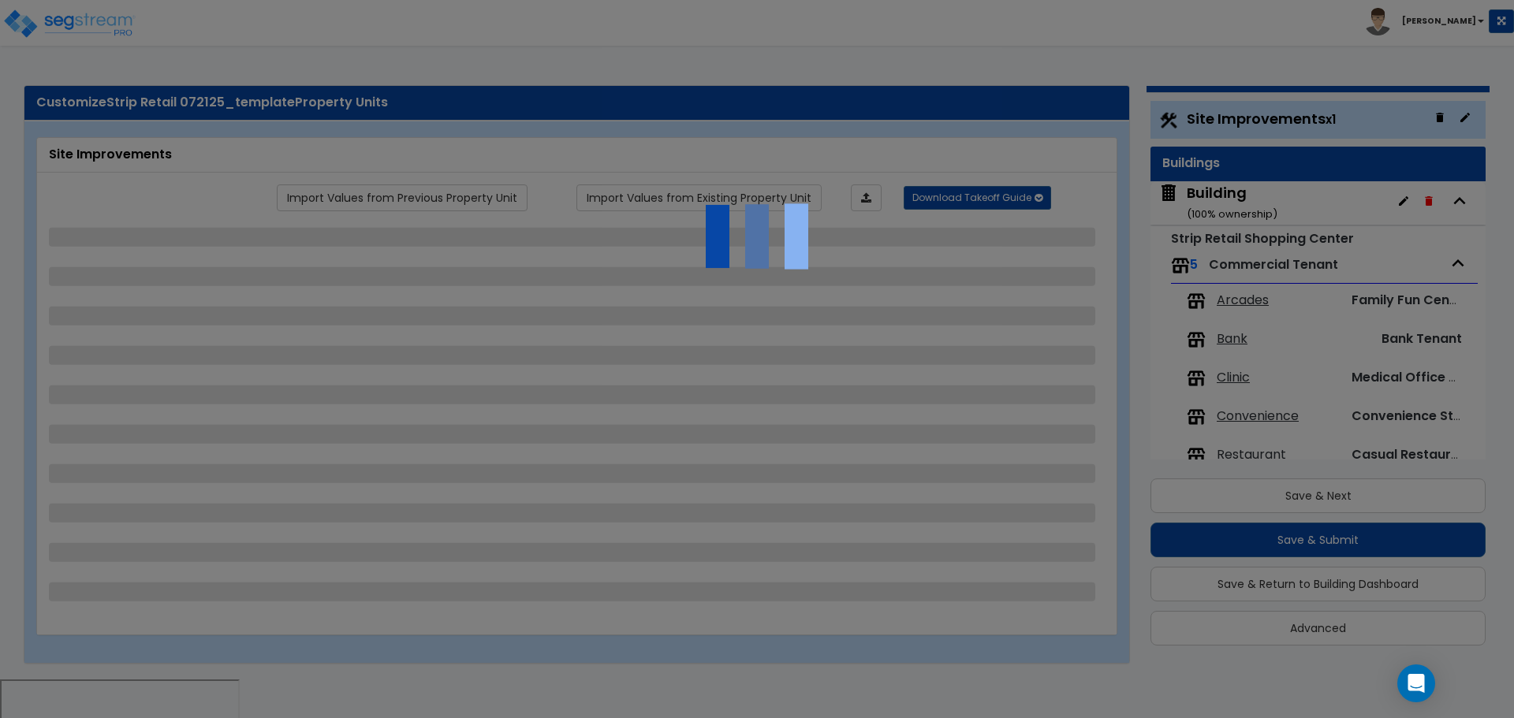
select select "2"
select select "7"
select select "2"
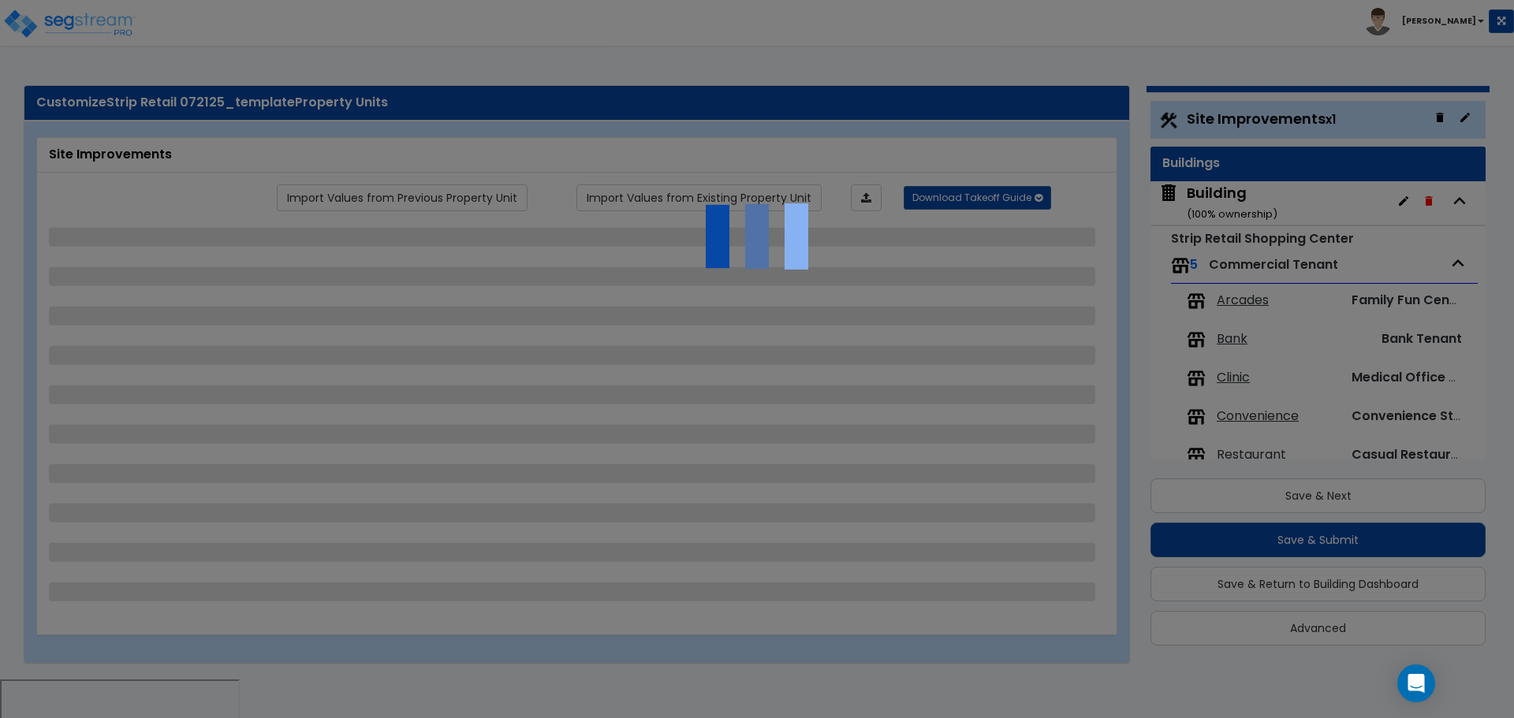
select select "3"
select select "1"
select select "20"
select select "2"
select select "5"
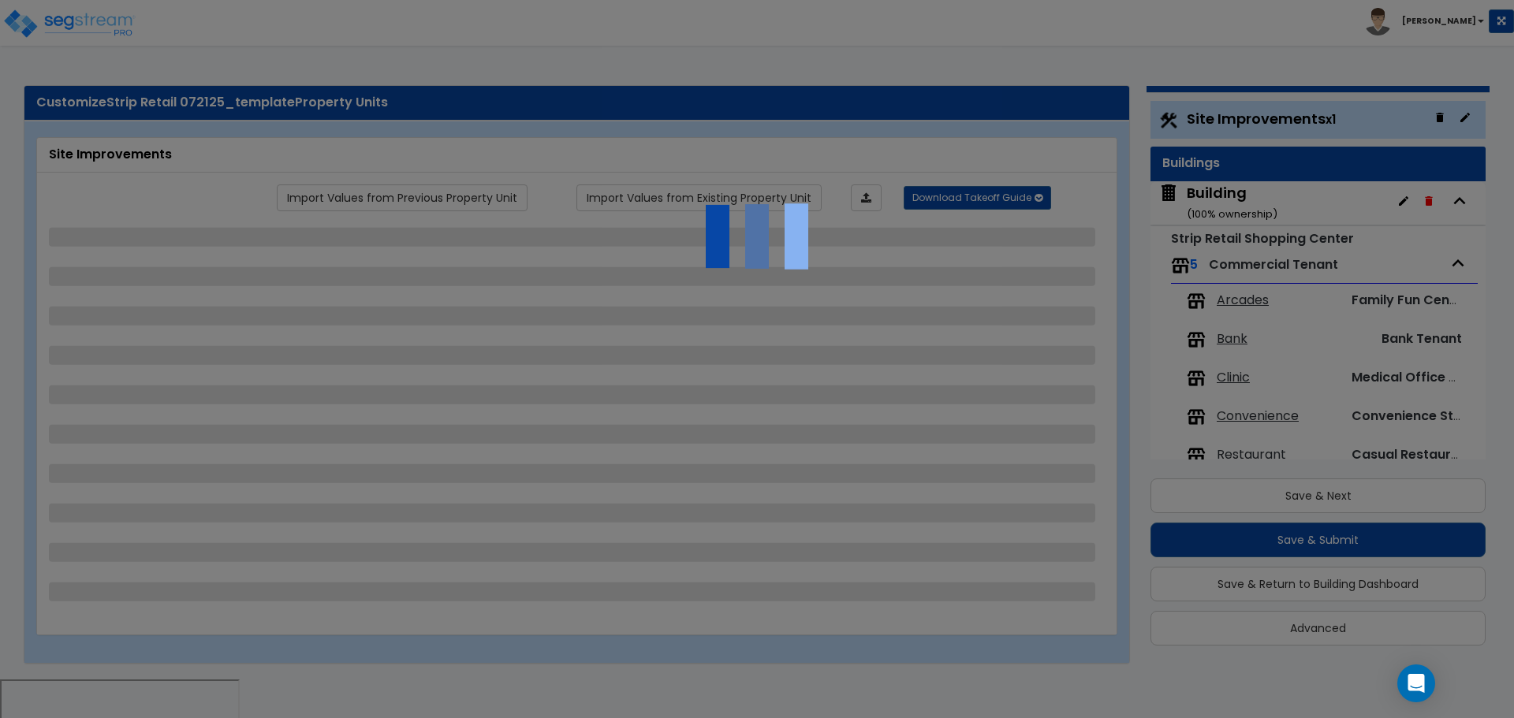
select select "3"
select select "1"
select select "4"
select select "1"
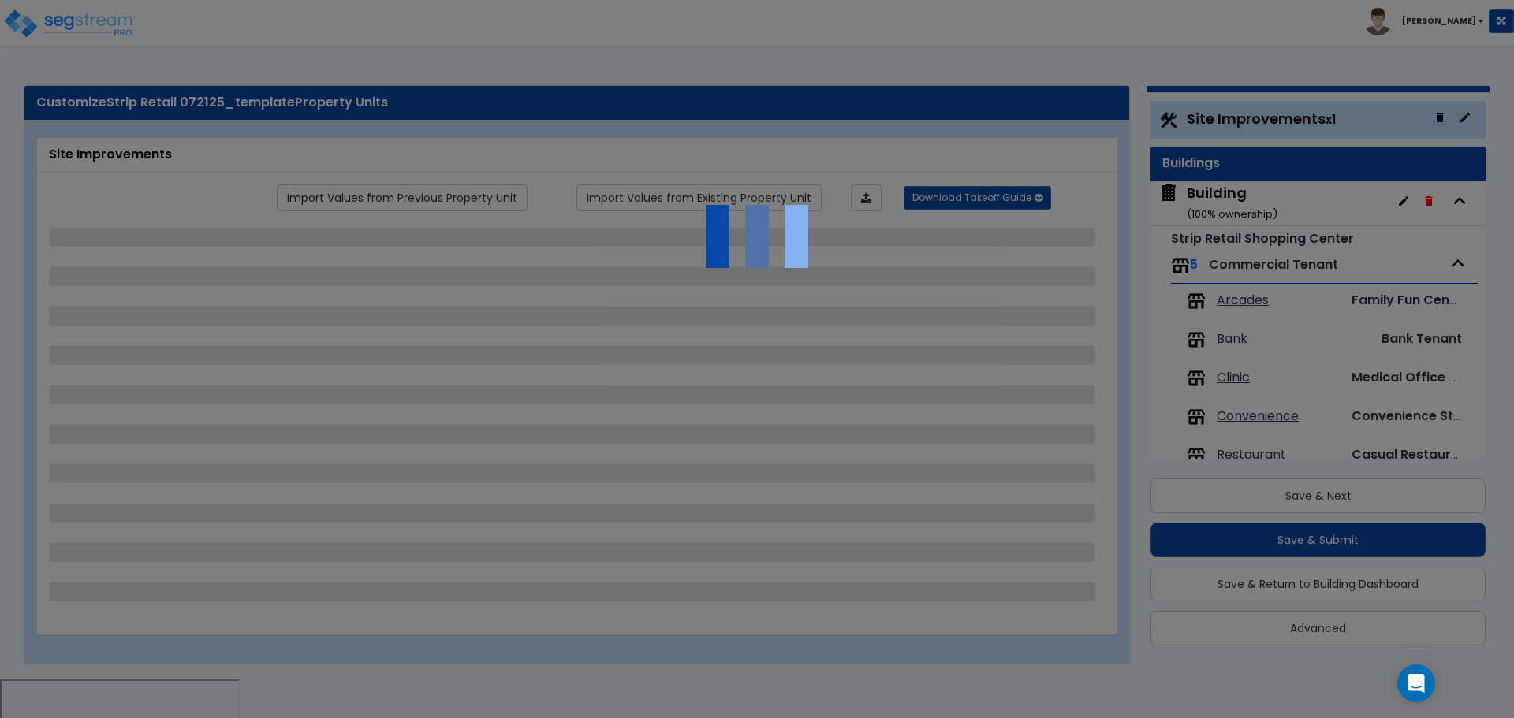
select select "2"
select select "1"
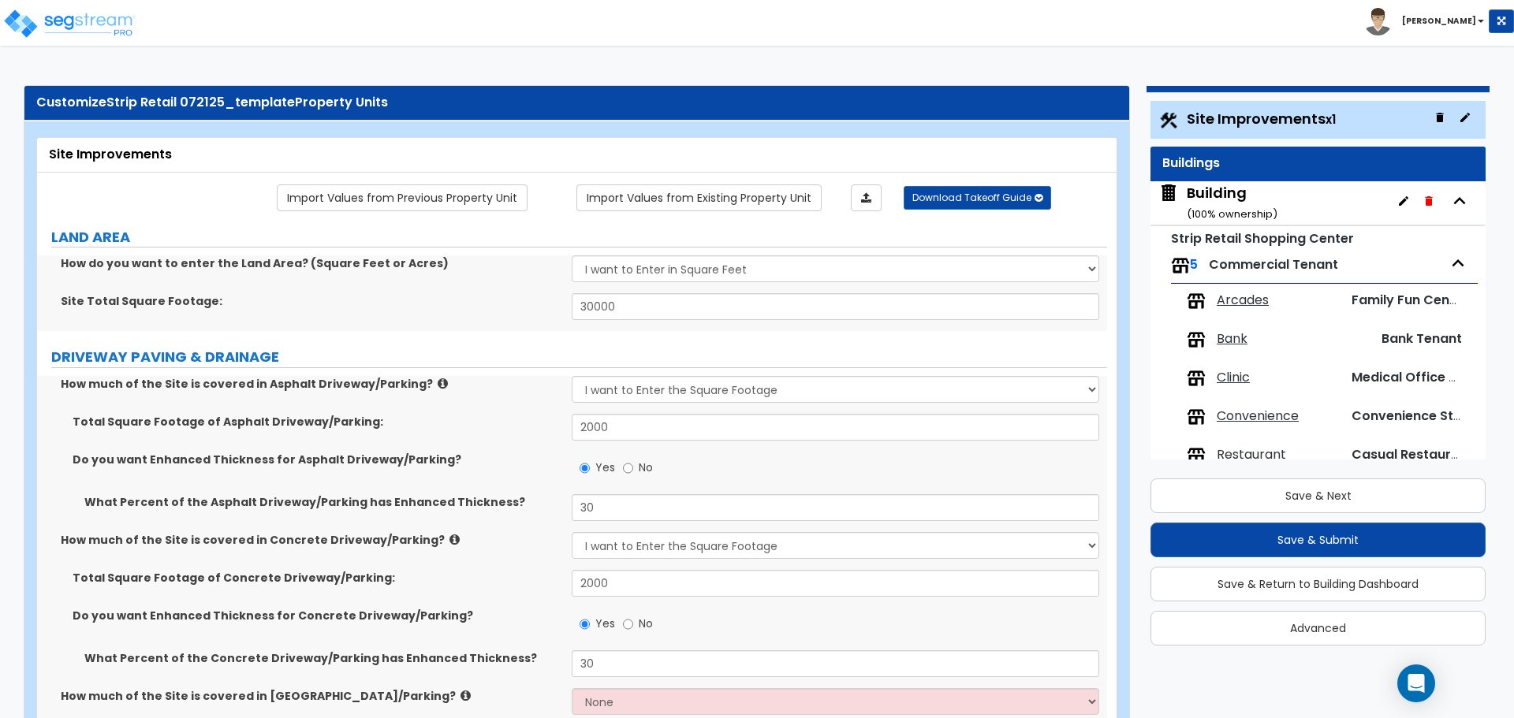
click at [1202, 198] on div "Building ( 100 % ownership)" at bounding box center [1232, 203] width 91 height 40
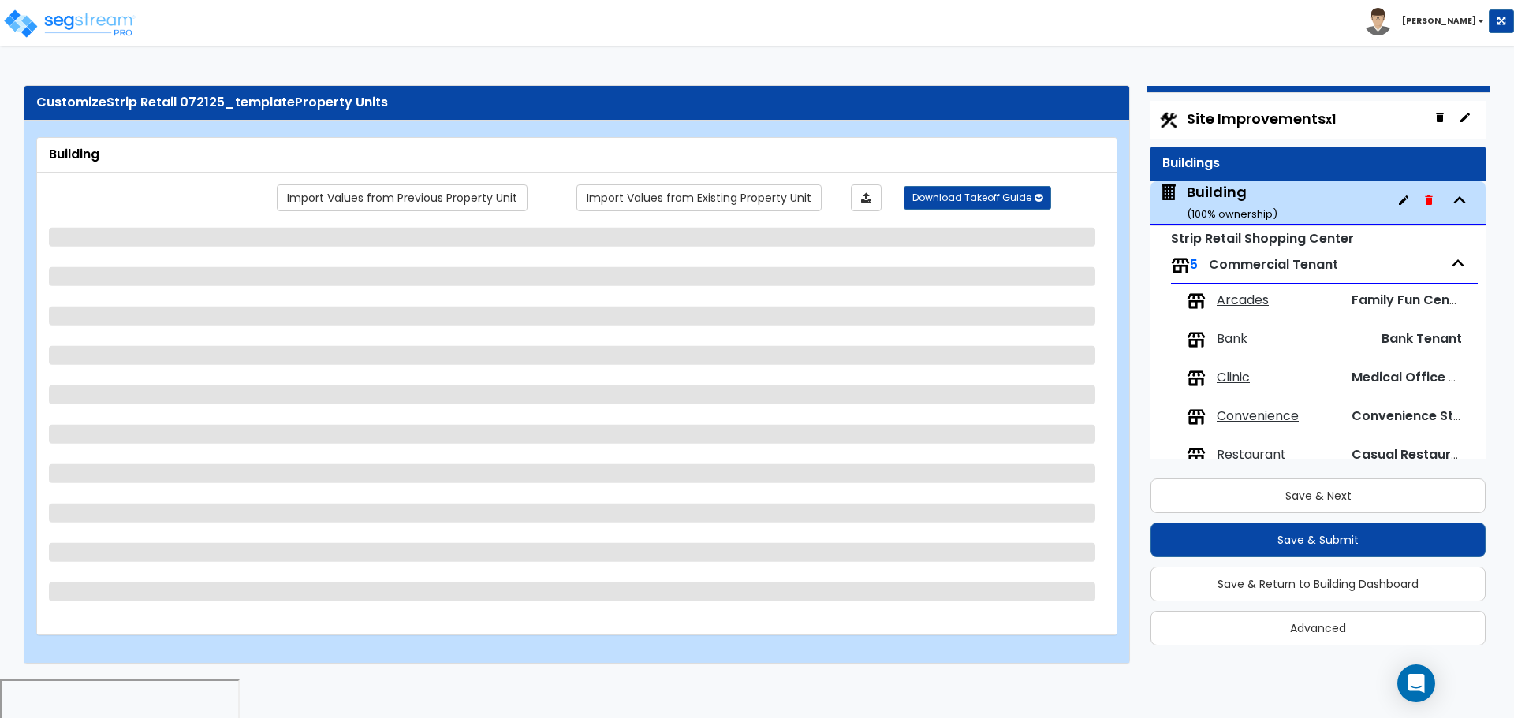
scroll to position [29, 0]
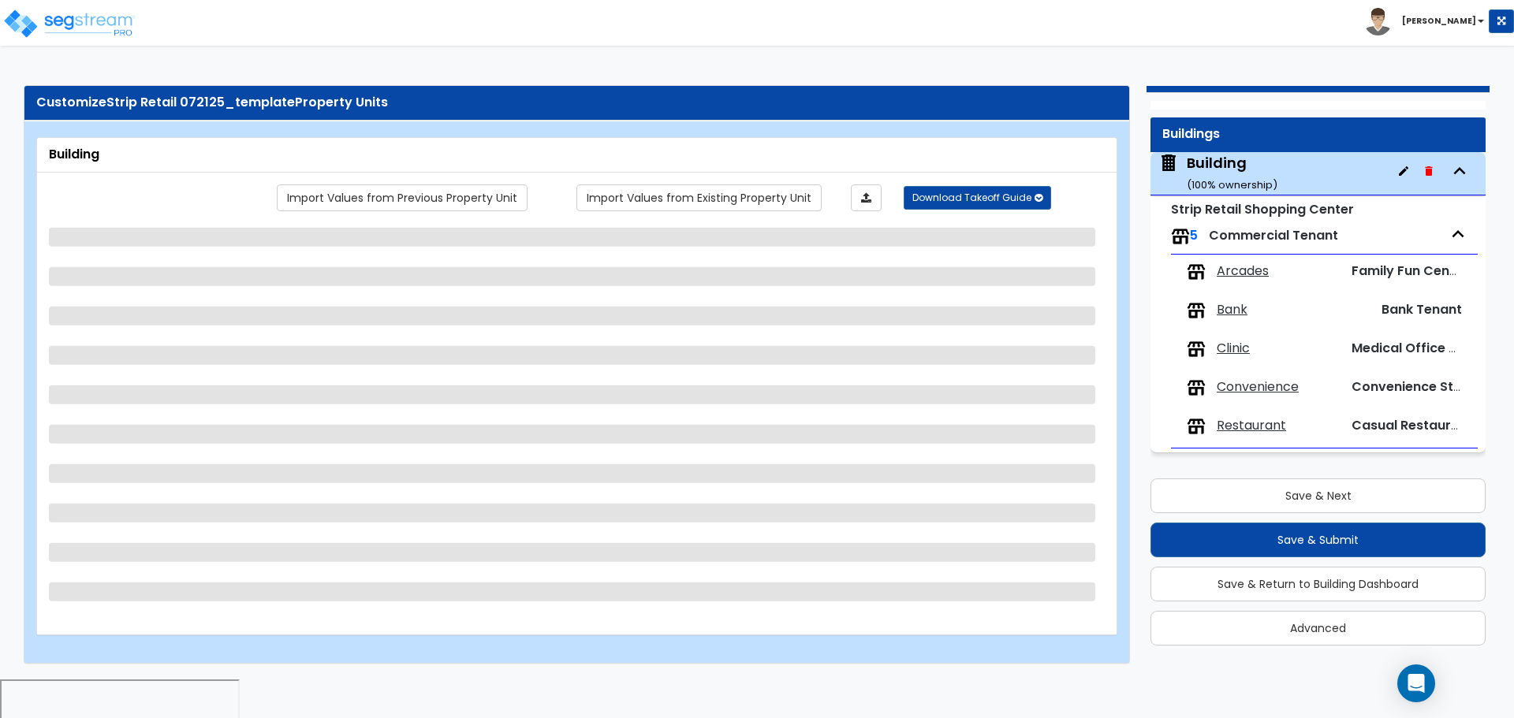
select select "2"
select select "8"
select select "1"
select select "3"
select select "13"
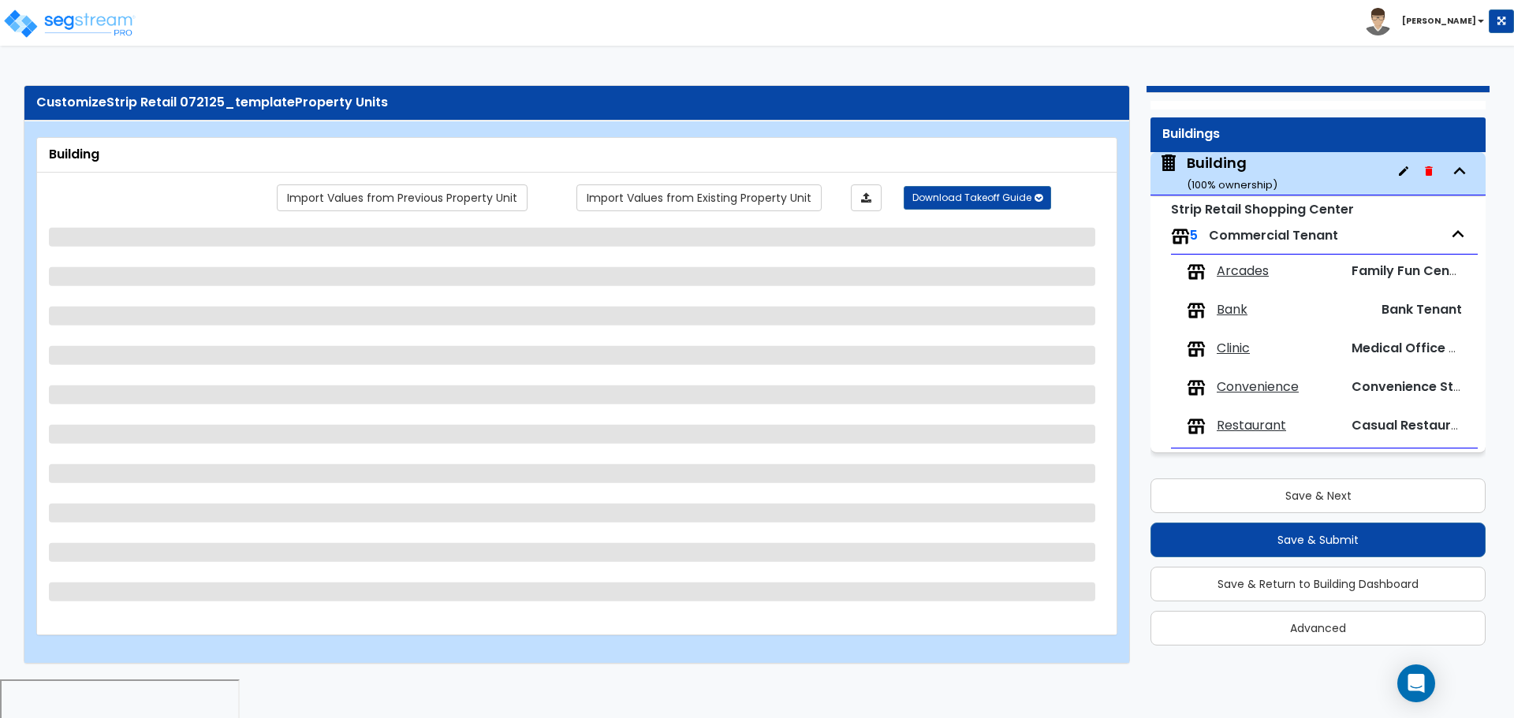
select select "6"
select select "7"
select select "3"
select select "1"
select select "4"
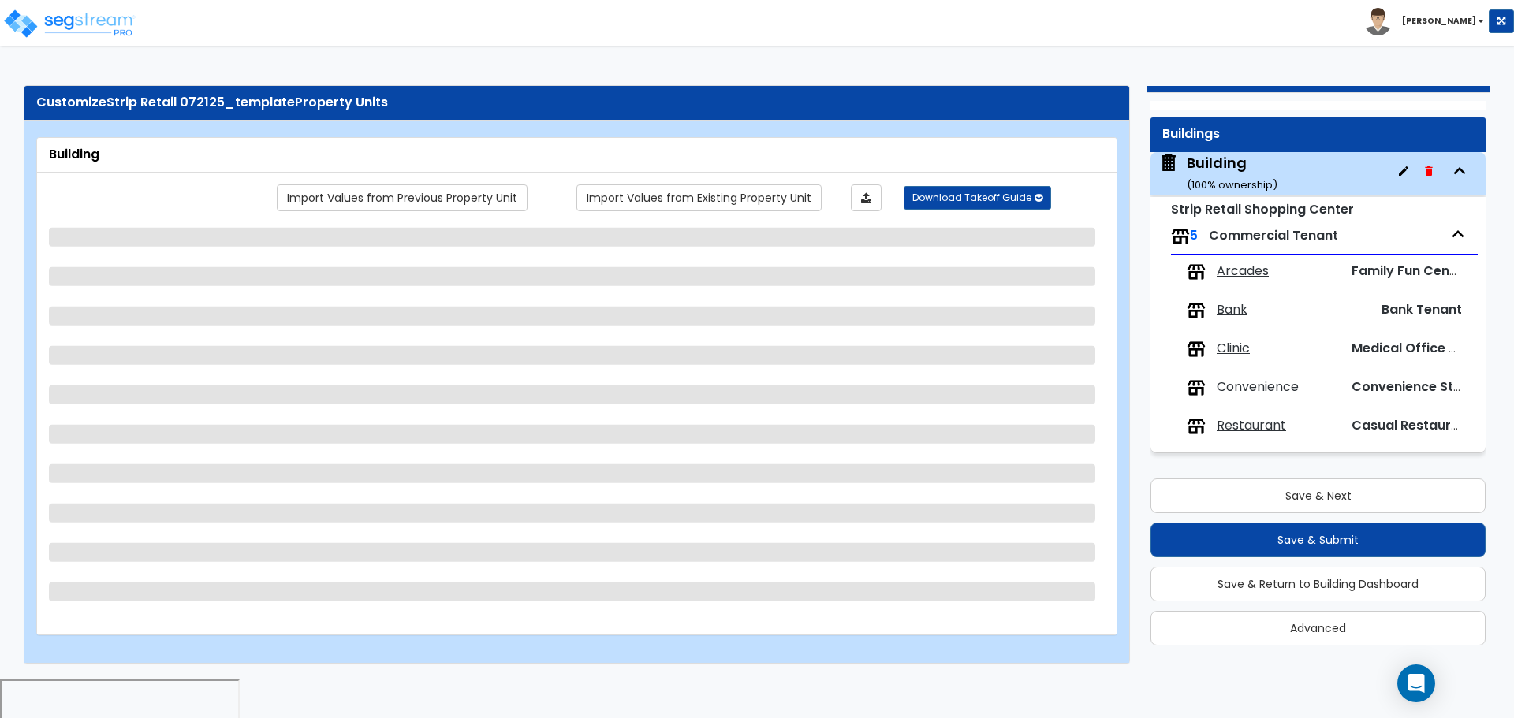
select select "1"
select select "3"
select select "2"
select select "3"
select select "2"
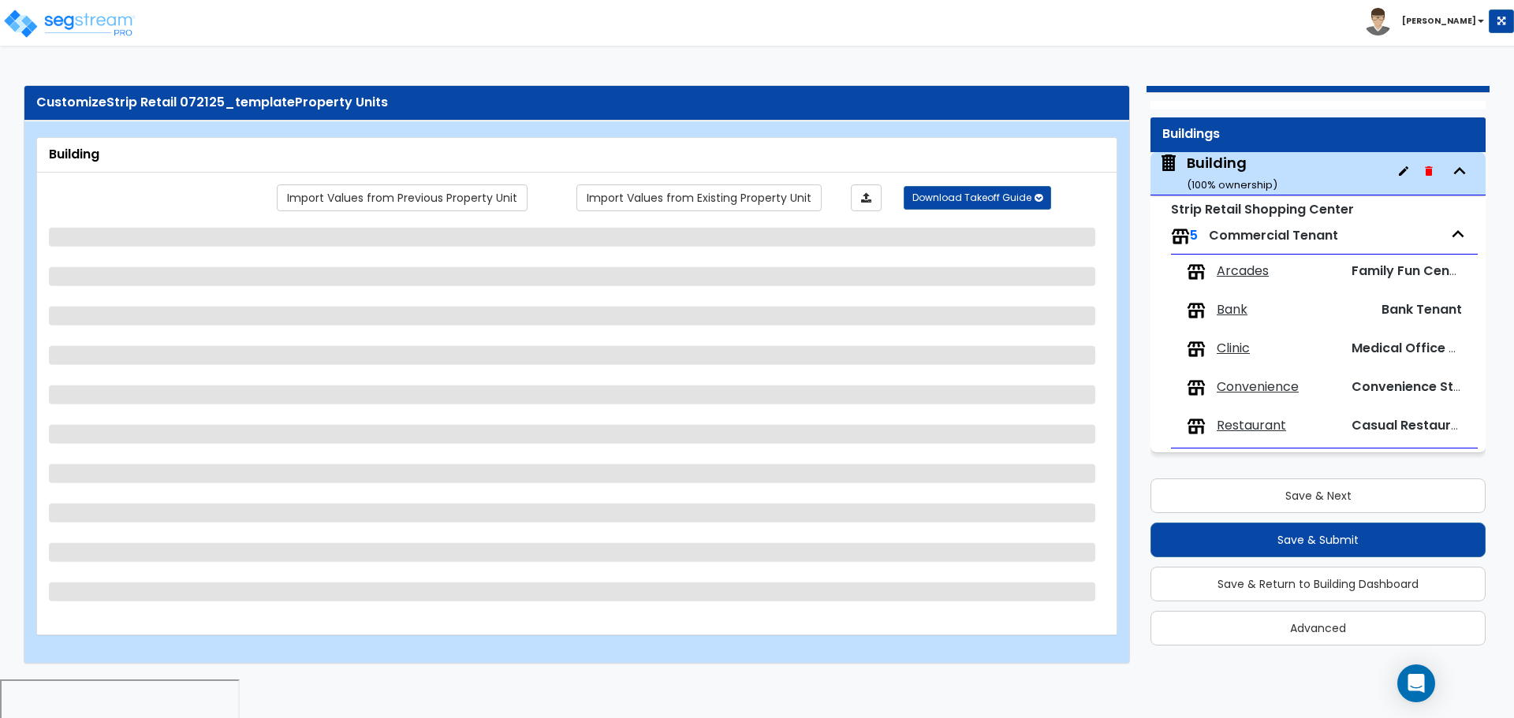
select select "3"
select select "2"
select select "1"
select select "3"
select select "2"
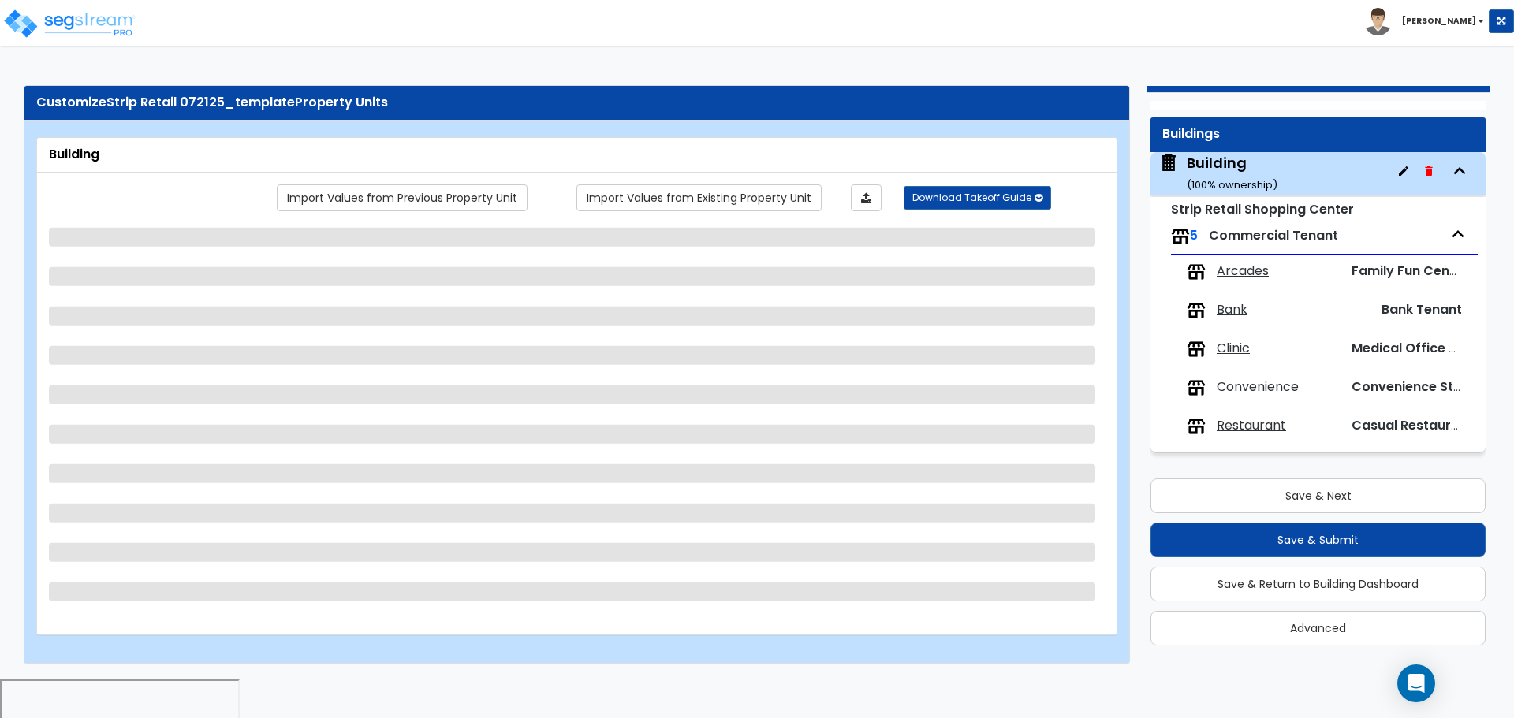
select select "2"
select select "1"
select select "2"
select select "1"
select select "2"
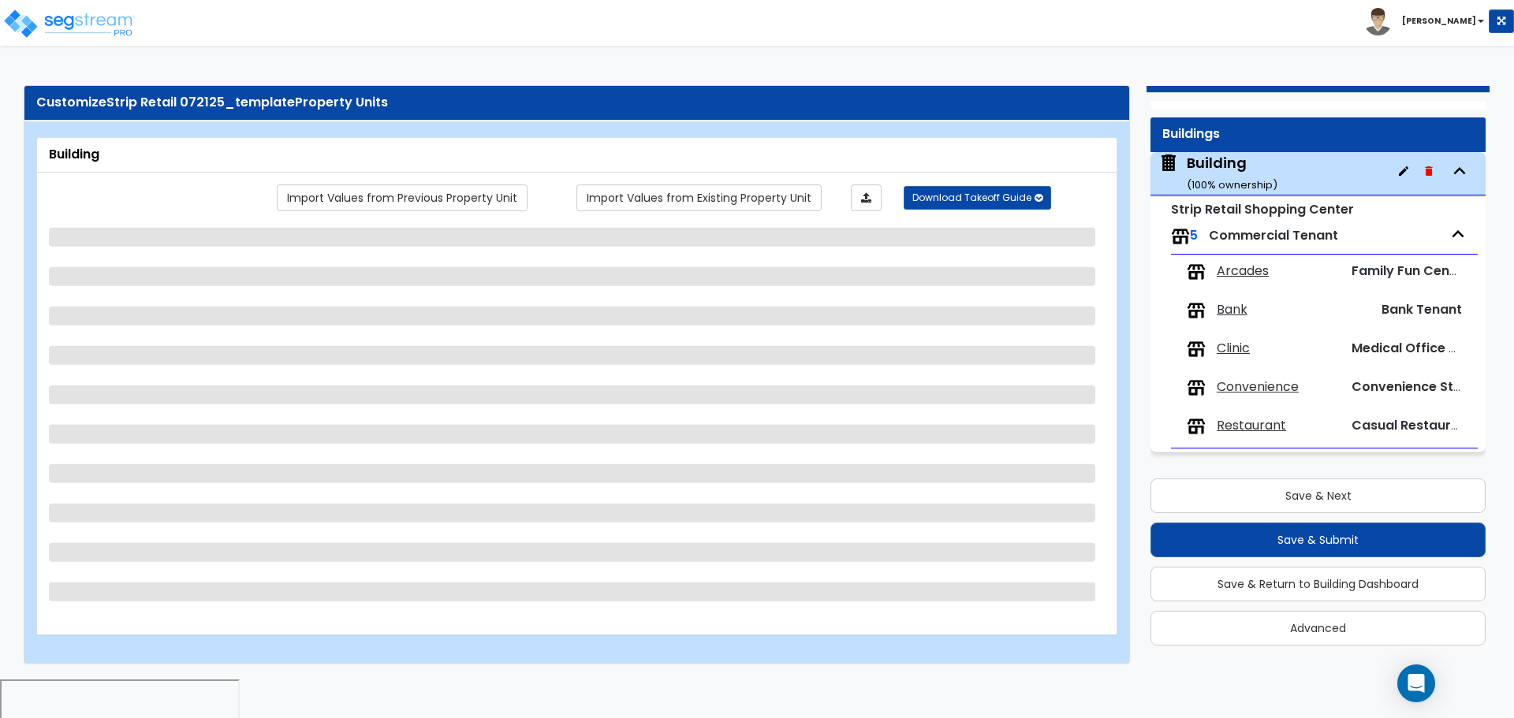
select select "2"
select select "4"
select select "2"
select select "4"
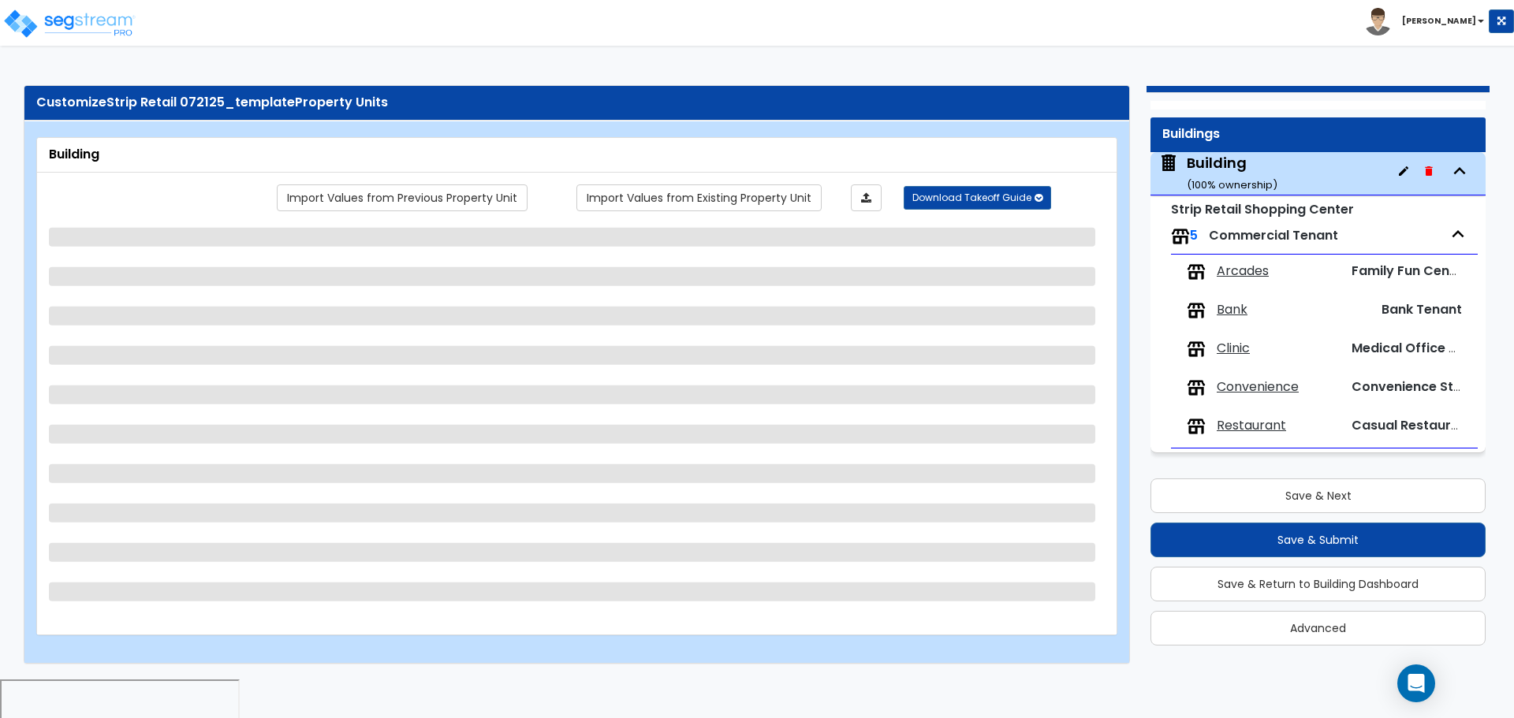
select select "2"
select select "3"
select select "4"
select select "2"
select select "1"
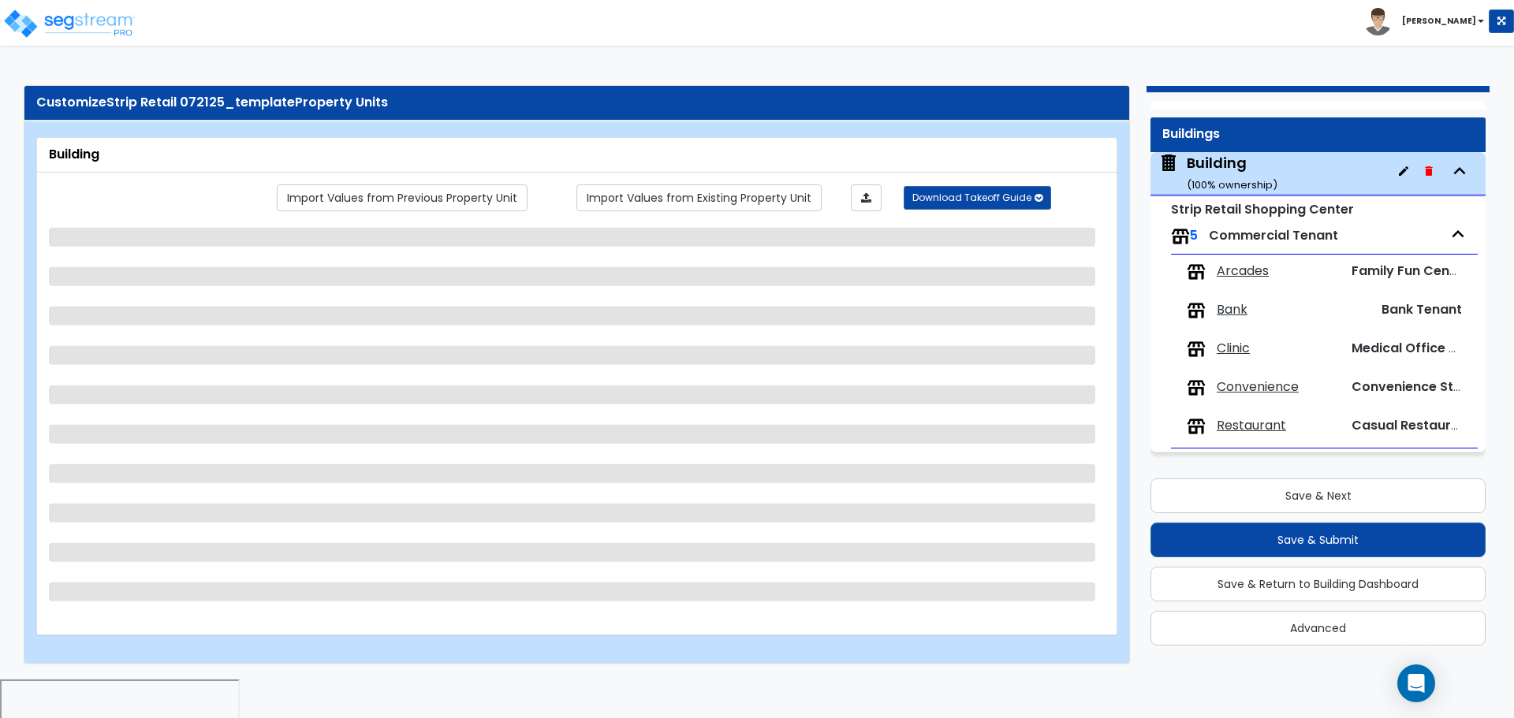
select select "1"
select select "2"
select select "3"
select select "1"
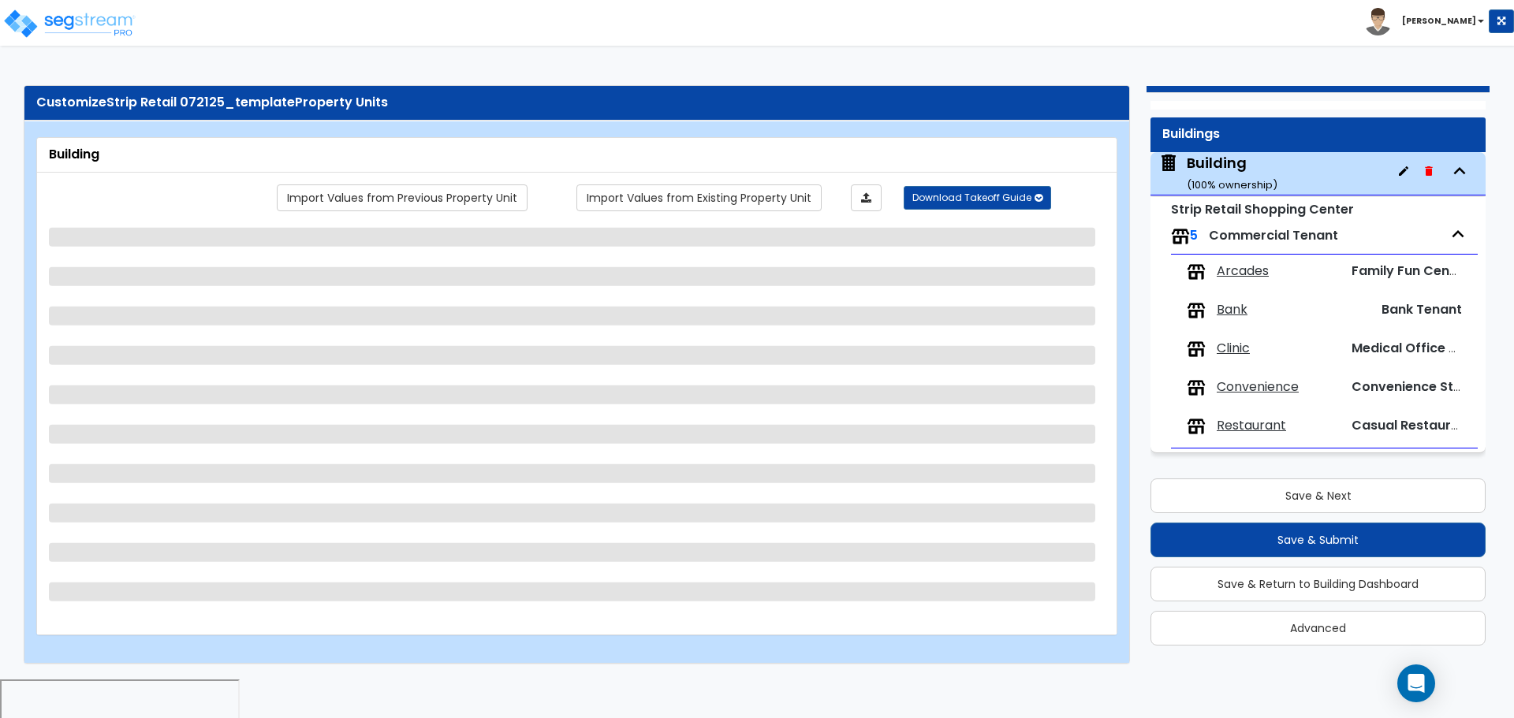
select select "1"
select select "3"
select select "1"
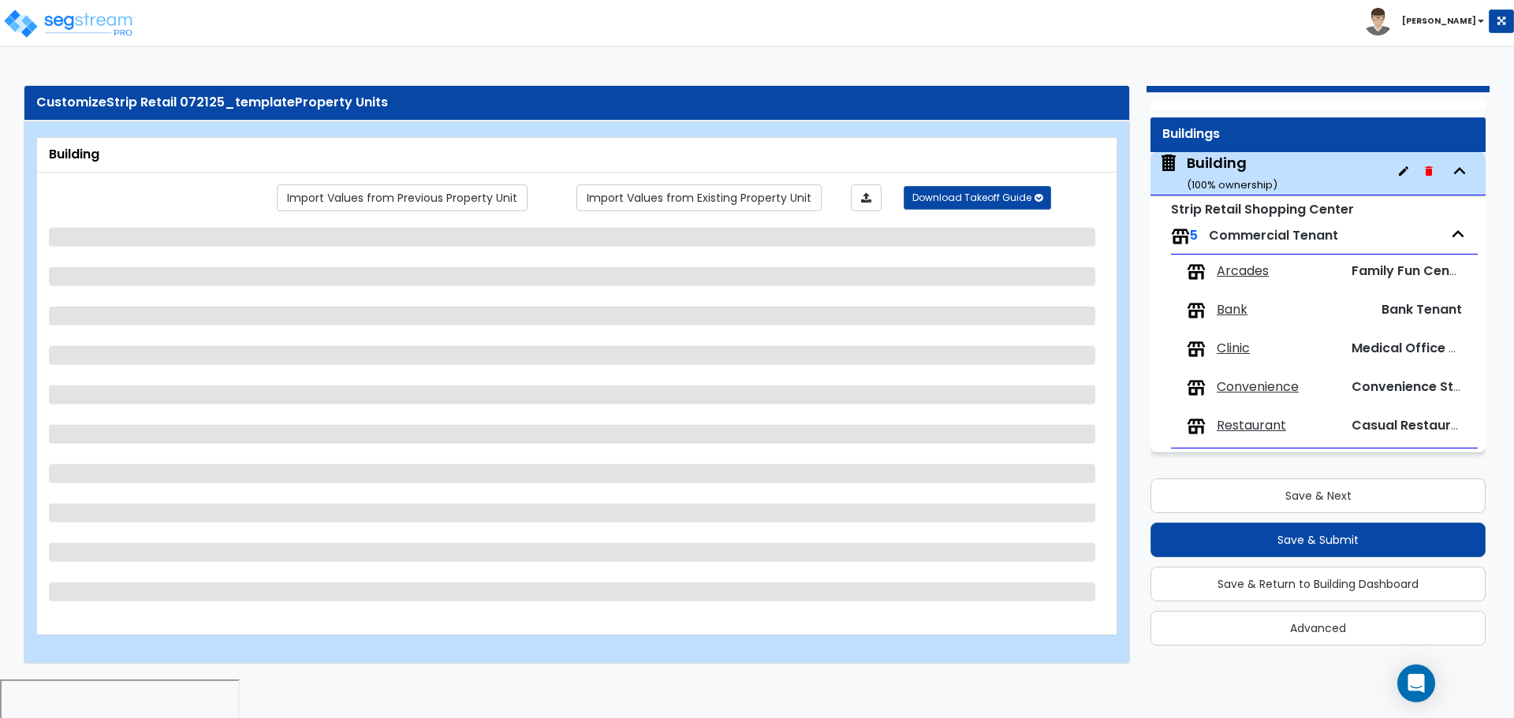
select select "3"
select select "4"
select select "5"
select select "2"
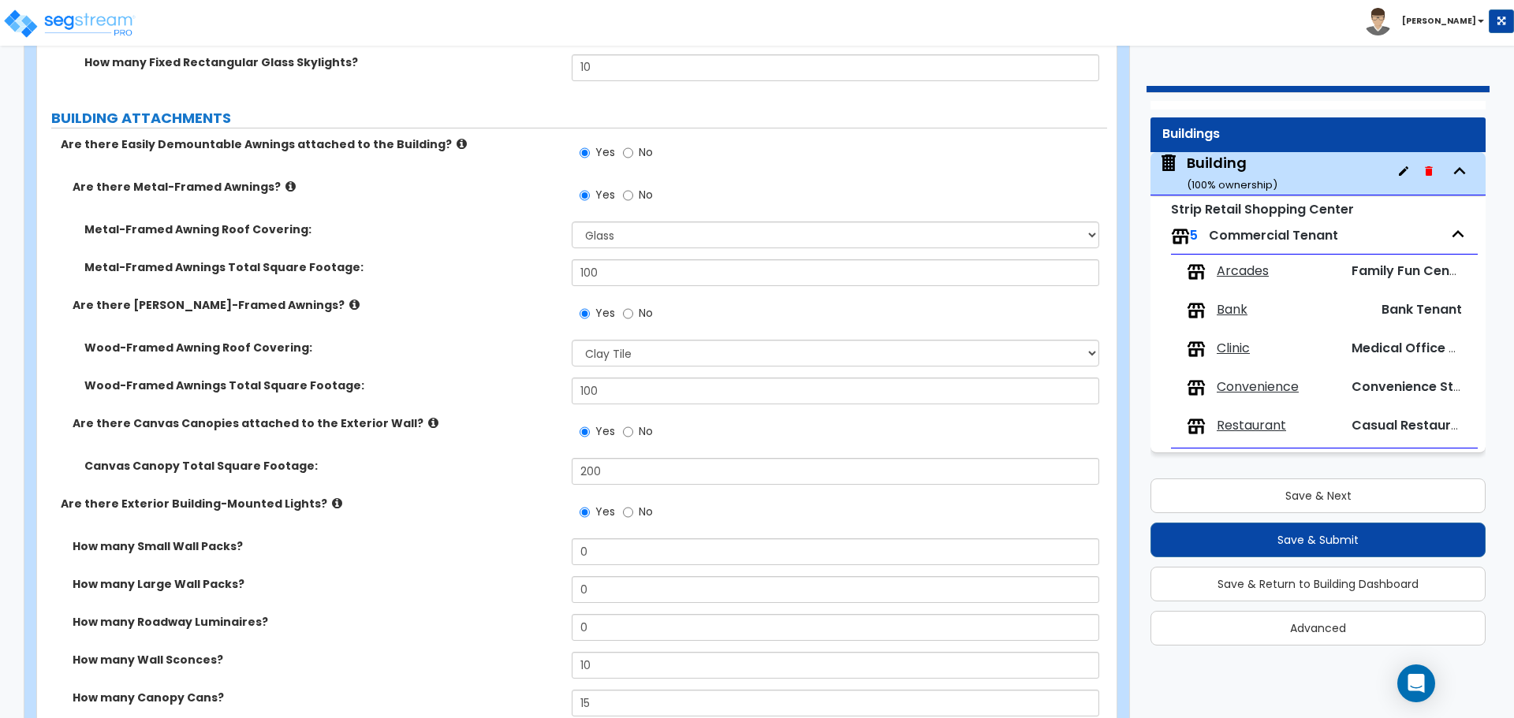
scroll to position [1384, 0]
click at [100, 28] on img at bounding box center [69, 24] width 134 height 32
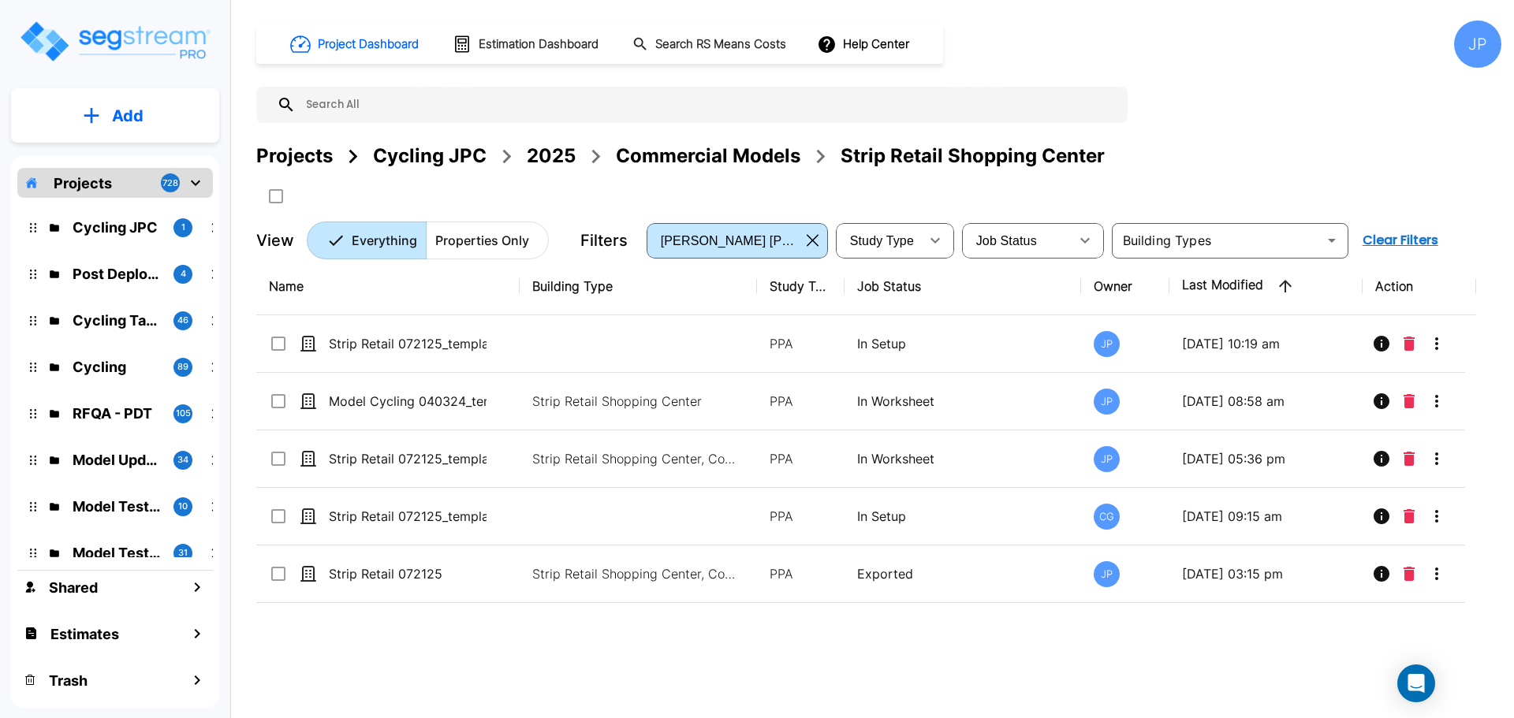
click at [746, 161] on div "Commercial Models" at bounding box center [708, 156] width 185 height 28
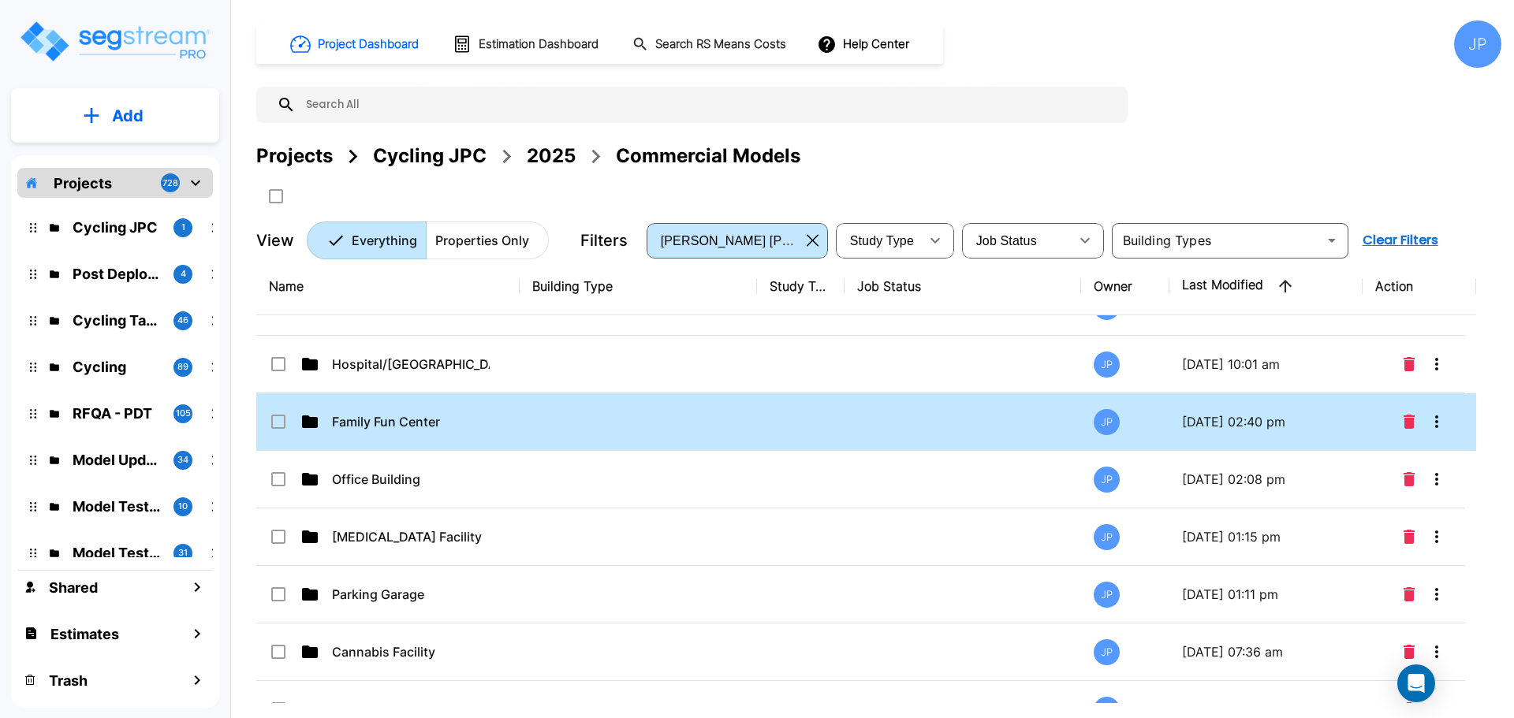
scroll to position [414, 0]
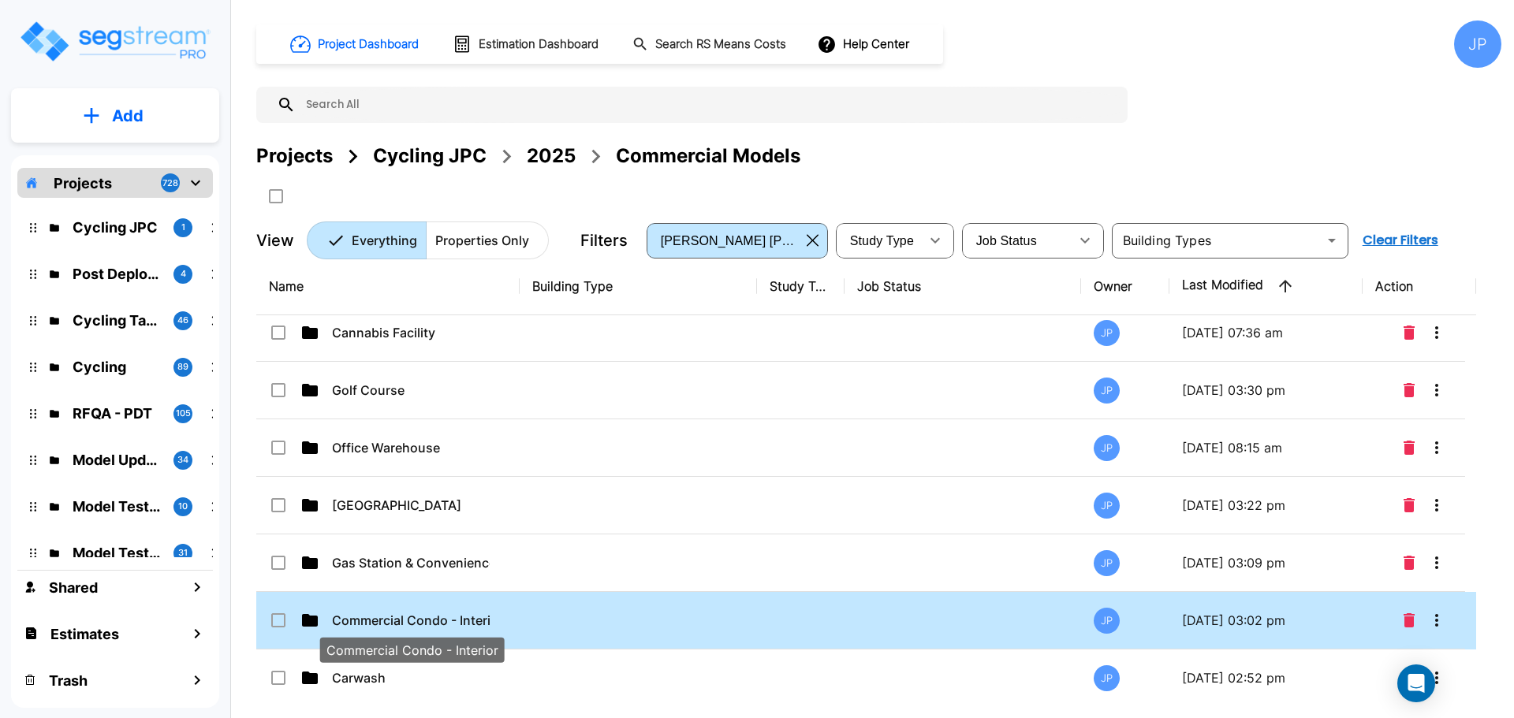
click at [472, 615] on p "Commercial Condo - Interior" at bounding box center [411, 620] width 158 height 19
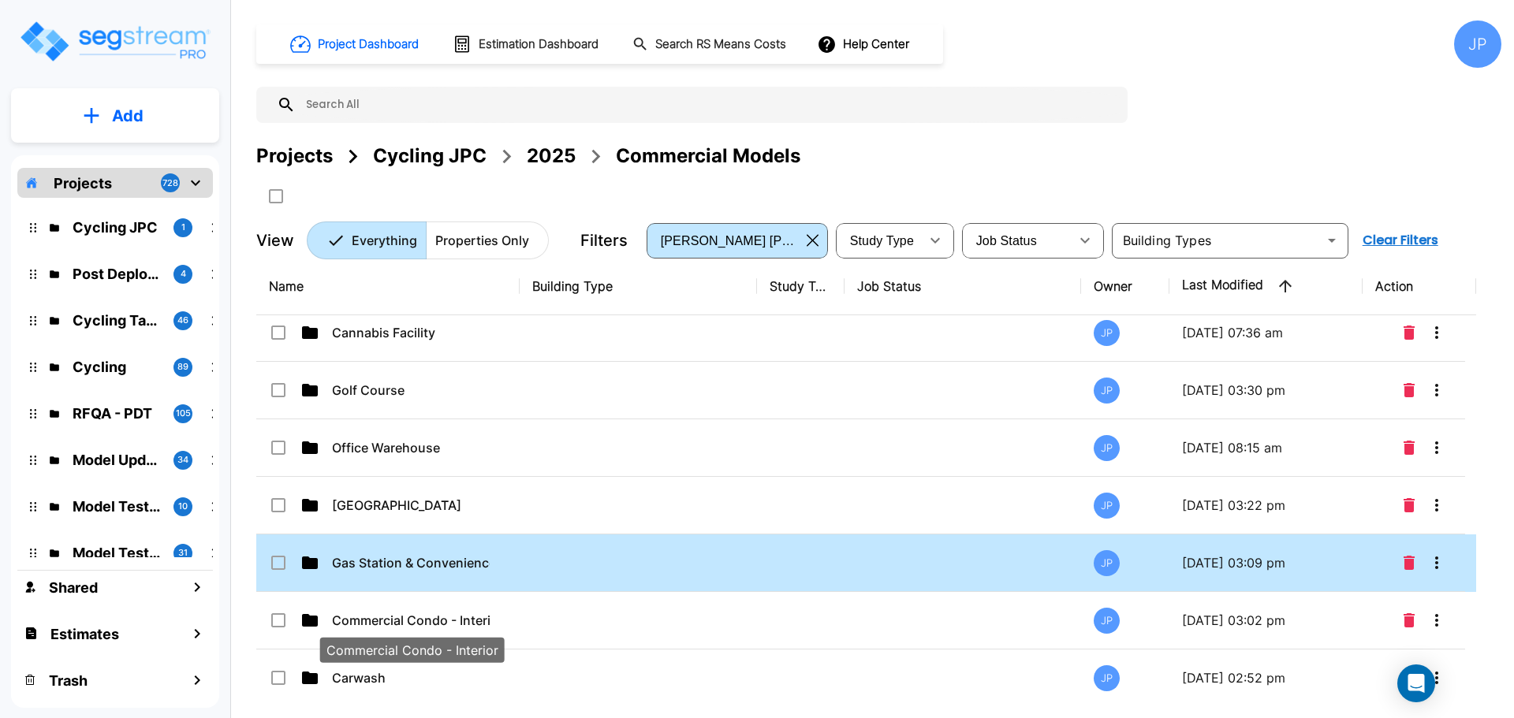
click at [434, 558] on p "Gas Station & Convenience Store" at bounding box center [411, 563] width 158 height 19
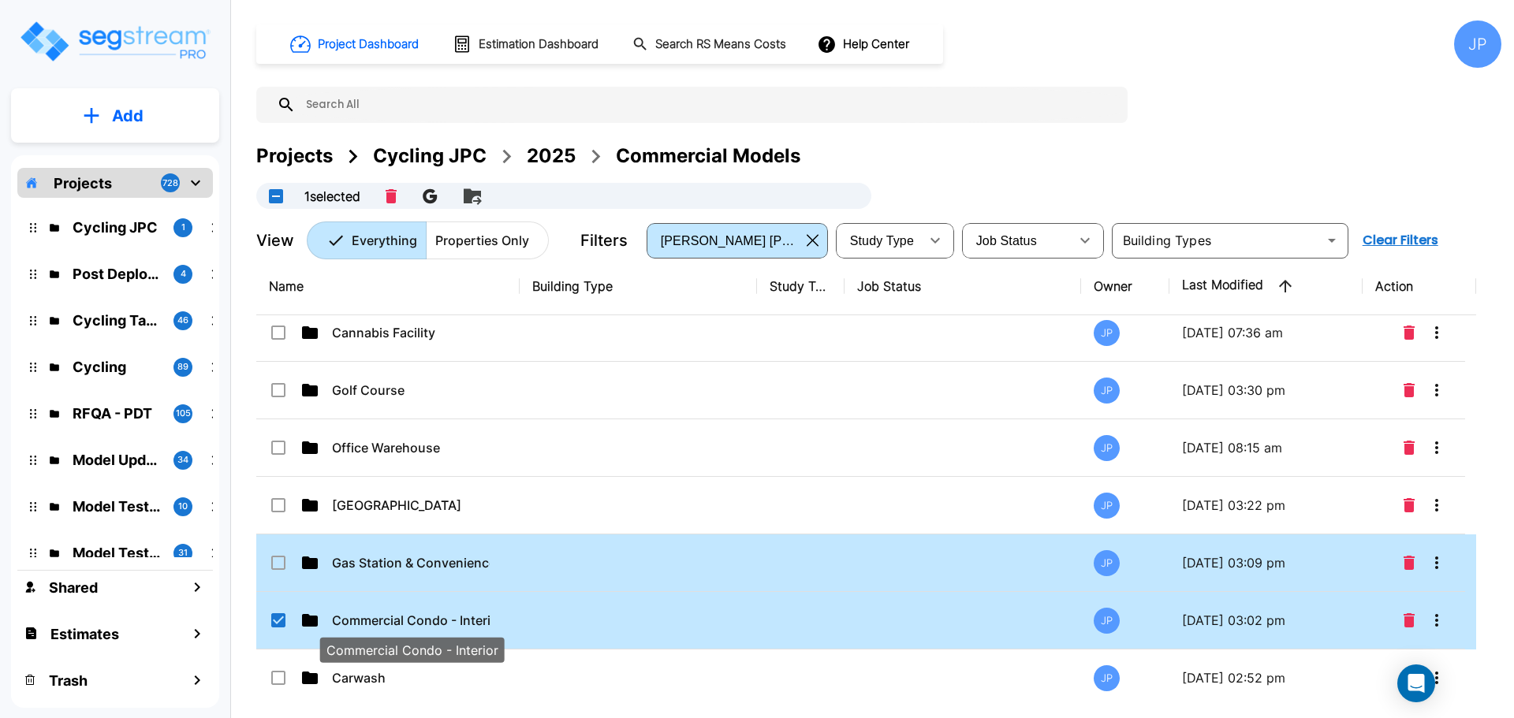
checkbox input "true"
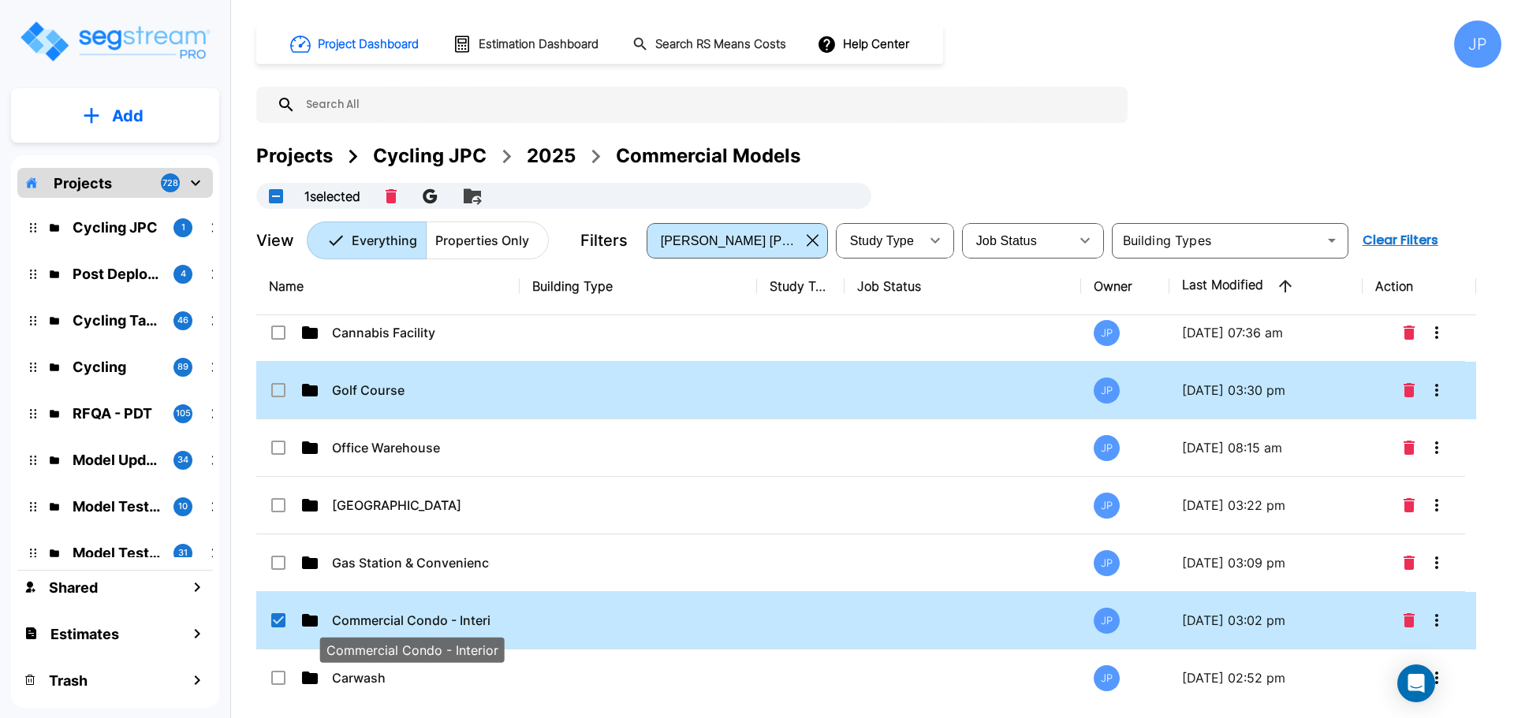
click at [404, 504] on p "Medical Building" at bounding box center [411, 505] width 158 height 19
checkbox input "true"
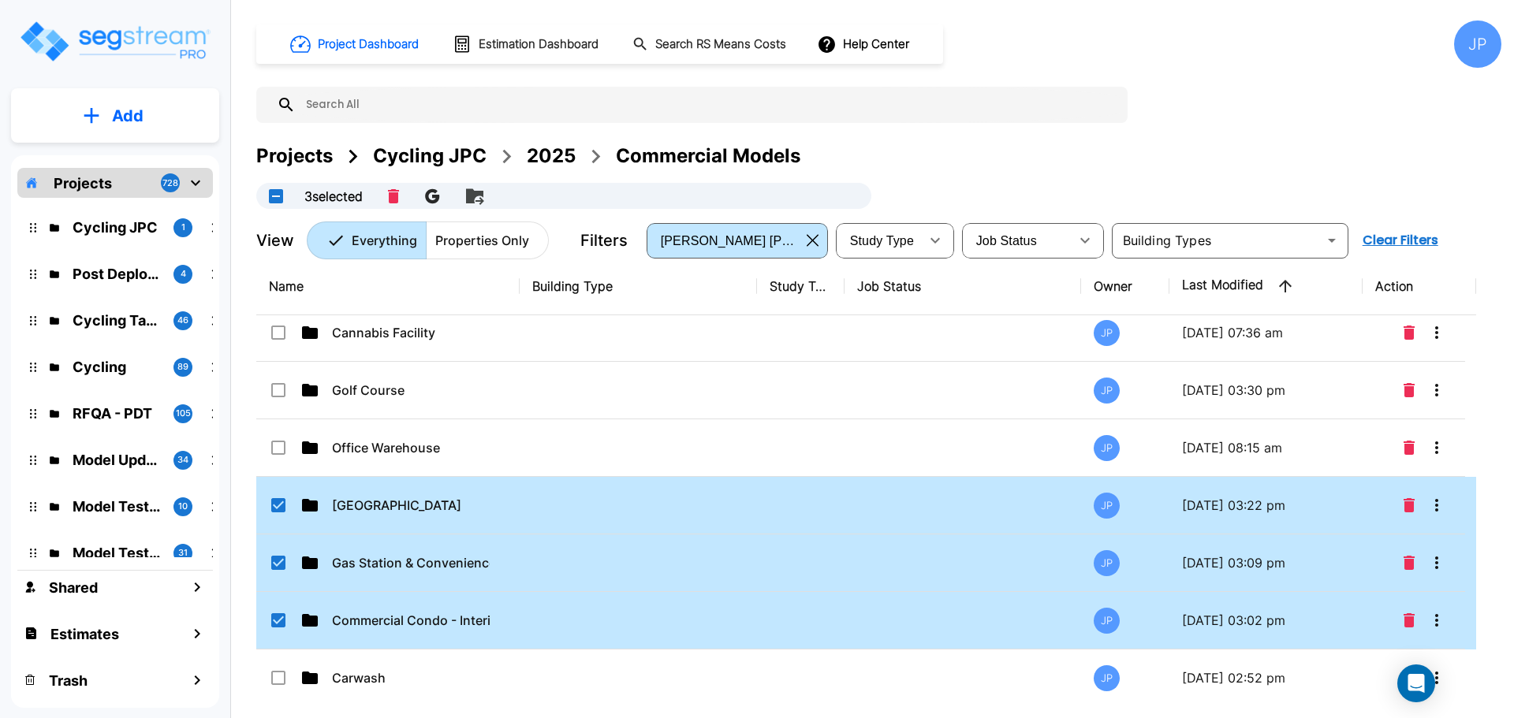
scroll to position [0, 0]
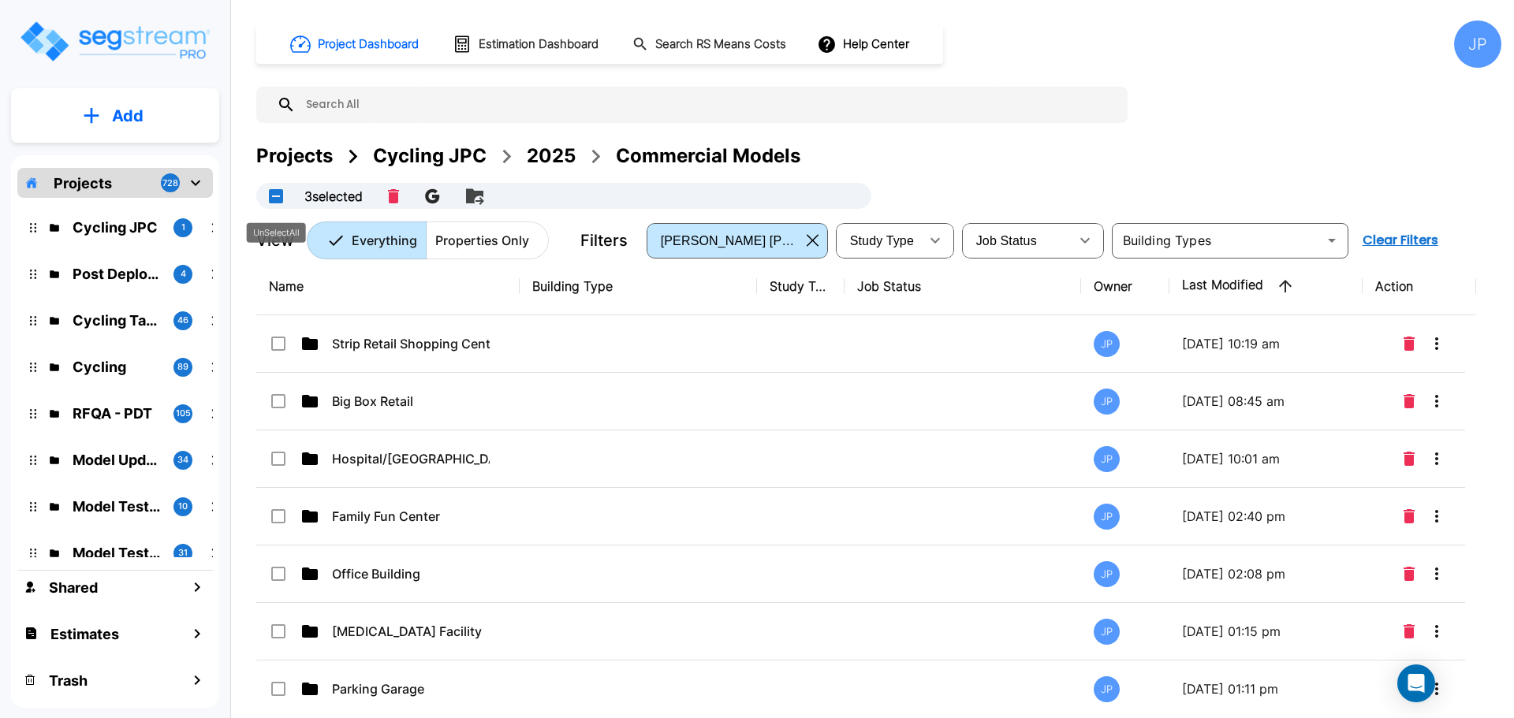
drag, startPoint x: 280, startPoint y: 196, endPoint x: 842, endPoint y: 486, distance: 632.7
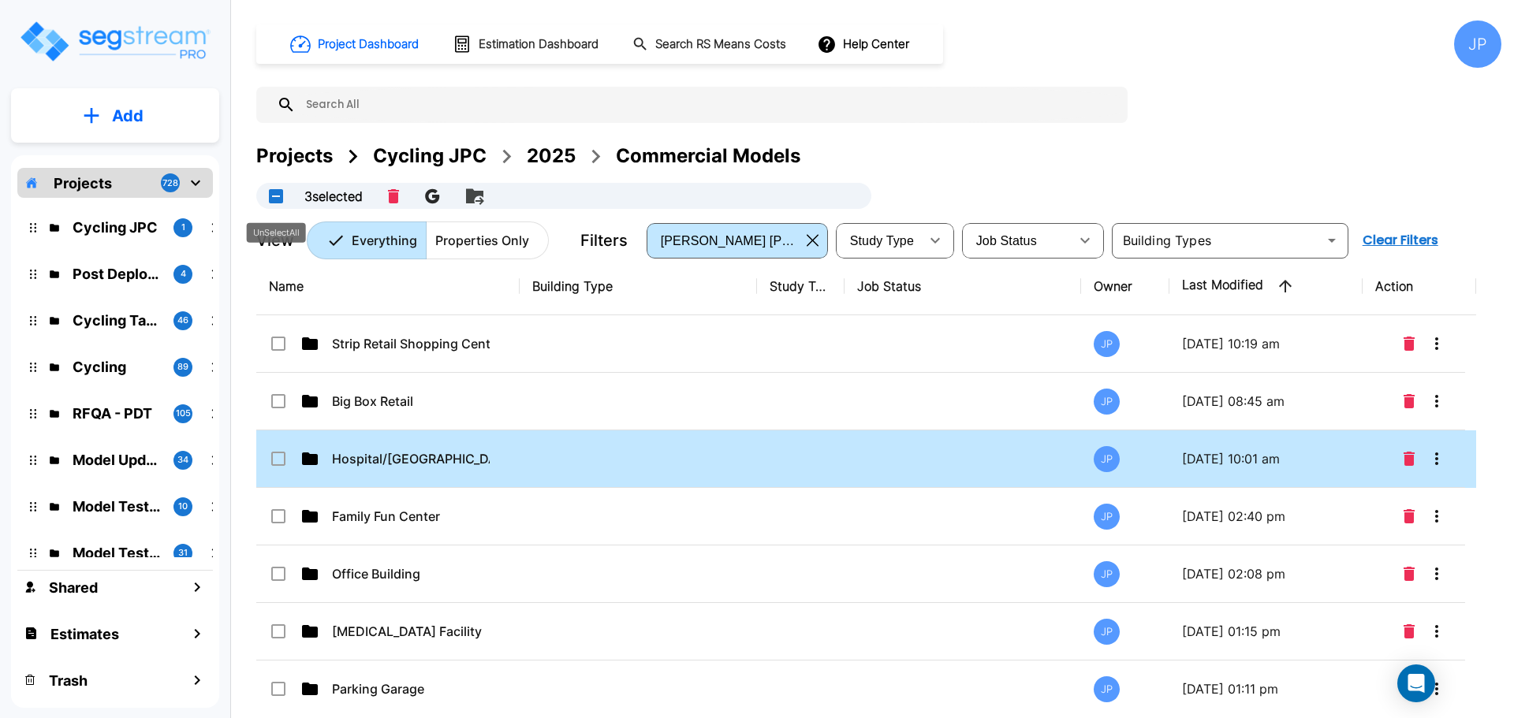
click at [280, 196] on button "UnSelectAll" at bounding box center [276, 197] width 32 height 32
checkbox input "false"
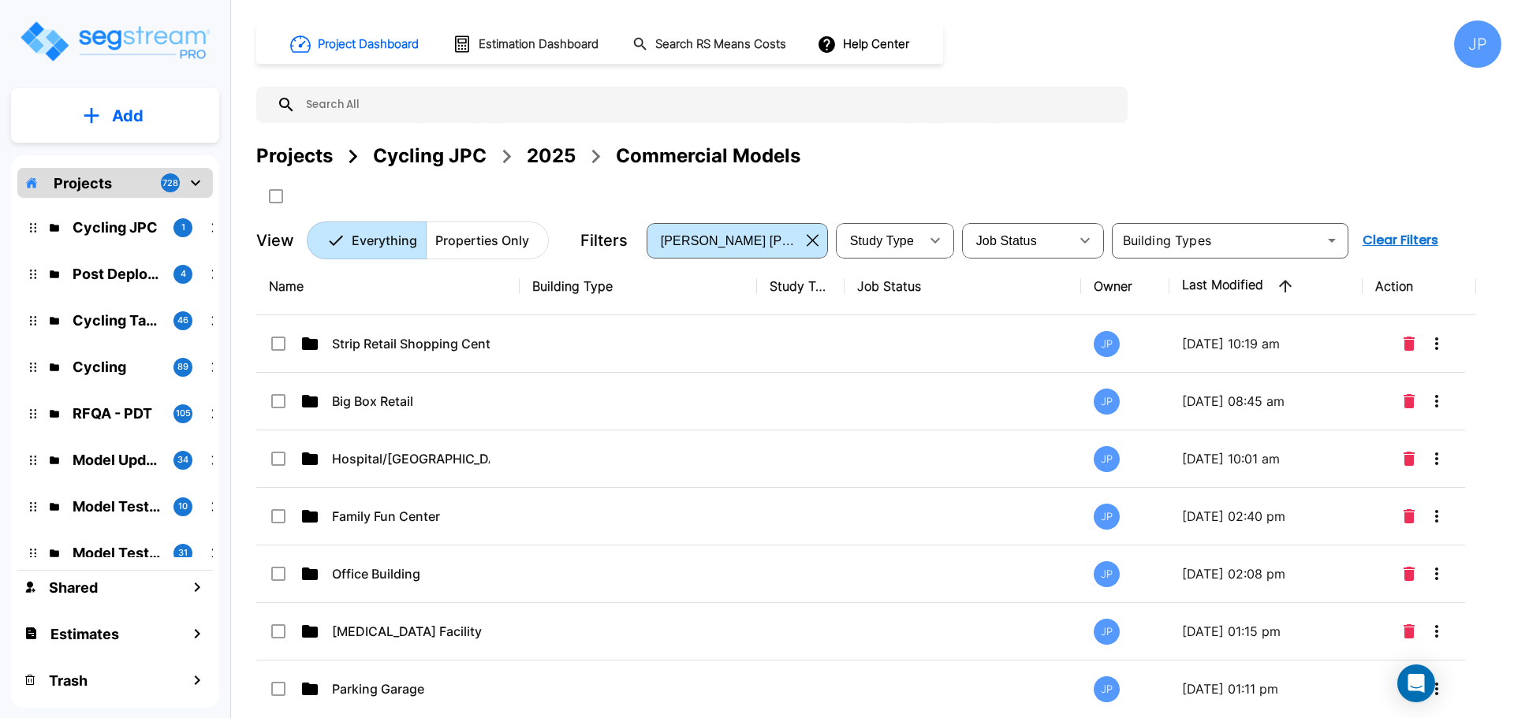
drag, startPoint x: 543, startPoint y: 153, endPoint x: 778, endPoint y: 4, distance: 278.9
click at [543, 153] on div "2025" at bounding box center [551, 156] width 49 height 28
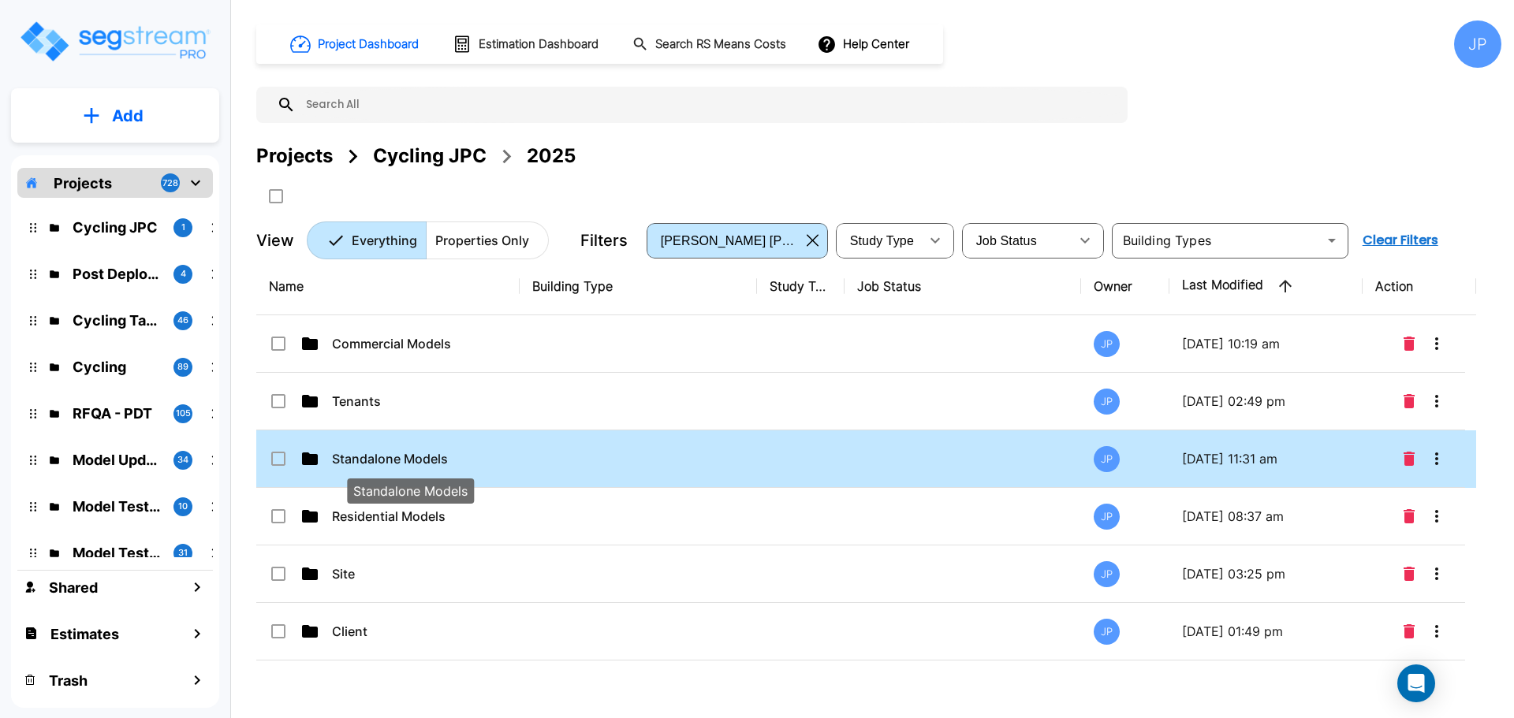
click at [413, 453] on p "Standalone Models" at bounding box center [411, 458] width 158 height 19
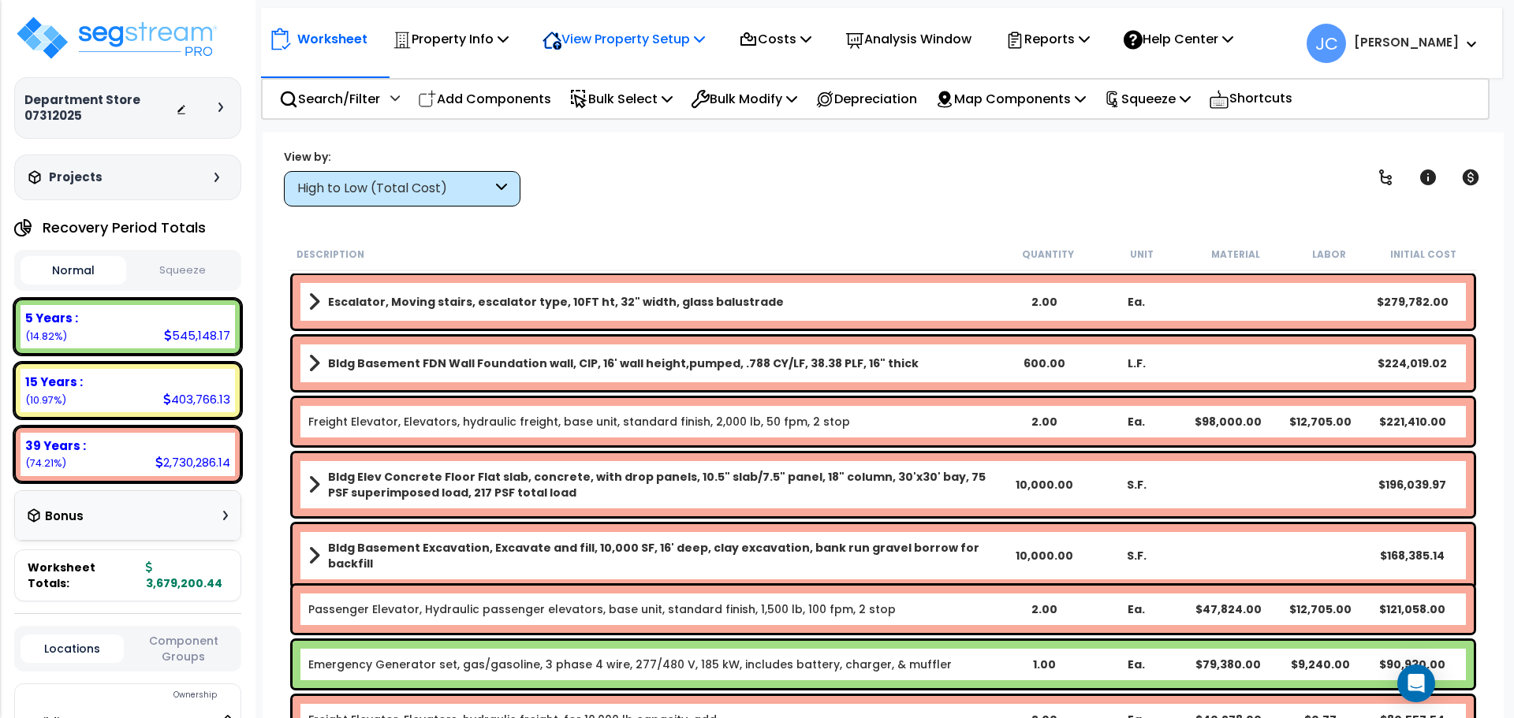
click at [669, 41] on p "View Property Setup" at bounding box center [624, 38] width 162 height 21
click at [595, 105] on link "View Questionnaire" at bounding box center [613, 108] width 156 height 32
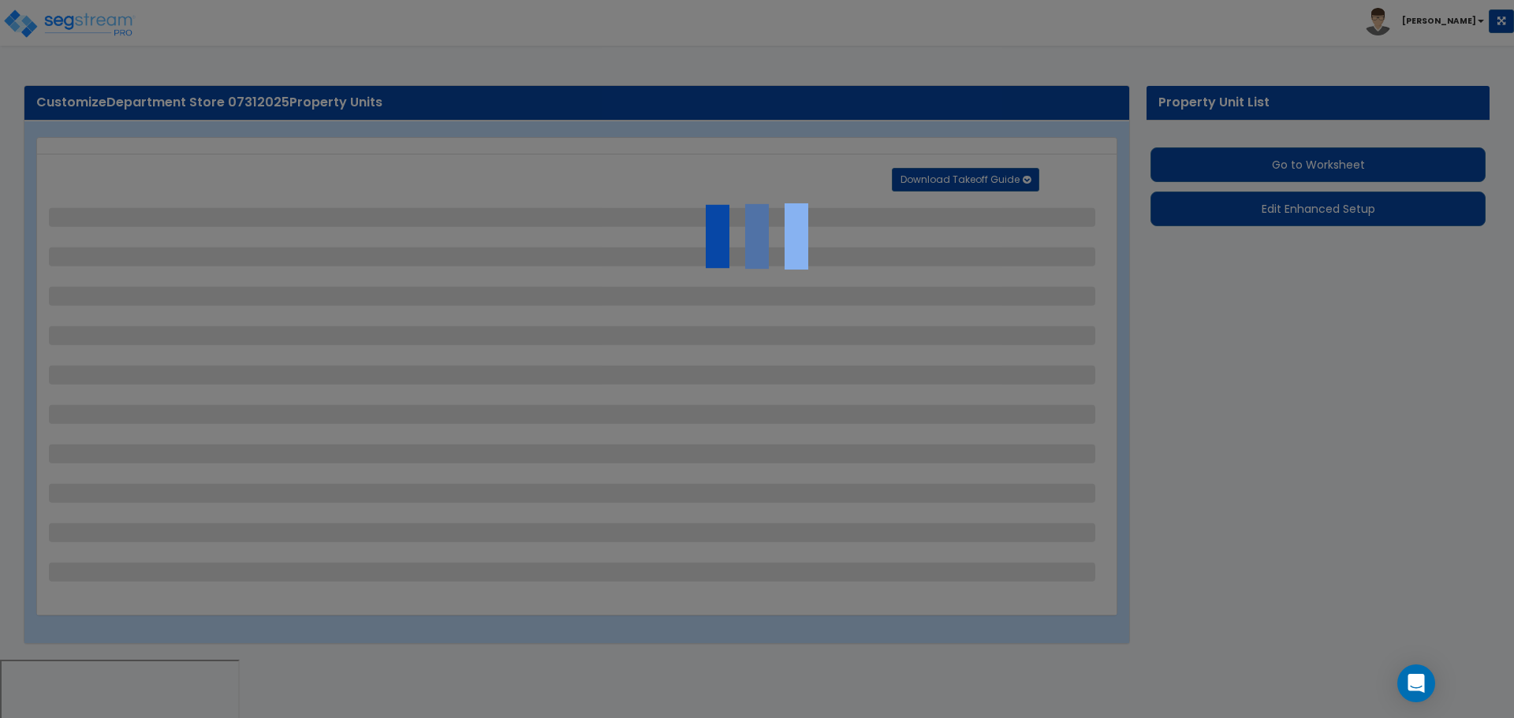
select select "2"
select select "1"
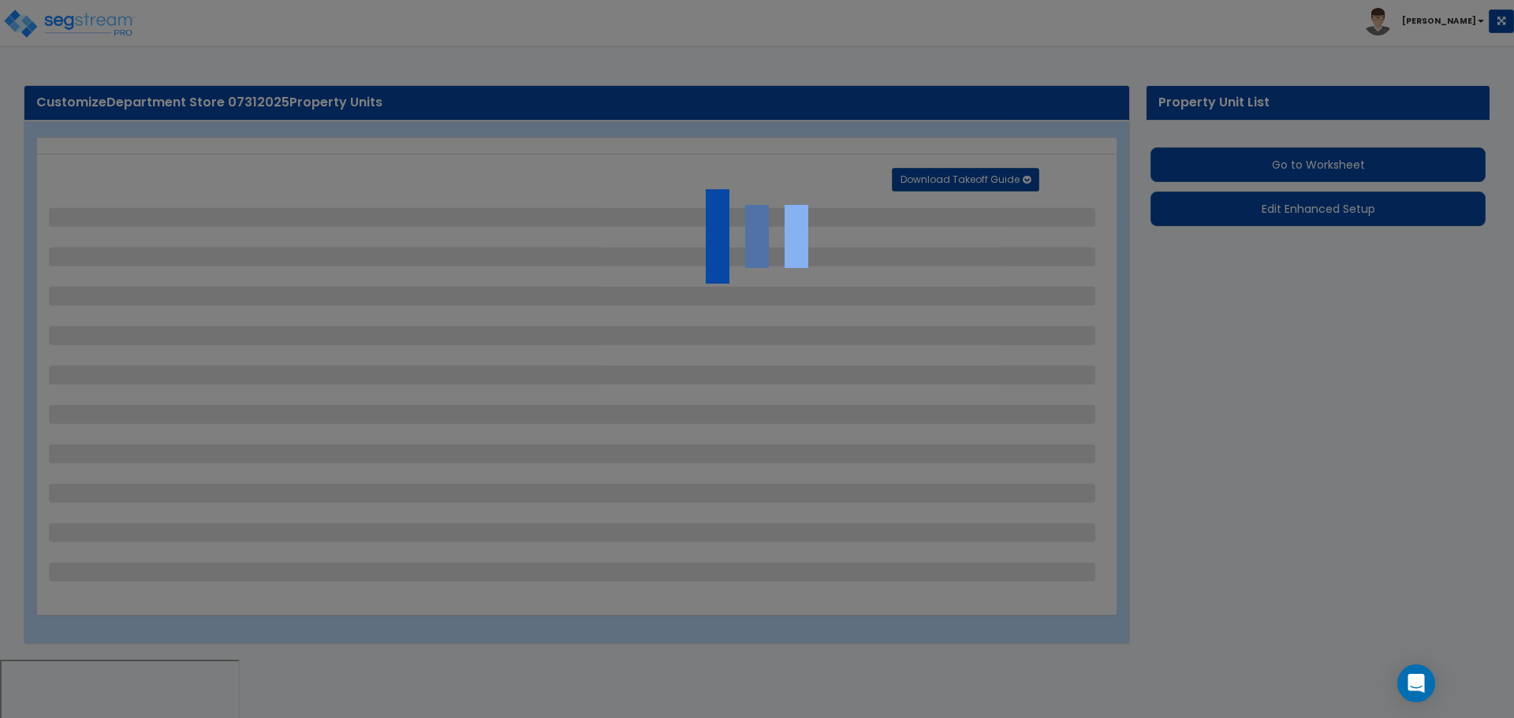
select select "2"
select select "1"
select select "2"
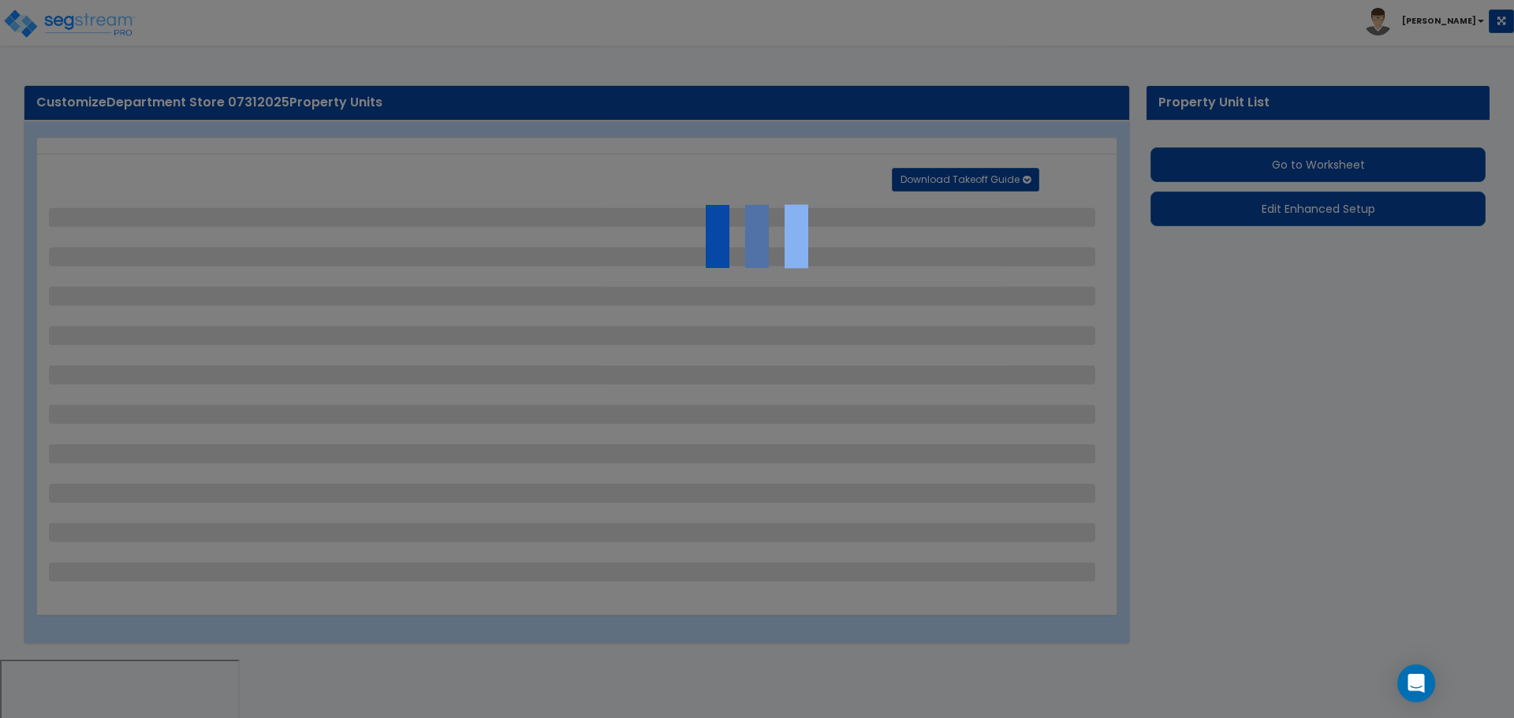
select select "1"
select select "2"
select select "1"
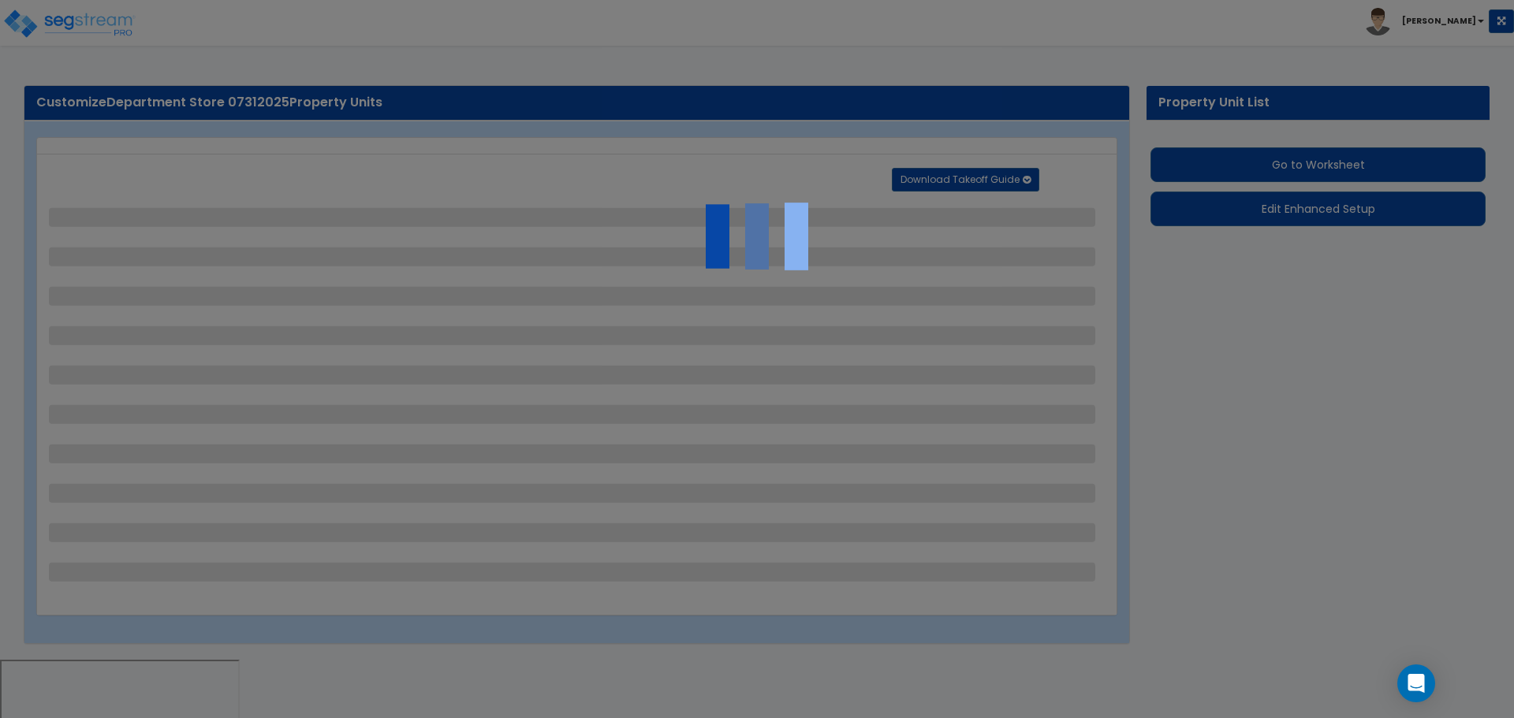
select select "2"
select select "1"
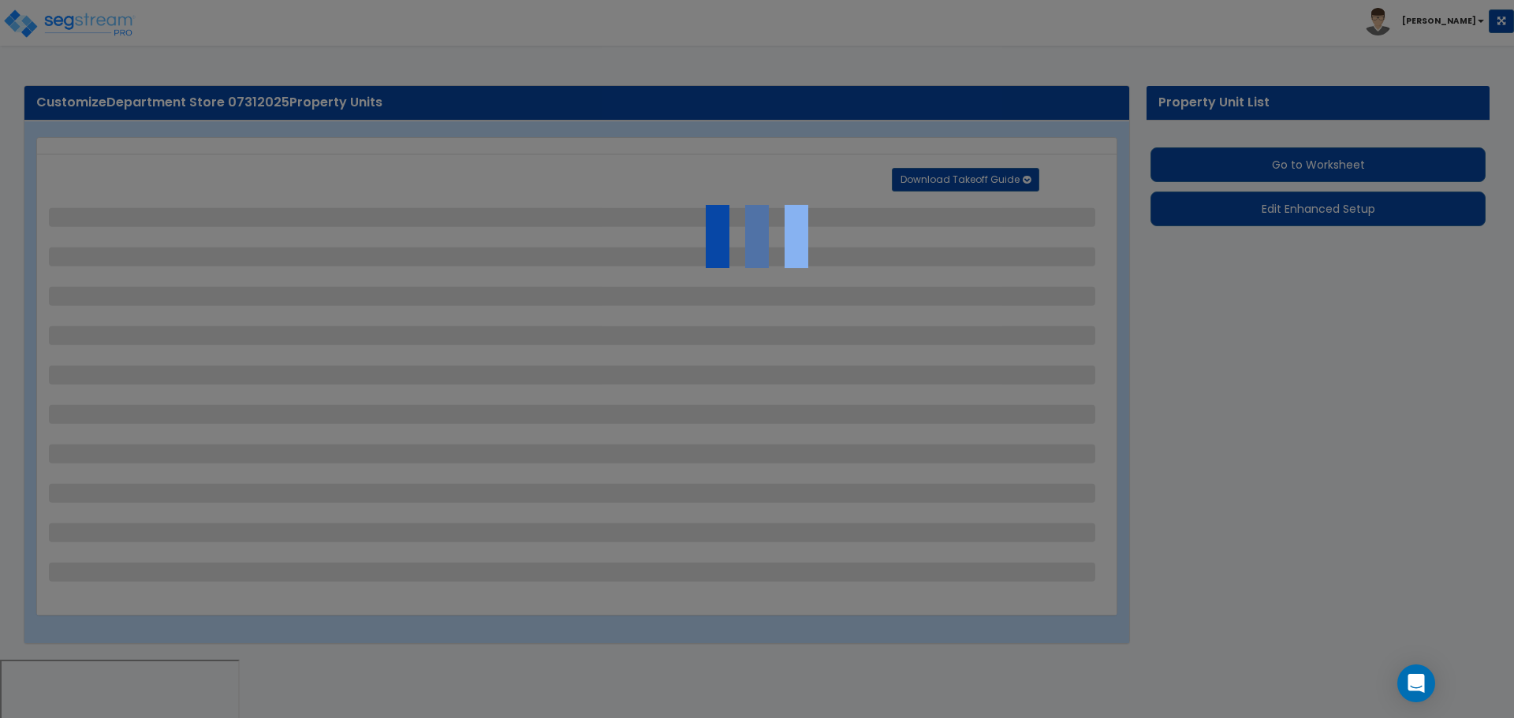
select select "6"
select select "2"
select select "3"
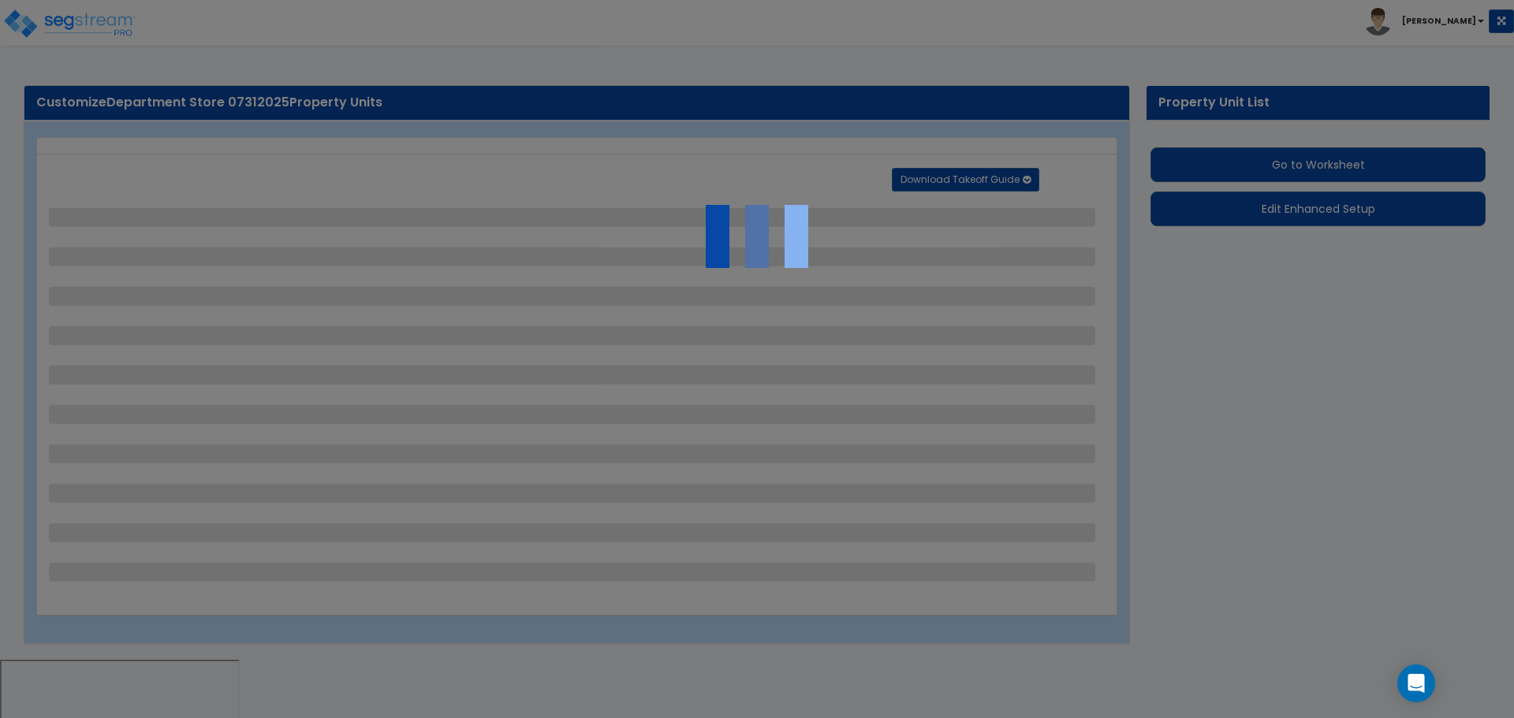
select select "2"
select select "7"
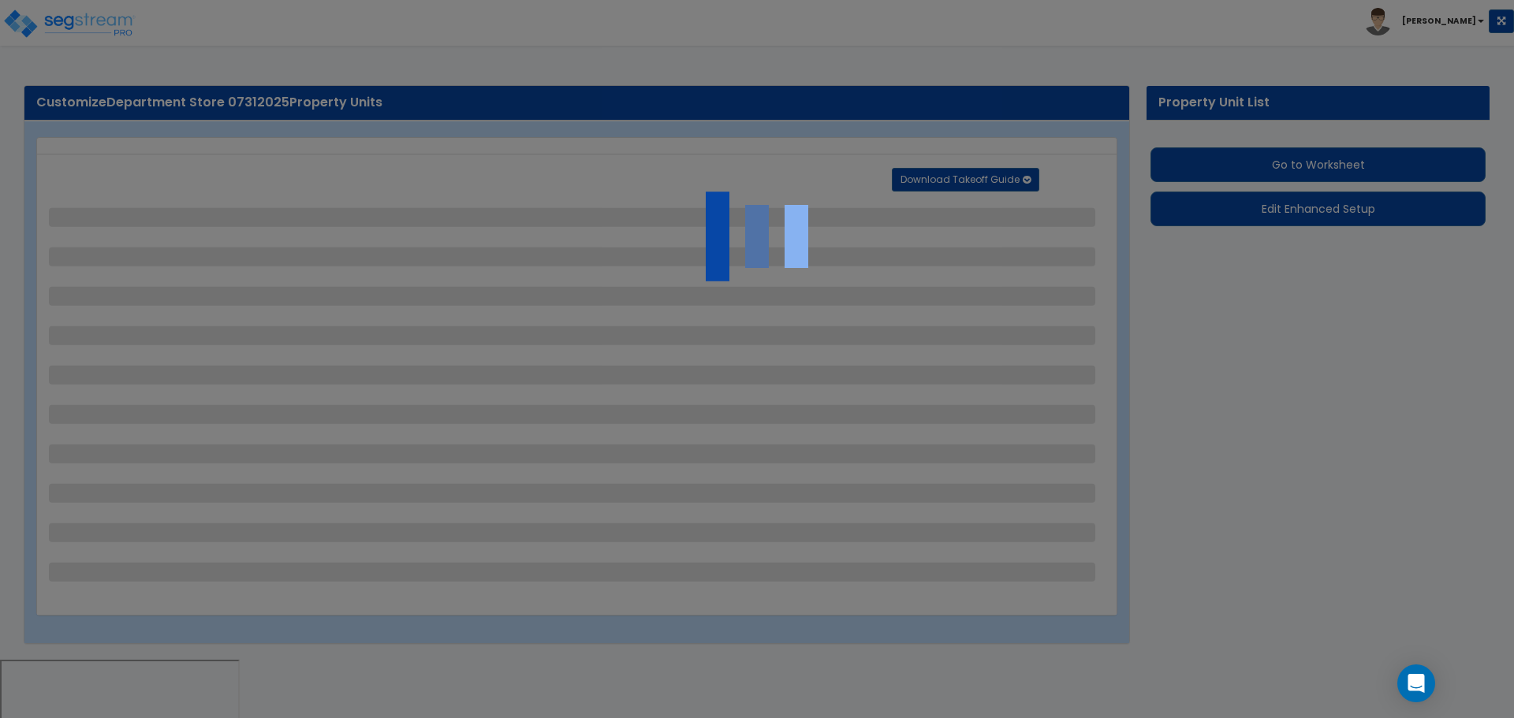
select select "2"
select select "3"
select select "1"
select select "16"
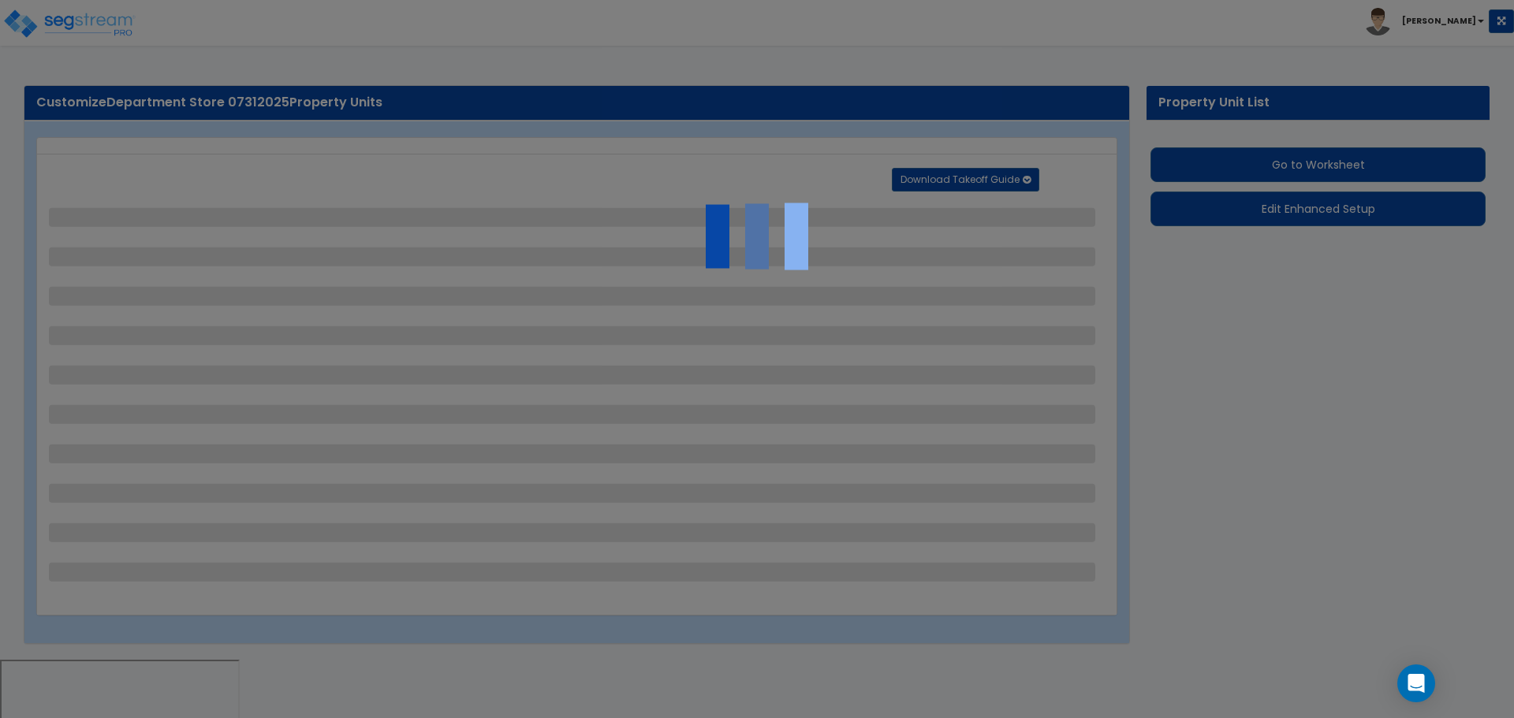
select select "2"
select select "5"
select select "4"
select select "1"
select select "3"
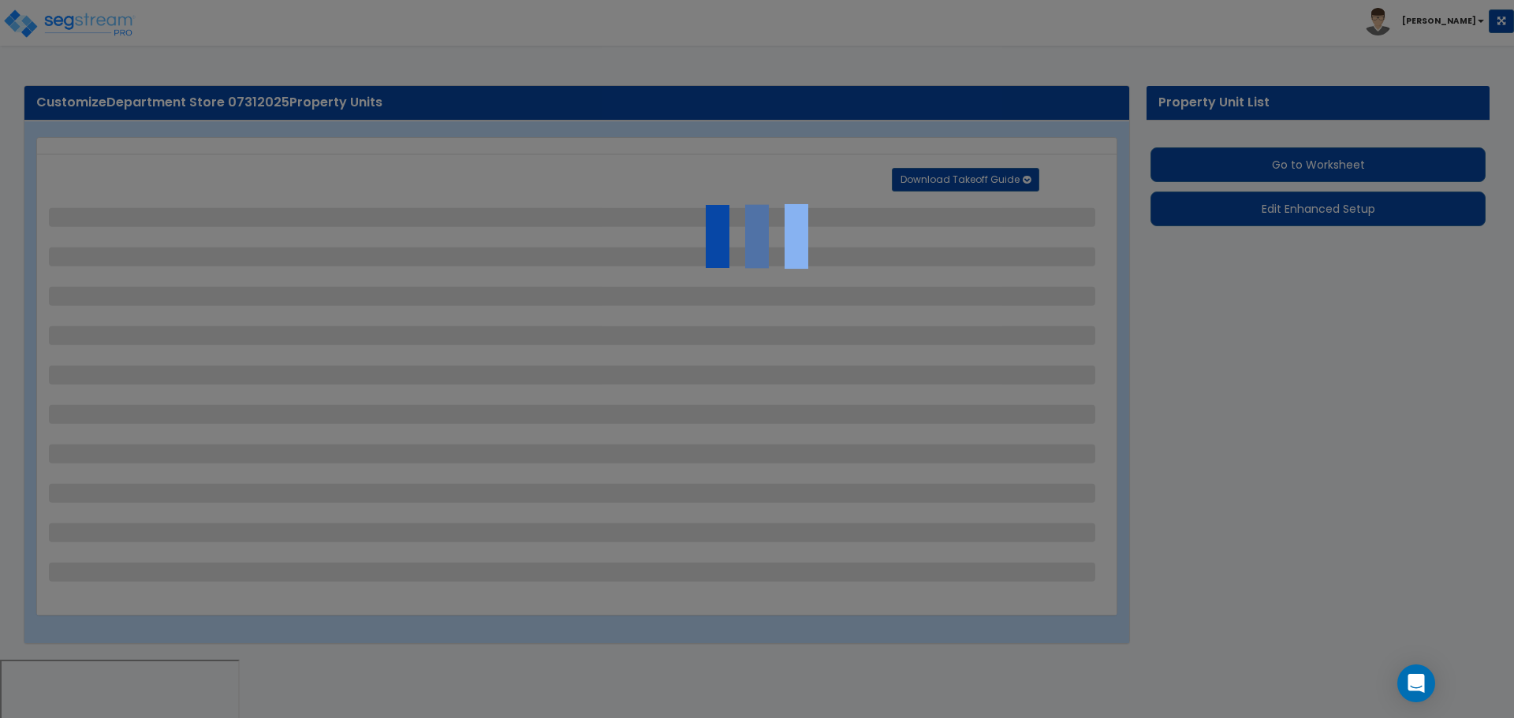
select select "1"
select select "4"
select select "2"
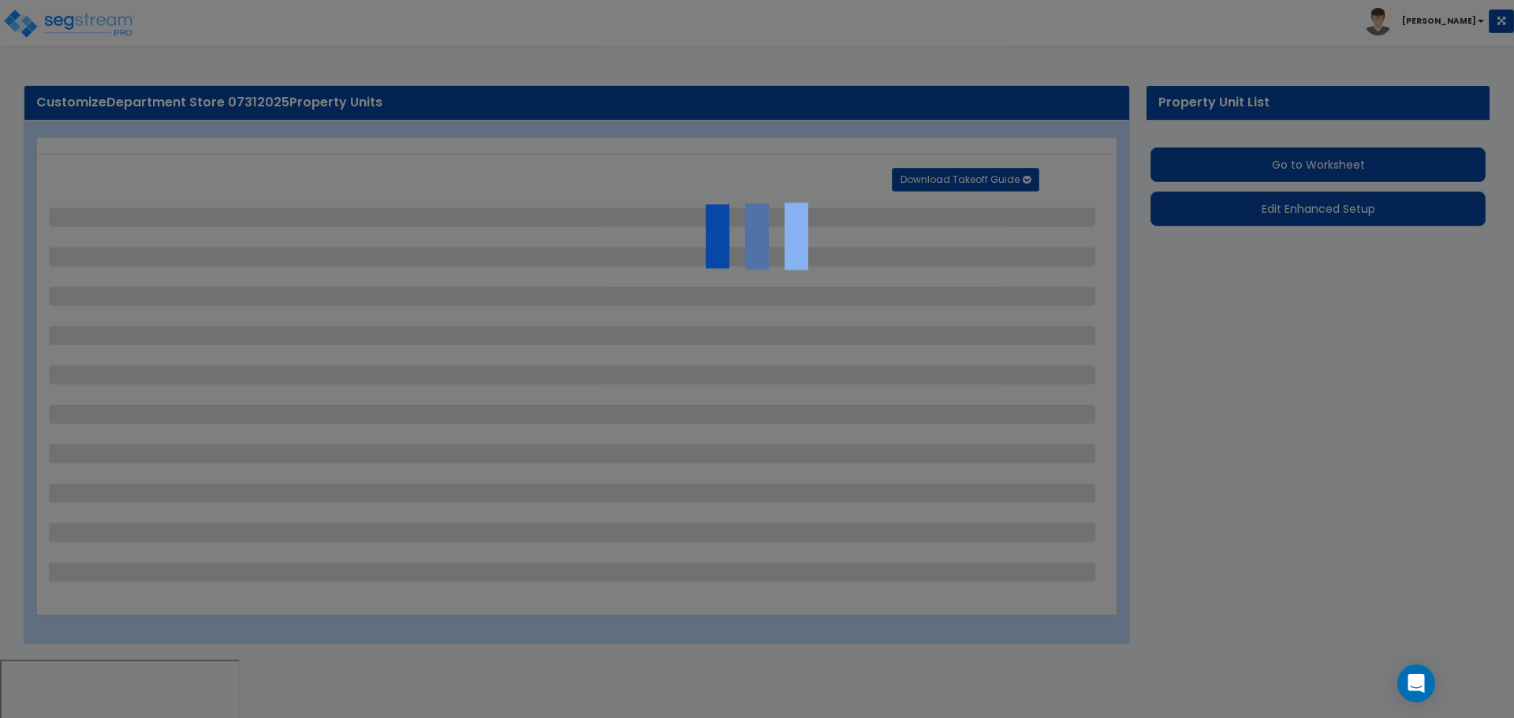
select select "1"
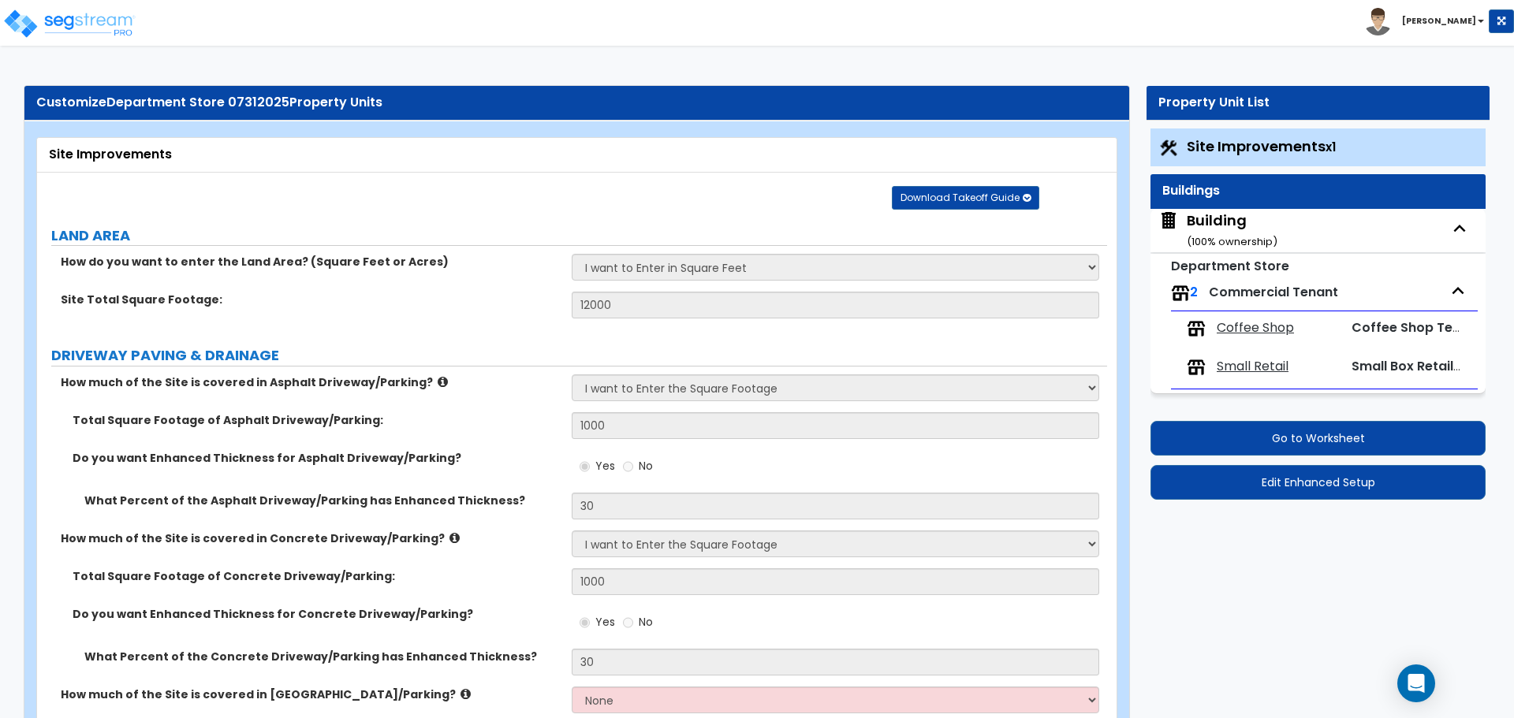
click at [1224, 211] on div "Building ( 100 % ownership)" at bounding box center [1232, 231] width 91 height 40
select select "1"
select select "2"
select select "1"
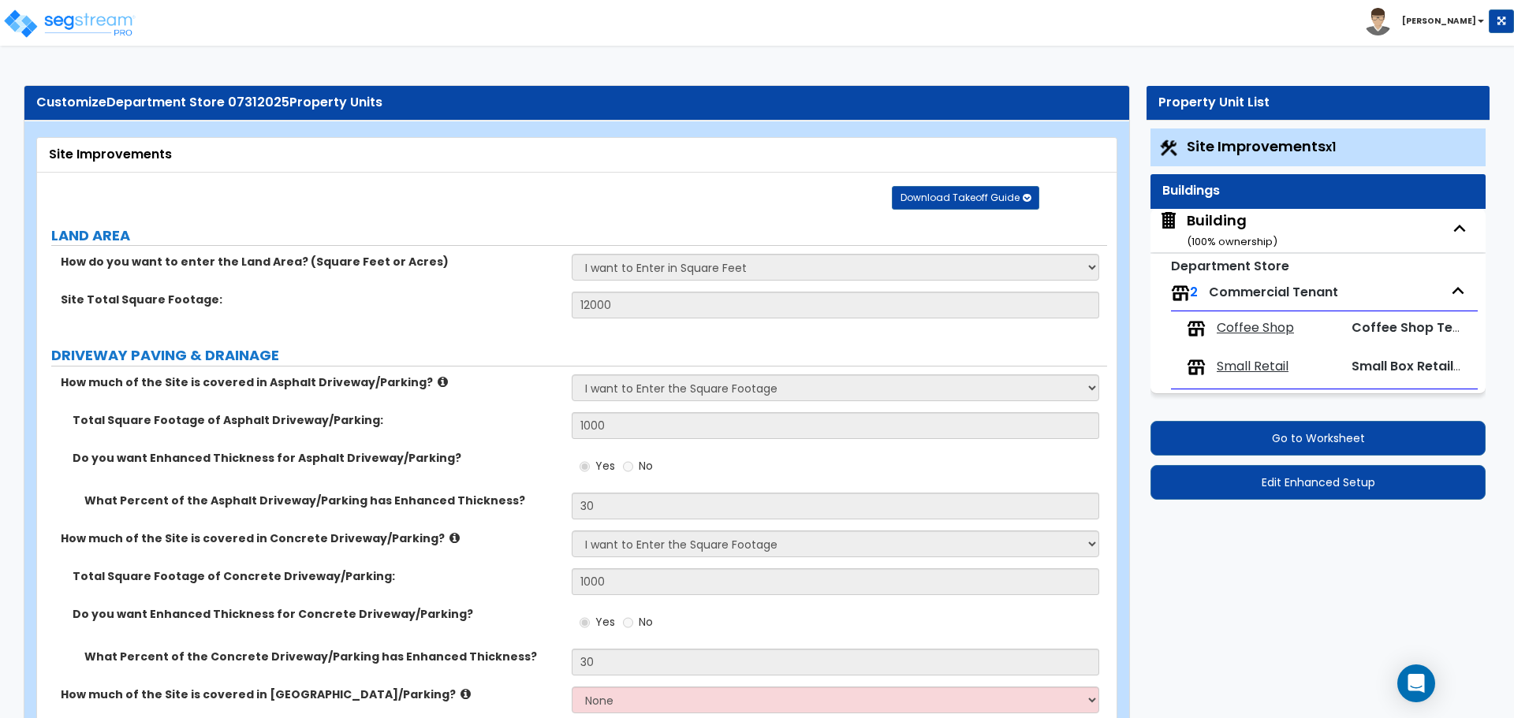
select select "1"
select select "2"
select select "3"
select select "9"
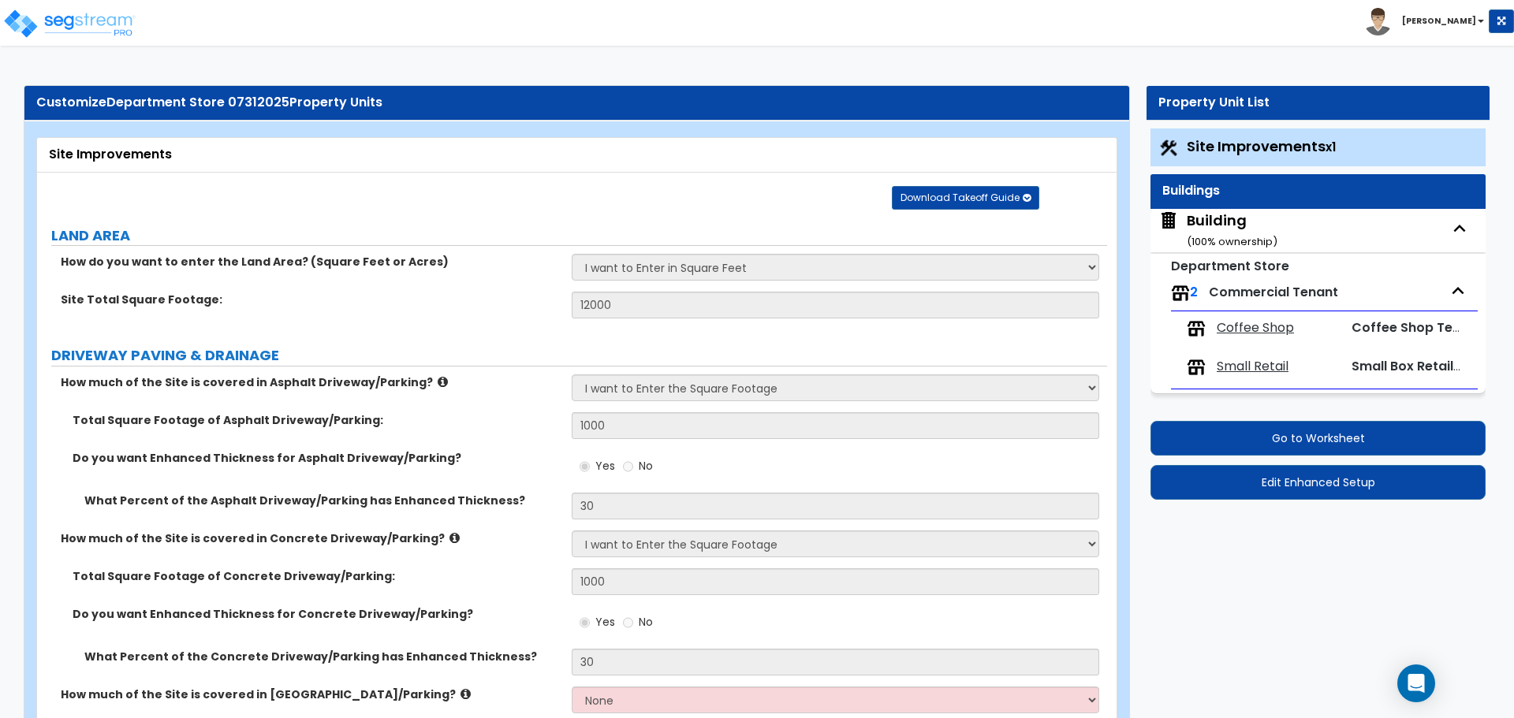
select select "5"
select select "7"
select select "3"
select select "1"
select select "4"
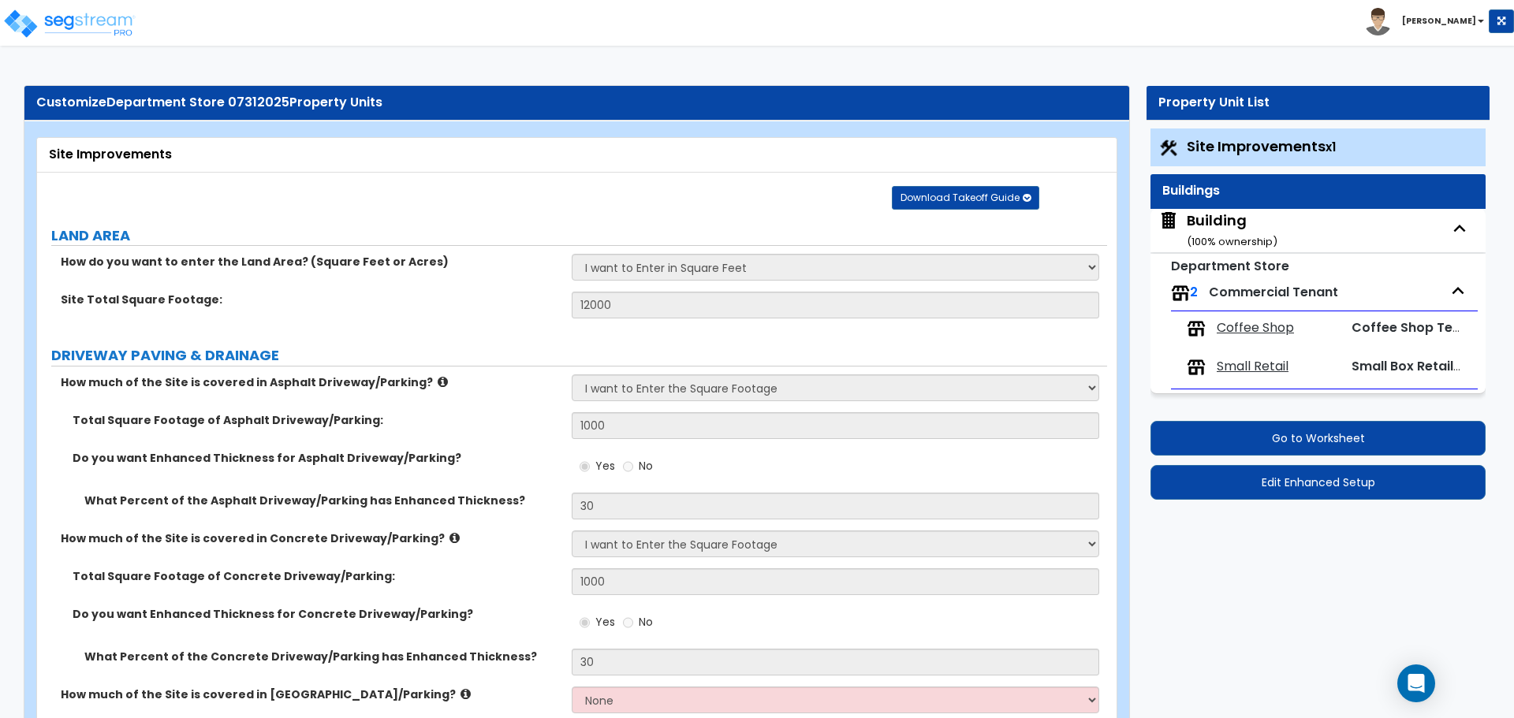
select select "1"
select select "3"
select select "5"
select select "3"
select select "2"
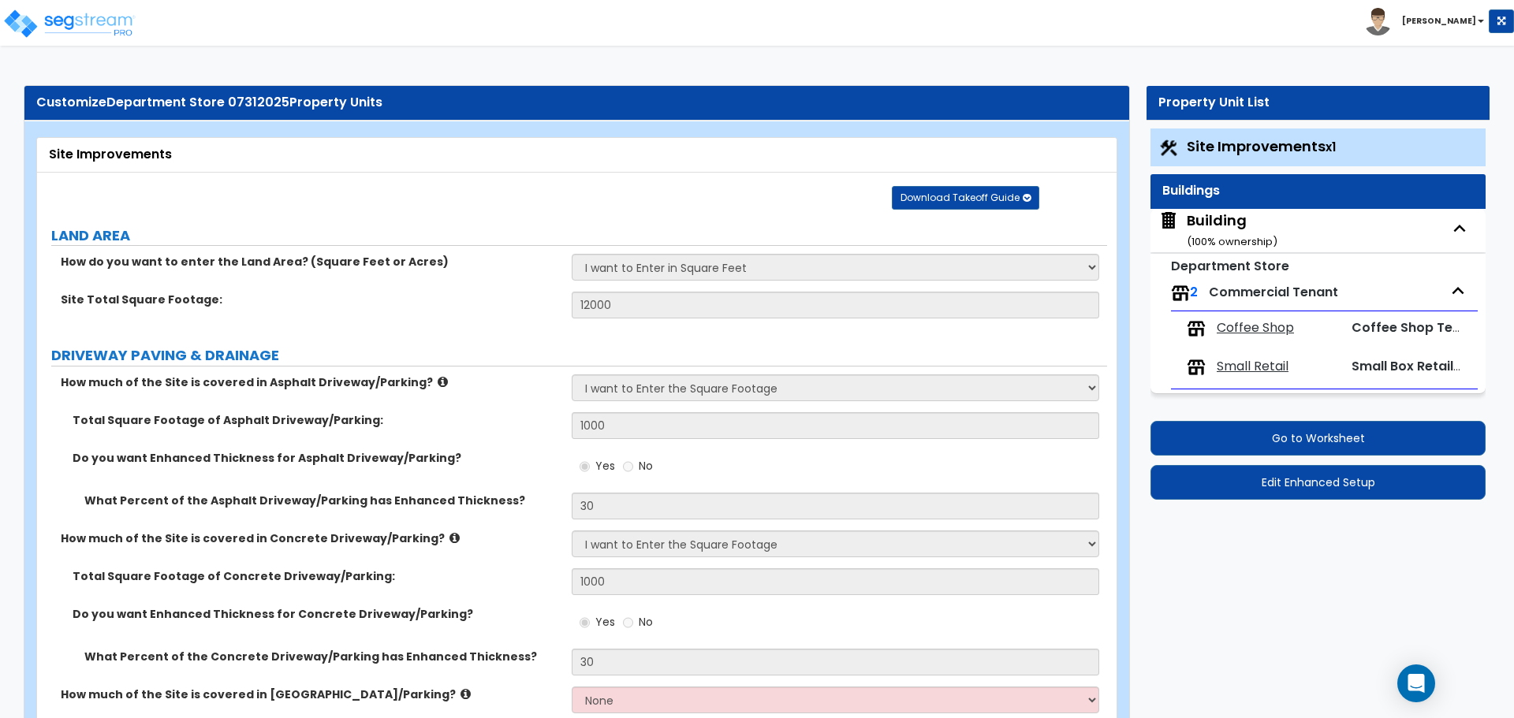
select select "1"
select select "2"
select select "1"
select select "2"
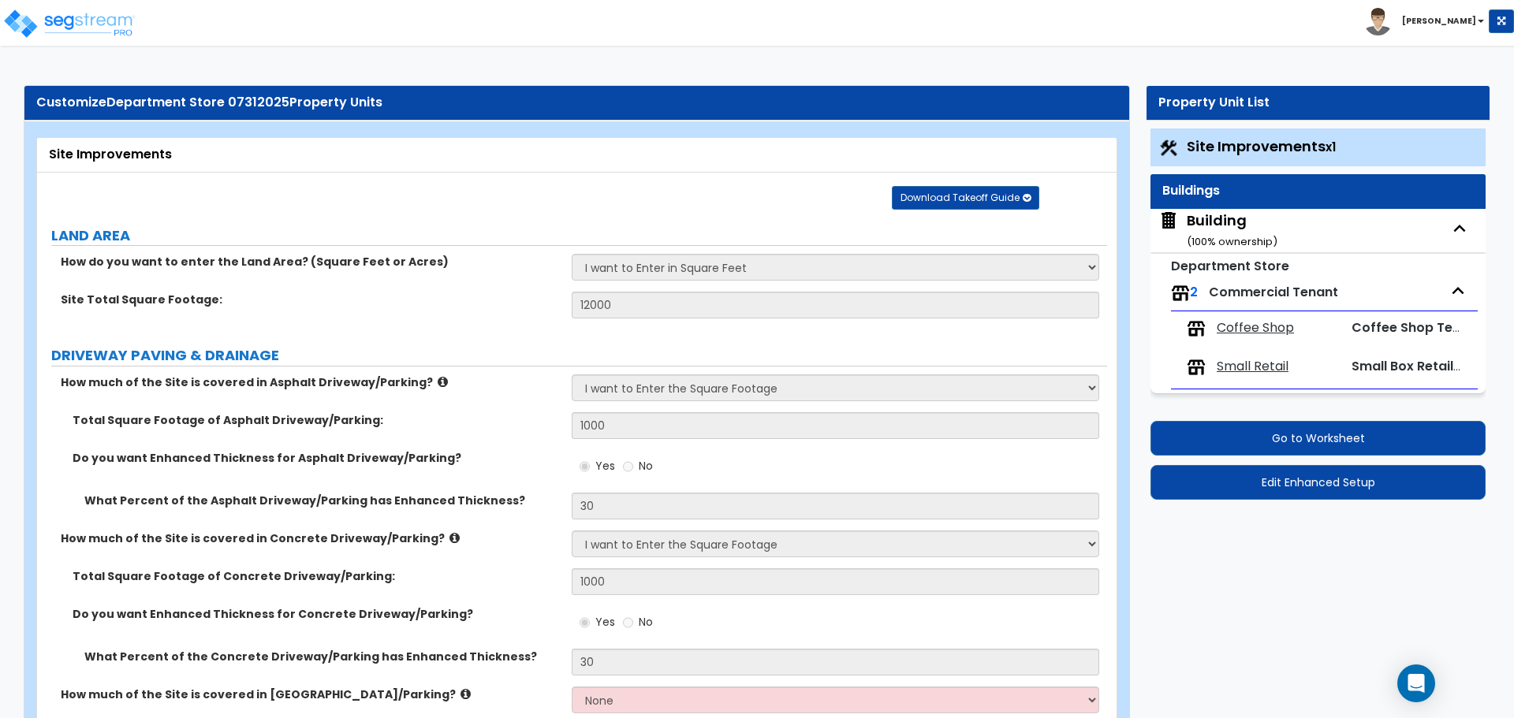
select select "2"
select select "1"
select select "3"
select select "2"
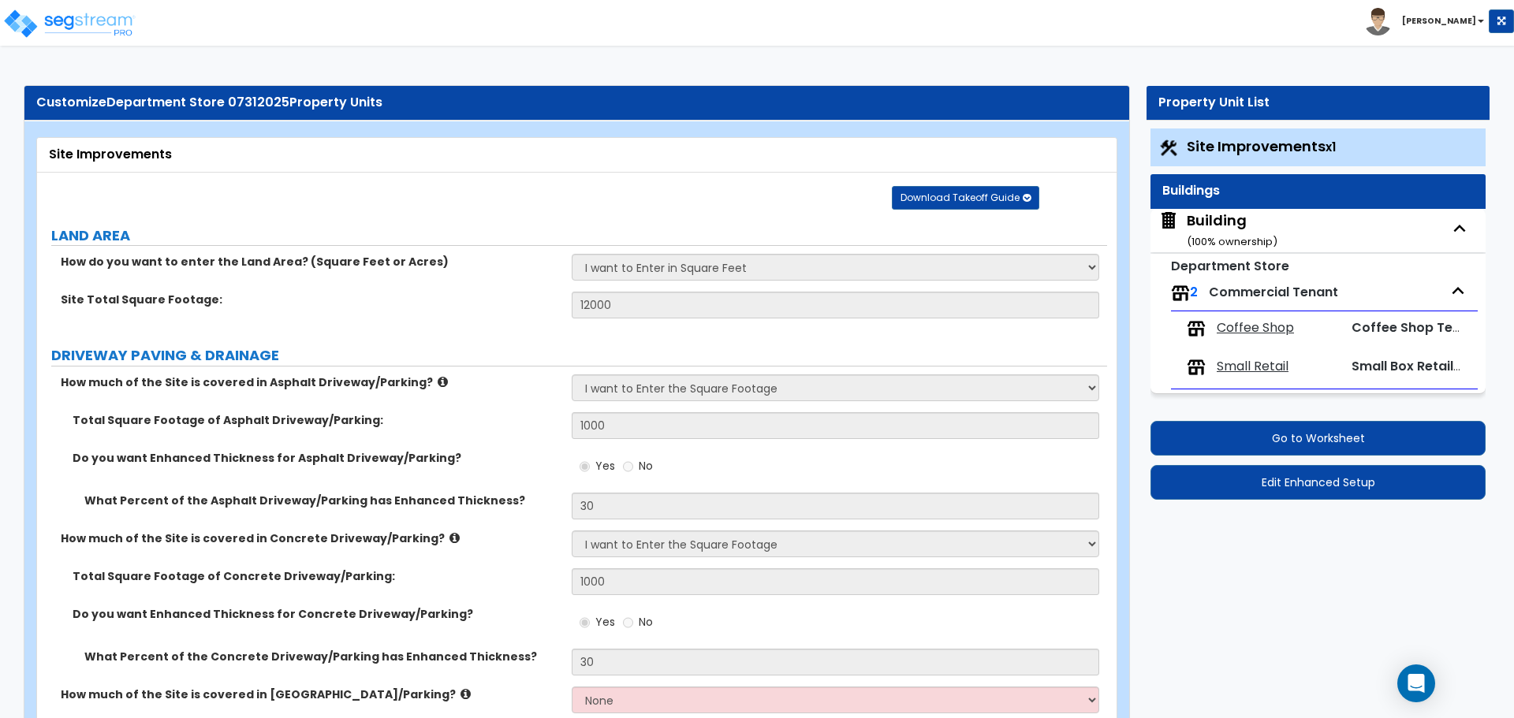
select select "3"
select select "8"
select select "1"
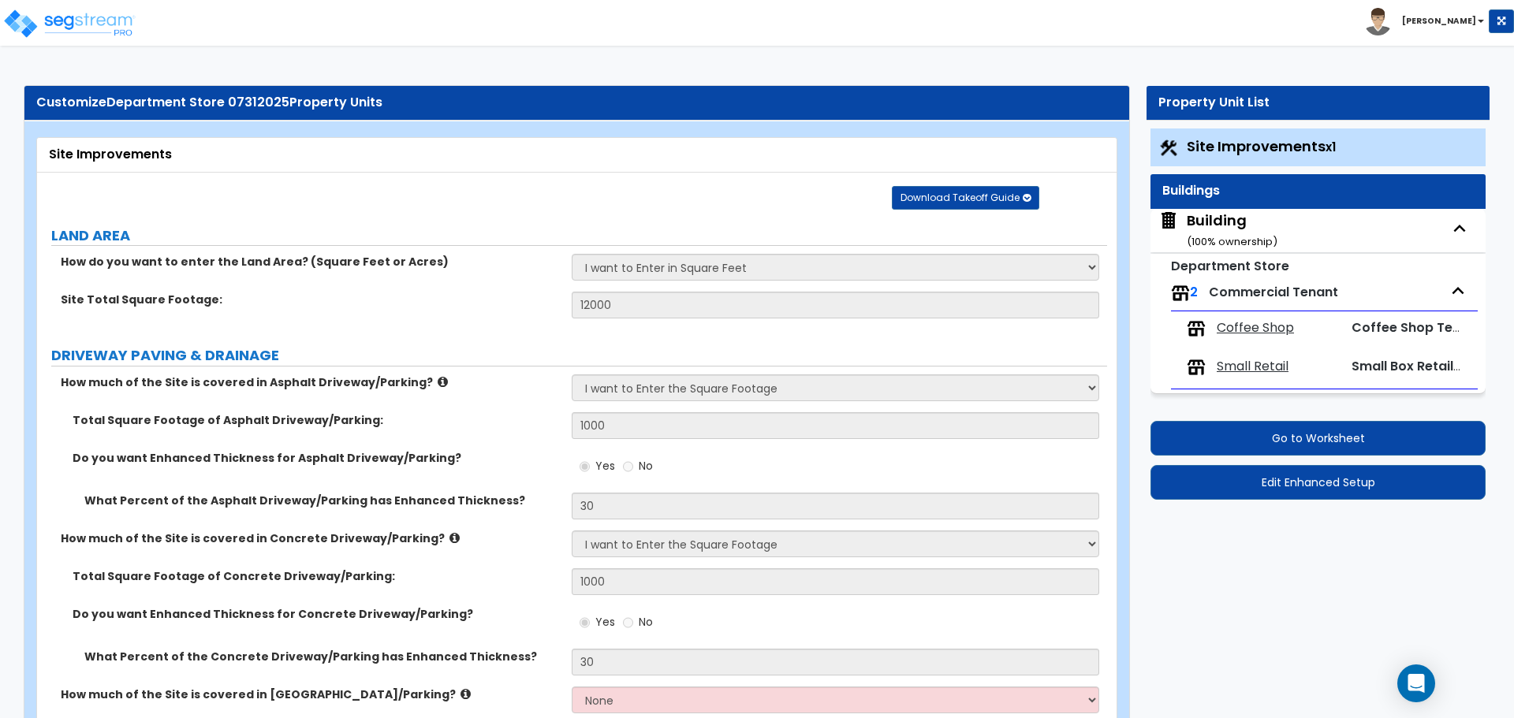
select select "1"
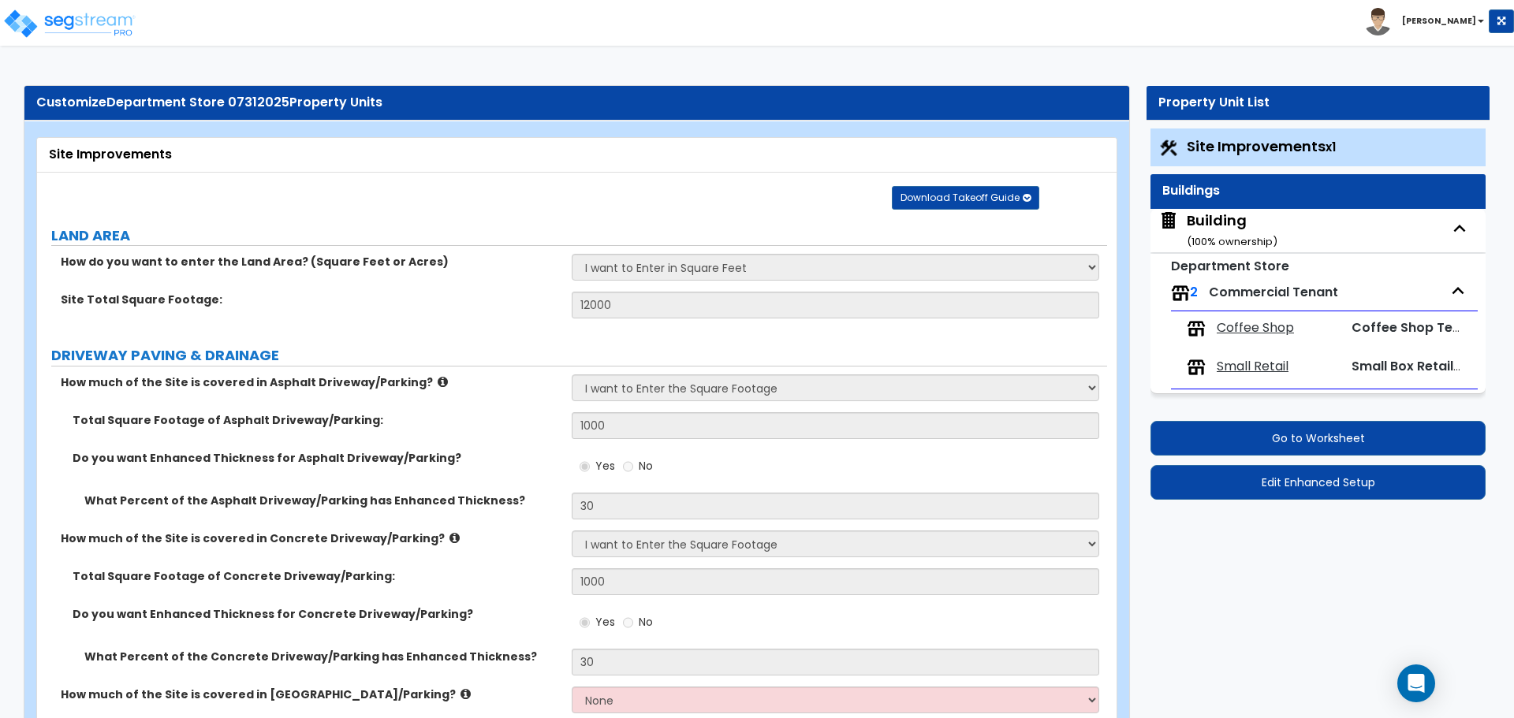
select select "3"
select select "1"
select select "7"
select select "2"
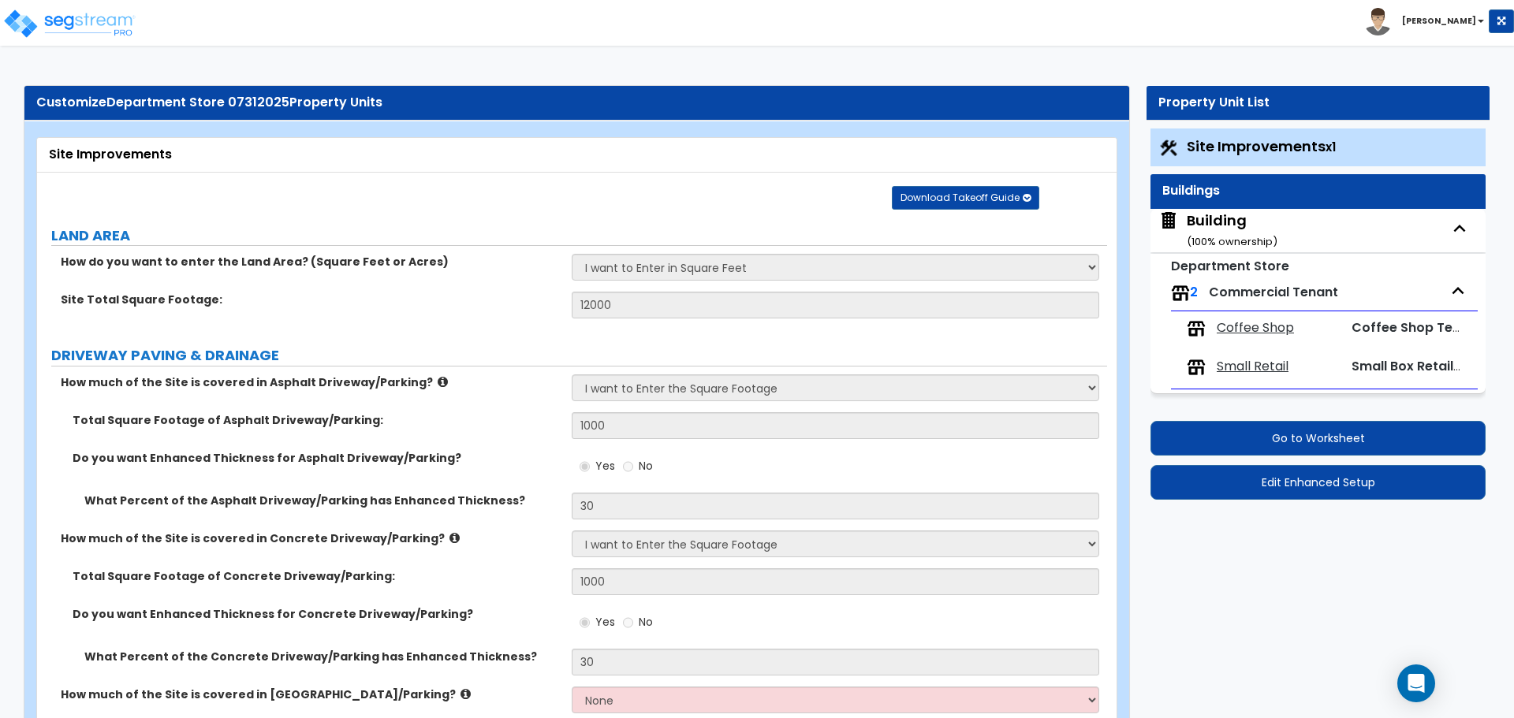
select select "4"
select select "1"
select select "3"
select select "2"
select select "3"
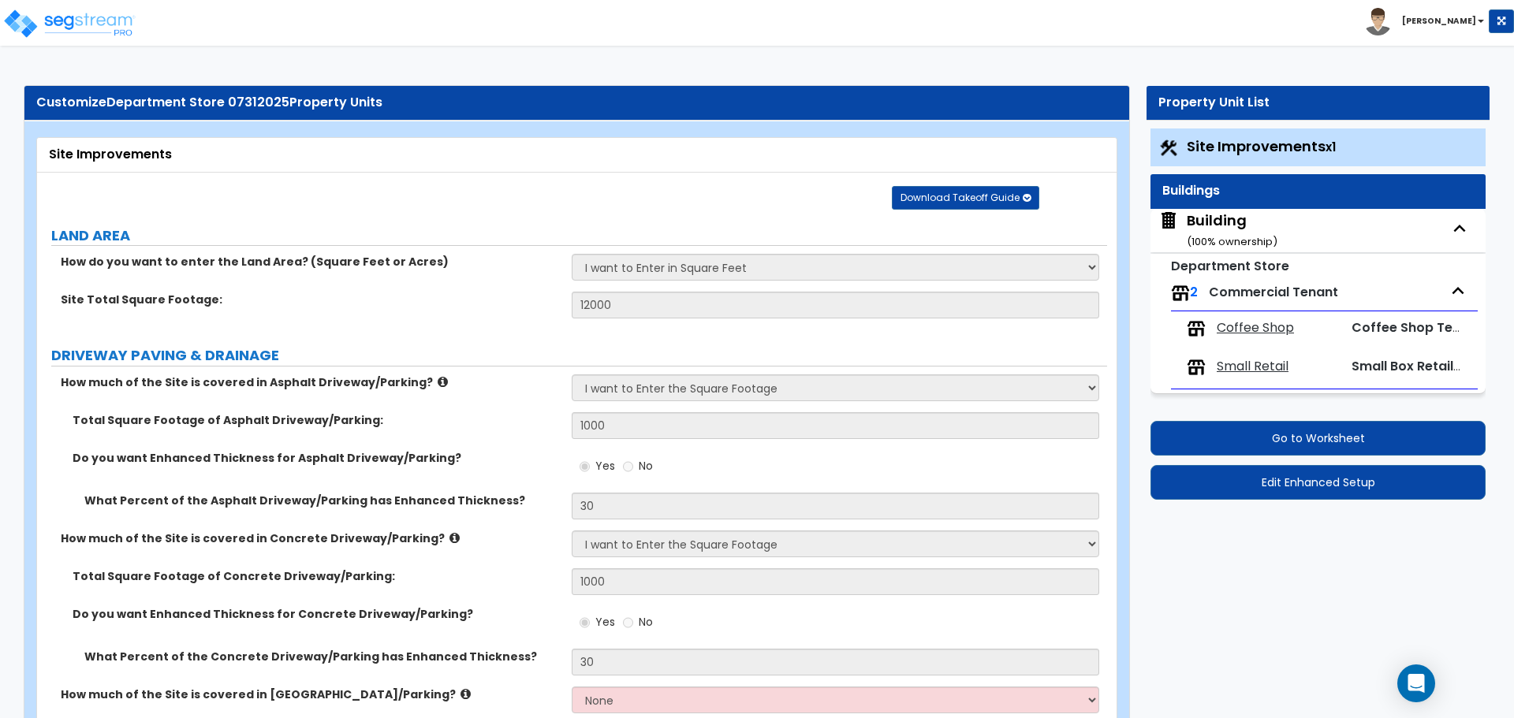
select select "1"
select select "3"
select select "4"
select select "2"
select select "3"
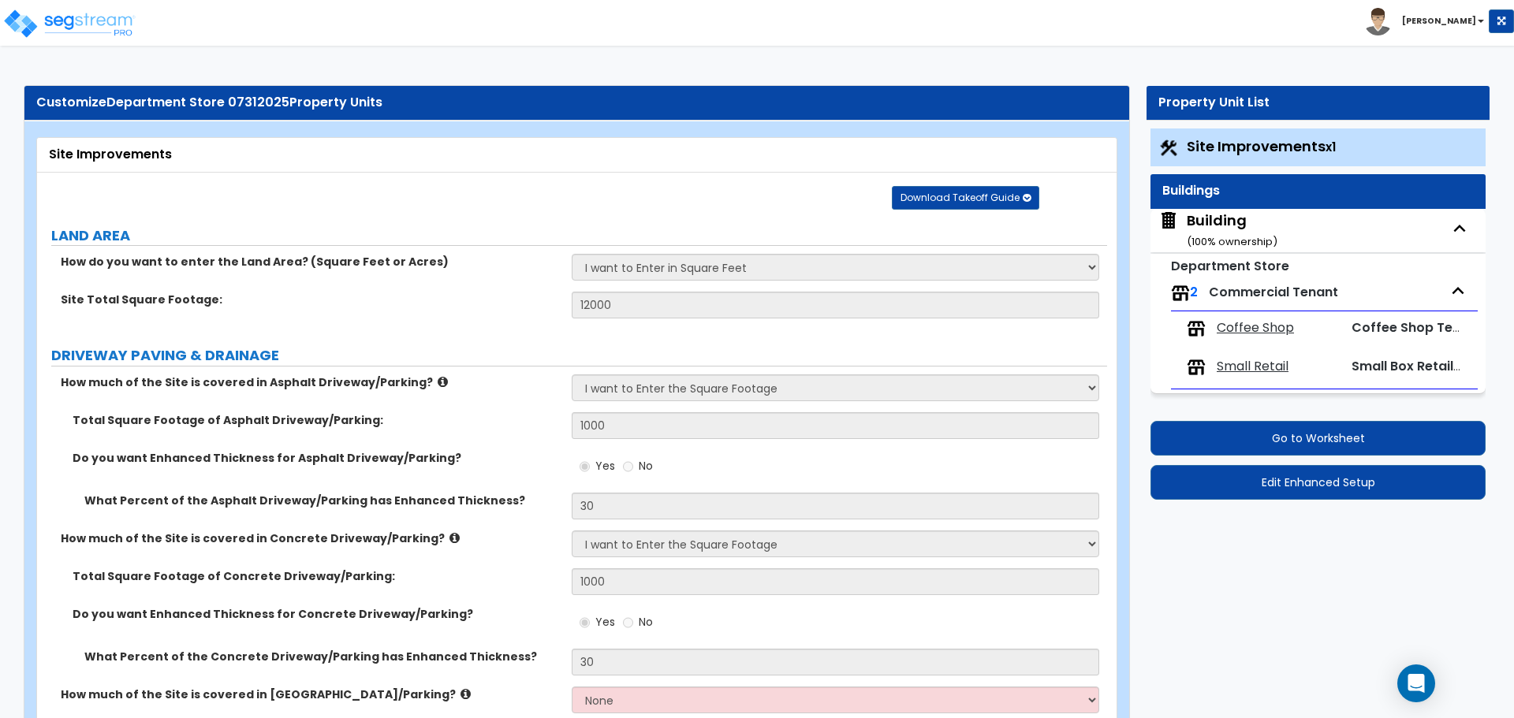
select select "8"
select select "3"
select select "4"
select select "3"
select select "2"
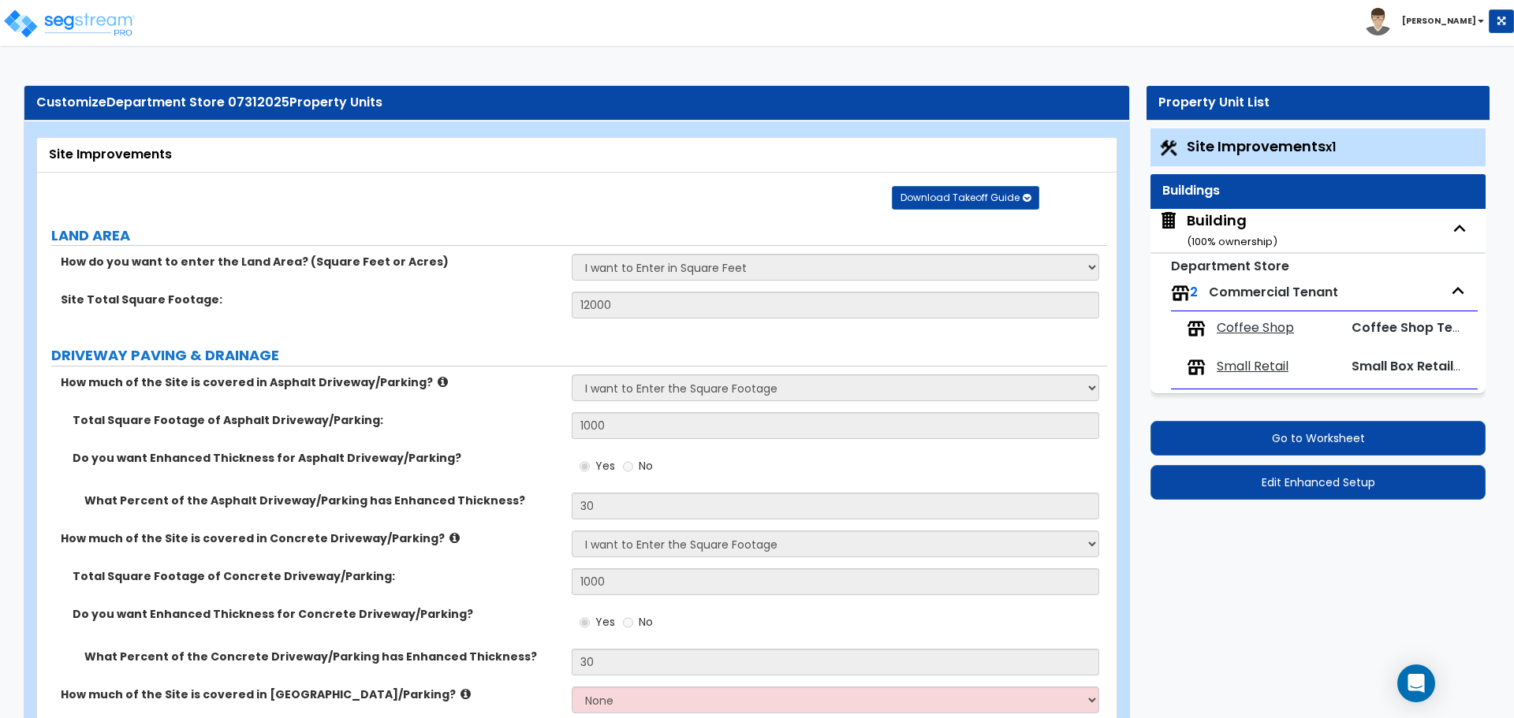
select select "4"
select select "5"
select select "2"
select select "1"
select select "2"
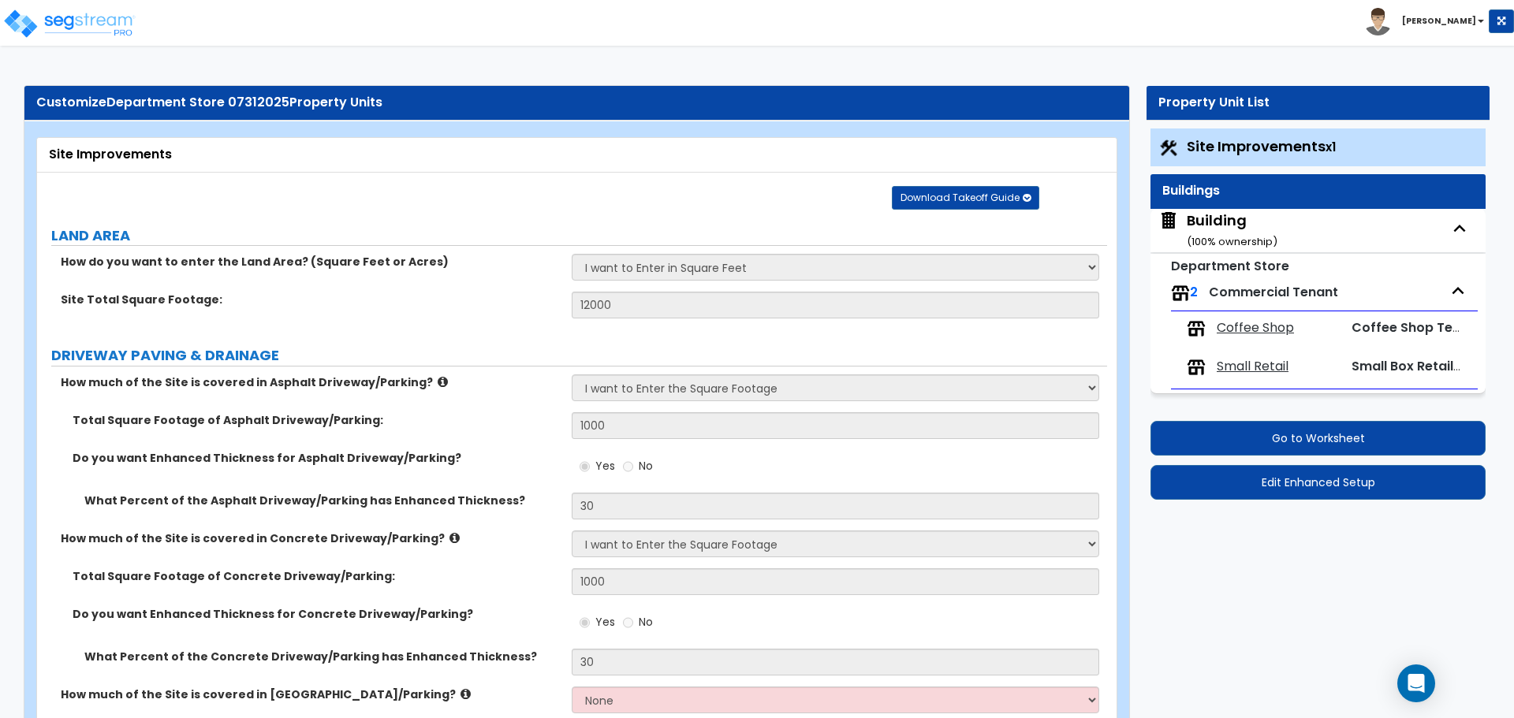
select select "3"
select select "2"
select select "1"
select select "3"
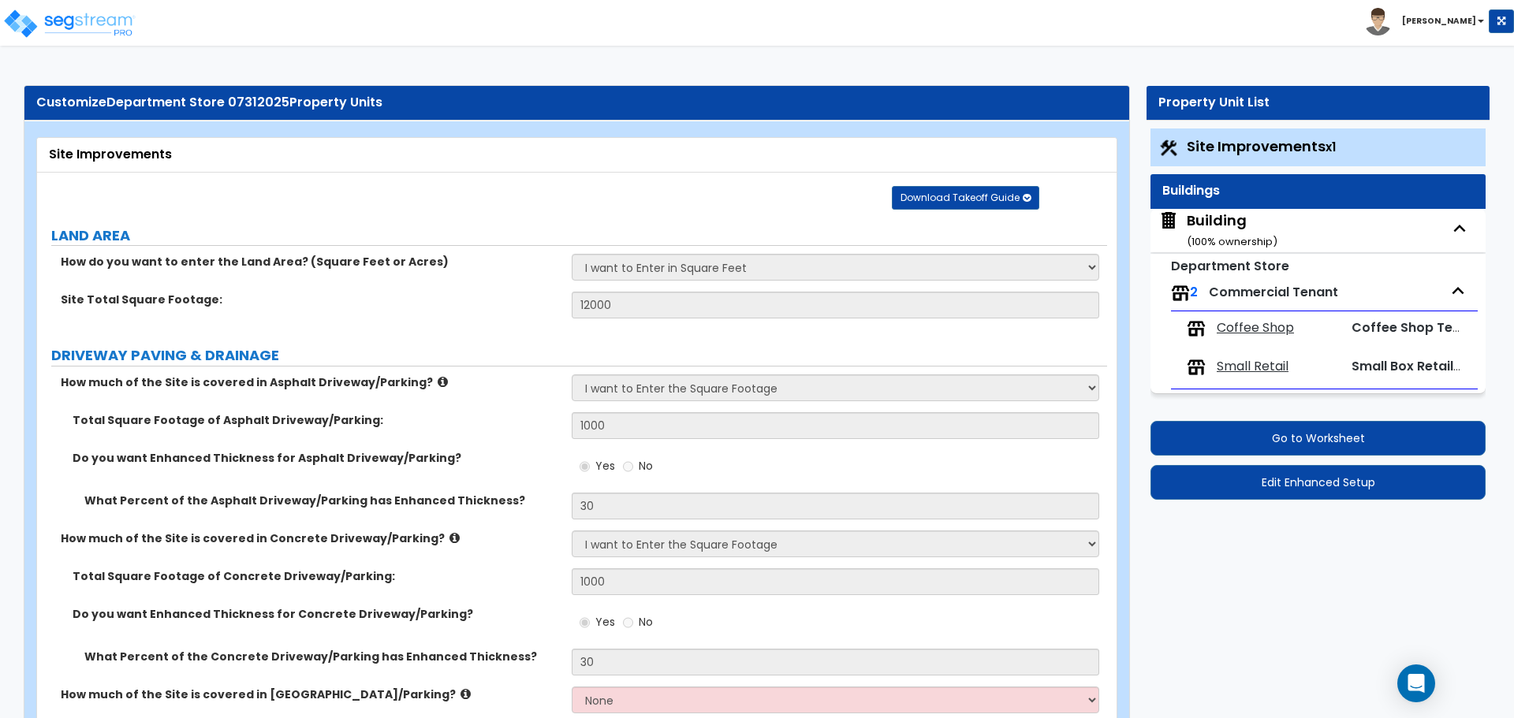
select select "6"
select select "5"
select select "4"
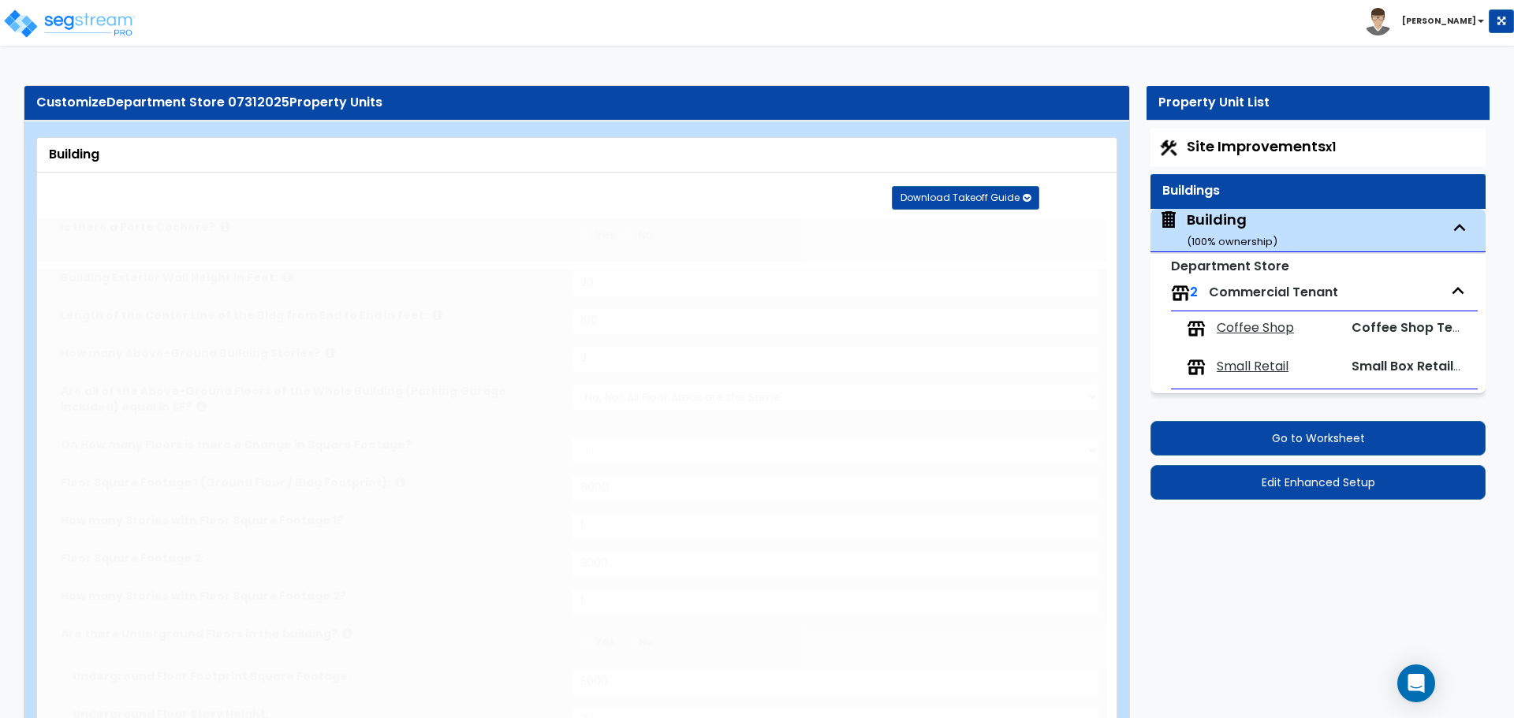
type input "1200"
radio input "true"
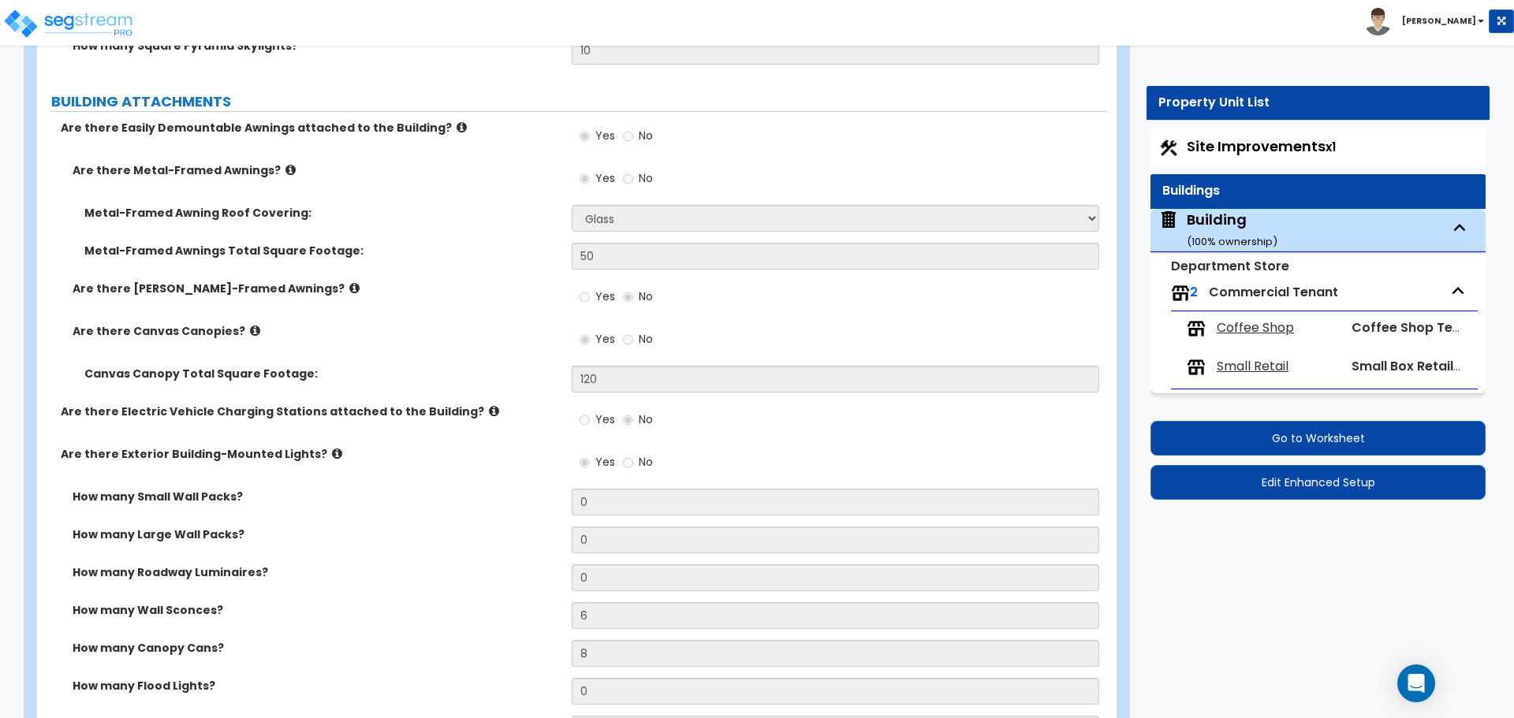
scroll to position [2041, 0]
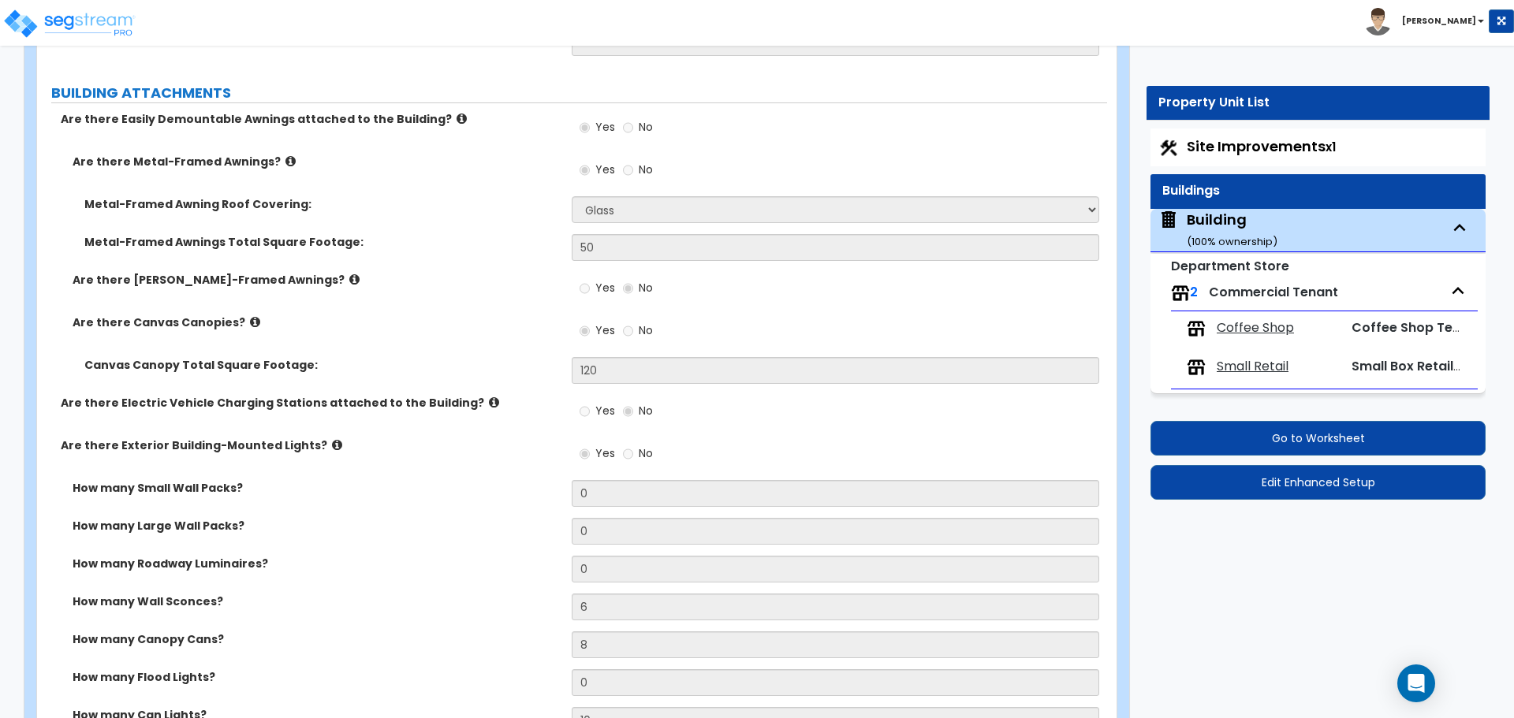
click at [467, 192] on div "Are there Metal-Framed Awnings? Yes No" at bounding box center [572, 175] width 1070 height 43
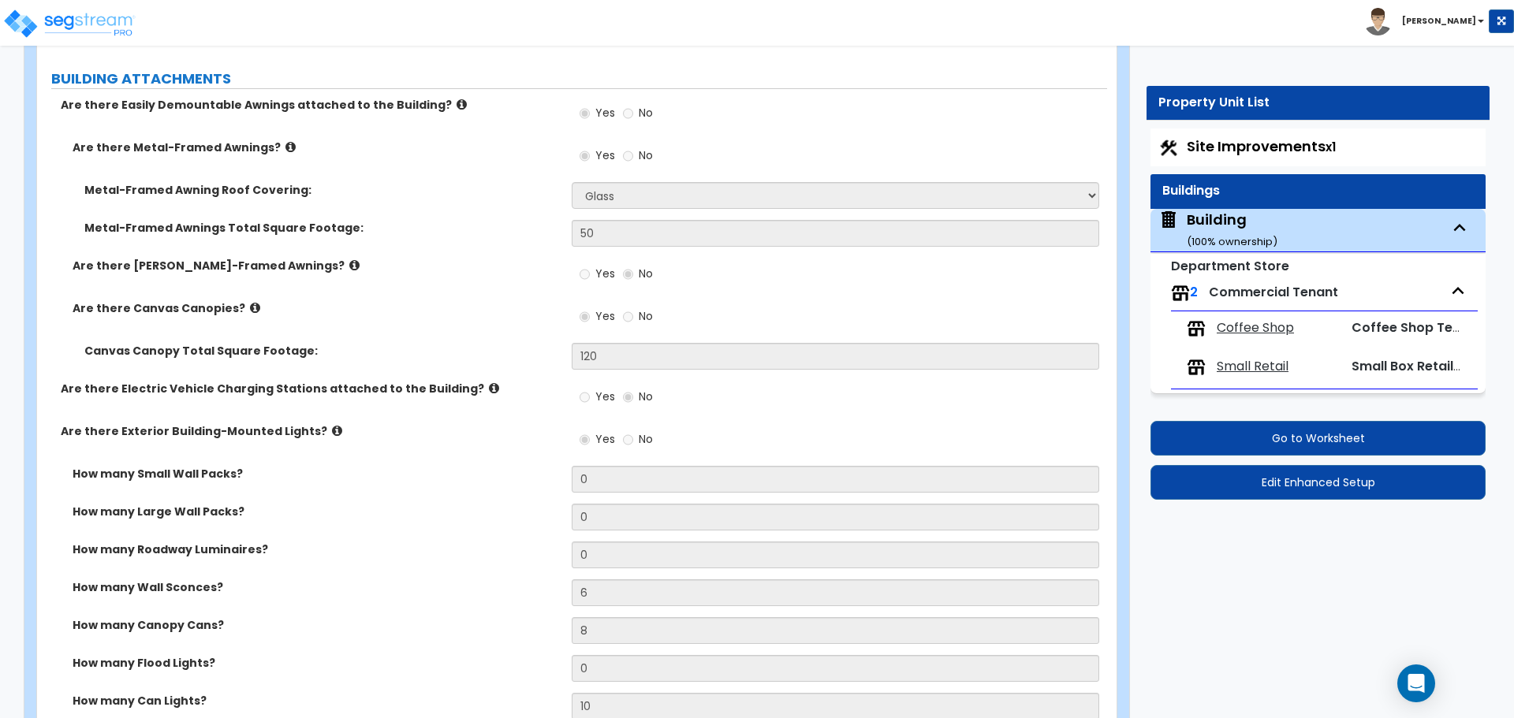
scroll to position [2063, 0]
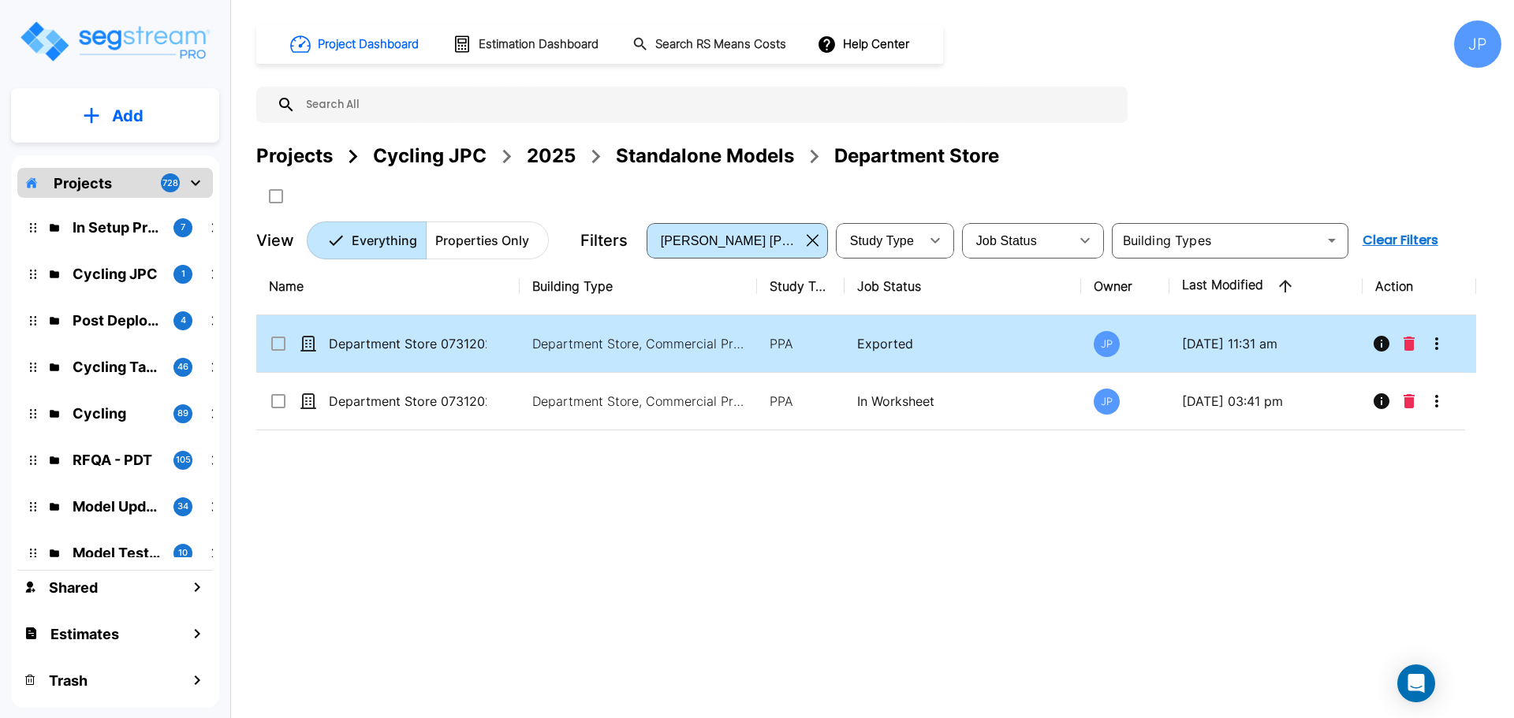
click at [548, 353] on td "Department Store, Commercial Property Site" at bounding box center [638, 344] width 237 height 58
checkbox input "true"
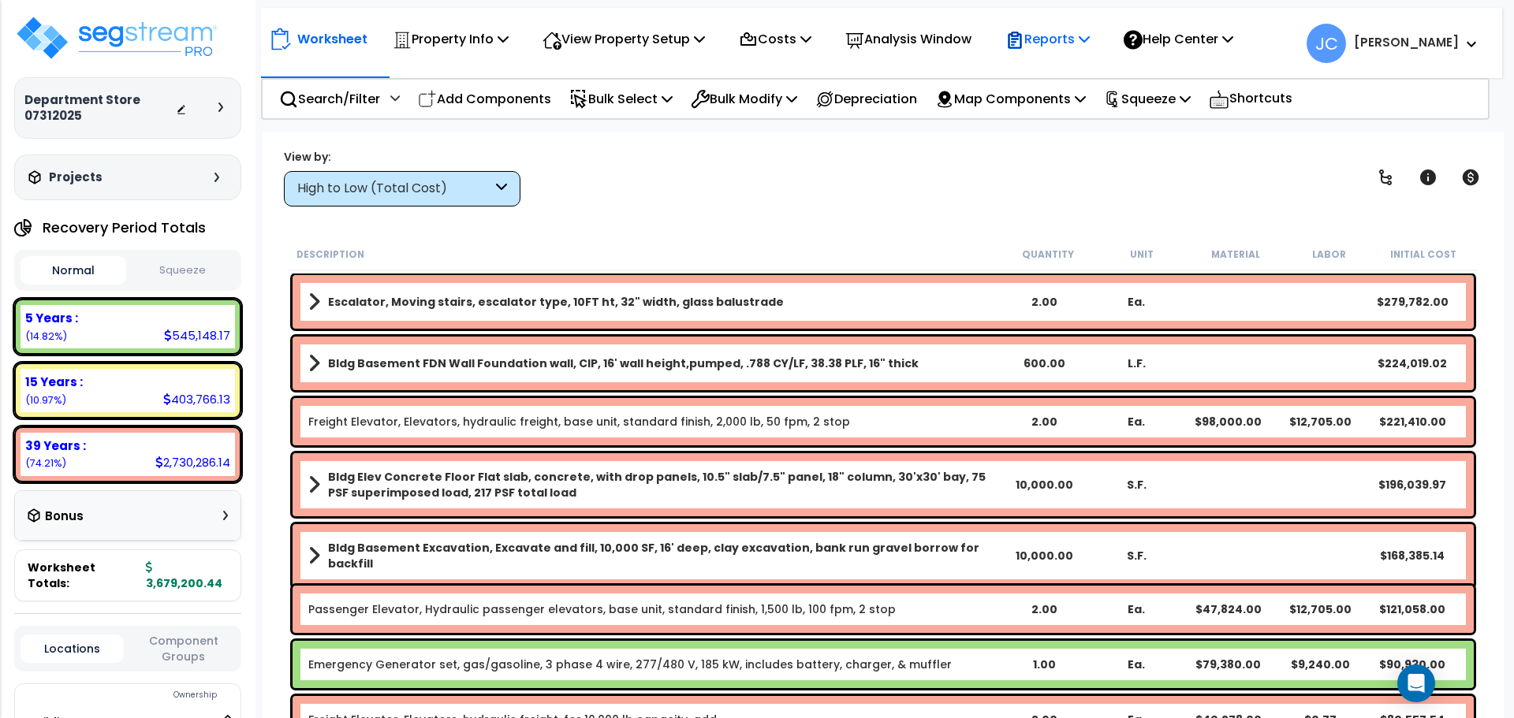
click at [1042, 47] on p "Reports" at bounding box center [1047, 38] width 84 height 21
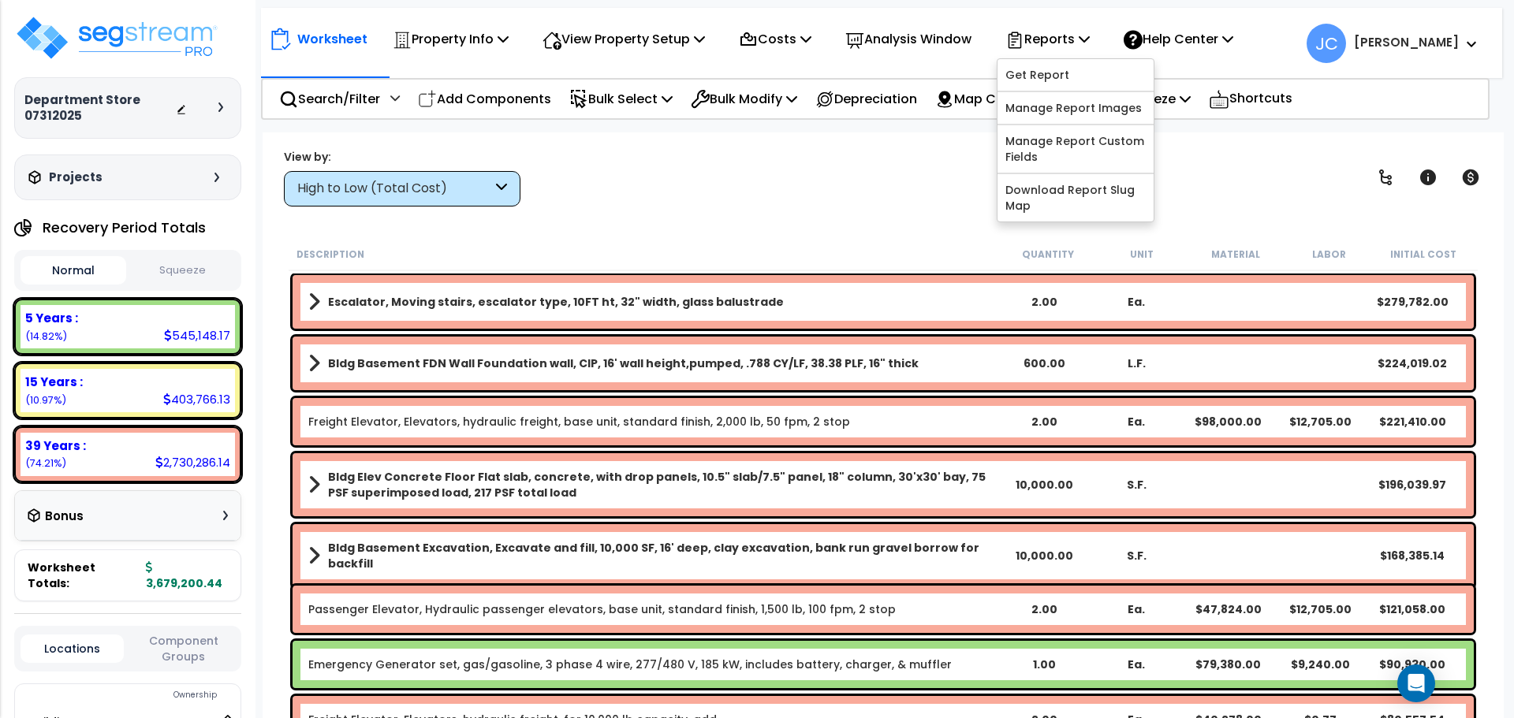
click at [922, 198] on div "View by: High to Low (Total Cost) High to Low (Total Cost)" at bounding box center [883, 177] width 1210 height 58
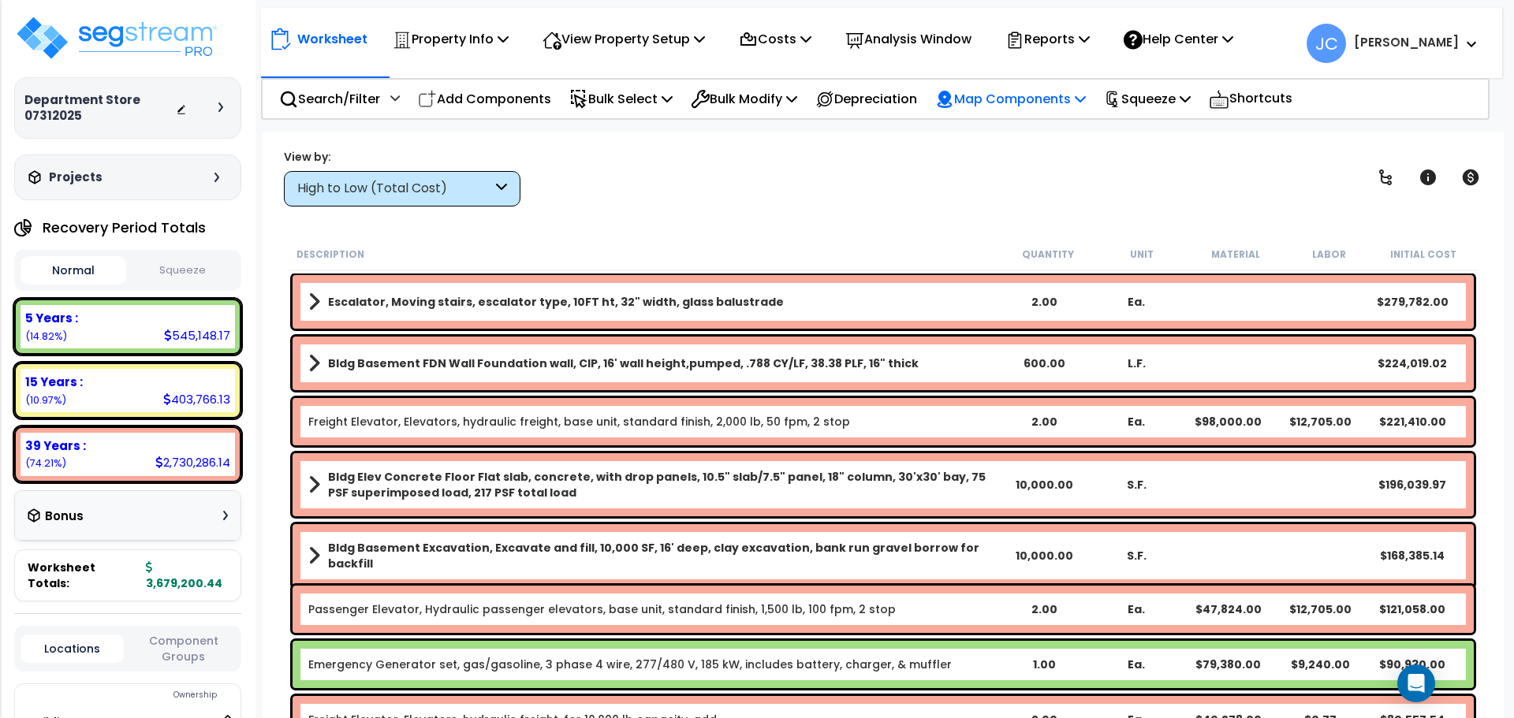
click at [1078, 95] on p "Map Components" at bounding box center [1010, 98] width 151 height 21
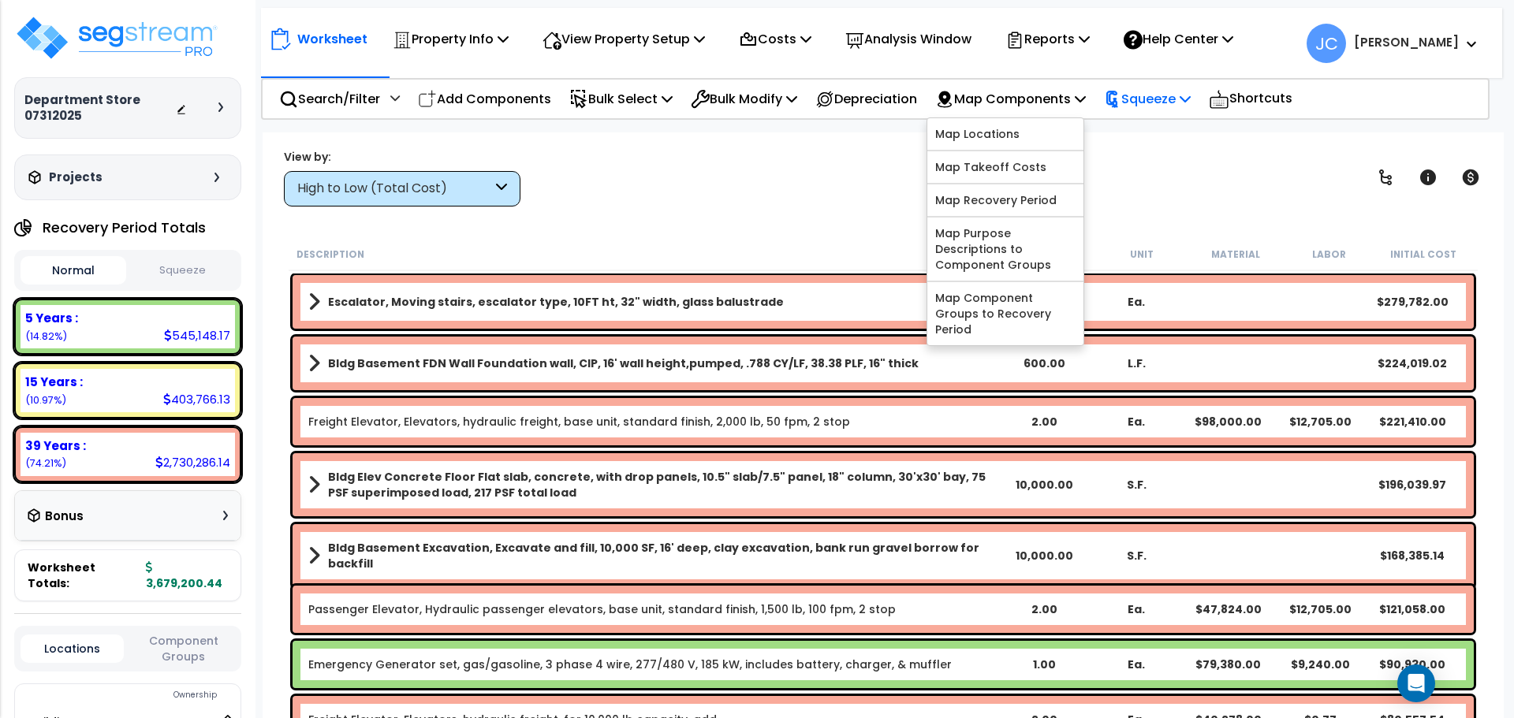
click at [1163, 92] on p "Squeeze" at bounding box center [1147, 98] width 87 height 21
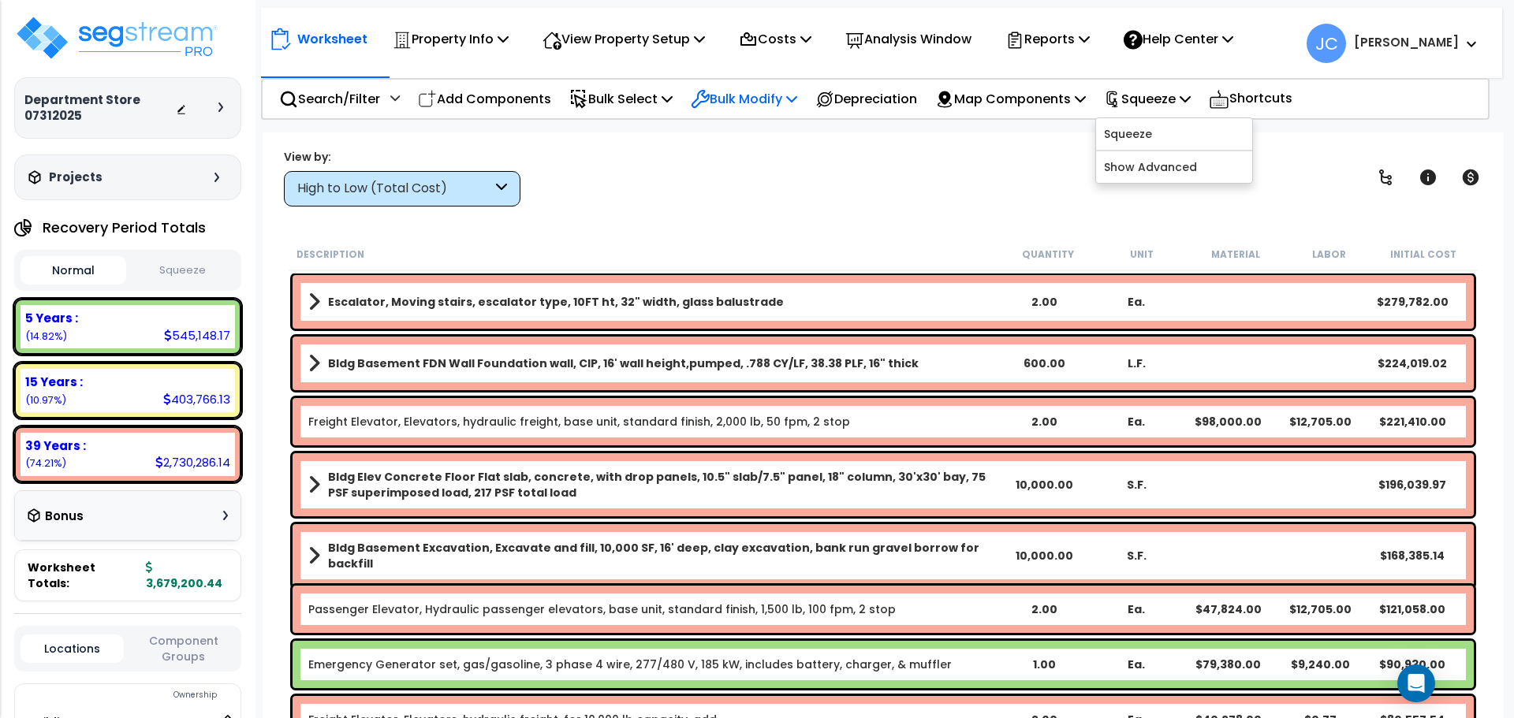
click at [797, 97] on icon at bounding box center [791, 98] width 11 height 13
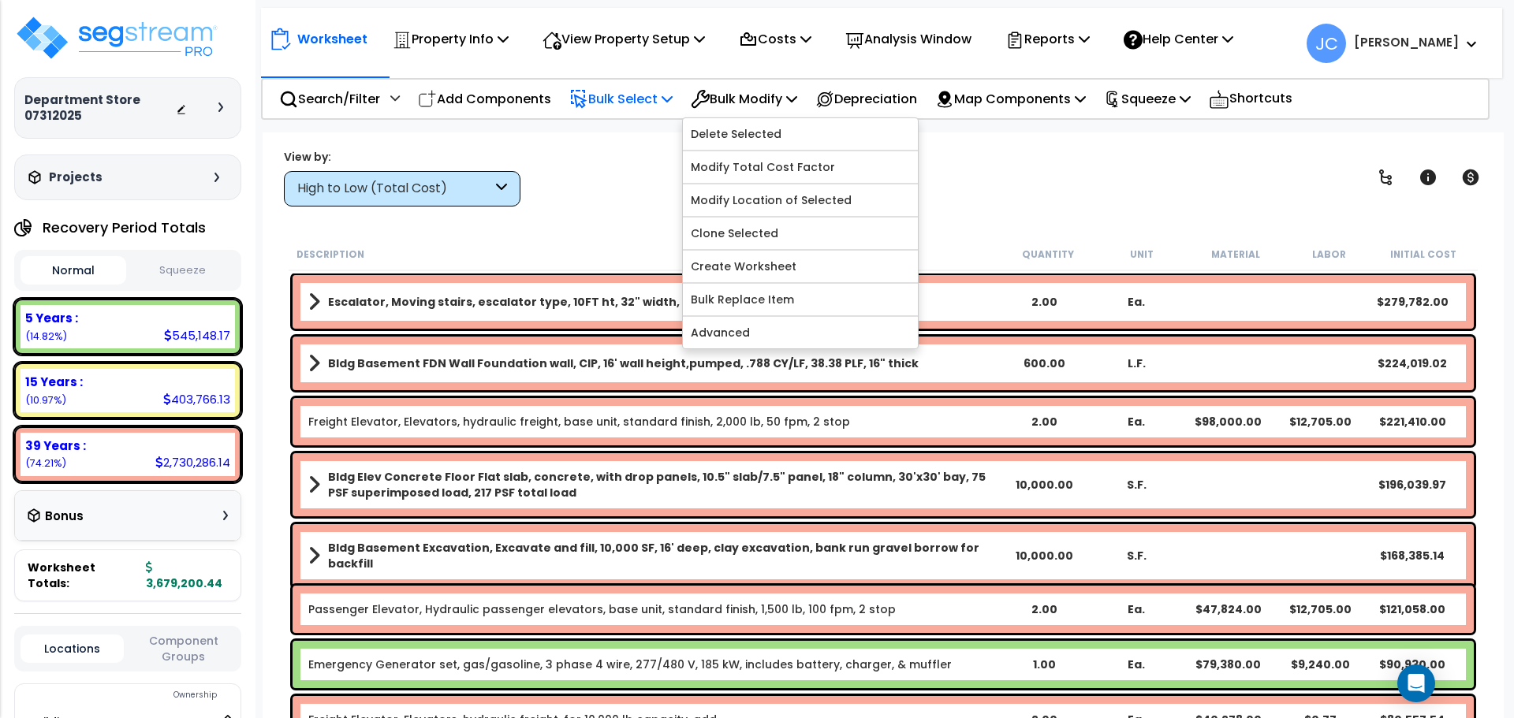
click at [648, 81] on div "Bulk Select" at bounding box center [620, 98] width 103 height 37
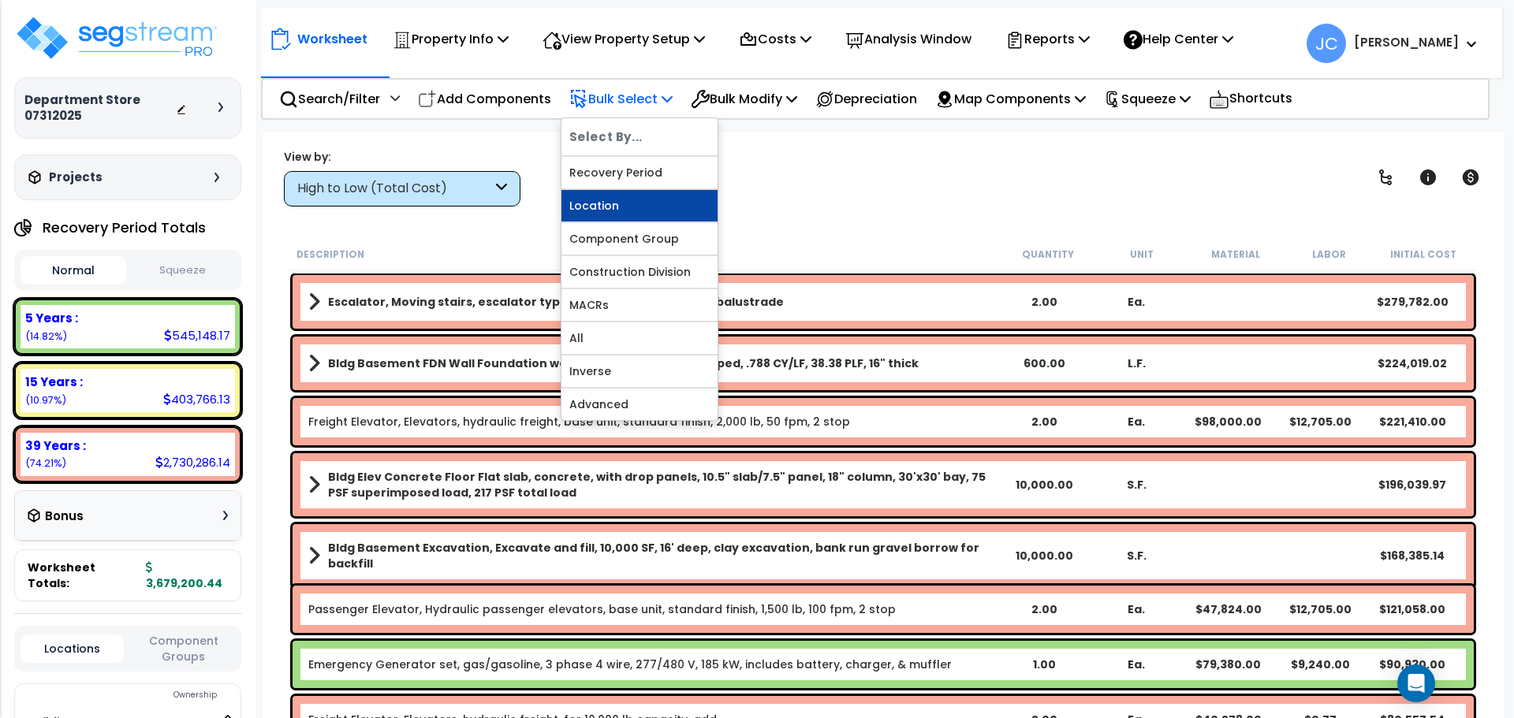
scroll to position [65, 0]
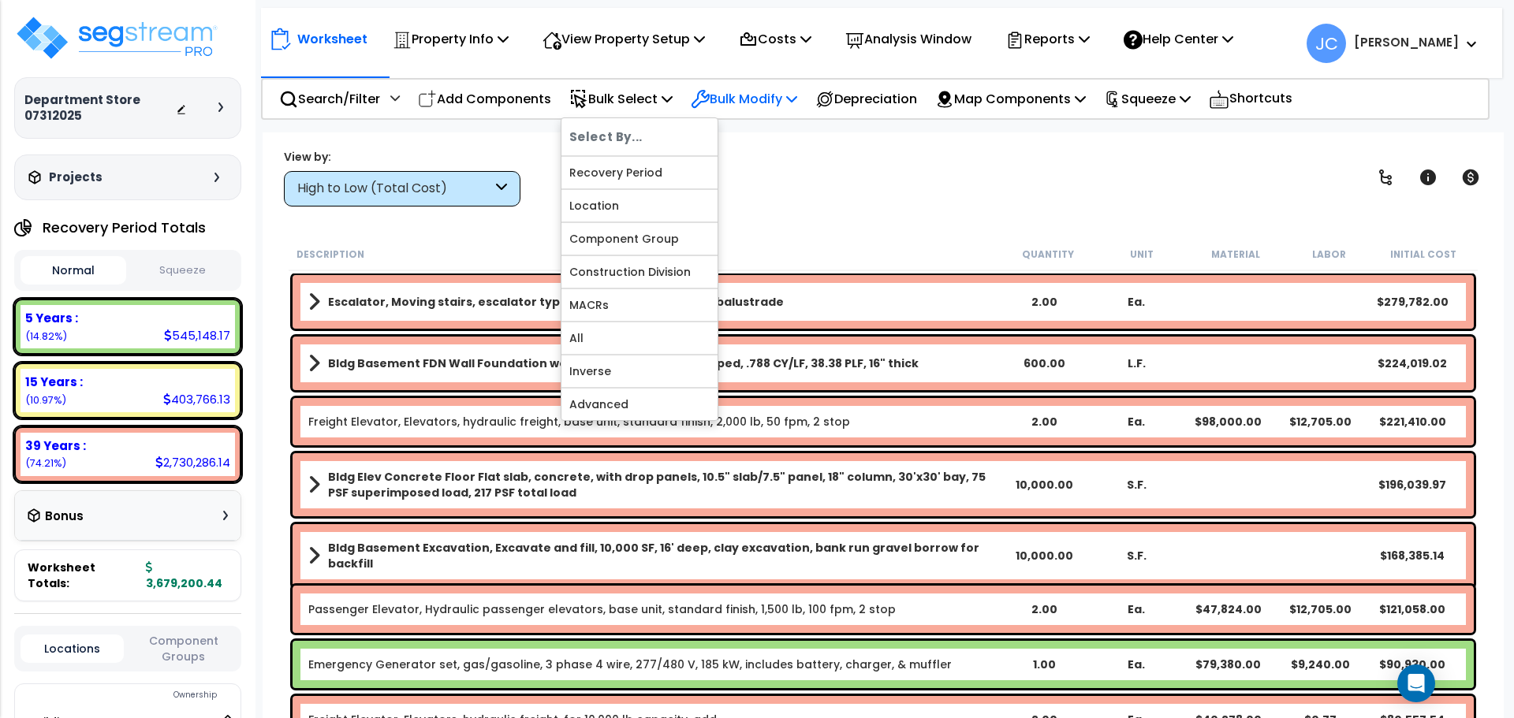
click at [742, 85] on div "Bulk Modify" at bounding box center [744, 98] width 106 height 37
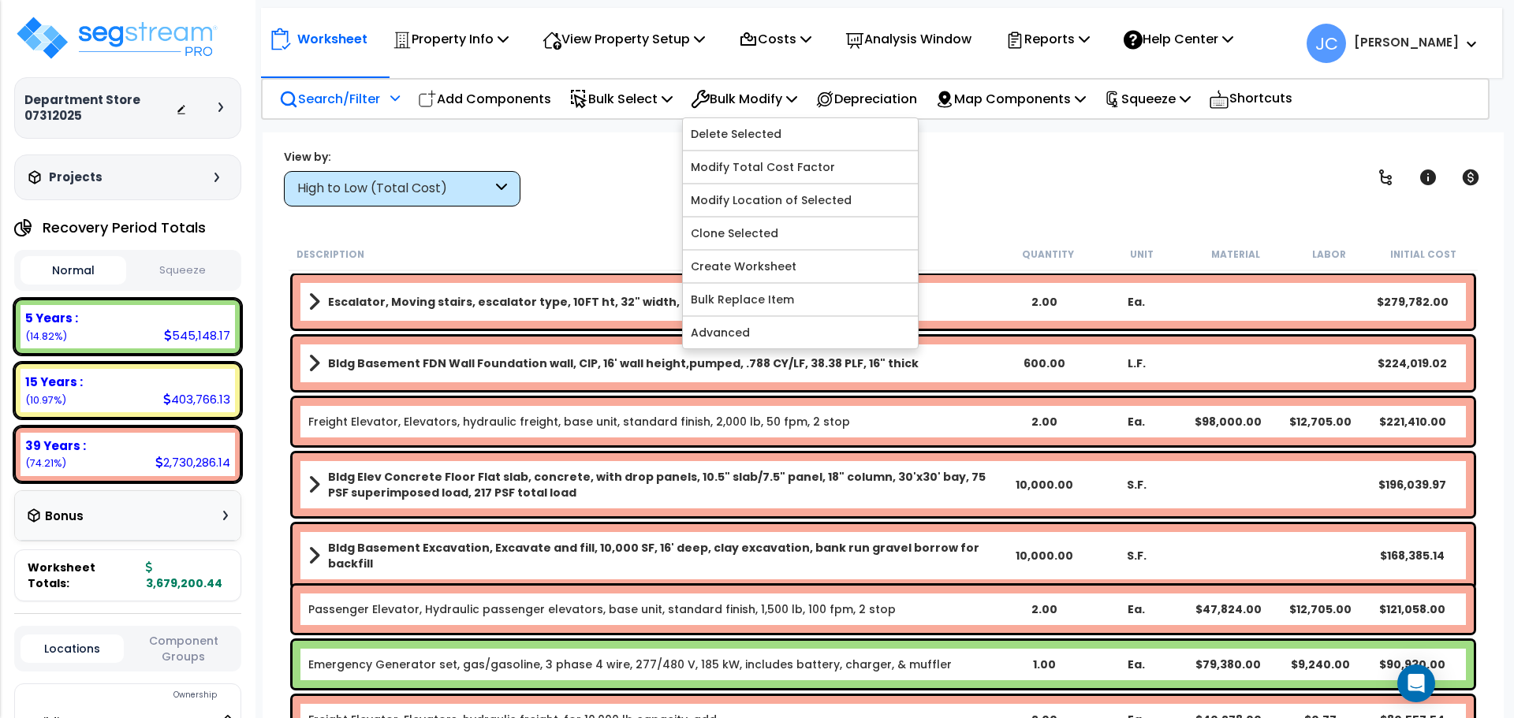
click at [383, 100] on div "Search/Filter Additional Search / Filter" at bounding box center [339, 98] width 121 height 37
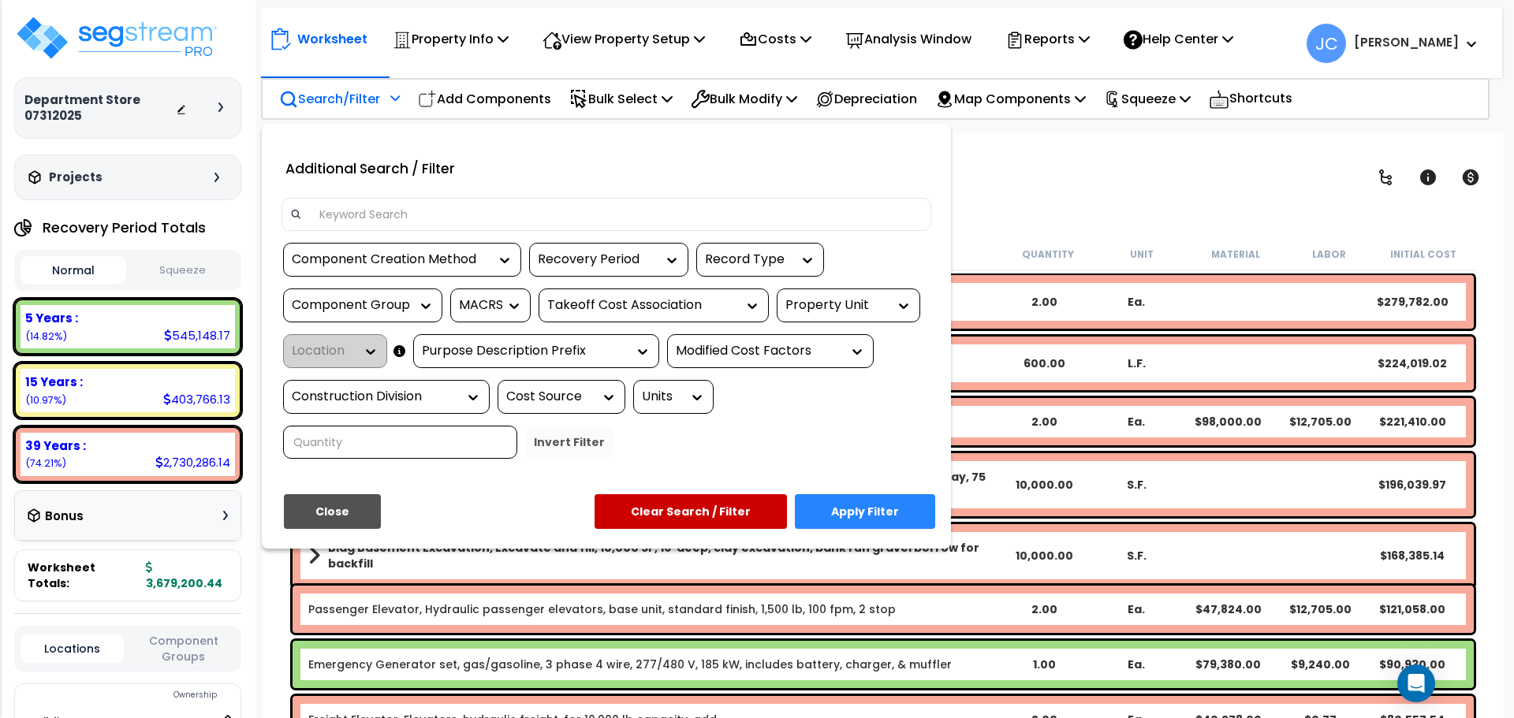
click at [493, 41] on div at bounding box center [757, 359] width 1514 height 718
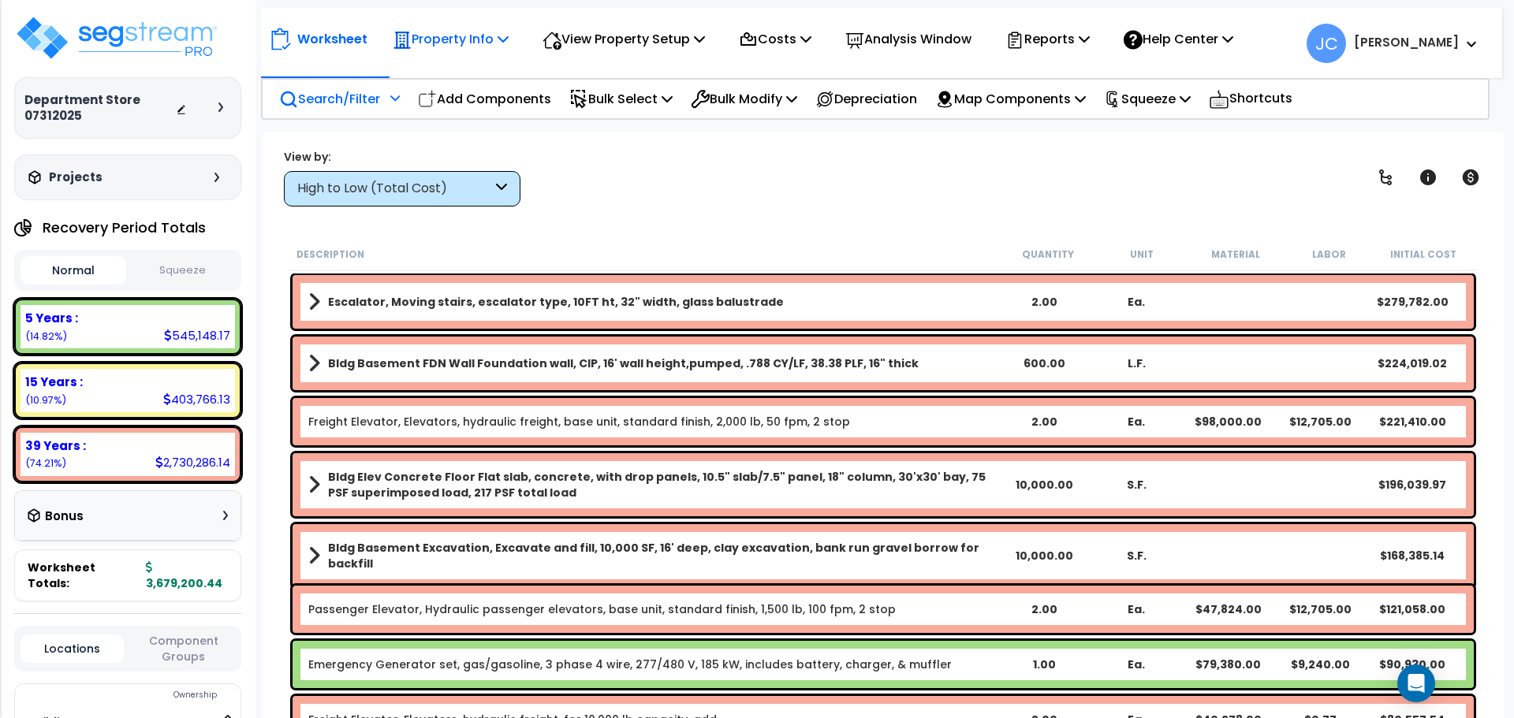
click at [493, 41] on p "Property Info" at bounding box center [451, 38] width 116 height 21
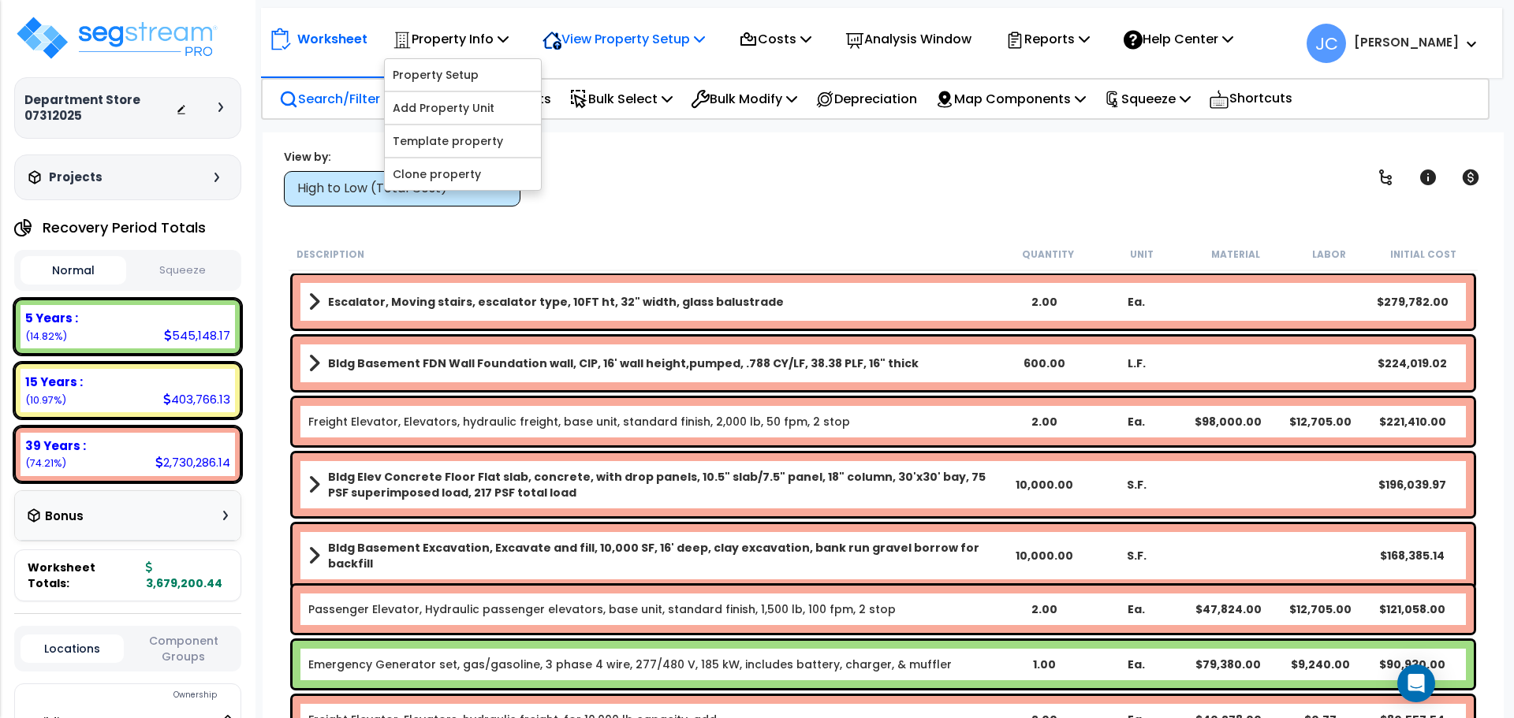
click at [619, 39] on p "View Property Setup" at bounding box center [624, 38] width 162 height 21
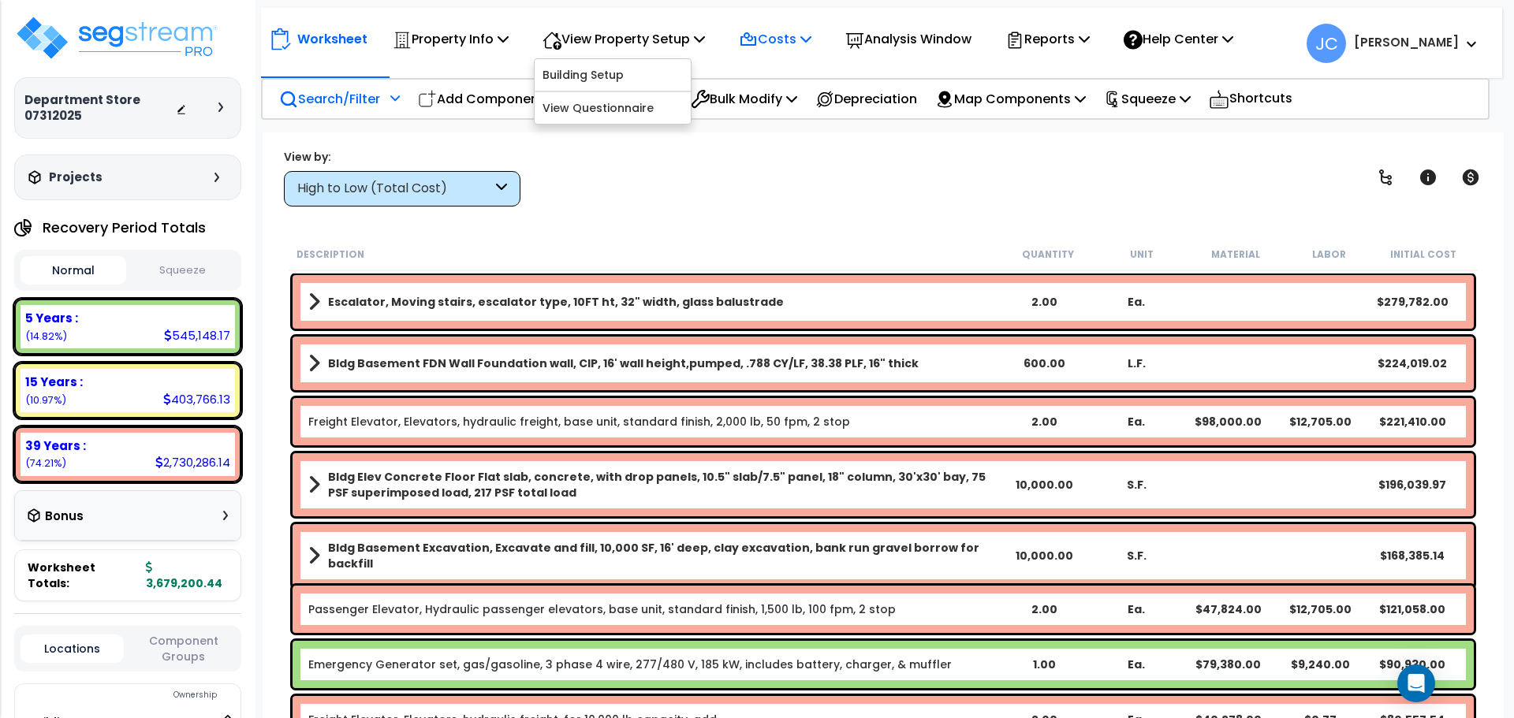
click at [758, 49] on icon at bounding box center [748, 40] width 19 height 19
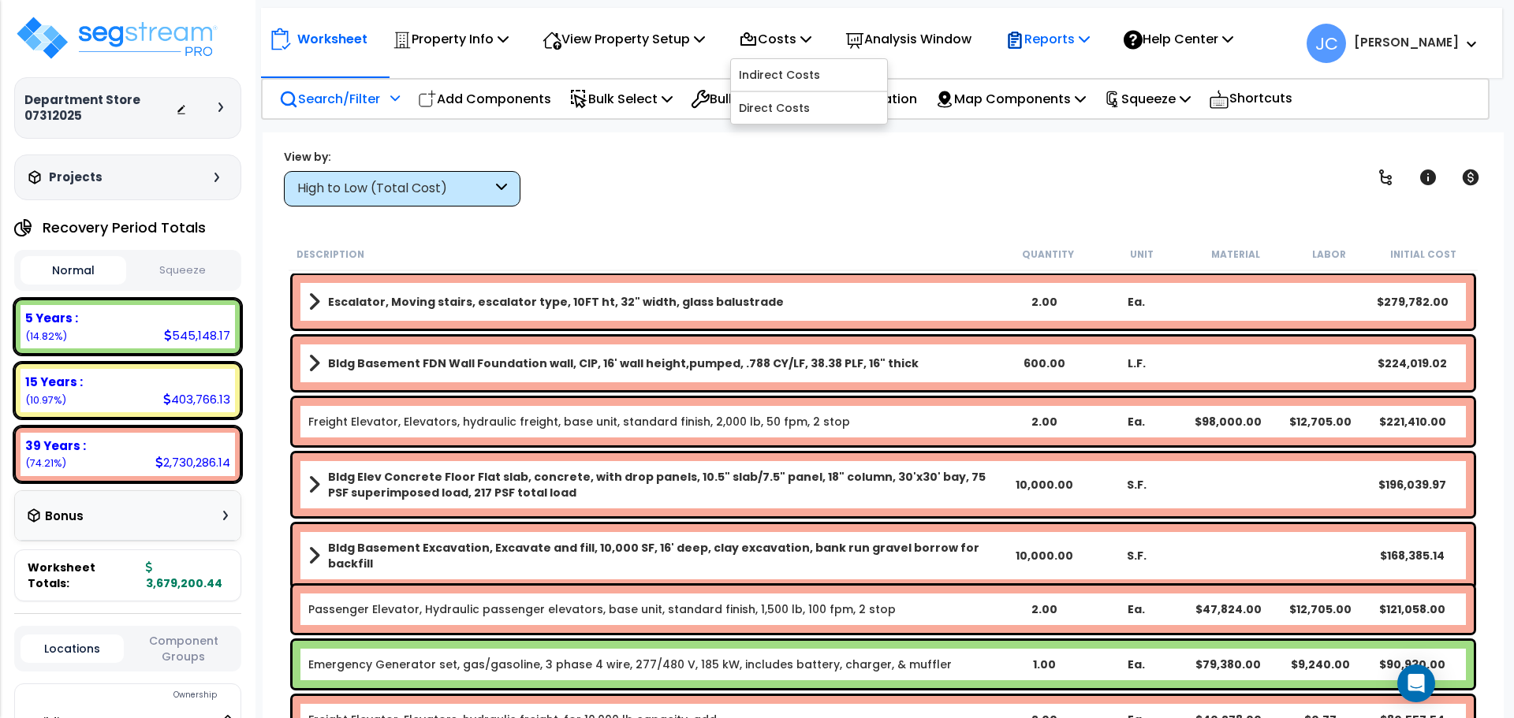
click at [1021, 47] on icon at bounding box center [1014, 40] width 13 height 17
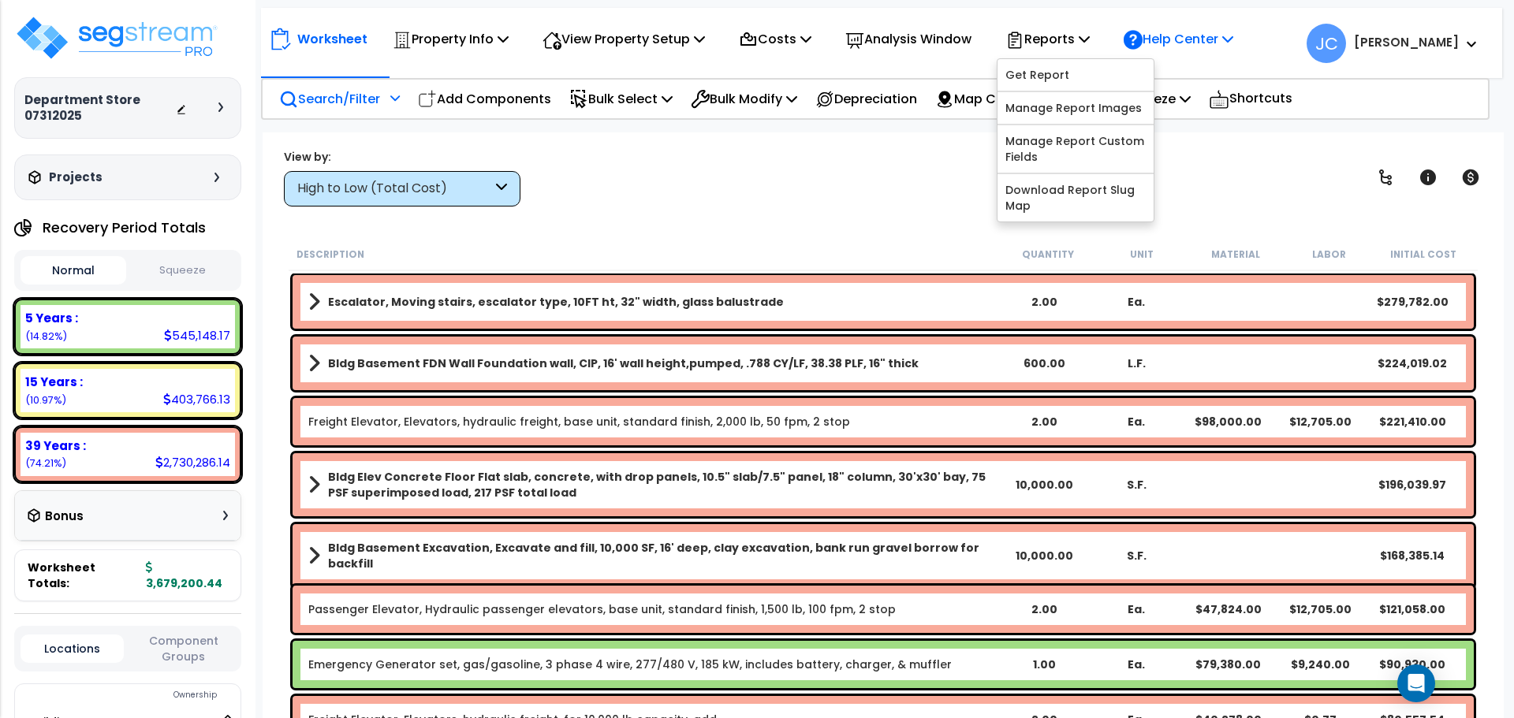
click at [1191, 39] on p "Help Center" at bounding box center [1179, 38] width 110 height 21
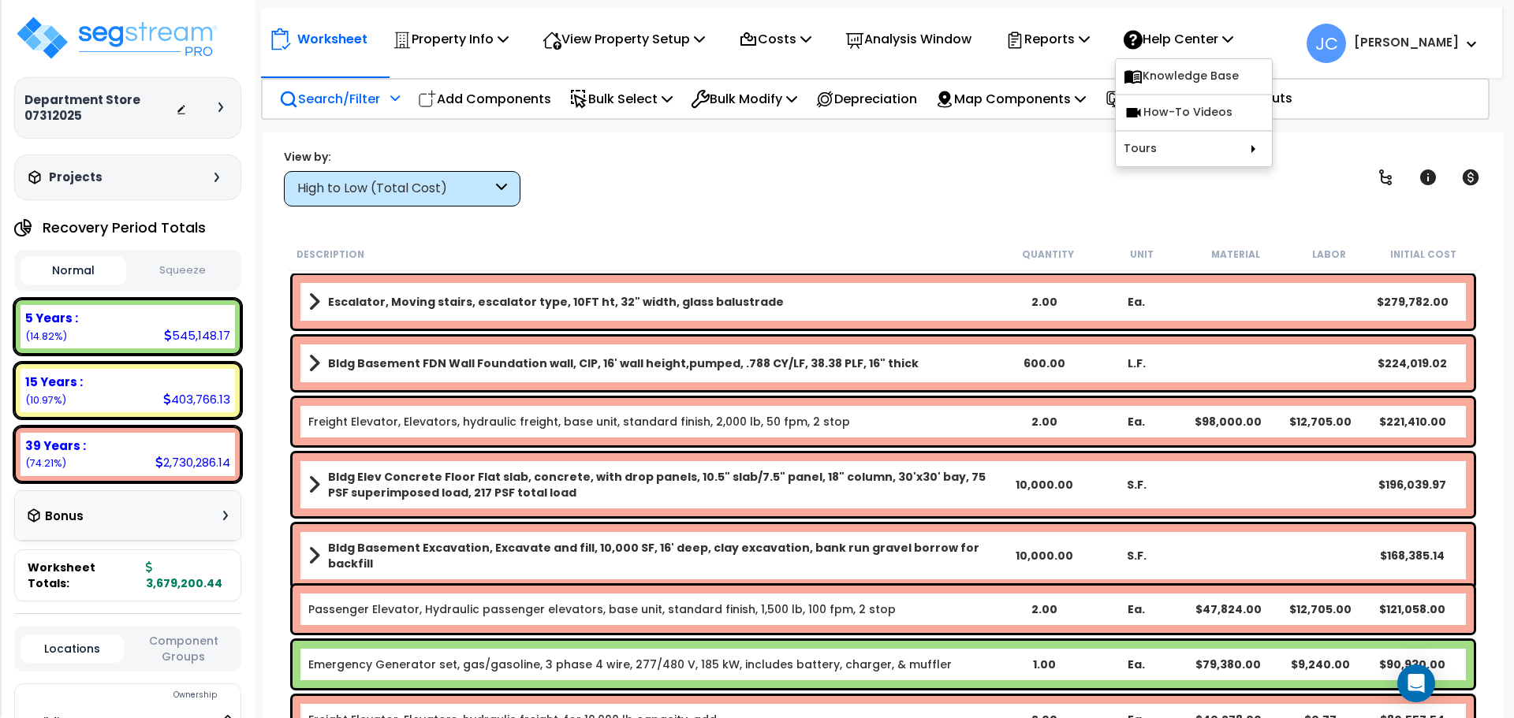
click at [1053, 157] on div "View by: High to Low (Total Cost) High to Low (Total Cost)" at bounding box center [883, 177] width 1210 height 58
click at [1265, 101] on p "Shortcuts" at bounding box center [1251, 99] width 84 height 23
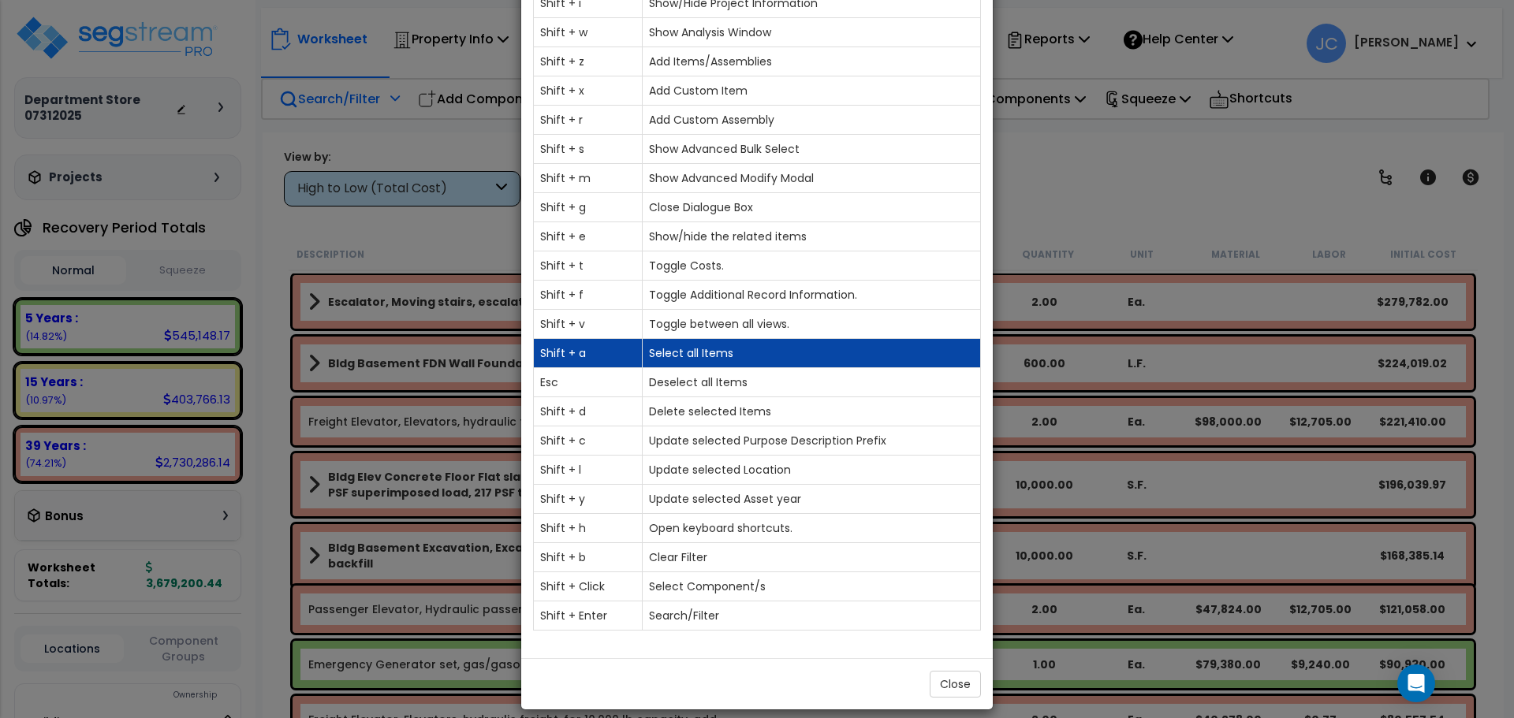
scroll to position [125, 0]
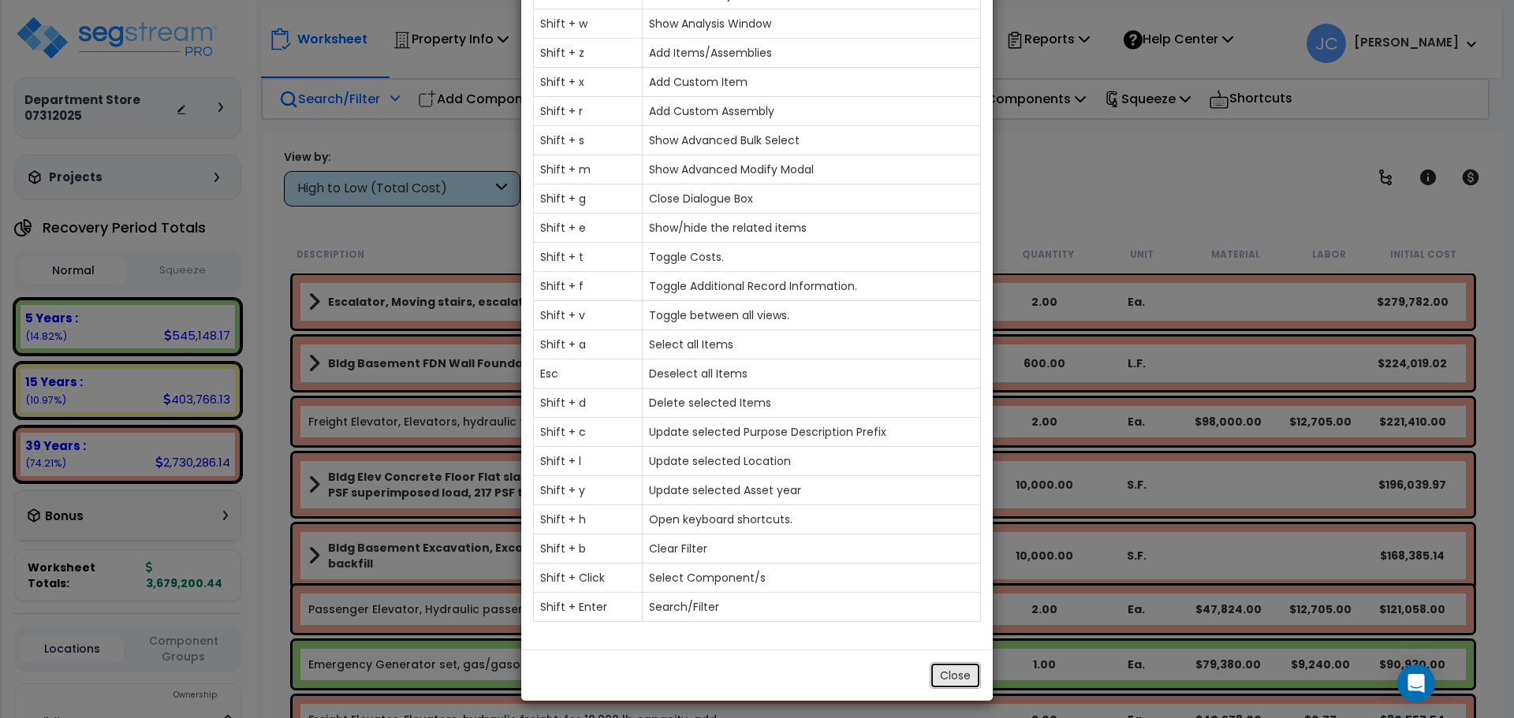
click at [943, 666] on button "Close" at bounding box center [955, 675] width 51 height 27
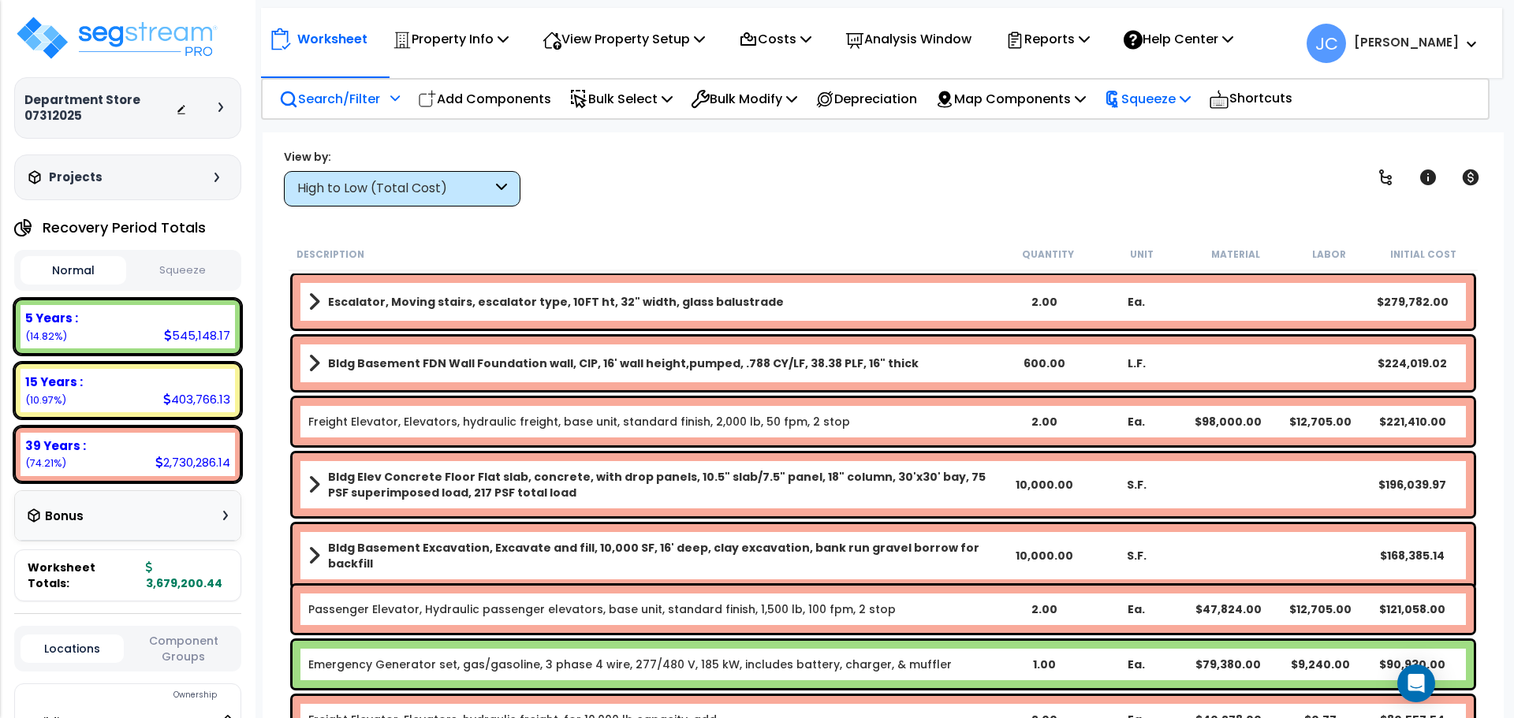
click at [1185, 105] on p "Squeeze" at bounding box center [1147, 98] width 87 height 21
click at [1070, 102] on p "Map Components" at bounding box center [1010, 98] width 151 height 21
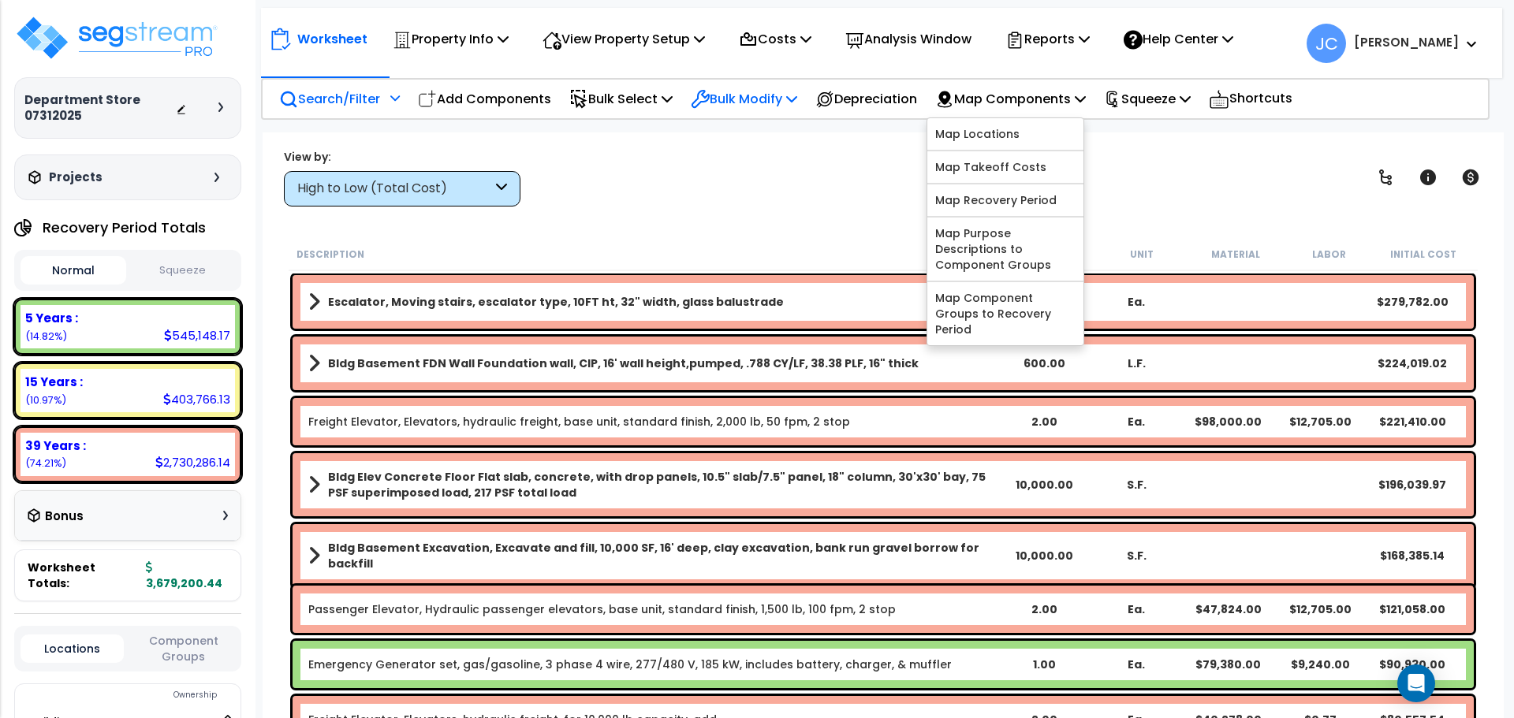
click at [786, 97] on p "Bulk Modify" at bounding box center [744, 98] width 106 height 21
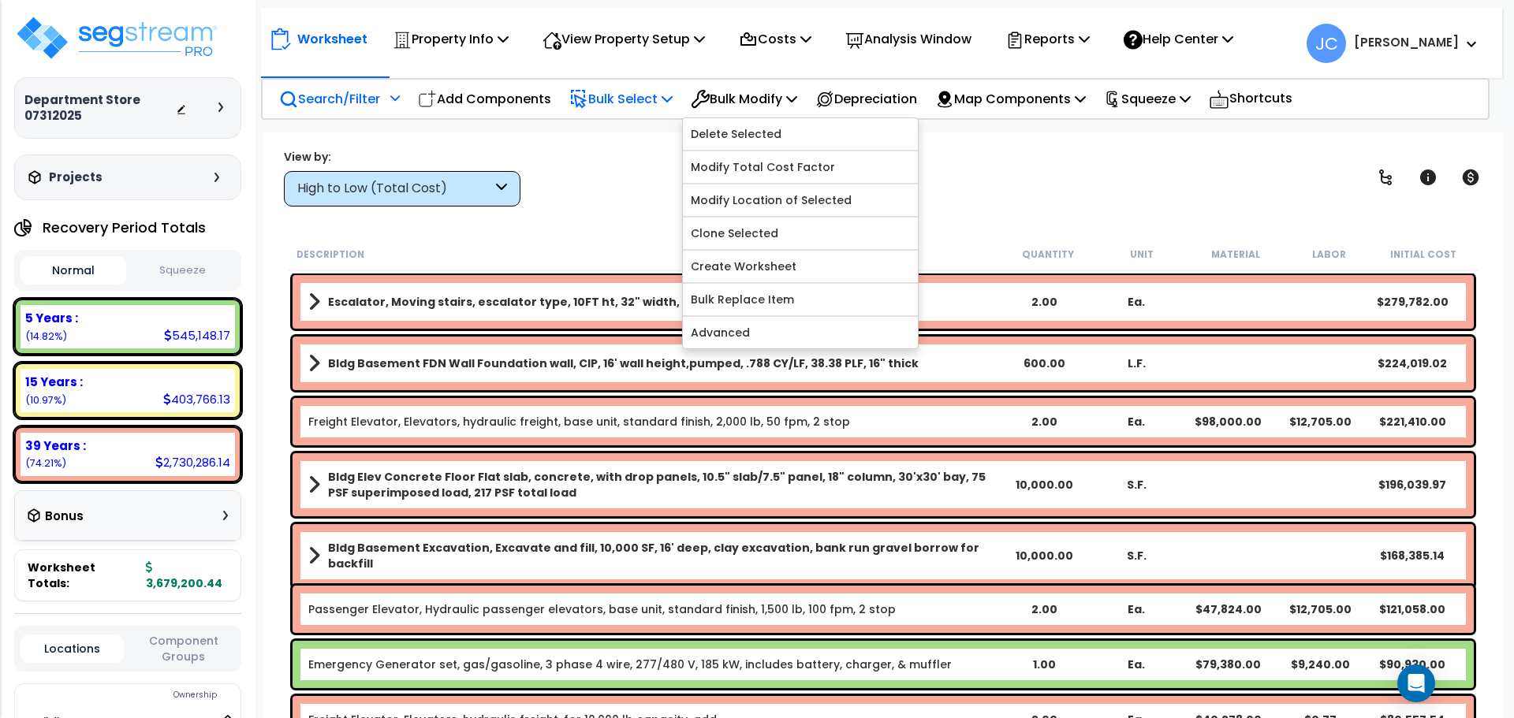
click at [655, 91] on p "Bulk Select" at bounding box center [620, 98] width 103 height 21
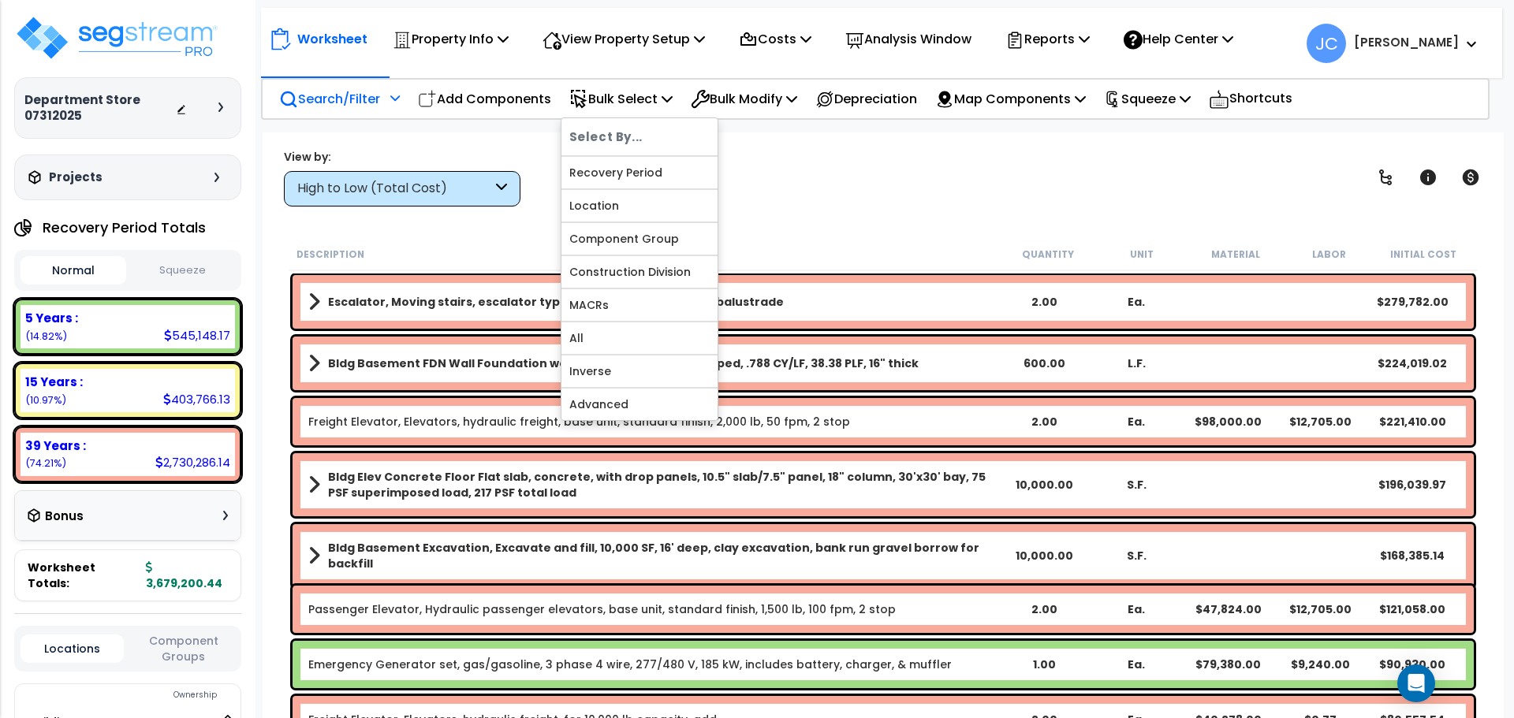
click at [822, 211] on div "Worksheet Property Info Property Setup Add Property Unit Template property Clon…" at bounding box center [883, 491] width 1241 height 718
